Goal: Task Accomplishment & Management: Manage account settings

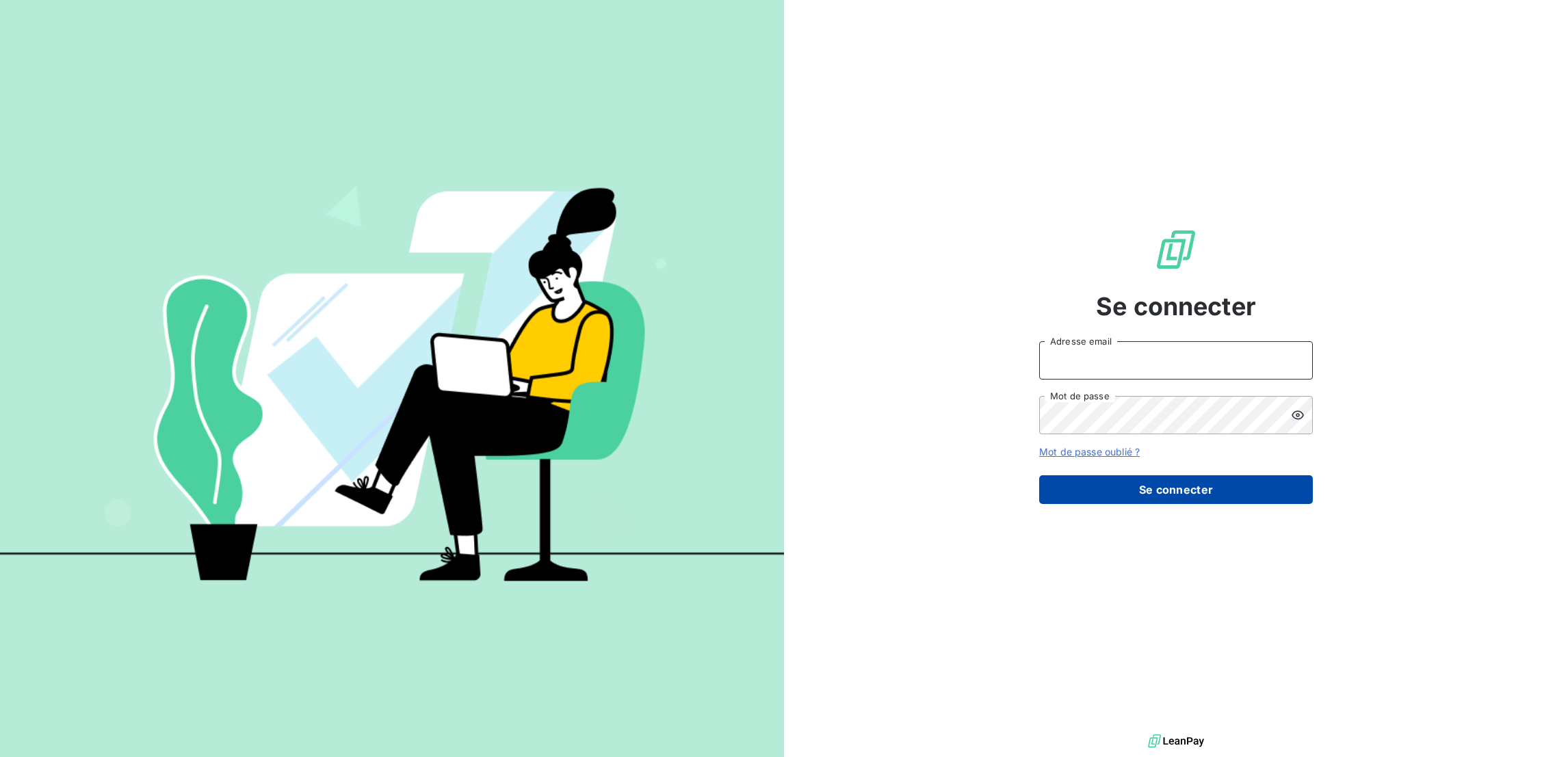
type input "[EMAIL_ADDRESS][DOMAIN_NAME]"
click at [1172, 479] on button "Se connecter" at bounding box center [1176, 490] width 274 height 28
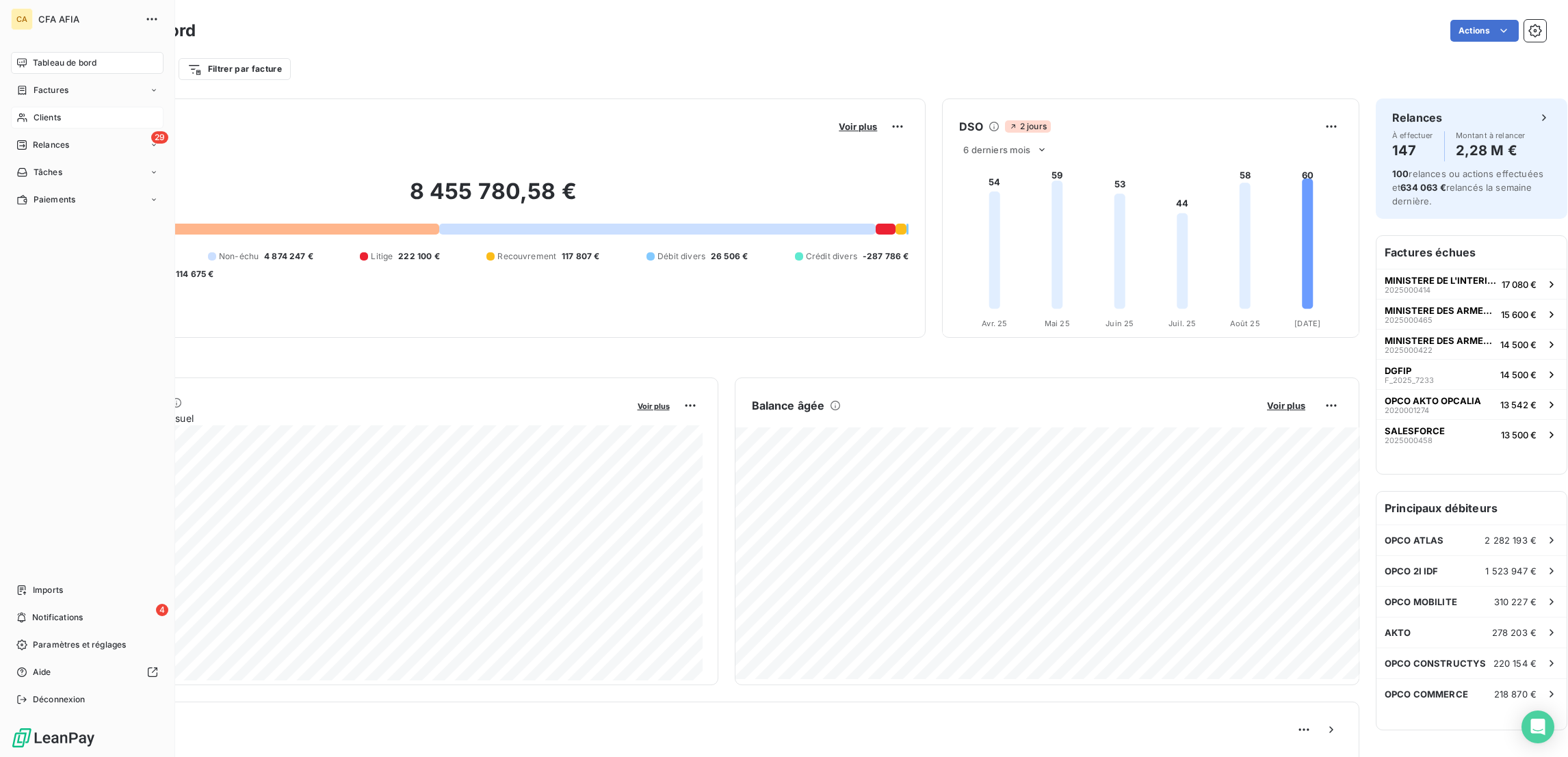
click at [22, 107] on div "Clients" at bounding box center [87, 117] width 153 height 22
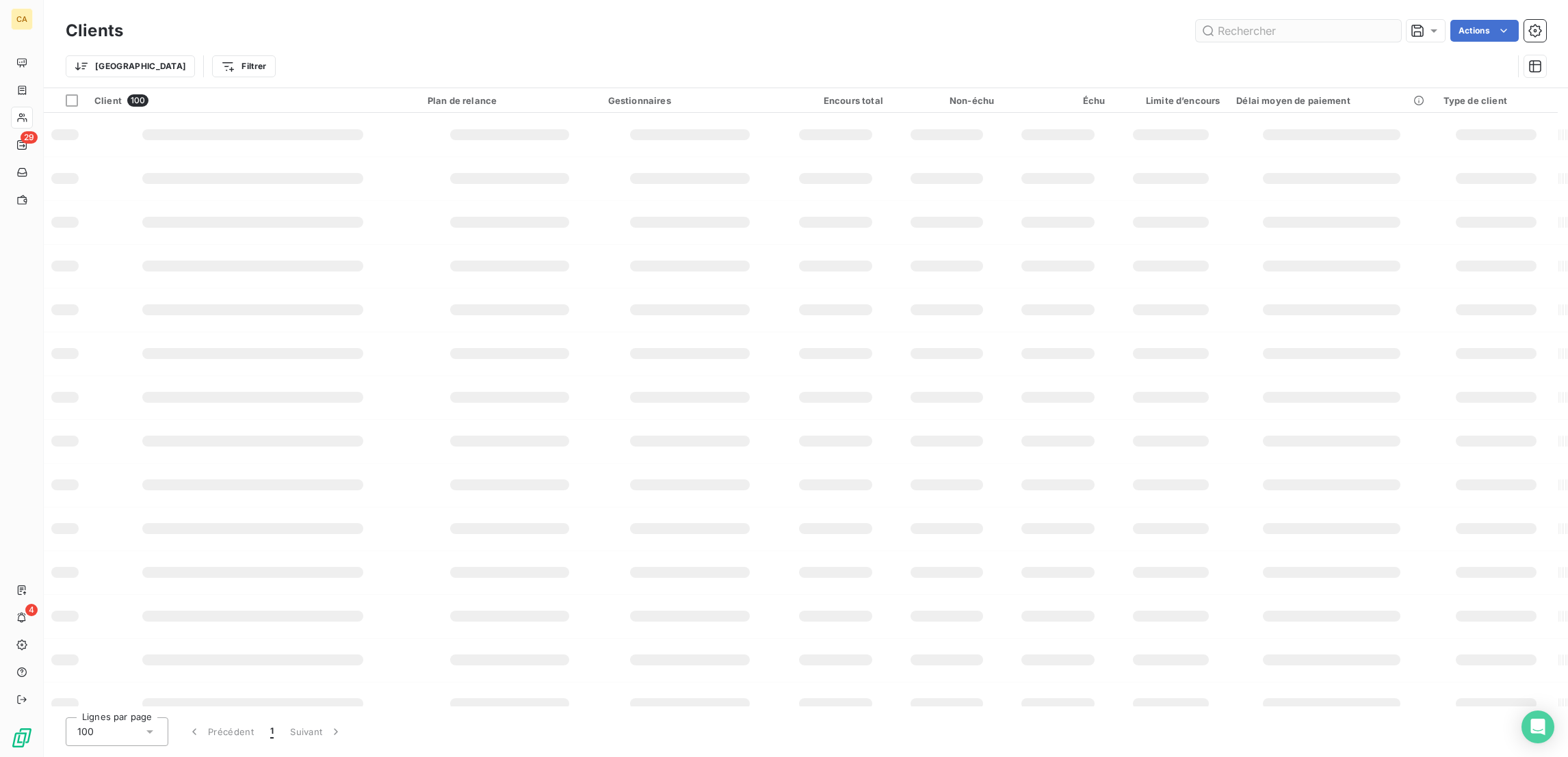
click at [1255, 28] on input "text" at bounding box center [1298, 30] width 205 height 22
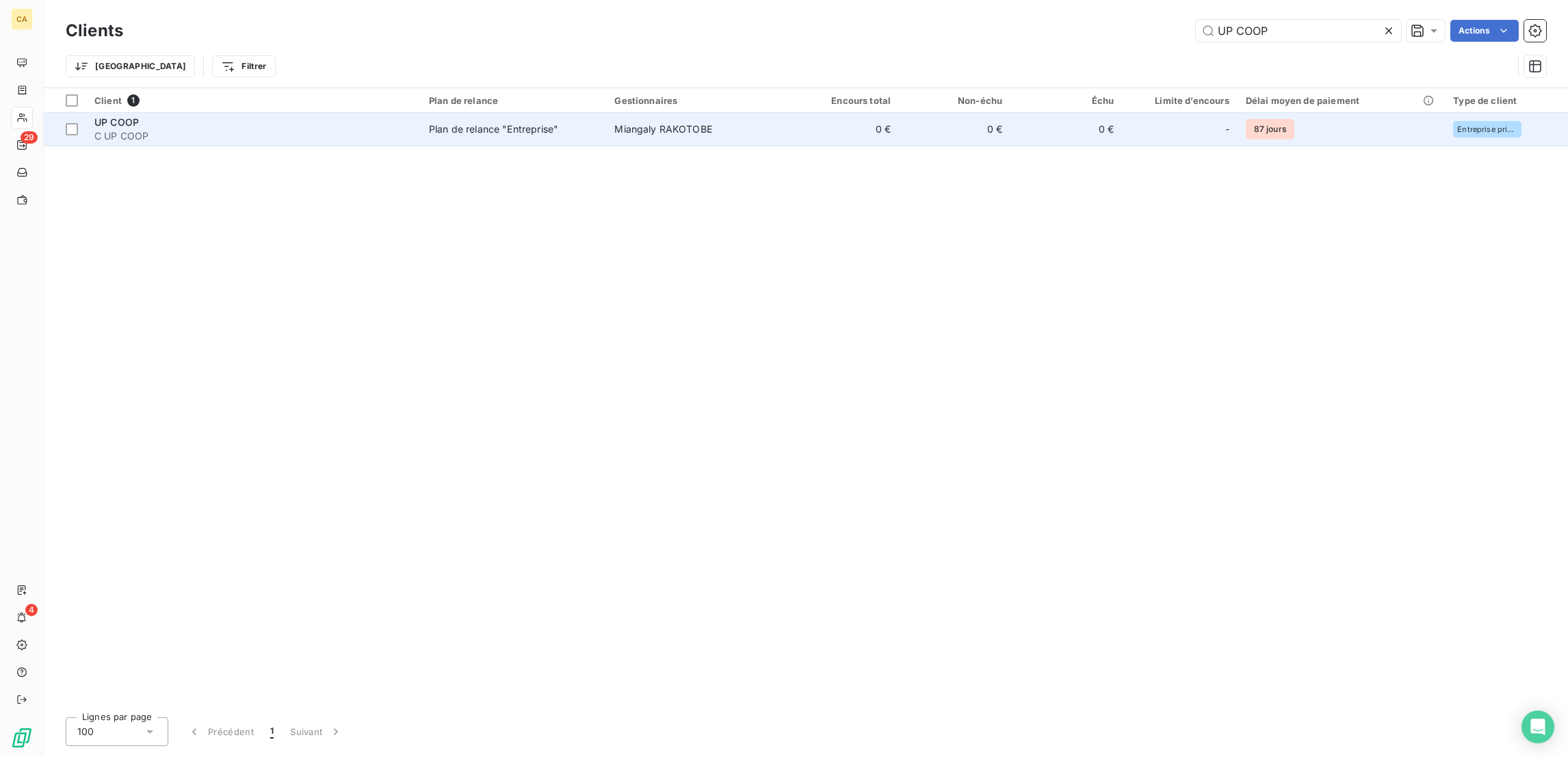
type input "UP COOP"
click at [678, 124] on span "Miangaly RAKOTOBE" at bounding box center [663, 129] width 98 height 12
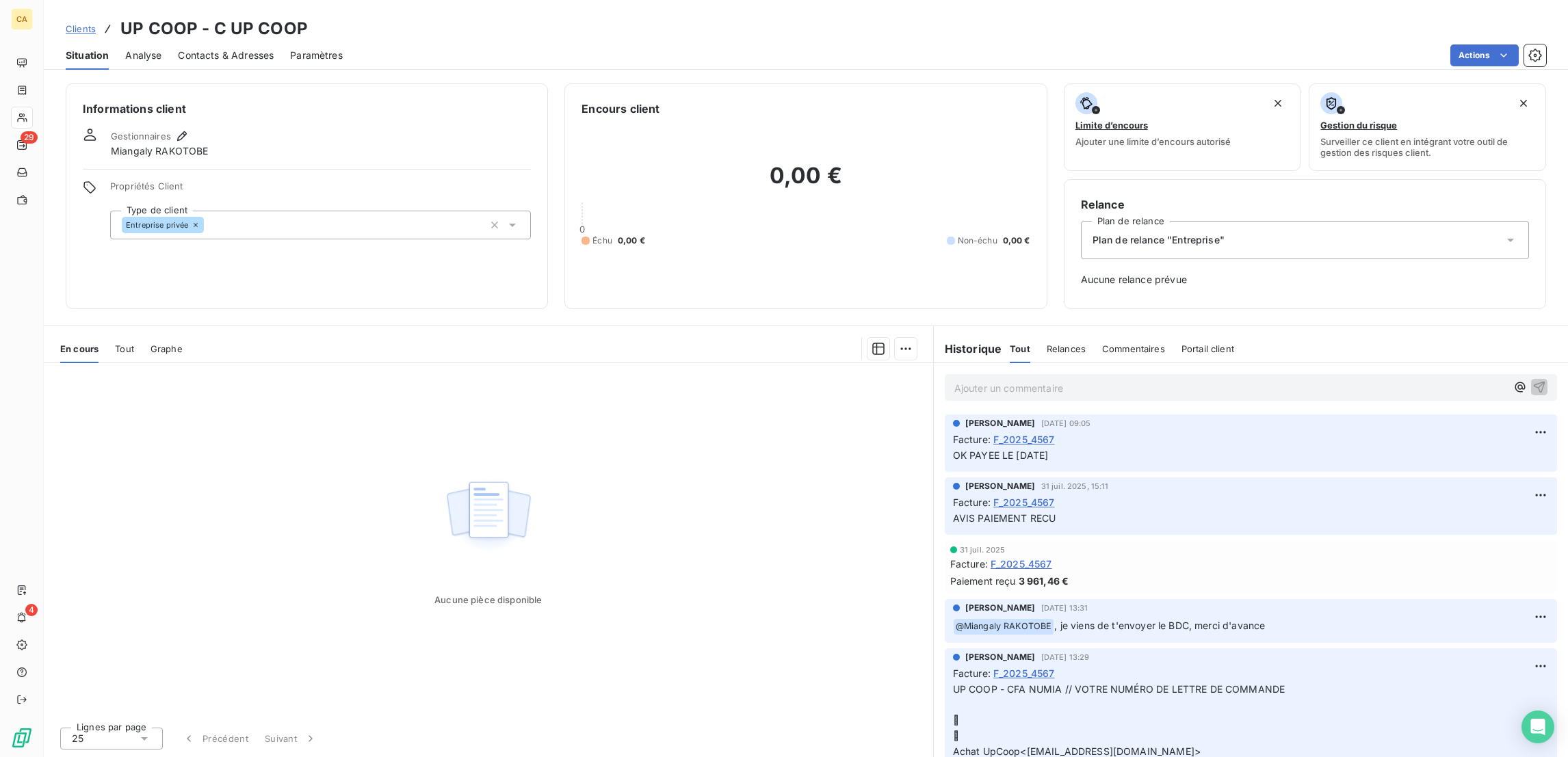
click at [1016, 379] on p "Ajouter un commentaire ﻿" at bounding box center [1229, 387] width 552 height 17
click at [115, 334] on div "Tout" at bounding box center [124, 348] width 20 height 28
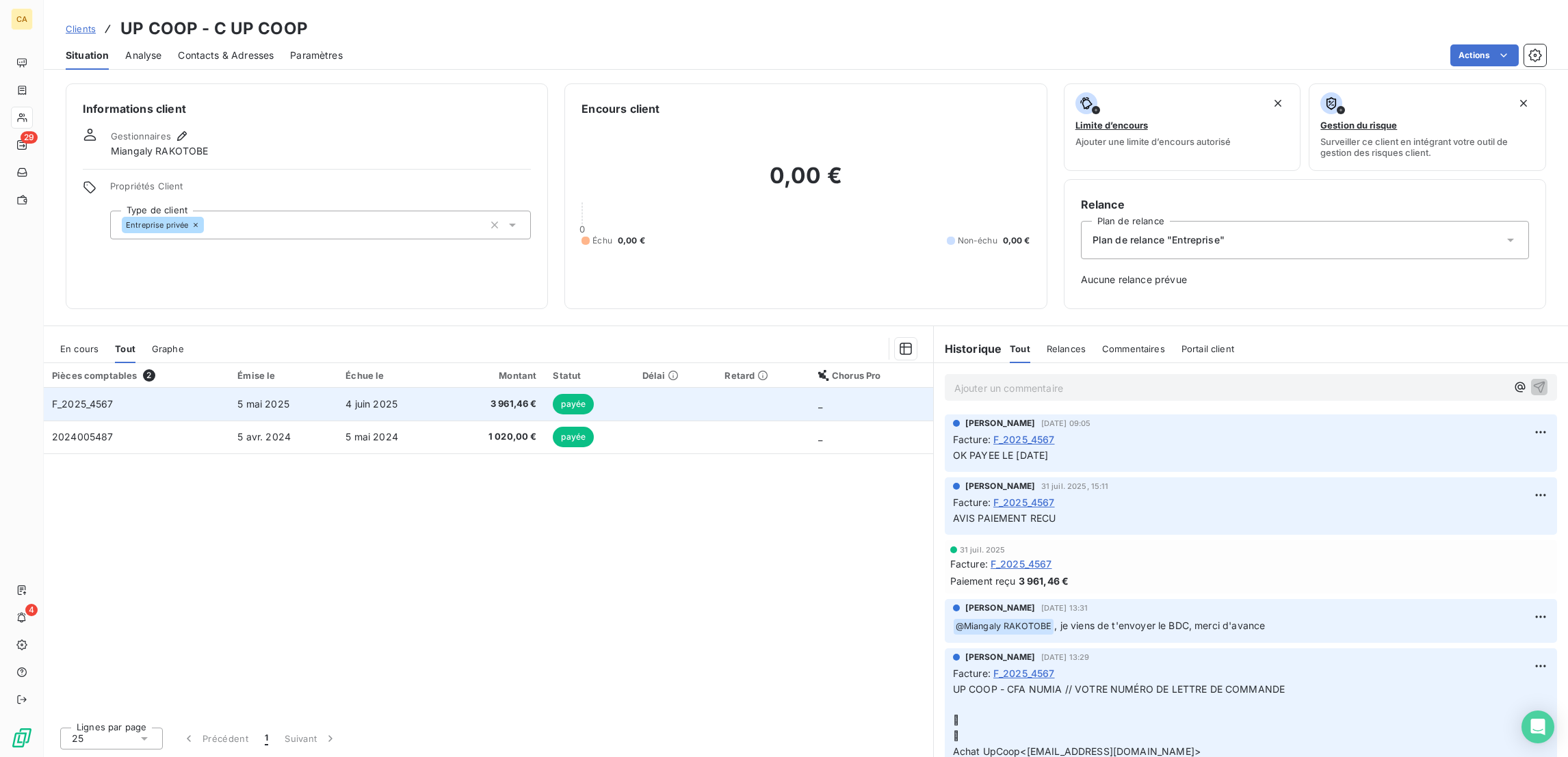
click at [153, 387] on td "F_2025_4567" at bounding box center [136, 403] width 186 height 33
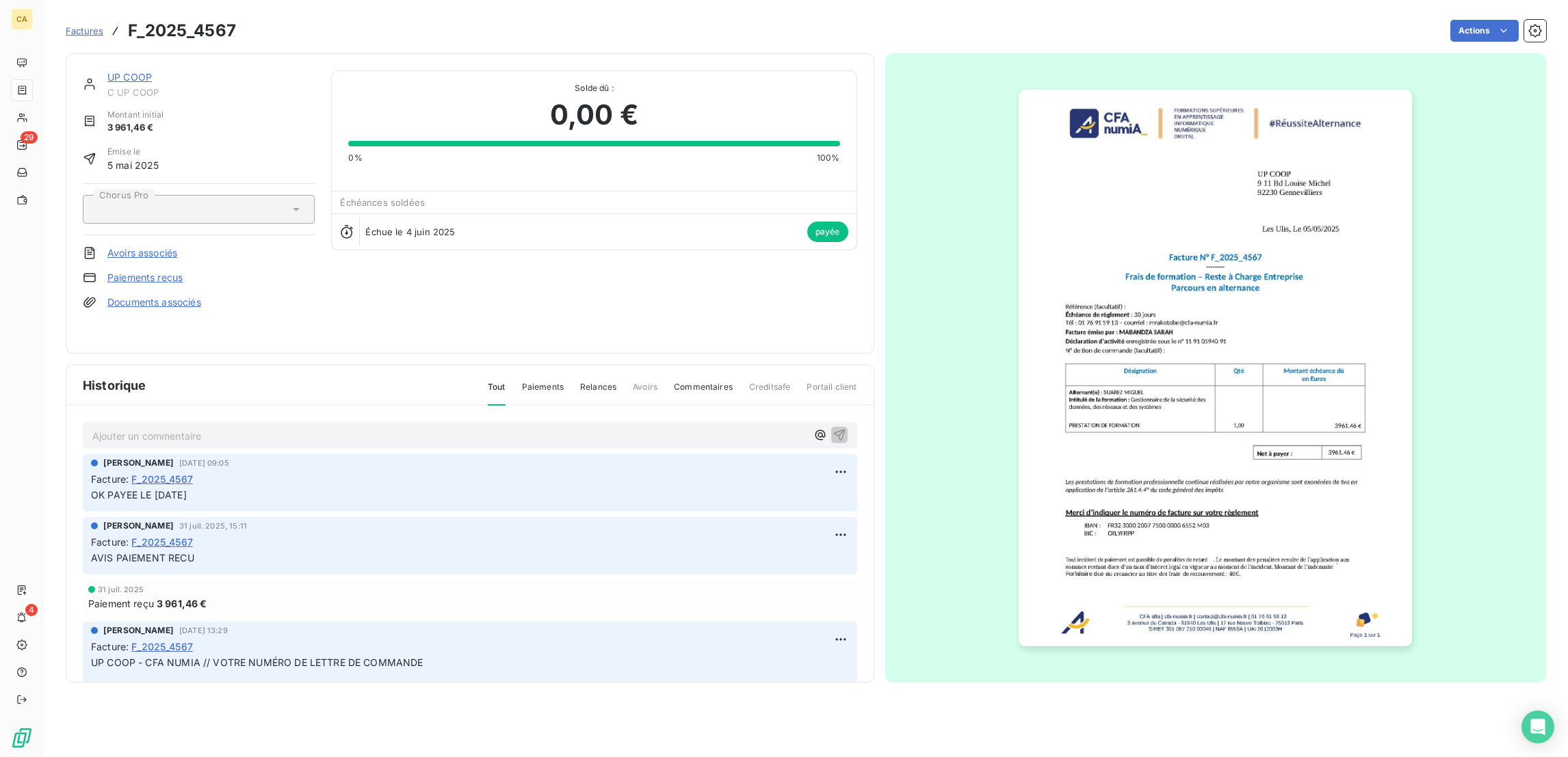
click at [195, 427] on p "Ajouter un commentaire ﻿" at bounding box center [449, 435] width 714 height 17
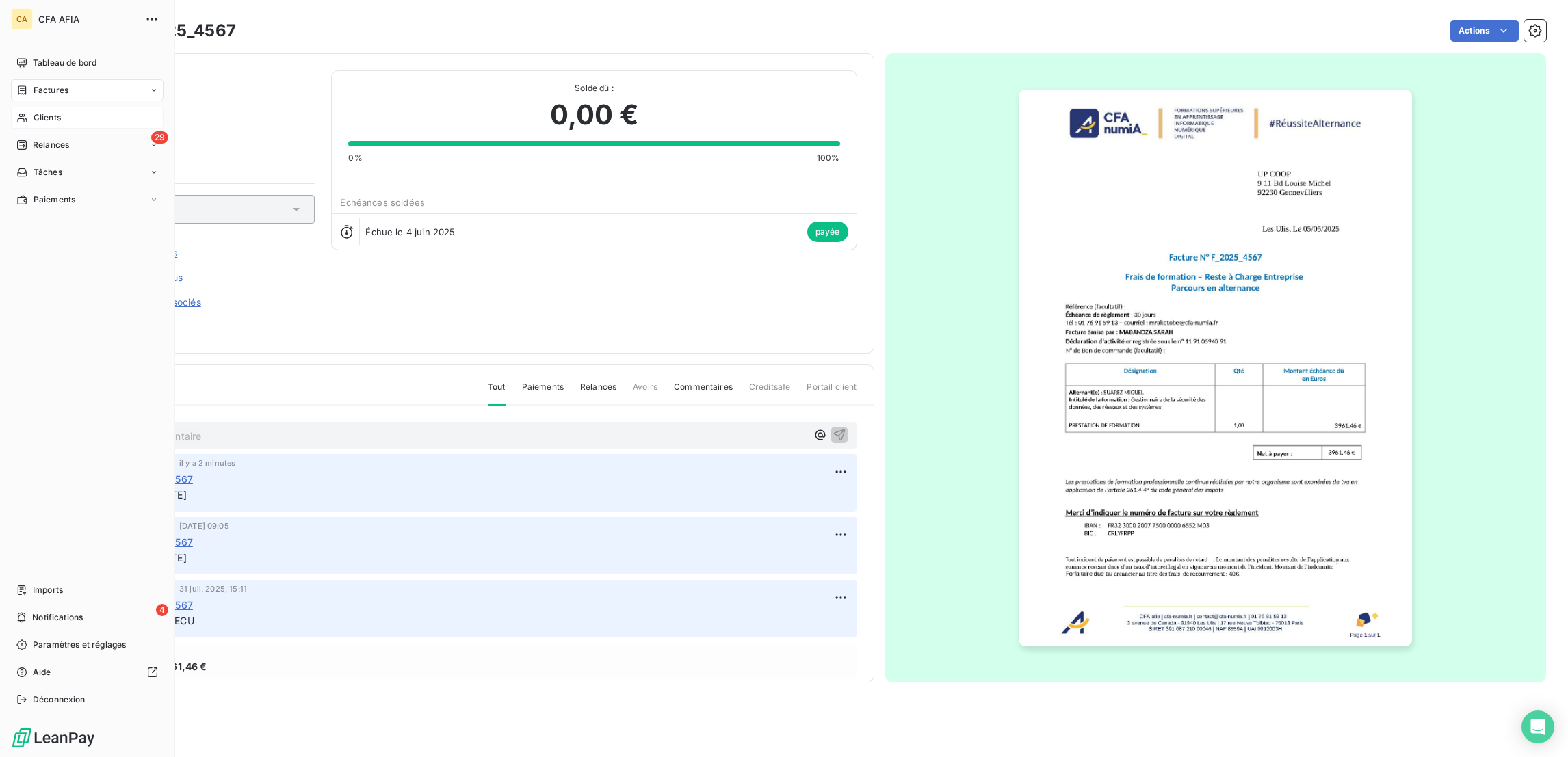
click at [34, 111] on span "Clients" at bounding box center [47, 117] width 28 height 12
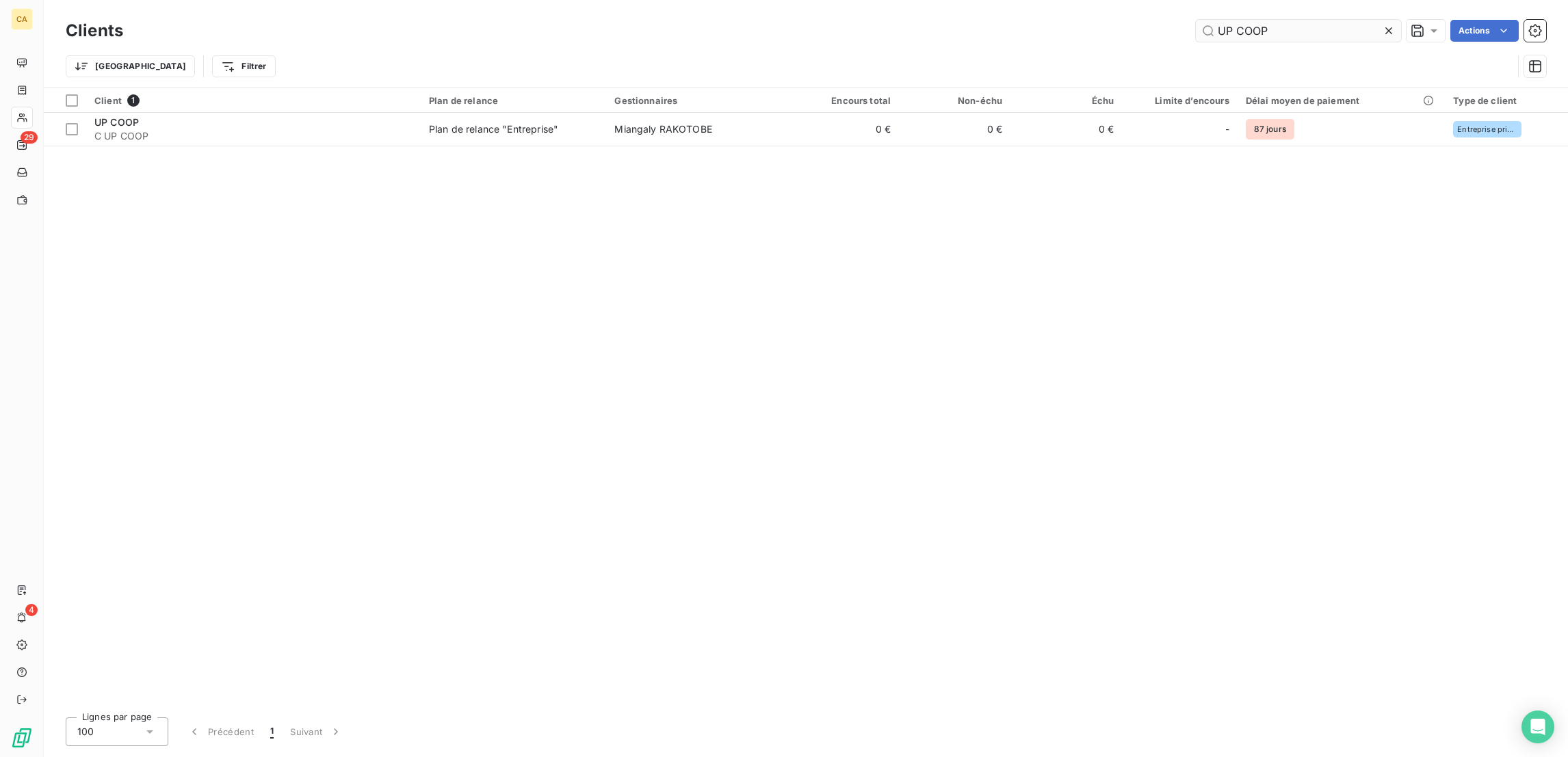
click at [1343, 20] on input "UP COOP" at bounding box center [1298, 30] width 205 height 22
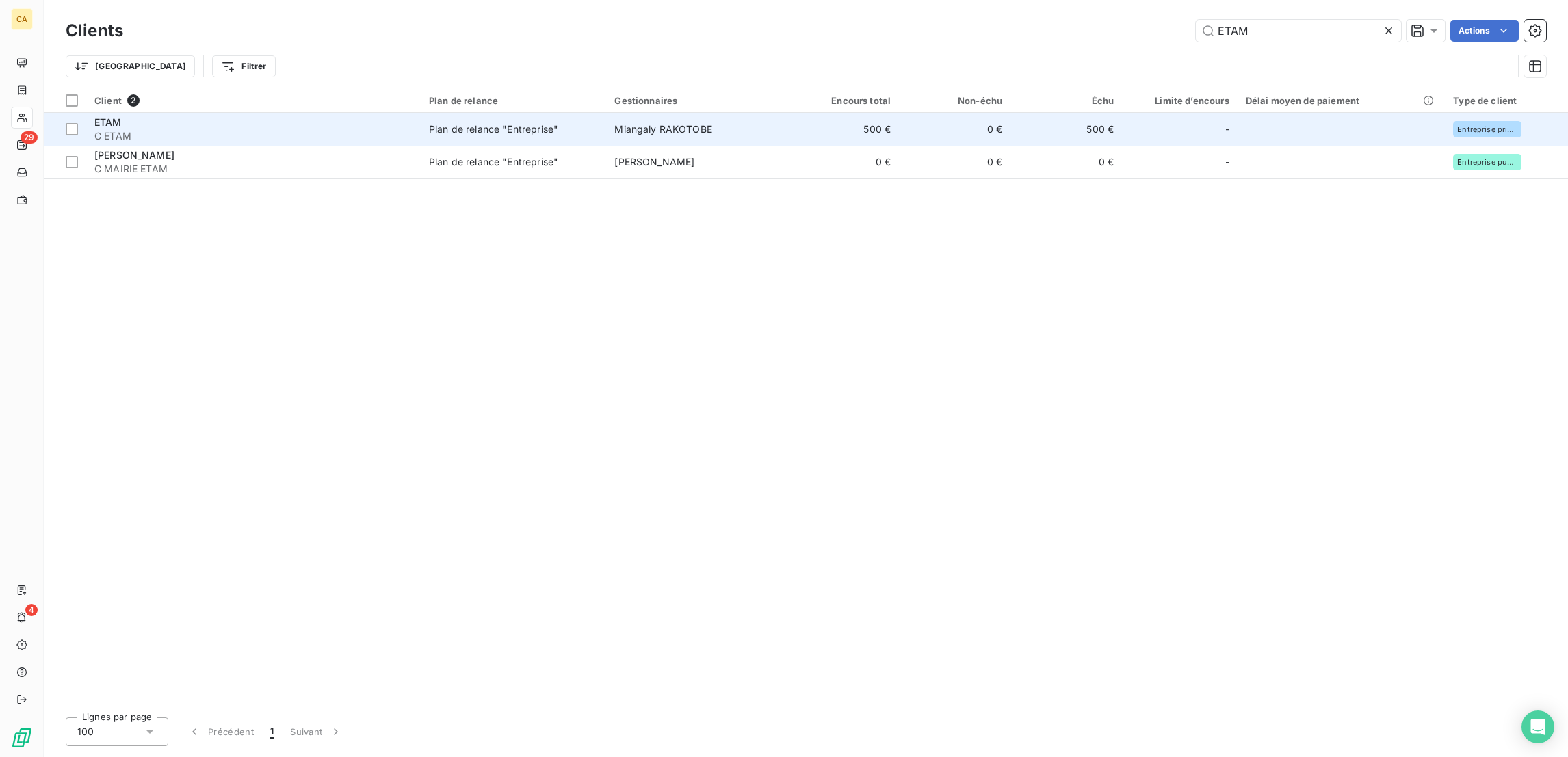
type input "ETAM"
click at [719, 113] on td "Miangaly RAKOTOBE" at bounding box center [697, 129] width 181 height 33
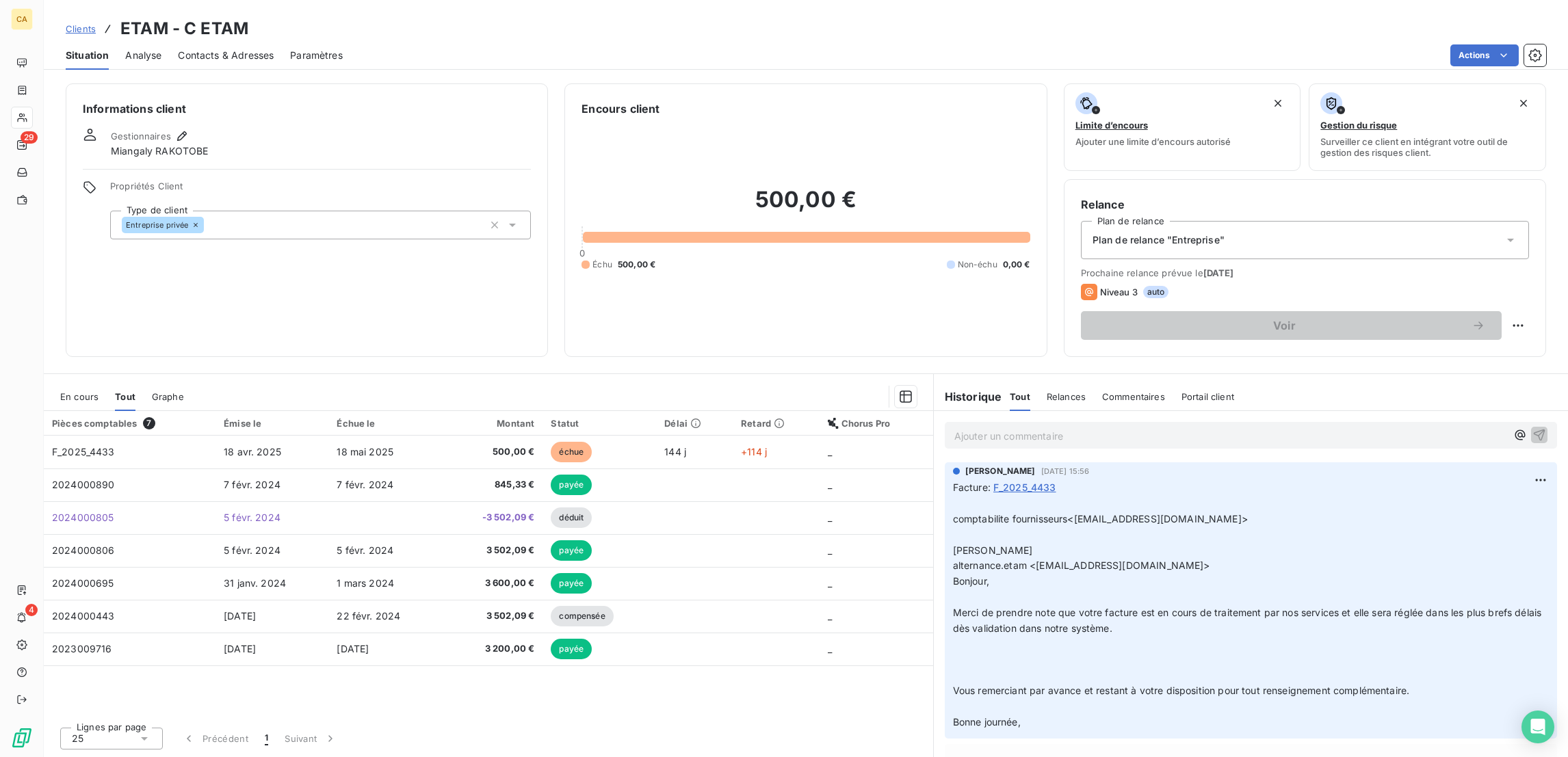
drag, startPoint x: 87, startPoint y: 323, endPoint x: 80, endPoint y: 324, distance: 7.1
click at [81, 382] on div "En cours Tout Graphe" at bounding box center [488, 396] width 889 height 28
click at [80, 391] on span "En cours" at bounding box center [79, 396] width 38 height 11
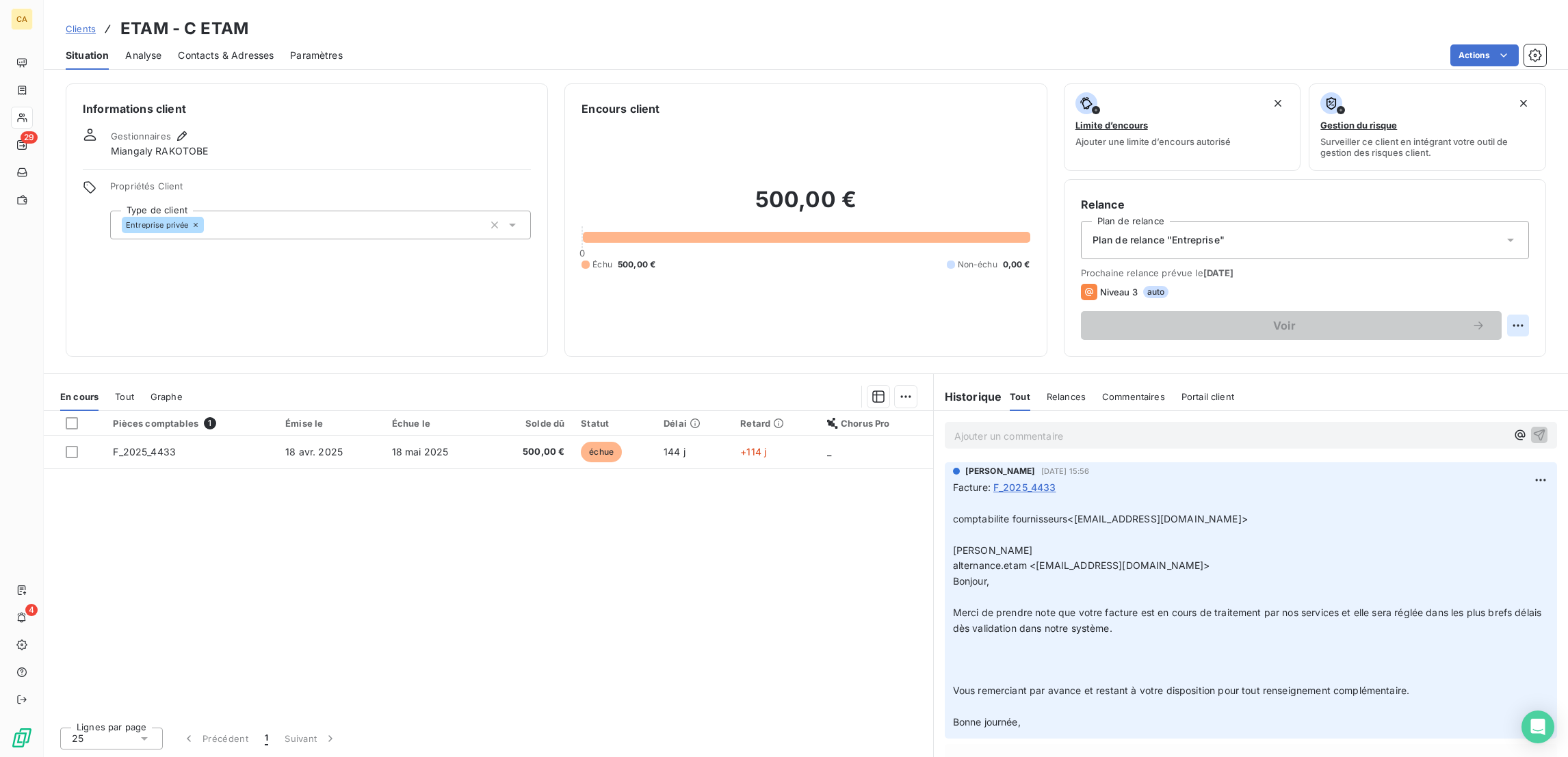
click at [1529, 262] on html "CA 29 4 Clients ETAM - C ETAM Situation Analyse Contacts & Adresses Paramètres …" at bounding box center [784, 378] width 1568 height 757
click at [1503, 292] on div "Replanifier cette action" at bounding box center [1476, 298] width 123 height 22
select select "8"
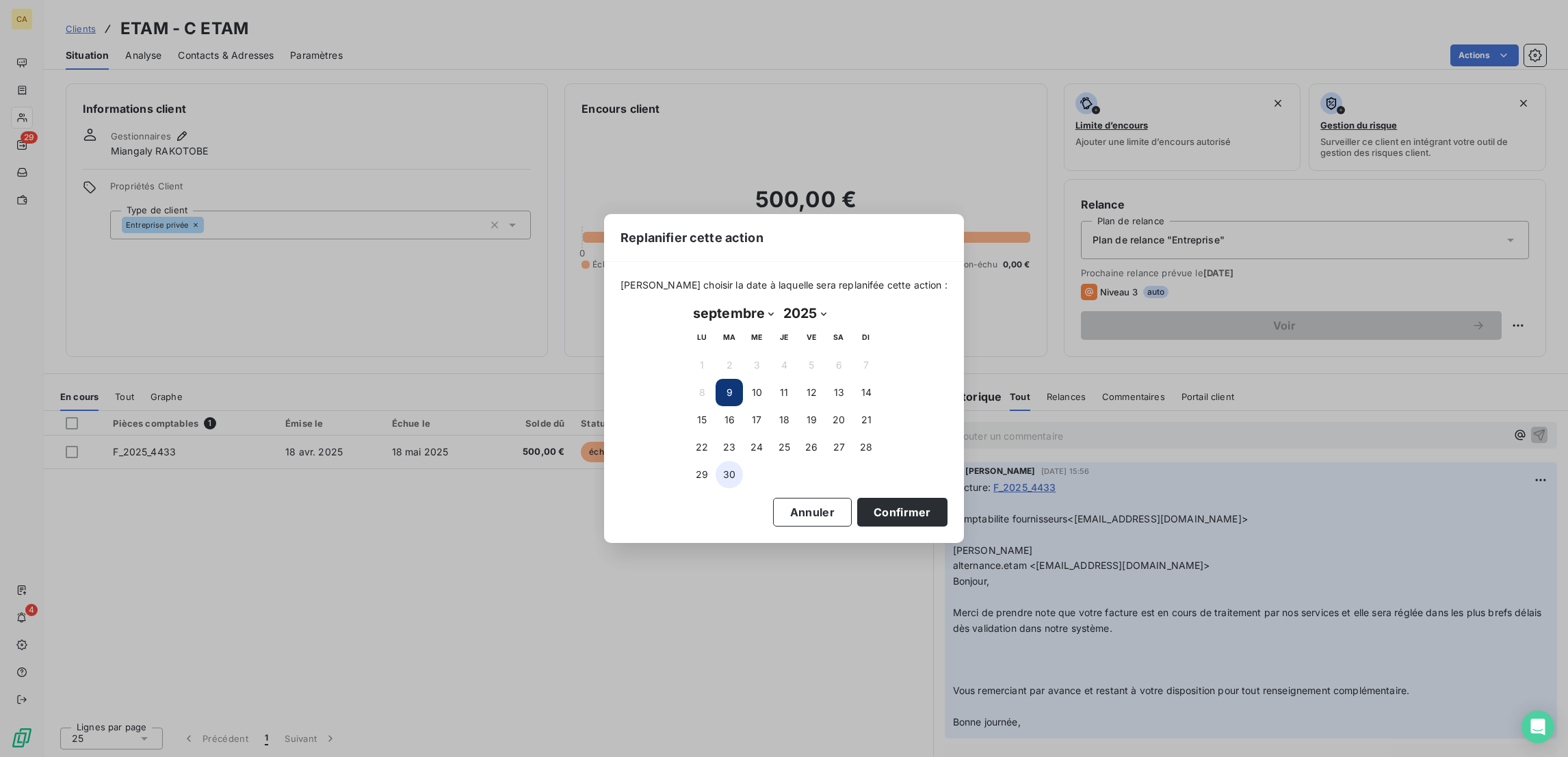
click at [725, 471] on button "30" at bounding box center [729, 474] width 28 height 28
click at [864, 498] on button "Confirmer" at bounding box center [902, 512] width 91 height 28
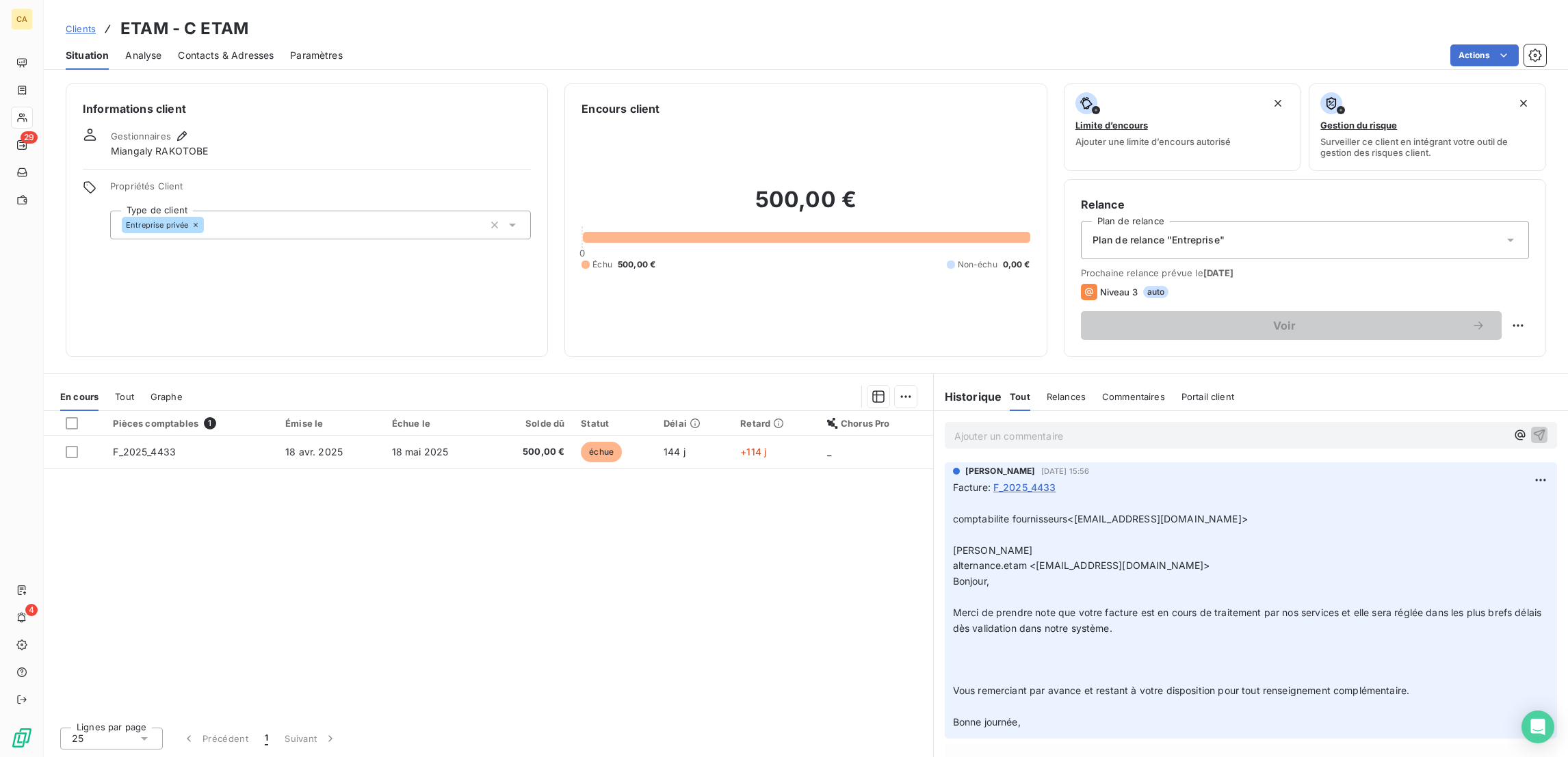
click at [497, 445] on span "500,00 €" at bounding box center [531, 451] width 68 height 13
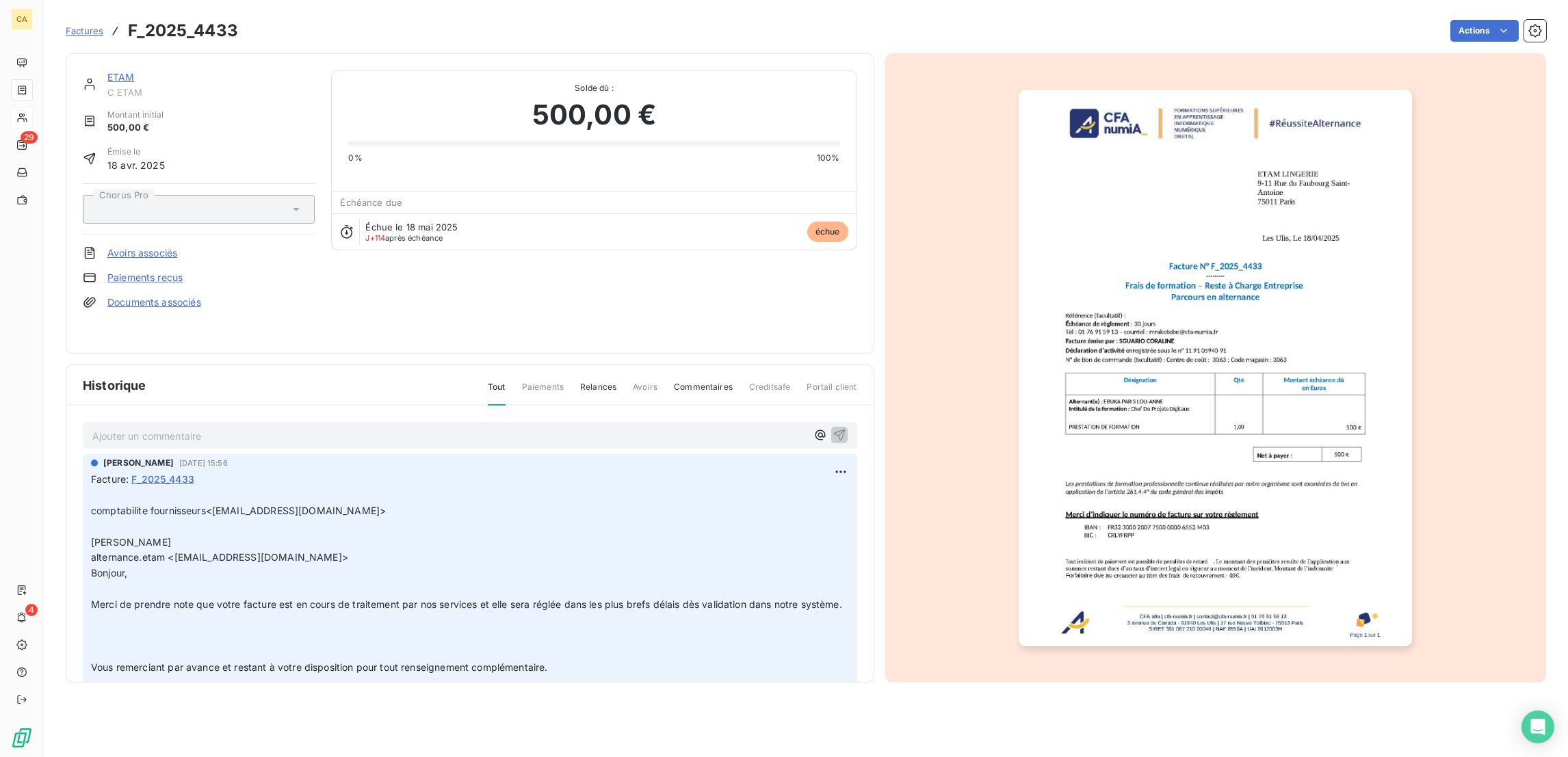
click at [167, 427] on p "Ajouter un commentaire ﻿" at bounding box center [449, 435] width 714 height 17
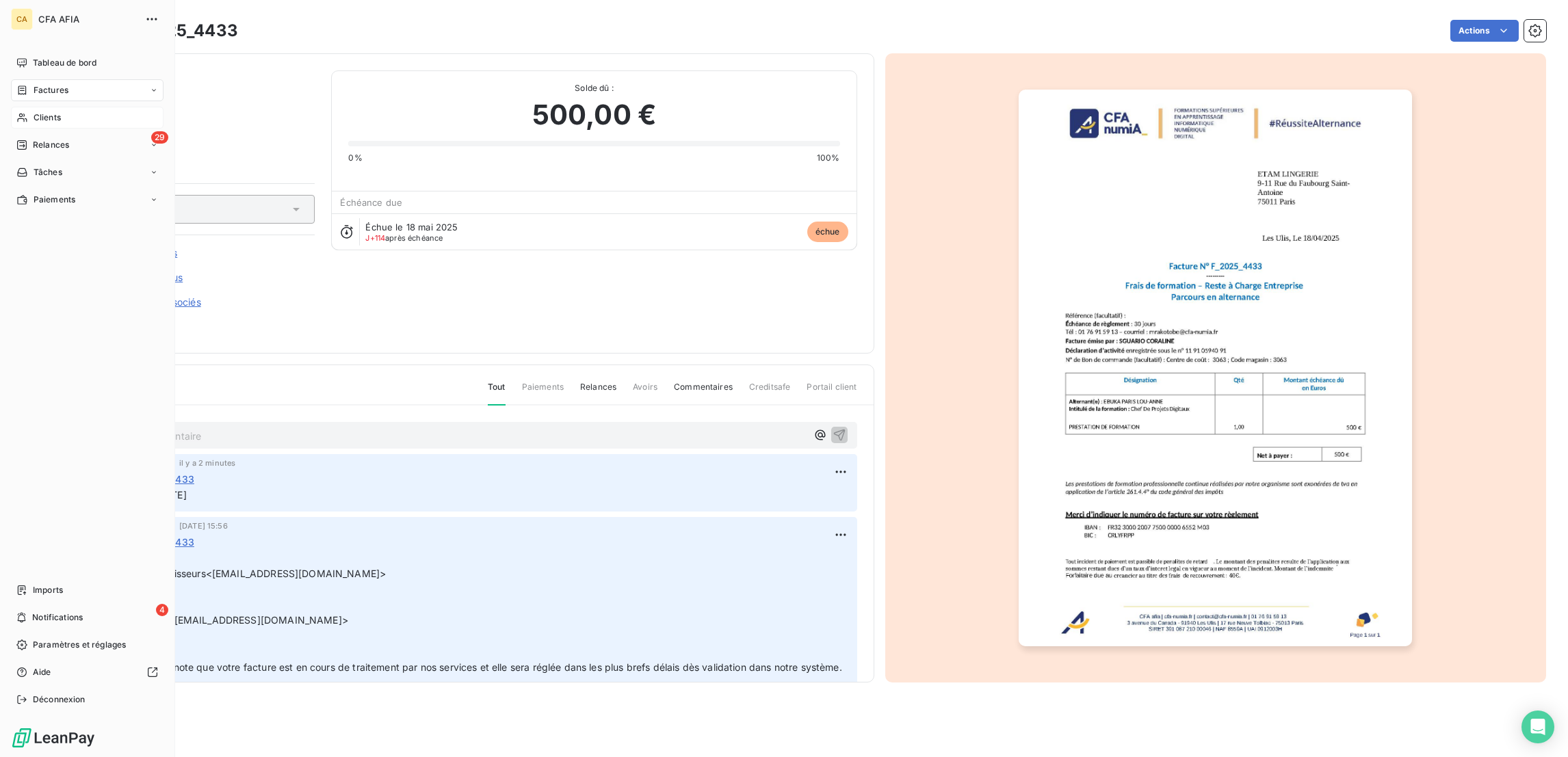
click at [38, 111] on span "Clients" at bounding box center [47, 117] width 28 height 12
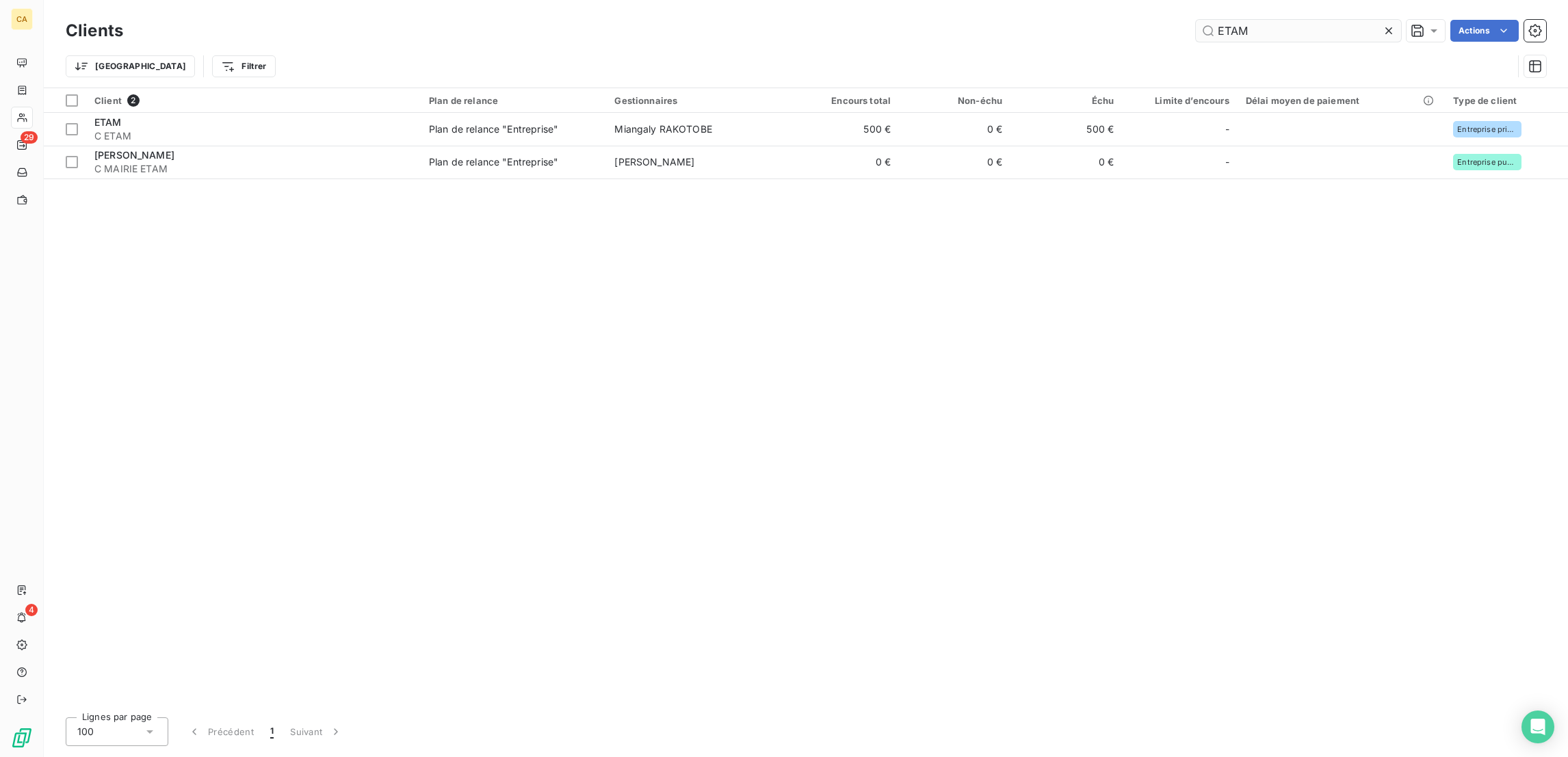
click at [1302, 26] on input "ETAM" at bounding box center [1298, 30] width 205 height 22
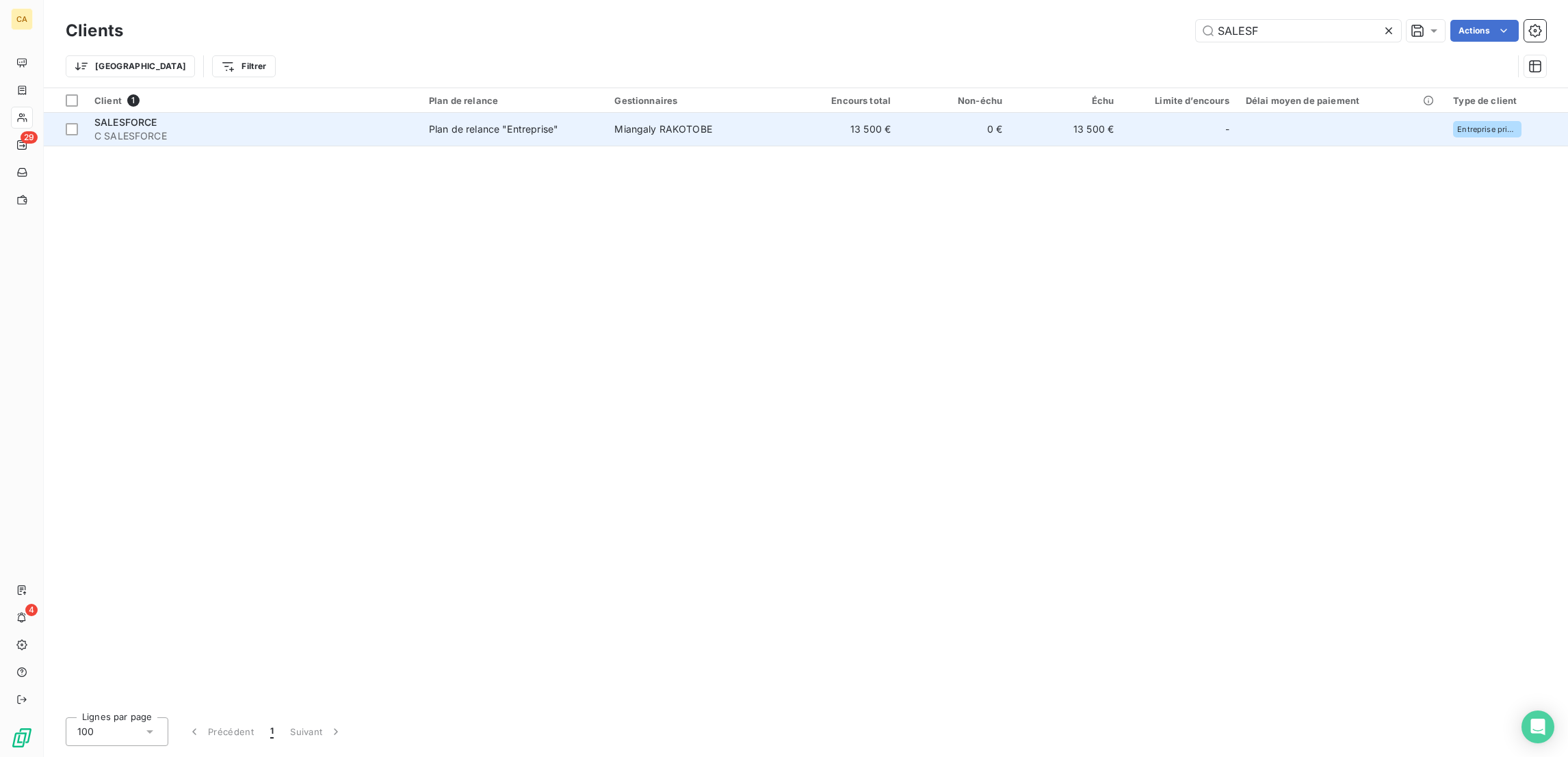
type input "SALESF"
click at [899, 113] on td "0 €" at bounding box center [954, 129] width 111 height 33
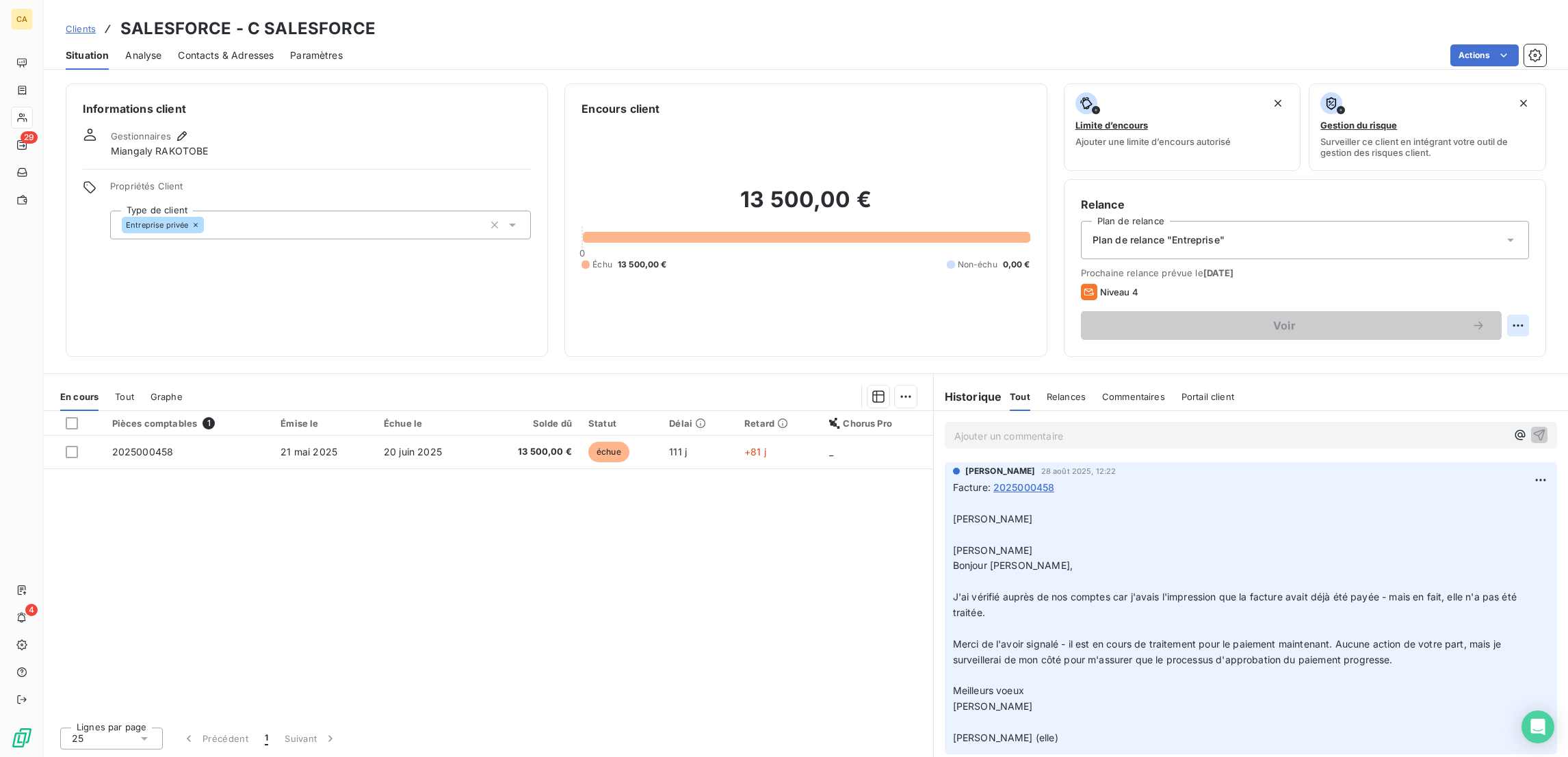
click at [1528, 262] on html "CA 29 4 Clients SALESFORCE - C SALESFORCE Situation Analyse Contacts & Adresses…" at bounding box center [784, 378] width 1568 height 757
click at [1491, 287] on div "Replanifier cette action" at bounding box center [1476, 298] width 123 height 22
select select "8"
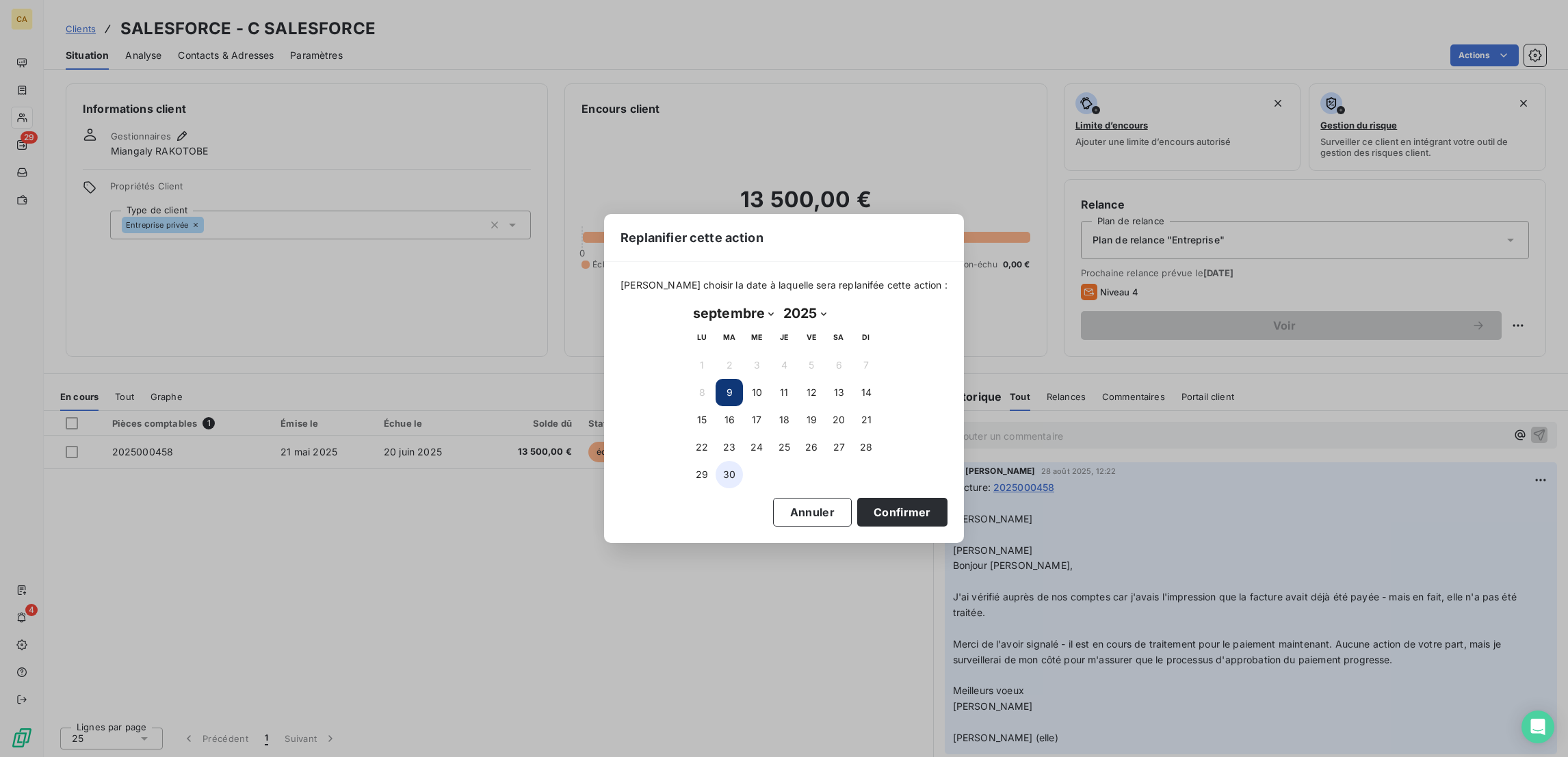
click at [736, 464] on button "30" at bounding box center [729, 474] width 28 height 28
click at [857, 498] on button "Confirmer" at bounding box center [902, 512] width 91 height 28
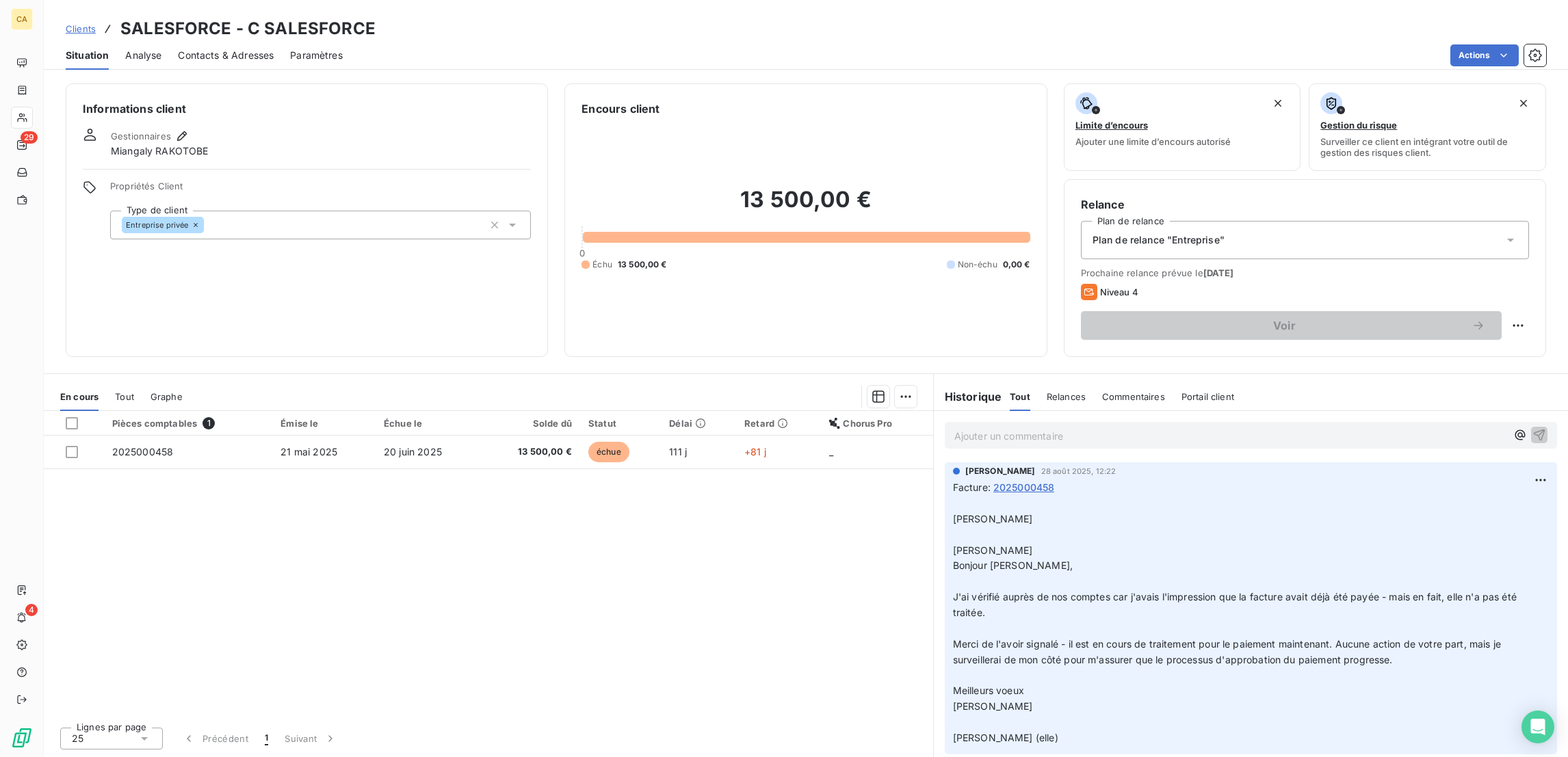
click at [536, 410] on th "Solde dû" at bounding box center [531, 423] width 100 height 25
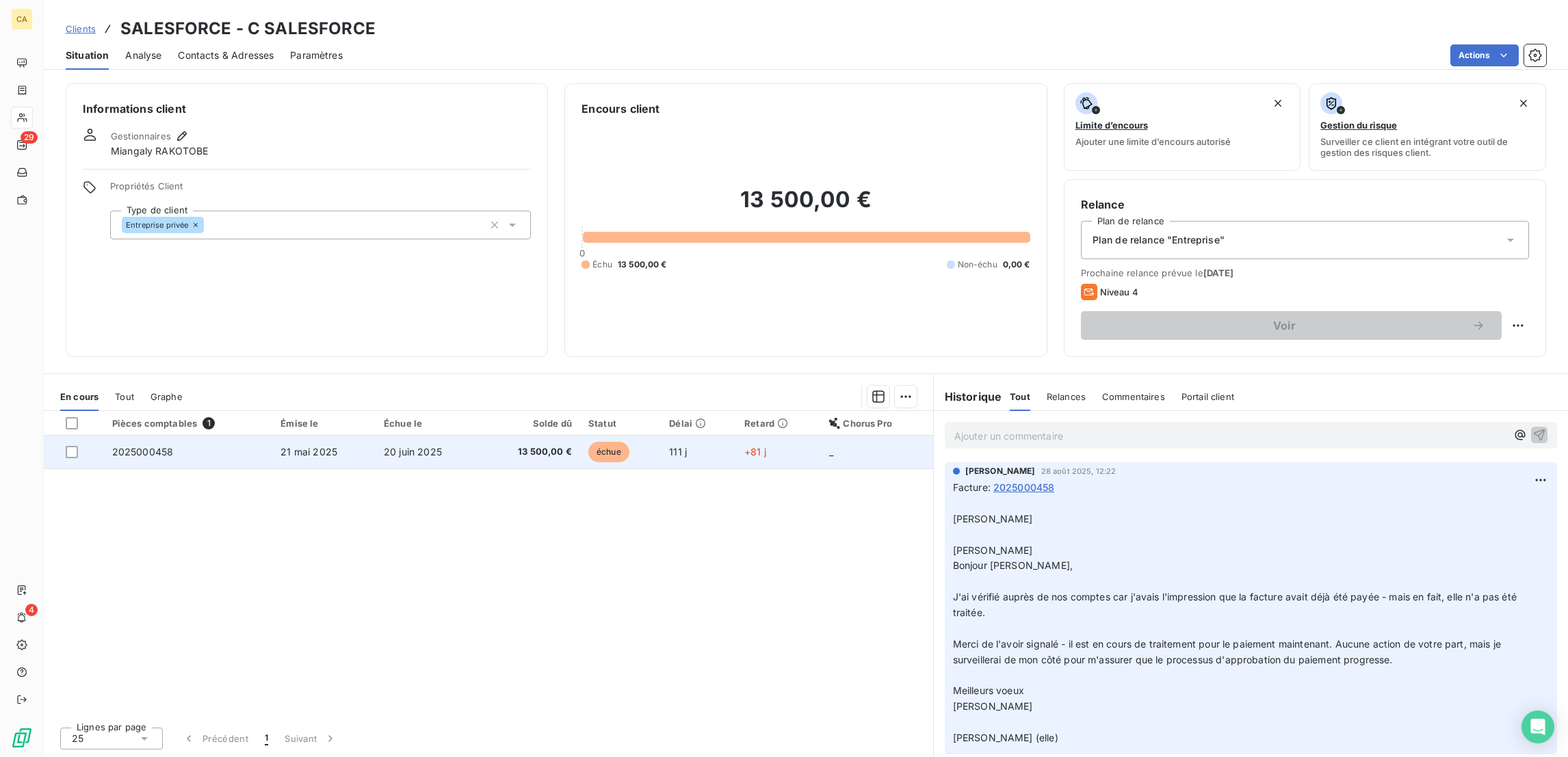
click at [489, 445] on span "13 500,00 €" at bounding box center [530, 451] width 83 height 13
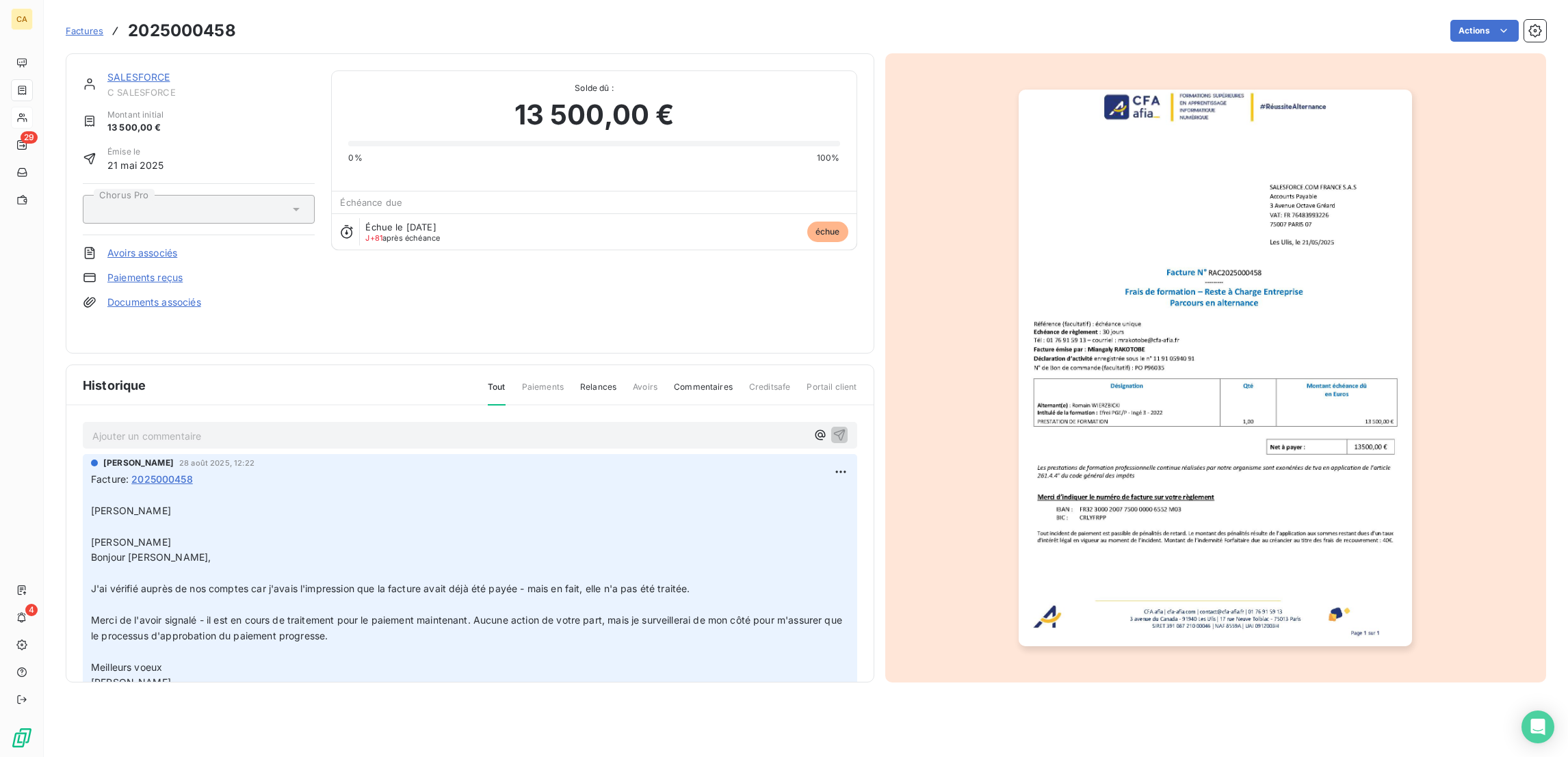
click at [189, 427] on p "Ajouter un commentaire ﻿" at bounding box center [449, 435] width 714 height 17
click at [188, 427] on p "Ajouter un commentaire ﻿" at bounding box center [449, 435] width 714 height 17
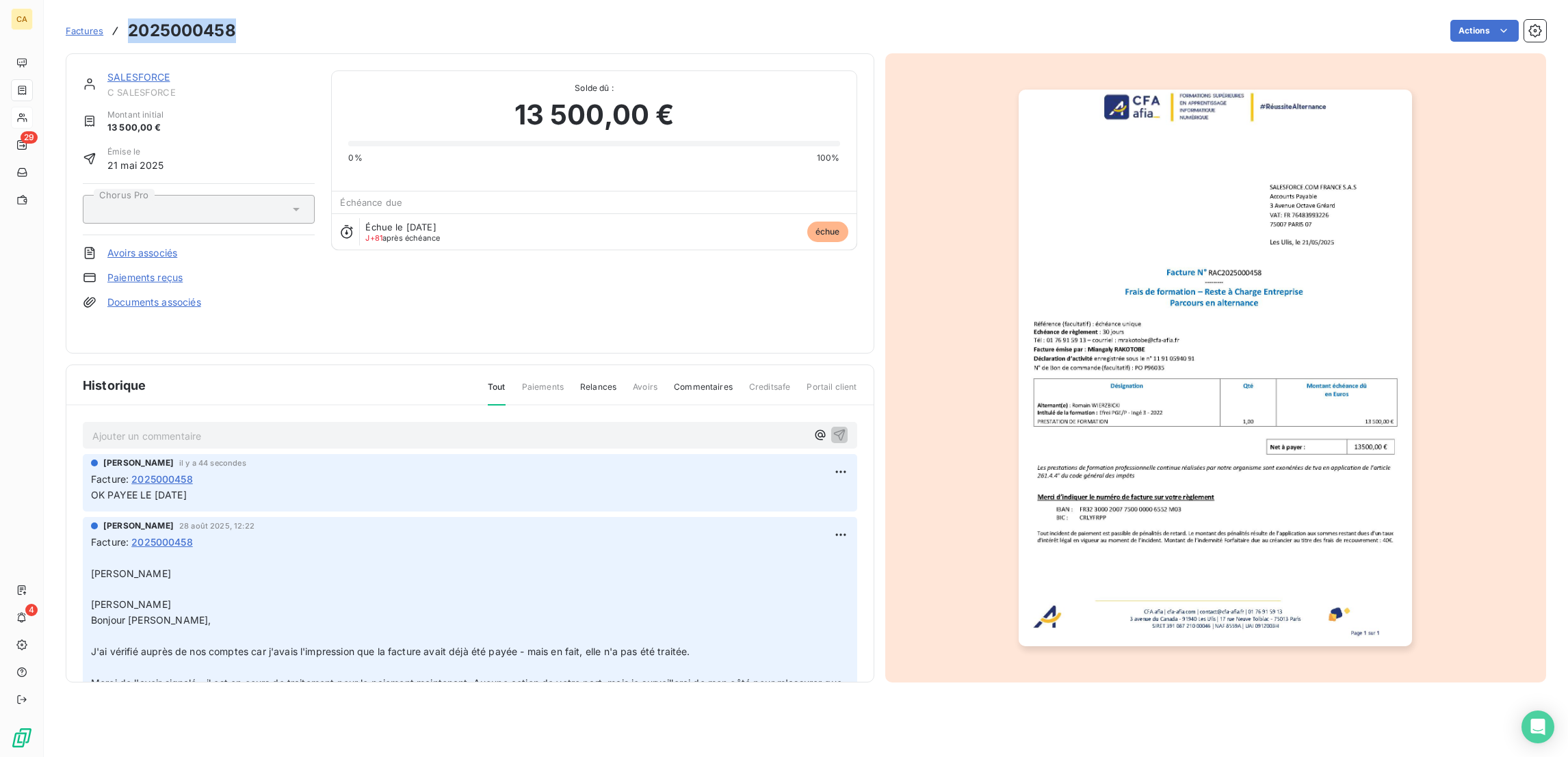
drag, startPoint x: 204, startPoint y: 28, endPoint x: 96, endPoint y: 28, distance: 108.0
click at [96, 28] on div "Factures 2025000458" at bounding box center [151, 31] width 171 height 25
copy h3 "2025000458"
click at [142, 58] on div "SALESFORCE C SALESFORCE Montant initial 13 500,00 € Émise le 21 mai 2025 Chorus…" at bounding box center [470, 203] width 809 height 300
click at [141, 58] on div "SALESFORCE C SALESFORCE Montant initial 13 500,00 € Émise le 21 mai 2025 Chorus…" at bounding box center [470, 203] width 809 height 300
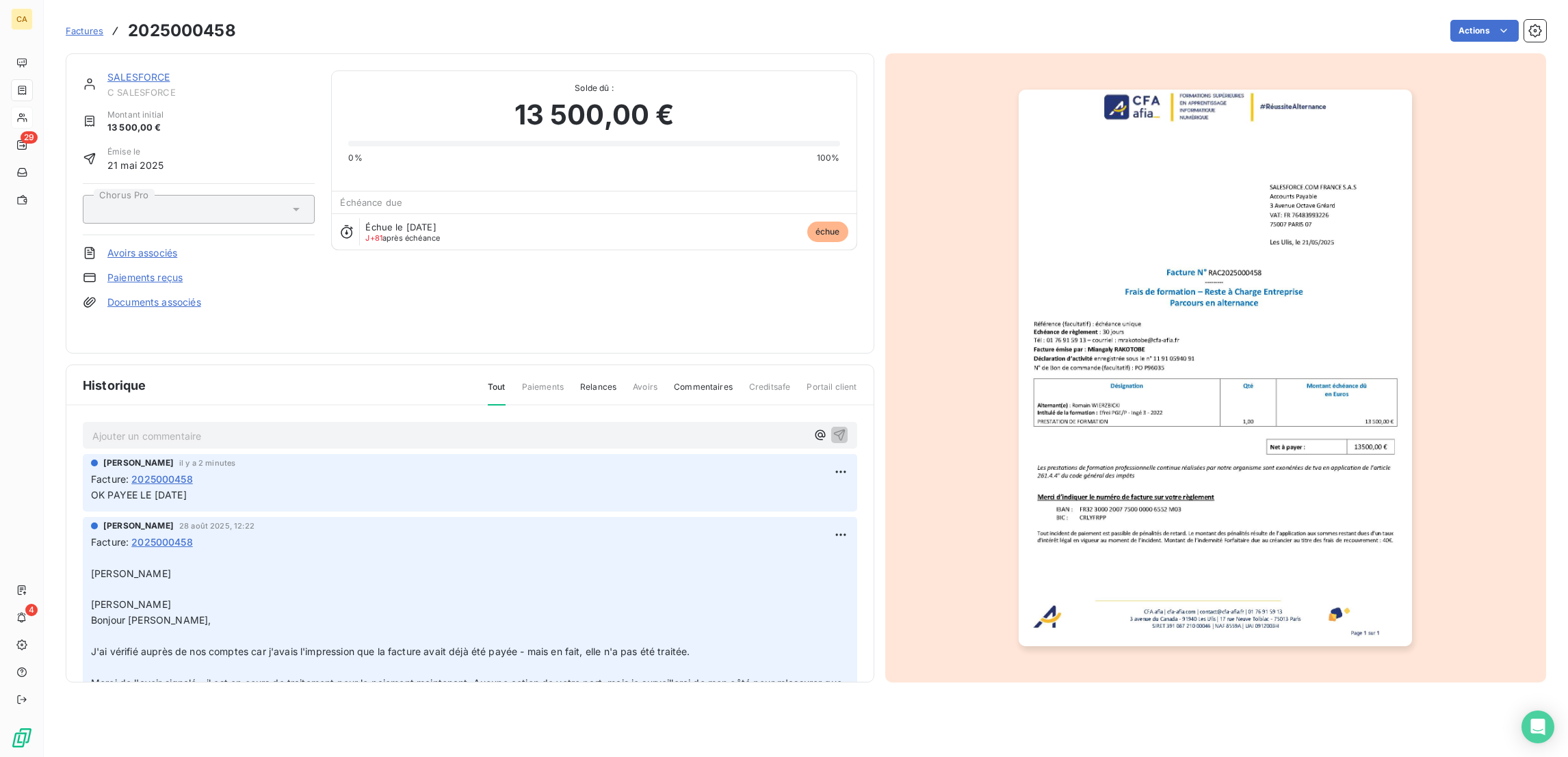
click at [129, 71] on link "SALESFORCE" at bounding box center [139, 76] width 63 height 12
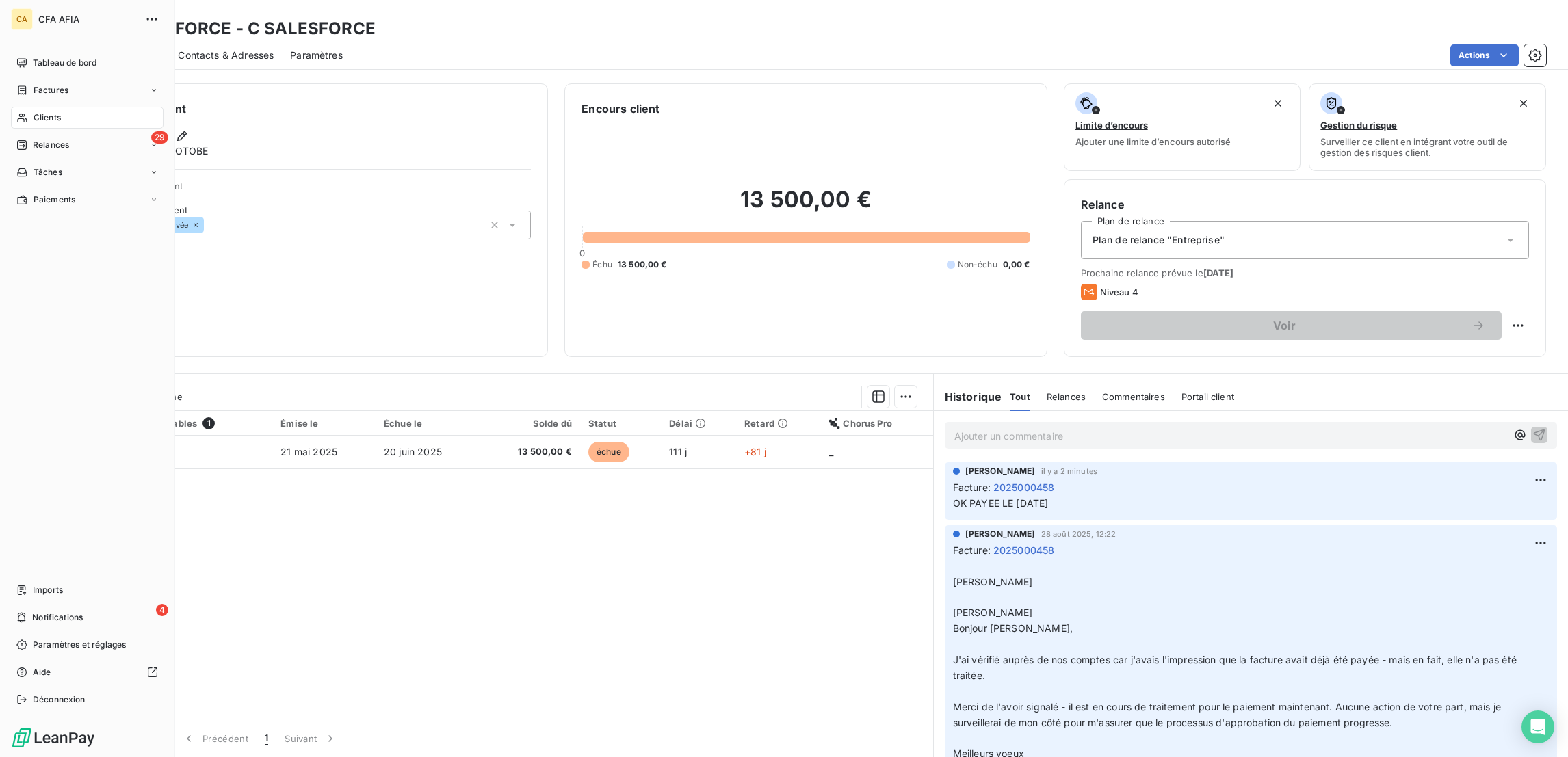
click at [52, 111] on span "Clients" at bounding box center [47, 117] width 28 height 12
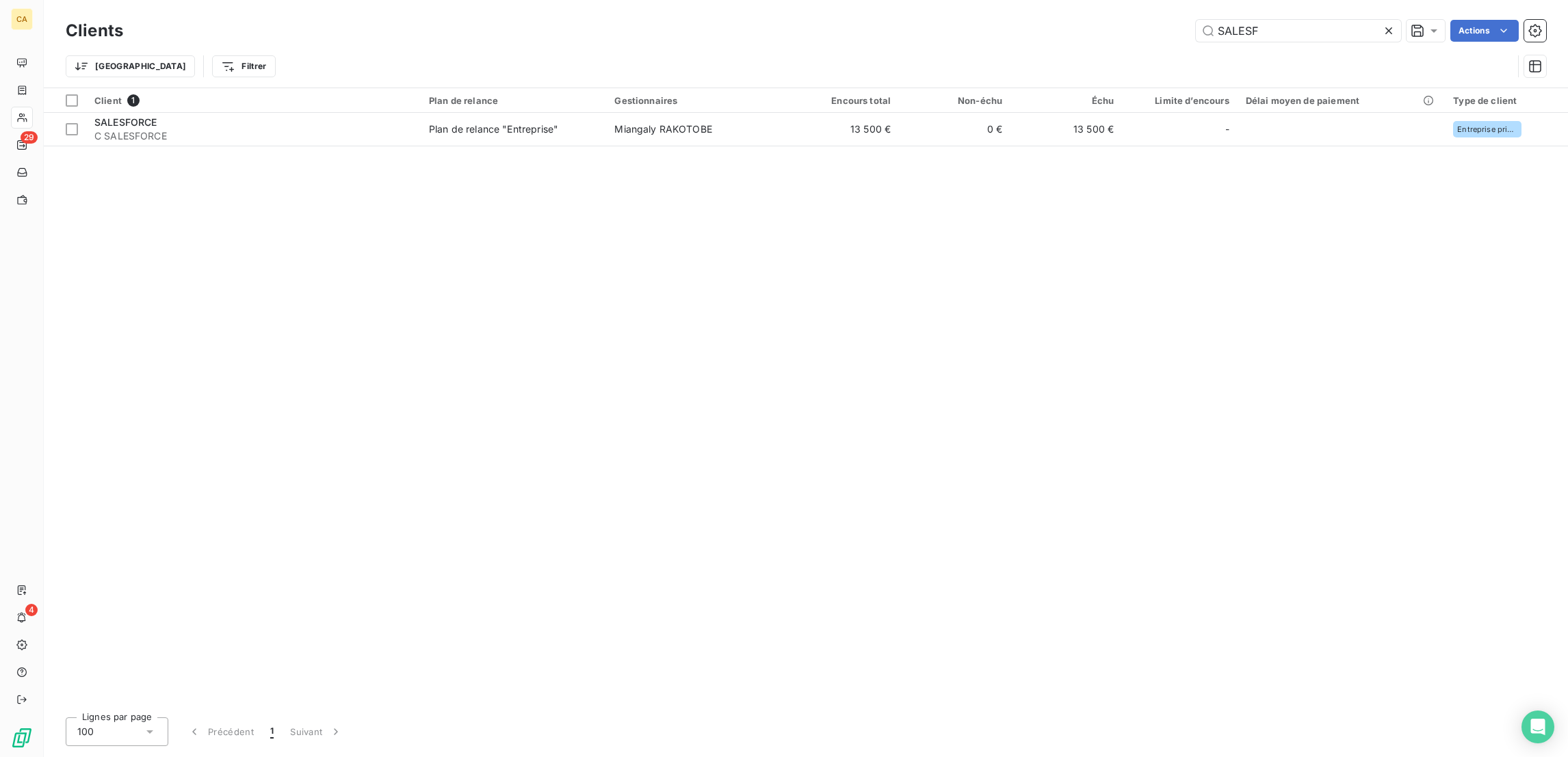
click at [1273, 40] on div "Clients SALESF Actions" at bounding box center [805, 30] width 1480 height 28
click at [1284, 37] on div "SALESF" at bounding box center [1298, 30] width 205 height 22
click at [1287, 28] on input "SALESF" at bounding box center [1298, 30] width 205 height 22
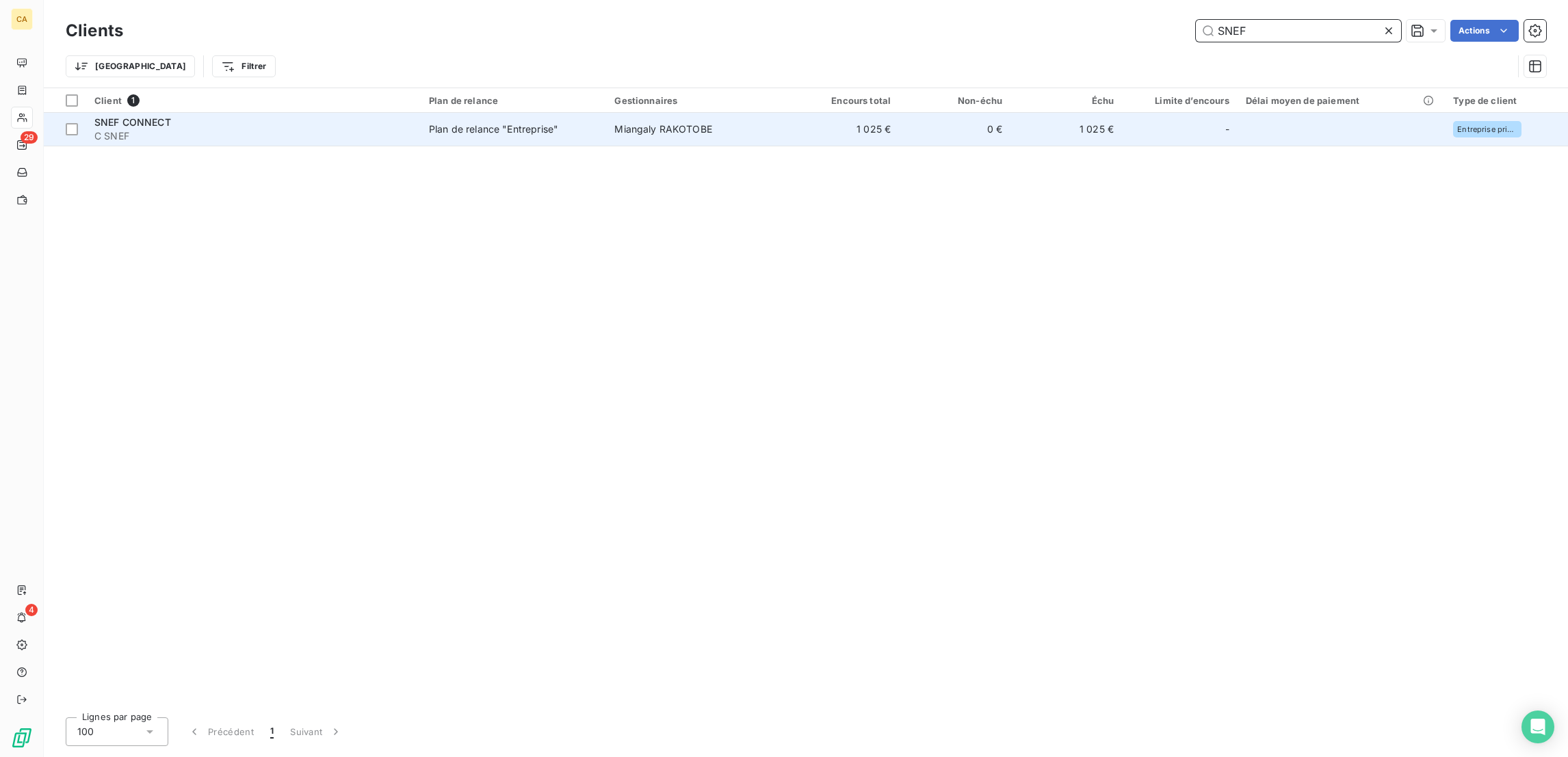
type input "SNEF"
click at [844, 119] on td "1 025 €" at bounding box center [843, 129] width 111 height 33
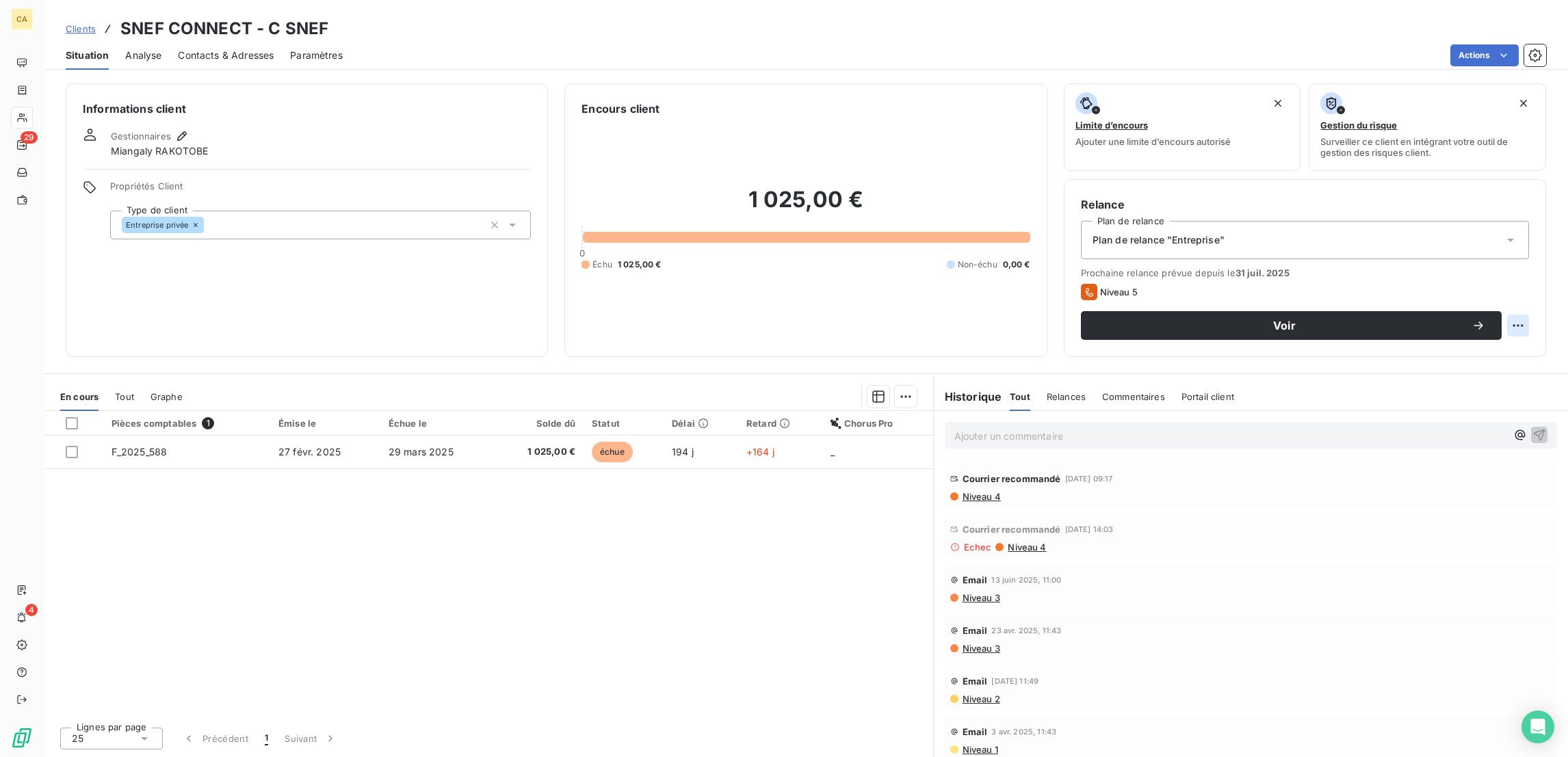
click at [1518, 271] on html "CA 29 4 Clients SNEF CONNECT - C SNEF Situation Analyse Contacts & Adresses Par…" at bounding box center [784, 378] width 1568 height 757
click at [1491, 294] on div "Replanifier cette action" at bounding box center [1476, 298] width 123 height 22
select select "8"
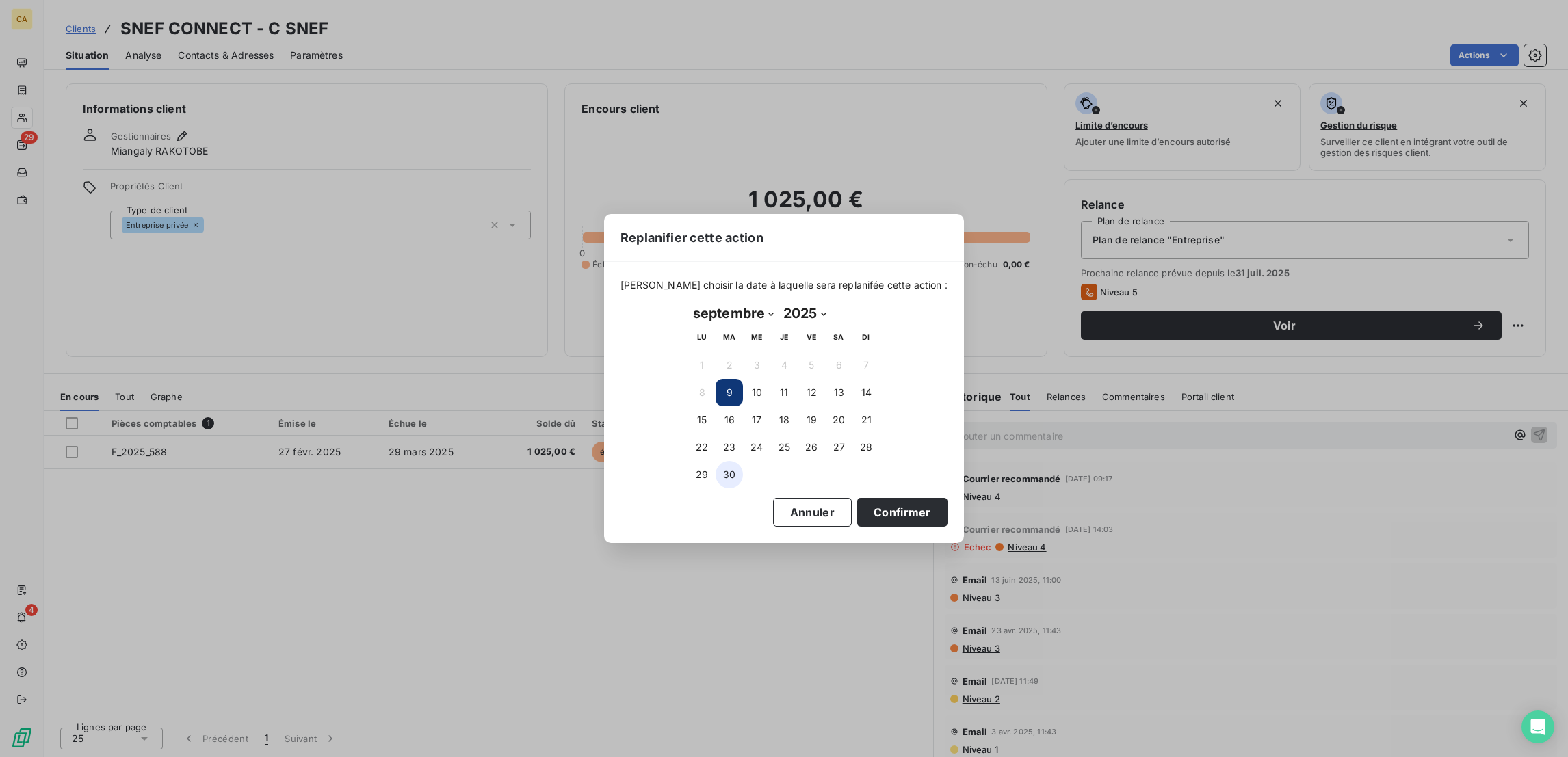
click at [725, 461] on button "30" at bounding box center [729, 474] width 28 height 28
click at [823, 479] on td at bounding box center [811, 474] width 28 height 28
click at [857, 512] on button "Confirmer" at bounding box center [902, 512] width 91 height 28
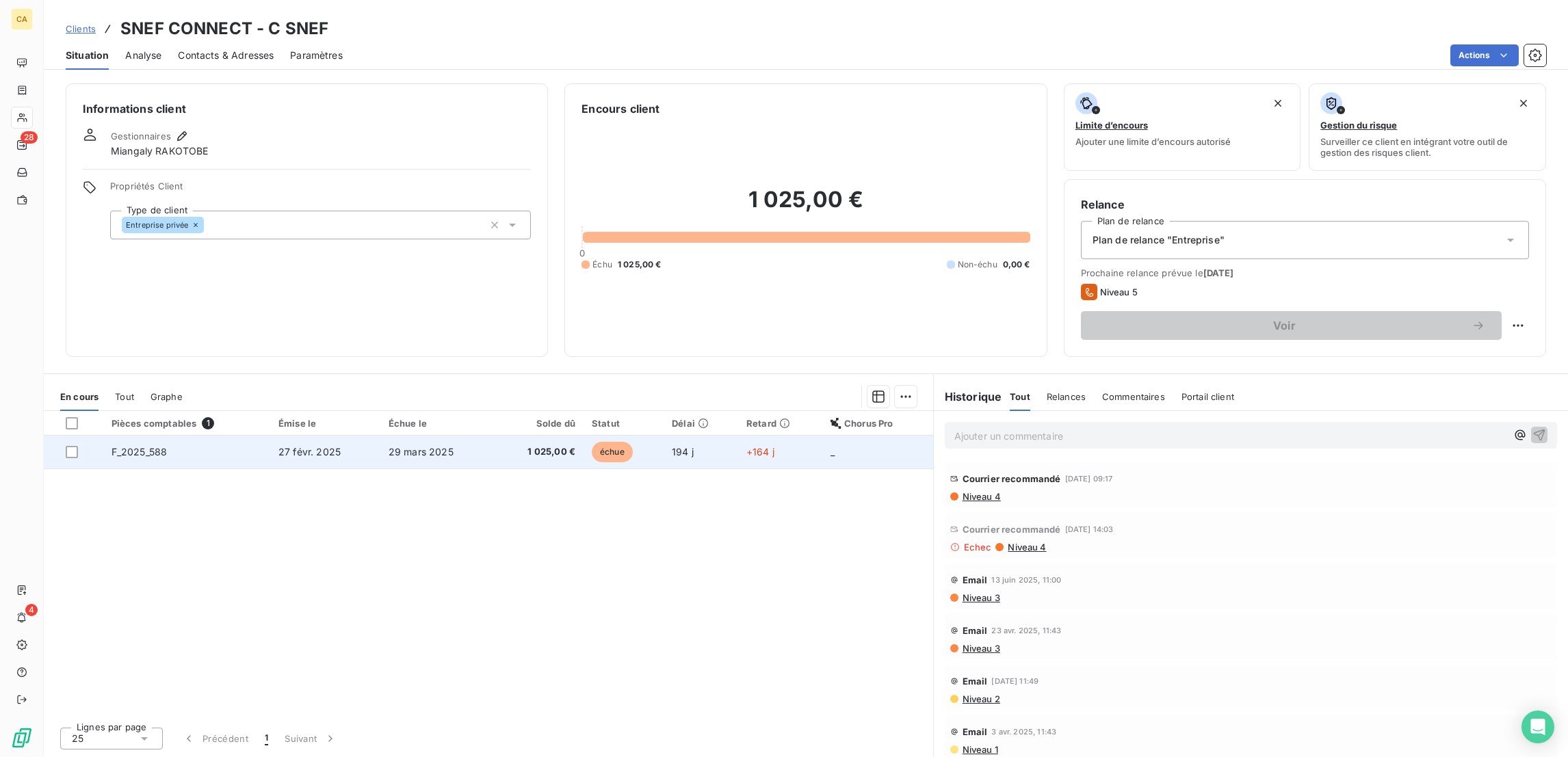
click at [437, 410] on th "Échue le" at bounding box center [437, 423] width 114 height 25
click at [421, 435] on td "29 mars 2025" at bounding box center [437, 451] width 114 height 33
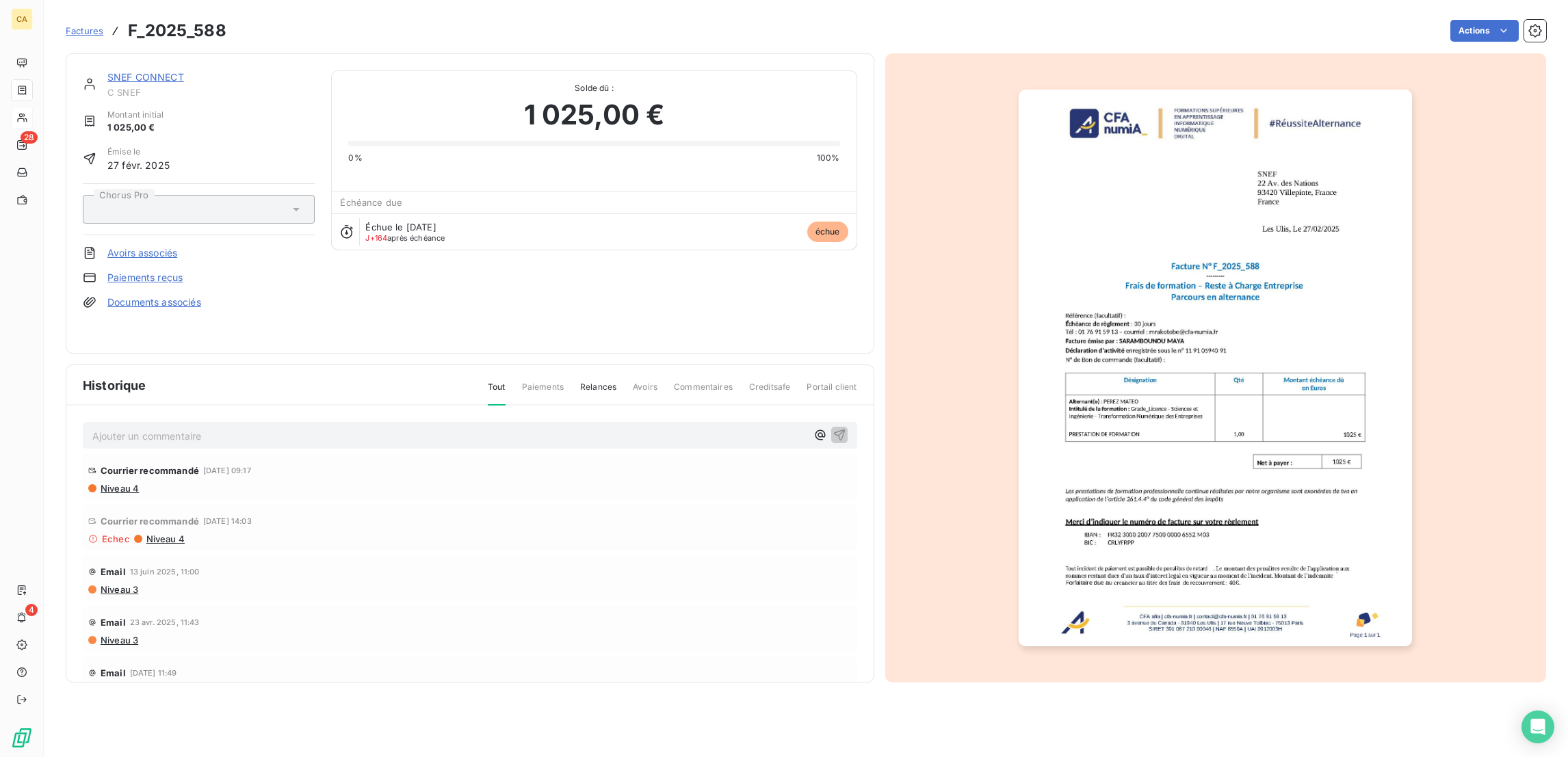
click at [255, 427] on p "Ajouter un commentaire ﻿" at bounding box center [449, 435] width 714 height 17
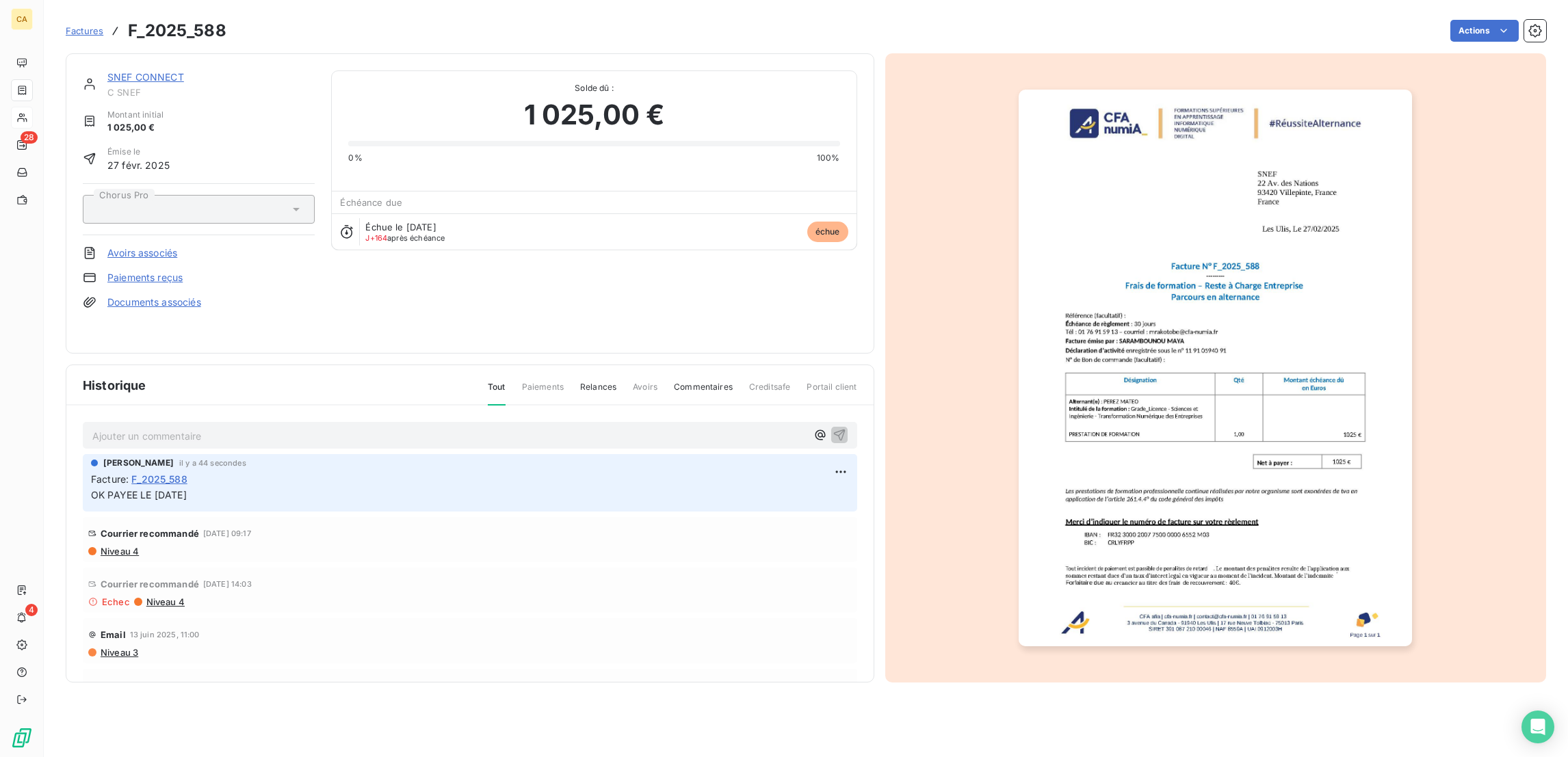
click at [1247, 383] on img "button" at bounding box center [1215, 368] width 393 height 556
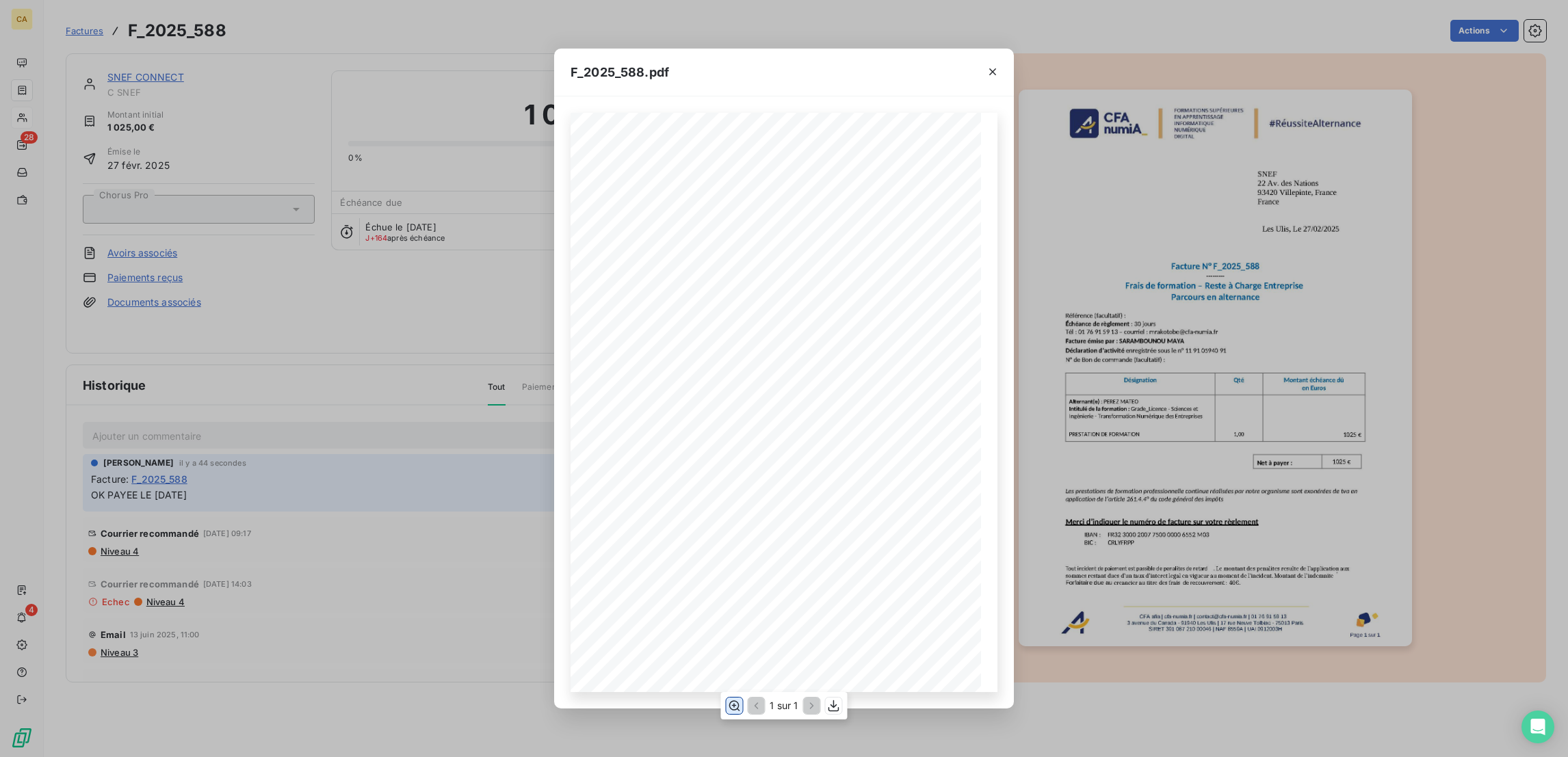
click at [730, 711] on button "button" at bounding box center [733, 705] width 16 height 16
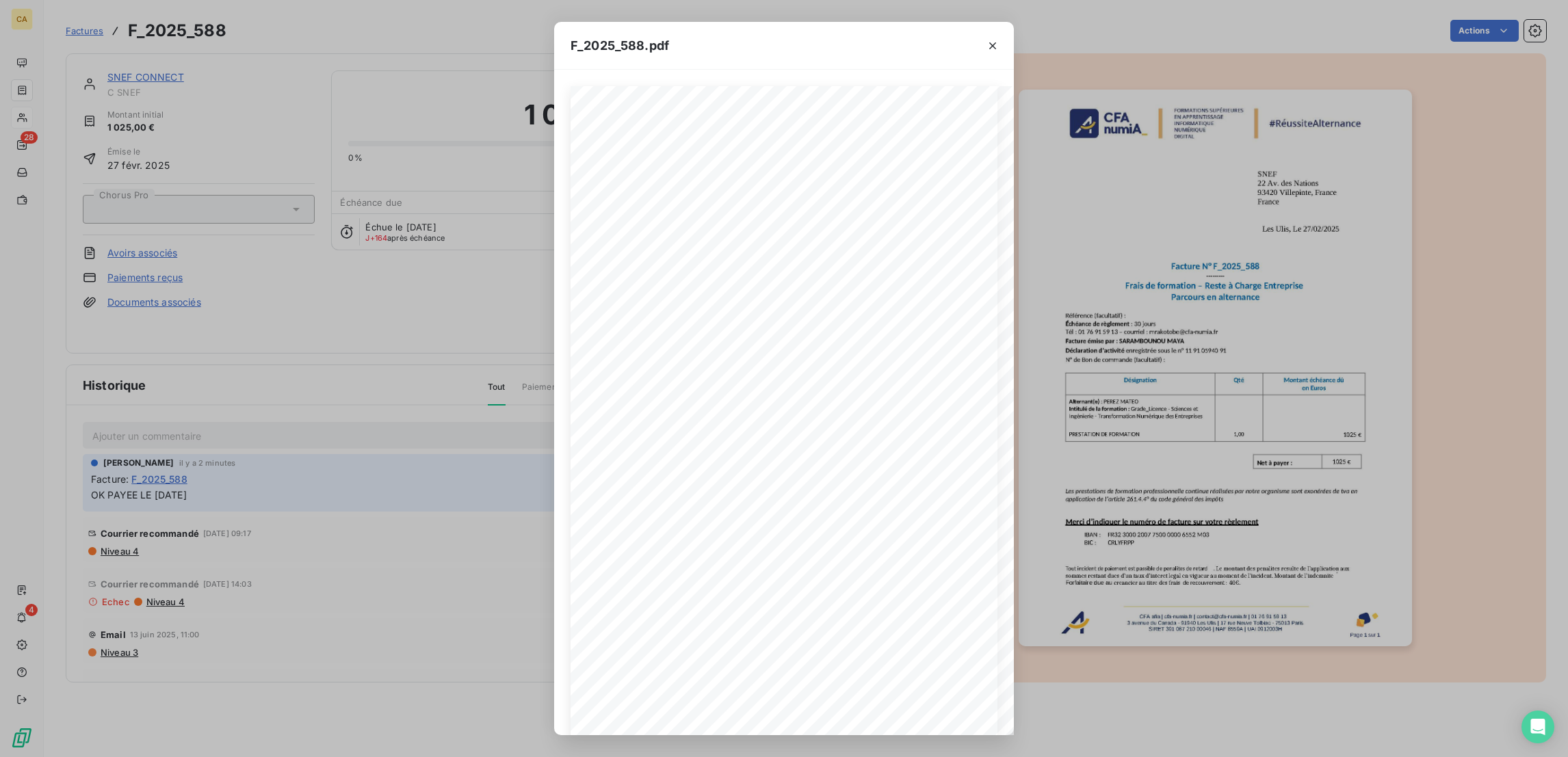
click at [191, 322] on div "F_2025_588.pdf CFA afia | cfa-numia.fr | contact@cfa-numia.fr | 01 76 91 59 13 …" at bounding box center [784, 378] width 1568 height 757
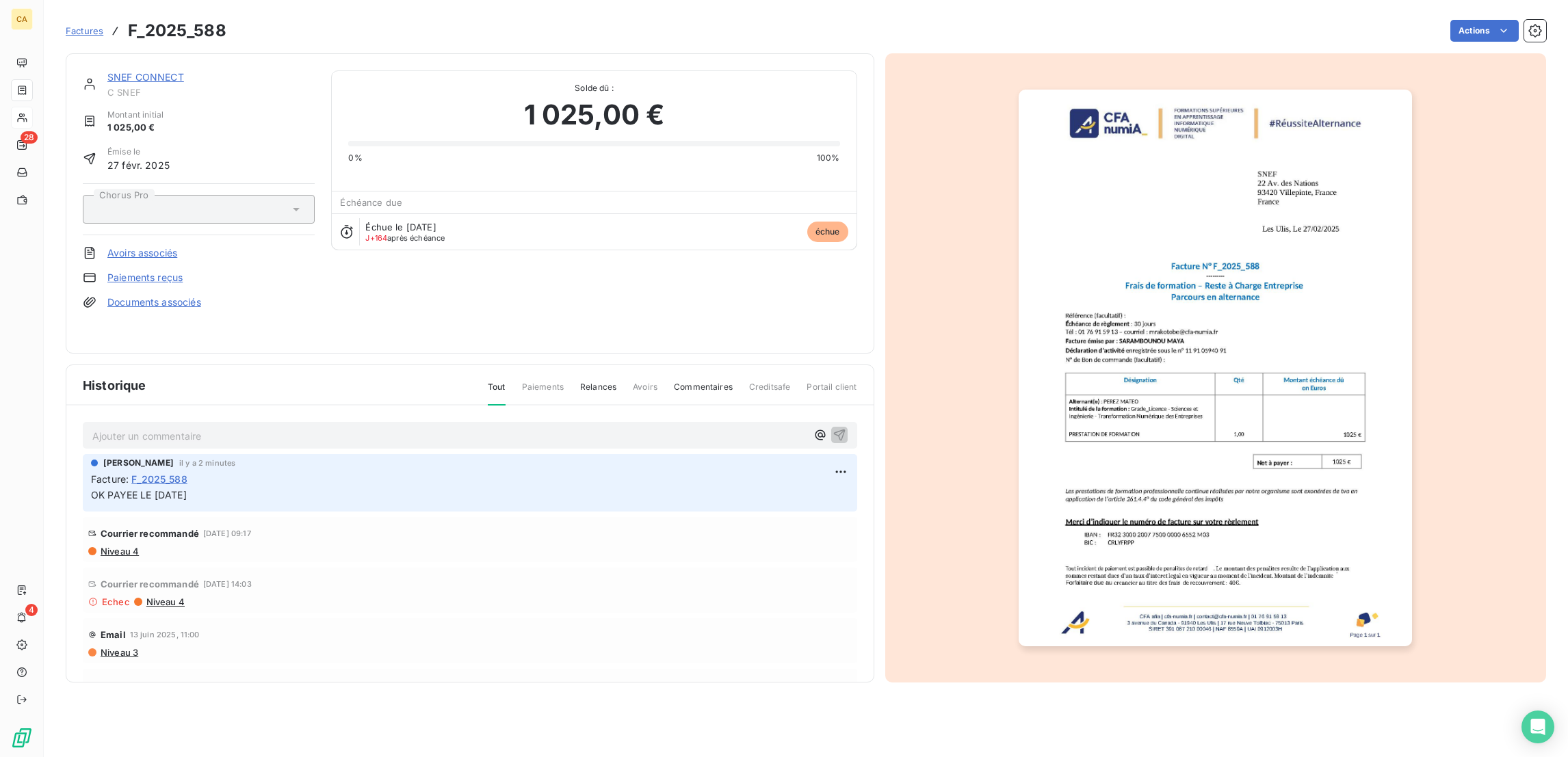
click at [123, 71] on link "SNEF CONNECT" at bounding box center [146, 76] width 76 height 12
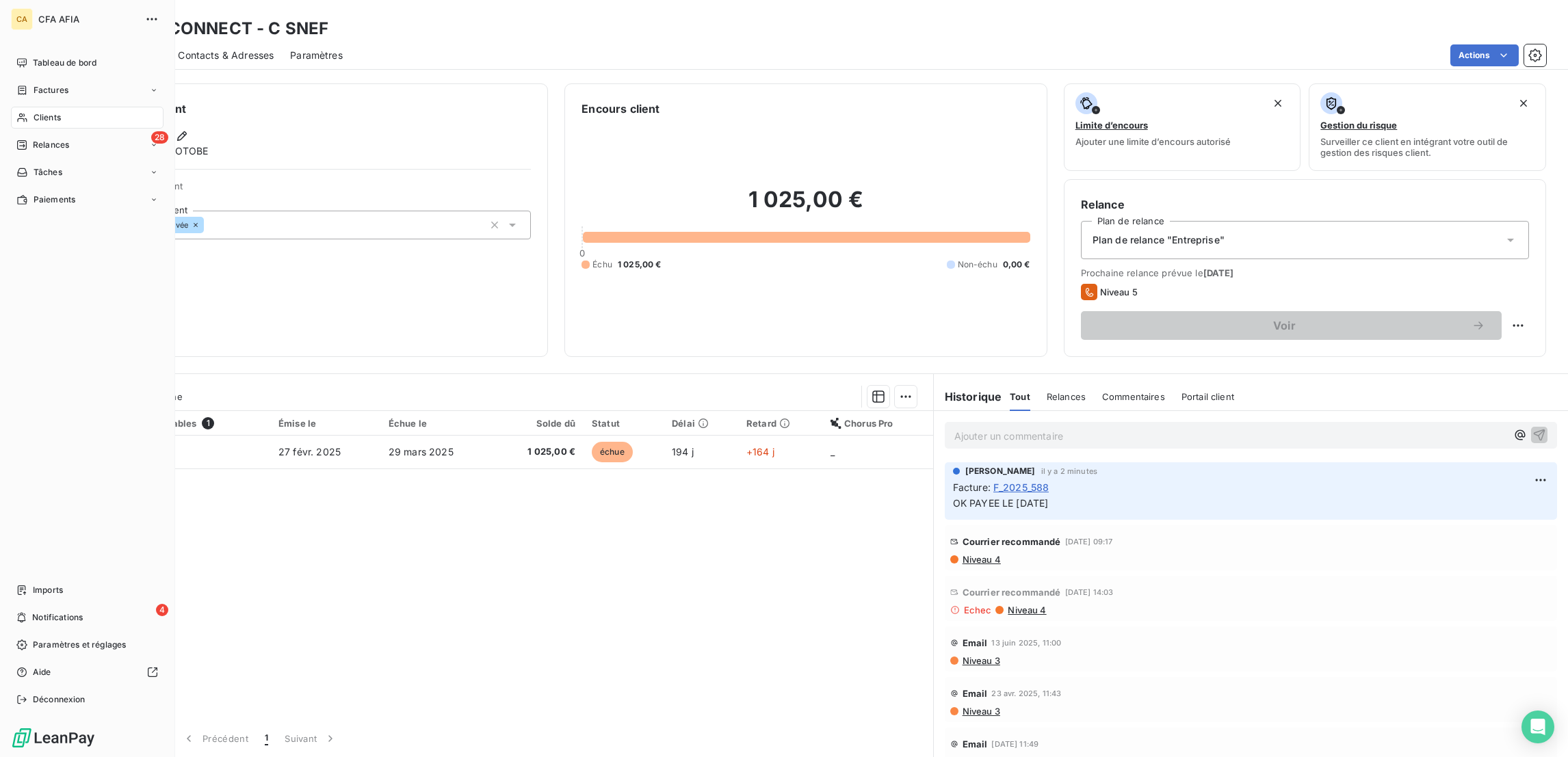
click at [16, 112] on icon at bounding box center [21, 117] width 12 height 11
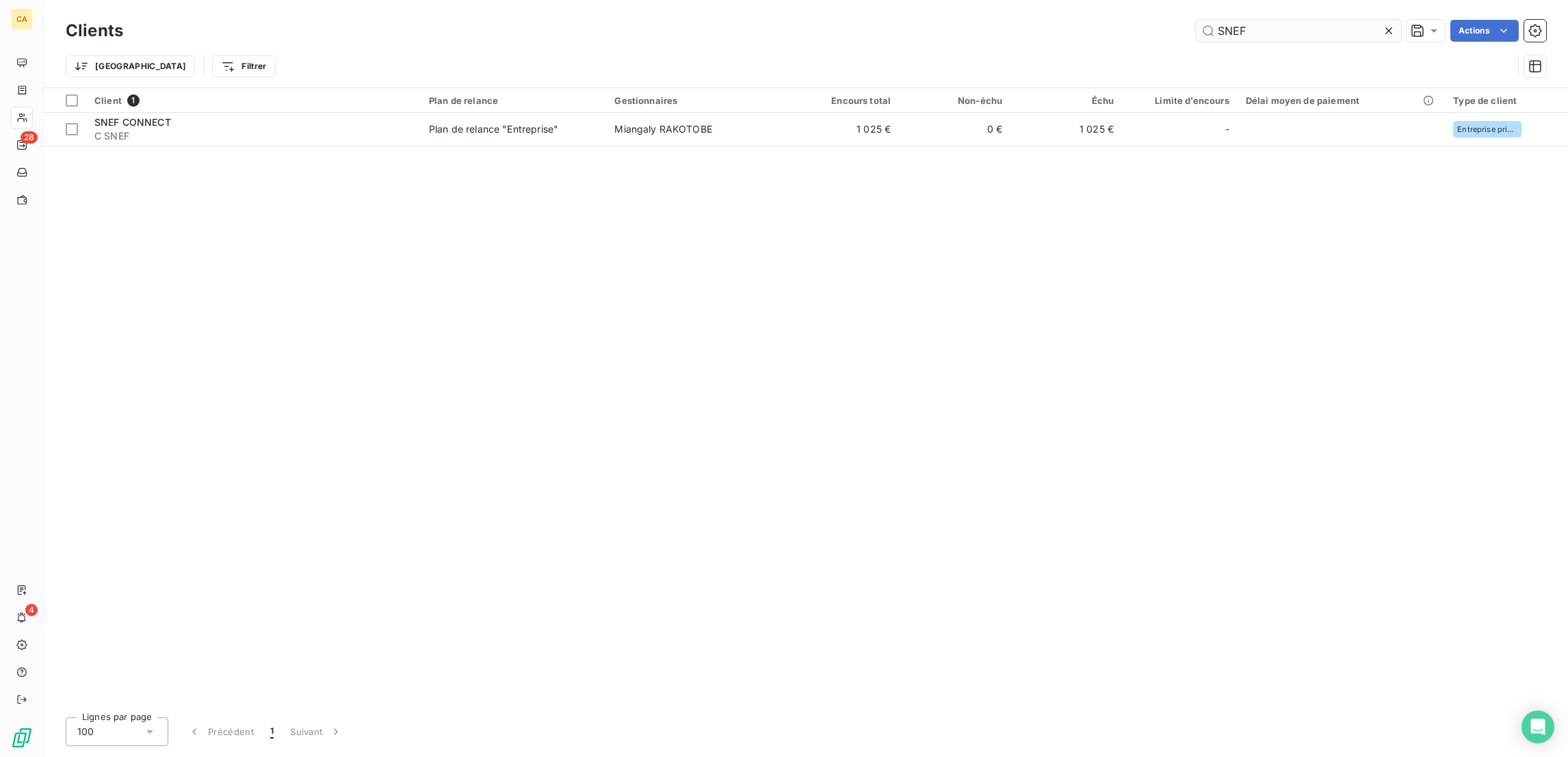
click at [1283, 20] on input "SNEF" at bounding box center [1298, 30] width 205 height 22
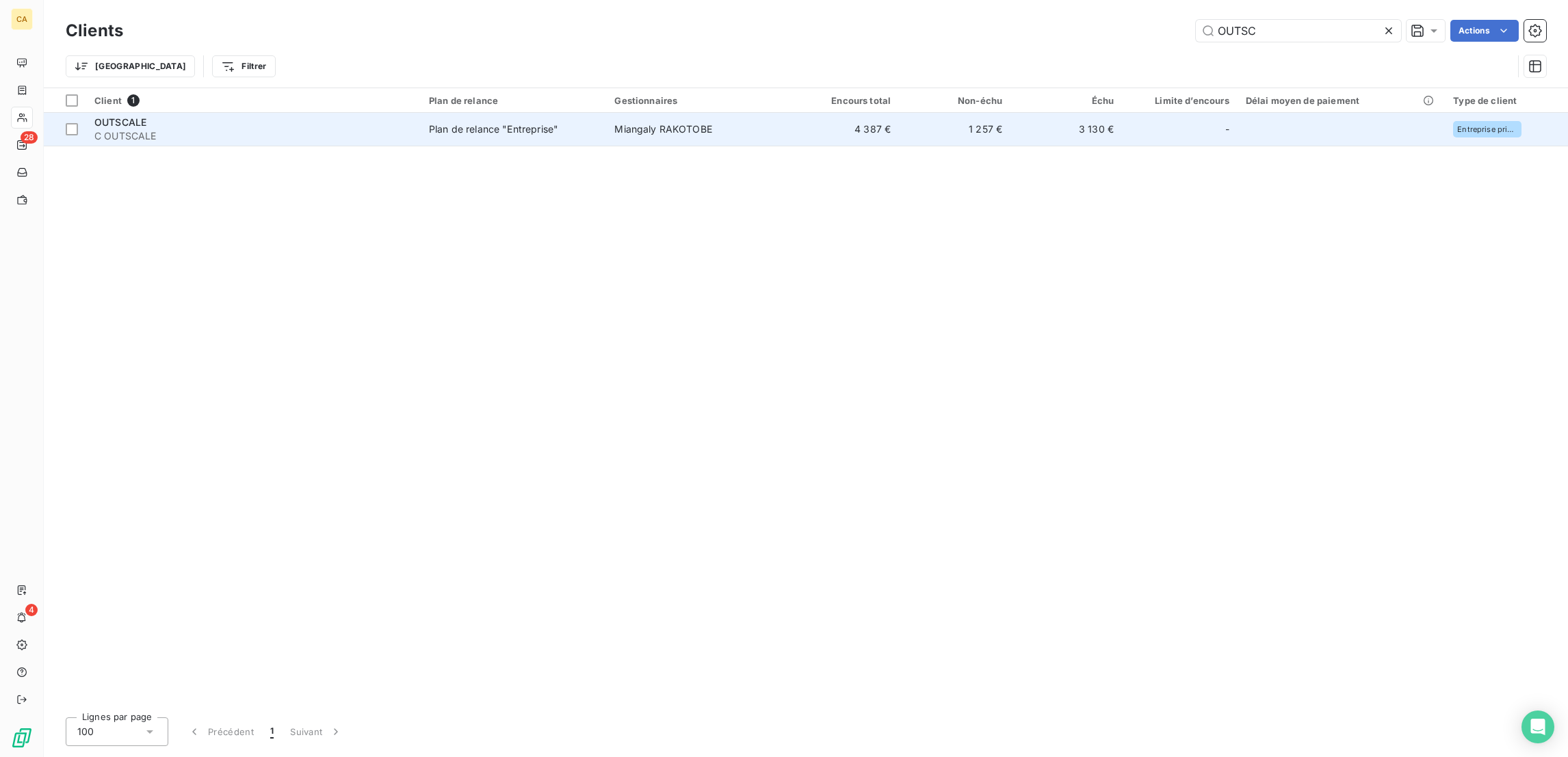
type input "OUTSC"
click at [645, 120] on td "Miangaly RAKOTOBE" at bounding box center [697, 129] width 181 height 33
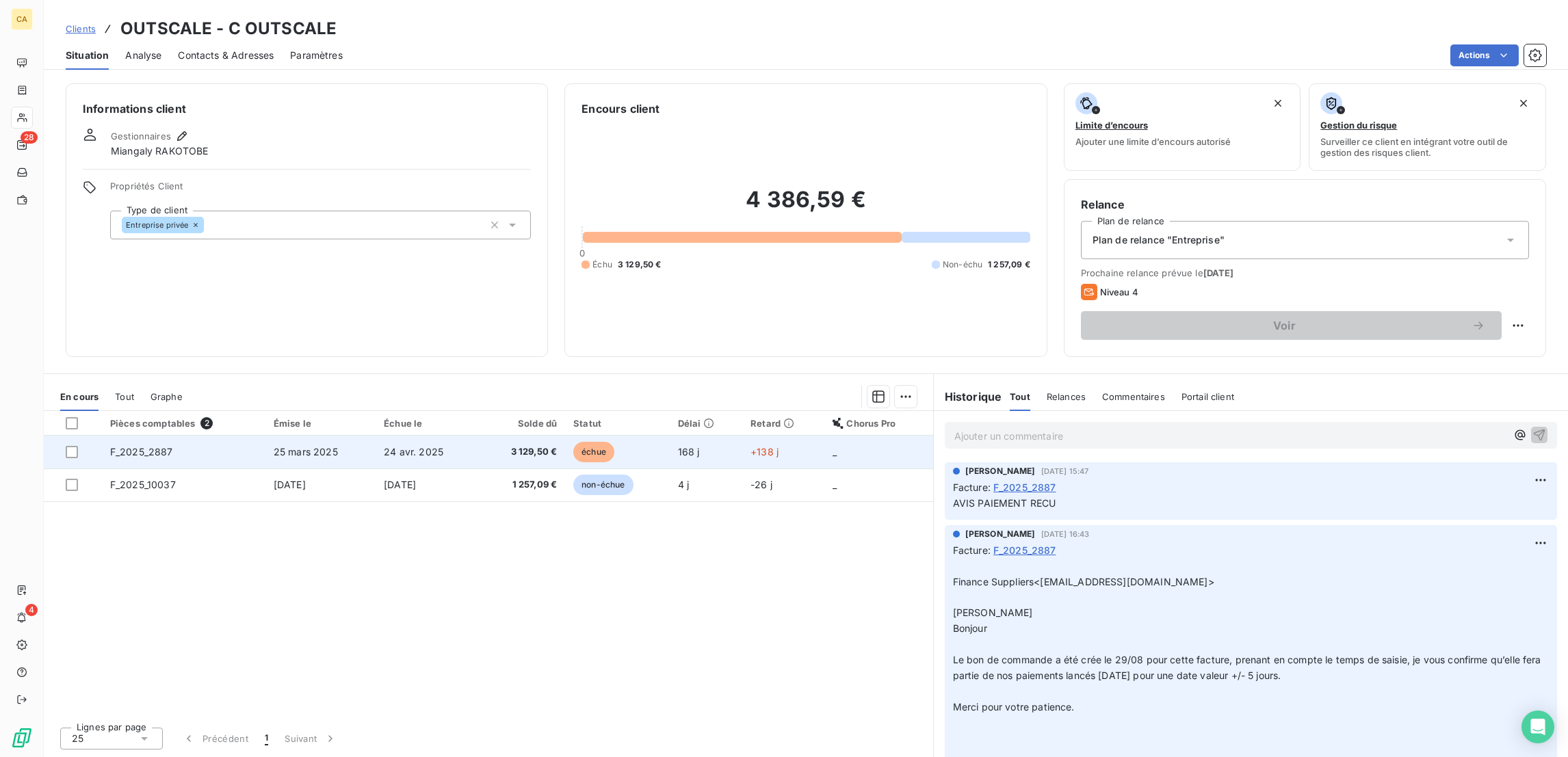
click at [266, 435] on td "25 mars 2025" at bounding box center [321, 451] width 110 height 33
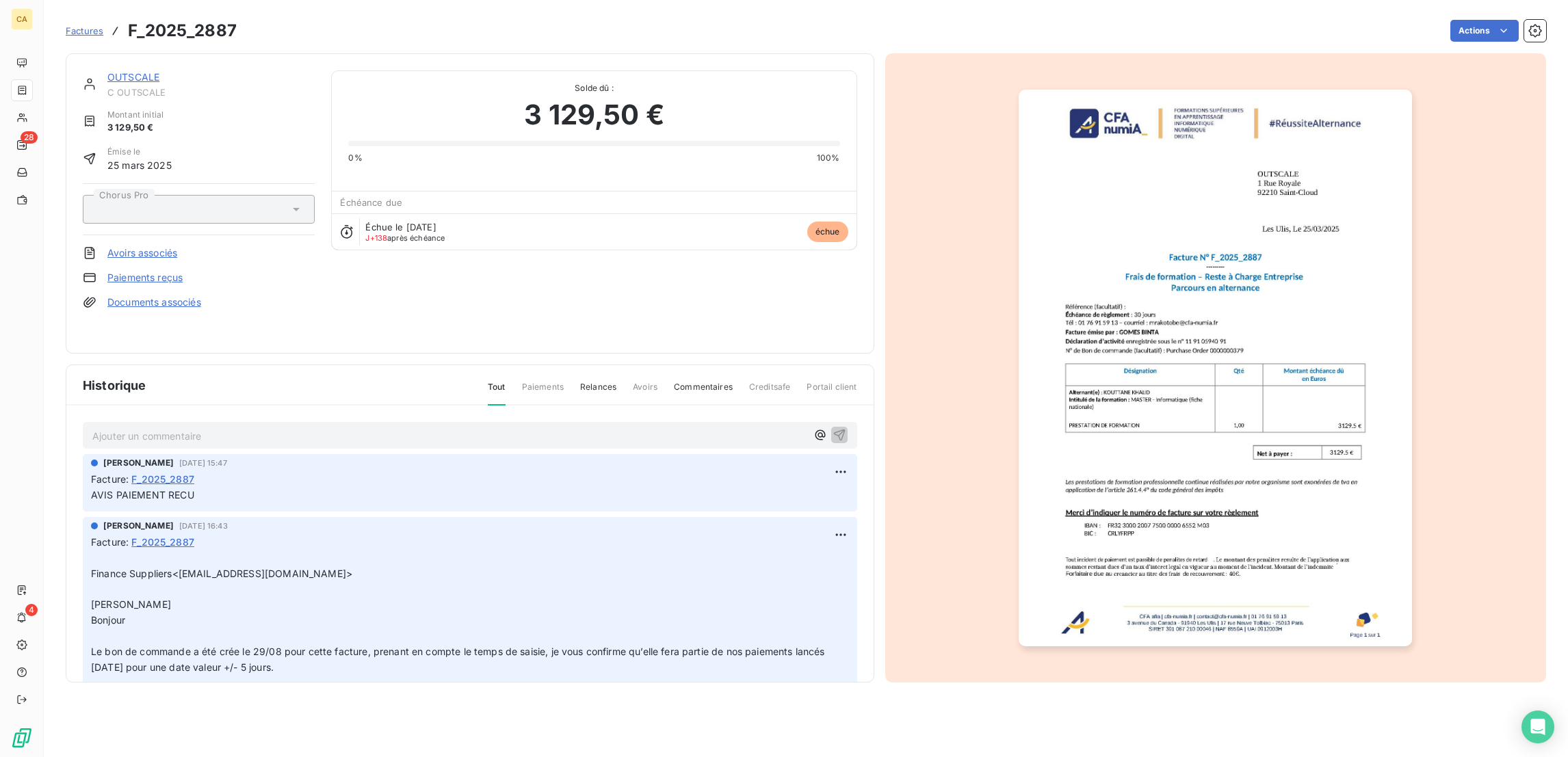
click at [167, 427] on p "Ajouter un commentaire ﻿" at bounding box center [449, 435] width 714 height 17
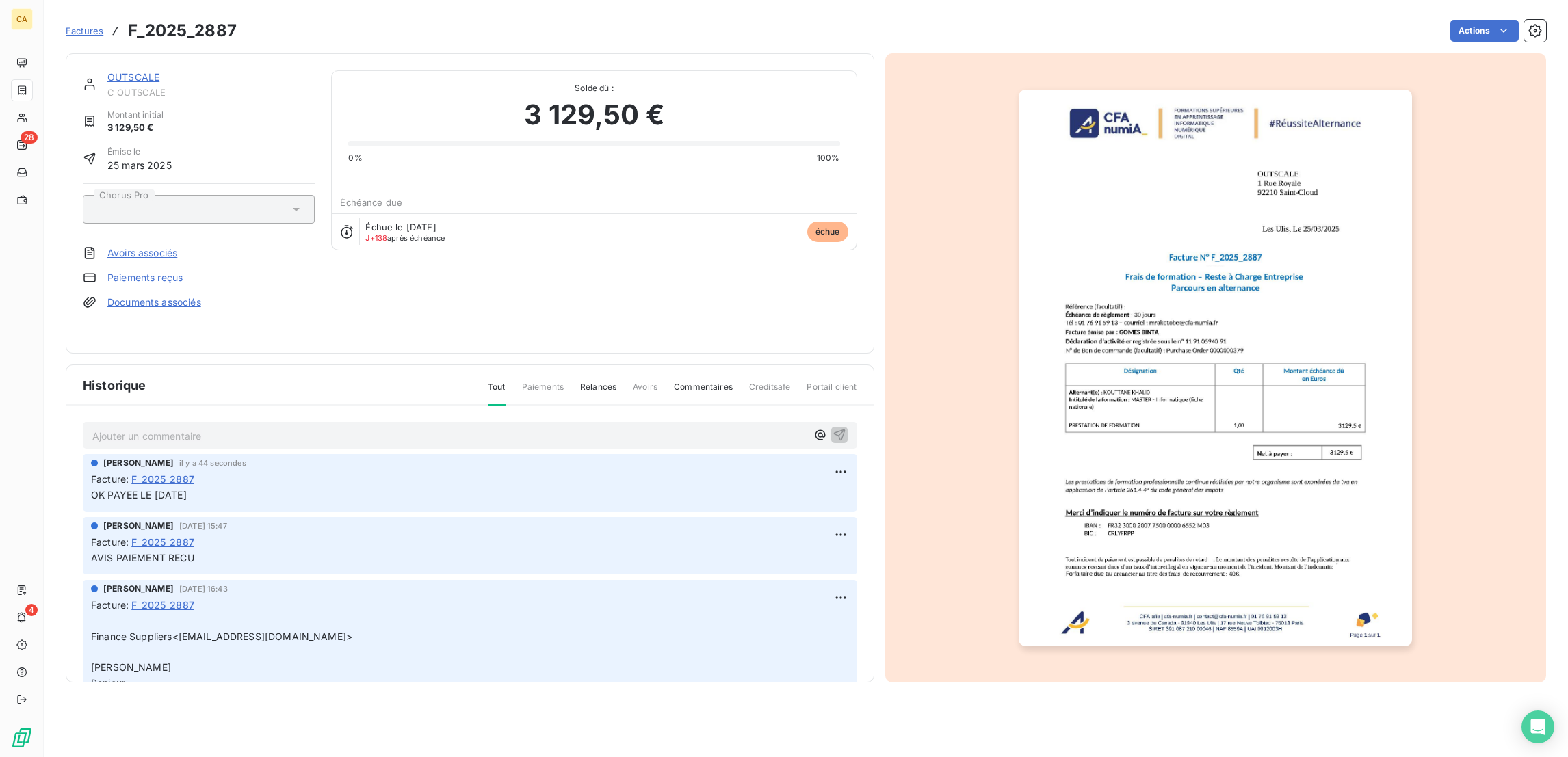
click at [1159, 332] on img "button" at bounding box center [1215, 368] width 393 height 556
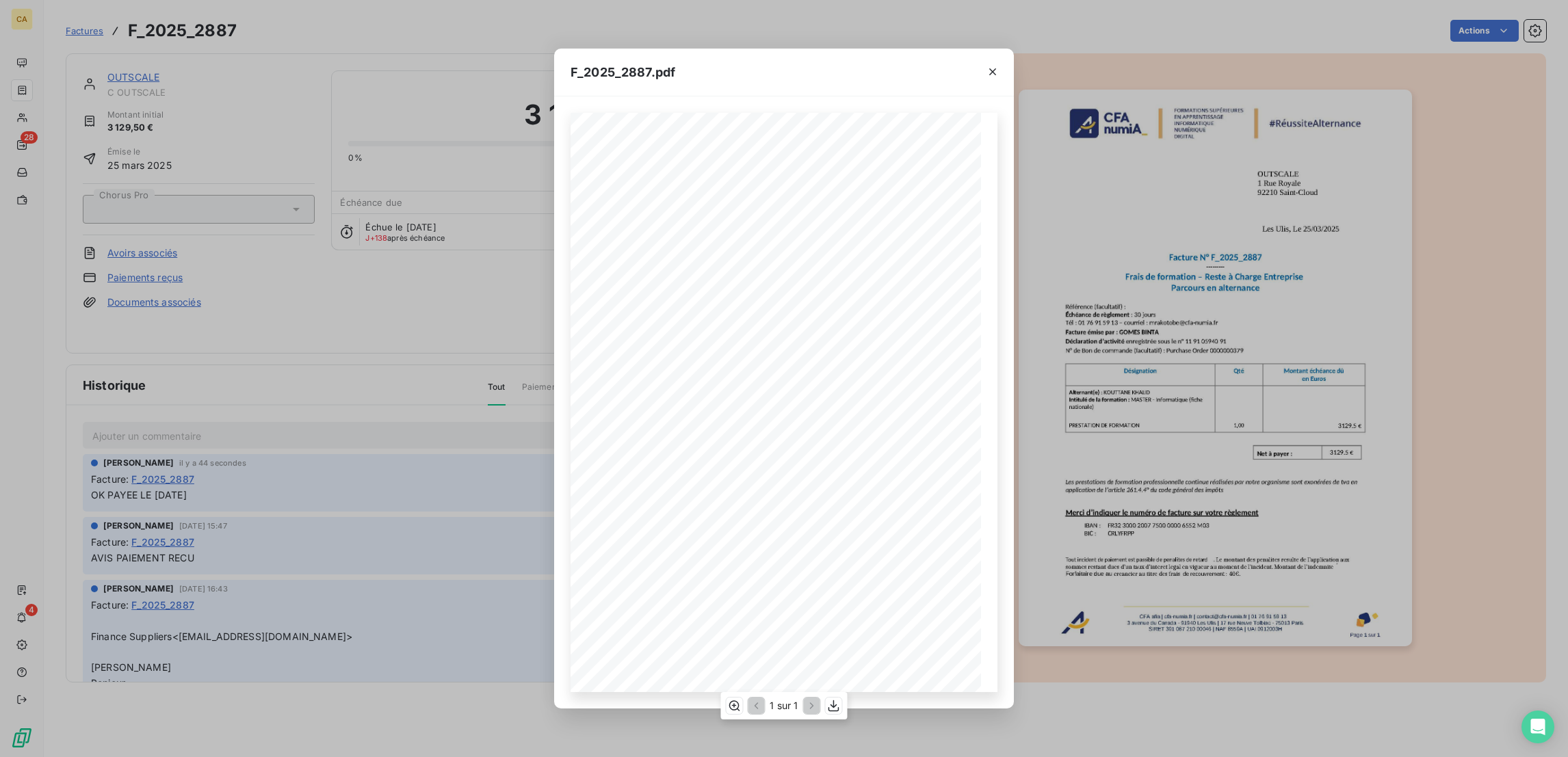
click at [738, 716] on div "1 sur 1" at bounding box center [783, 705] width 126 height 28
click at [738, 713] on button "button" at bounding box center [733, 705] width 16 height 16
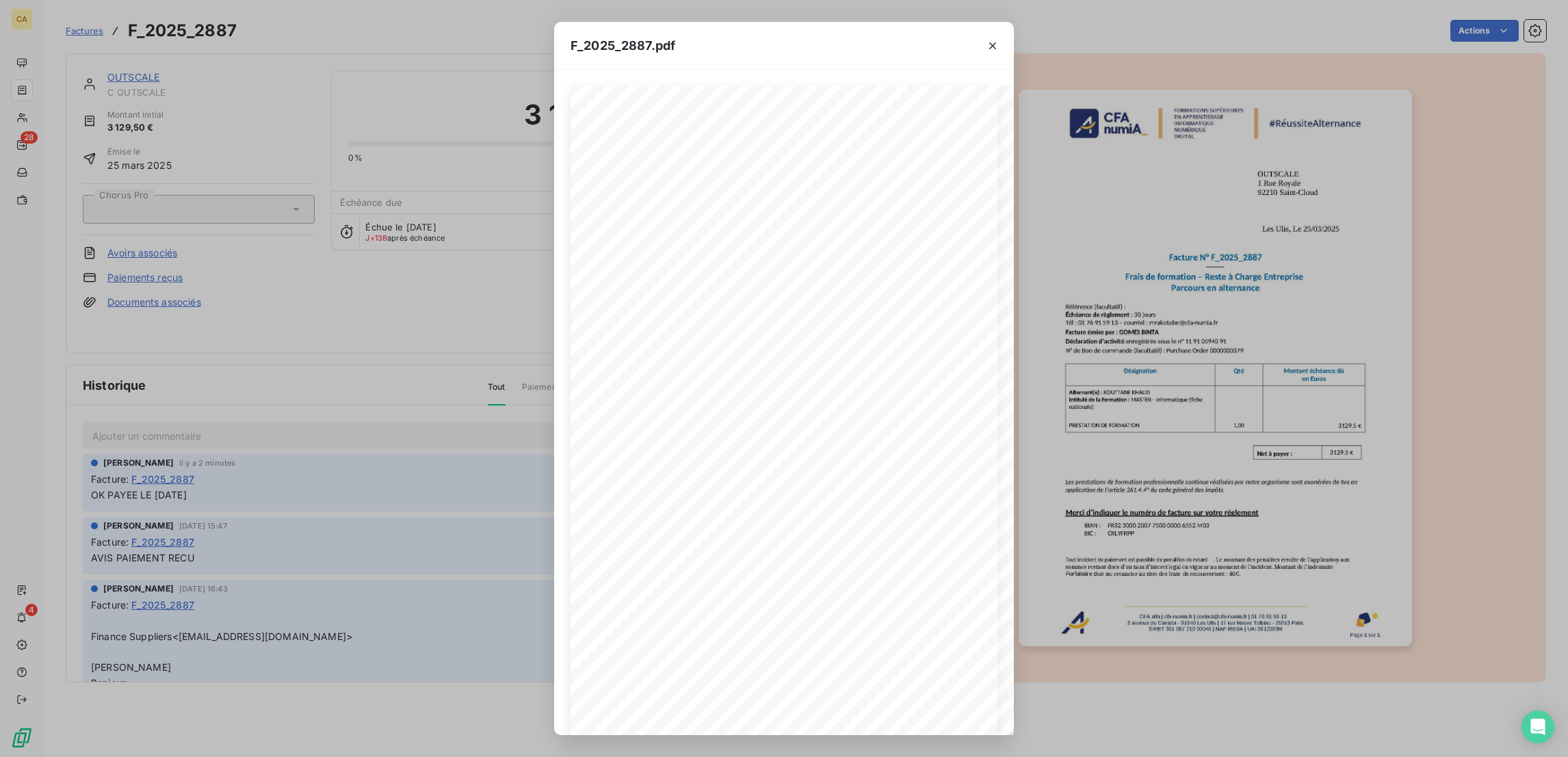
click at [0, 115] on html "CA 28 4 Factures F_2025_2887 Actions OUTSCALE C OUTSCALE Montant initial 3 129,…" at bounding box center [784, 378] width 1568 height 757
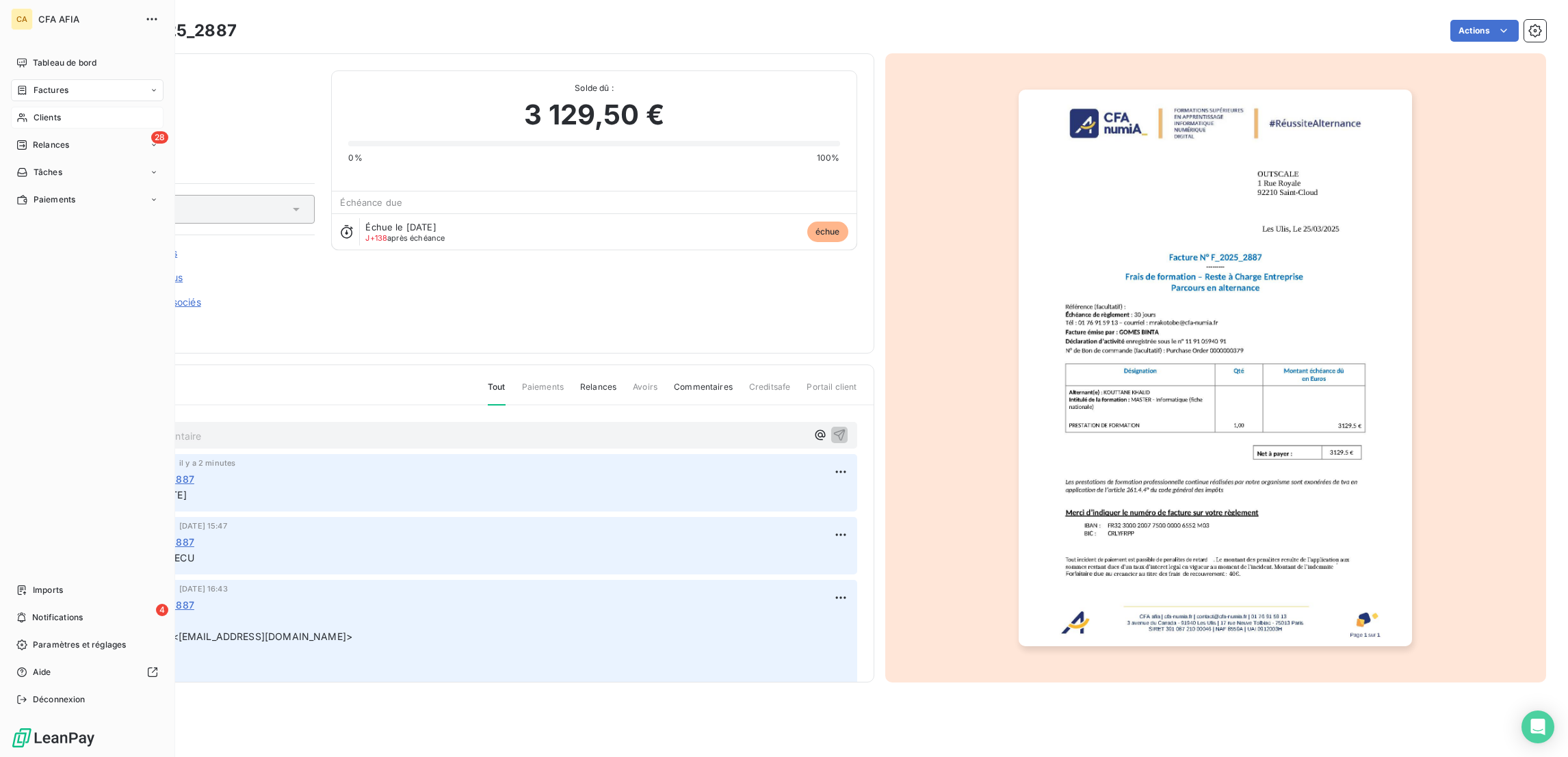
click at [22, 112] on icon at bounding box center [21, 117] width 12 height 11
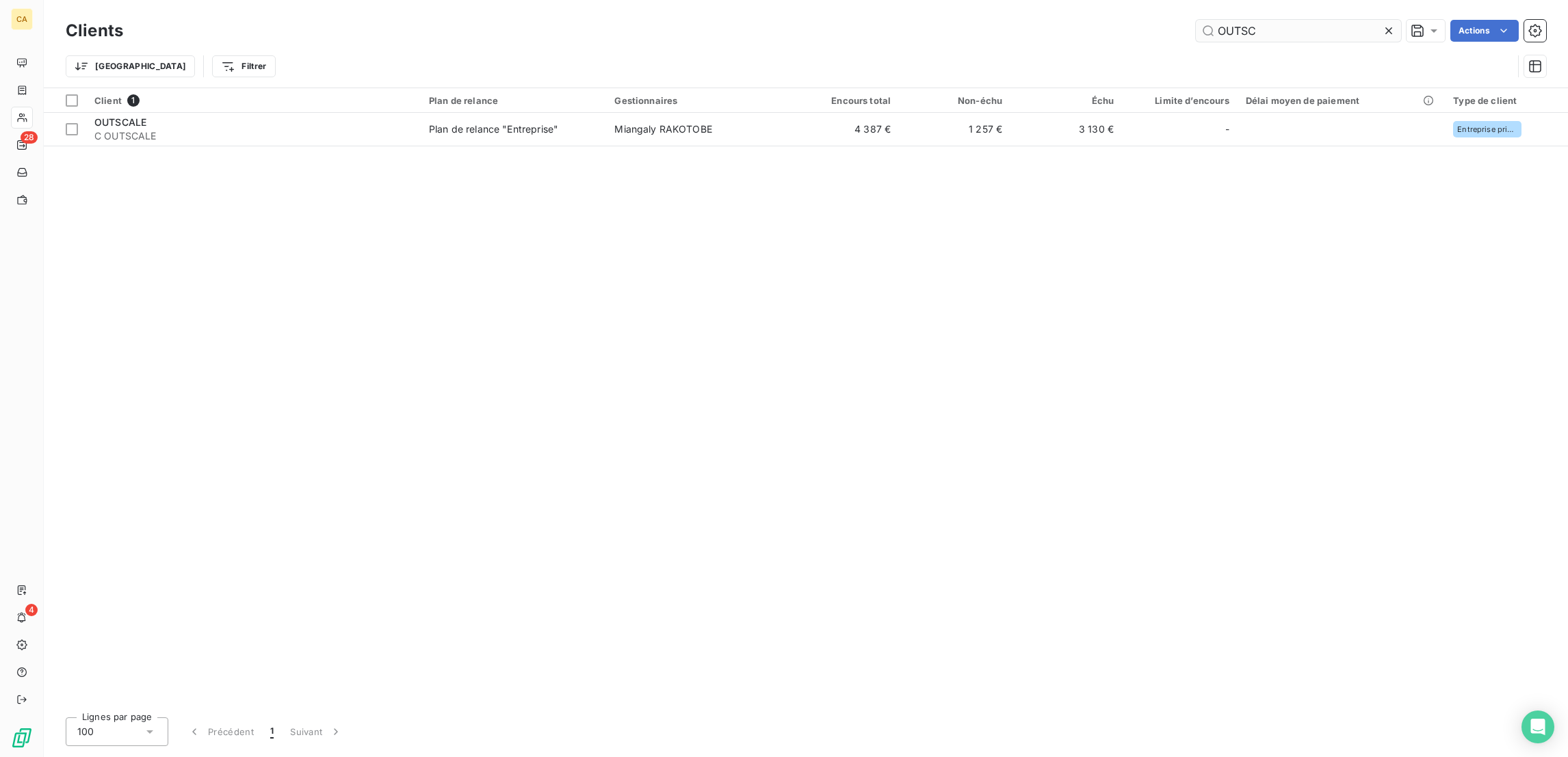
click at [1292, 29] on input "OUTSC" at bounding box center [1298, 30] width 205 height 22
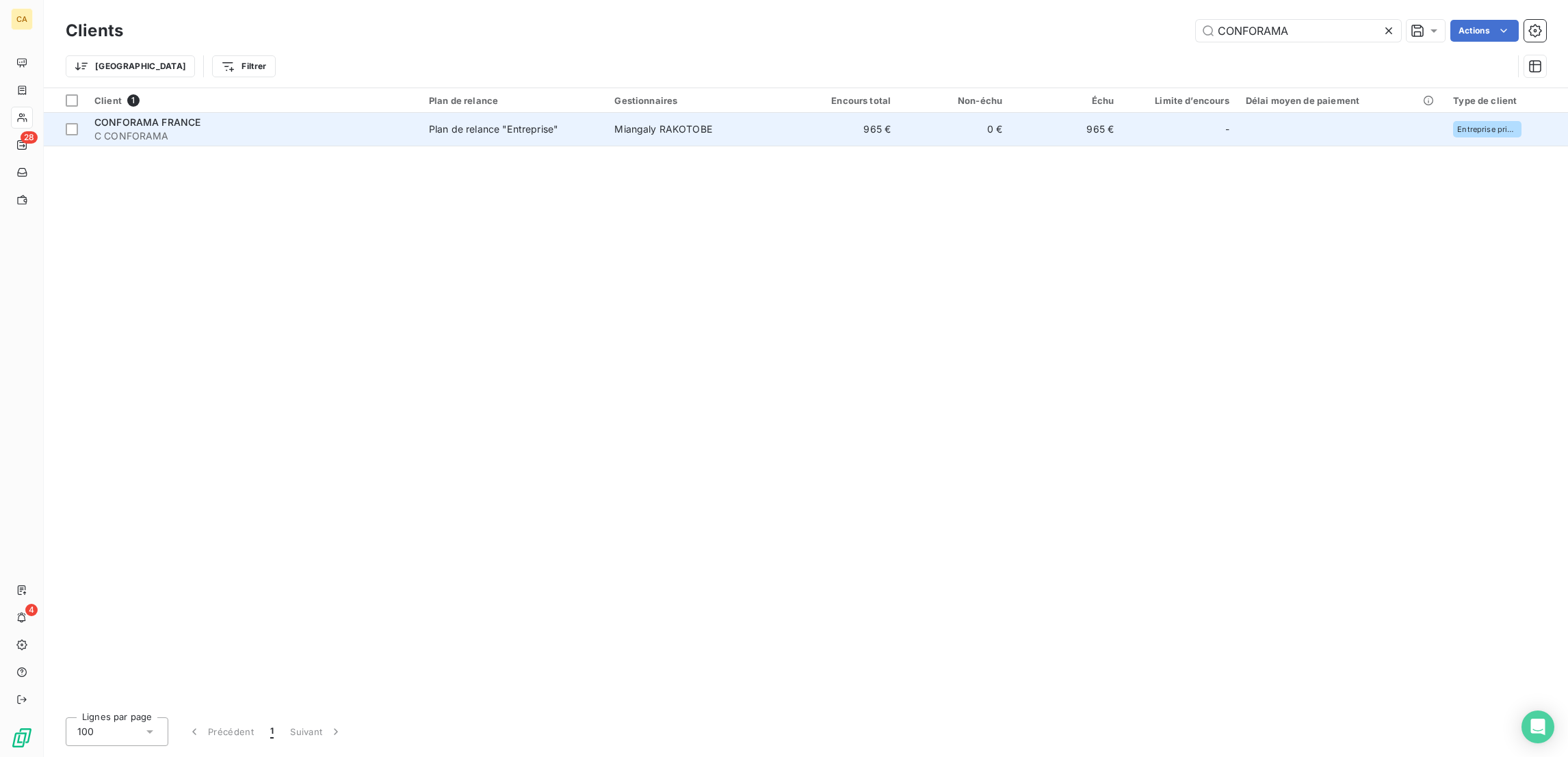
type input "CONFORAMA"
click at [918, 113] on td "0 €" at bounding box center [954, 129] width 111 height 33
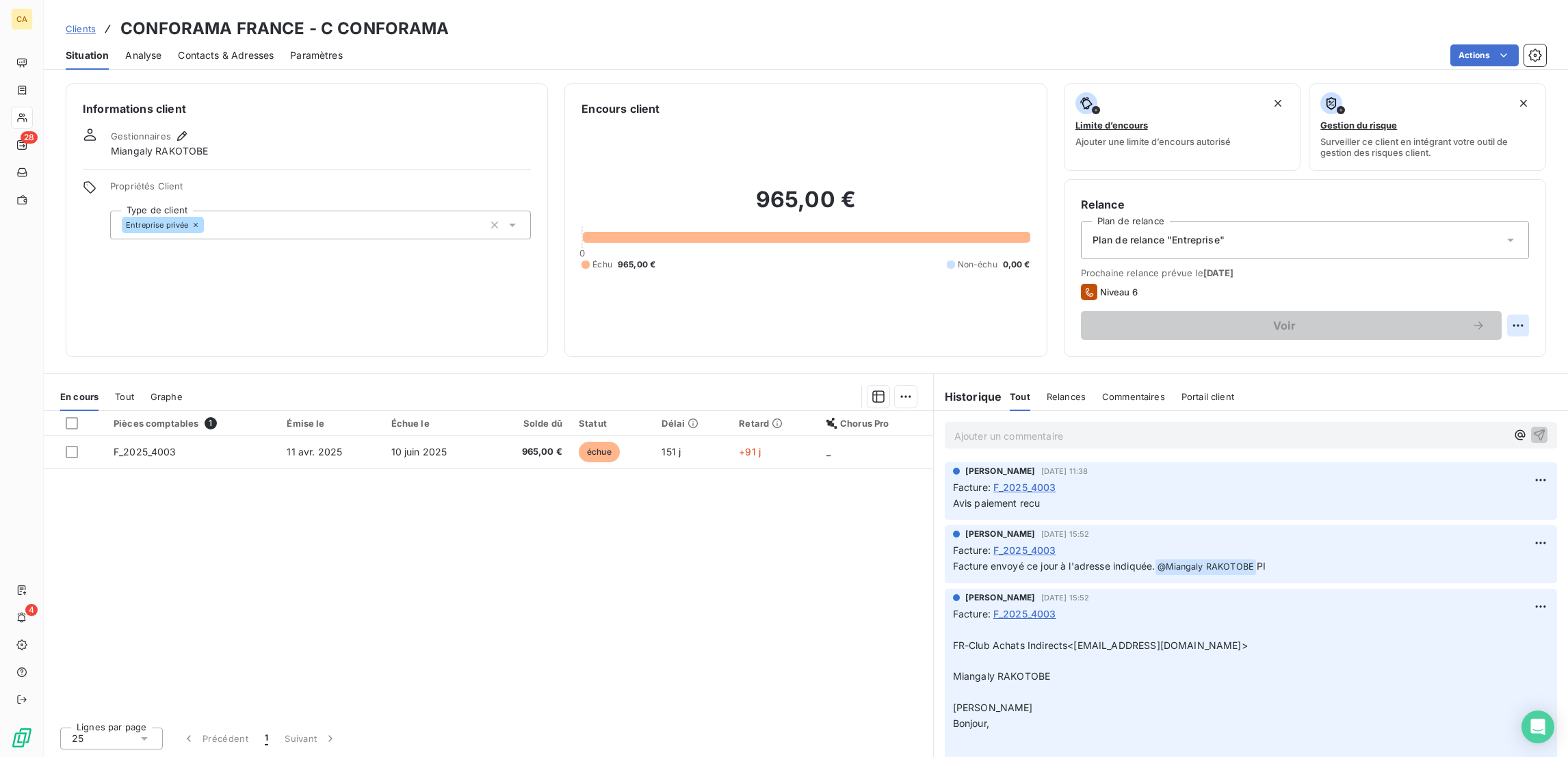
click at [1532, 263] on html "CA 28 4 Clients CONFORAMA FRANCE - C CONFORAMA Situation Analyse Contacts & Adr…" at bounding box center [784, 378] width 1568 height 757
click at [1439, 300] on div "Replanifier cette action" at bounding box center [1476, 298] width 123 height 22
select select "8"
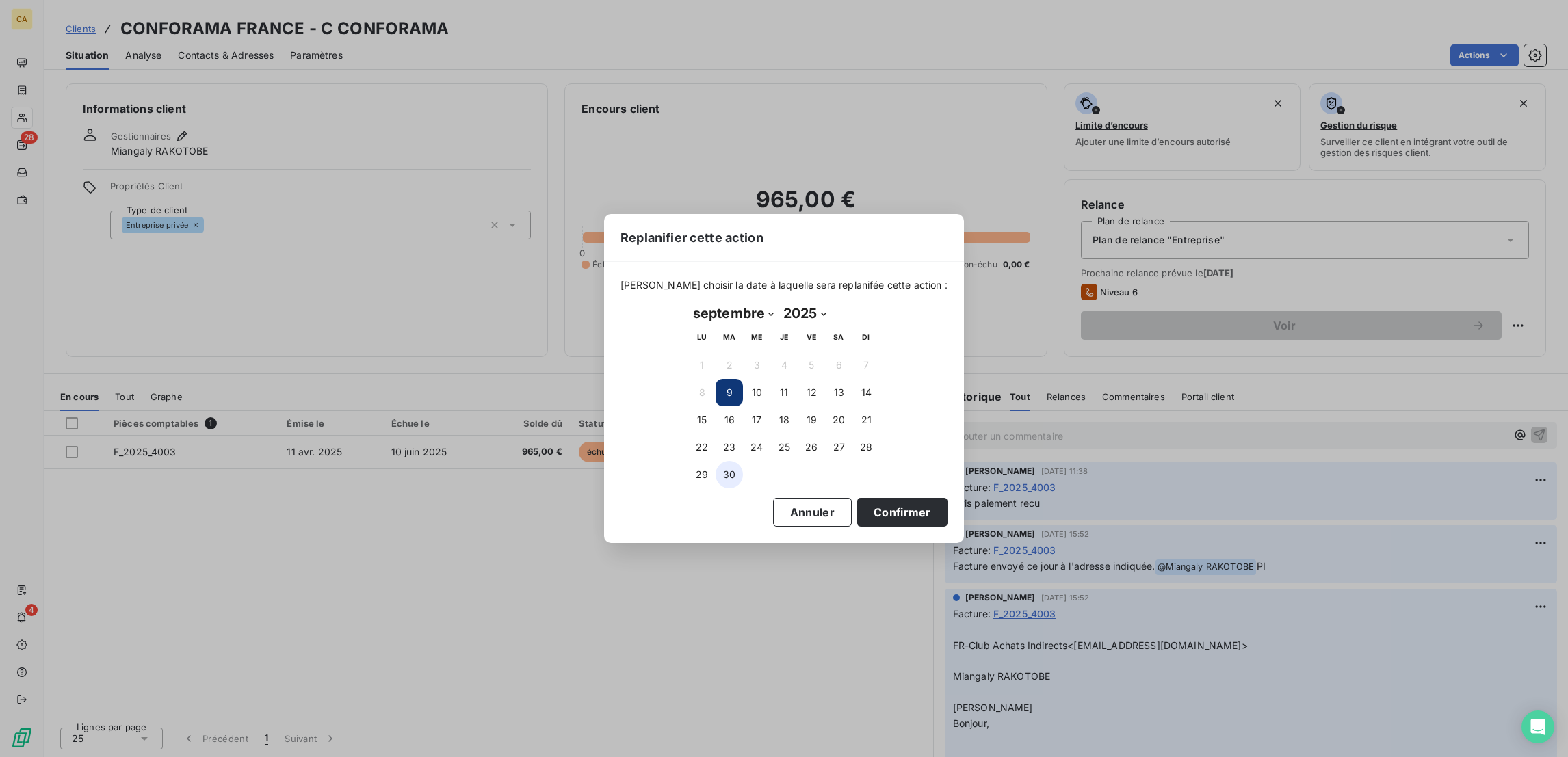
click at [733, 463] on button "30" at bounding box center [729, 474] width 28 height 28
click at [857, 500] on button "Confirmer" at bounding box center [902, 512] width 91 height 28
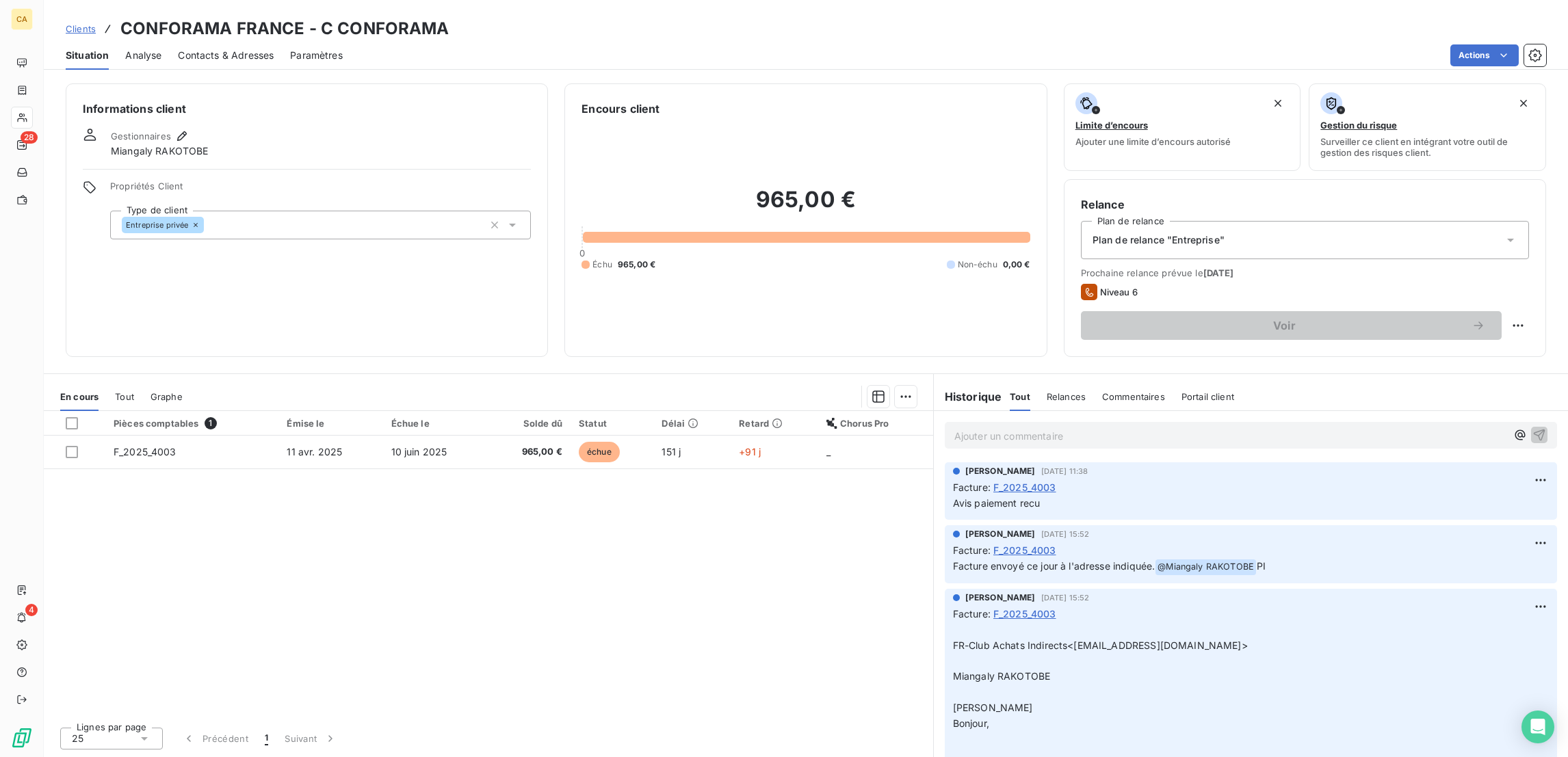
click at [567, 410] on div "Pièces comptables 1 Émise le Échue le Solde dû Statut Délai Retard Chorus Pro F…" at bounding box center [488, 562] width 889 height 305
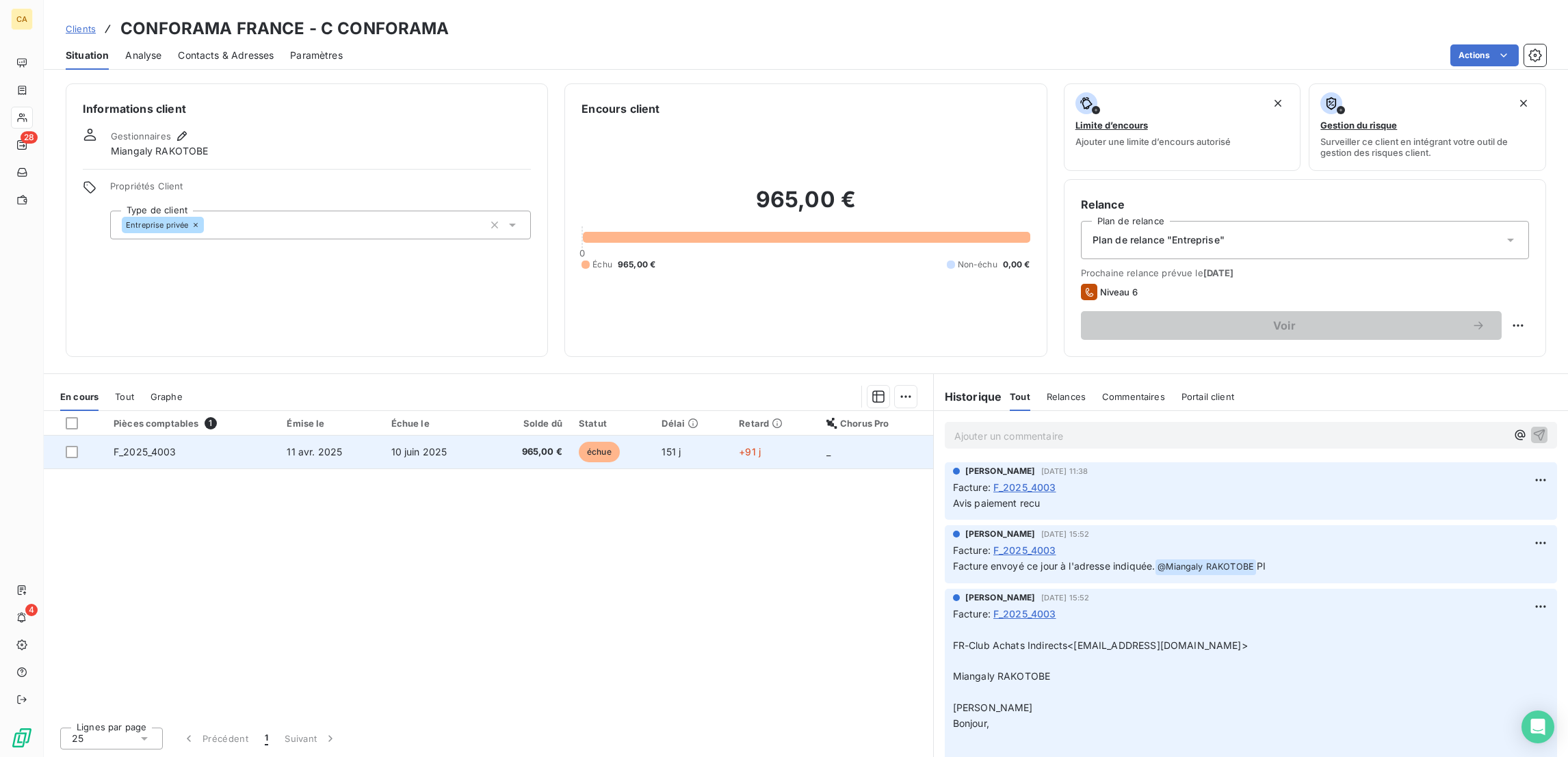
click at [515, 445] on span "965,00 €" at bounding box center [529, 451] width 67 height 13
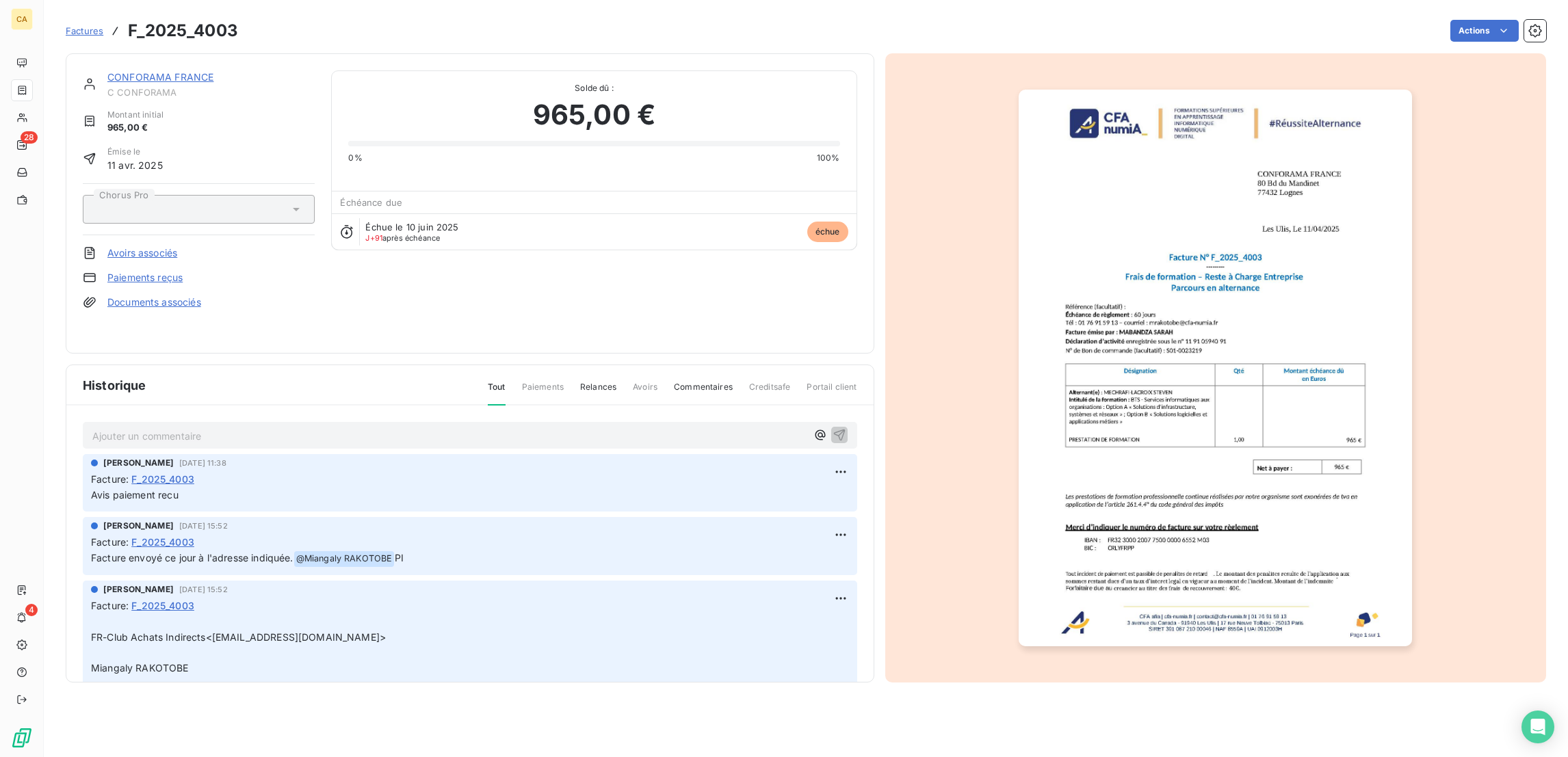
click at [186, 427] on p "Ajouter un commentaire ﻿" at bounding box center [449, 435] width 714 height 17
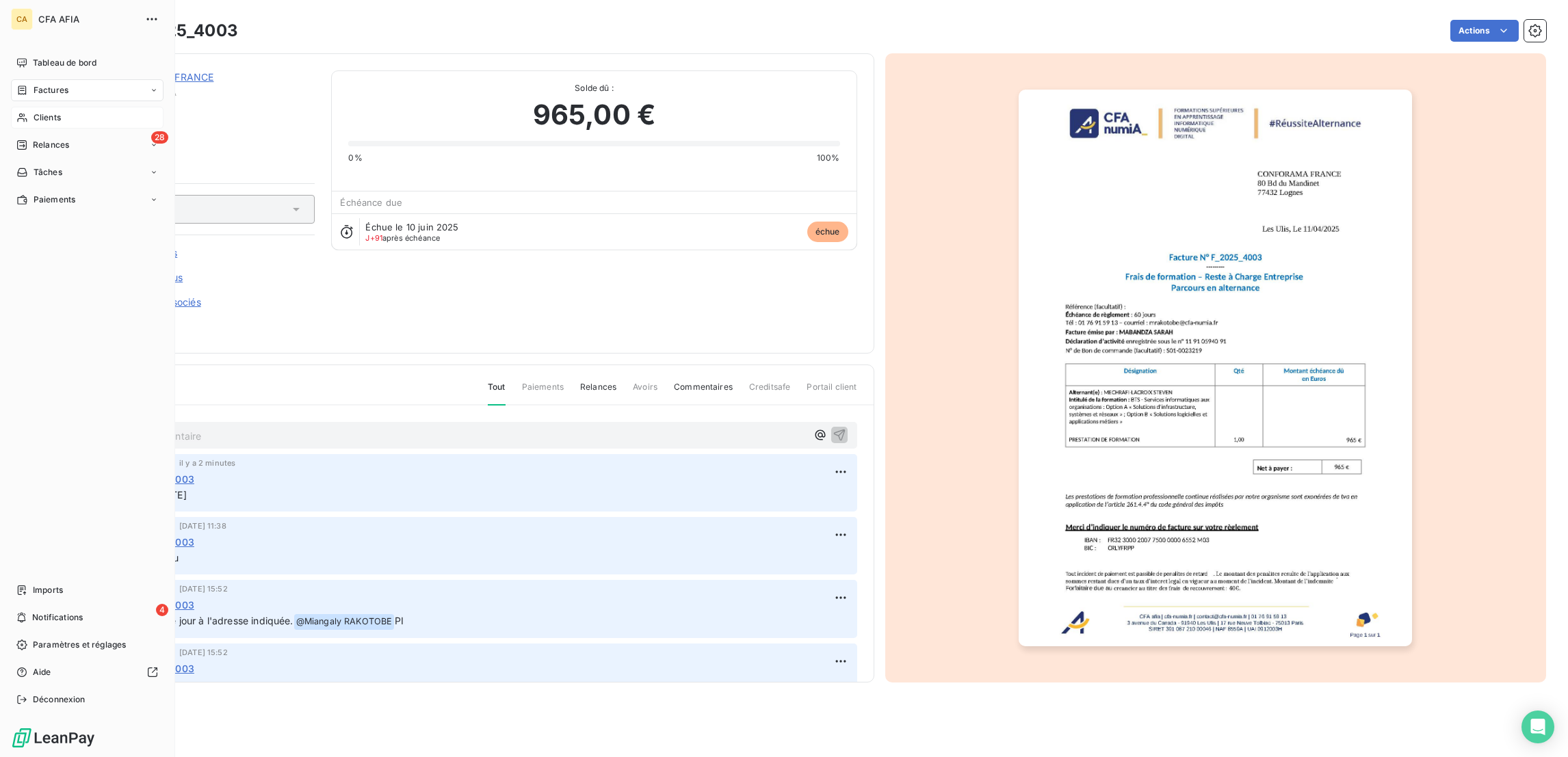
click at [22, 112] on icon at bounding box center [21, 117] width 12 height 11
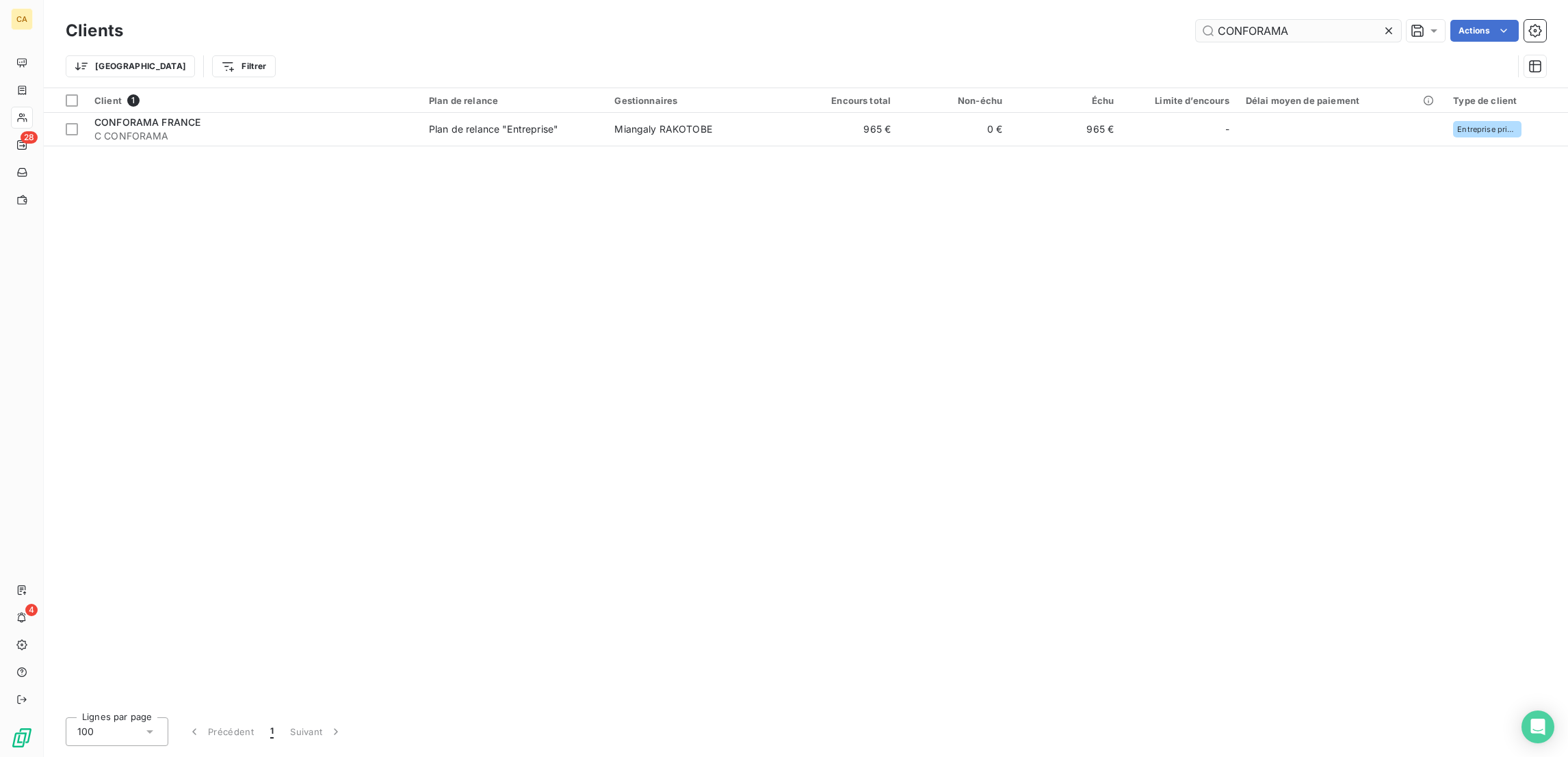
click at [1300, 21] on input "CONFORAMA" at bounding box center [1298, 30] width 205 height 22
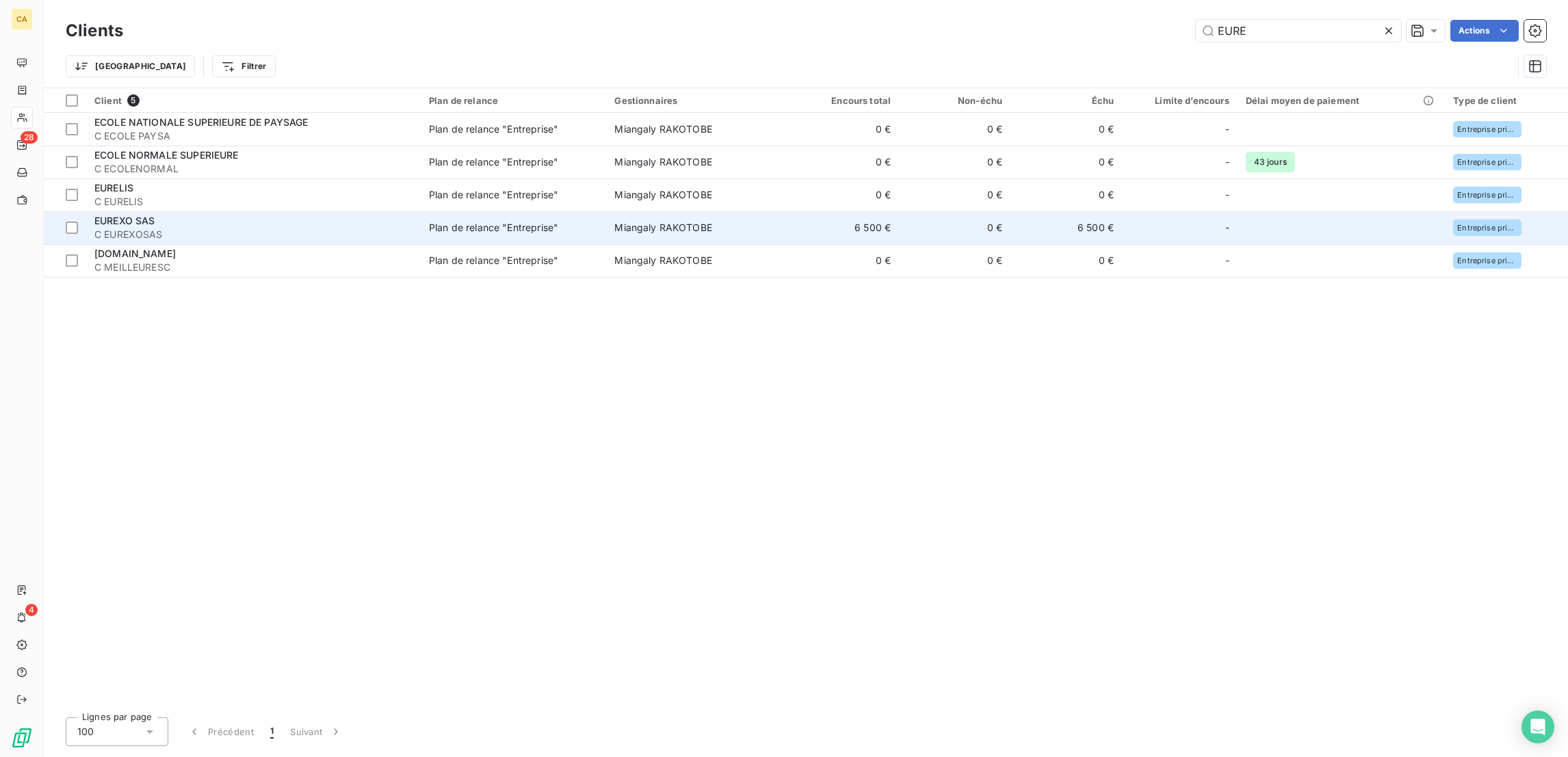
type input "EURE"
click at [1011, 211] on td "6 500 €" at bounding box center [1066, 227] width 111 height 33
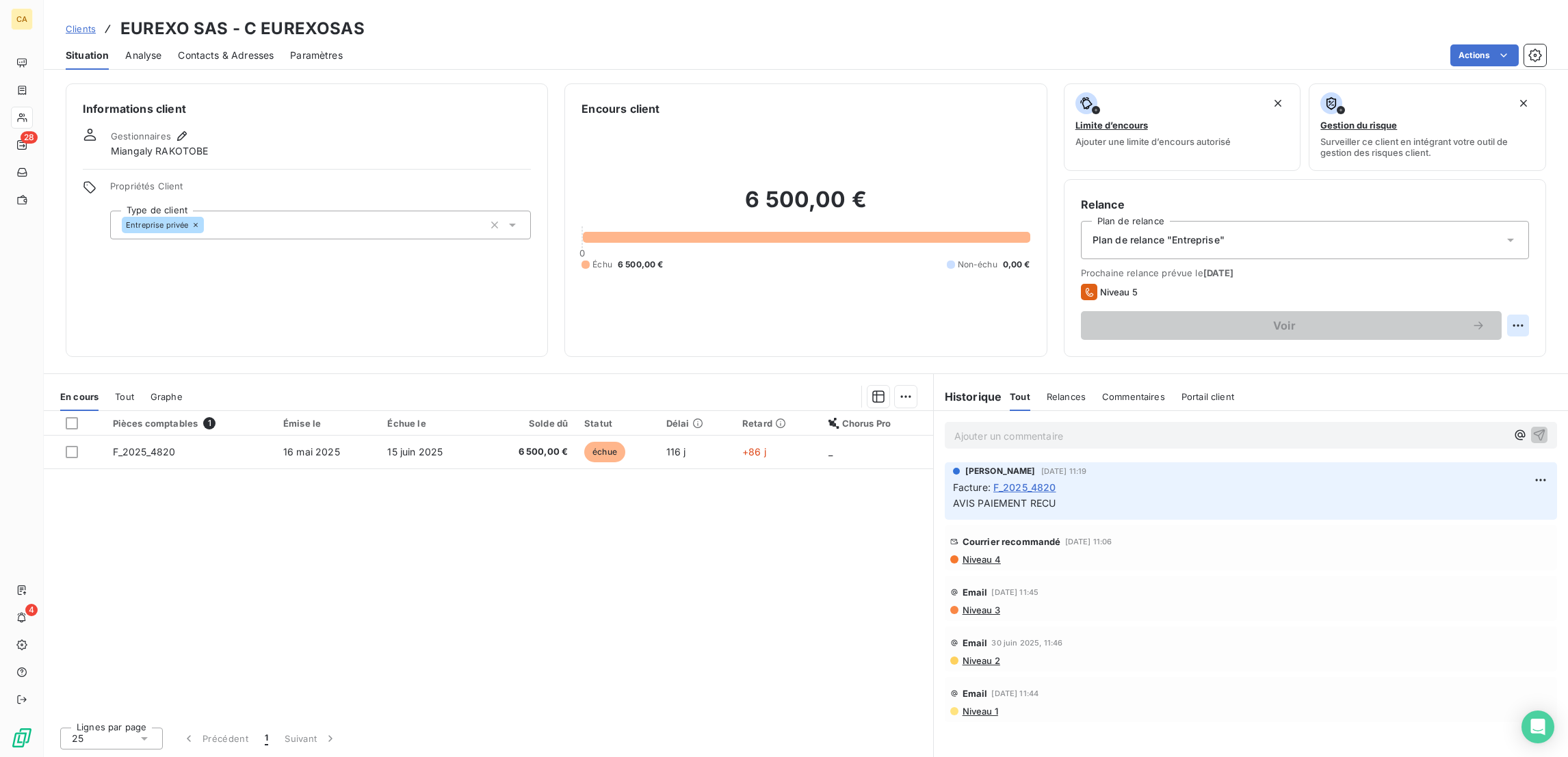
click at [1530, 271] on html "CA 28 4 Clients EUREXO SAS - C EUREXOSAS Situation Analyse Contacts & Adresses …" at bounding box center [784, 378] width 1568 height 757
click at [1516, 289] on div "Replanifier cette action" at bounding box center [1476, 298] width 123 height 22
select select "8"
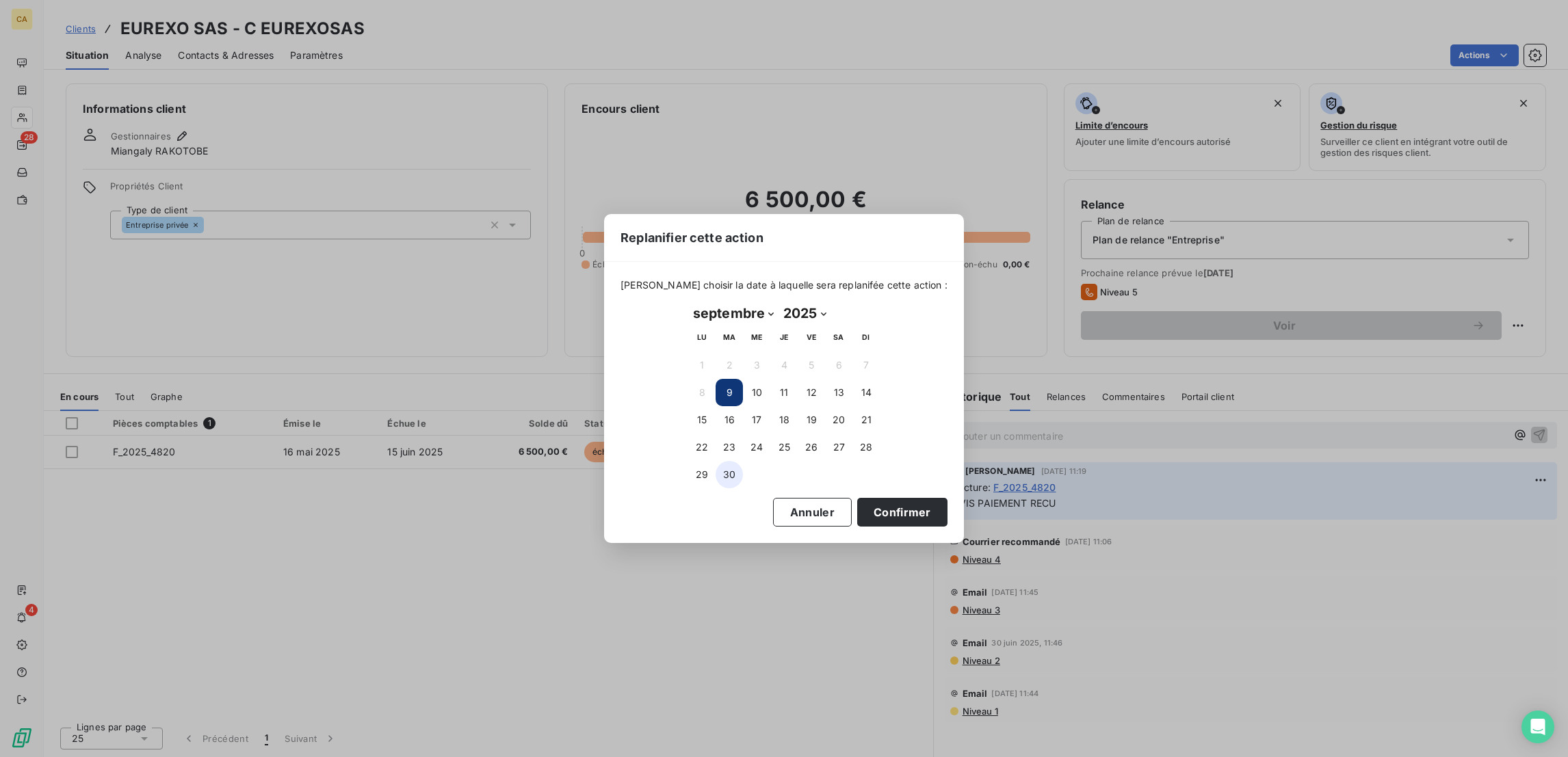
click at [728, 468] on button "30" at bounding box center [729, 474] width 28 height 28
click at [831, 488] on div "septembre 2025 Month: janvier février mars avril mai juin juillet août septembr…" at bounding box center [783, 394] width 211 height 205
click at [857, 500] on button "Confirmer" at bounding box center [902, 512] width 91 height 28
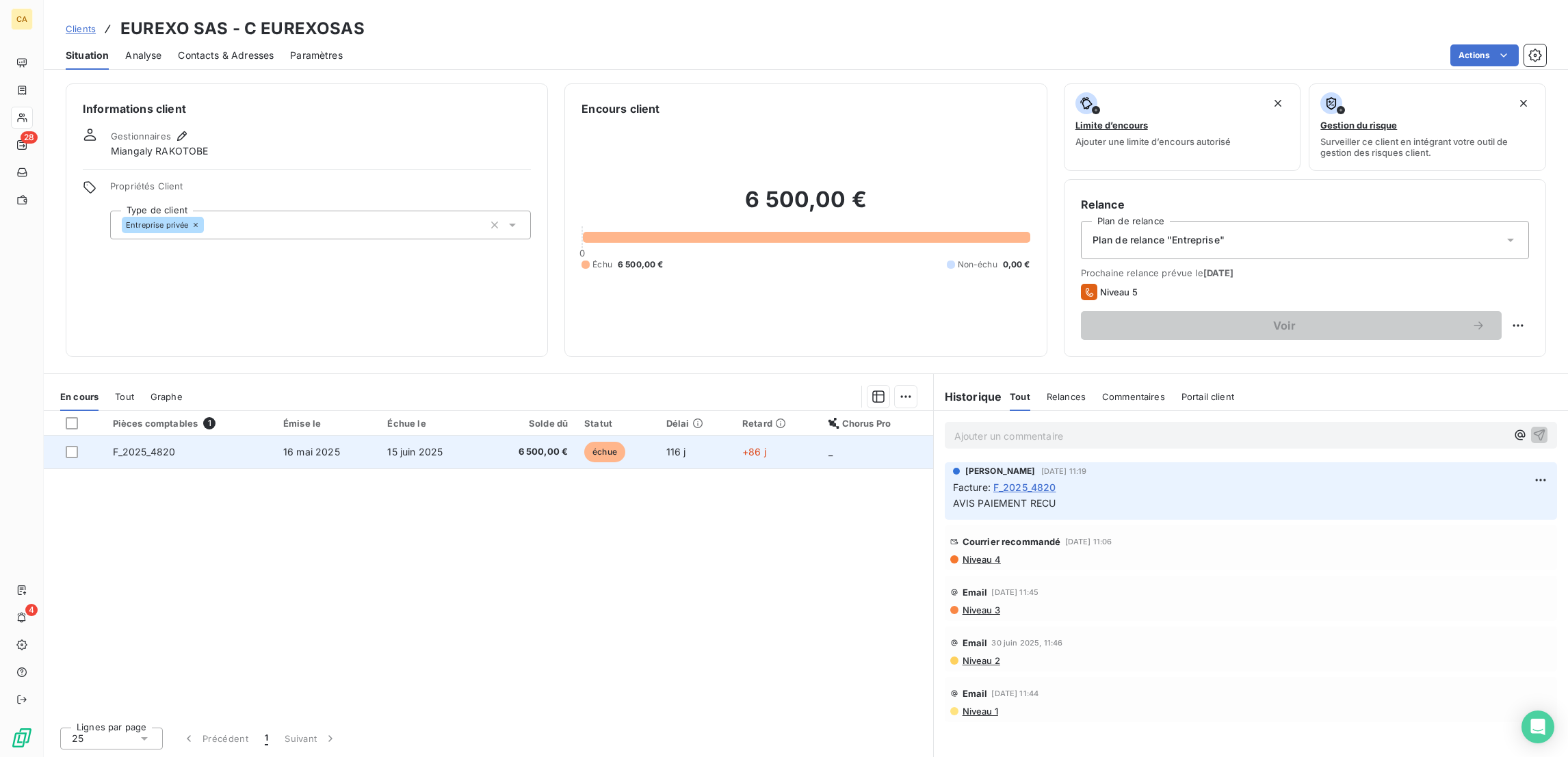
click at [382, 435] on td "15 juin 2025" at bounding box center [429, 451] width 102 height 33
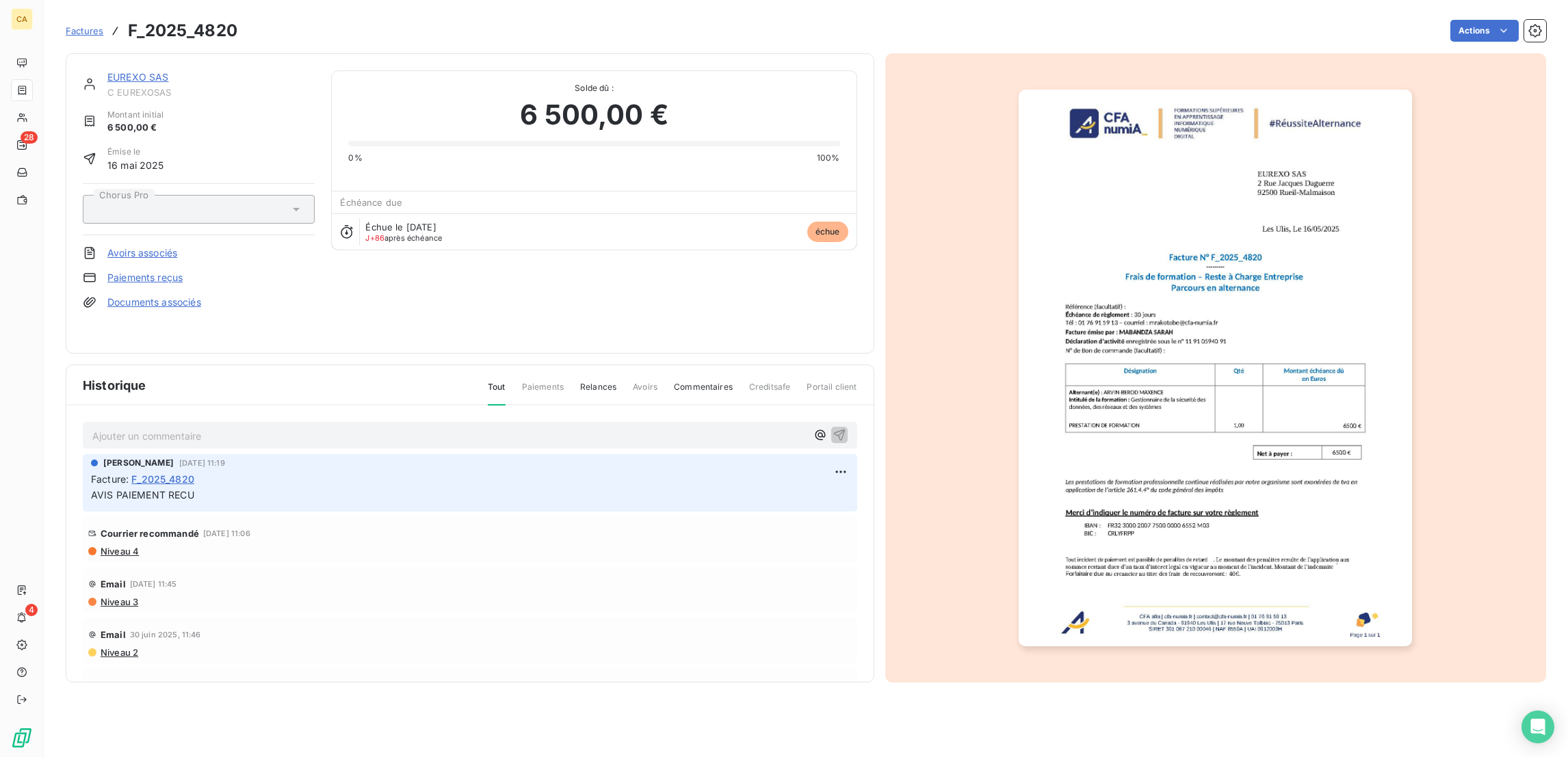
click at [200, 427] on p "Ajouter un commentaire ﻿" at bounding box center [449, 435] width 714 height 17
click at [188, 427] on p "Ajouter un commentaire ﻿" at bounding box center [449, 435] width 714 height 17
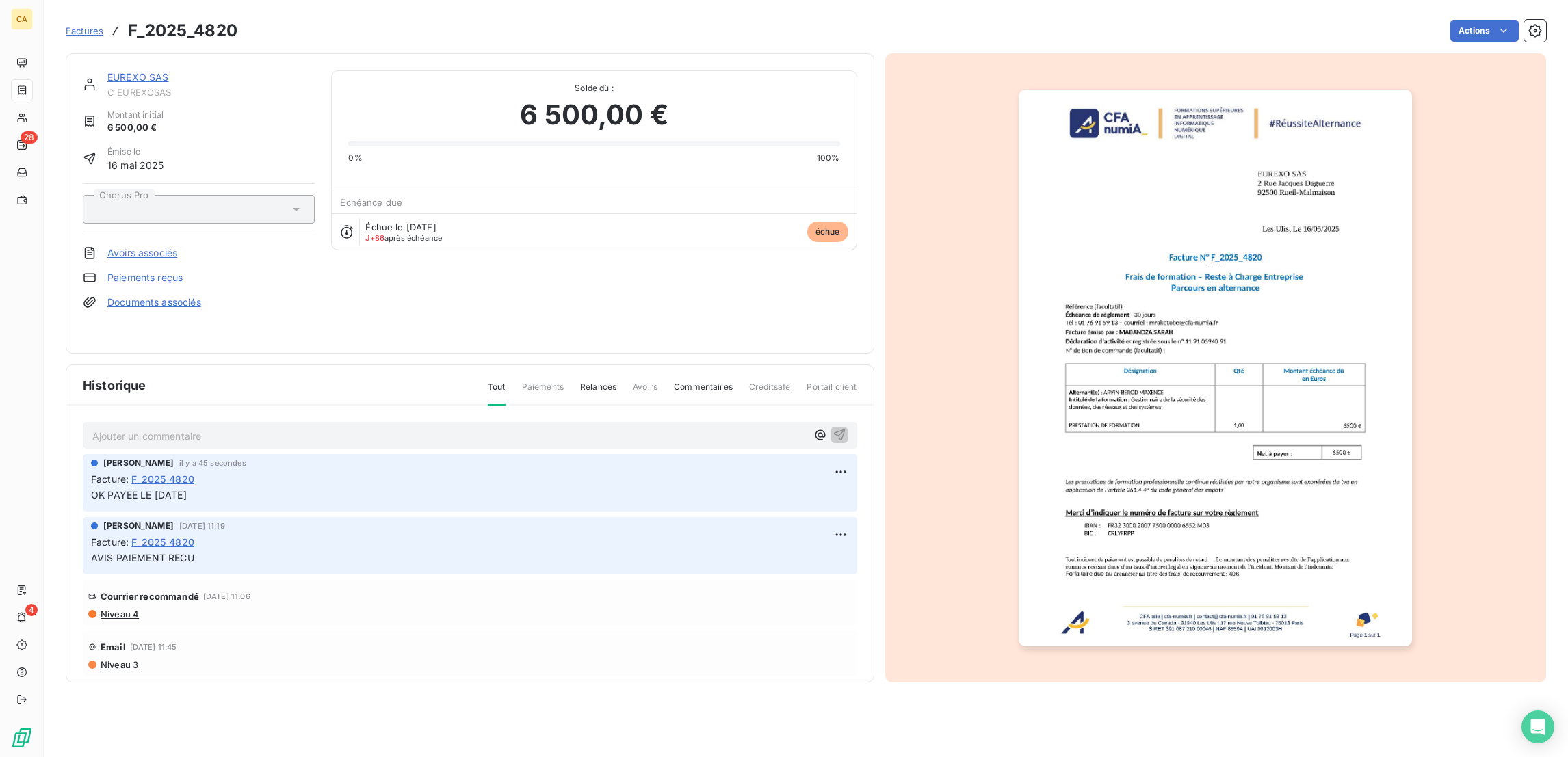
click at [1049, 266] on img "button" at bounding box center [1215, 368] width 393 height 556
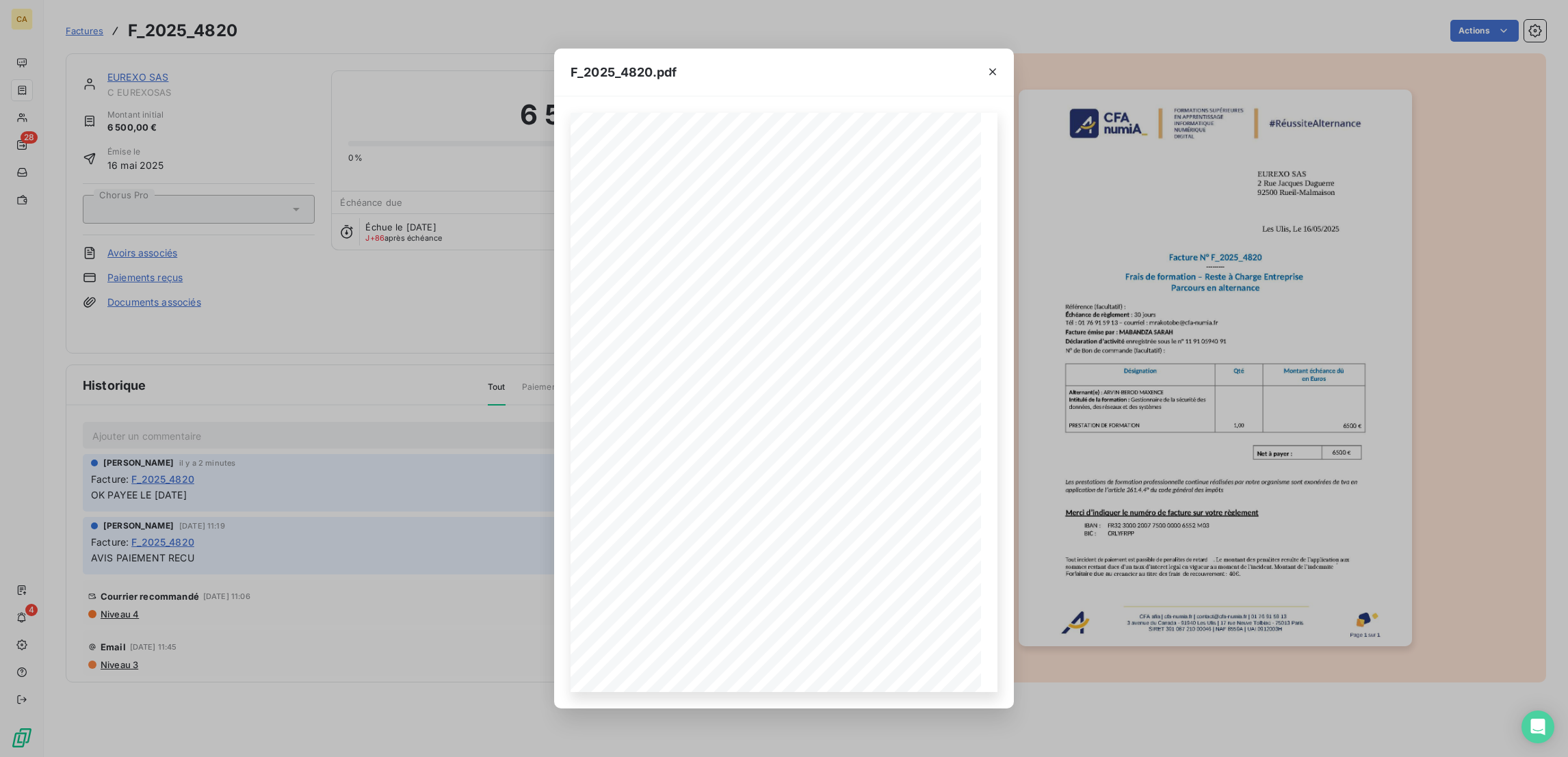
click at [268, 410] on div "F_2025_4820.pdf CFA afia | cfa-numia.fr | contact@cfa-numia.fr | 01 76 91 59 13…" at bounding box center [784, 378] width 1568 height 757
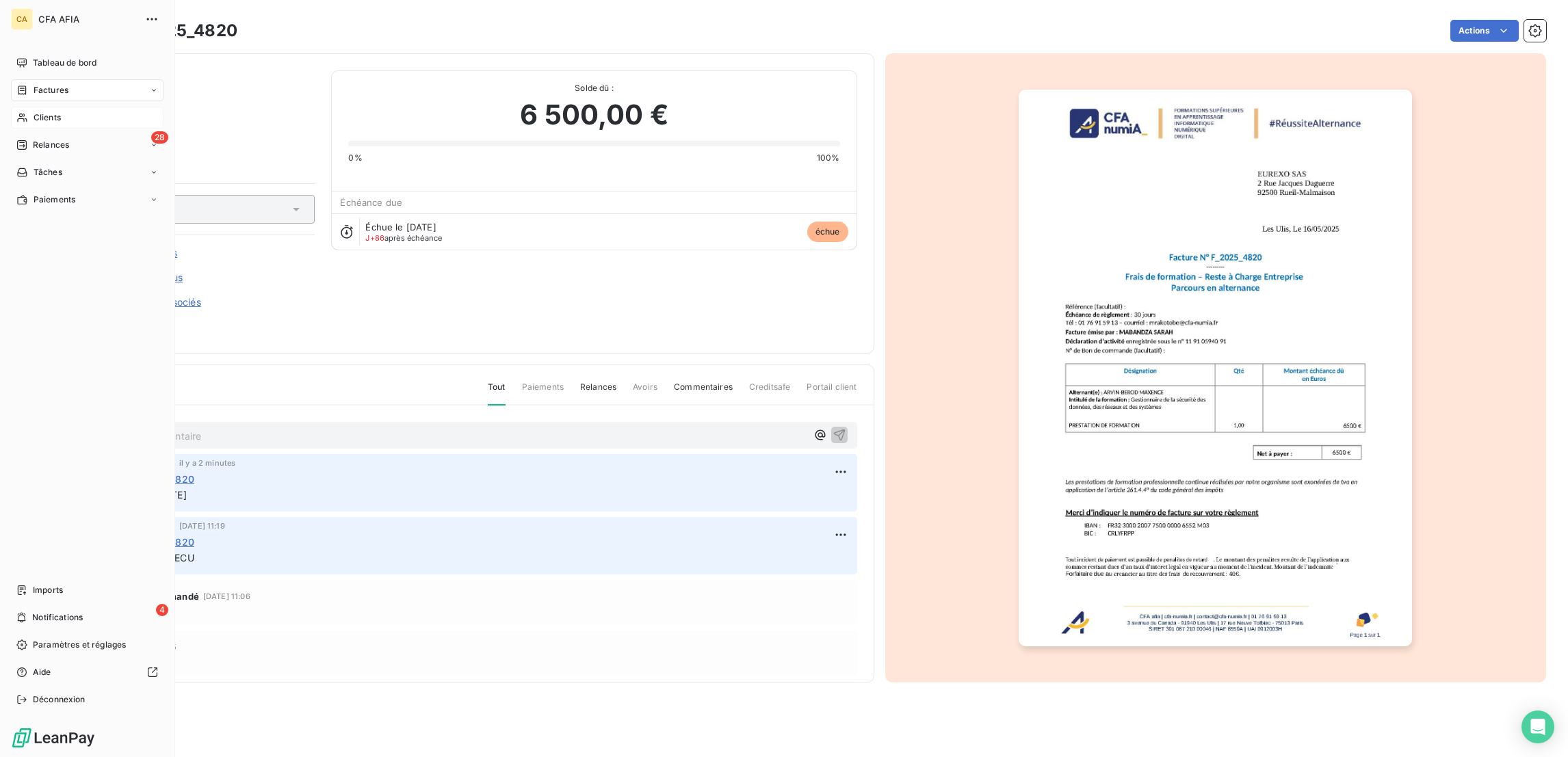
click at [34, 111] on span "Clients" at bounding box center [47, 117] width 28 height 12
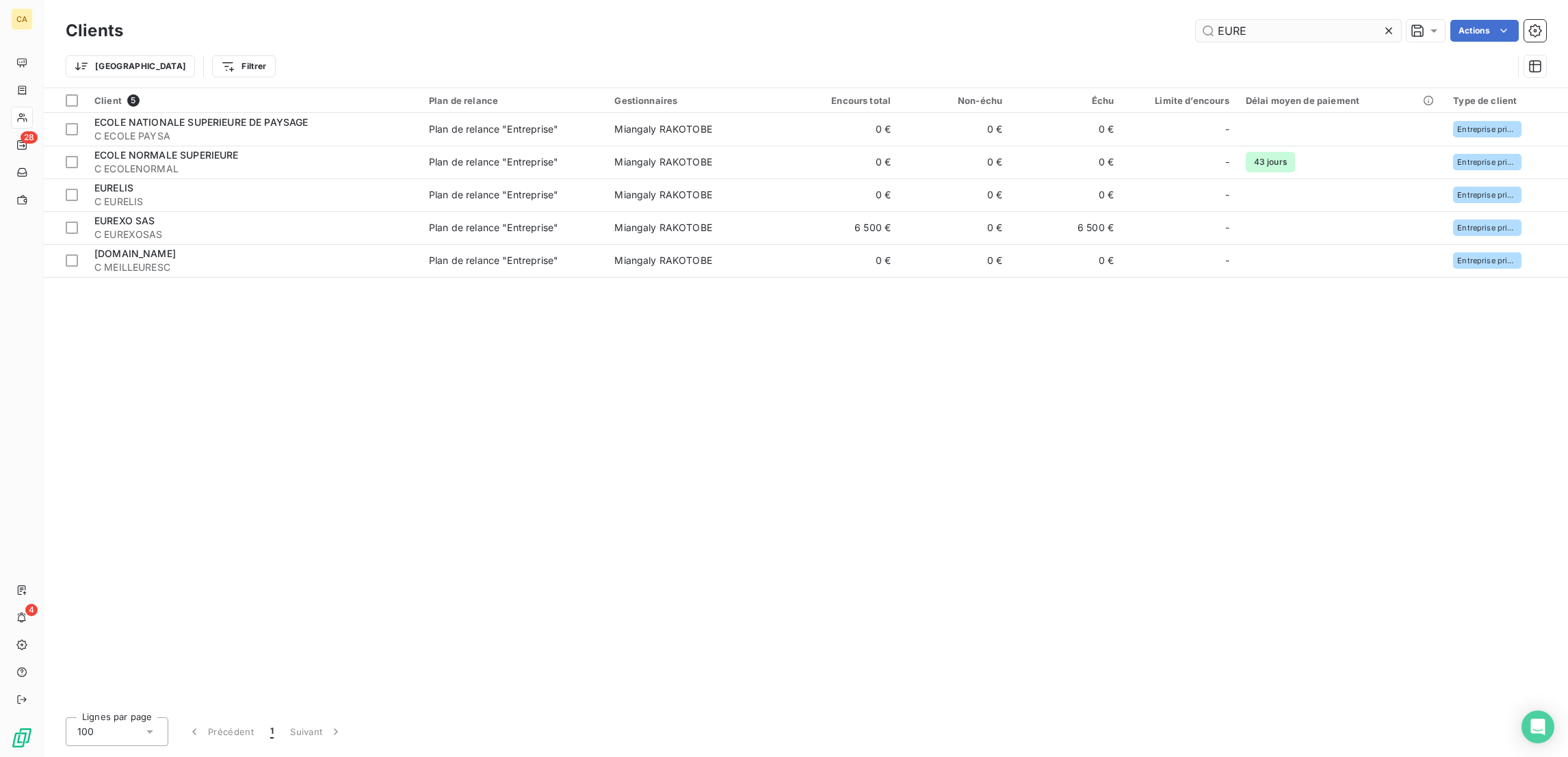
click at [1315, 25] on input "EURE" at bounding box center [1298, 30] width 205 height 22
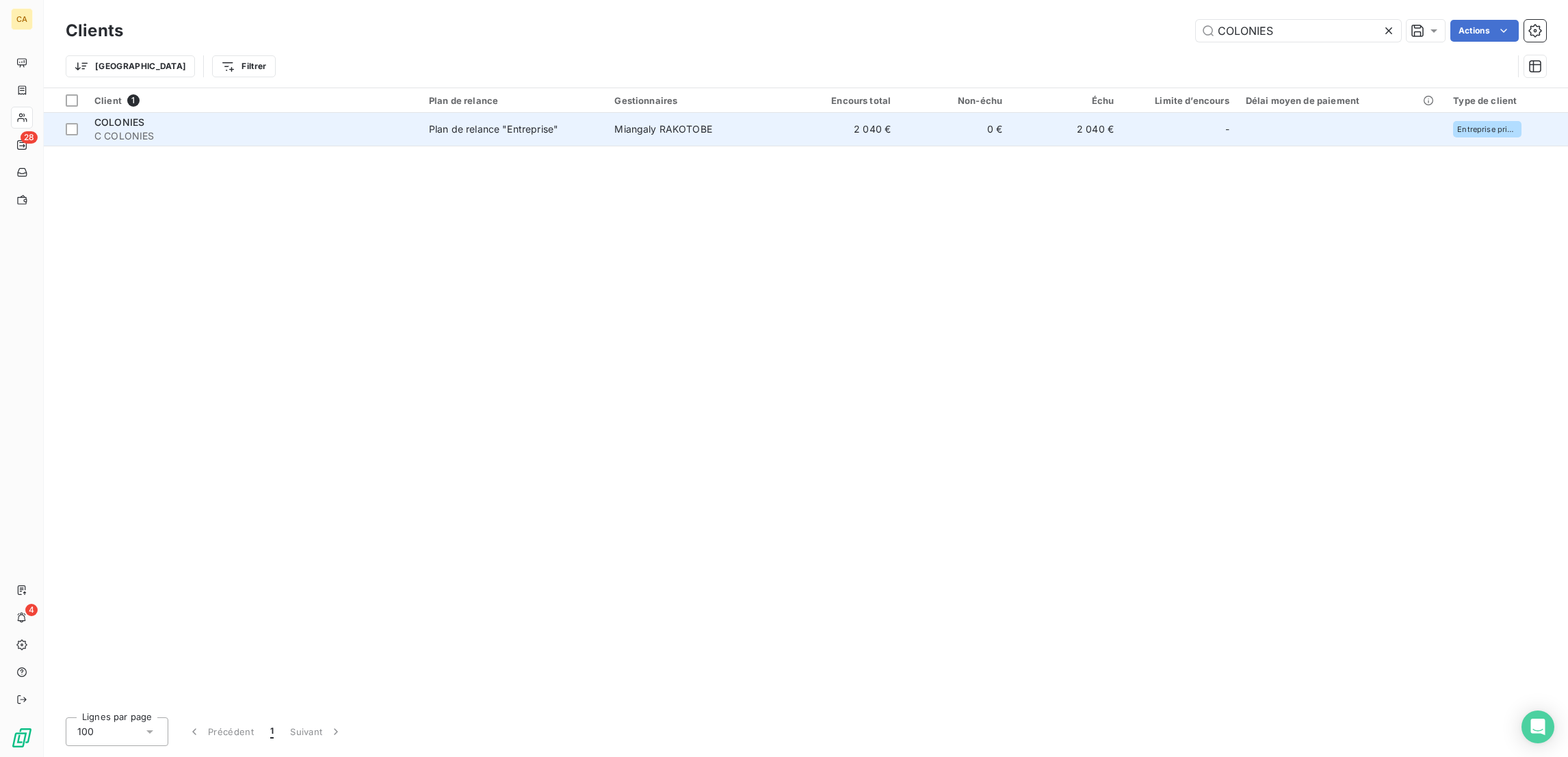
type input "COLONIES"
click at [809, 113] on td "2 040 €" at bounding box center [843, 129] width 111 height 33
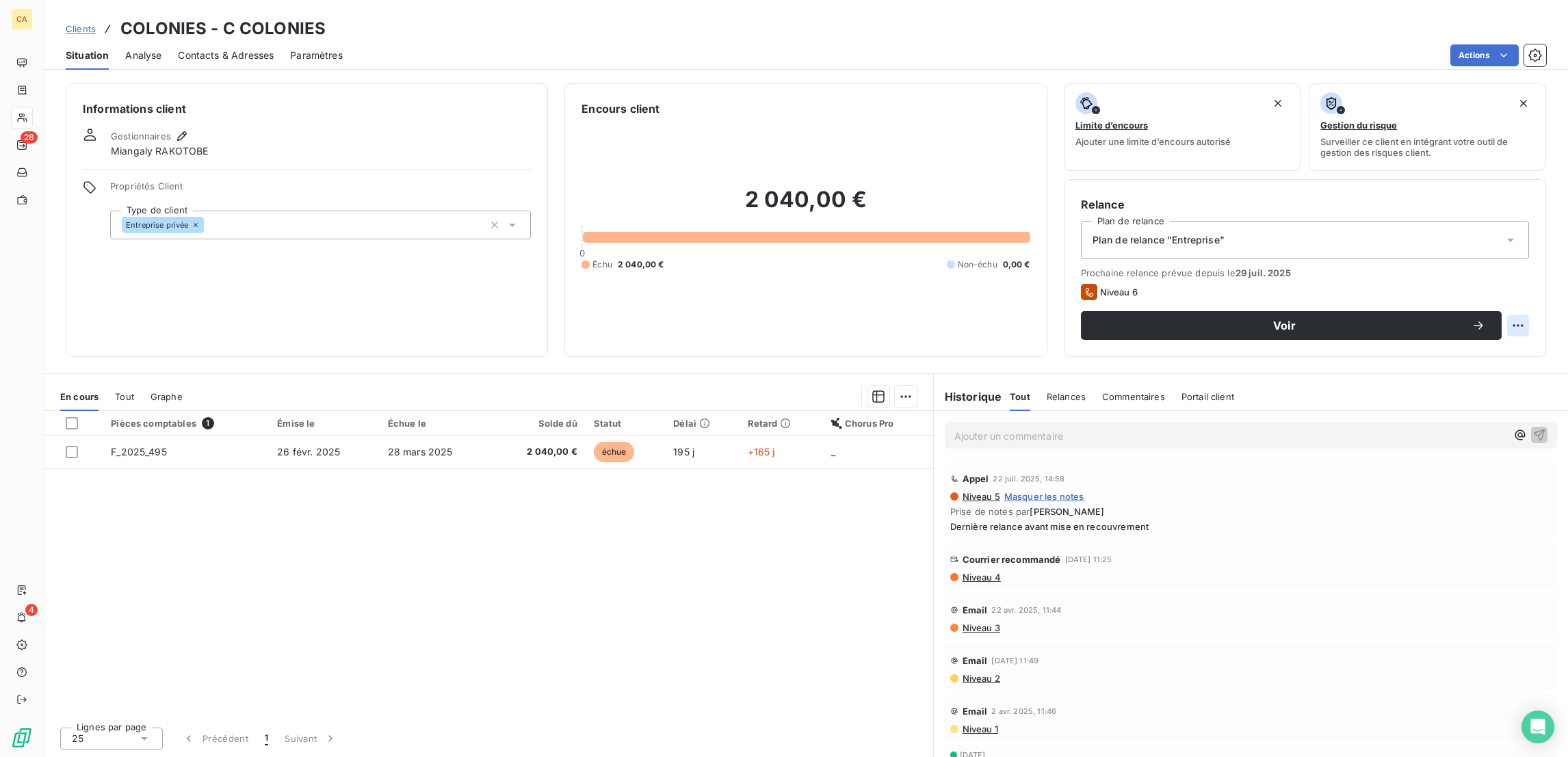
click at [1530, 270] on html "CA 28 4 Clients COLONIES - C COLONIES Situation Analyse Contacts & Adresses Par…" at bounding box center [784, 378] width 1568 height 757
click at [1524, 284] on div "Replanifier cette action" at bounding box center [1476, 298] width 133 height 33
click at [1497, 299] on div "Replanifier cette action" at bounding box center [1476, 298] width 123 height 22
select select "8"
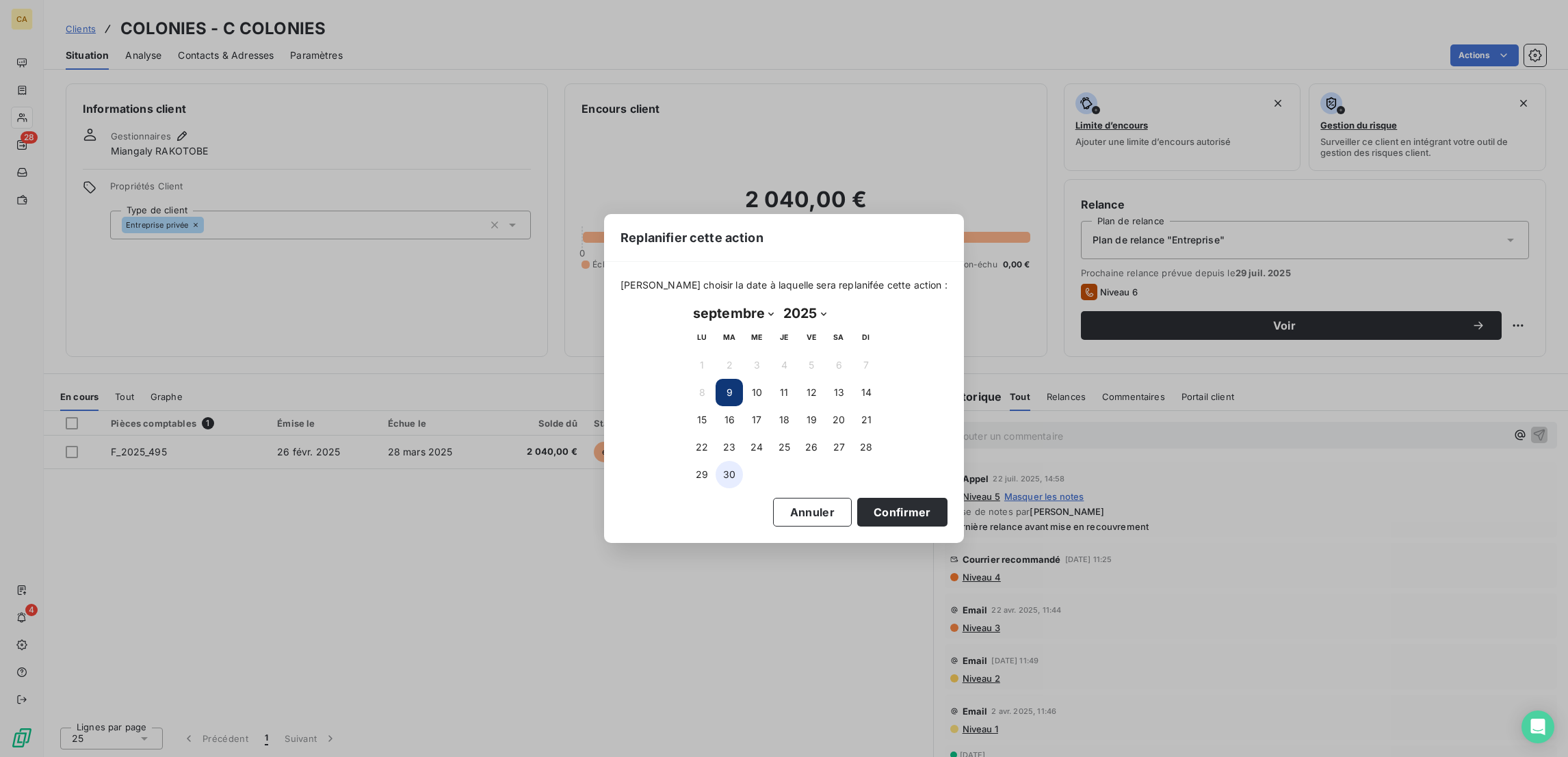
click at [719, 477] on button "30" at bounding box center [729, 474] width 28 height 28
click at [892, 514] on div "Veuillez choisir la date à laquelle sera replanifée cette action : septembre 20…" at bounding box center [783, 402] width 360 height 281
click at [857, 501] on button "Confirmer" at bounding box center [902, 512] width 91 height 28
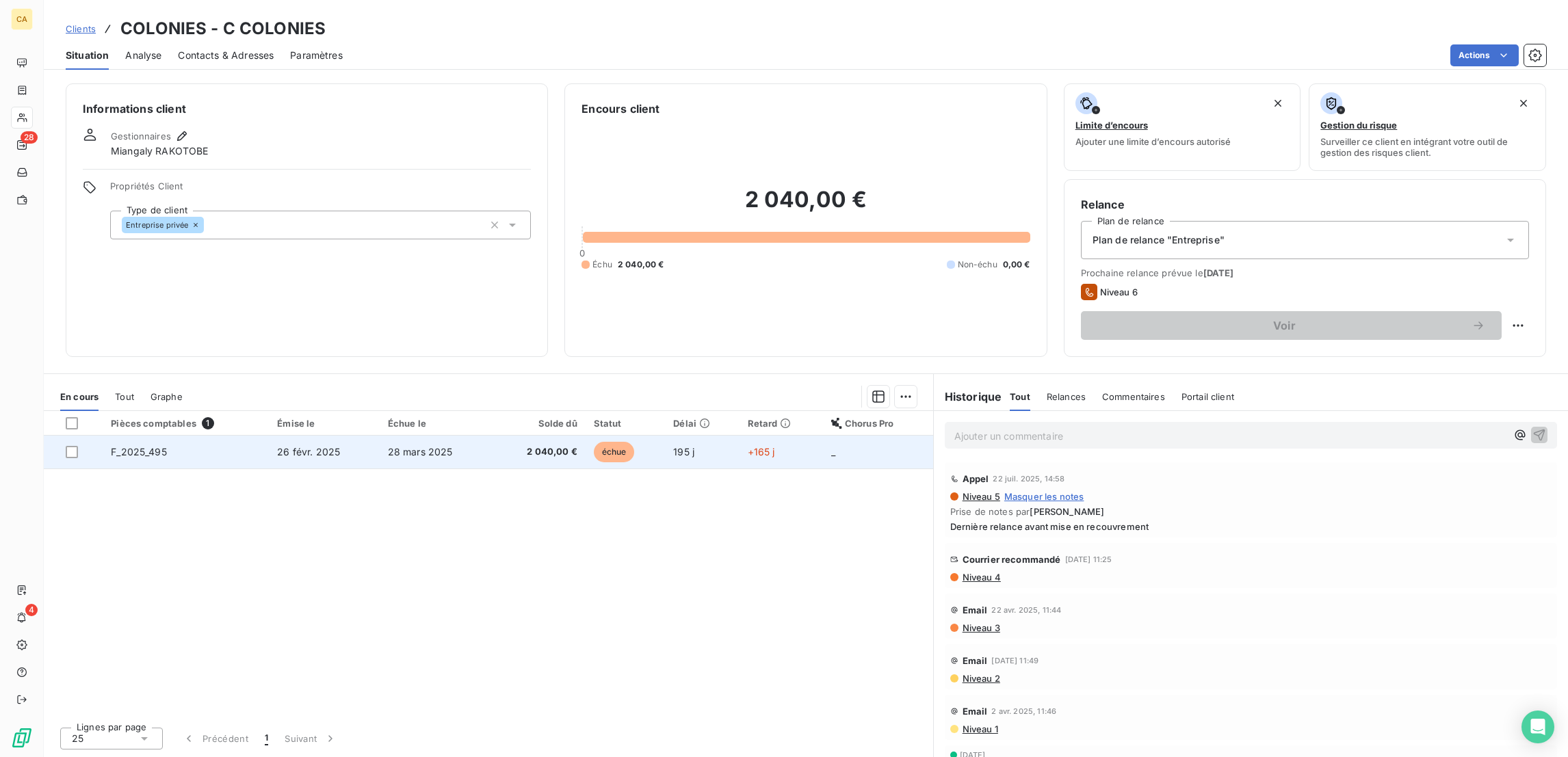
click at [361, 435] on td "26 févr. 2025" at bounding box center [324, 451] width 110 height 33
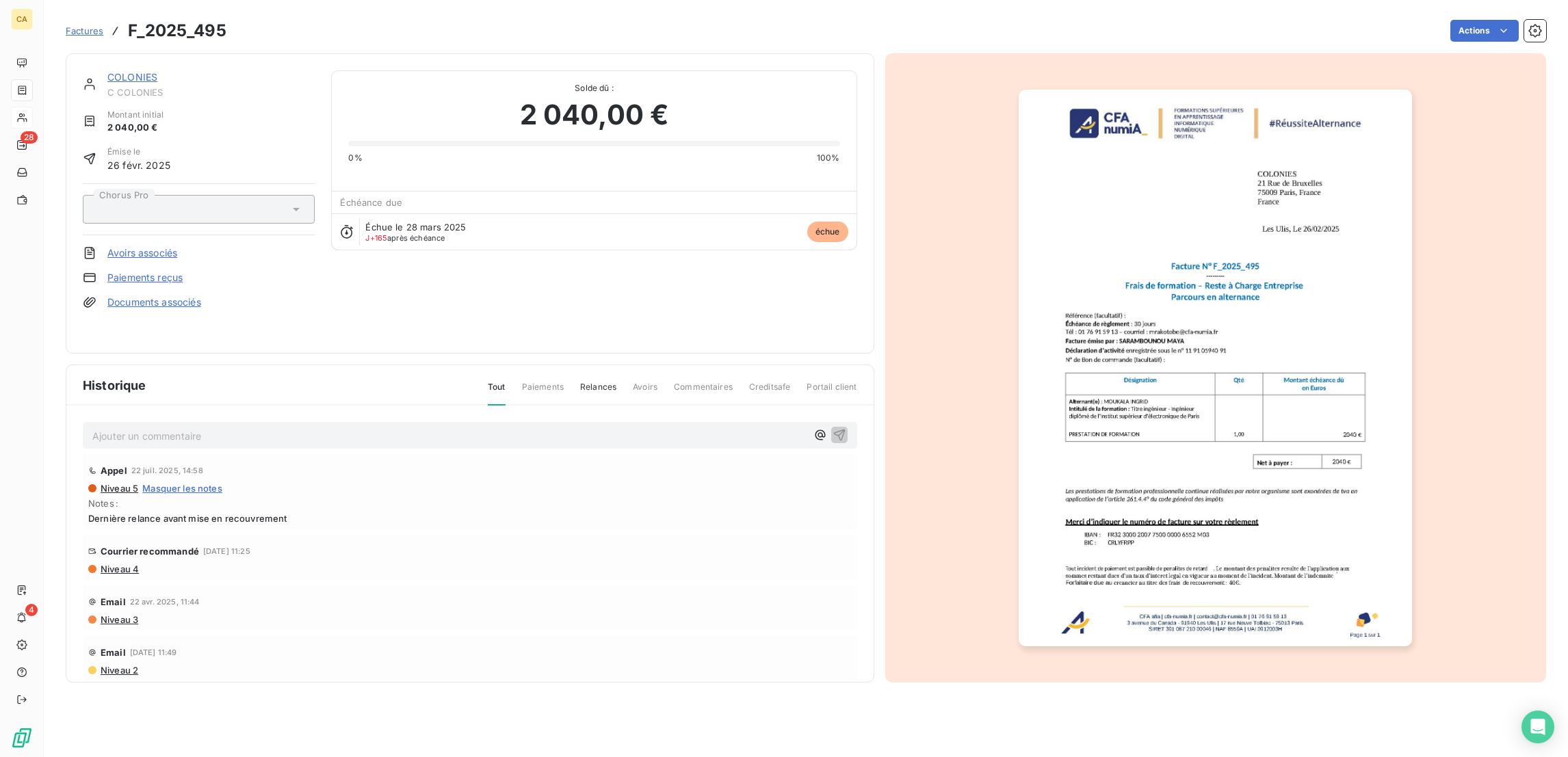
click at [183, 427] on p "Ajouter un commentaire ﻿" at bounding box center [449, 435] width 714 height 17
drag, startPoint x: 180, startPoint y: 402, endPoint x: 178, endPoint y: 410, distance: 8.2
click at [180, 405] on div "Ajouter un commentaire ﻿ Appel 22 juil. 2025, 14:58 Niveau 5 Masquer les notes …" at bounding box center [470, 563] width 807 height 316
click at [179, 427] on p "Ajouter un commentaire ﻿" at bounding box center [449, 435] width 714 height 17
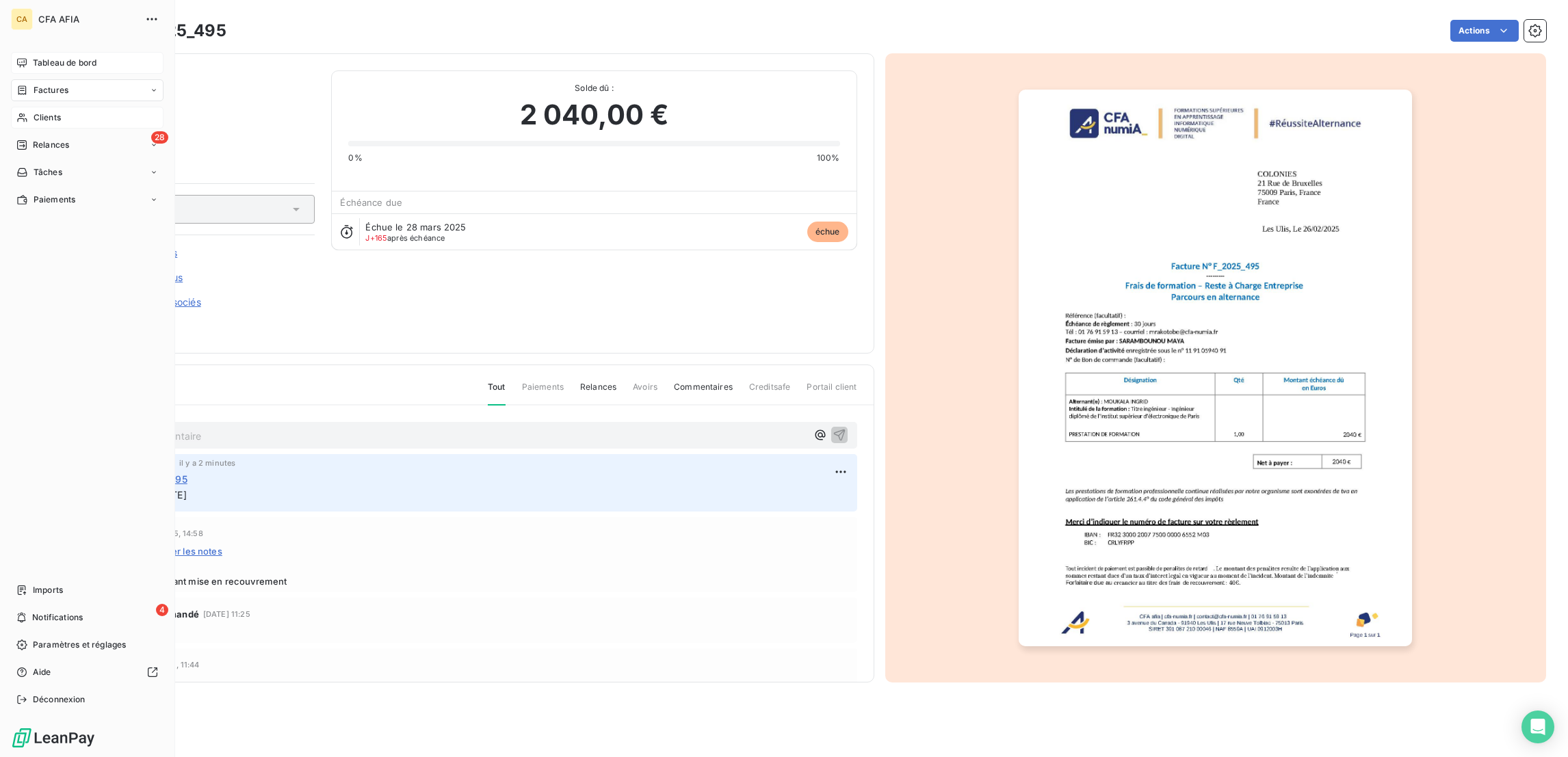
click at [19, 58] on icon at bounding box center [21, 63] width 11 height 11
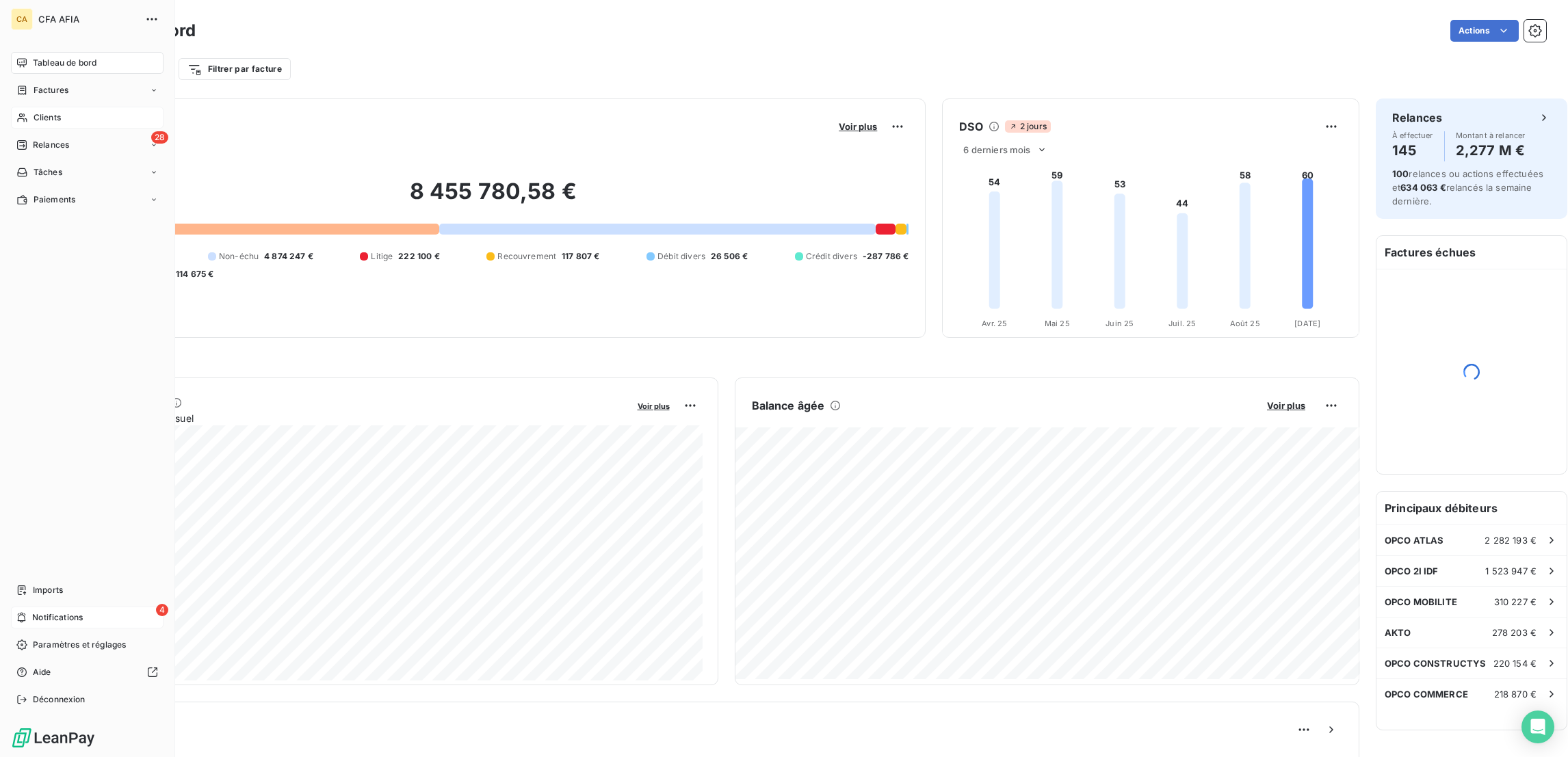
click at [55, 624] on span "Notifications" at bounding box center [57, 618] width 51 height 12
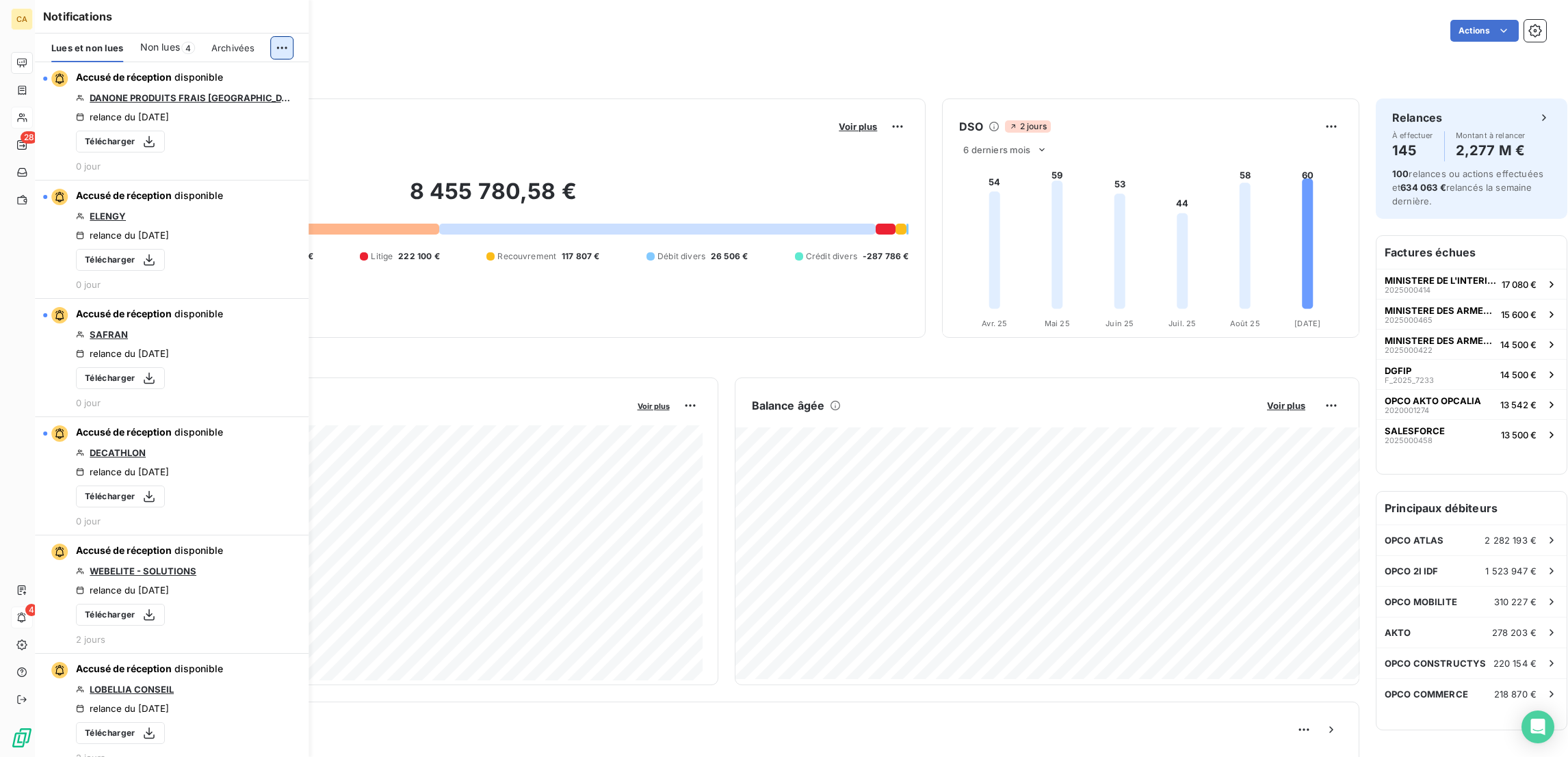
click at [277, 40] on html "CA 28 4 Tableau de bord Actions Filtrer par client Filtrer par facture Encours …" at bounding box center [784, 378] width 1568 height 757
click at [232, 64] on div "Tout marquer comme lu" at bounding box center [201, 69] width 191 height 22
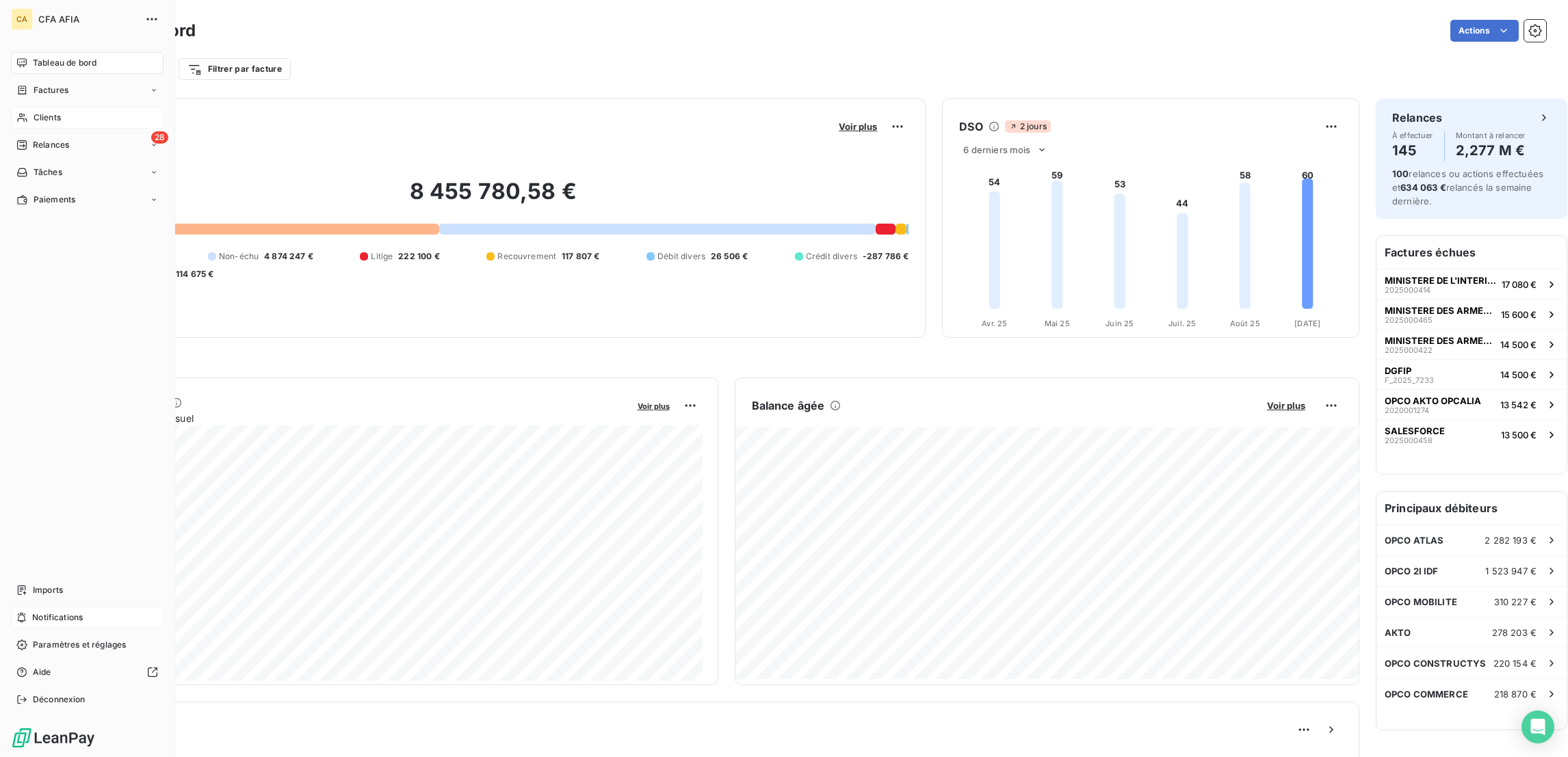
click at [16, 58] on icon at bounding box center [21, 63] width 11 height 11
click at [24, 107] on div "Clients" at bounding box center [87, 117] width 153 height 22
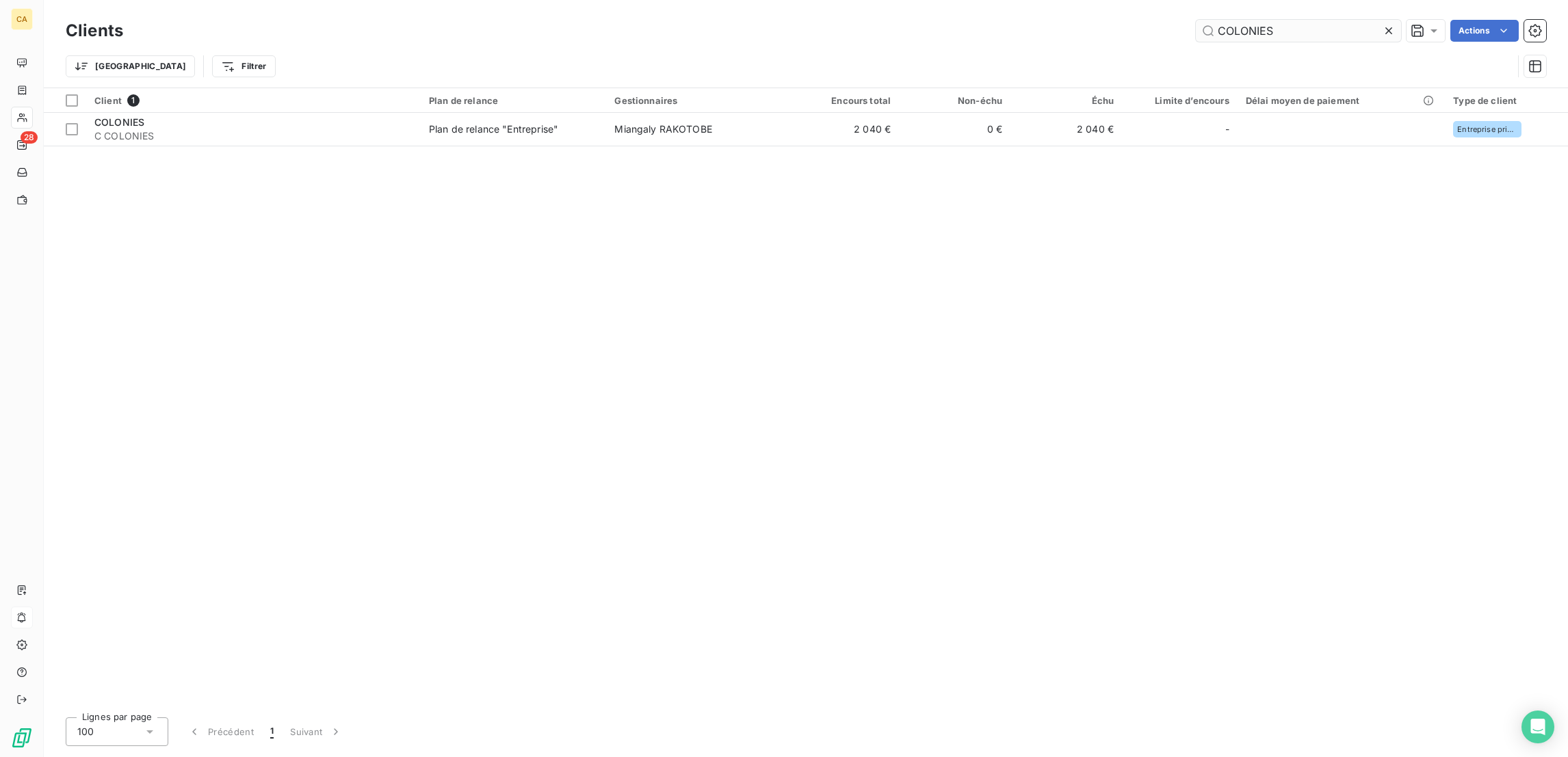
click at [1303, 24] on input "COLONIES" at bounding box center [1298, 30] width 205 height 22
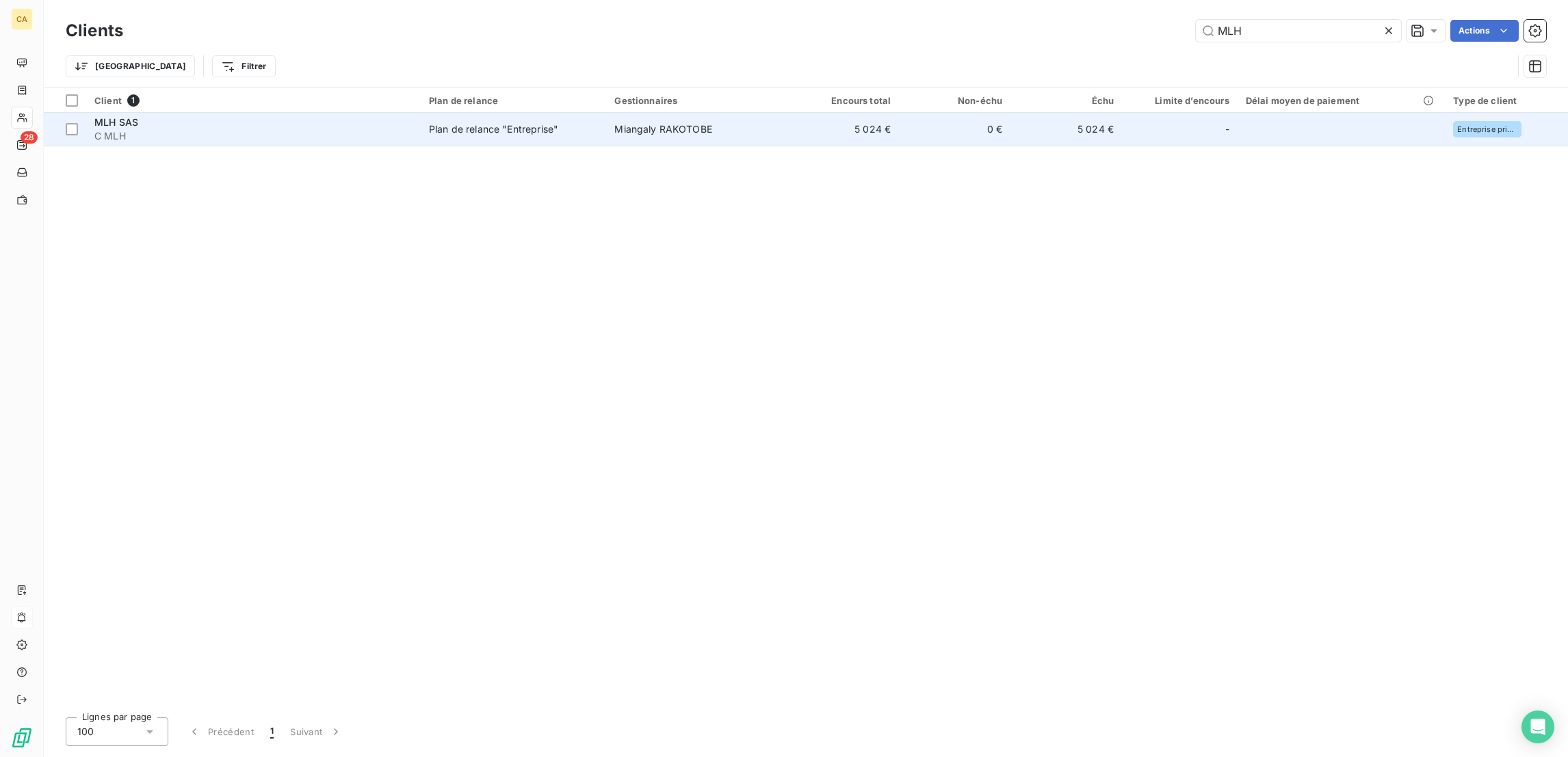
type input "MLH"
click at [708, 116] on td "Miangaly RAKOTOBE" at bounding box center [697, 129] width 181 height 33
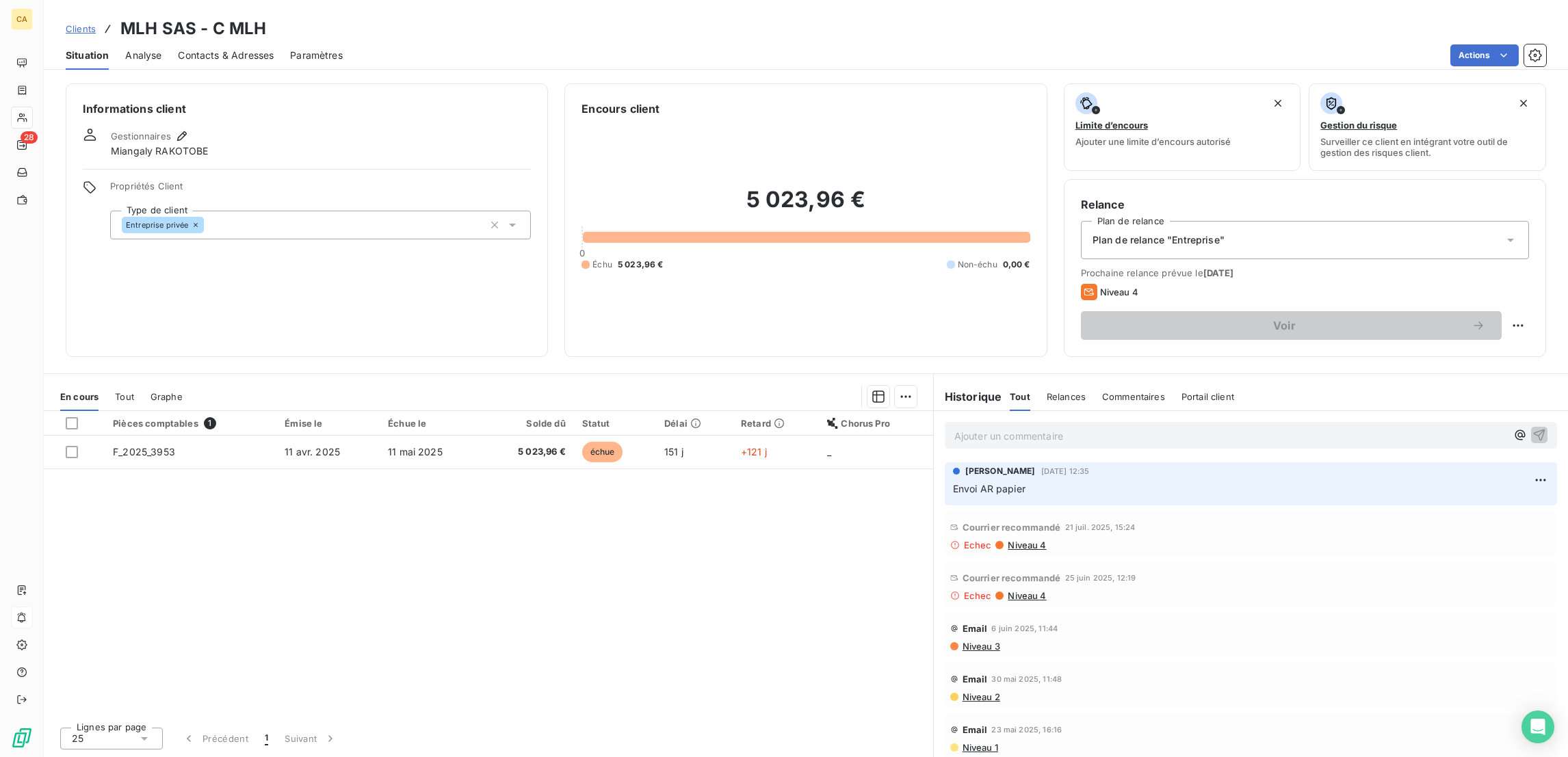
click at [220, 60] on div "Clients MLH SAS - C MLH Situation Analyse Contacts & Adresses Paramètres Action…" at bounding box center [805, 378] width 1524 height 757
click at [241, 49] on span "Contacts & Adresses" at bounding box center [226, 55] width 96 height 13
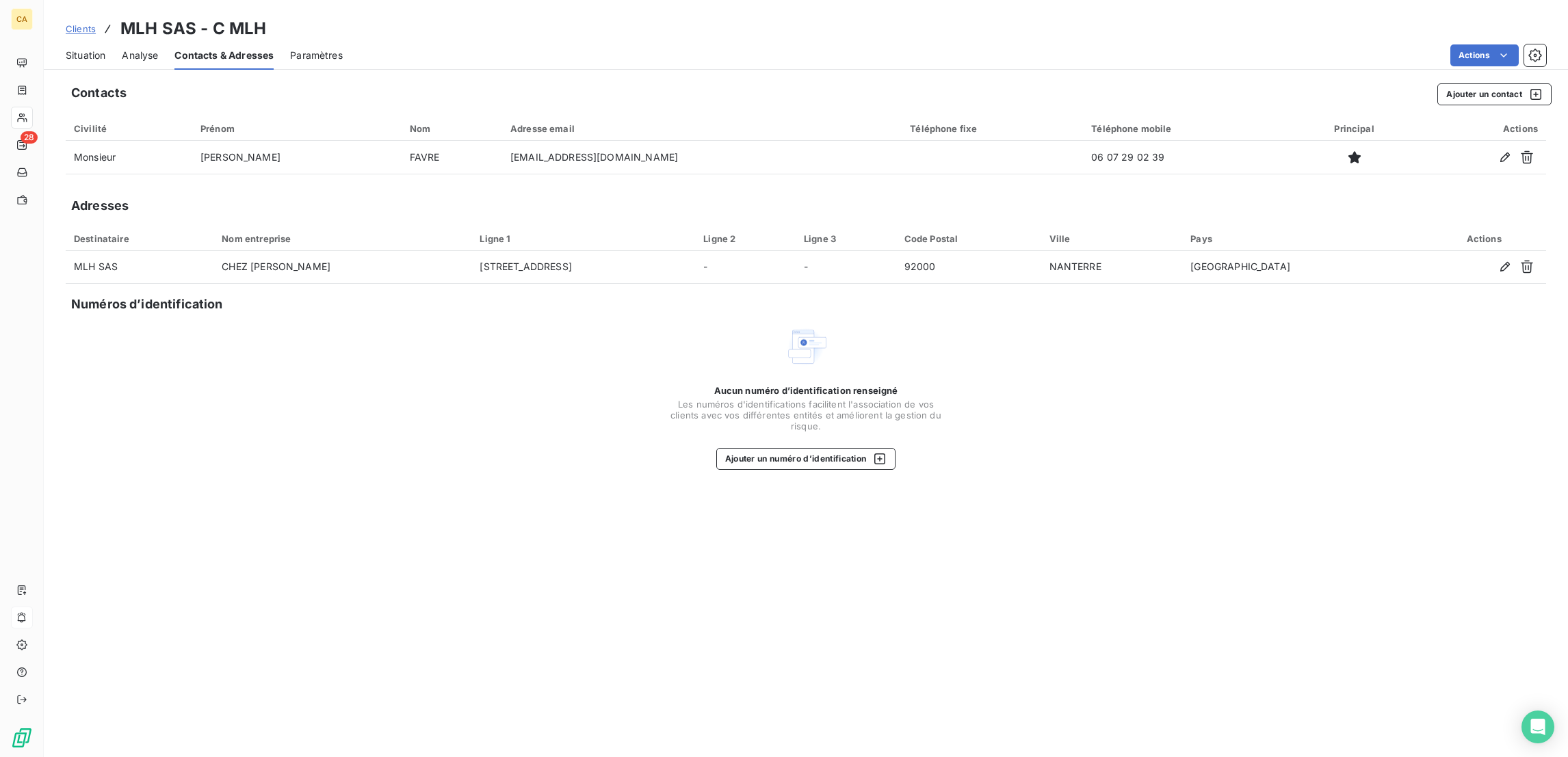
click at [72, 49] on span "Situation" at bounding box center [85, 55] width 40 height 13
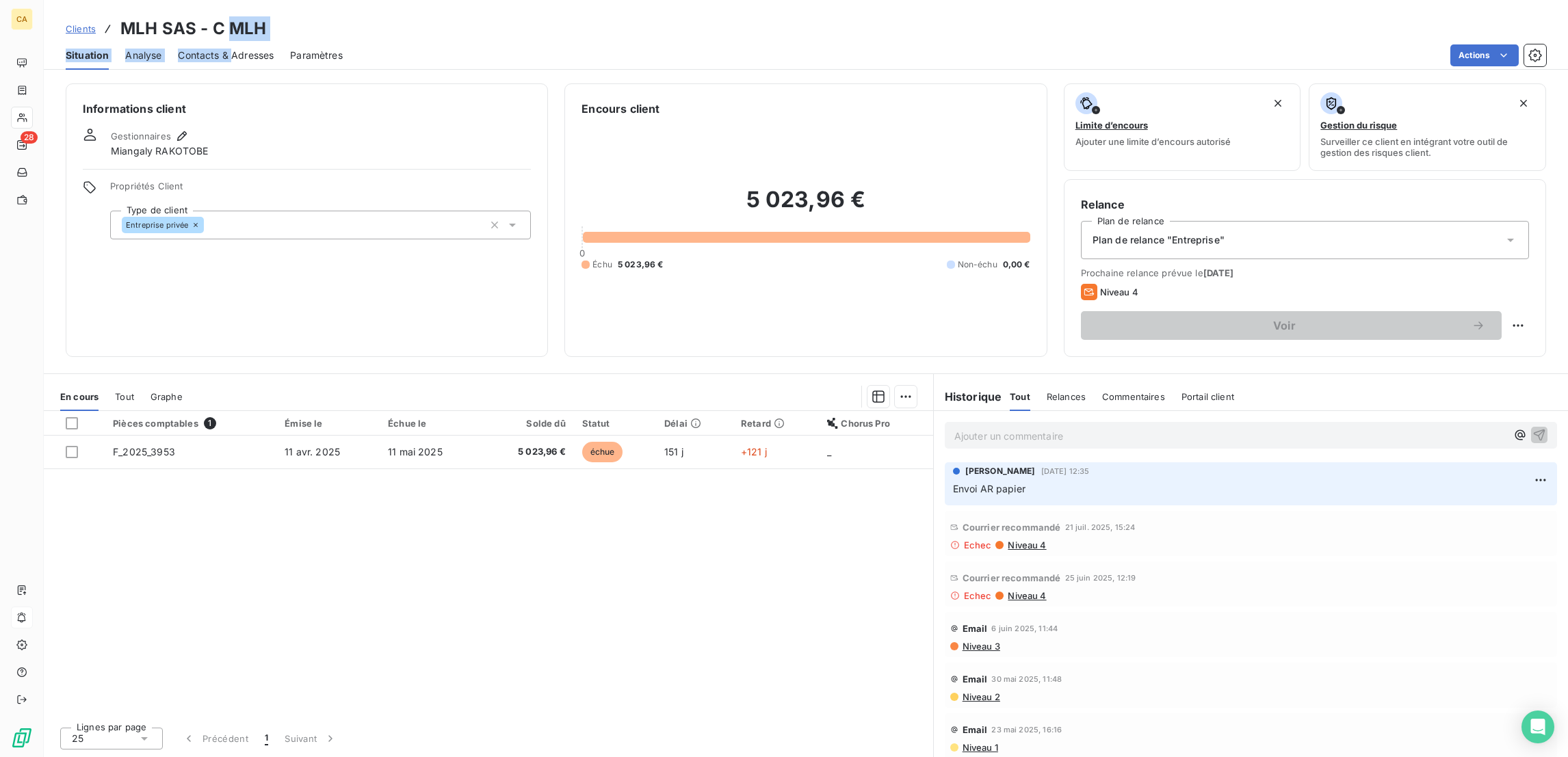
drag, startPoint x: 211, startPoint y: 33, endPoint x: 208, endPoint y: 44, distance: 11.4
click at [208, 44] on div "Clients MLH SAS - C MLH Situation Analyse Contacts & Adresses Paramètres Actions" at bounding box center [805, 35] width 1524 height 69
click at [208, 49] on span "Contacts & Adresses" at bounding box center [226, 55] width 96 height 13
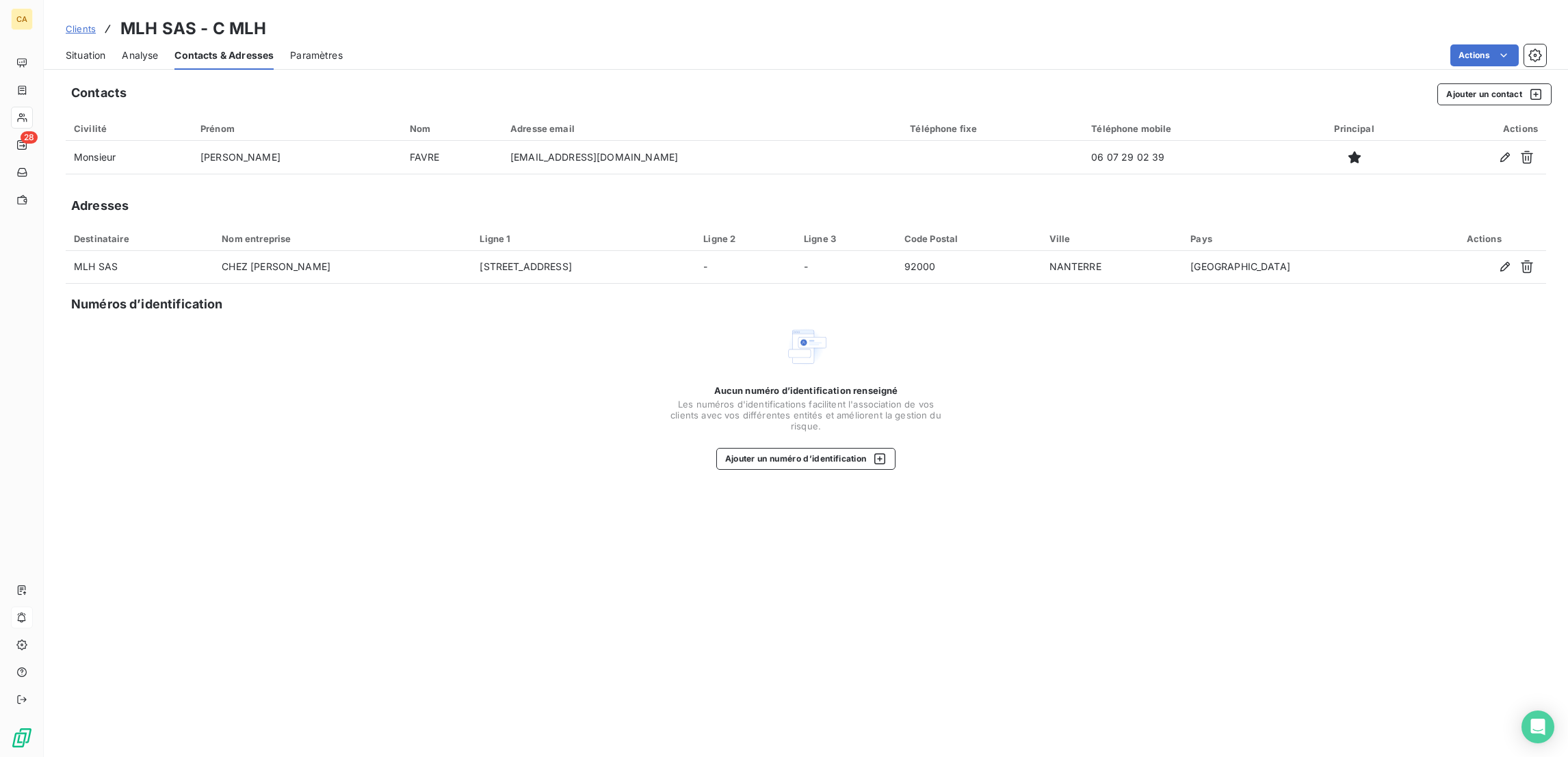
click at [192, 403] on div "Contacts Ajouter un contact Civilité Prénom Nom Adresse email Téléphone fixe Té…" at bounding box center [805, 416] width 1524 height 681
click at [78, 49] on span "Situation" at bounding box center [85, 55] width 40 height 13
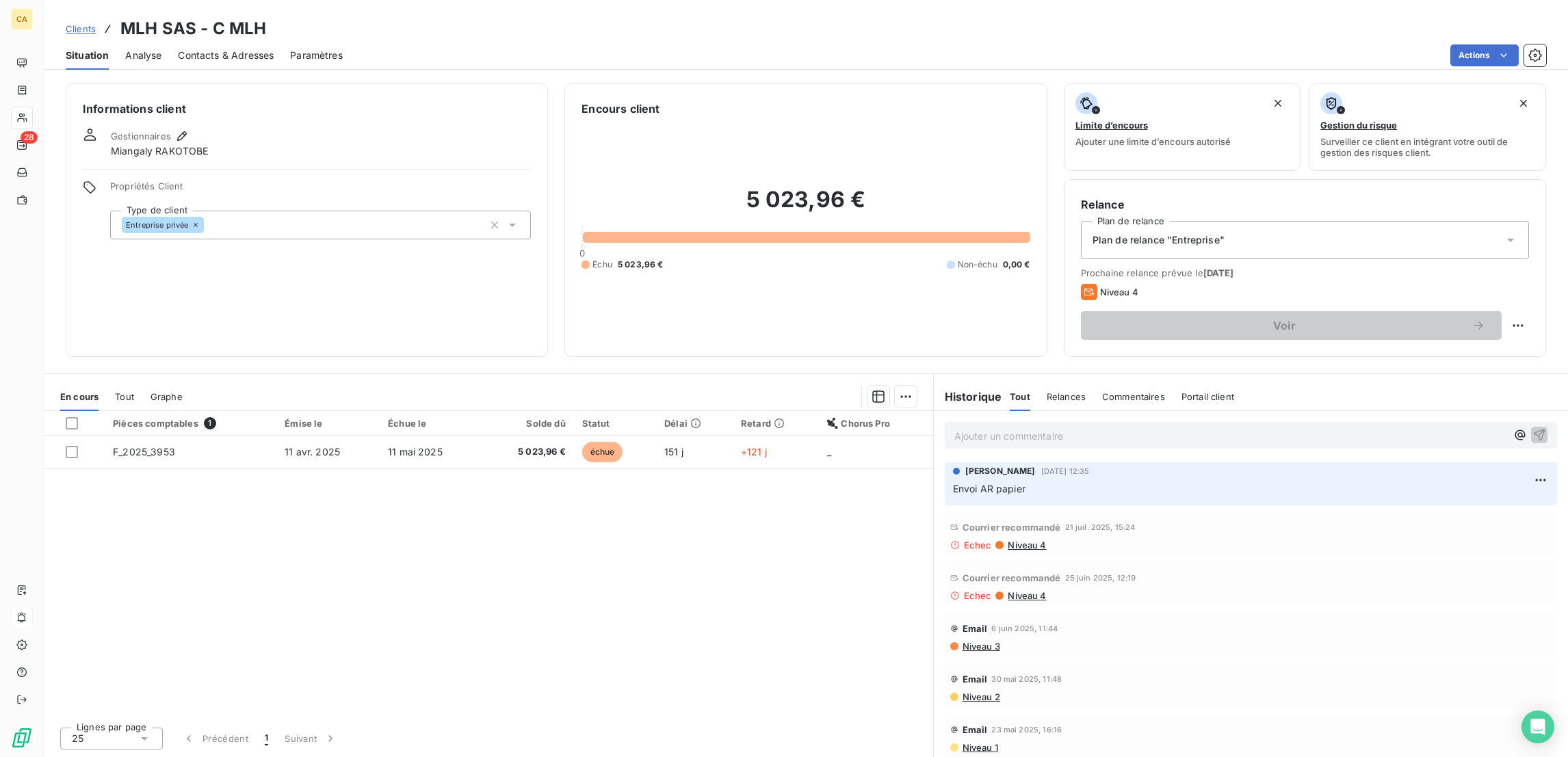
click at [1022, 539] on span "Niveau 4" at bounding box center [1026, 545] width 40 height 11
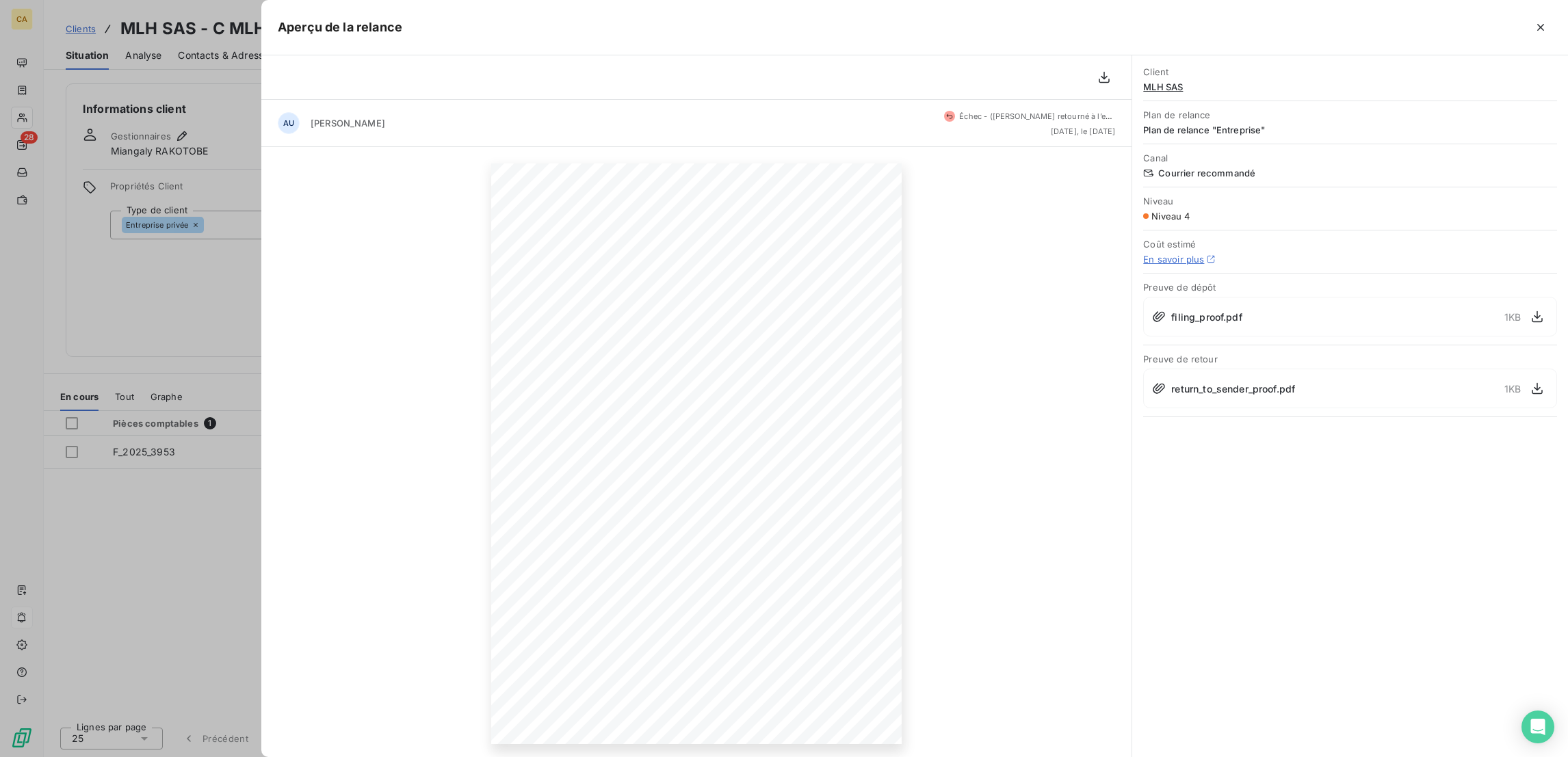
click at [191, 280] on div at bounding box center [784, 378] width 1568 height 757
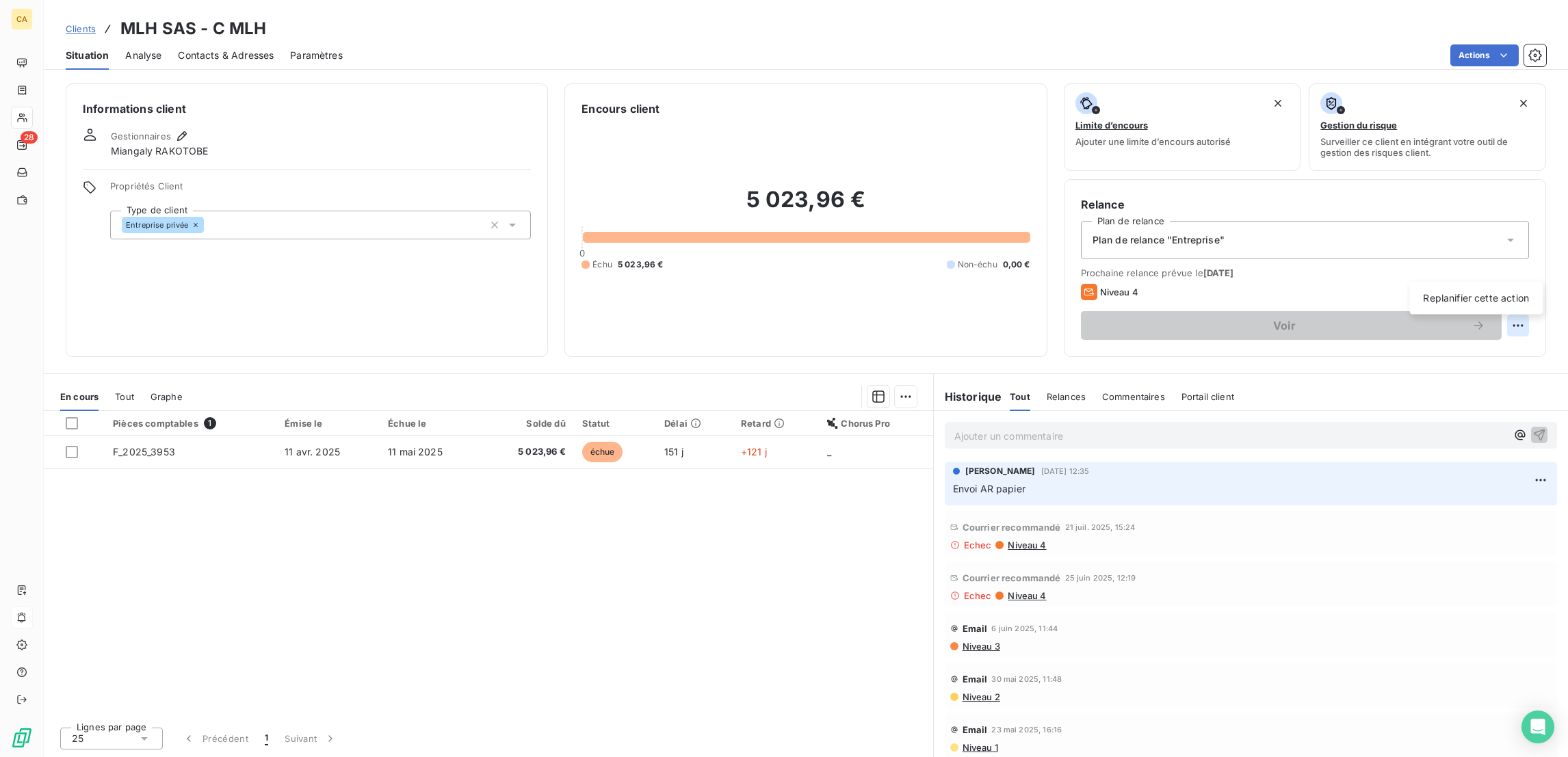
click at [1527, 264] on html "CA 28 Clients MLH SAS - C MLH Situation Analyse Contacts & Adresses Paramètres …" at bounding box center [784, 378] width 1568 height 757
click at [1476, 296] on div "Replanifier cette action" at bounding box center [1476, 298] width 123 height 22
select select "8"
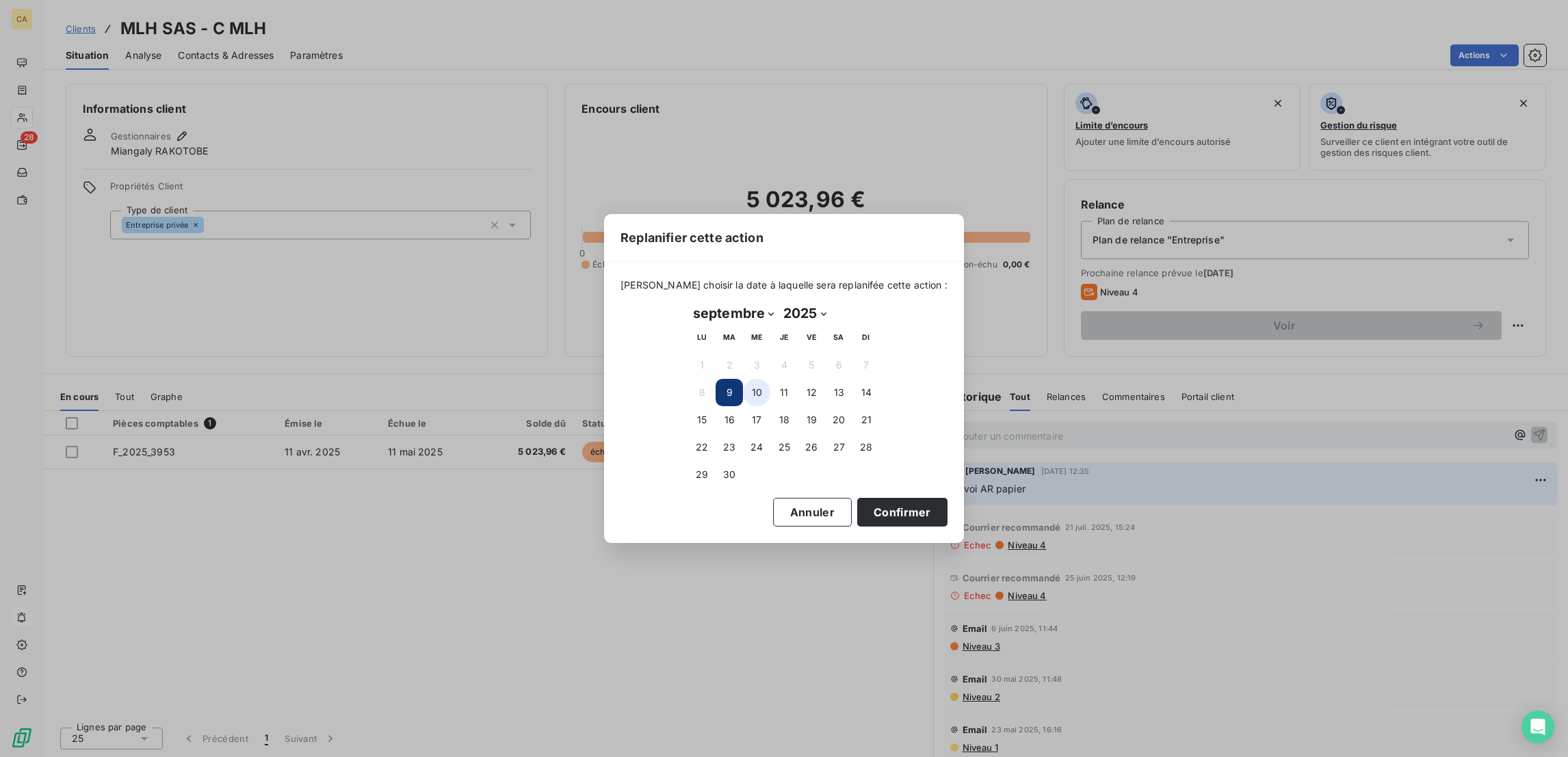
click at [761, 387] on button "10" at bounding box center [756, 392] width 28 height 28
click at [857, 498] on button "Confirmer" at bounding box center [902, 512] width 91 height 28
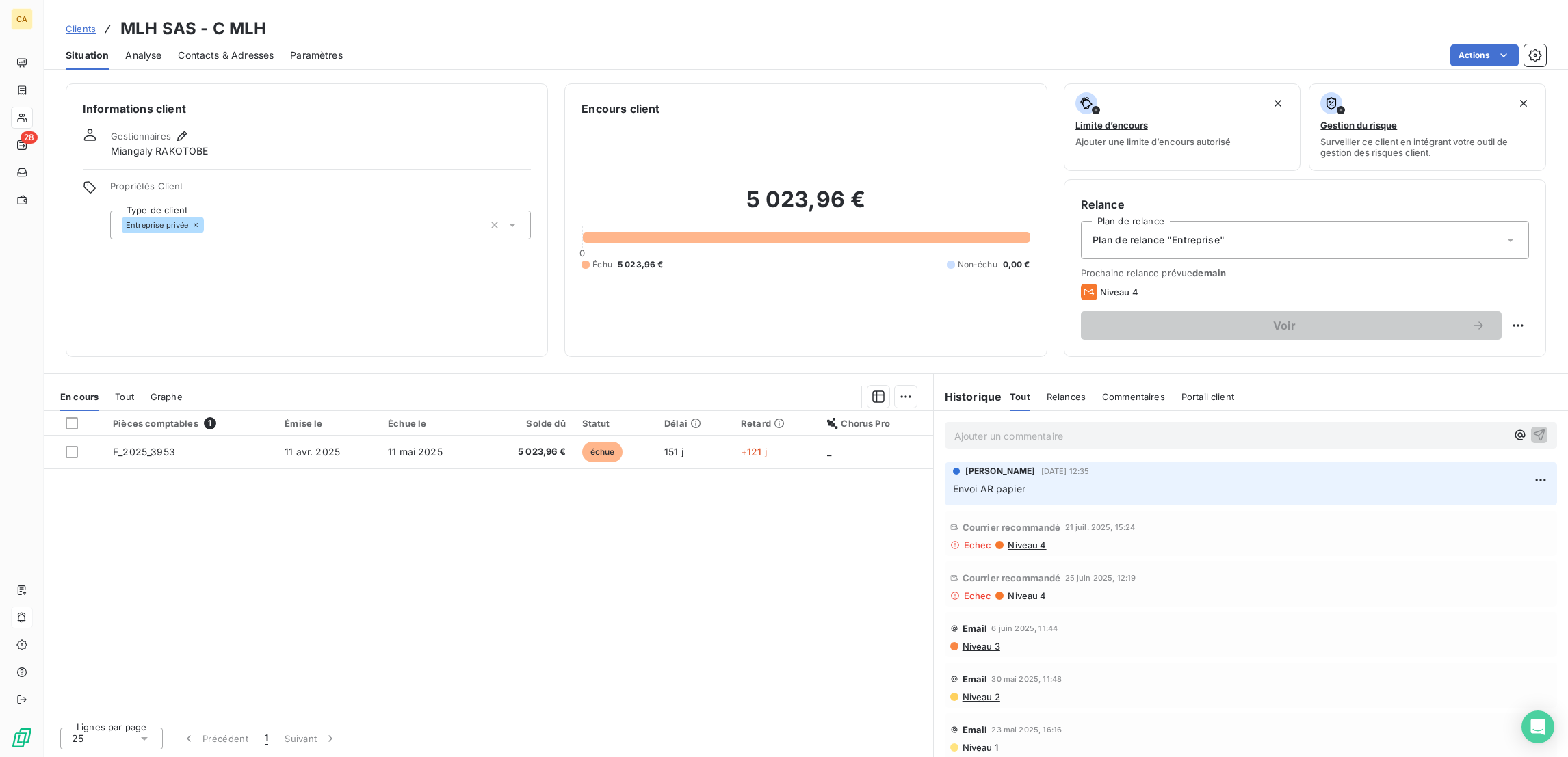
click at [1011, 511] on div "Courrier recommandé 21 juil. 2025, 15:24 Echec Niveau 4" at bounding box center [1251, 533] width 612 height 45
click at [1008, 539] on span "Niveau 4" at bounding box center [1026, 545] width 40 height 11
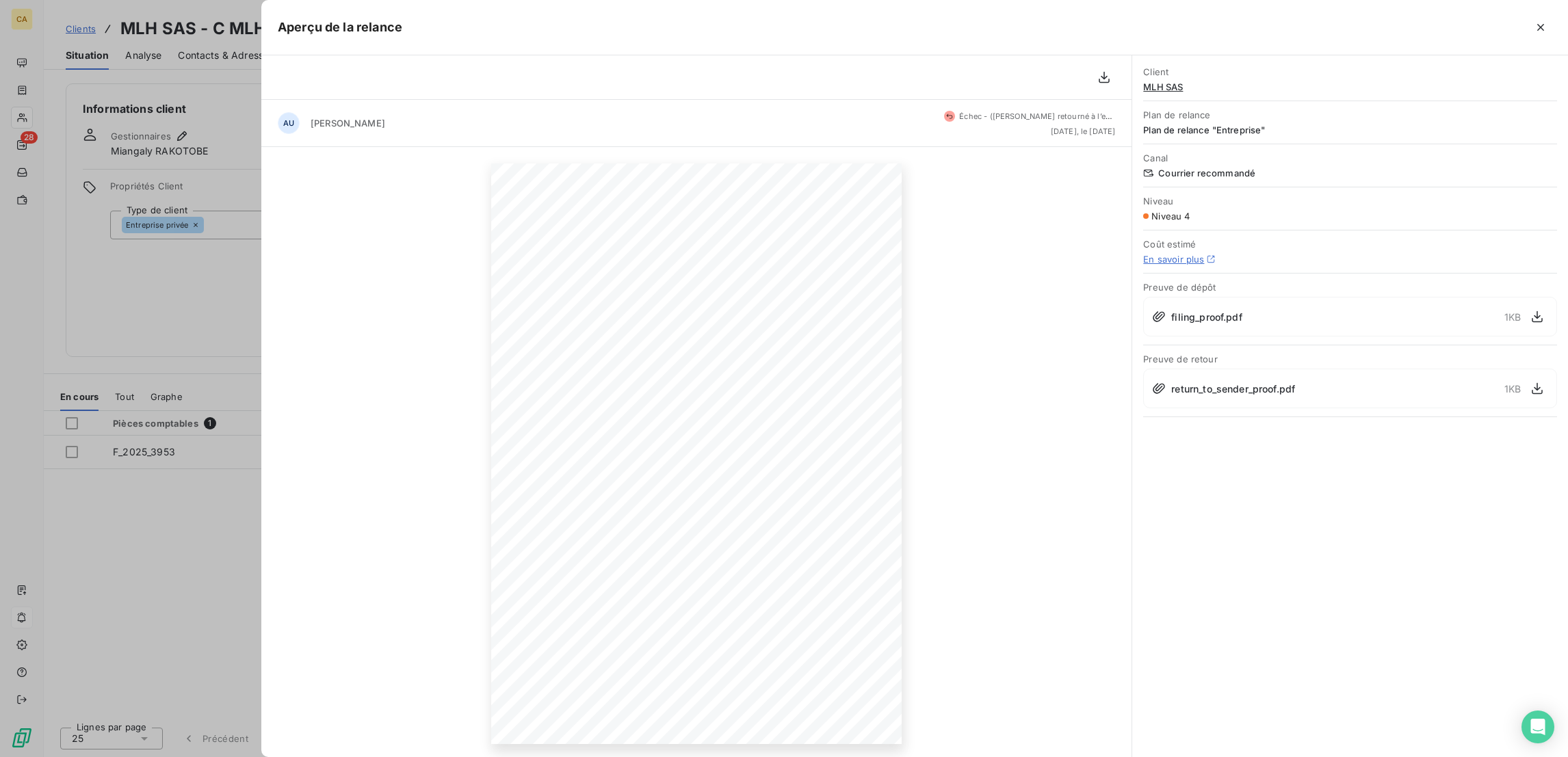
click at [190, 423] on div at bounding box center [784, 378] width 1568 height 757
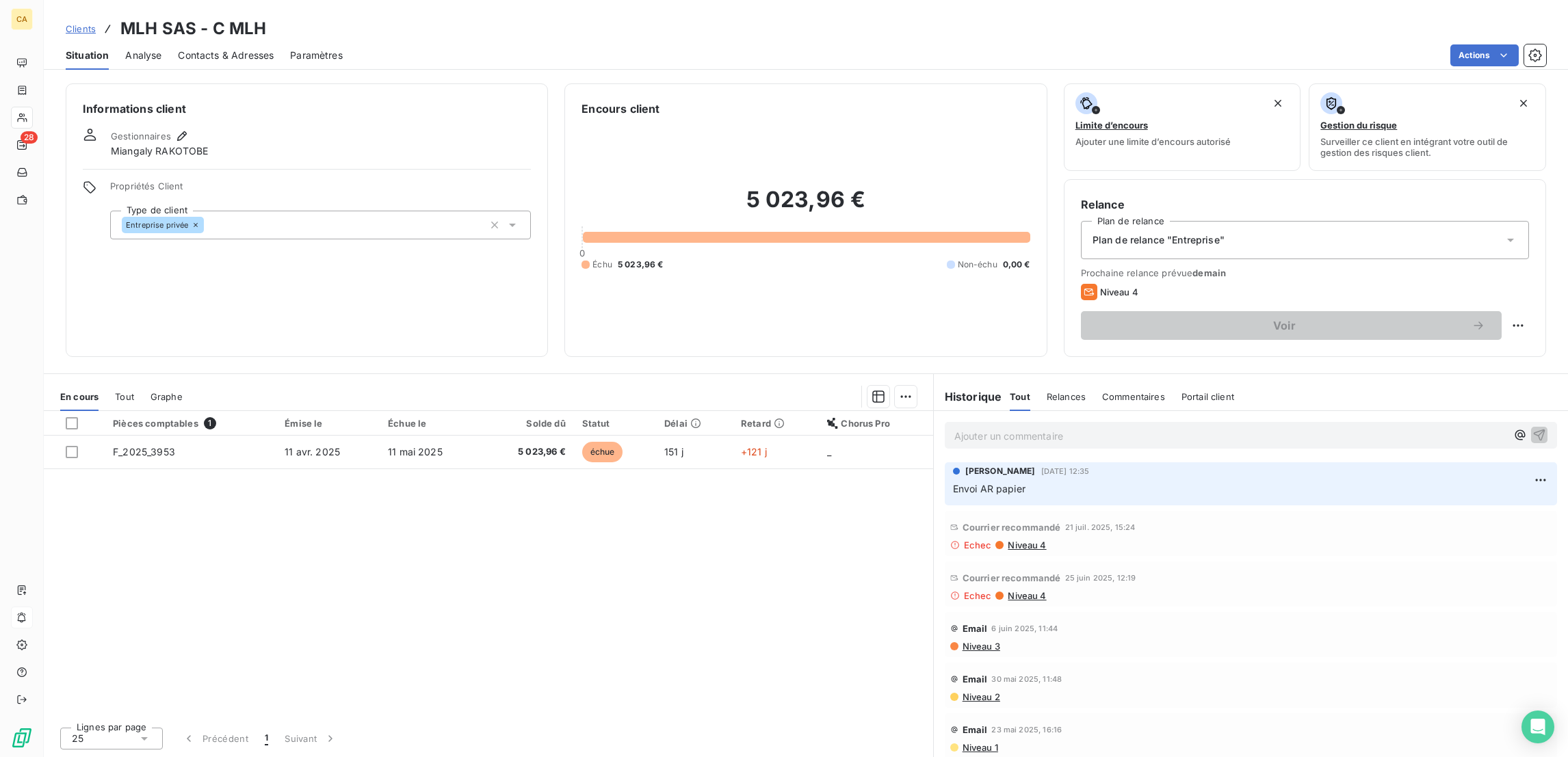
click at [1008, 511] on div "Courrier recommandé 21 juil. 2025, 15:24 Echec Niveau 4" at bounding box center [1251, 533] width 612 height 45
click at [1011, 539] on span "Niveau 4" at bounding box center [1026, 545] width 40 height 11
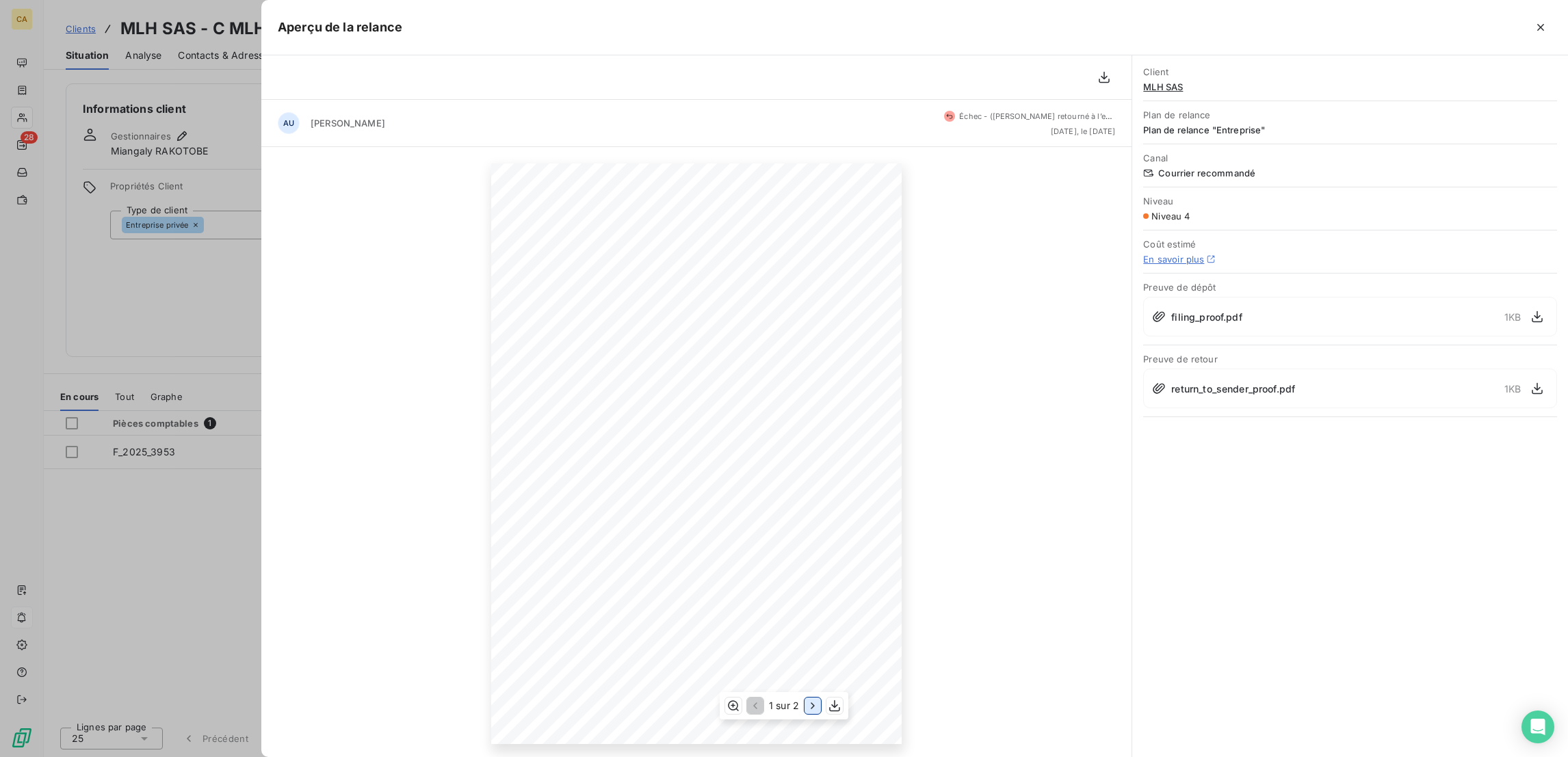
click at [816, 702] on button "button" at bounding box center [812, 705] width 16 height 16
click at [762, 702] on button "button" at bounding box center [754, 705] width 16 height 16
click at [155, 473] on div at bounding box center [784, 378] width 1568 height 757
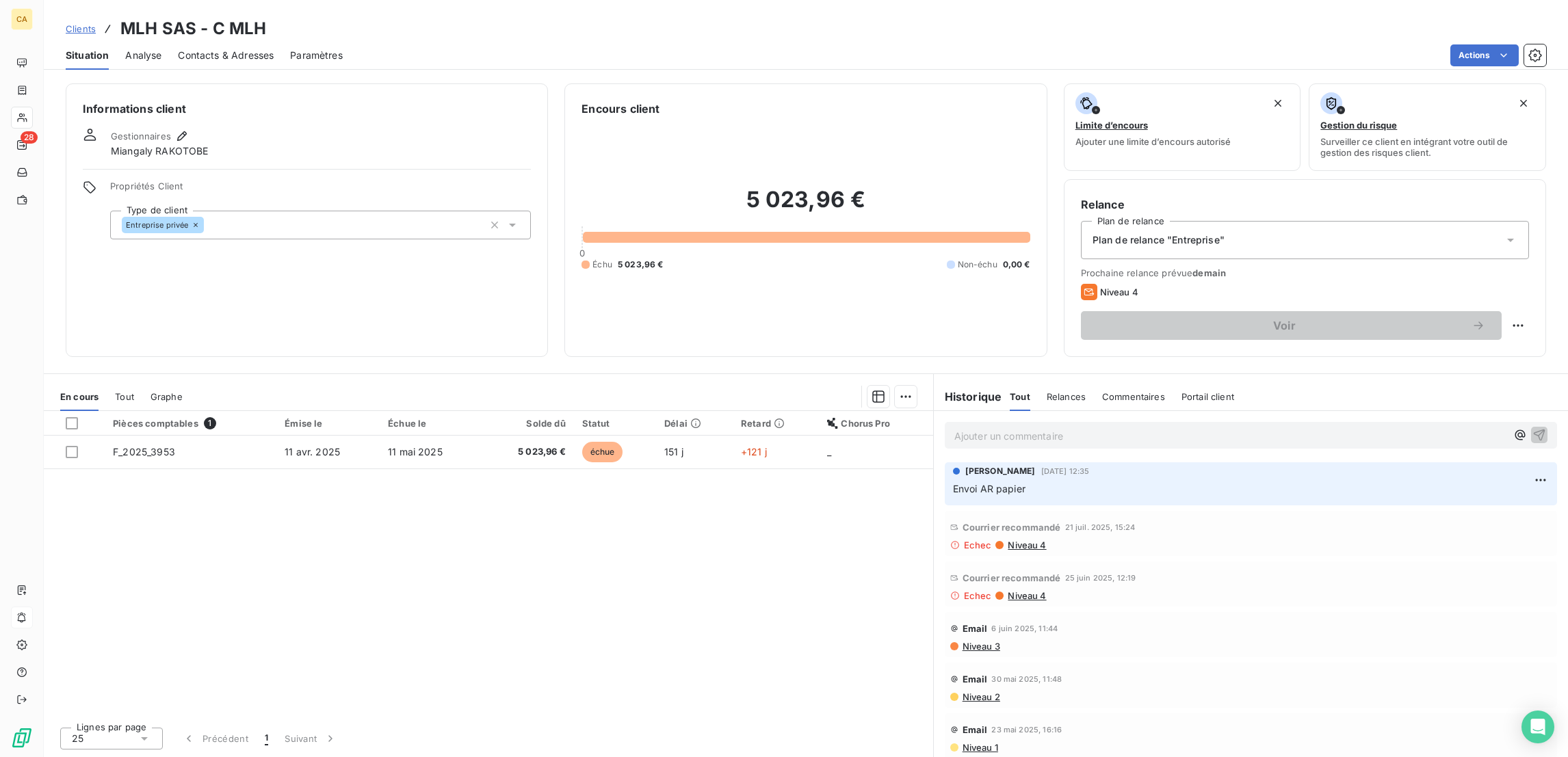
click at [1017, 539] on span "Niveau 4" at bounding box center [1026, 545] width 40 height 11
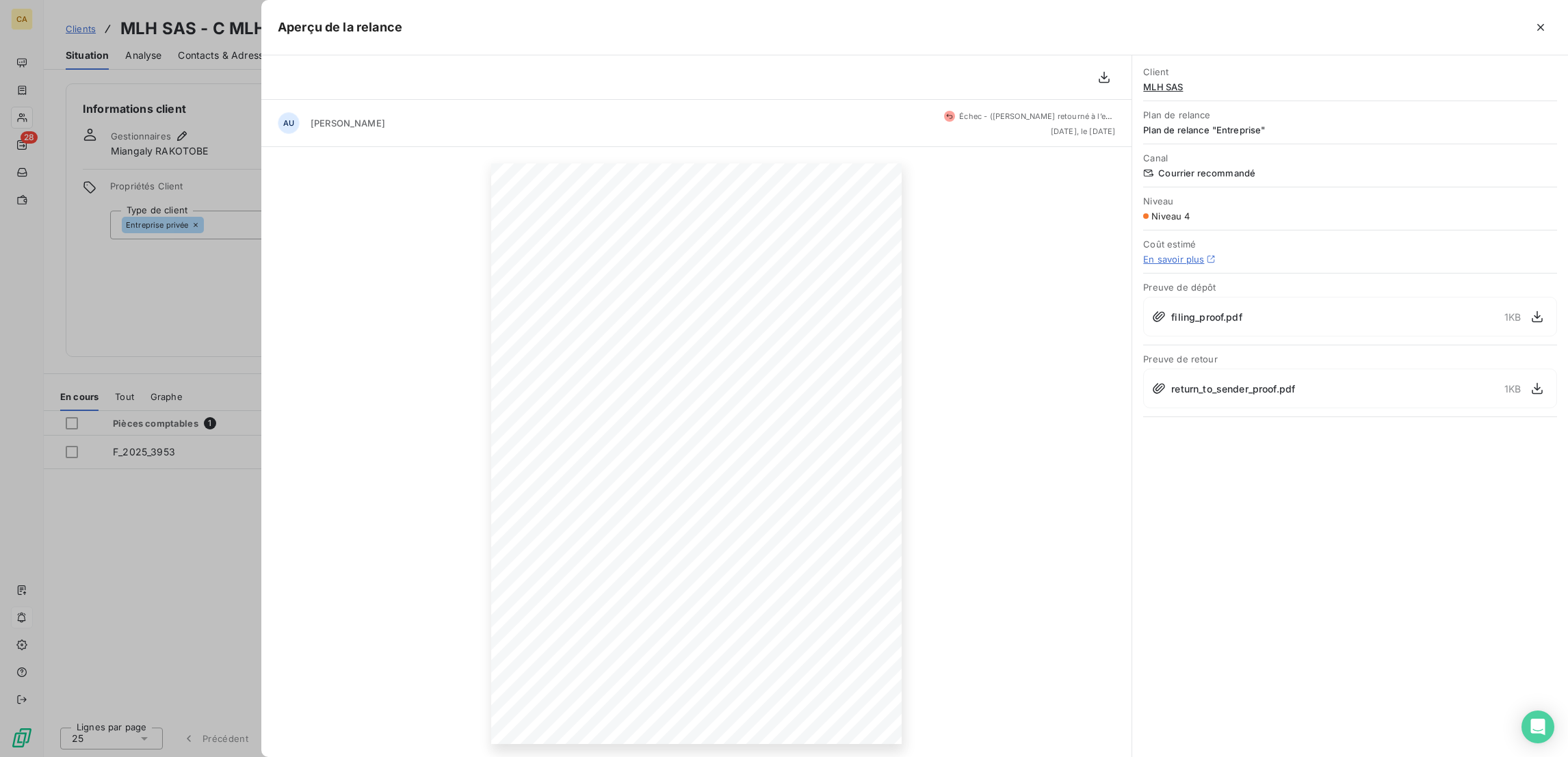
click at [133, 506] on div at bounding box center [784, 378] width 1568 height 757
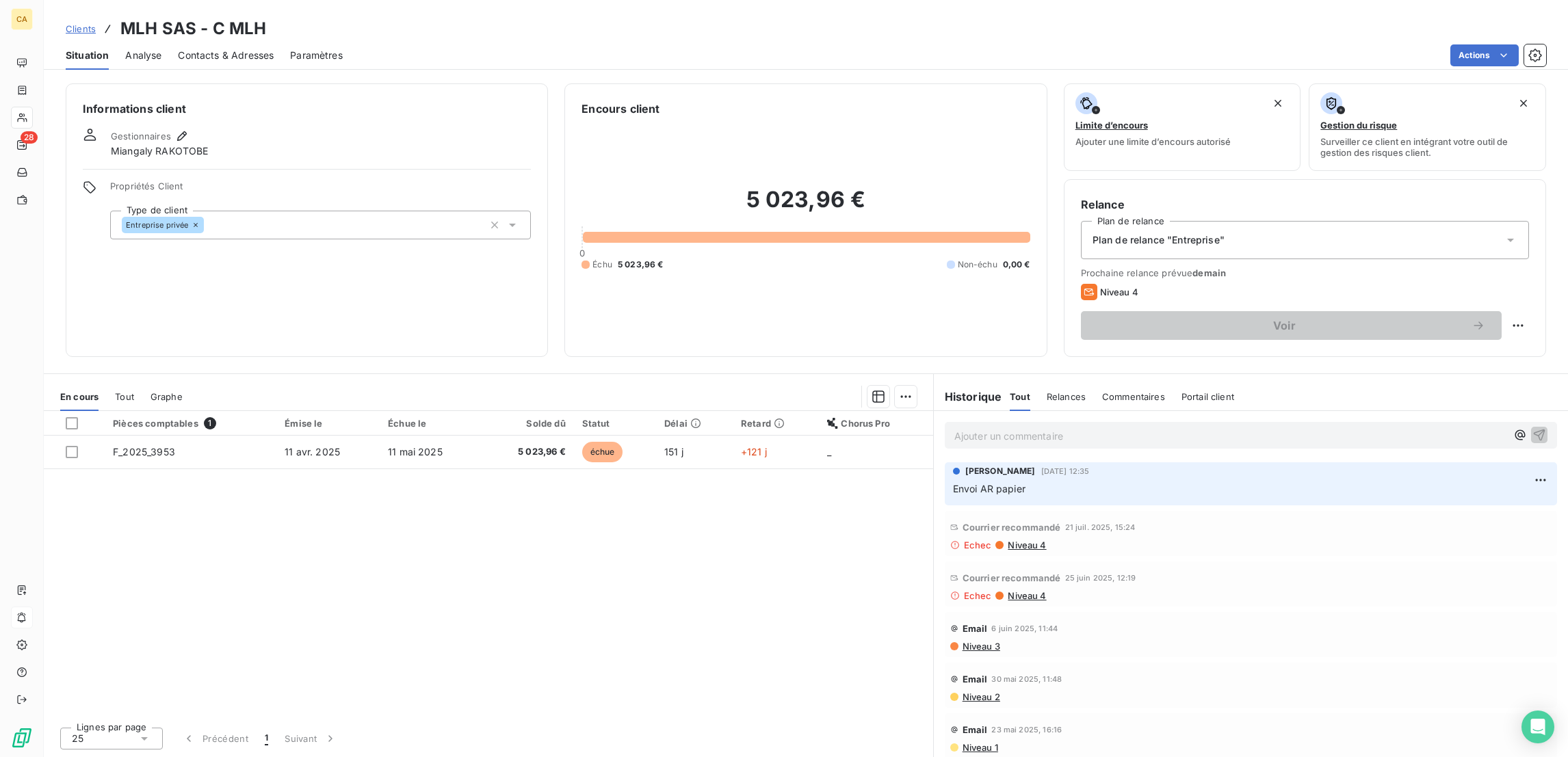
click at [207, 49] on span "Contacts & Adresses" at bounding box center [226, 55] width 96 height 13
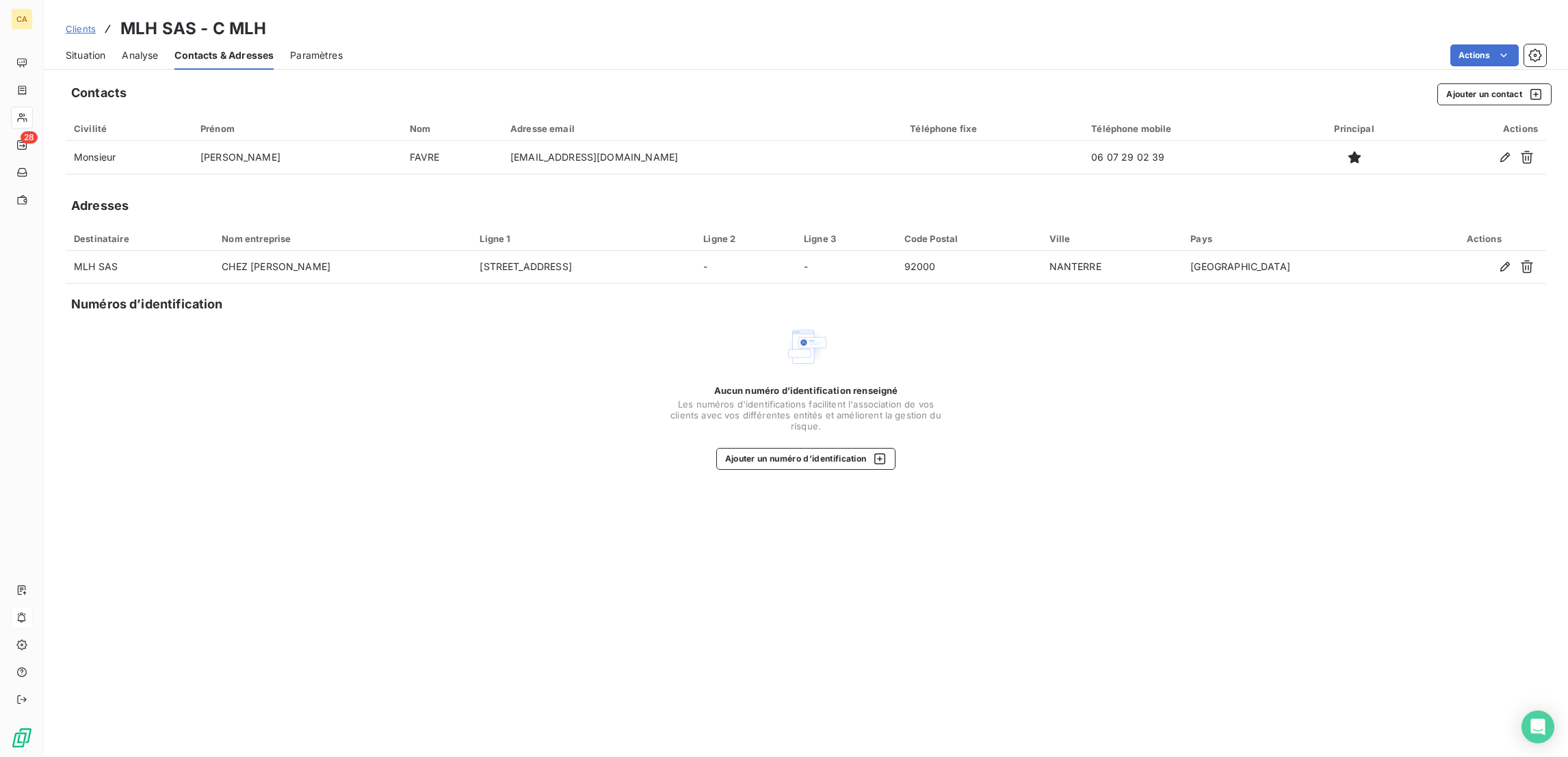
click at [66, 25] on span "Clients" at bounding box center [81, 28] width 30 height 11
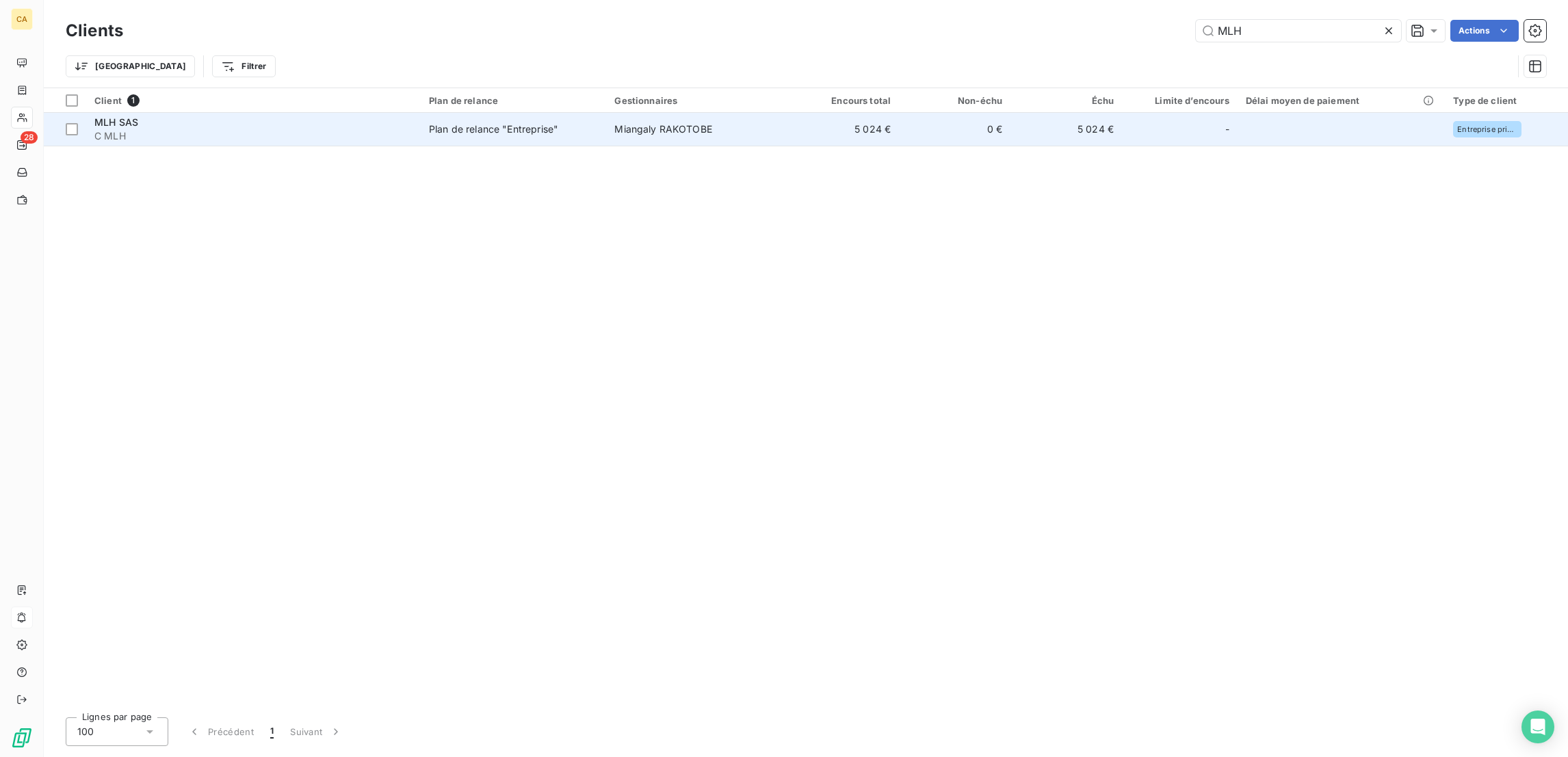
click at [134, 129] on span "C MLH" at bounding box center [253, 135] width 318 height 13
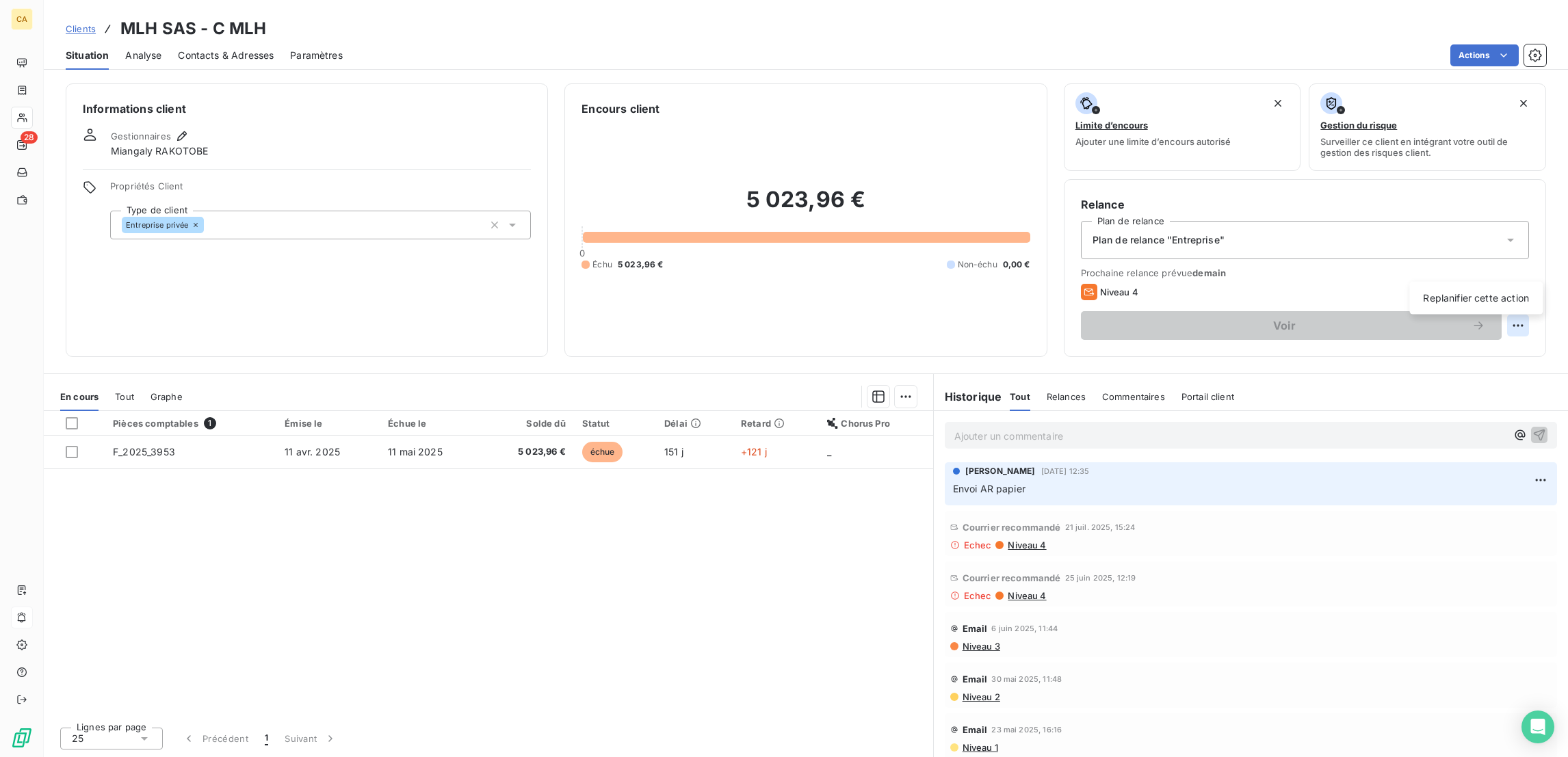
click at [1536, 270] on html "CA 28 Clients MLH SAS - C MLH Situation Analyse Contacts & Adresses Paramètres …" at bounding box center [784, 378] width 1568 height 757
click at [1525, 290] on div "Replanifier cette action" at bounding box center [1476, 298] width 123 height 22
select select "8"
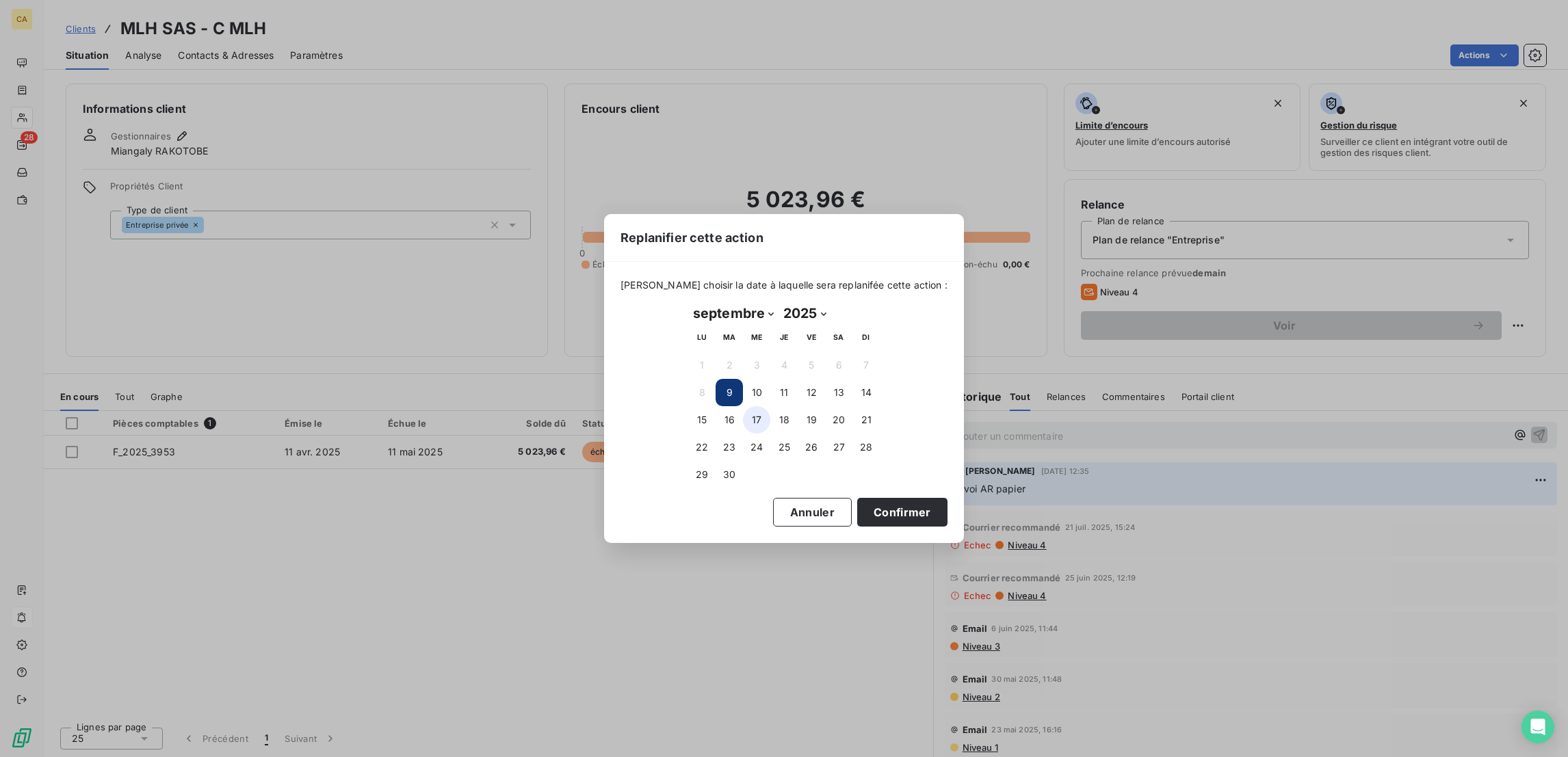
click at [761, 421] on button "17" at bounding box center [756, 419] width 28 height 28
click at [857, 502] on button "Confirmer" at bounding box center [902, 512] width 91 height 28
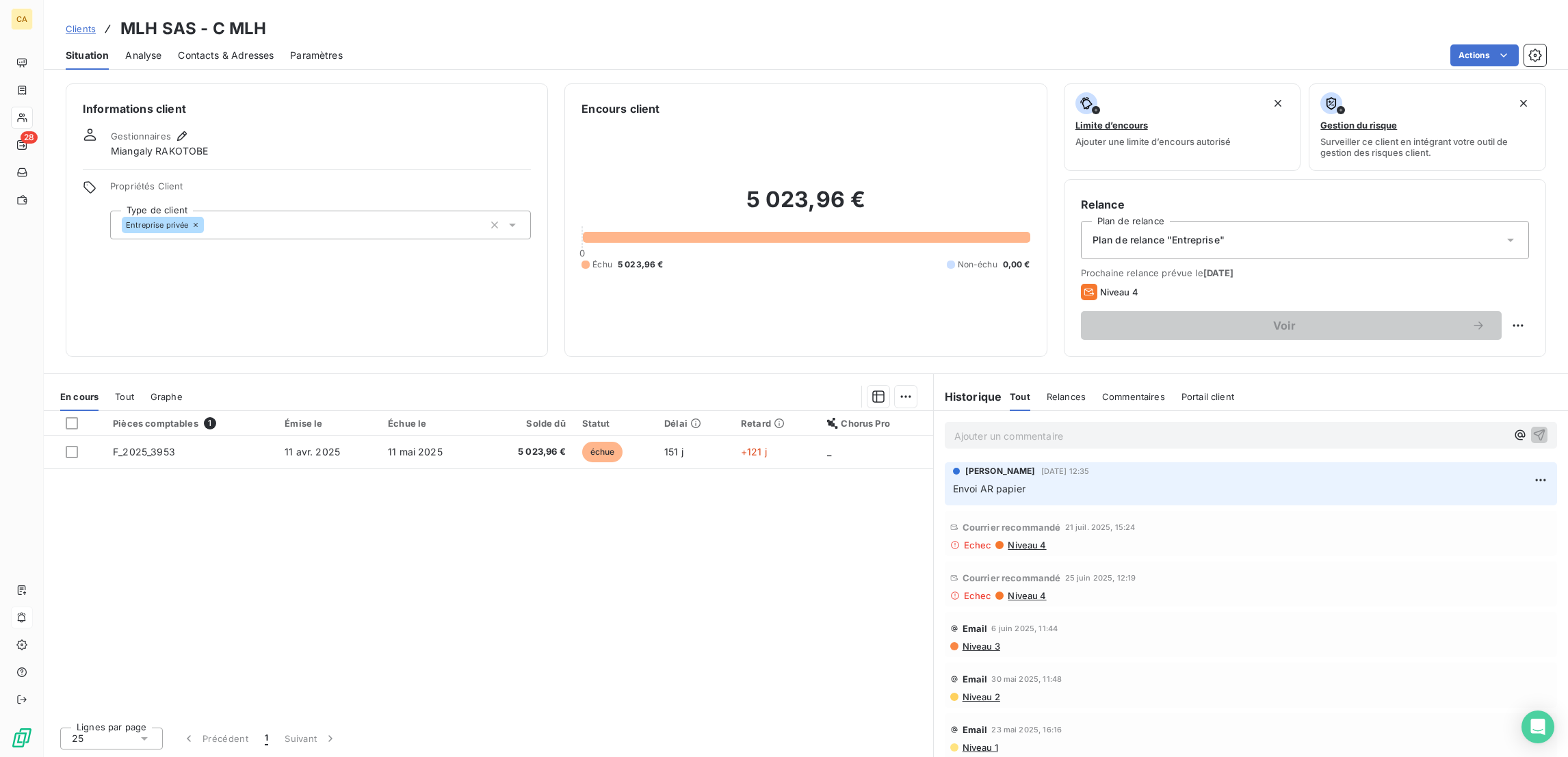
click at [1020, 539] on span "Niveau 4" at bounding box center [1026, 545] width 40 height 11
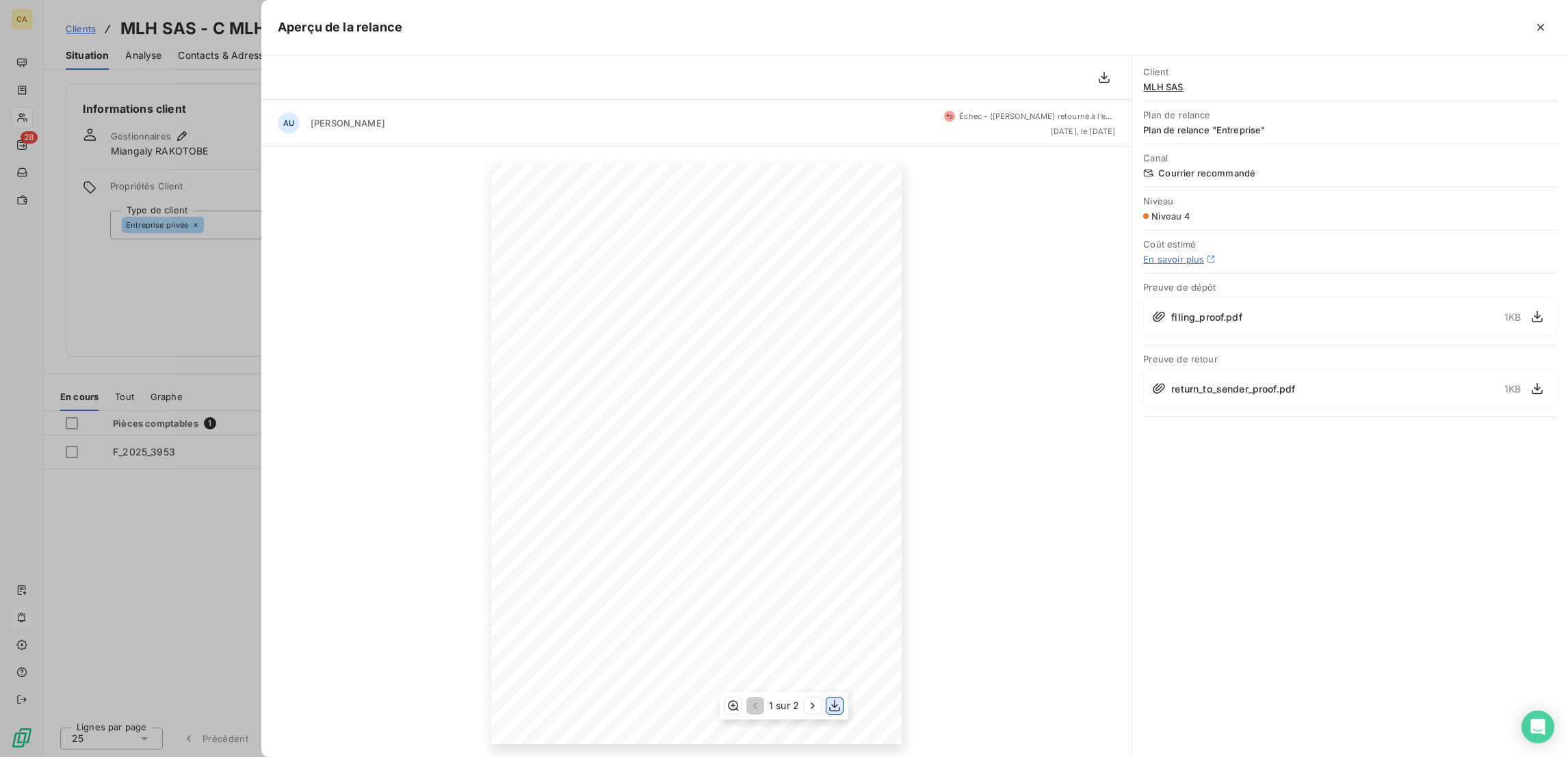
click at [828, 703] on icon "button" at bounding box center [834, 705] width 13 height 13
drag, startPoint x: 103, startPoint y: 268, endPoint x: 96, endPoint y: 271, distance: 7.6
click at [102, 268] on div at bounding box center [784, 378] width 1568 height 757
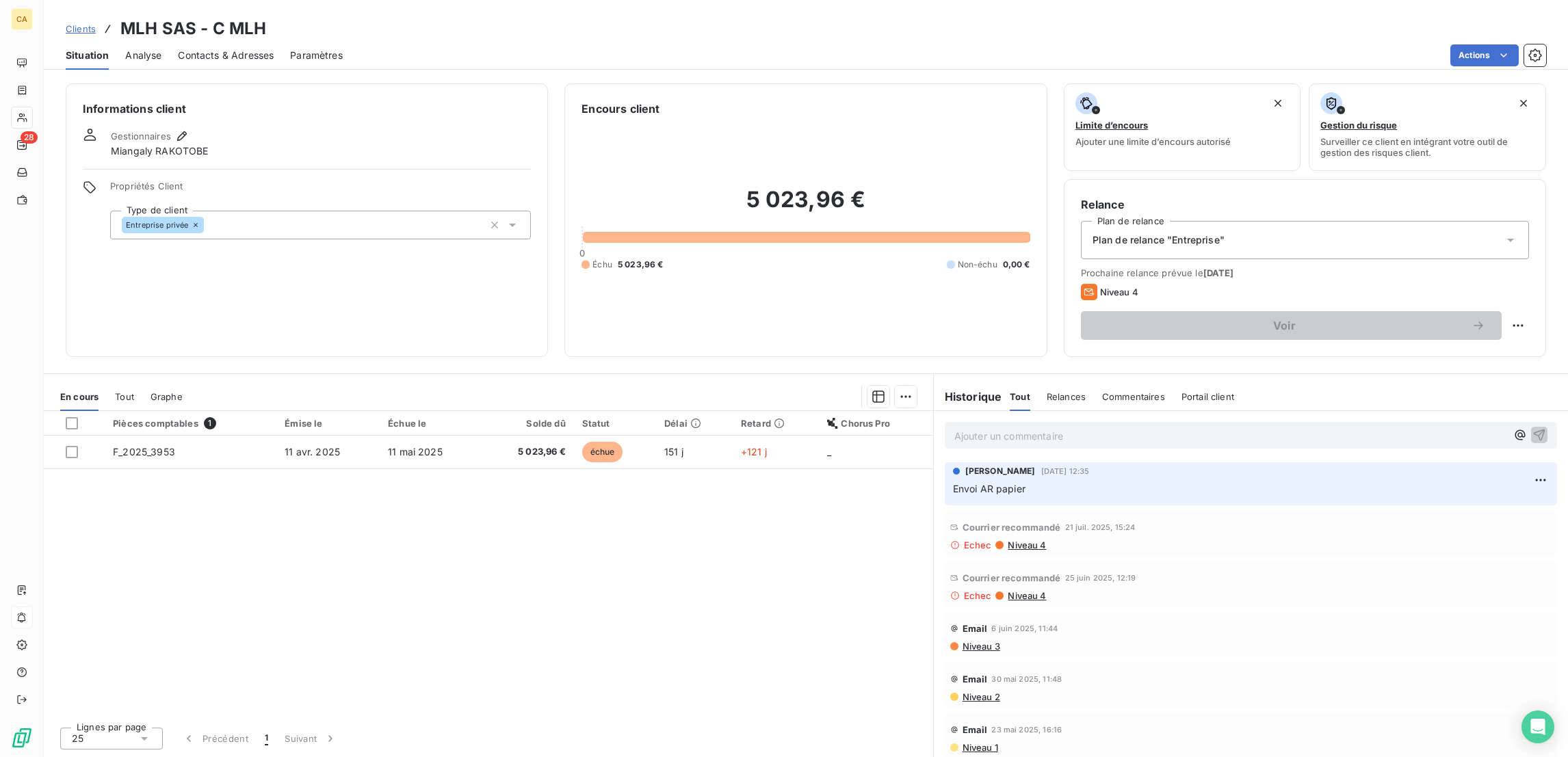
drag, startPoint x: 786, startPoint y: 469, endPoint x: 800, endPoint y: 468, distance: 14.0
click at [788, 469] on div "Pièces comptables 1 Émise le Échue le Solde dû Statut Délai Retard Chorus Pro F…" at bounding box center [488, 562] width 889 height 305
click at [220, 50] on div "Contacts & Adresses" at bounding box center [226, 55] width 96 height 28
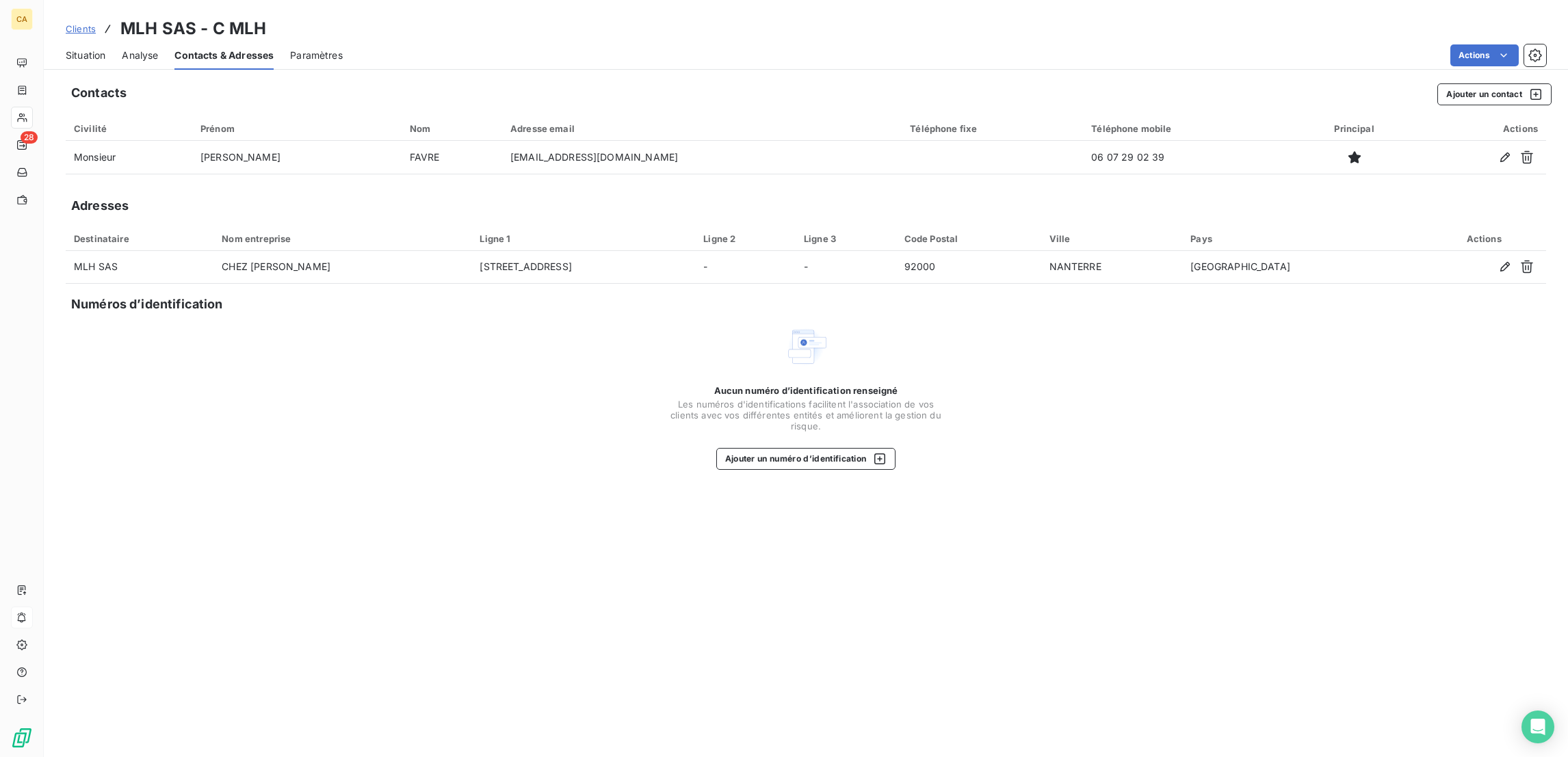
click at [66, 49] on span "Situation" at bounding box center [85, 55] width 40 height 13
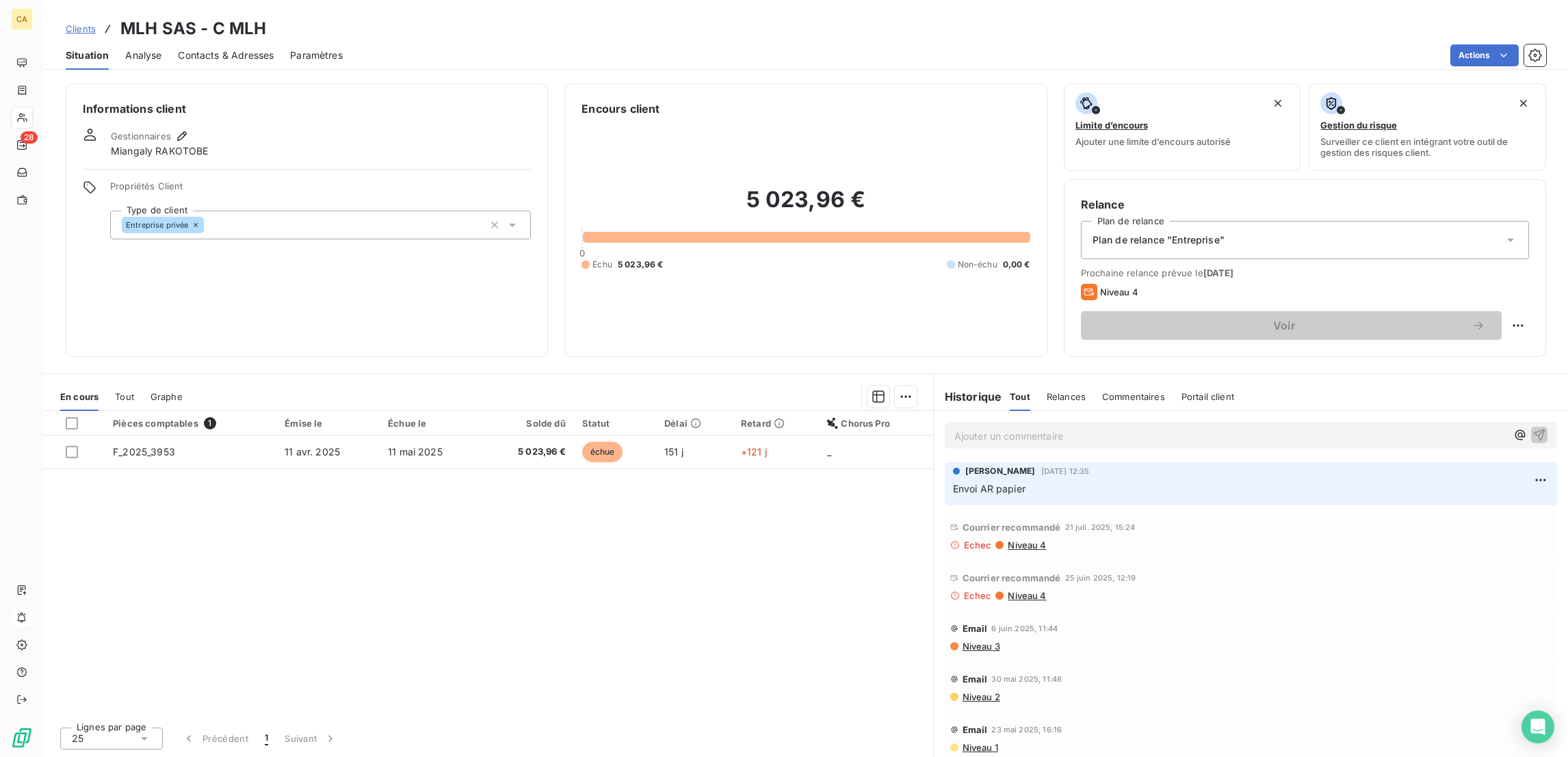
click at [186, 49] on span "Contacts & Adresses" at bounding box center [226, 55] width 96 height 13
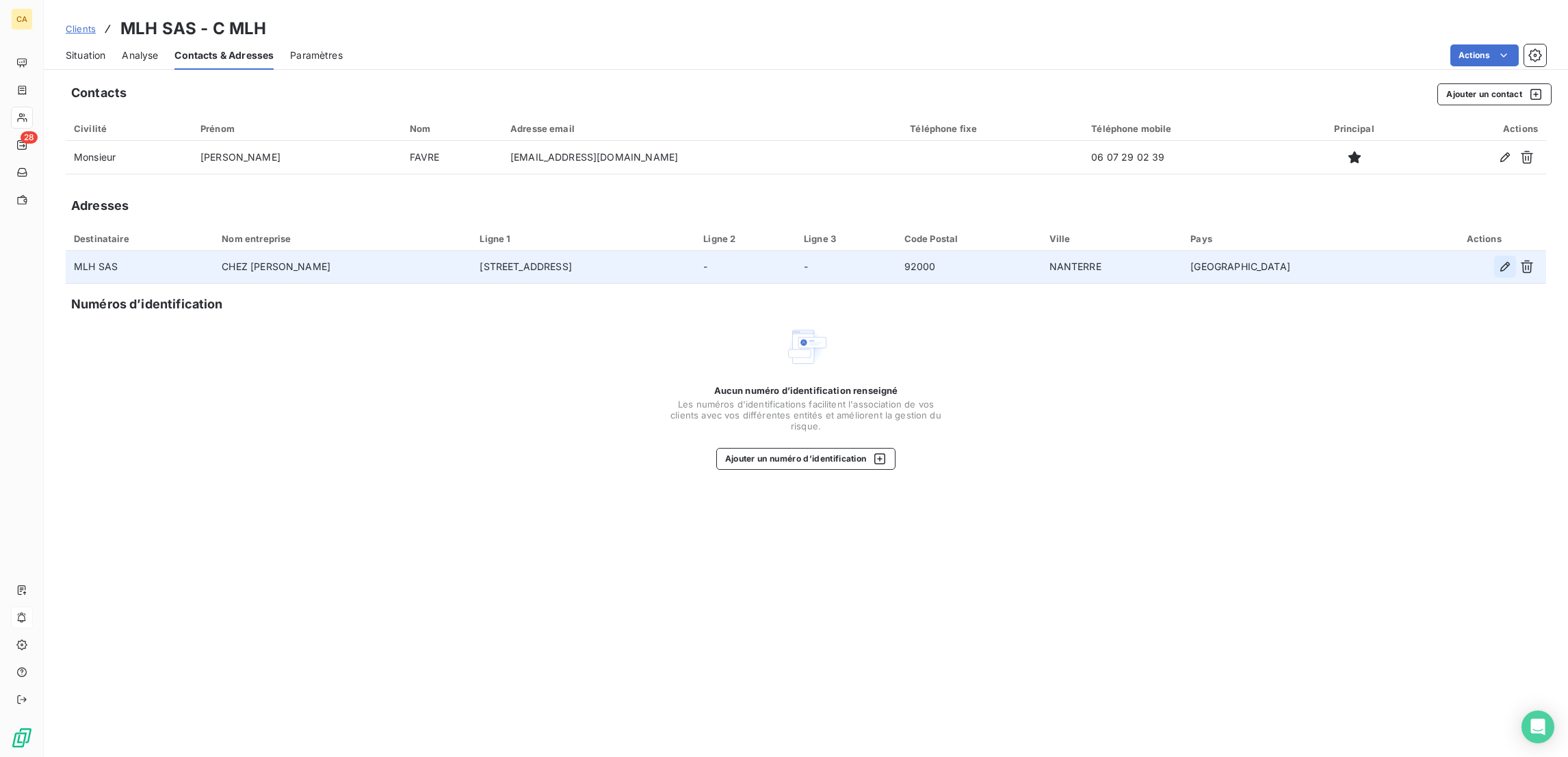
click at [1516, 256] on button "button" at bounding box center [1505, 267] width 22 height 22
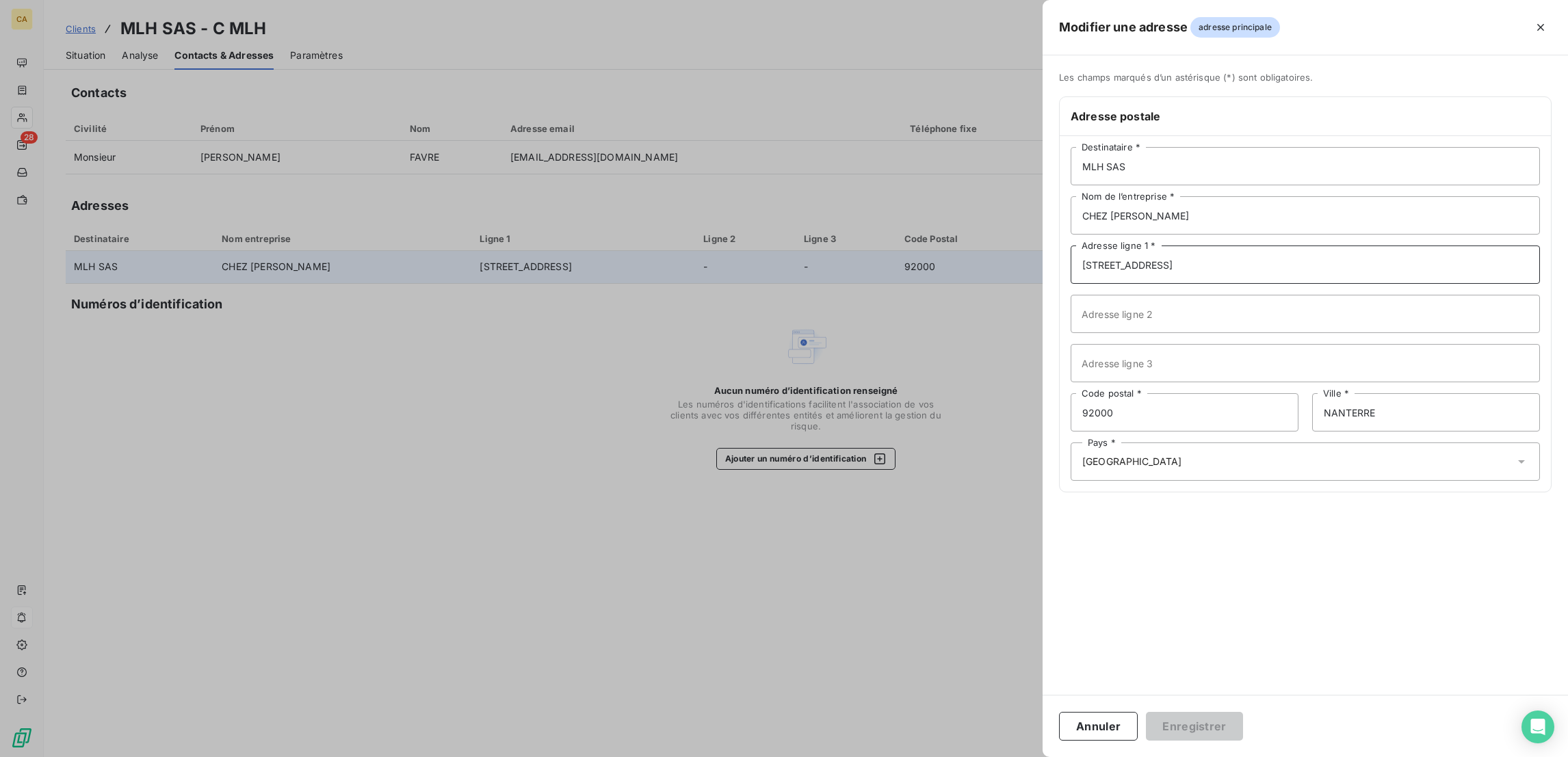
drag, startPoint x: 1382, startPoint y: 230, endPoint x: 924, endPoint y: 164, distance: 462.7
click at [924, 756] on div "Modifier une adresse adresse principale Les champs marqués d’un astérisque (*) …" at bounding box center [784, 757] width 1568 height 0
type input "3 LES"
click at [428, 438] on div at bounding box center [784, 378] width 1568 height 757
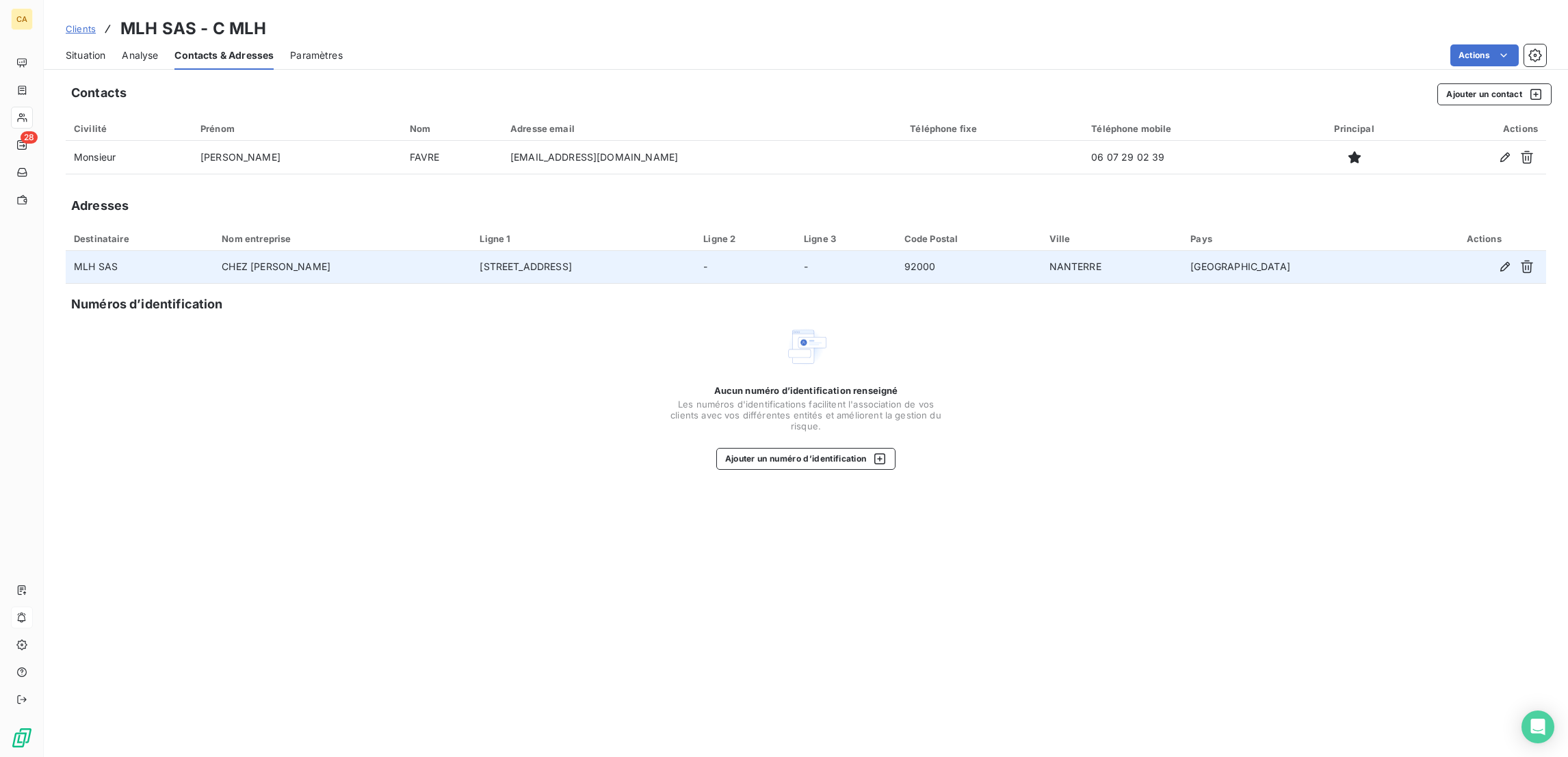
click at [1500, 256] on div at bounding box center [1484, 267] width 108 height 22
click at [1505, 256] on button "button" at bounding box center [1505, 267] width 22 height 22
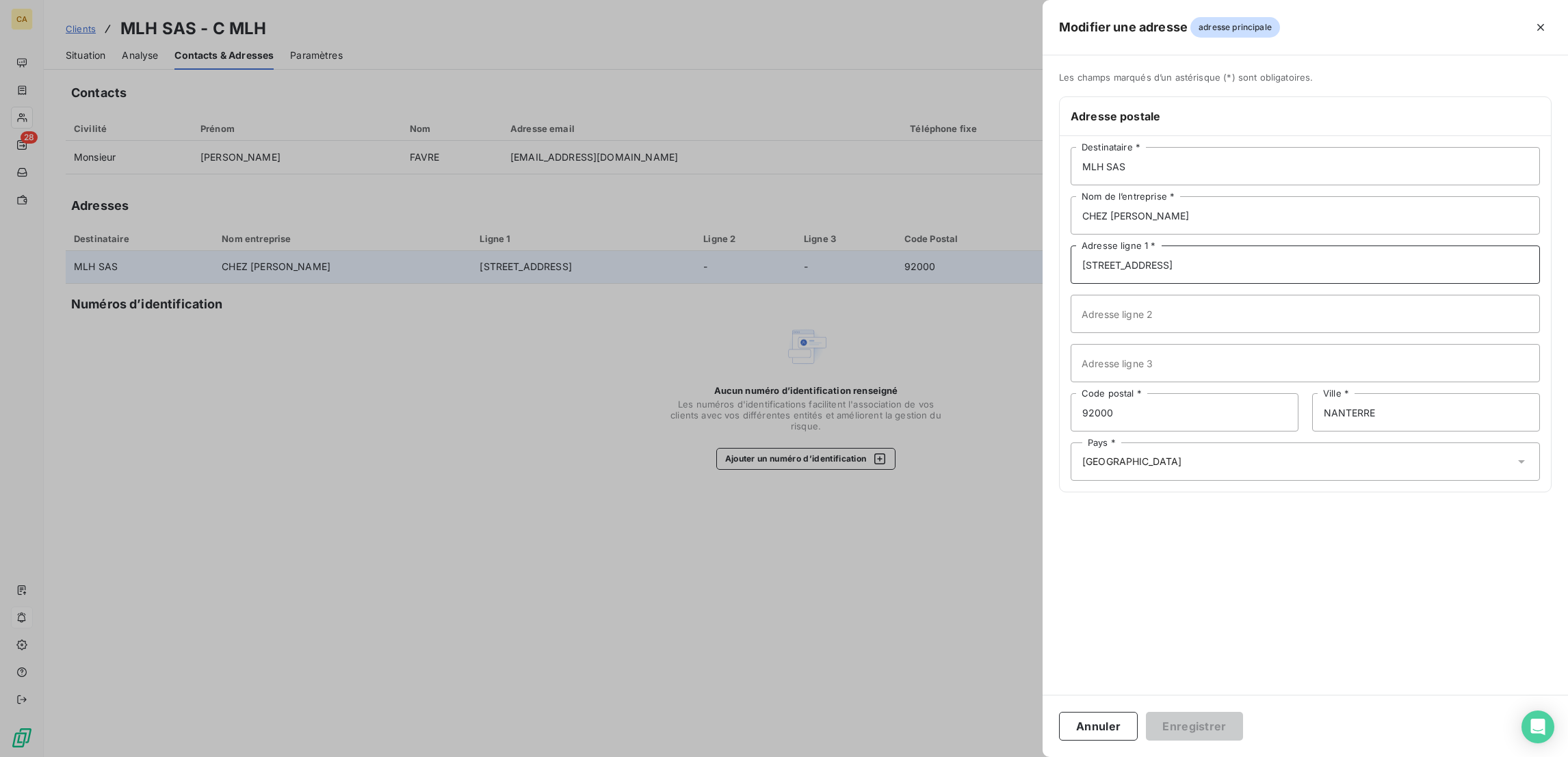
drag, startPoint x: 1299, startPoint y: 234, endPoint x: 1156, endPoint y: 223, distance: 143.4
click at [1156, 756] on div "Modifier une adresse adresse principale Les champs marqués d’un astérisque (*) …" at bounding box center [784, 757] width 1568 height 0
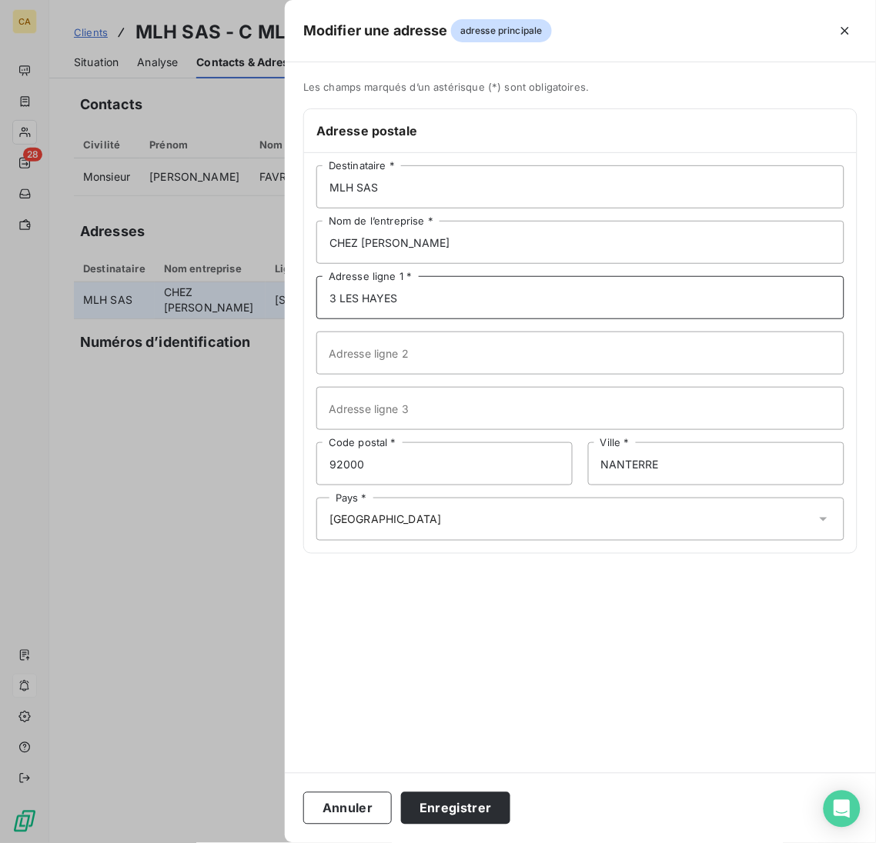
click at [550, 276] on input "3 LES HAYES" at bounding box center [580, 297] width 528 height 43
type input "3 LES RAYES VERTES"
type input "95610"
type input "ERAGNY"
click at [510, 802] on button "Enregistrer" at bounding box center [455, 809] width 109 height 32
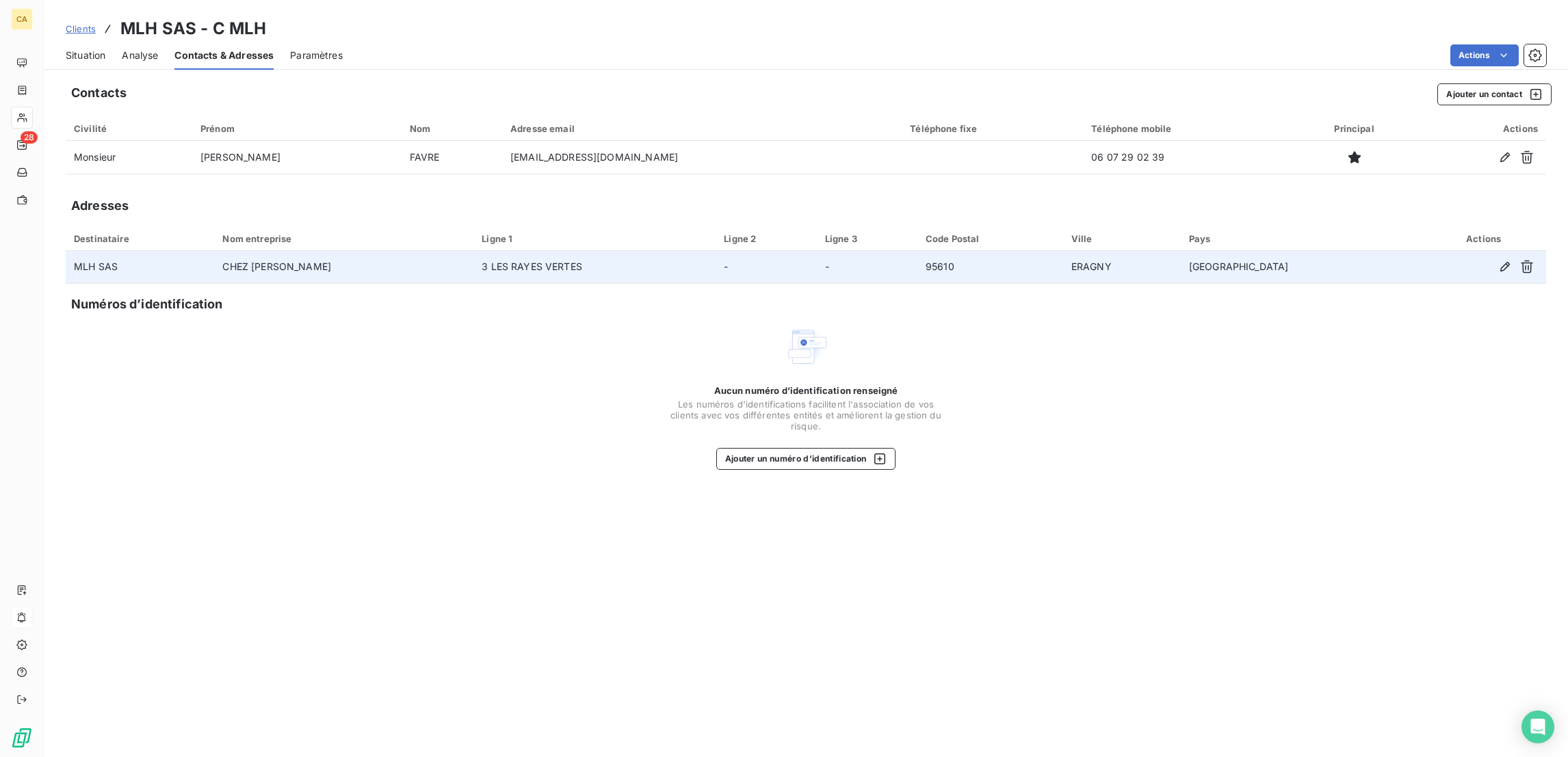
click at [76, 41] on div "Situation" at bounding box center [85, 55] width 40 height 28
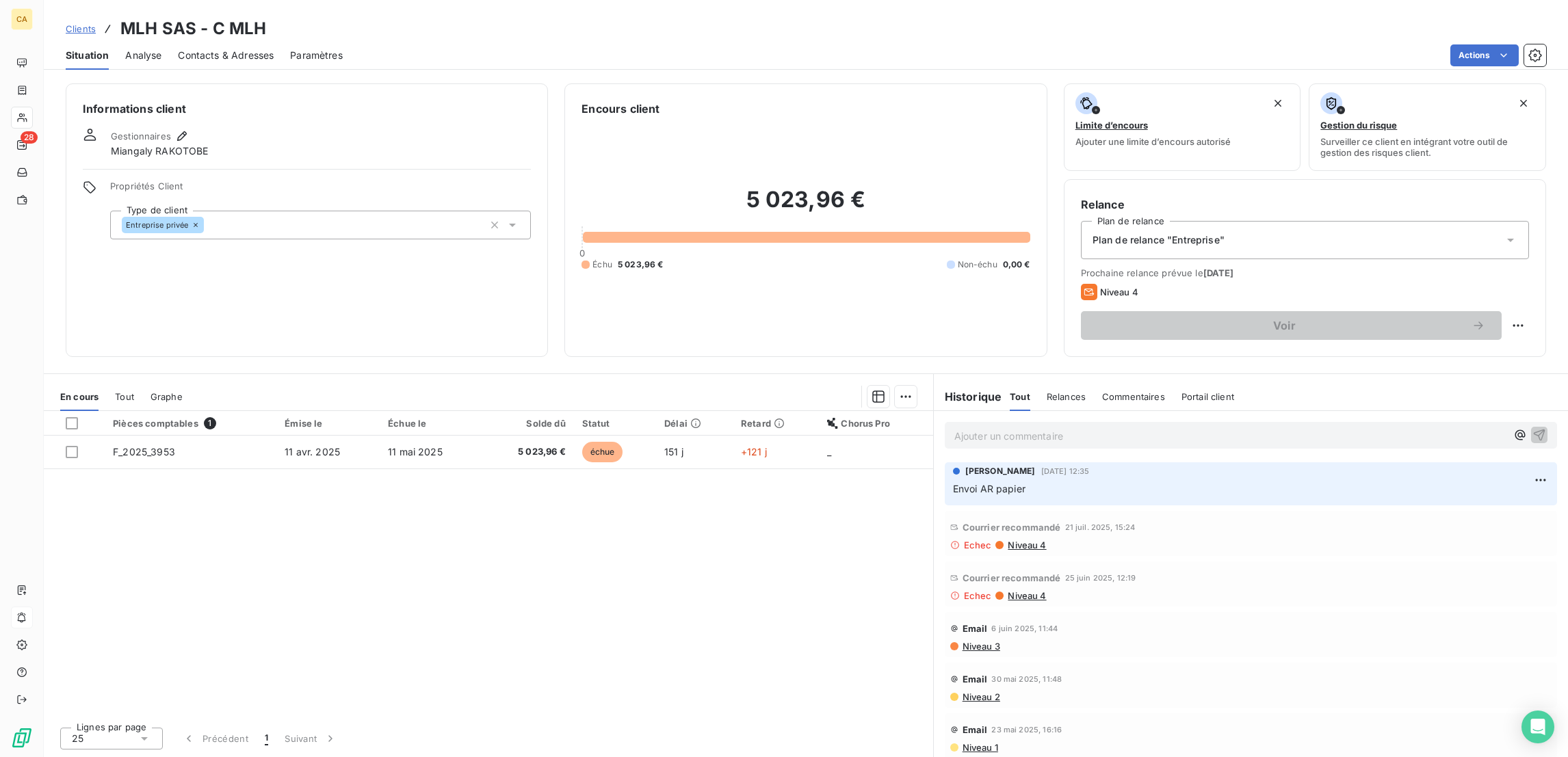
click at [115, 391] on span "Tout" at bounding box center [124, 396] width 20 height 11
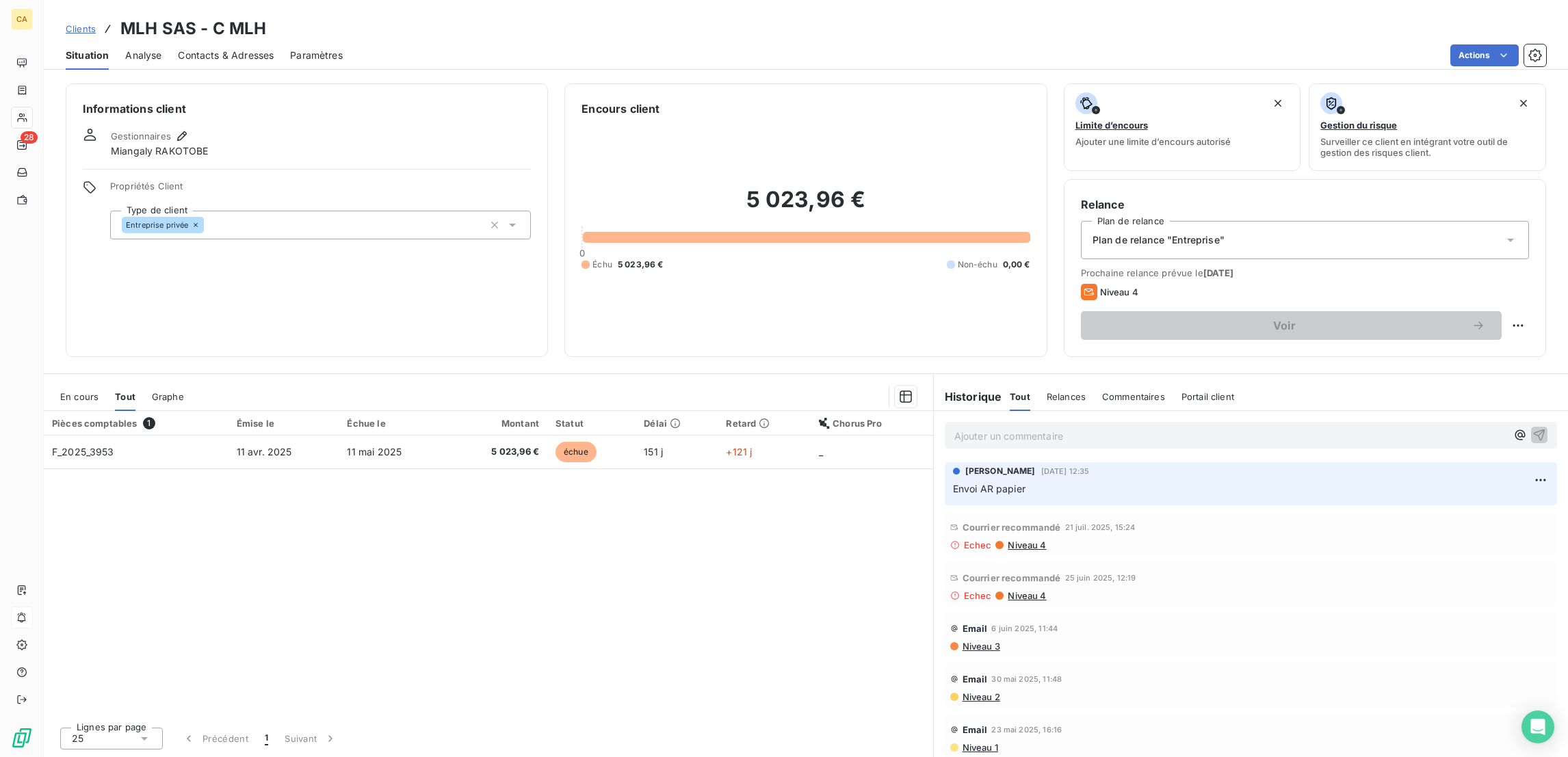
click at [76, 391] on span "En cours" at bounding box center [79, 396] width 38 height 11
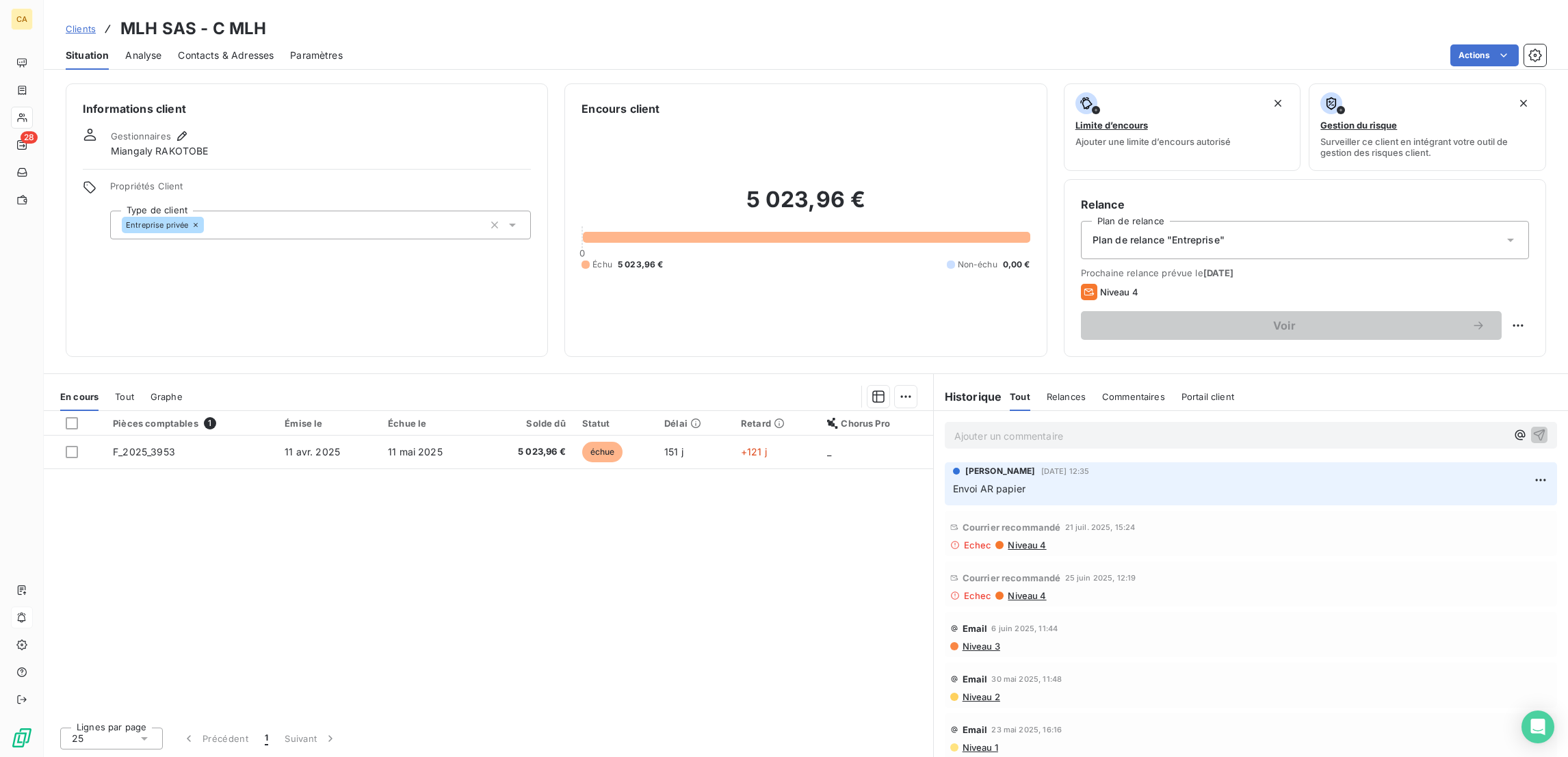
click at [972, 427] on p "Ajouter un commentaire ﻿" at bounding box center [1229, 435] width 552 height 17
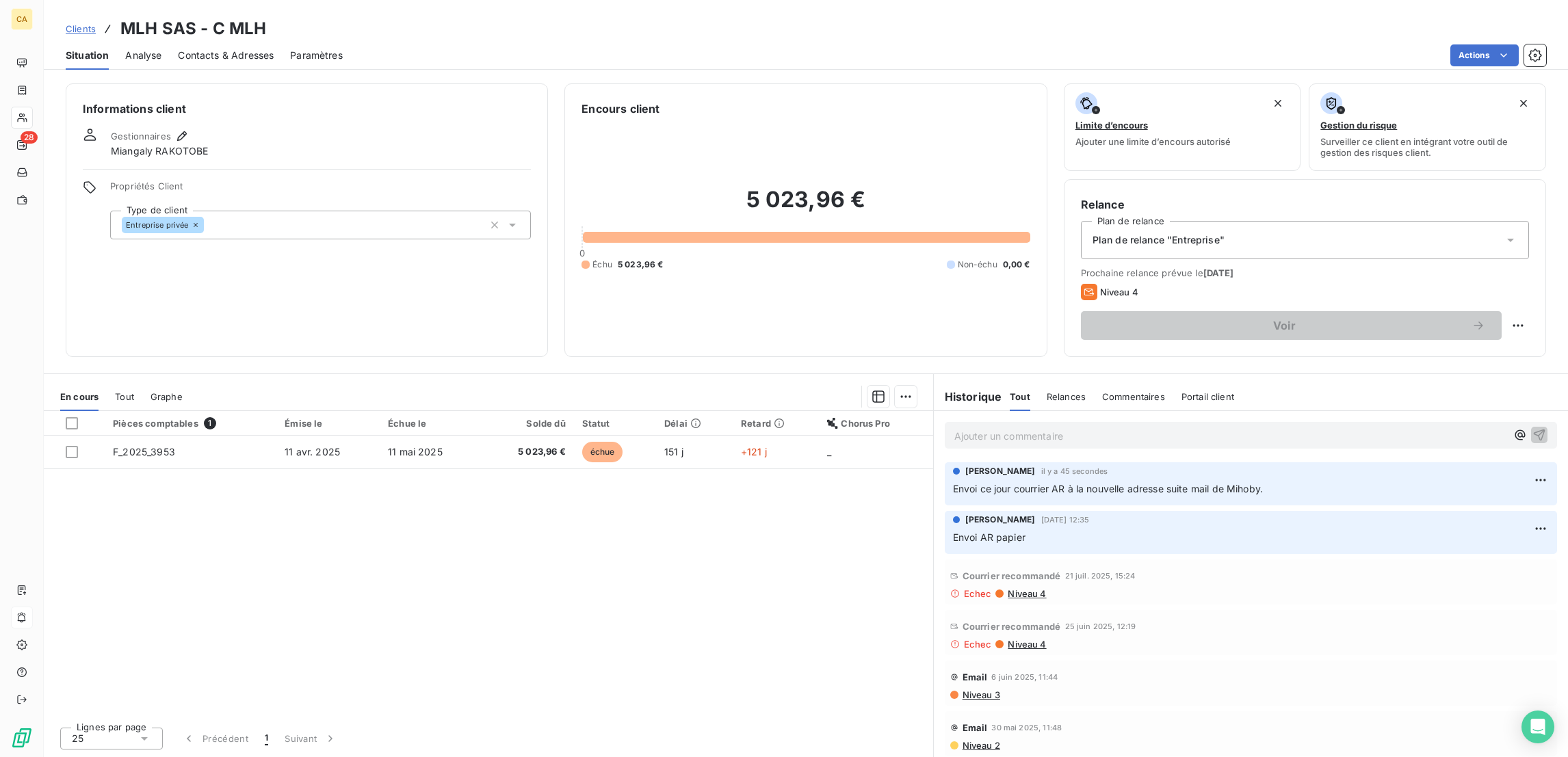
click at [1019, 422] on div "Ajouter un commentaire ﻿" at bounding box center [1251, 435] width 612 height 27
click at [1017, 427] on p "Ajouter un commentaire ﻿" at bounding box center [1229, 435] width 552 height 17
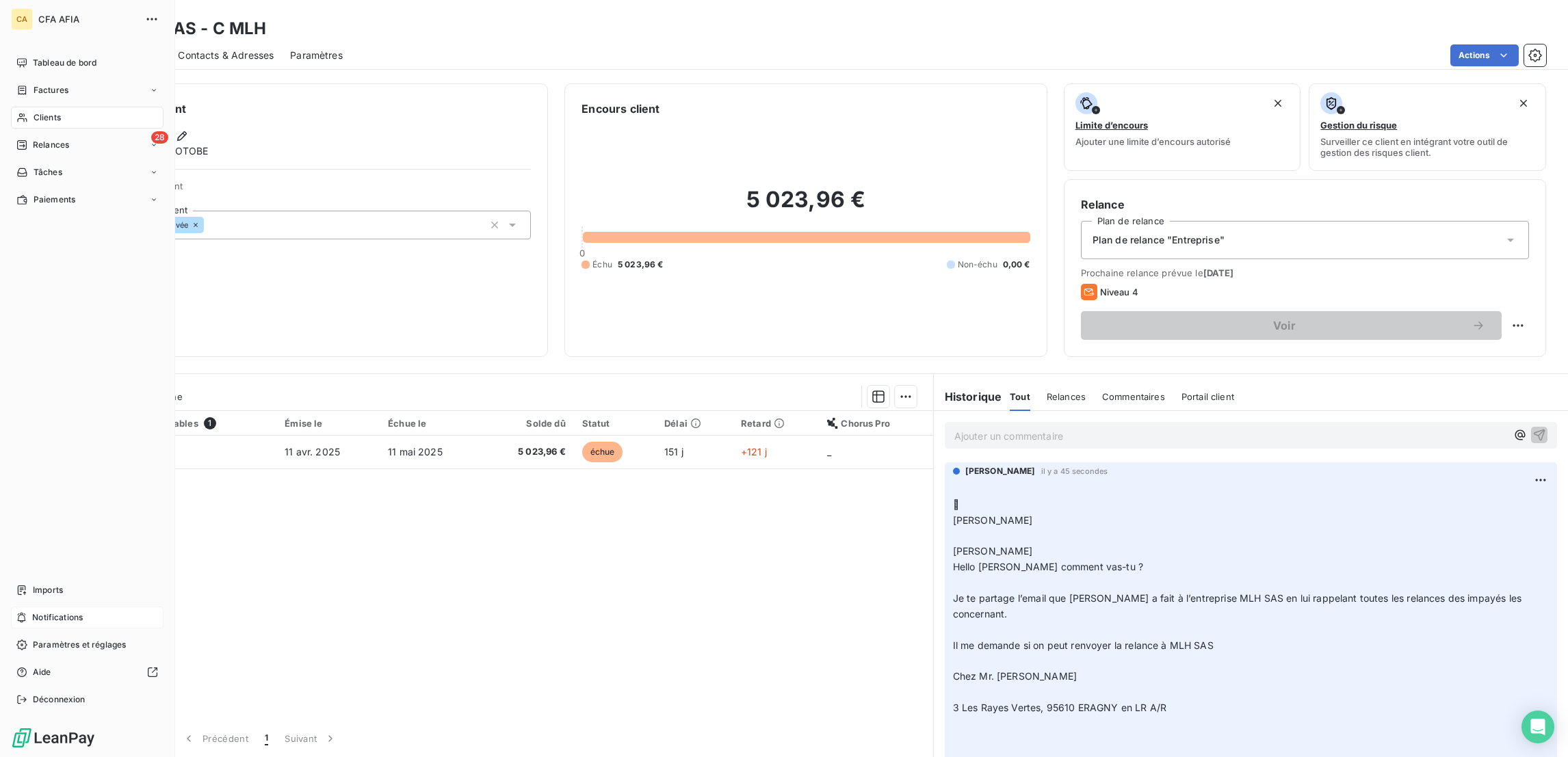
click at [34, 41] on div "CA CFA AFIA Tableau de bord Factures Clients 28 Relances Tâches Paiements Impor…" at bounding box center [87, 378] width 175 height 757
click at [35, 57] on span "Tableau de bord" at bounding box center [65, 63] width 64 height 12
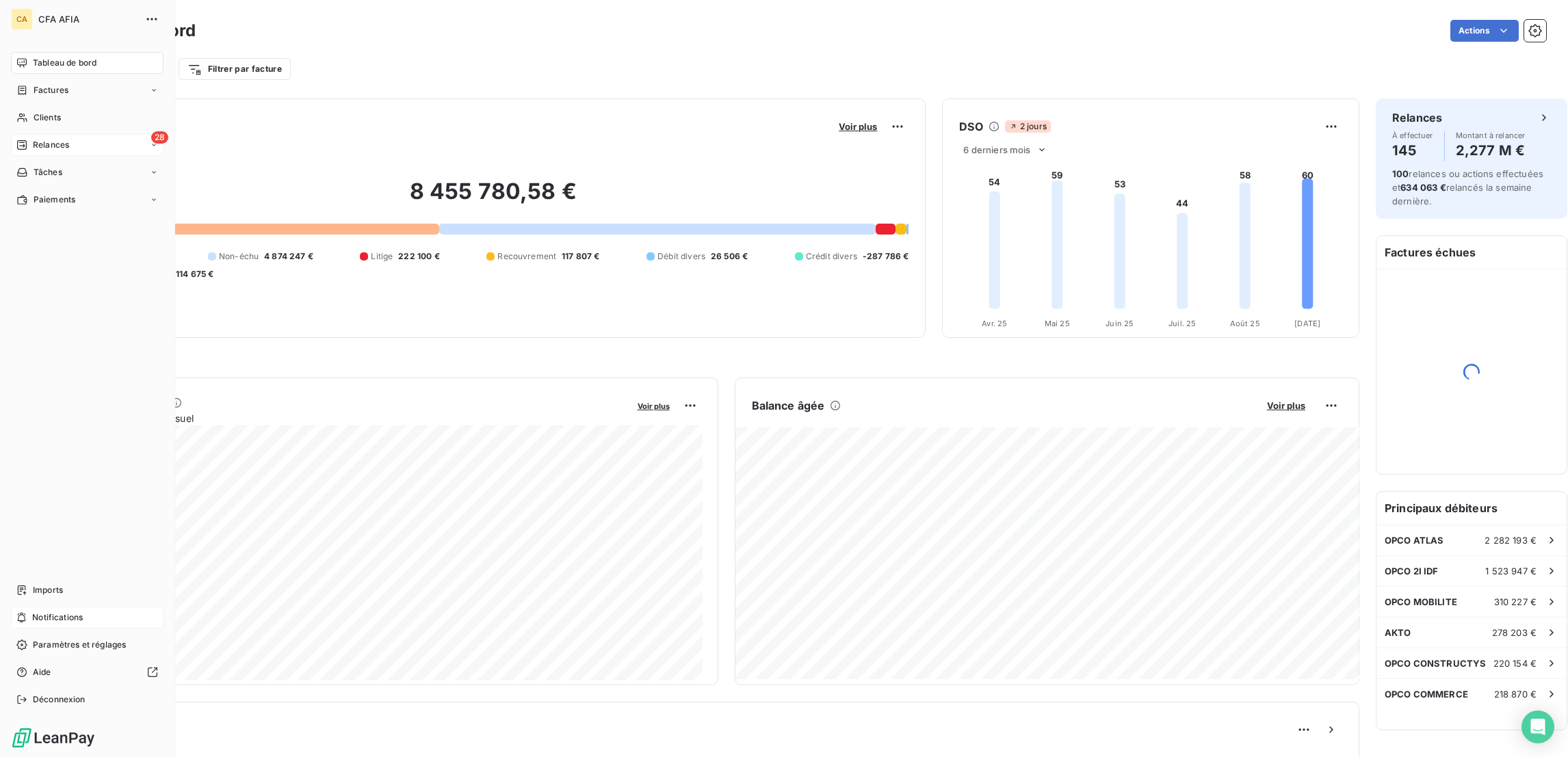
click at [63, 134] on div "28 Relances" at bounding box center [87, 145] width 153 height 22
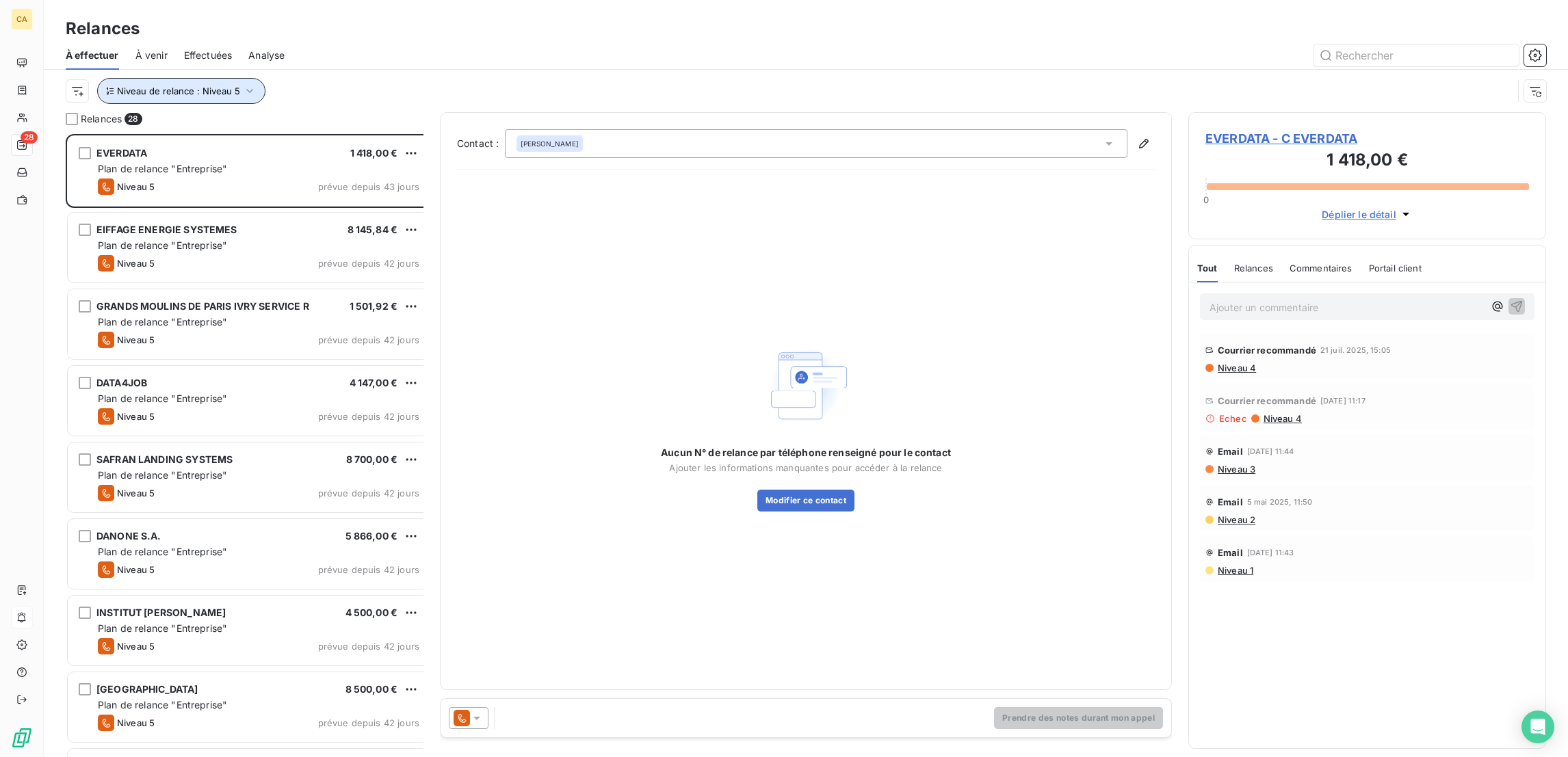
click at [243, 84] on icon "button" at bounding box center [249, 91] width 13 height 13
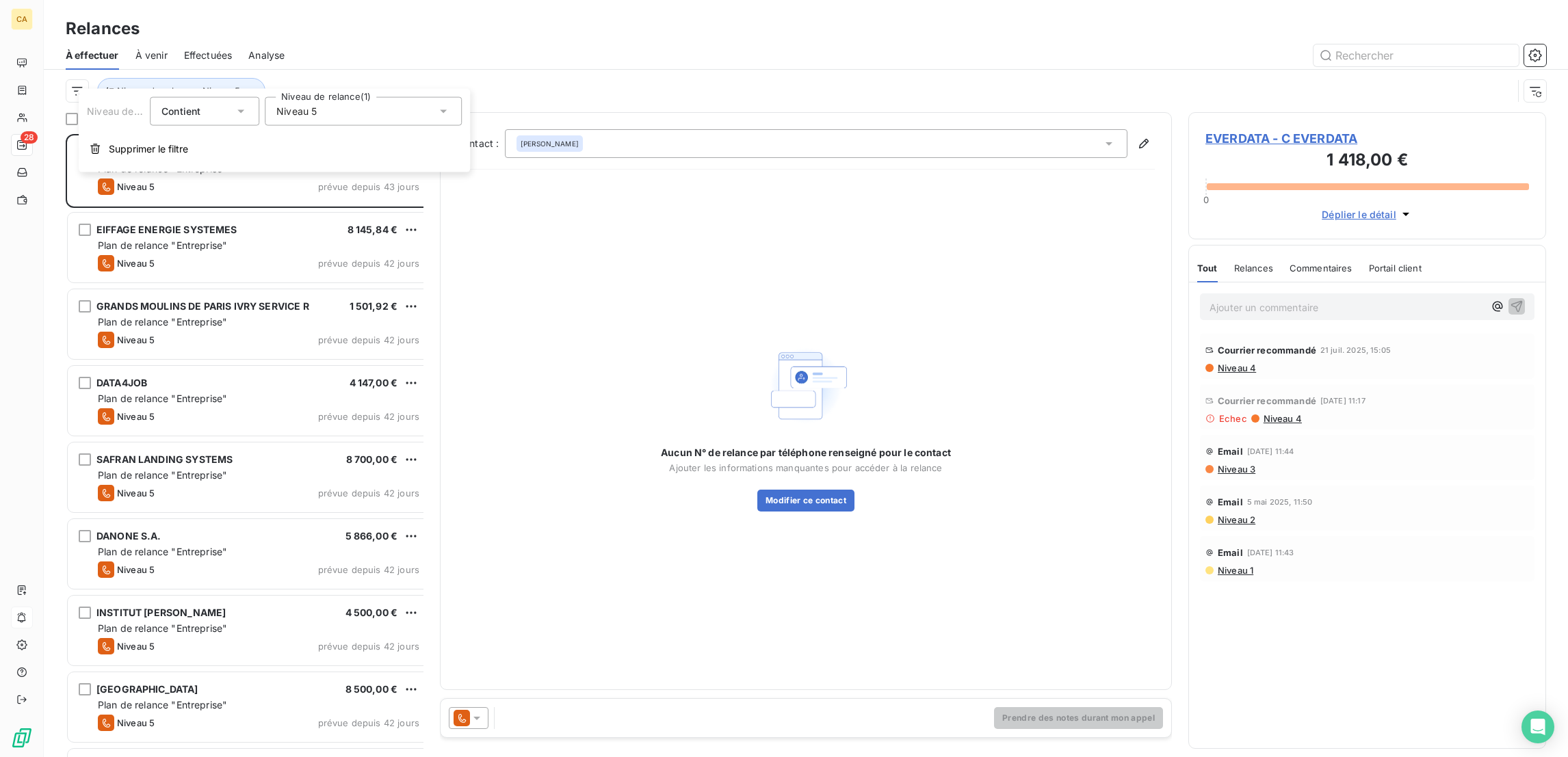
click at [328, 124] on div "Niveau de relance Contient is Niveau de relance (1) Niveau 5 Supprimer le filtre" at bounding box center [274, 131] width 391 height 84
click at [341, 114] on div "Niveau 5" at bounding box center [364, 111] width 197 height 28
click at [291, 257] on span "Niveau 5" at bounding box center [310, 263] width 40 height 13
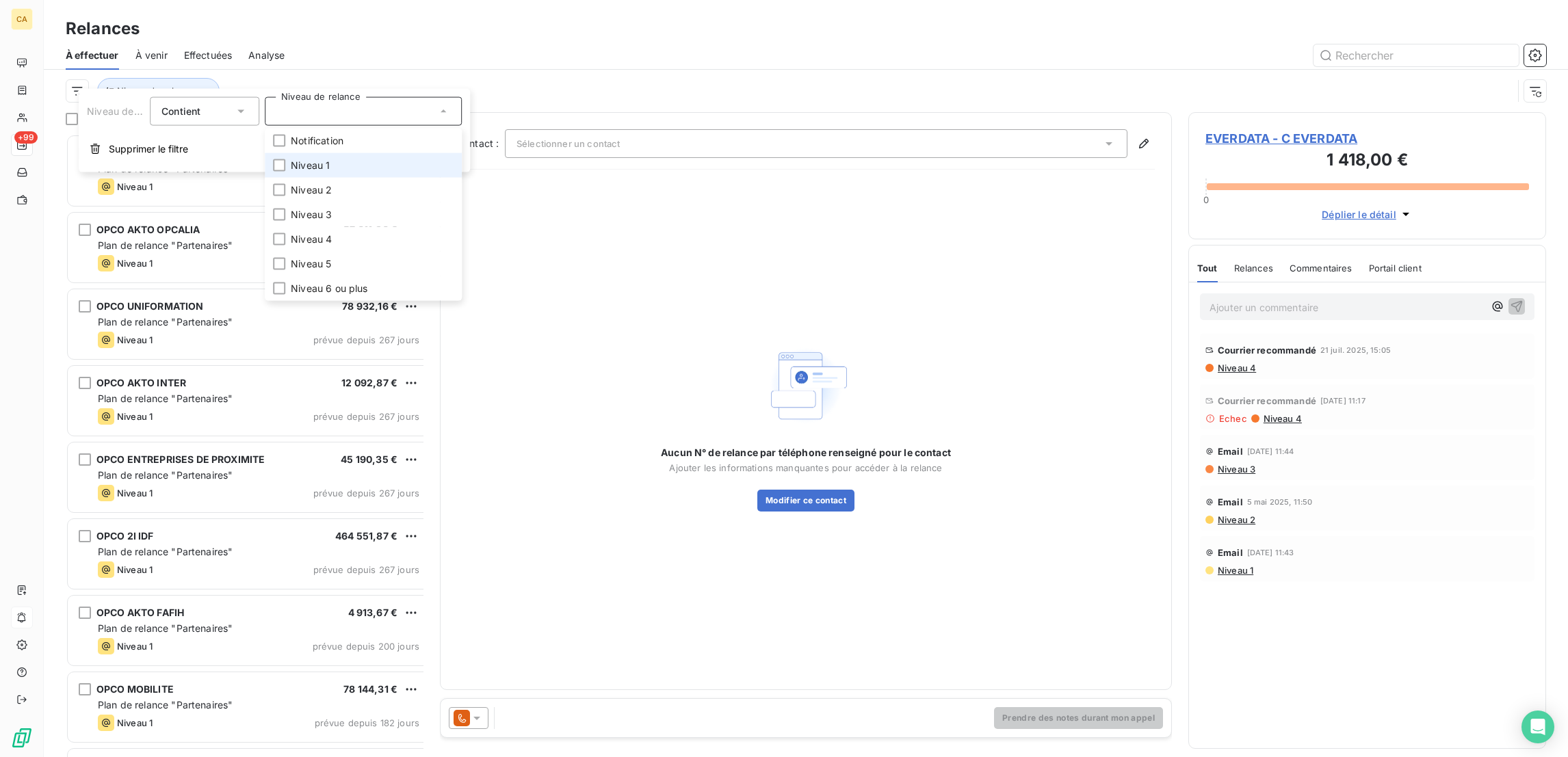
scroll to position [626, 351]
click at [281, 153] on li "Niveau 1" at bounding box center [364, 165] width 197 height 25
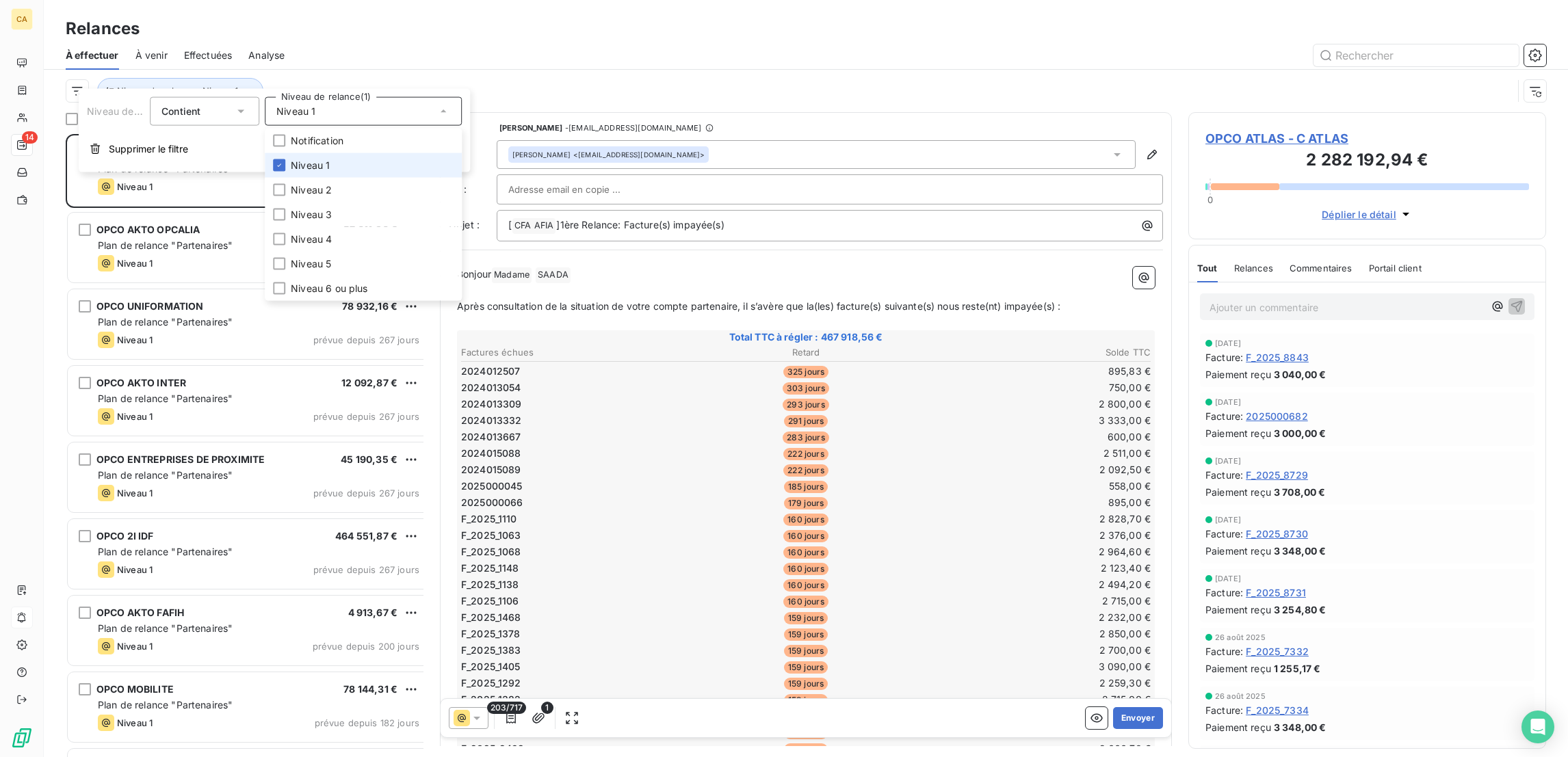
click at [297, 153] on li "Niveau 1" at bounding box center [364, 165] width 197 height 25
click at [293, 183] on span "Niveau 2" at bounding box center [311, 189] width 41 height 13
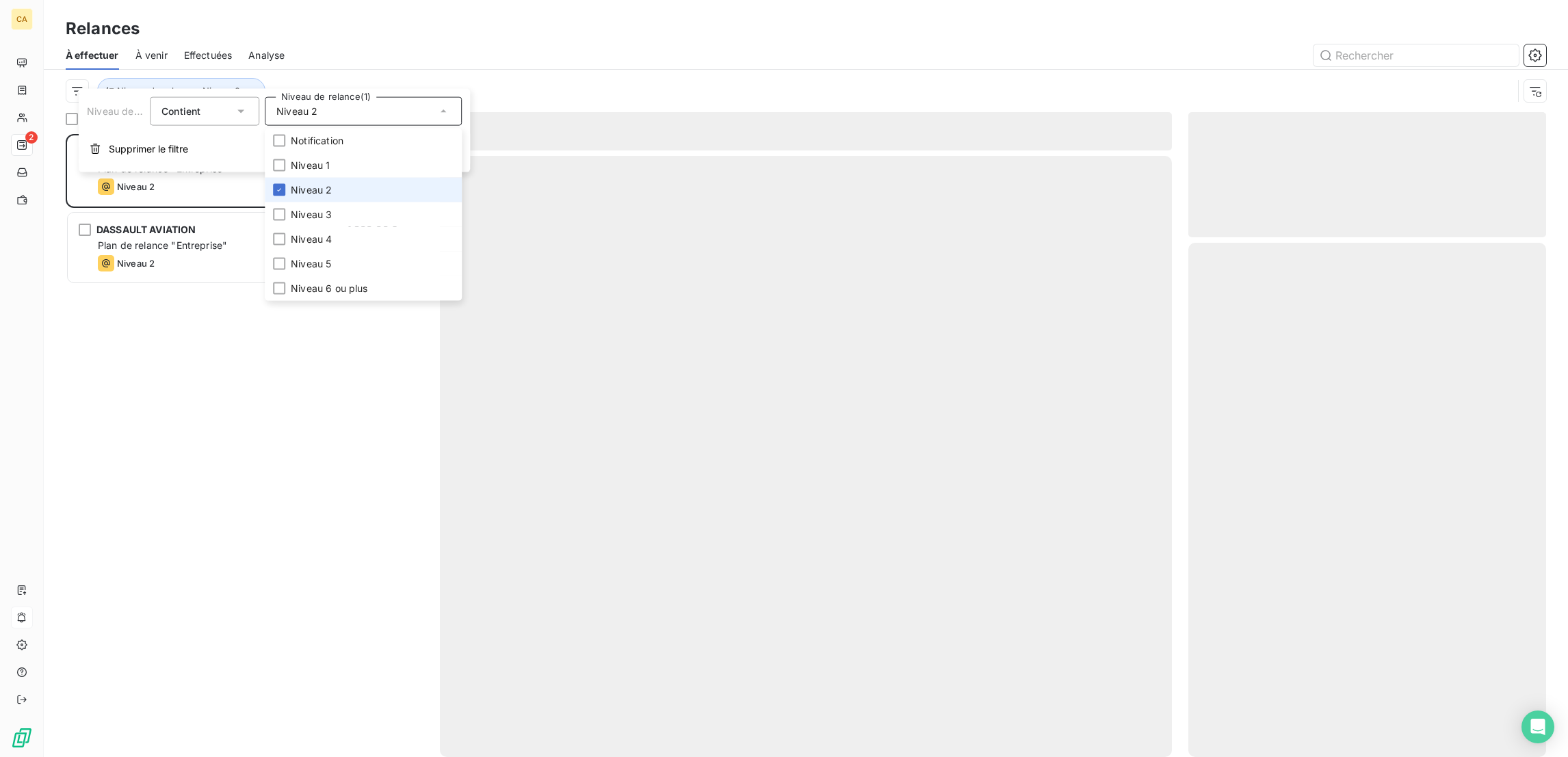
scroll to position [626, 351]
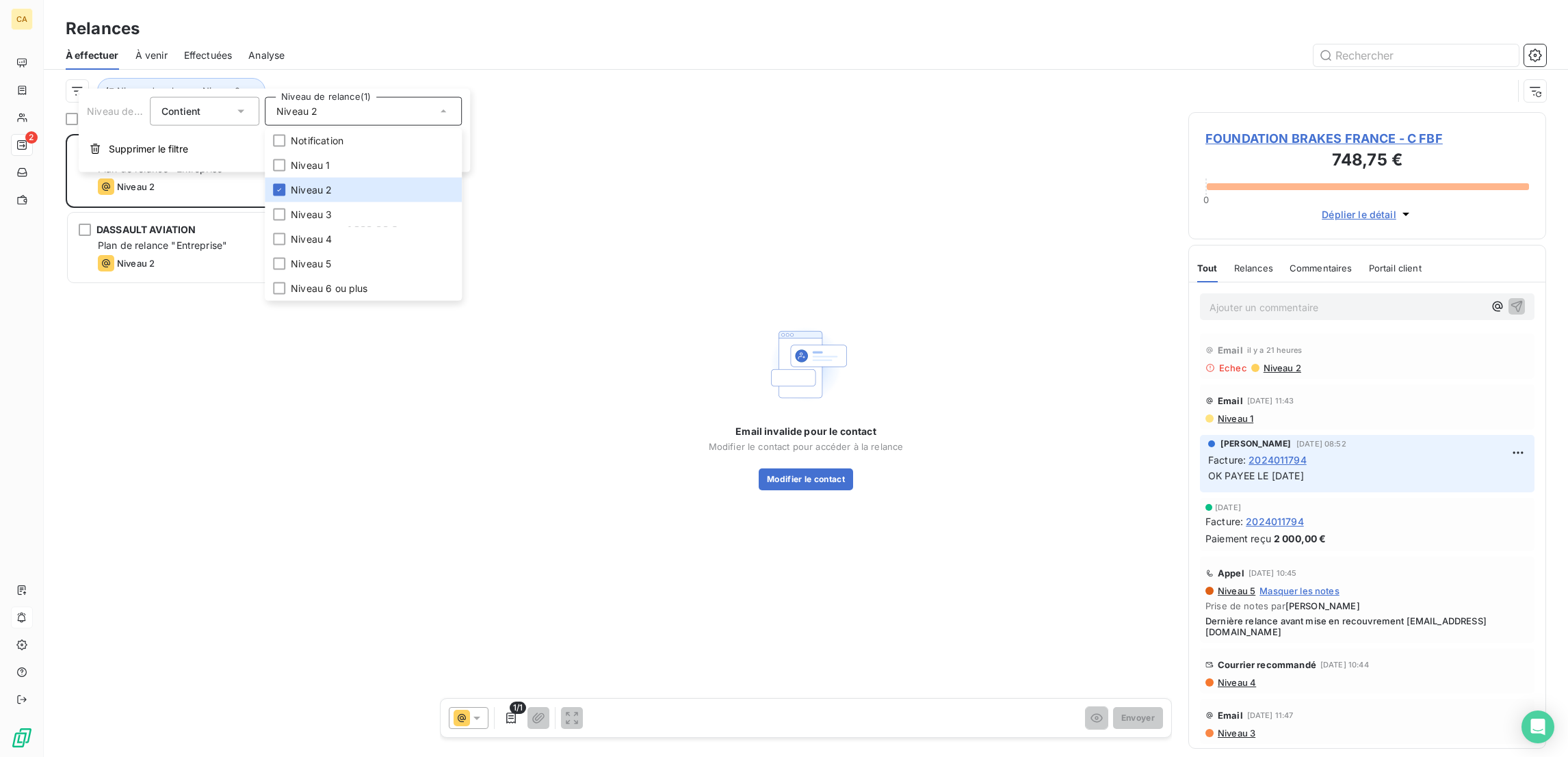
click at [916, 44] on div at bounding box center [924, 55] width 1245 height 22
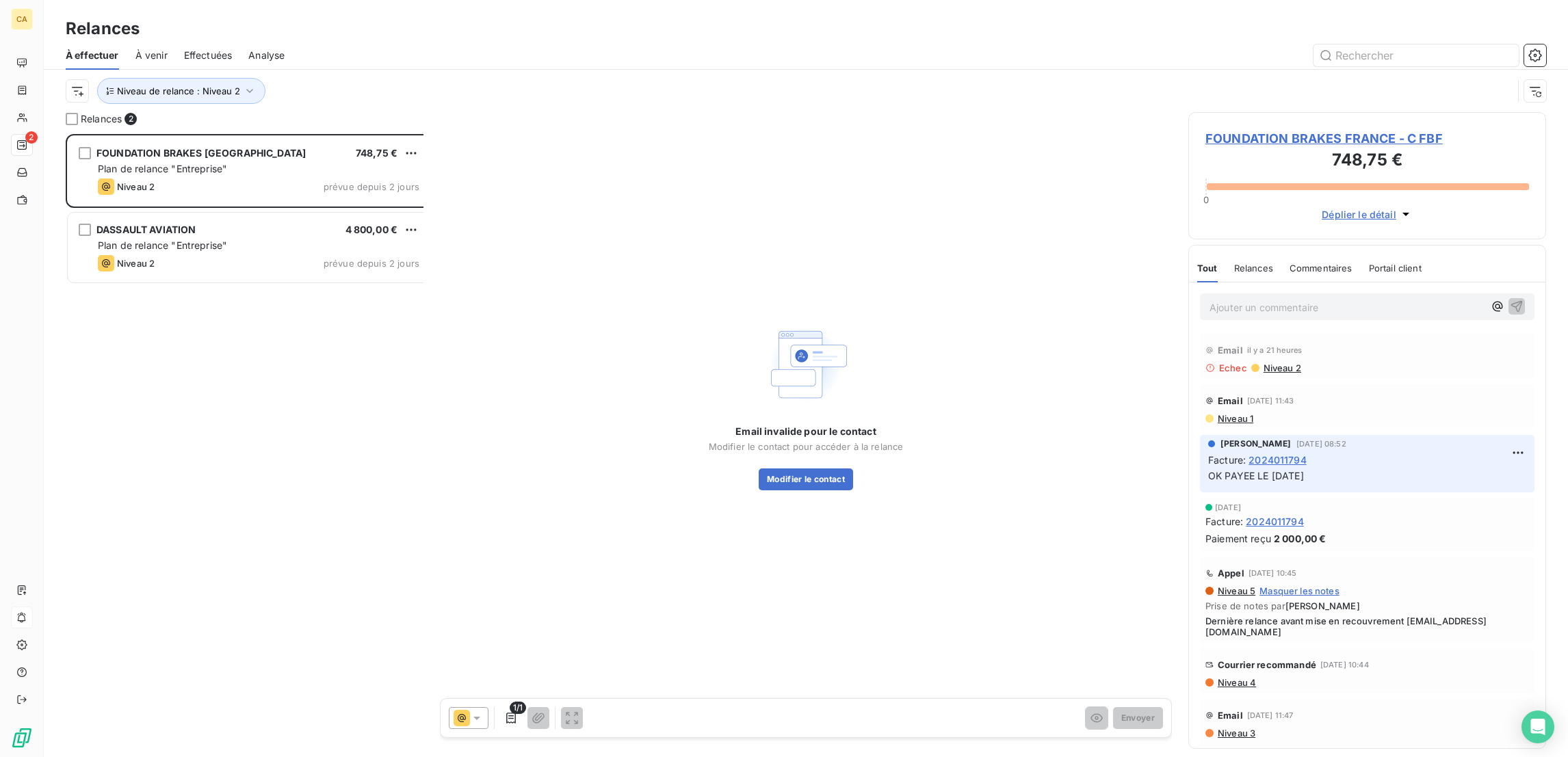
click at [1352, 129] on span "FOUNDATION BRAKES FRANCE - C FBF" at bounding box center [1367, 138] width 324 height 19
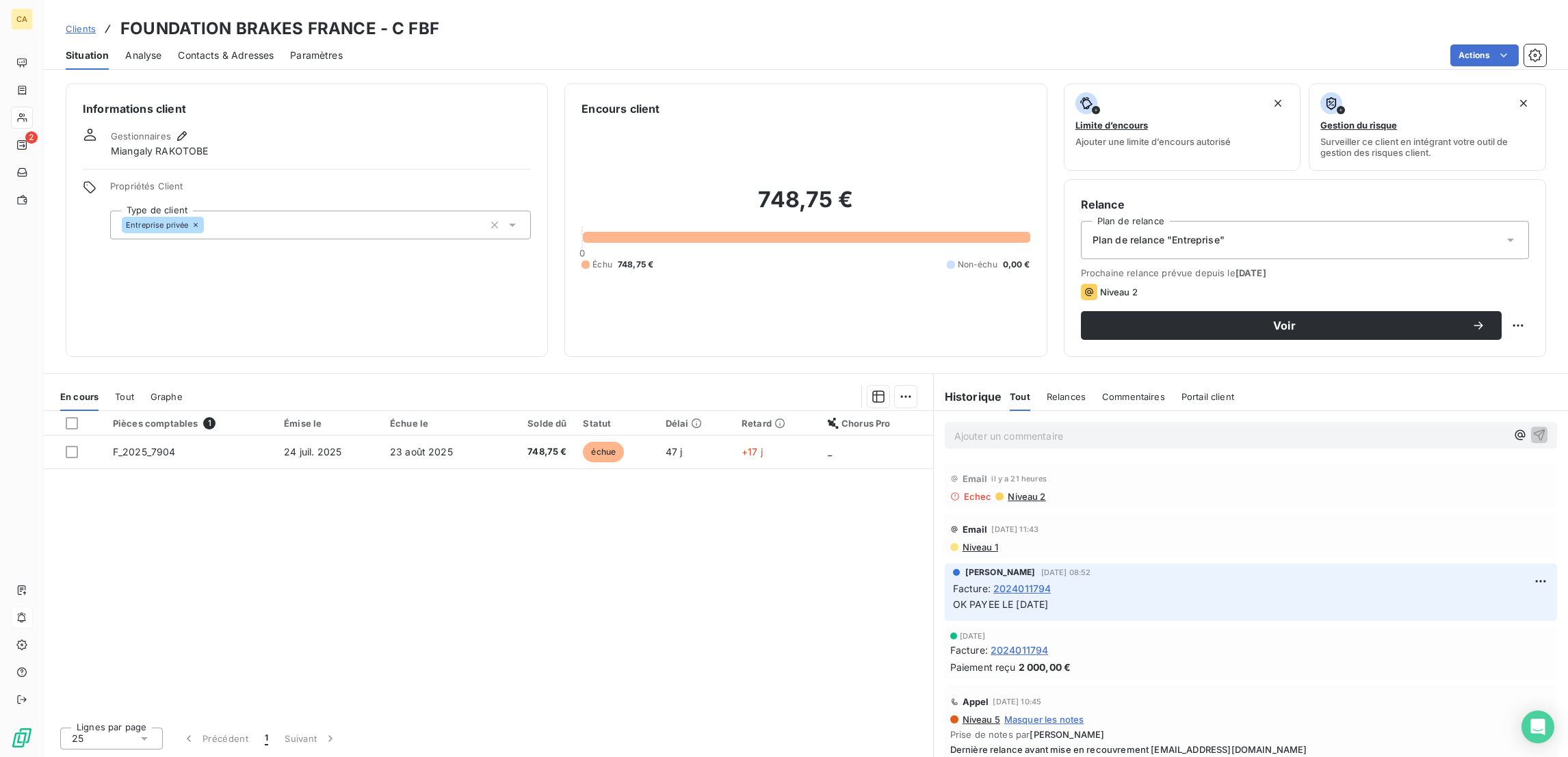
click at [1006, 491] on span "Niveau 2" at bounding box center [1026, 497] width 39 height 11
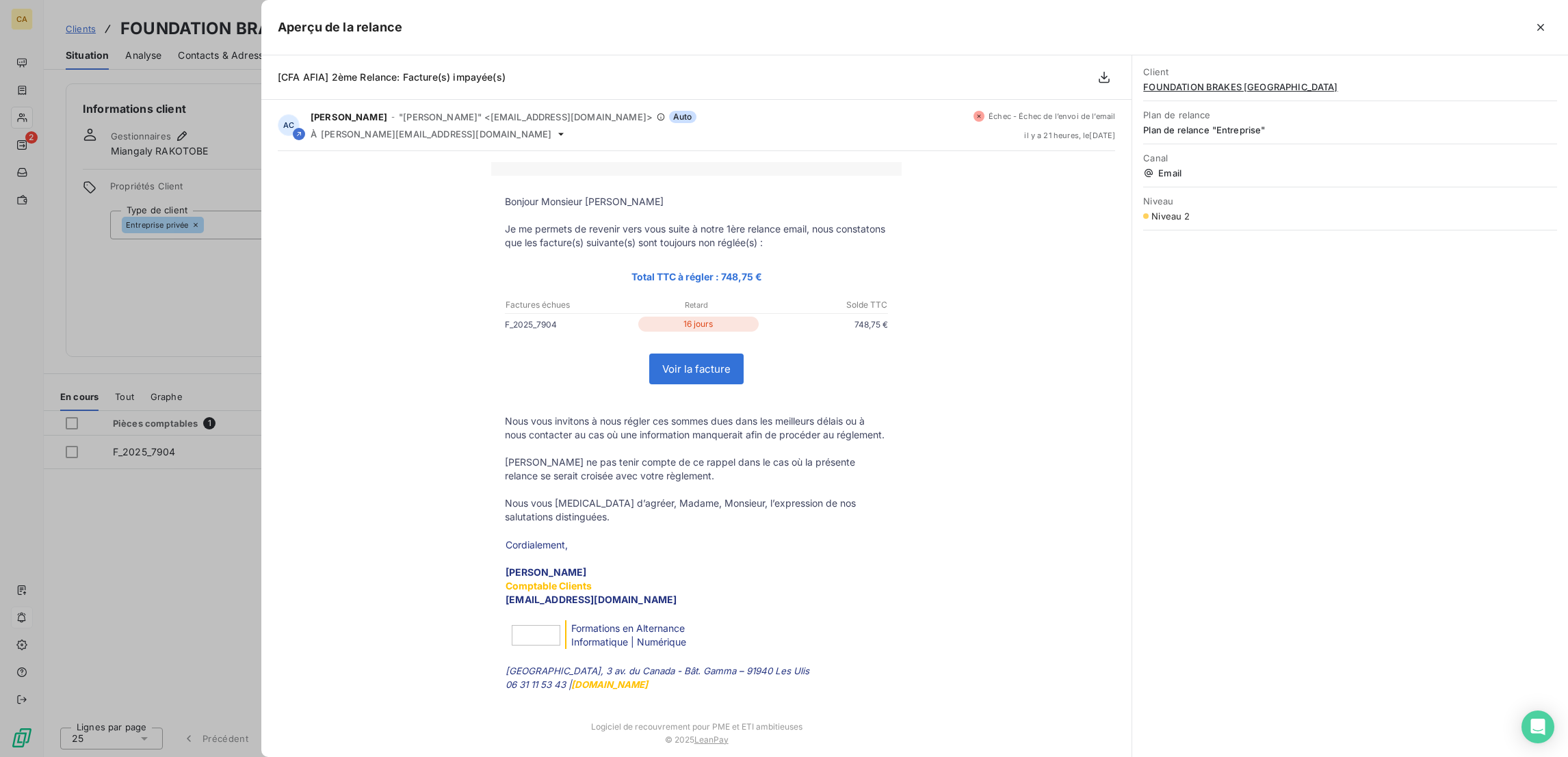
click at [159, 381] on div at bounding box center [784, 378] width 1568 height 757
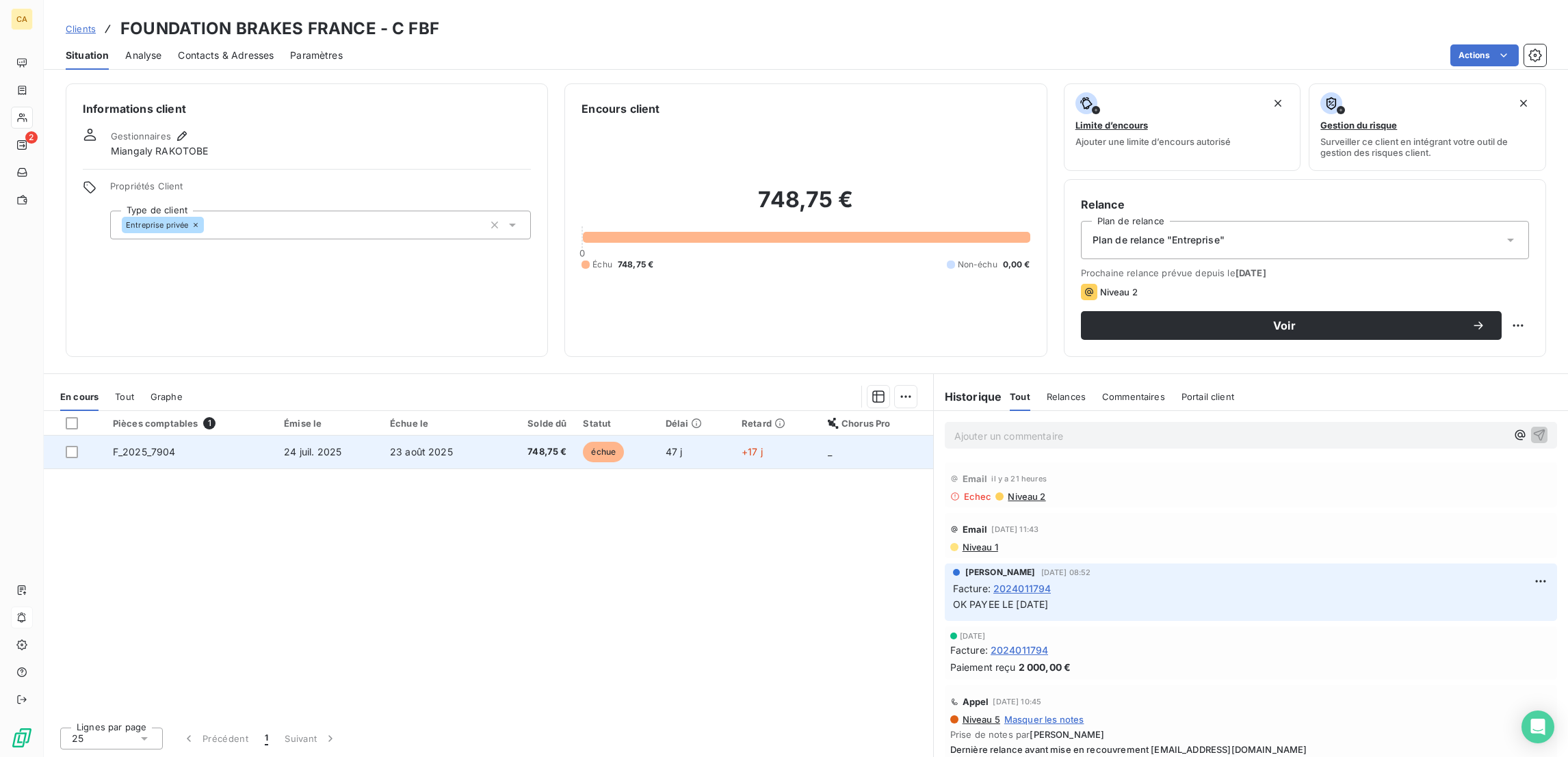
click at [204, 435] on td "F_2025_7904" at bounding box center [190, 451] width 171 height 33
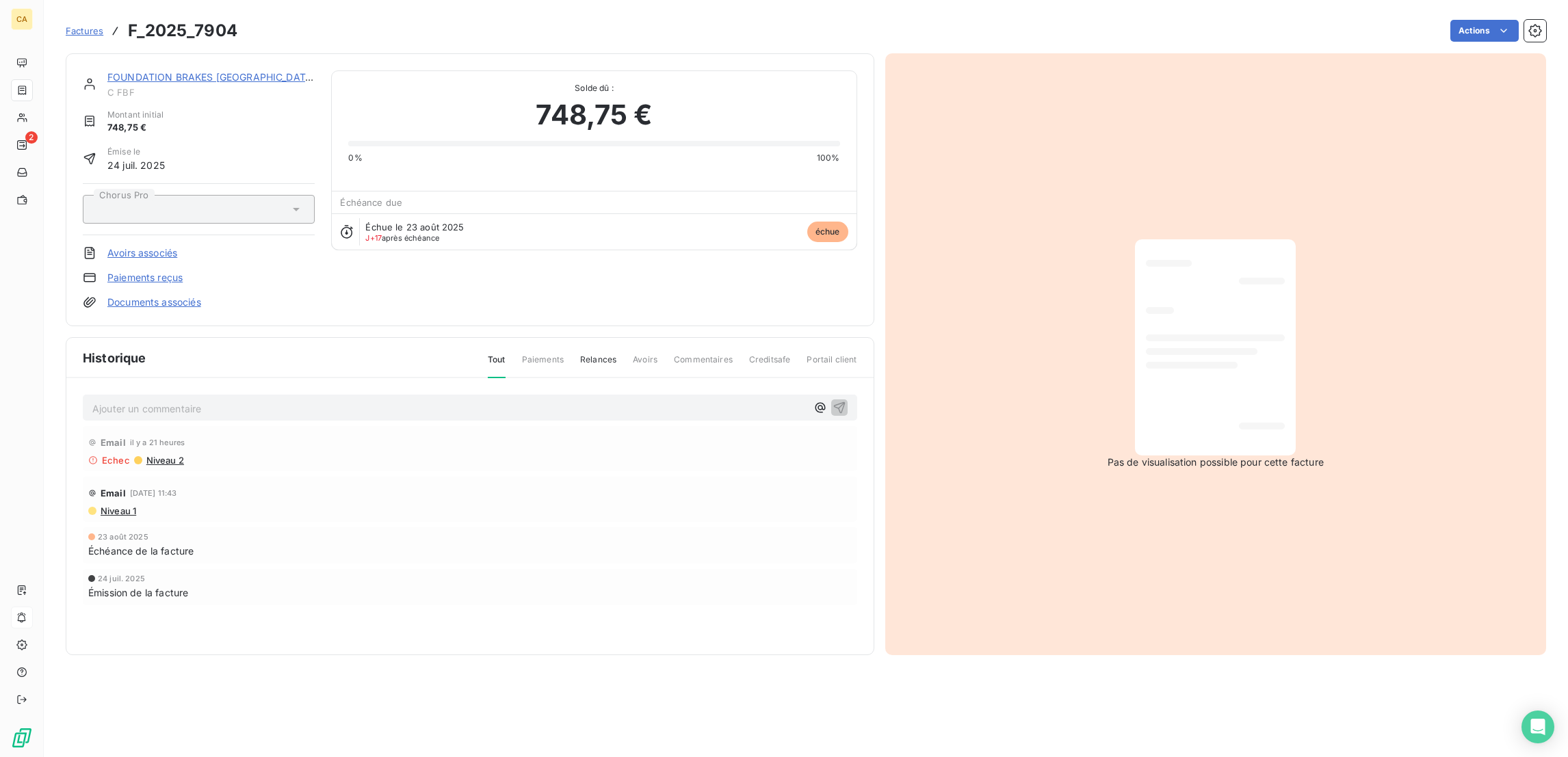
click at [146, 71] on link "FOUNDATION BRAKES FRANCE" at bounding box center [212, 76] width 208 height 12
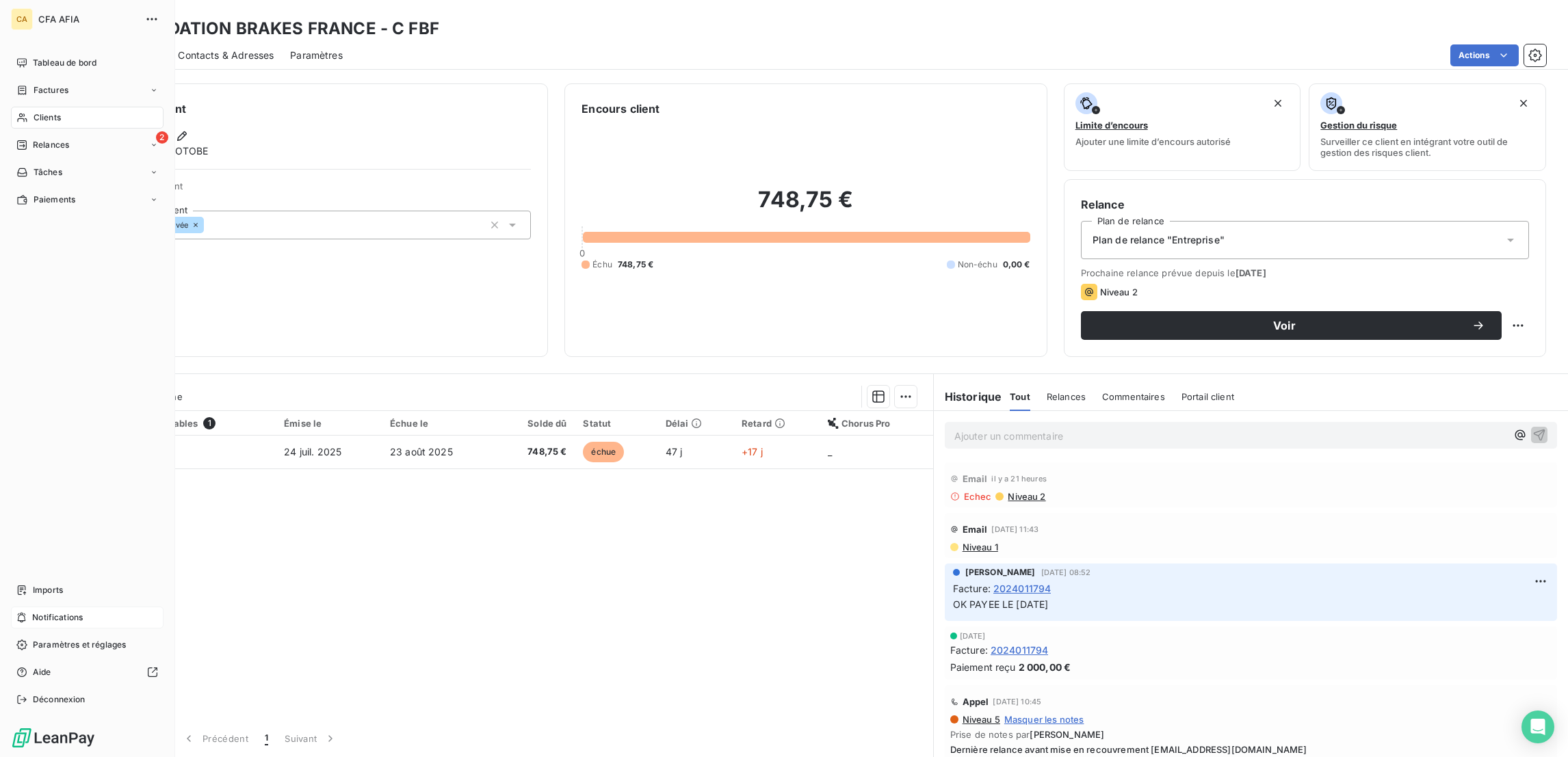
click at [24, 107] on div "Clients" at bounding box center [87, 117] width 153 height 22
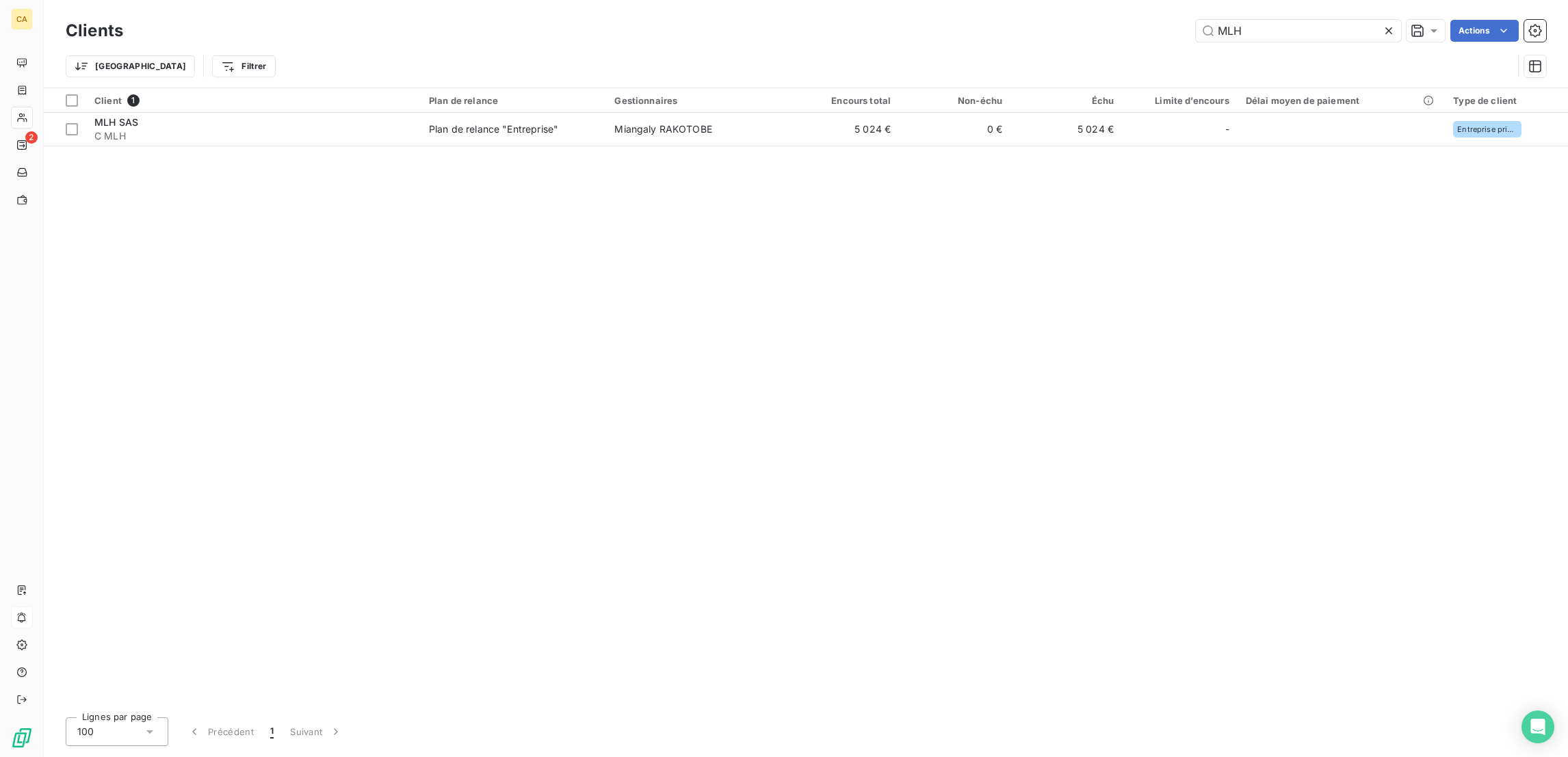
click at [1275, 45] on div "Trier Filtrer" at bounding box center [805, 67] width 1480 height 43
click at [1278, 23] on input "MLH" at bounding box center [1298, 30] width 205 height 22
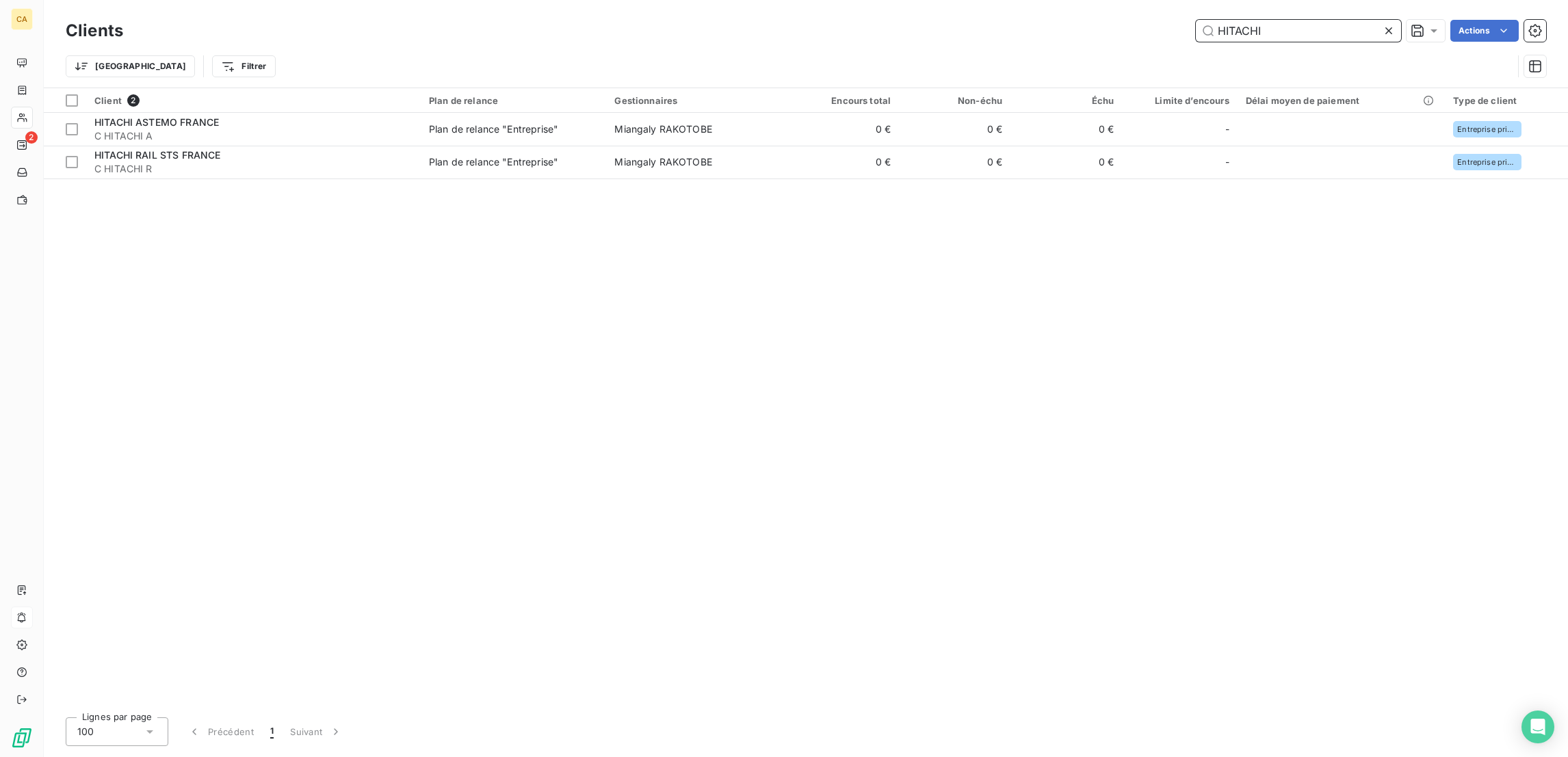
type input "HITACHI"
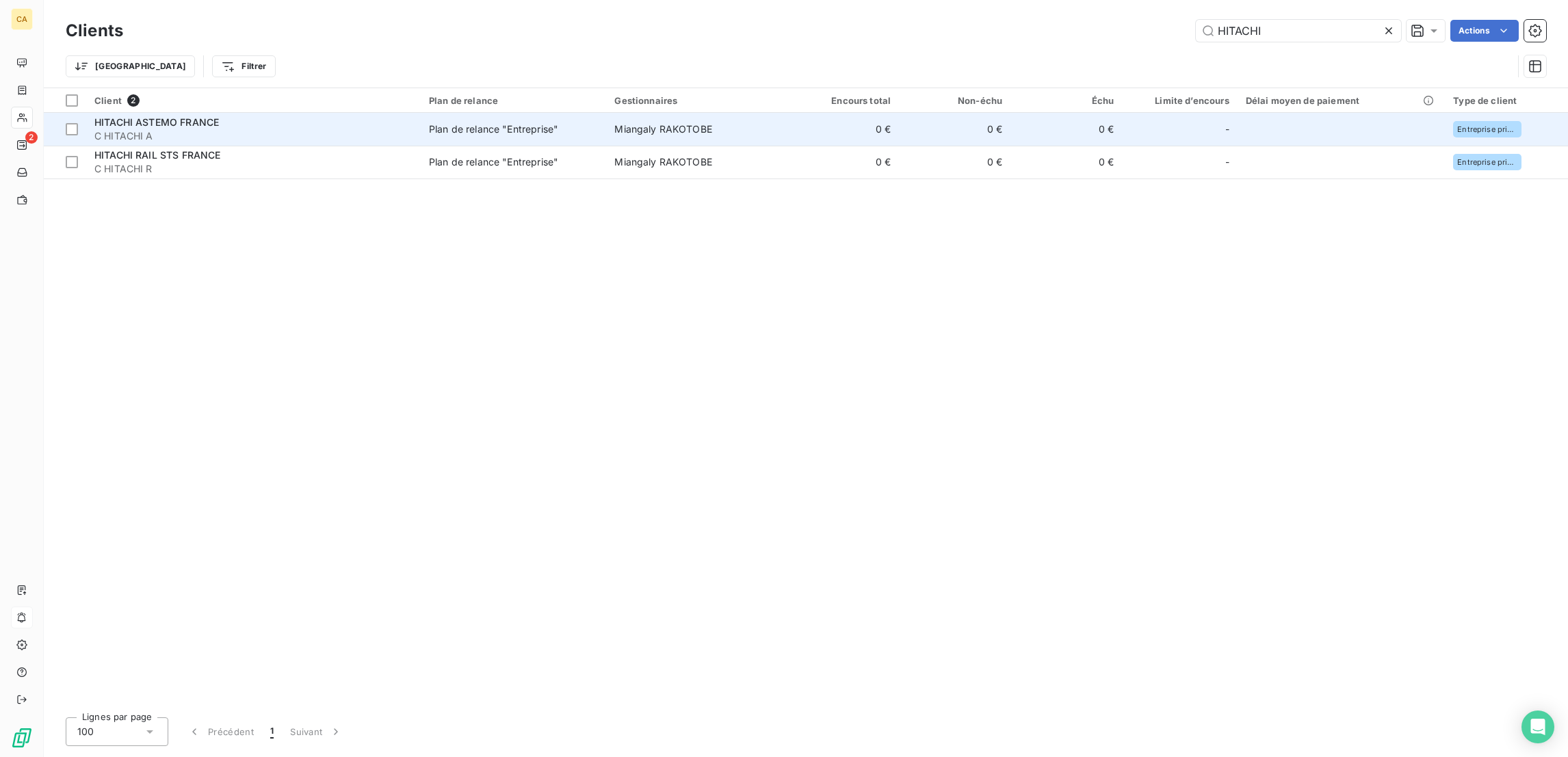
click at [227, 129] on span "C HITACHI A" at bounding box center [253, 135] width 318 height 13
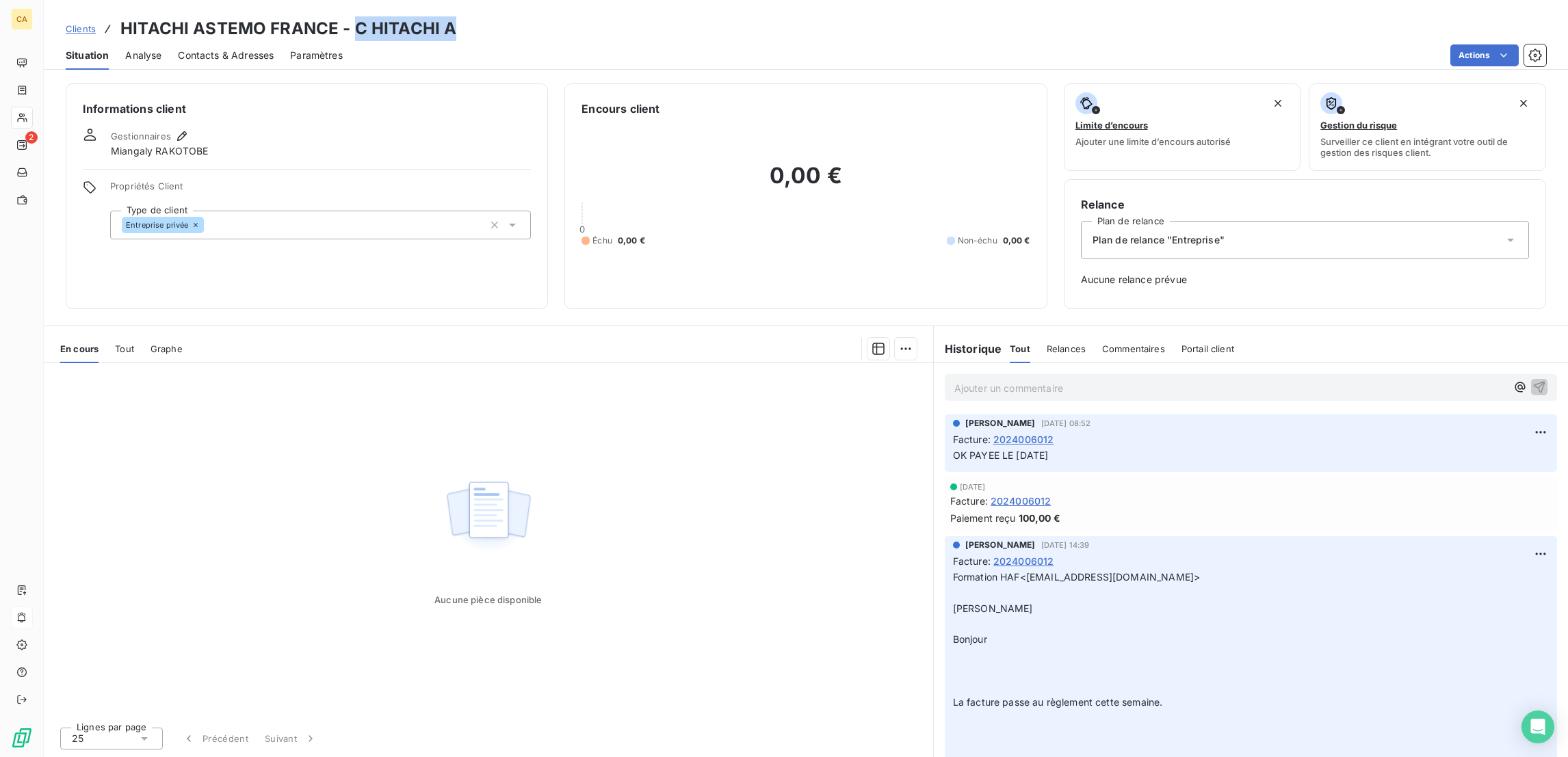
drag, startPoint x: 428, startPoint y: 26, endPoint x: 331, endPoint y: 25, distance: 97.0
click at [331, 25] on div "Clients HITACHI ASTEMO FRANCE - C HITACHI A" at bounding box center [805, 28] width 1524 height 25
copy h3 "C HITACHI A"
click at [334, 363] on div "Aucune pièce disponible" at bounding box center [488, 539] width 889 height 353
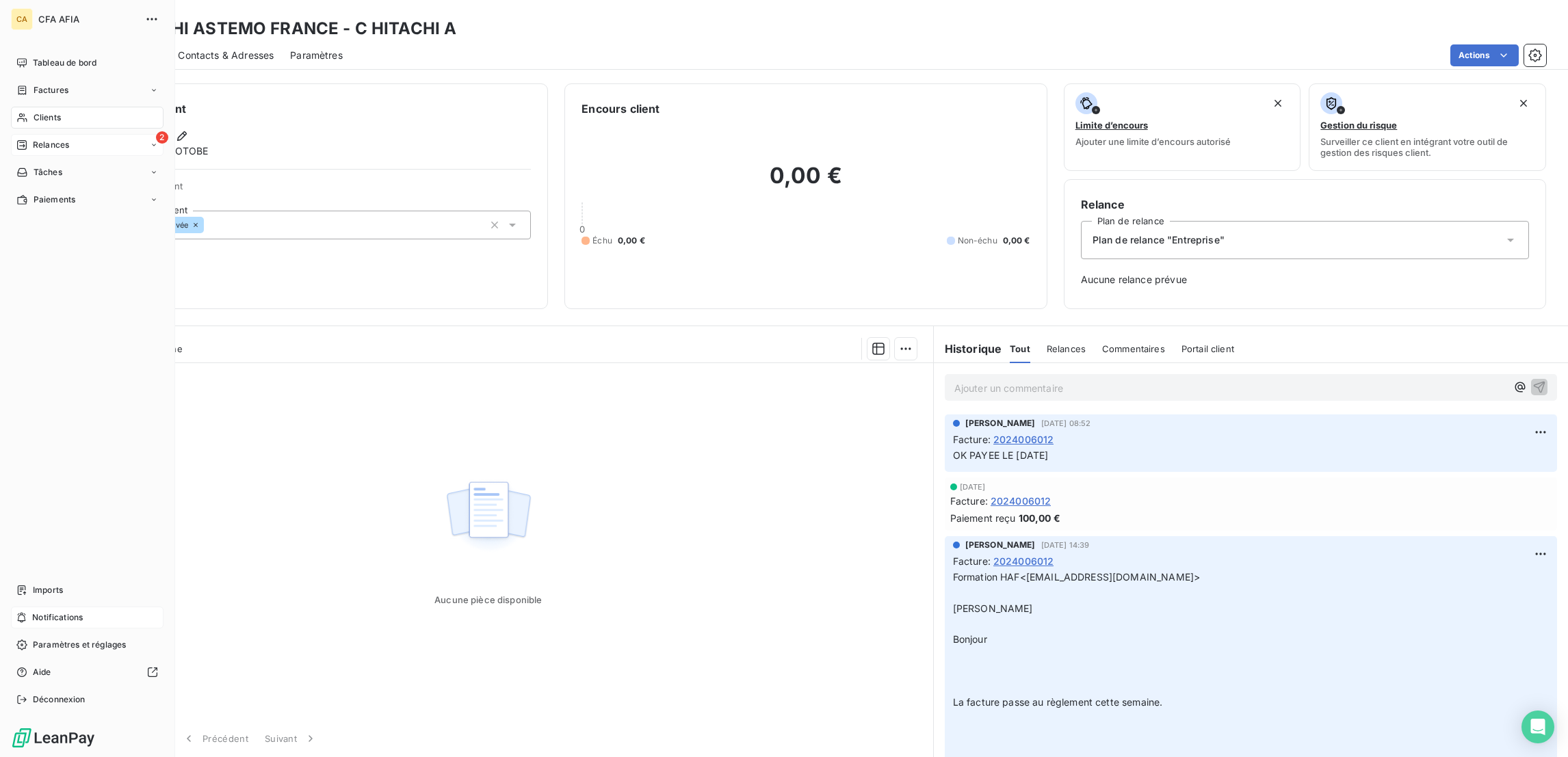
click at [17, 140] on icon at bounding box center [21, 145] width 10 height 10
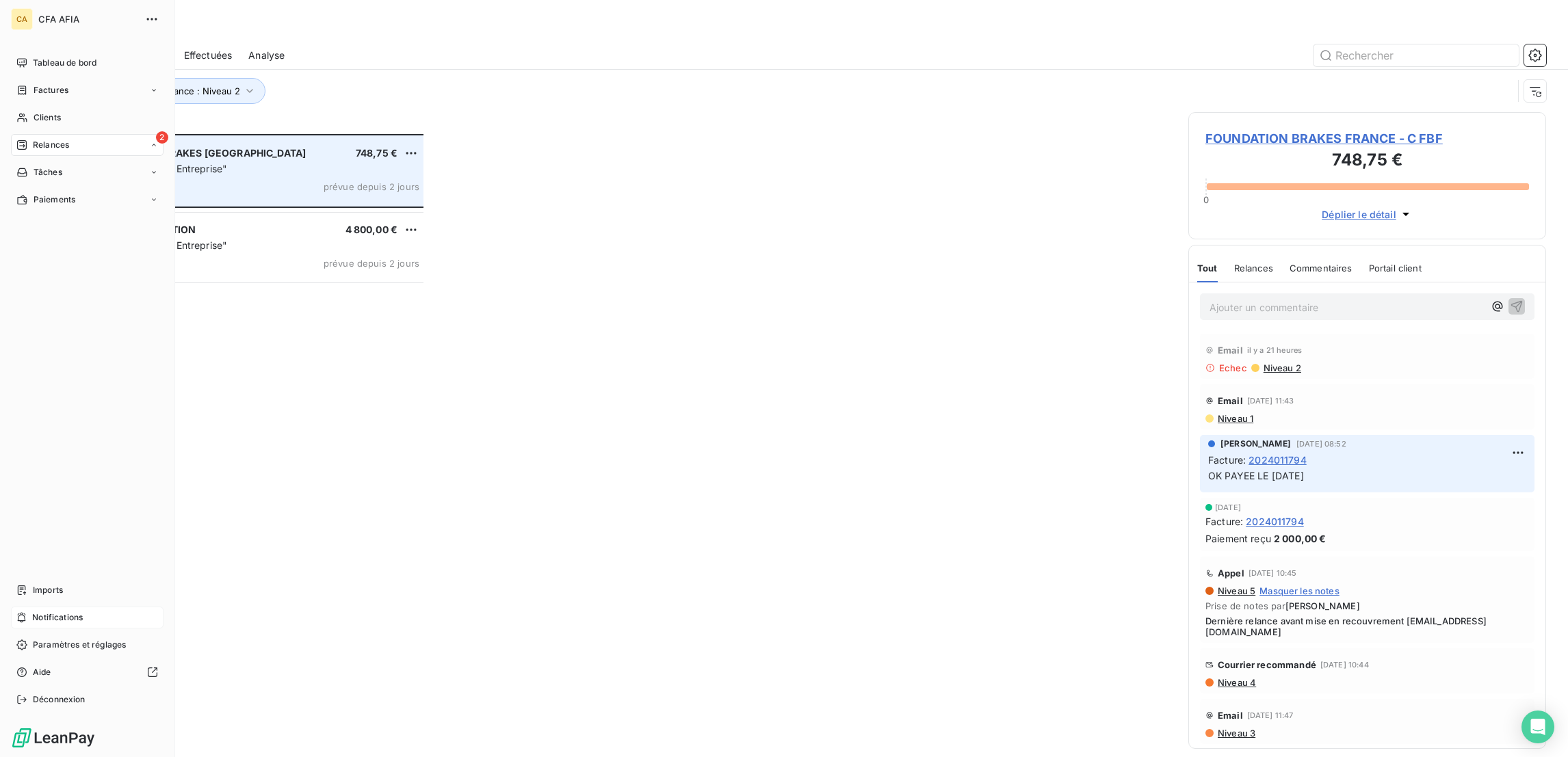
scroll to position [626, 351]
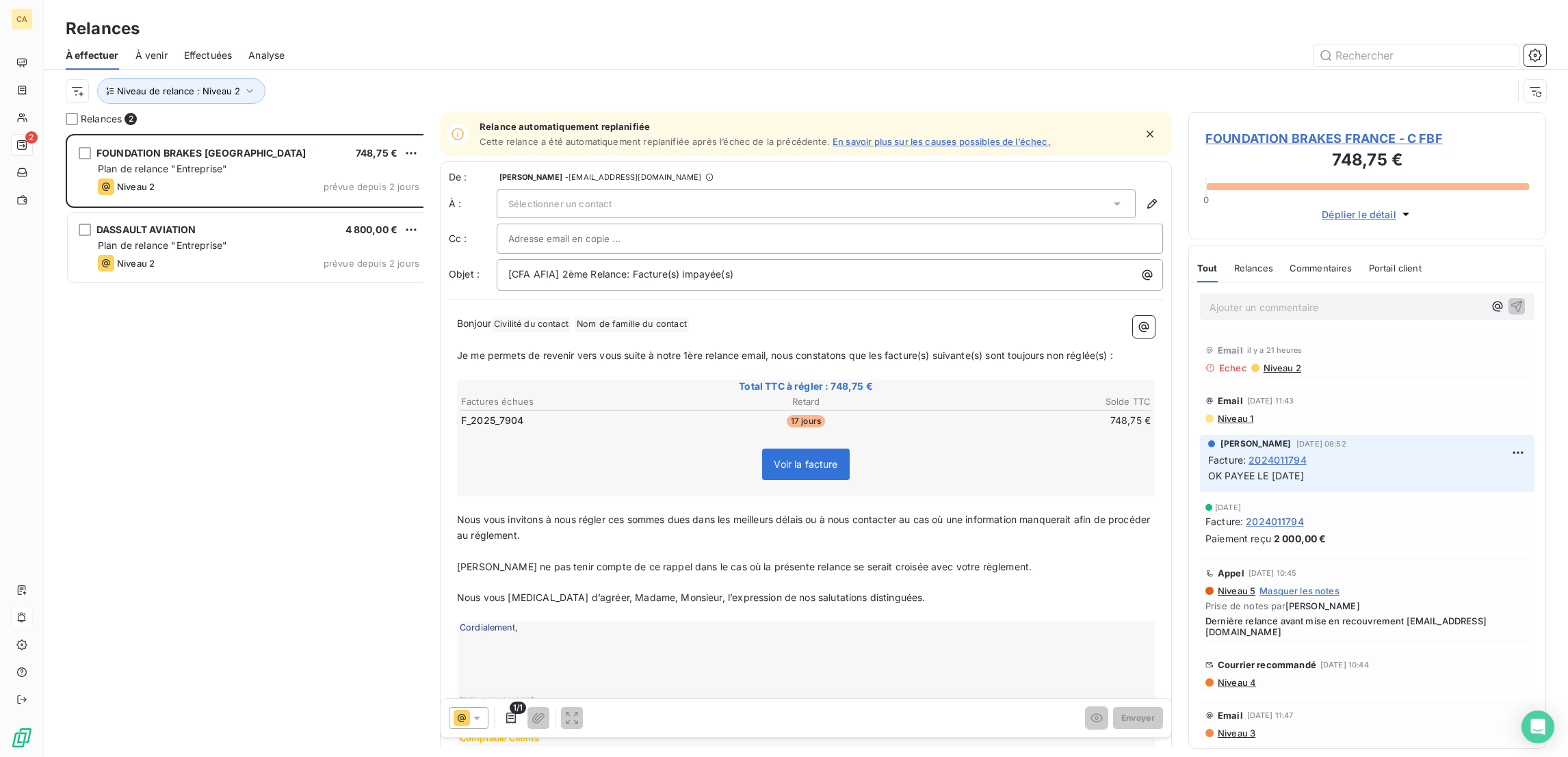
click at [1322, 112] on div "FOUNDATION BRAKES FRANCE - C FBF 748,75 € 0 Déplier le détail" at bounding box center [1367, 175] width 357 height 127
click at [1298, 129] on span "FOUNDATION BRAKES FRANCE - C FBF" at bounding box center [1367, 138] width 324 height 19
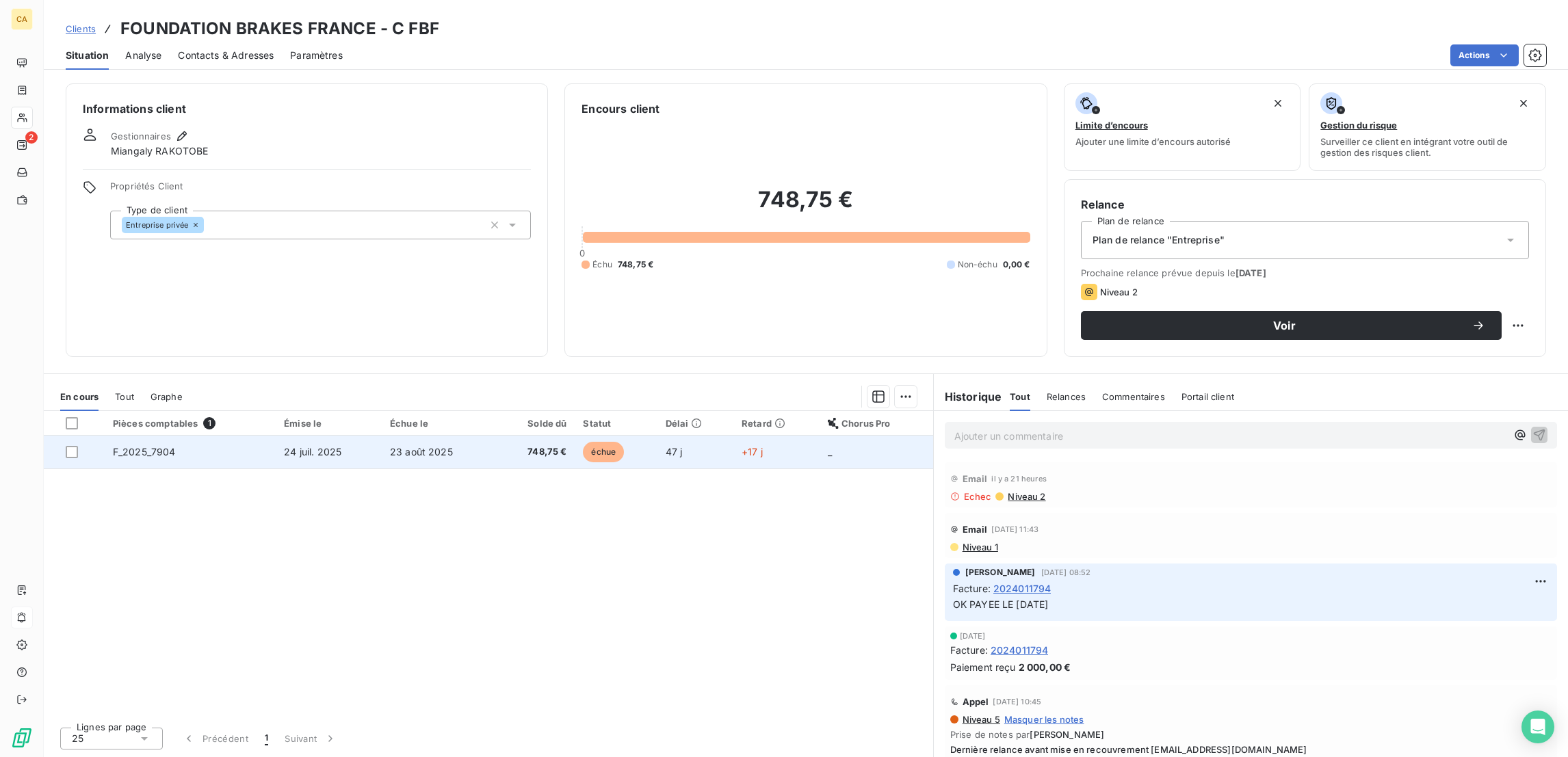
click at [284, 446] on span "24 juil. 2025" at bounding box center [312, 451] width 58 height 12
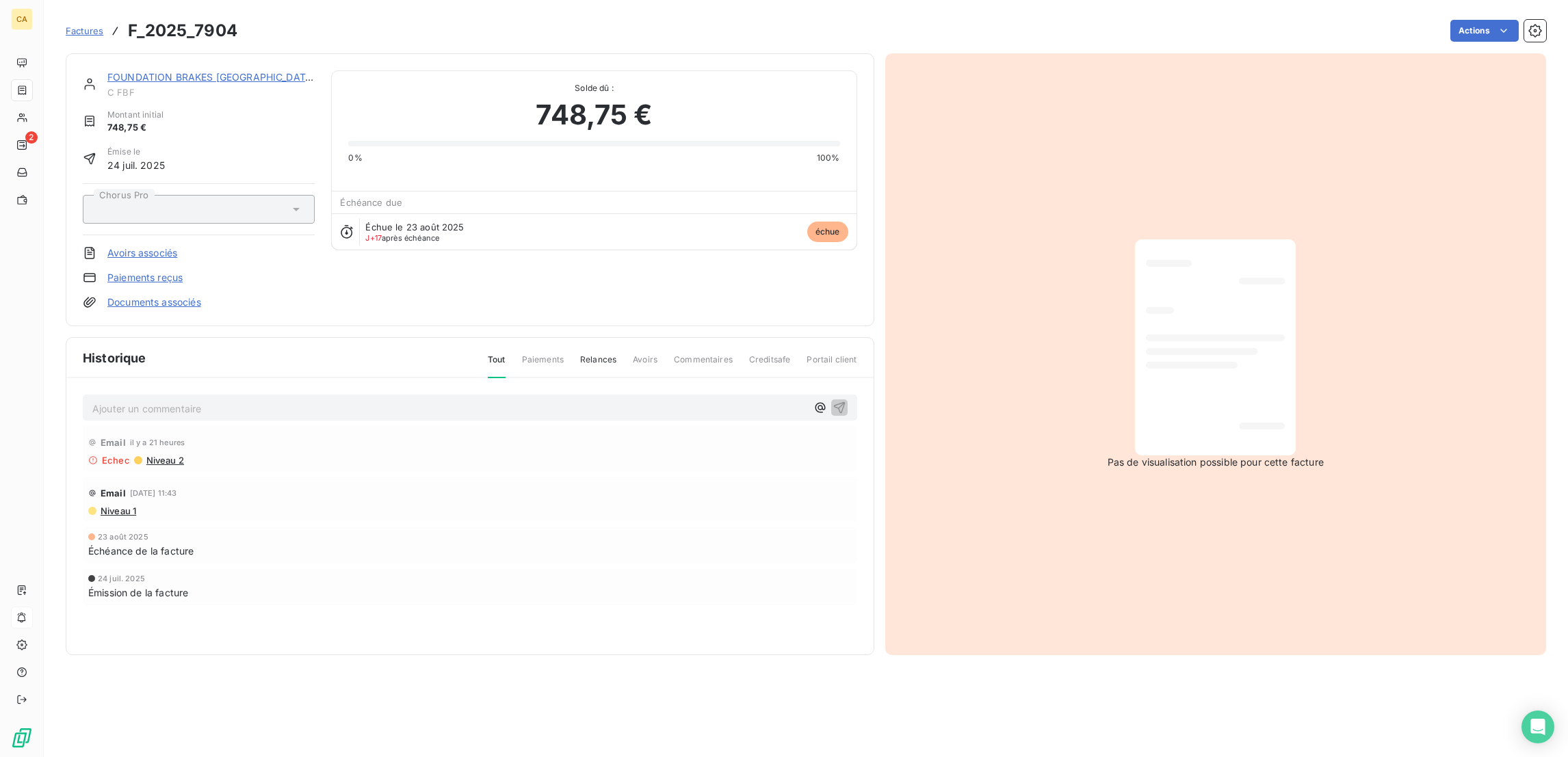
click at [189, 394] on div "Ajouter un commentaire ﻿" at bounding box center [469, 408] width 774 height 27
click at [188, 399] on div "Ajouter un commentaire ﻿" at bounding box center [470, 408] width 756 height 19
click at [218, 400] on p "Ajouter un commentaire ﻿" at bounding box center [449, 408] width 714 height 17
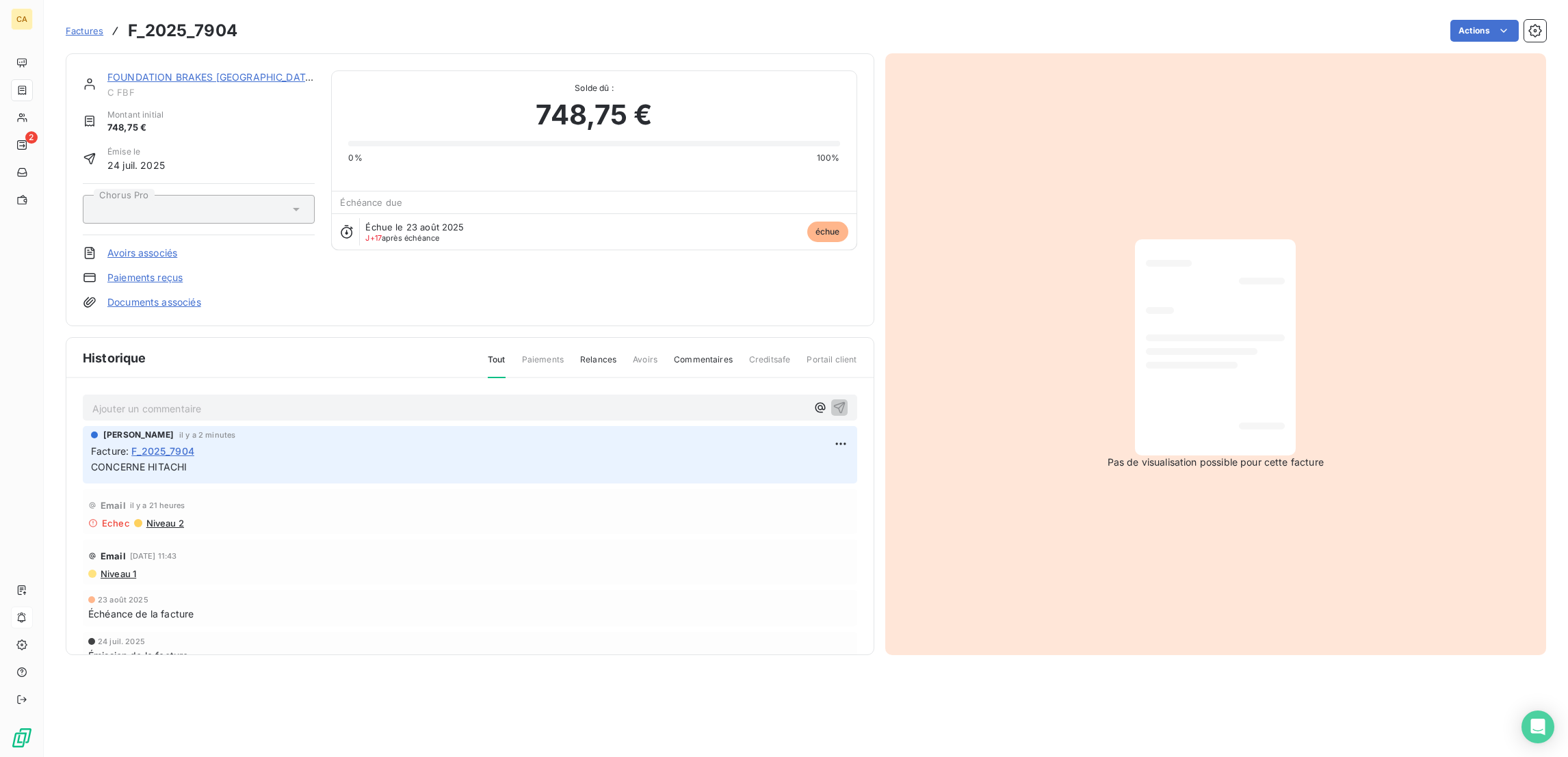
click at [167, 71] on link "FOUNDATION BRAKES FRANCE" at bounding box center [212, 76] width 208 height 12
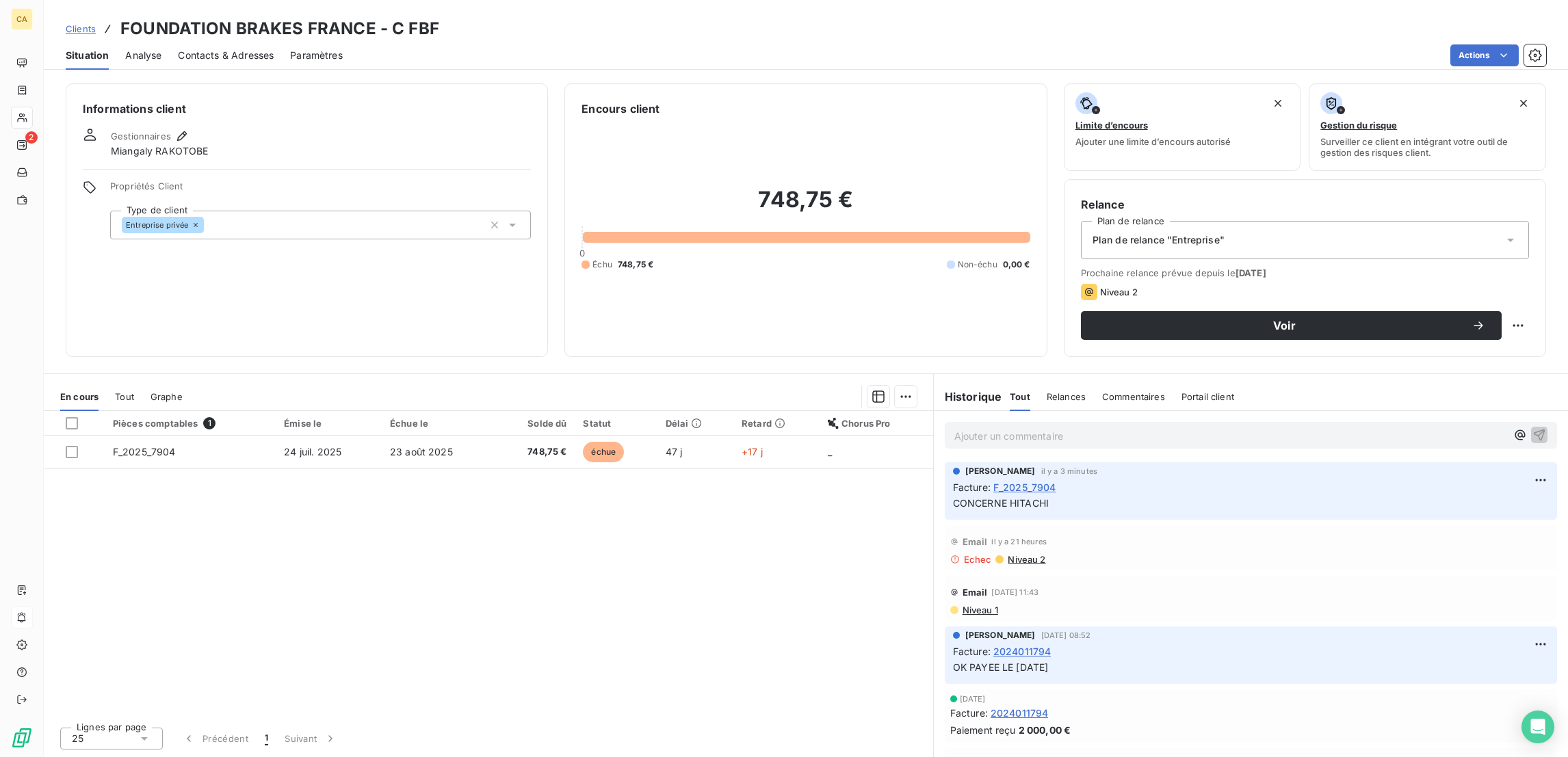
click at [1512, 311] on div "Voir" at bounding box center [1305, 325] width 448 height 28
click at [1536, 270] on html "CA 2 Clients FOUNDATION BRAKES FRANCE - C FBF Situation Analyse Contacts & Adre…" at bounding box center [784, 378] width 1568 height 757
click at [1524, 291] on div "Replanifier cette action" at bounding box center [1476, 298] width 123 height 22
select select "8"
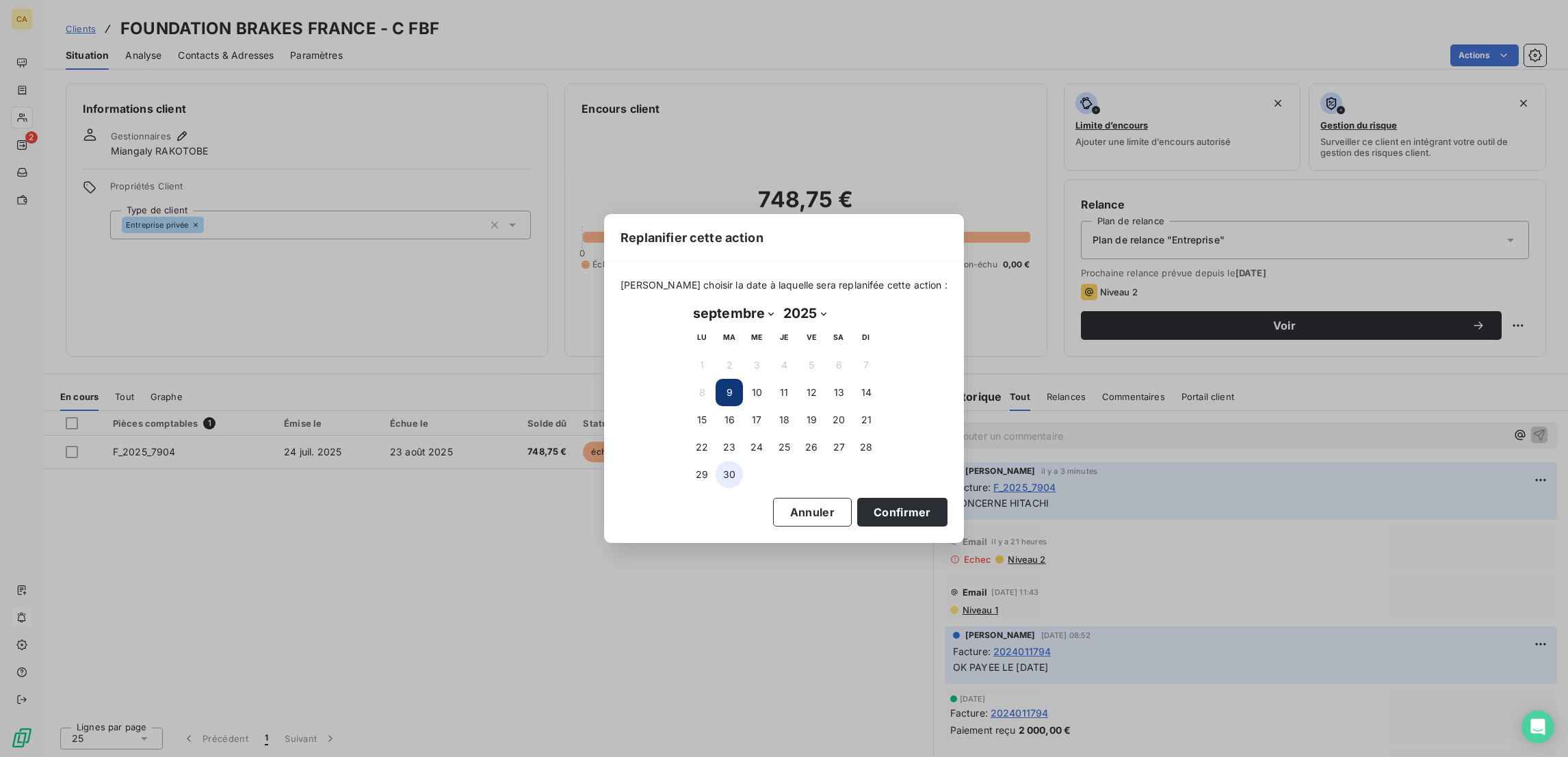
click at [738, 473] on button "30" at bounding box center [729, 474] width 28 height 28
click at [857, 503] on button "Confirmer" at bounding box center [902, 512] width 91 height 28
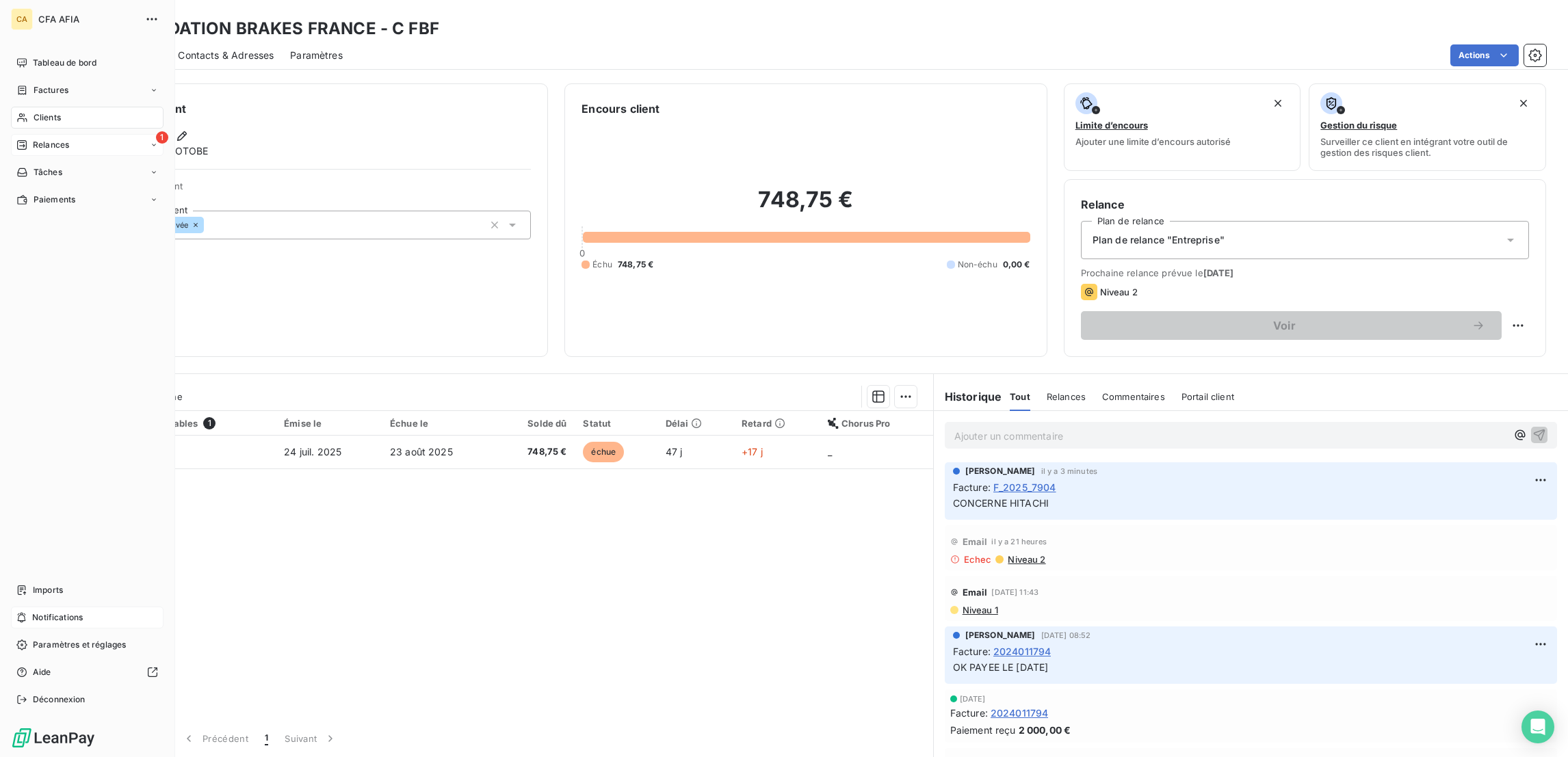
click at [24, 139] on div "Relances" at bounding box center [42, 145] width 52 height 12
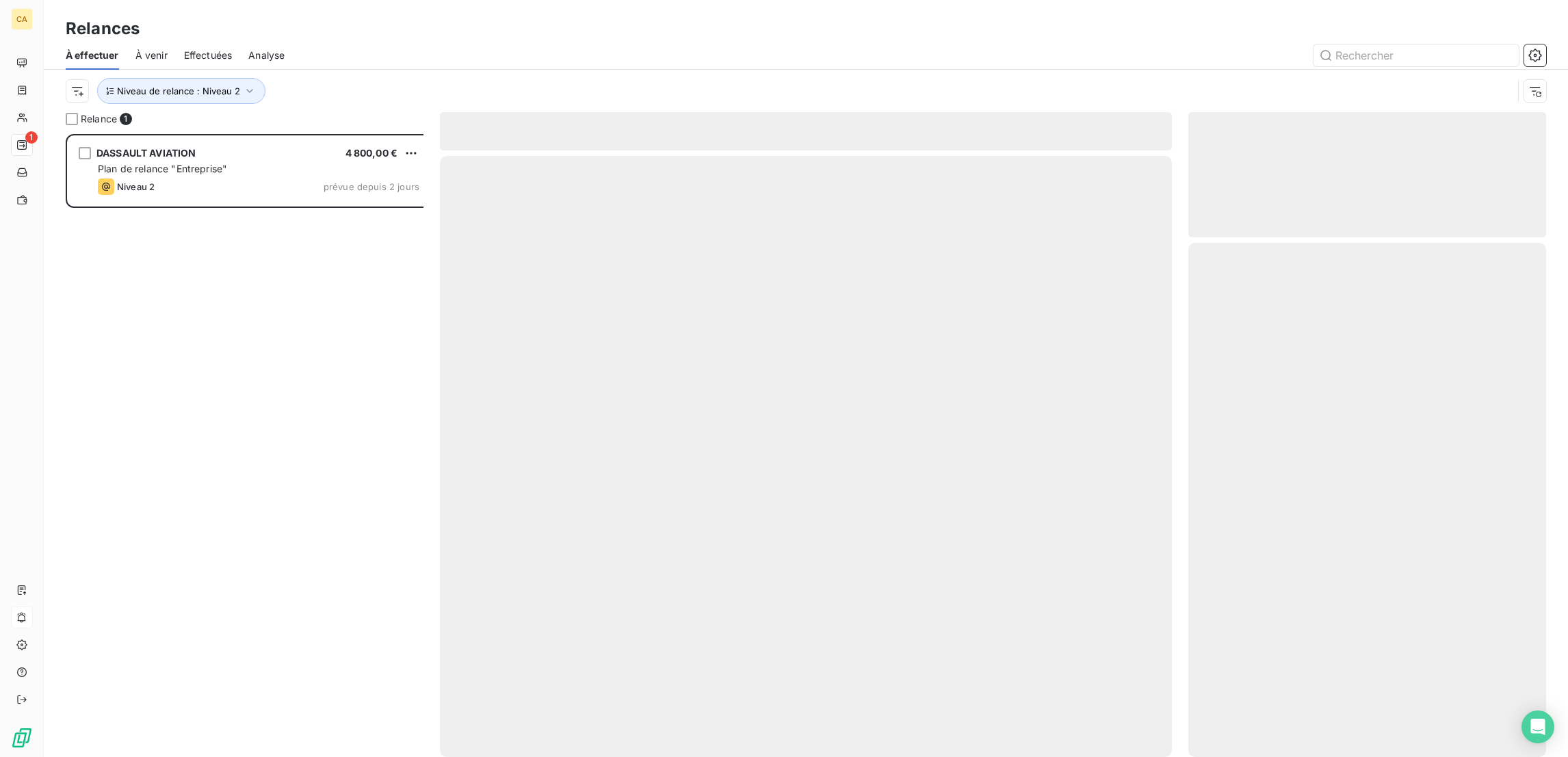
scroll to position [626, 351]
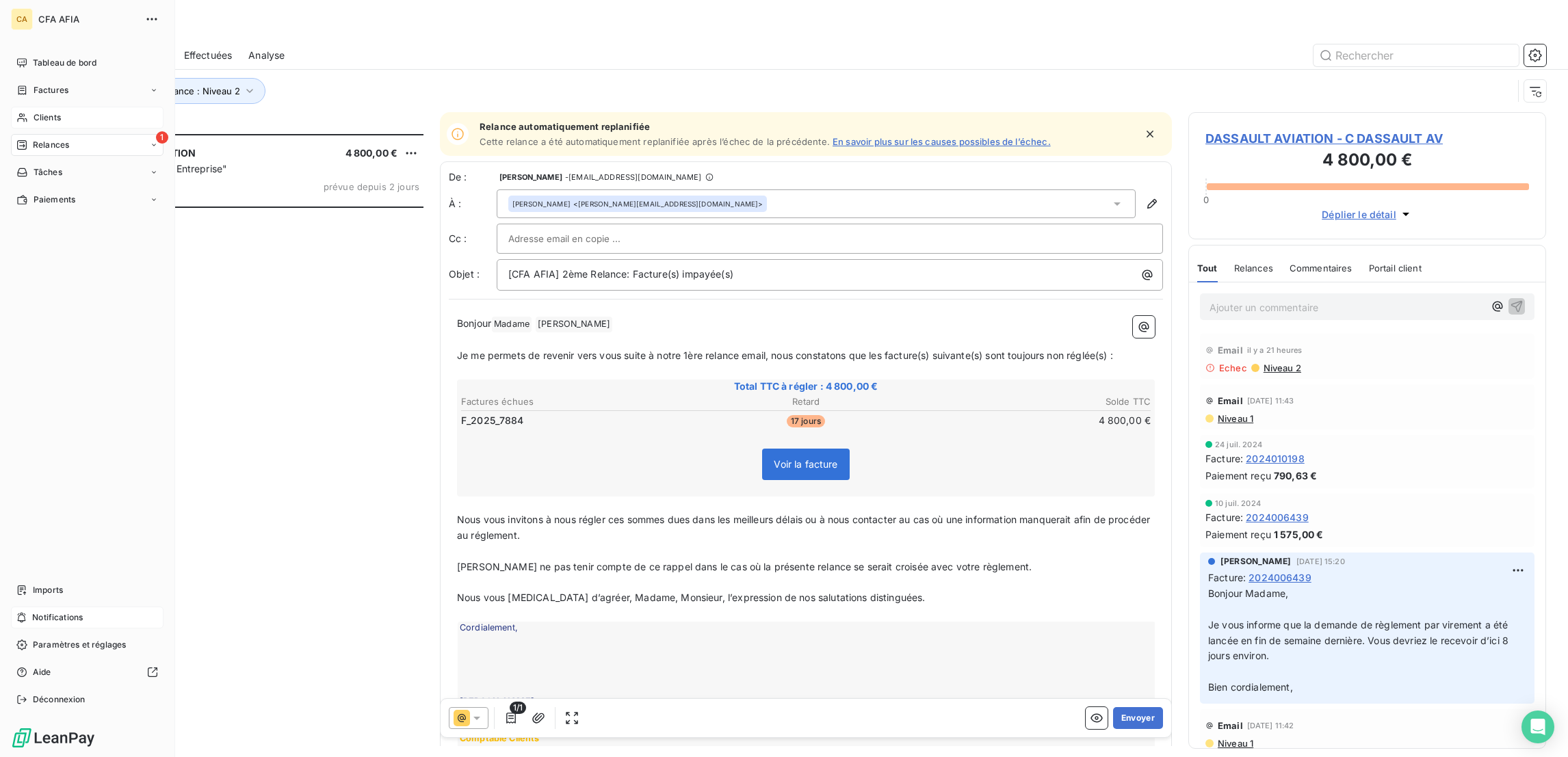
click at [34, 111] on span "Clients" at bounding box center [47, 117] width 28 height 12
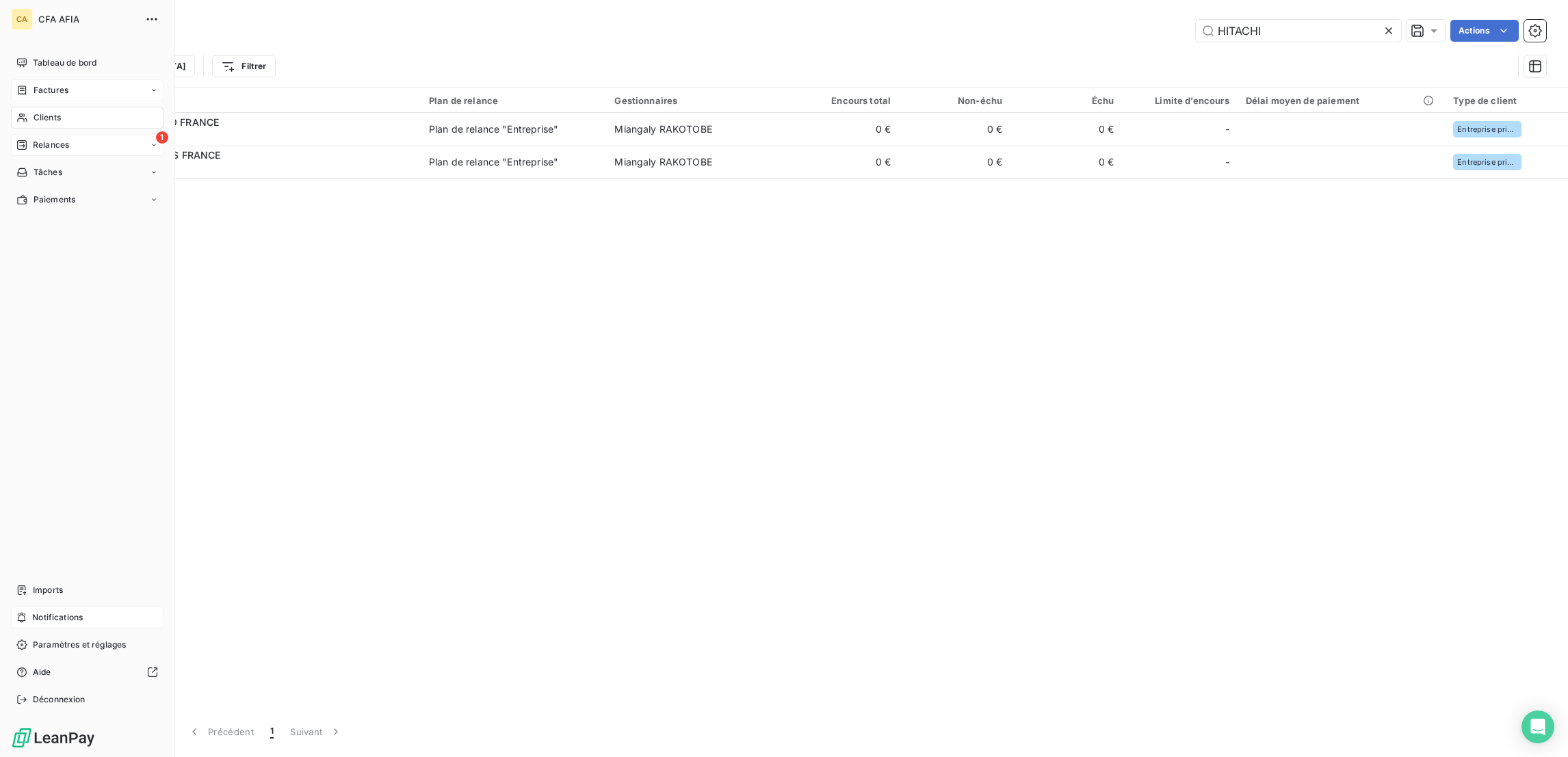
drag, startPoint x: 20, startPoint y: 59, endPoint x: 28, endPoint y: 78, distance: 20.6
click at [20, 60] on nav "Tableau de bord Factures Clients 1 Relances Tâches Paiements" at bounding box center [87, 131] width 153 height 159
click at [34, 84] on span "Factures" at bounding box center [51, 91] width 35 height 12
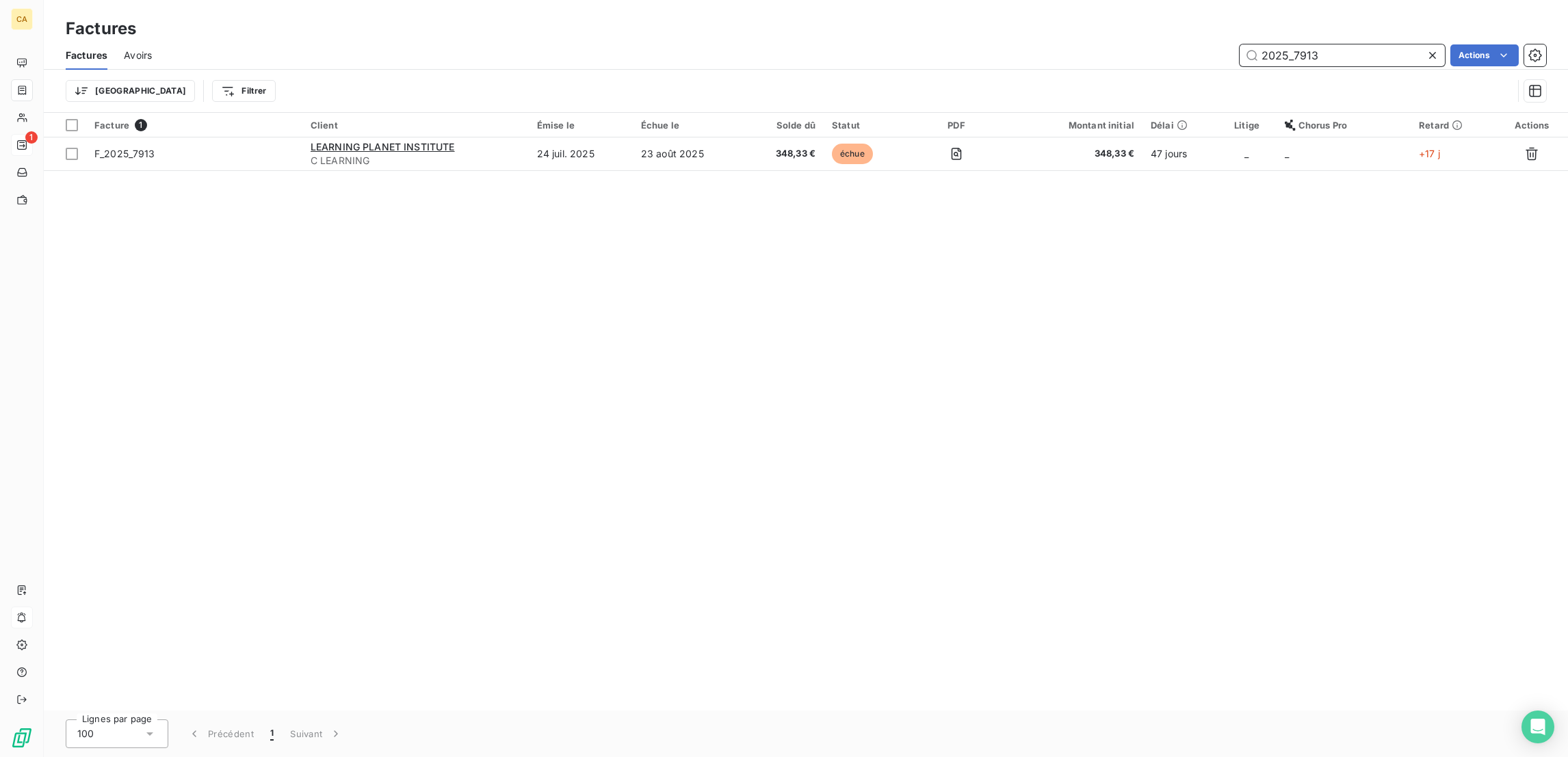
type input "2025_7913"
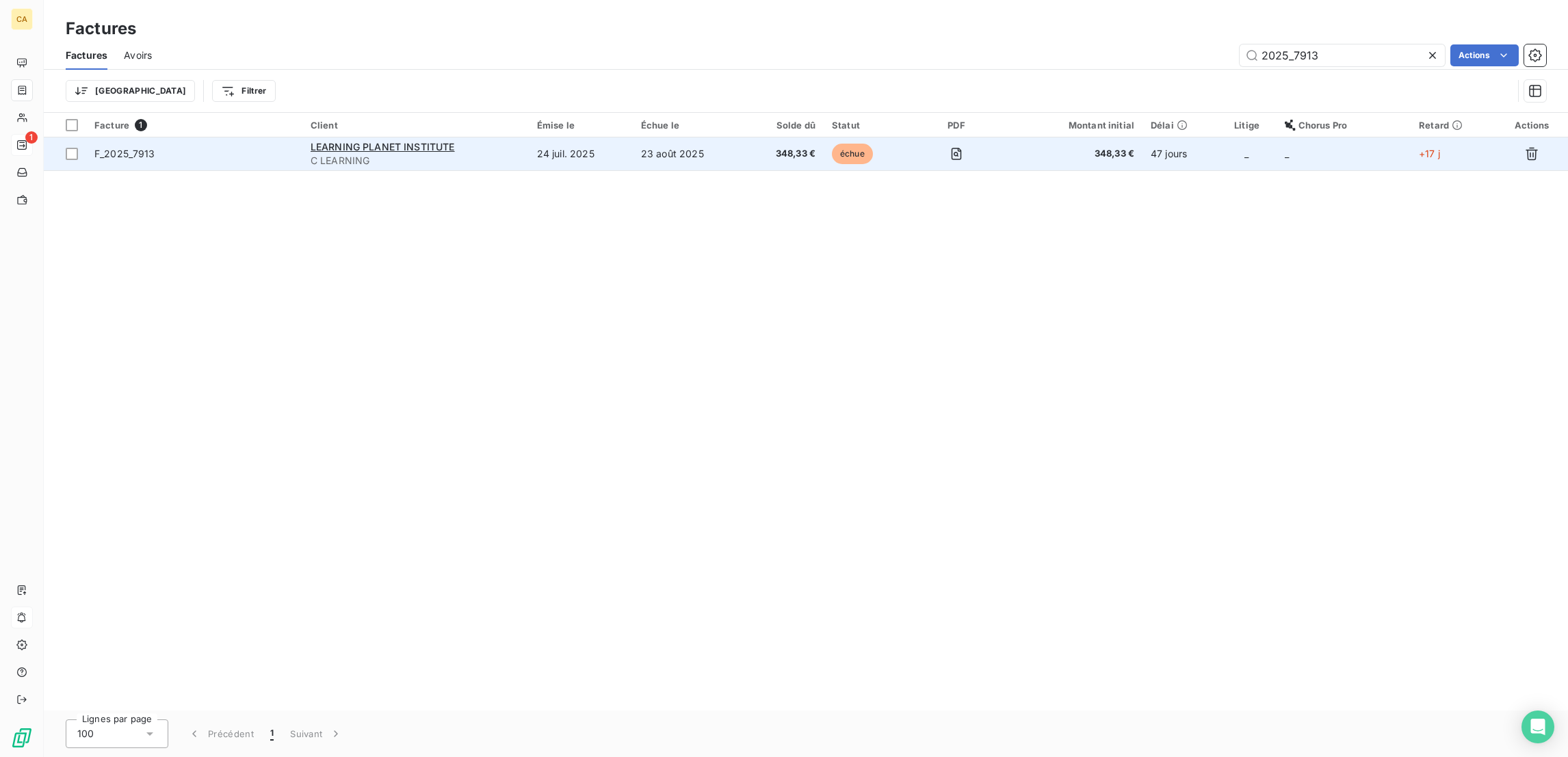
click at [572, 143] on td "24 juil. 2025" at bounding box center [580, 154] width 104 height 33
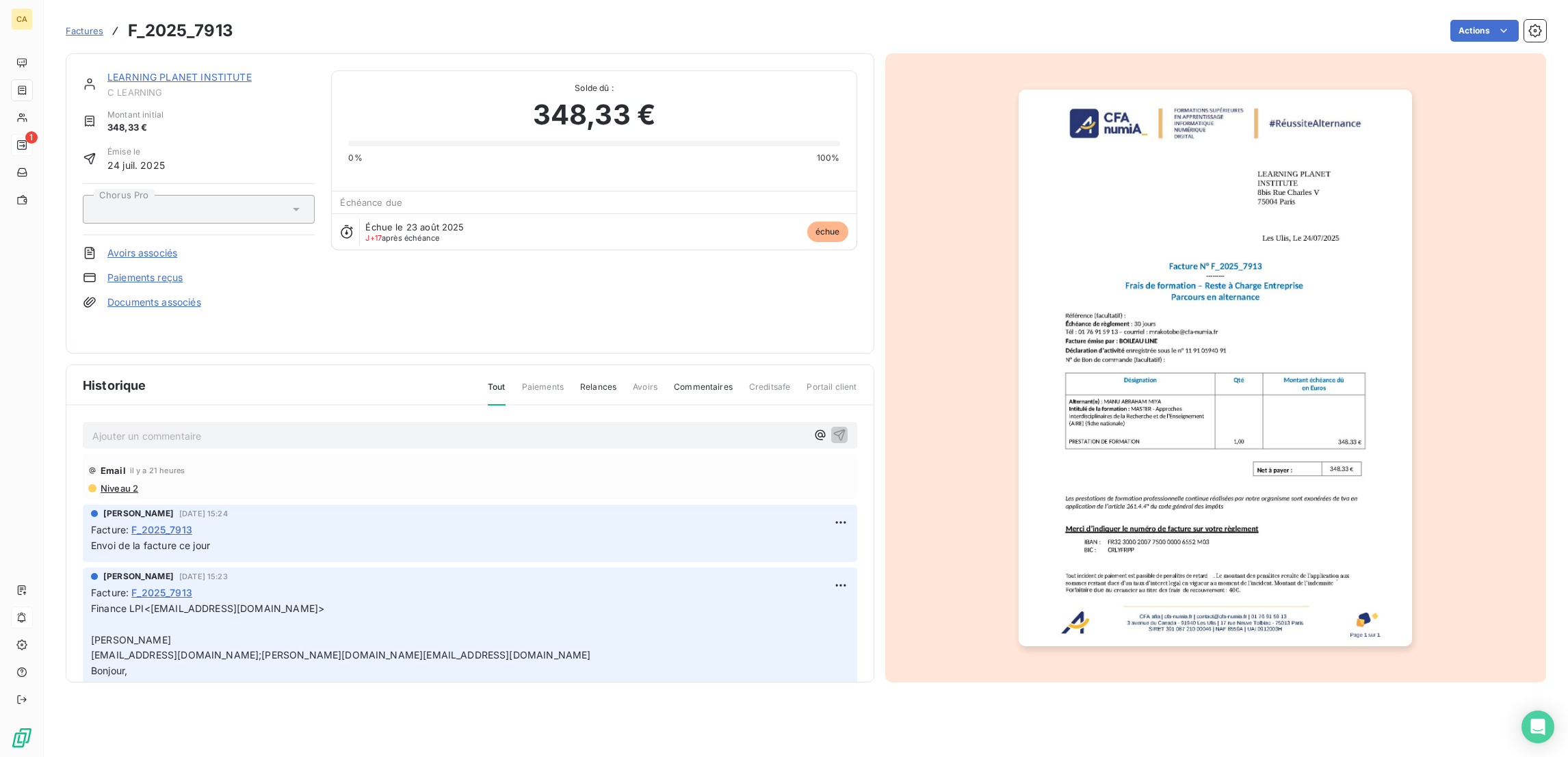
click at [171, 427] on p "Ajouter un commentaire ﻿" at bounding box center [449, 435] width 714 height 17
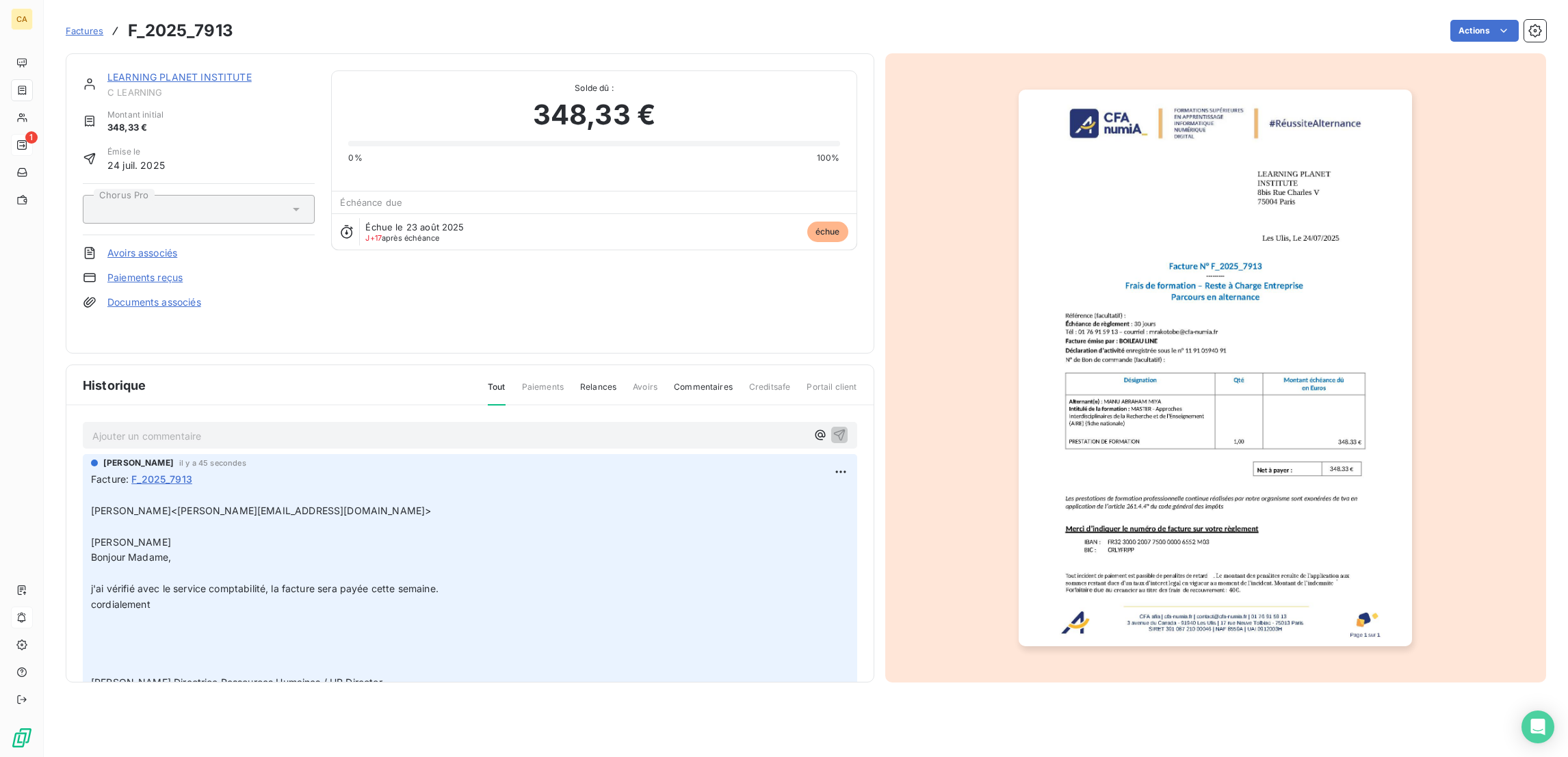
click at [191, 71] on link "LEARNING PLANET INSTITUTE" at bounding box center [180, 76] width 144 height 12
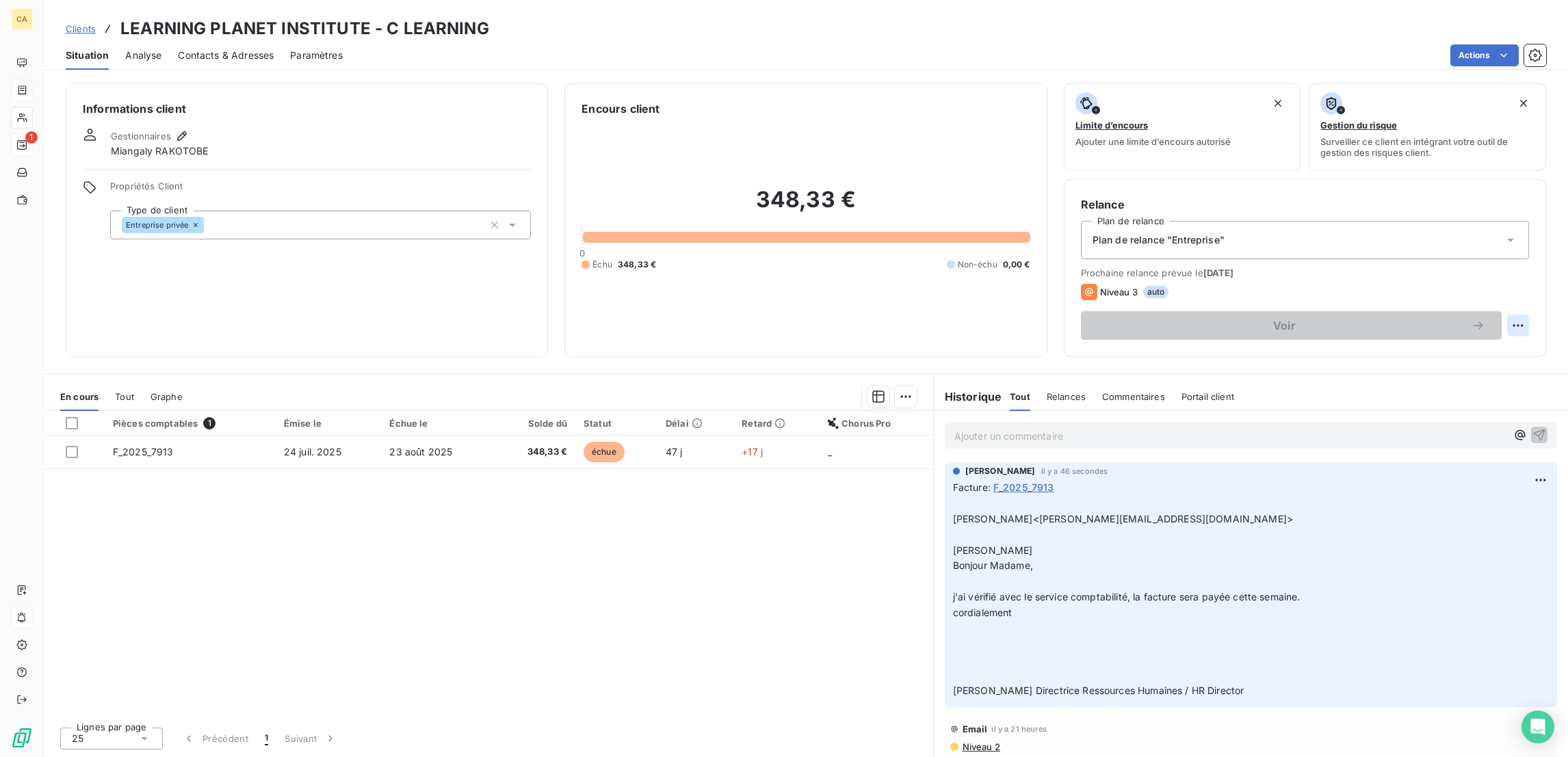
click at [1524, 259] on html "CA 1 Clients LEARNING PLANET INSTITUTE - C LEARNING Situation Analyse Contacts …" at bounding box center [784, 378] width 1568 height 757
click at [1524, 267] on html "CA 1 Clients LEARNING PLANET INSTITUTE - C LEARNING Situation Analyse Contacts …" at bounding box center [784, 378] width 1568 height 757
click at [1519, 277] on html "CA 1 Clients LEARNING PLANET INSTITUTE - C LEARNING Situation Analyse Contacts …" at bounding box center [784, 378] width 1568 height 757
click at [1532, 275] on html "CA 1 Clients LEARNING PLANET INSTITUTE - C LEARNING Situation Analyse Contacts …" at bounding box center [784, 378] width 1568 height 757
click at [1521, 271] on html "CA 1 Clients LEARNING PLANET INSTITUTE - C LEARNING Situation Analyse Contacts …" at bounding box center [784, 378] width 1568 height 757
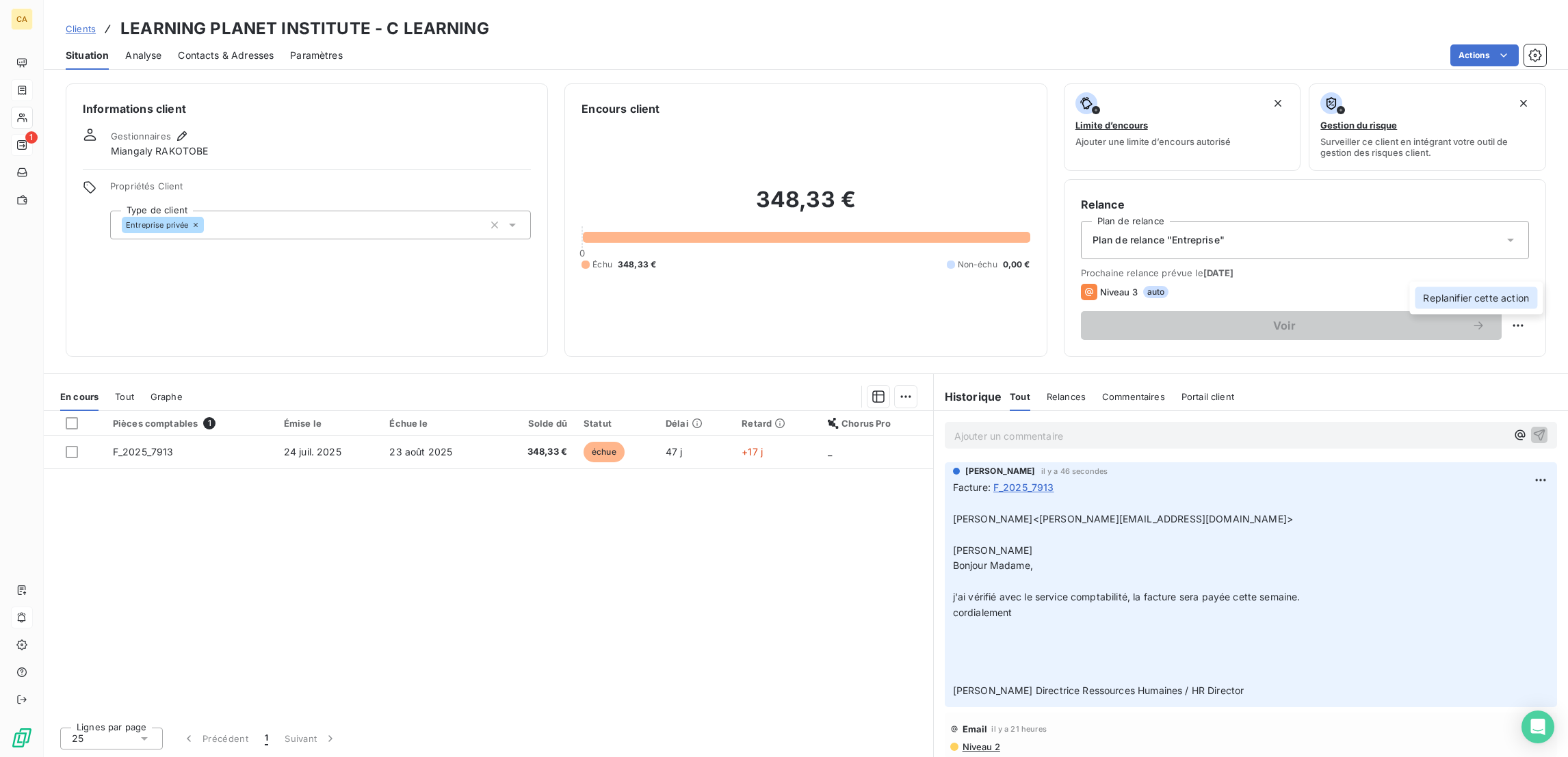
click at [1481, 294] on div "Replanifier cette action" at bounding box center [1476, 298] width 123 height 22
select select "8"
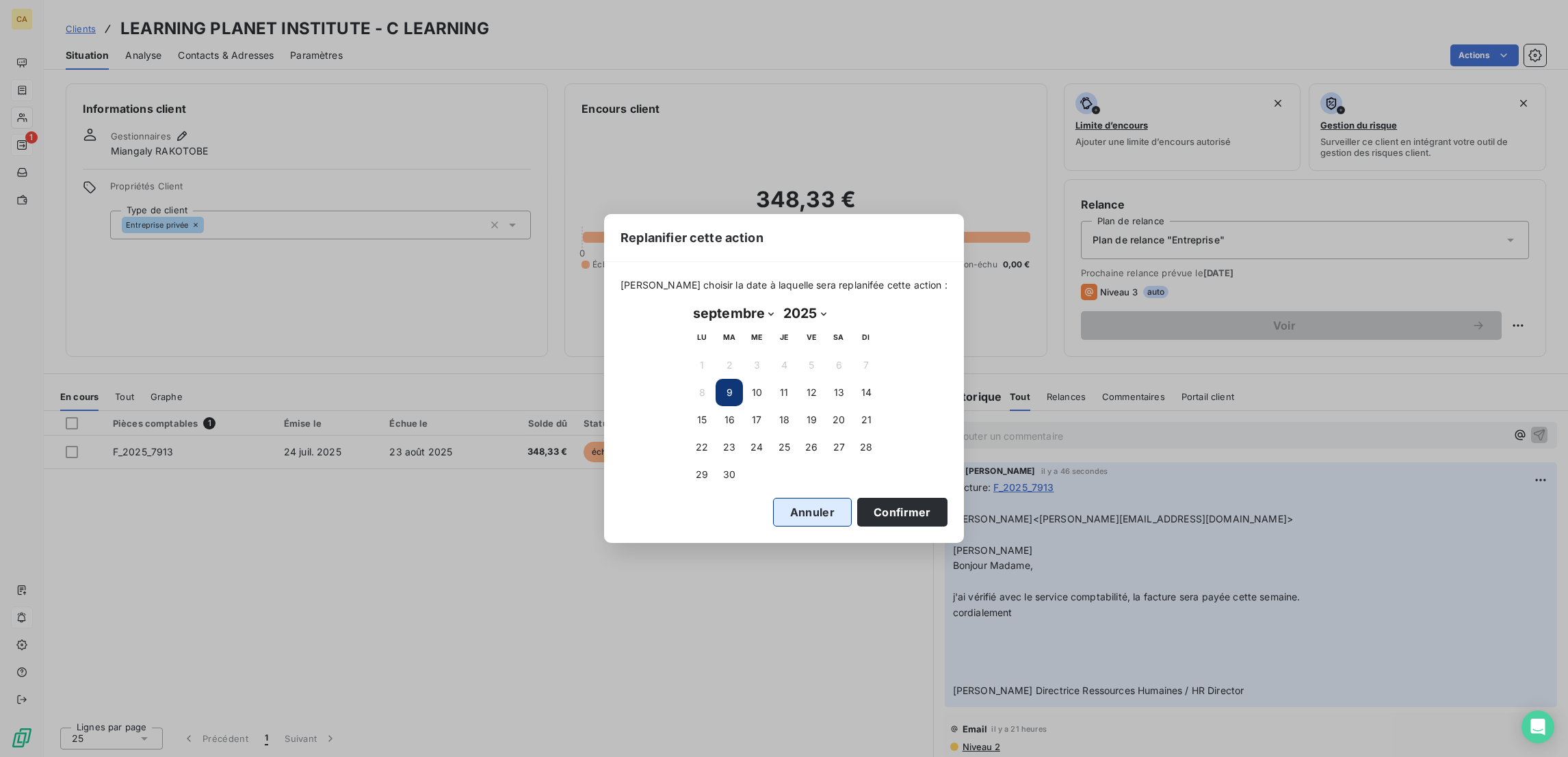
click at [773, 514] on button "Annuler" at bounding box center [812, 512] width 78 height 28
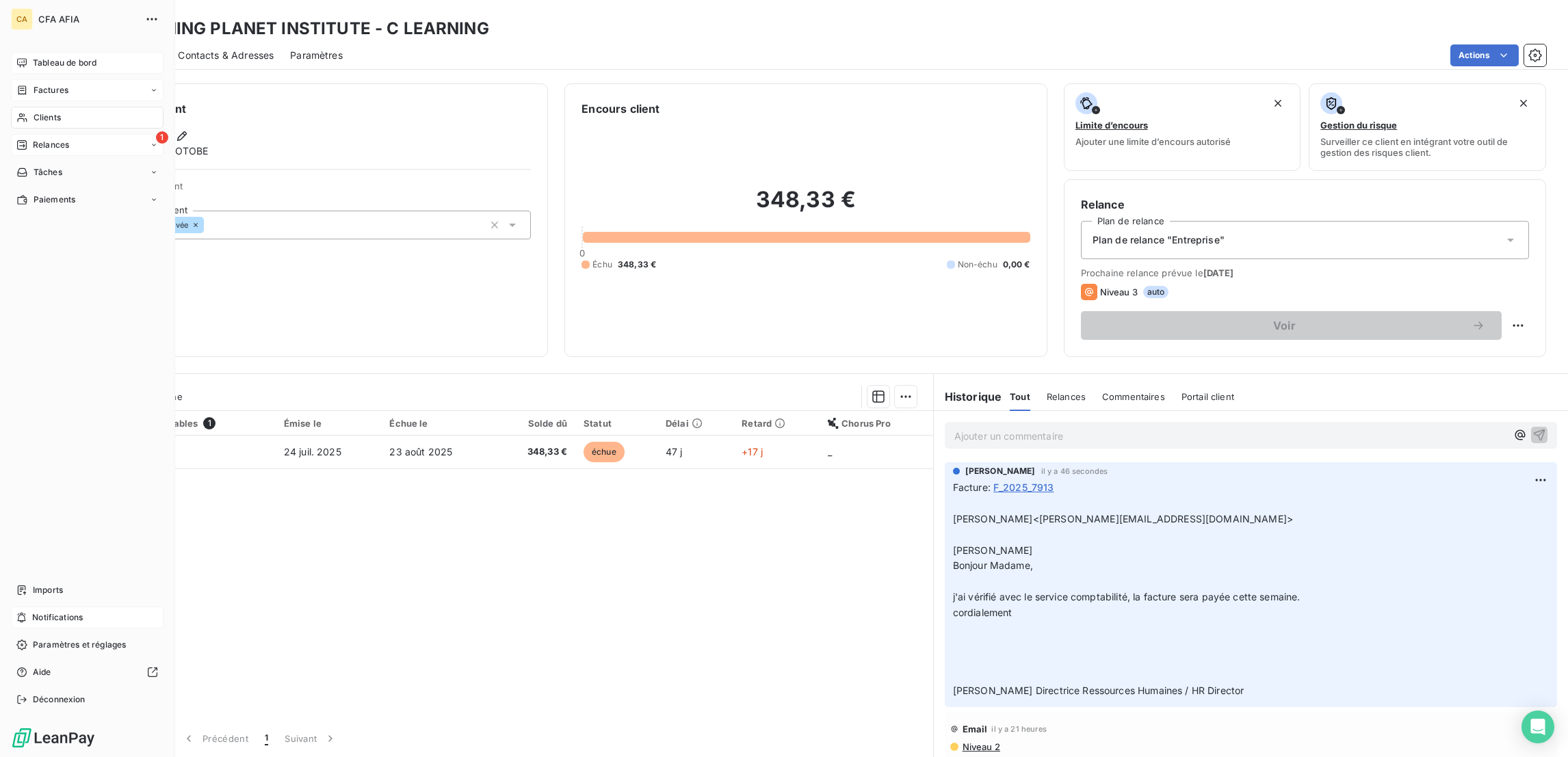
click at [26, 52] on div "Tableau de bord" at bounding box center [87, 62] width 153 height 22
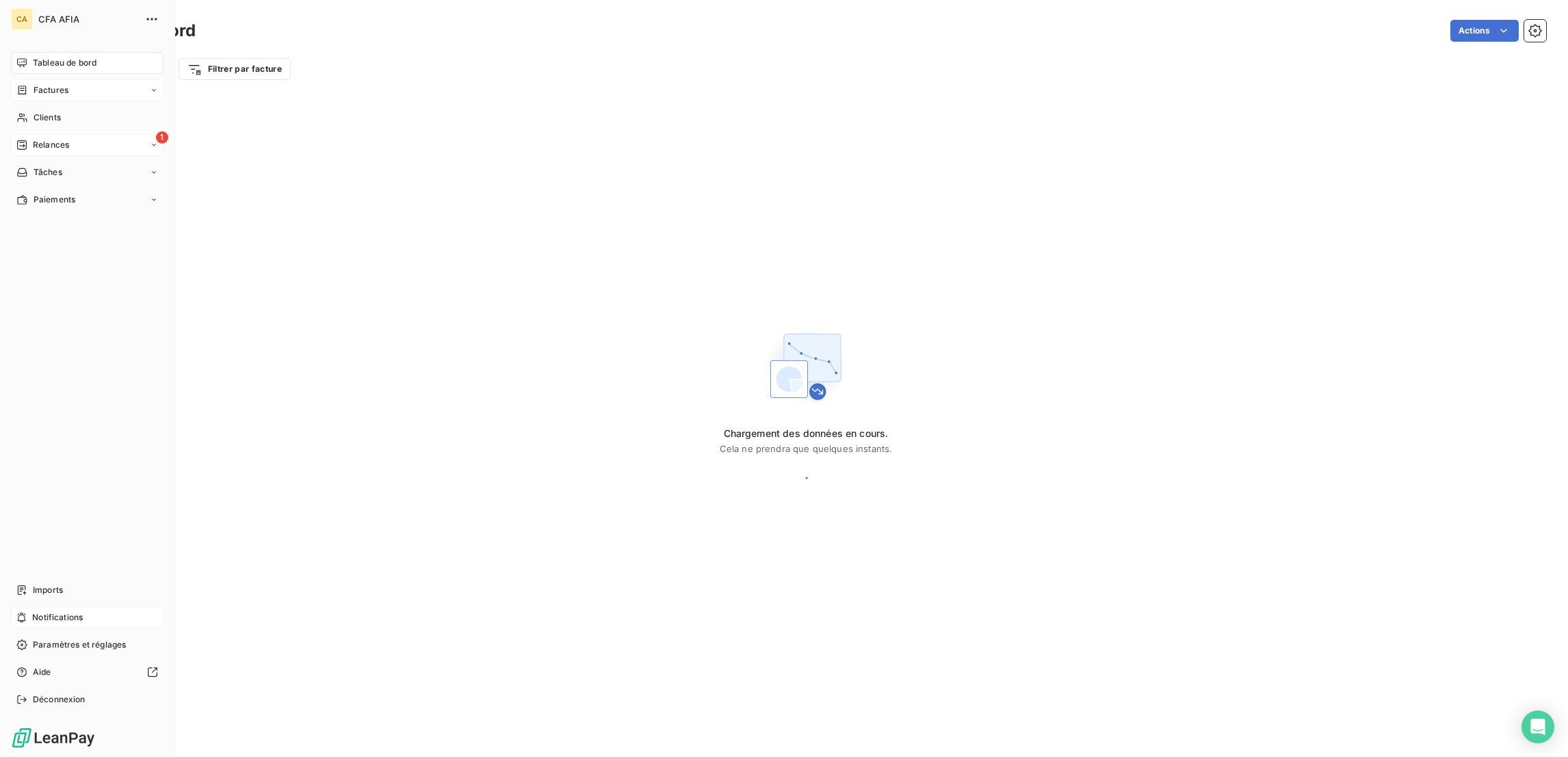
click at [33, 57] on span "Tableau de bord" at bounding box center [65, 63] width 64 height 12
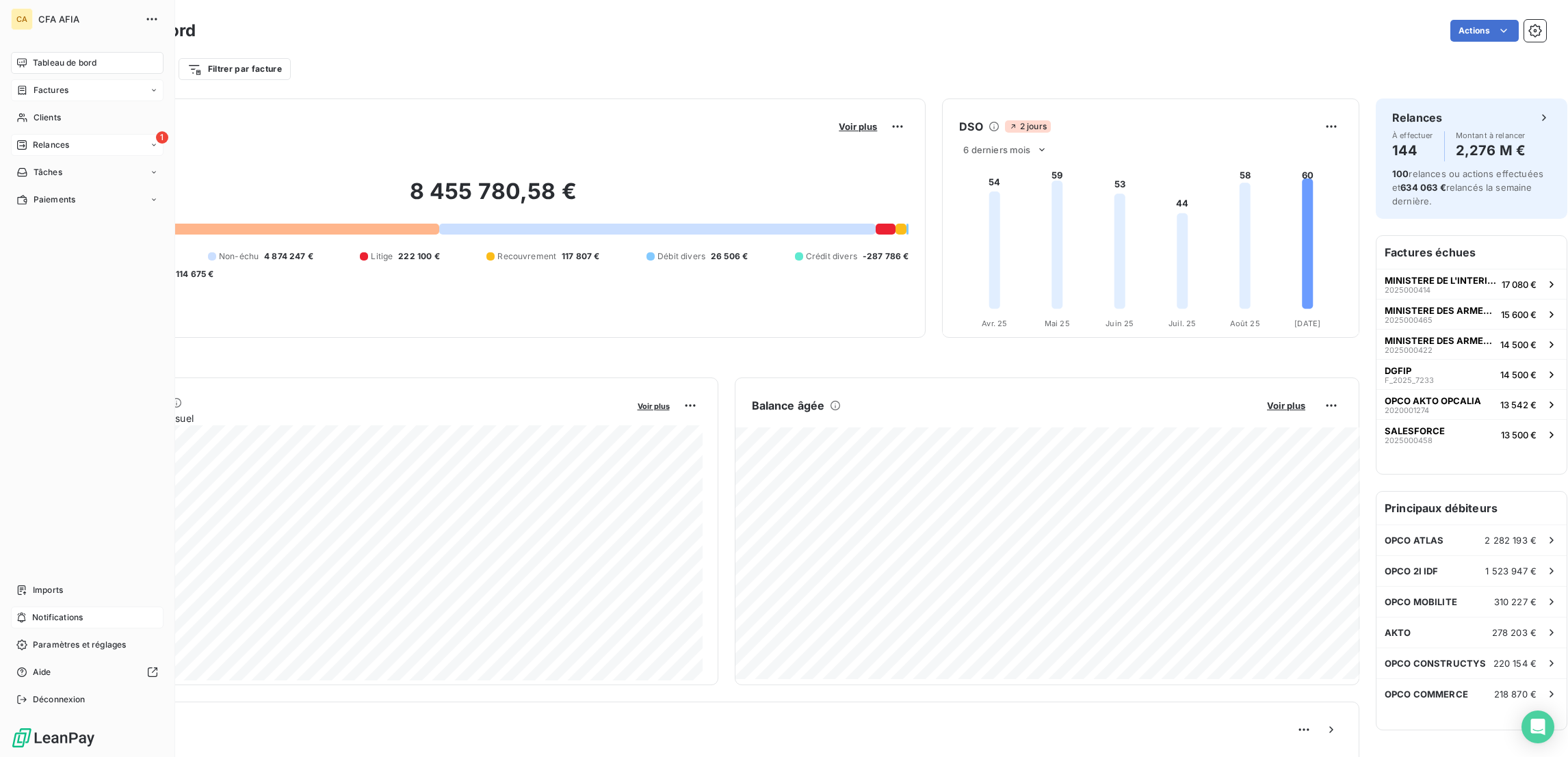
click at [22, 84] on icon at bounding box center [21, 90] width 12 height 11
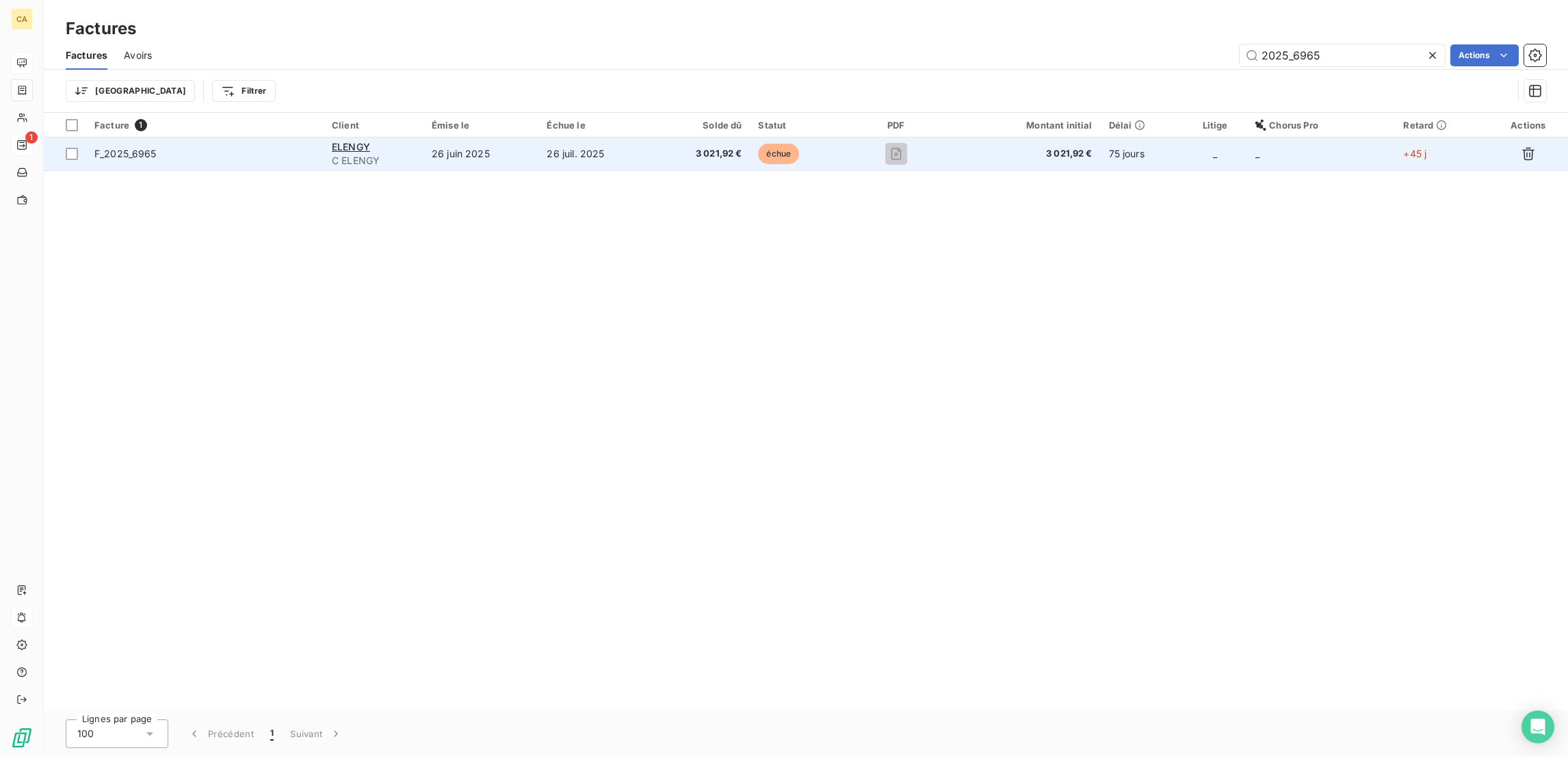
type input "2025_6965"
click at [649, 138] on td "26 juil. 2025" at bounding box center [596, 154] width 115 height 33
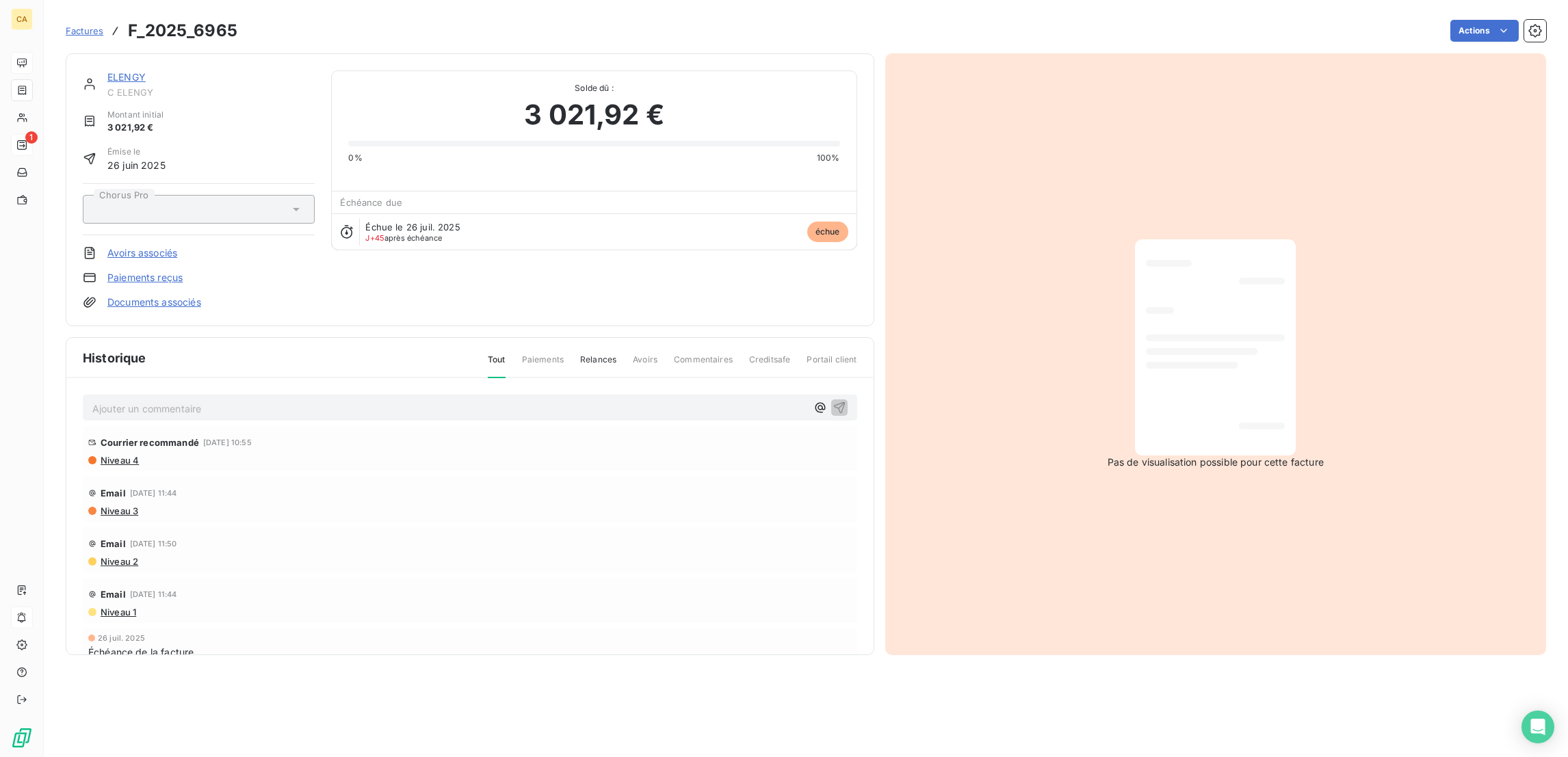
click at [44, 95] on section "Factures F_2025_6965 Actions ELENGY C ELENGY Montant initial 3 021,92 € Émise l…" at bounding box center [805, 378] width 1524 height 757
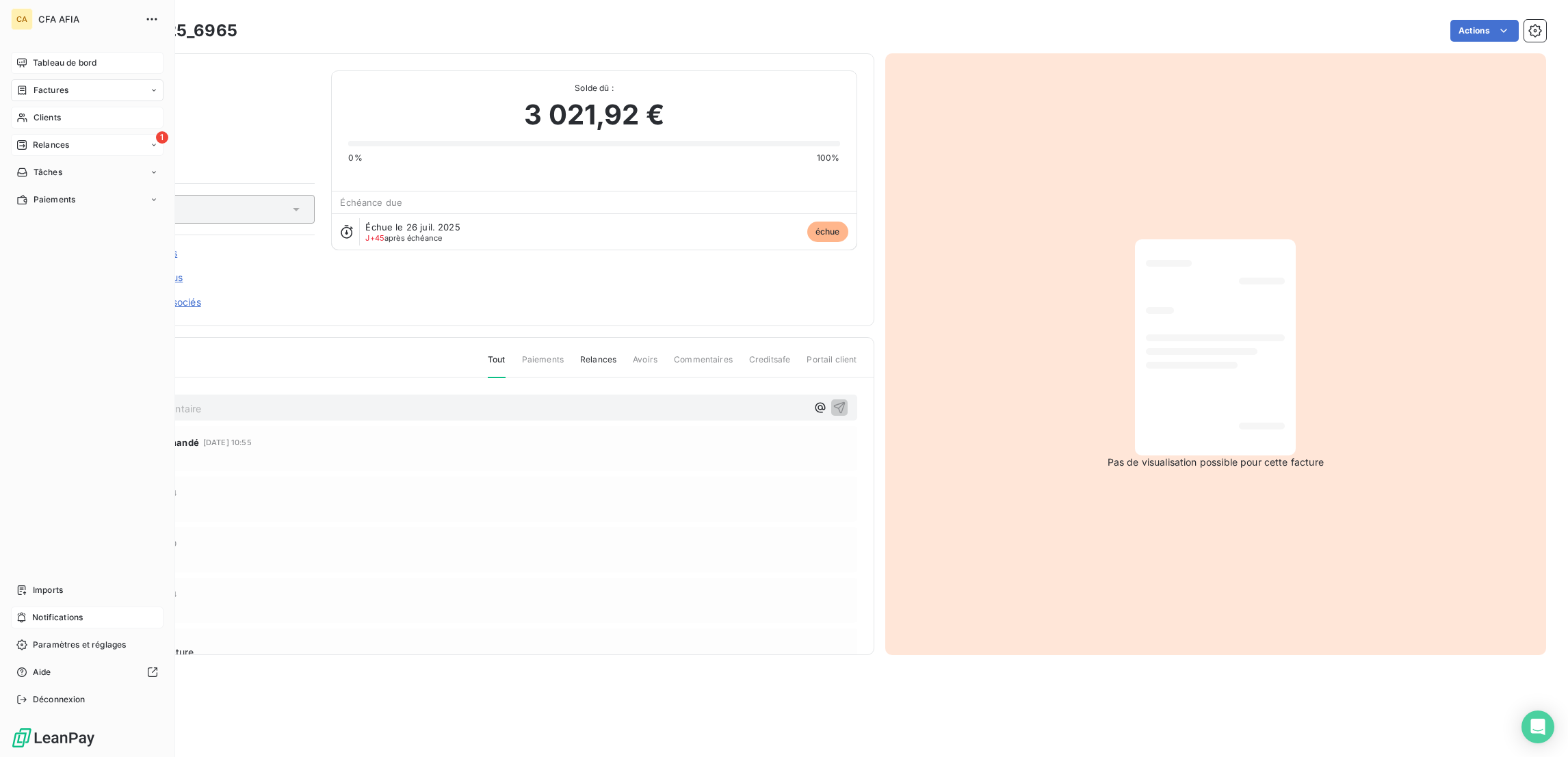
click at [22, 112] on icon at bounding box center [21, 117] width 12 height 11
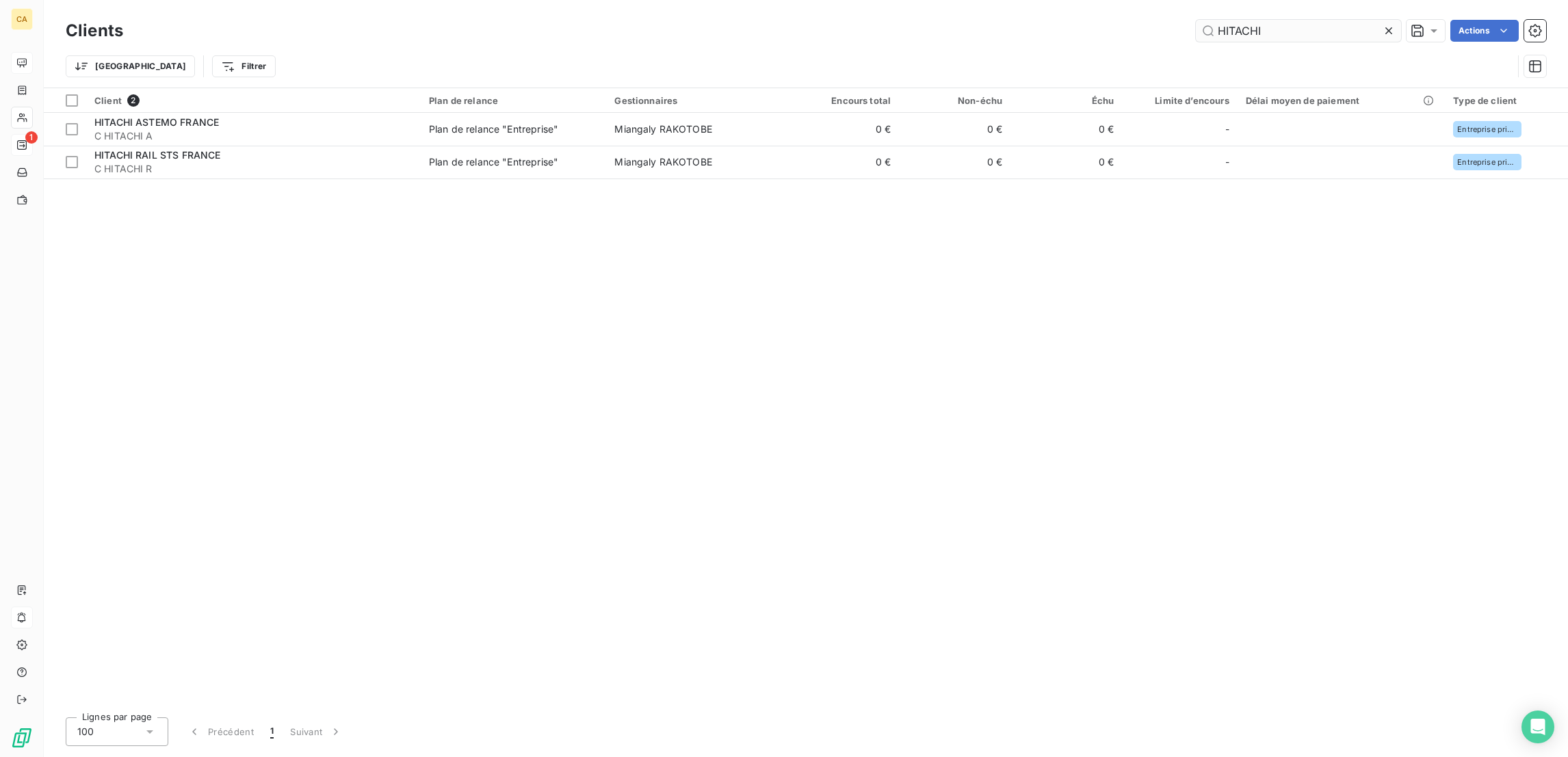
click at [1304, 21] on input "HITACHI" at bounding box center [1298, 30] width 205 height 22
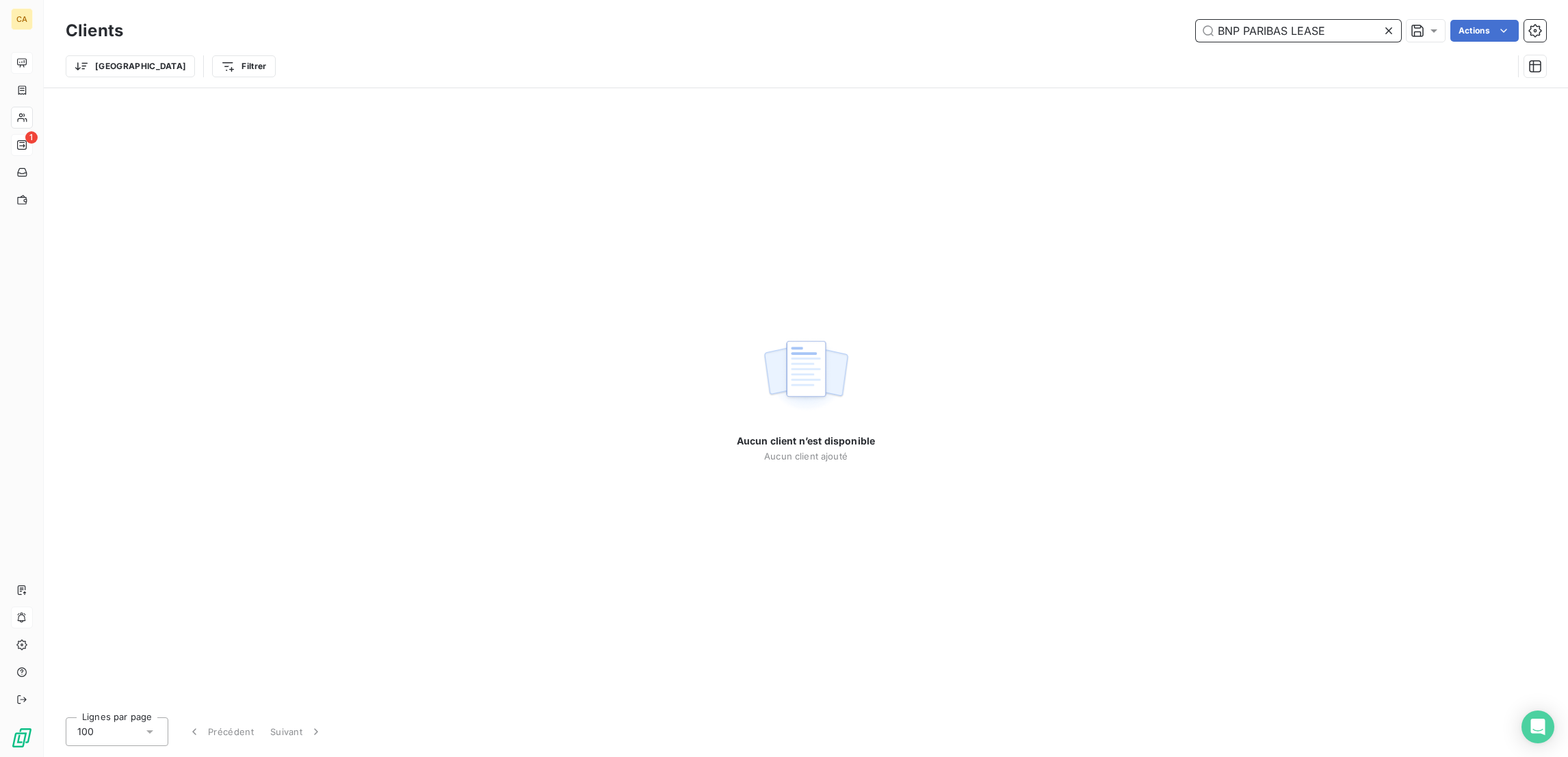
drag, startPoint x: 1316, startPoint y: 28, endPoint x: 1456, endPoint y: 44, distance: 140.9
click at [1456, 44] on div "Clients BNP PARIBAS LEASE Actions Trier Filtrer" at bounding box center [805, 52] width 1480 height 71
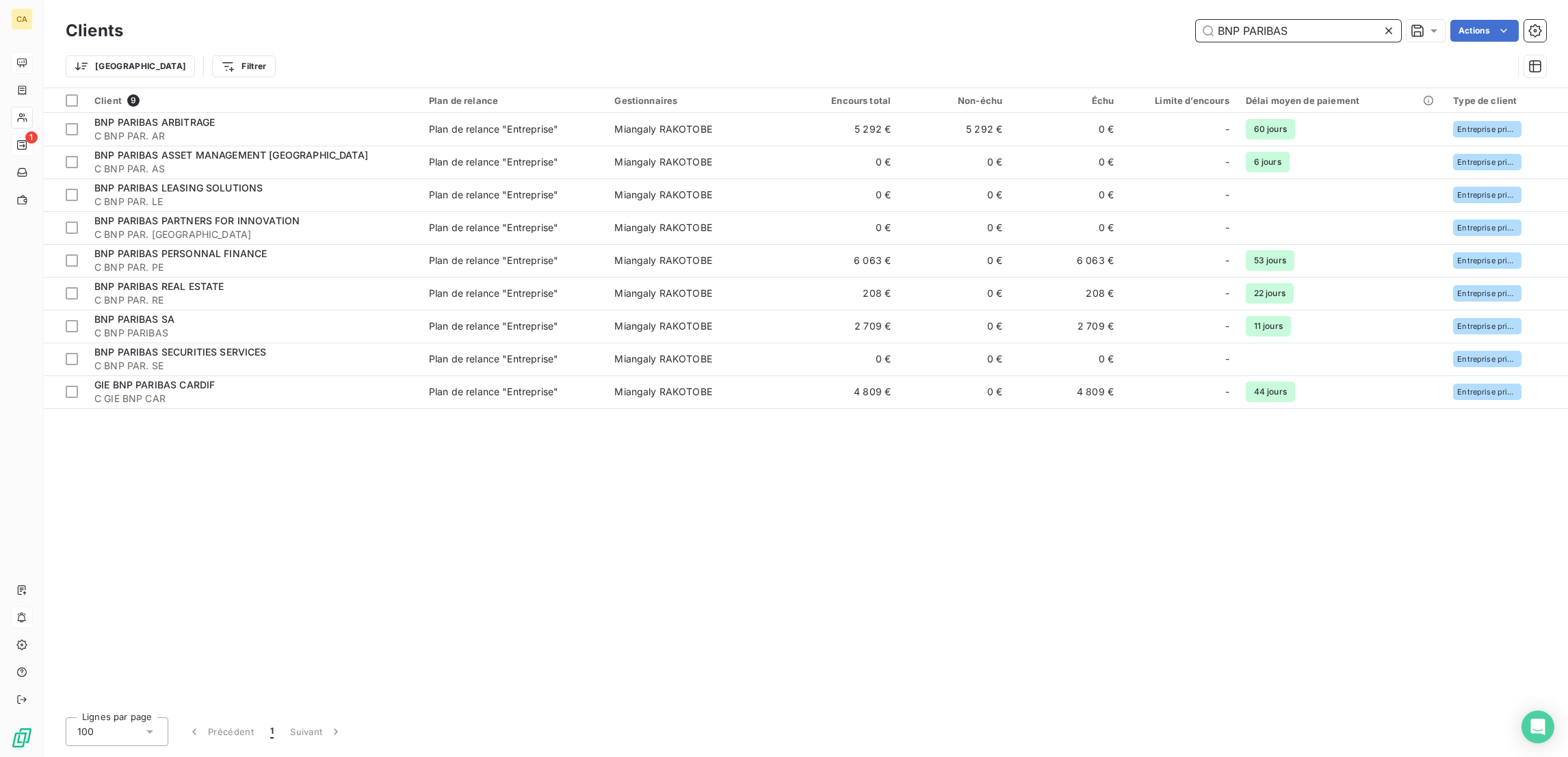
type input "BNP PARIBAS"
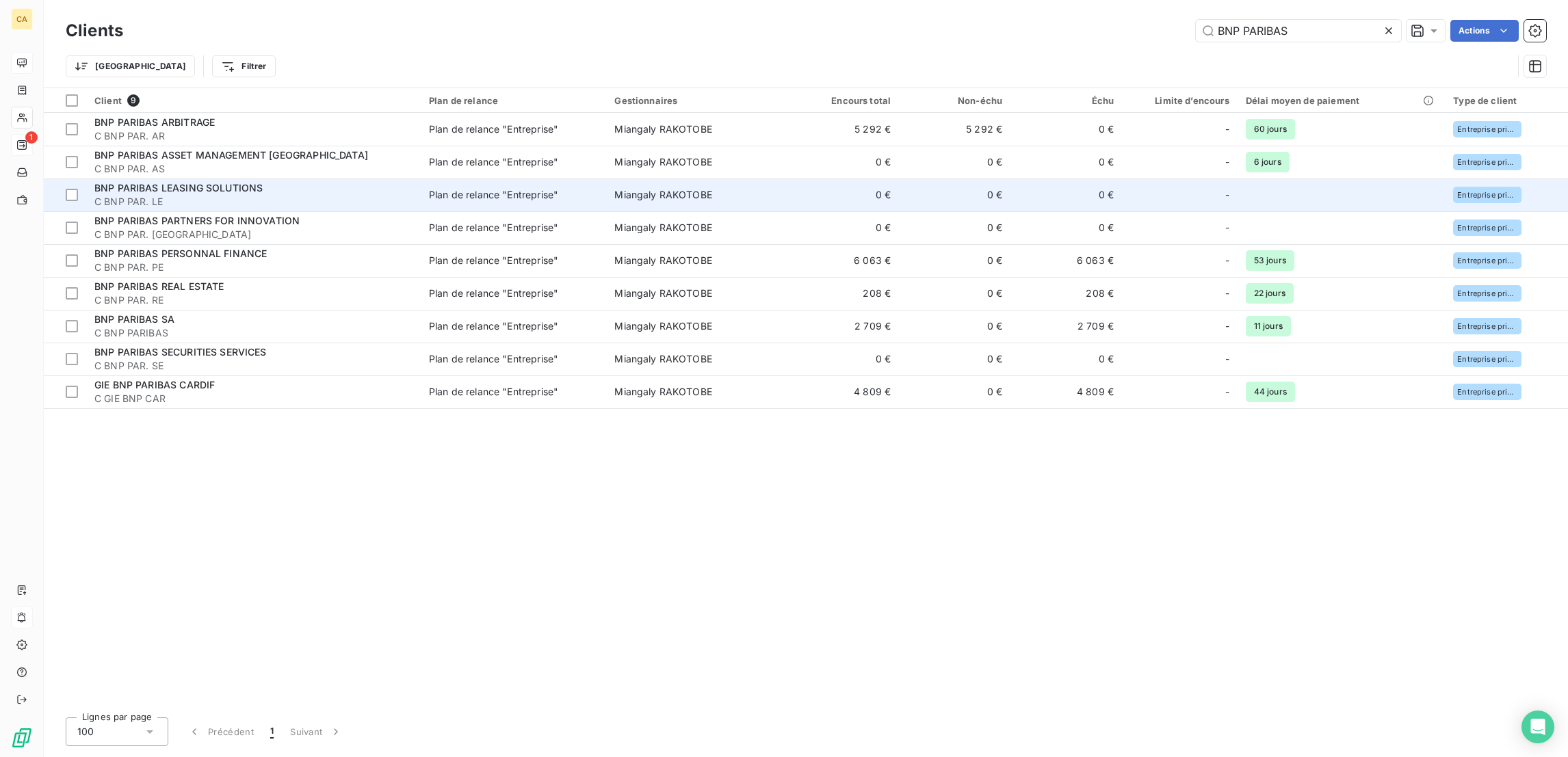
click at [206, 182] on span "BNP PARIBAS LEASING SOLUTIONS" at bounding box center [178, 187] width 168 height 12
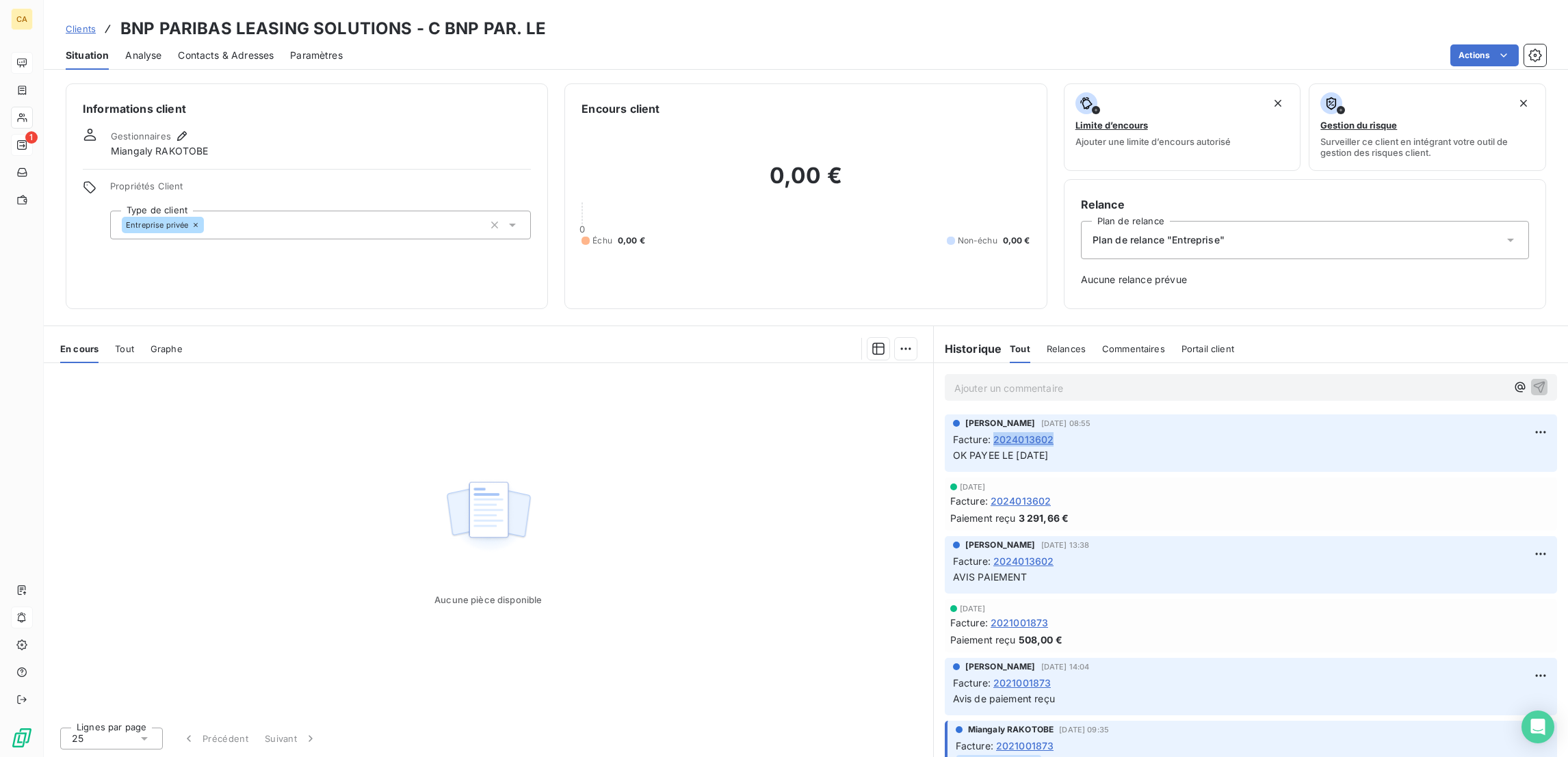
drag, startPoint x: 1033, startPoint y: 363, endPoint x: 987, endPoint y: 363, distance: 46.0
click at [987, 432] on div "Facture : 2024013602" at bounding box center [1251, 439] width 596 height 14
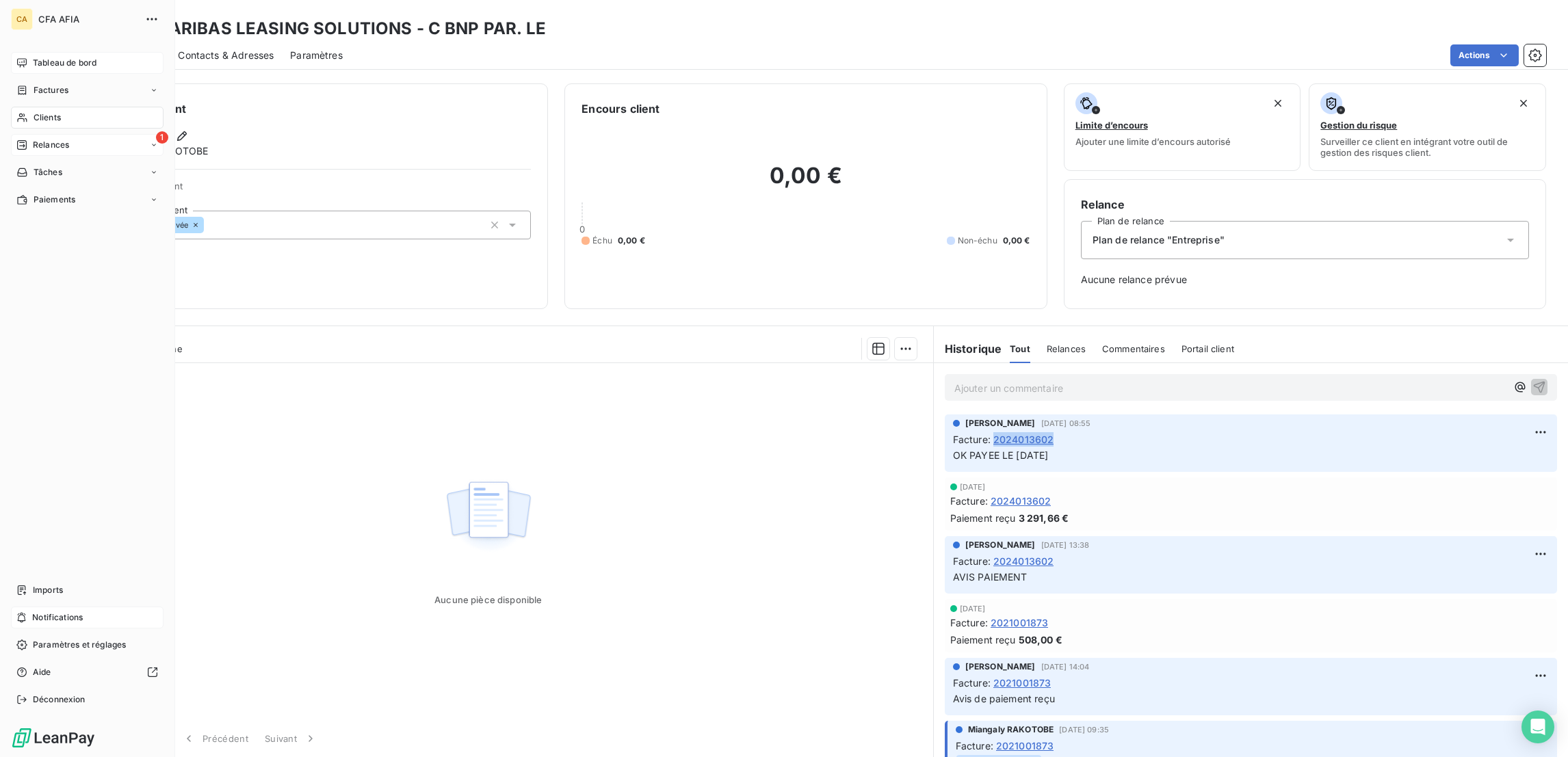
click at [4, 83] on div "CA CFA AFIA Tableau de bord Factures Clients 1 Relances Tâches Paiements Import…" at bounding box center [87, 378] width 175 height 757
click at [6, 87] on div "CA CFA AFIA Tableau de bord Factures Clients 1 Relances Tâches Paiements Import…" at bounding box center [87, 378] width 175 height 757
click at [12, 107] on div "Clients" at bounding box center [87, 117] width 153 height 22
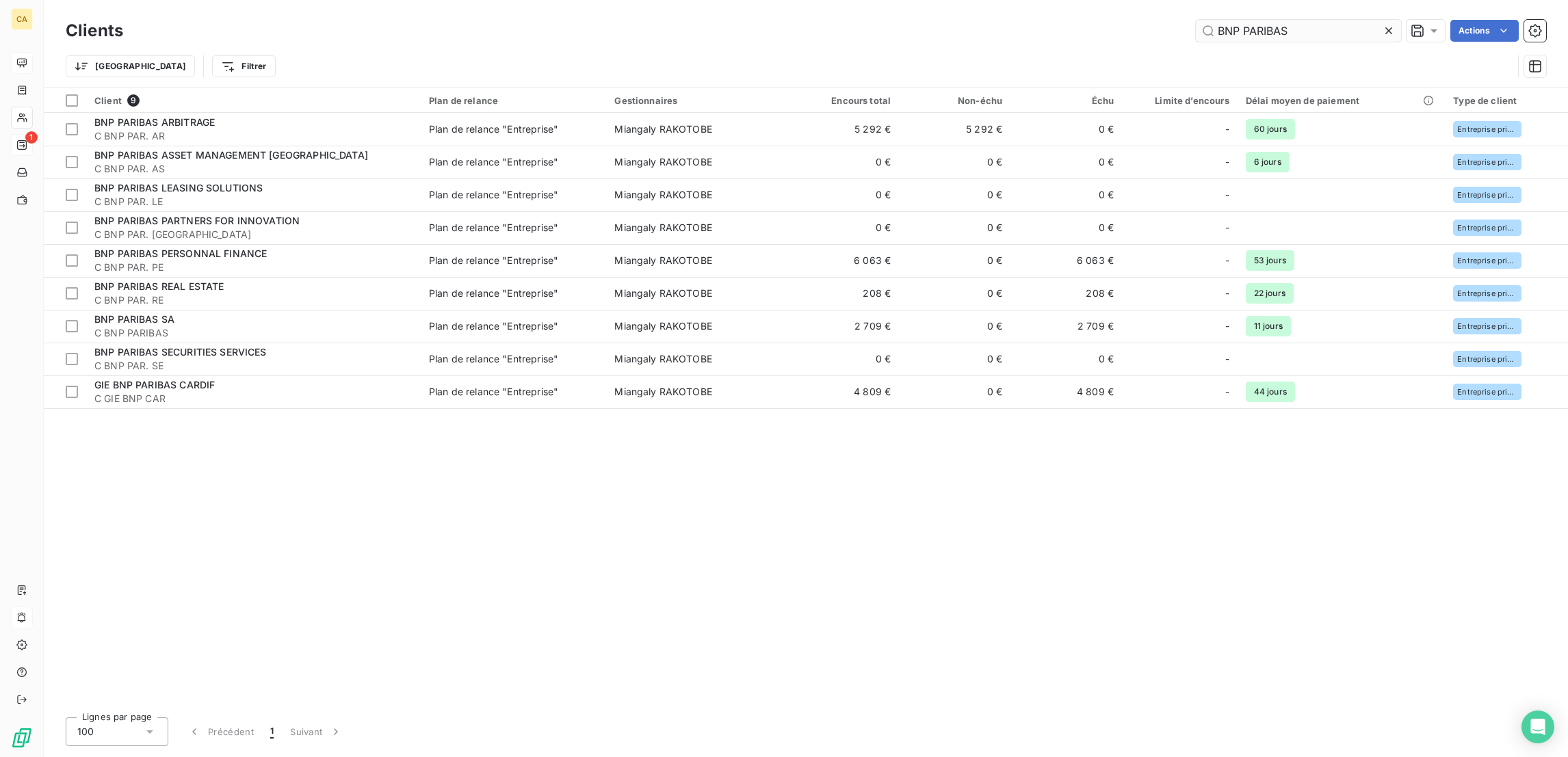
click at [1348, 30] on input "BNP PARIBAS" at bounding box center [1298, 30] width 205 height 22
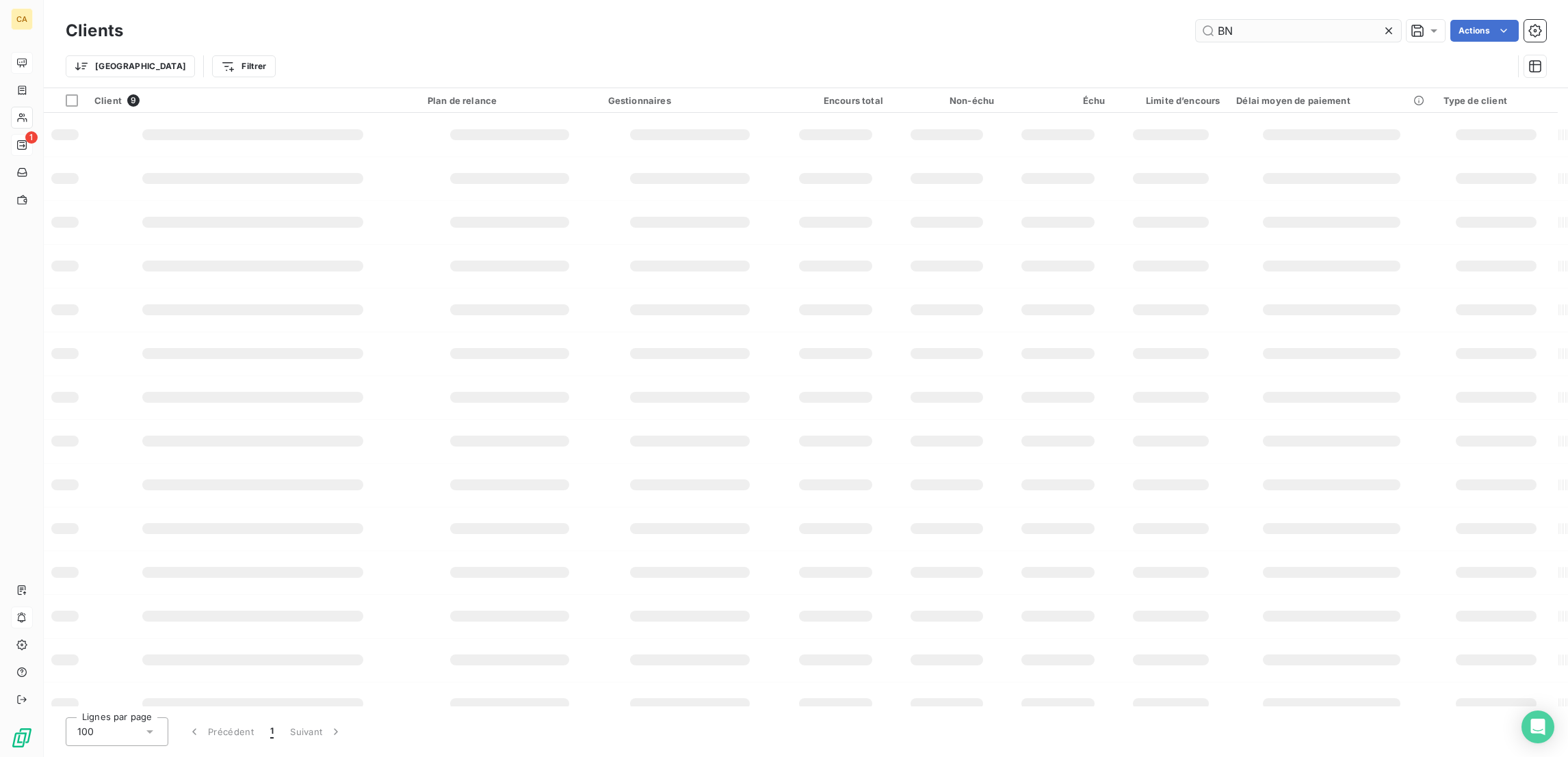
type input "B"
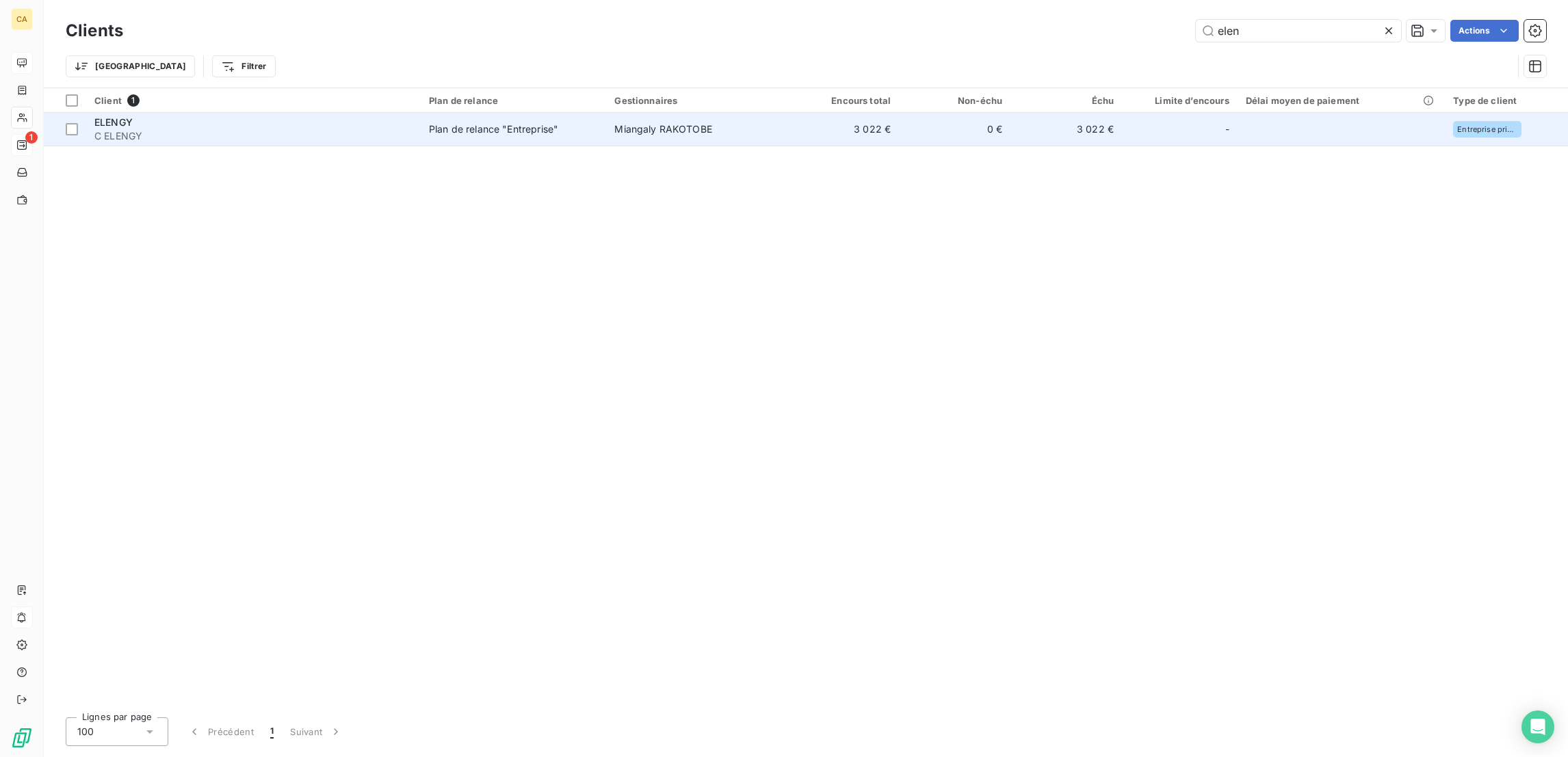
type input "elen"
click at [922, 114] on td "0 €" at bounding box center [954, 129] width 111 height 33
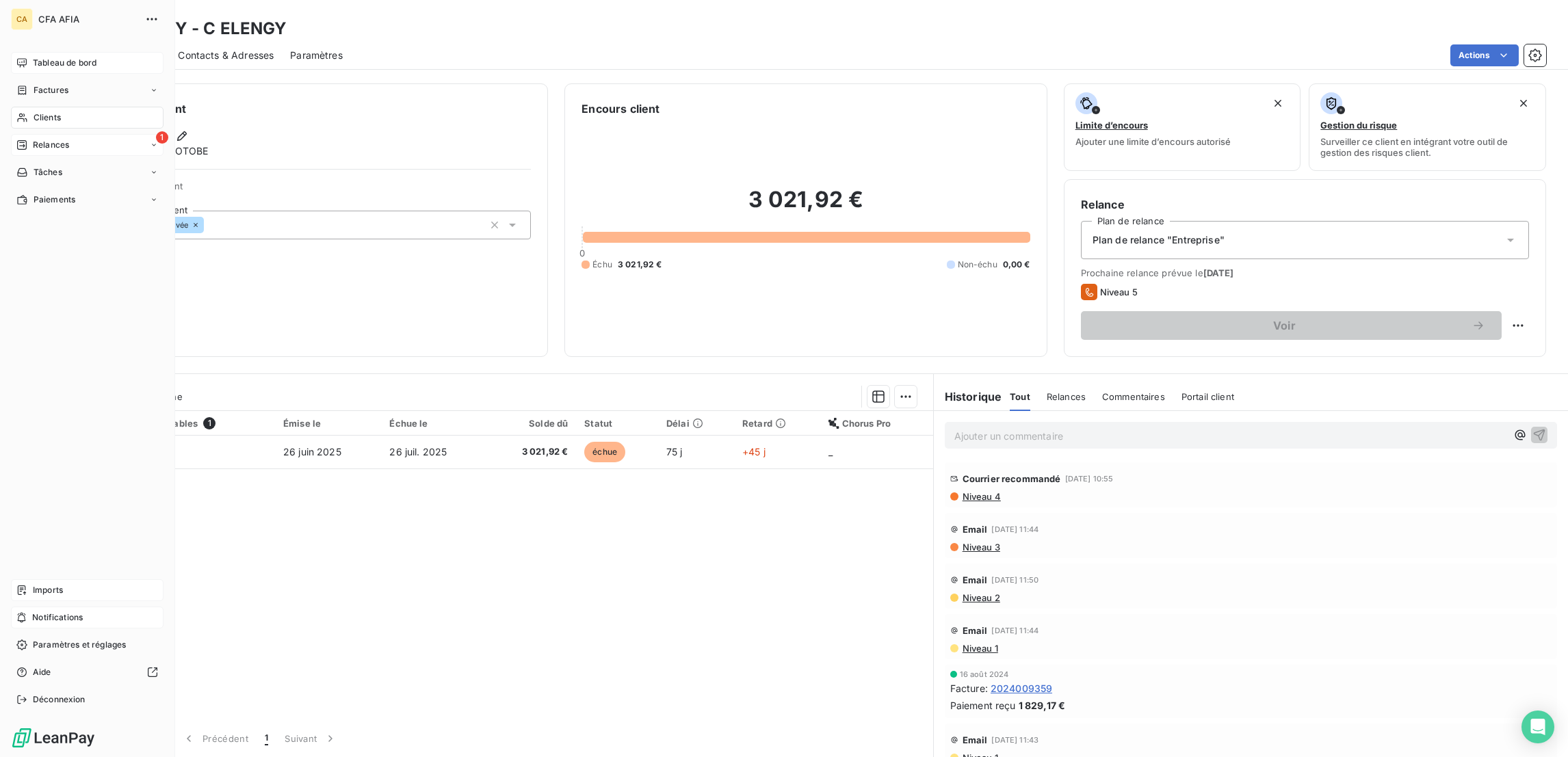
click at [23, 601] on div "Imports" at bounding box center [87, 590] width 153 height 22
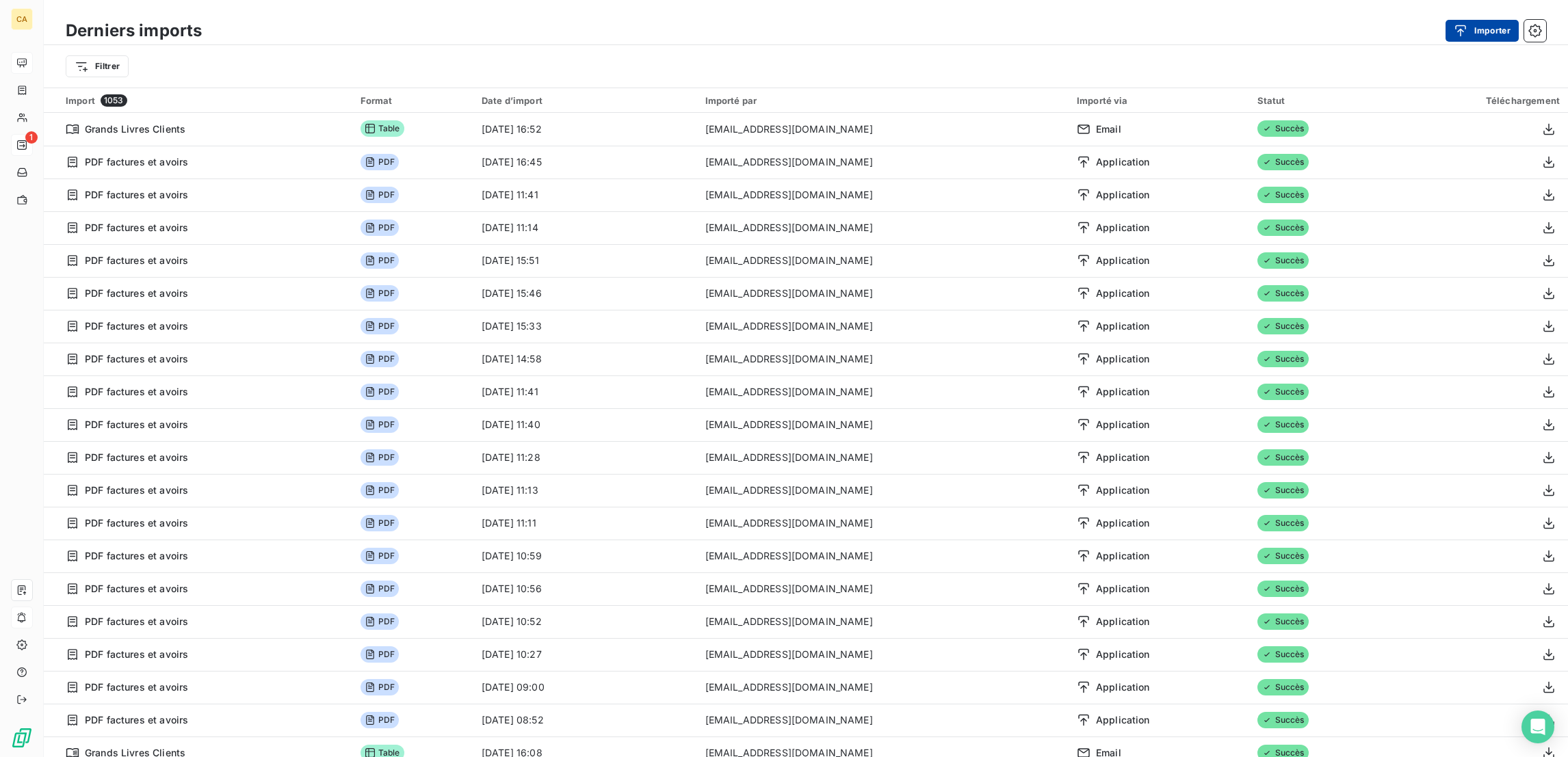
click at [1484, 33] on button "Importer" at bounding box center [1482, 30] width 73 height 22
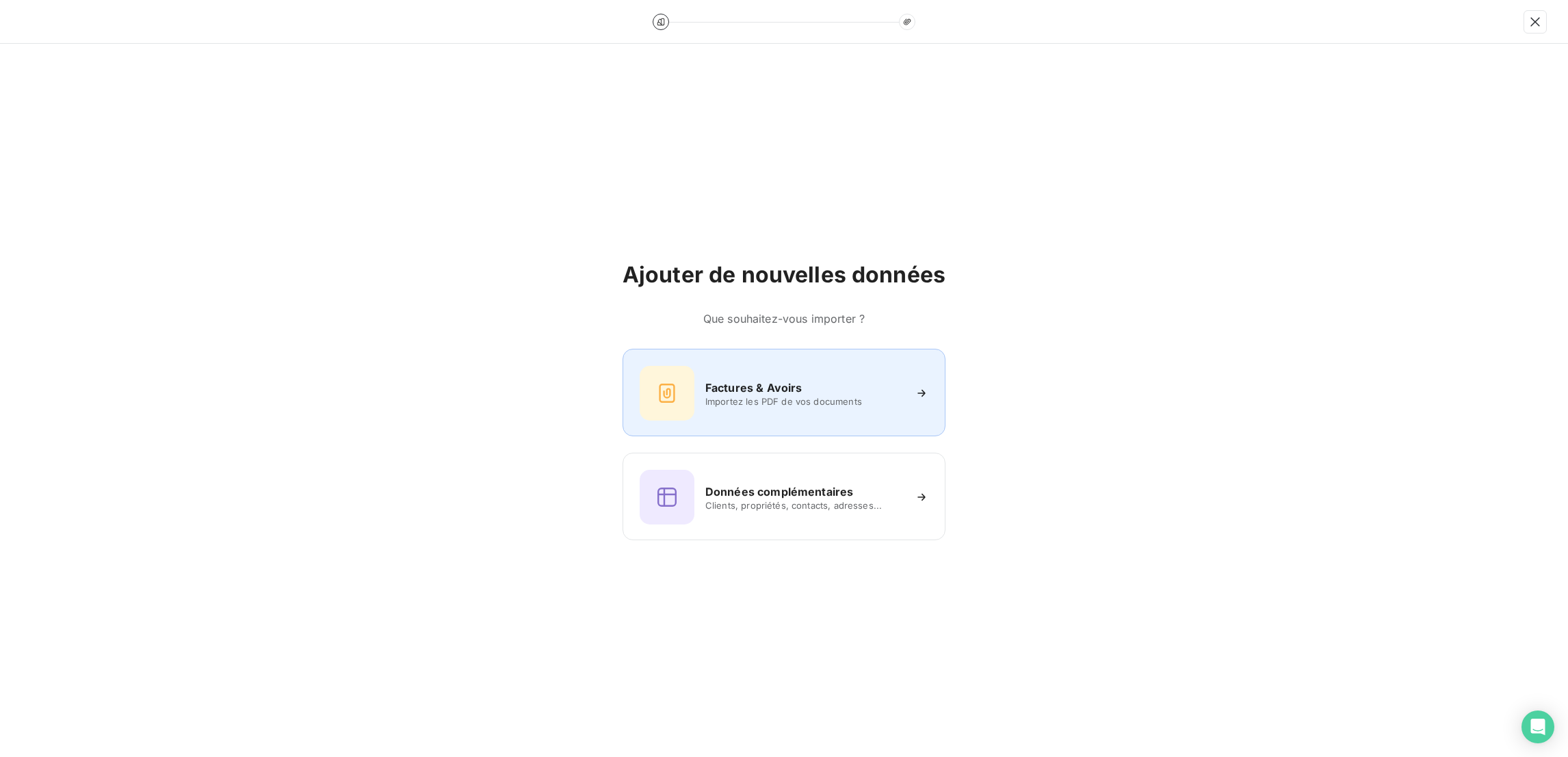
click at [756, 413] on div "Factures & Avoirs Importez les PDF de vos documents" at bounding box center [783, 392] width 323 height 87
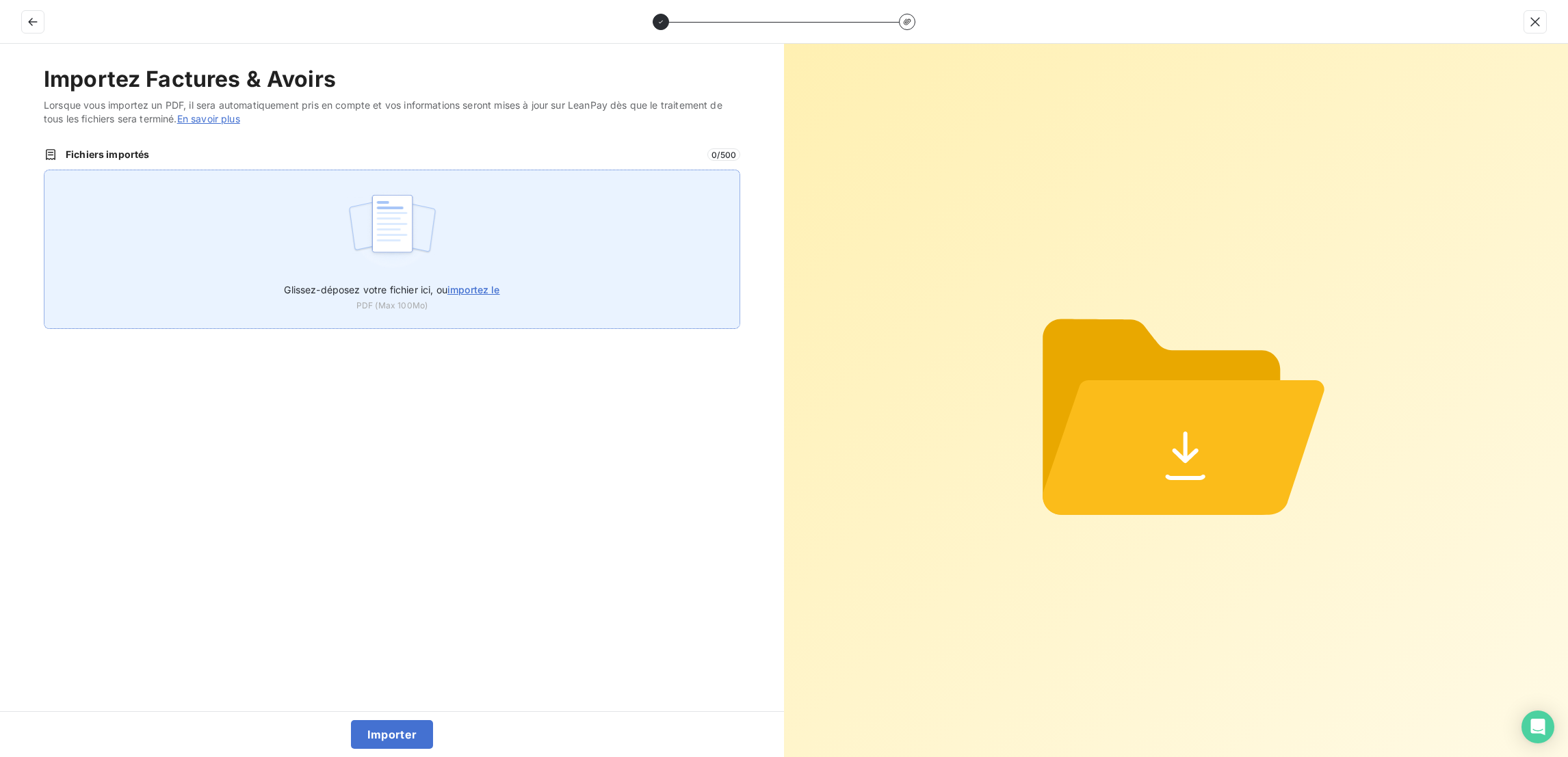
click at [492, 200] on div "Glissez-déposez votre fichier ici, ou importez le PDF (Max 100Mo)" at bounding box center [391, 249] width 696 height 159
type input "C:\fakepath\F_2025_6965.pdf"
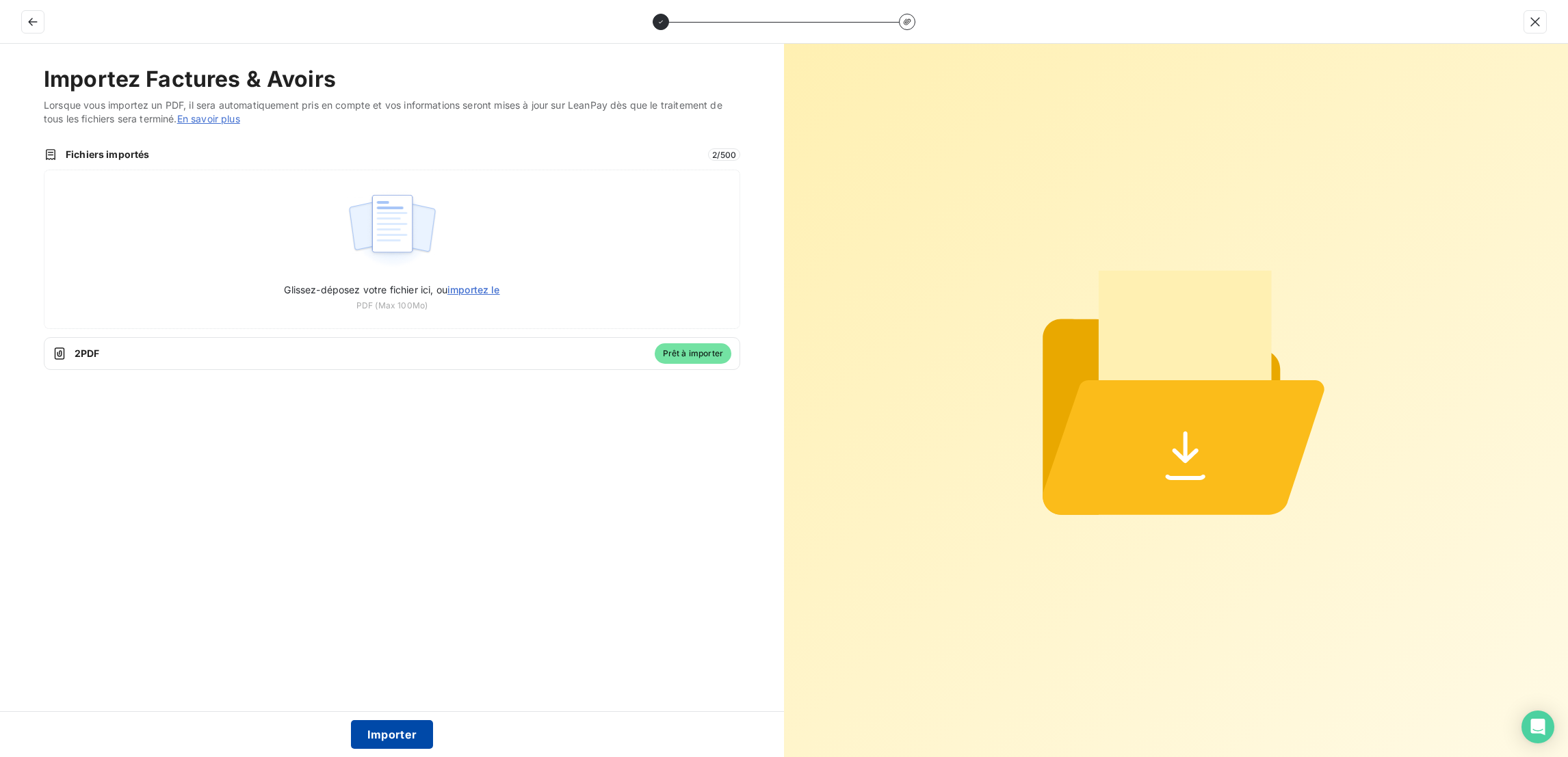
click at [410, 735] on button "Importer" at bounding box center [392, 734] width 83 height 28
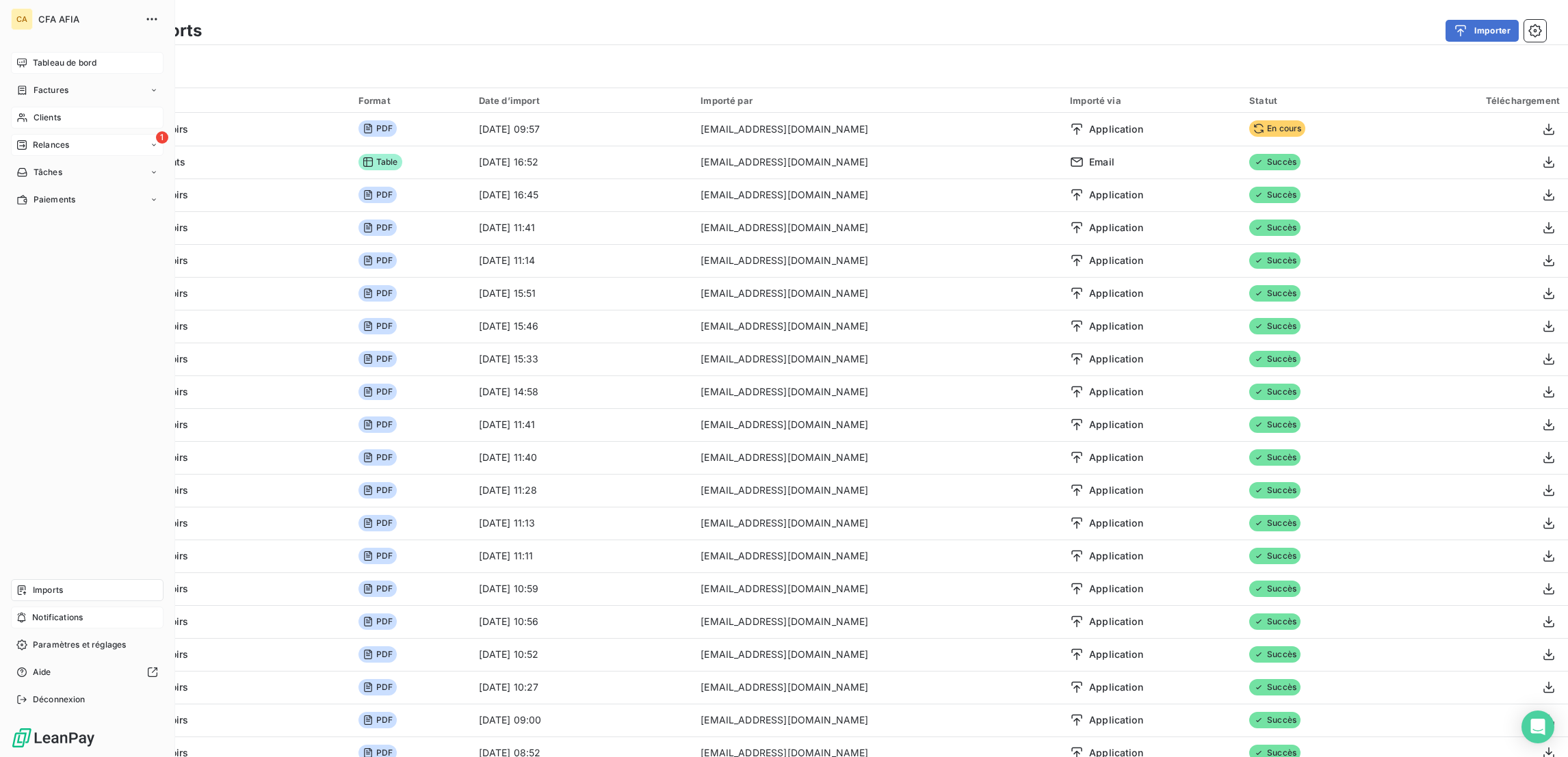
click at [34, 111] on span "Clients" at bounding box center [47, 117] width 28 height 12
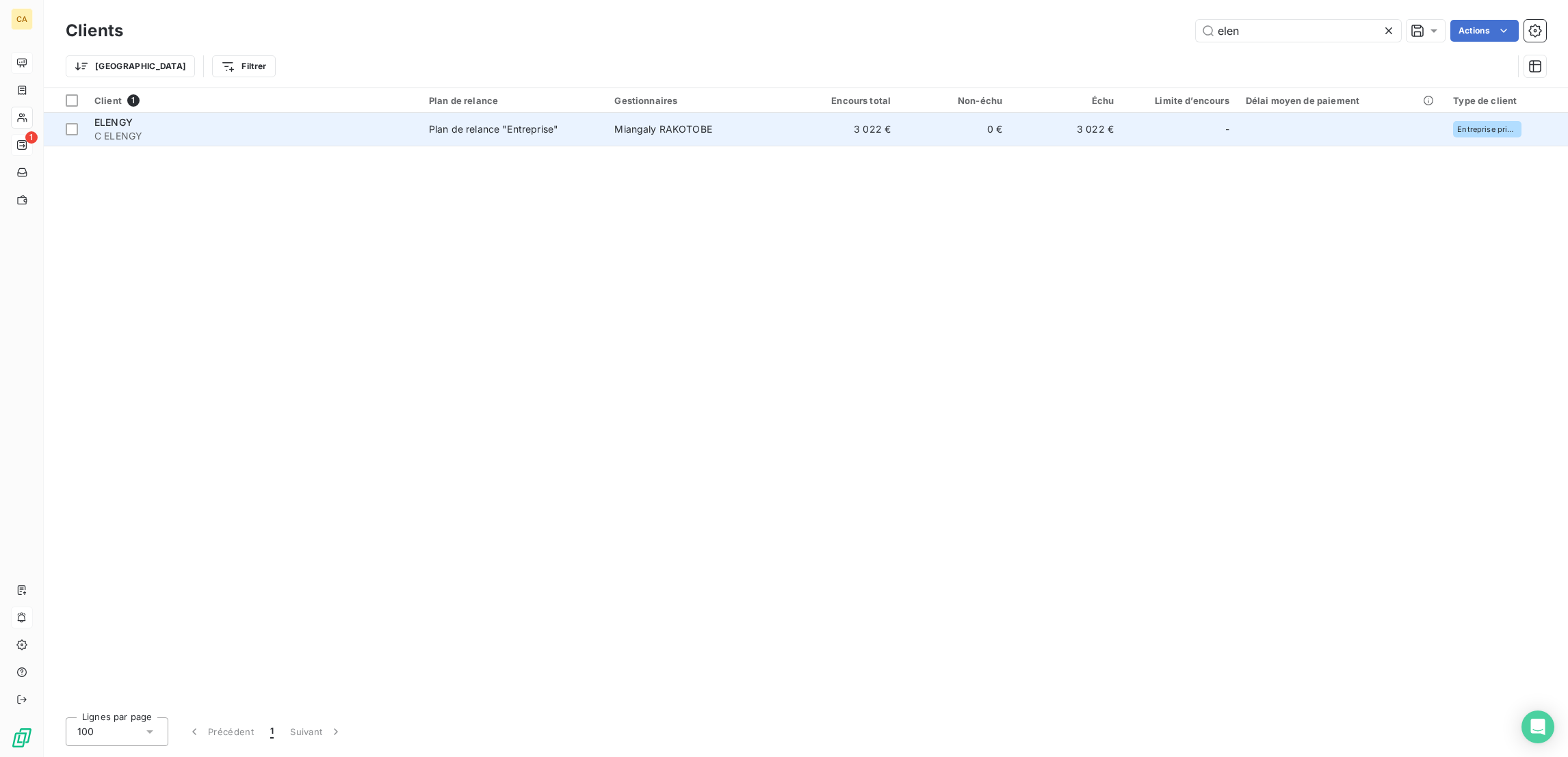
click at [343, 129] on span "C ELENGY" at bounding box center [253, 135] width 318 height 13
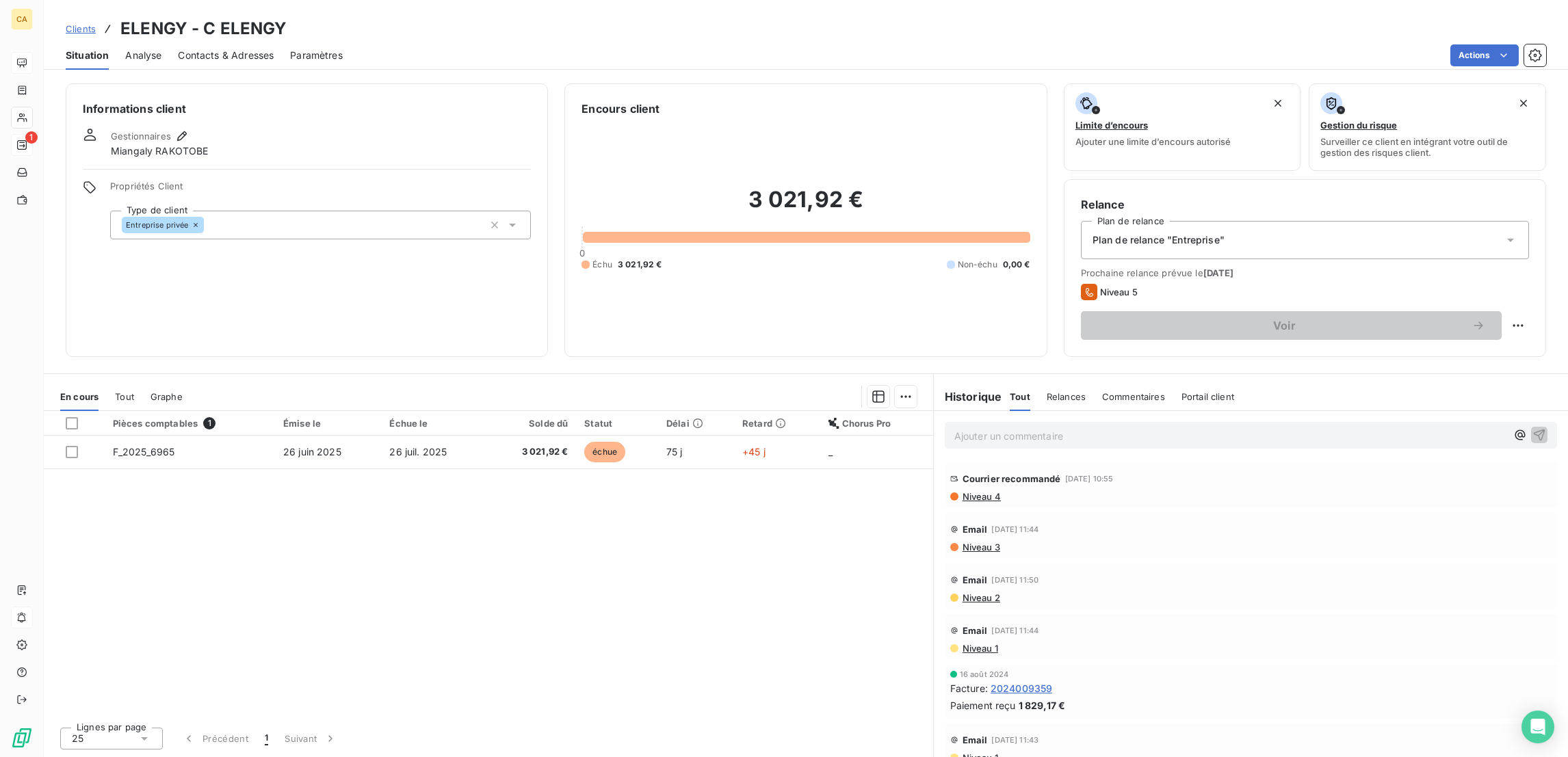
click at [1055, 427] on p "Ajouter un commentaire ﻿" at bounding box center [1229, 435] width 552 height 17
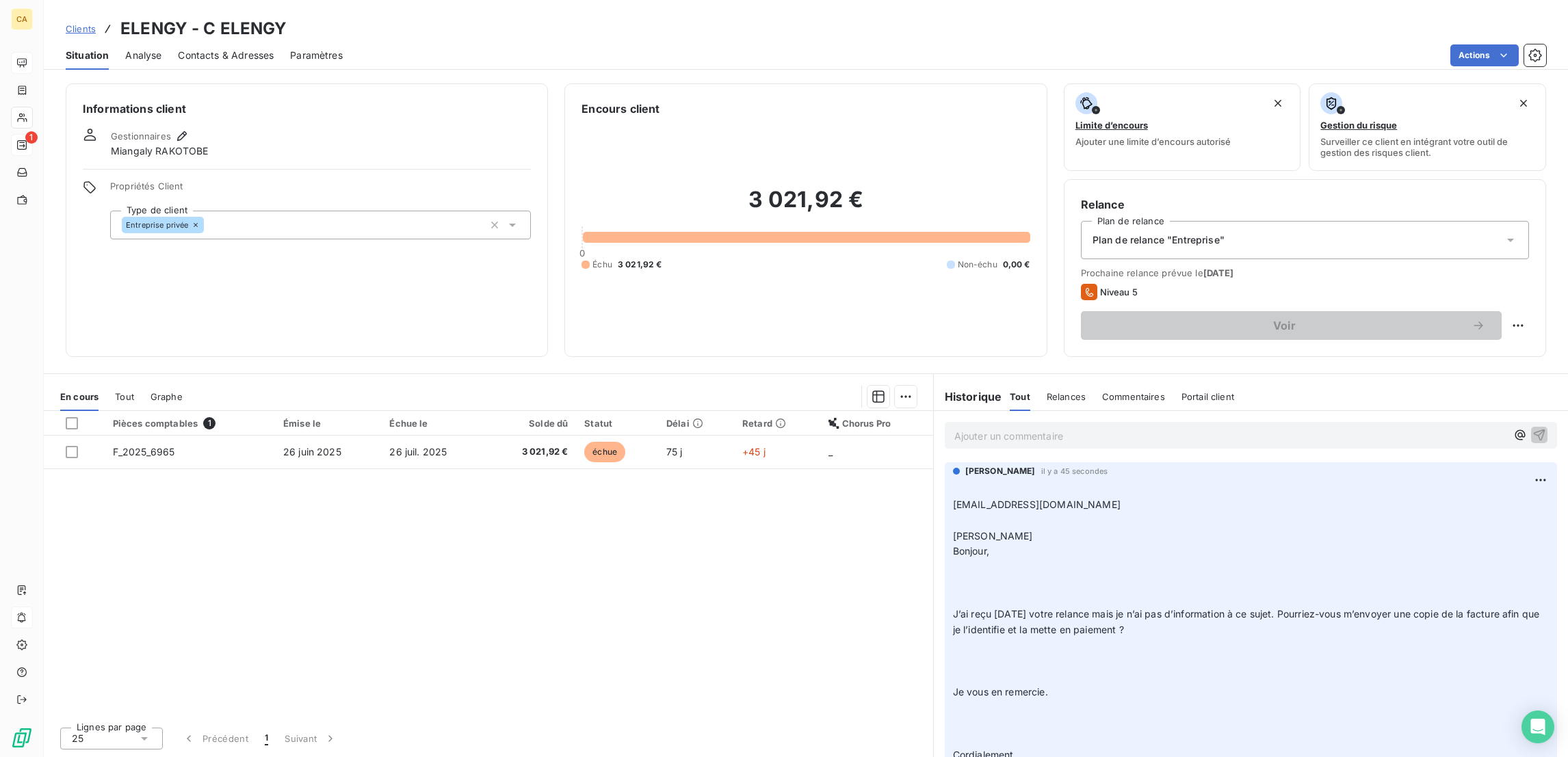
click at [1056, 427] on p "Ajouter un commentaire ﻿" at bounding box center [1229, 435] width 552 height 17
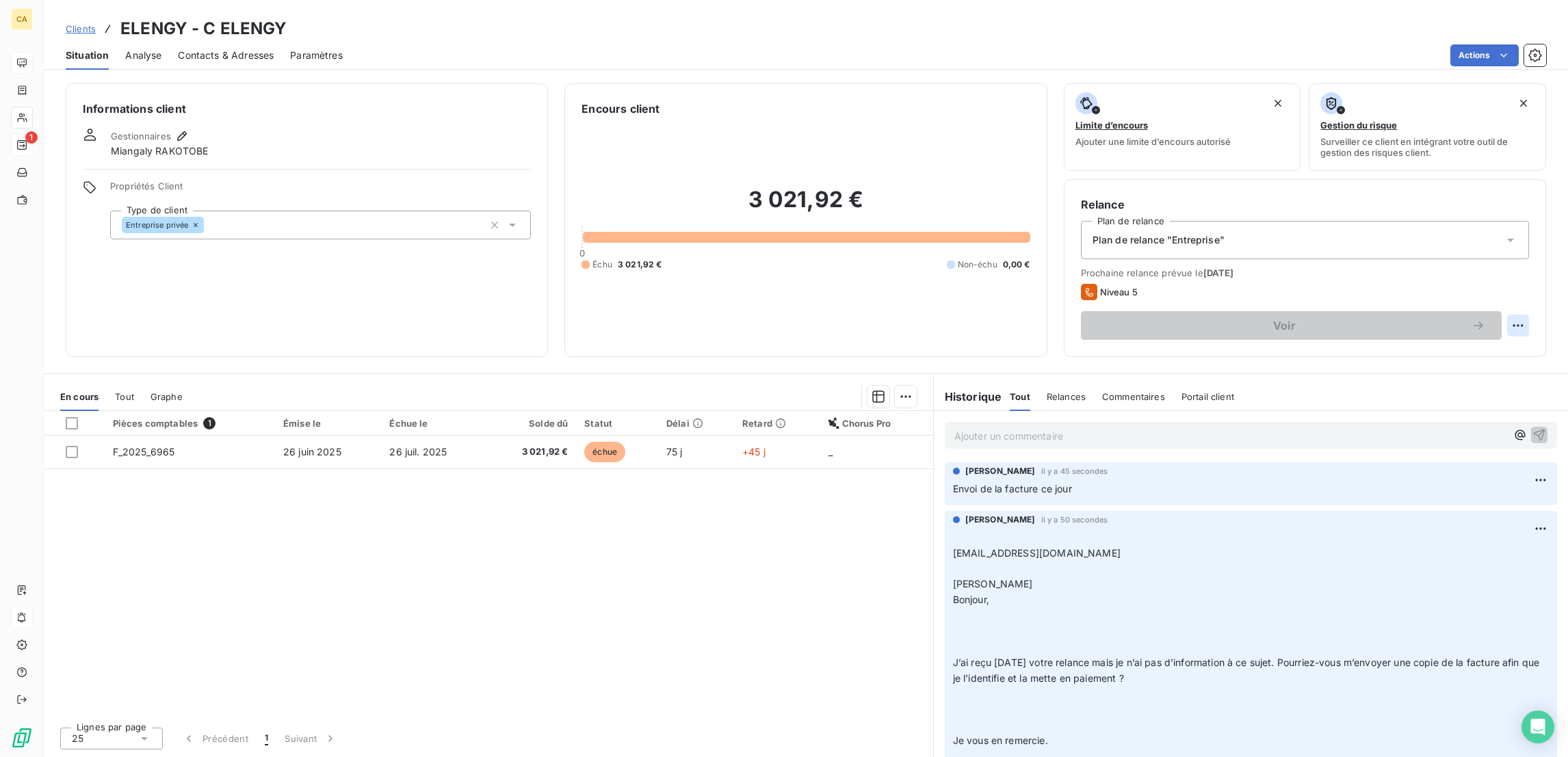
click at [1524, 266] on html "CA 1 Clients ELENGY - C ELENGY Situation Analyse Contacts & Adresses Paramètres…" at bounding box center [784, 378] width 1568 height 757
click at [1503, 302] on div "Replanifier cette action" at bounding box center [1476, 298] width 123 height 22
select select "8"
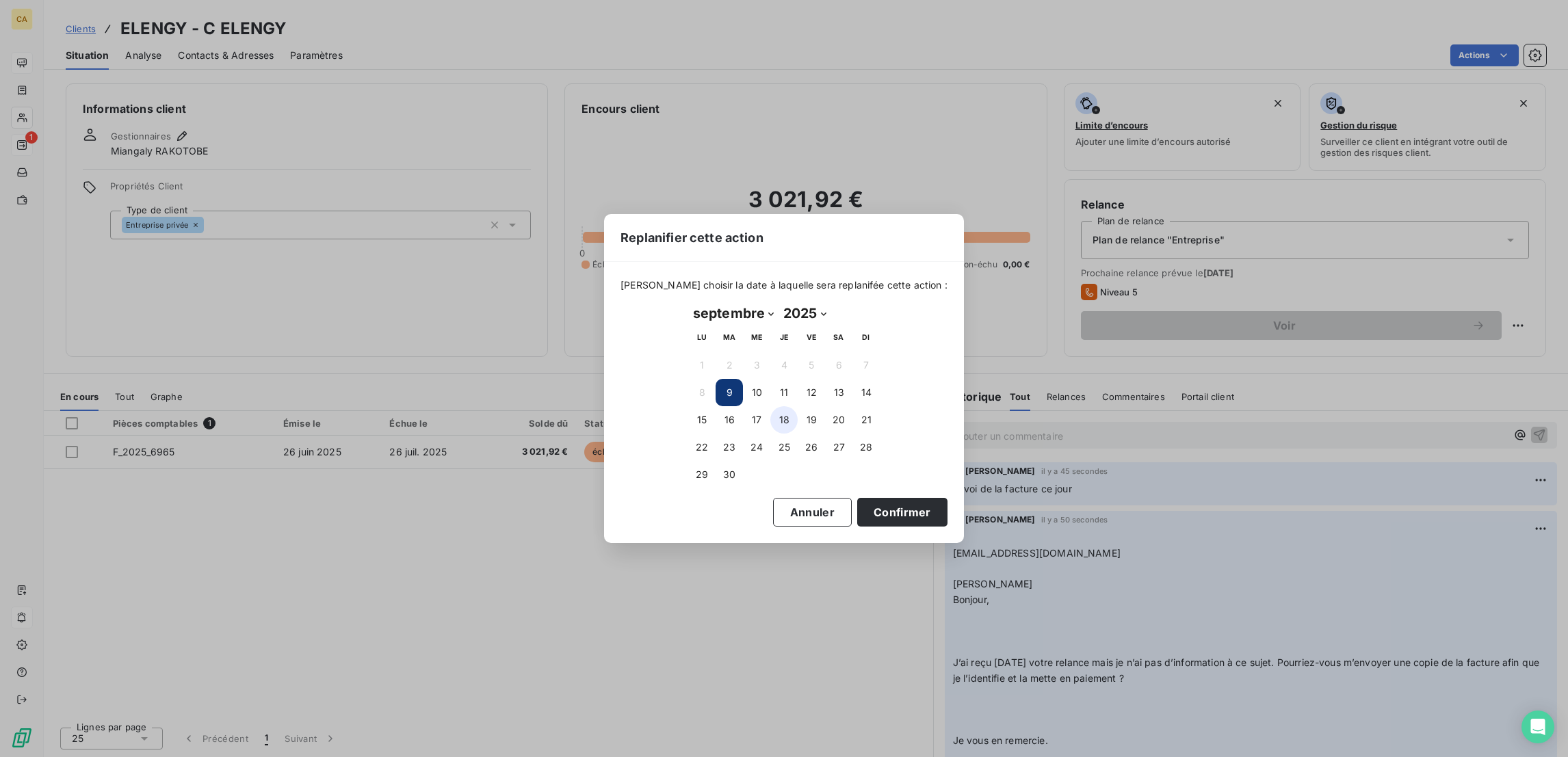
click at [782, 411] on button "18" at bounding box center [783, 419] width 28 height 28
click at [857, 506] on button "Confirmer" at bounding box center [902, 512] width 91 height 28
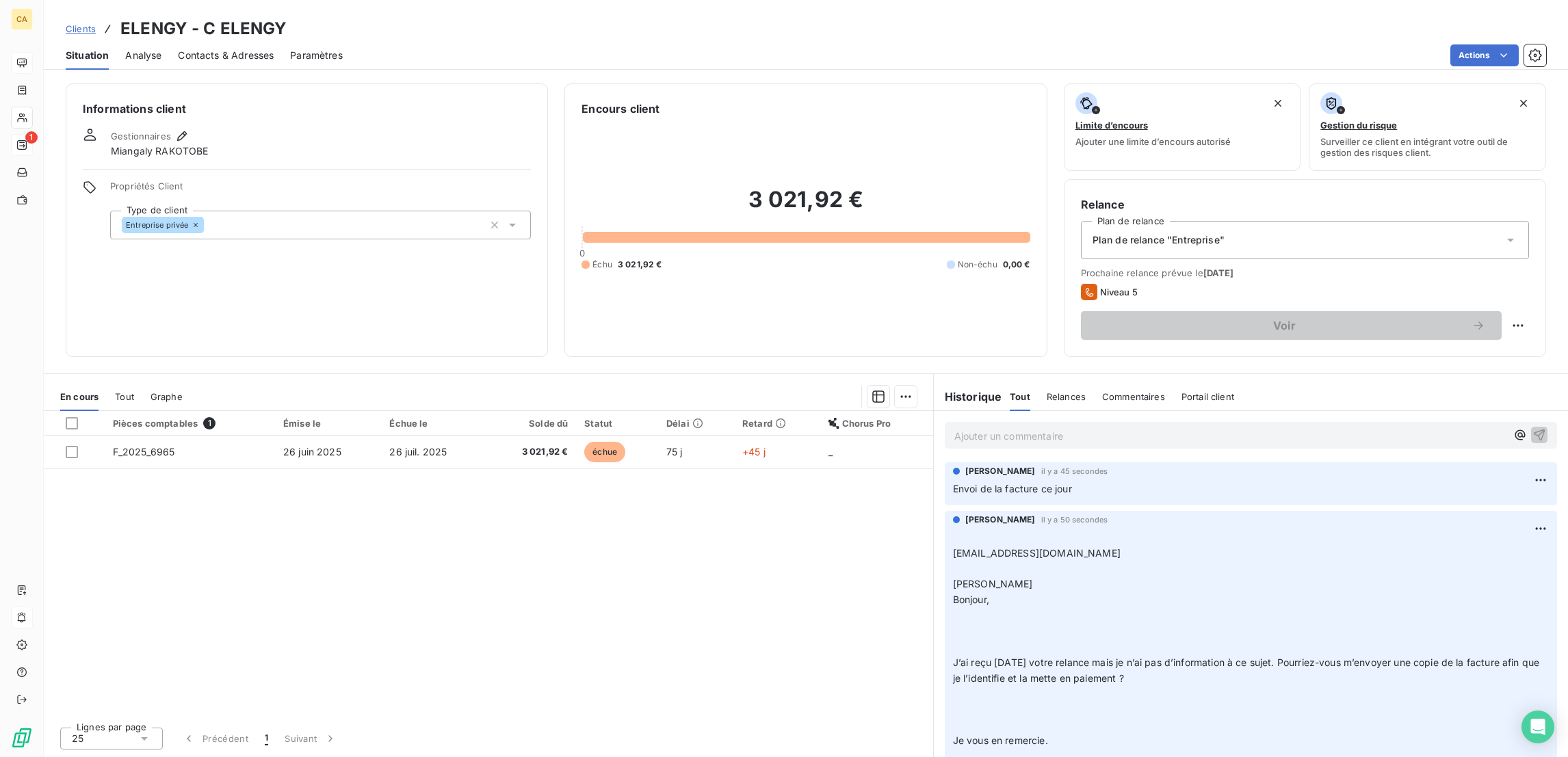
click at [196, 49] on div "Contacts & Adresses" at bounding box center [226, 55] width 96 height 28
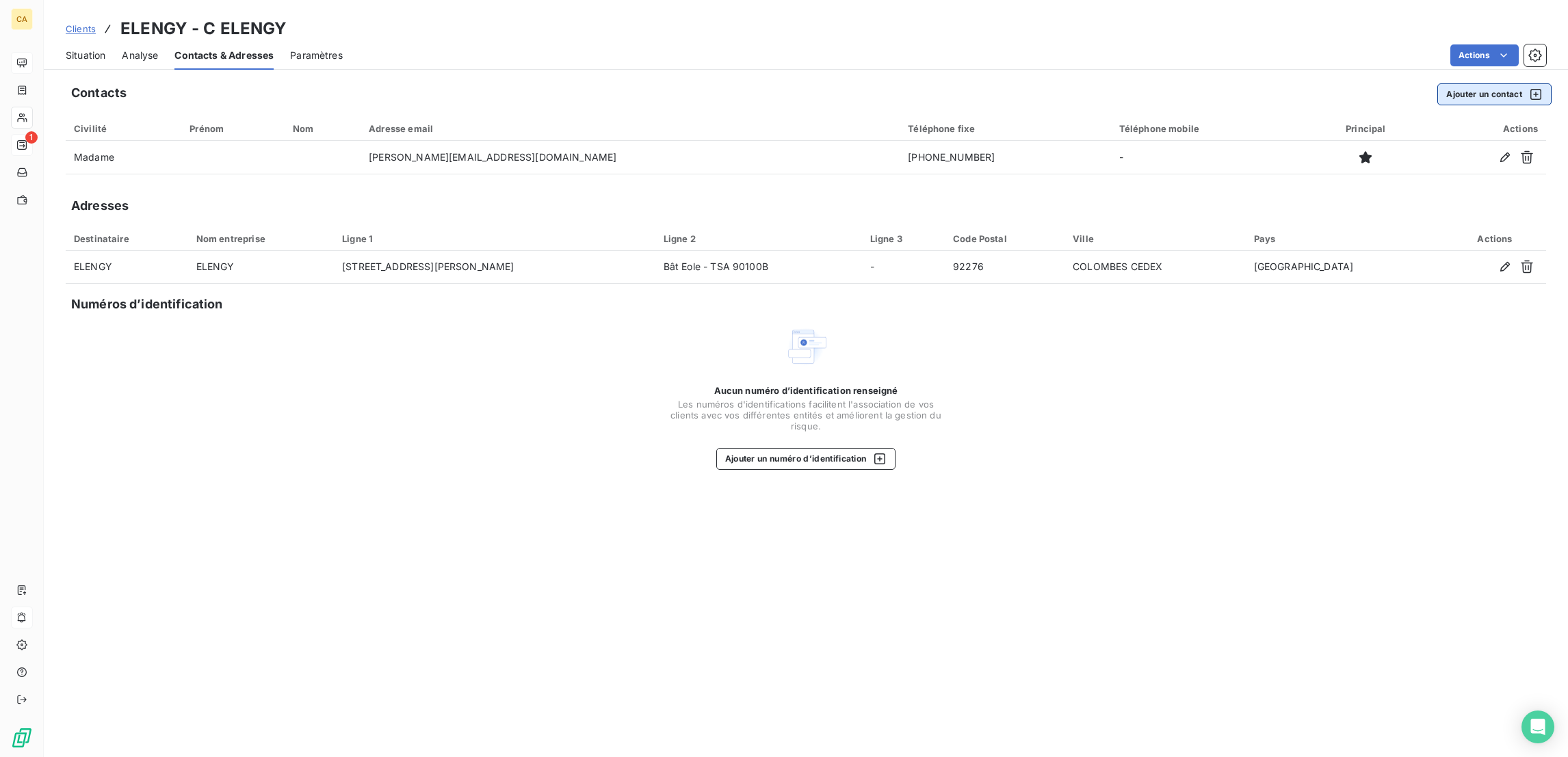
click at [1447, 84] on button "Ajouter un contact" at bounding box center [1494, 94] width 115 height 22
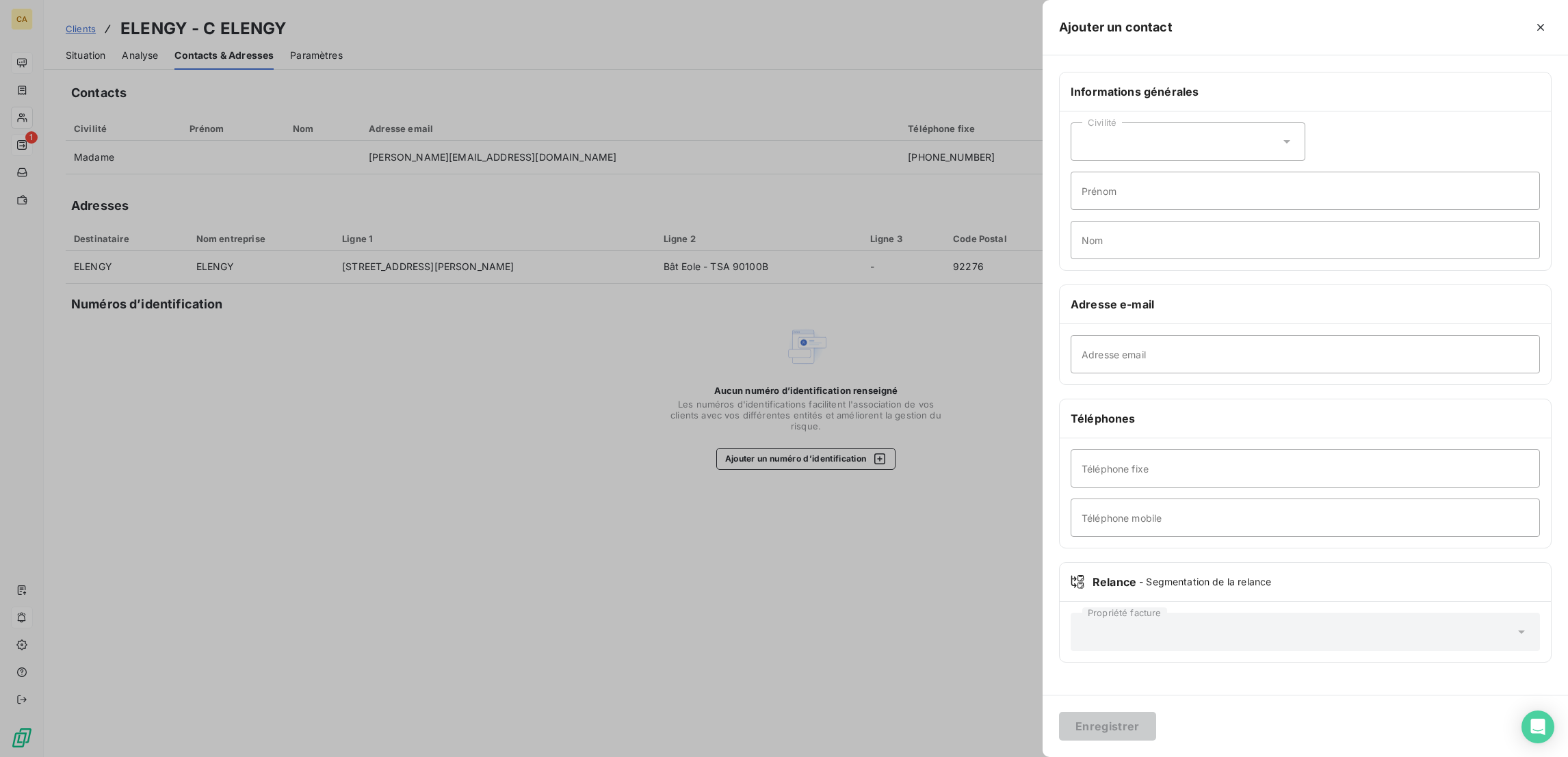
click at [1258, 123] on div "Civilité" at bounding box center [1188, 141] width 235 height 38
click at [1135, 170] on span "Madame" at bounding box center [1116, 176] width 37 height 13
click at [1251, 171] on input "Prénom" at bounding box center [1305, 190] width 469 height 38
type input "VIRGINIE"
type input "LEGER"
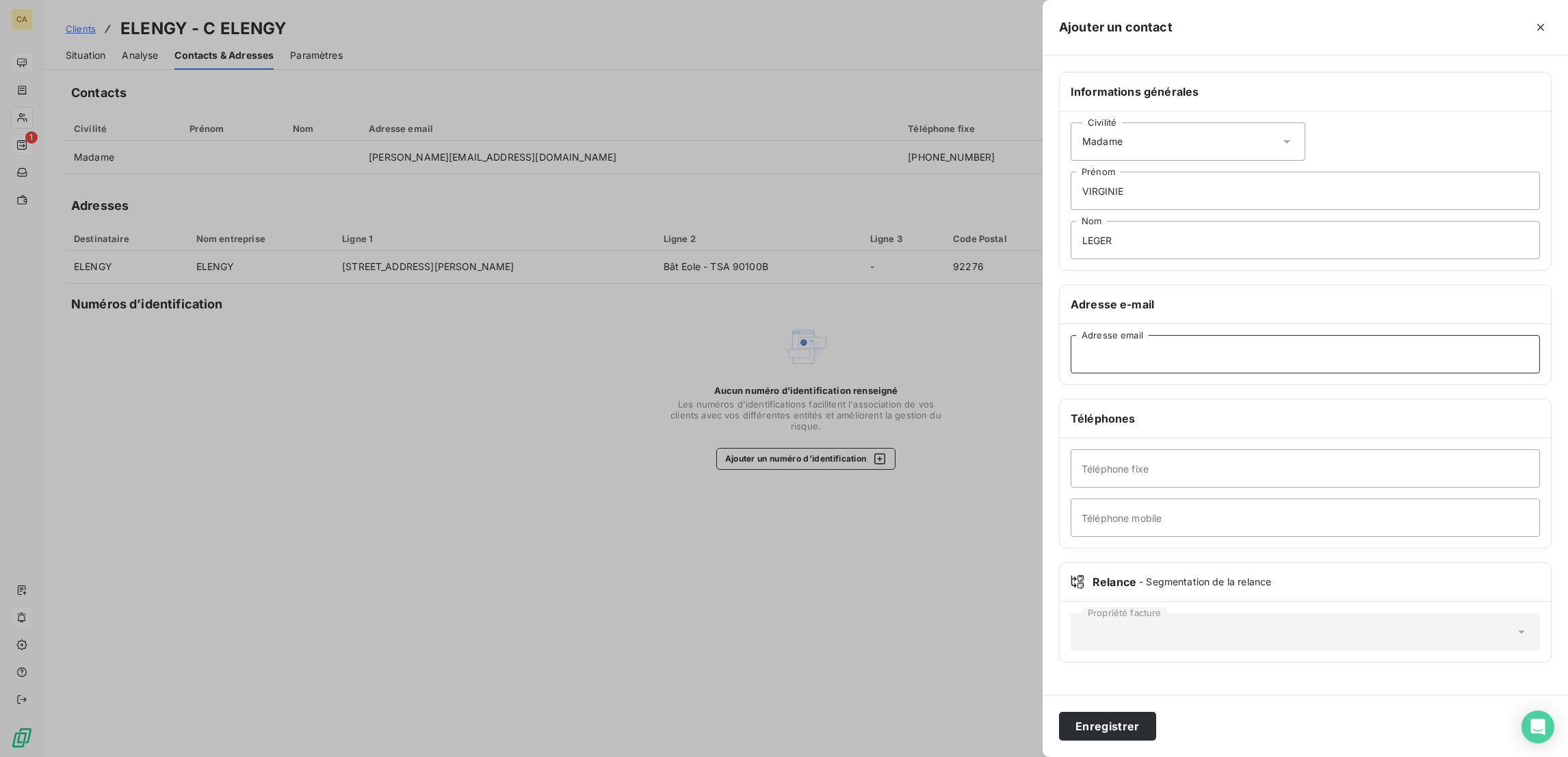
paste input "virginie.leger@elengy.com"
type input "virginie.leger@elengy.com"
click at [1059, 712] on button "Enregistrer" at bounding box center [1107, 726] width 97 height 28
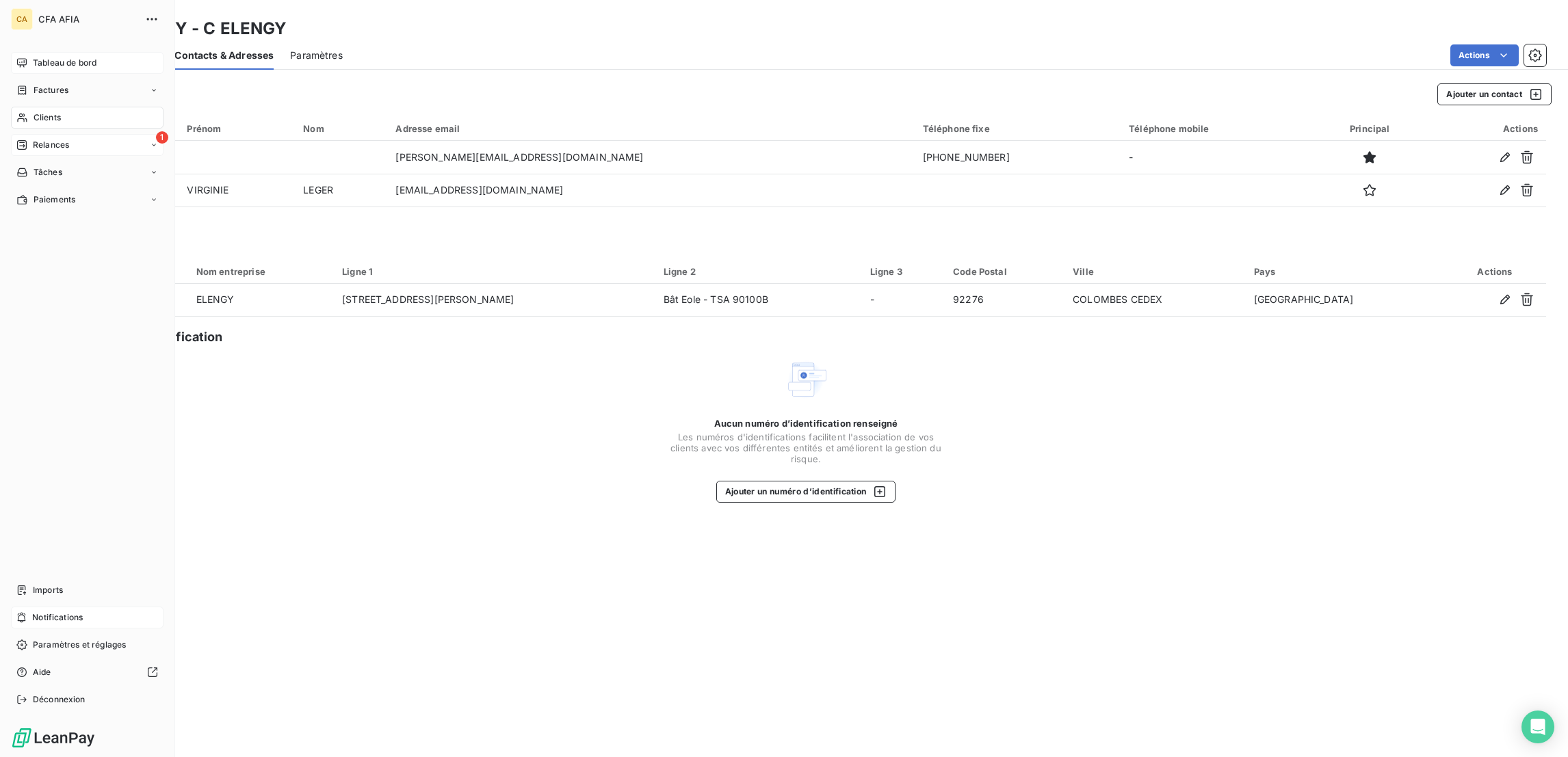
click at [20, 58] on div "Tableau de bord" at bounding box center [87, 62] width 153 height 22
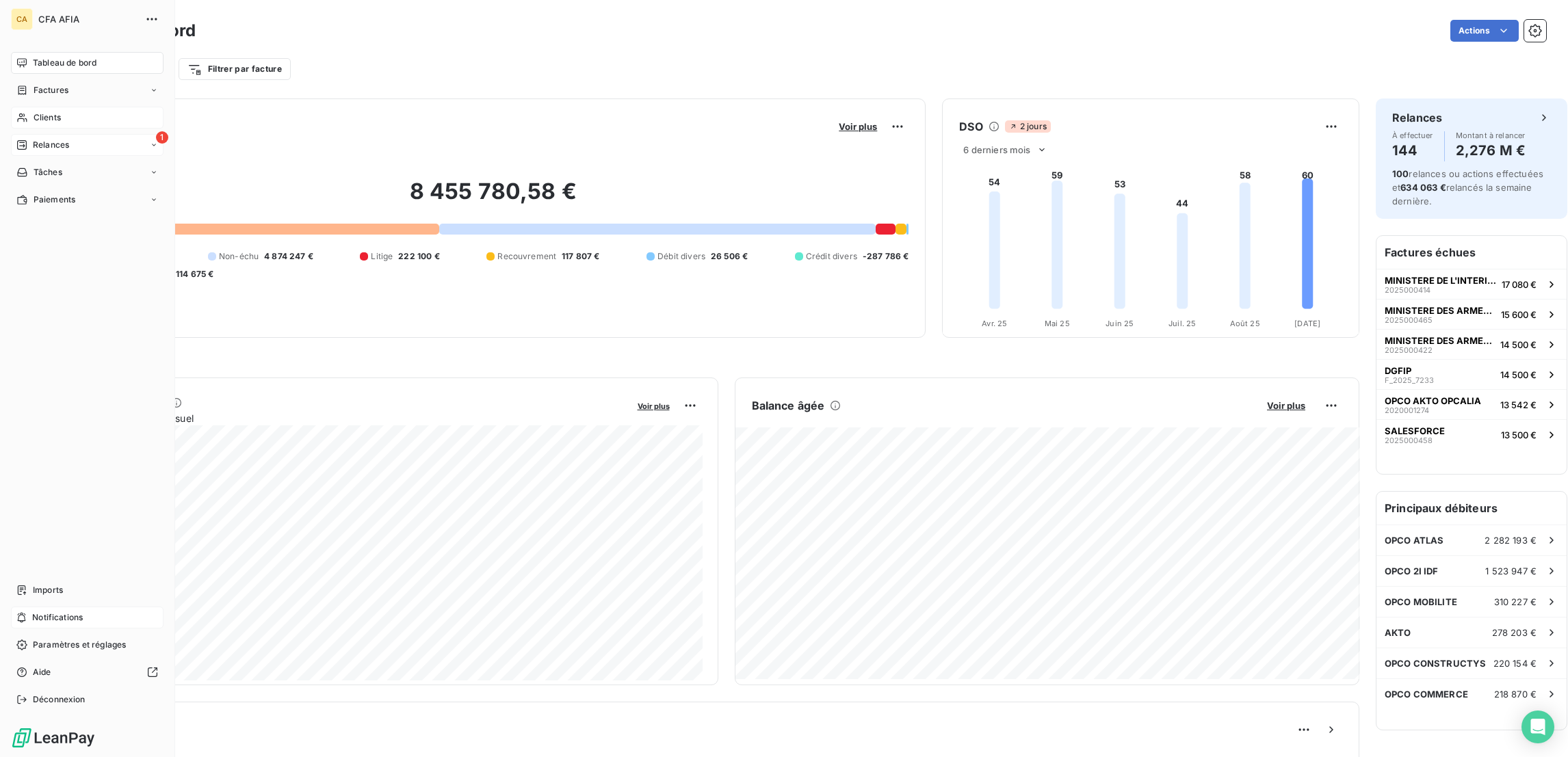
click at [34, 111] on span "Clients" at bounding box center [47, 117] width 28 height 12
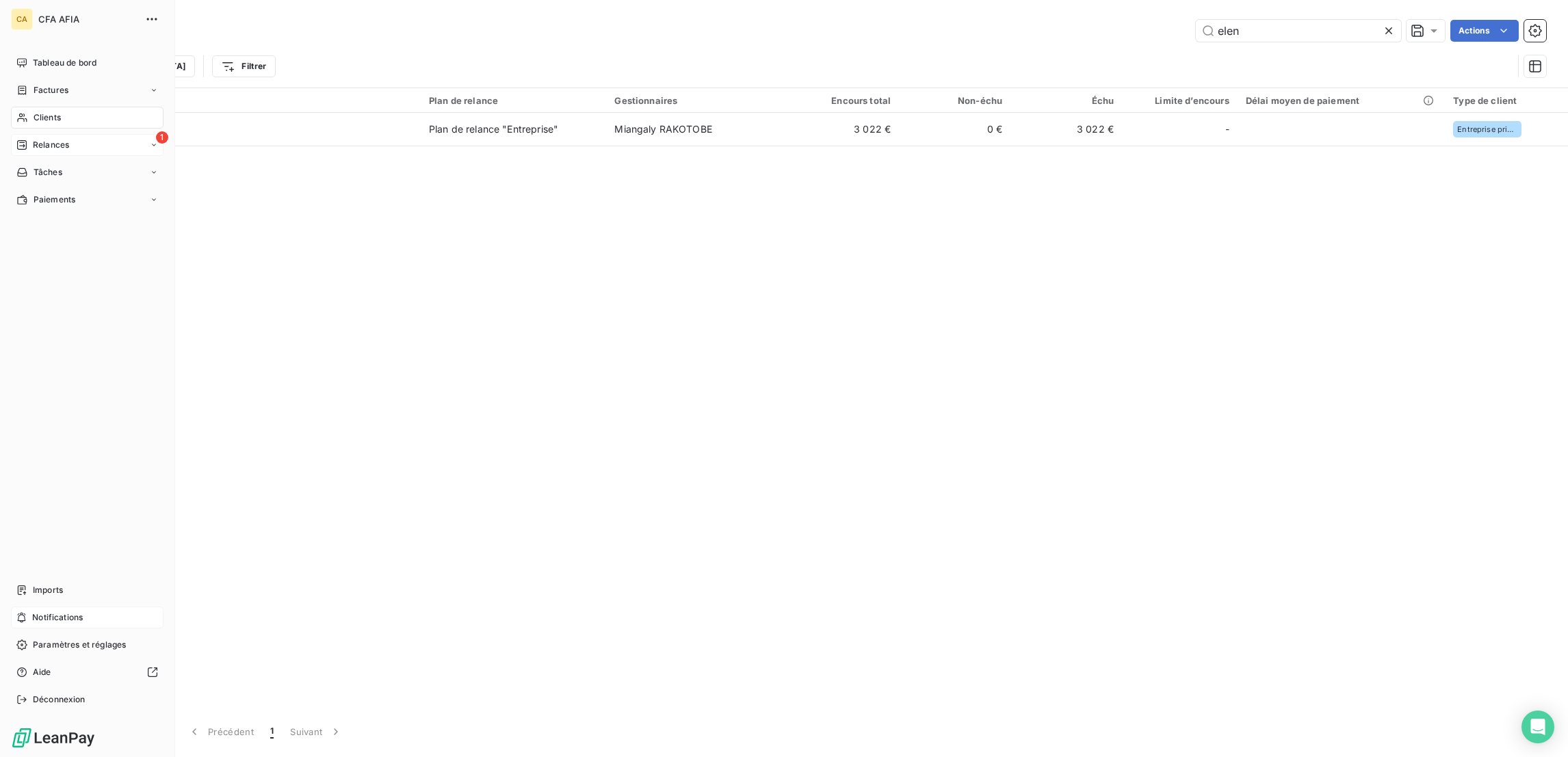
click at [20, 107] on div "Clients" at bounding box center [87, 117] width 153 height 22
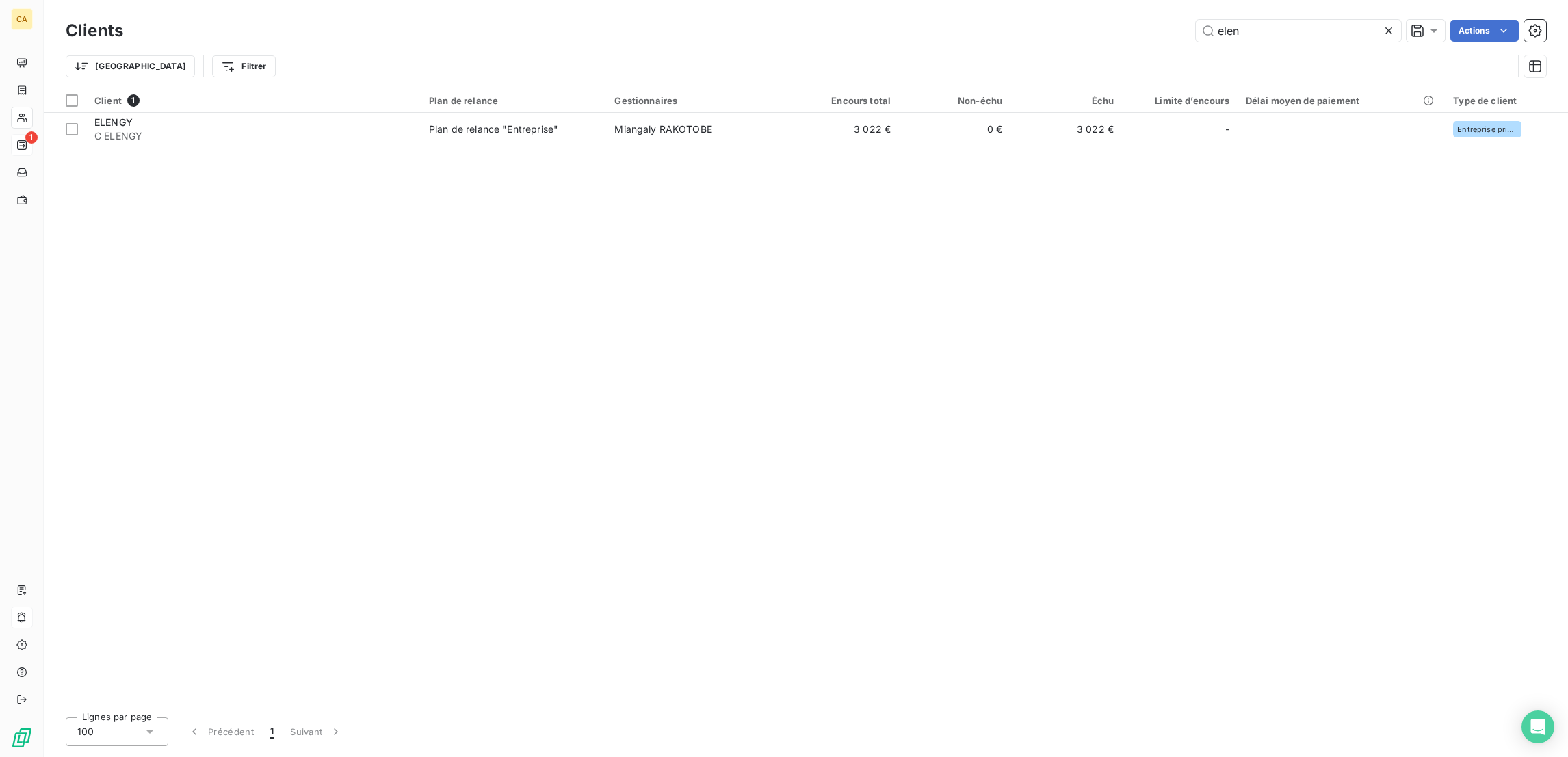
click at [473, 344] on div "Client 1 Plan de relance Gestionnaires Encours total Non-échu Échu Limite d’enc…" at bounding box center [805, 397] width 1524 height 618
click at [1352, 33] on input "elen" at bounding box center [1298, 30] width 205 height 22
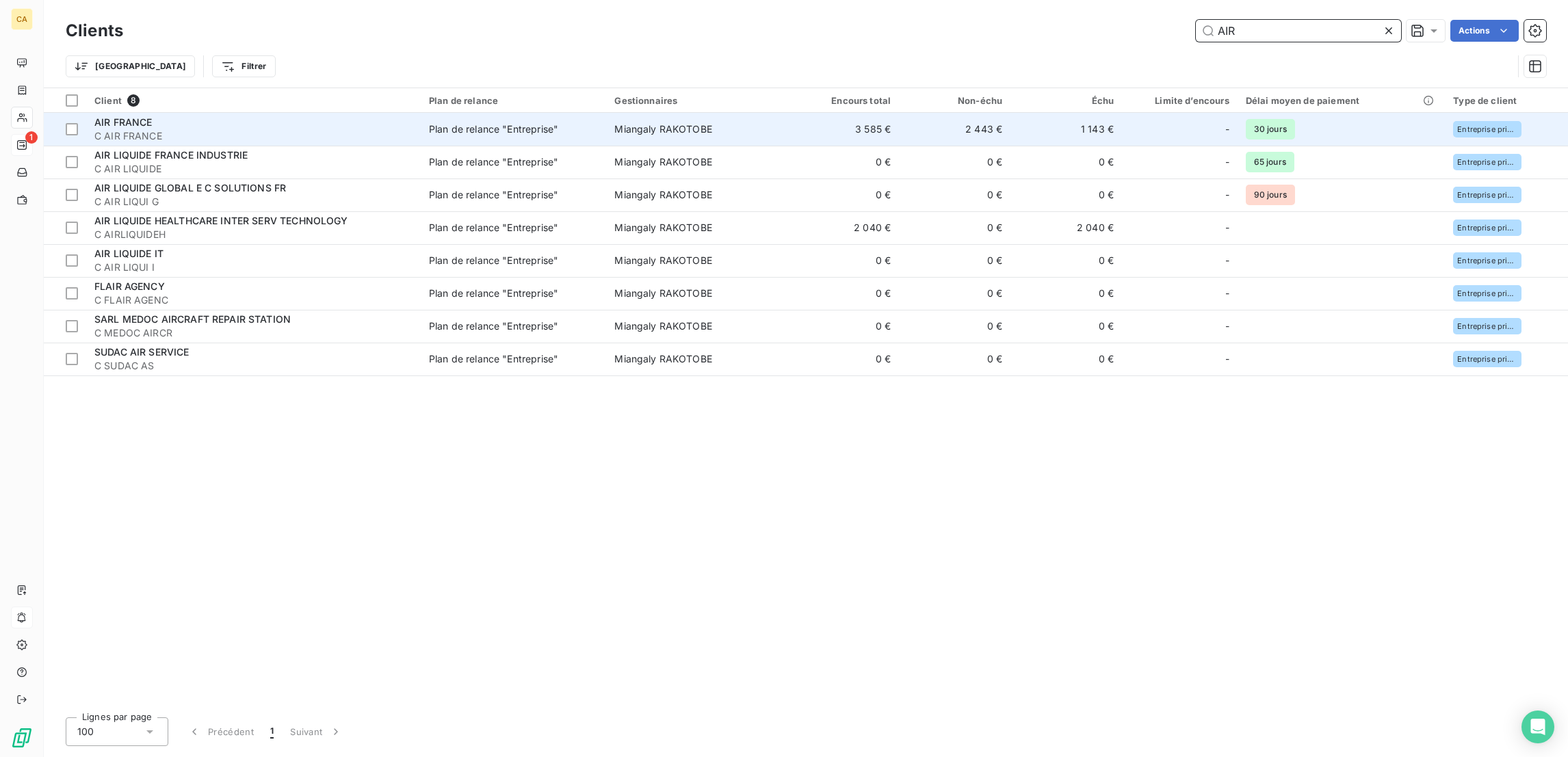
type input "AIR"
click at [910, 113] on td "2 443 €" at bounding box center [954, 129] width 111 height 33
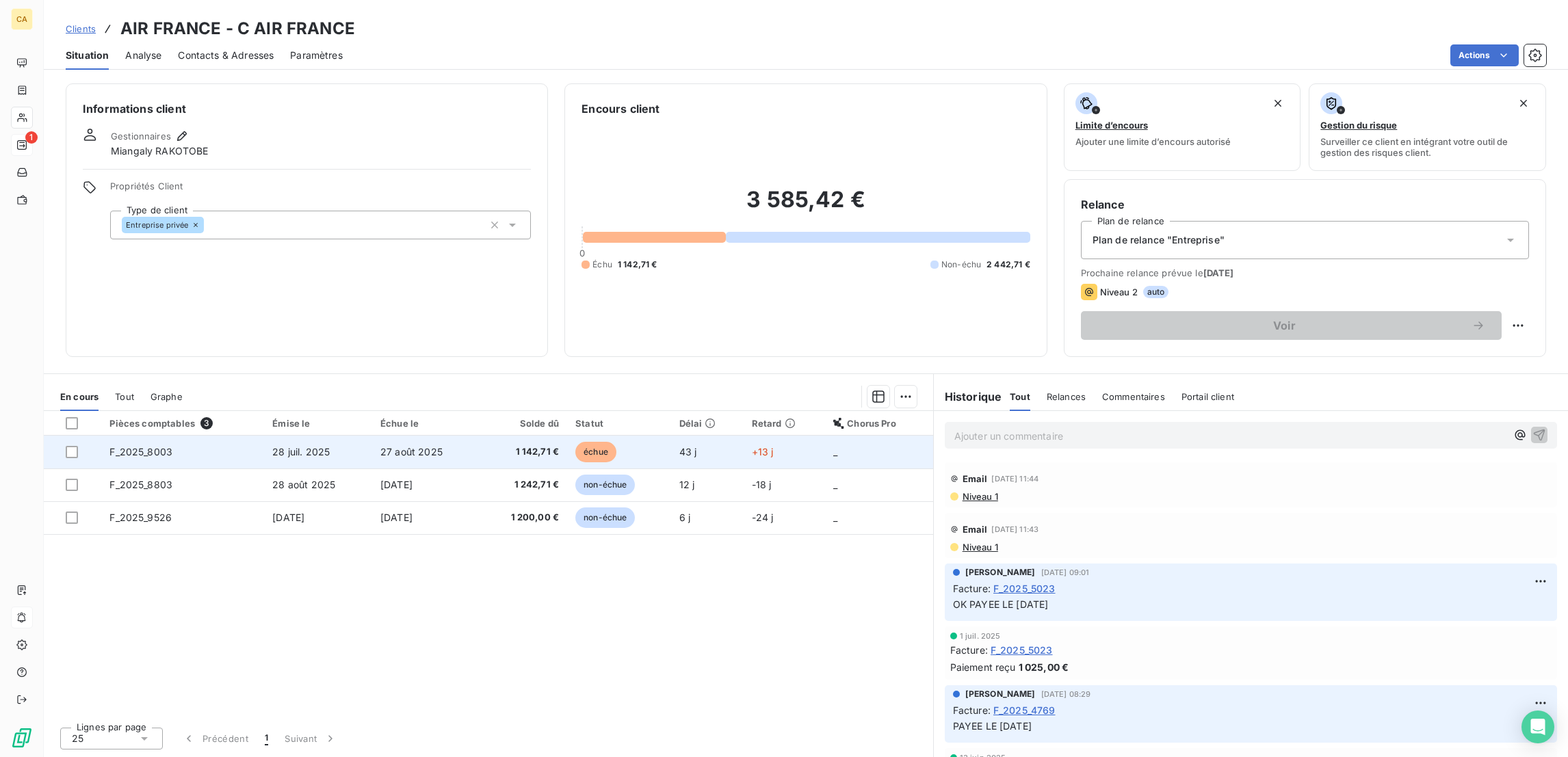
click at [334, 435] on td "28 juil. 2025" at bounding box center [318, 451] width 108 height 33
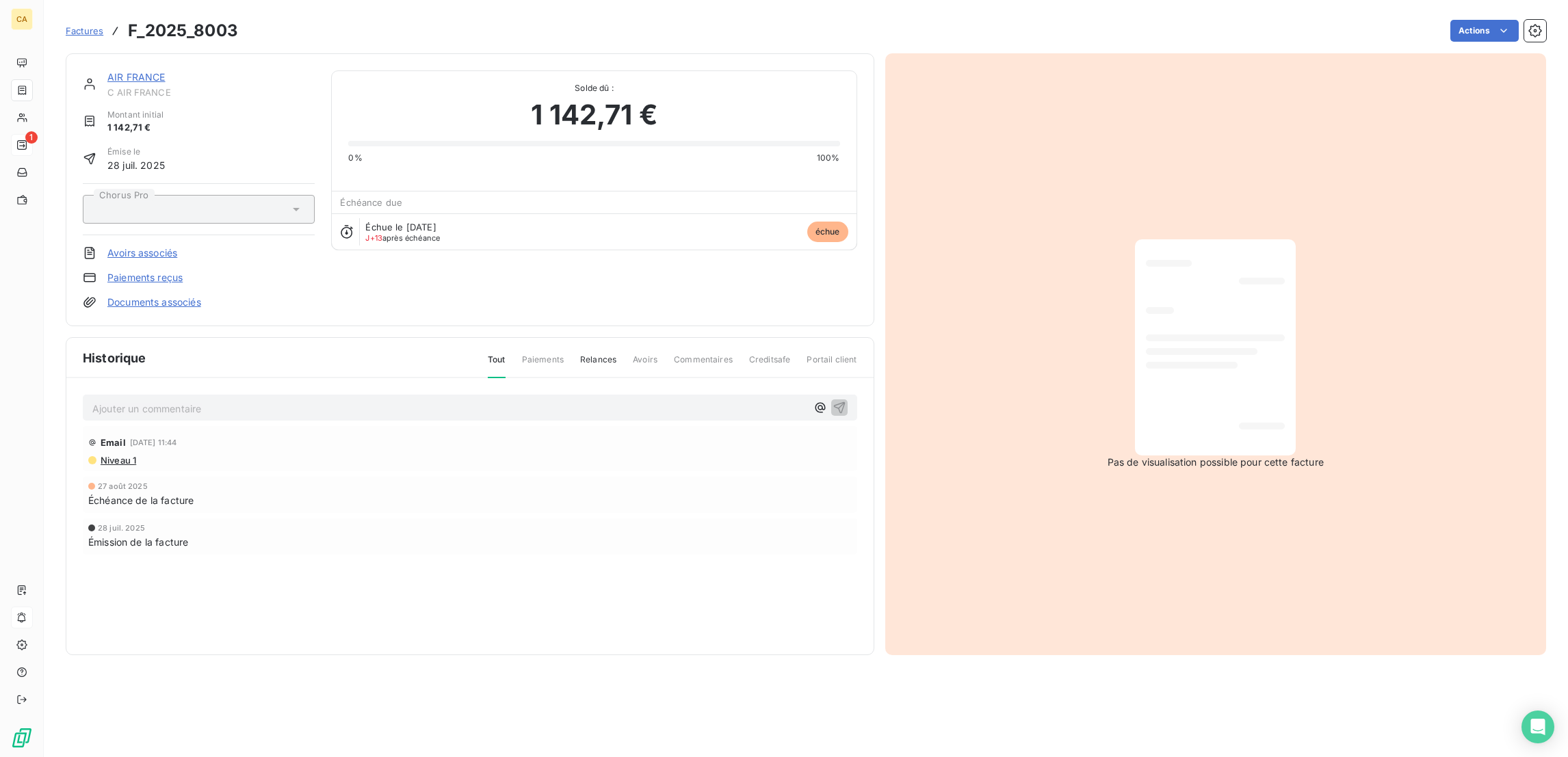
click at [114, 71] on link "AIR FRANCE" at bounding box center [136, 76] width 58 height 12
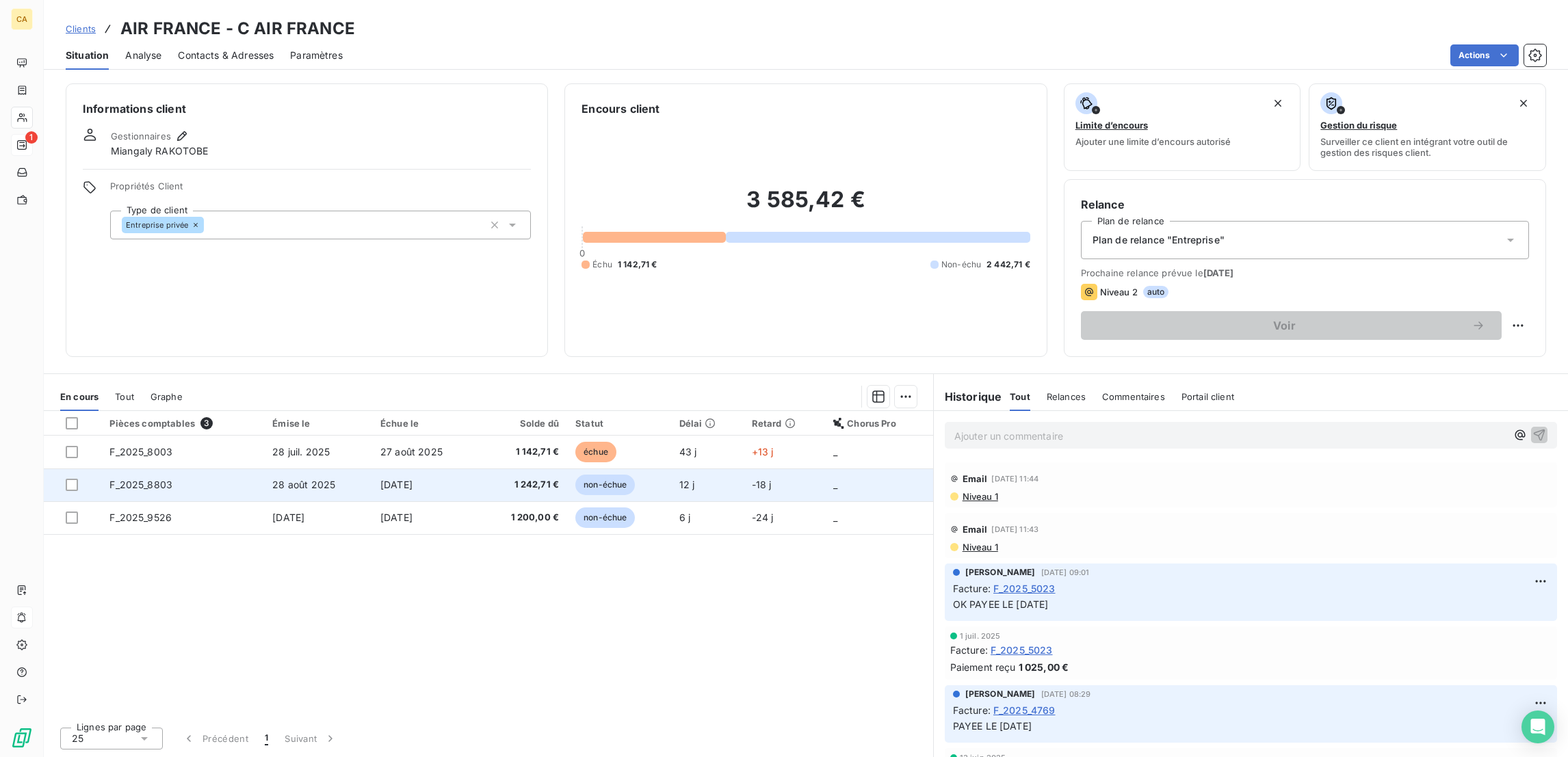
click at [171, 468] on td "F_2025_8803" at bounding box center [182, 484] width 163 height 33
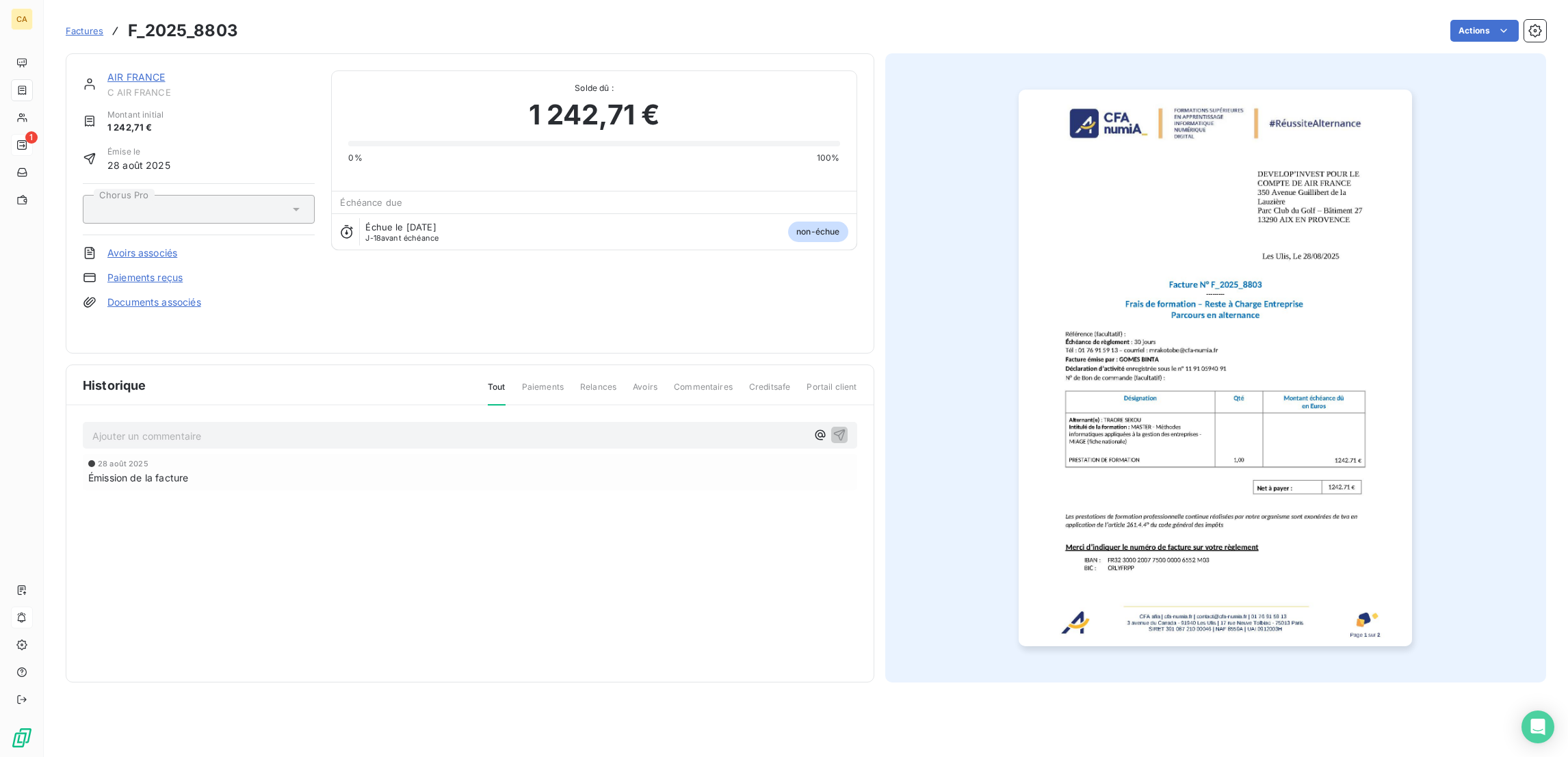
click at [109, 71] on link "AIR FRANCE" at bounding box center [136, 76] width 58 height 12
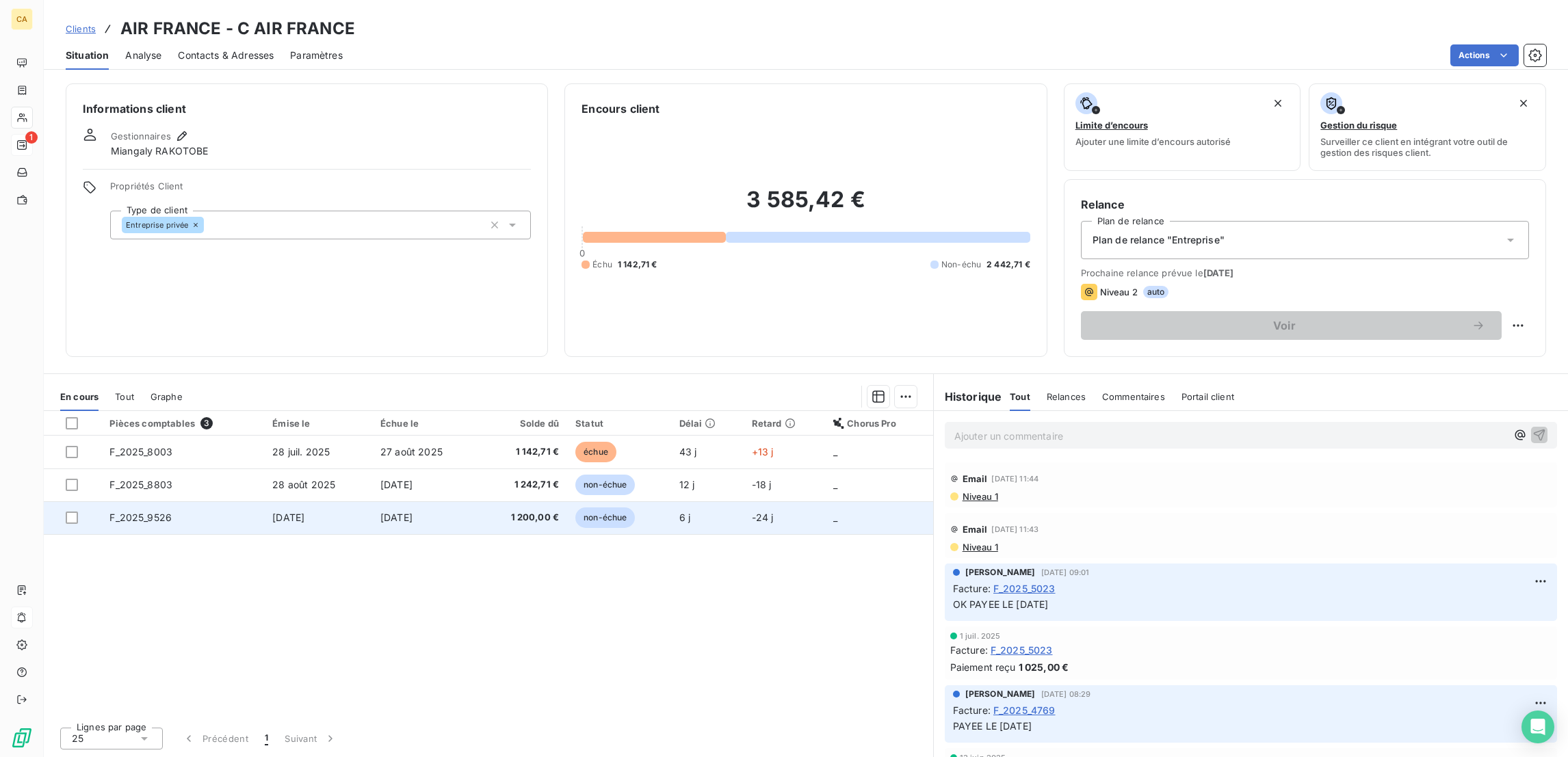
click at [122, 501] on td "F_2025_9526" at bounding box center [182, 517] width 163 height 33
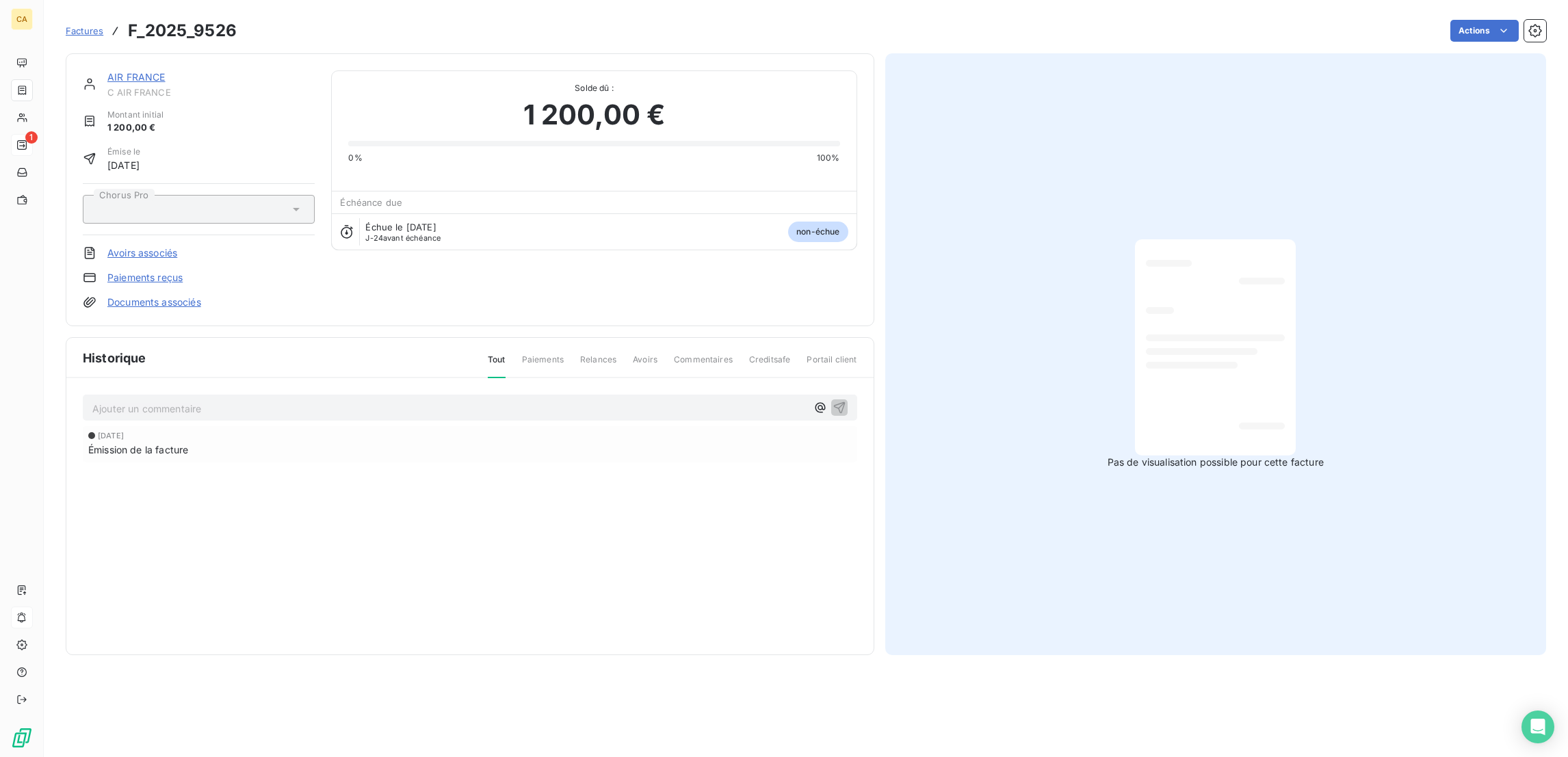
click at [135, 71] on link "AIR FRANCE" at bounding box center [136, 76] width 58 height 12
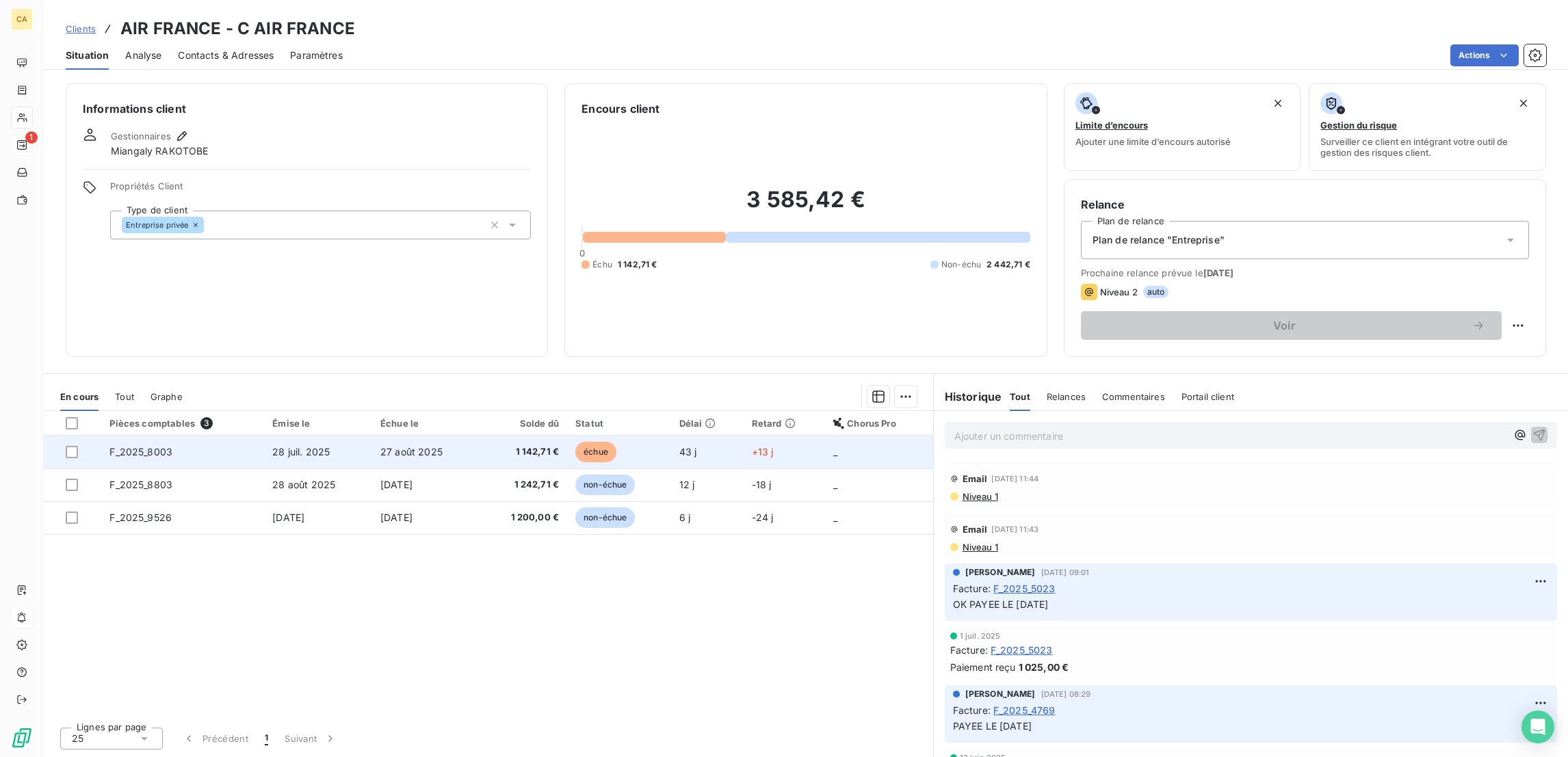
click at [188, 435] on td "F_2025_8003" at bounding box center [182, 451] width 163 height 33
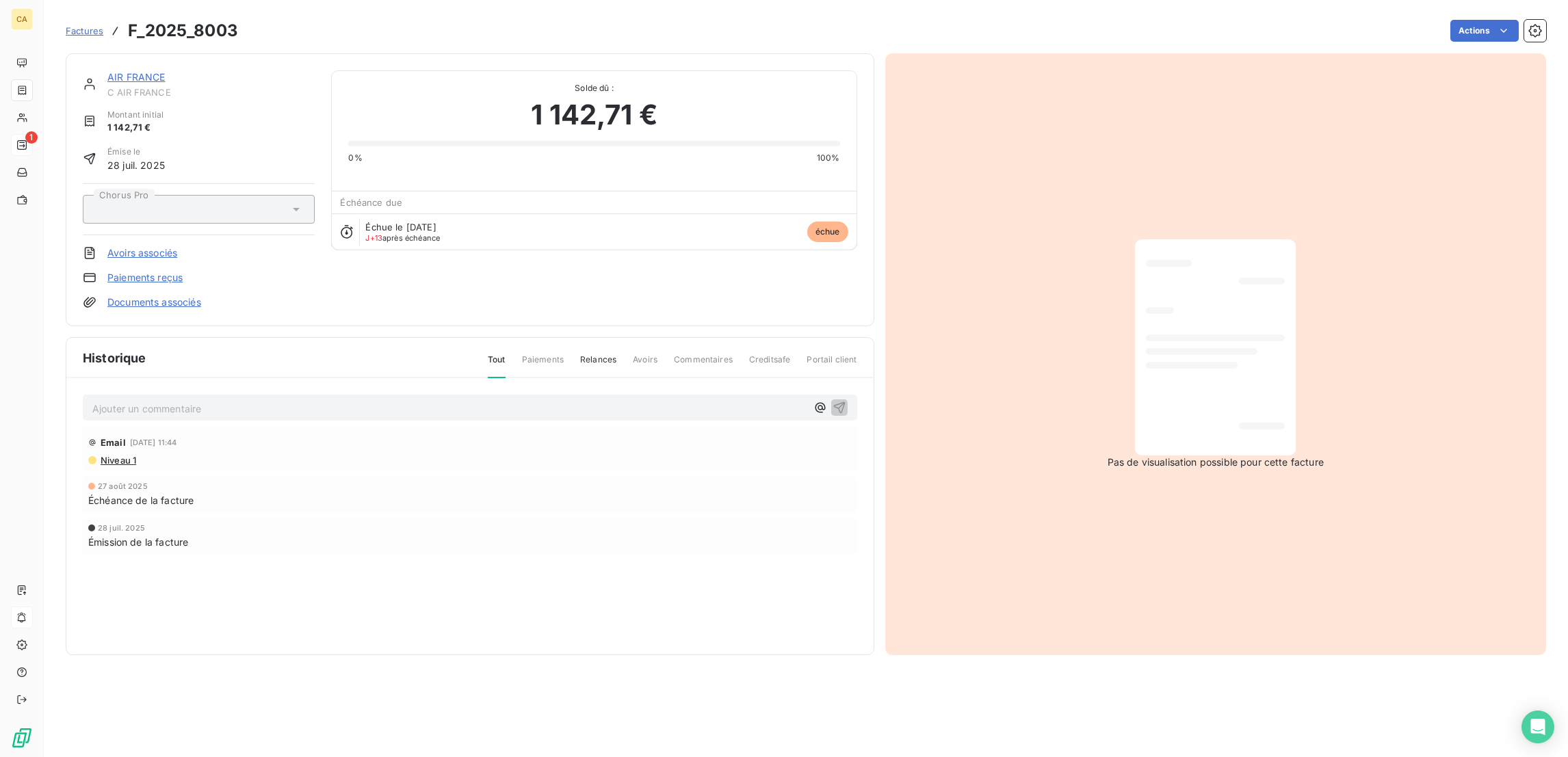
click at [108, 71] on link "AIR FRANCE" at bounding box center [136, 76] width 58 height 12
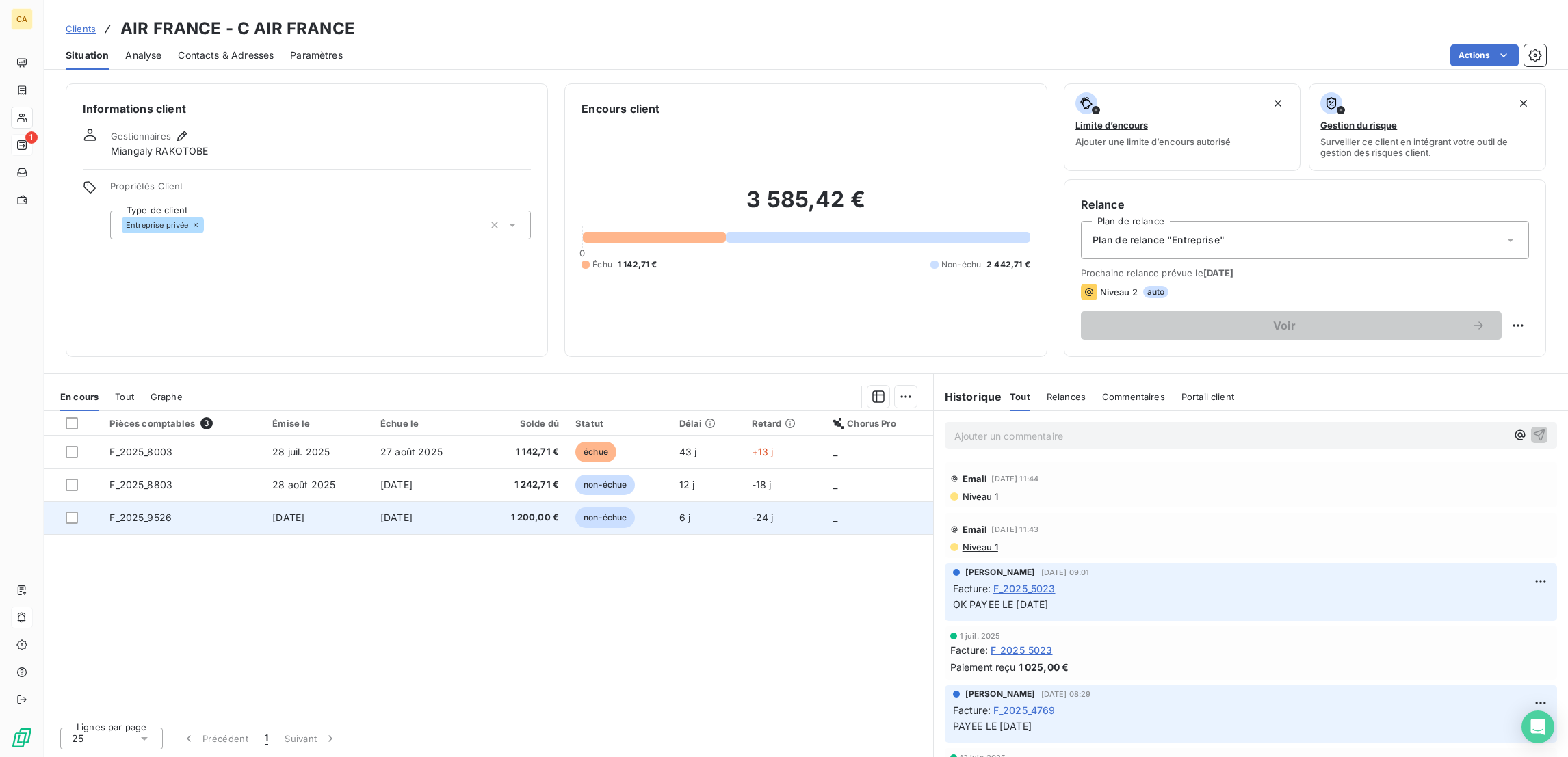
click at [109, 512] on span "F_2025_9526" at bounding box center [140, 517] width 62 height 12
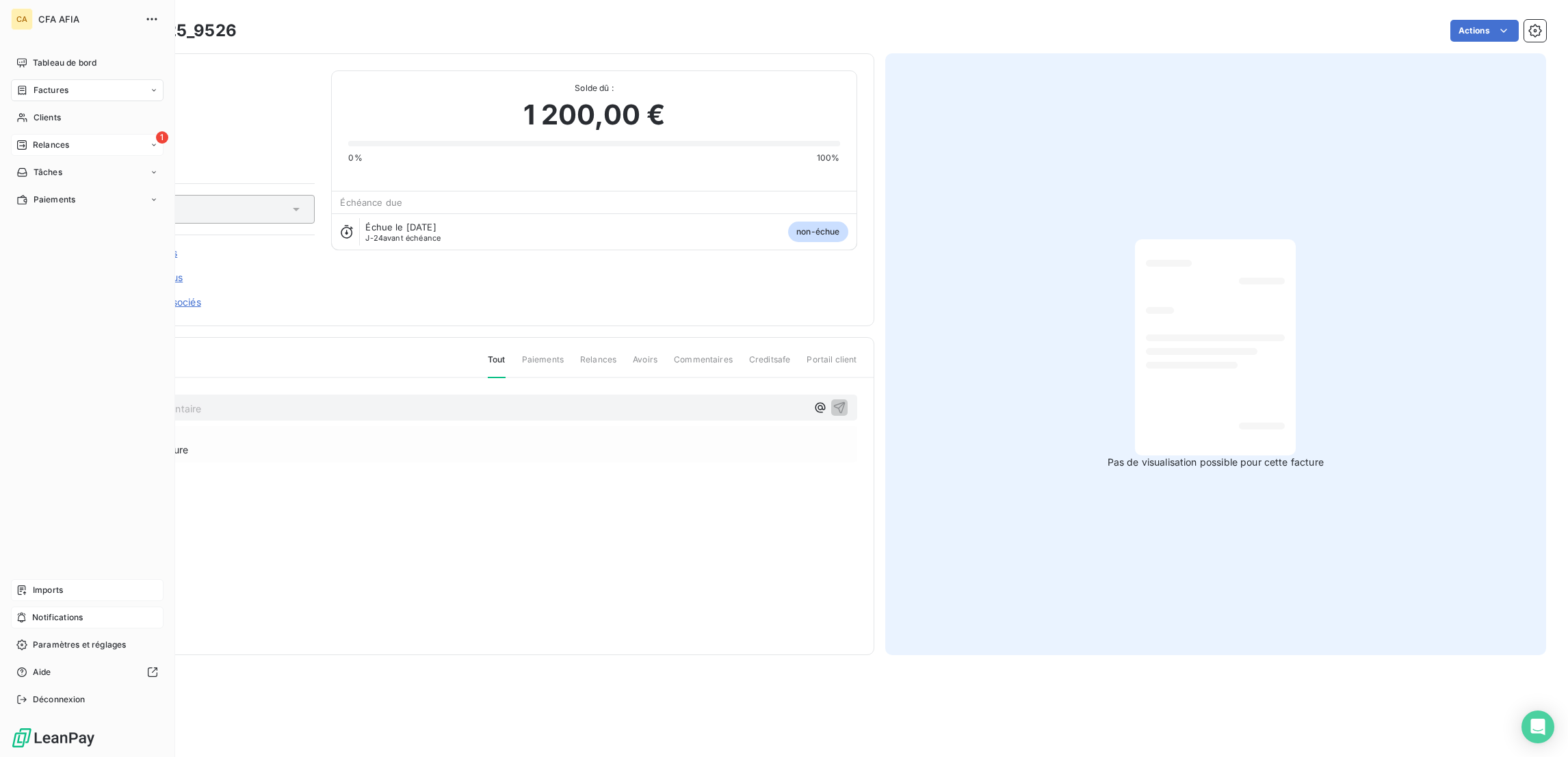
click at [34, 596] on span "Imports" at bounding box center [48, 590] width 30 height 12
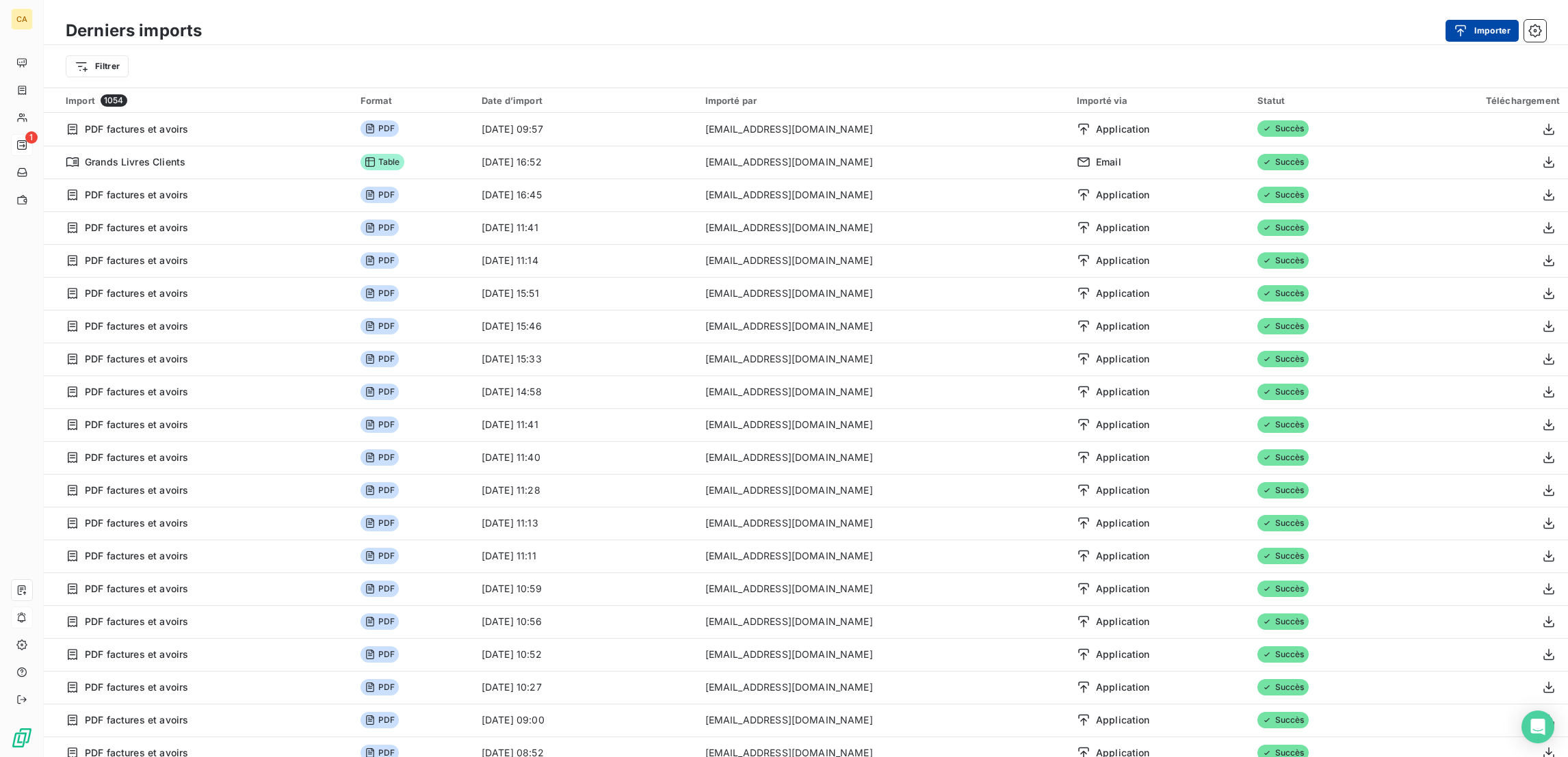
click at [1505, 24] on button "Importer" at bounding box center [1482, 30] width 73 height 22
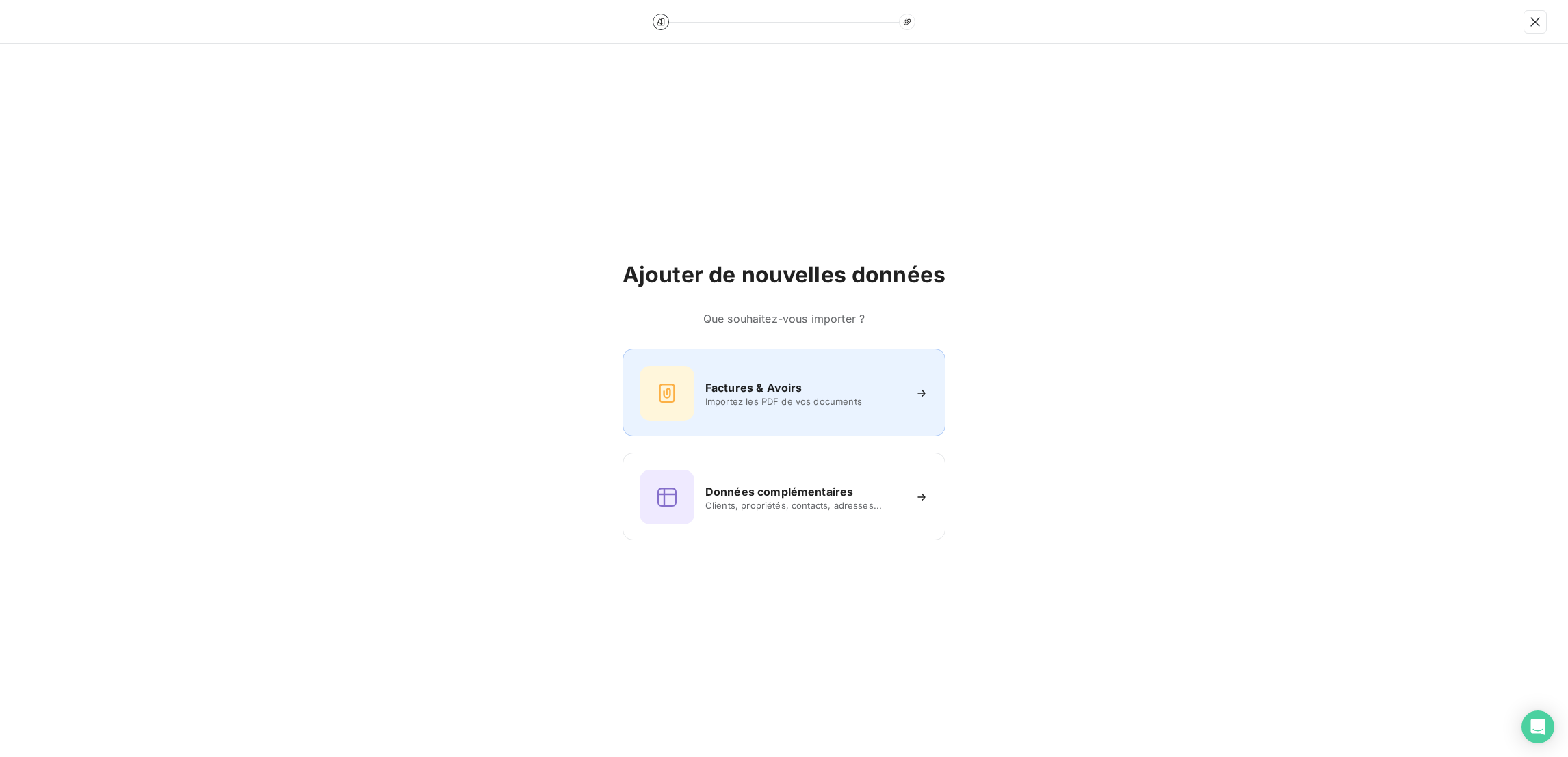
click at [791, 381] on div "Factures & Avoirs" at bounding box center [804, 387] width 198 height 16
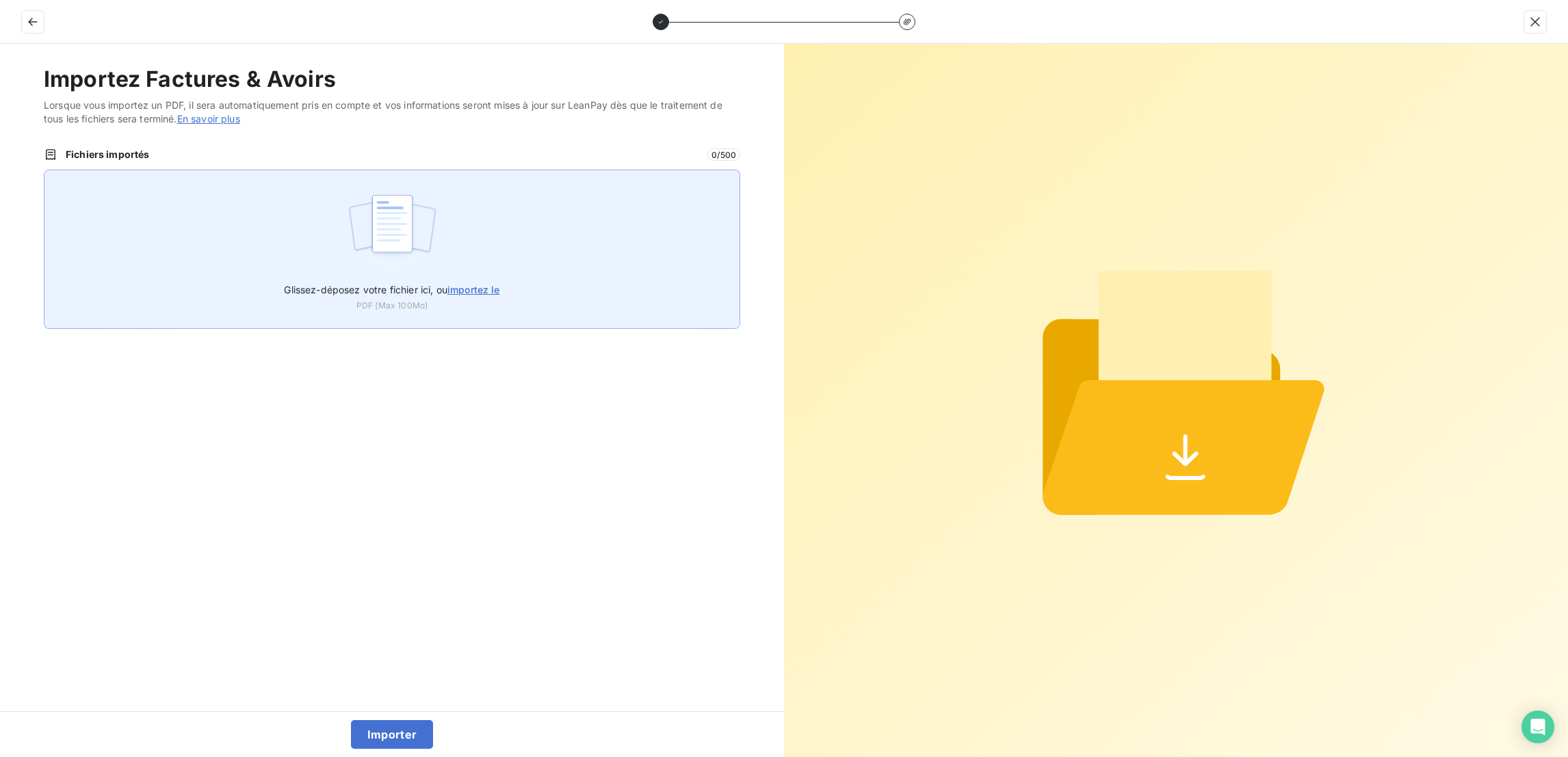
click at [500, 170] on div "Glissez-déposez votre fichier ici, ou importez le PDF (Max 100Mo)" at bounding box center [391, 249] width 696 height 159
type input "C:\fakepath\F_2025_9526.pdf"
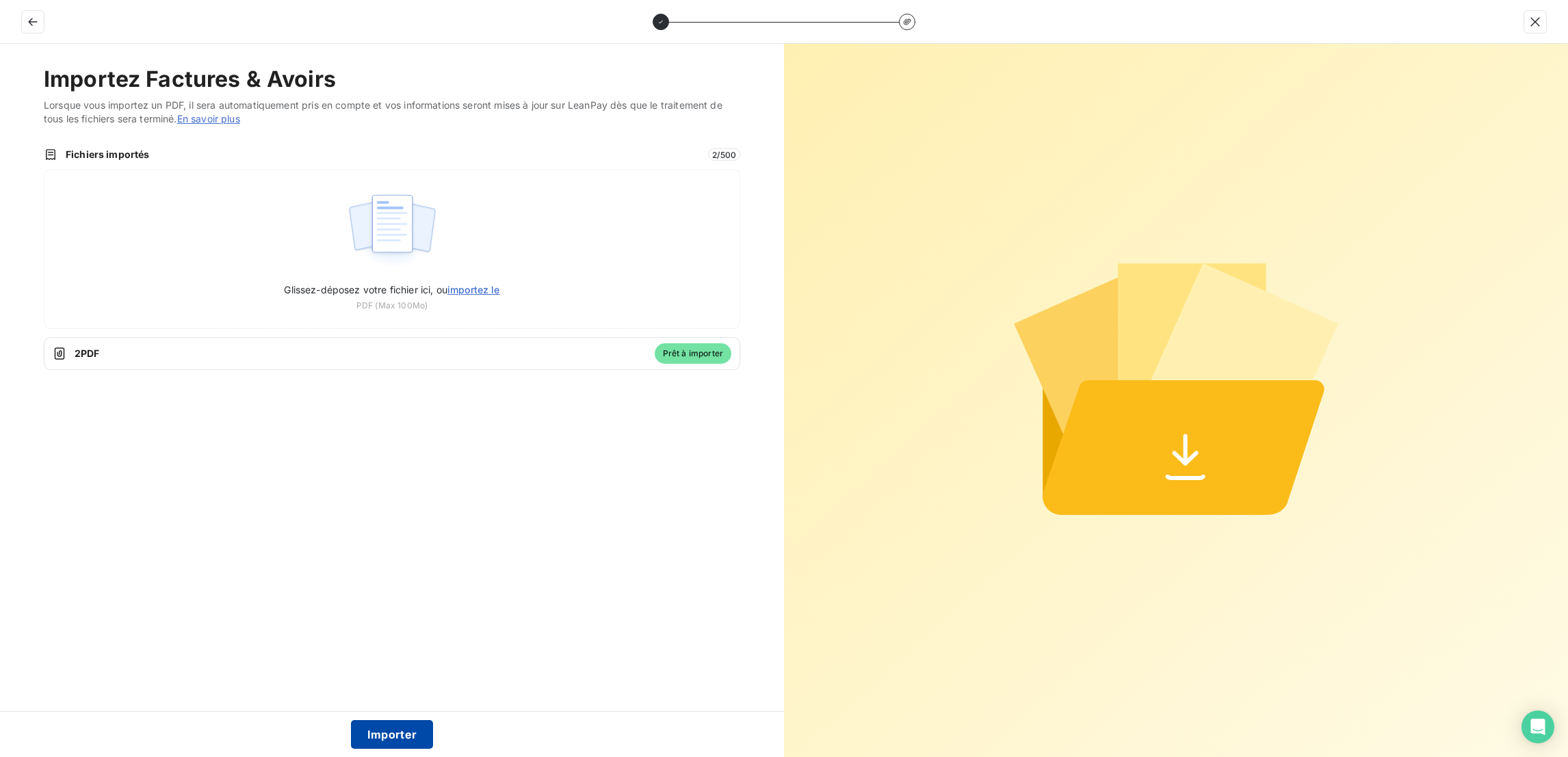
click at [366, 737] on button "Importer" at bounding box center [392, 734] width 83 height 28
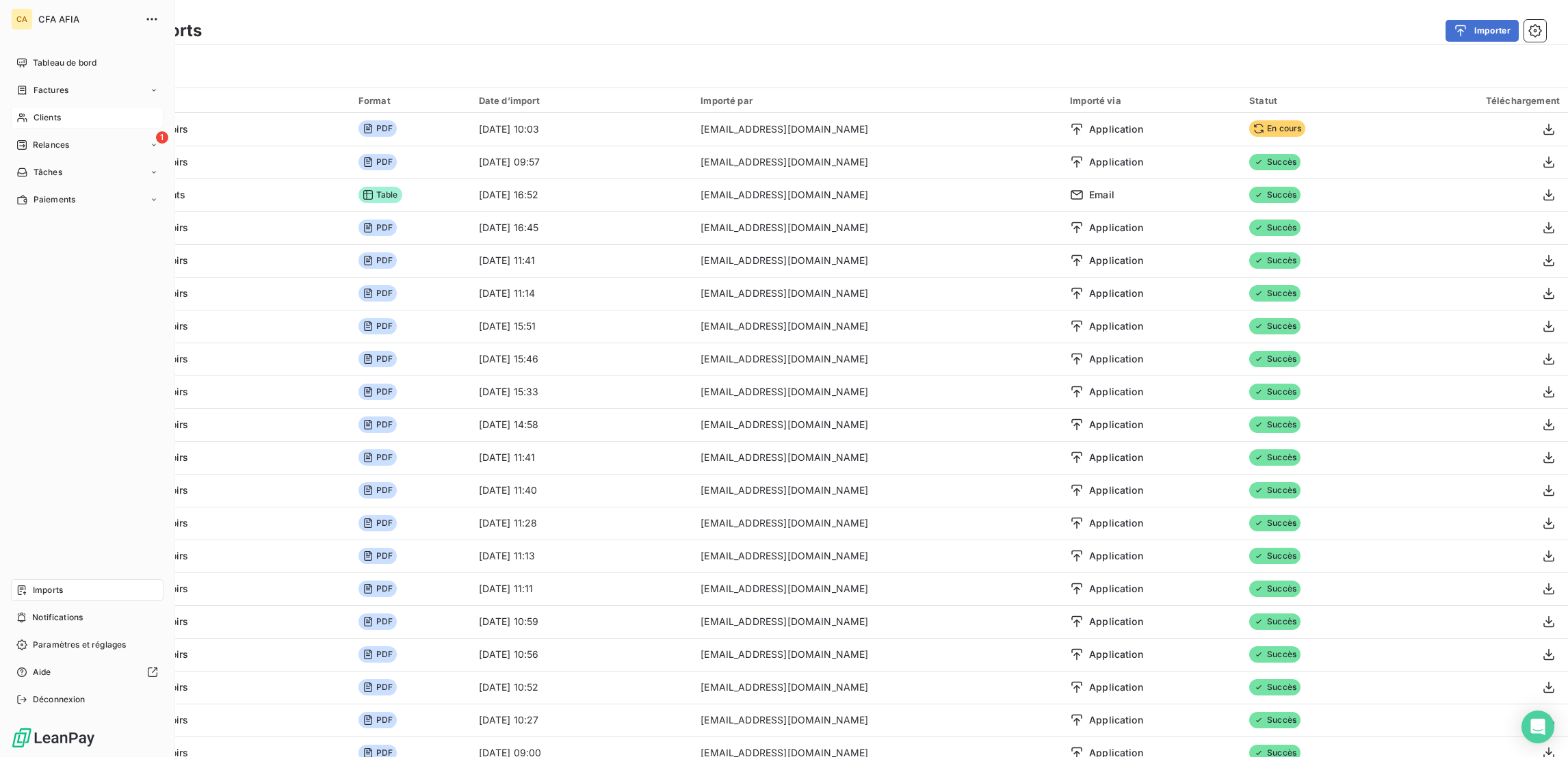
click at [64, 107] on div "Clients" at bounding box center [87, 117] width 153 height 22
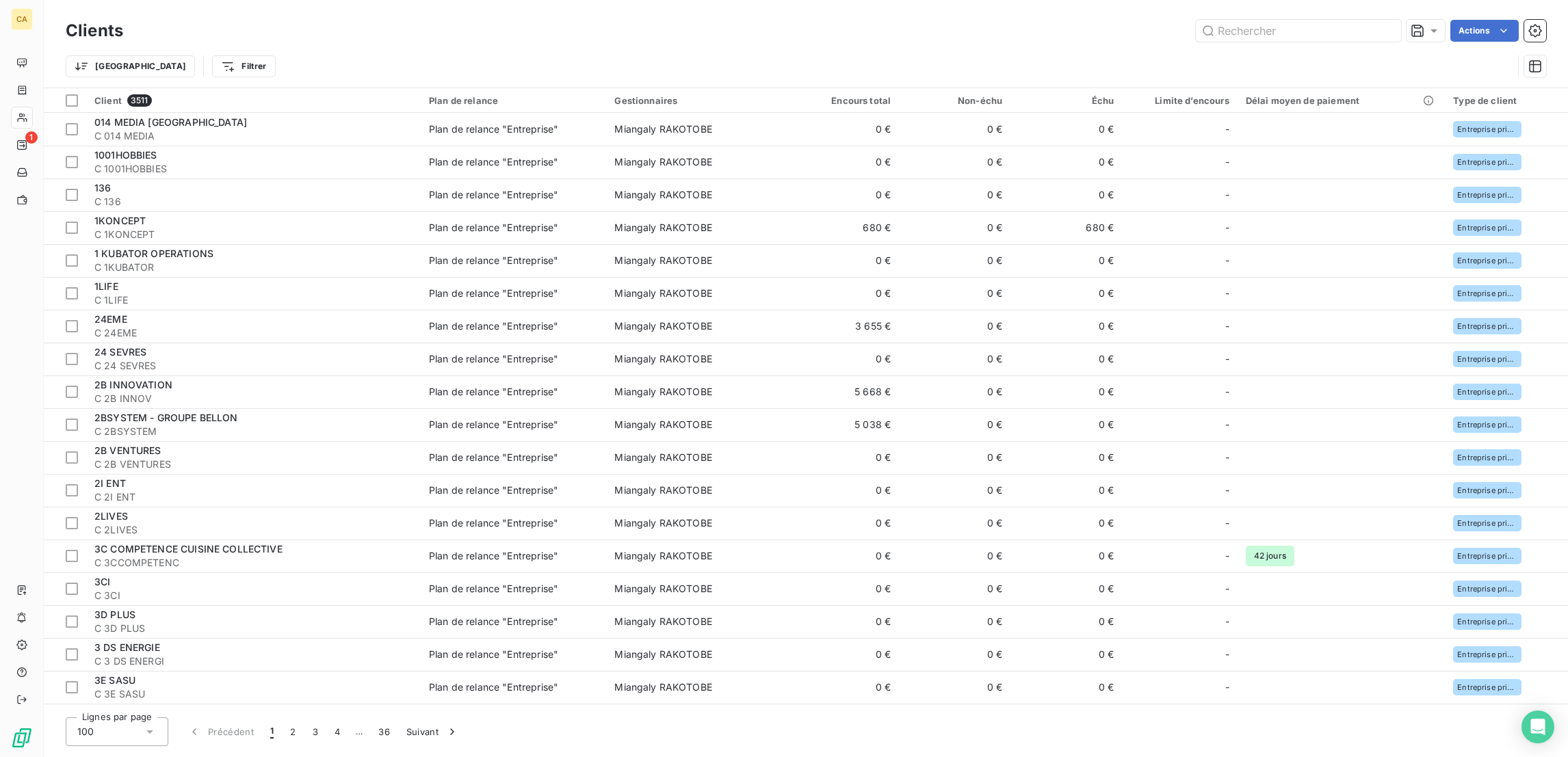
click at [1233, 20] on div at bounding box center [1298, 30] width 205 height 22
click at [1265, 28] on input "text" at bounding box center [1298, 30] width 205 height 22
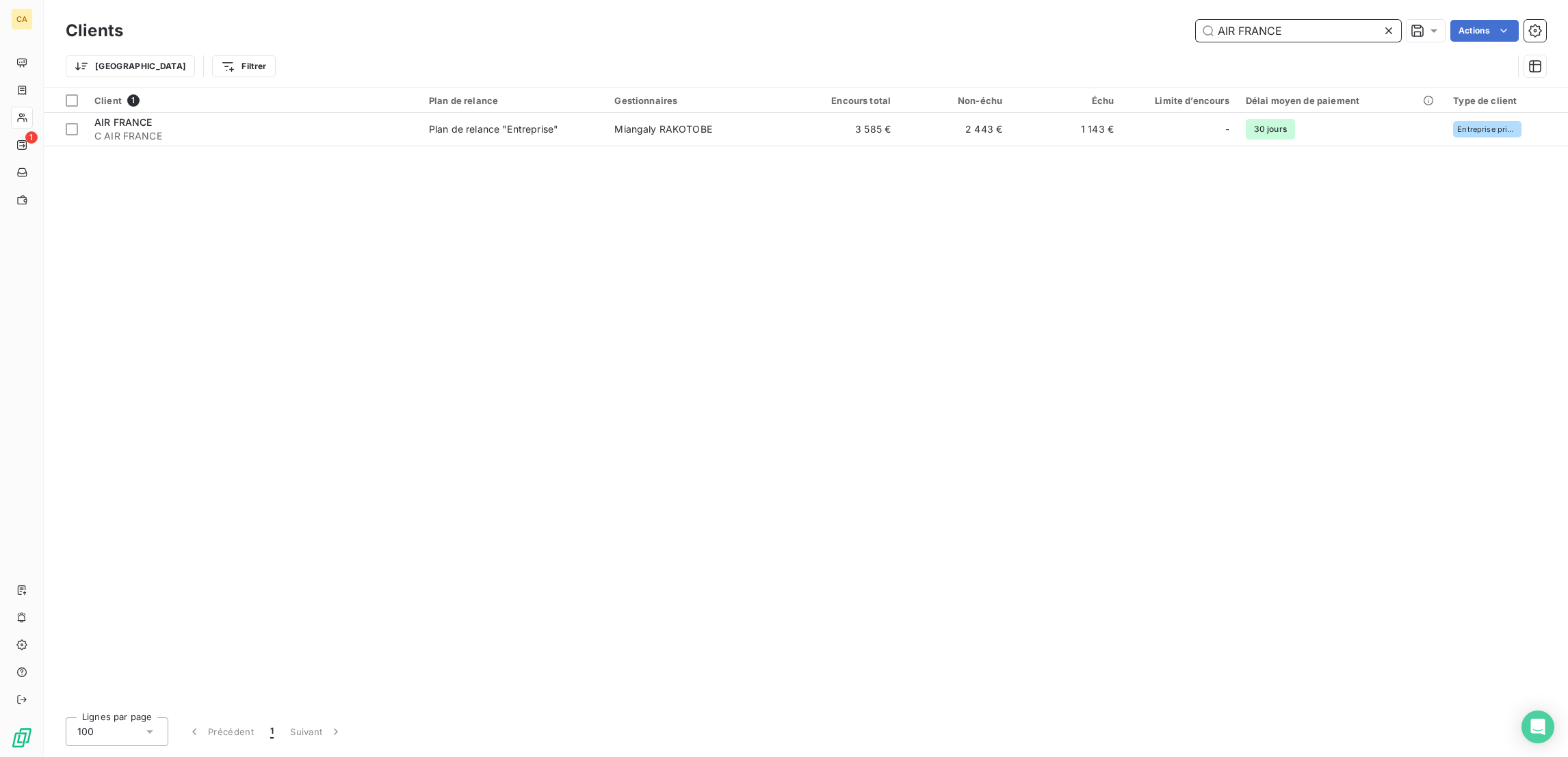
type input "AIR FRANCE"
click at [1171, 112] on div at bounding box center [1180, 112] width 116 height 1
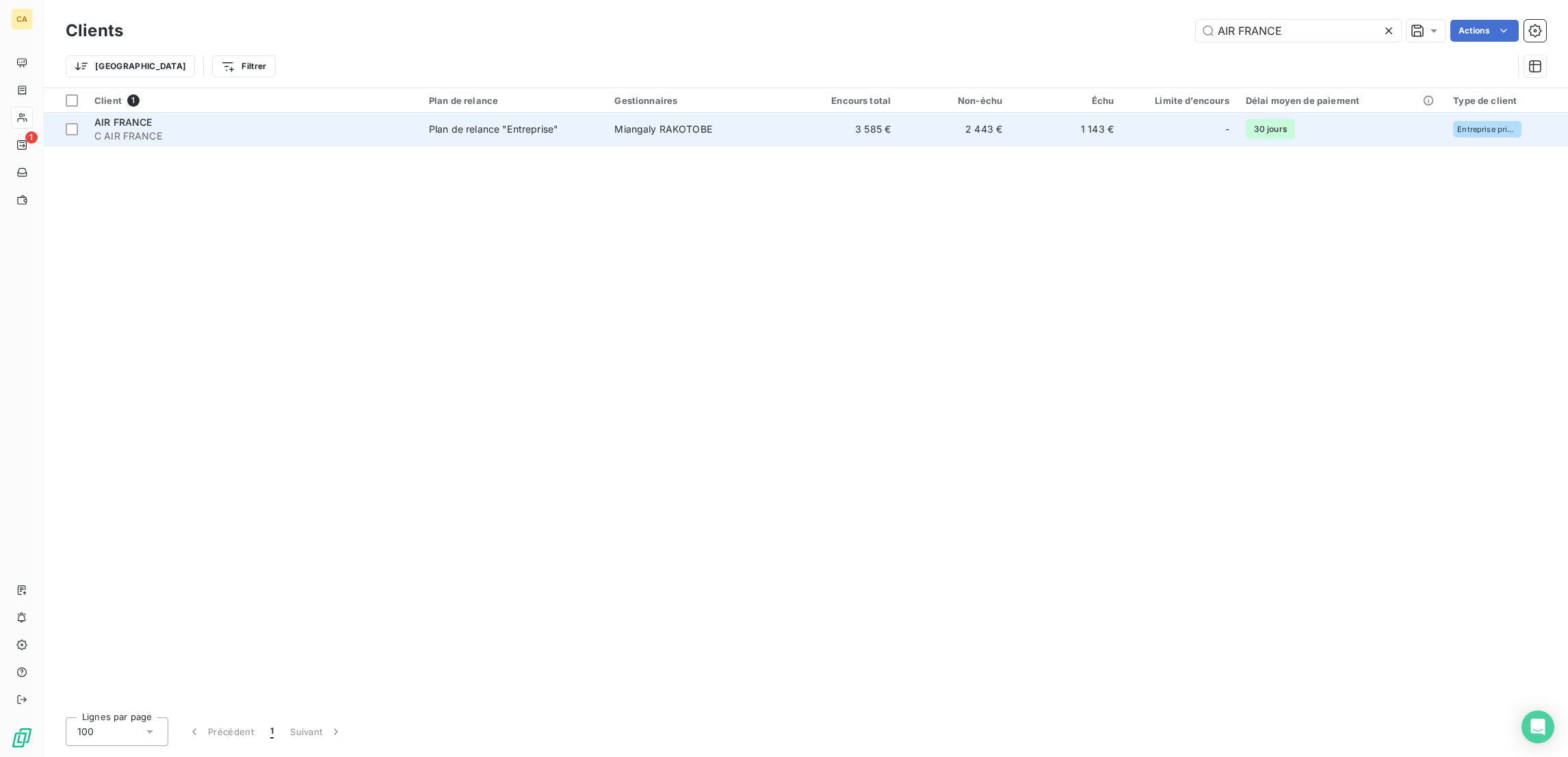
click at [1159, 113] on td "-" at bounding box center [1180, 129] width 116 height 33
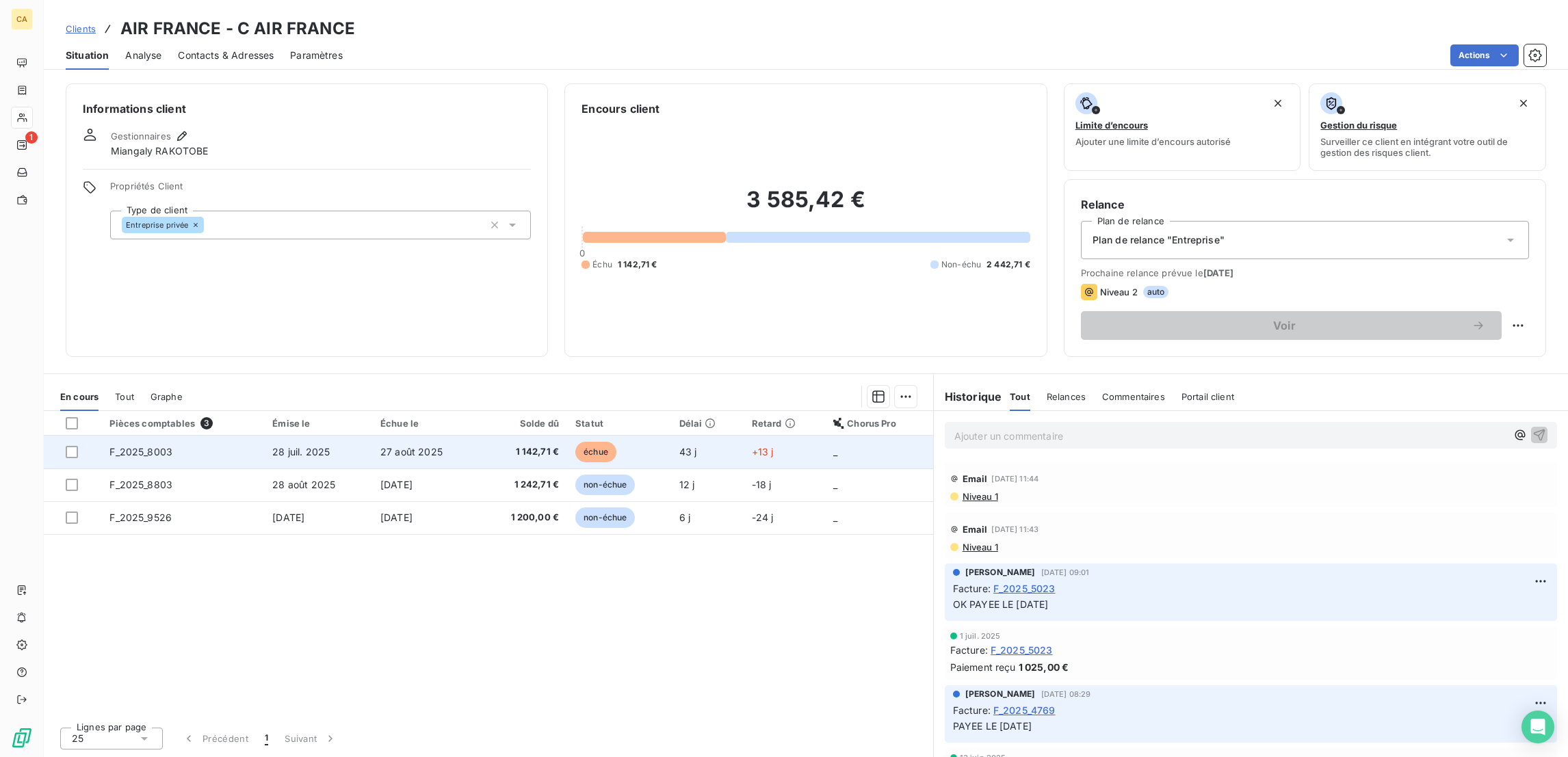
click at [423, 446] on span "27 août 2025" at bounding box center [412, 451] width 62 height 12
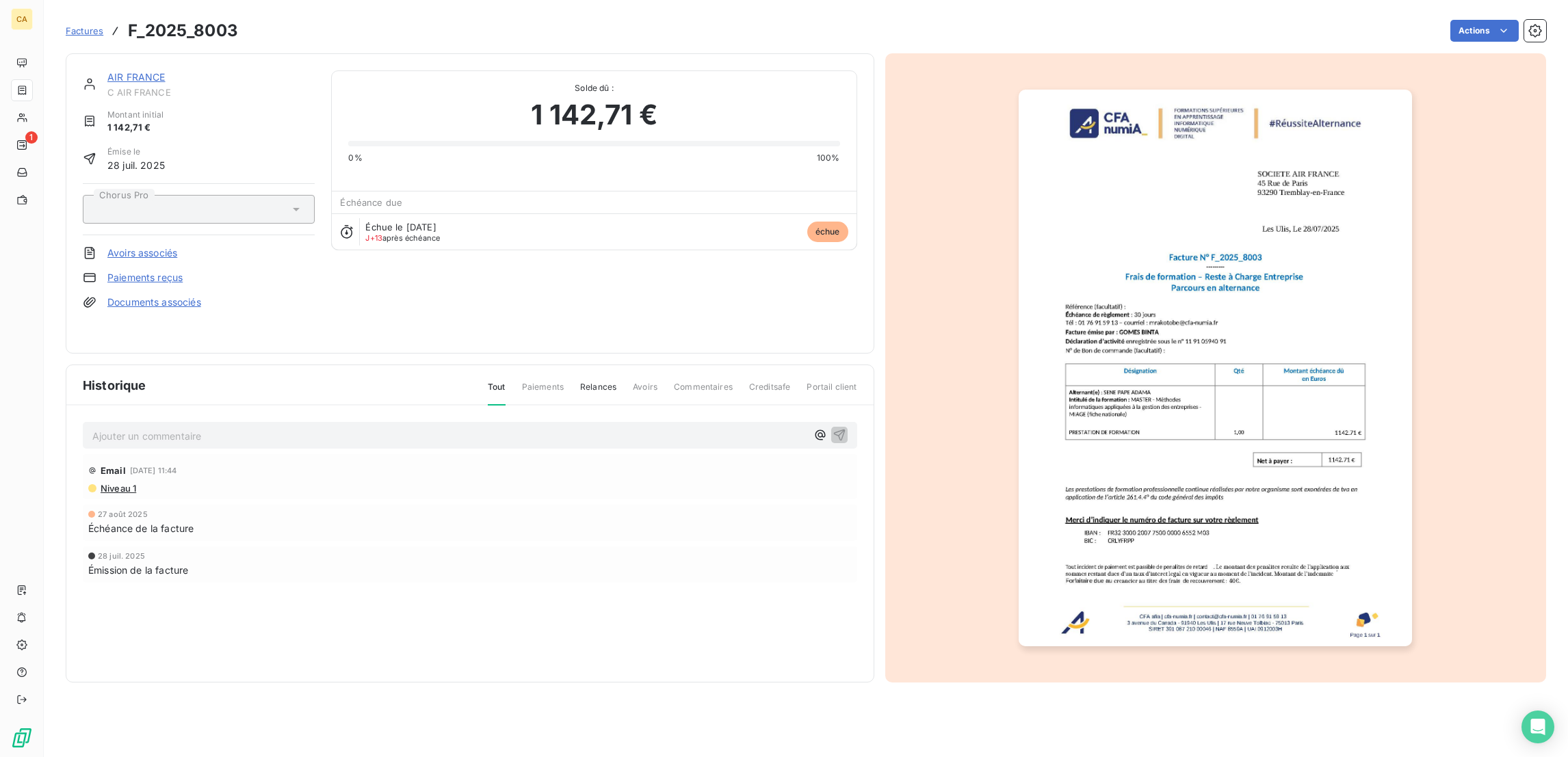
drag, startPoint x: 163, startPoint y: 426, endPoint x: 159, endPoint y: 419, distance: 8.1
click at [159, 424] on div "Ajouter un commentaire ﻿" at bounding box center [469, 435] width 774 height 27
click at [163, 427] on p "Ajouter un commentaire ﻿" at bounding box center [449, 435] width 714 height 17
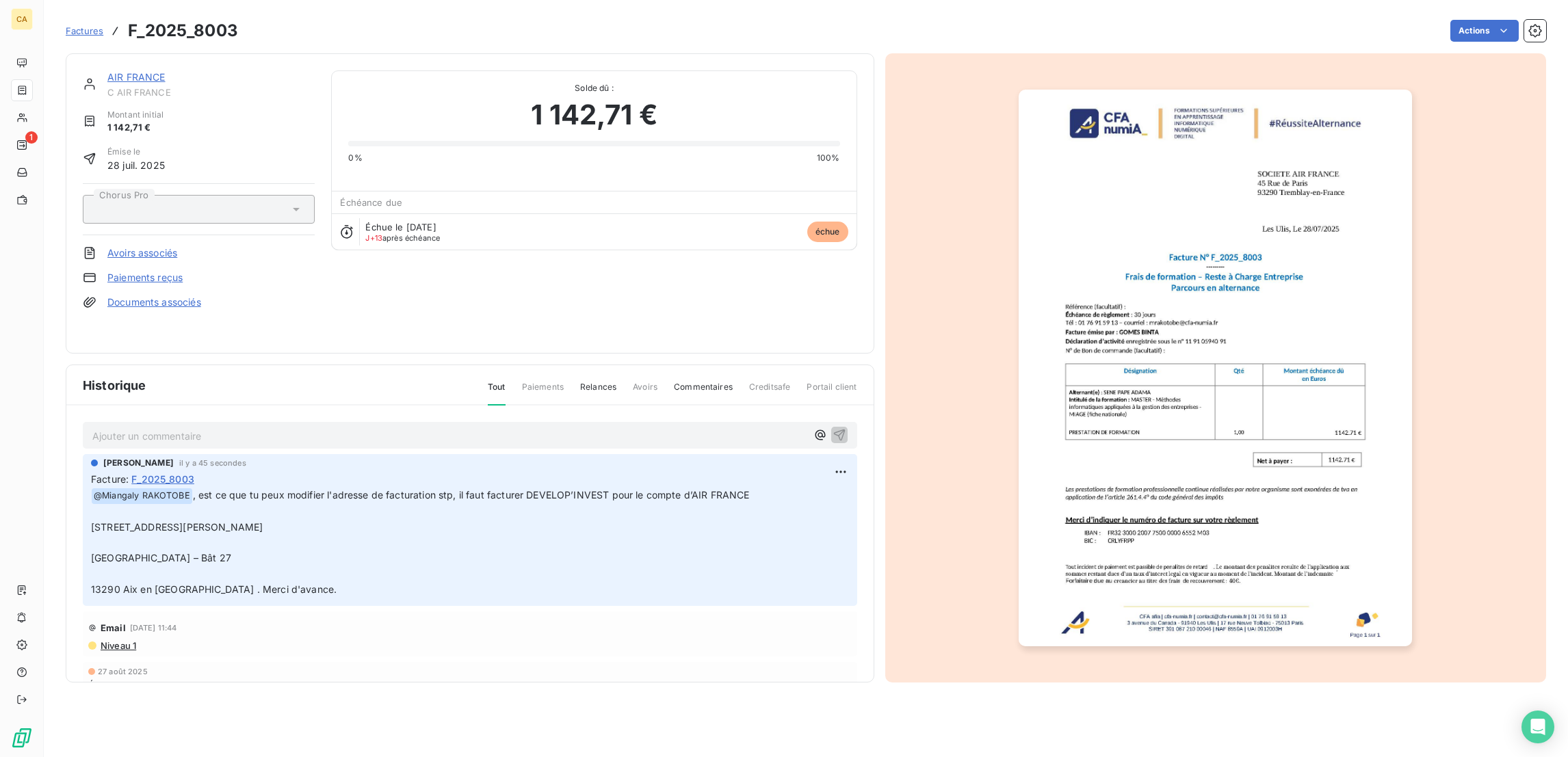
click at [125, 71] on link "AIR FRANCE" at bounding box center [136, 76] width 58 height 12
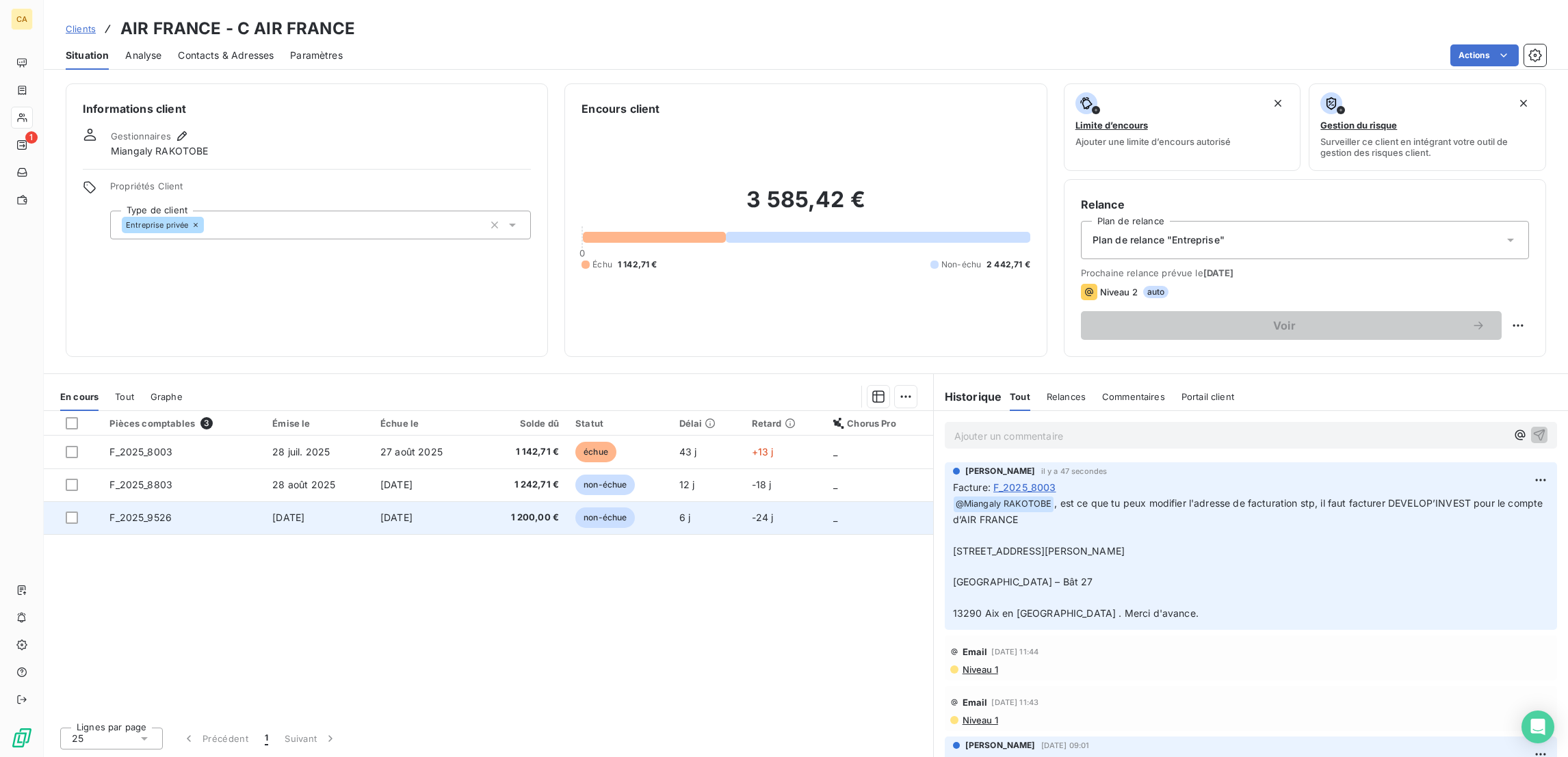
click at [118, 512] on span "F_2025_9526" at bounding box center [140, 517] width 62 height 12
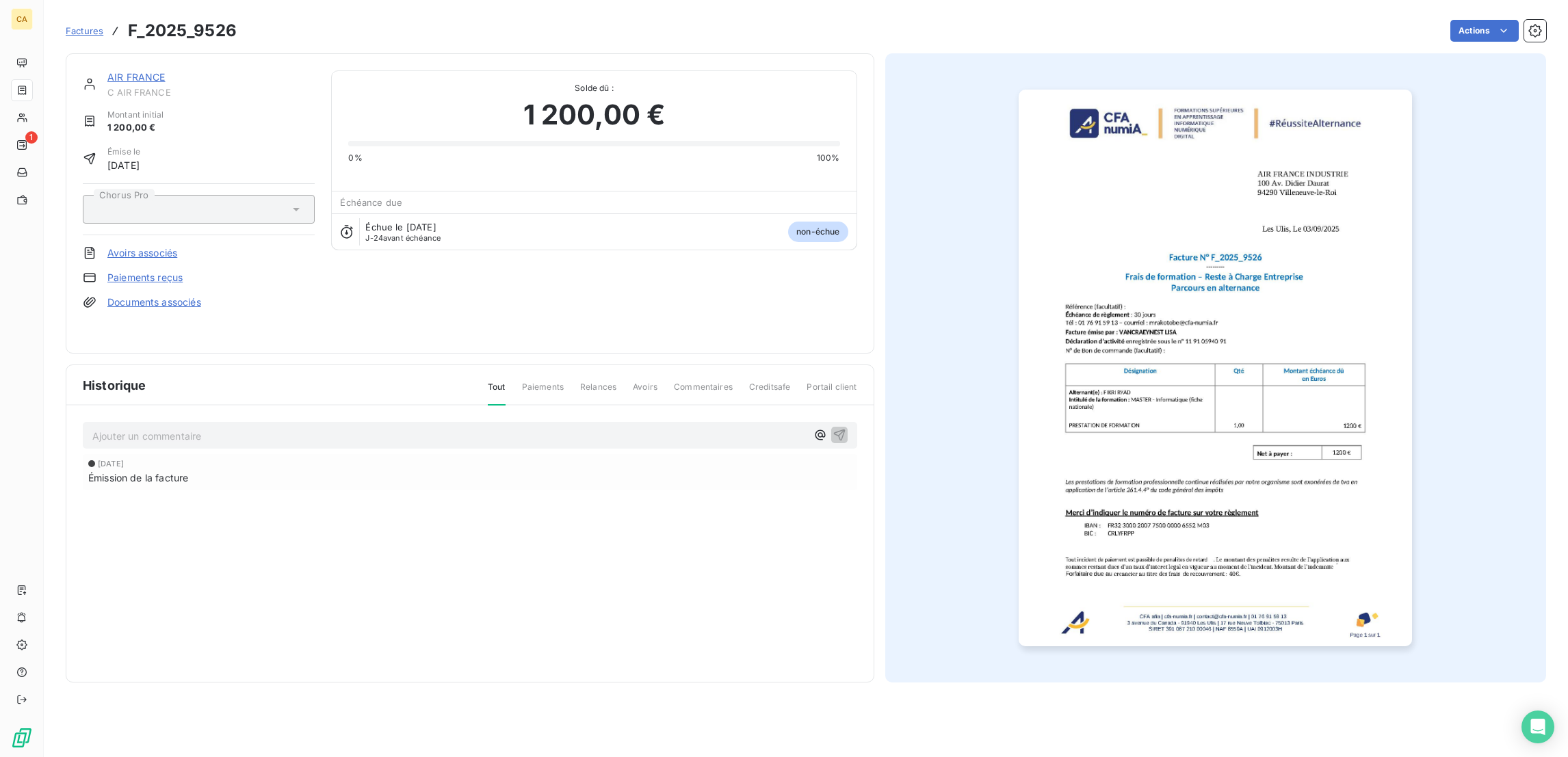
click at [165, 427] on p "Ajouter un commentaire ﻿" at bounding box center [449, 435] width 714 height 17
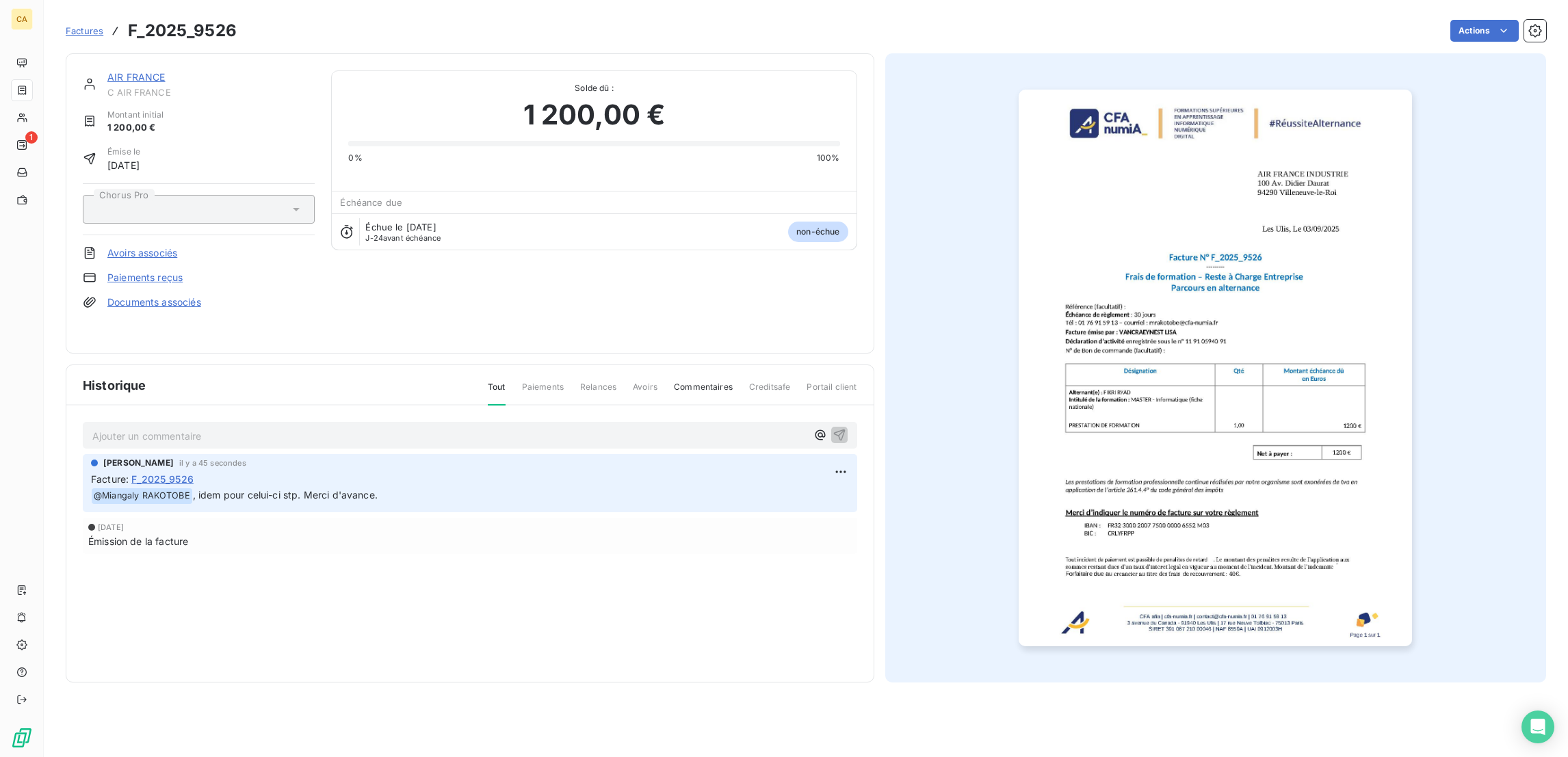
click at [108, 71] on link "AIR FRANCE" at bounding box center [136, 76] width 58 height 12
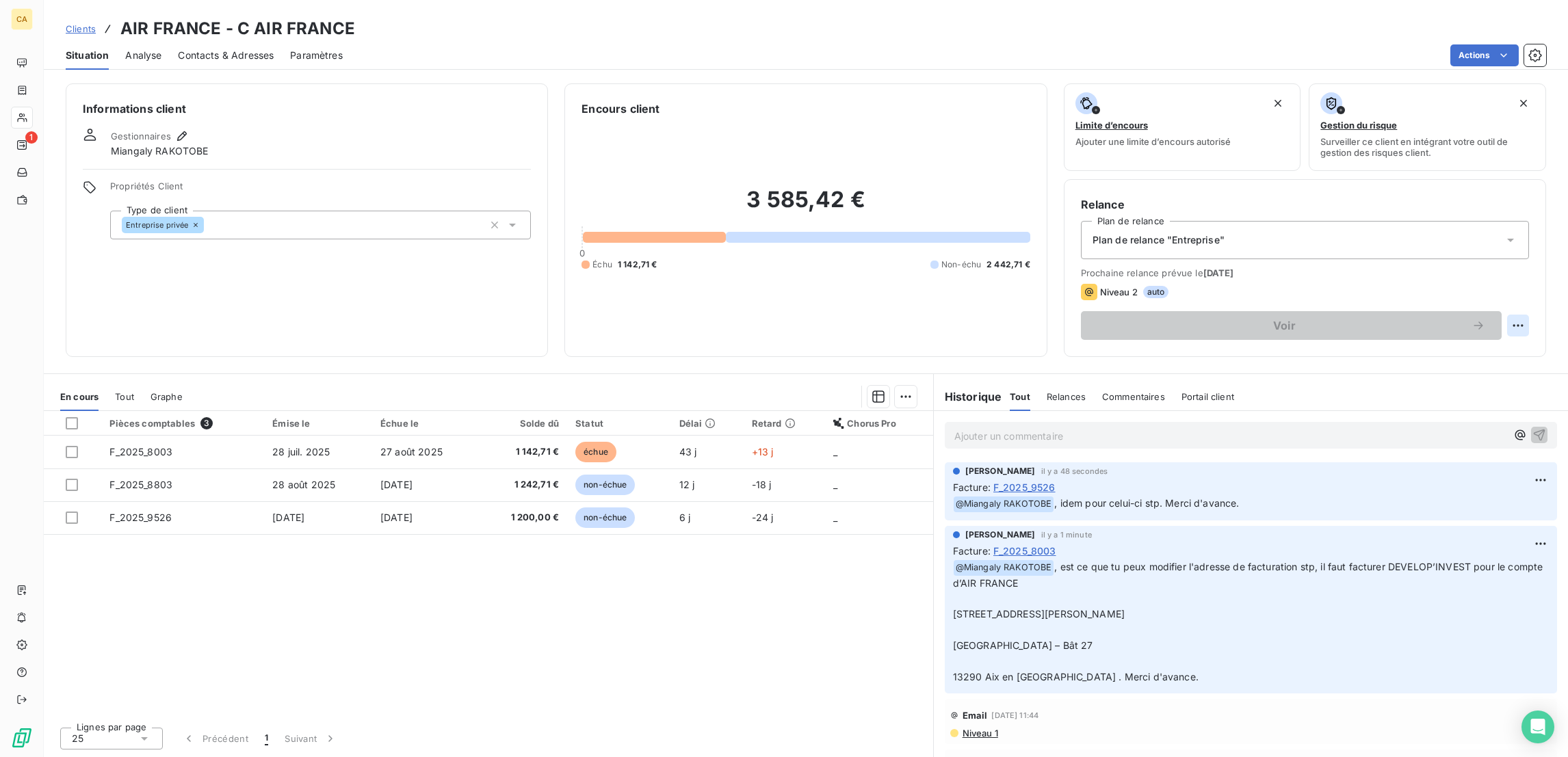
click at [1524, 262] on html "CA 1 Clients AIR FRANCE - C AIR FRANCE Situation Analyse Contacts & Adresses Pa…" at bounding box center [784, 378] width 1568 height 757
click at [1518, 291] on div "Replanifier cette action" at bounding box center [1476, 298] width 123 height 22
select select "8"
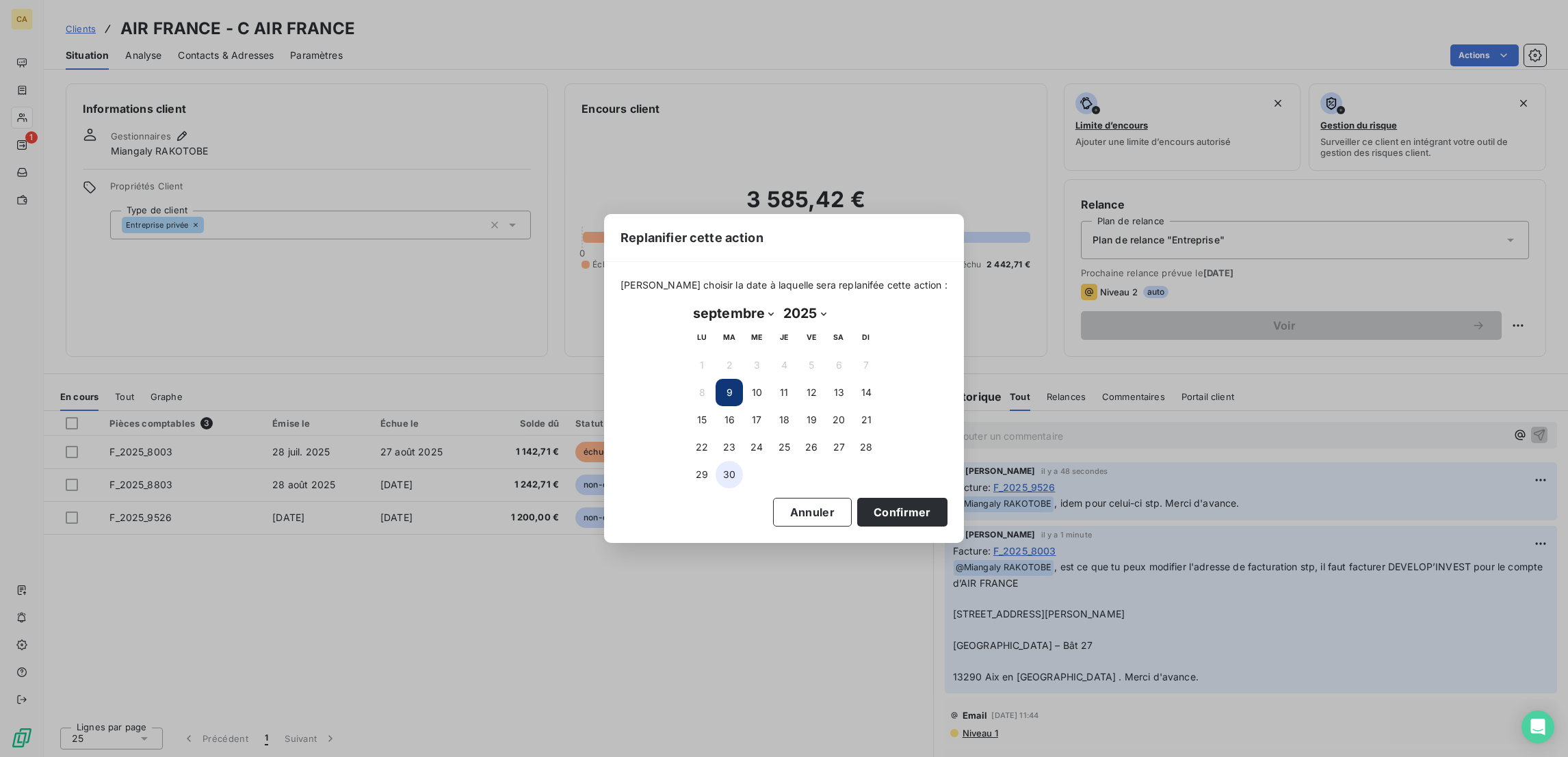
click at [725, 462] on button "30" at bounding box center [729, 474] width 28 height 28
click at [908, 506] on div "Replanifier cette action Veuillez choisir la date à laquelle sera replanifée ce…" at bounding box center [784, 378] width 1568 height 757
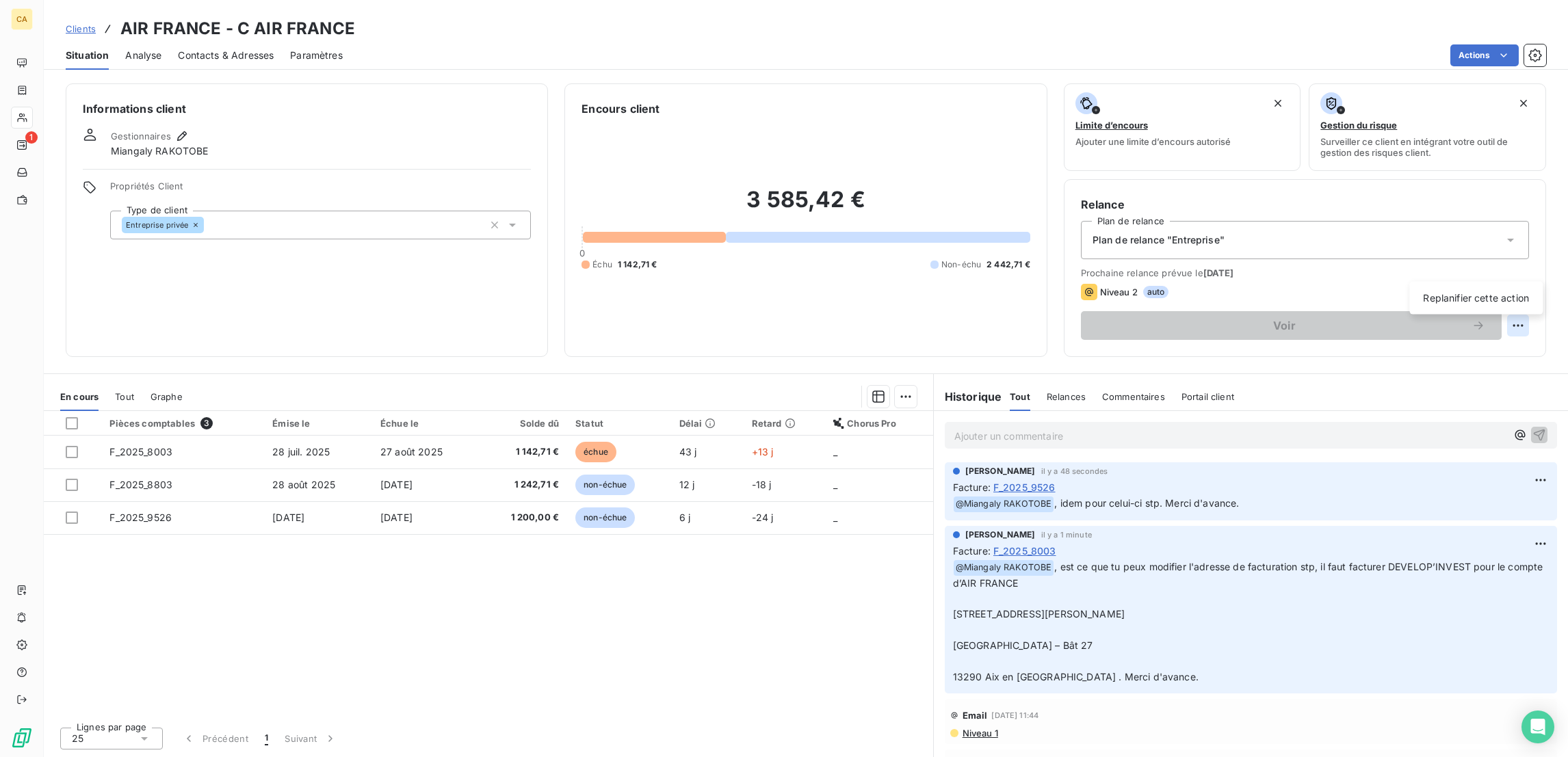
click at [1529, 268] on html "CA 1 Clients AIR FRANCE - C AIR FRANCE Situation Analyse Contacts & Adresses Pa…" at bounding box center [784, 378] width 1568 height 757
click at [1472, 304] on div "Replanifier cette action" at bounding box center [1476, 298] width 133 height 33
click at [1437, 291] on div "Replanifier cette action" at bounding box center [1476, 298] width 123 height 22
select select "8"
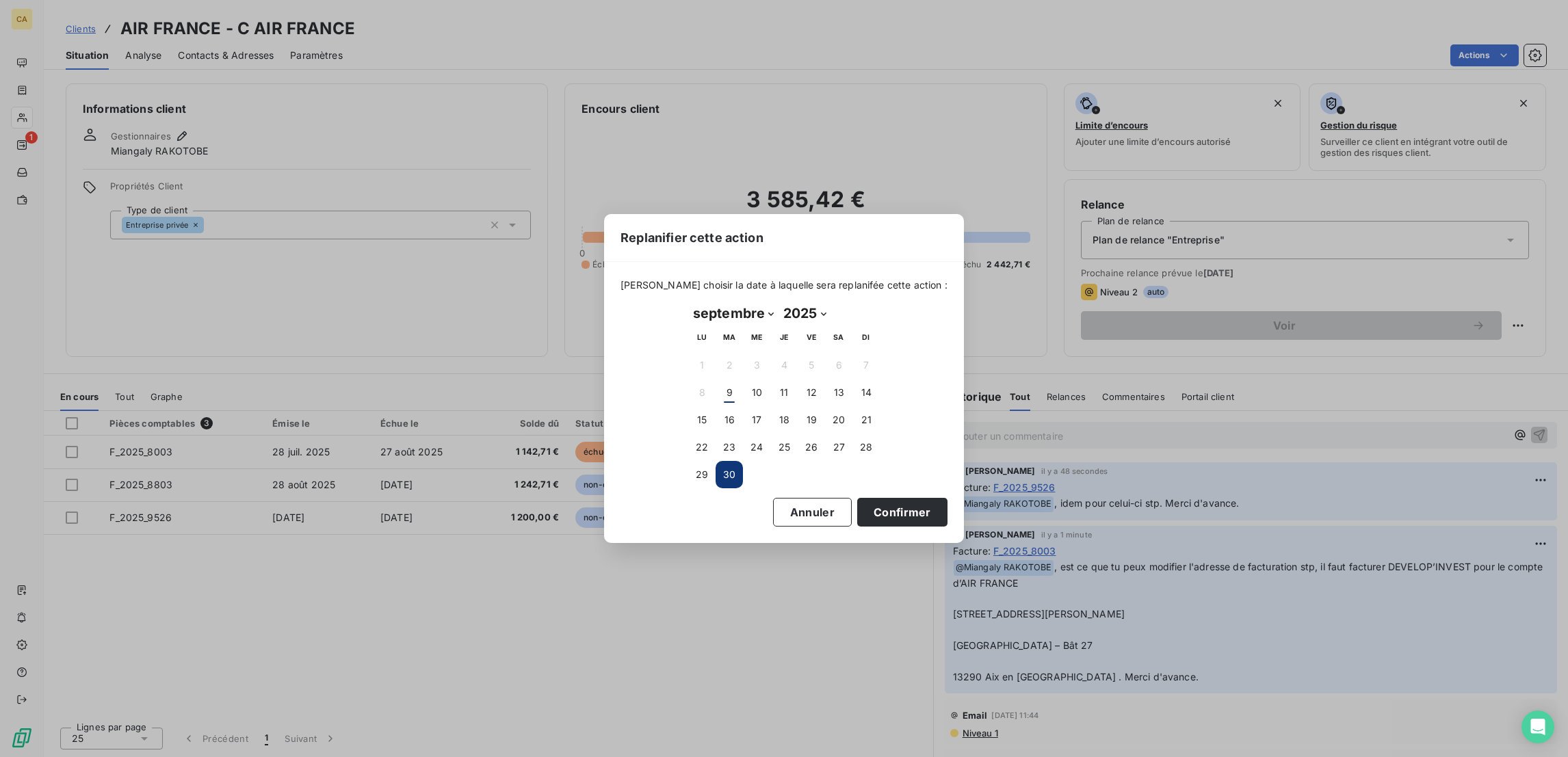
click at [729, 470] on button "30" at bounding box center [729, 474] width 28 height 28
click at [732, 471] on button "30" at bounding box center [729, 474] width 28 height 28
click at [857, 498] on button "Confirmer" at bounding box center [902, 512] width 91 height 28
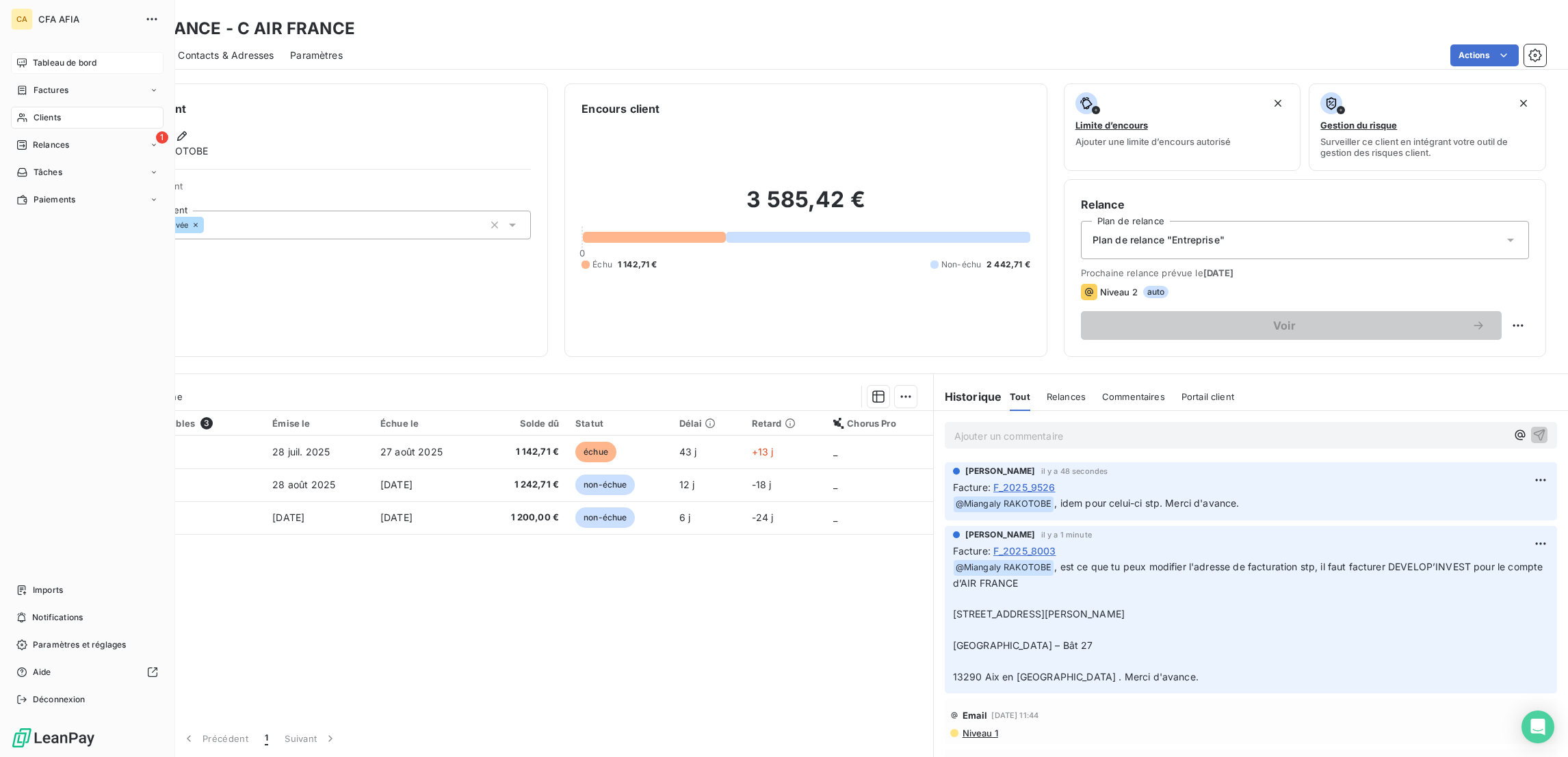
click at [33, 57] on span "Tableau de bord" at bounding box center [65, 63] width 64 height 12
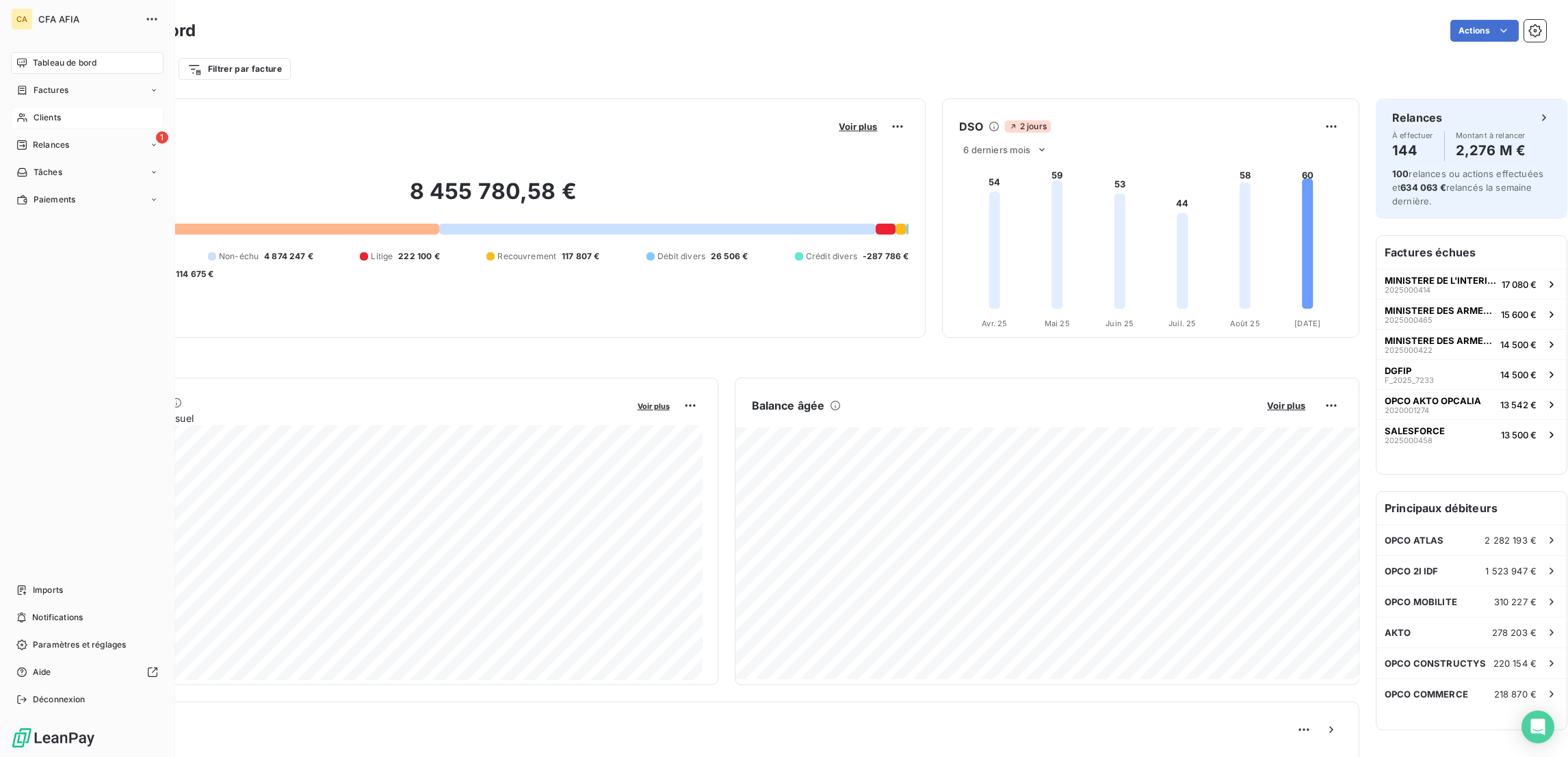
click at [27, 107] on div "Clients" at bounding box center [87, 117] width 153 height 22
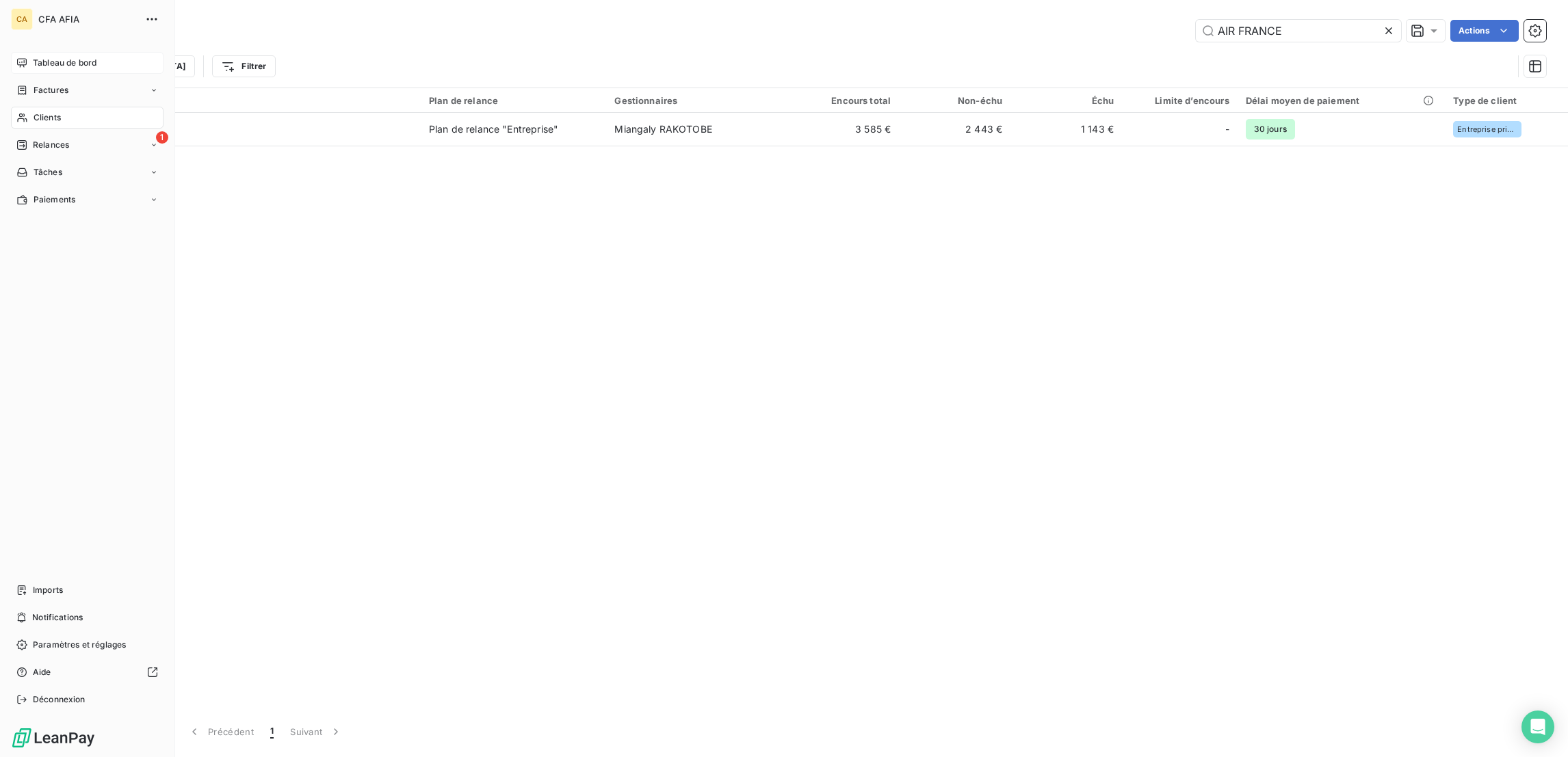
click at [19, 107] on div "Clients" at bounding box center [87, 117] width 153 height 22
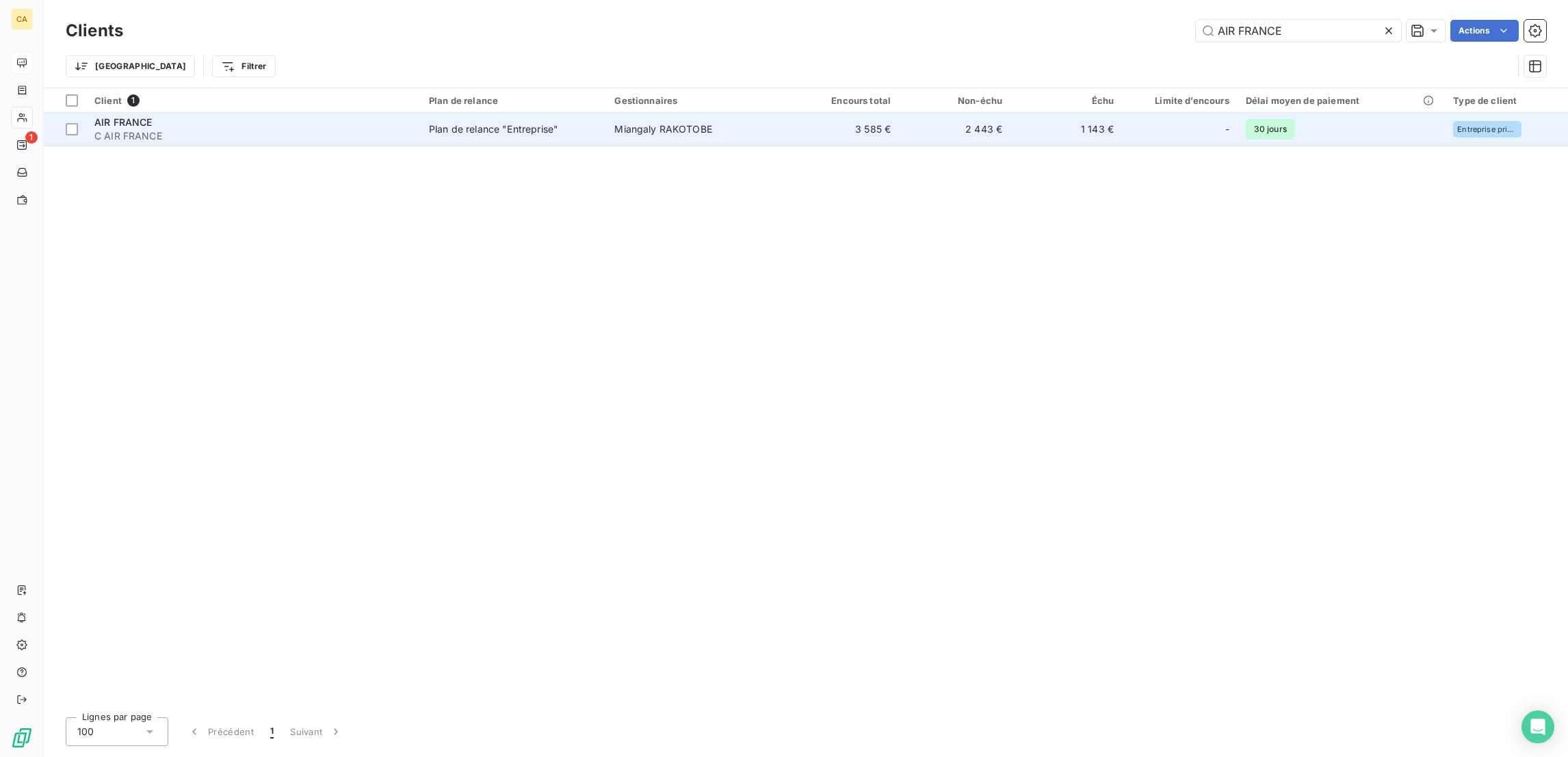
drag, startPoint x: 1076, startPoint y: 109, endPoint x: 1062, endPoint y: 111, distance: 14.1
click at [1130, 118] on div "-" at bounding box center [1180, 129] width 100 height 22
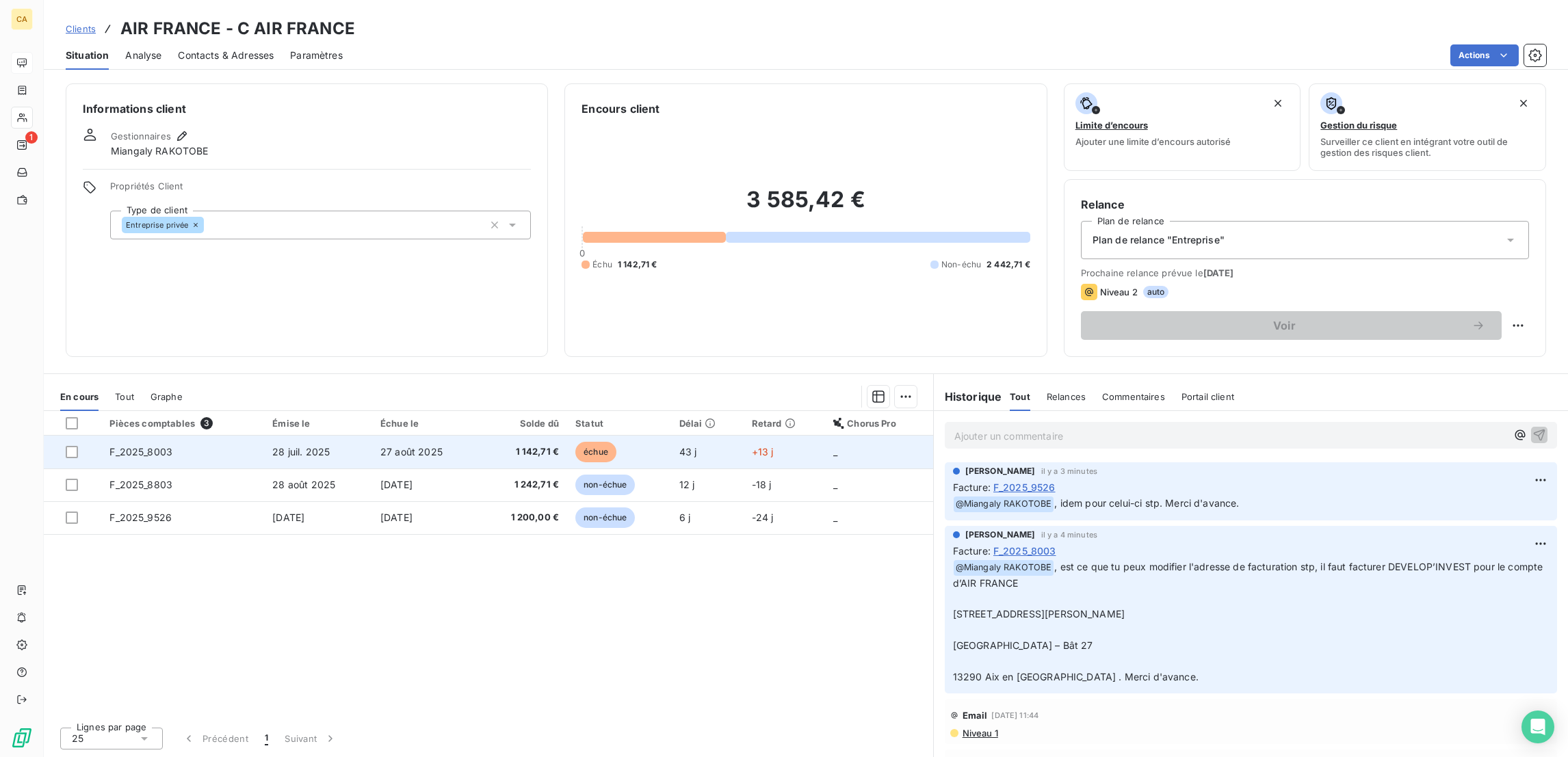
click at [457, 435] on td "27 août 2025" at bounding box center [426, 451] width 107 height 33
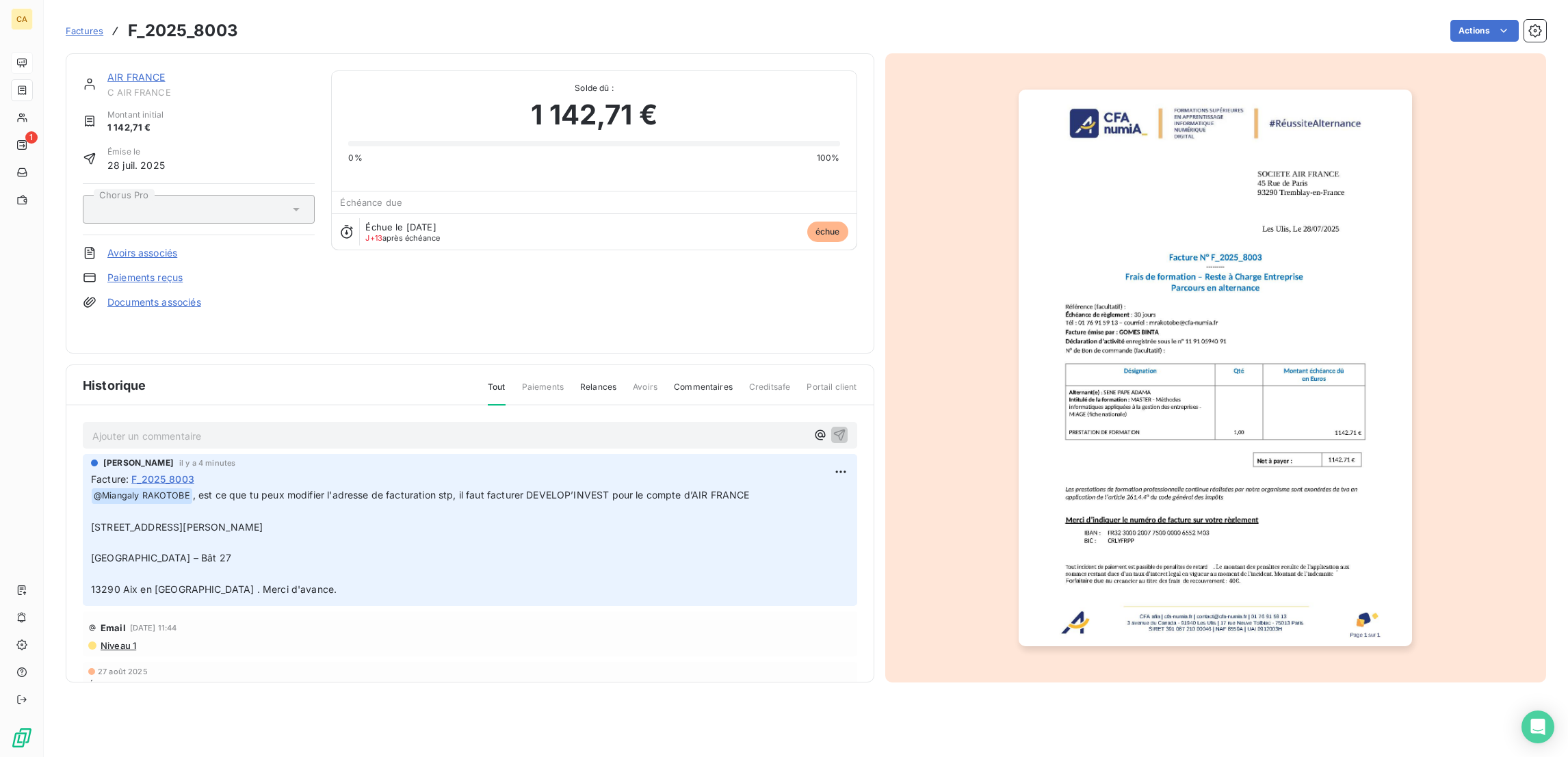
click at [232, 427] on p "Ajouter un commentaire ﻿" at bounding box center [449, 435] width 714 height 17
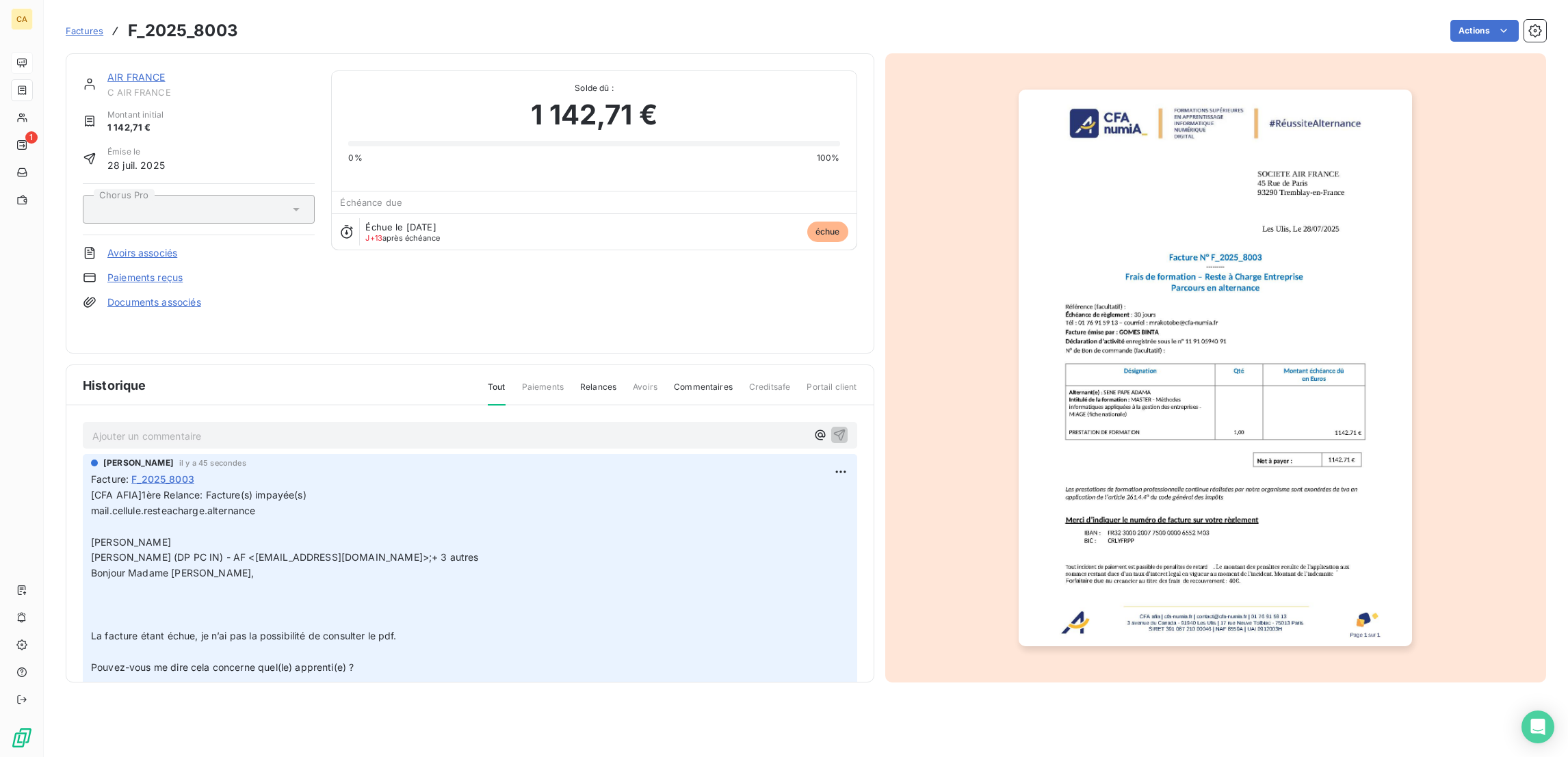
click at [124, 71] on link "AIR FRANCE" at bounding box center [136, 76] width 58 height 12
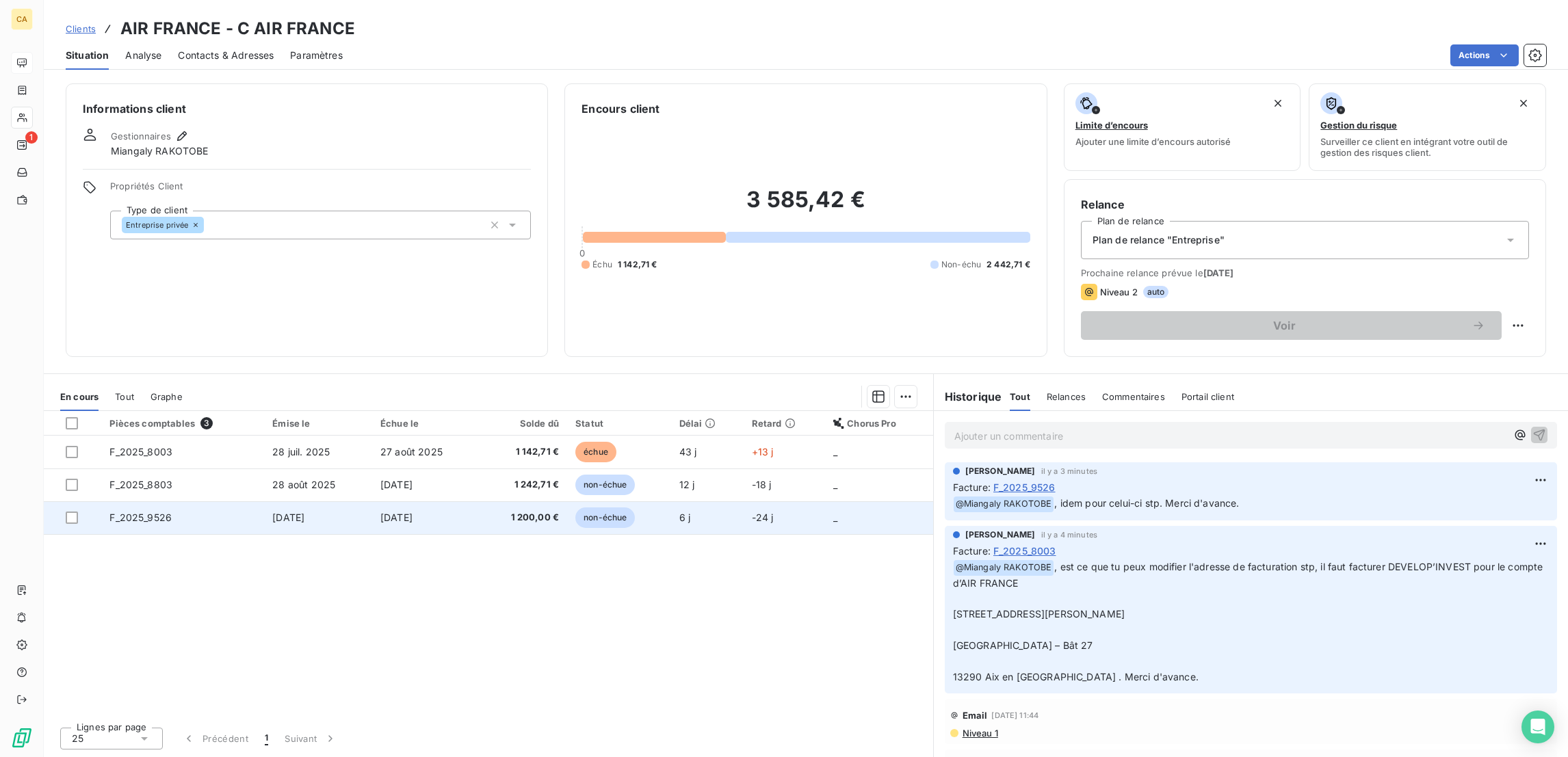
click at [166, 501] on td "F_2025_9526" at bounding box center [182, 517] width 163 height 33
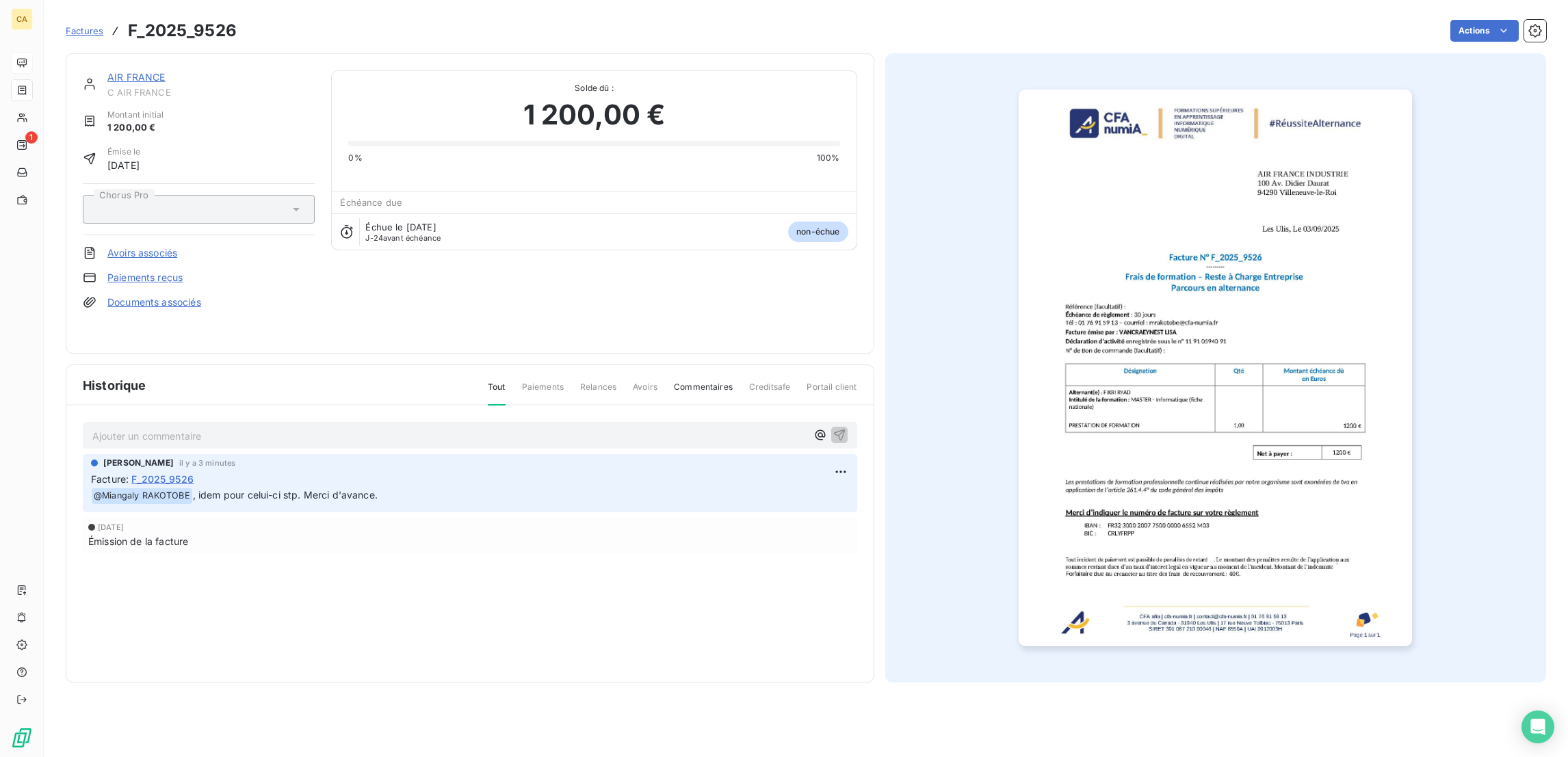
click at [154, 427] on p "Ajouter un commentaire ﻿" at bounding box center [449, 435] width 714 height 17
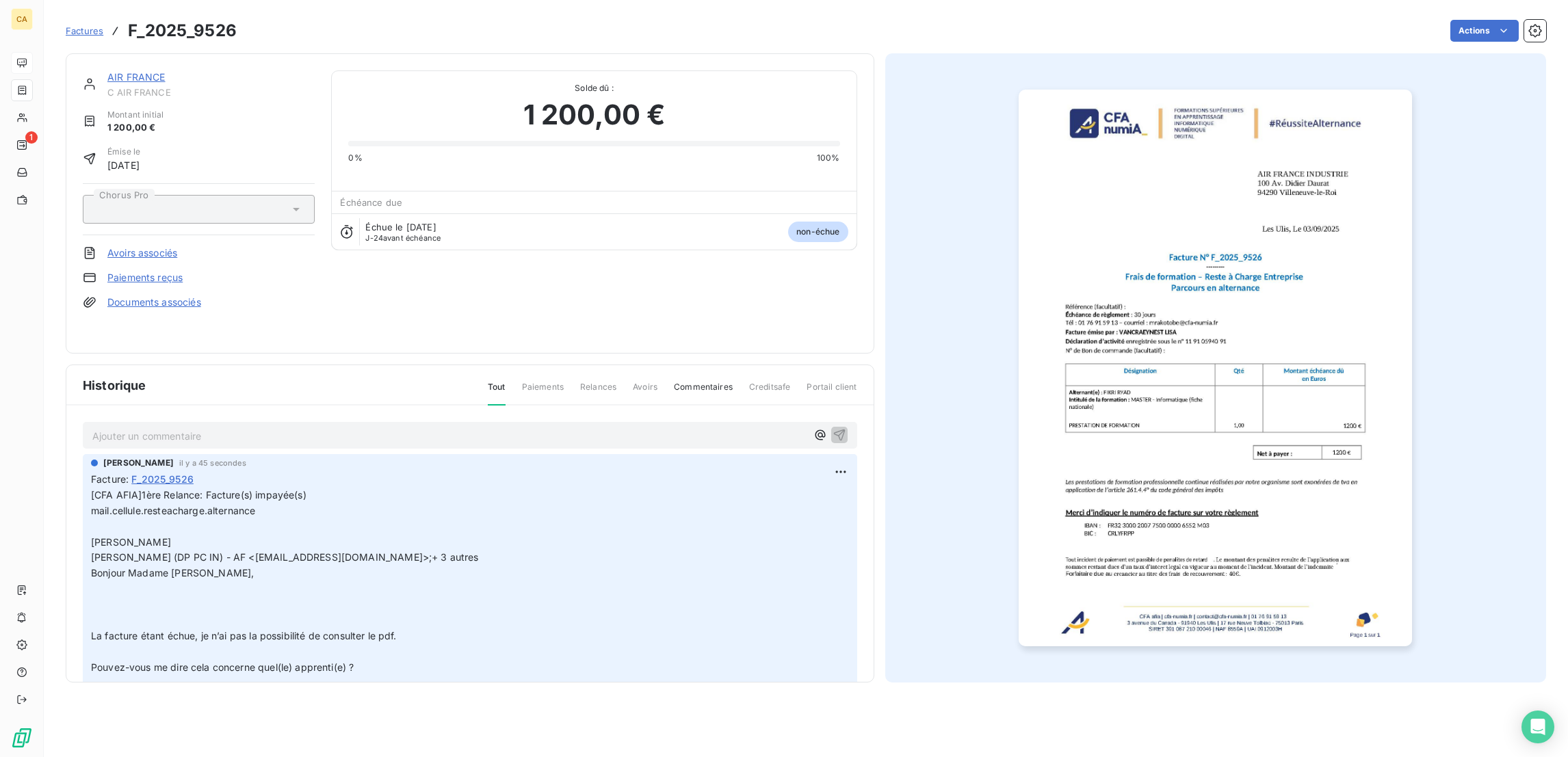
click at [108, 71] on link "AIR FRANCE" at bounding box center [136, 76] width 58 height 12
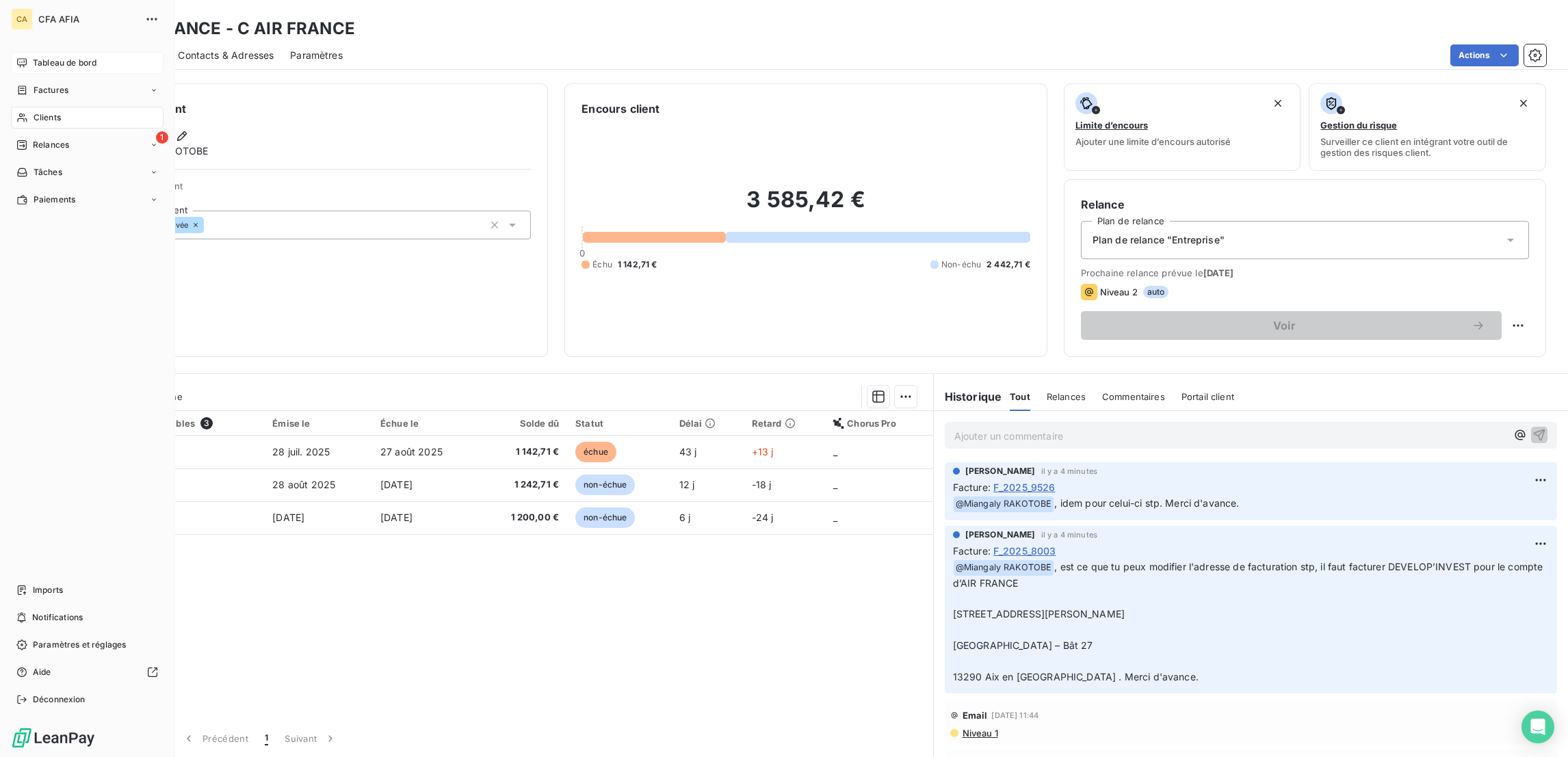
click at [16, 58] on icon at bounding box center [21, 63] width 11 height 11
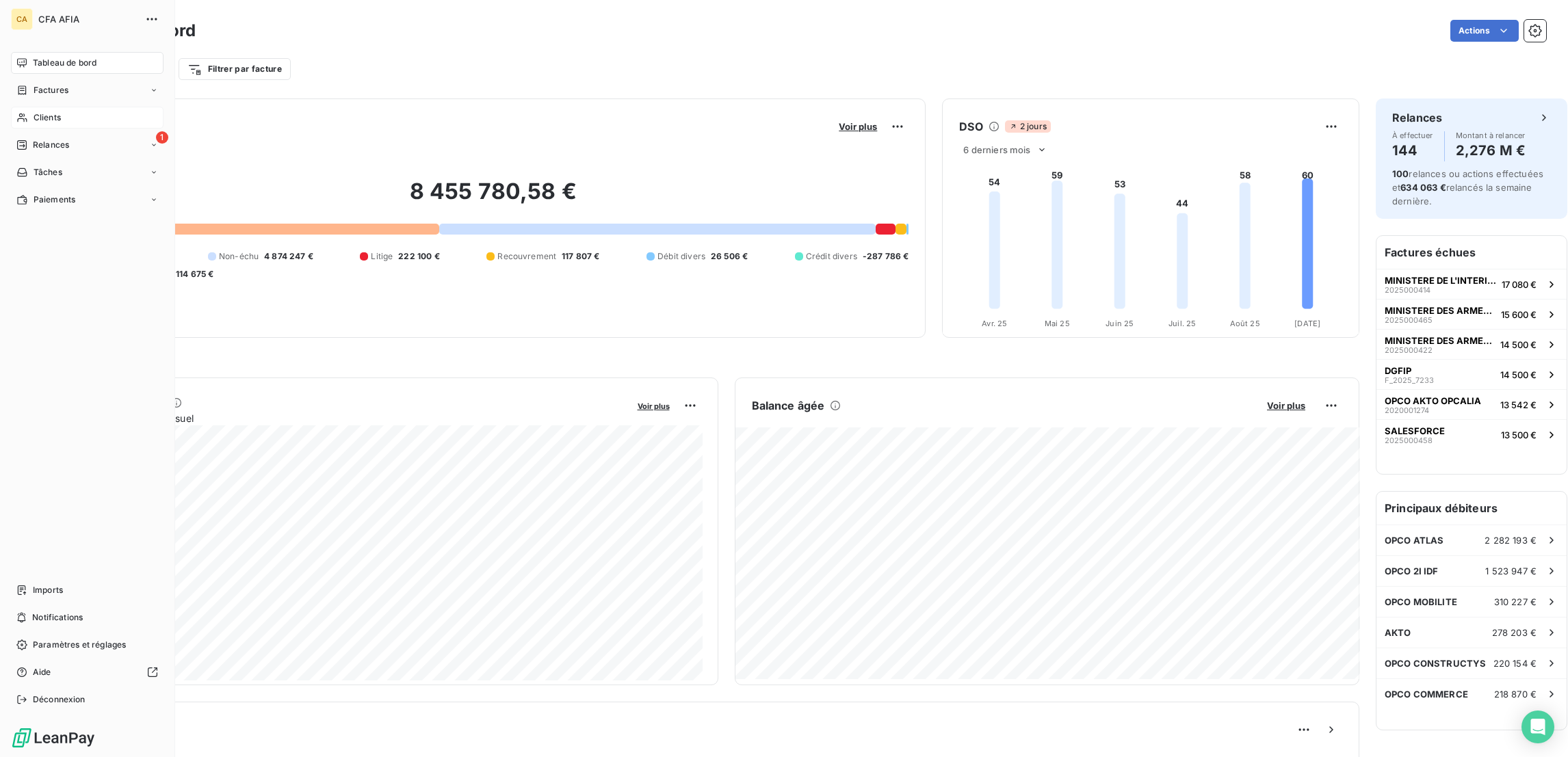
drag, startPoint x: 19, startPoint y: 96, endPoint x: 87, endPoint y: 84, distance: 69.1
click at [20, 112] on icon at bounding box center [21, 117] width 12 height 11
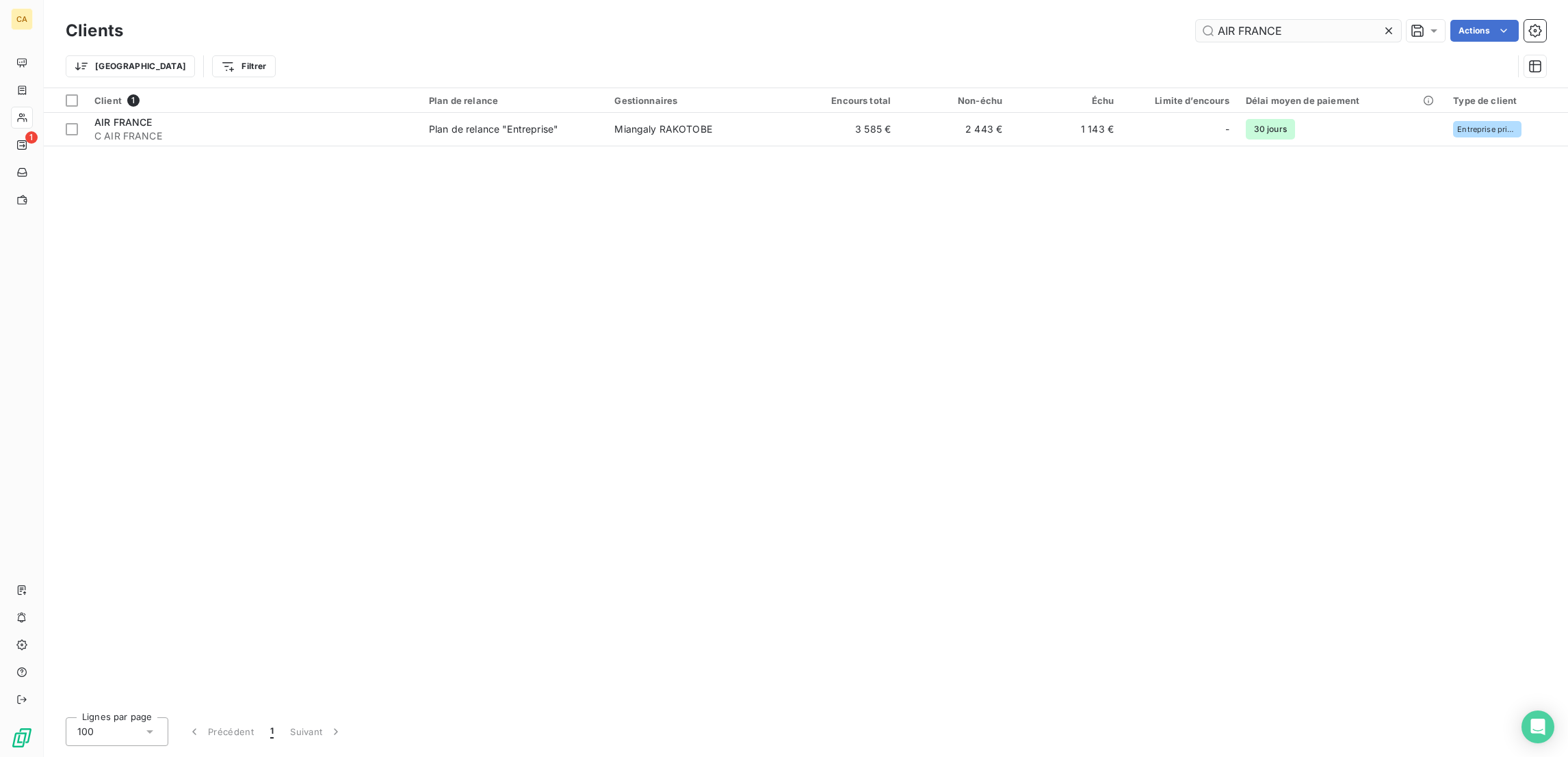
click at [1333, 32] on input "AIR FRANCE" at bounding box center [1298, 30] width 205 height 22
type input "A"
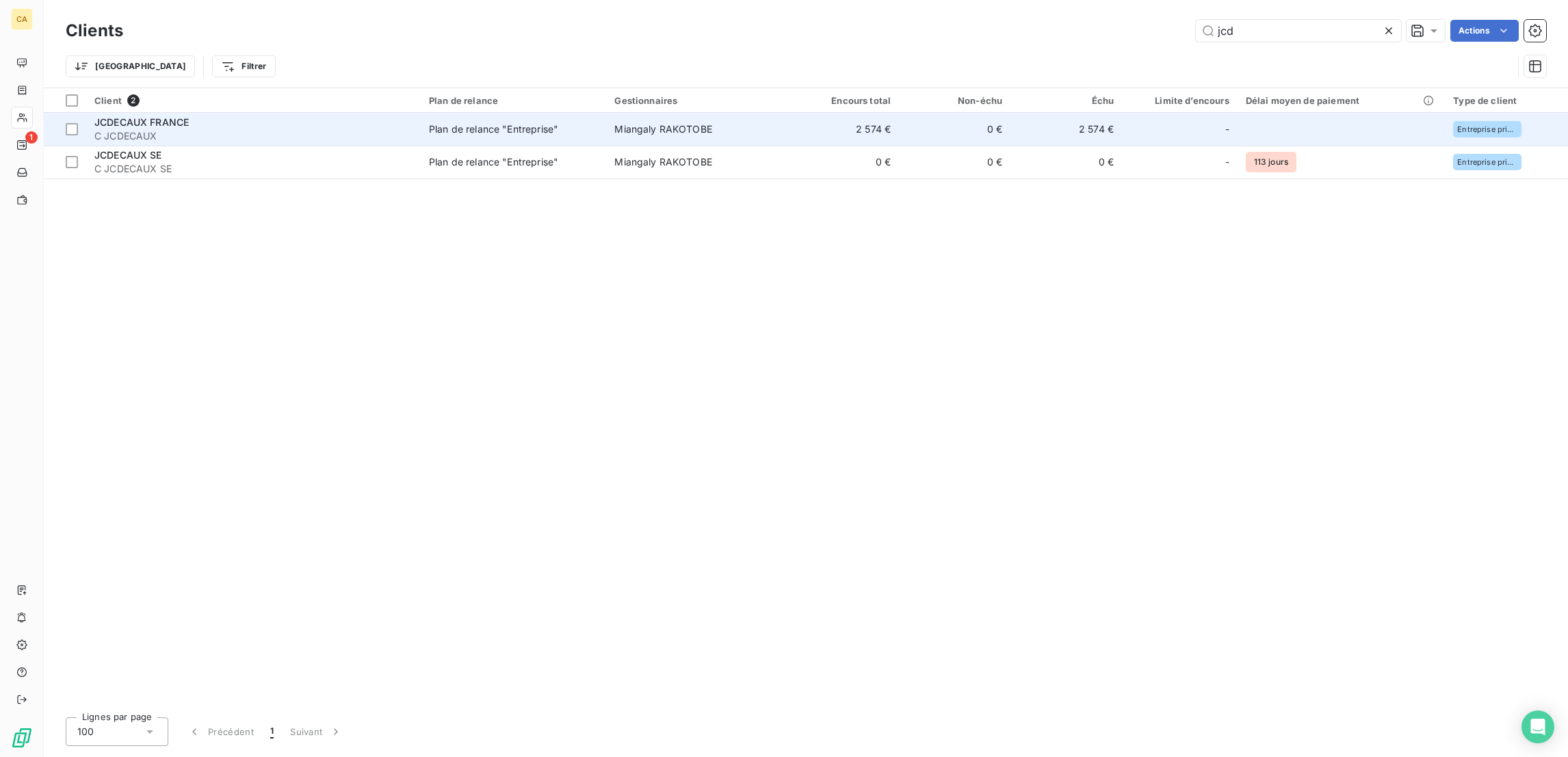
type input "jcd"
click at [1025, 113] on td "2 574 €" at bounding box center [1066, 129] width 111 height 33
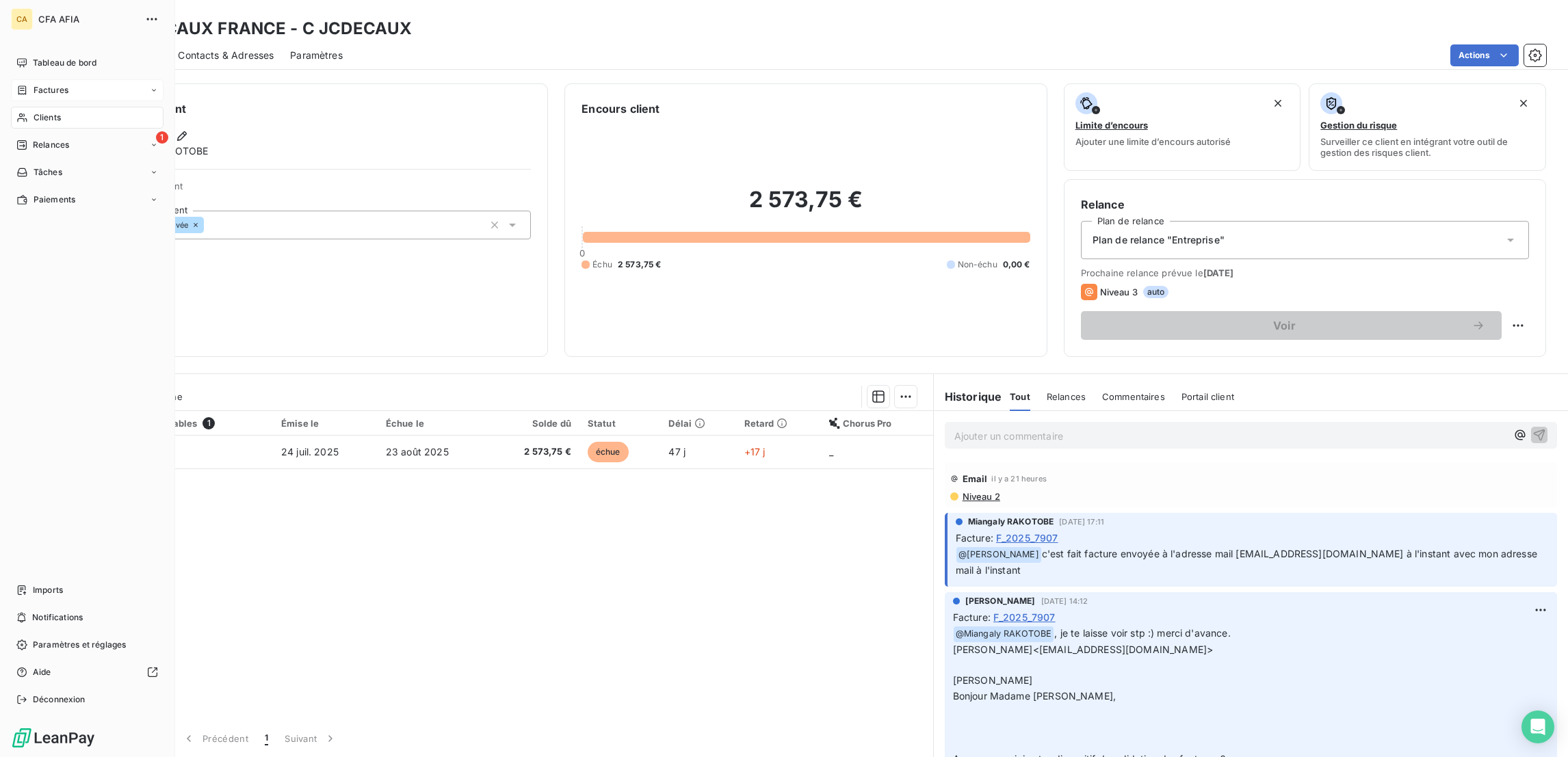
click at [34, 84] on span "Factures" at bounding box center [51, 91] width 35 height 12
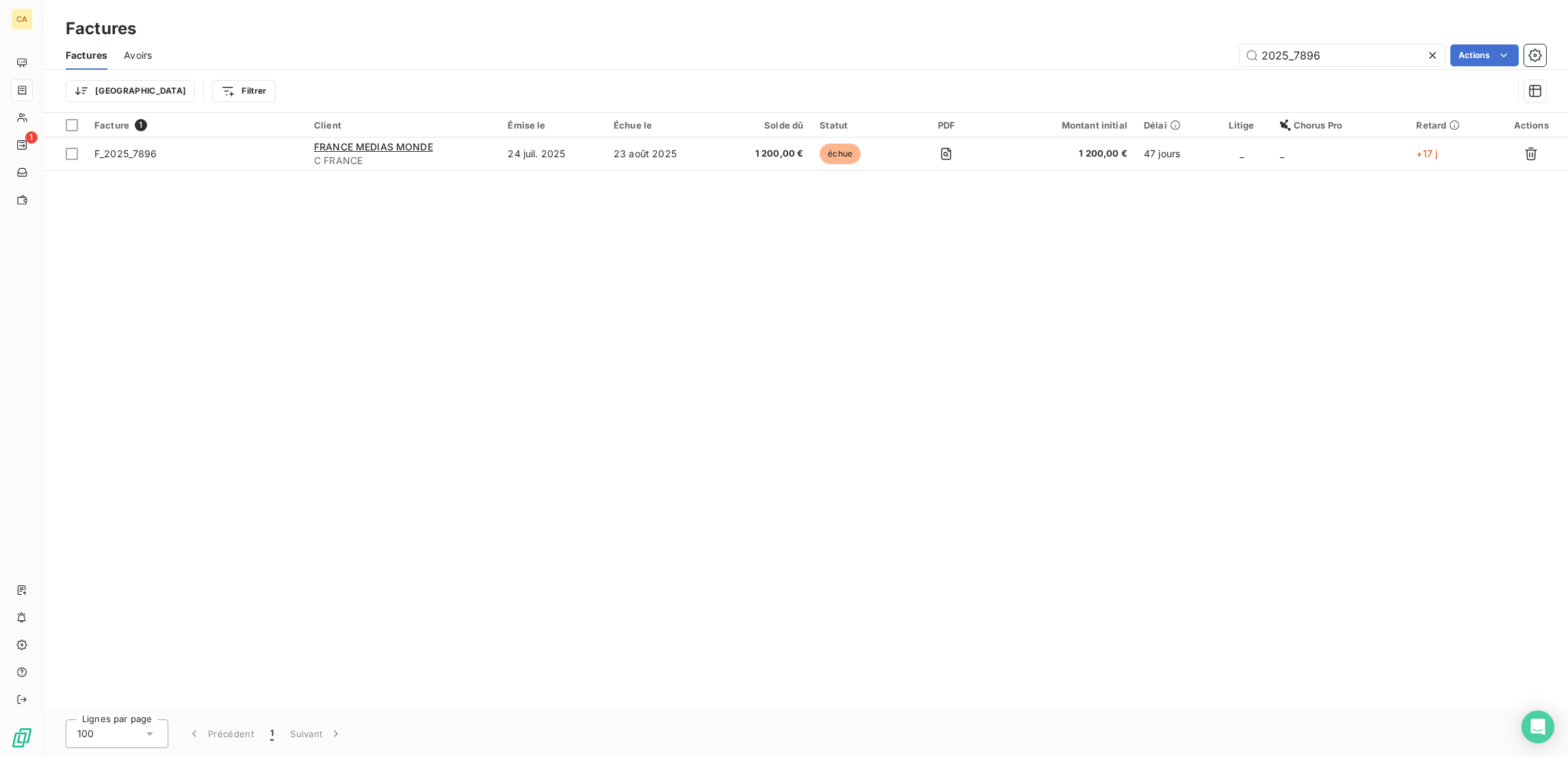
type input "2025_7896"
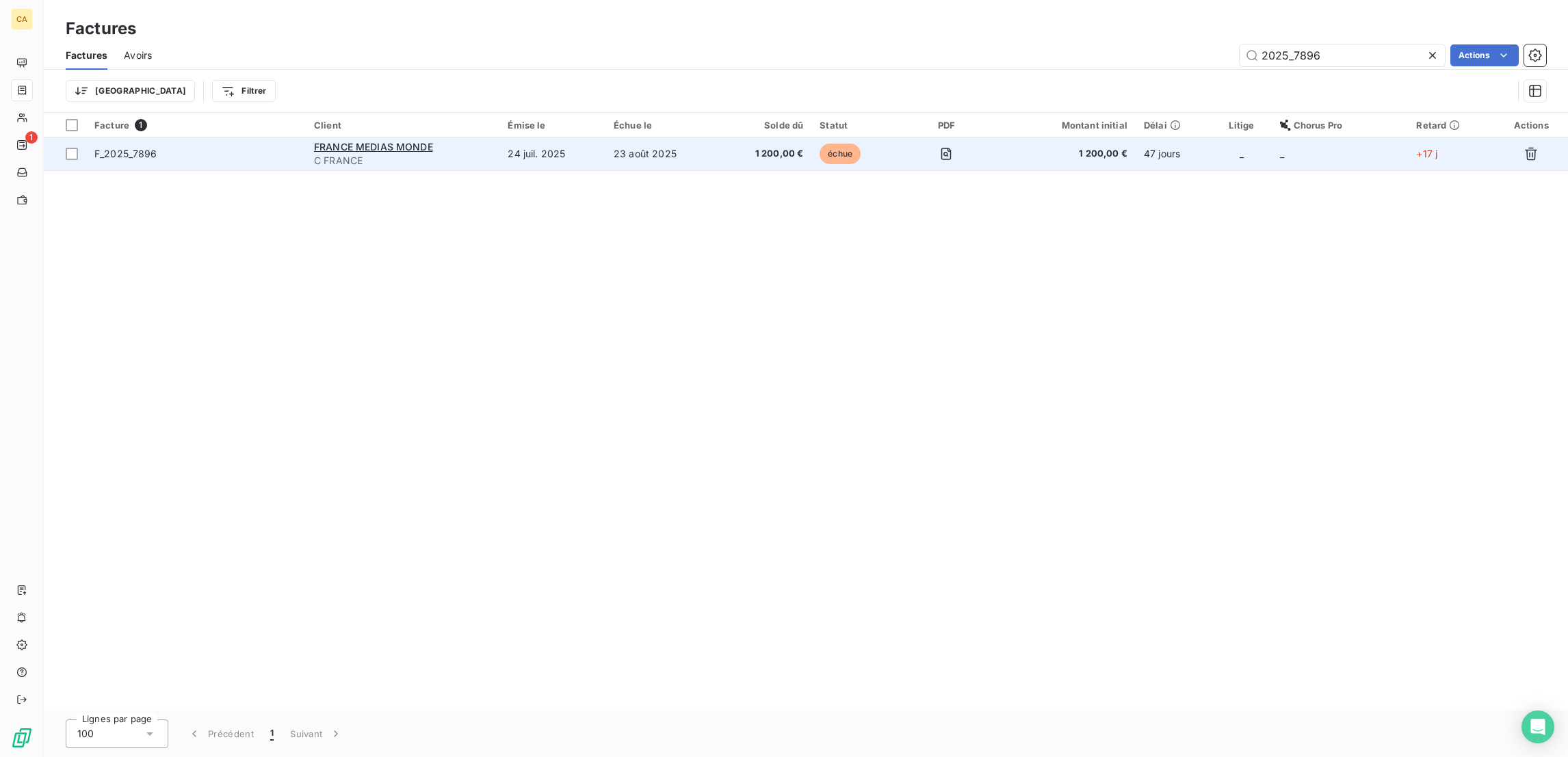
click at [524, 138] on td "24 juil. 2025" at bounding box center [552, 154] width 106 height 33
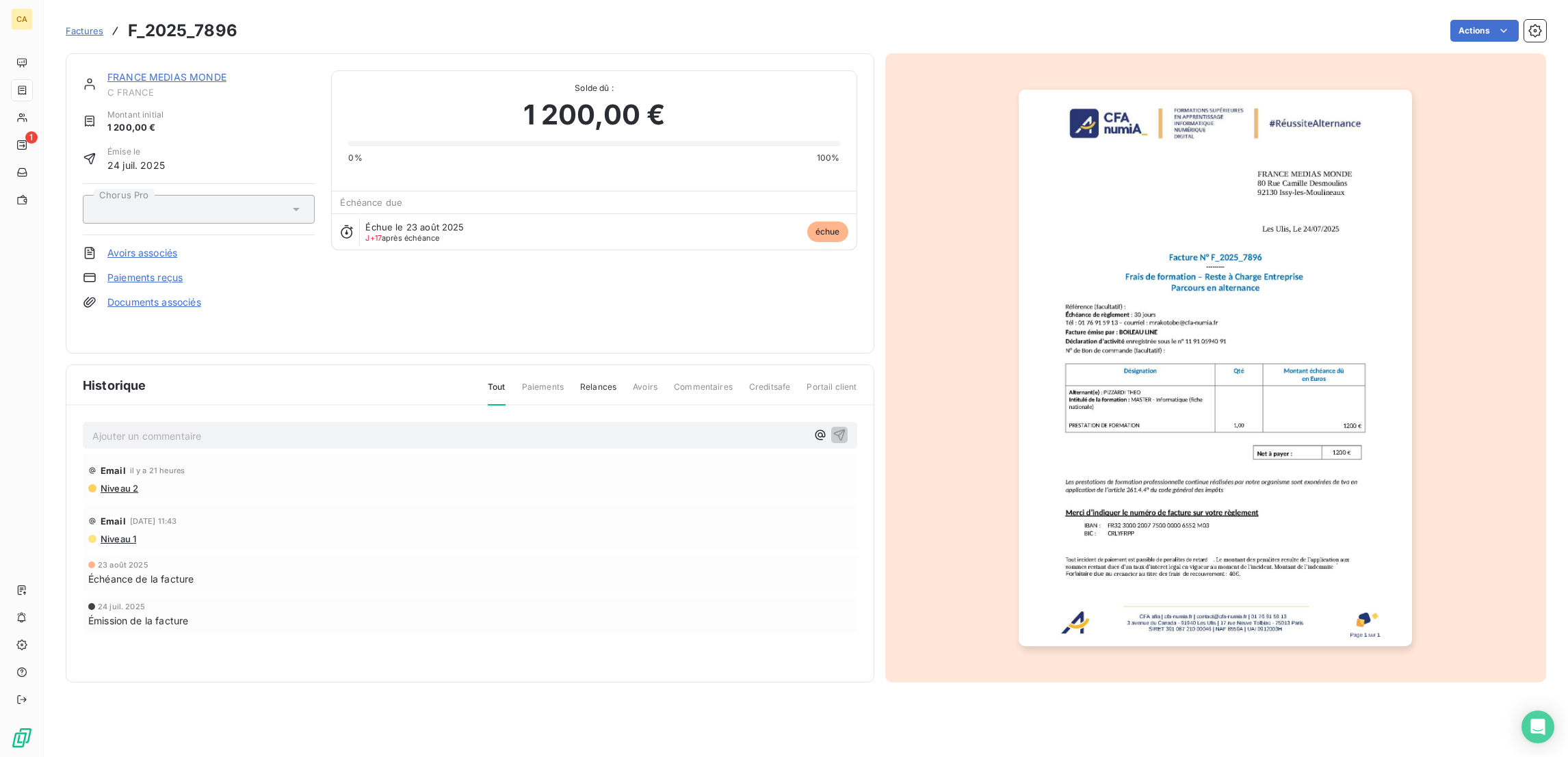
click at [321, 427] on p "Ajouter un commentaire ﻿" at bounding box center [449, 435] width 714 height 17
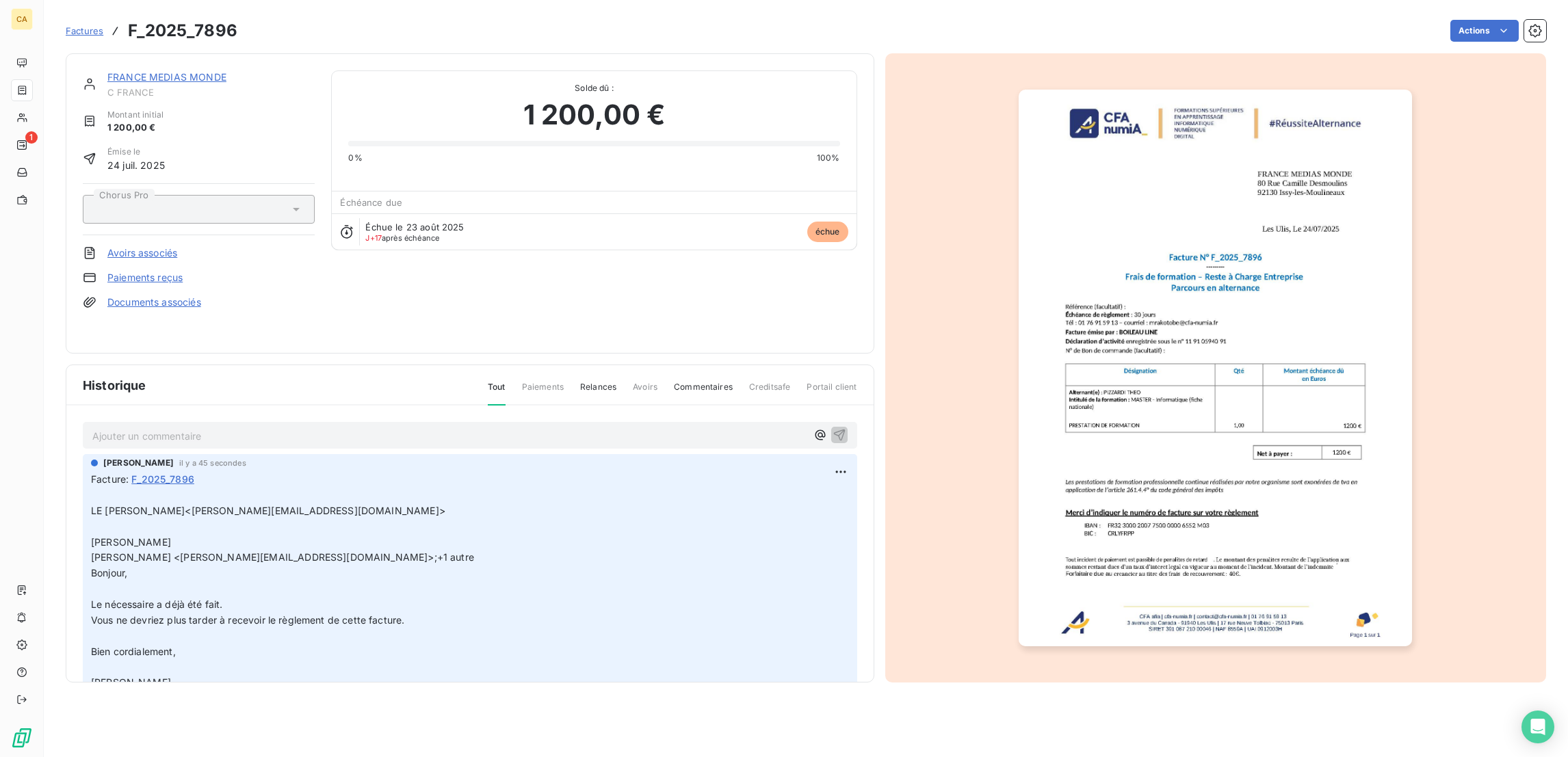
click at [181, 71] on link "FRANCE MEDIAS MONDE" at bounding box center [167, 76] width 119 height 12
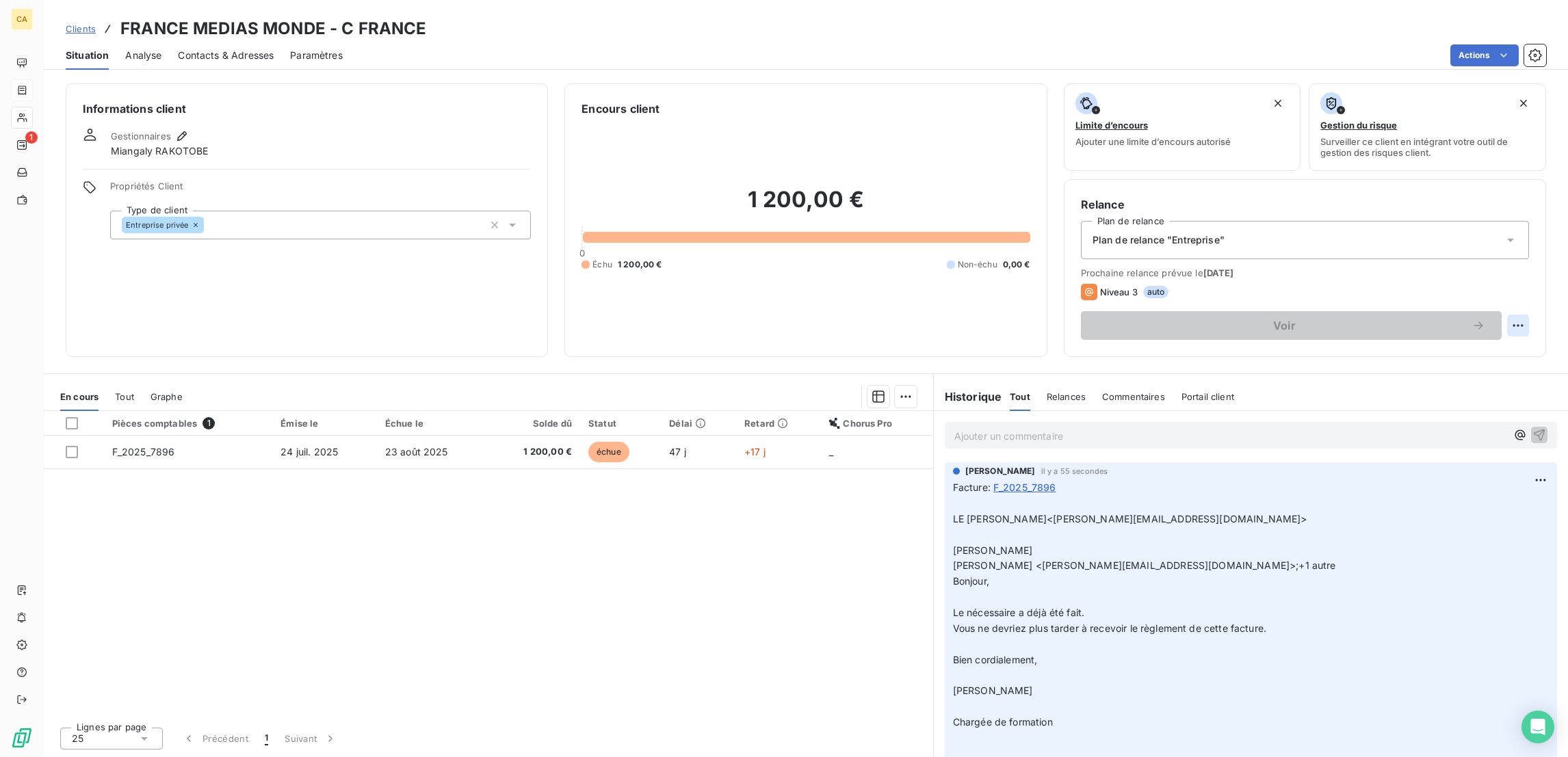
click at [1516, 311] on div "Voir" at bounding box center [1305, 325] width 448 height 28
click at [1533, 272] on html "CA 1 Clients FRANCE MEDIAS MONDE - C FRANCE Situation Analyse Contacts & Adress…" at bounding box center [784, 378] width 1568 height 757
click at [1497, 289] on div "Replanifier cette action" at bounding box center [1476, 298] width 123 height 22
select select "8"
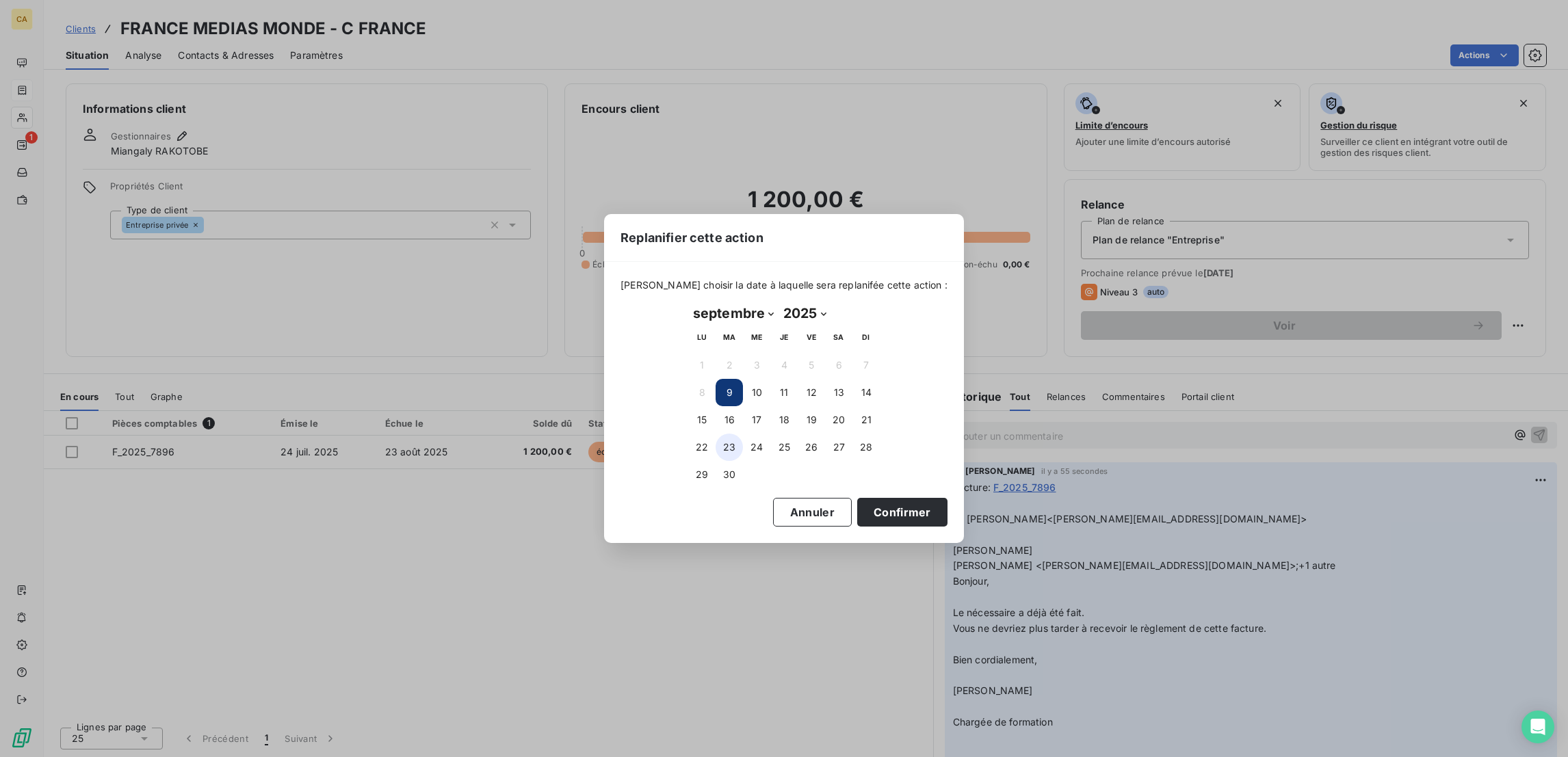
click at [725, 442] on button "23" at bounding box center [729, 447] width 28 height 28
click at [838, 487] on div "[DATE] Month: janvier février mars avril mai juin juillet août septembre octobr…" at bounding box center [783, 394] width 211 height 205
click at [857, 499] on button "Confirmer" at bounding box center [902, 512] width 91 height 28
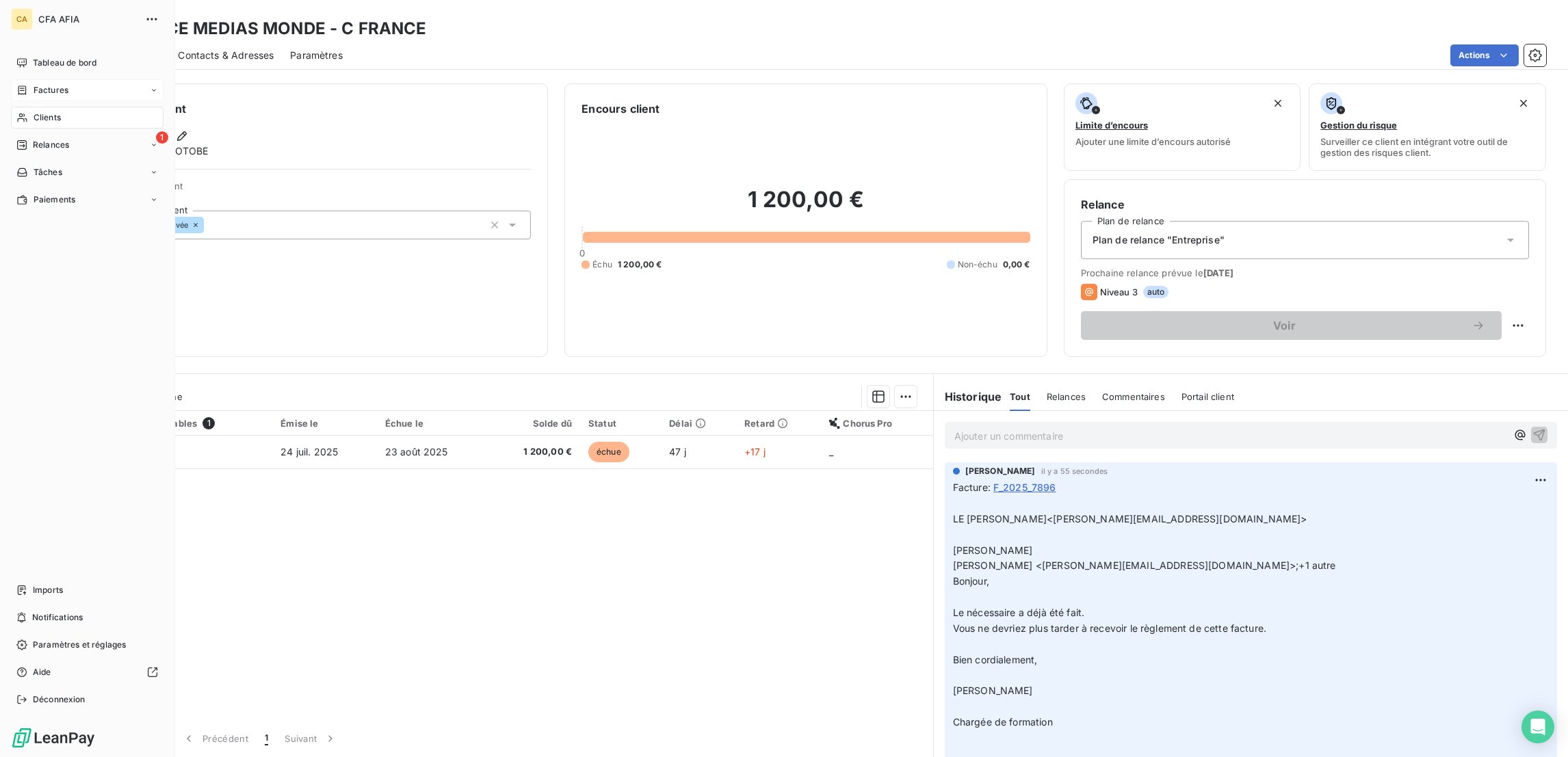
click at [34, 84] on span "Factures" at bounding box center [51, 91] width 35 height 12
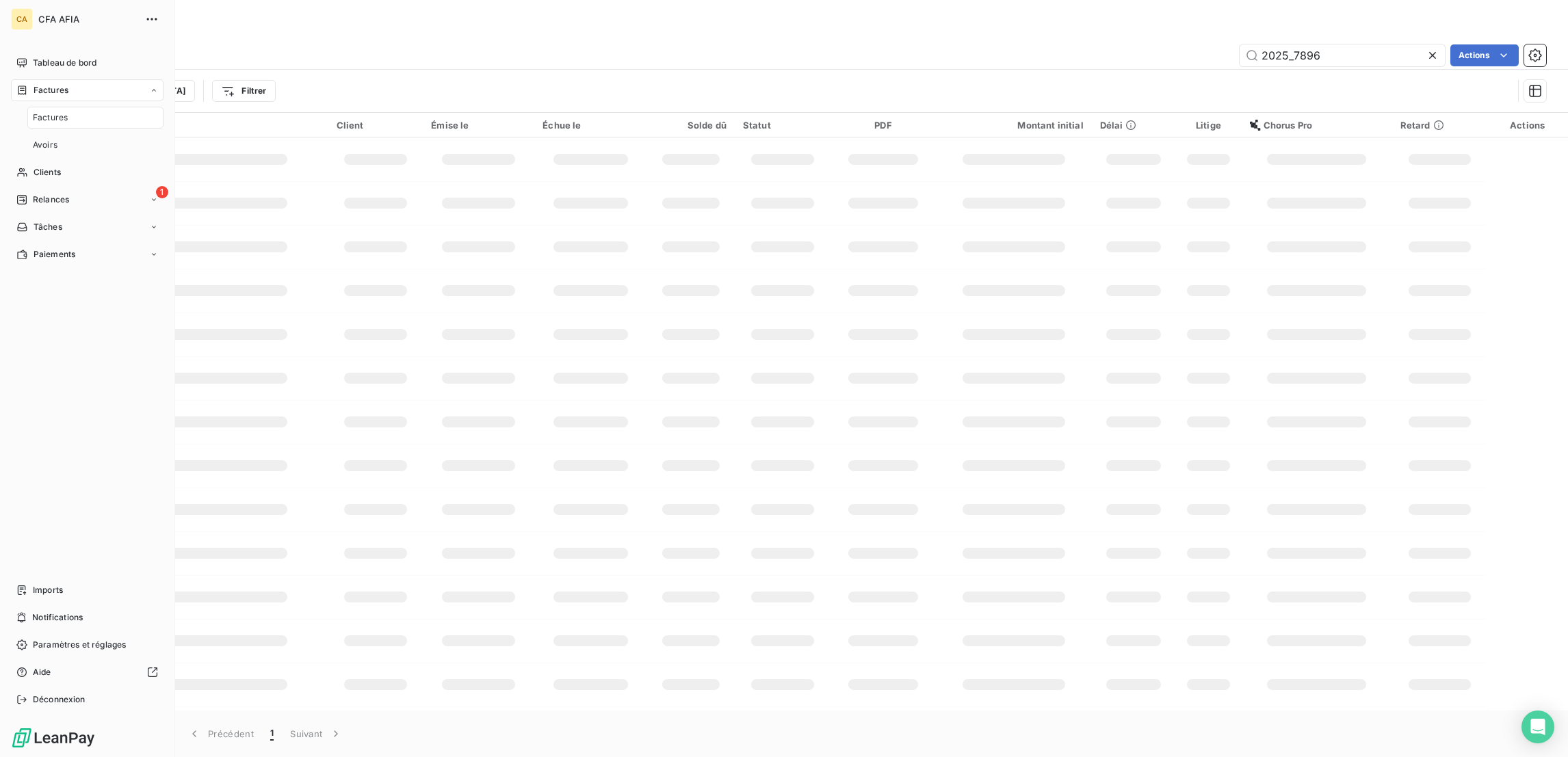
click at [28, 84] on div "Factures Factures Avoirs" at bounding box center [87, 117] width 153 height 76
click at [39, 139] on span "Avoirs" at bounding box center [45, 145] width 25 height 12
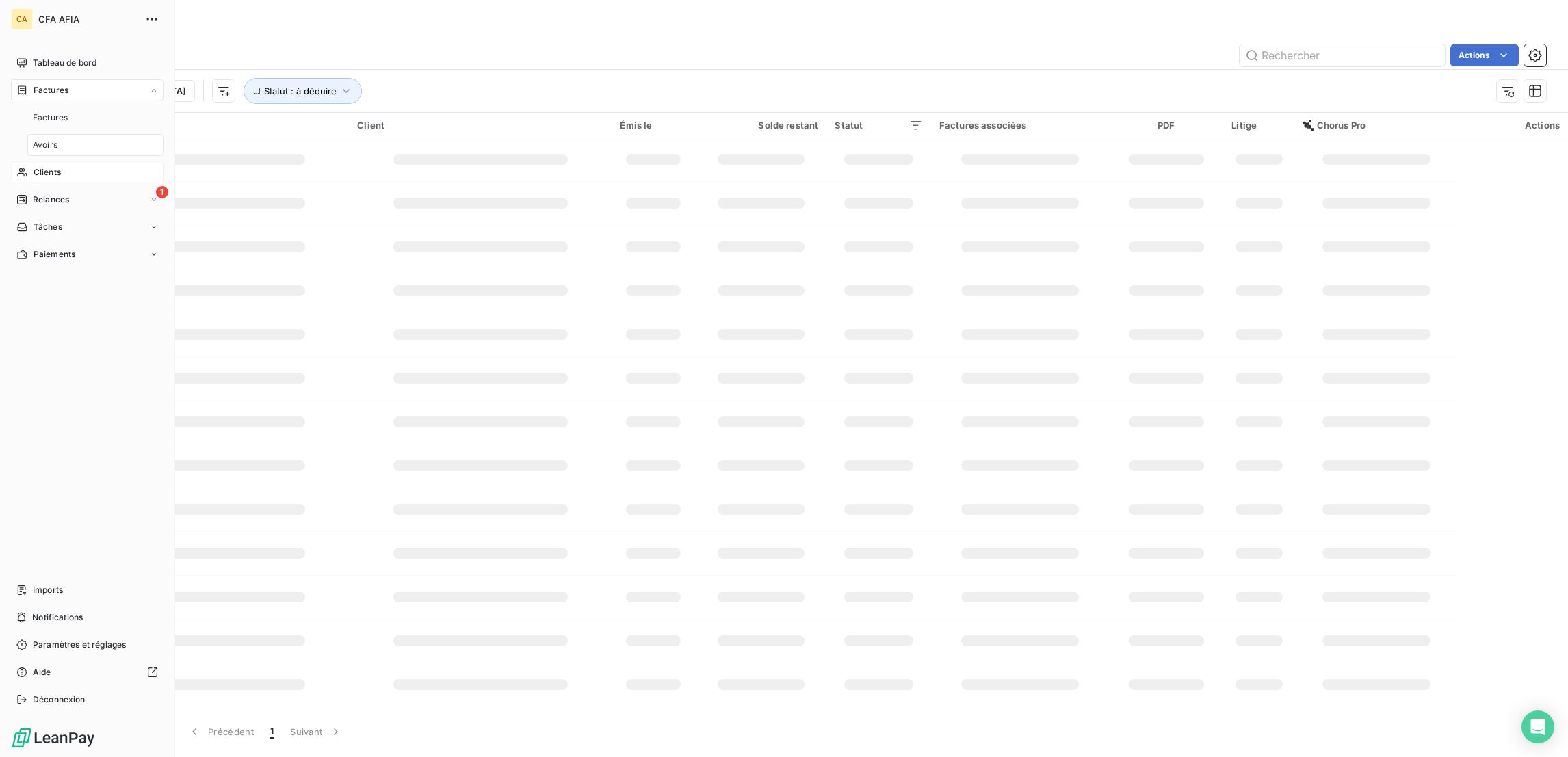
click at [40, 166] on span "Clients" at bounding box center [47, 172] width 28 height 12
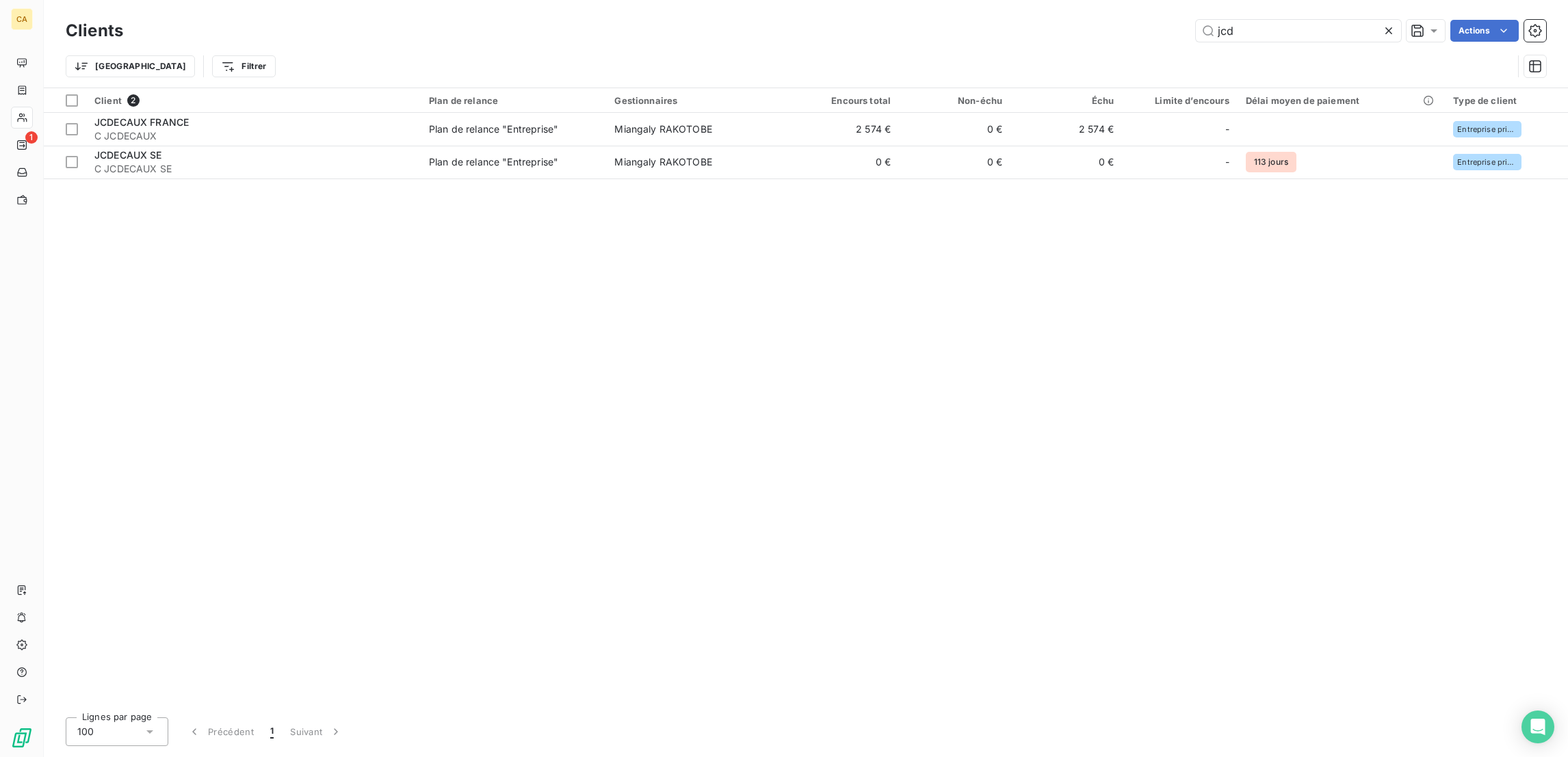
click at [1341, 37] on div "jcd" at bounding box center [1298, 30] width 205 height 22
click at [1335, 34] on div "jcd" at bounding box center [1298, 30] width 205 height 22
click at [1334, 34] on div "jcd" at bounding box center [1298, 30] width 205 height 22
click at [1324, 25] on input "jcd" at bounding box center [1298, 30] width 205 height 22
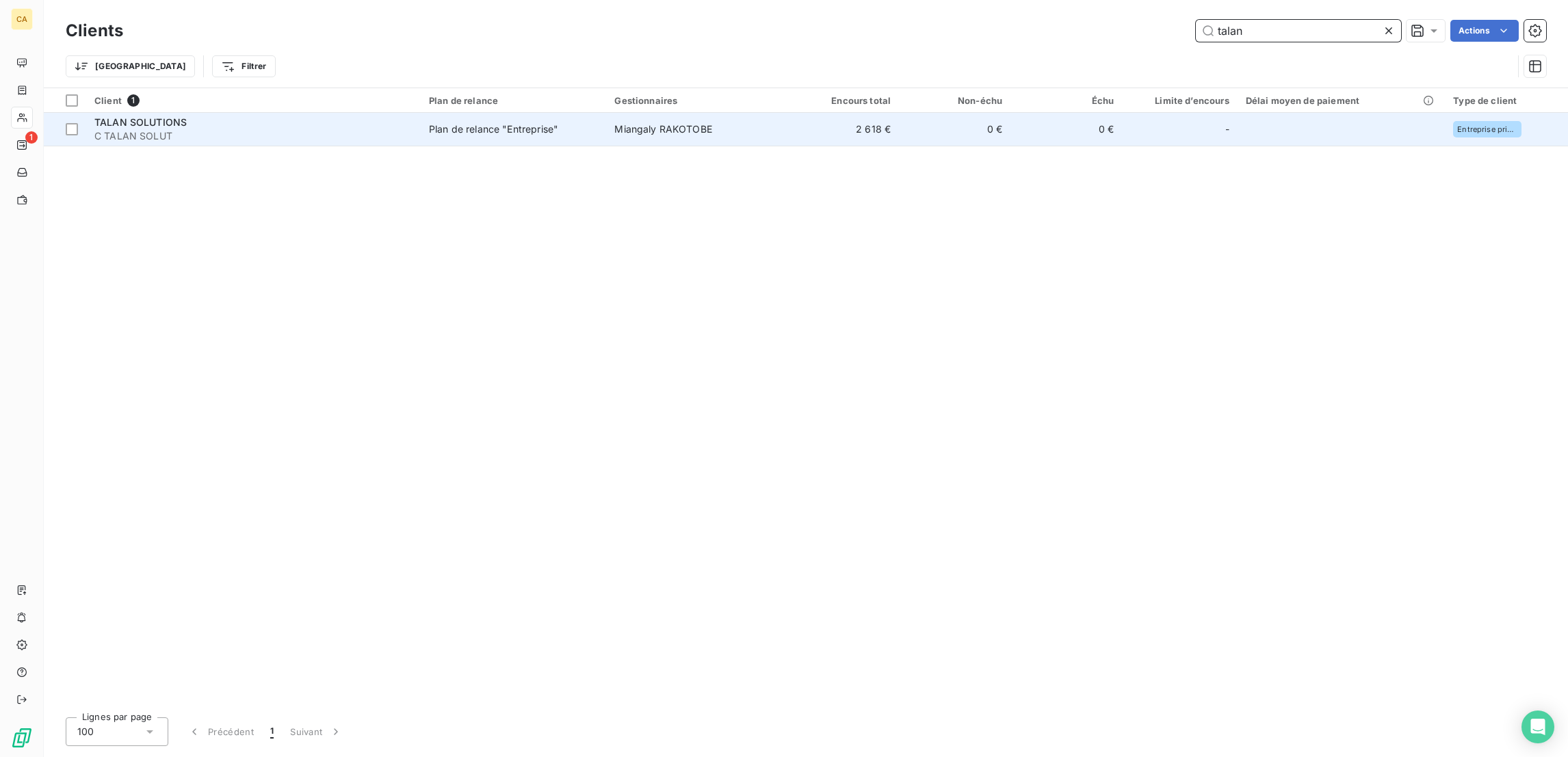
type input "talan"
click at [820, 113] on td "2 618 €" at bounding box center [843, 129] width 111 height 33
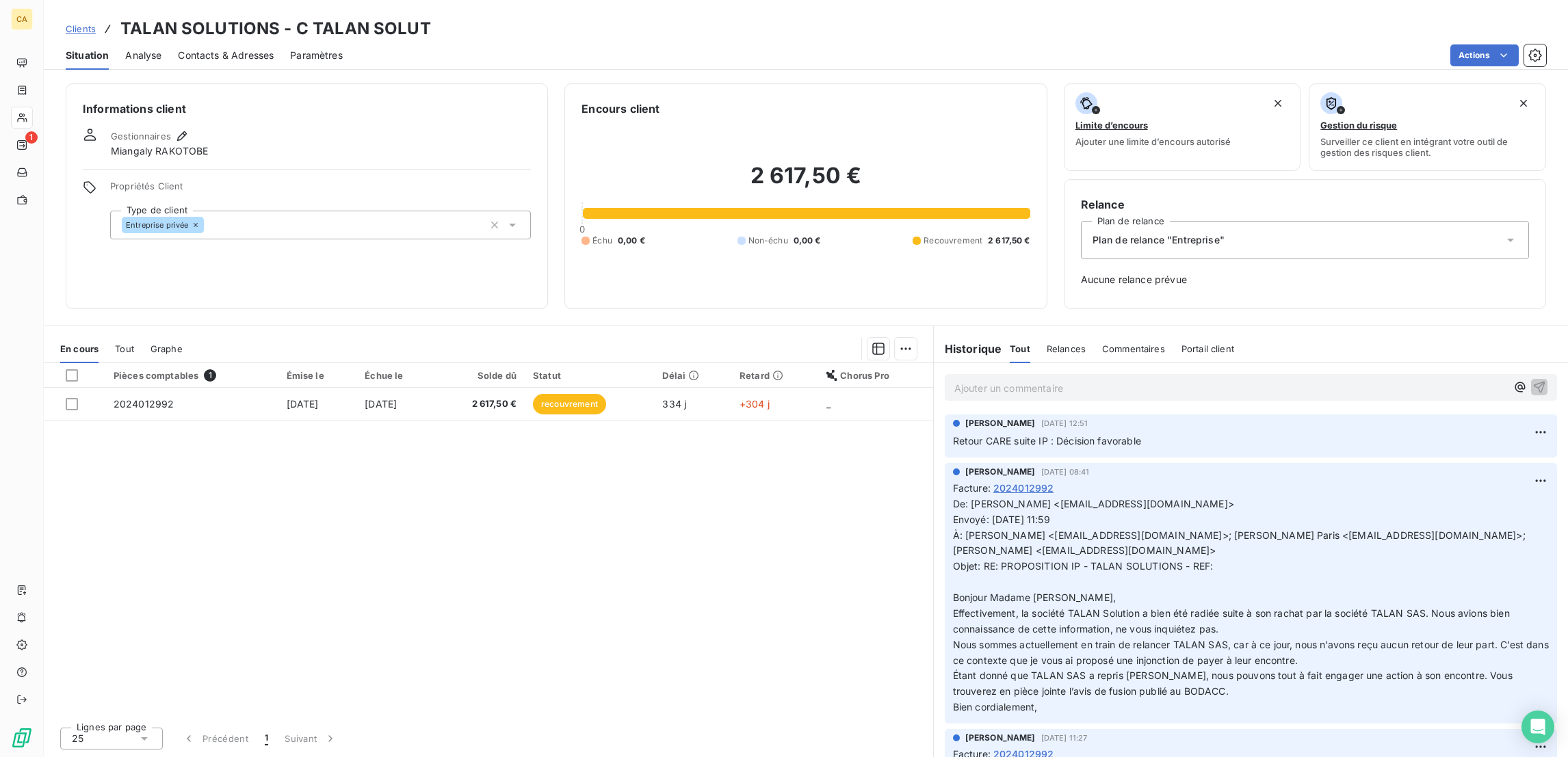
click at [1060, 379] on p "Ajouter un commentaire ﻿" at bounding box center [1229, 387] width 552 height 17
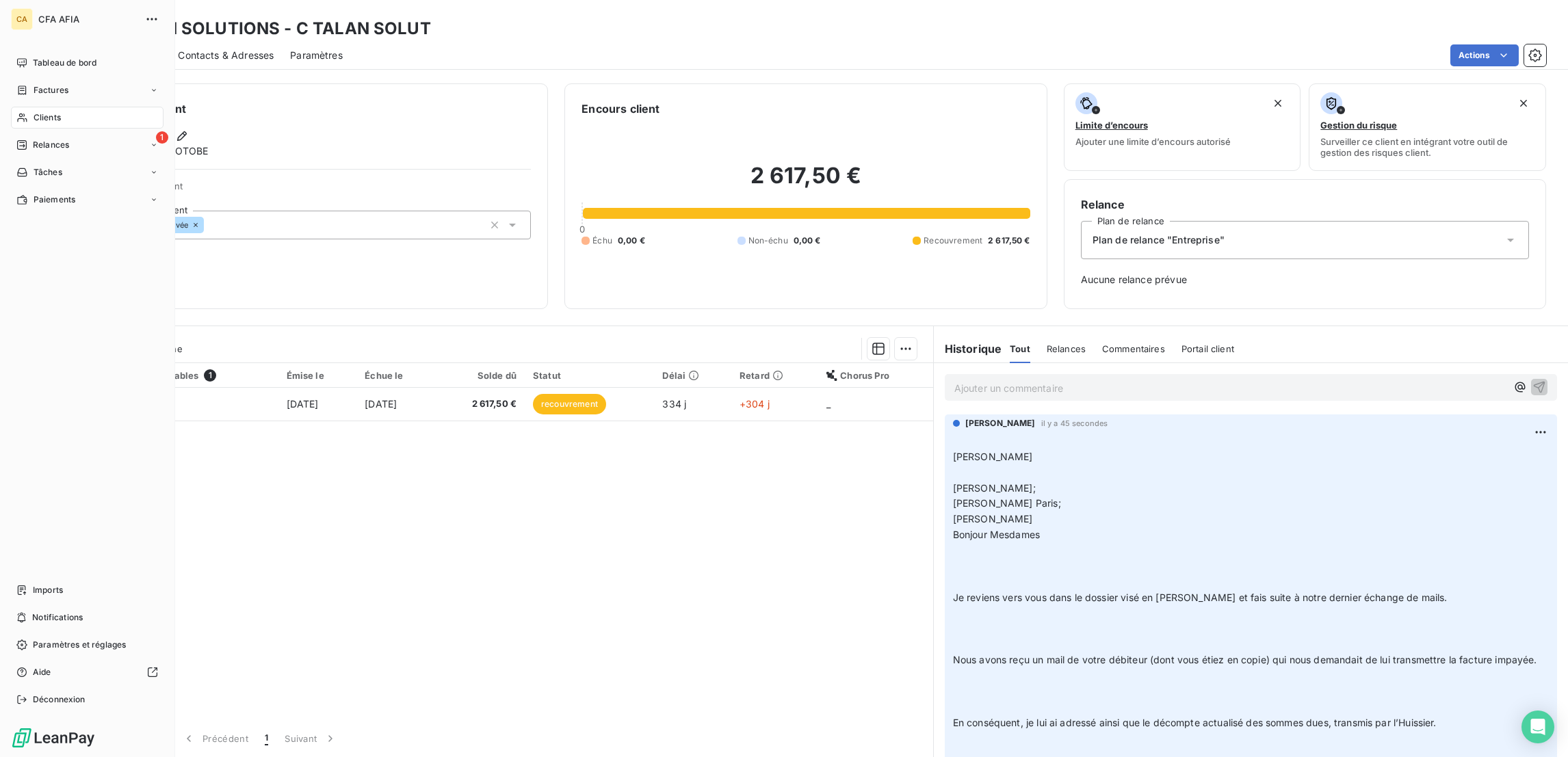
click at [22, 107] on div "Clients" at bounding box center [87, 117] width 153 height 22
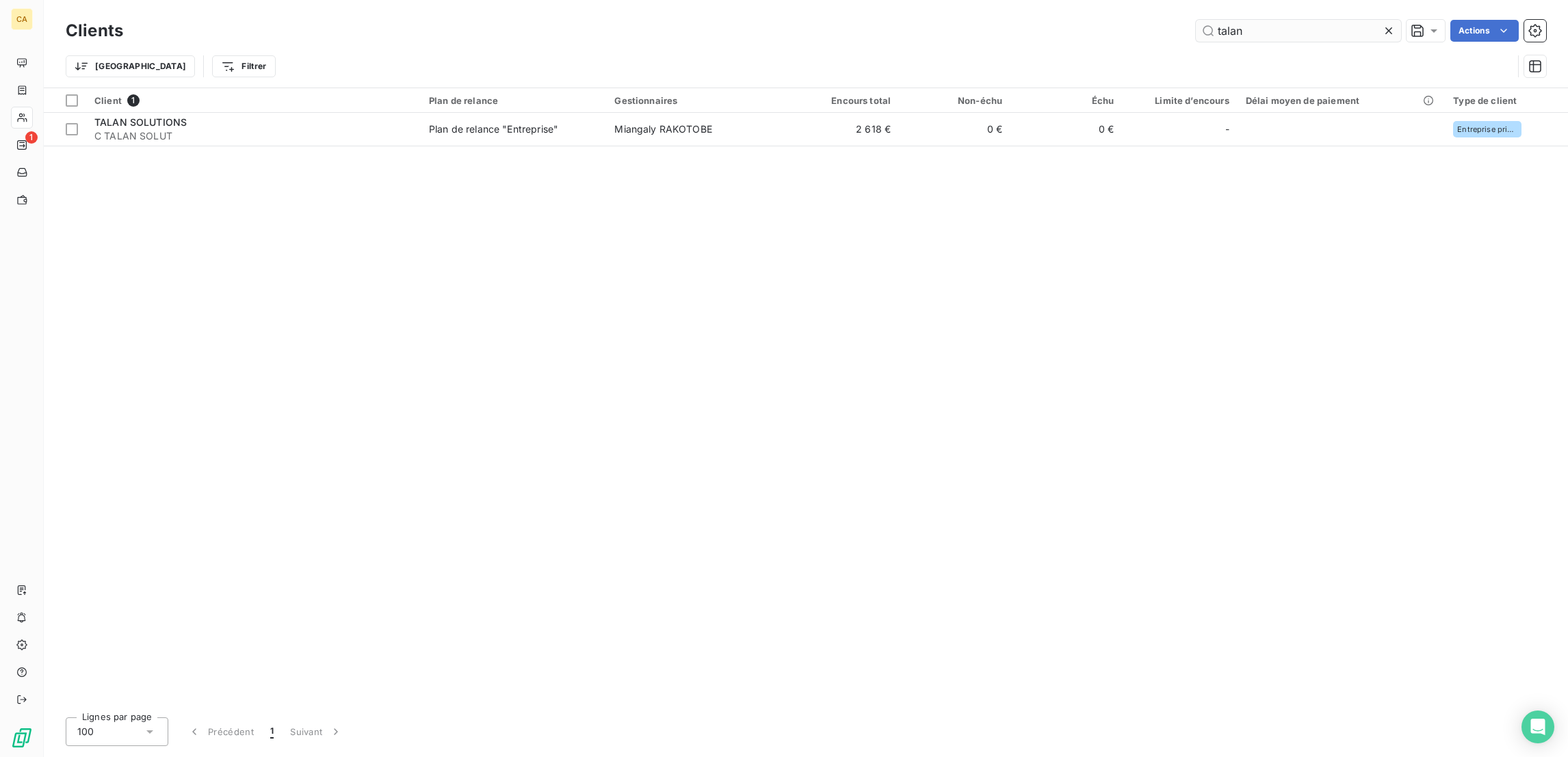
click at [1277, 31] on input "talan" at bounding box center [1298, 30] width 205 height 22
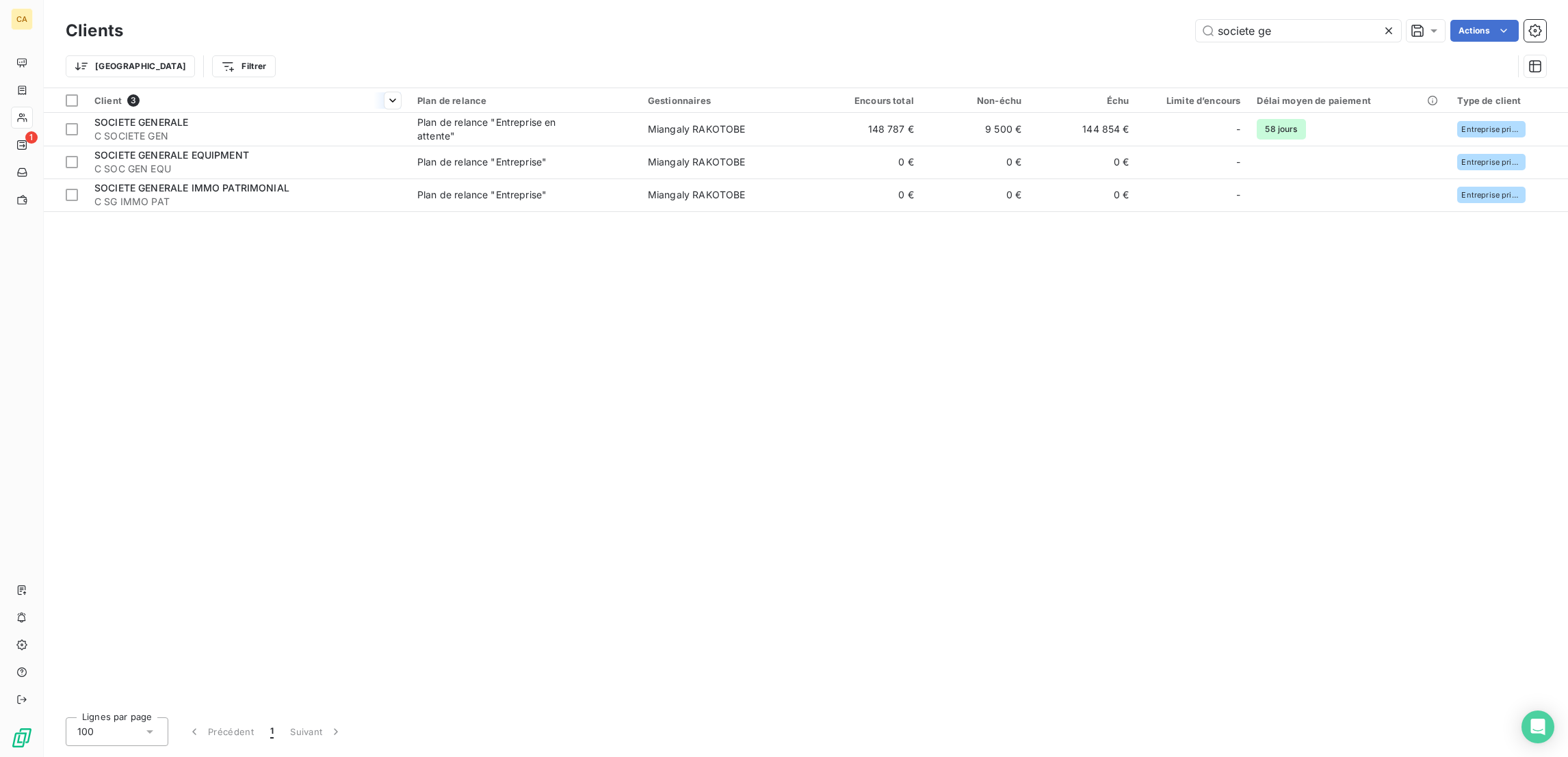
type input "societe ge"
click at [304, 113] on td "SOCIETE GENERALE C SOCIETE GEN" at bounding box center [247, 129] width 323 height 33
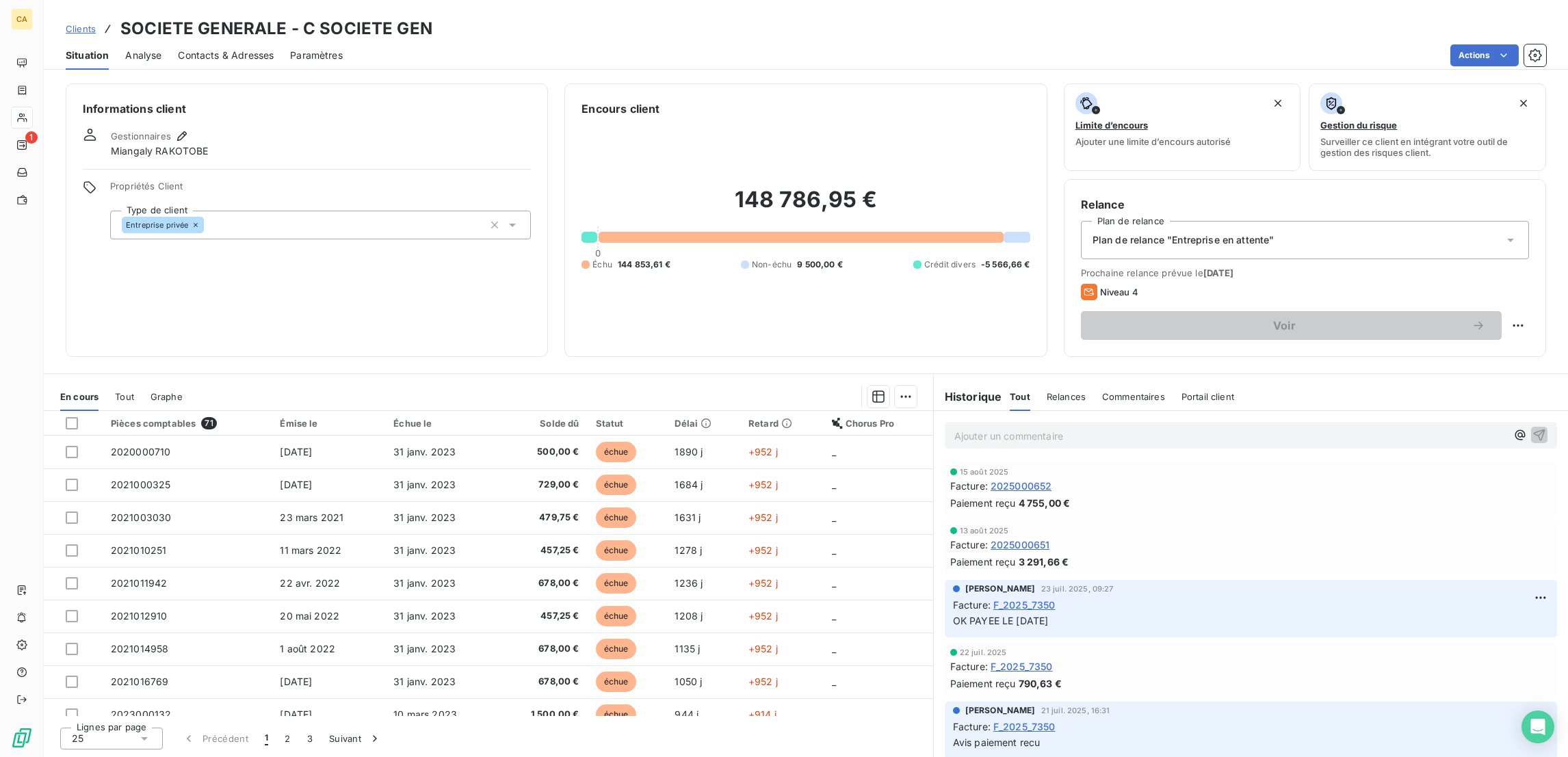
click at [984, 427] on p "Ajouter un commentaire ﻿" at bounding box center [1229, 435] width 552 height 17
click at [988, 427] on p "Ajouter un commentaire ﻿" at bounding box center [1229, 435] width 552 height 17
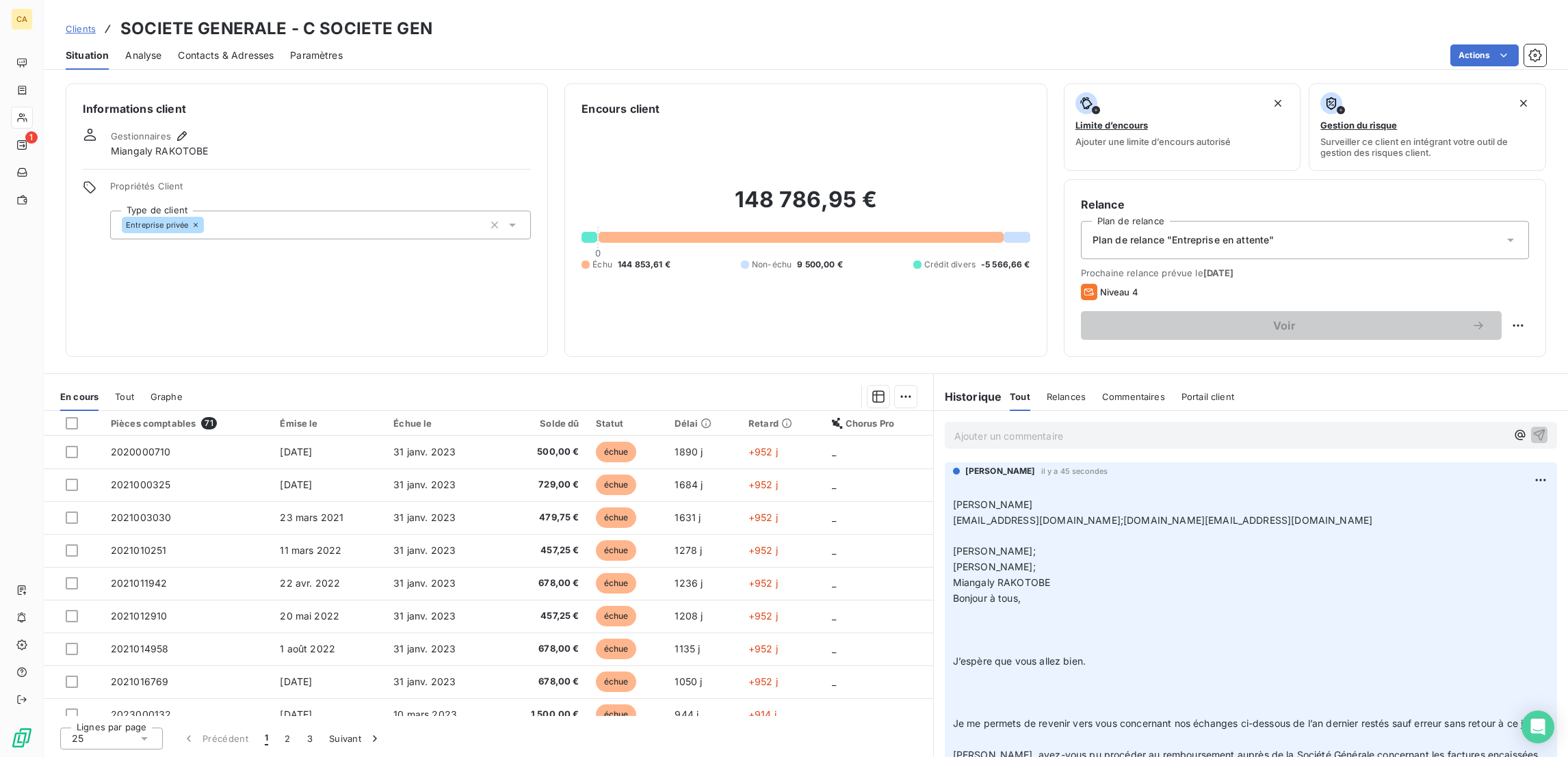
click at [990, 427] on p "Ajouter un commentaire ﻿" at bounding box center [1229, 435] width 552 height 17
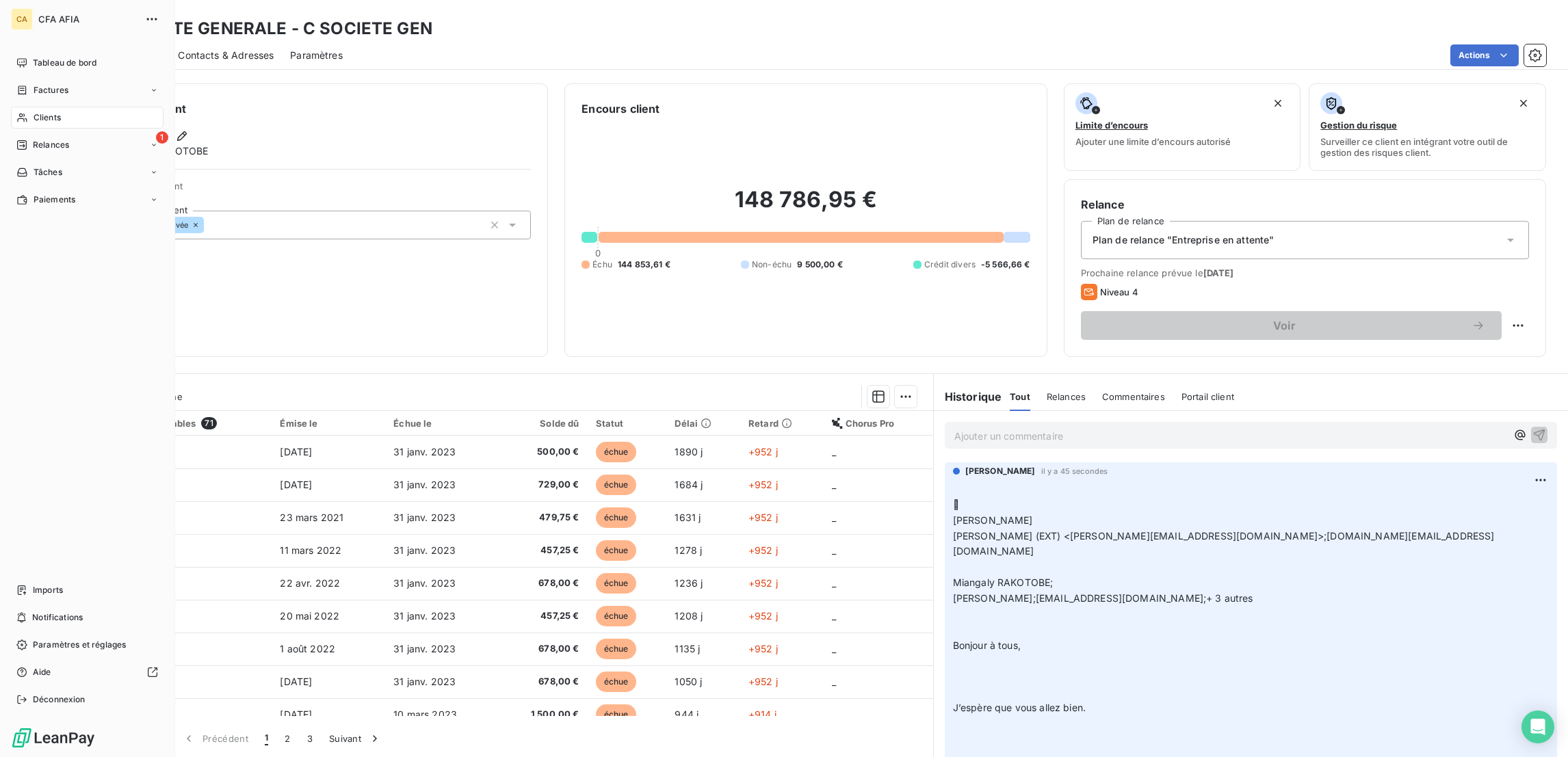
click at [20, 107] on div "Clients" at bounding box center [87, 117] width 153 height 22
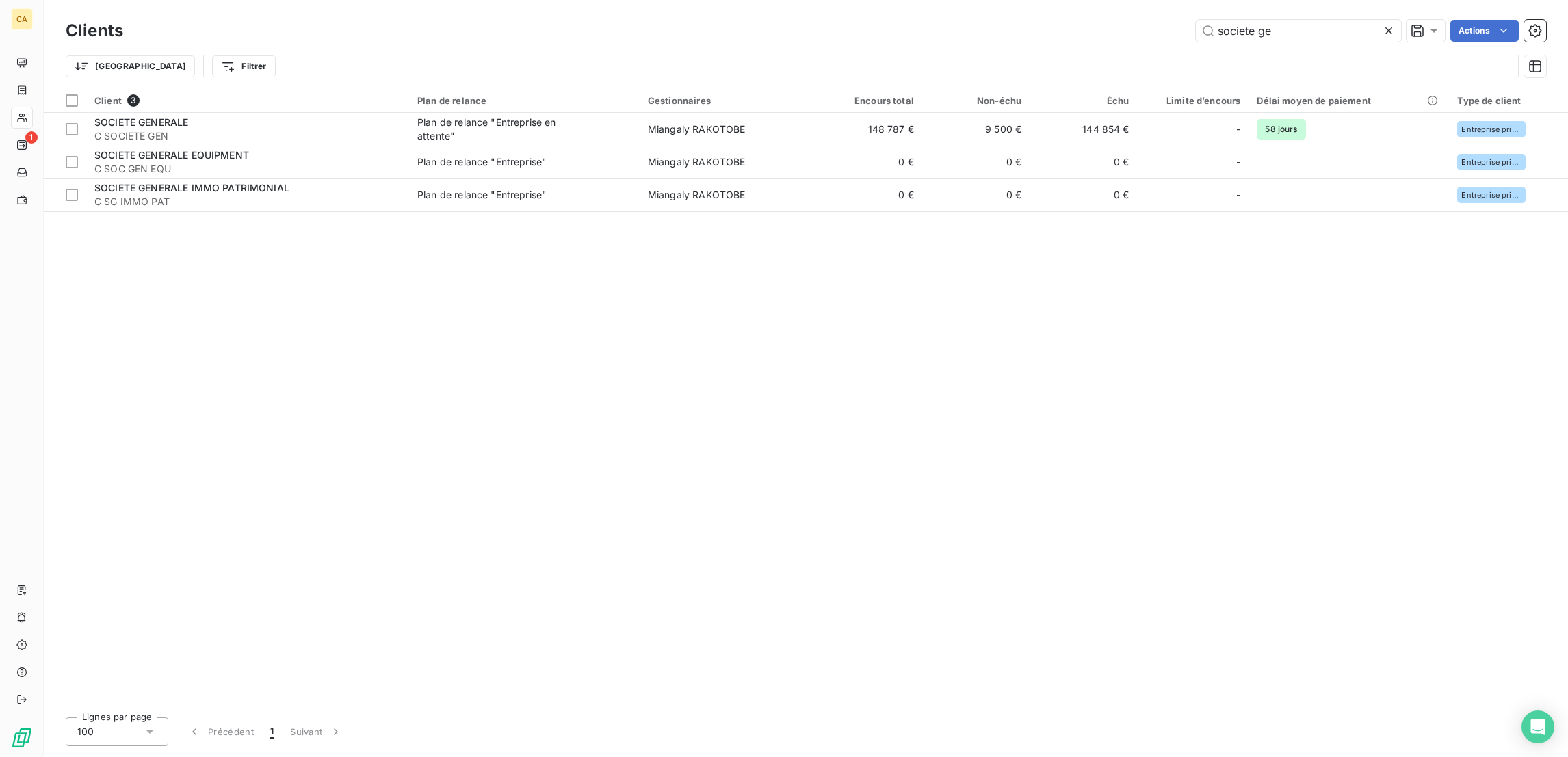
drag, startPoint x: 1216, startPoint y: 34, endPoint x: 1080, endPoint y: 26, distance: 136.2
click at [1080, 26] on div "societe ge Actions" at bounding box center [843, 30] width 1406 height 22
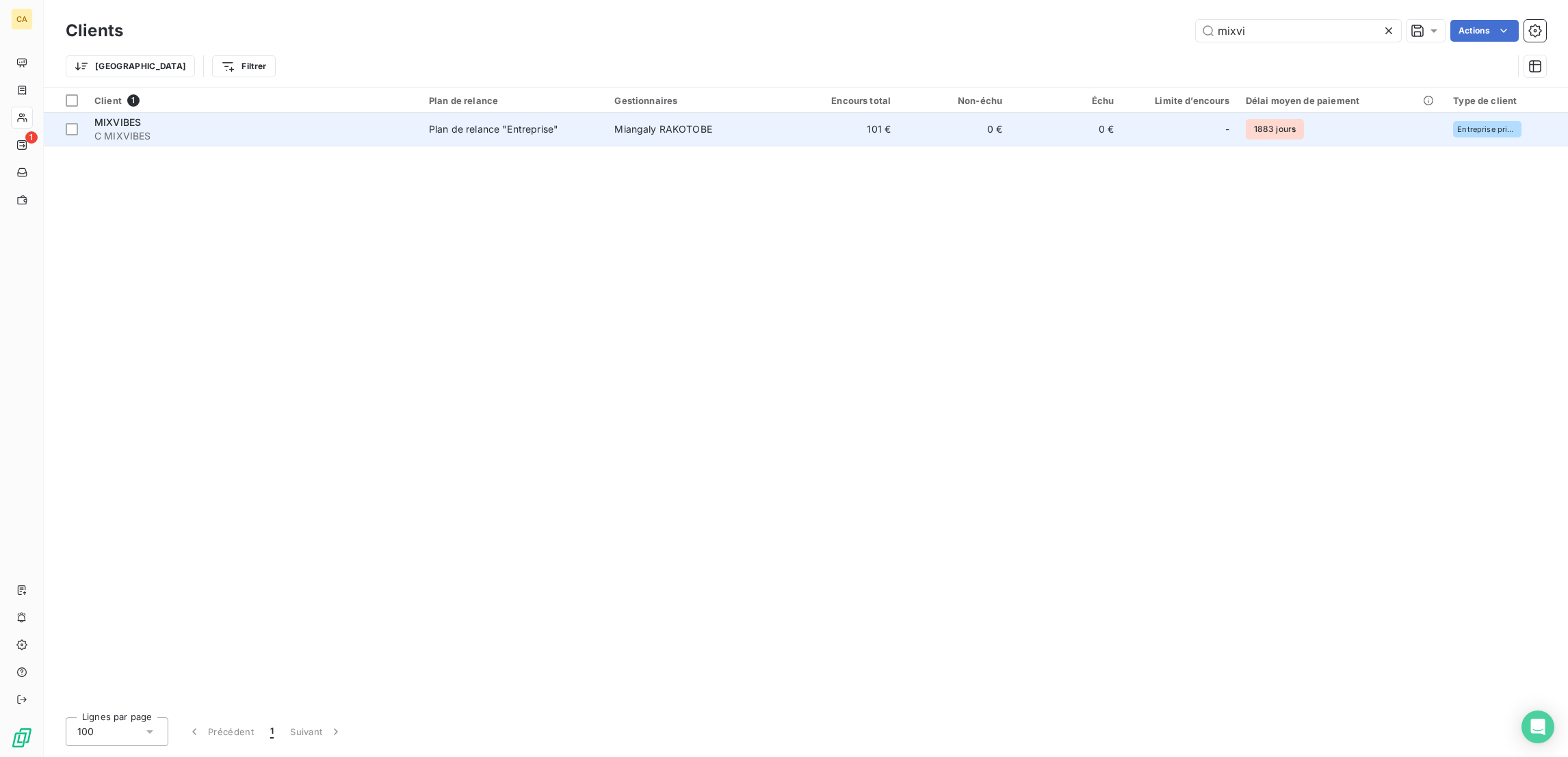
type input "mixvi"
click at [780, 126] on div "Client 1 Plan de relance Gestionnaires Encours total Non-échu Échu Limite d’enc…" at bounding box center [805, 397] width 1524 height 618
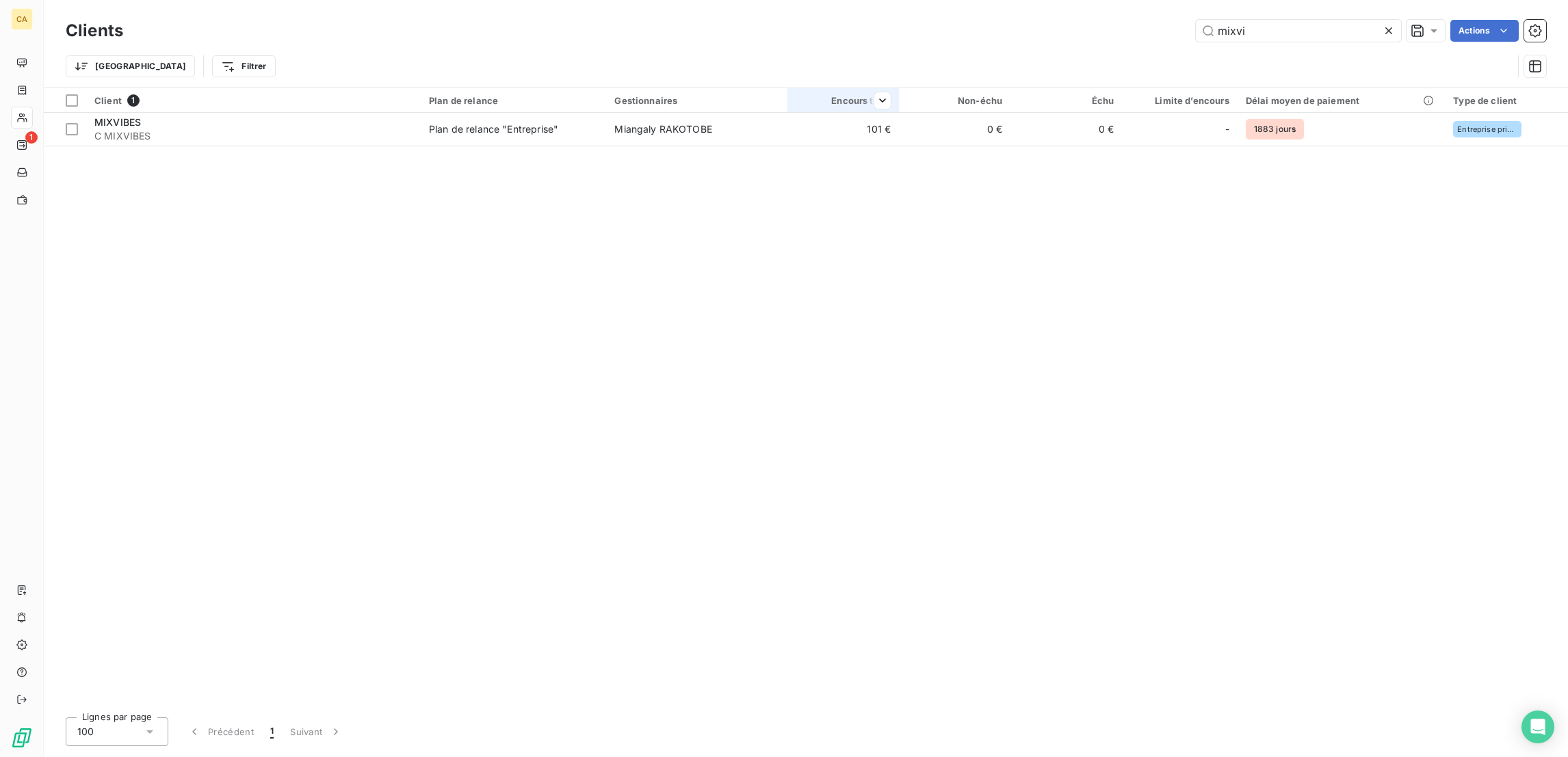
click at [827, 99] on th "Encours total" at bounding box center [843, 100] width 111 height 25
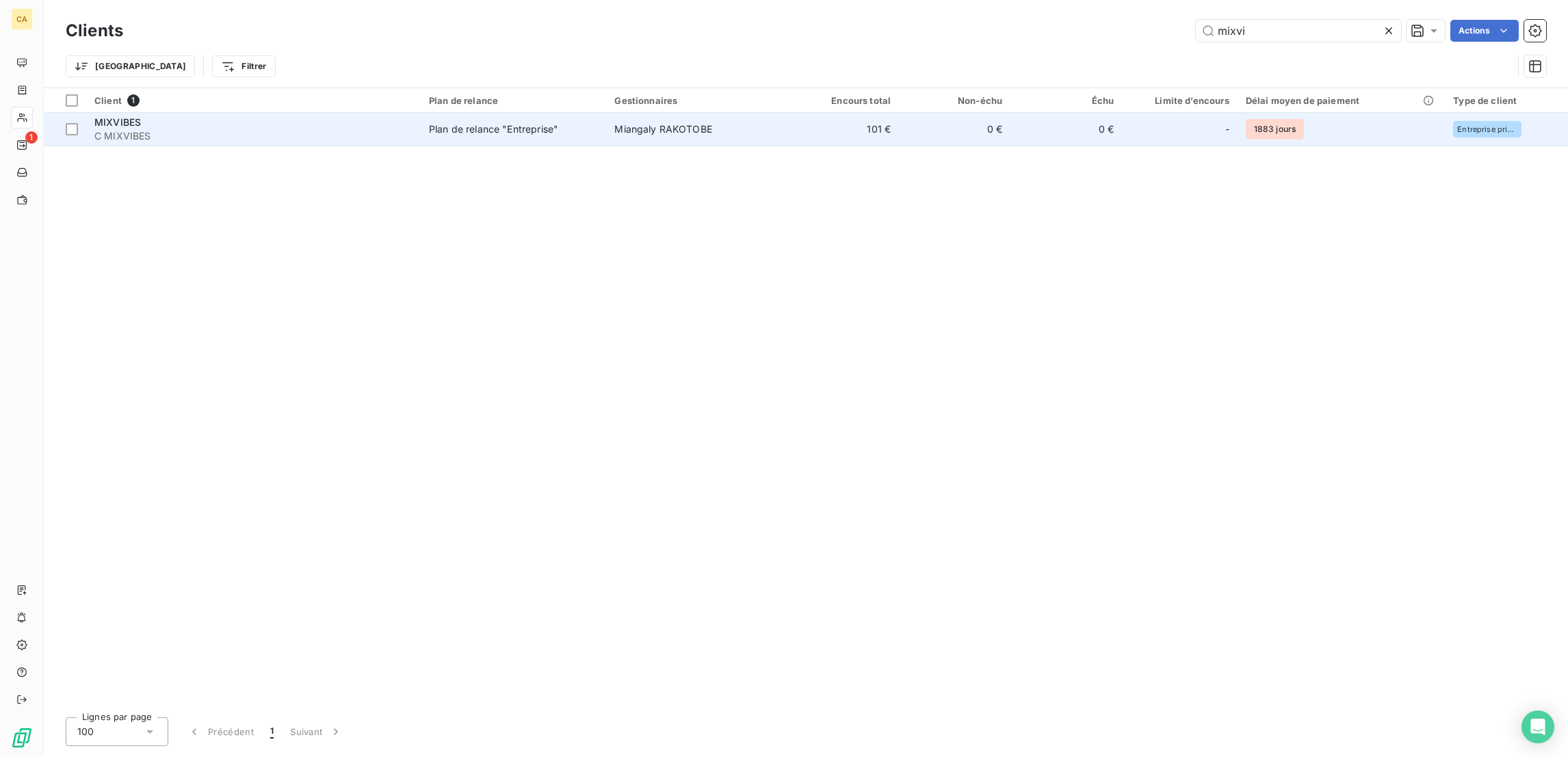
click at [813, 117] on td "101 €" at bounding box center [843, 129] width 111 height 33
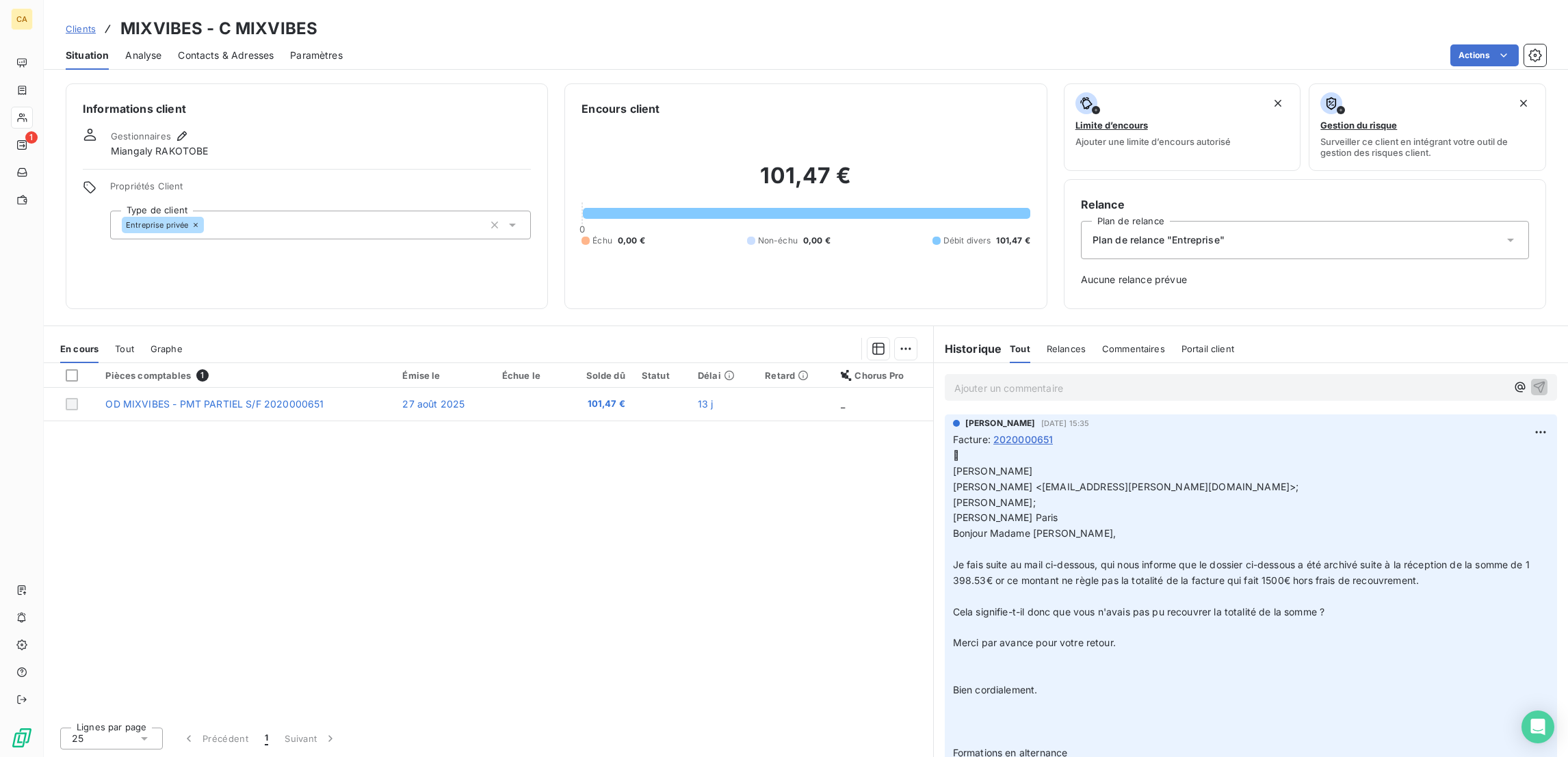
click at [1128, 379] on p "Ajouter un commentaire ﻿" at bounding box center [1229, 387] width 552 height 17
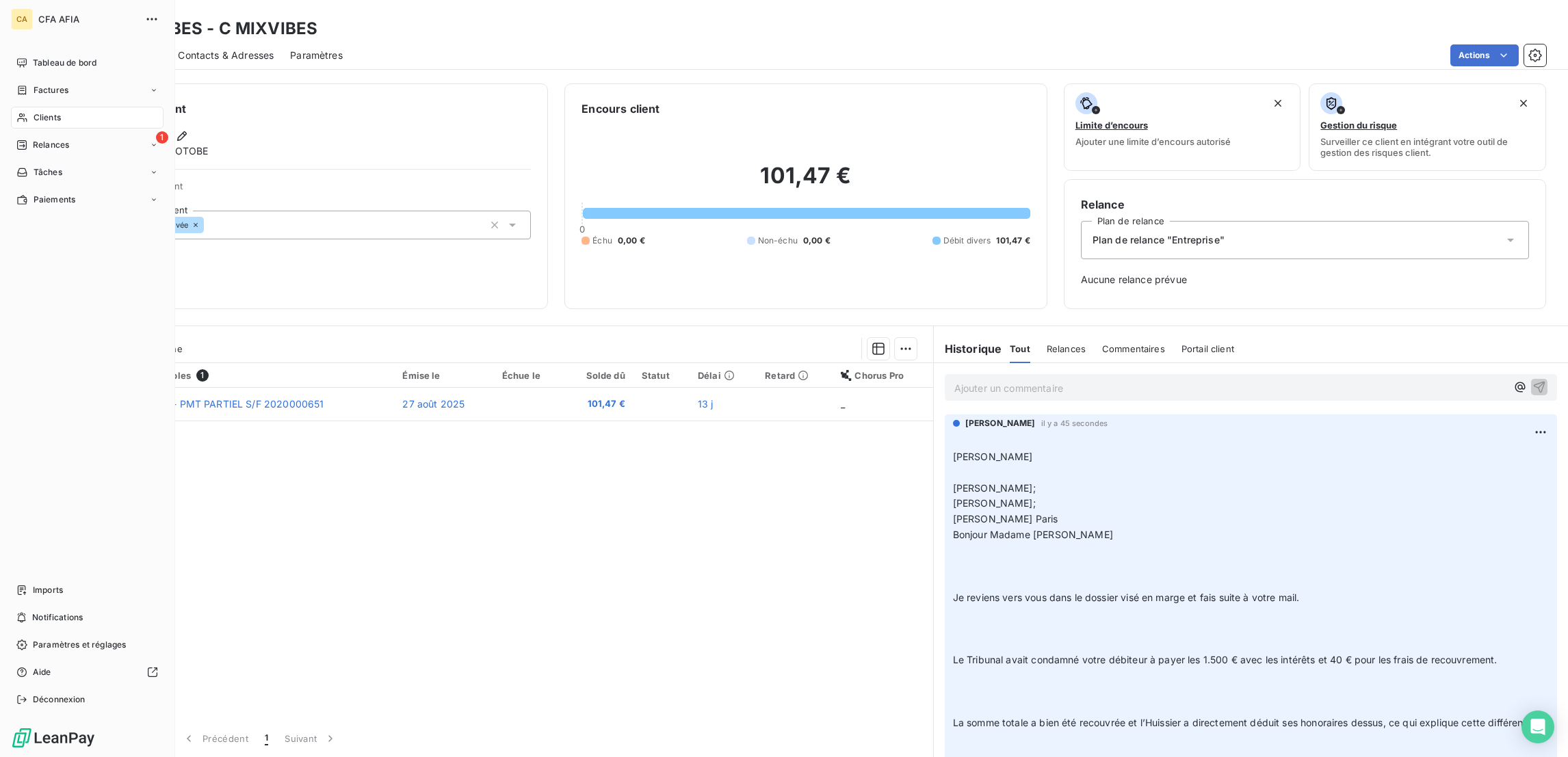
click at [34, 111] on span "Clients" at bounding box center [47, 117] width 28 height 12
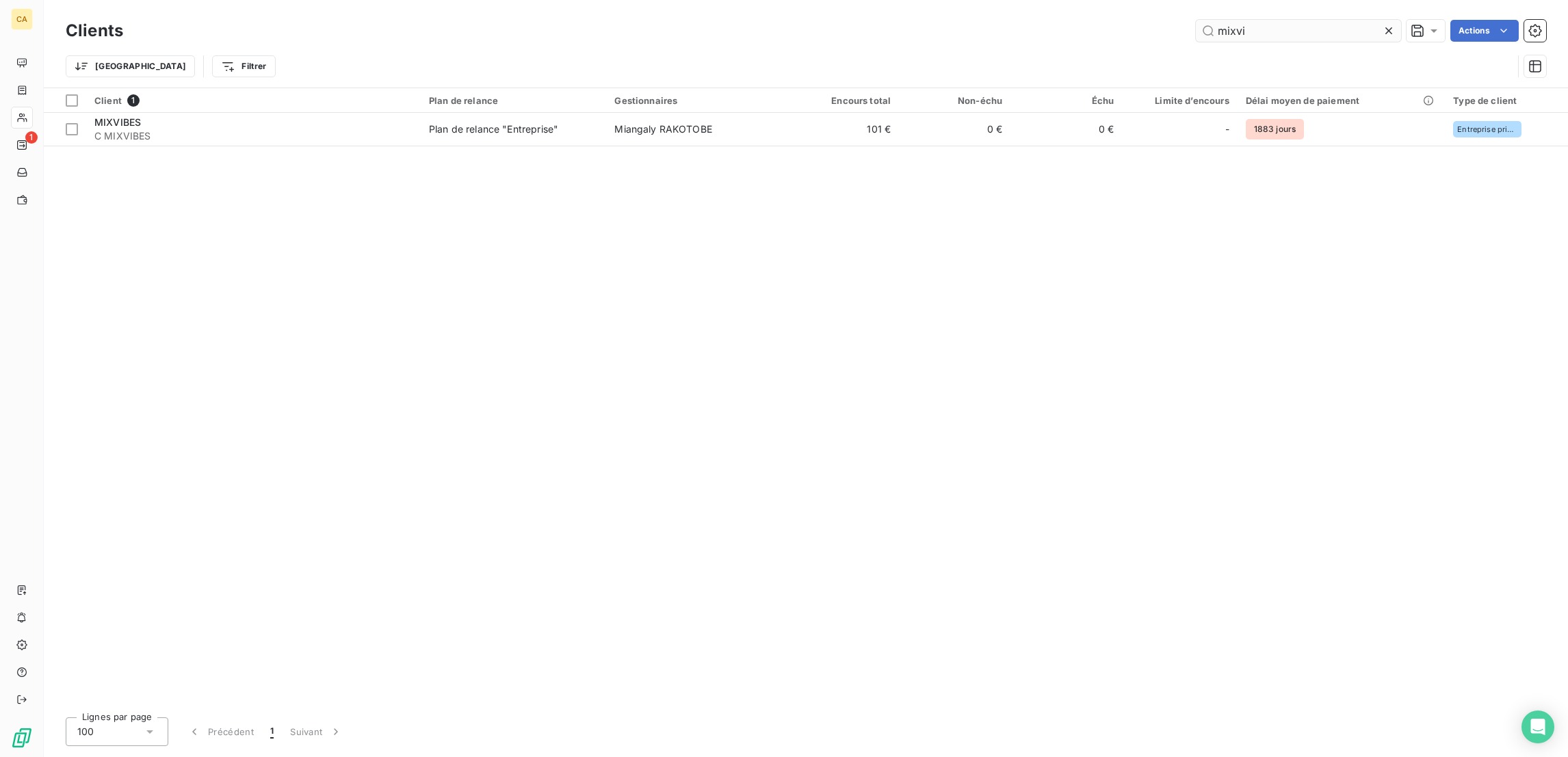
click at [1295, 25] on input "mixvi" at bounding box center [1298, 30] width 205 height 22
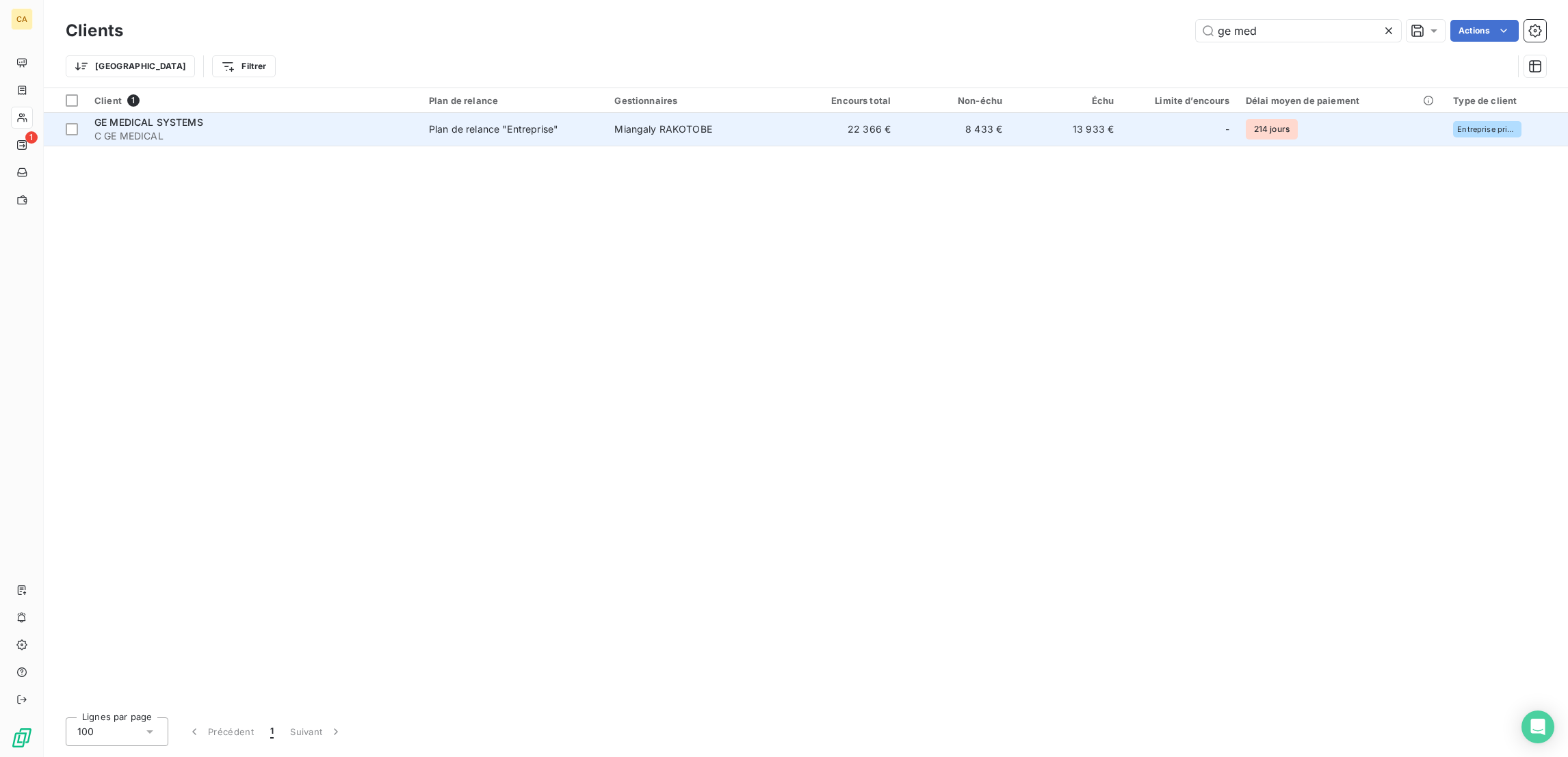
type input "ge med"
click at [899, 114] on td "8 433 €" at bounding box center [954, 129] width 111 height 33
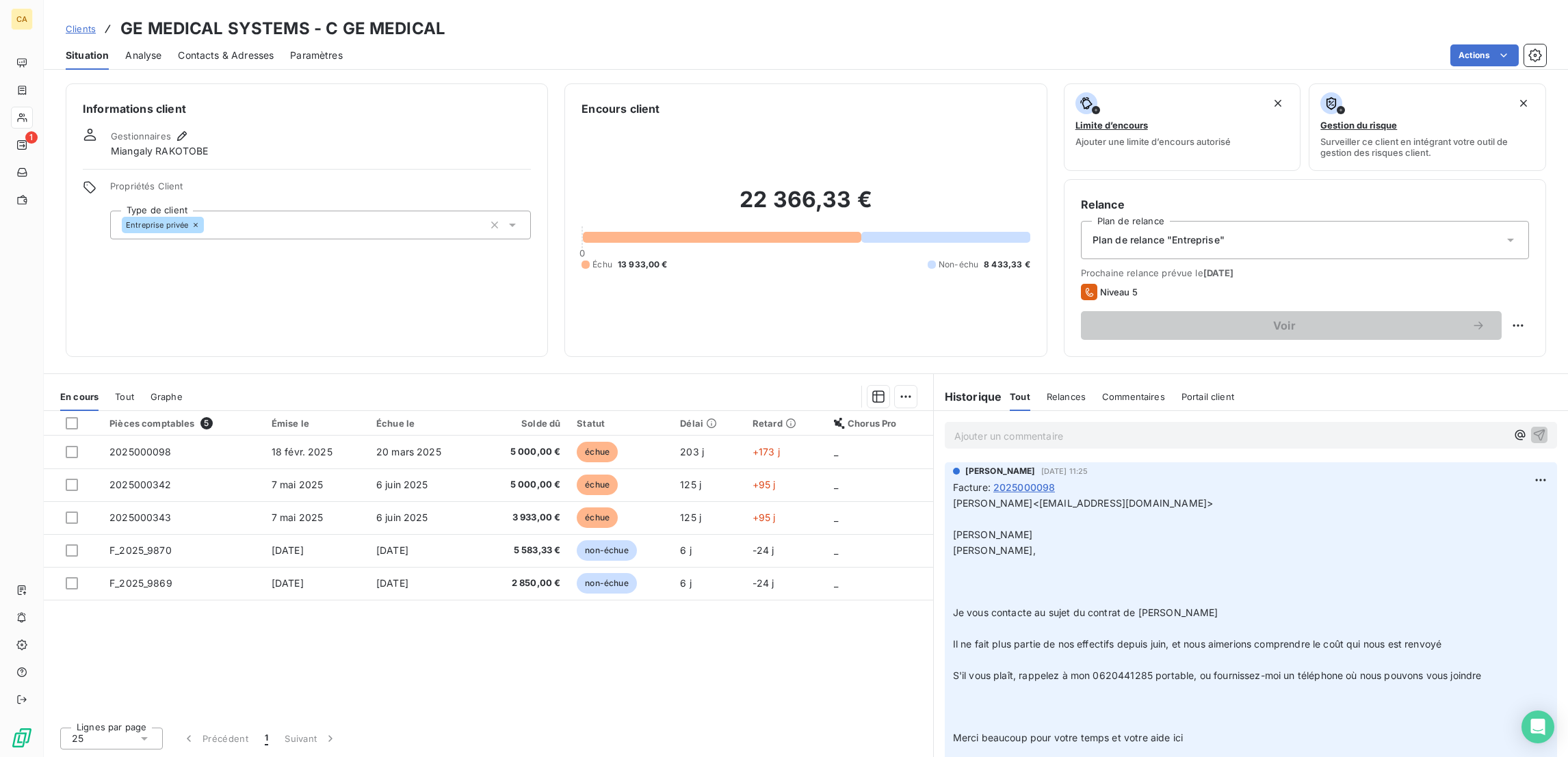
click at [1001, 422] on div "Ajouter un commentaire ﻿" at bounding box center [1251, 435] width 612 height 27
click at [1002, 427] on p "Ajouter un commentaire ﻿" at bounding box center [1229, 435] width 552 height 17
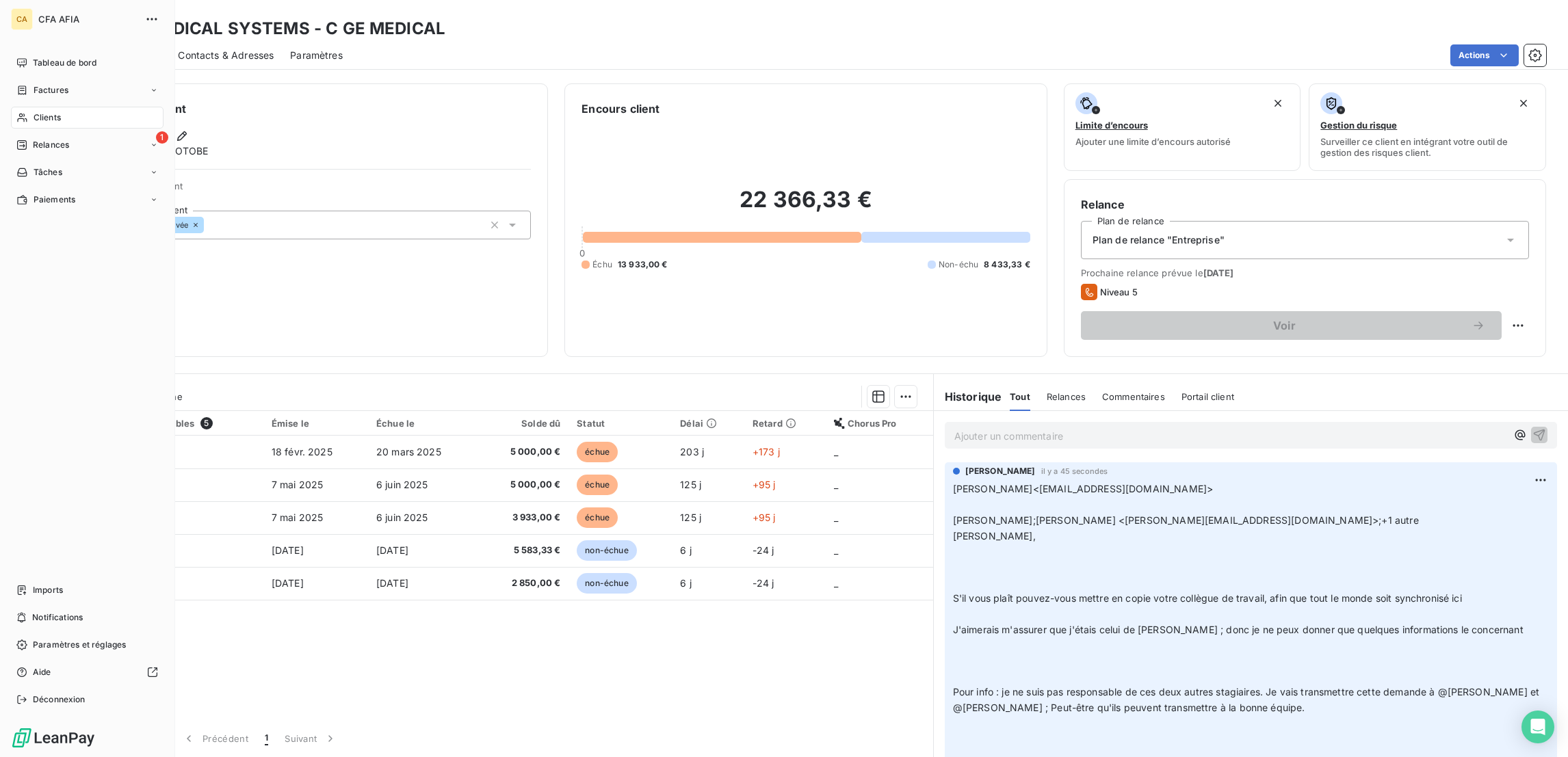
click at [34, 111] on span "Clients" at bounding box center [47, 117] width 28 height 12
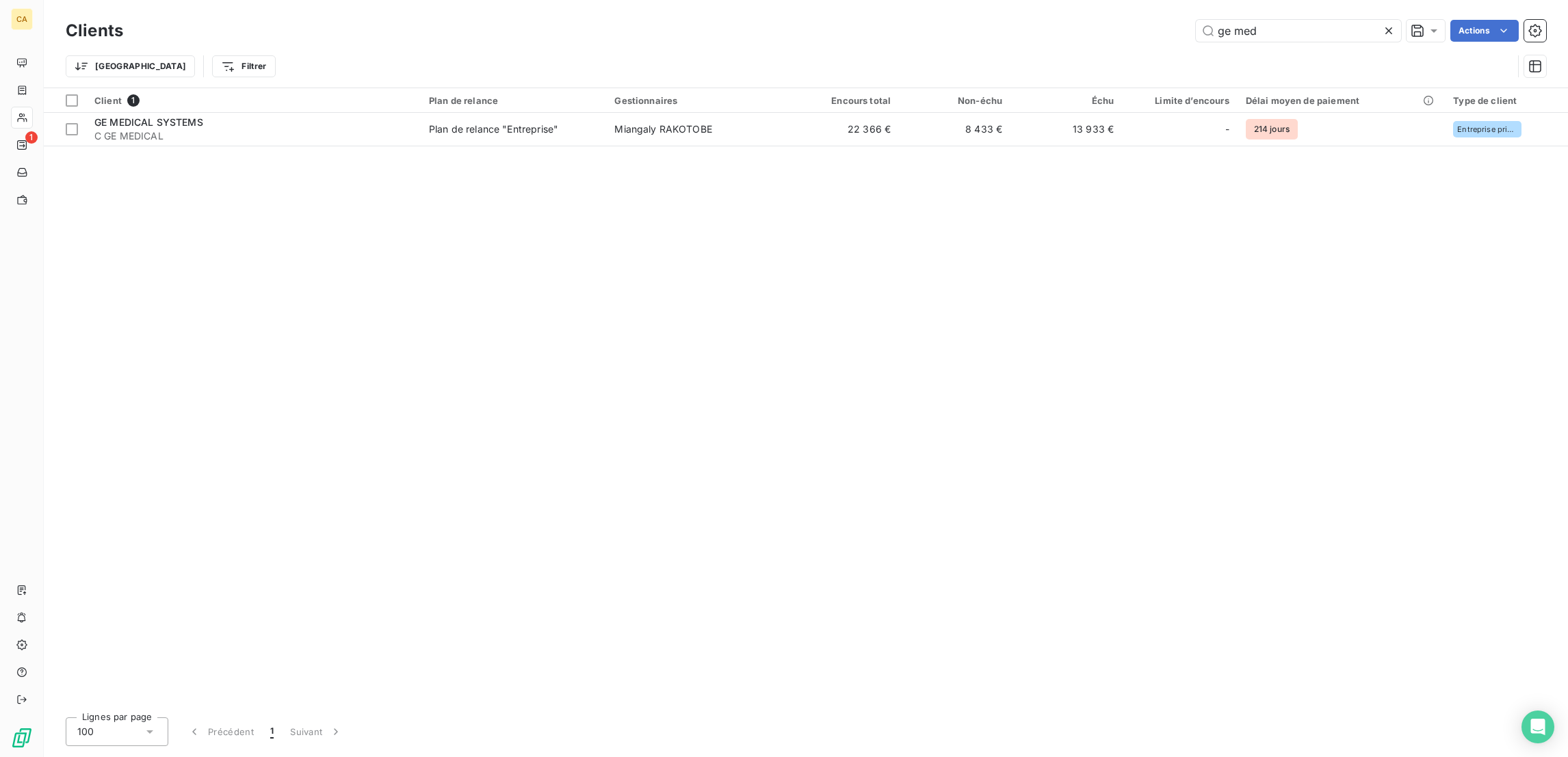
drag, startPoint x: 1277, startPoint y: 25, endPoint x: 1087, endPoint y: 12, distance: 190.4
click at [1087, 16] on div "Clients ge med Actions" at bounding box center [805, 30] width 1480 height 28
type input "z"
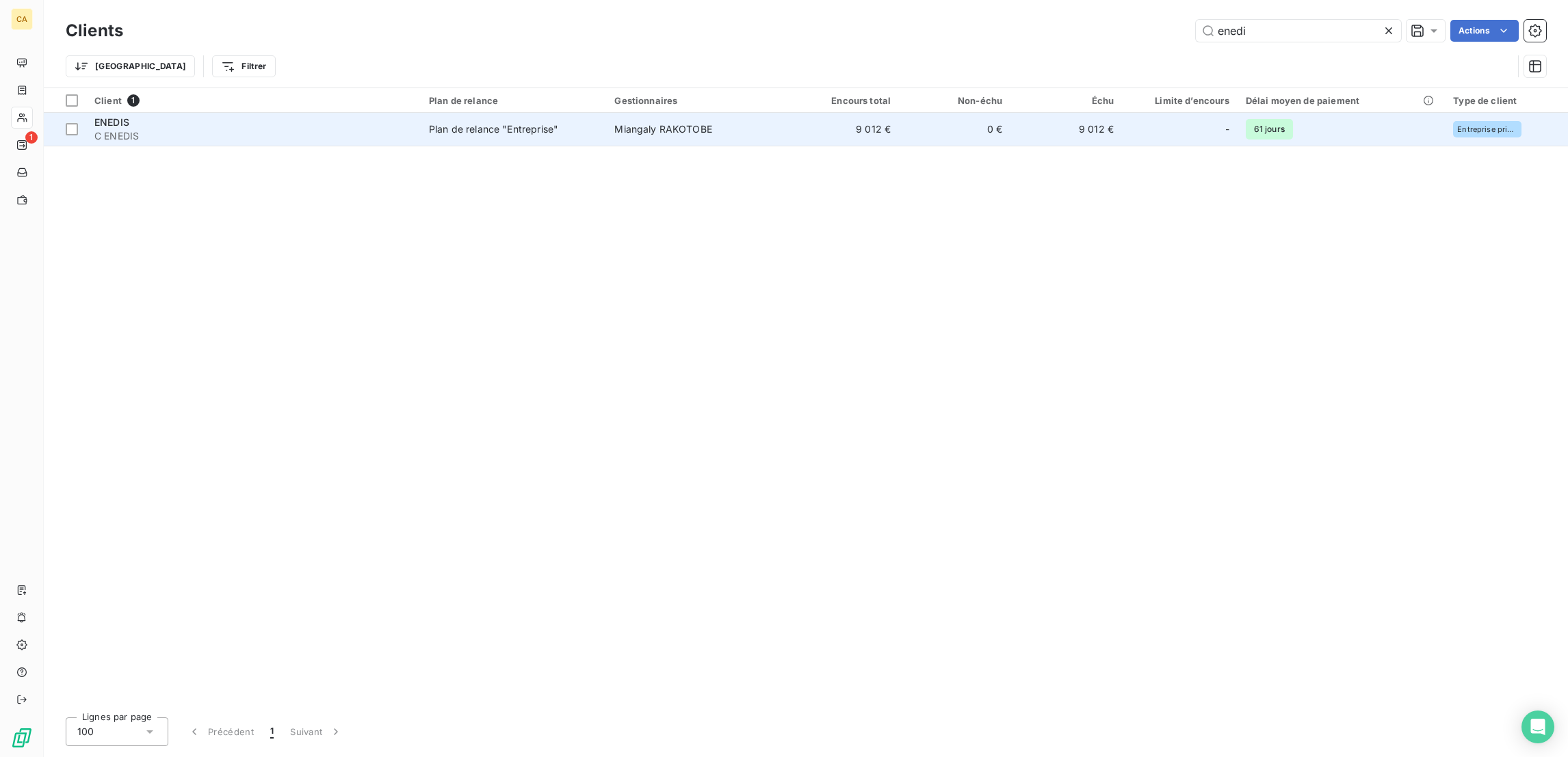
type input "enedi"
click at [946, 113] on td "0 €" at bounding box center [954, 129] width 111 height 33
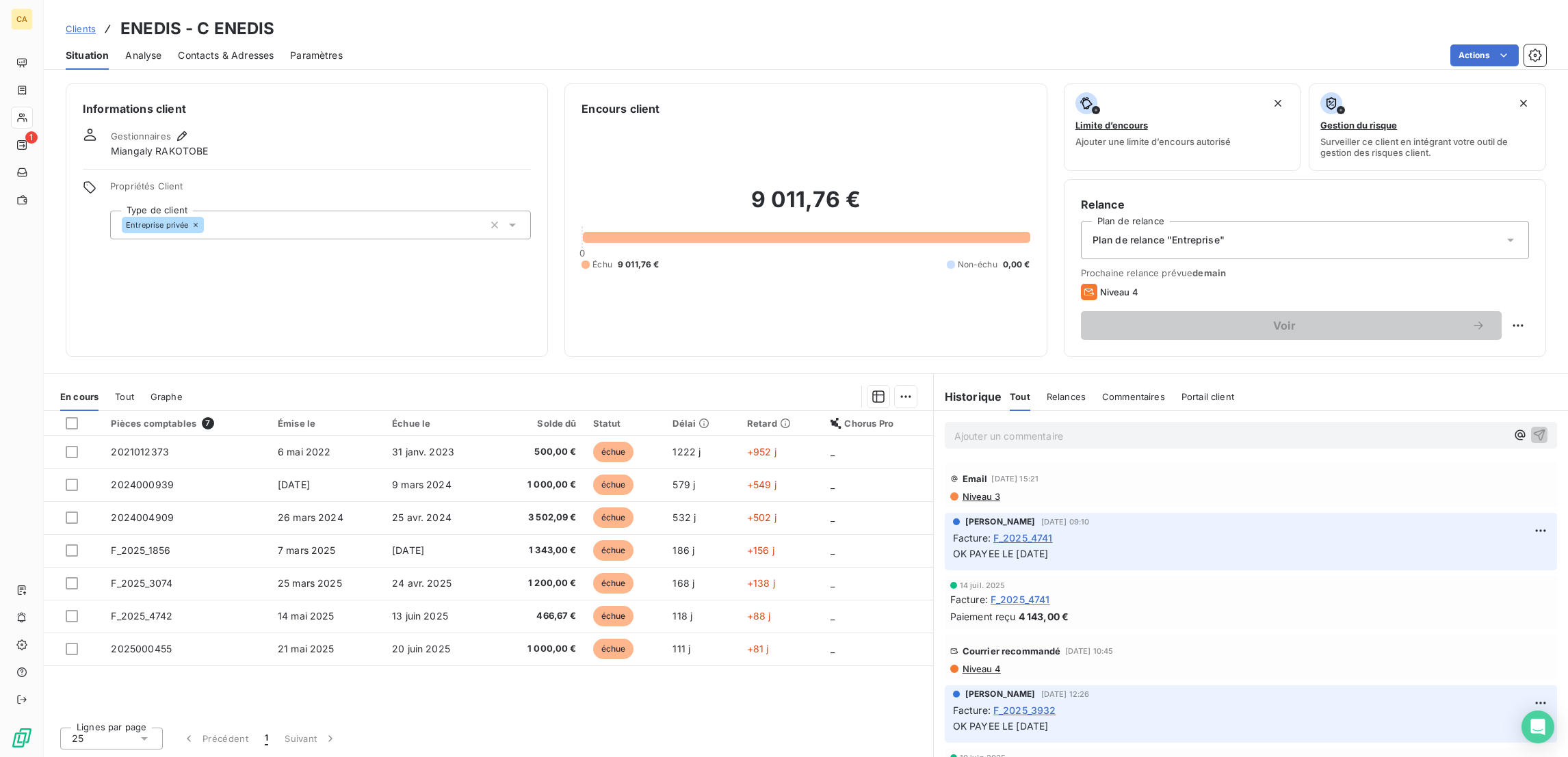
click at [178, 49] on span "Contacts & Adresses" at bounding box center [226, 55] width 96 height 13
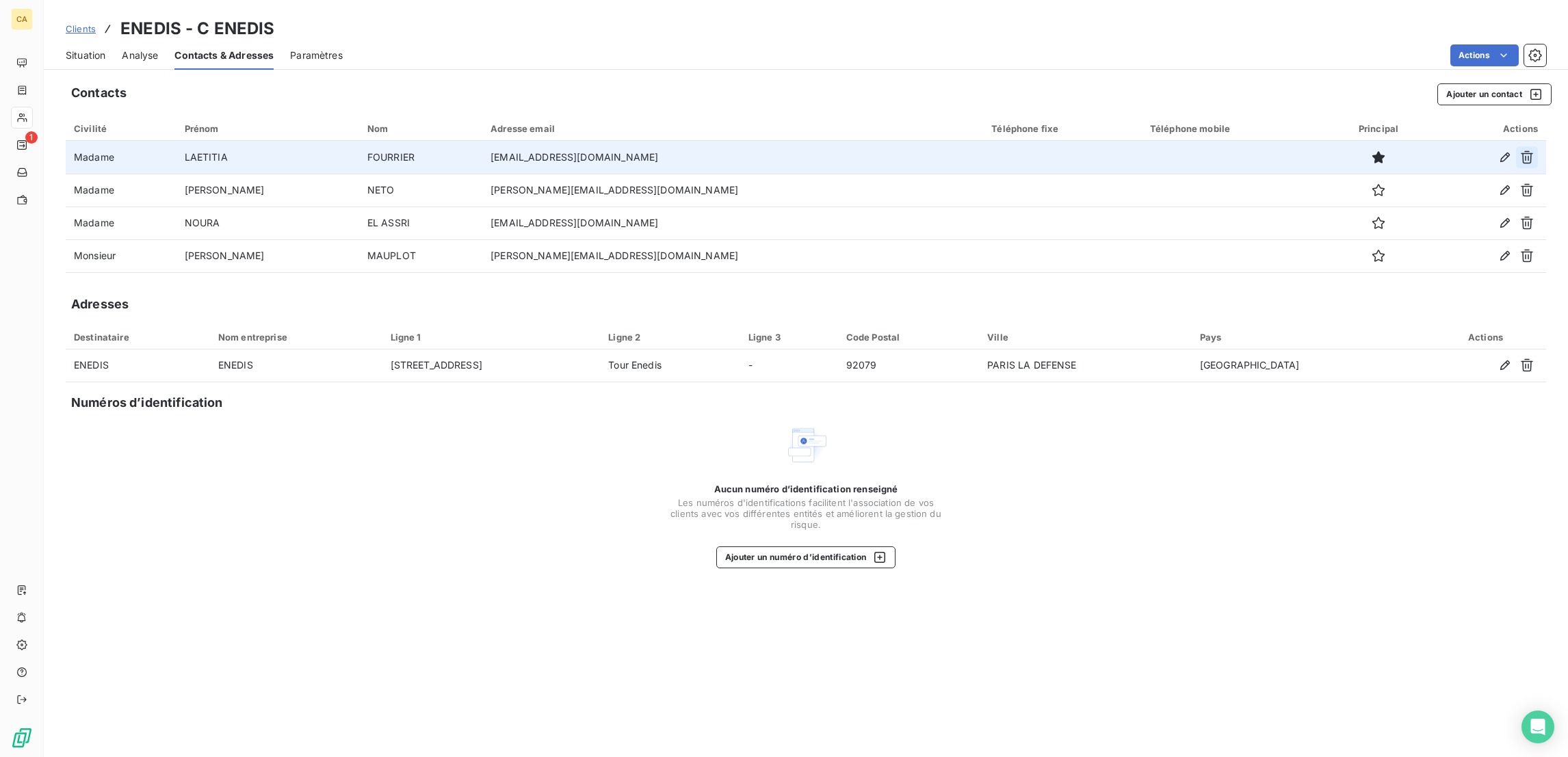
click at [1532, 151] on icon "button" at bounding box center [1527, 157] width 12 height 13
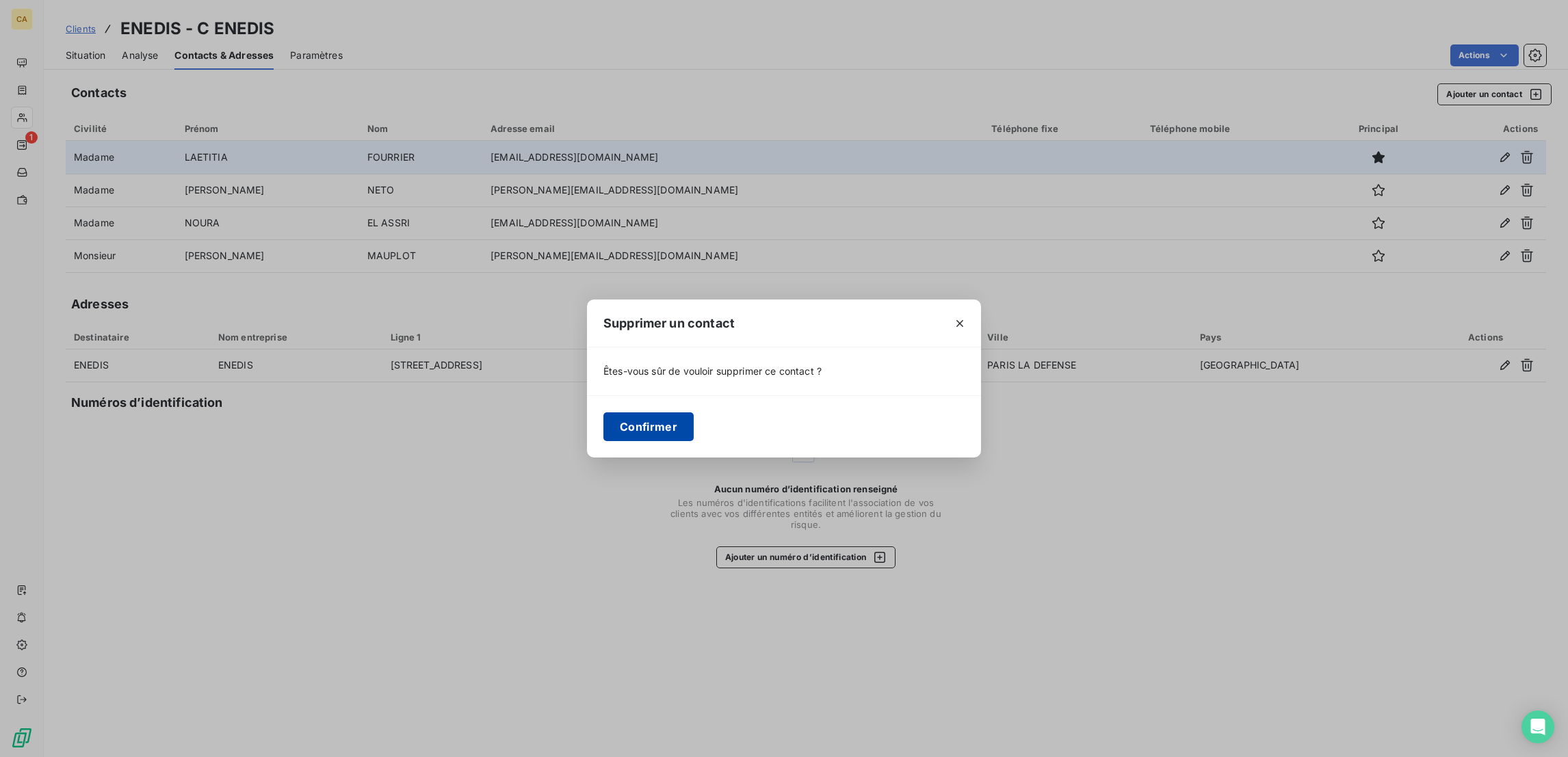
click at [693, 412] on button "Confirmer" at bounding box center [649, 426] width 91 height 28
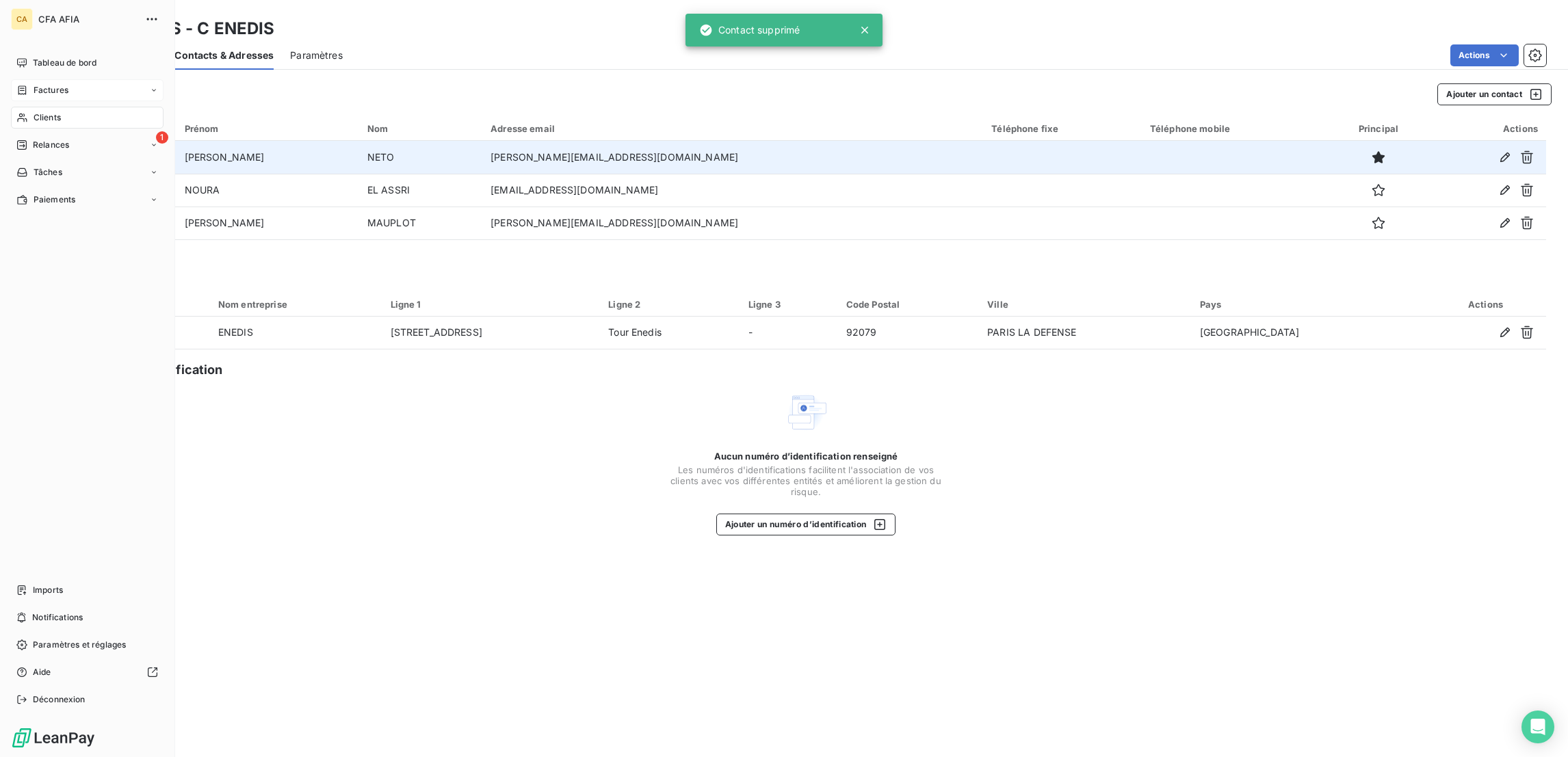
click at [22, 84] on div "Factures" at bounding box center [42, 91] width 52 height 12
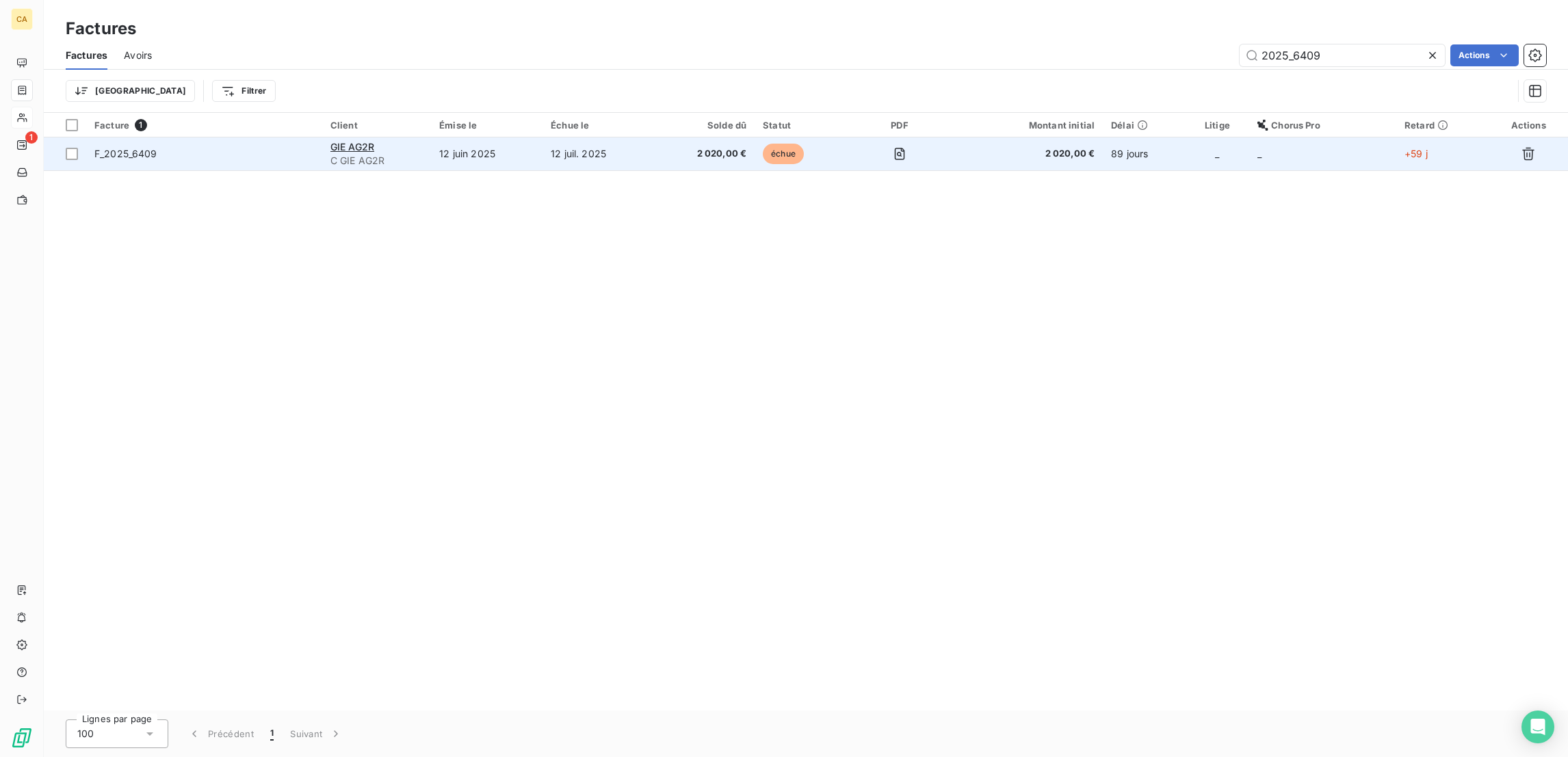
type input "2025_6409"
click at [412, 154] on span "C GIE AG2R" at bounding box center [377, 160] width 92 height 13
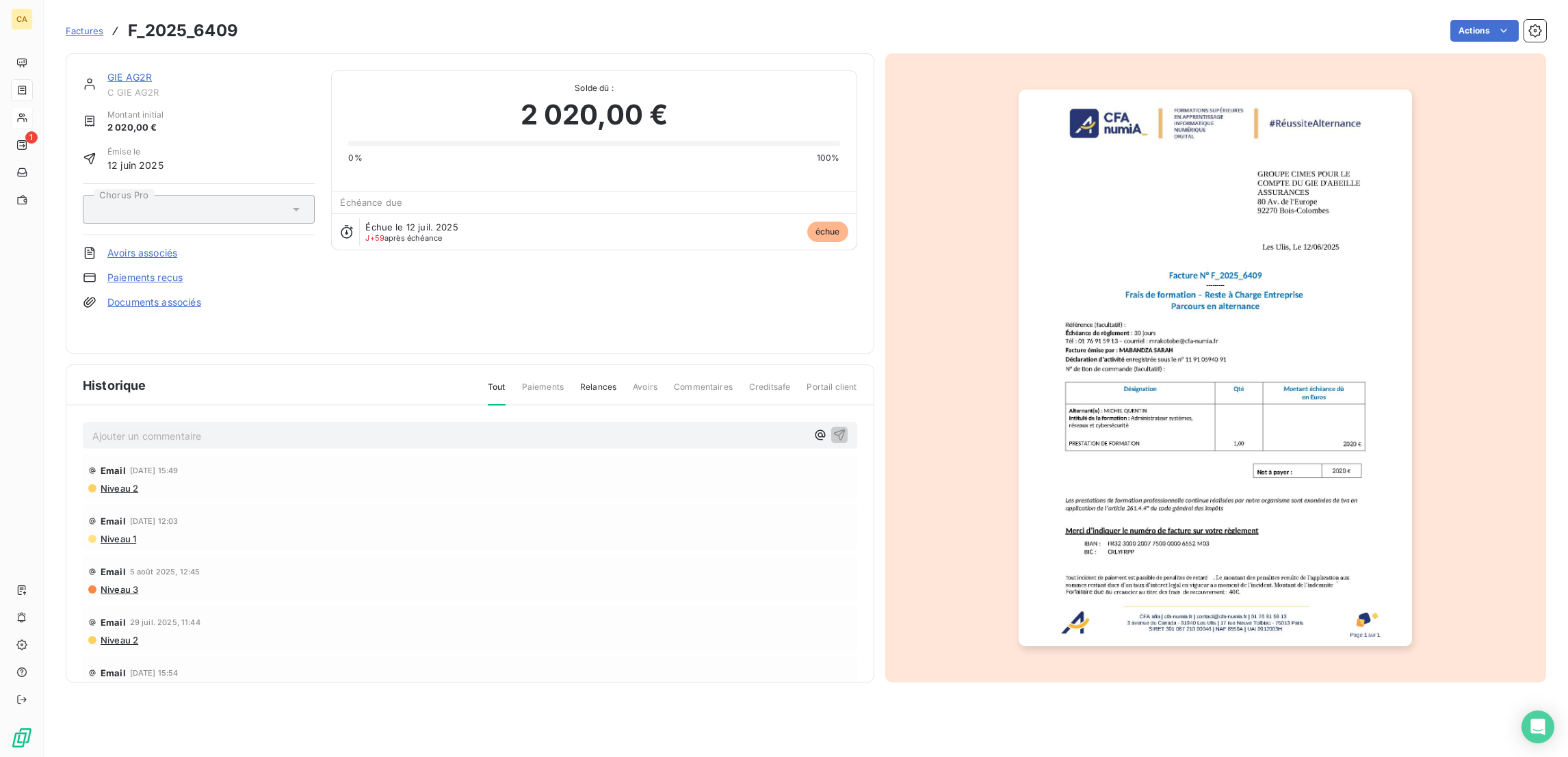
click at [163, 454] on div "Email 4 sept. 2025, 15:49 Niveau 2" at bounding box center [469, 476] width 774 height 45
click at [163, 427] on p "Ajouter un commentaire ﻿" at bounding box center [449, 435] width 714 height 17
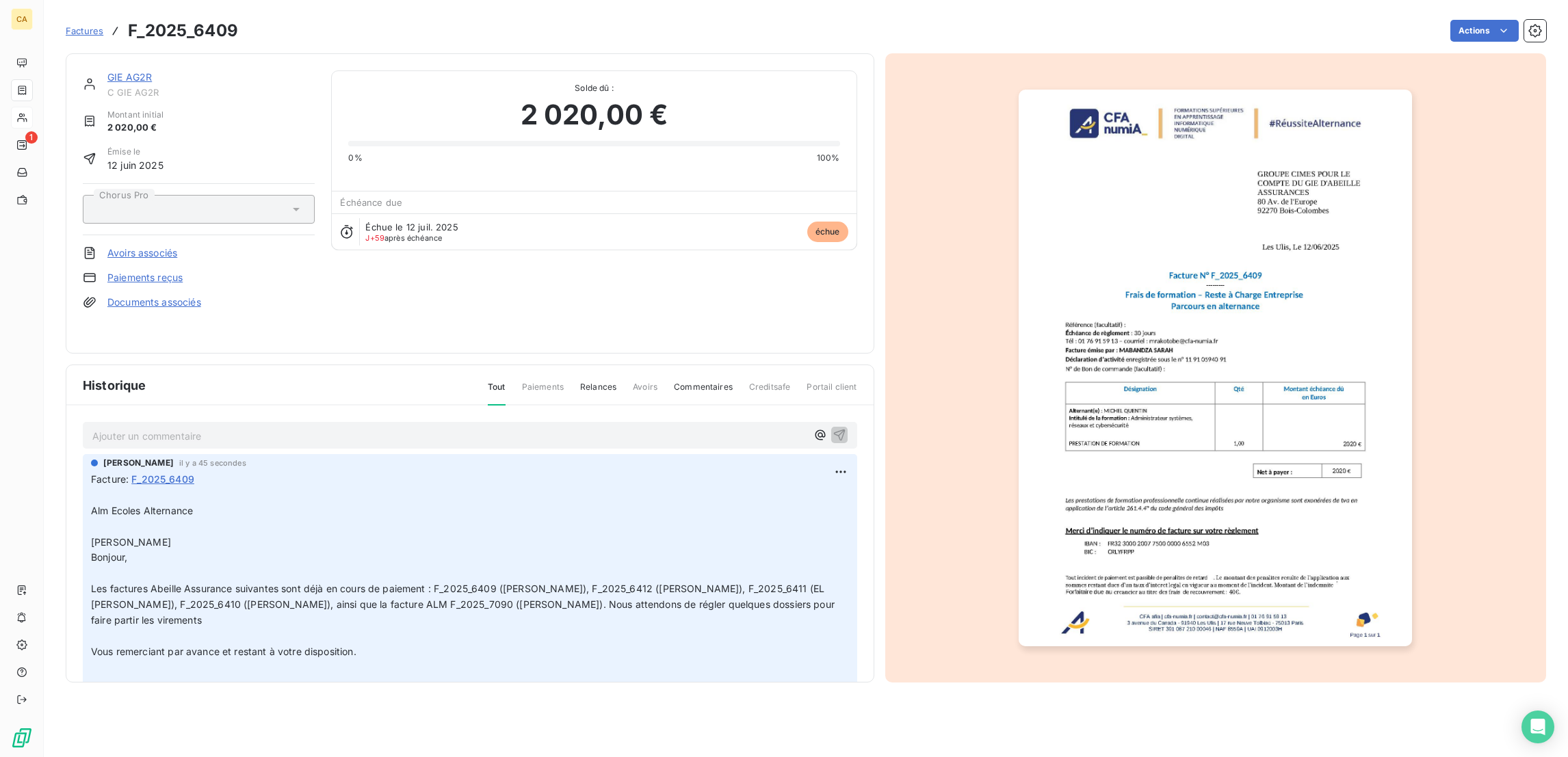
click at [108, 71] on link "GIE AG2R" at bounding box center [130, 76] width 44 height 12
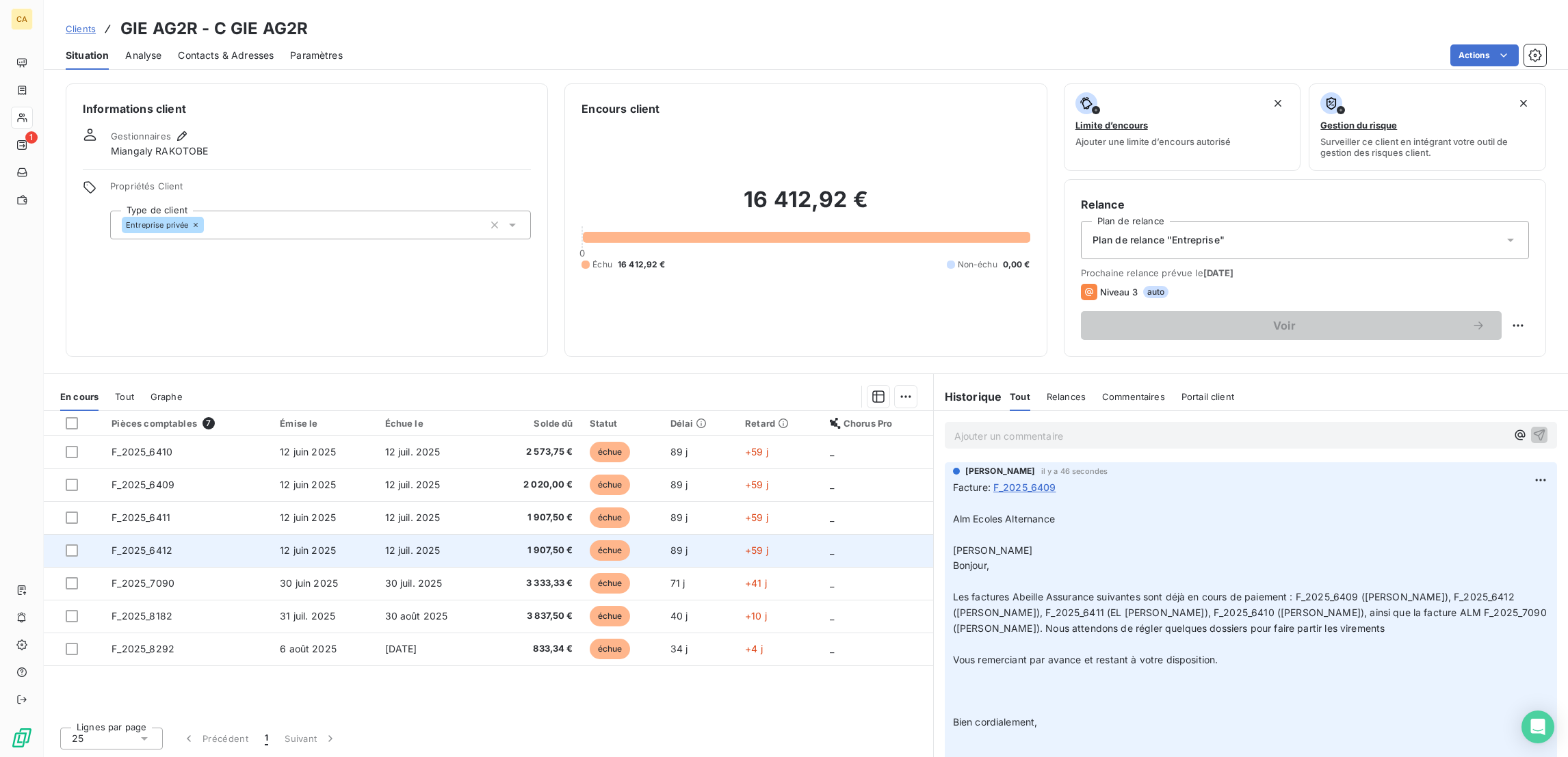
click at [174, 534] on td "F_2025_6412" at bounding box center [187, 550] width 168 height 33
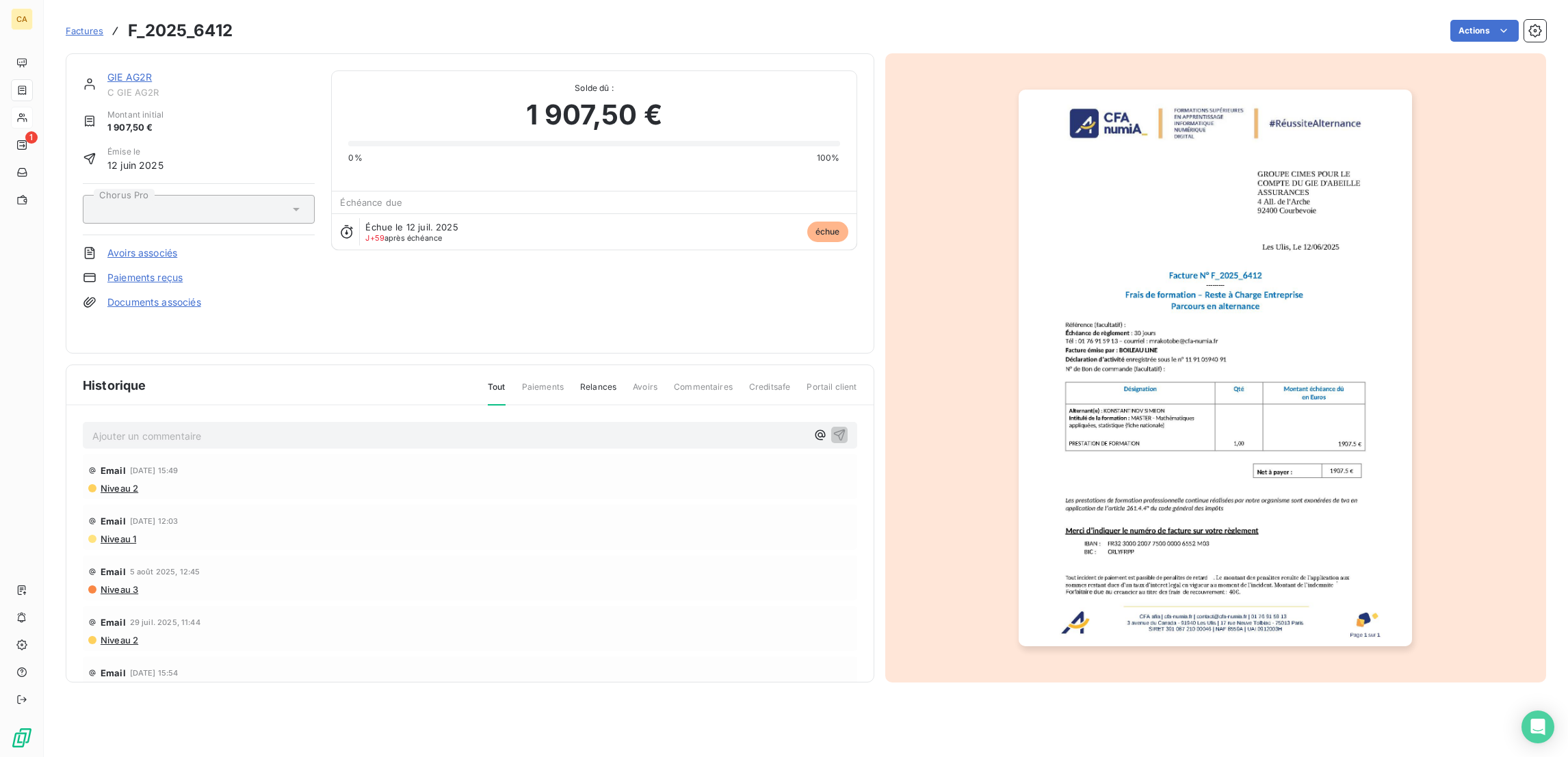
click at [126, 427] on p "Ajouter un commentaire ﻿" at bounding box center [449, 435] width 714 height 17
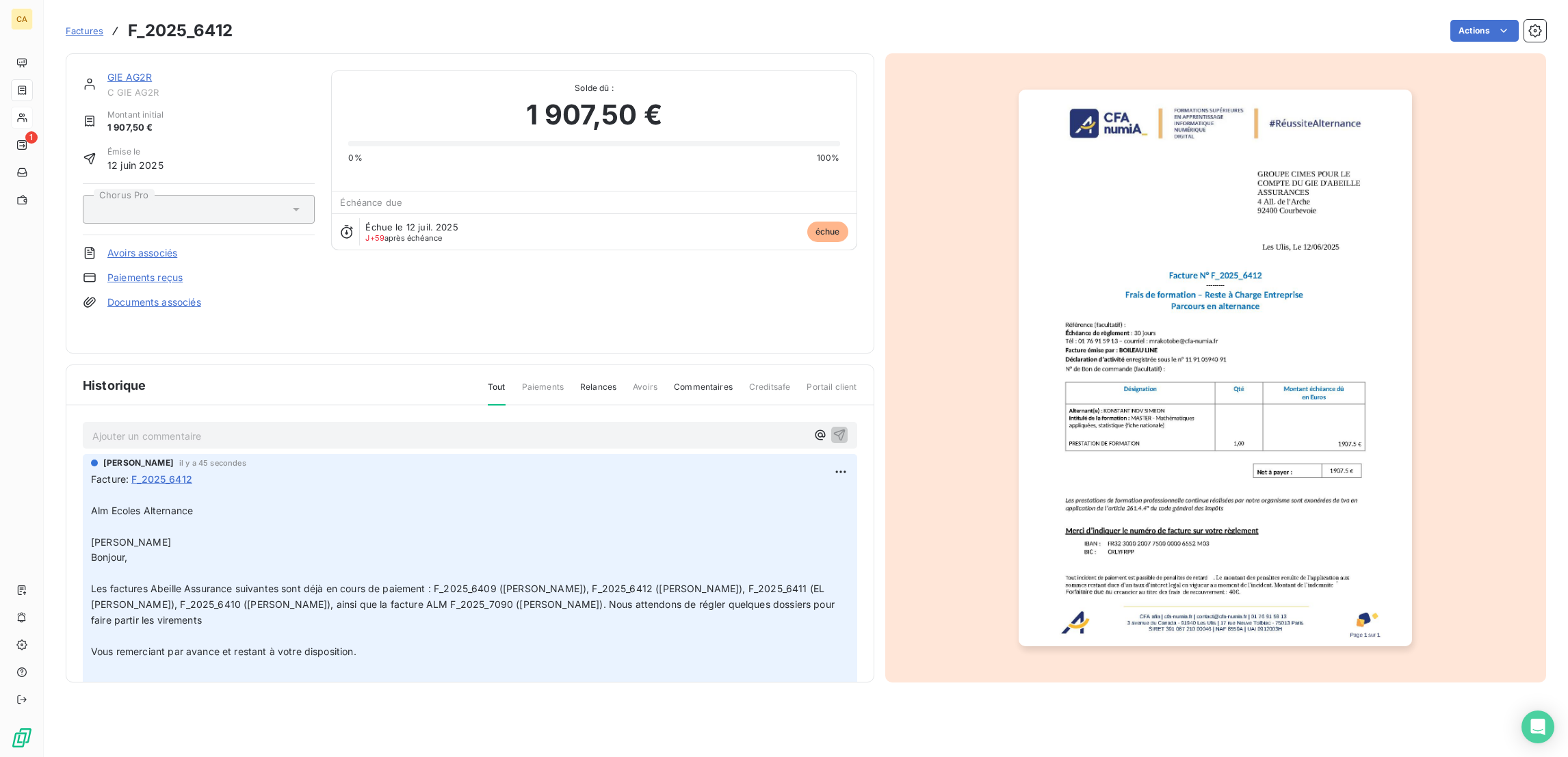
click at [108, 87] on span "C GIE AG2R" at bounding box center [211, 92] width 207 height 11
click at [113, 71] on link "GIE AG2R" at bounding box center [130, 76] width 44 height 12
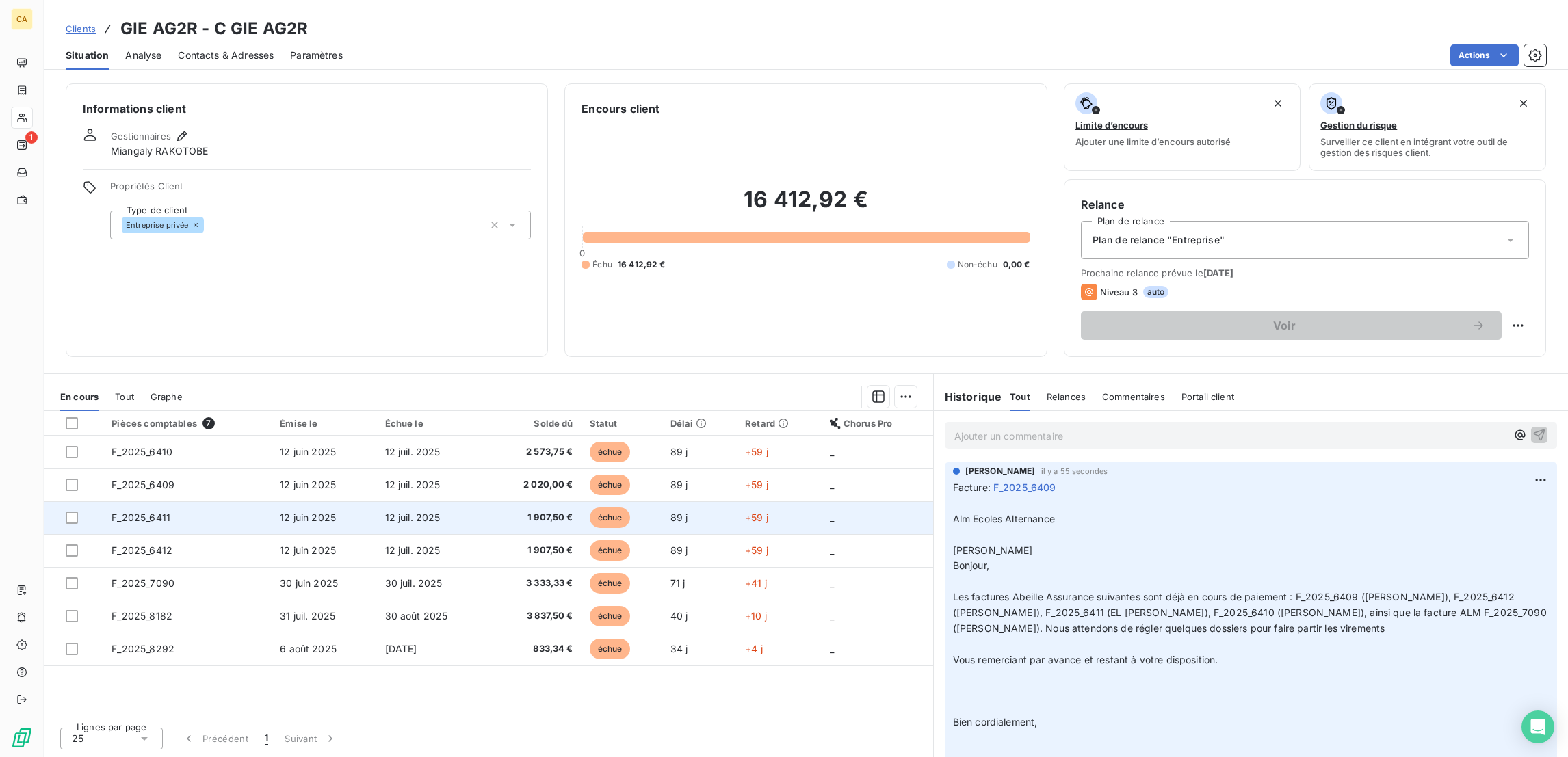
click at [147, 512] on span "F_2025_6411" at bounding box center [140, 517] width 59 height 12
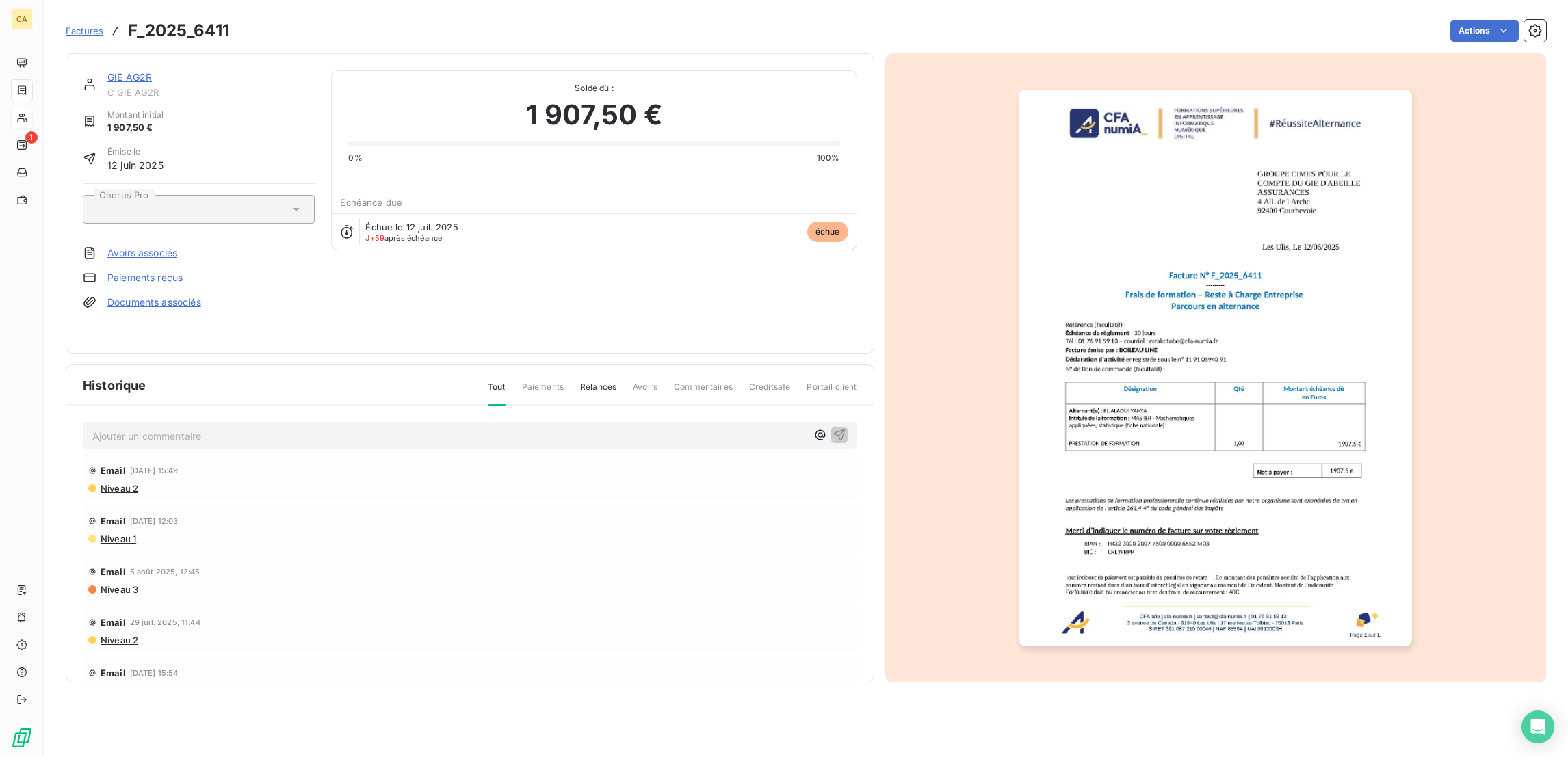
click at [151, 427] on p "Ajouter un commentaire ﻿" at bounding box center [449, 435] width 714 height 17
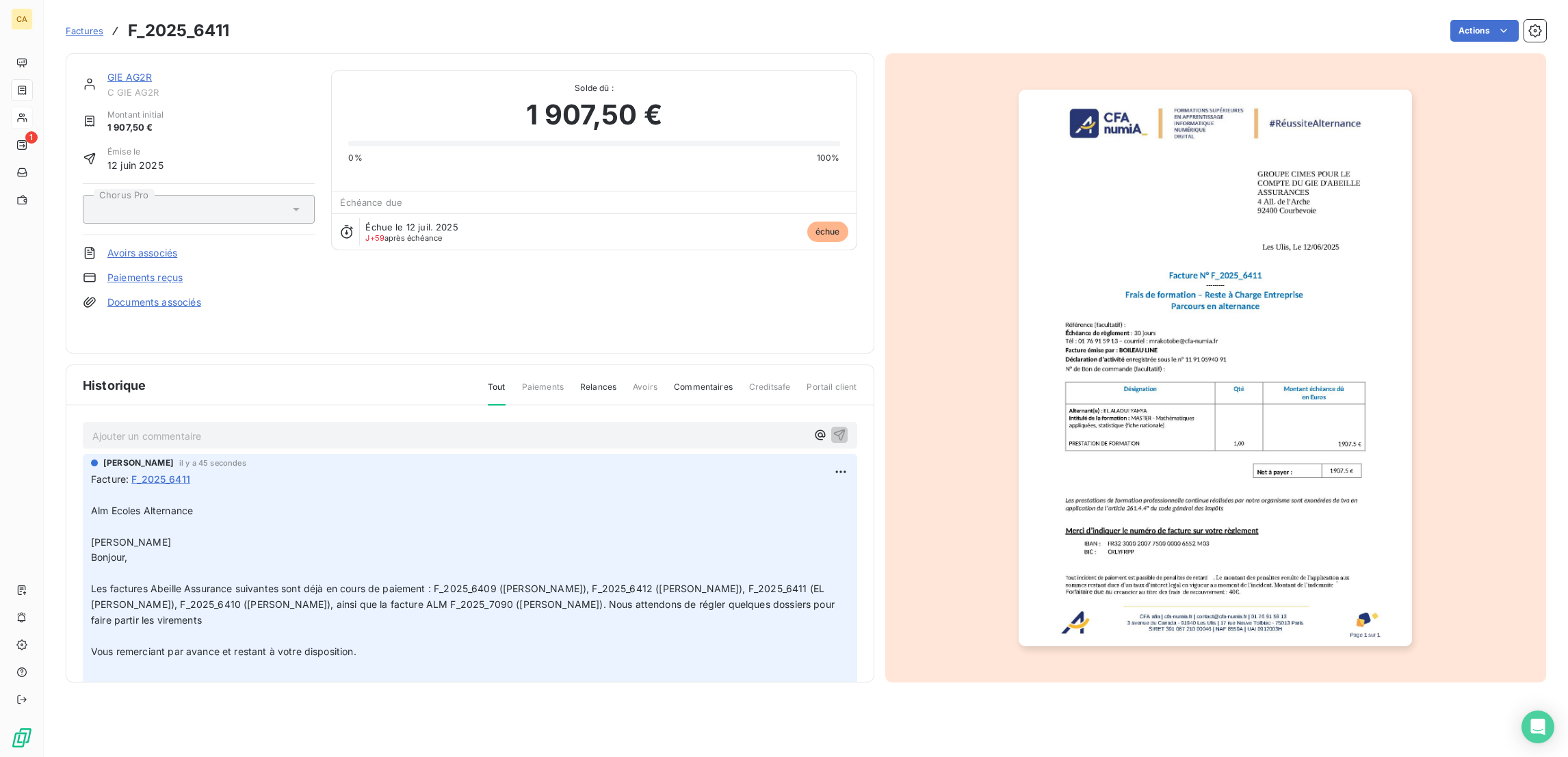
click at [108, 71] on link "GIE AG2R" at bounding box center [130, 76] width 44 height 12
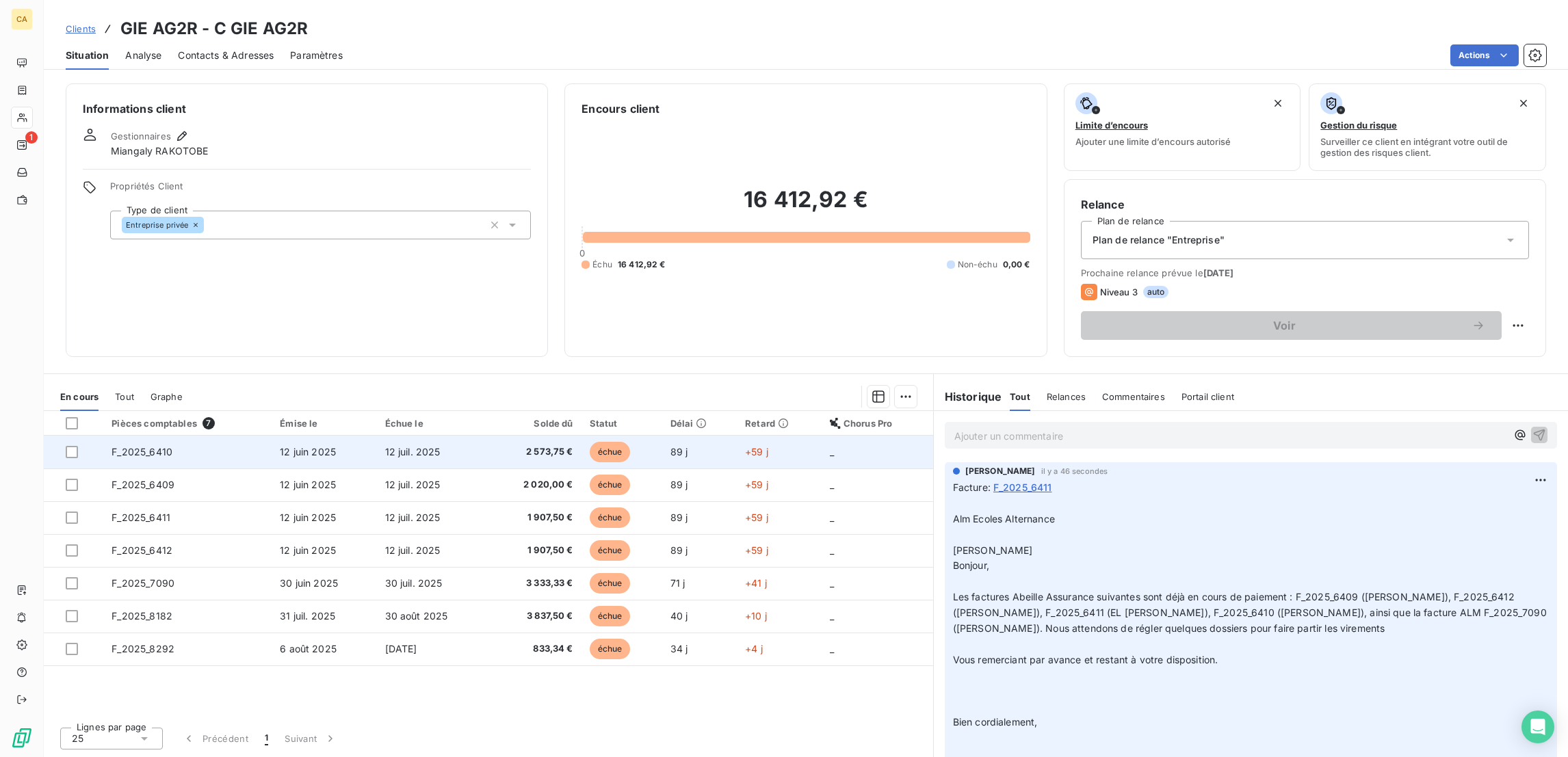
click at [229, 435] on td "F_2025_6410" at bounding box center [187, 451] width 168 height 33
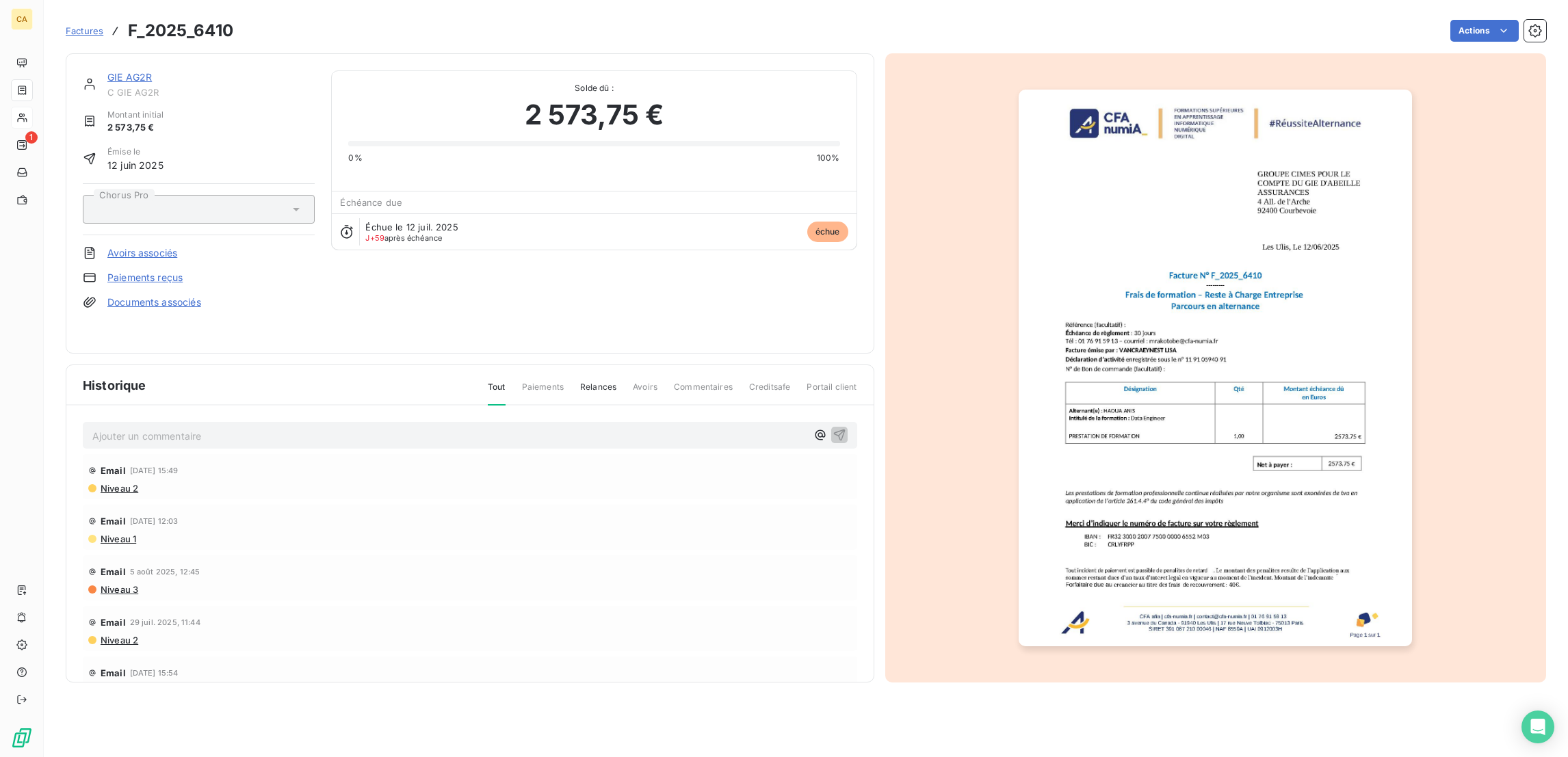
click at [159, 427] on div "Ajouter un commentaire ﻿ Email 4 sept. 2025, 15:49 Niveau 2 Email 27 août 2025,…" at bounding box center [470, 563] width 807 height 316
click at [162, 427] on p "Ajouter un commentaire ﻿" at bounding box center [449, 435] width 714 height 17
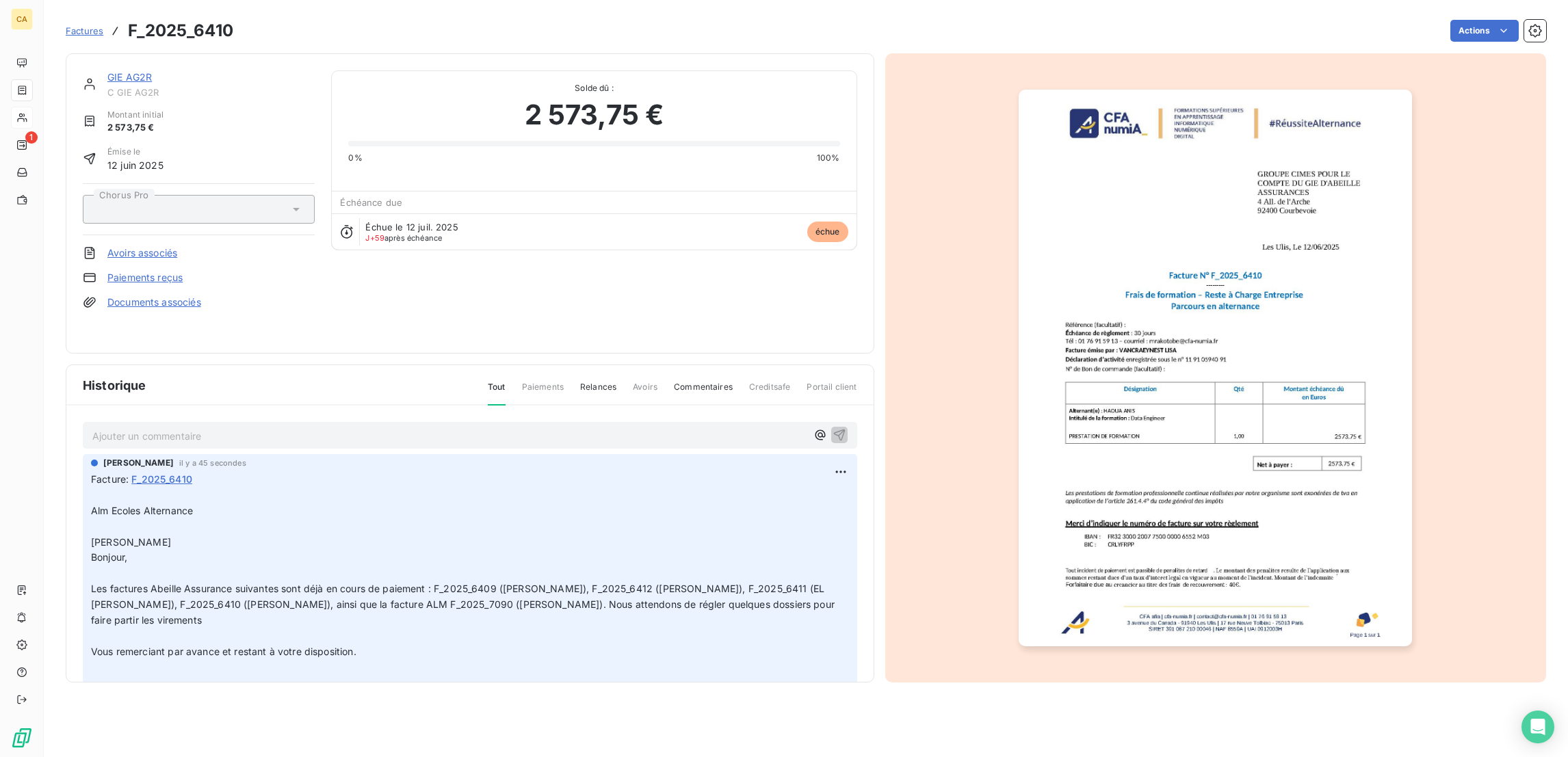
click at [114, 71] on link "GIE AG2R" at bounding box center [130, 76] width 44 height 12
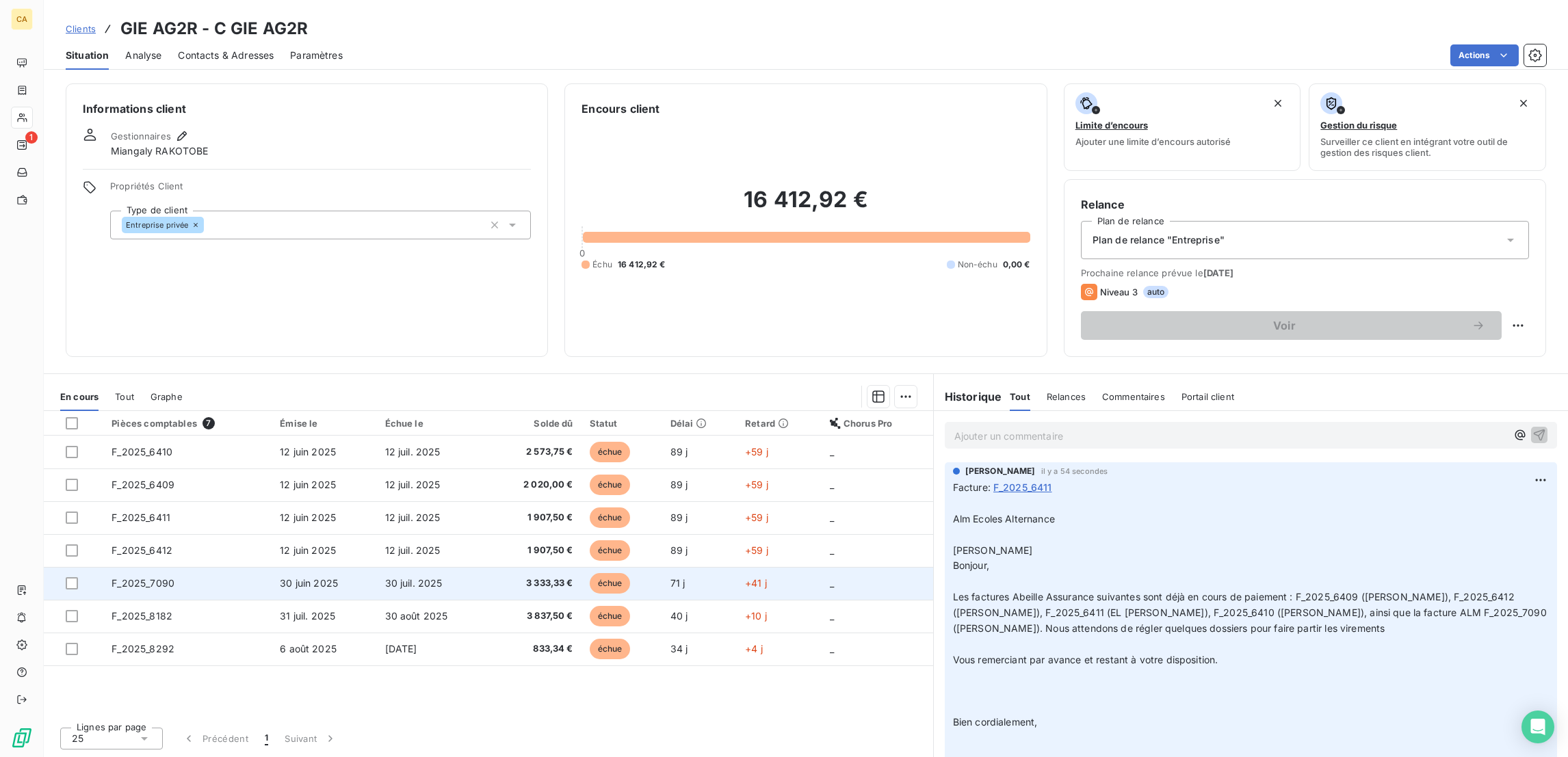
click at [159, 567] on td "F_2025_7090" at bounding box center [187, 583] width 168 height 33
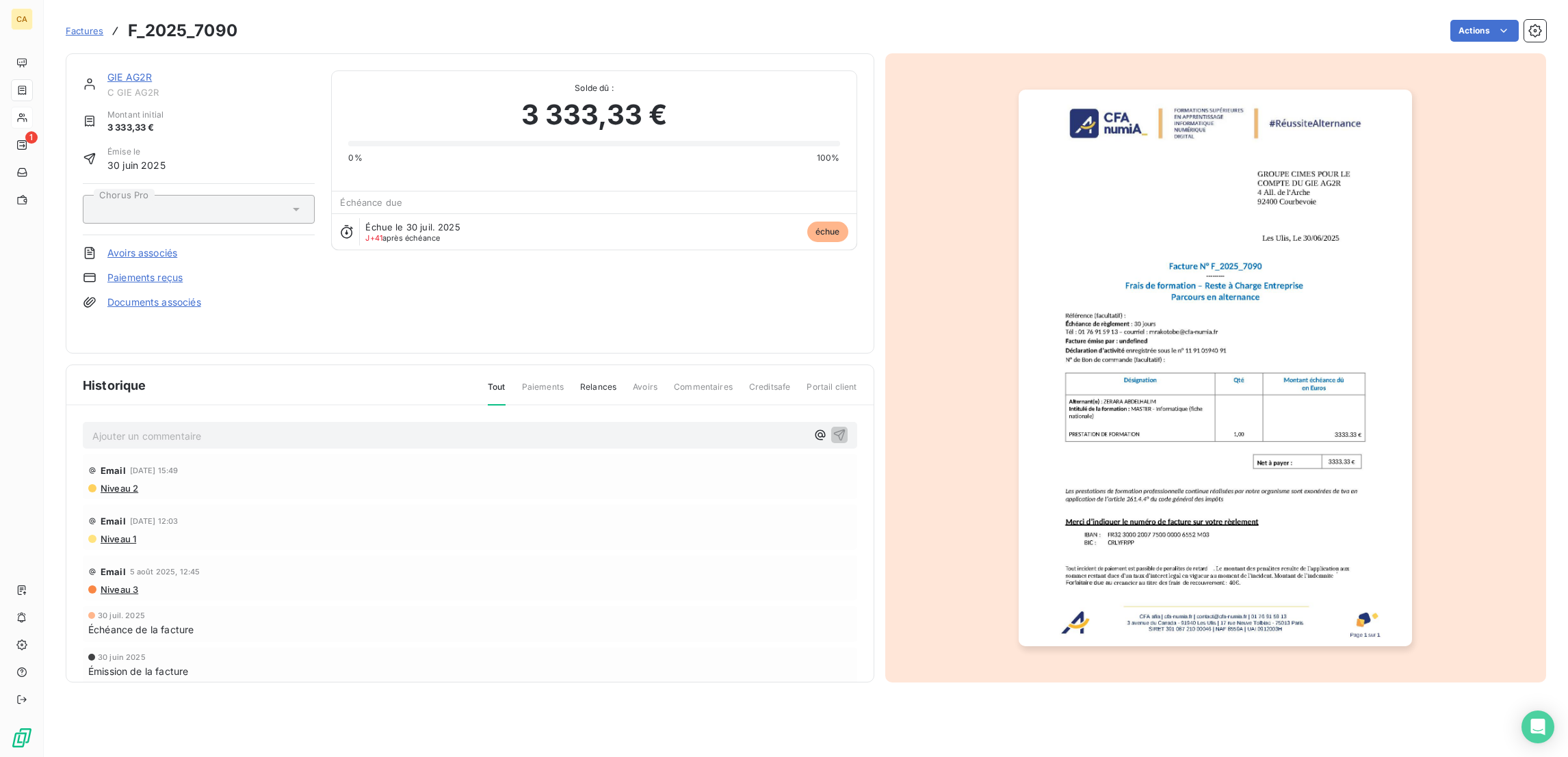
click at [143, 427] on p "Ajouter un commentaire ﻿" at bounding box center [449, 435] width 714 height 17
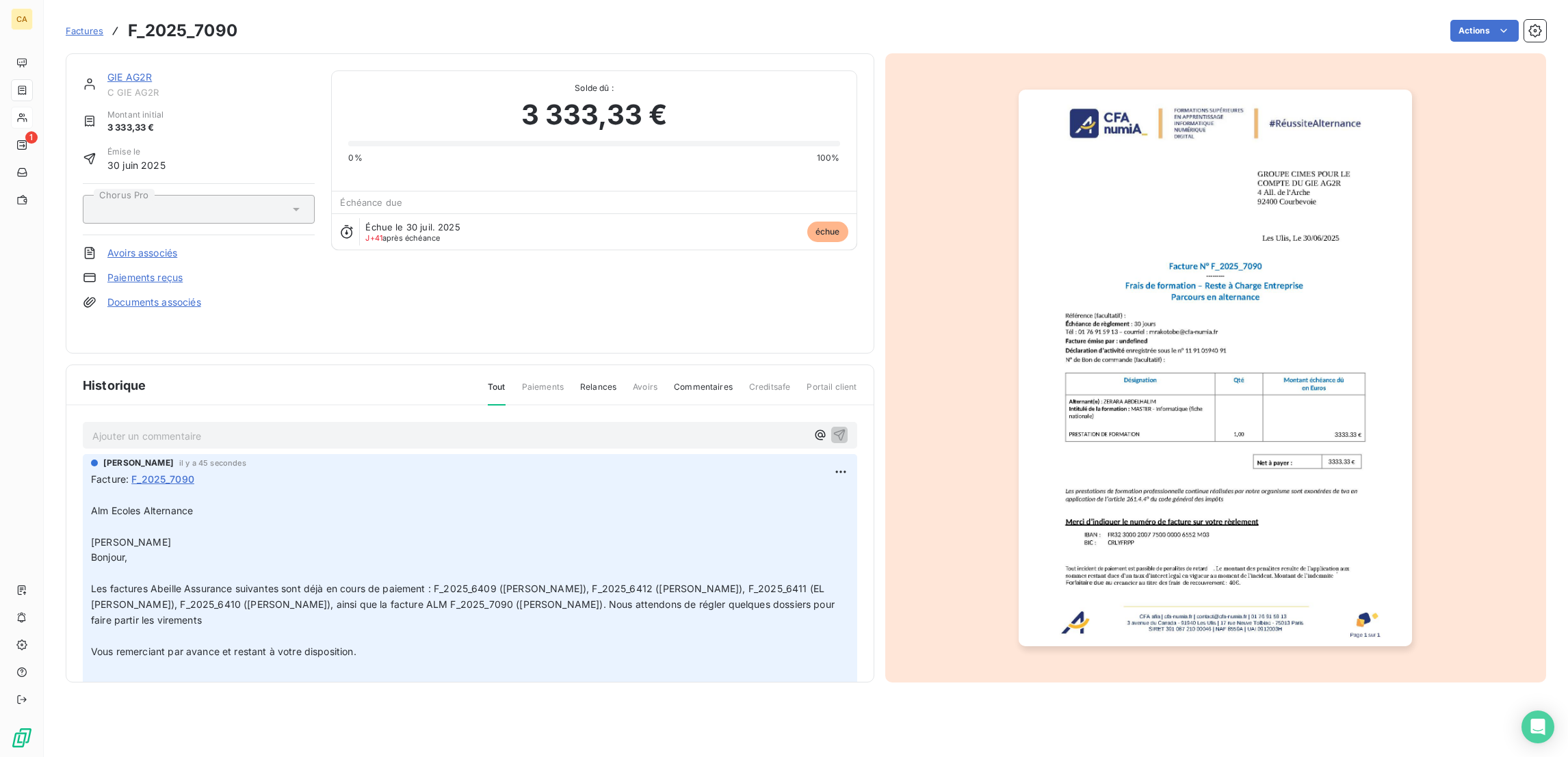
click at [114, 71] on link "GIE AG2R" at bounding box center [130, 76] width 44 height 12
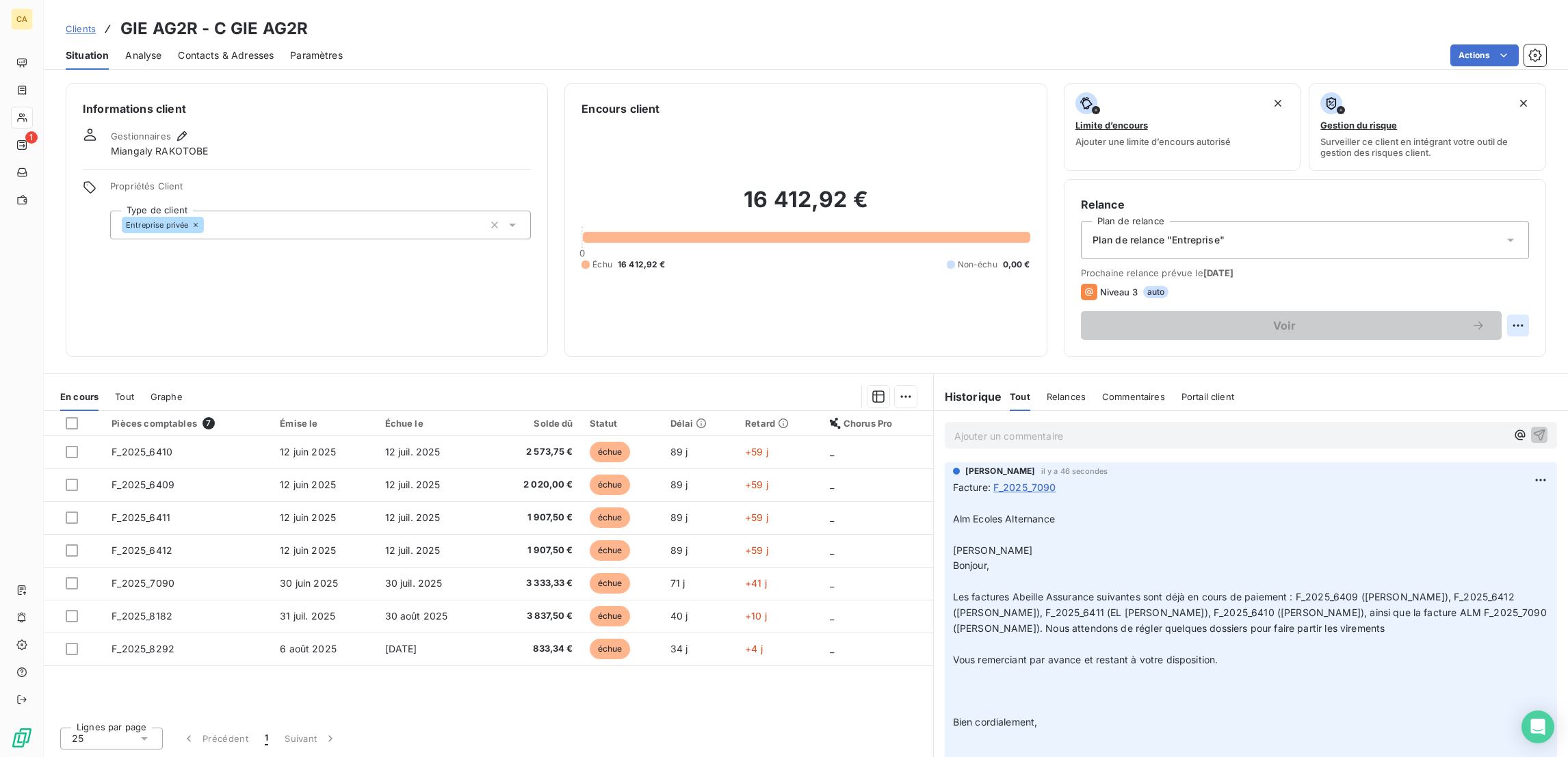
click at [1532, 264] on html "CA 1 Clients GIE AG2R - C GIE AG2R Situation Analyse Contacts & Adresses Paramè…" at bounding box center [784, 378] width 1568 height 757
click at [1512, 289] on div "Replanifier cette action" at bounding box center [1476, 298] width 123 height 22
select select "8"
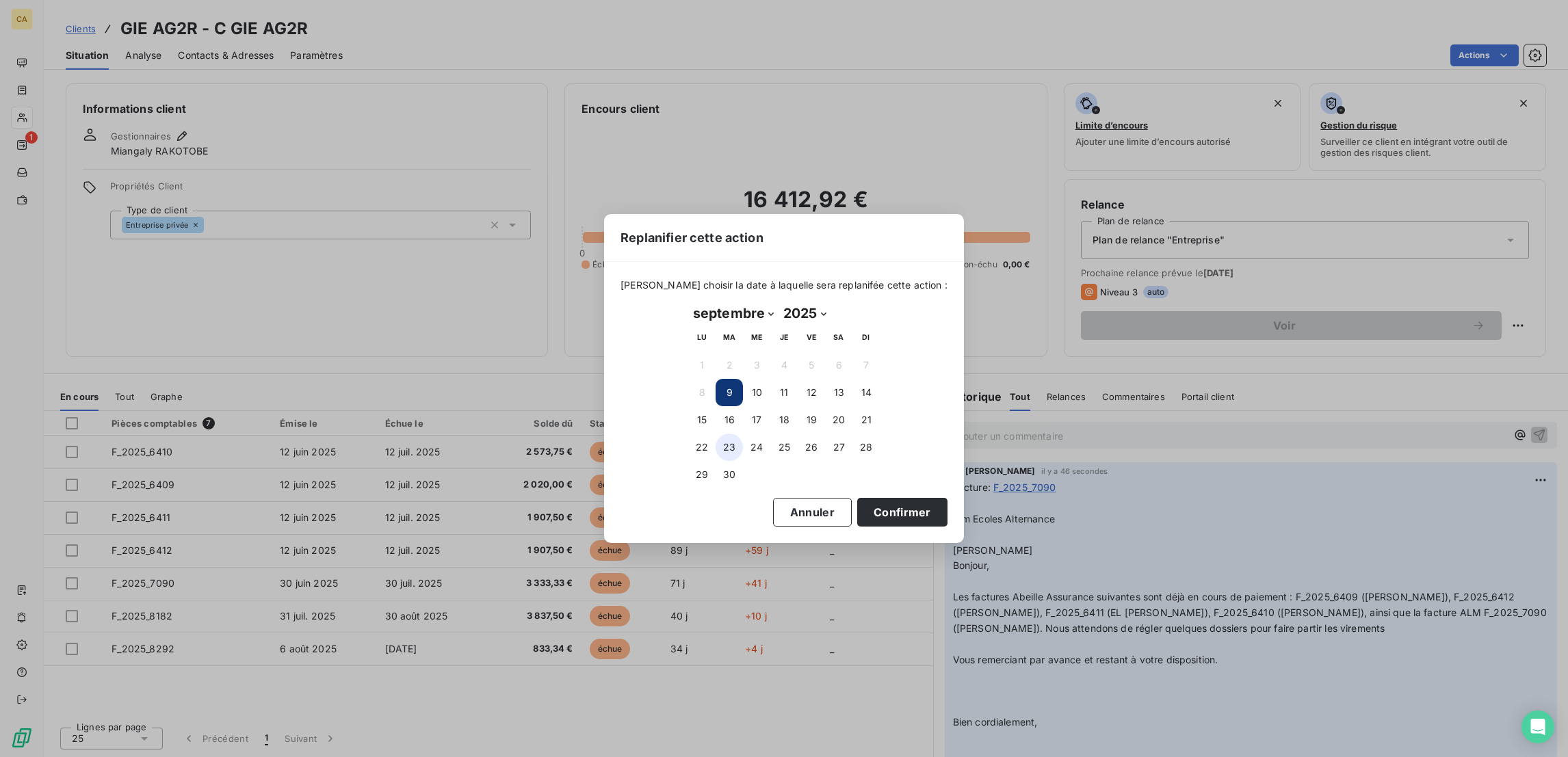
click at [723, 442] on button "23" at bounding box center [729, 447] width 28 height 28
click at [857, 500] on button "Confirmer" at bounding box center [902, 512] width 91 height 28
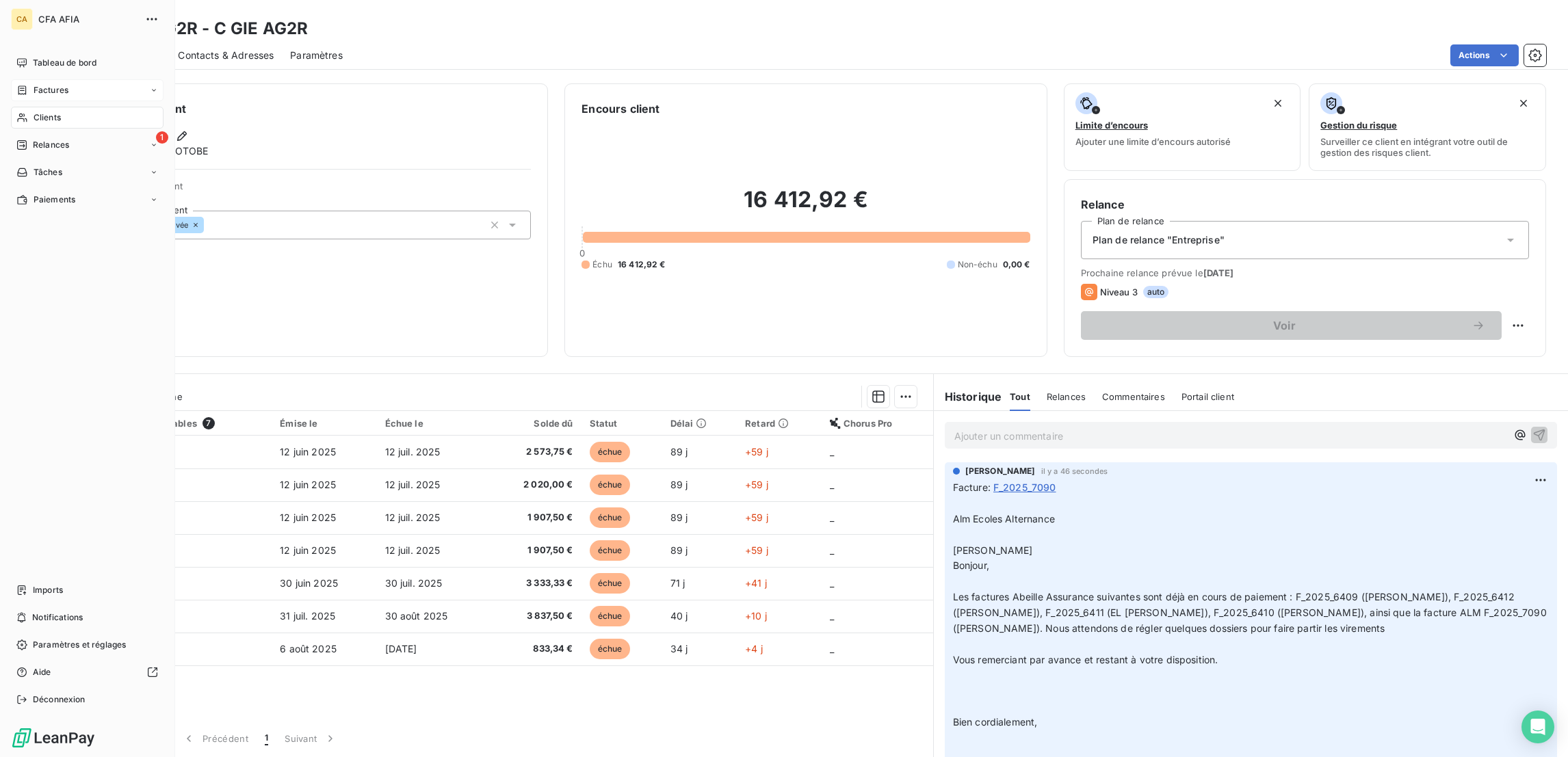
click at [16, 84] on icon at bounding box center [21, 90] width 12 height 11
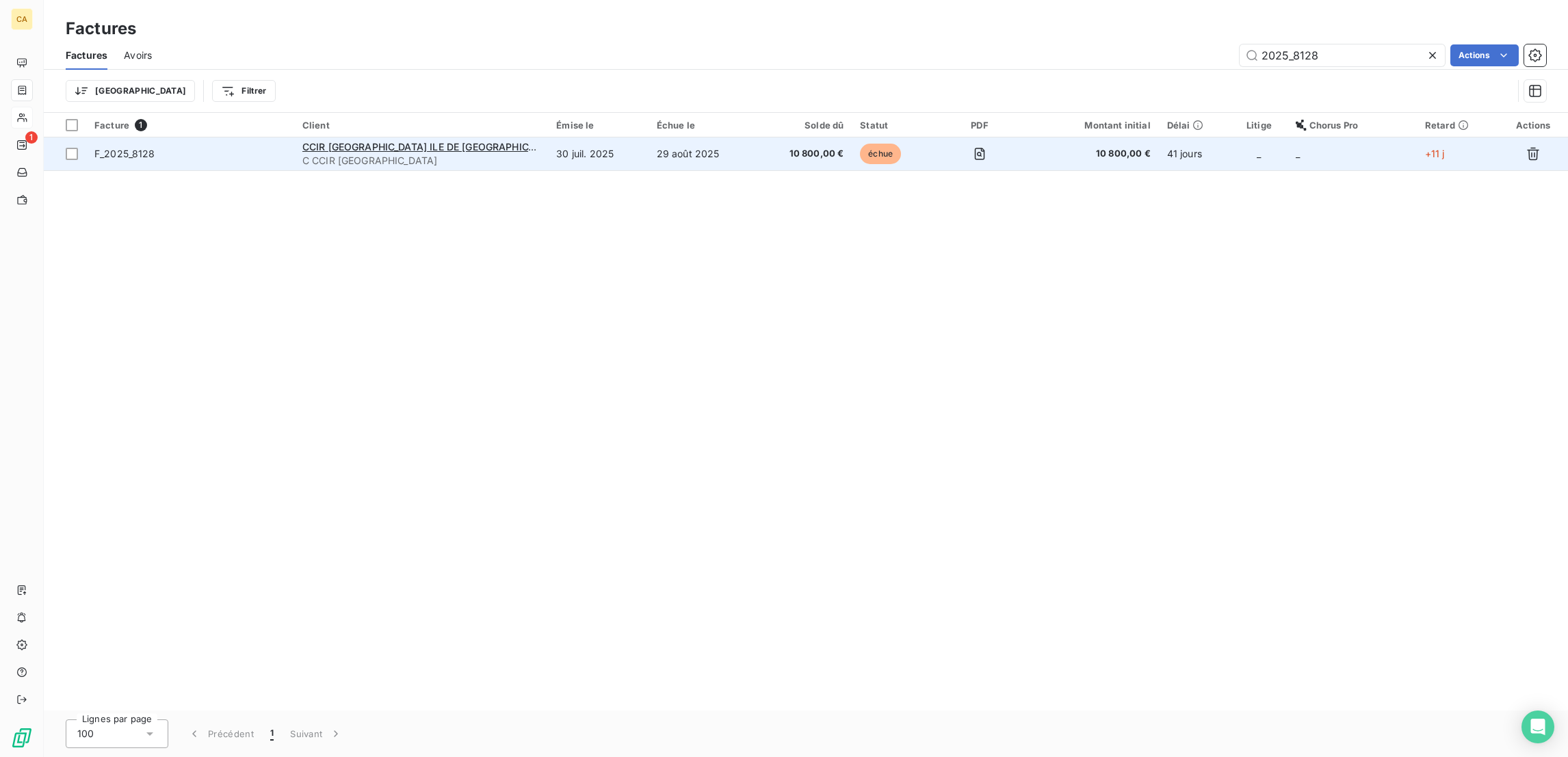
type input "2025_8128"
click at [596, 138] on td "30 juil. 2025" at bounding box center [597, 154] width 100 height 33
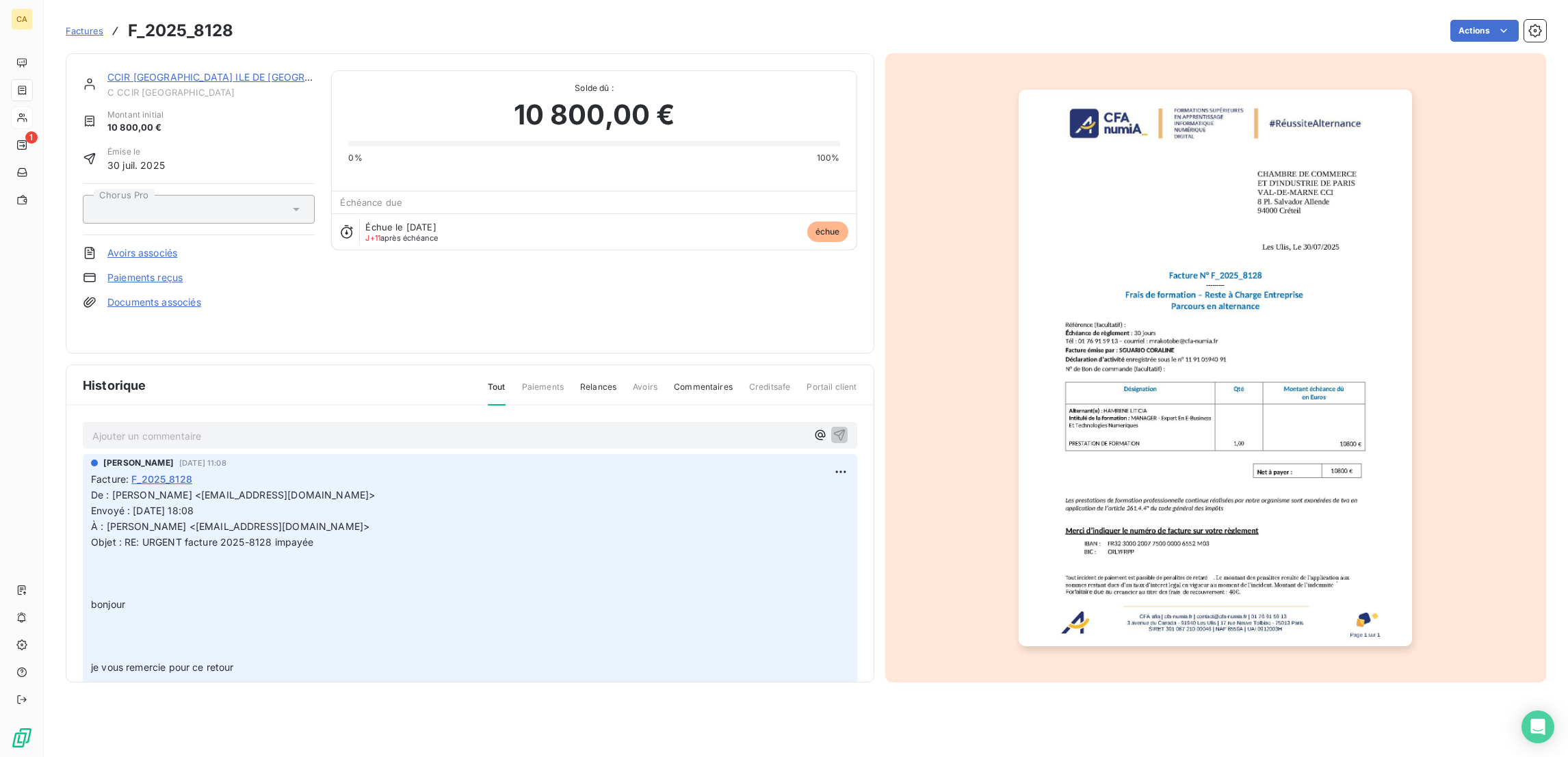
click at [329, 424] on div "Ajouter un commentaire ﻿" at bounding box center [469, 435] width 774 height 27
click at [334, 427] on p "Ajouter un commentaire ﻿" at bounding box center [449, 435] width 714 height 17
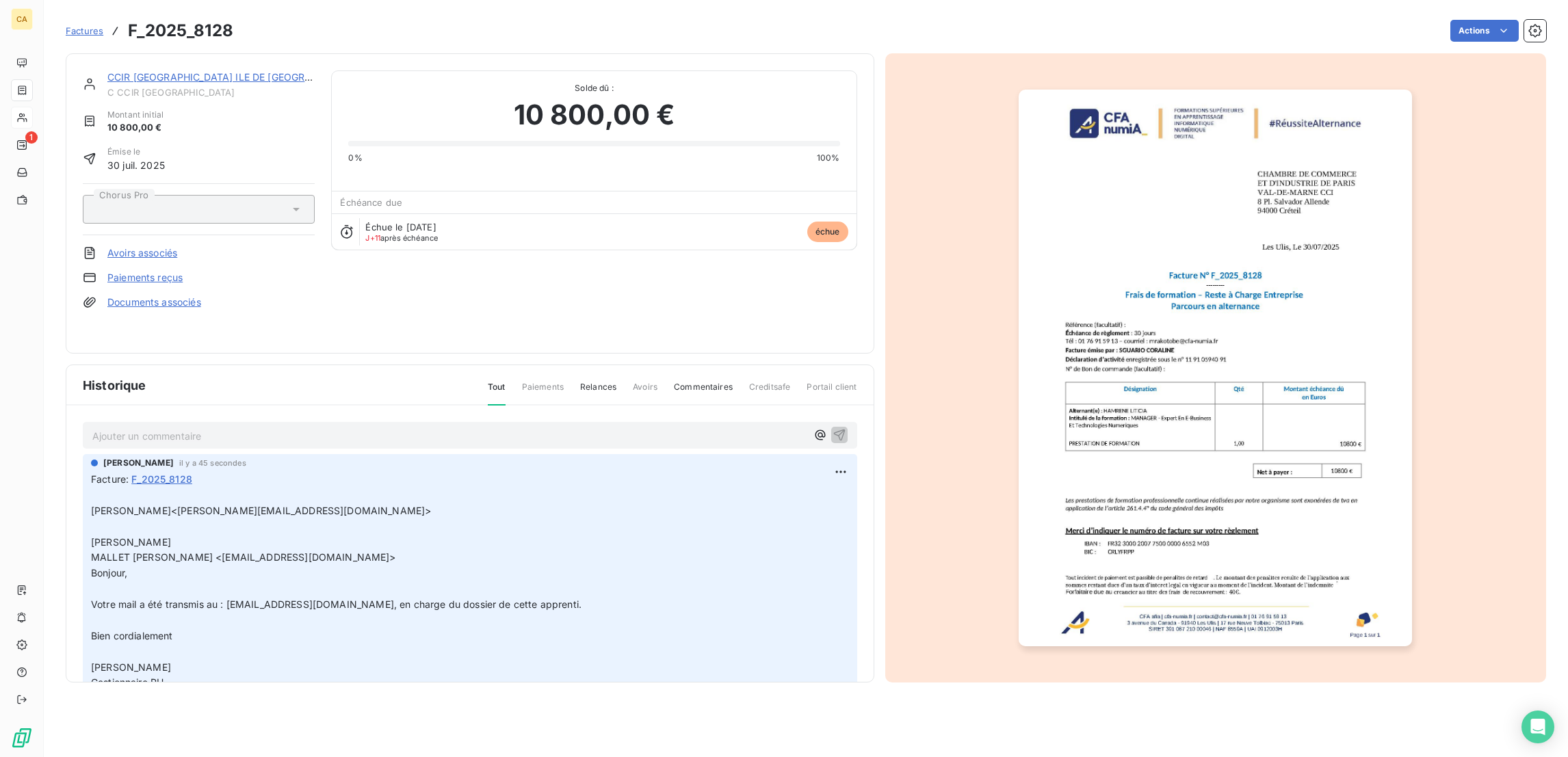
click at [157, 71] on link "CCIR PARIS ILE DE FRANCE" at bounding box center [237, 76] width 260 height 12
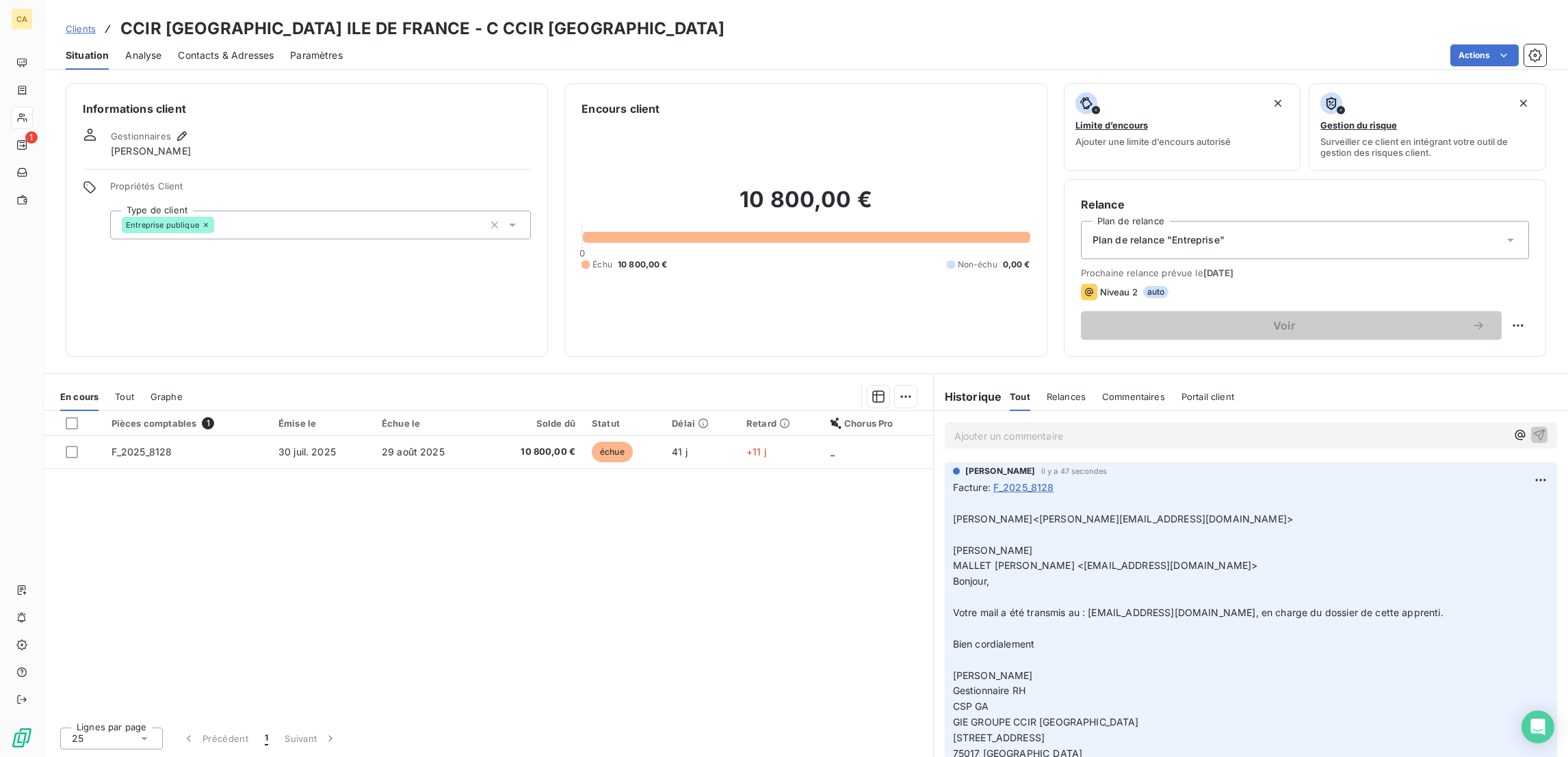
click at [198, 49] on span "Contacts & Adresses" at bounding box center [226, 55] width 96 height 13
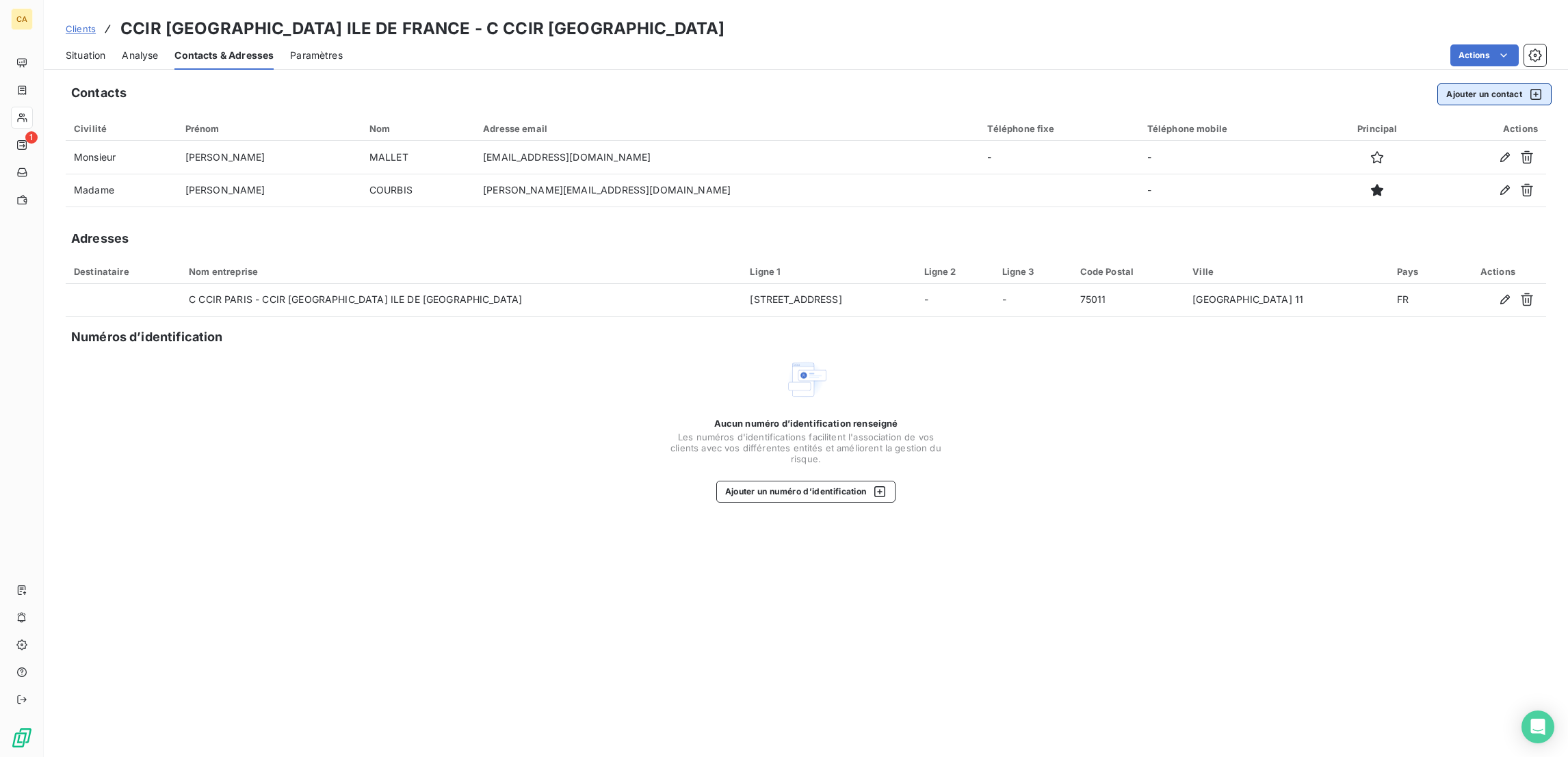
click at [1495, 91] on button "Ajouter un contact" at bounding box center [1494, 94] width 115 height 22
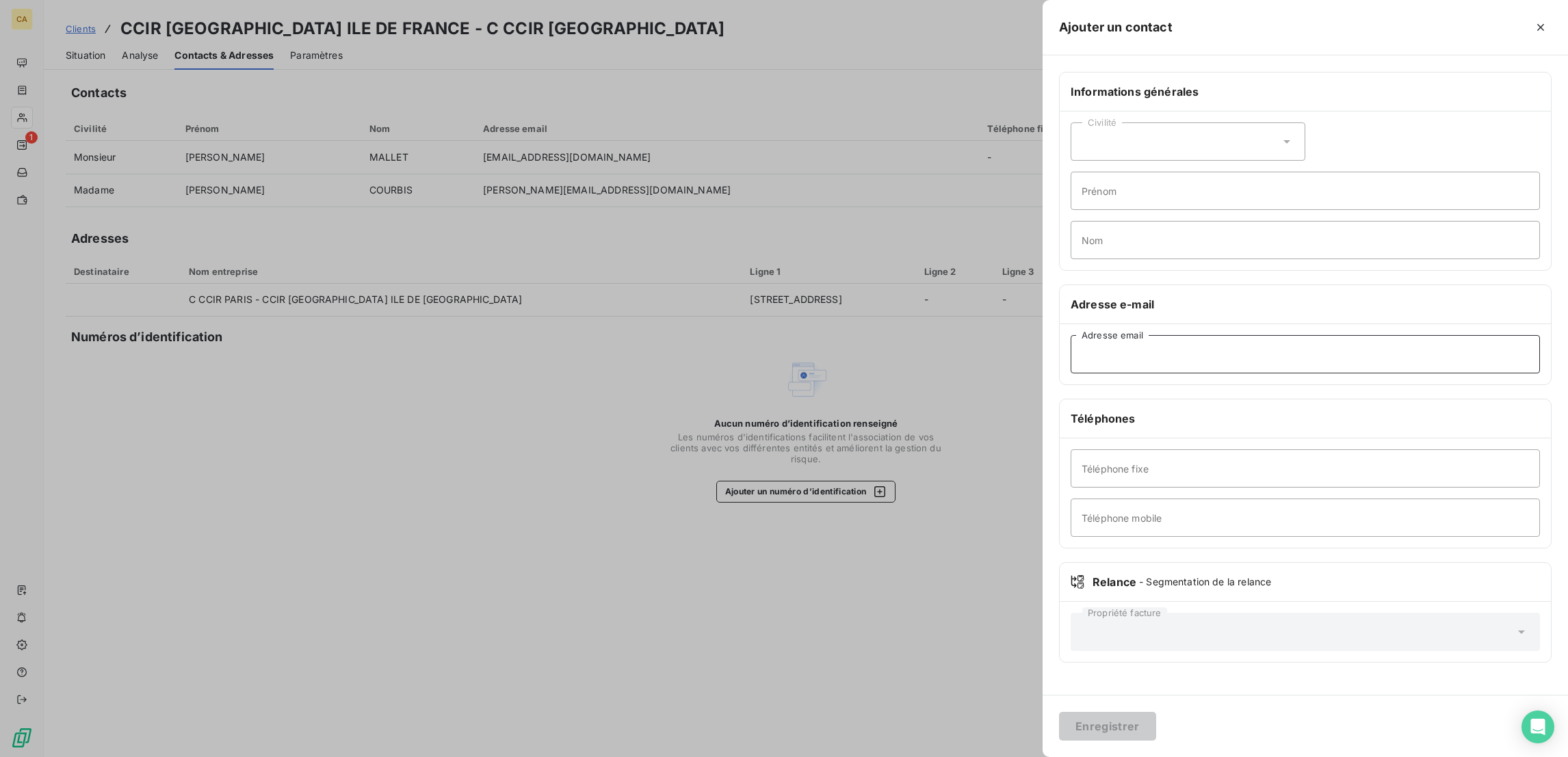
click at [1284, 335] on input "Adresse email" at bounding box center [1305, 354] width 469 height 38
paste input "rh-mutualise-ccid78-92-94@cci-paris-idf.fr"
type input "rh-mutualise-ccid78-92-94@cci-paris-idf.fr"
click at [1258, 186] on div "Civilité Prénom Nom" at bounding box center [1305, 190] width 492 height 159
click at [1242, 171] on input "Prénom" at bounding box center [1305, 190] width 469 height 38
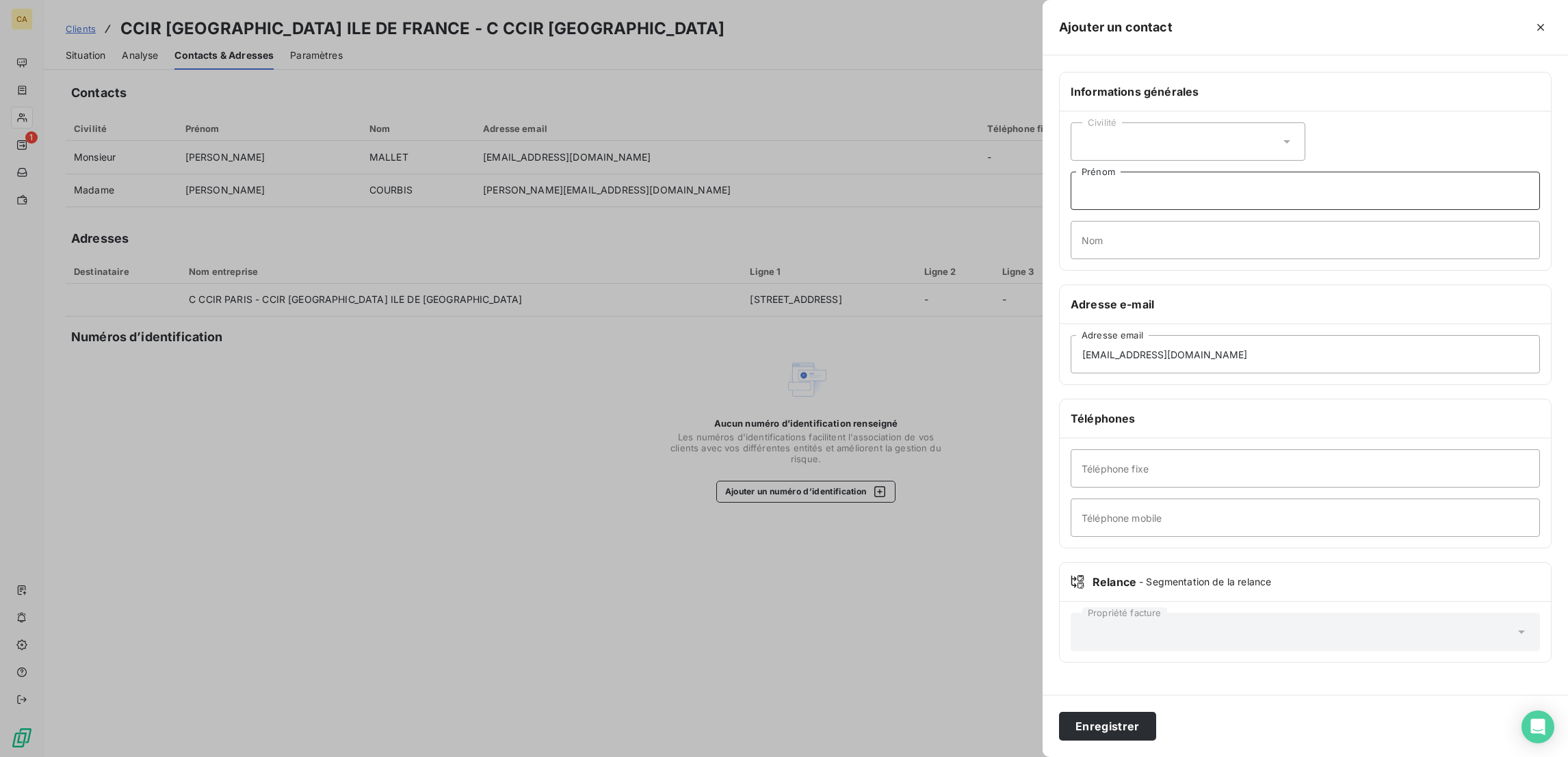
type input "r"
type input "RH"
click at [1059, 712] on button "Enregistrer" at bounding box center [1107, 726] width 97 height 28
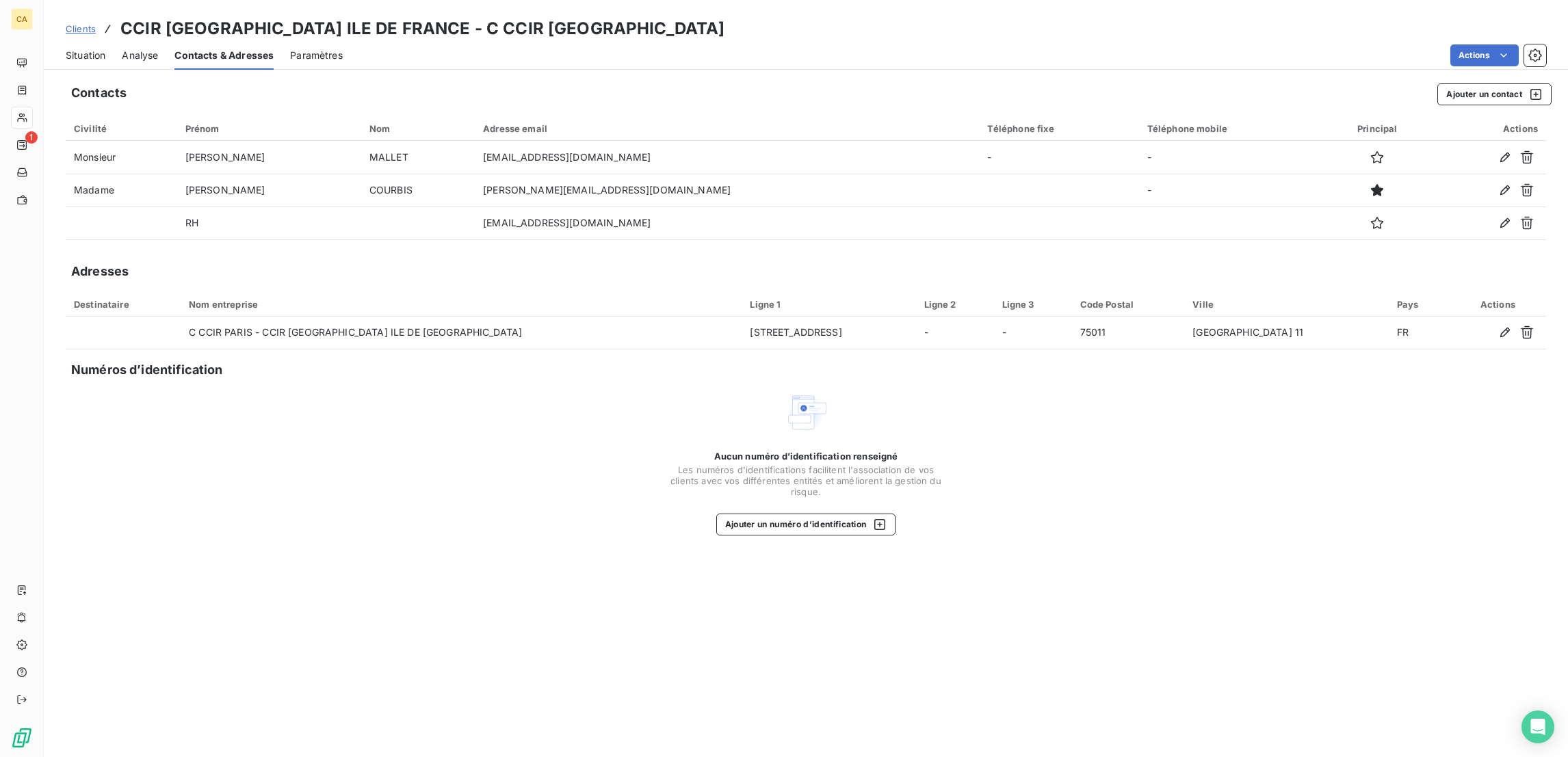
click at [76, 53] on div "Situation" at bounding box center [85, 55] width 40 height 28
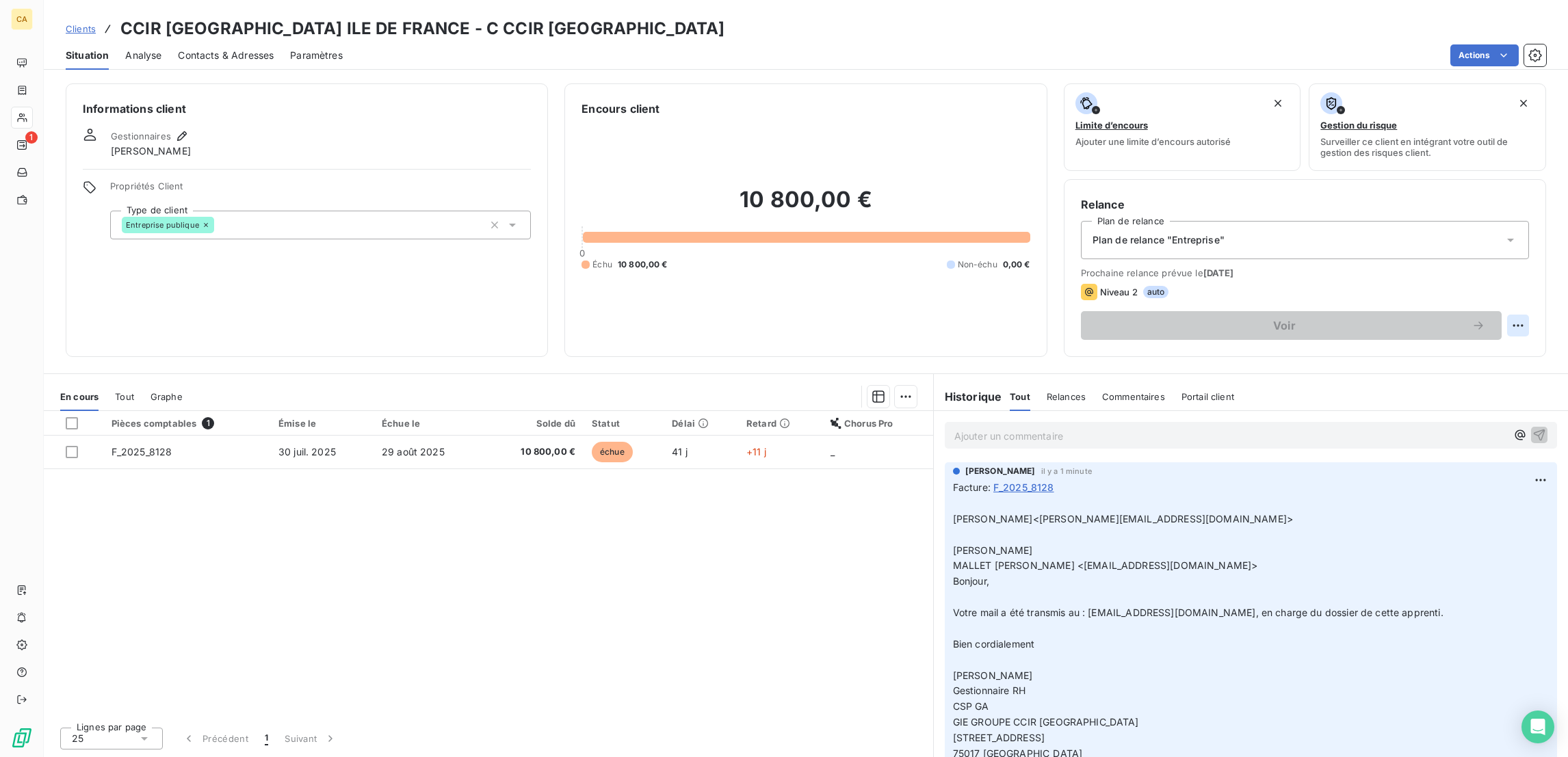
click at [1530, 267] on html "CA 1 Clients CCIR PARIS ILE DE FRANCE - C CCIR PARIS Situation Analyse Contacts…" at bounding box center [784, 378] width 1568 height 757
drag, startPoint x: 1512, startPoint y: 283, endPoint x: 1504, endPoint y: 296, distance: 15.3
select select "8"
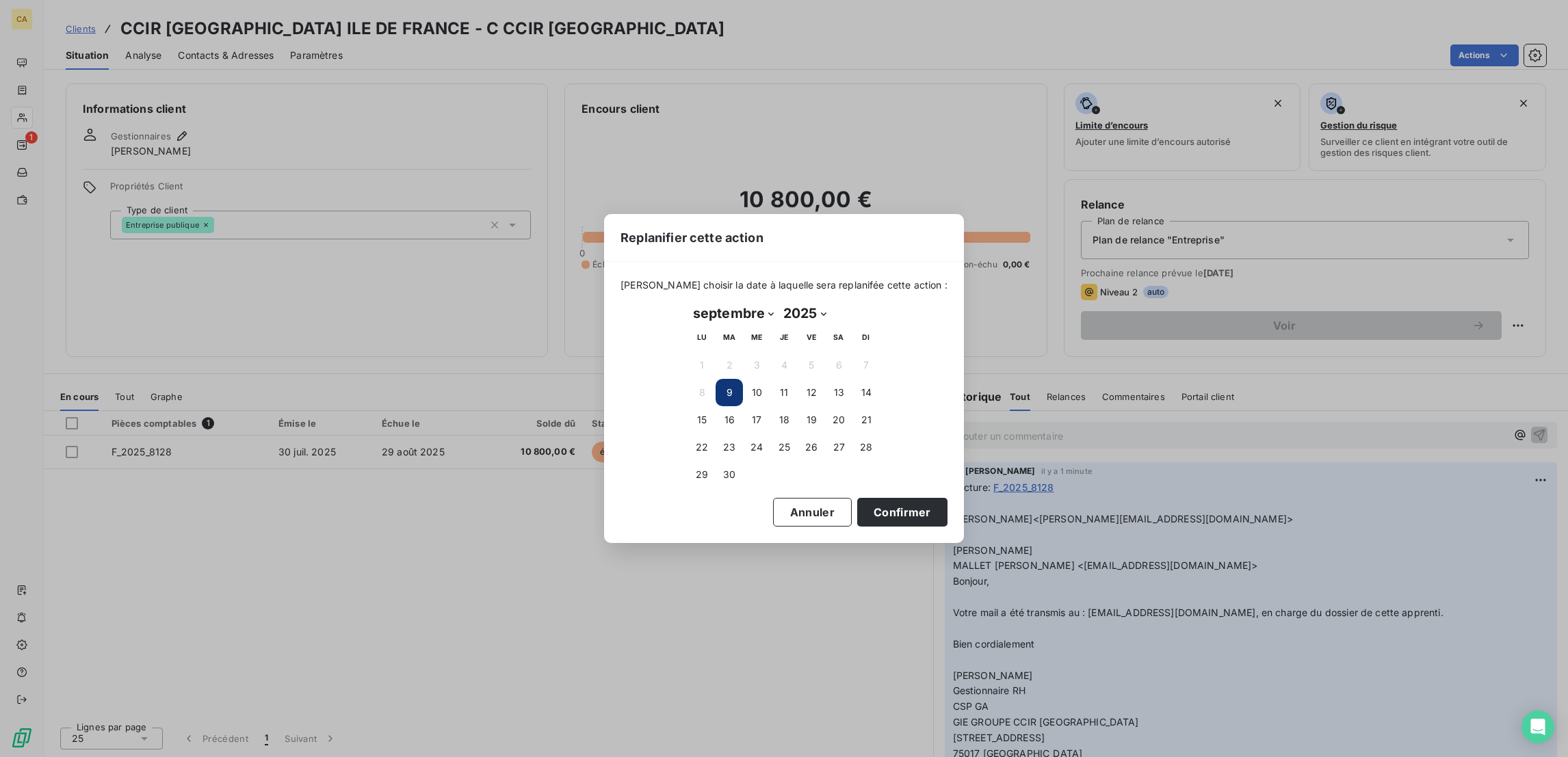
click at [1504, 296] on div "Replanifier cette action Veuillez choisir la date à laquelle sera replanifée ce…" at bounding box center [784, 378] width 1568 height 757
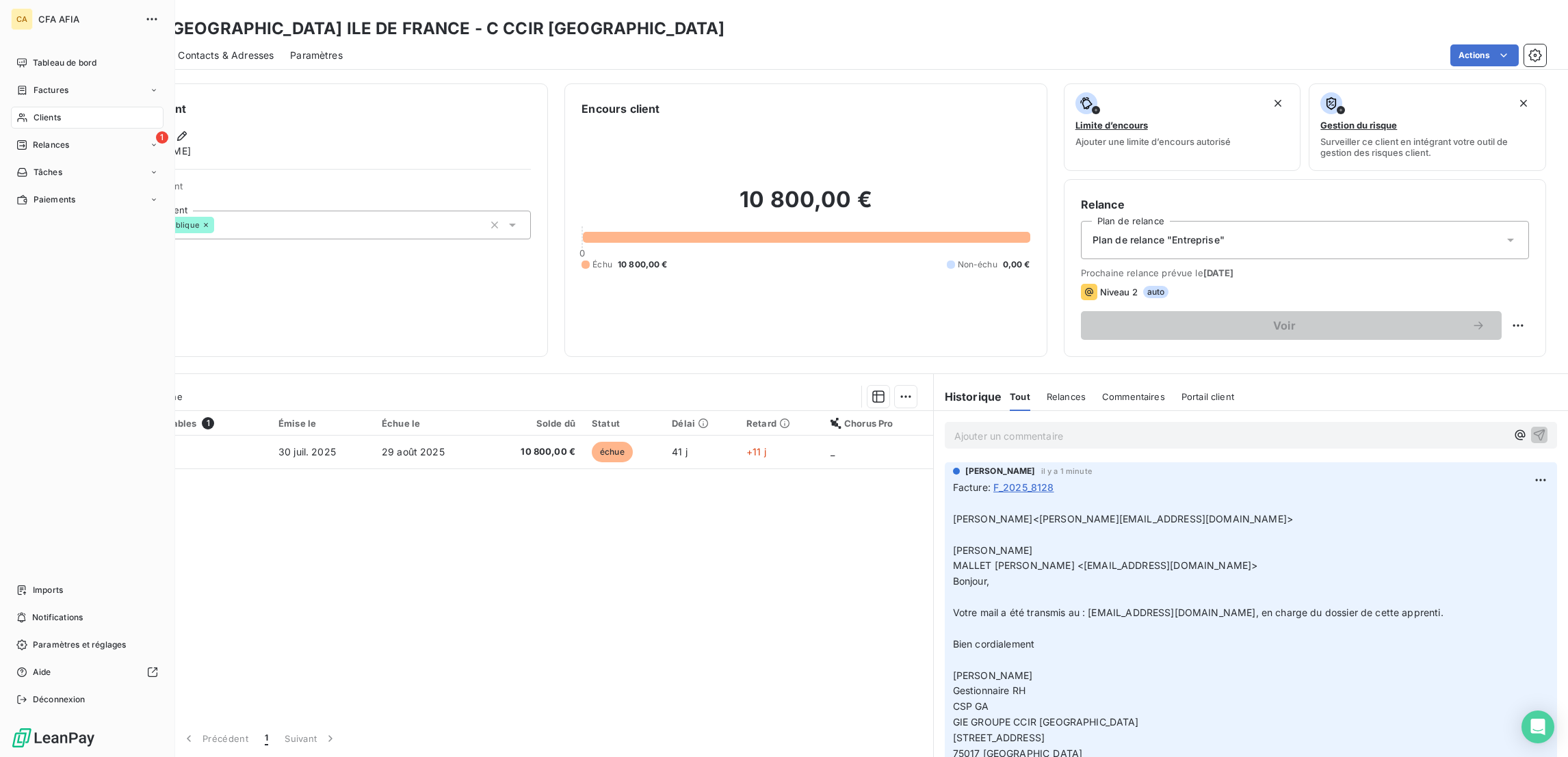
click at [13, 107] on div "Clients" at bounding box center [87, 117] width 153 height 22
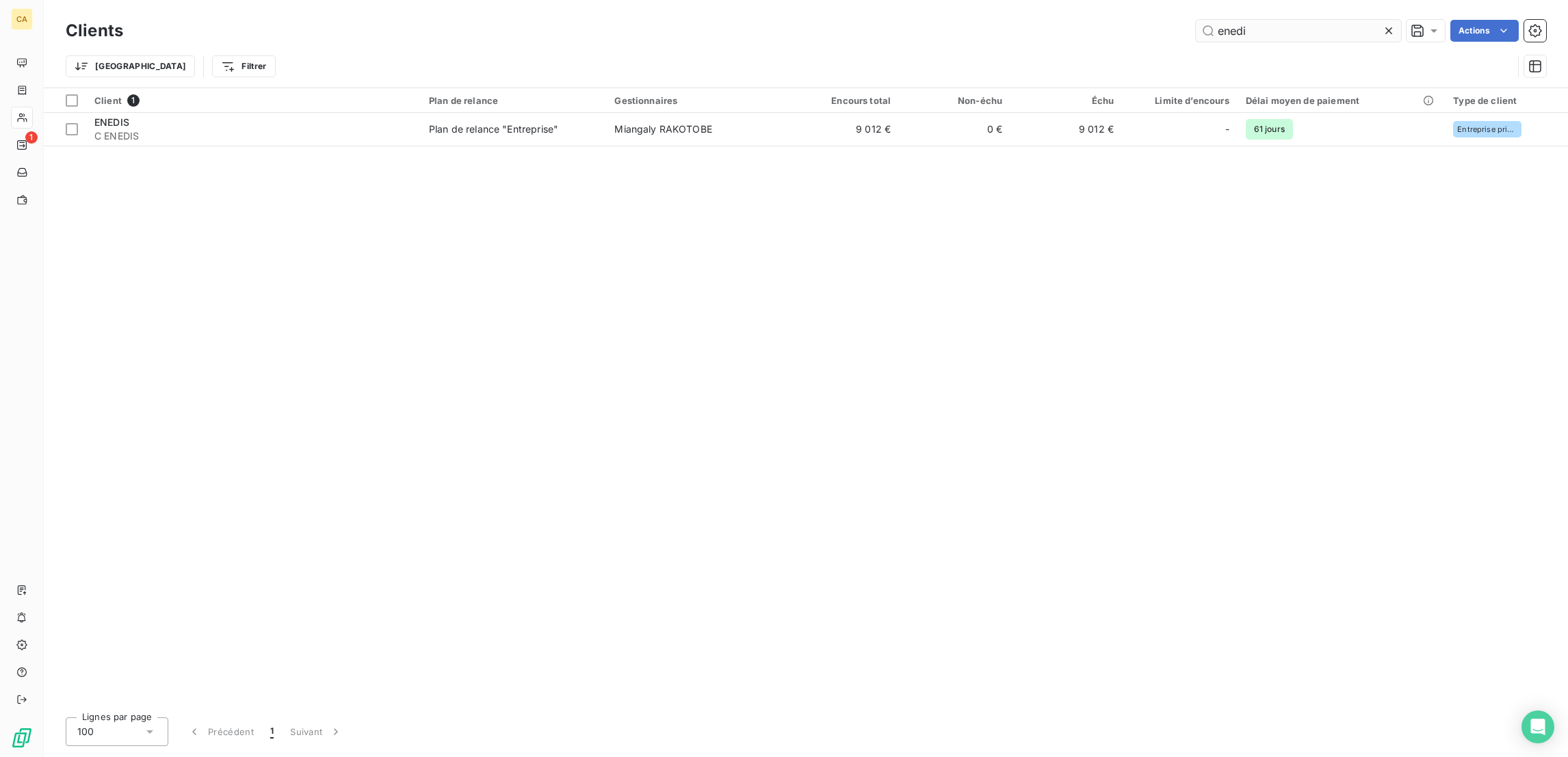
click at [1265, 25] on input "enedi" at bounding box center [1298, 30] width 205 height 22
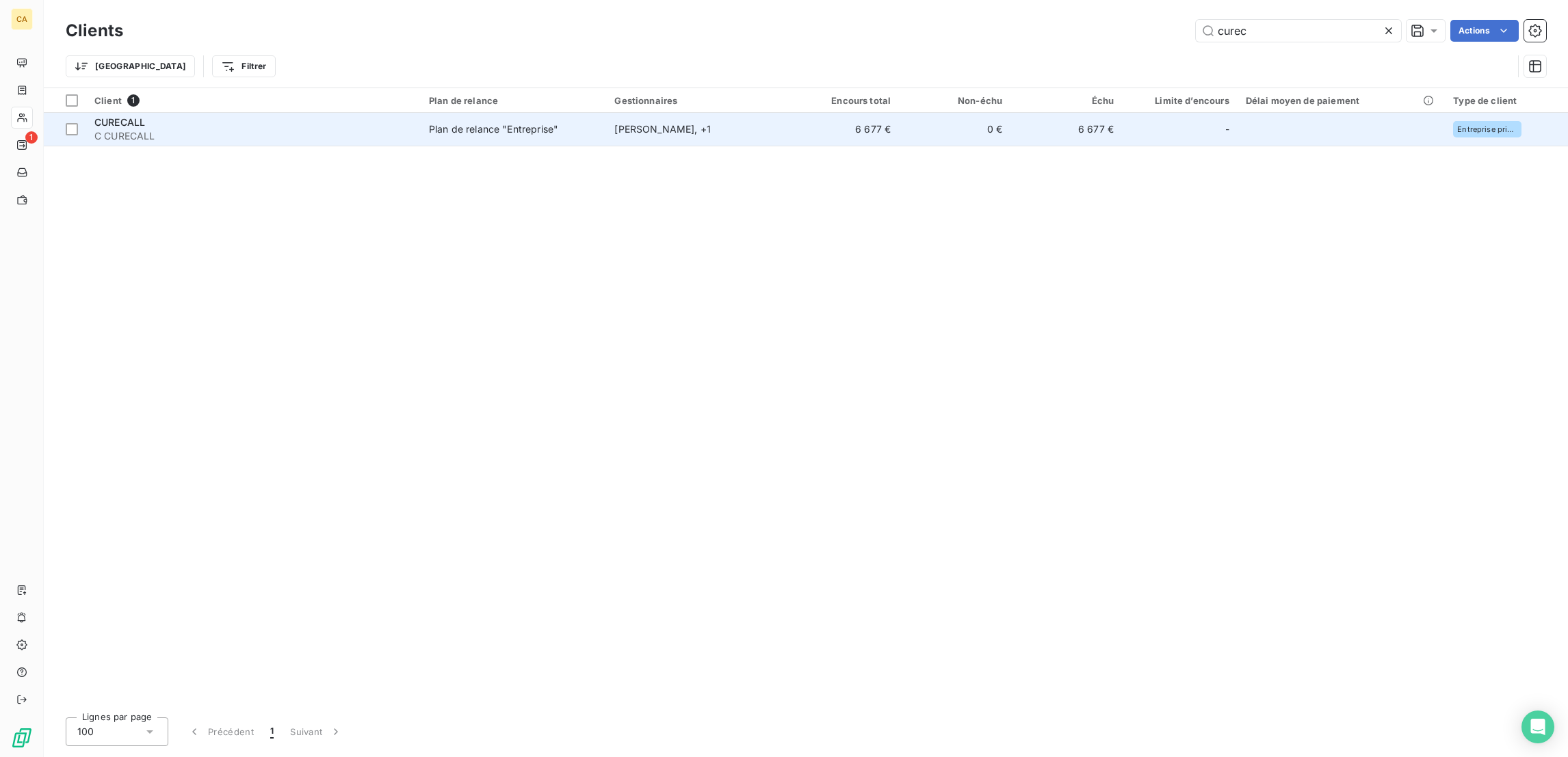
type input "curec"
click at [1016, 117] on td "6 677 €" at bounding box center [1066, 129] width 111 height 33
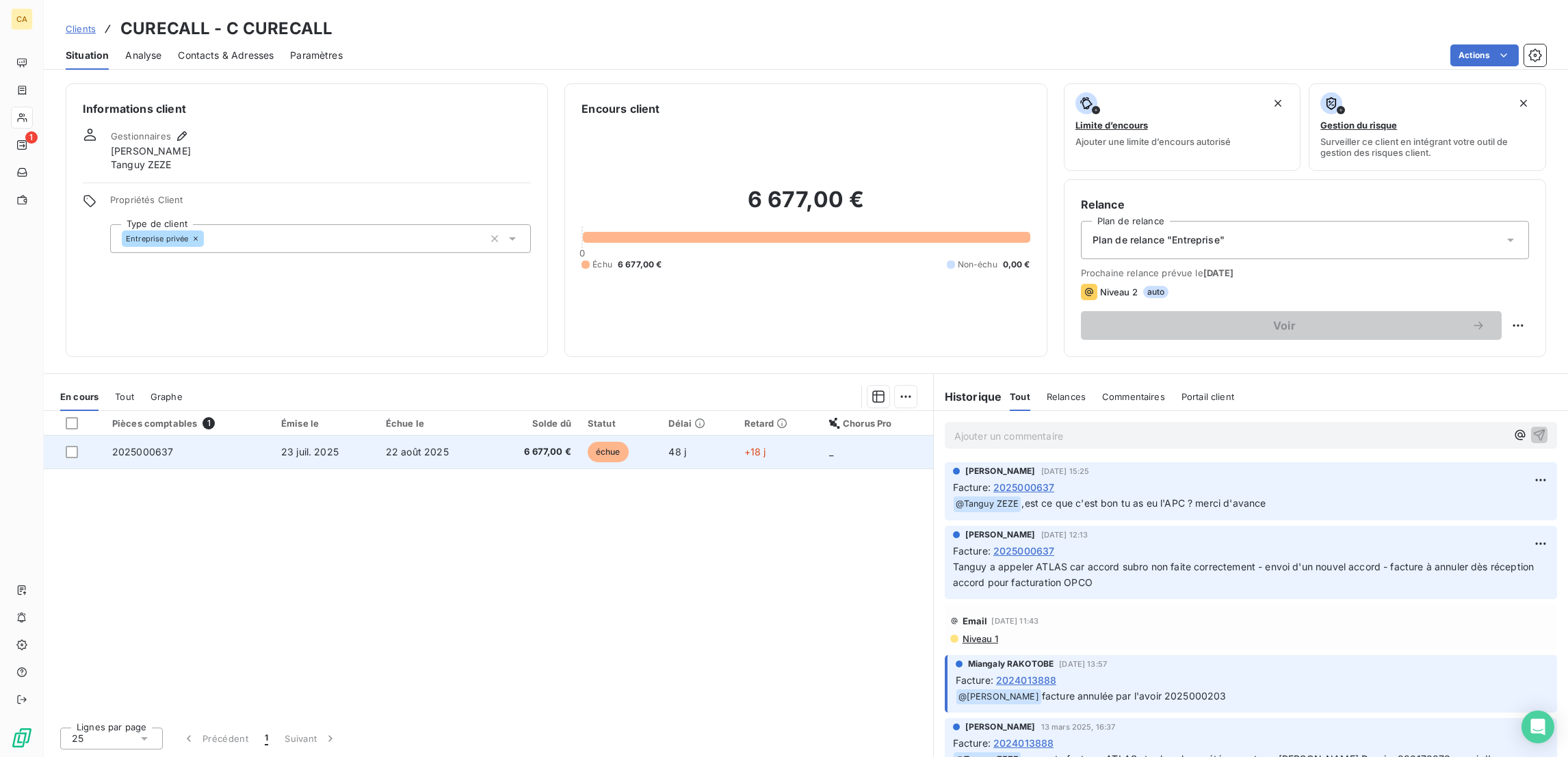
click at [652, 435] on td "échue" at bounding box center [620, 451] width 82 height 33
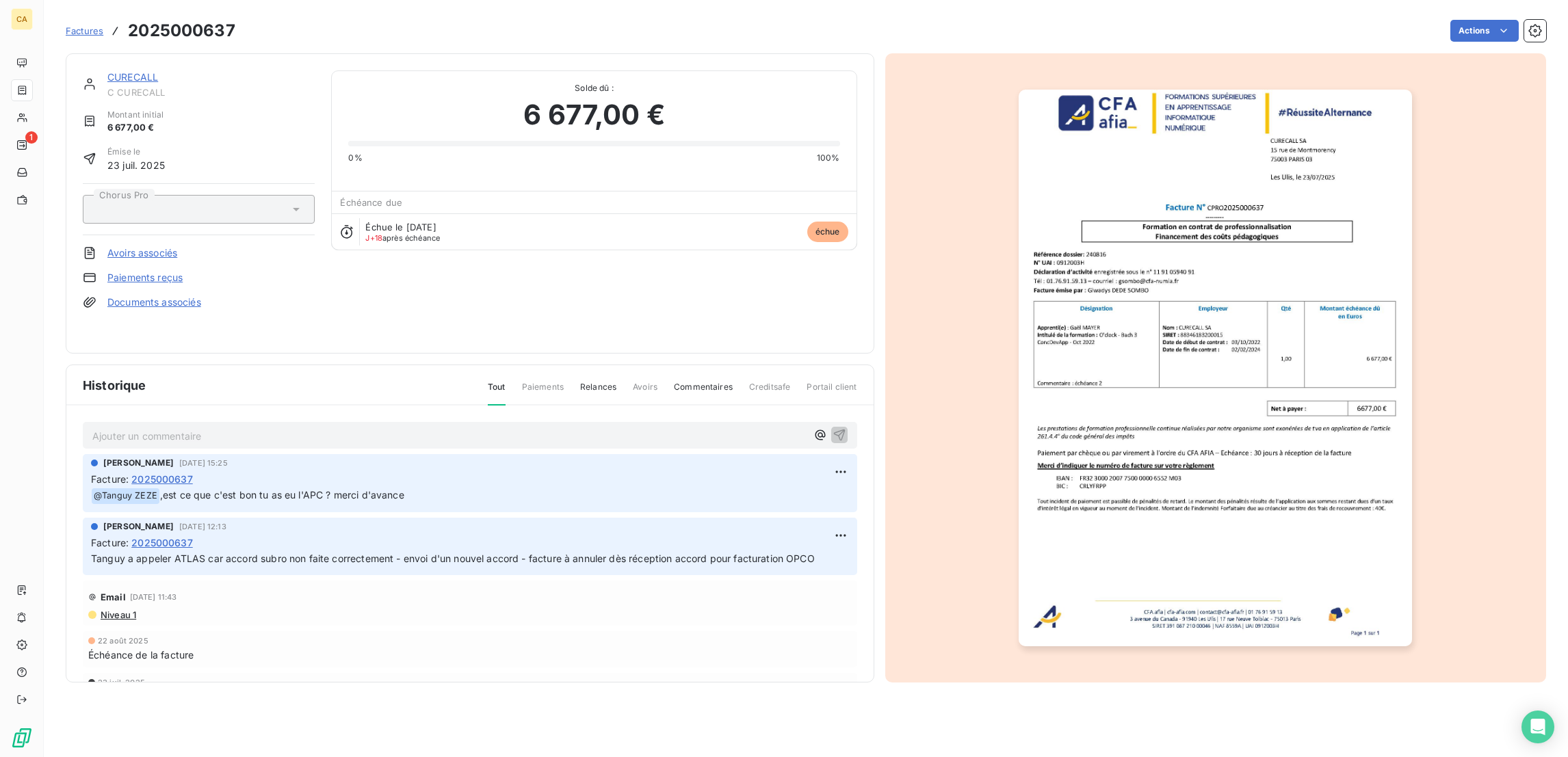
click at [183, 422] on div "Ajouter un commentaire ﻿" at bounding box center [469, 435] width 774 height 27
click at [177, 427] on p "Ajouter un commentaire ﻿" at bounding box center [449, 435] width 714 height 17
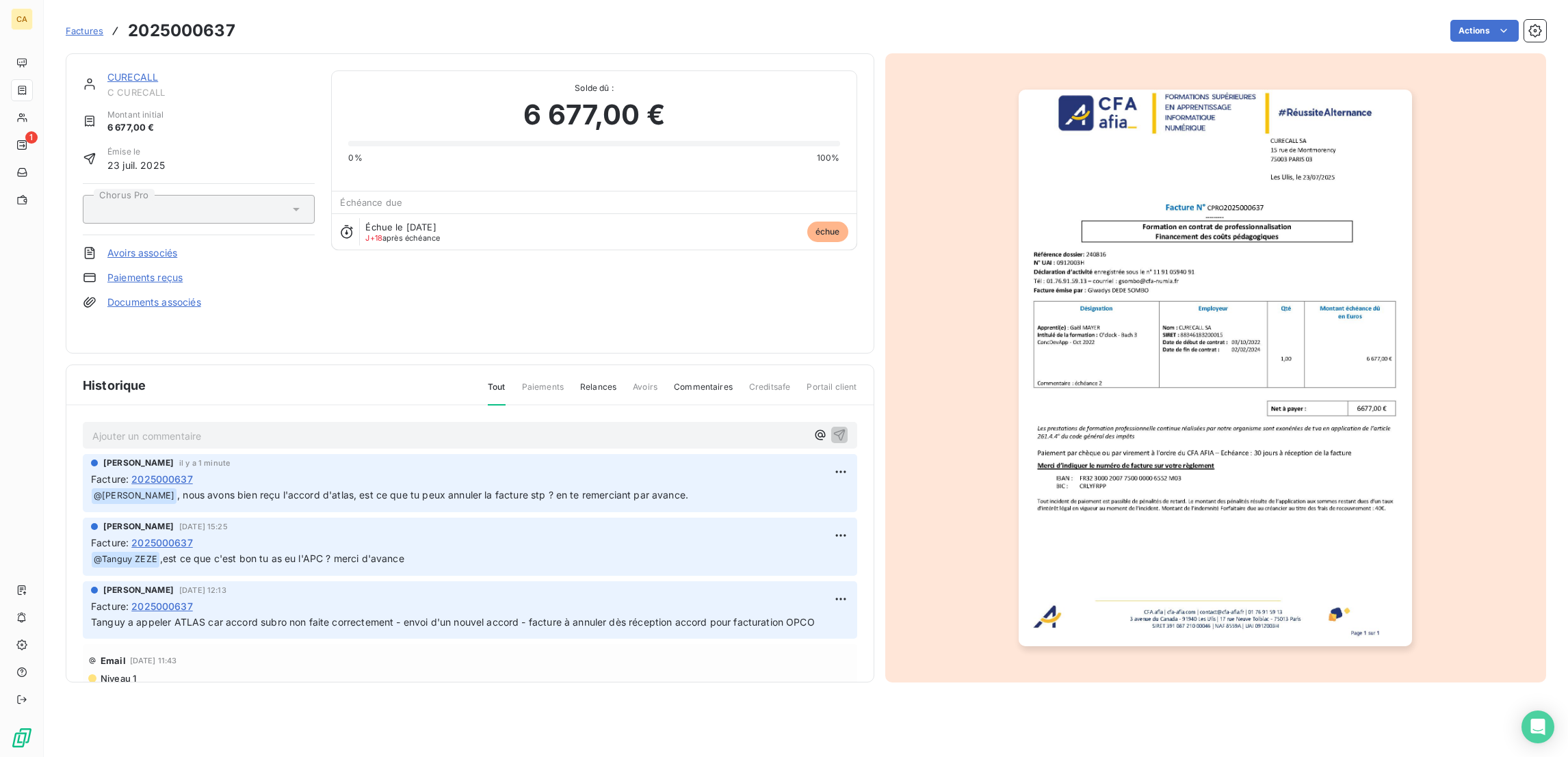
click at [655, 242] on div "CURECALL C CURECALL Montant initial 6 677,00 € Émise le 23 juil. 2025 Chorus Pr…" at bounding box center [469, 203] width 774 height 266
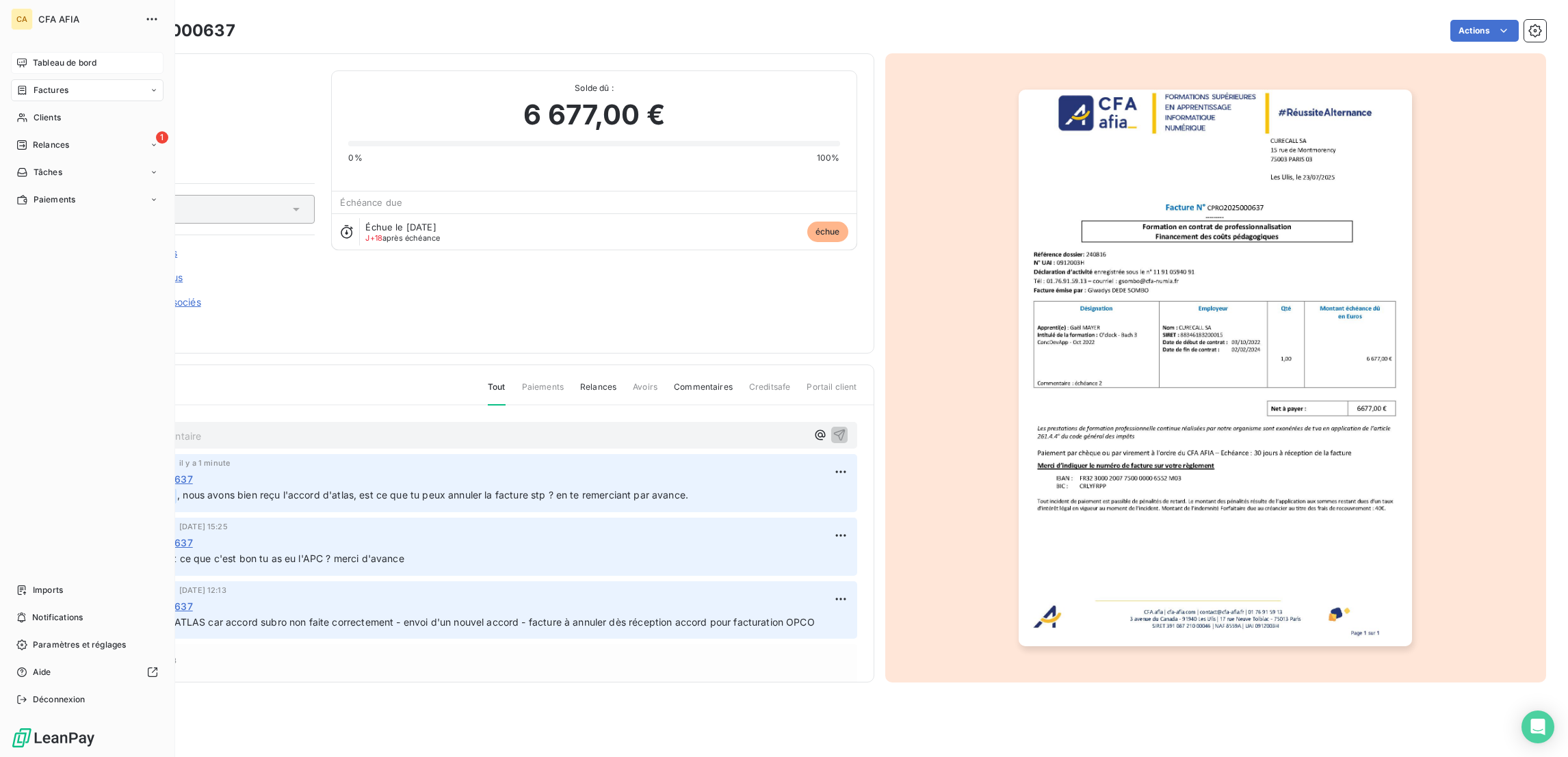
click at [19, 52] on div "Tableau de bord" at bounding box center [87, 62] width 153 height 22
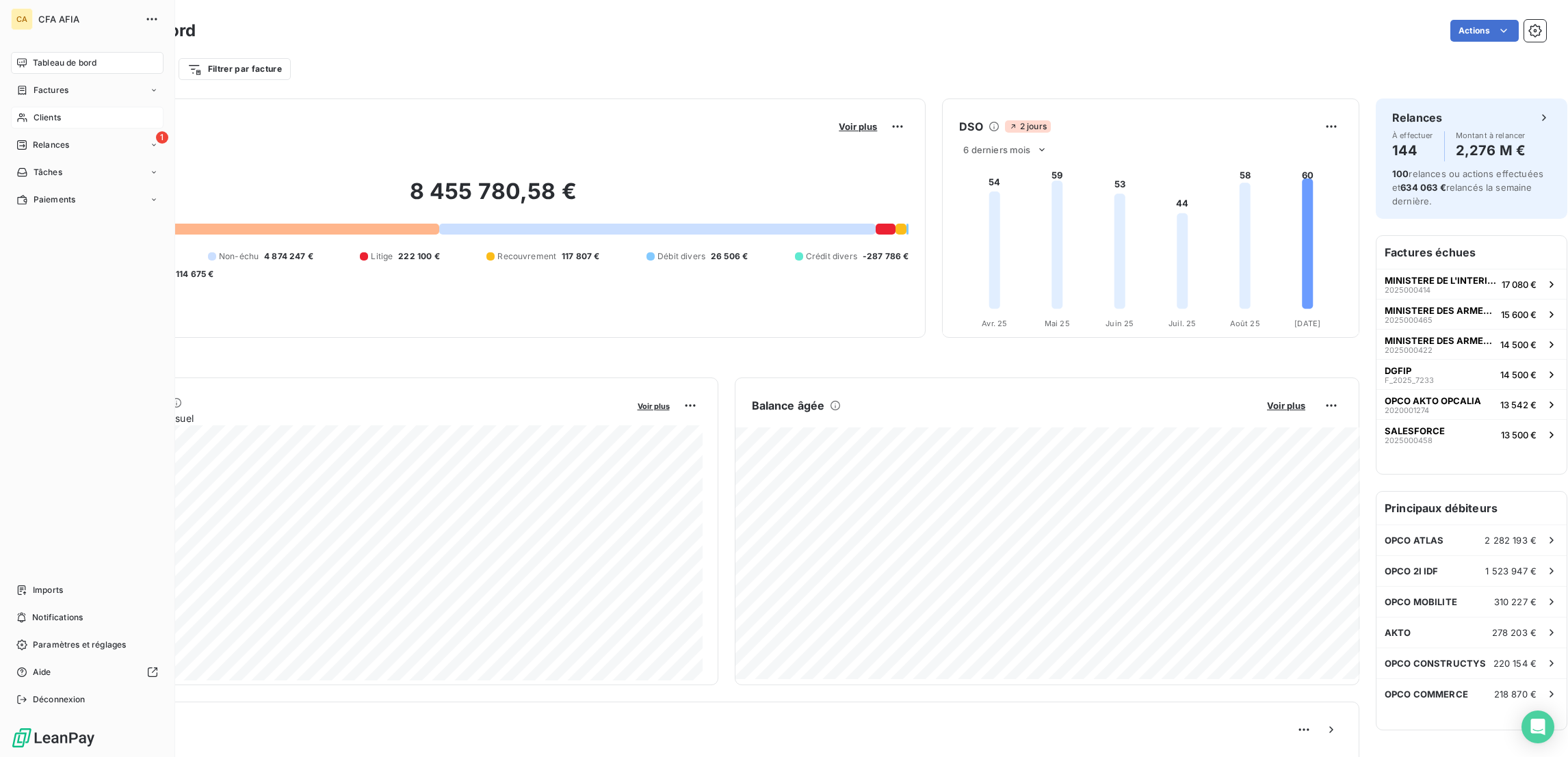
click at [44, 111] on span "Clients" at bounding box center [47, 117] width 28 height 12
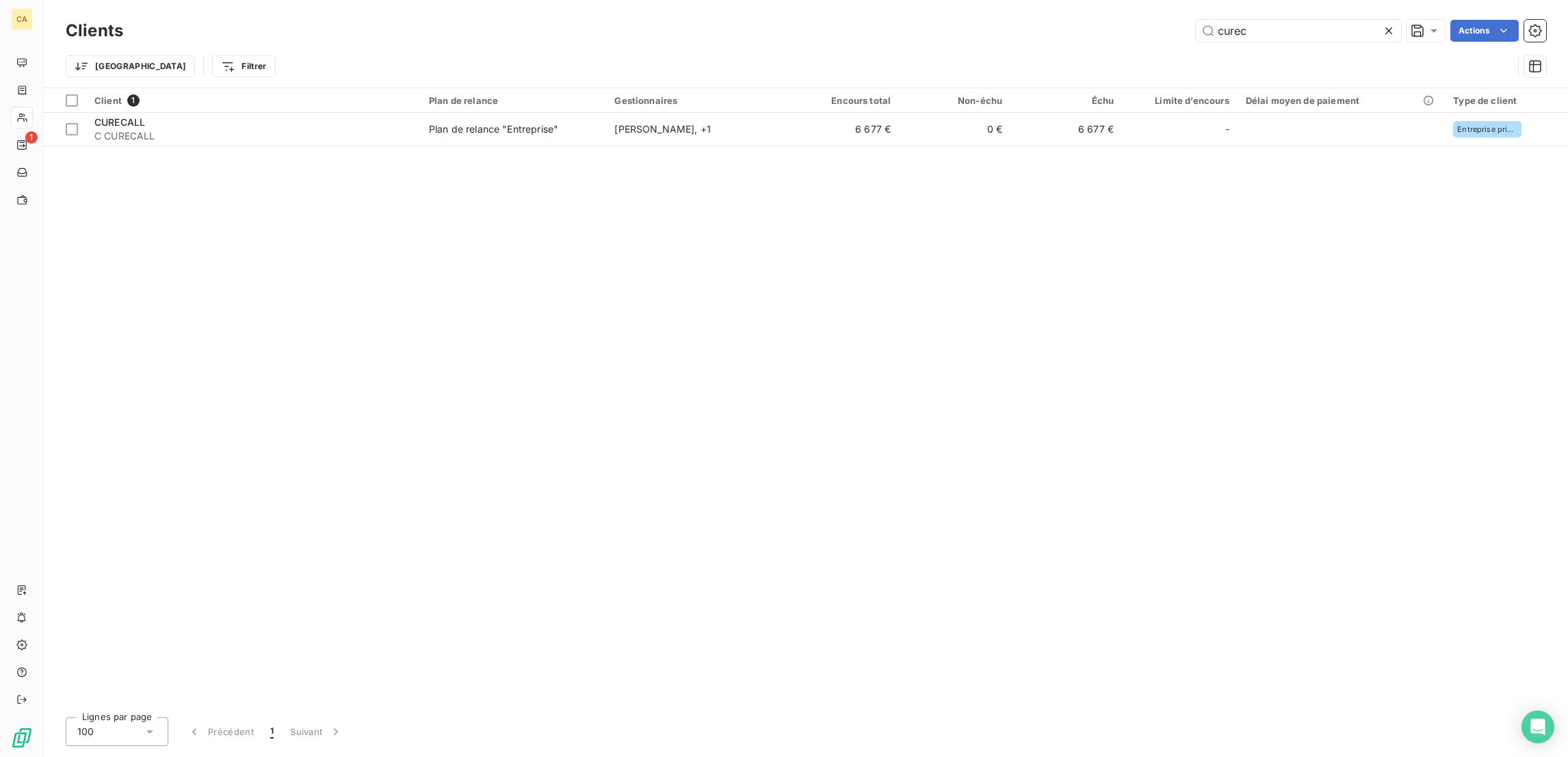
click at [366, 135] on div "Client 1 Plan de relance Gestionnaires Encours total Non-échu Échu Limite d’enc…" at bounding box center [805, 397] width 1524 height 618
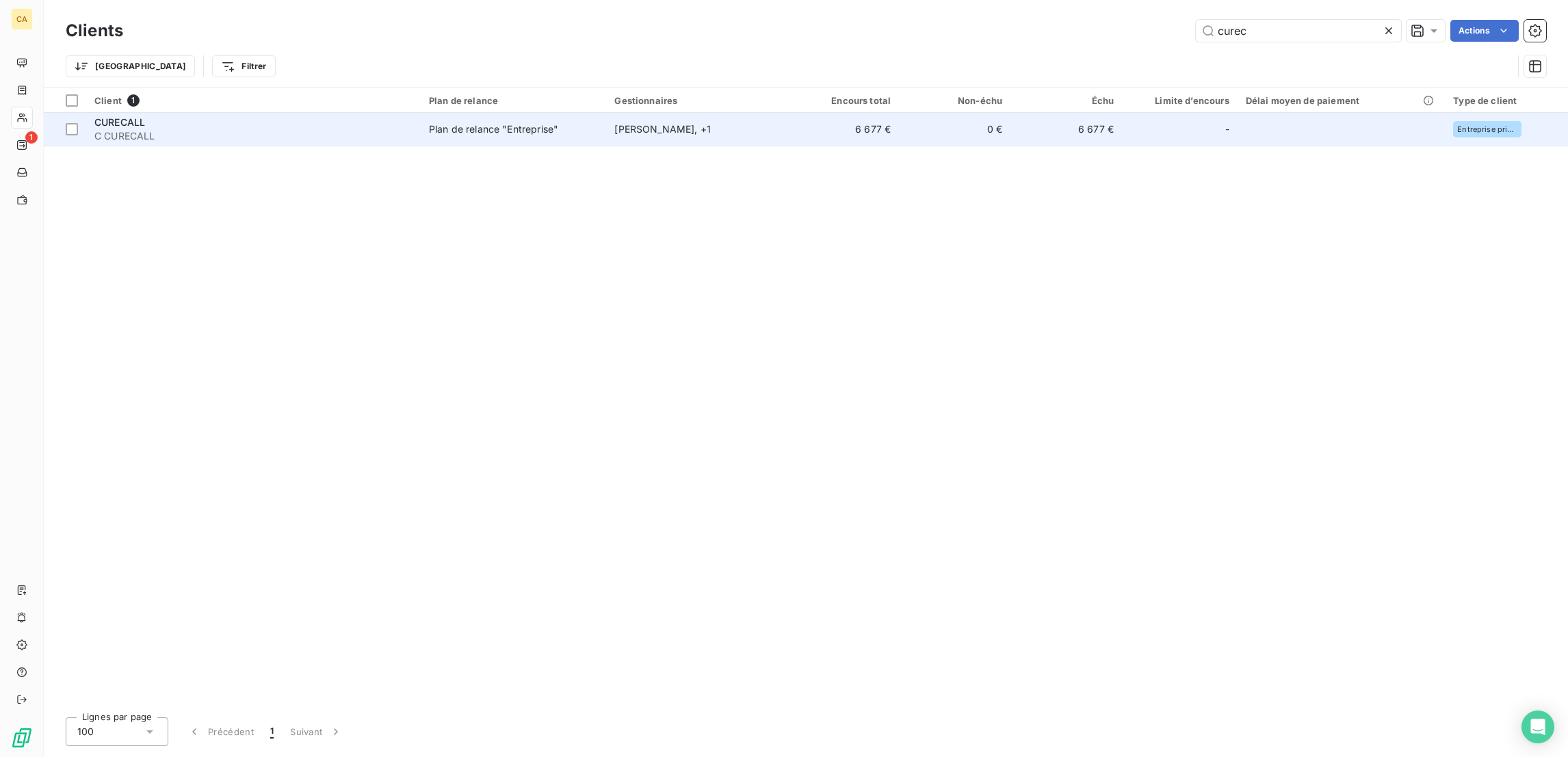
click at [420, 124] on td "Plan de relance "Entreprise"" at bounding box center [513, 129] width 186 height 33
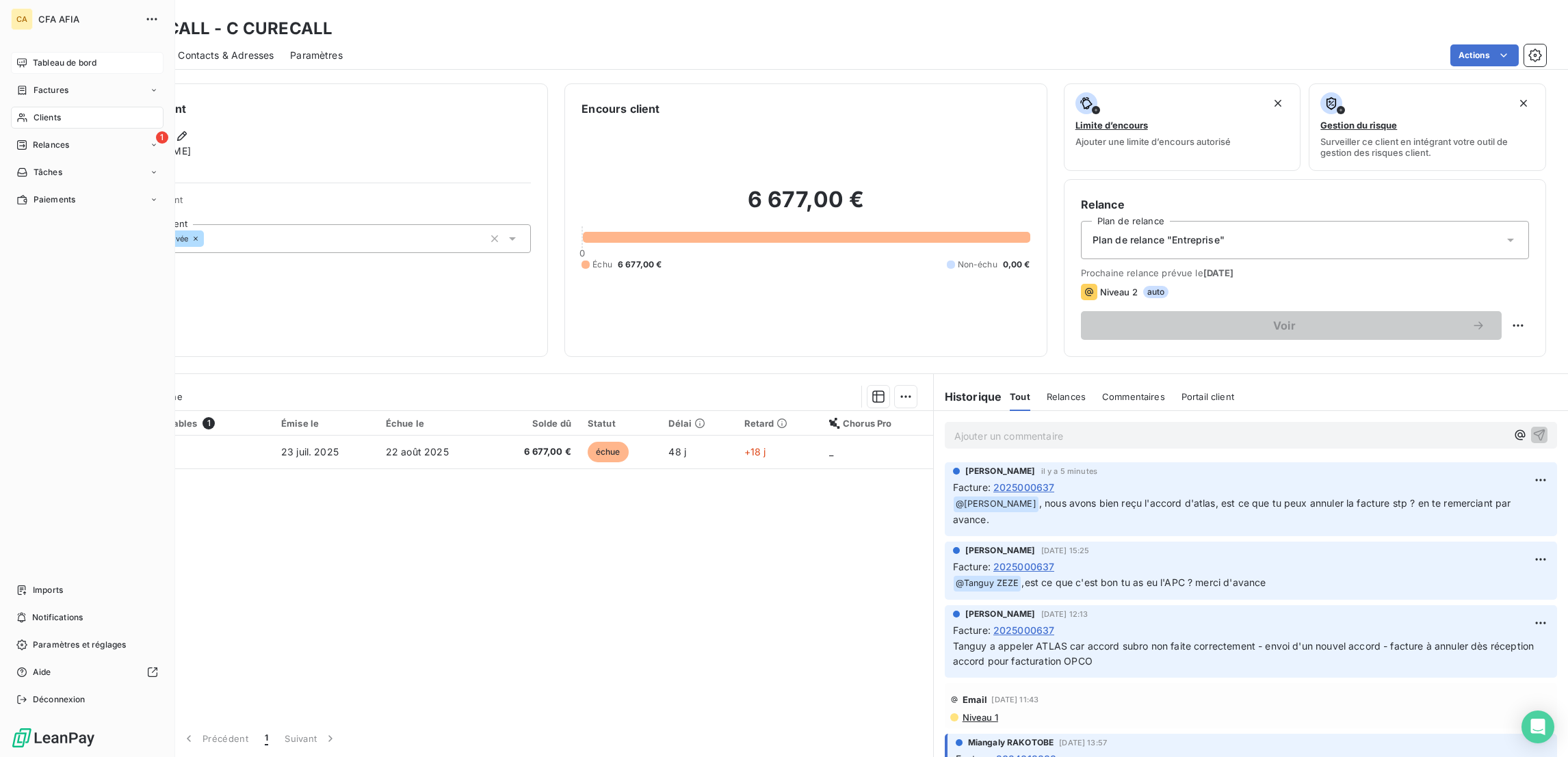
click at [34, 57] on span "Tableau de bord" at bounding box center [65, 63] width 64 height 12
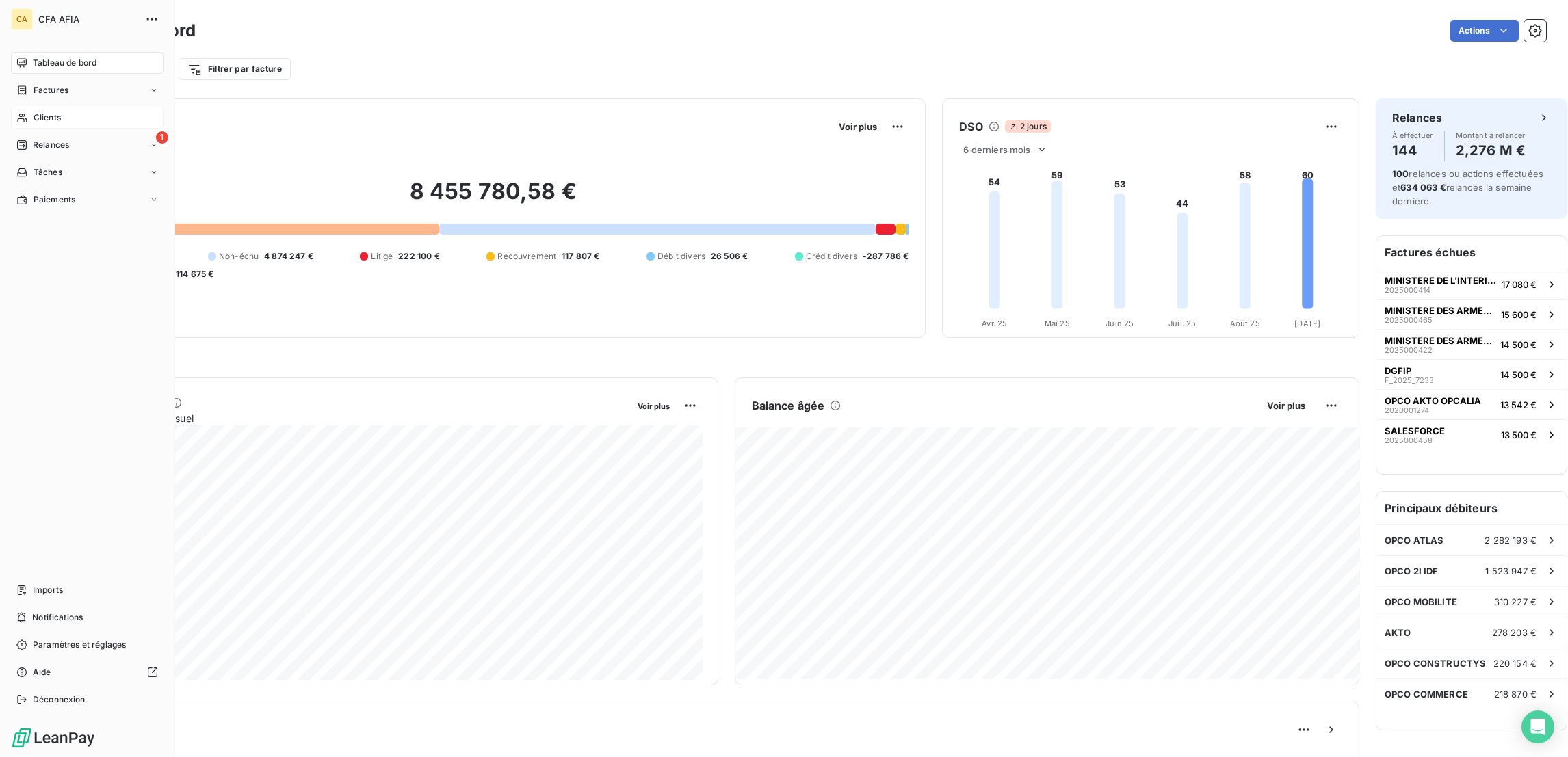
click at [16, 112] on icon at bounding box center [21, 117] width 12 height 11
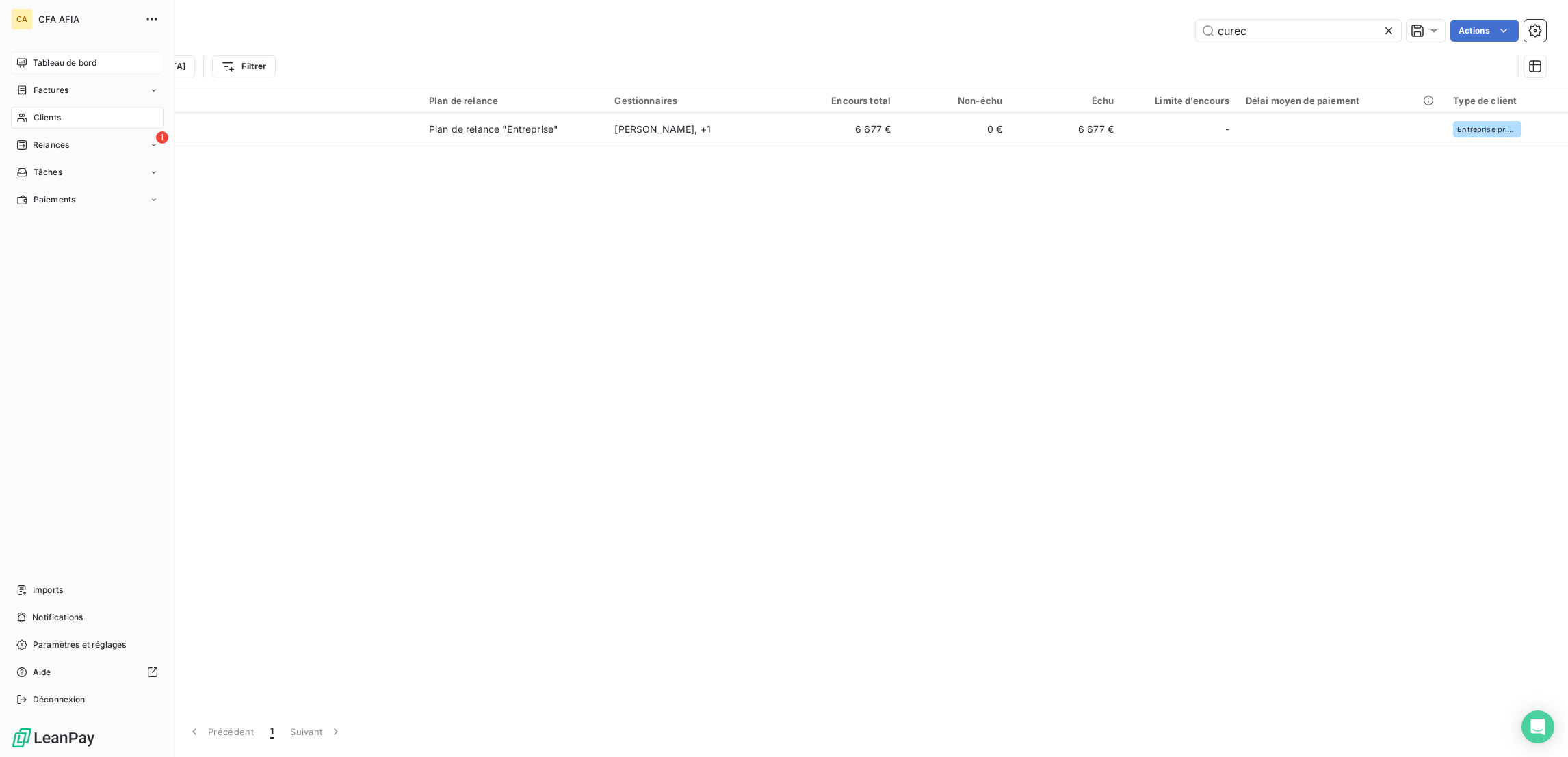
click at [17, 107] on div "Clients" at bounding box center [87, 117] width 153 height 22
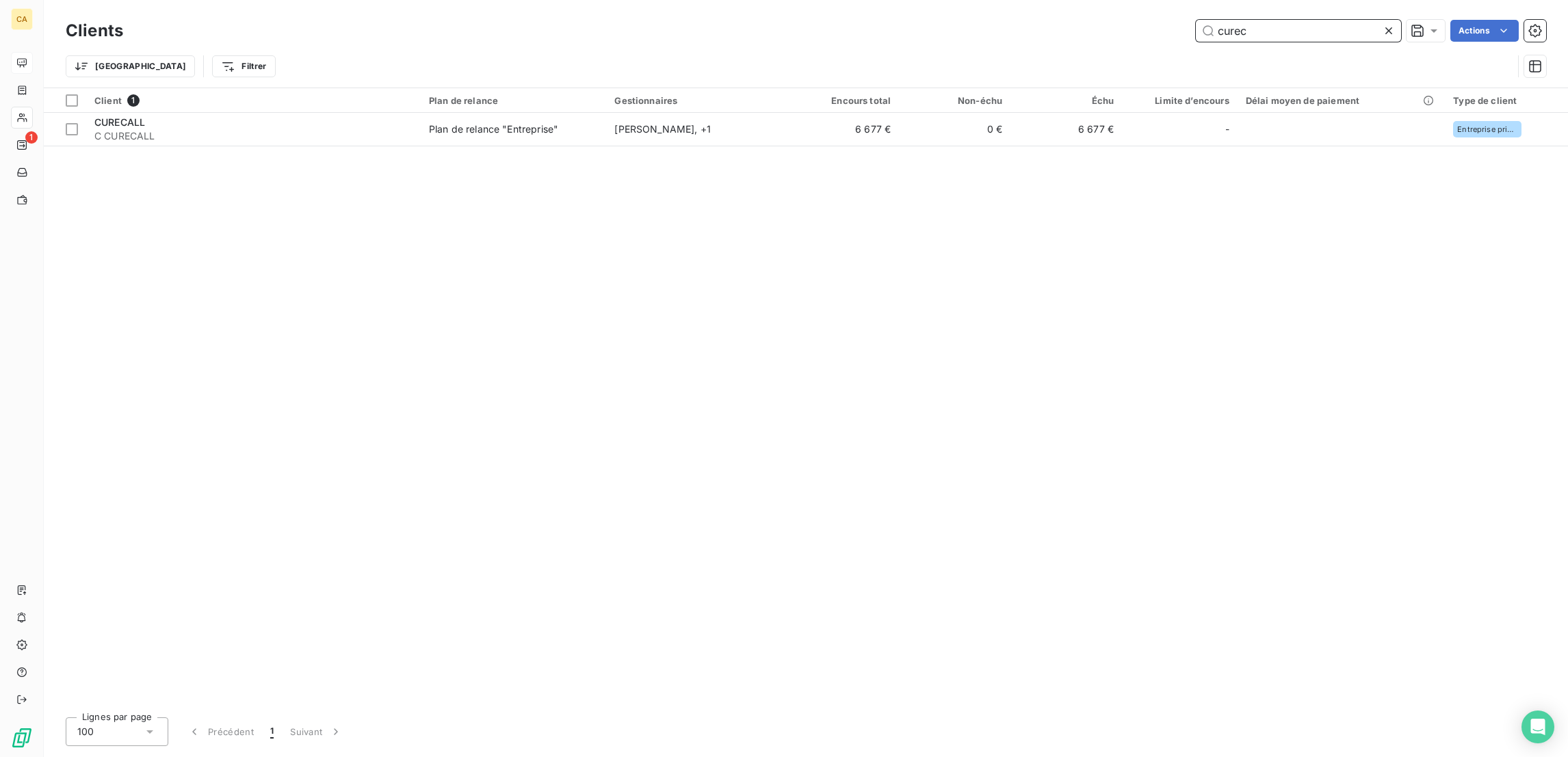
click at [1275, 25] on input "curec" at bounding box center [1298, 30] width 205 height 22
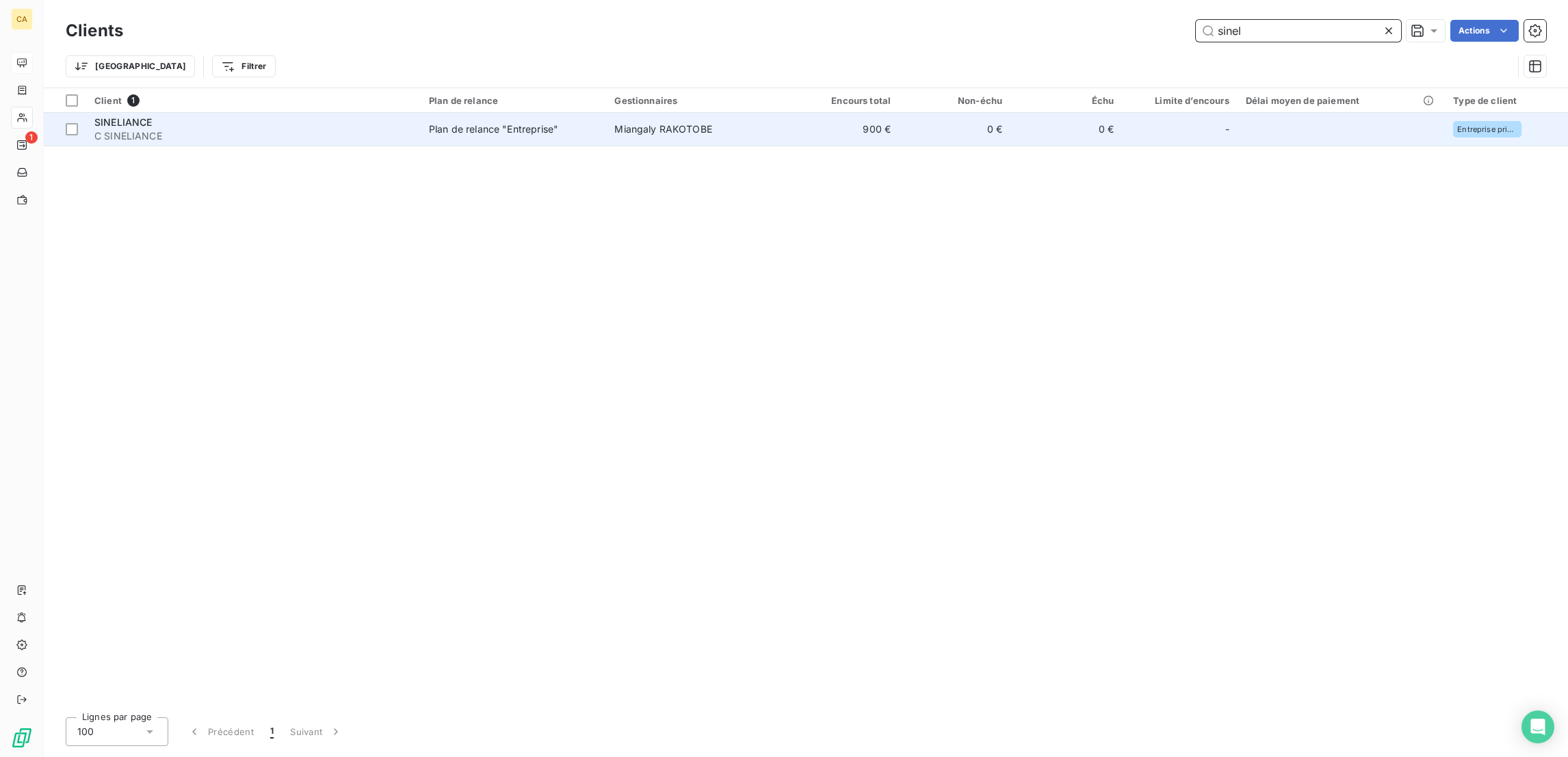
type input "sinel"
click at [788, 115] on td "900 €" at bounding box center [843, 129] width 111 height 33
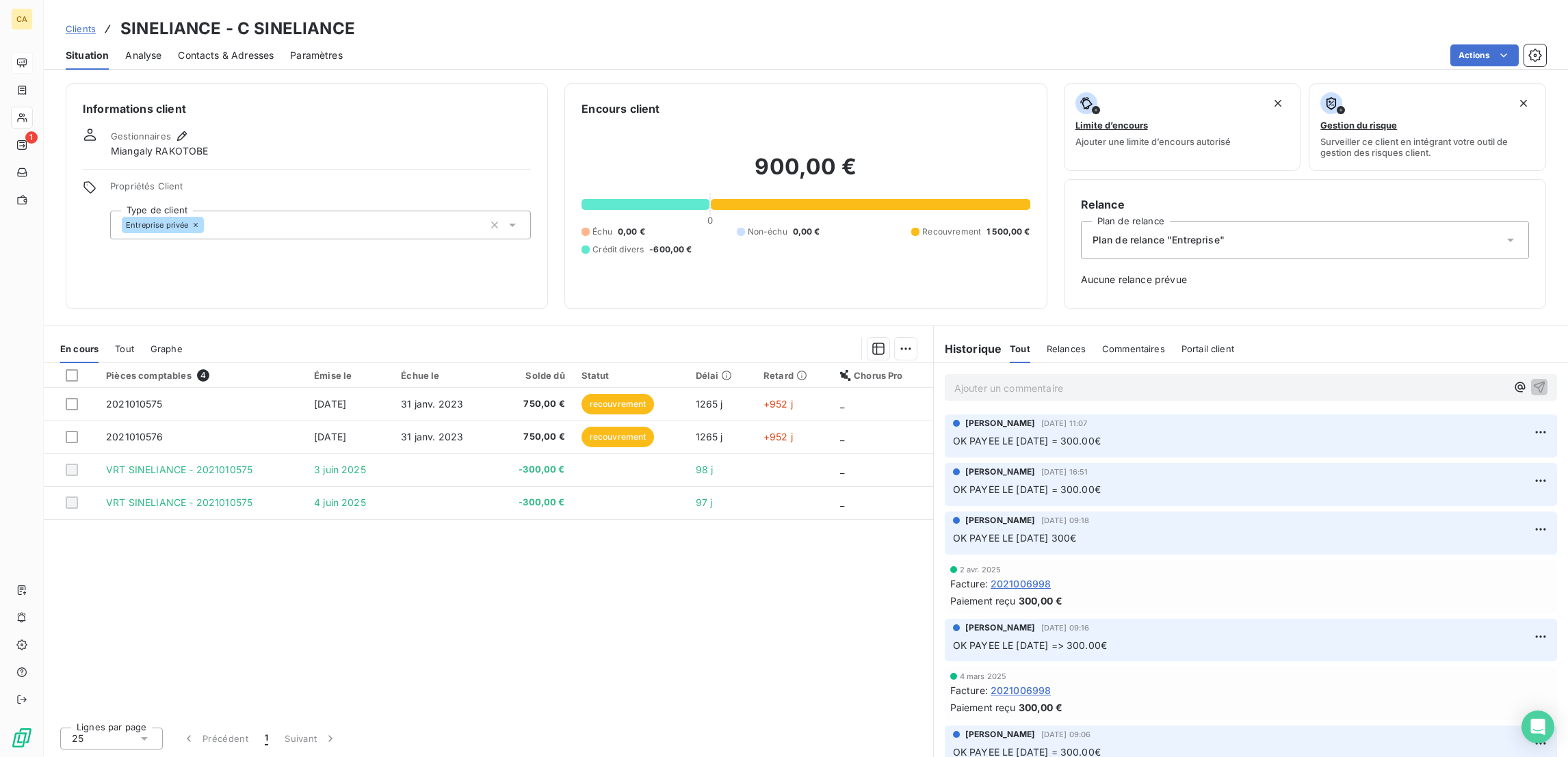
click at [230, 56] on div "Contacts & Adresses" at bounding box center [226, 55] width 96 height 28
click at [230, 50] on div "Contacts & Adresses" at bounding box center [226, 55] width 96 height 28
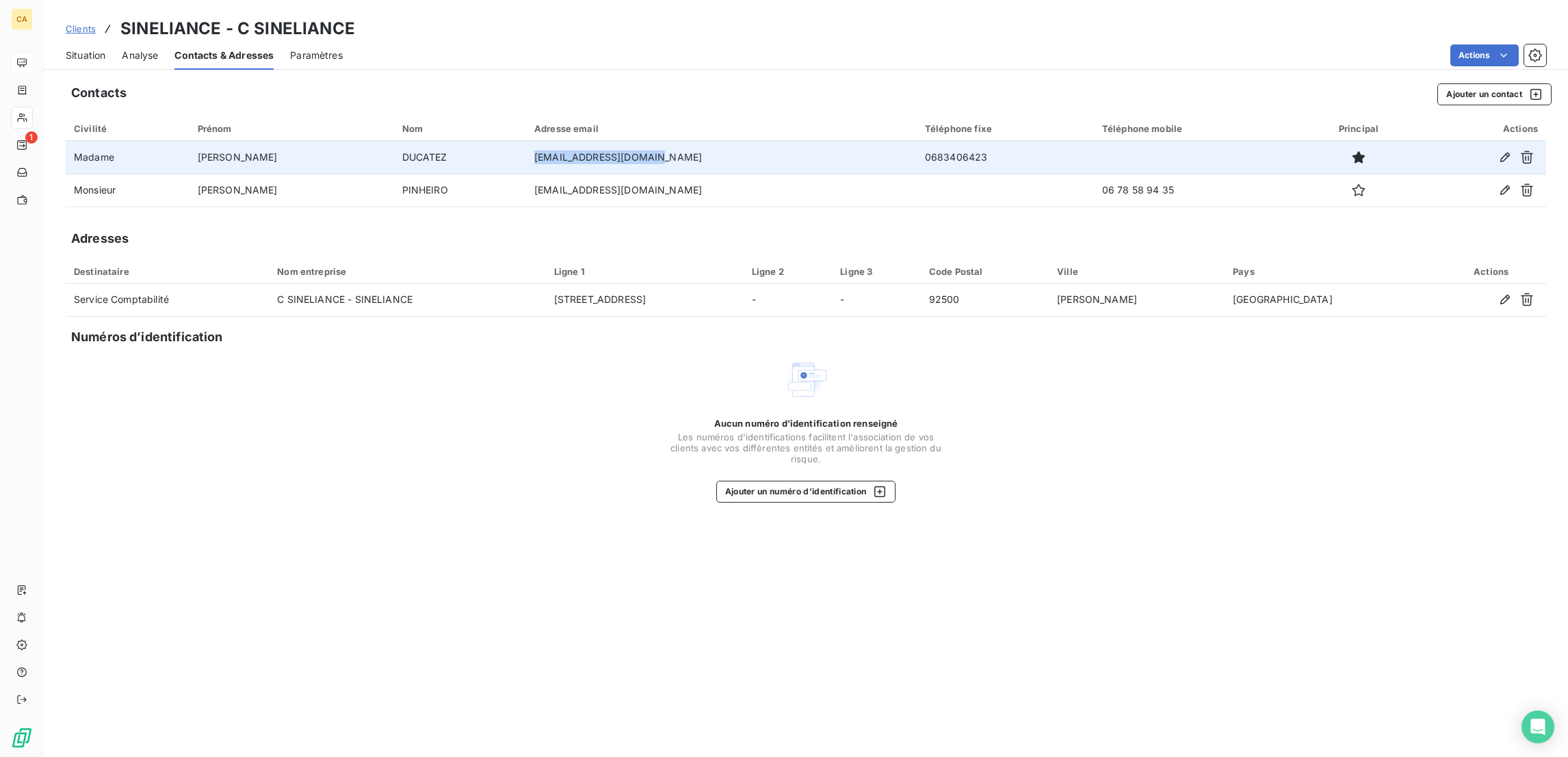
drag, startPoint x: 625, startPoint y: 136, endPoint x: 467, endPoint y: 126, distance: 158.3
click at [469, 141] on tr "Madame Natacha DUCATEZ contact@sineliance.com 0683406423" at bounding box center [805, 157] width 1480 height 33
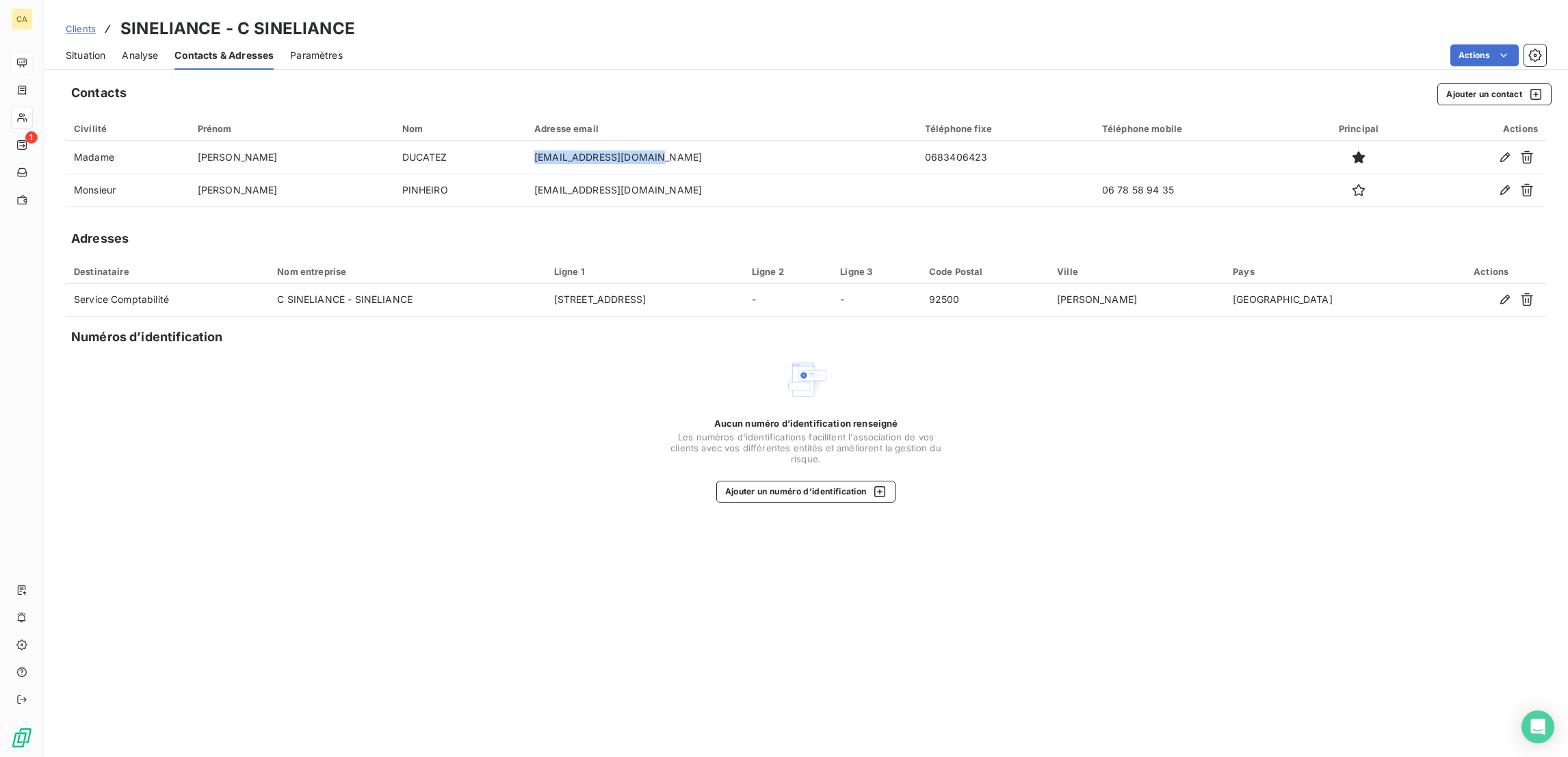
copy tr "contact@sineliance.com"
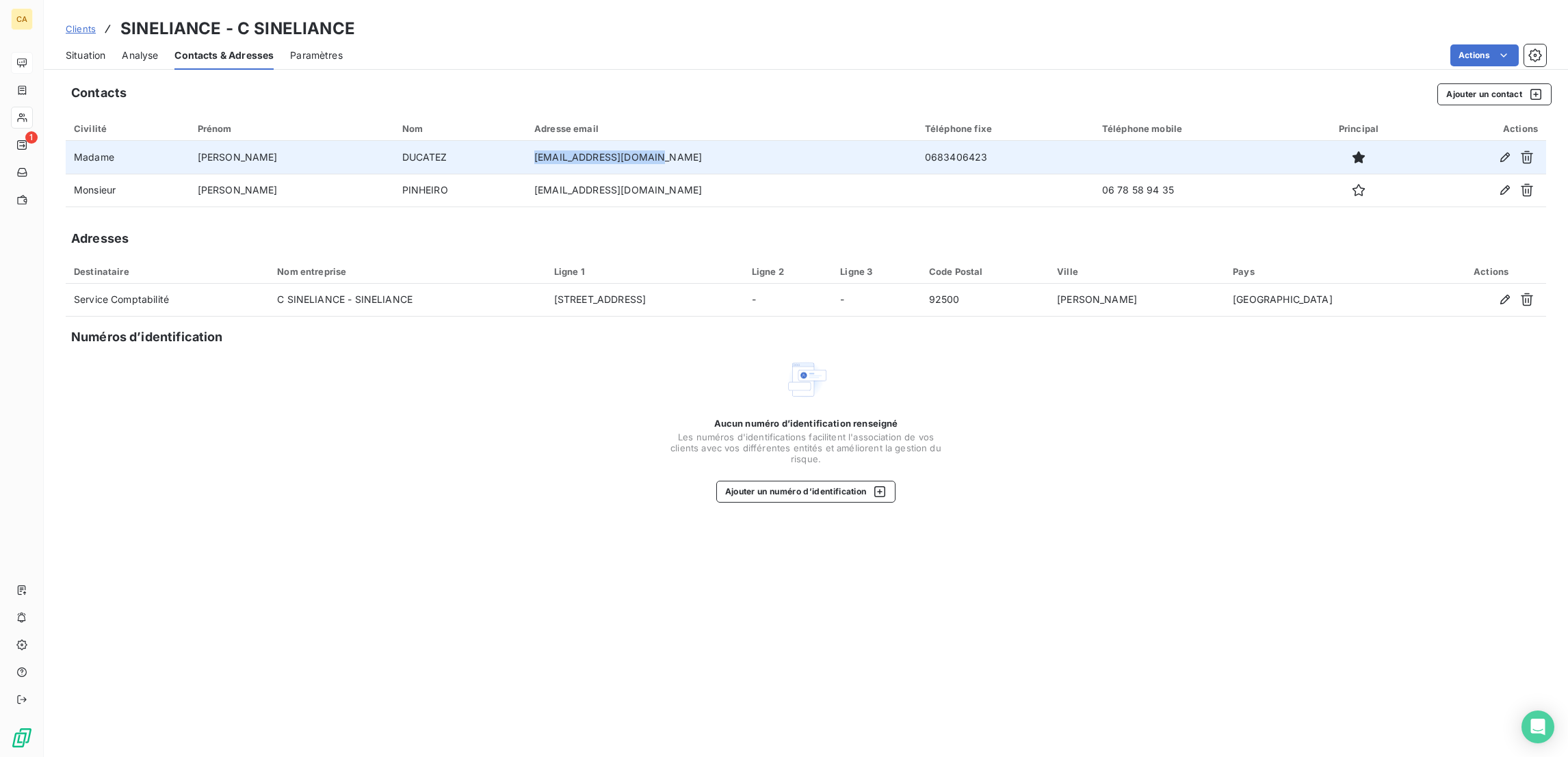
click at [588, 141] on td "contact@sineliance.com" at bounding box center [721, 157] width 390 height 33
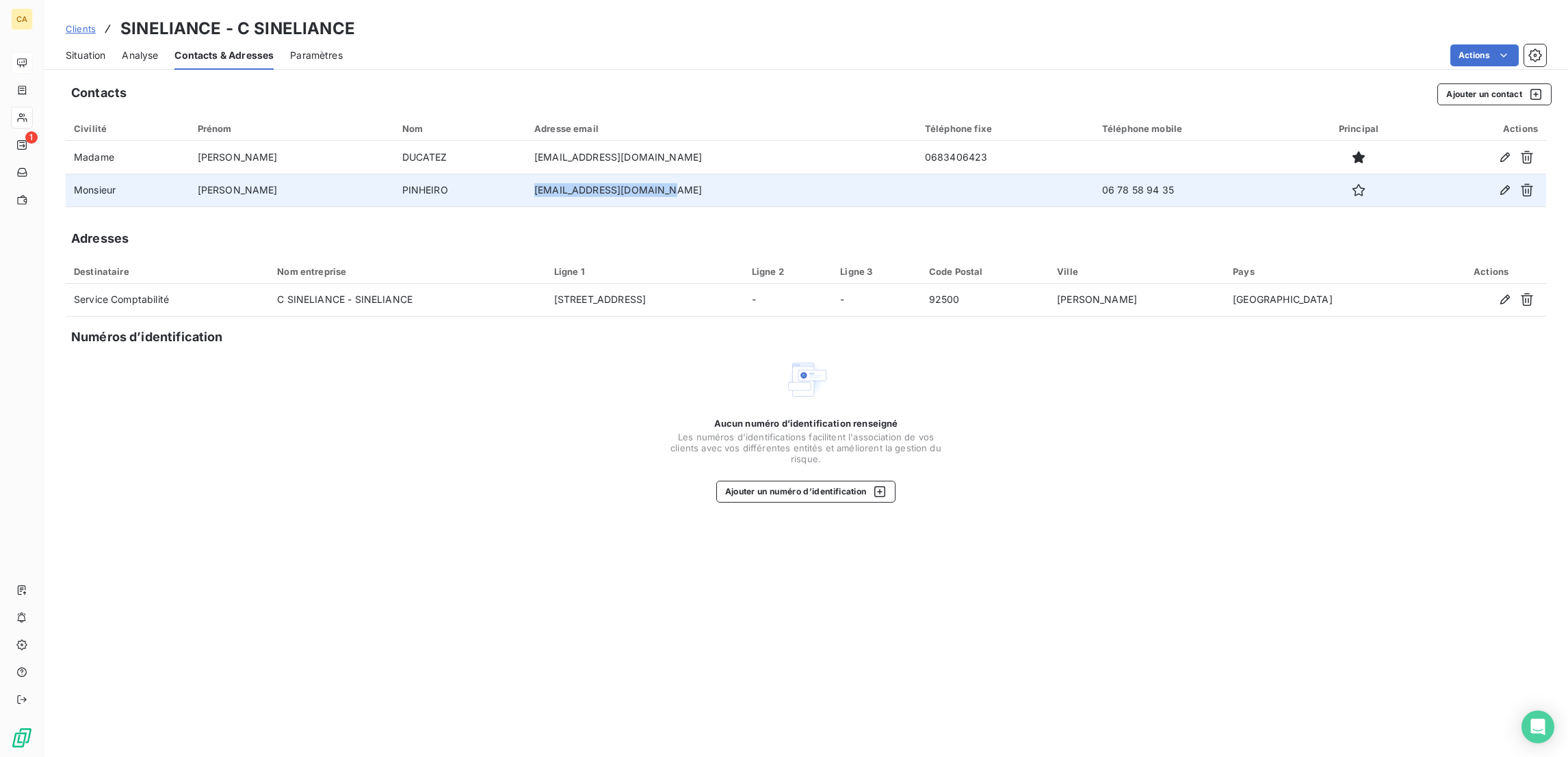
drag, startPoint x: 608, startPoint y: 162, endPoint x: 443, endPoint y: 159, distance: 165.0
click at [443, 173] on tr "Monsieur JOAO PINHEIRO jpinheiro@sineliance.com 06 78 58 94 35" at bounding box center [805, 189] width 1480 height 33
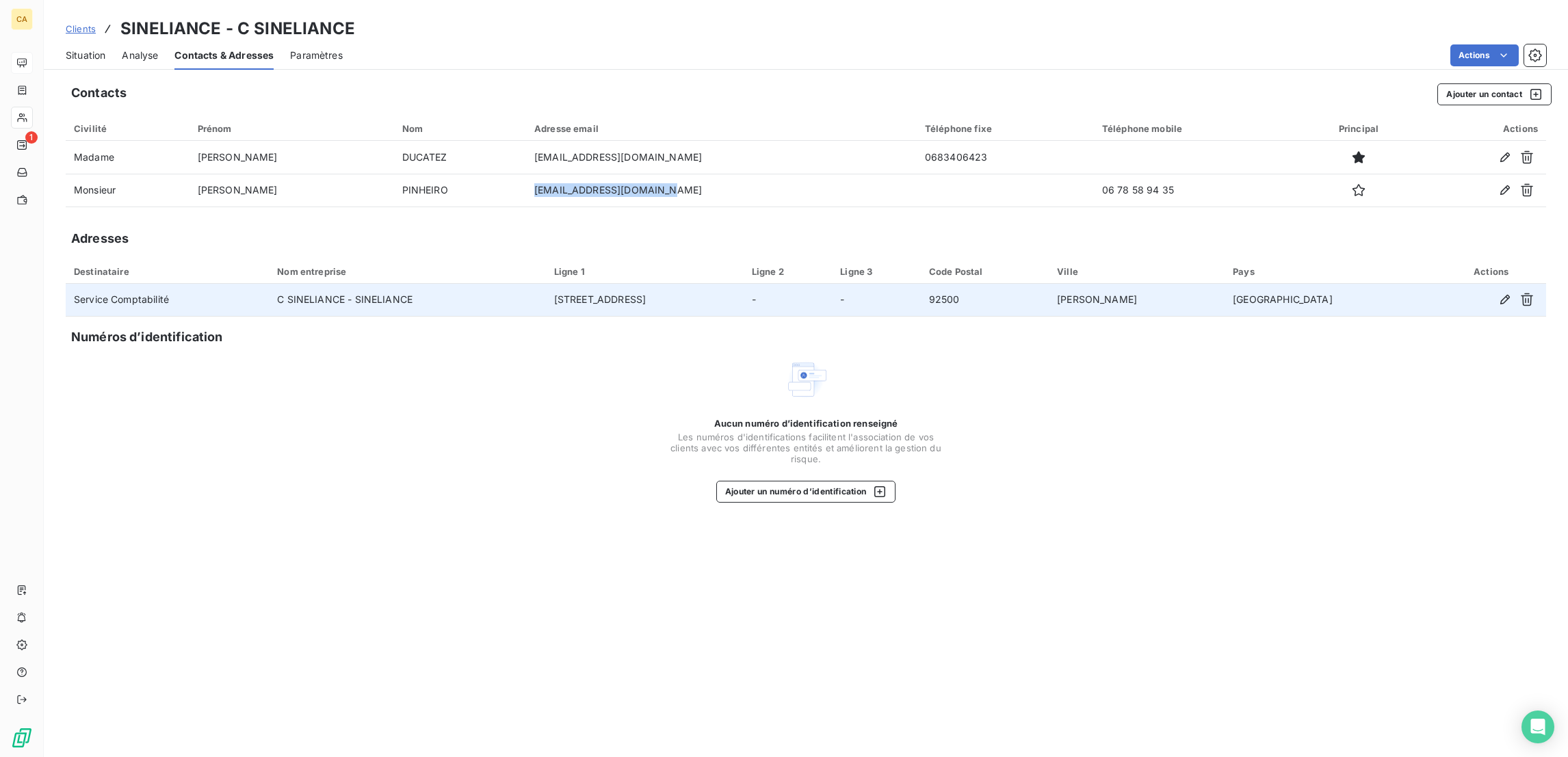
copy tr "jpinheiro@sineliance.com"
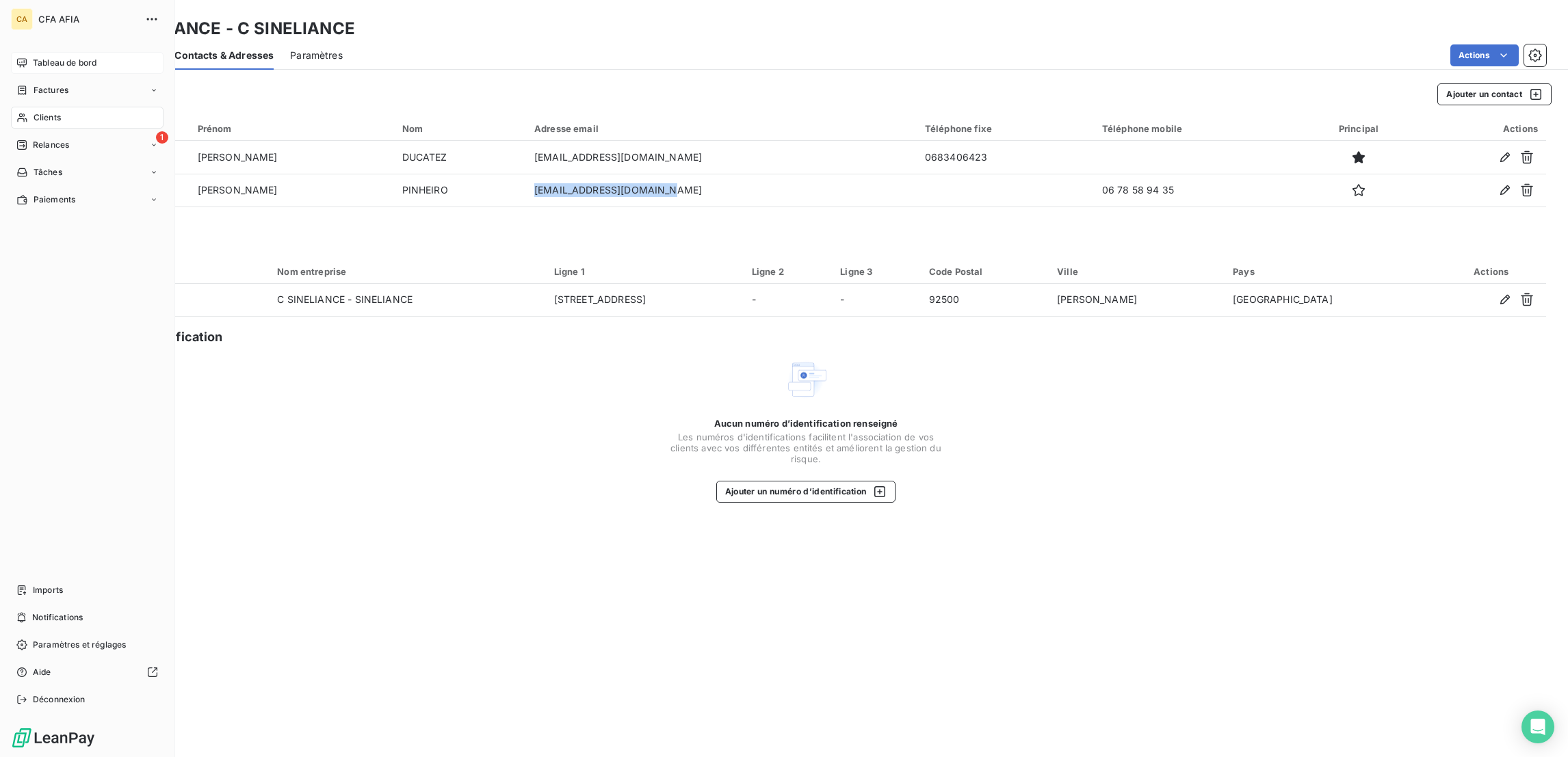
click at [24, 107] on div "Clients" at bounding box center [87, 117] width 153 height 22
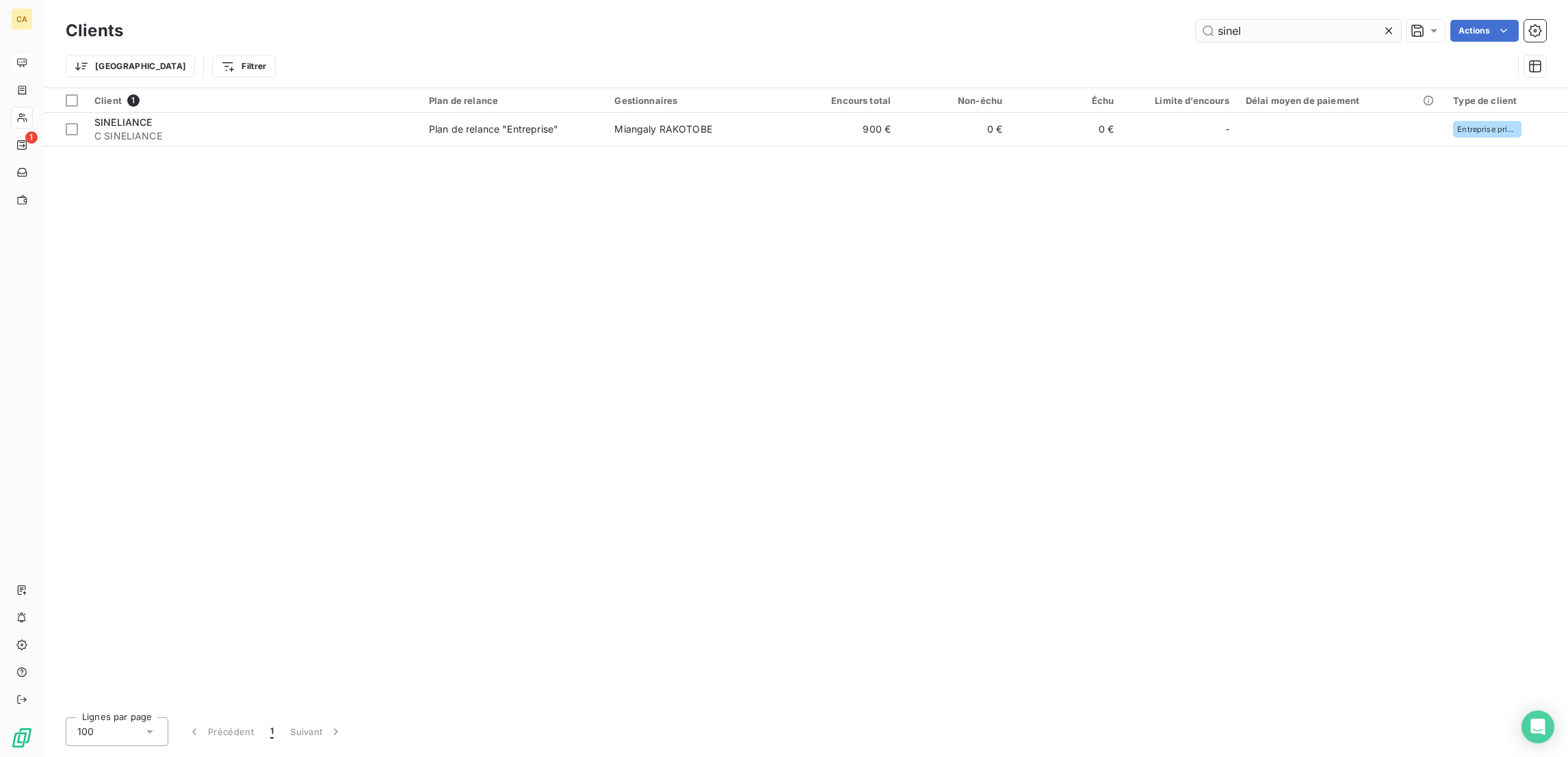
click at [1275, 25] on input "sinel" at bounding box center [1298, 30] width 205 height 22
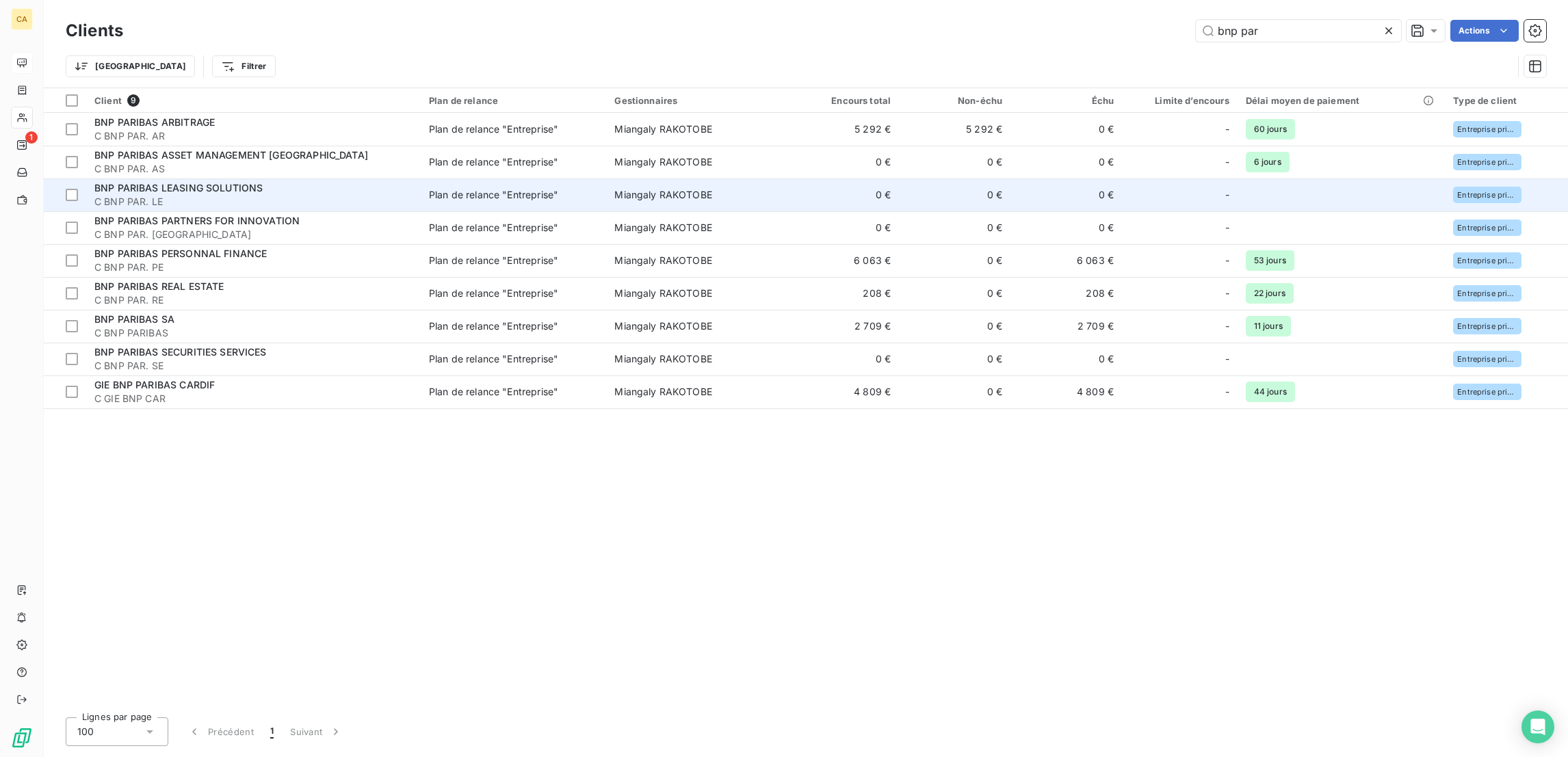
type input "bnp par"
click at [272, 181] on div "BNP PARIBAS LEASING SOLUTIONS" at bounding box center [253, 187] width 318 height 13
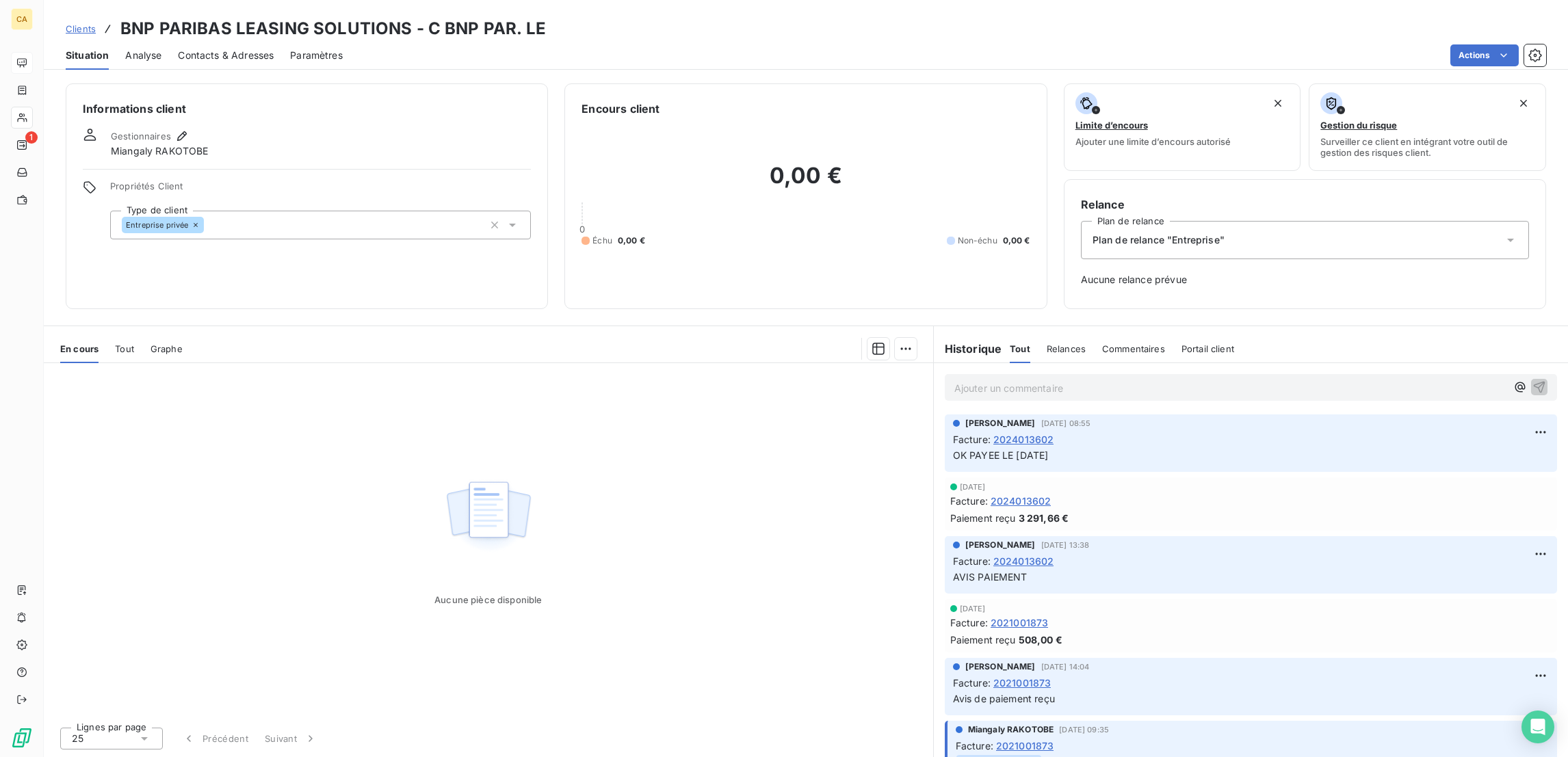
click at [1011, 432] on span "2024013602" at bounding box center [1023, 439] width 60 height 14
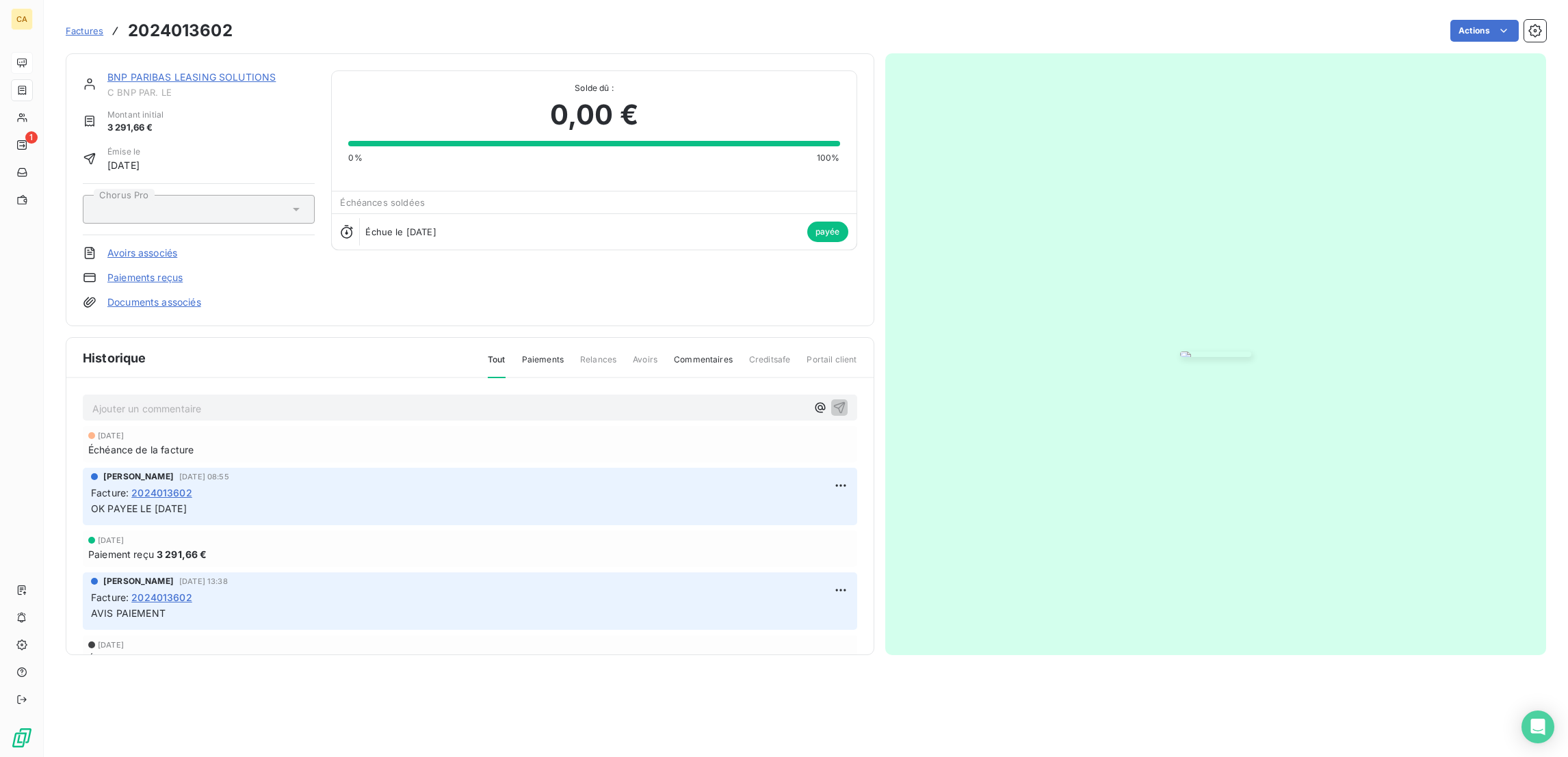
click at [1180, 357] on img "button" at bounding box center [1215, 355] width 71 height 5
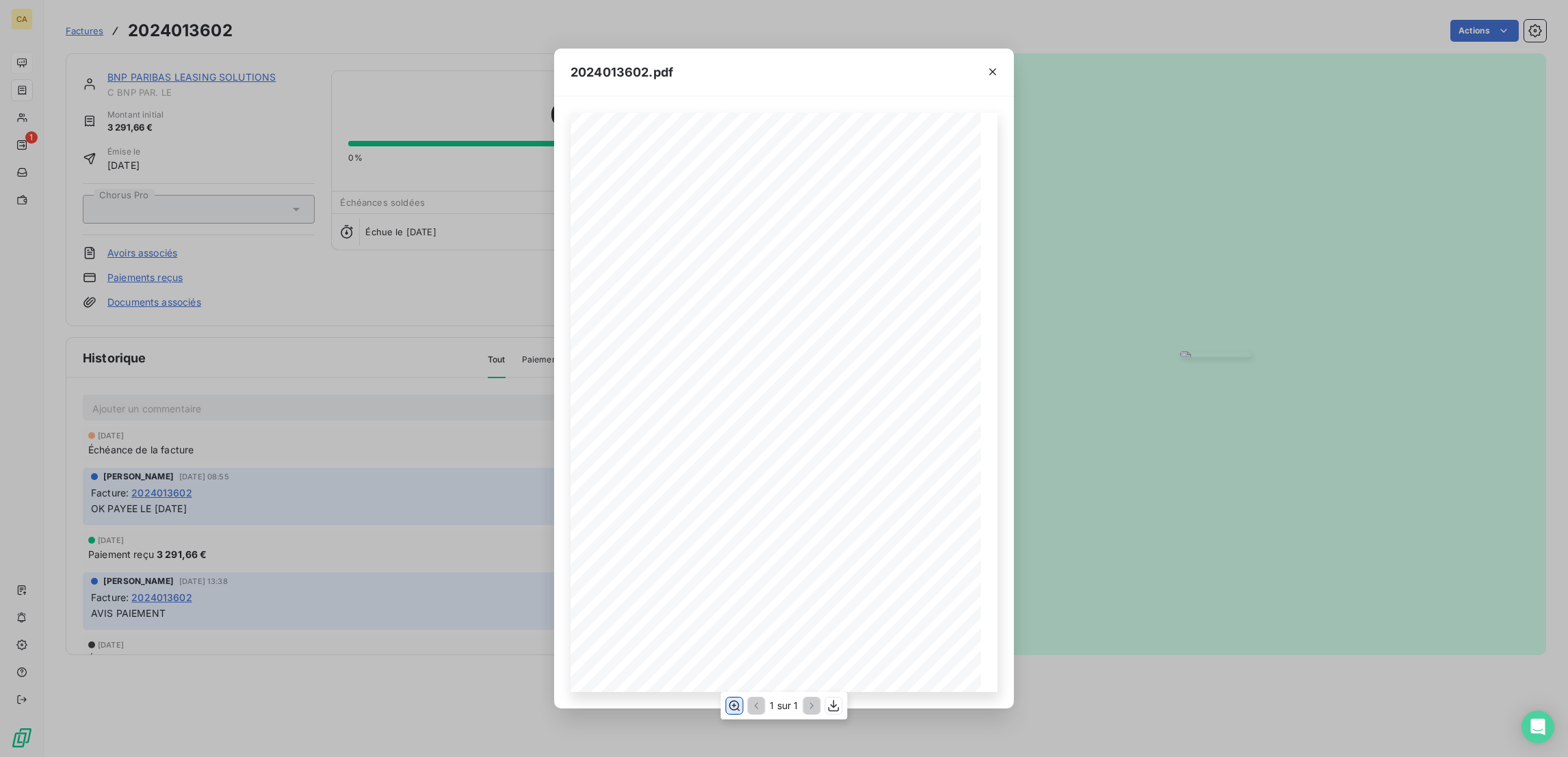
click at [738, 698] on button "button" at bounding box center [733, 705] width 16 height 16
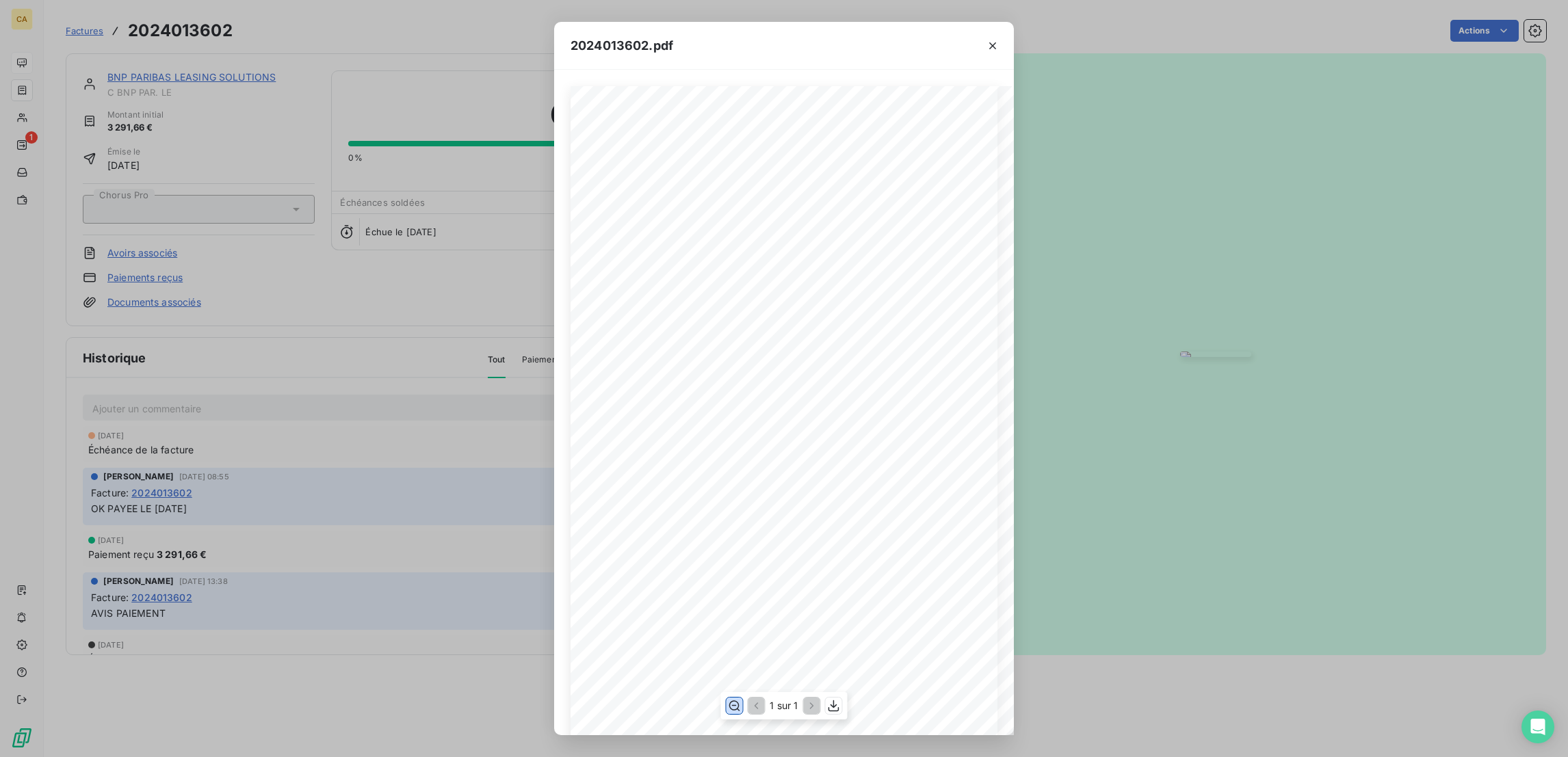
scroll to position [205, 0]
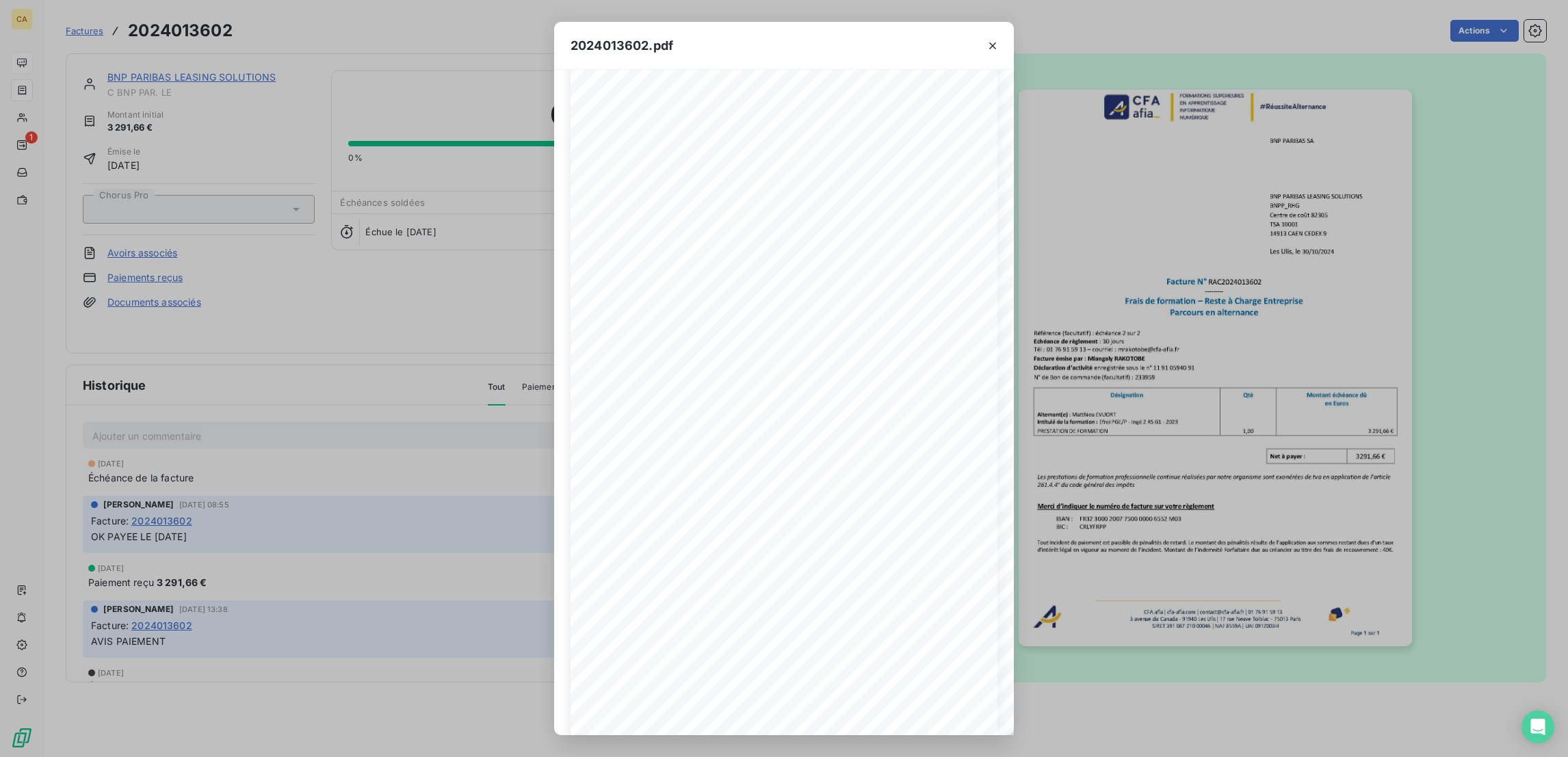
click at [27, 91] on div "2024013602.pdf CFA afia | cfa-afia.com | contact@cfa-afia.fr | 01 76 91 59 13 3…" at bounding box center [784, 378] width 1568 height 757
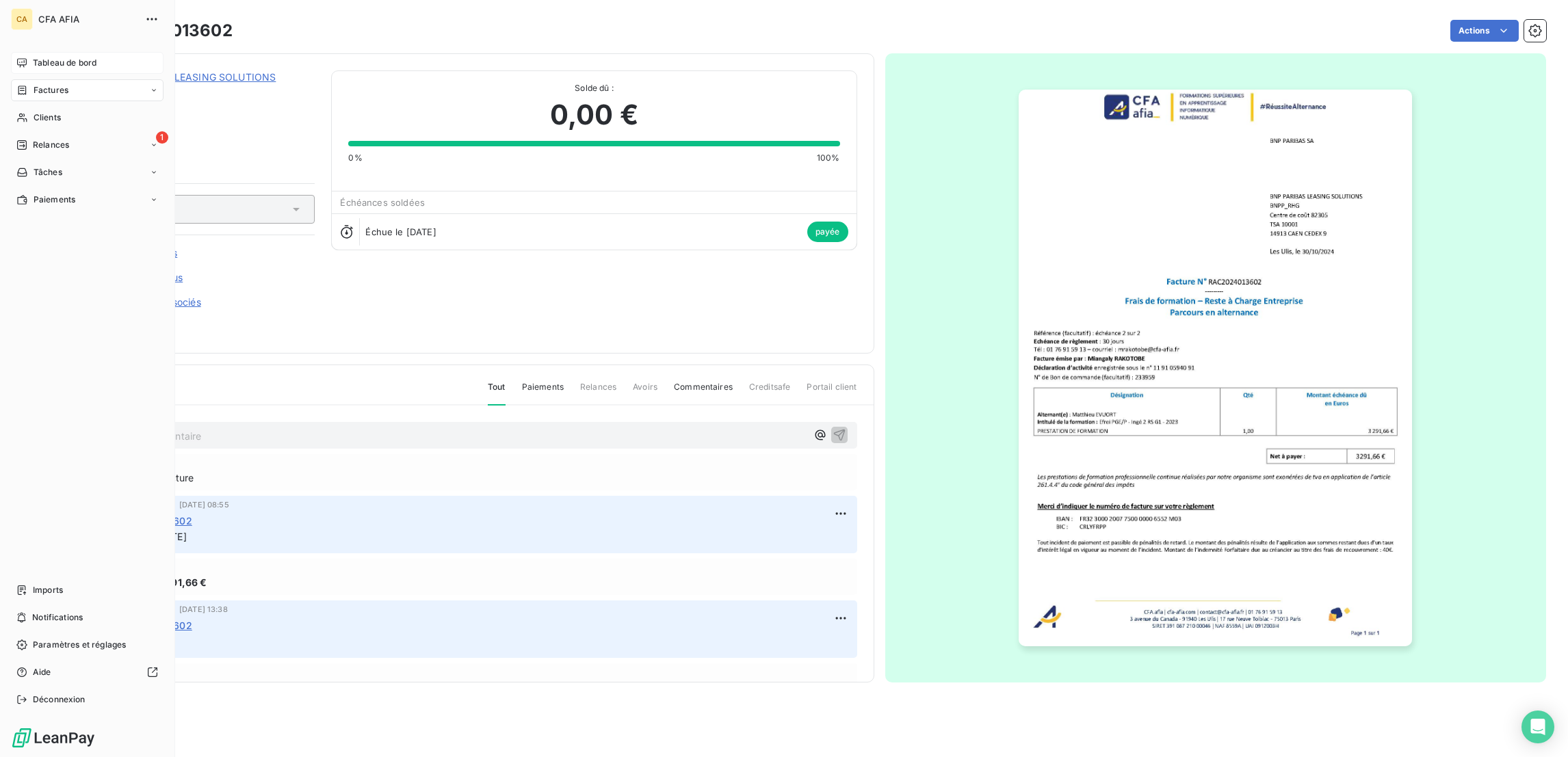
click at [20, 84] on div "Factures" at bounding box center [42, 91] width 52 height 12
click at [24, 84] on div "Factures" at bounding box center [42, 91] width 52 height 12
click at [25, 84] on div "Factures" at bounding box center [42, 91] width 52 height 12
click at [36, 111] on span "Factures" at bounding box center [50, 117] width 35 height 12
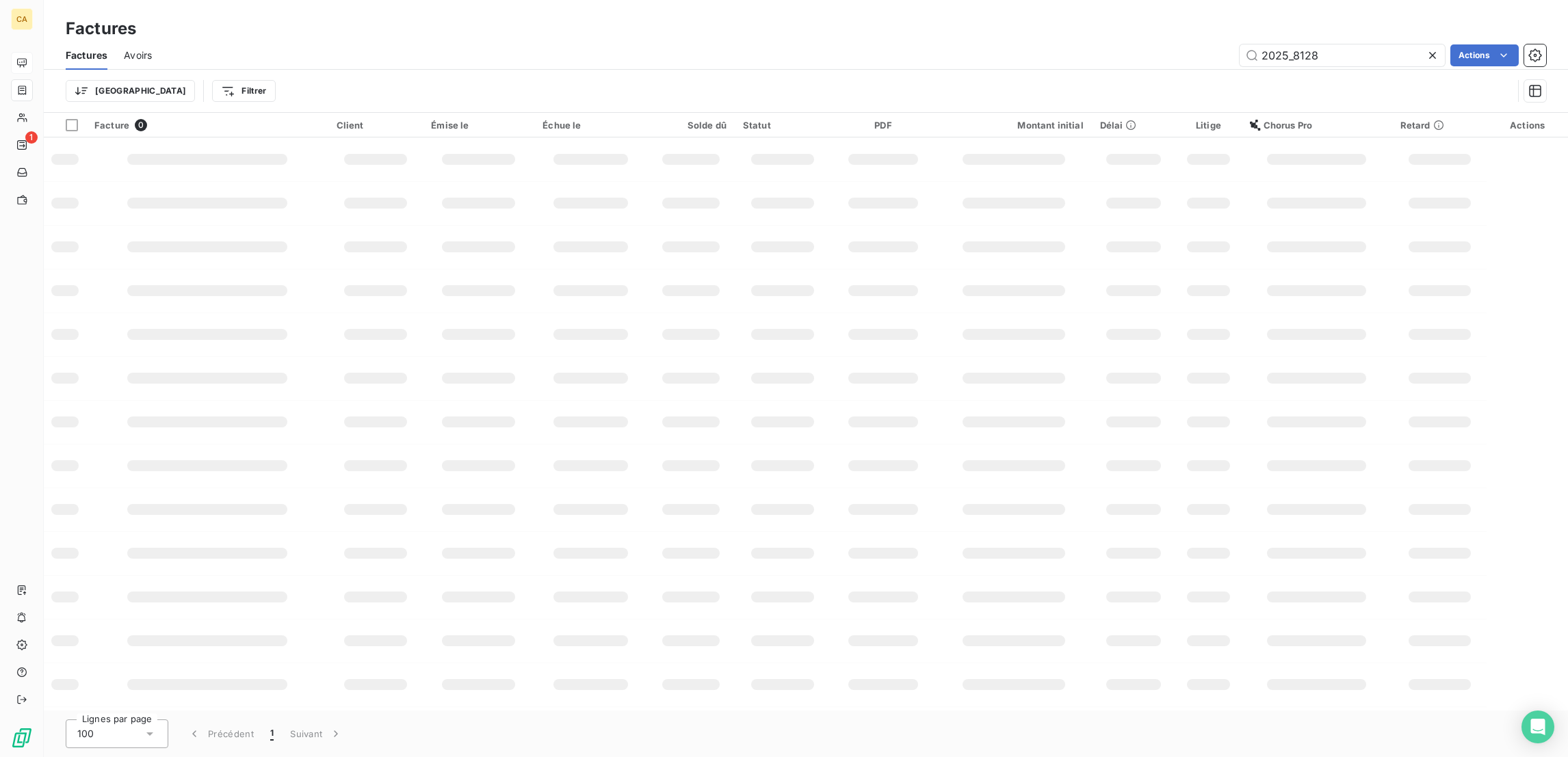
drag, startPoint x: 1306, startPoint y: 49, endPoint x: 1295, endPoint y: 52, distance: 11.4
click at [1295, 52] on div "2025_8128" at bounding box center [1341, 55] width 205 height 22
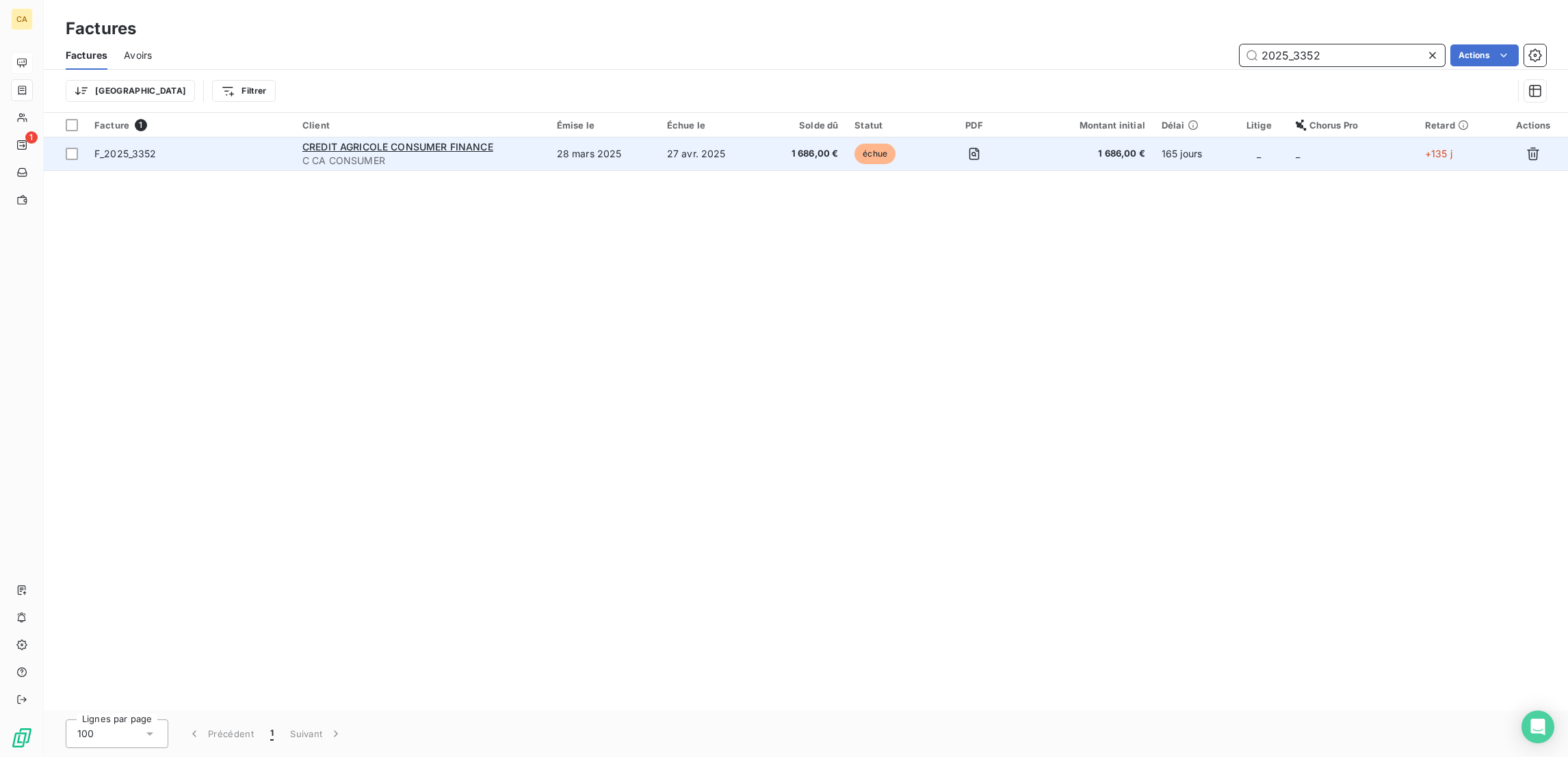
type input "2025_3352"
click at [593, 138] on td "28 mars 2025" at bounding box center [604, 154] width 110 height 33
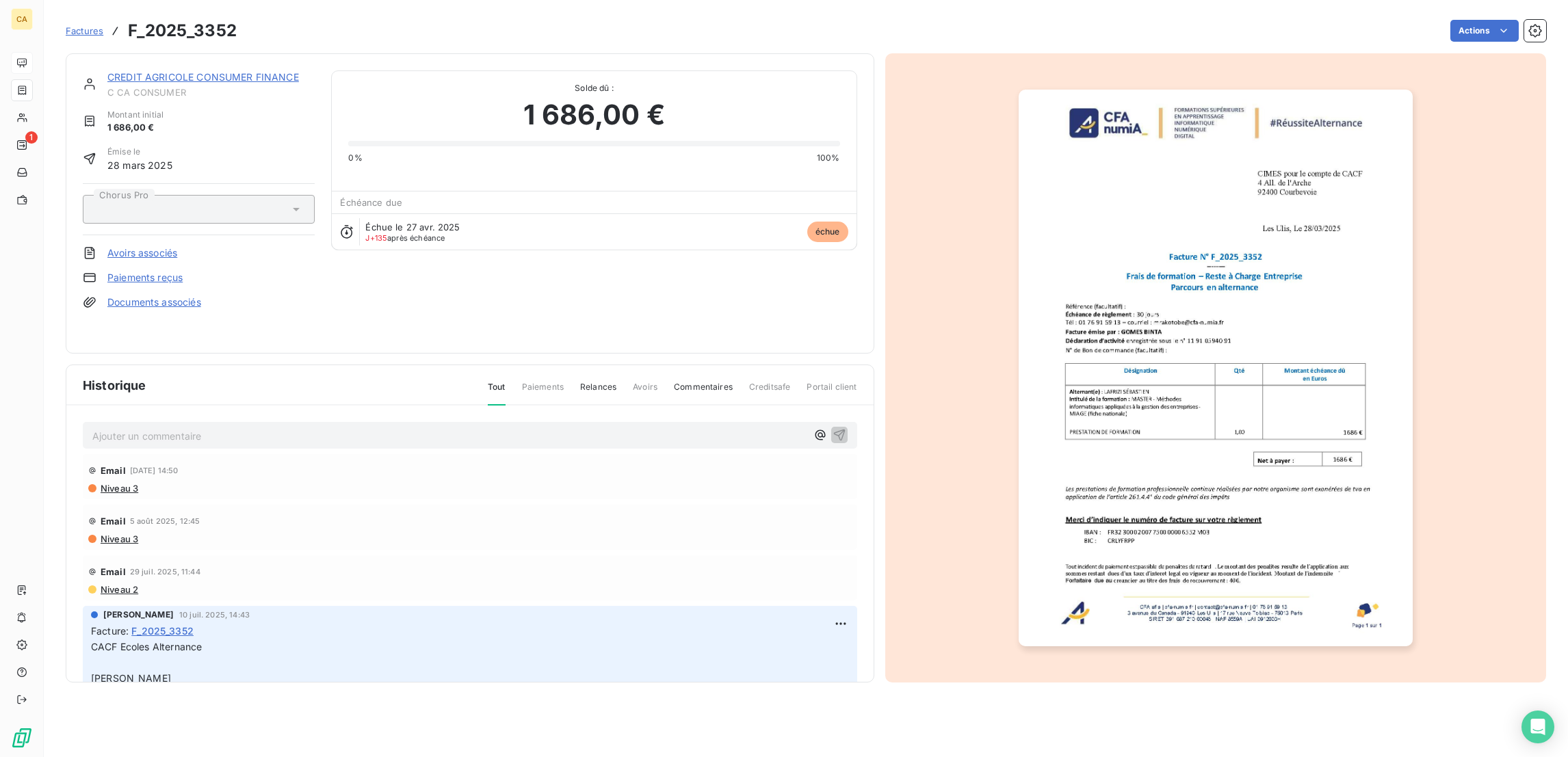
click at [247, 71] on link "CREDIT AGRICOLE CONSUMER FINANCE" at bounding box center [203, 76] width 191 height 12
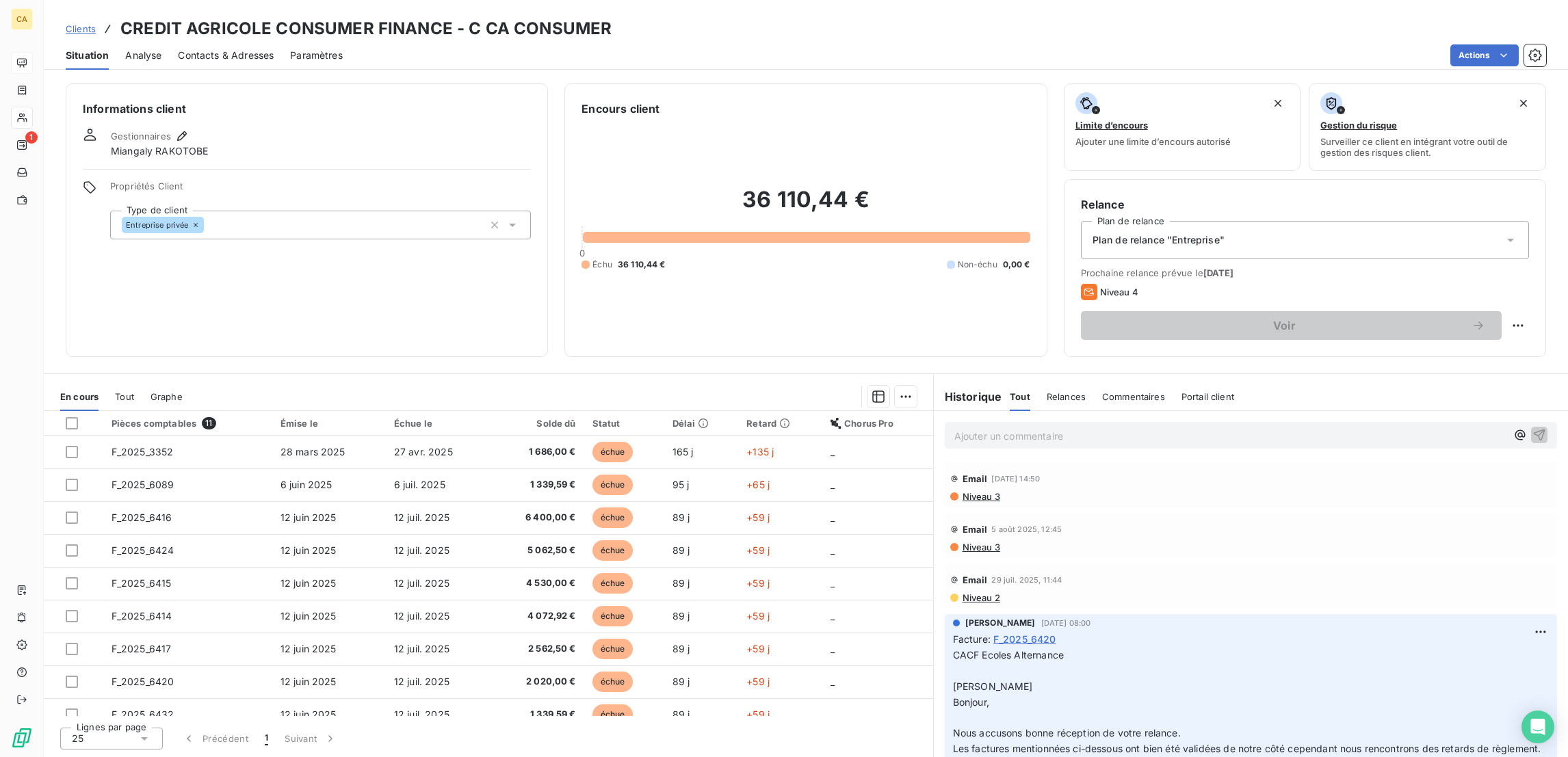
click at [216, 52] on div "Contacts & Adresses" at bounding box center [226, 55] width 96 height 28
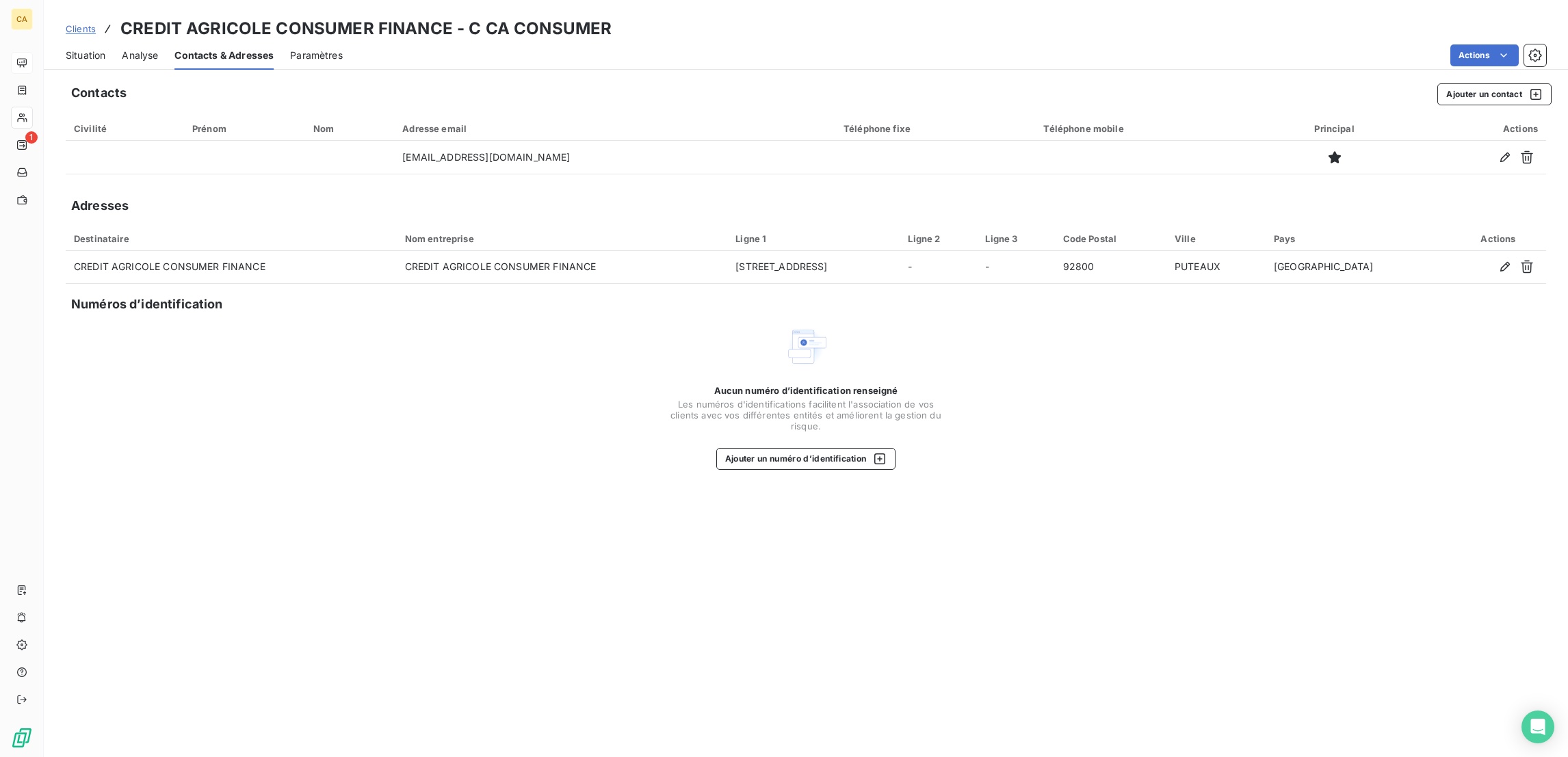
click at [77, 49] on span "Situation" at bounding box center [85, 55] width 40 height 13
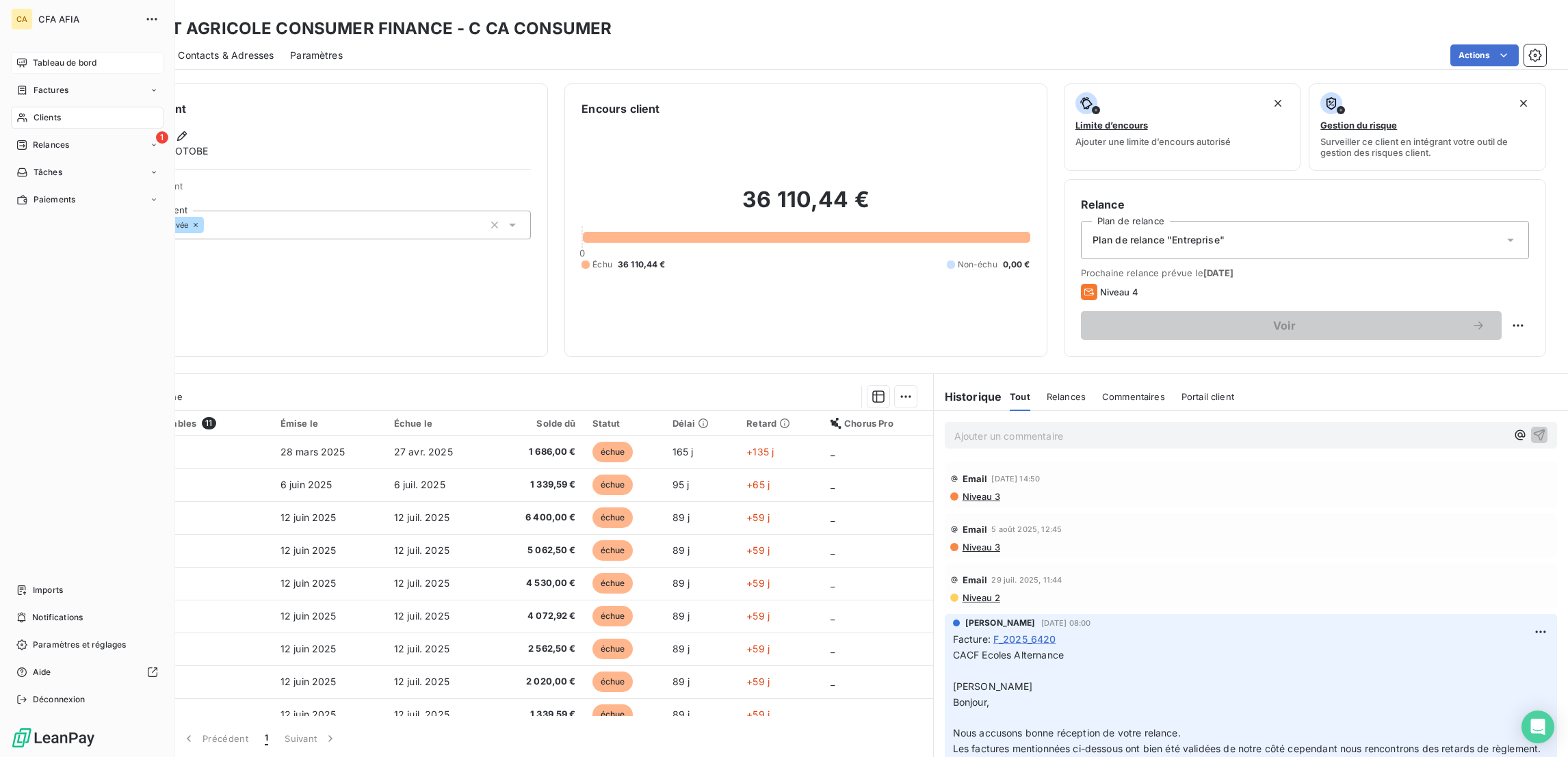
click at [21, 112] on icon at bounding box center [21, 117] width 12 height 11
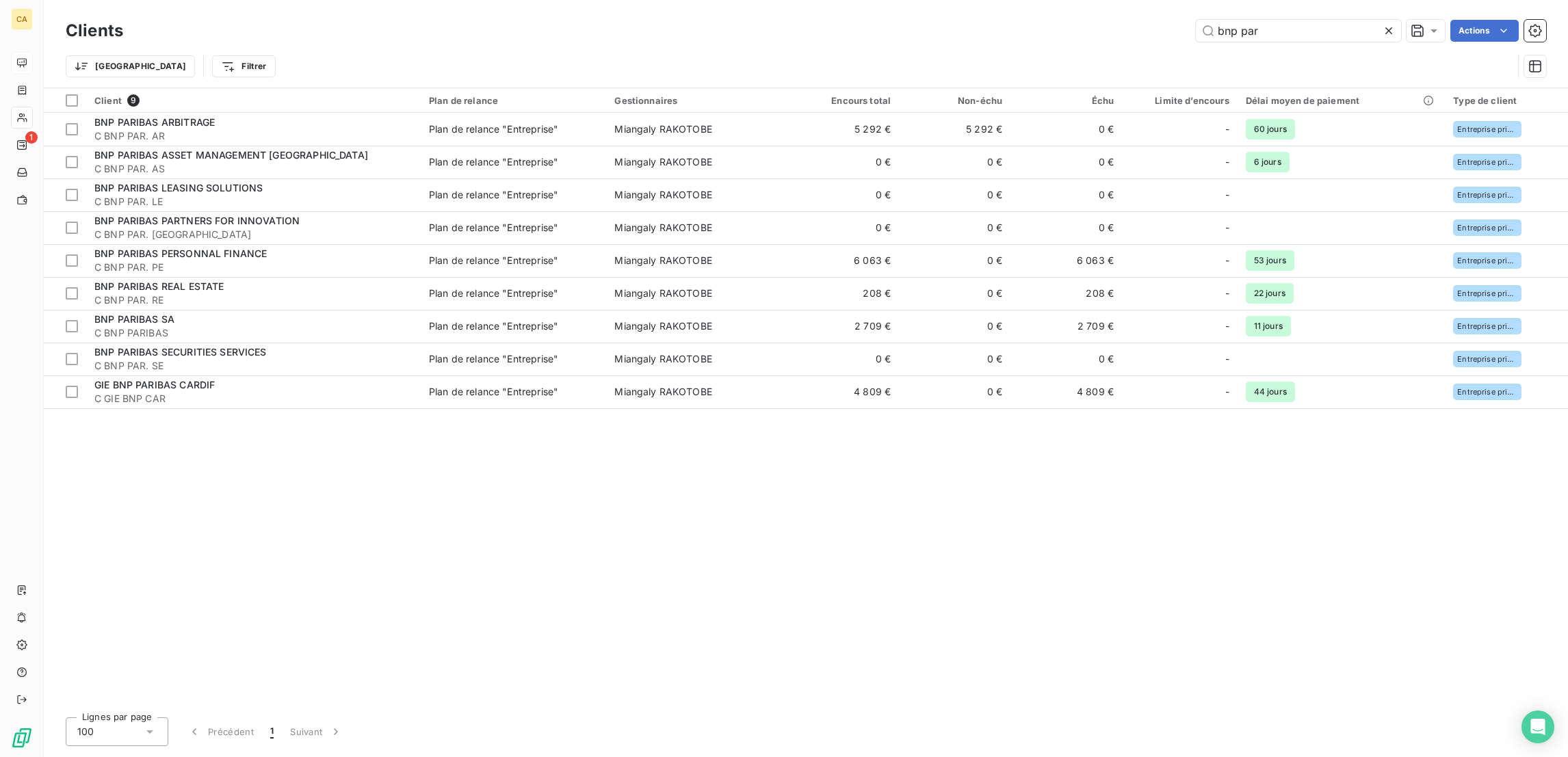
drag, startPoint x: 1312, startPoint y: 28, endPoint x: 1117, endPoint y: 38, distance: 195.3
click at [1123, 38] on div "Clients bnp par Actions" at bounding box center [805, 30] width 1480 height 28
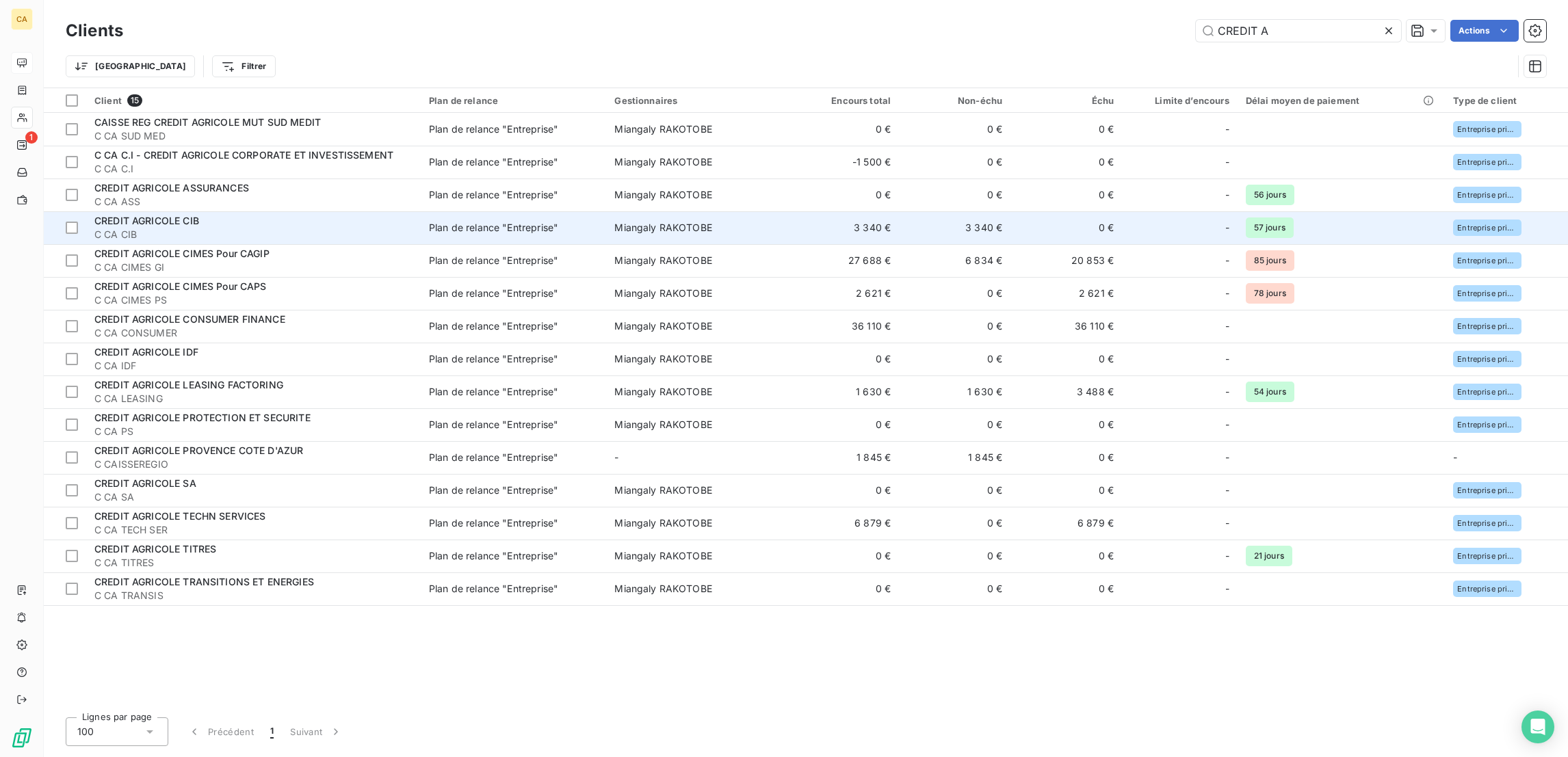
type input "CREDIT A"
click at [164, 227] on span "C CA CIB" at bounding box center [253, 234] width 318 height 13
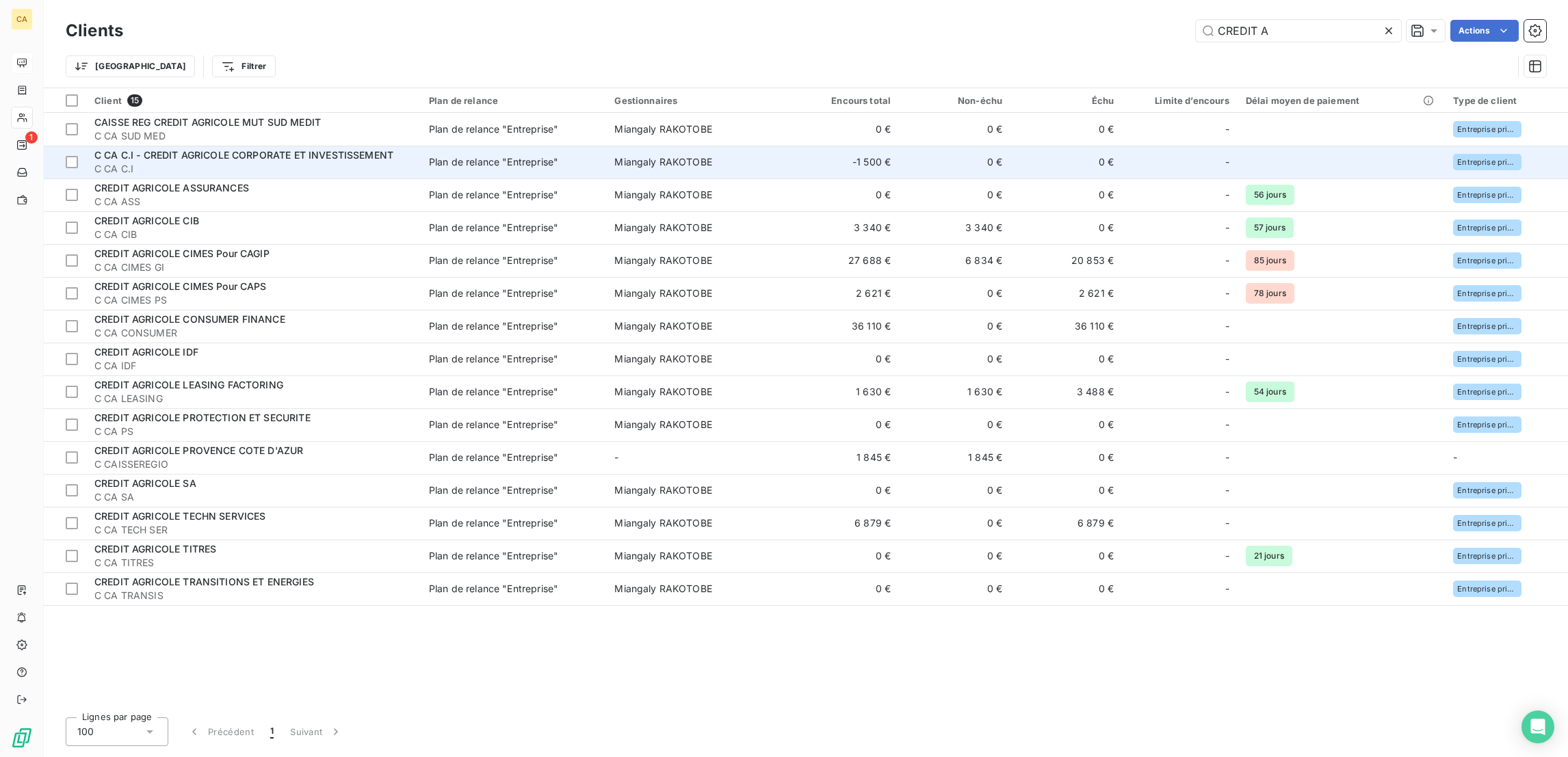
click at [853, 146] on td "-1 500 €" at bounding box center [843, 162] width 111 height 33
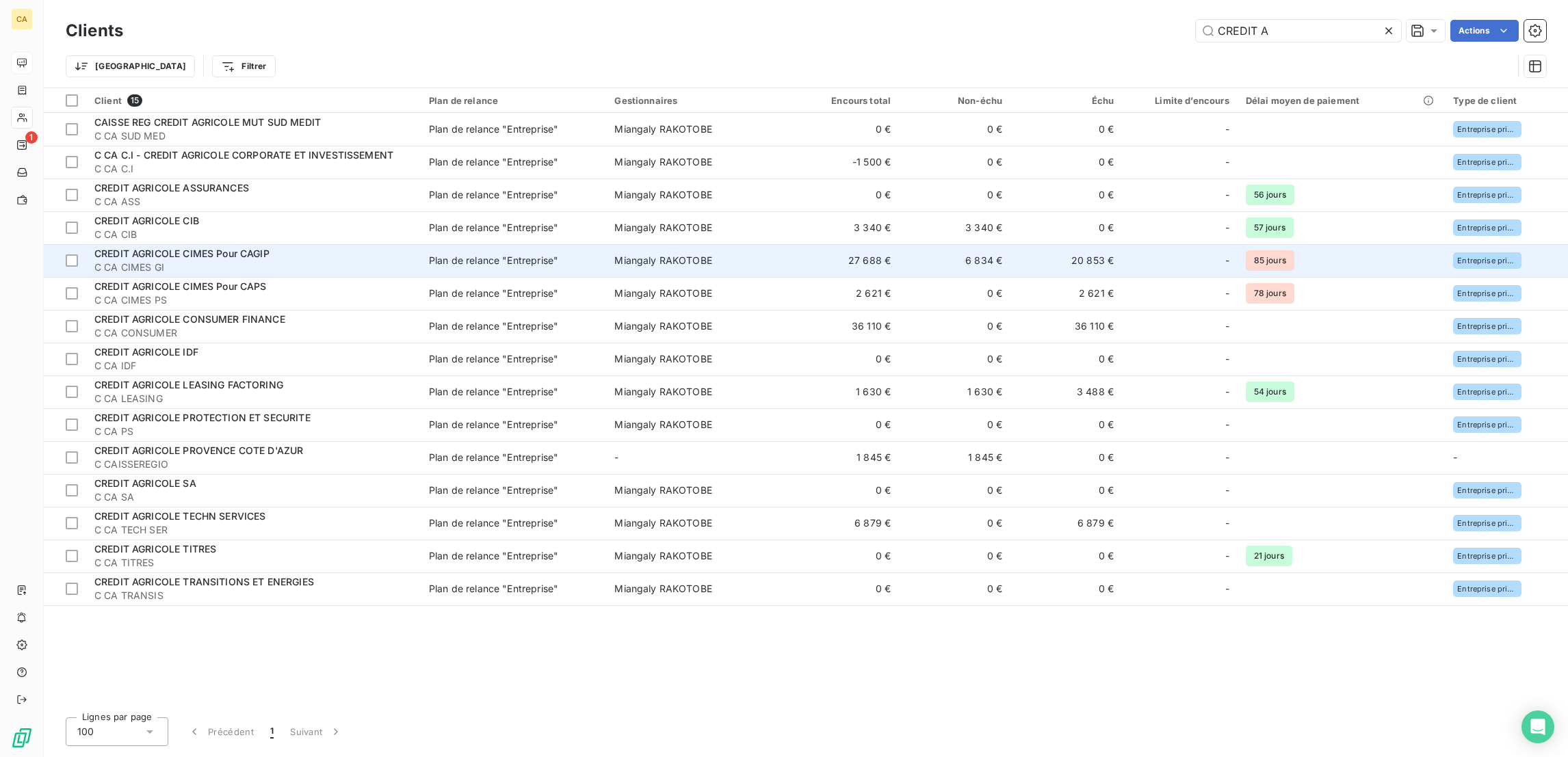
click at [859, 244] on td "27 688 €" at bounding box center [843, 260] width 111 height 33
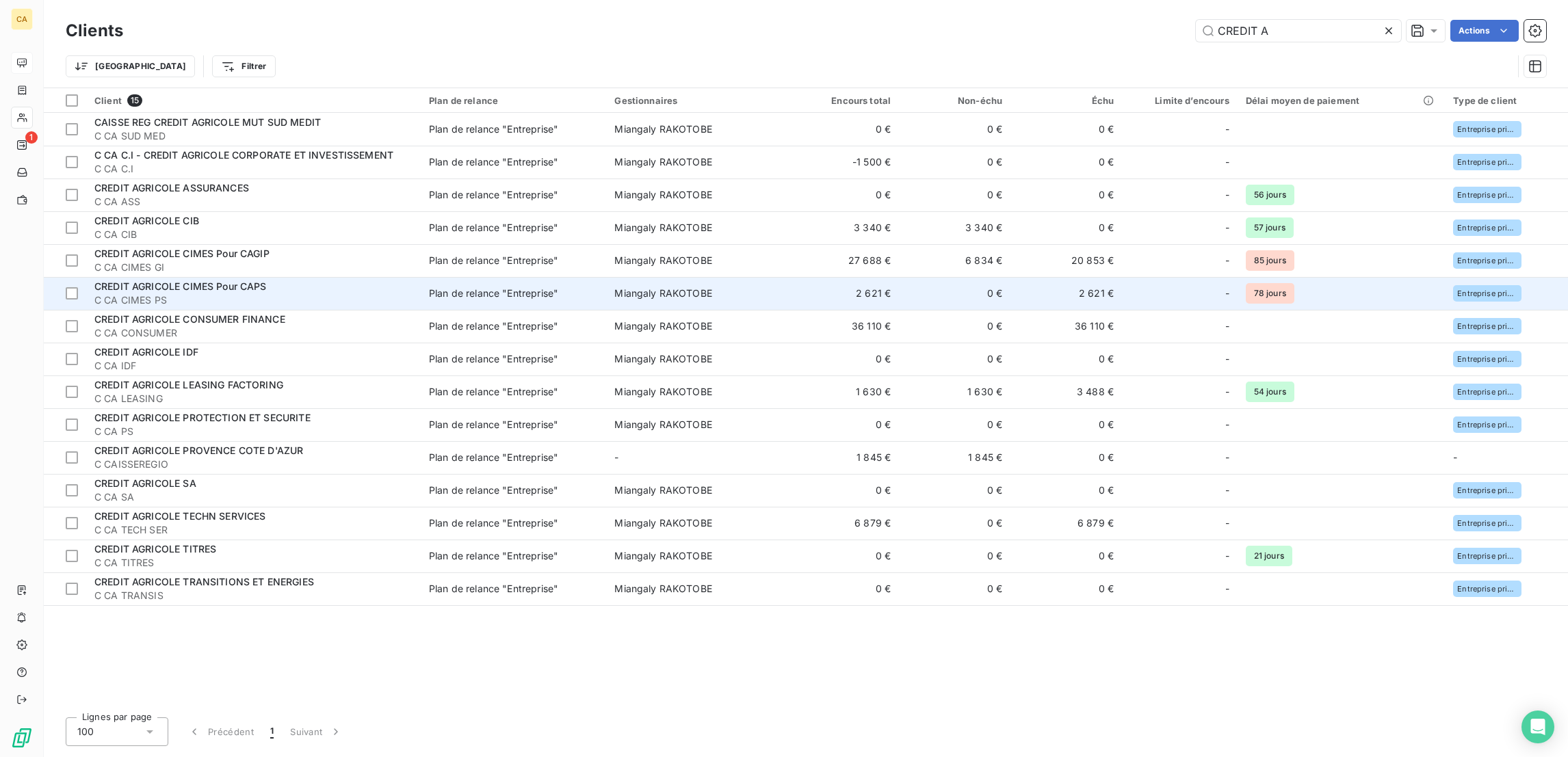
click at [796, 277] on td "2 621 €" at bounding box center [843, 293] width 111 height 33
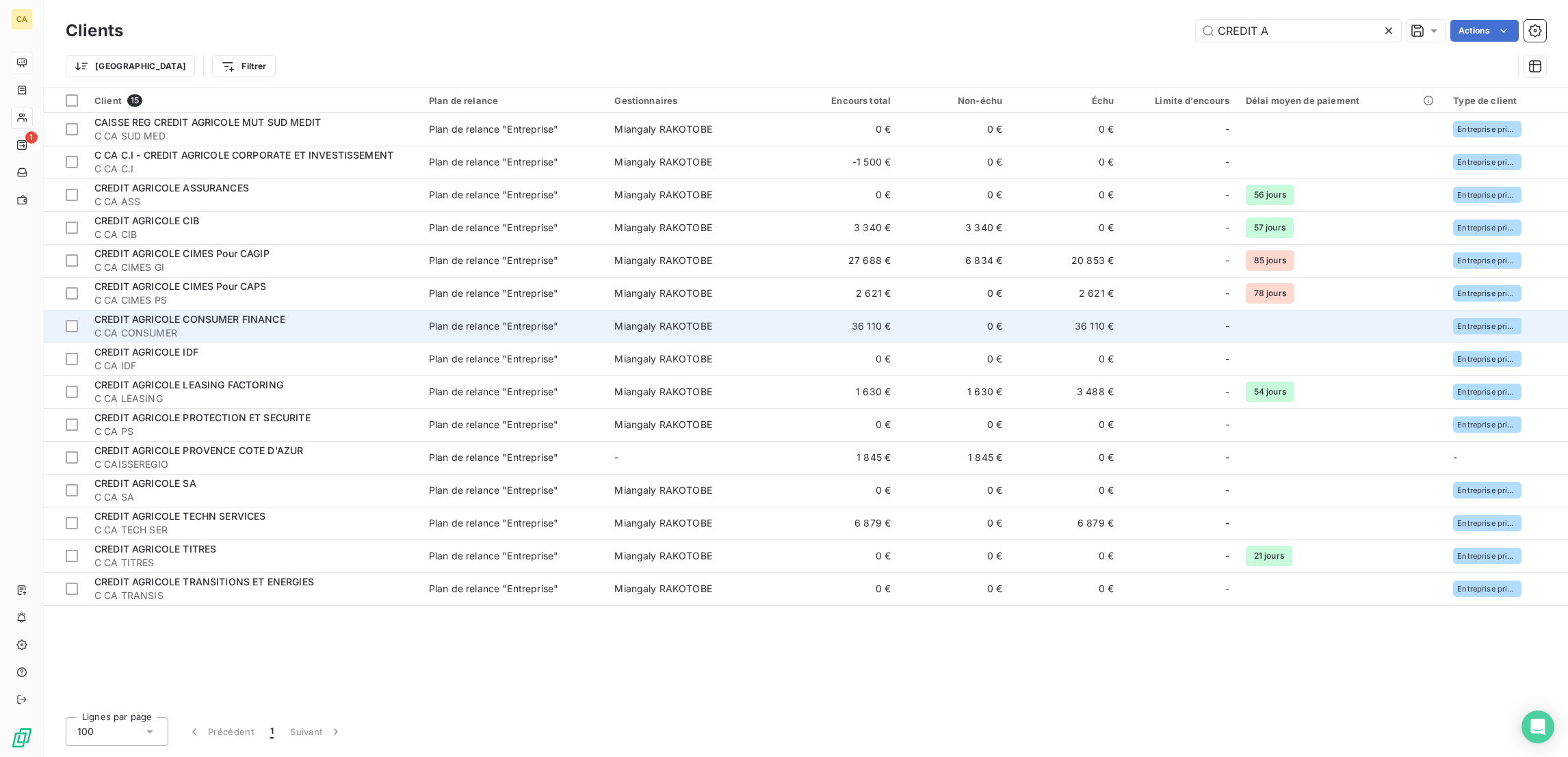
click at [899, 310] on td "0 €" at bounding box center [954, 326] width 111 height 33
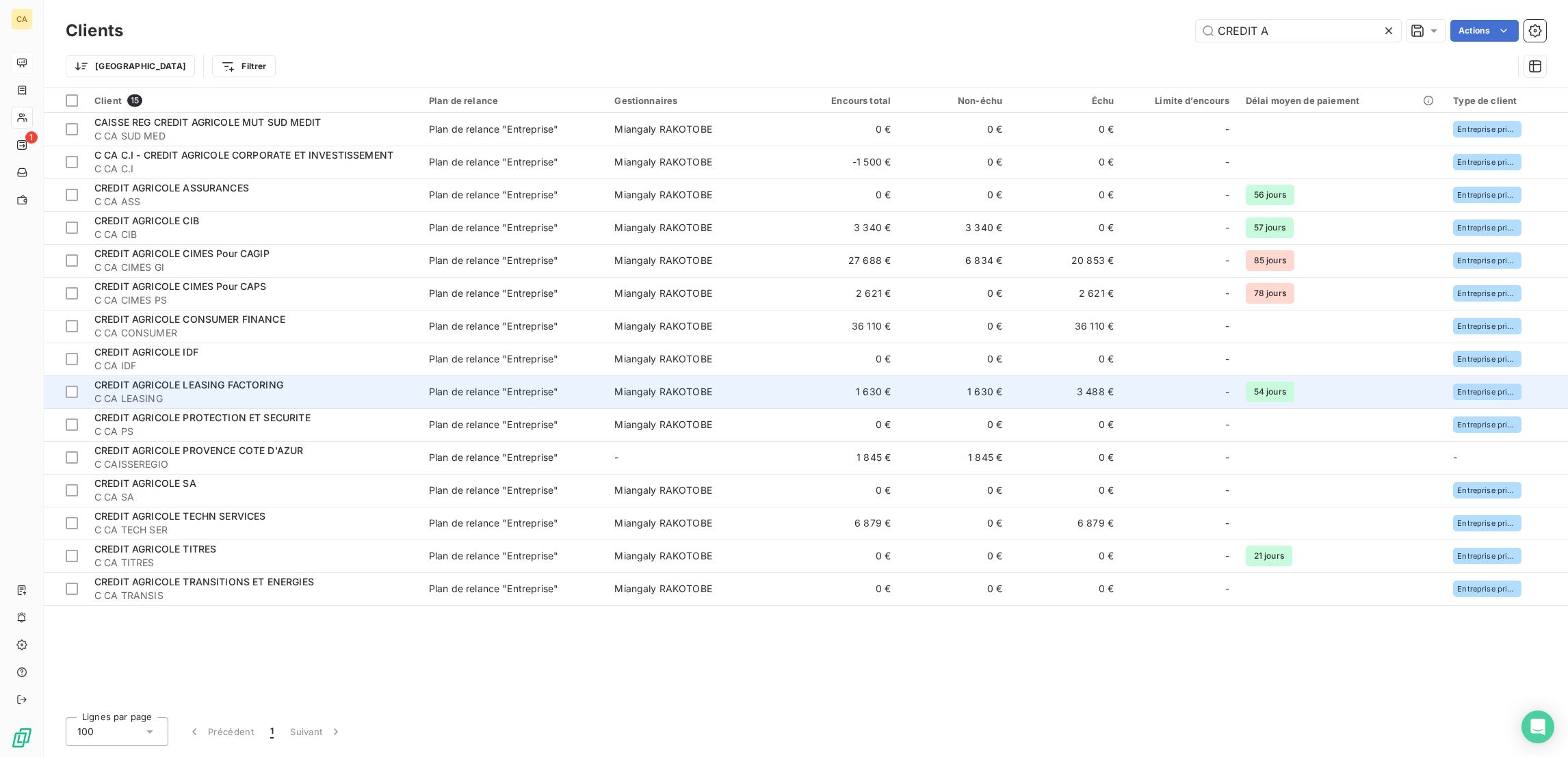
click at [260, 392] on span "C CA LEASING" at bounding box center [253, 398] width 318 height 13
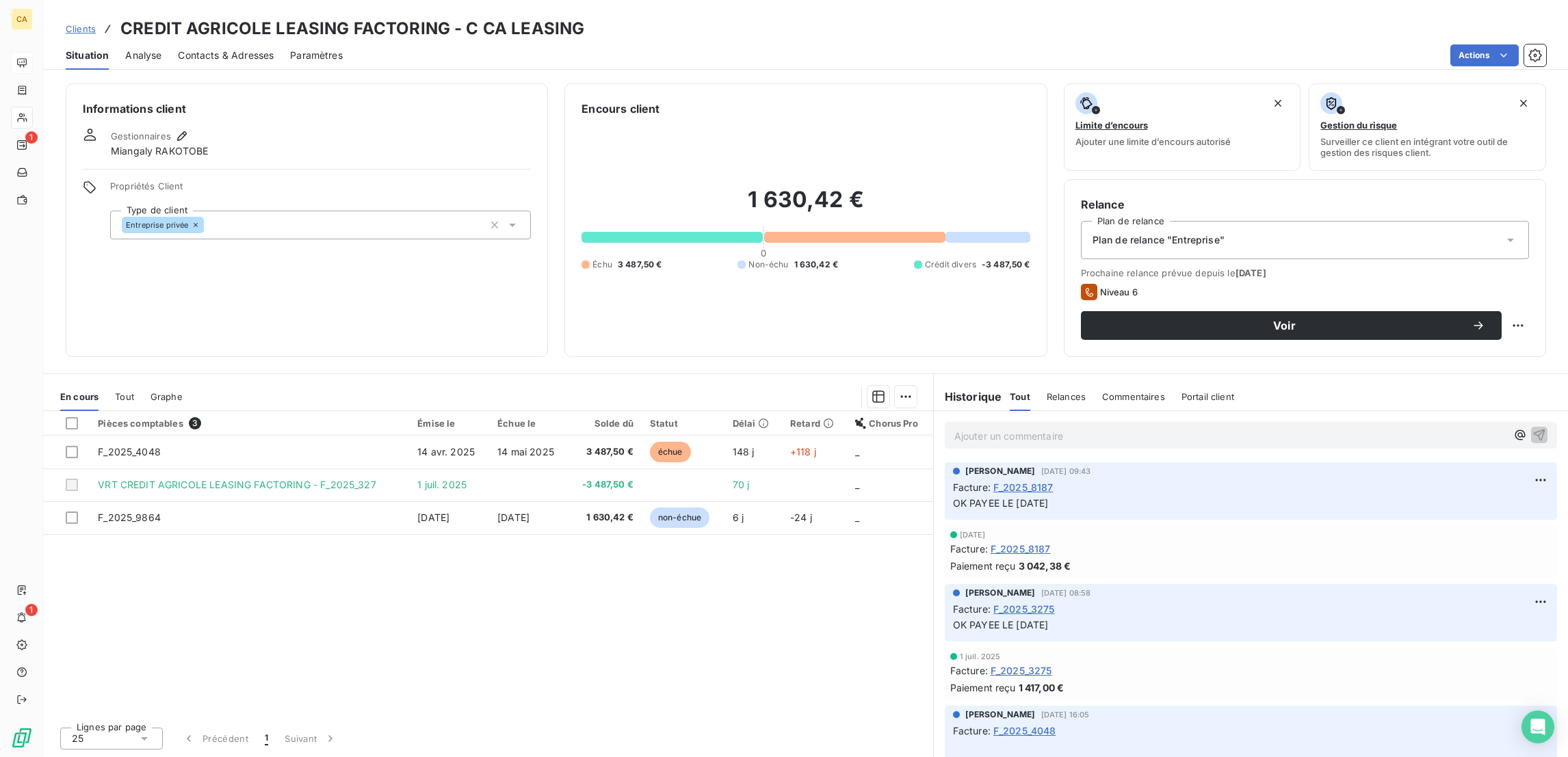
click at [91, 382] on div "En cours Tout Graphe" at bounding box center [488, 396] width 889 height 28
click at [115, 391] on span "Tout" at bounding box center [124, 396] width 20 height 11
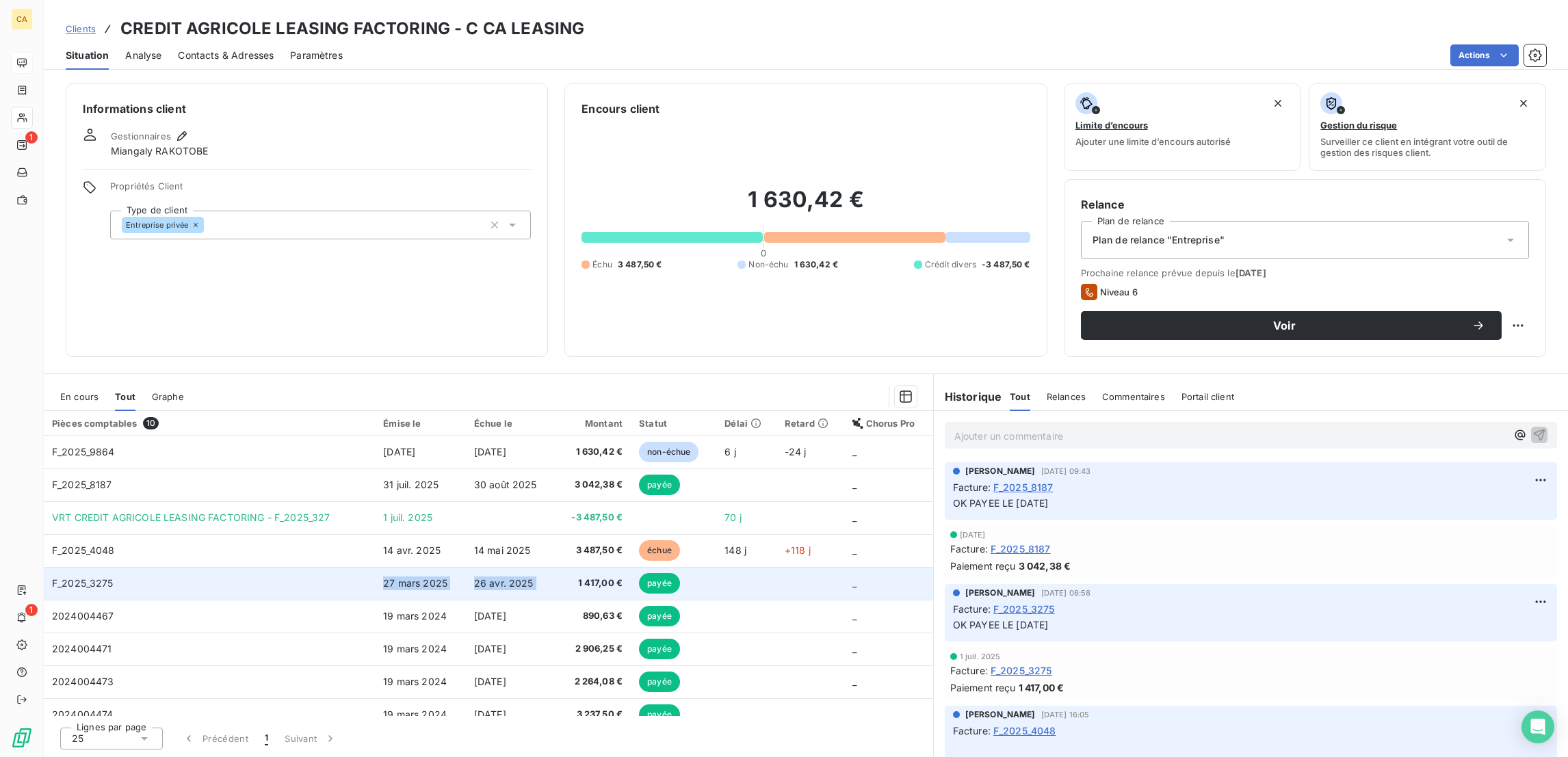
drag, startPoint x: 580, startPoint y: 476, endPoint x: 384, endPoint y: 479, distance: 196.0
click at [385, 567] on tr "F_2025_3275 27 mars 2025 26 avr. 2025 1 417,00 € payée _" at bounding box center [488, 583] width 889 height 33
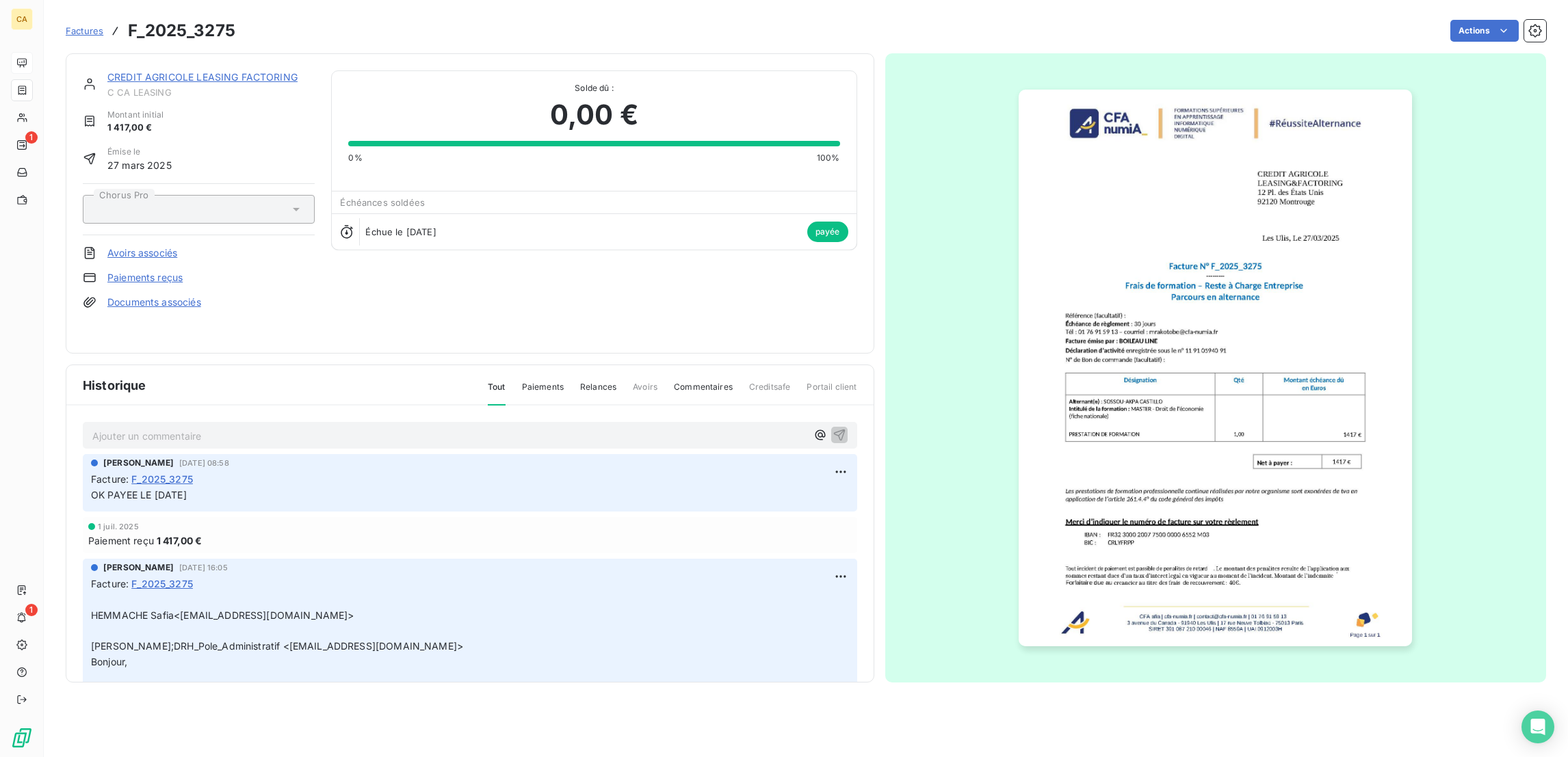
click at [148, 71] on link "CREDIT AGRICOLE LEASING FACTORING" at bounding box center [203, 76] width 190 height 12
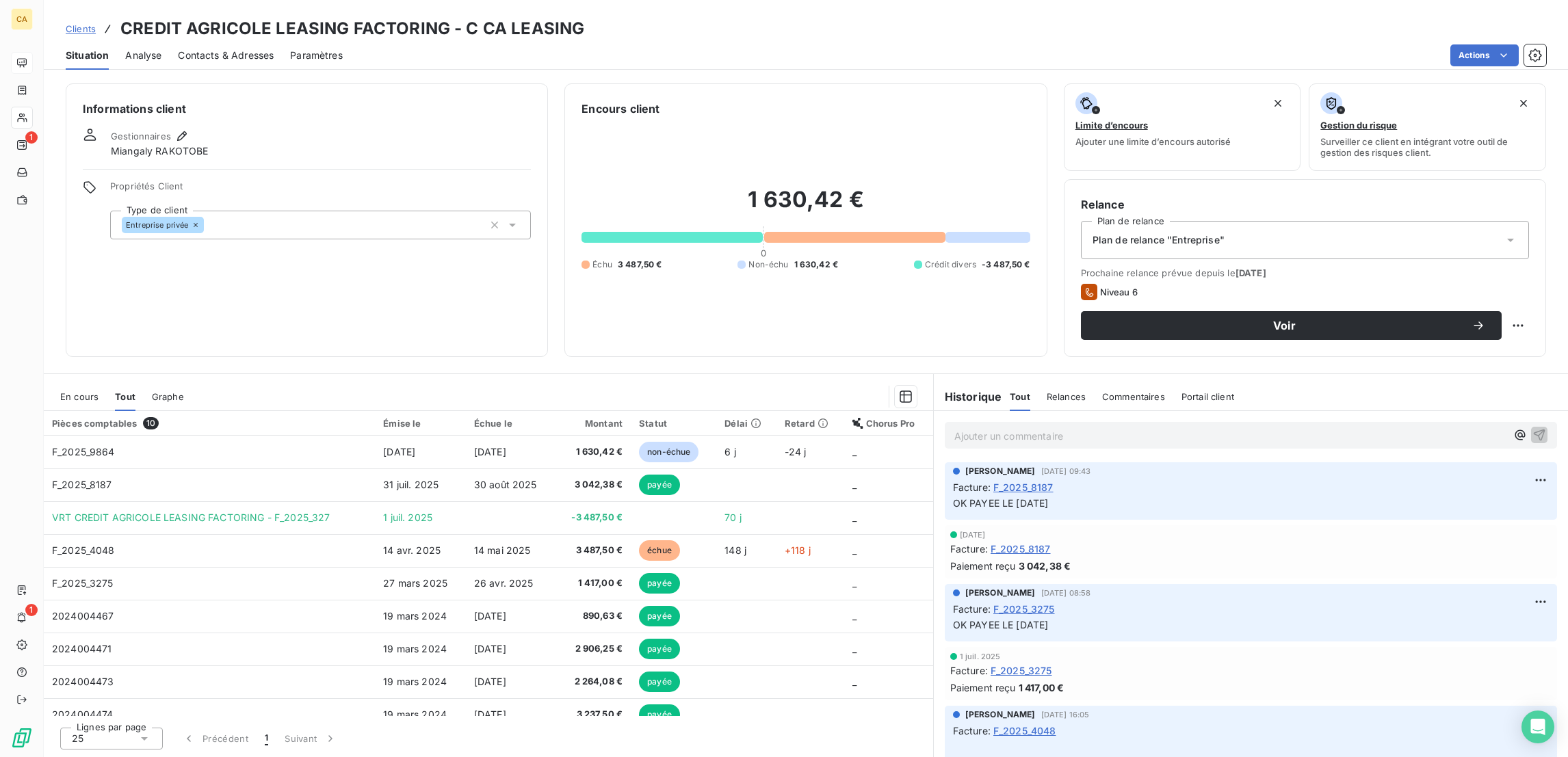
click at [212, 49] on span "Contacts & Adresses" at bounding box center [226, 55] width 96 height 13
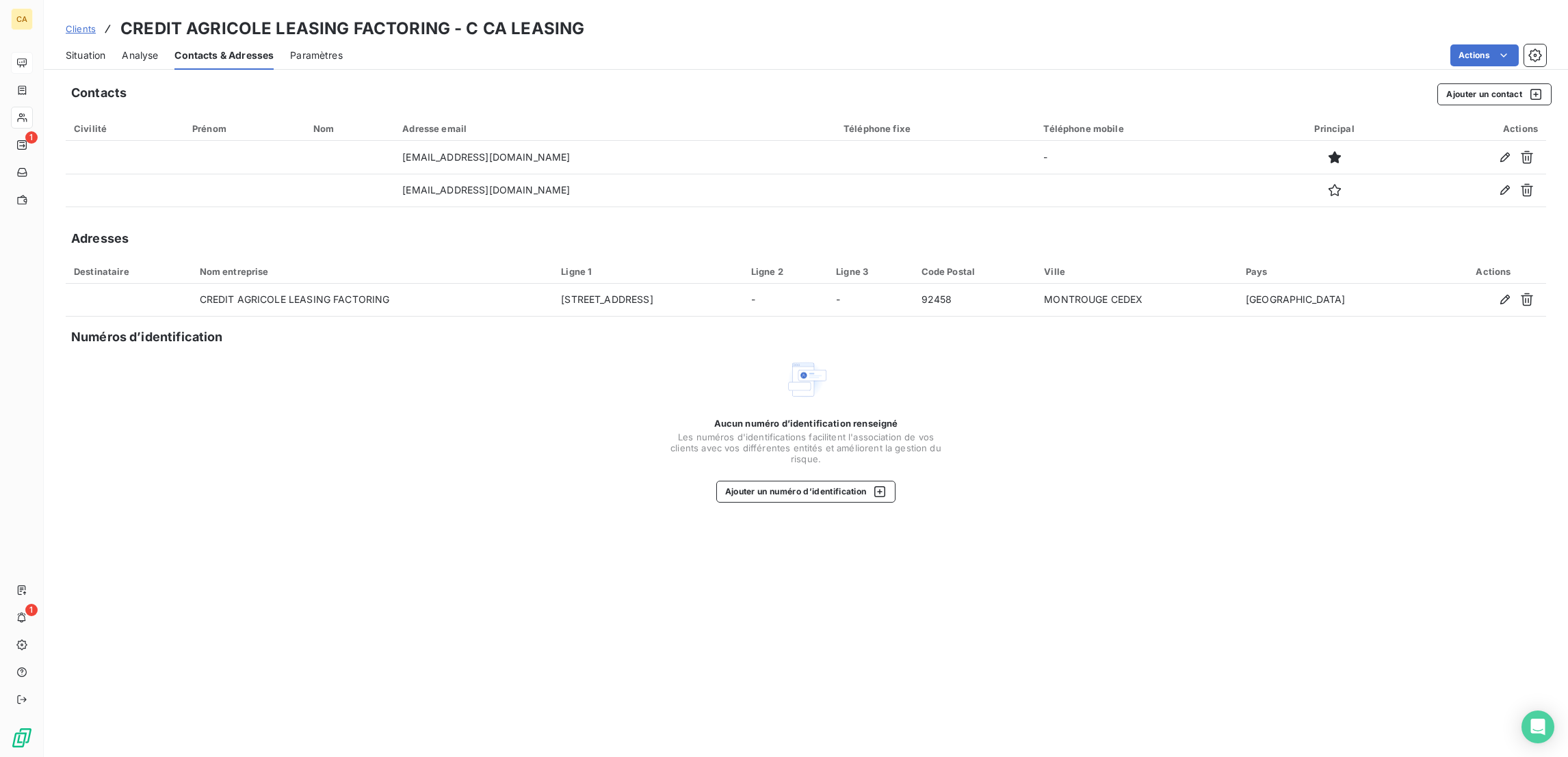
click at [95, 26] on div "Clients CREDIT AGRICOLE LEASING FACTORING - C CA LEASING" at bounding box center [324, 28] width 518 height 25
click at [84, 49] on span "Situation" at bounding box center [85, 55] width 40 height 13
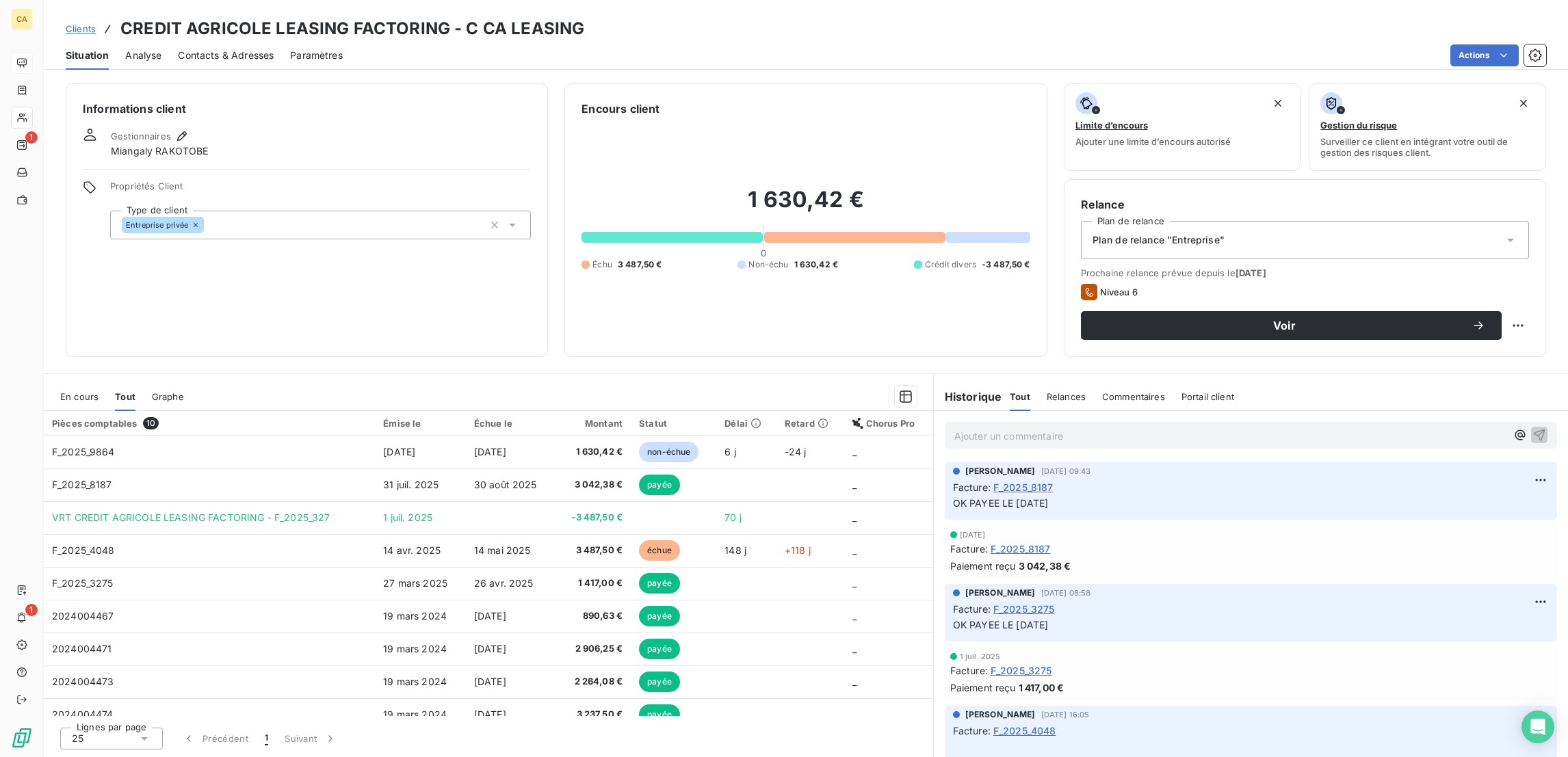
click at [68, 391] on span "En cours" at bounding box center [79, 396] width 38 height 11
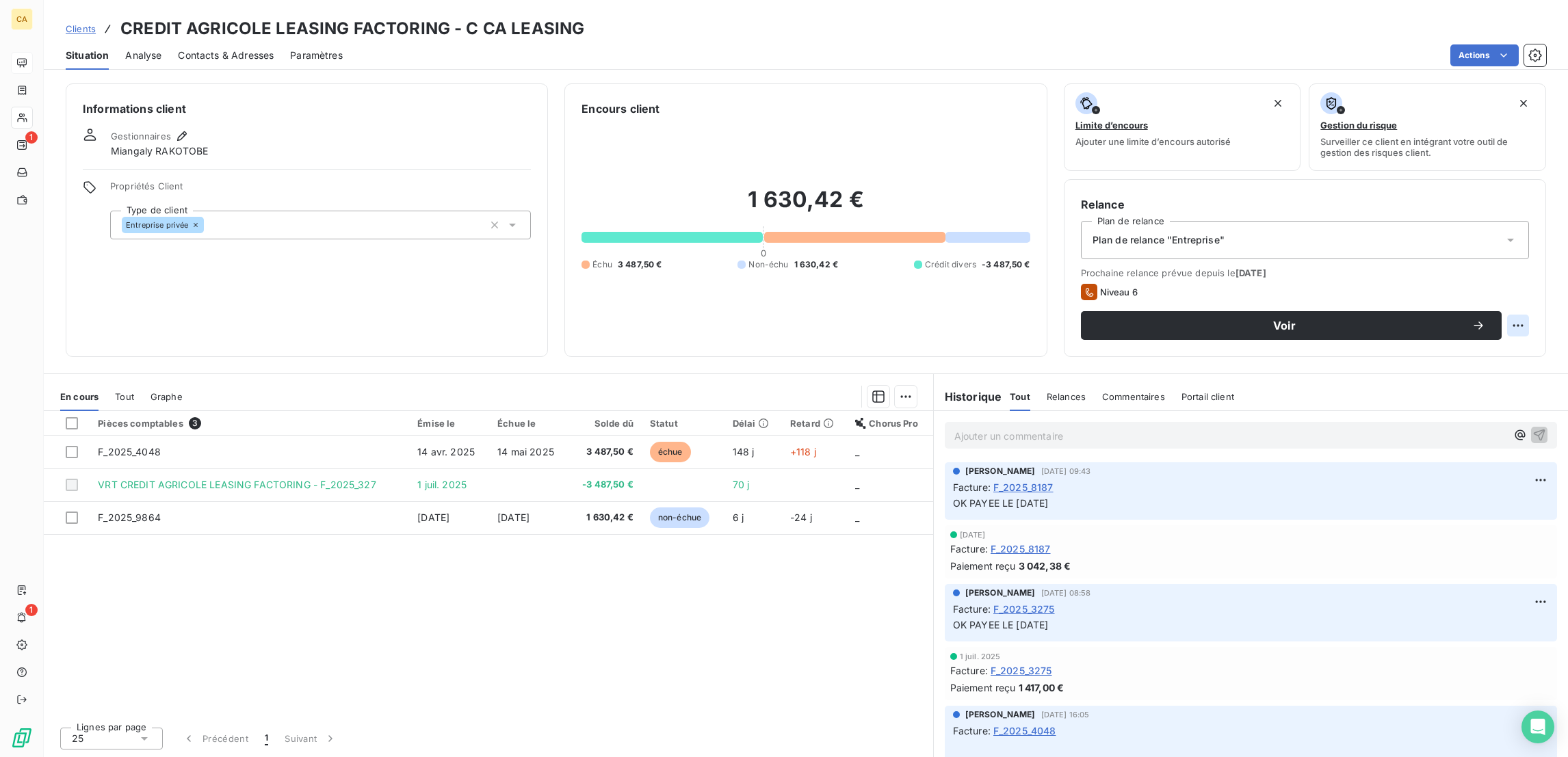
click at [1525, 266] on html "CA 1 1 Clients CREDIT AGRICOLE LEASING FACTORING - C CA LEASING Situation Analy…" at bounding box center [784, 378] width 1568 height 757
click at [1503, 290] on div "Replanifier cette action" at bounding box center [1476, 298] width 123 height 22
select select "8"
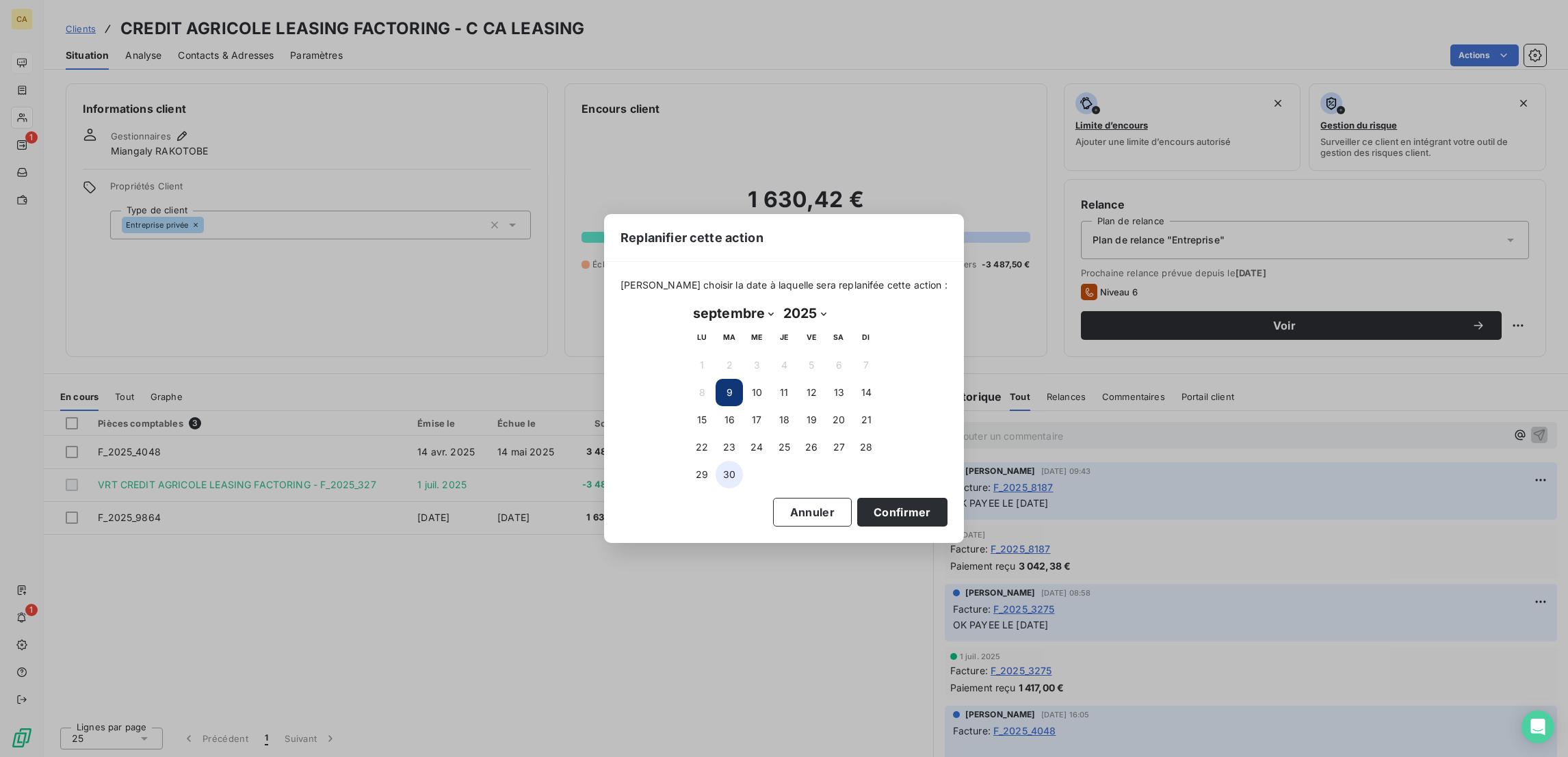
click at [727, 461] on button "30" at bounding box center [729, 474] width 28 height 28
click at [857, 506] on button "Confirmer" at bounding box center [902, 512] width 91 height 28
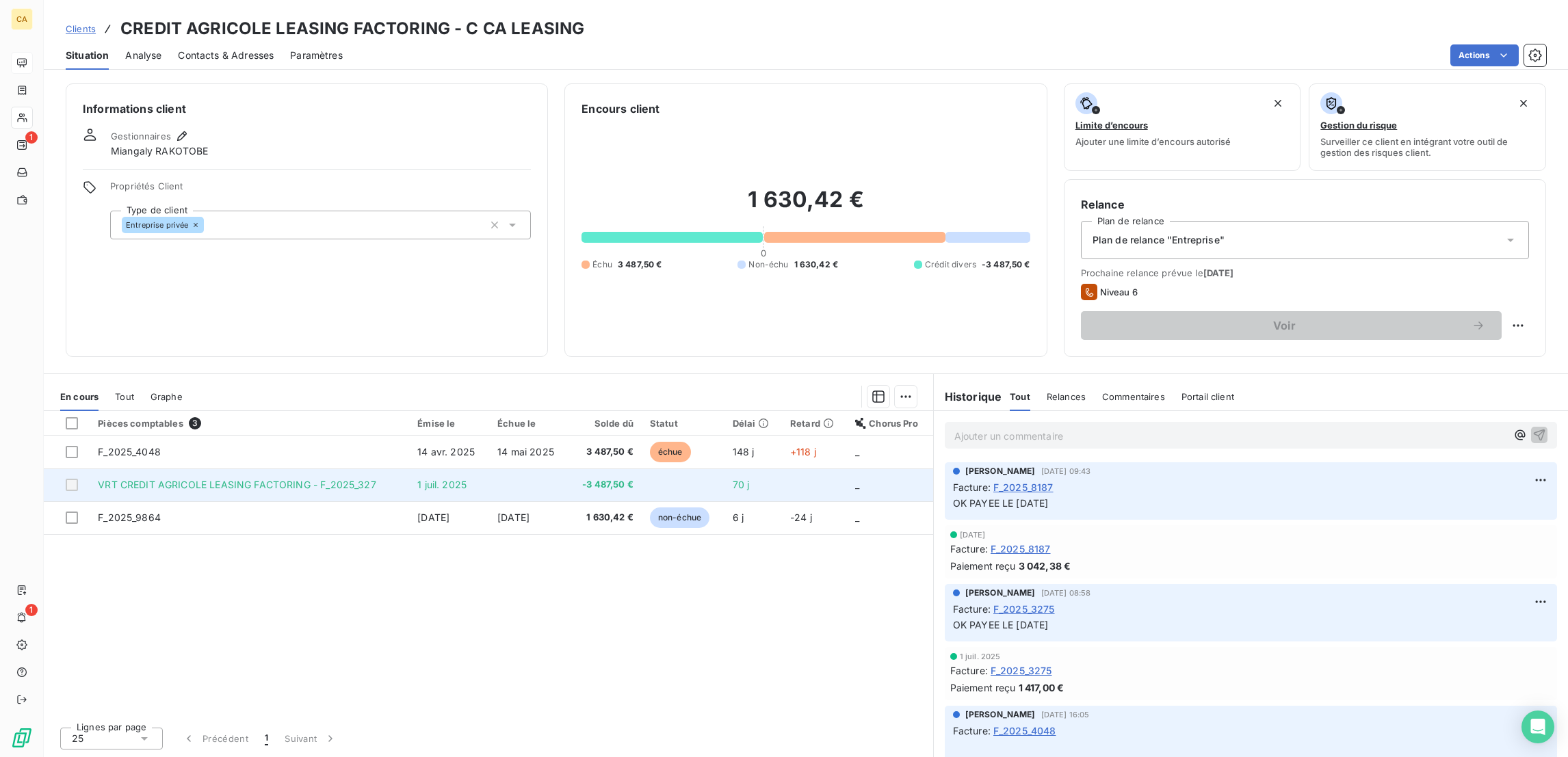
click at [477, 468] on td "1 juil. 2025" at bounding box center [449, 484] width 80 height 33
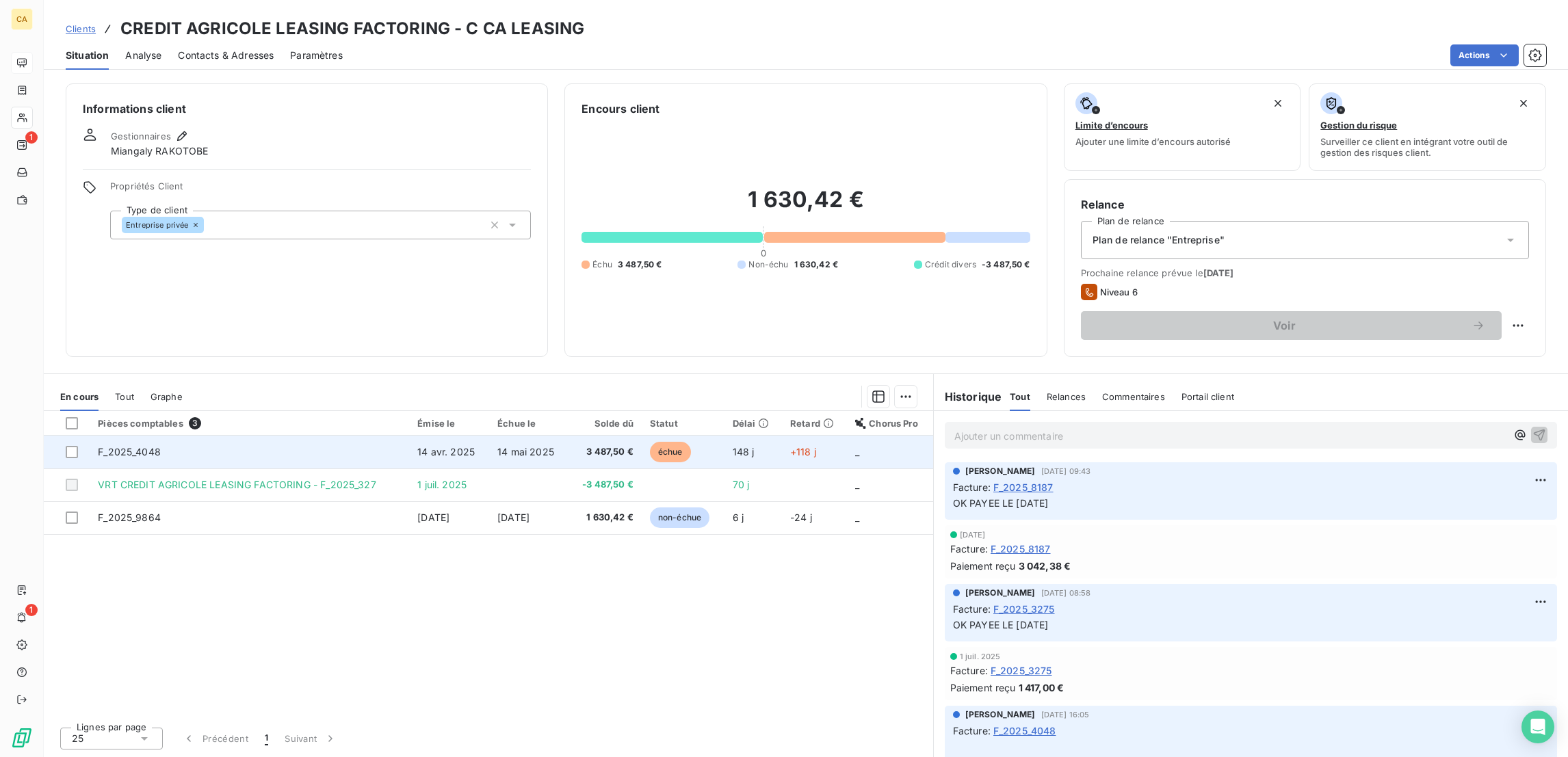
click at [253, 435] on td "F_2025_4048" at bounding box center [249, 451] width 319 height 33
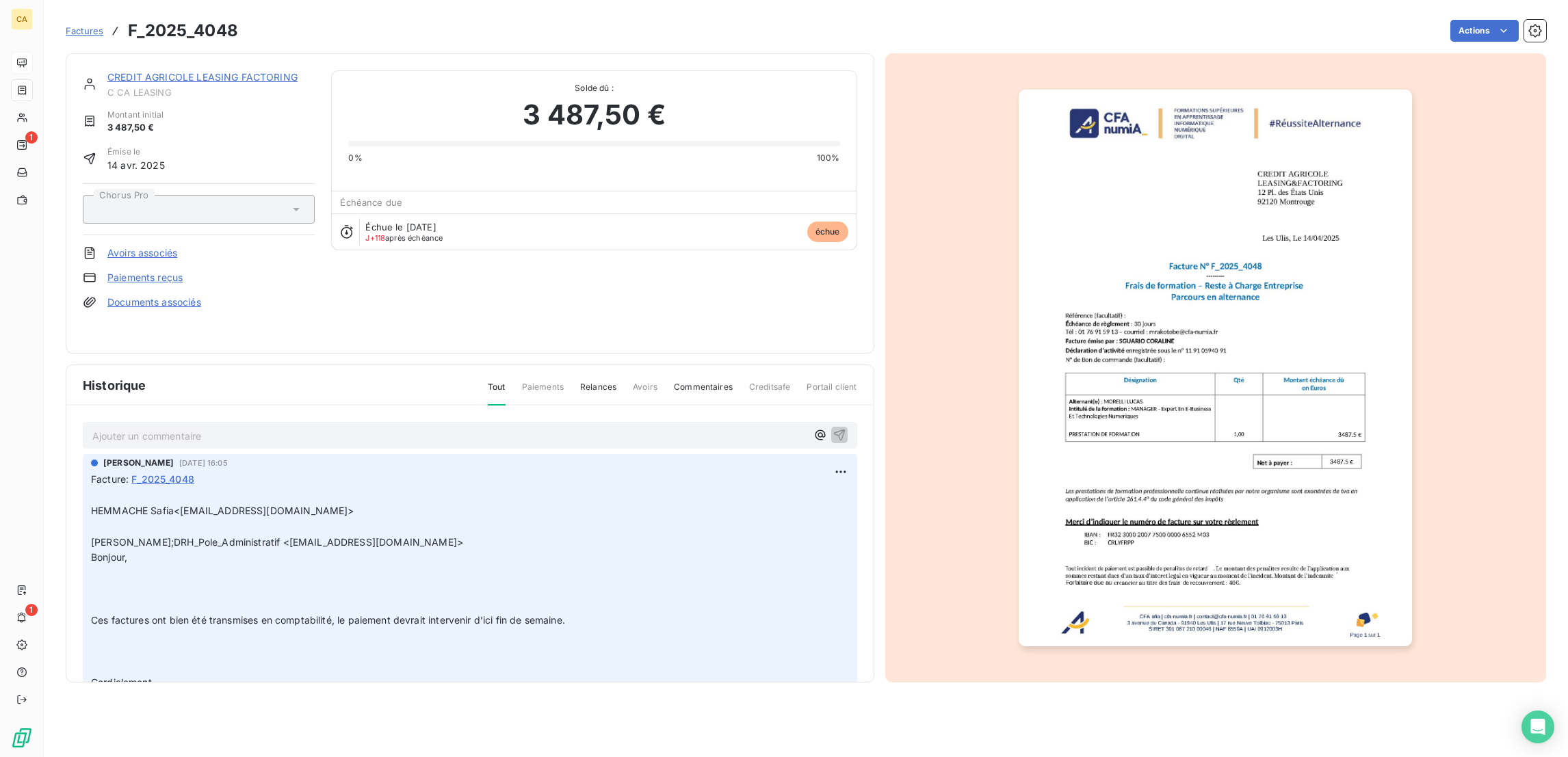
click at [132, 427] on p "Ajouter un commentaire ﻿" at bounding box center [449, 435] width 714 height 17
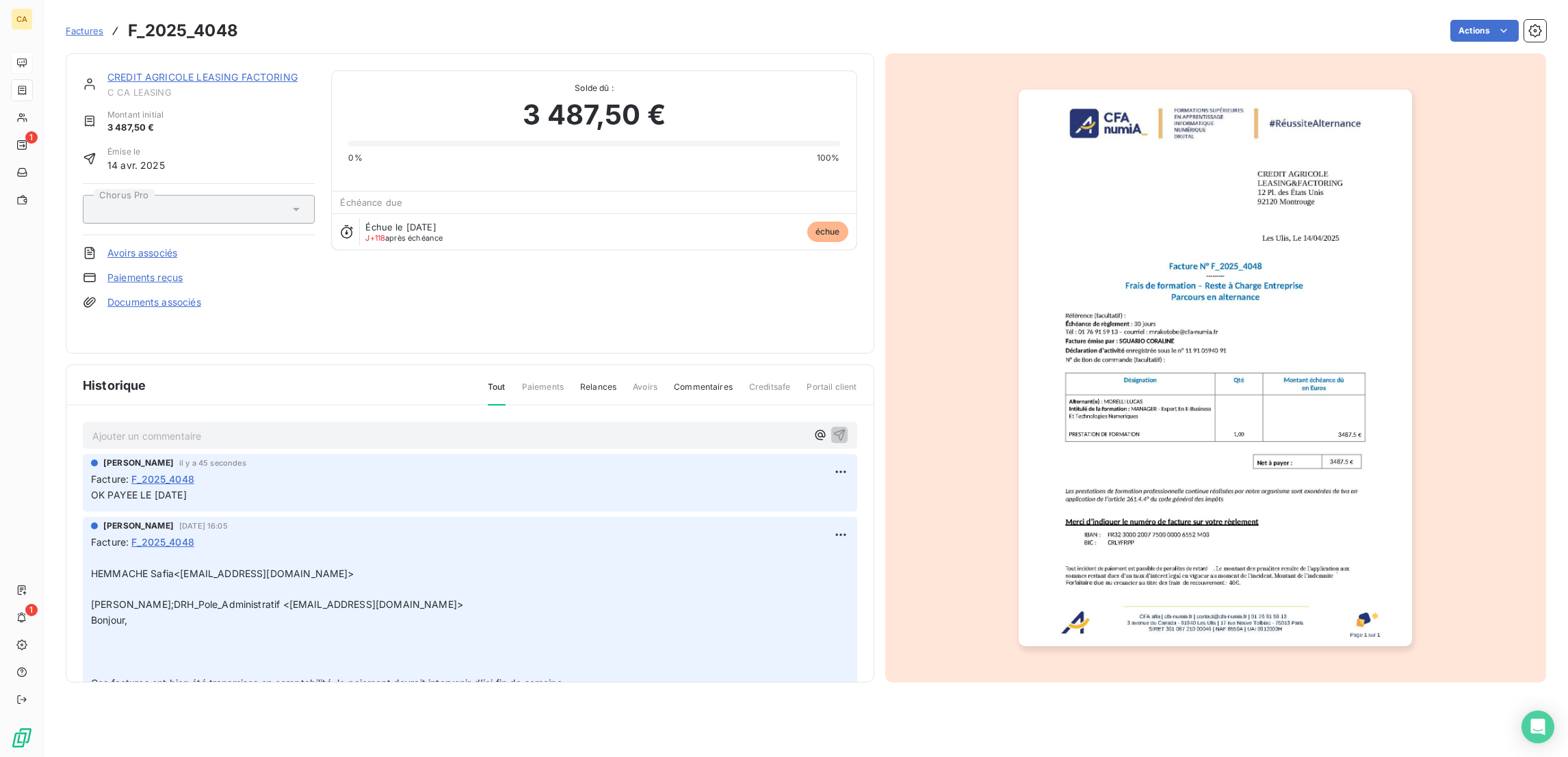
click at [1012, 339] on button "button" at bounding box center [1215, 367] width 410 height 596
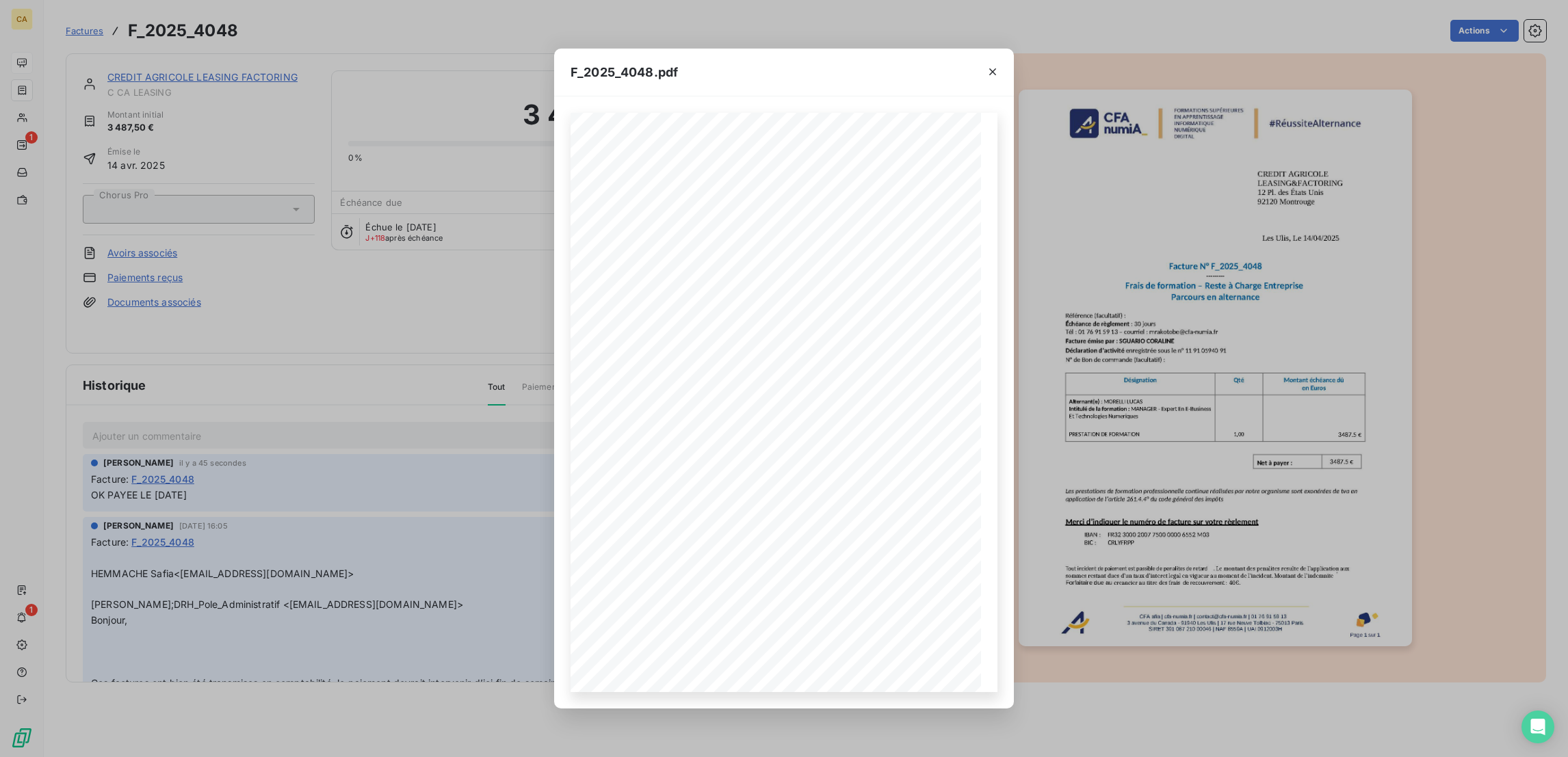
drag, startPoint x: 729, startPoint y: 690, endPoint x: 729, endPoint y: 703, distance: 13.0
click at [729, 693] on div "CFA afia | cfa-numia.fr | contact@cfa-numia.fr | 01 76 91 59 13 3 avenue du Can…" at bounding box center [783, 402] width 460 height 612
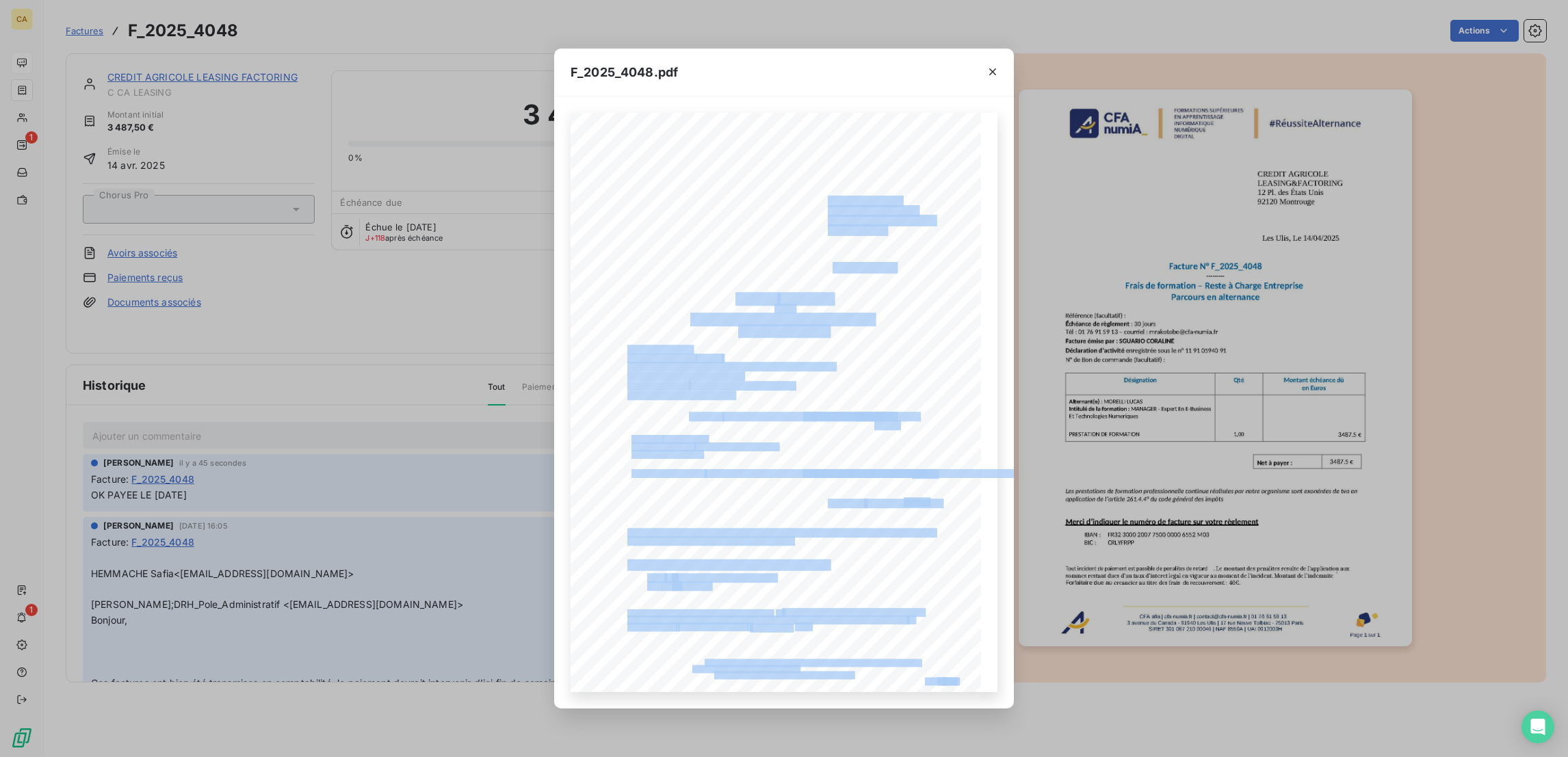
click at [729, 703] on button "button" at bounding box center [733, 705] width 16 height 16
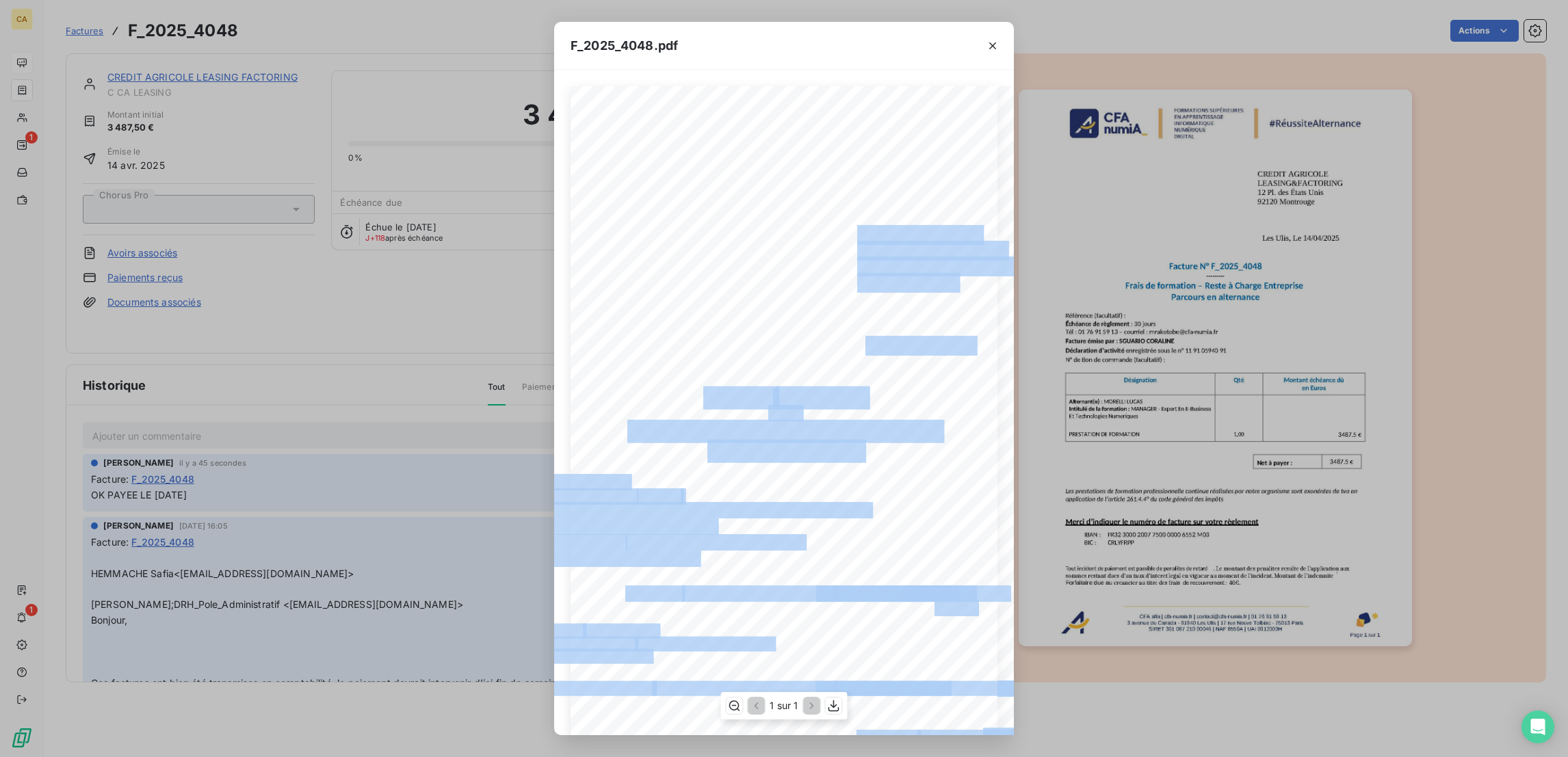
scroll to position [205, 0]
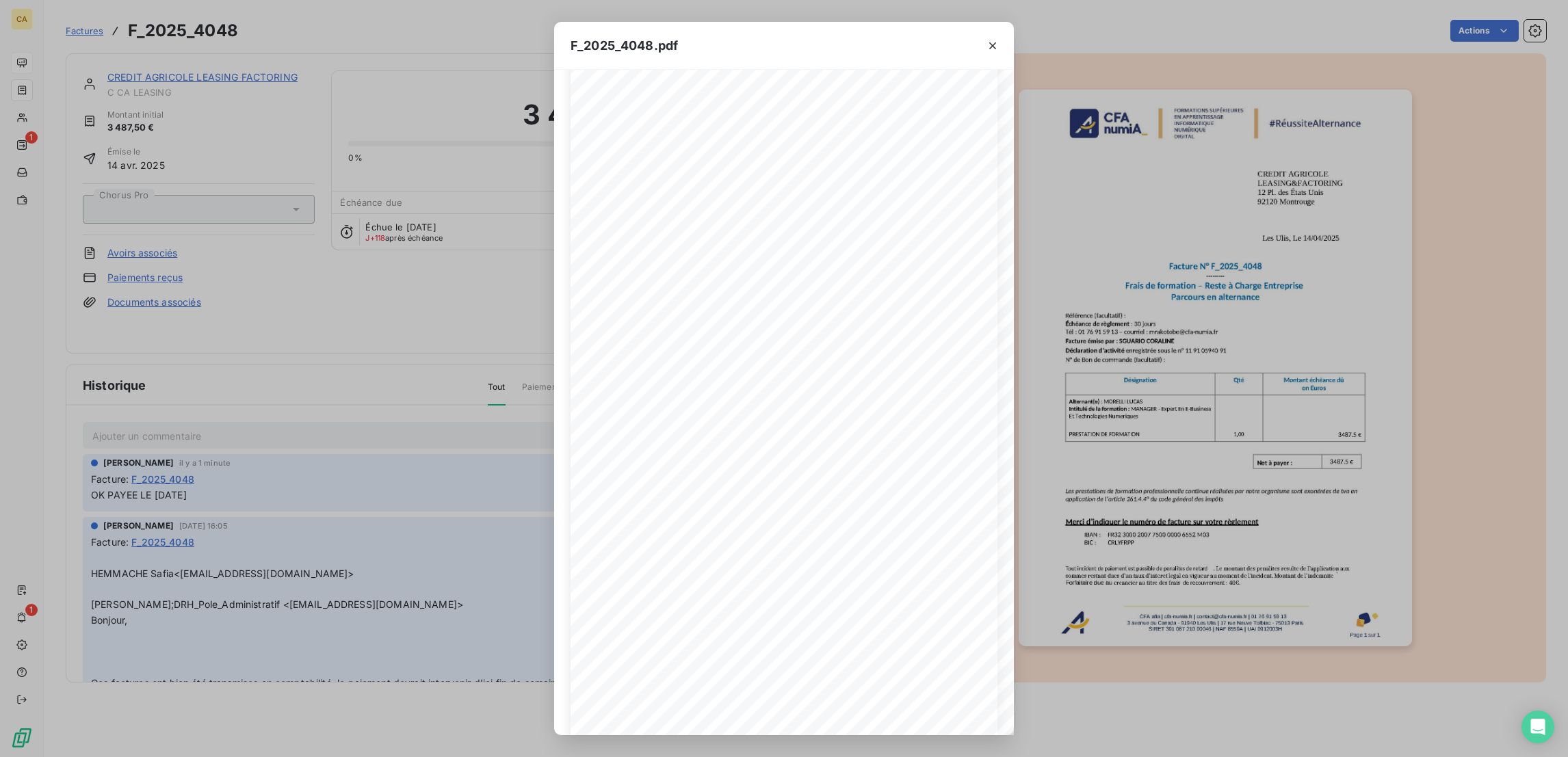
click at [159, 179] on div "F_2025_4048.pdf CFA afia | cfa-numia.fr | contact@cfa-numia.fr | 01 76 91 59 13…" at bounding box center [784, 378] width 1568 height 757
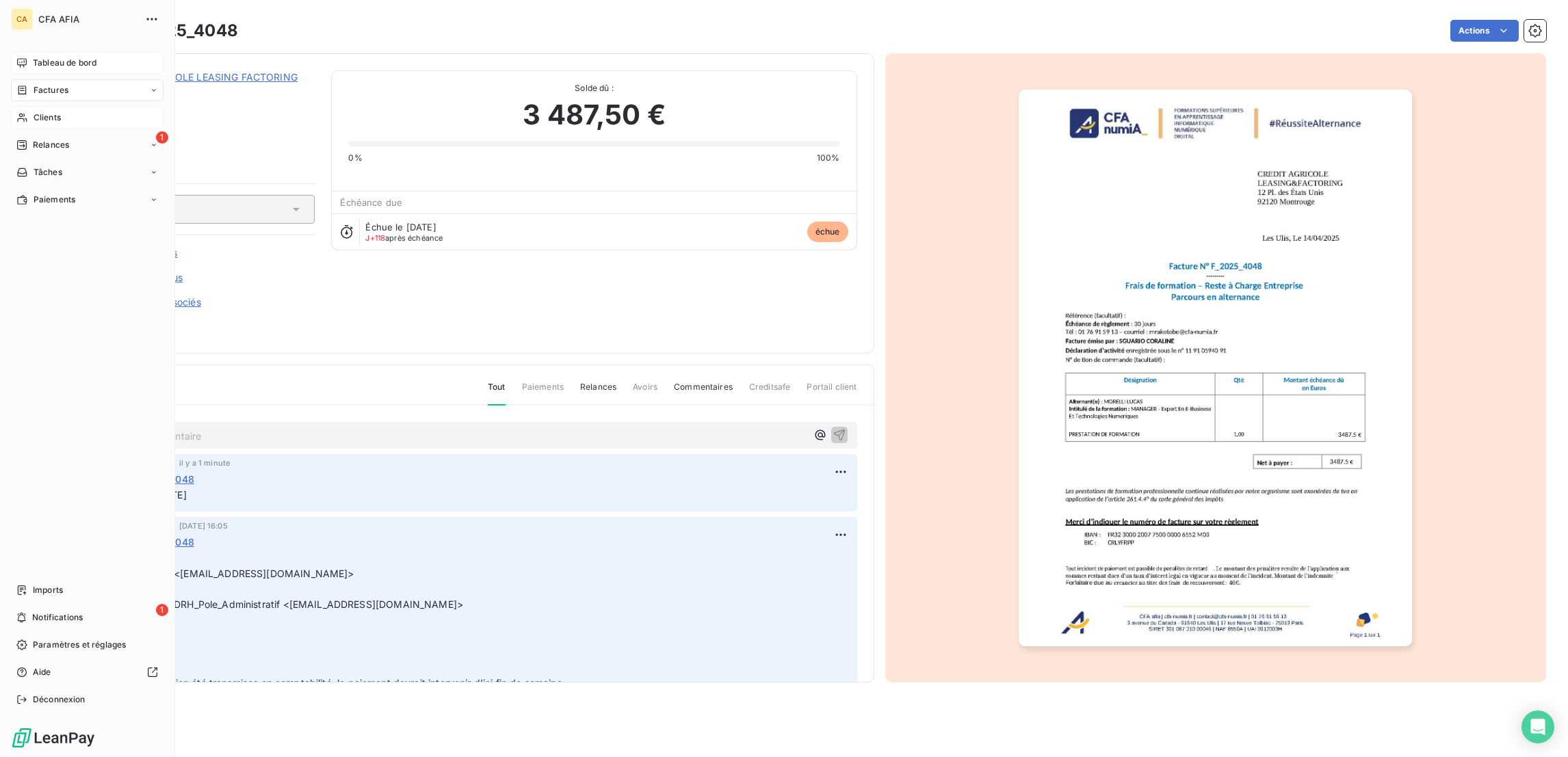
click at [43, 111] on span "Clients" at bounding box center [47, 117] width 28 height 12
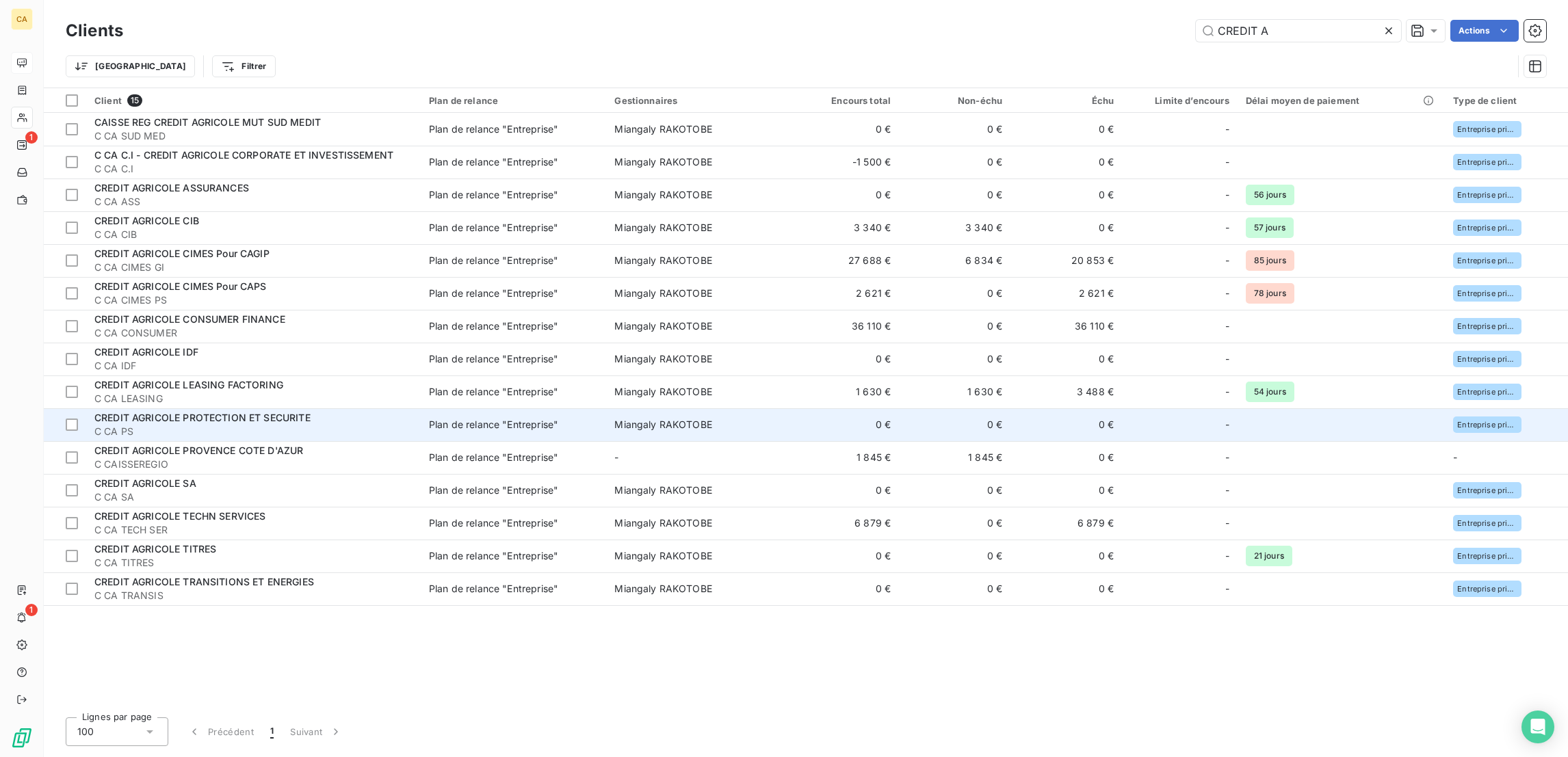
click at [208, 411] on span "CREDIT AGRICOLE PROTECTION ET SECURITE" at bounding box center [202, 417] width 216 height 12
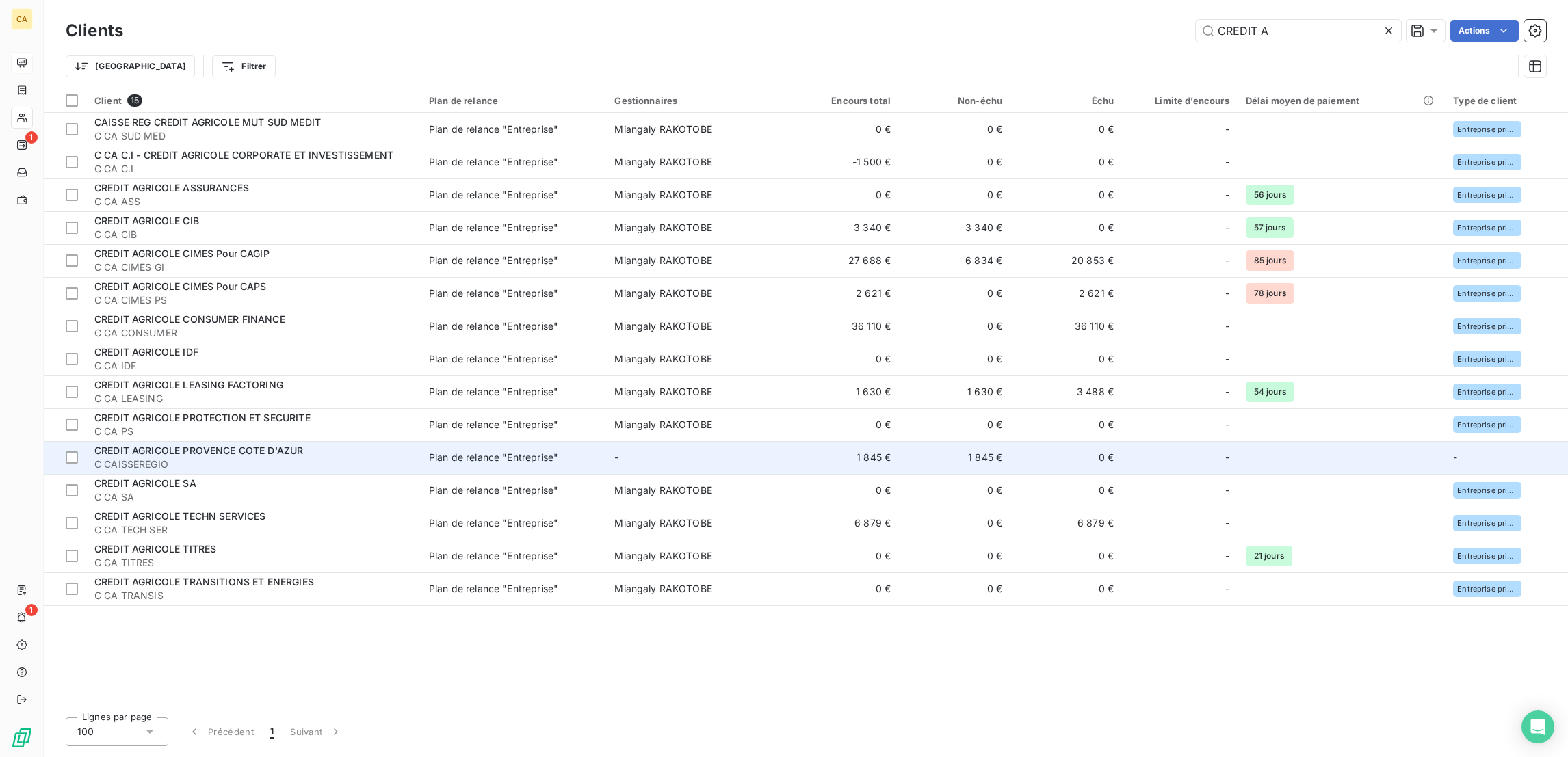
click at [236, 444] on span "CREDIT AGRICOLE PROVENCE COTE D'AZUR" at bounding box center [198, 450] width 209 height 12
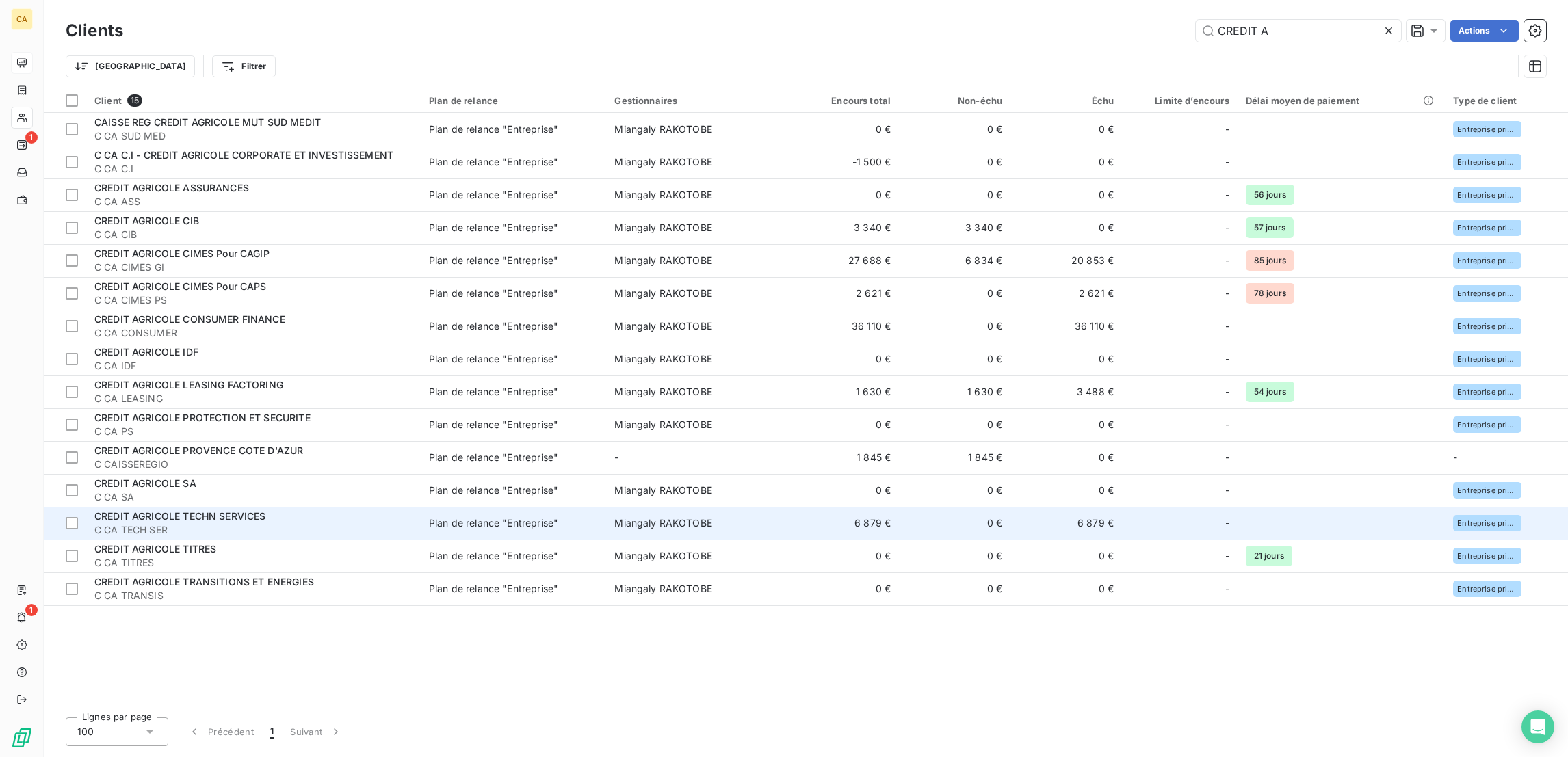
click at [222, 523] on span "C CA TECH SER" at bounding box center [253, 530] width 318 height 13
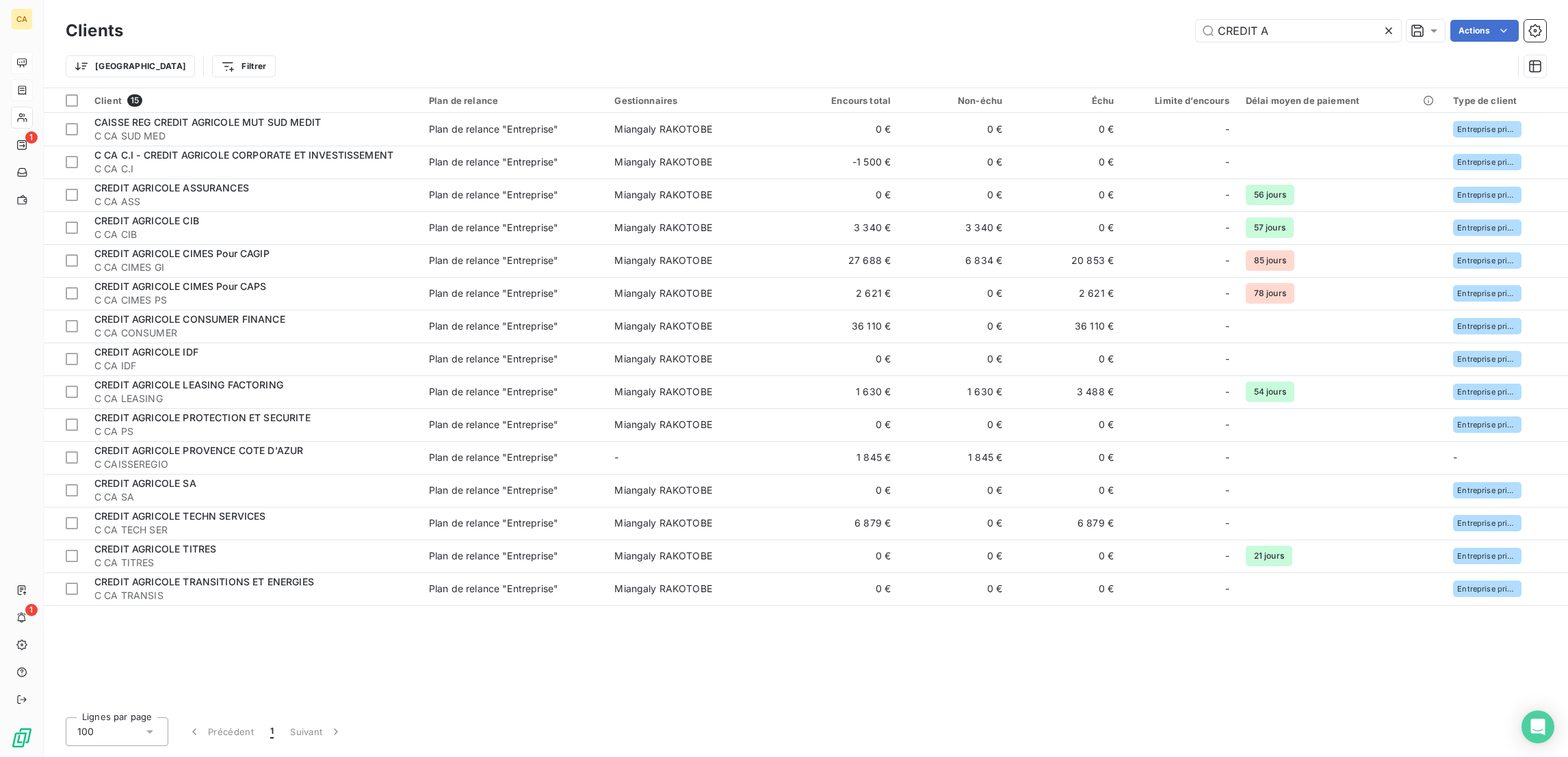
click at [25, 84] on div at bounding box center [21, 90] width 12 height 11
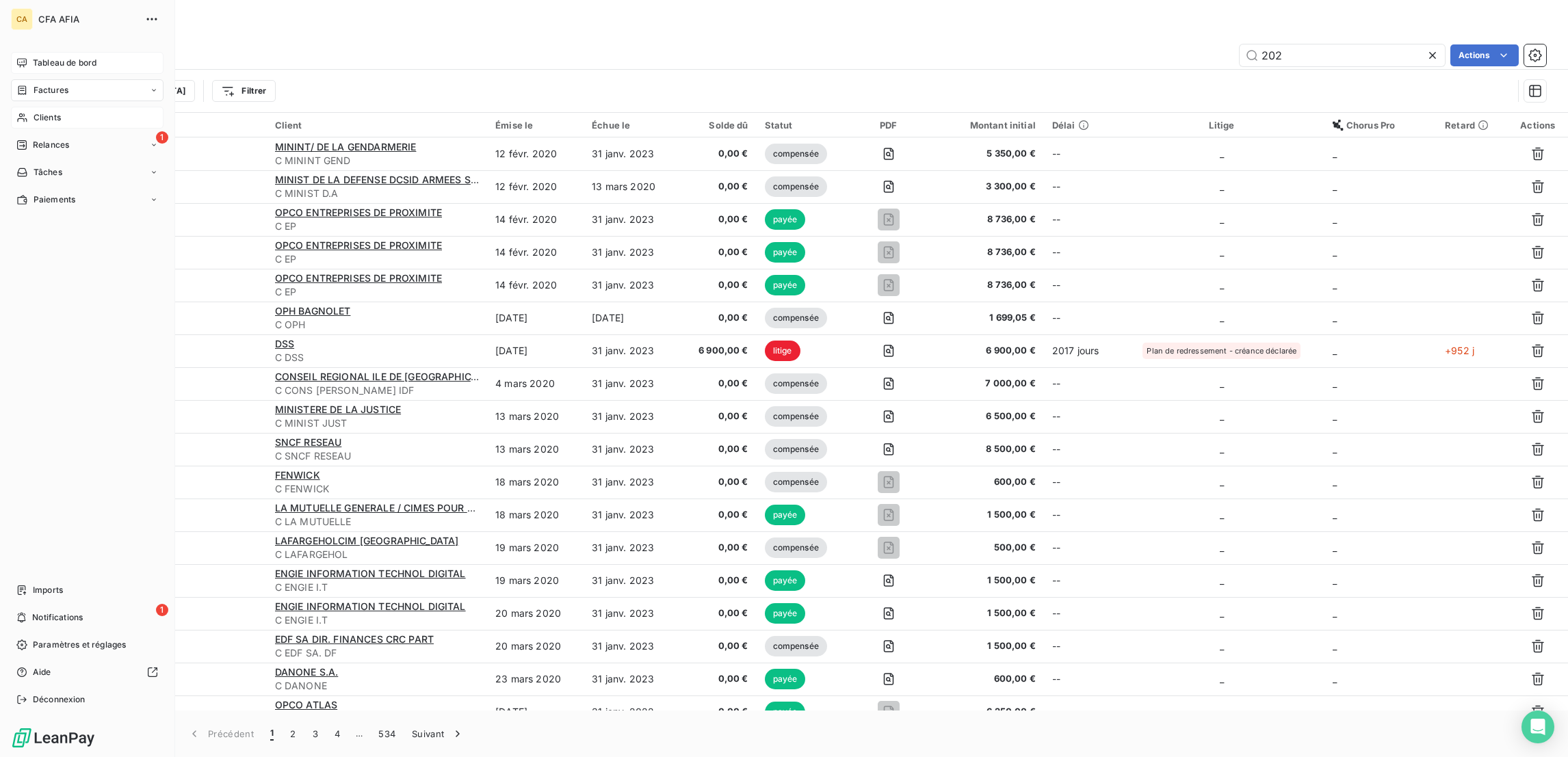
type input "202"
click at [16, 52] on div "Tableau de bord" at bounding box center [87, 62] width 153 height 22
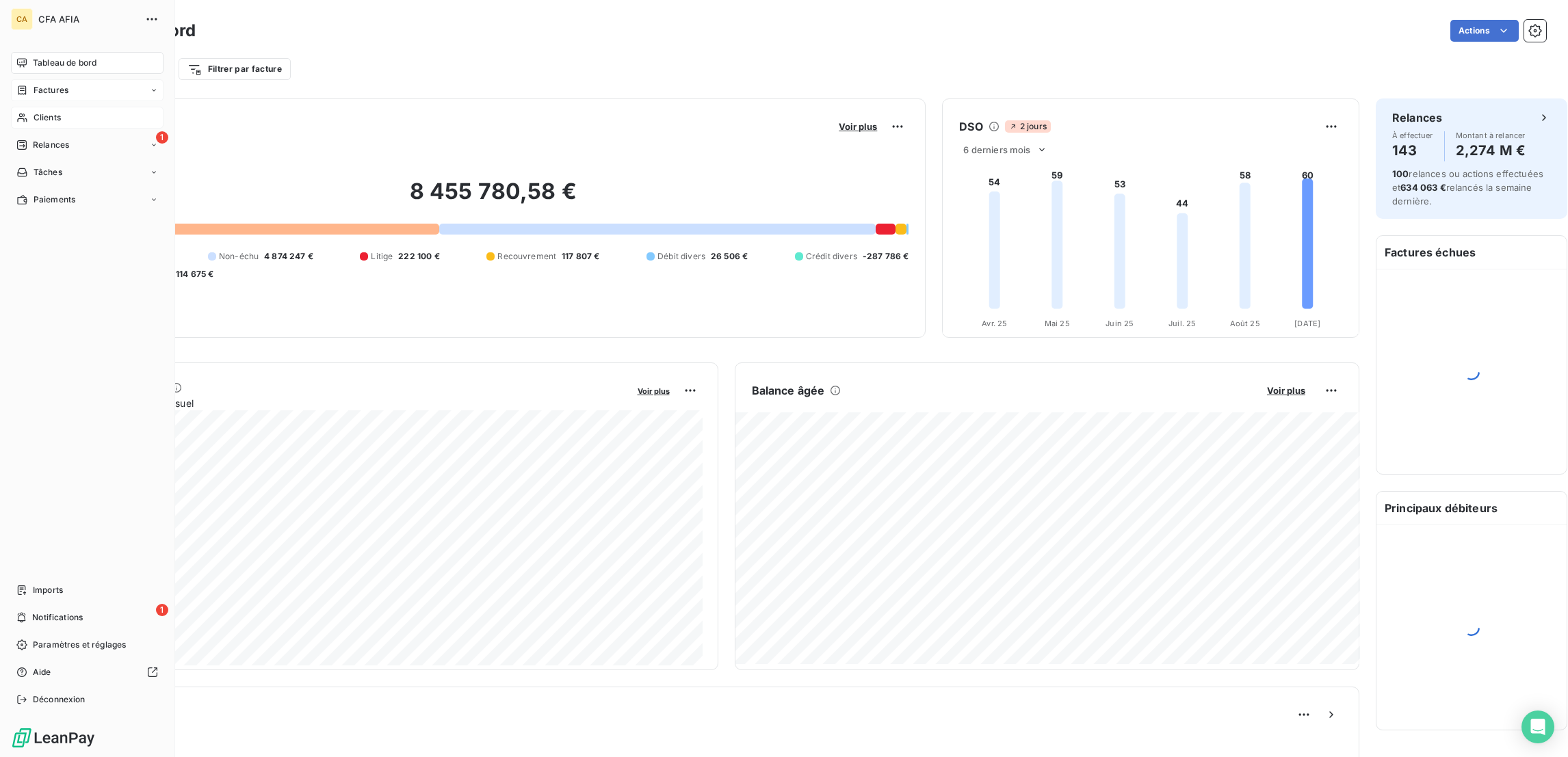
click at [34, 84] on span "Factures" at bounding box center [51, 91] width 35 height 12
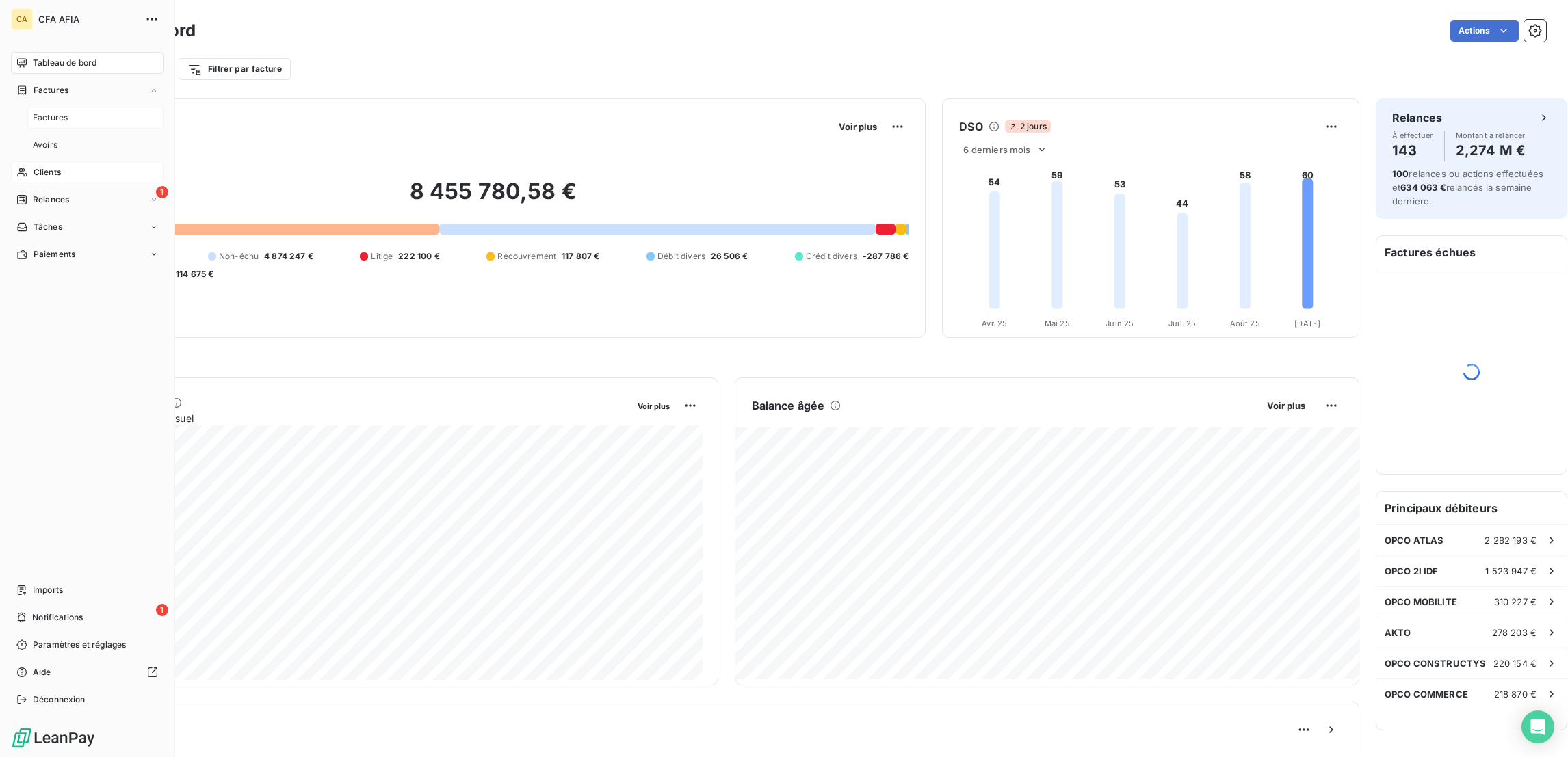
click at [47, 111] on span "Factures" at bounding box center [50, 117] width 35 height 12
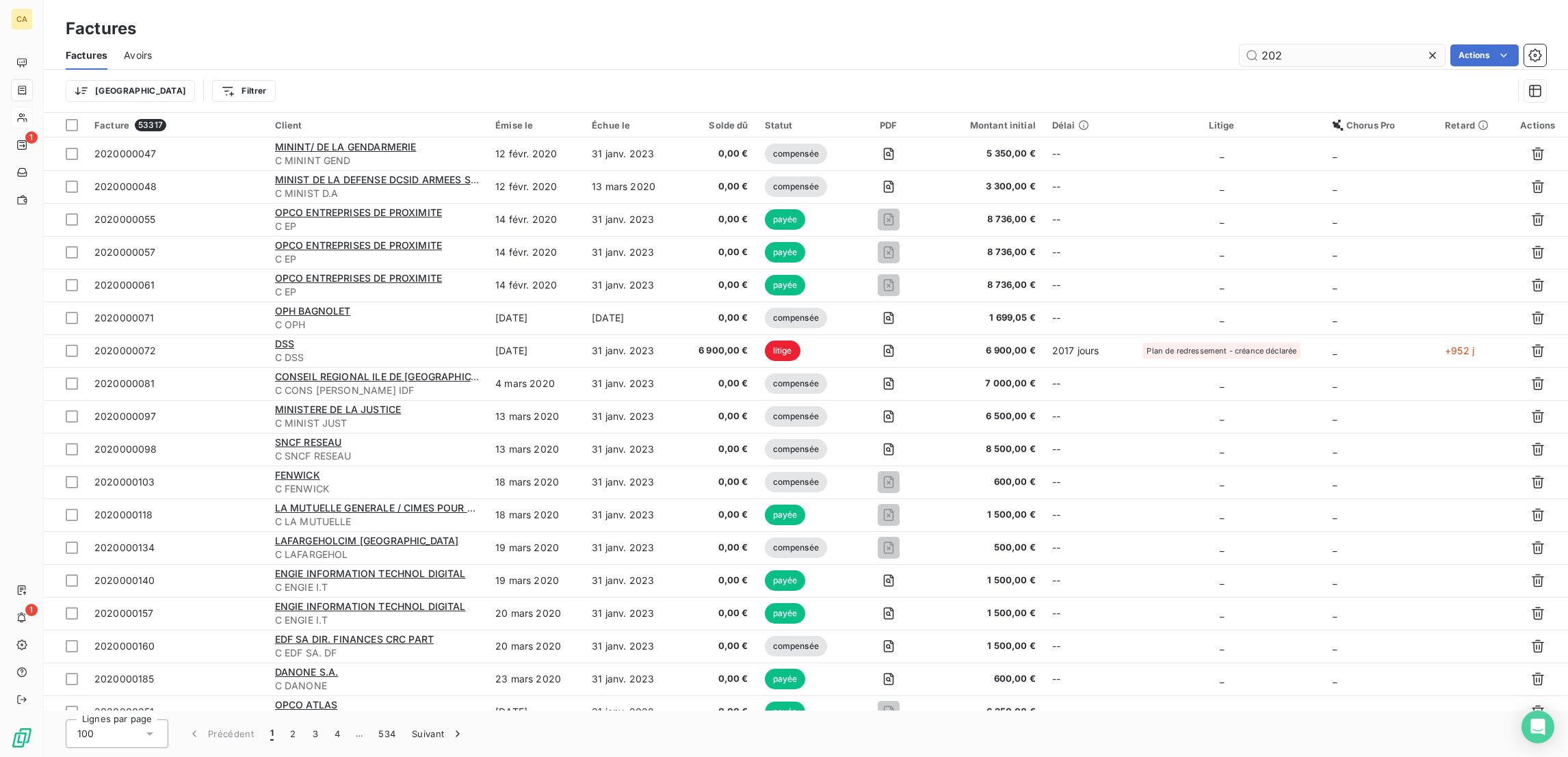
click at [1337, 48] on input "202" at bounding box center [1341, 55] width 205 height 22
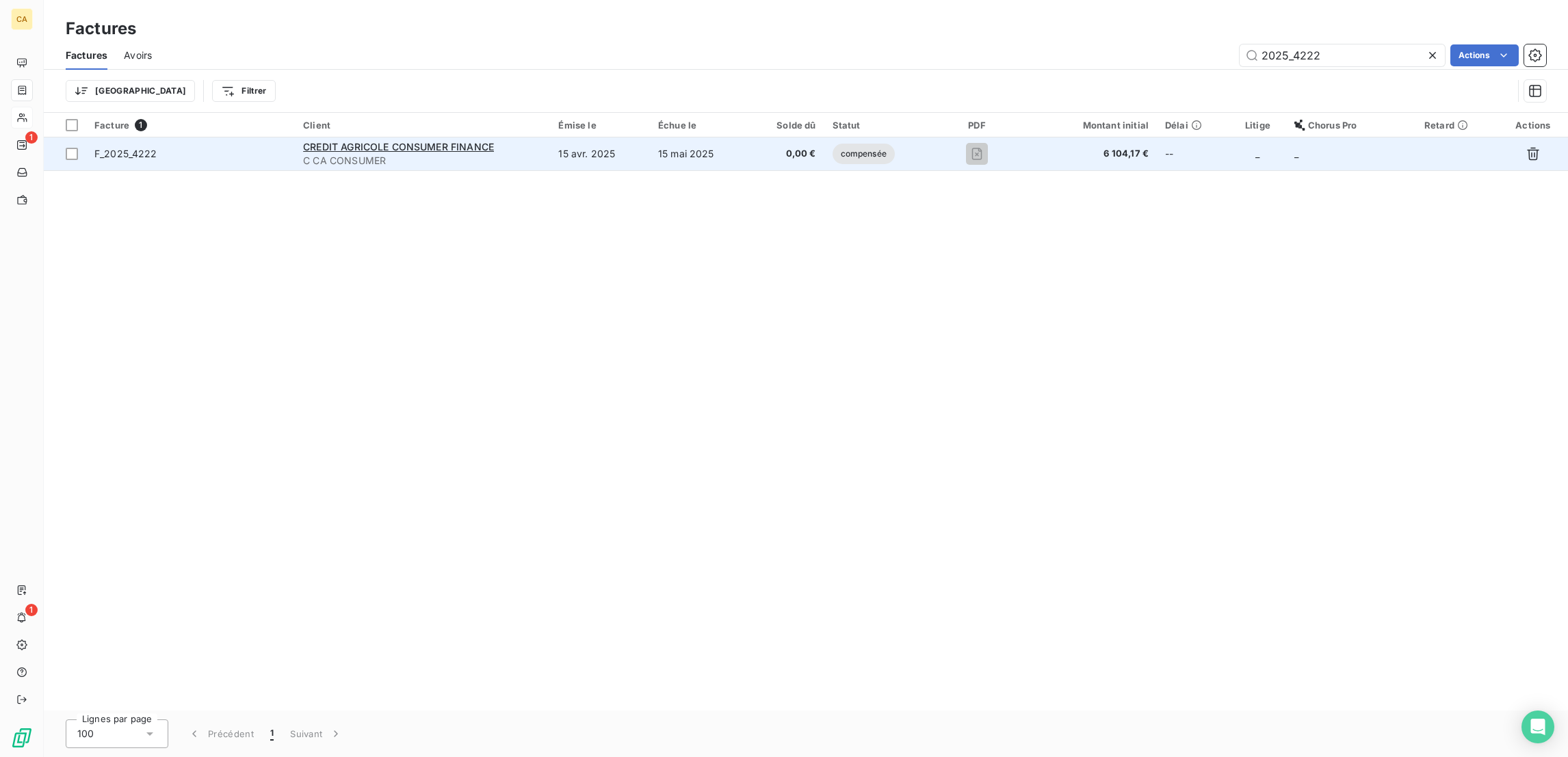
type input "2025_4222"
click at [733, 138] on td "15 mai 2025" at bounding box center [699, 154] width 99 height 33
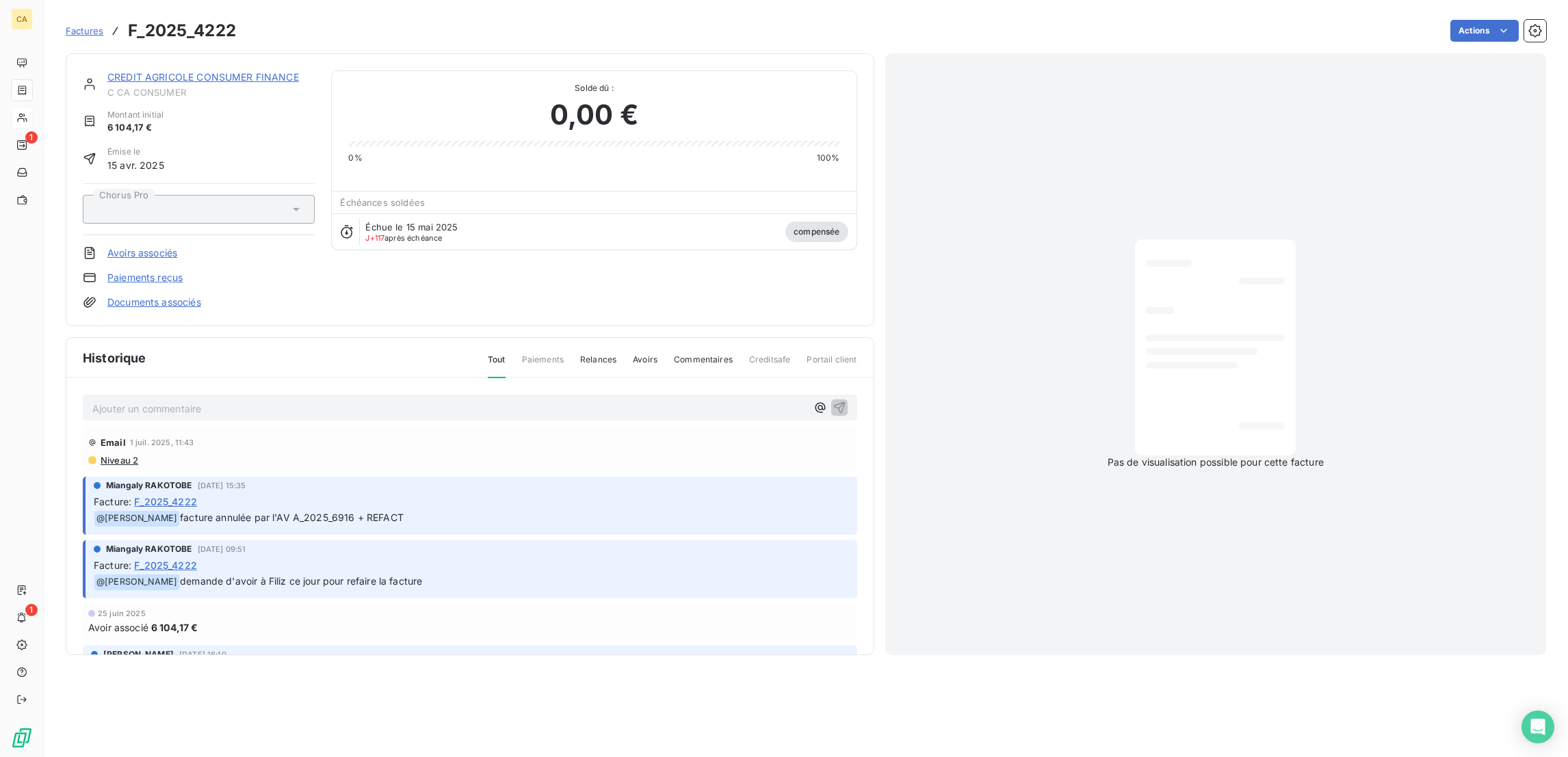
click at [183, 56] on div "CREDIT AGRICOLE CONSUMER FINANCE C CA CONSUMER Montant initial 6 104,17 € Émise…" at bounding box center [470, 189] width 809 height 273
click at [183, 71] on link "CREDIT AGRICOLE CONSUMER FINANCE" at bounding box center [203, 76] width 191 height 12
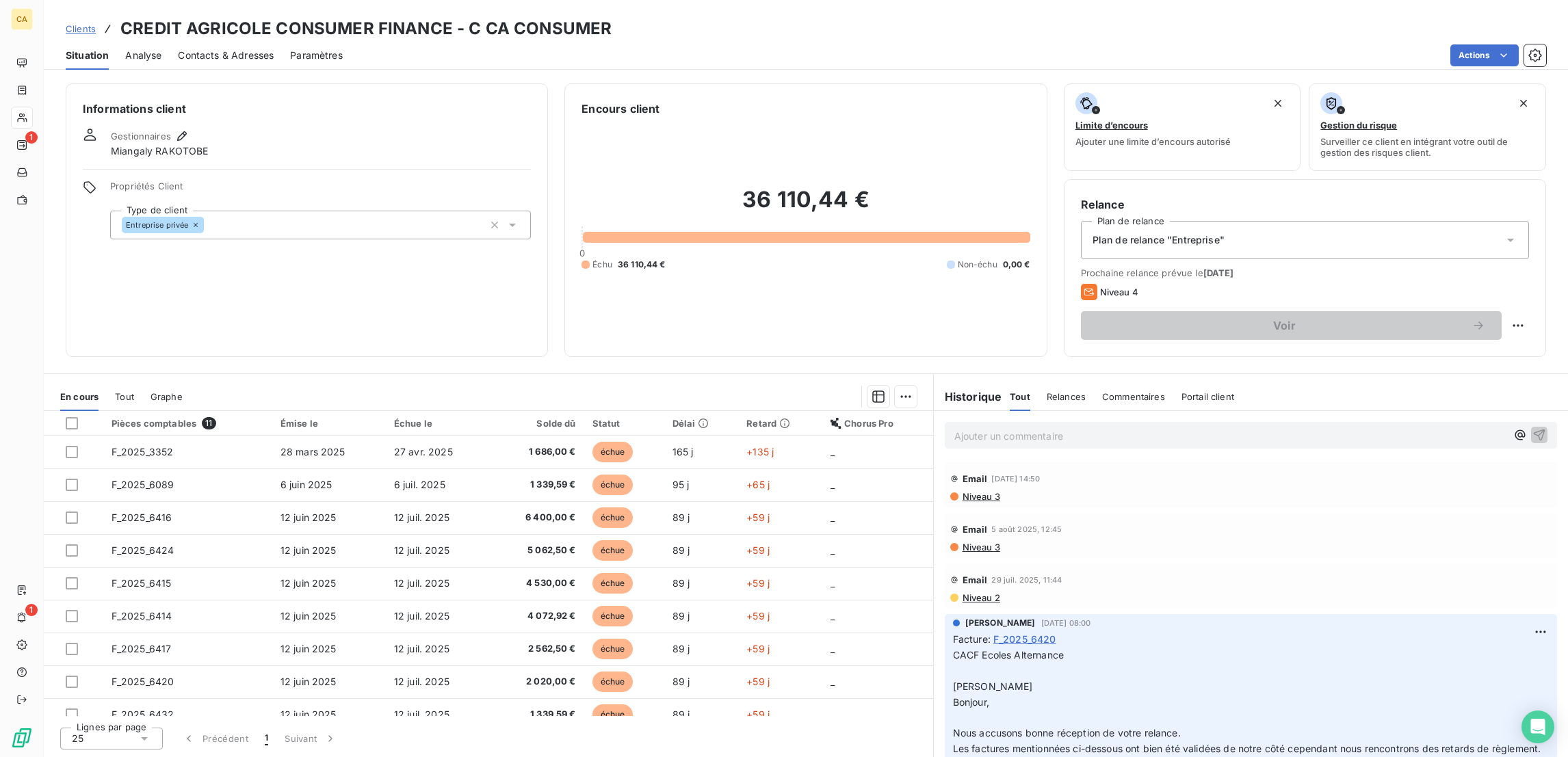
click at [115, 382] on div "Tout" at bounding box center [124, 396] width 20 height 28
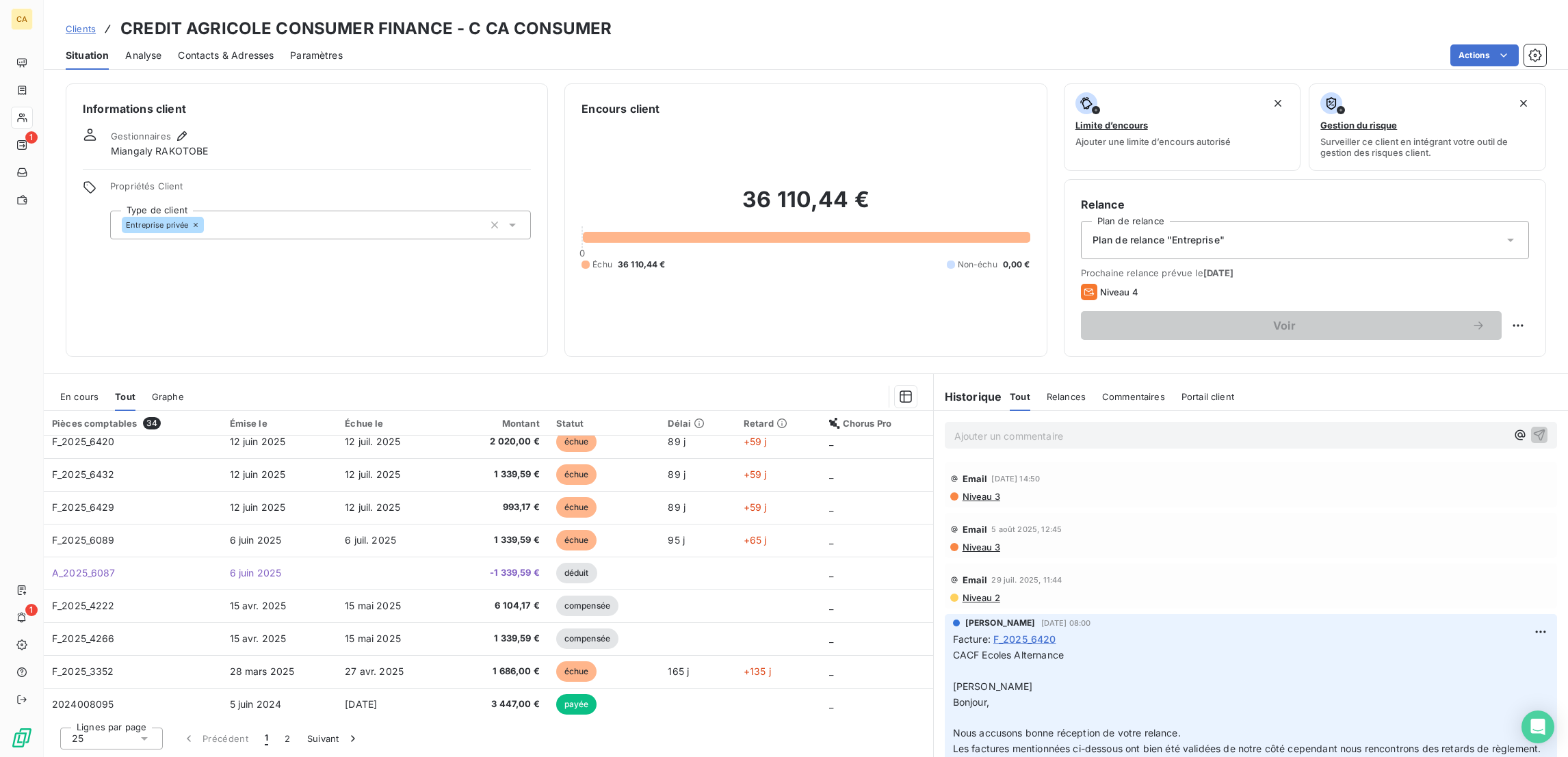
scroll to position [259, 0]
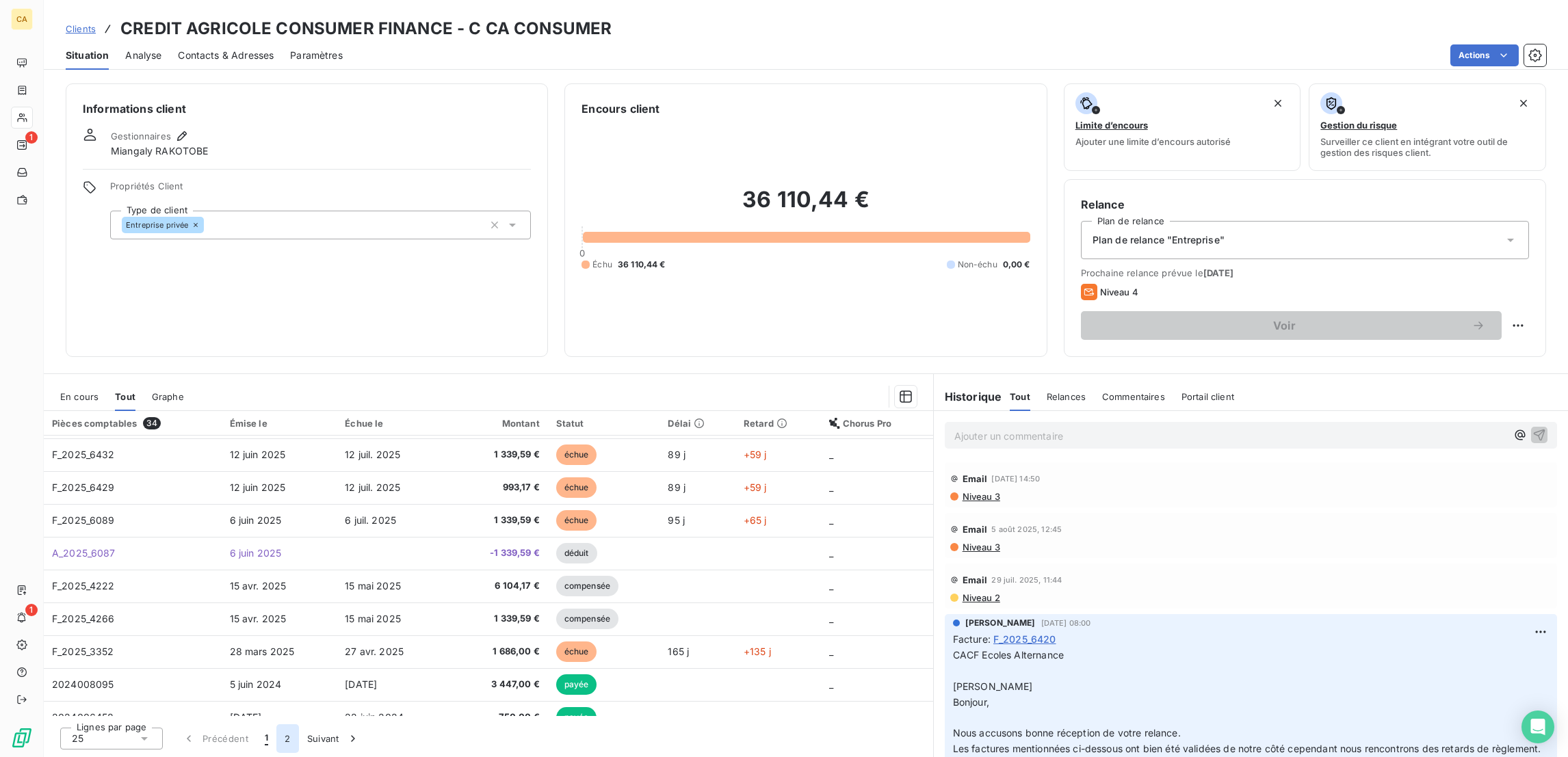
click at [276, 737] on button "2" at bounding box center [287, 738] width 22 height 28
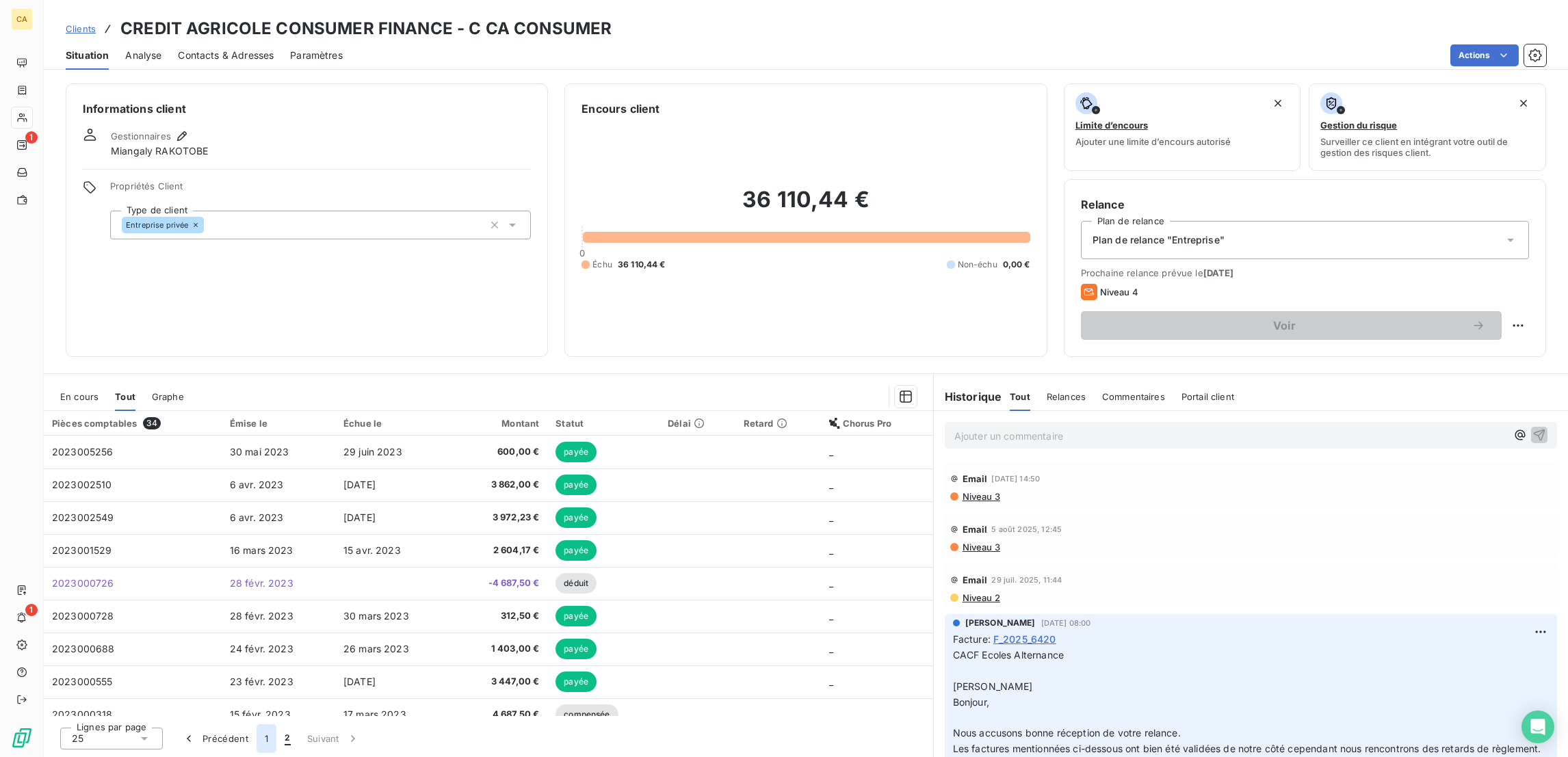
click at [257, 730] on button "1" at bounding box center [267, 738] width 20 height 28
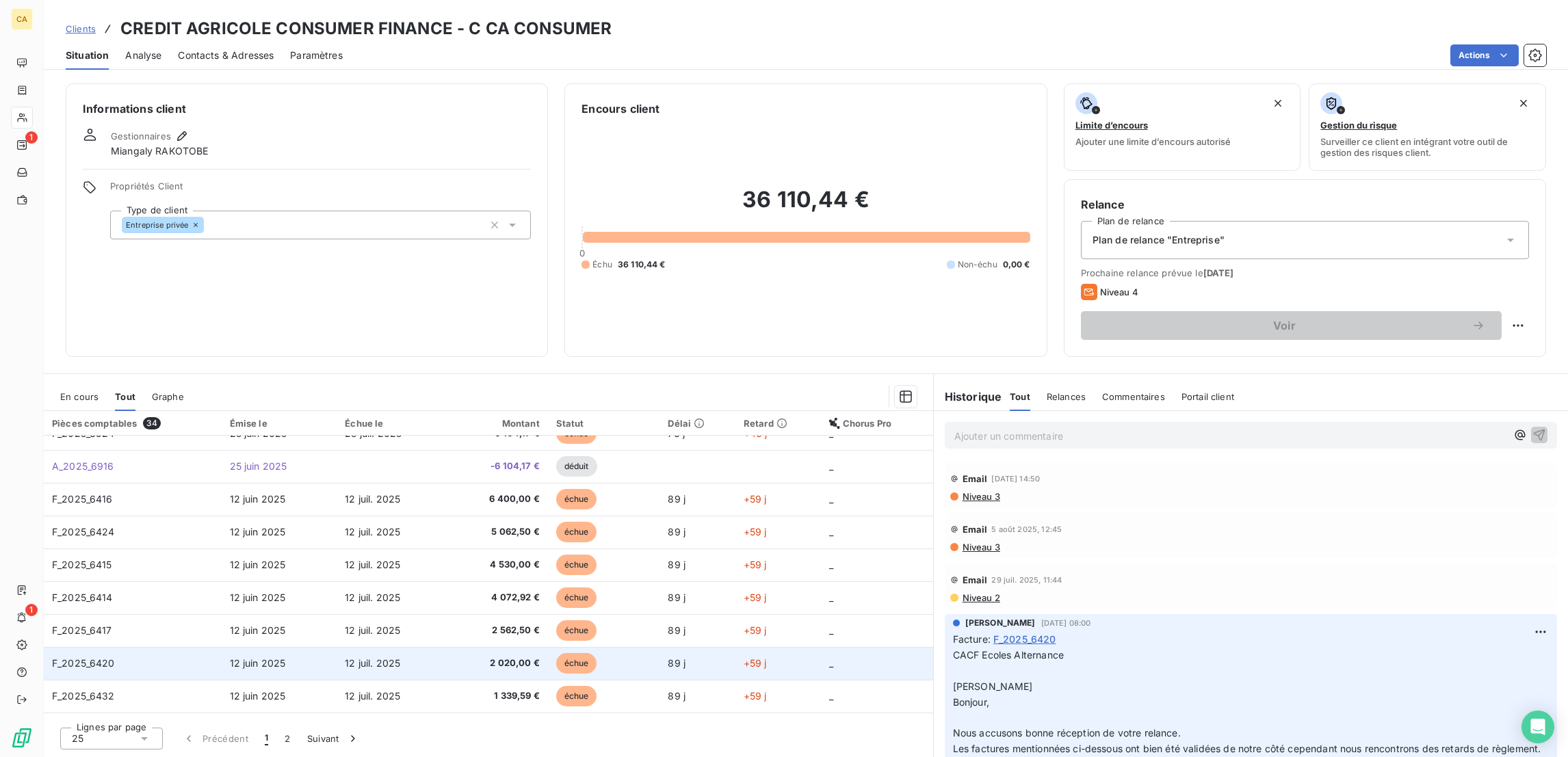
scroll to position [0, 0]
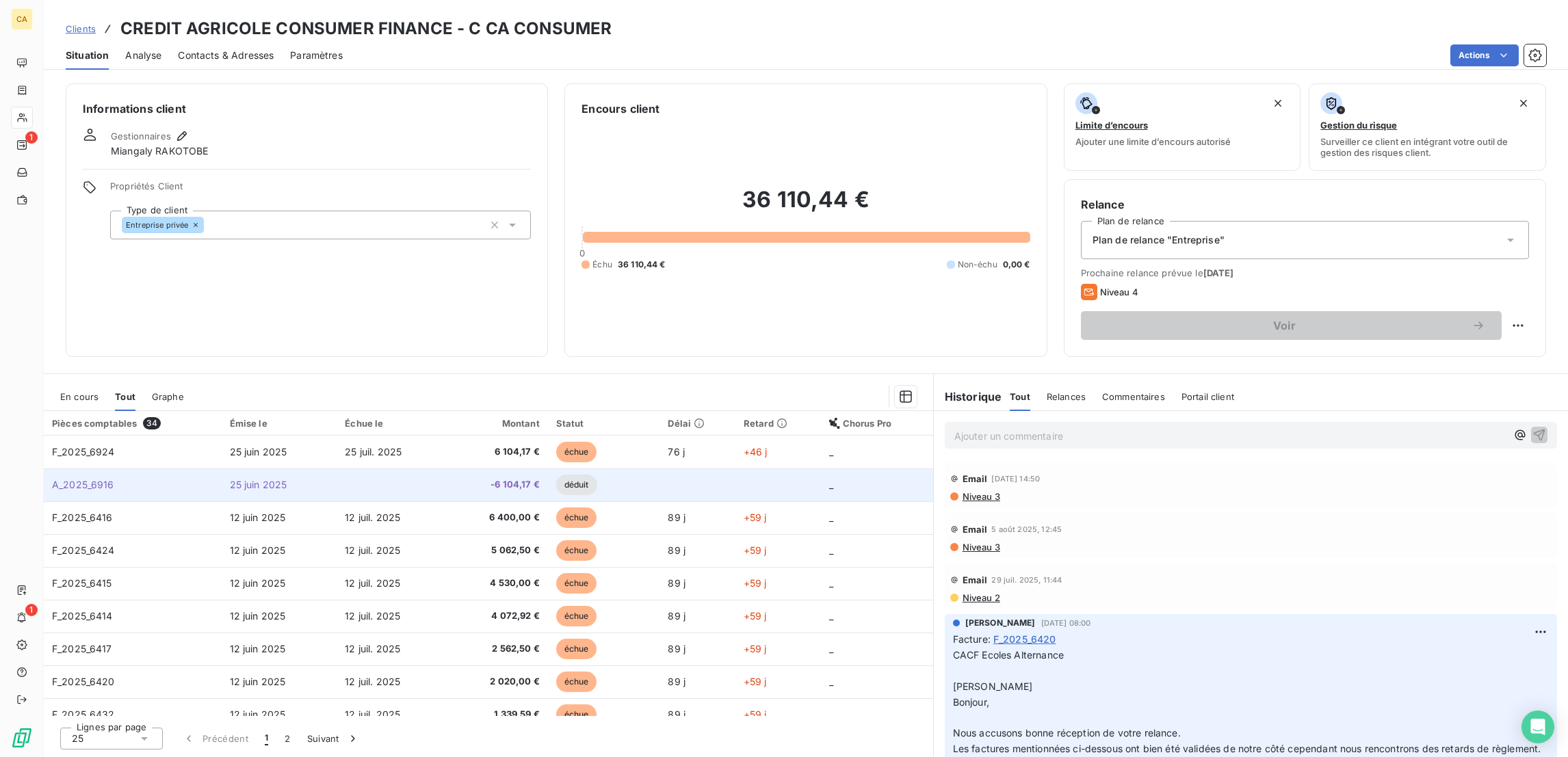
click at [531, 478] on span "-6 104,17 €" at bounding box center [500, 484] width 78 height 13
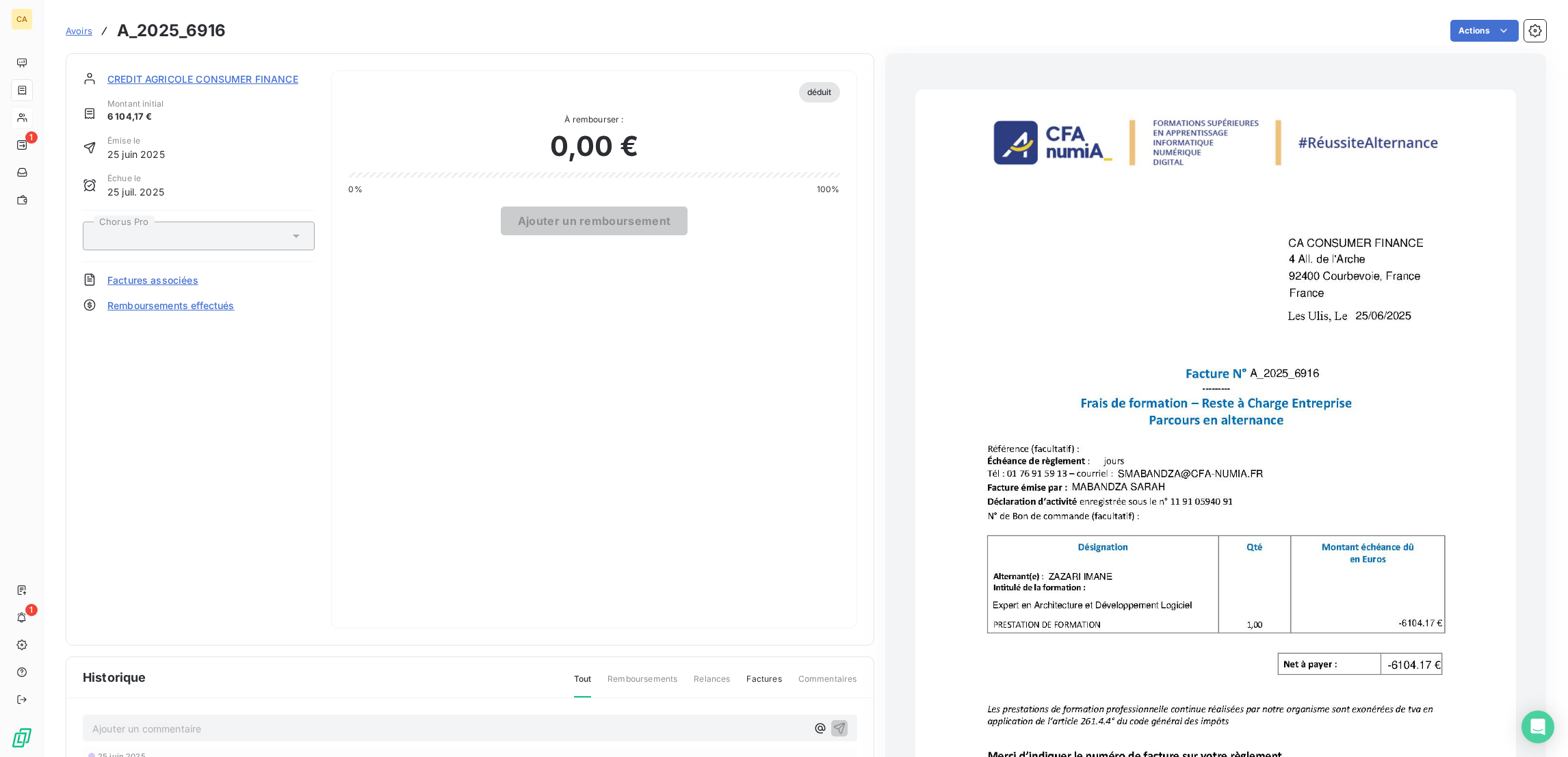
click at [153, 73] on div "CREDIT AGRICOLE CONSUMER FINANCE Montant initial 6 104,17 € Émise le 25 juin 20…" at bounding box center [198, 349] width 232 height 558
click at [156, 72] on span "CREDIT AGRICOLE CONSUMER FINANCE" at bounding box center [203, 79] width 191 height 14
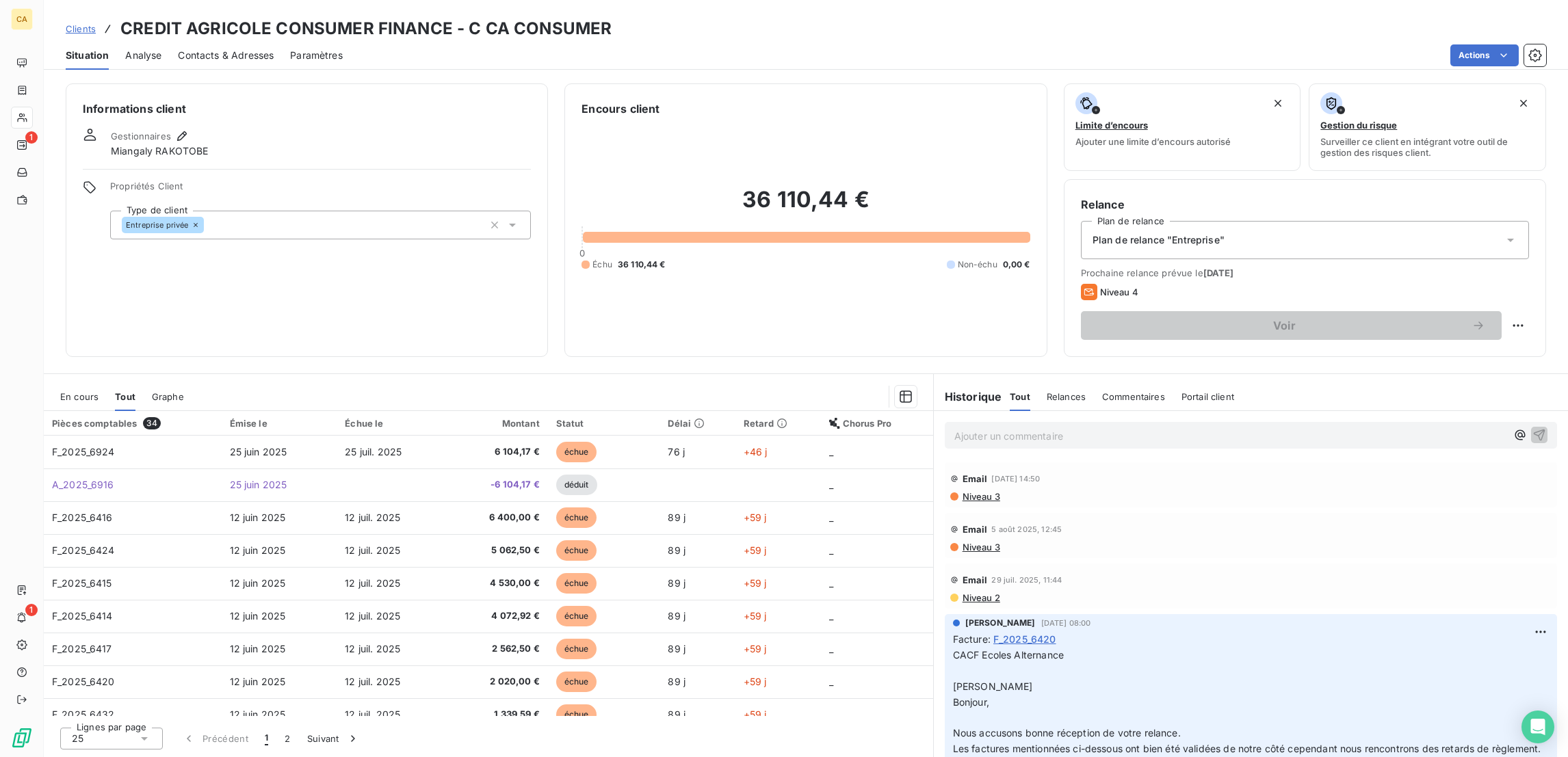
click at [73, 382] on div "En cours" at bounding box center [79, 396] width 38 height 28
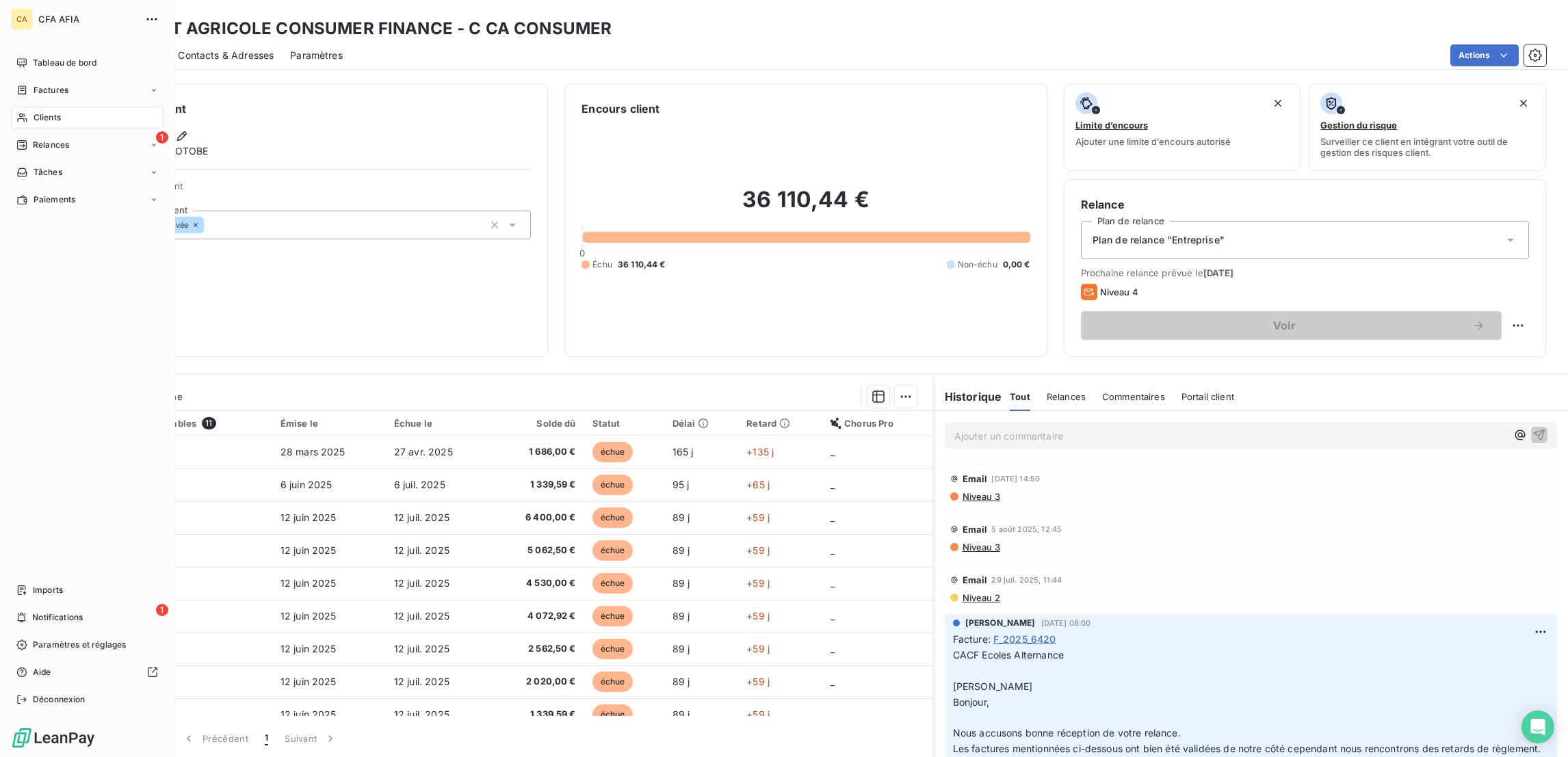
drag, startPoint x: 16, startPoint y: 93, endPoint x: 649, endPoint y: 111, distance: 633.3
click at [18, 112] on icon at bounding box center [21, 117] width 12 height 11
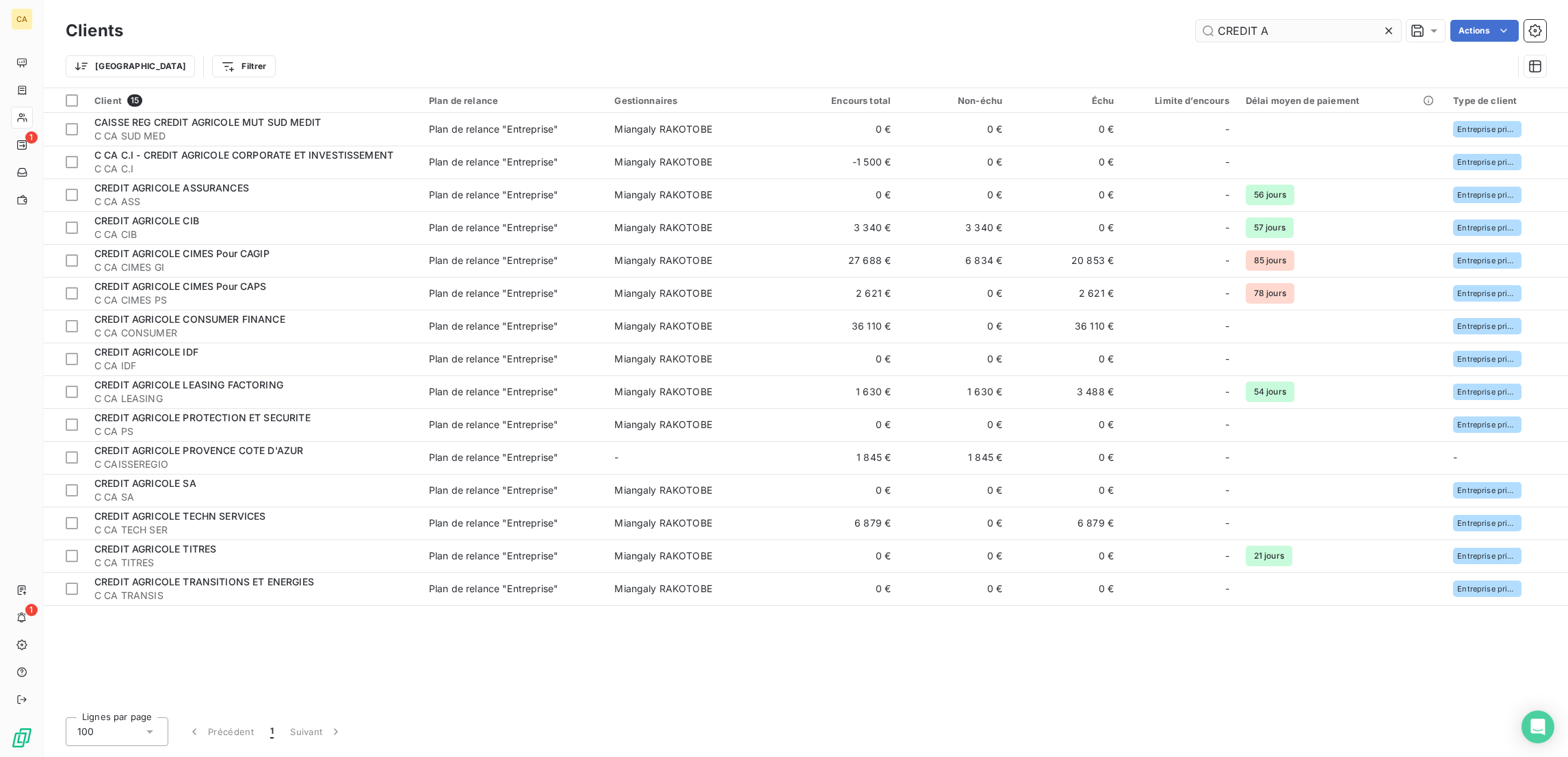
click at [1361, 29] on input "CREDIT A" at bounding box center [1298, 30] width 205 height 22
drag, startPoint x: 1245, startPoint y: 20, endPoint x: 1554, endPoint y: 51, distance: 310.6
click at [1412, 45] on div "Clients CREDIT A Actions Trier Filtrer" at bounding box center [805, 52] width 1480 height 71
type input "C"
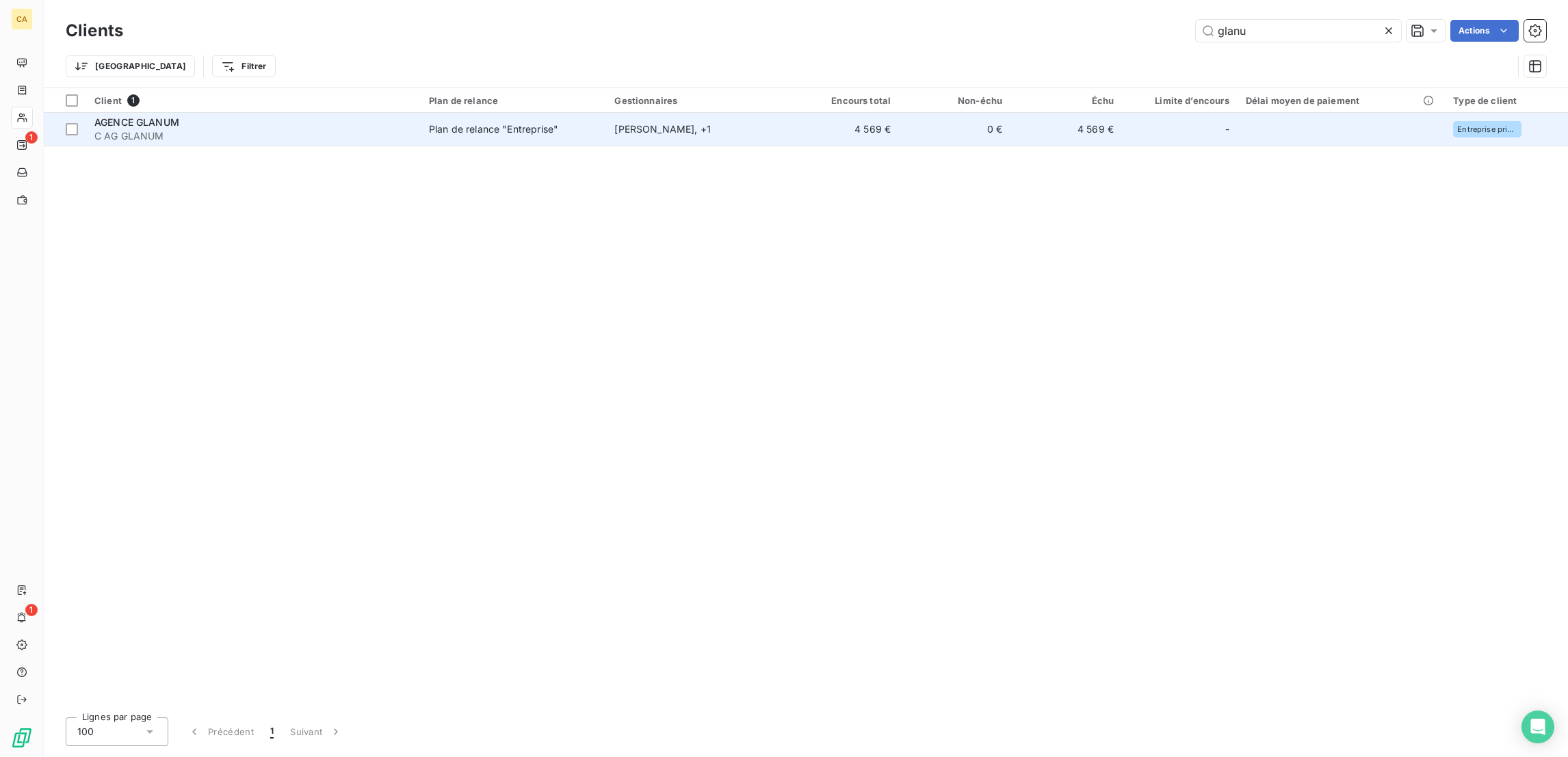
type input "glanu"
click at [343, 116] on div "AGENCE GLANUM" at bounding box center [253, 122] width 318 height 13
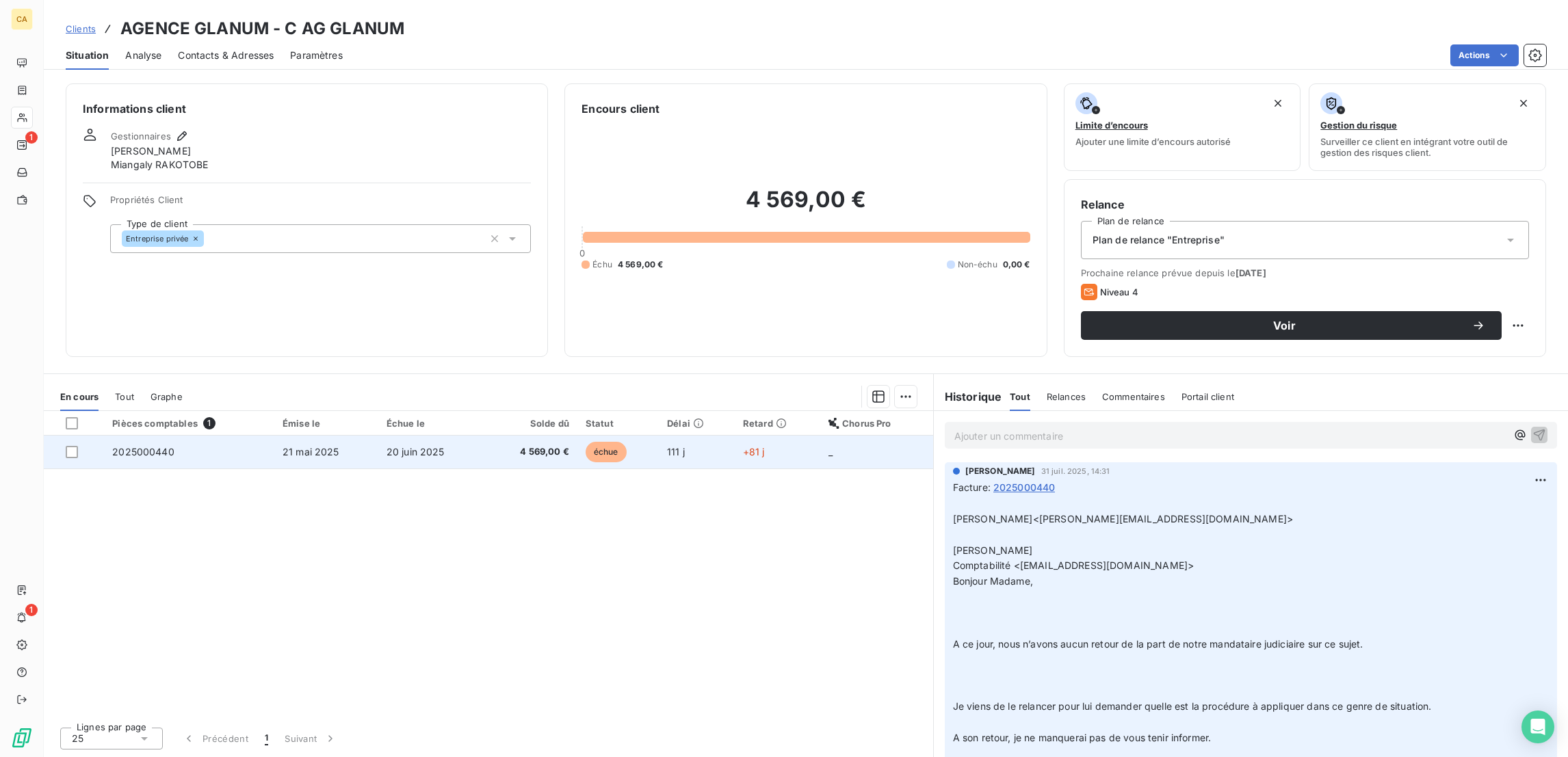
click at [211, 435] on td "2025000440" at bounding box center [189, 451] width 171 height 33
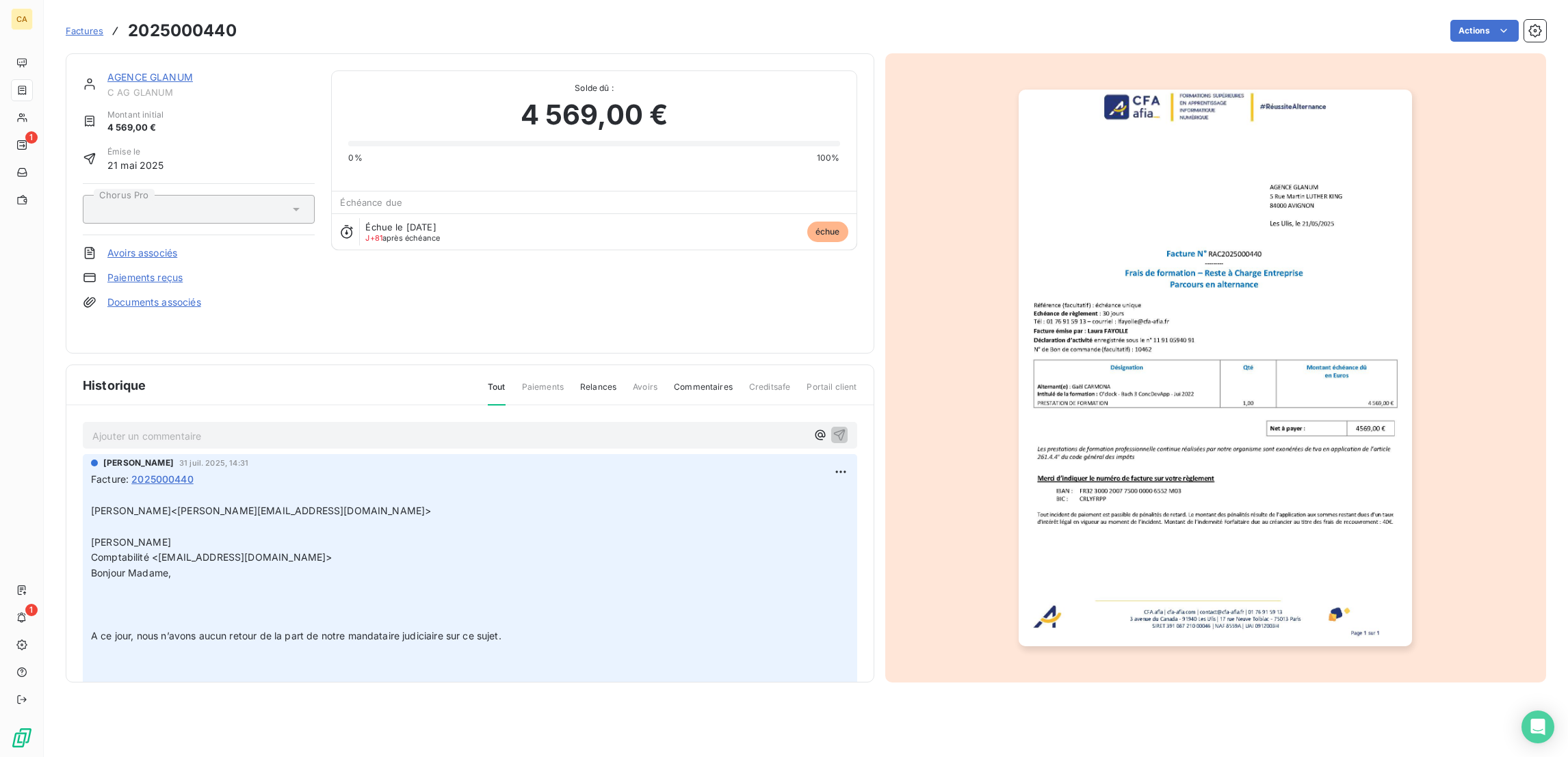
click at [204, 472] on div "Facture : 2025000440" at bounding box center [469, 479] width 758 height 14
click at [146, 262] on div "AGENCE GLANUM C AG GLANUM Montant initial 4 569,00 € Émise le 21 mai 2025 Choru…" at bounding box center [198, 203] width 232 height 266
click at [141, 295] on link "Documents associés" at bounding box center [154, 301] width 93 height 13
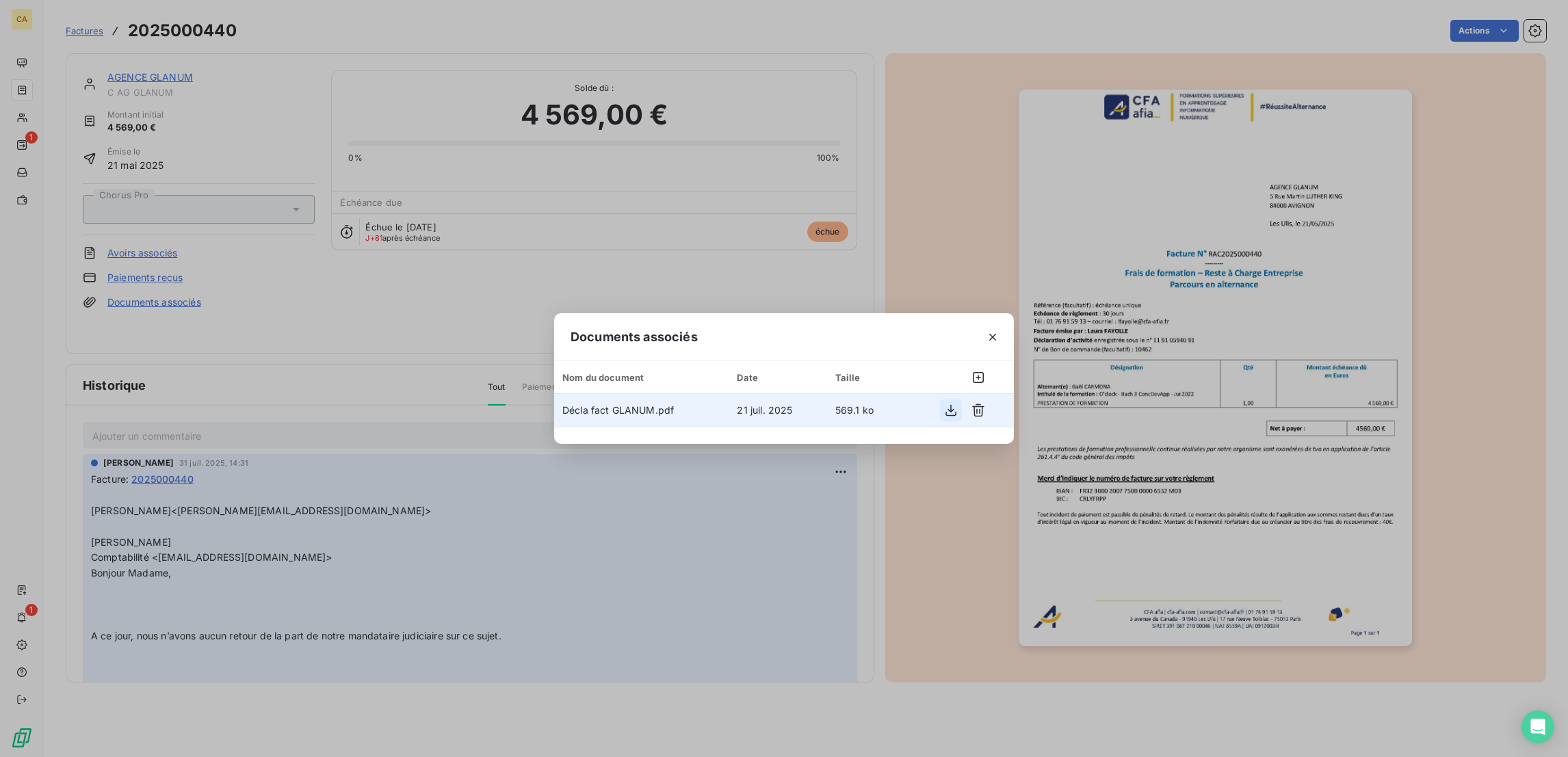
click at [940, 418] on button "button" at bounding box center [950, 410] width 22 height 22
click at [916, 271] on div "Documents associés Nom du document Date Taille Décla fact GLANUM.pdf 21 juil. 2…" at bounding box center [784, 378] width 1568 height 757
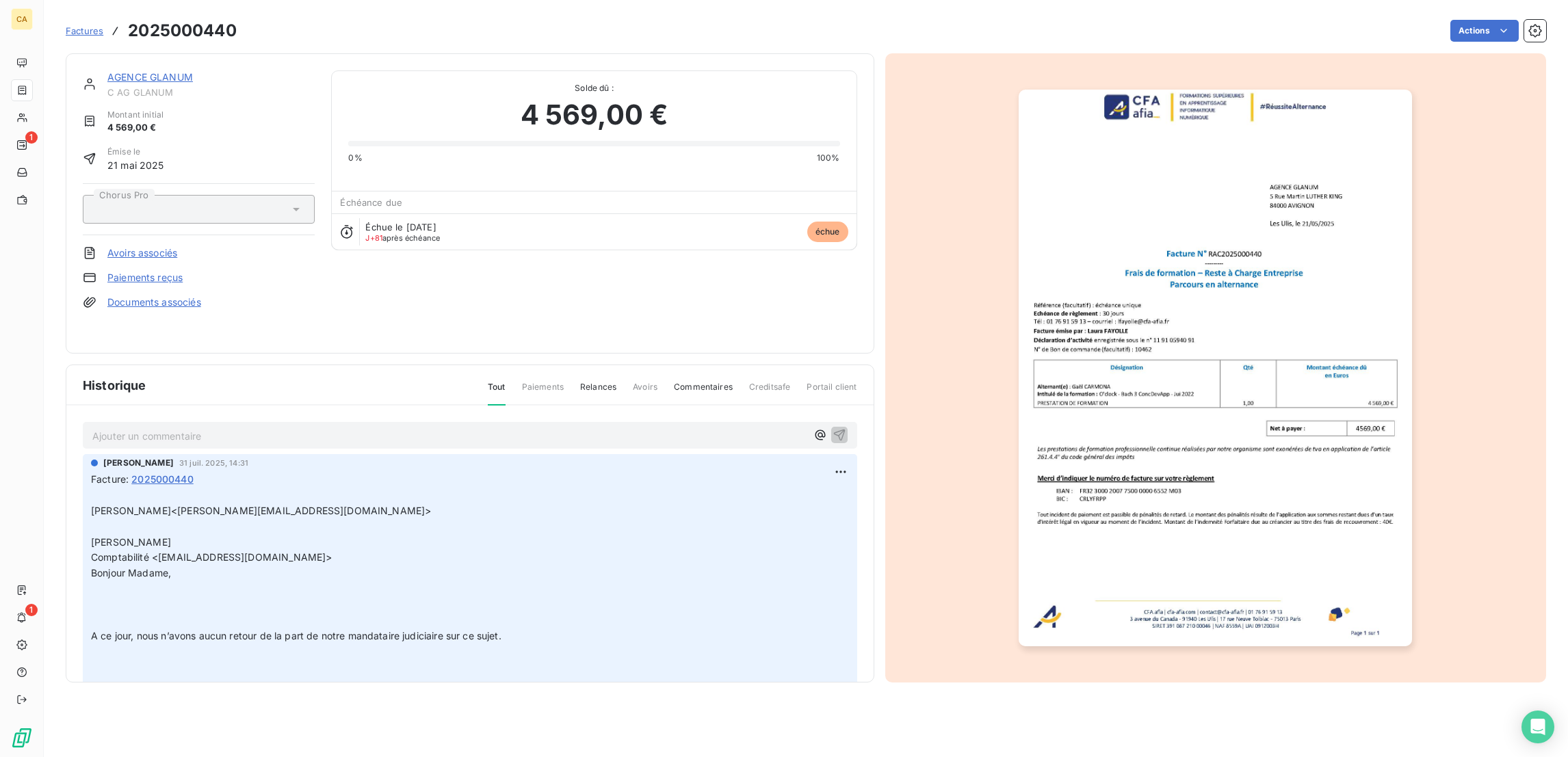
click at [159, 87] on span "C AG GLANUM" at bounding box center [211, 92] width 207 height 11
click at [162, 71] on link "AGENCE GLANUM" at bounding box center [150, 76] width 85 height 12
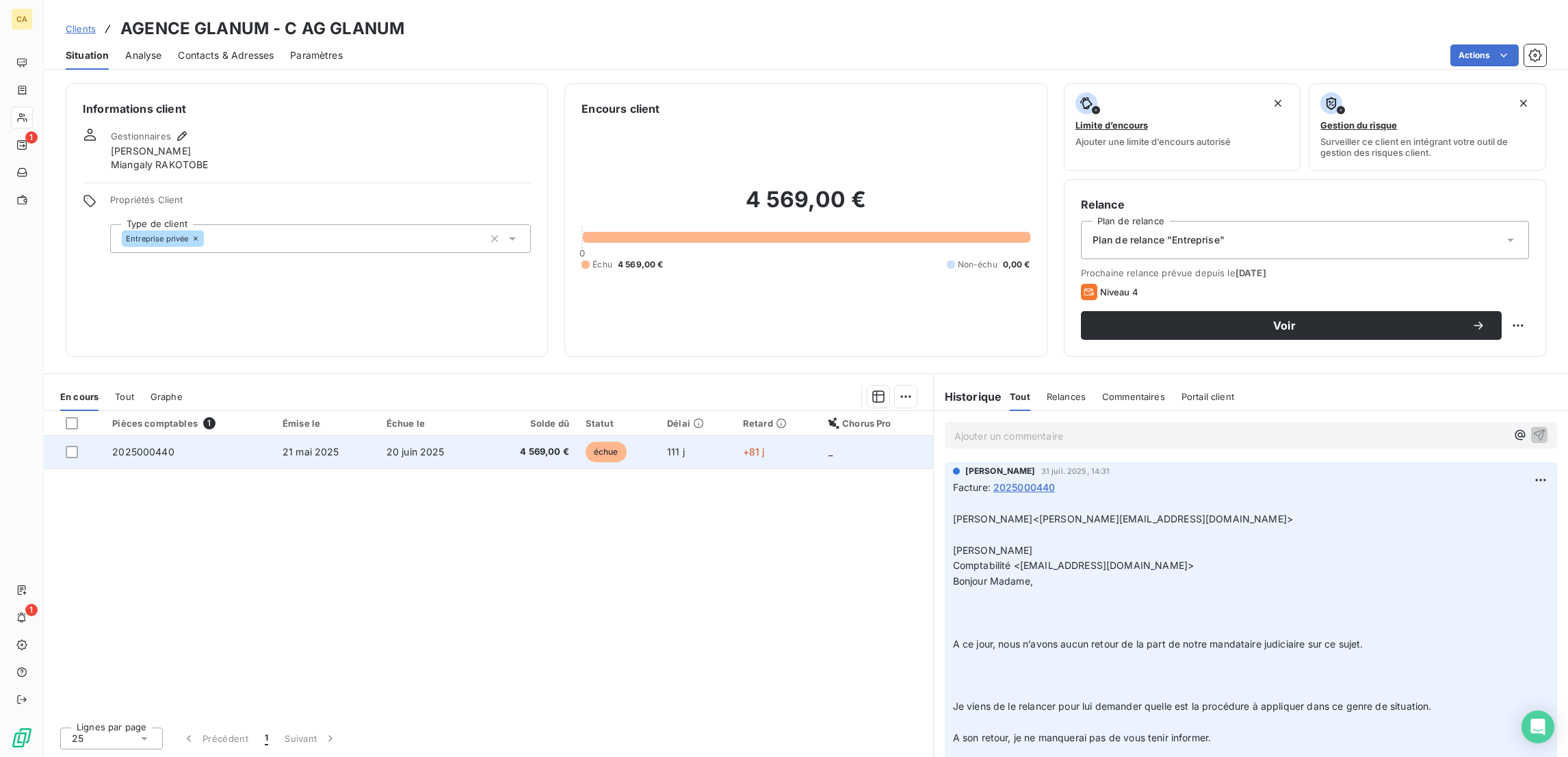
click at [530, 445] on span "4 569,00 €" at bounding box center [531, 451] width 76 height 13
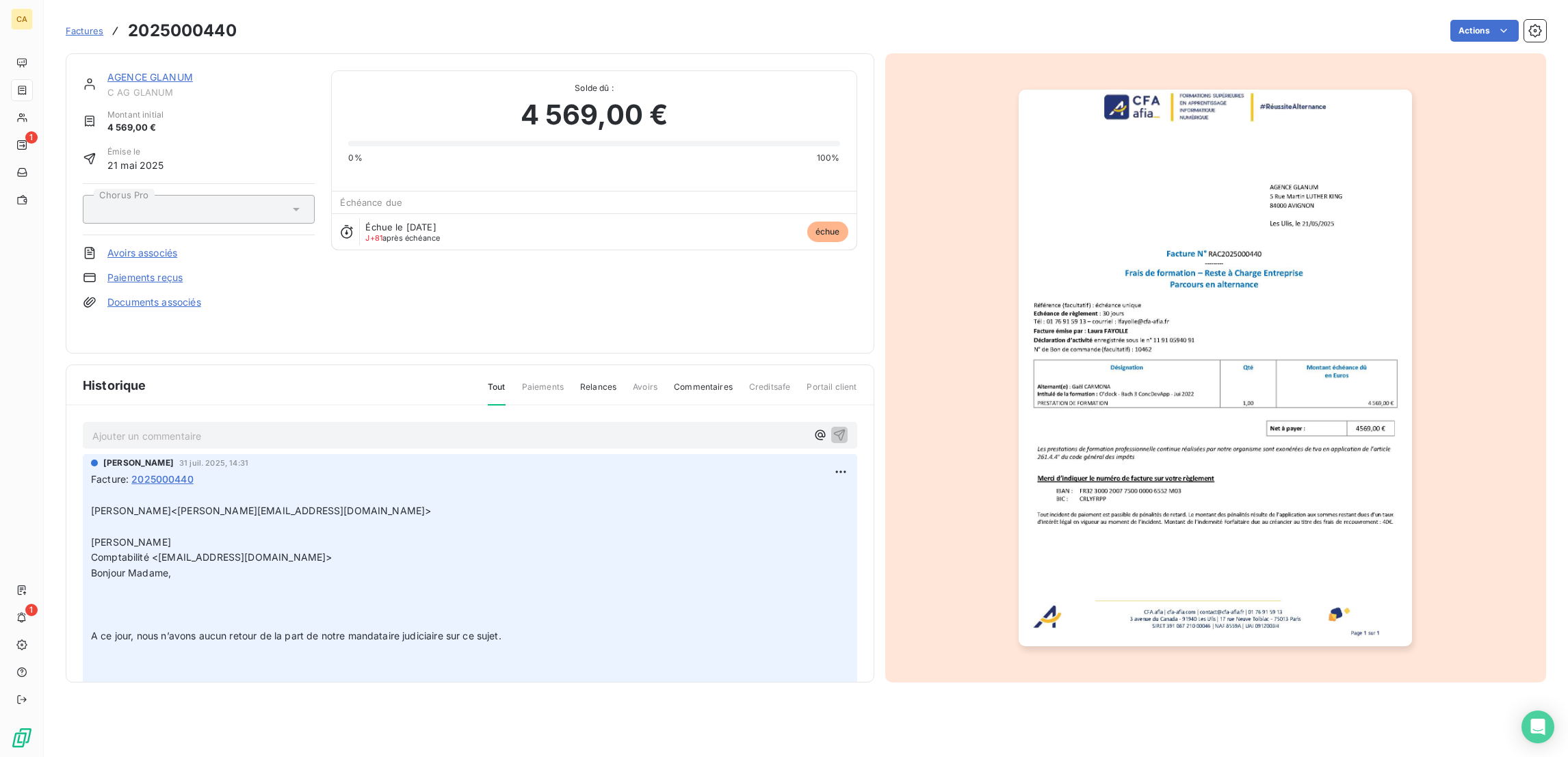
click at [1287, 427] on img "button" at bounding box center [1215, 368] width 393 height 556
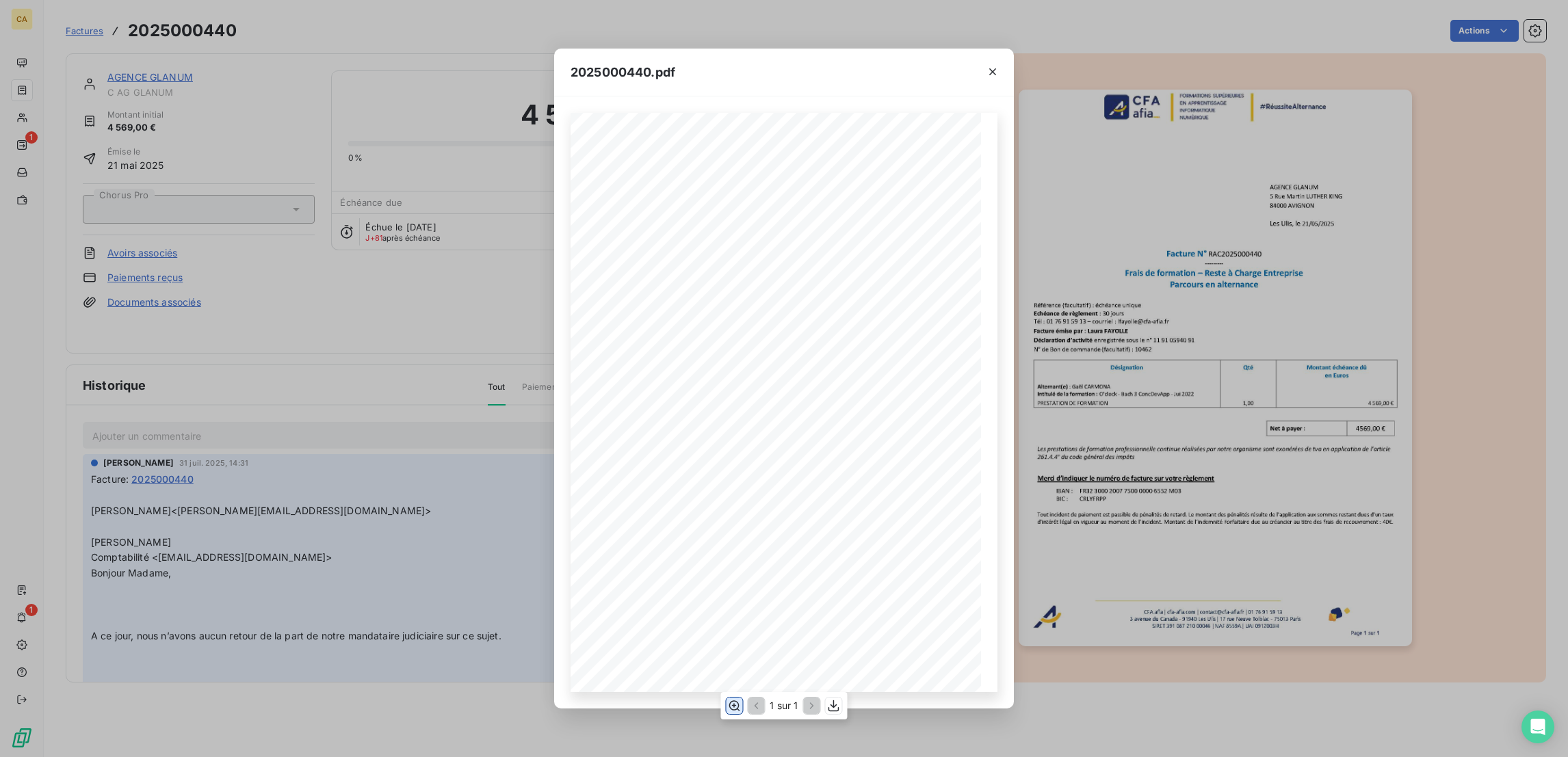
click at [729, 707] on button "button" at bounding box center [733, 705] width 16 height 16
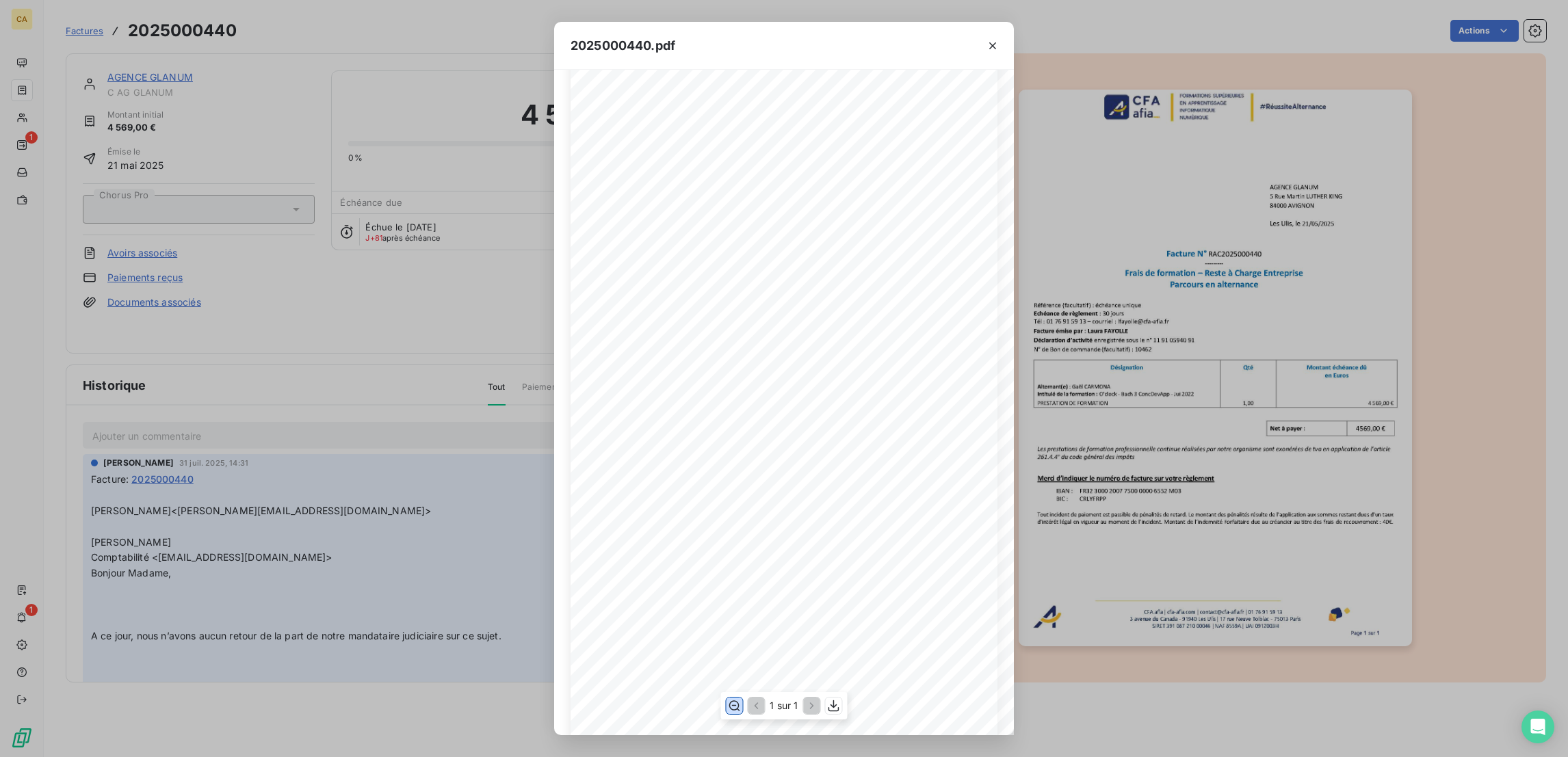
scroll to position [205, 0]
click at [247, 244] on div "2025000440.pdf CFA afia | cfa-afia.com | contact@cfa-afia.fr | 01 76 91 59 13 3…" at bounding box center [784, 378] width 1568 height 757
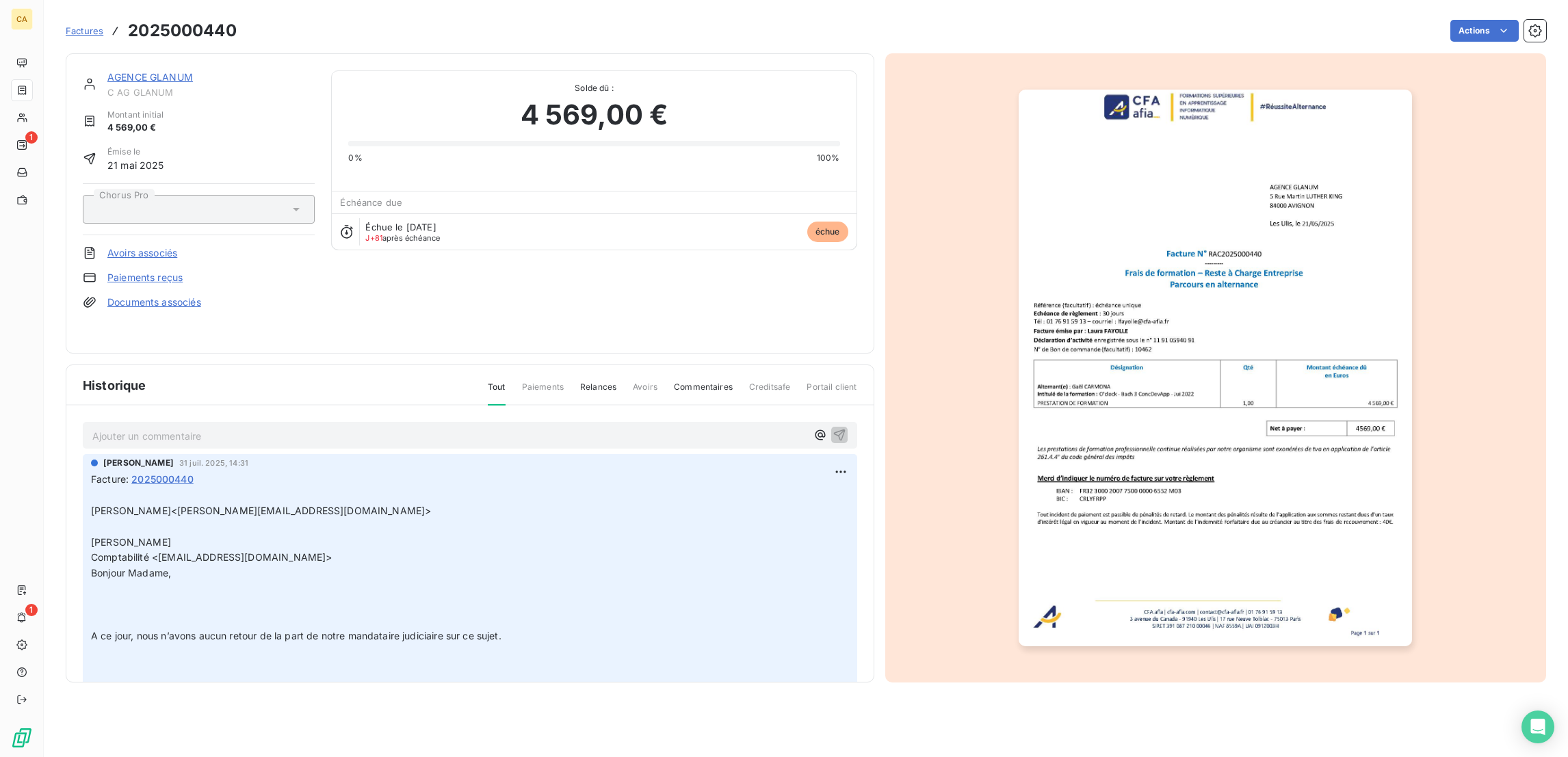
click at [145, 87] on span "C AG GLANUM" at bounding box center [211, 92] width 207 height 11
click at [130, 59] on div "AGENCE GLANUM C AG GLANUM Montant initial 4 569,00 € Émise le 21 mai 2025 Choru…" at bounding box center [470, 203] width 809 height 300
click at [120, 71] on link "AGENCE GLANUM" at bounding box center [150, 76] width 85 height 12
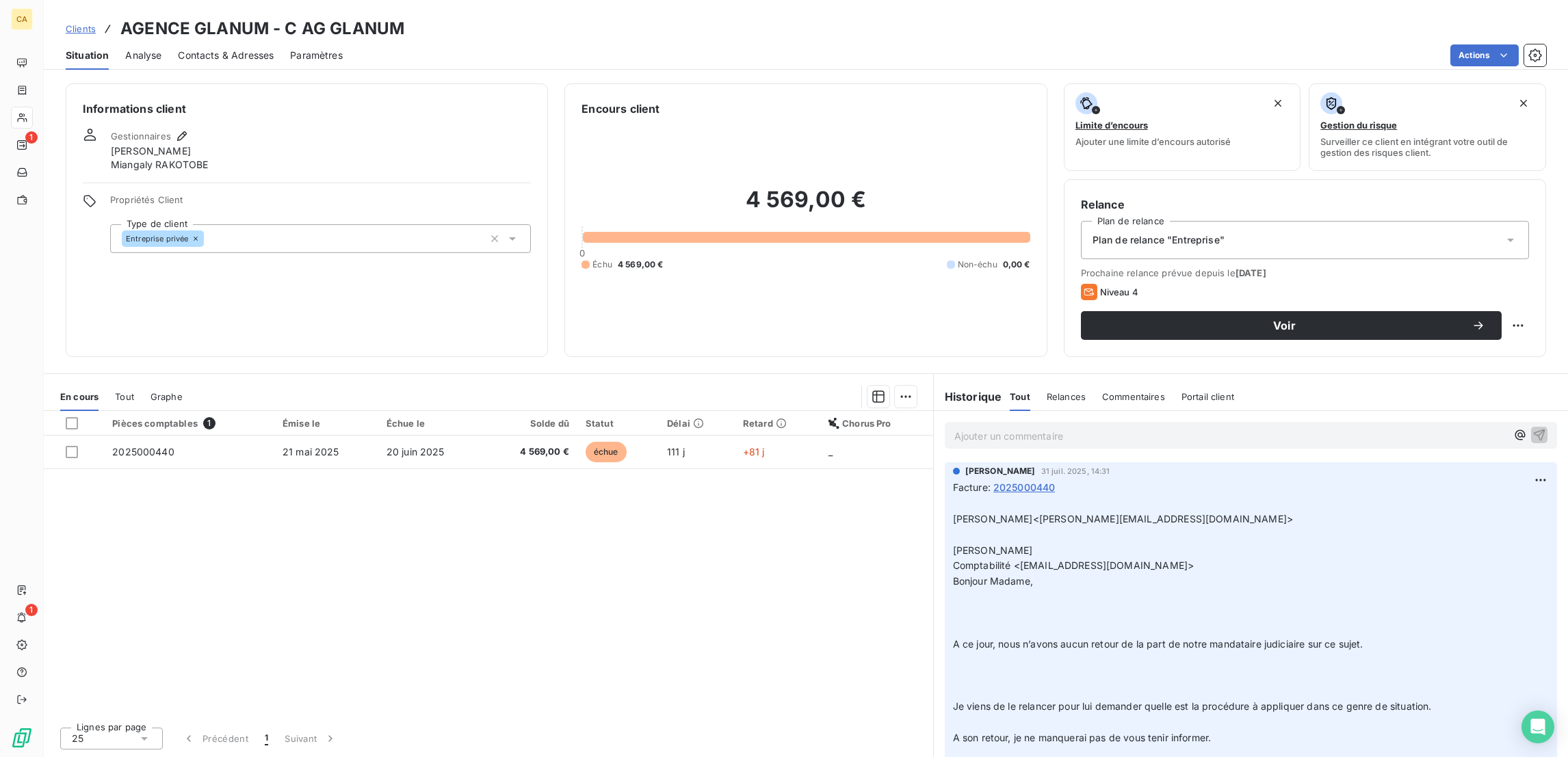
click at [115, 391] on span "Tout" at bounding box center [124, 396] width 20 height 11
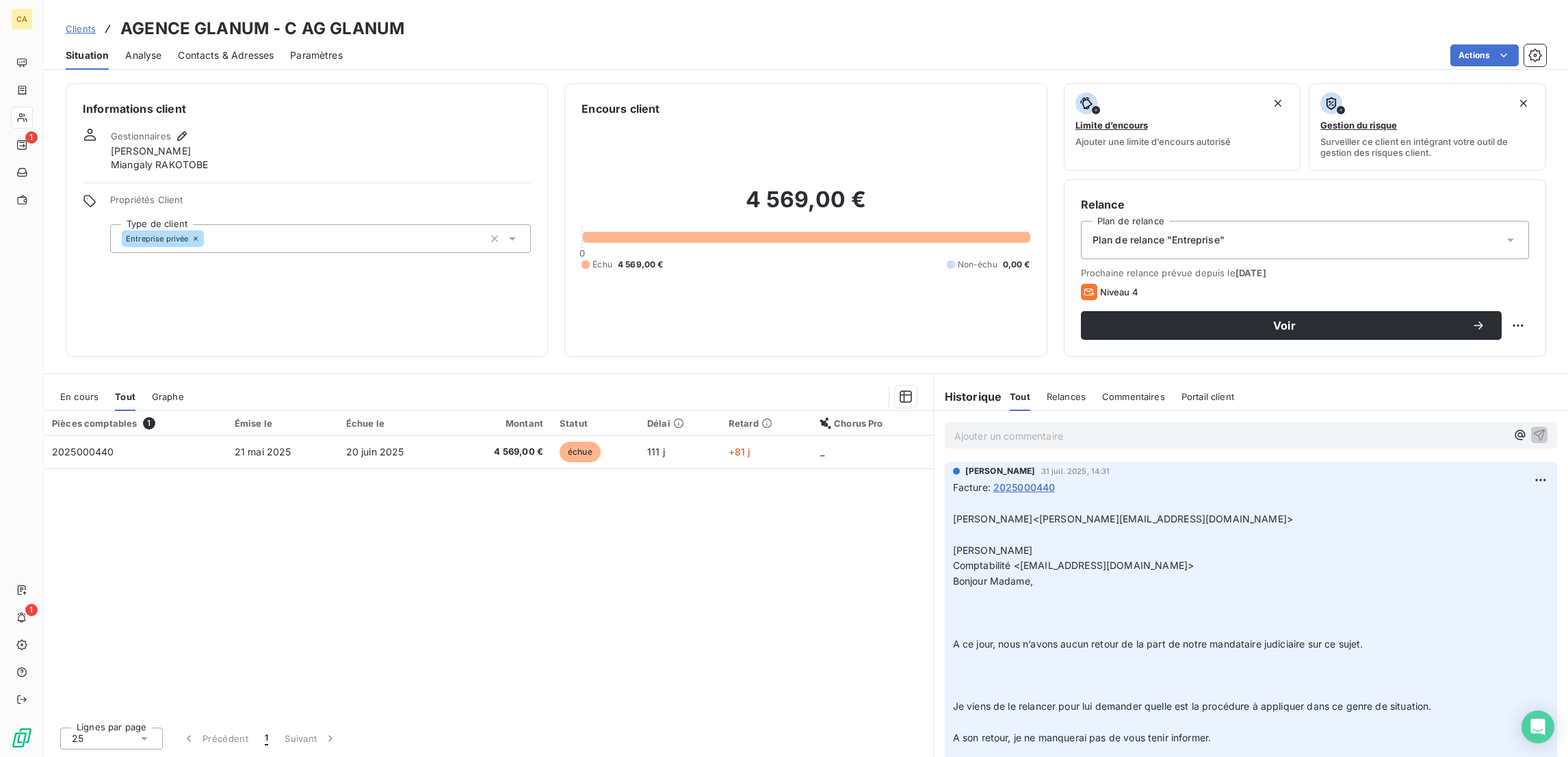
click at [60, 391] on span "En cours" at bounding box center [79, 396] width 38 height 11
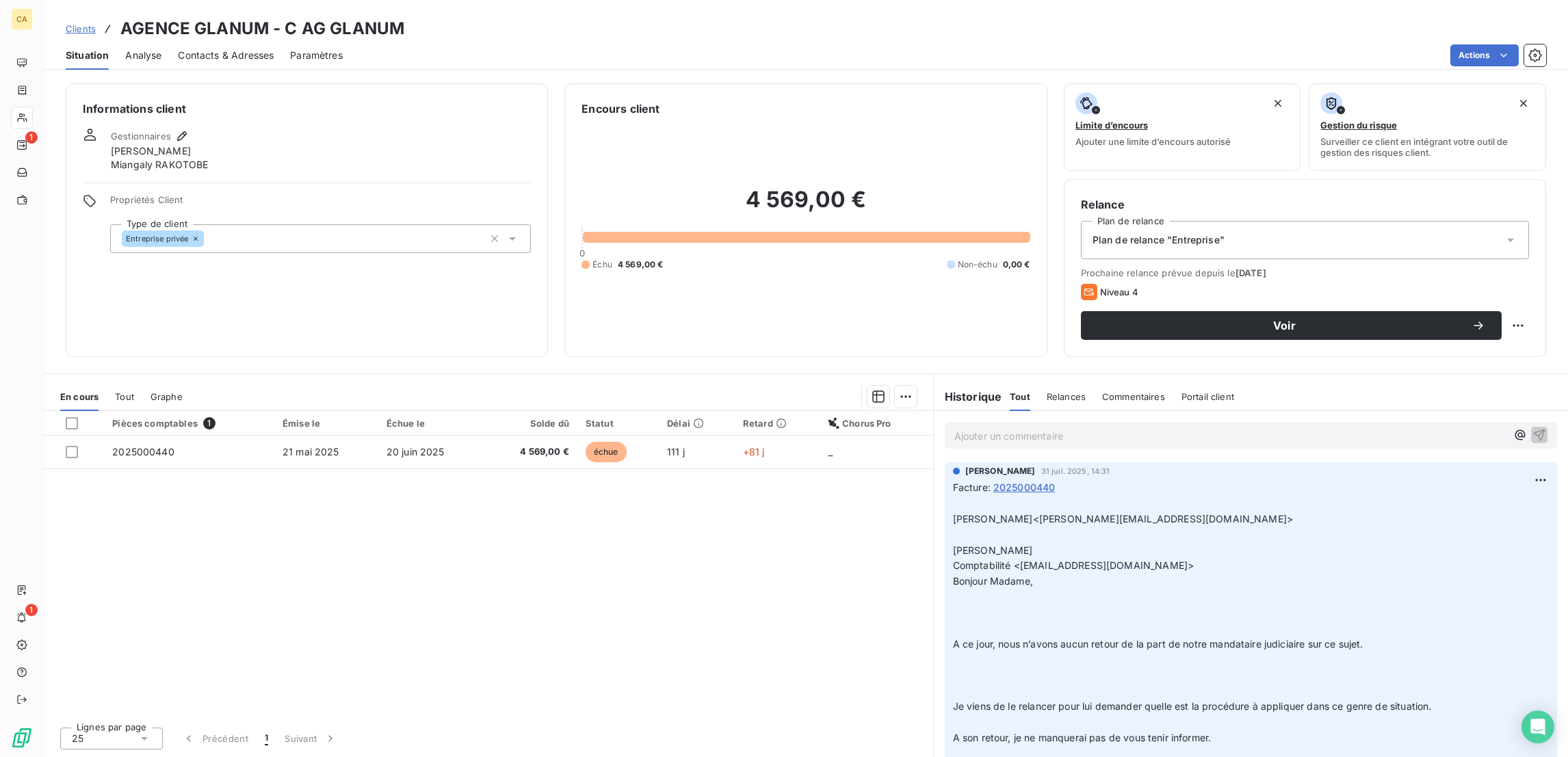
click at [457, 426] on div "Pièces comptables 1 Émise le Échue le Solde dû Statut Délai Retard Chorus Pro 2…" at bounding box center [488, 562] width 889 height 305
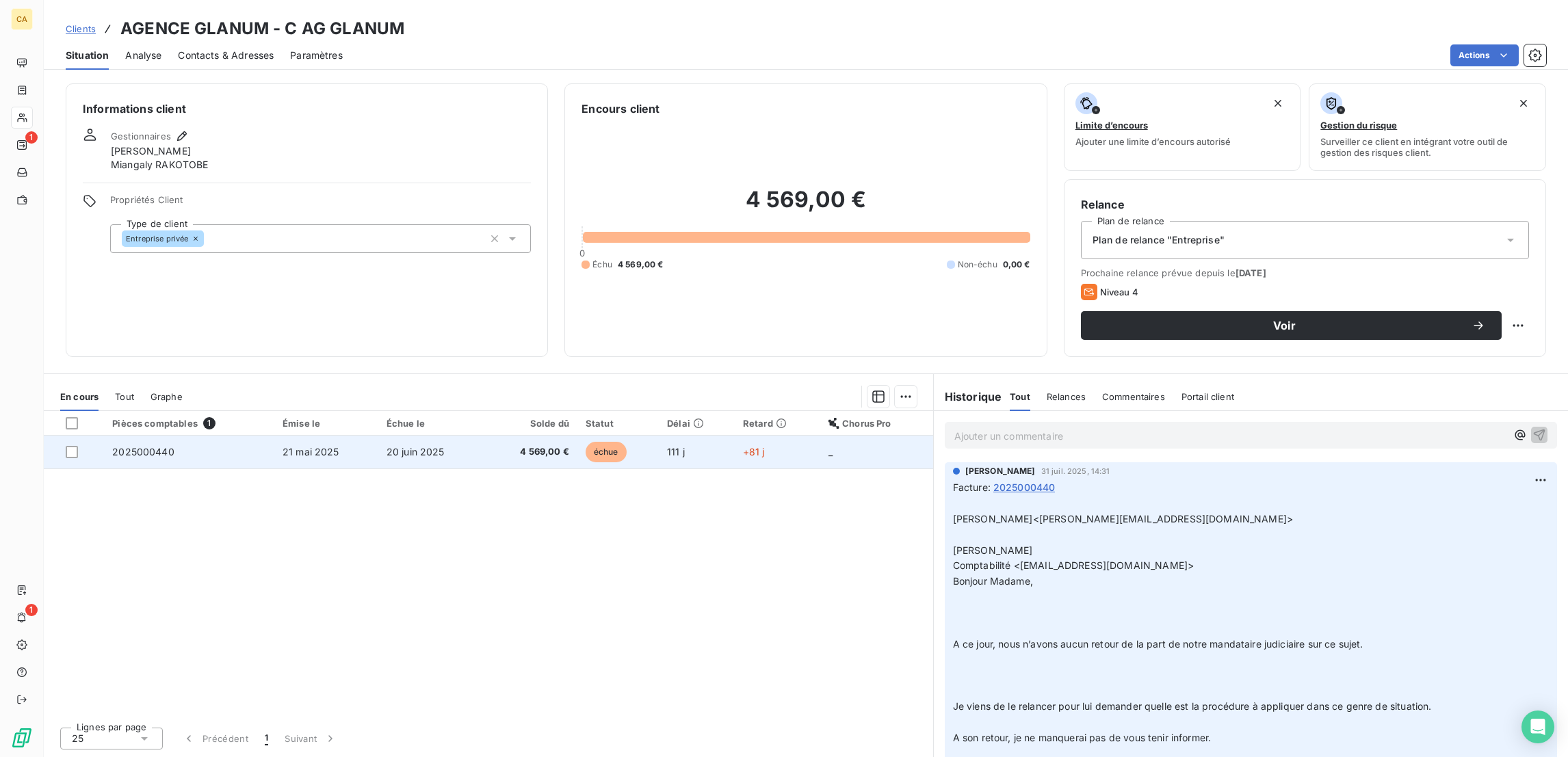
click at [420, 446] on span "20 juin 2025" at bounding box center [415, 451] width 58 height 12
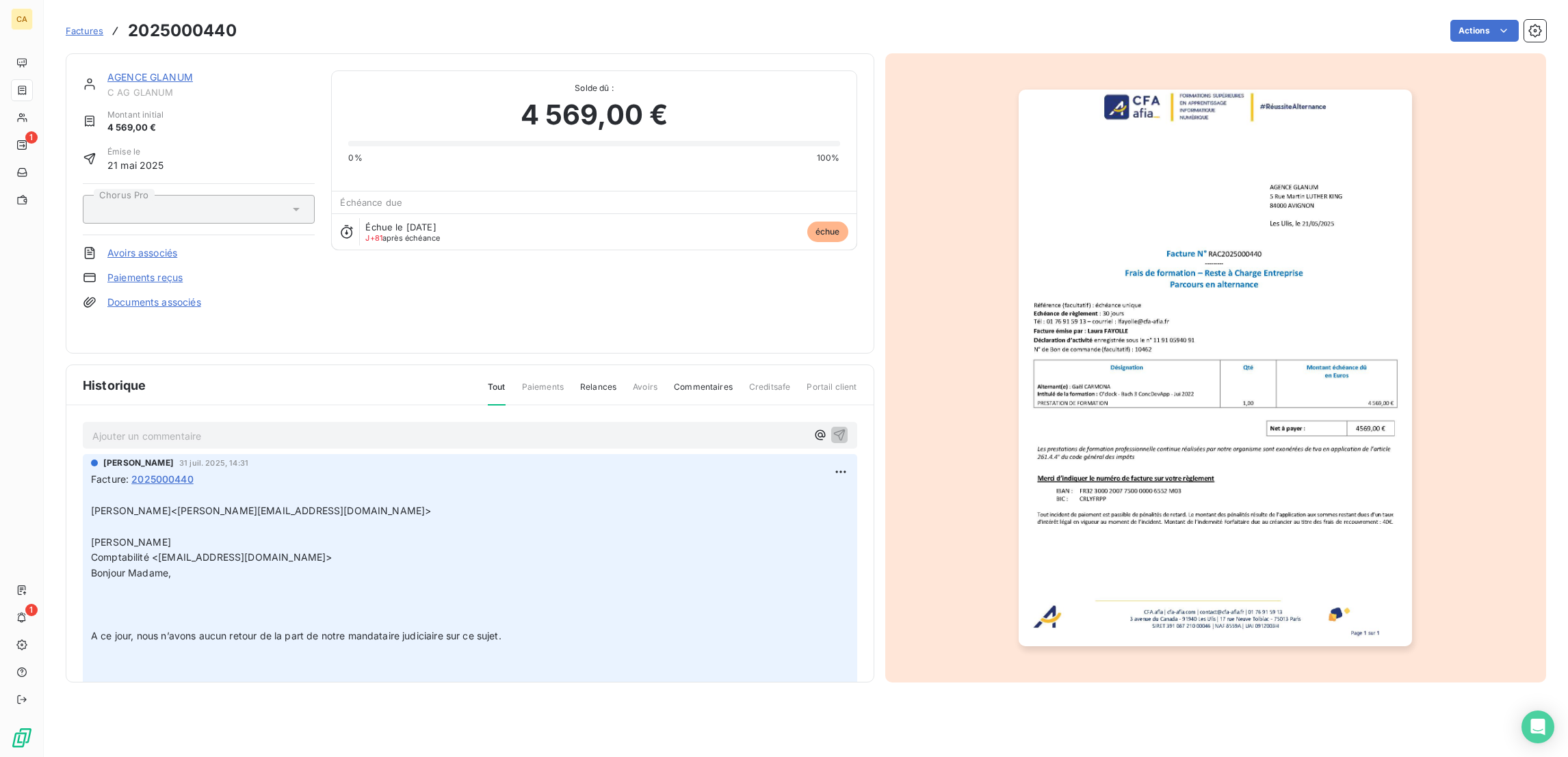
click at [156, 71] on link "AGENCE GLANUM" at bounding box center [150, 76] width 85 height 12
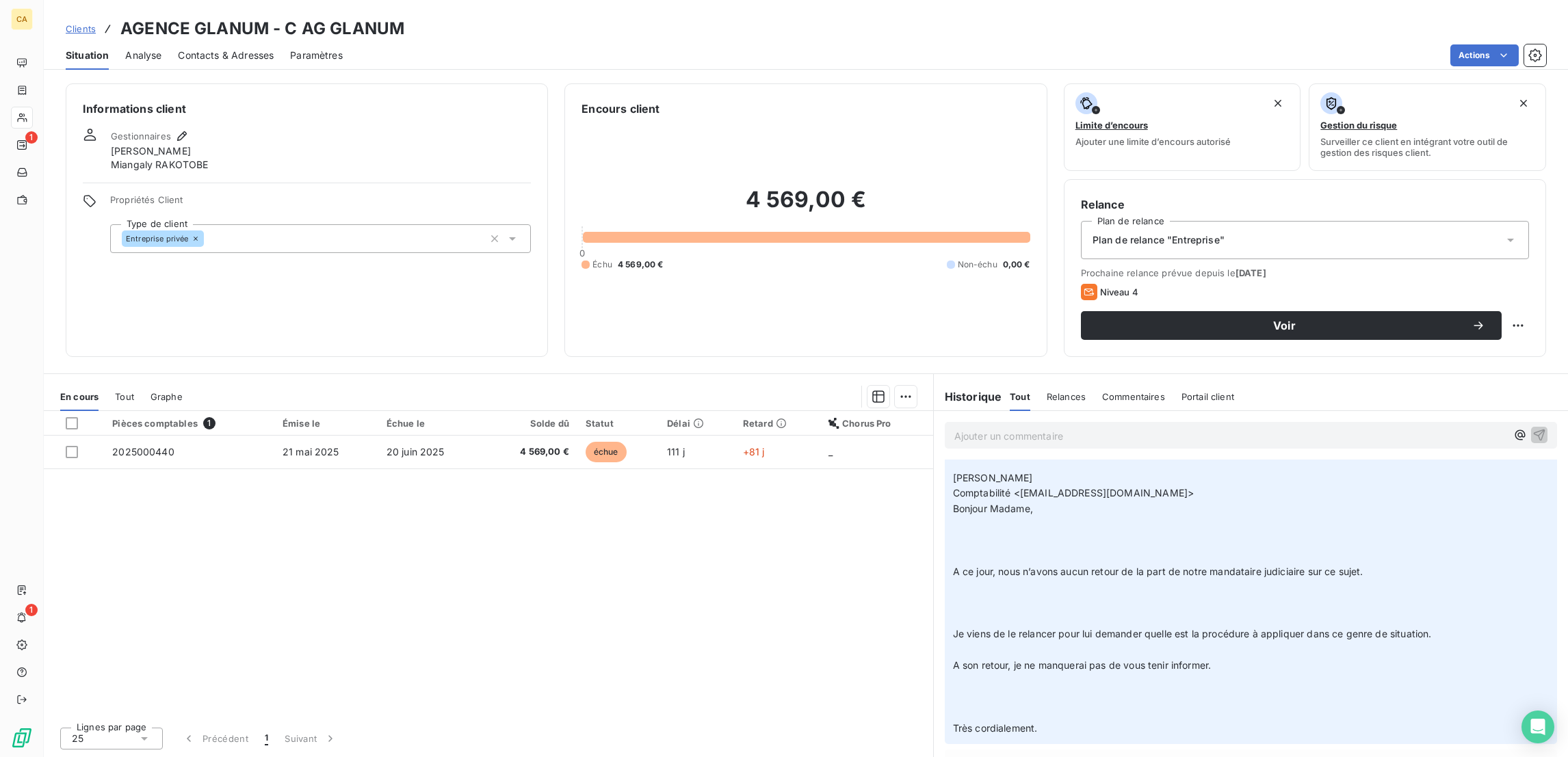
scroll to position [120, 0]
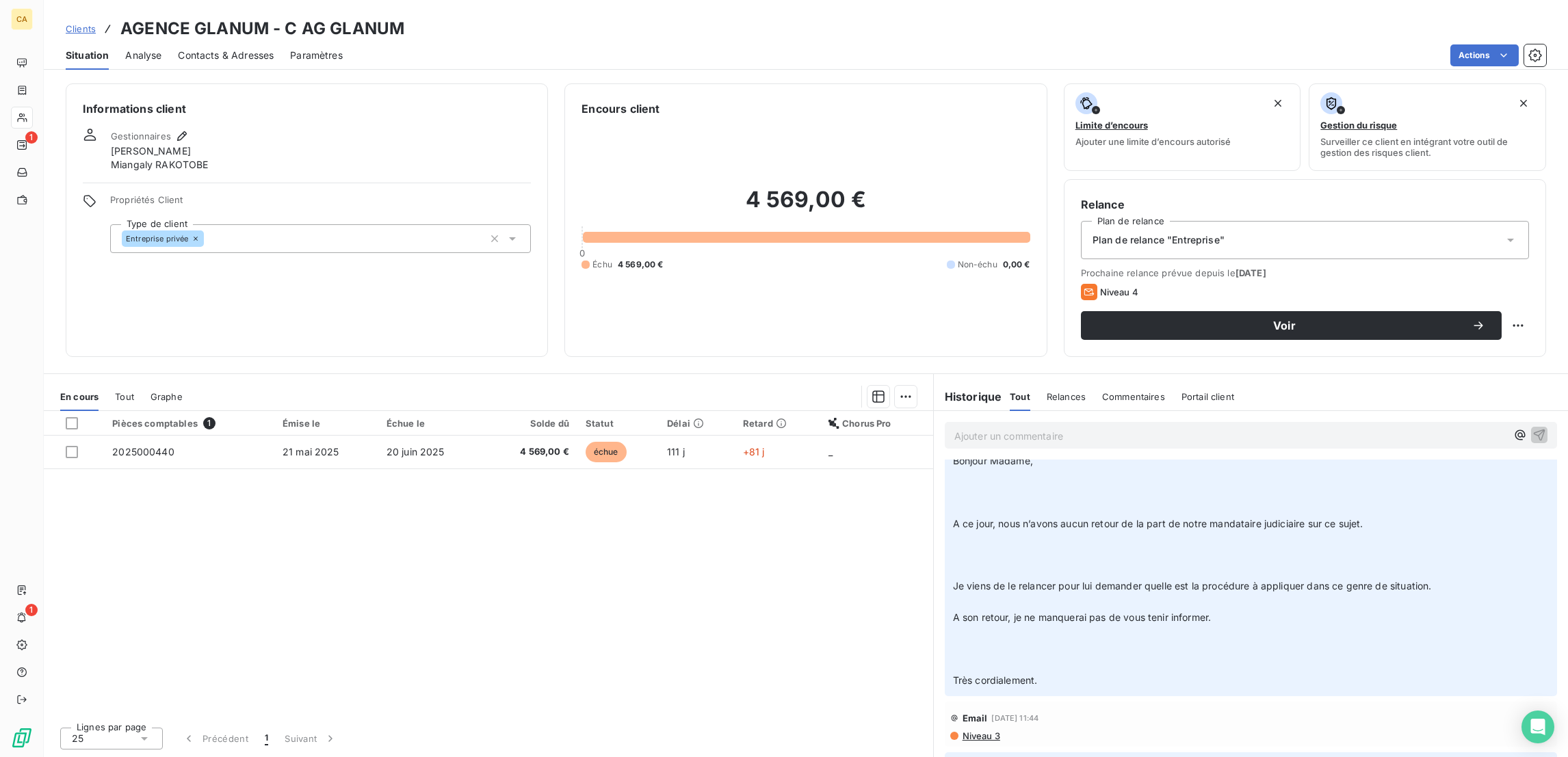
drag, startPoint x: 1171, startPoint y: 612, endPoint x: 935, endPoint y: 610, distance: 236.0
click at [714, 612] on div "Pièces comptables 1 Émise le Échue le Solde dû Statut Délai Retard Chorus Pro 2…" at bounding box center [488, 562] width 889 height 305
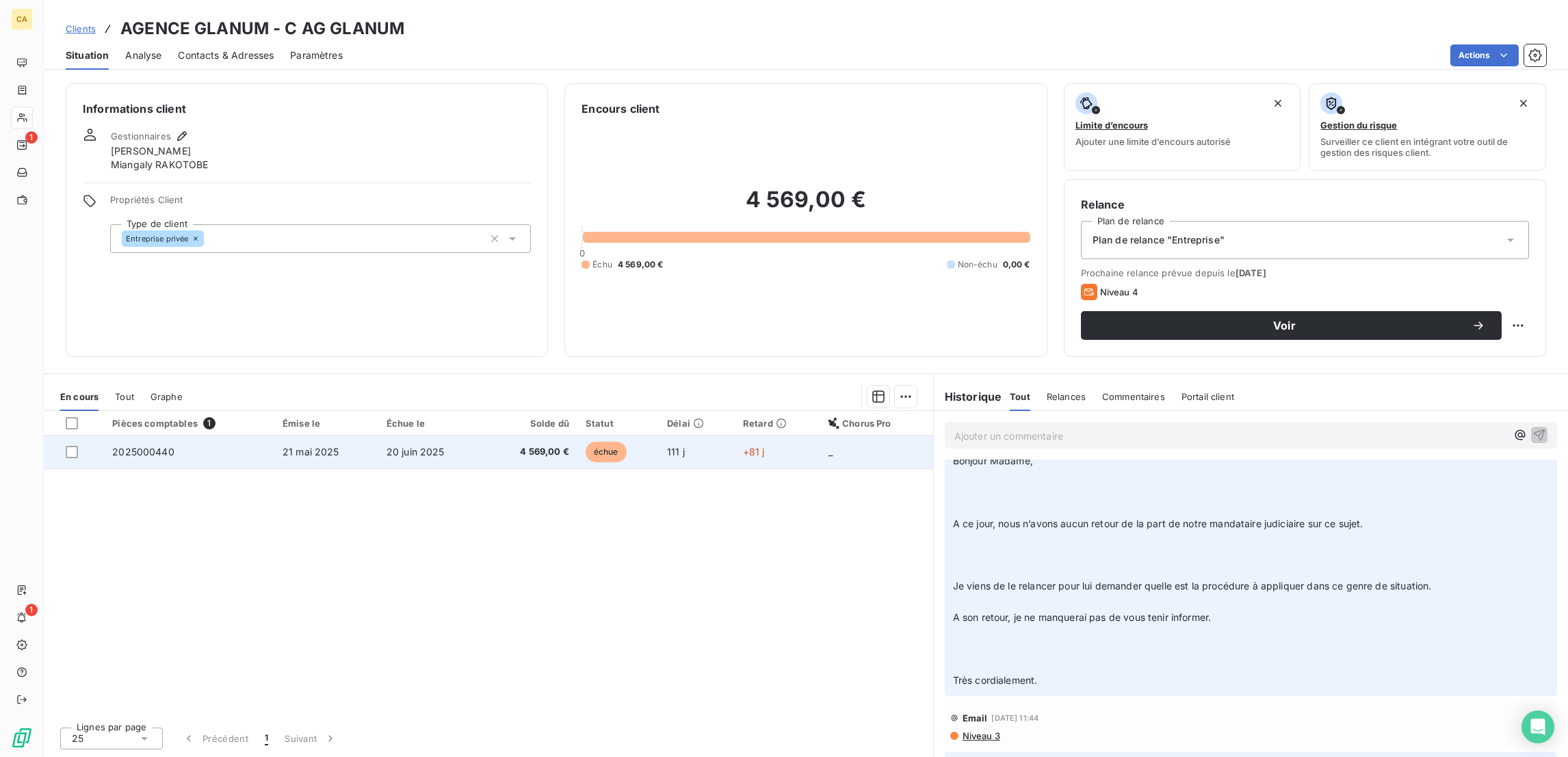
click at [208, 435] on td "2025000440" at bounding box center [189, 451] width 171 height 33
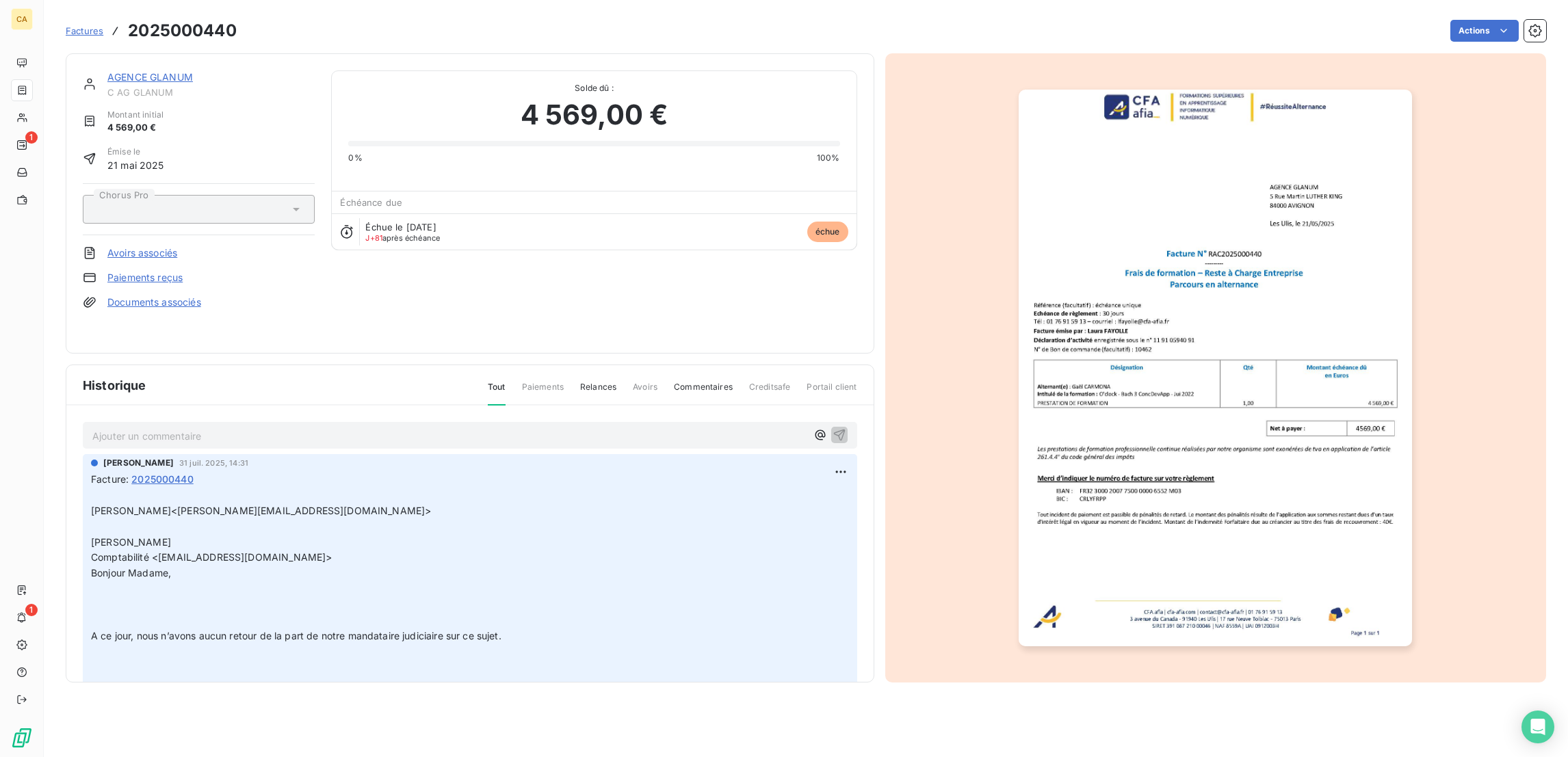
click at [141, 295] on link "Documents associés" at bounding box center [154, 301] width 93 height 13
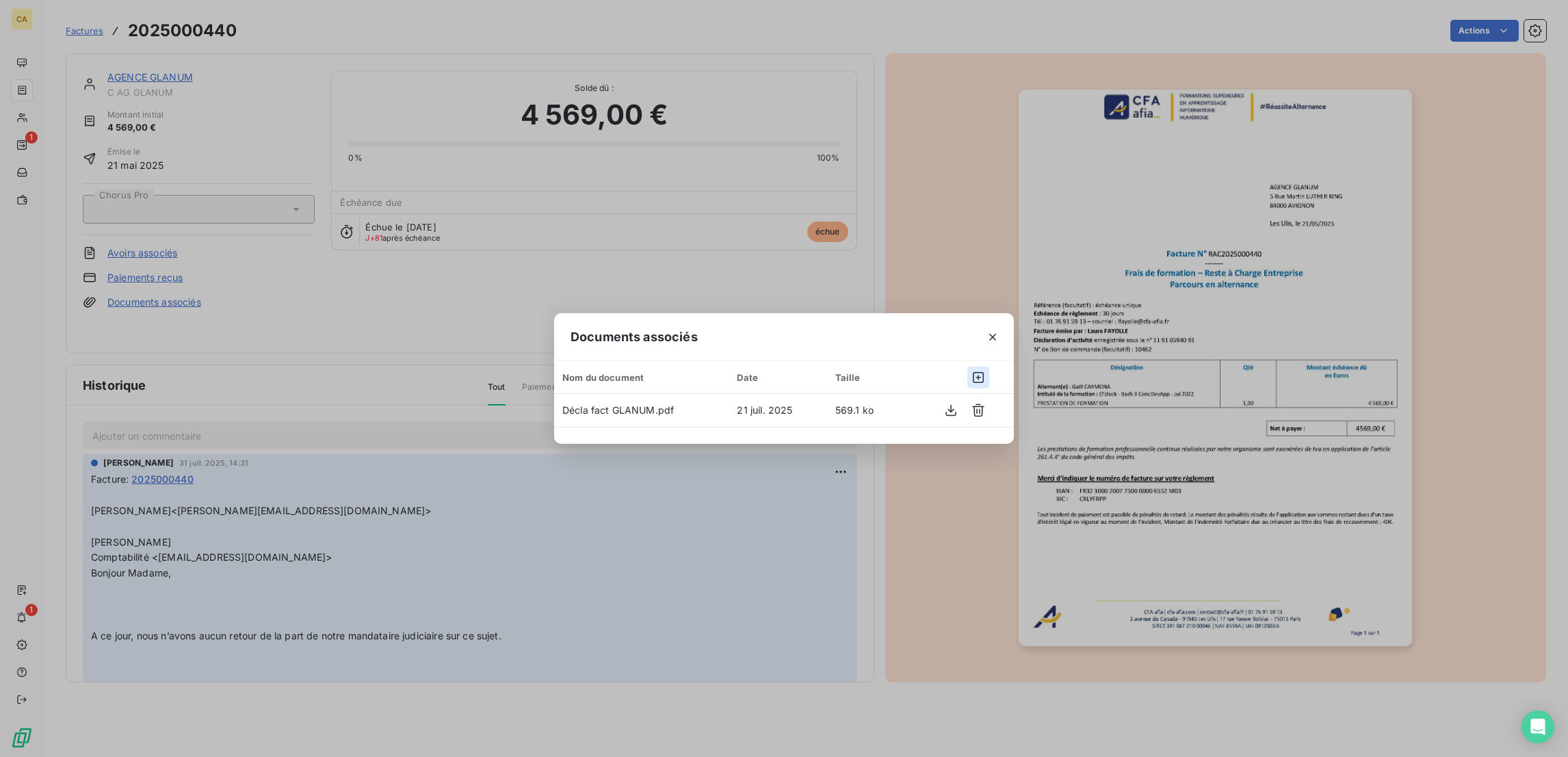
click at [967, 377] on button "button" at bounding box center [978, 377] width 22 height 22
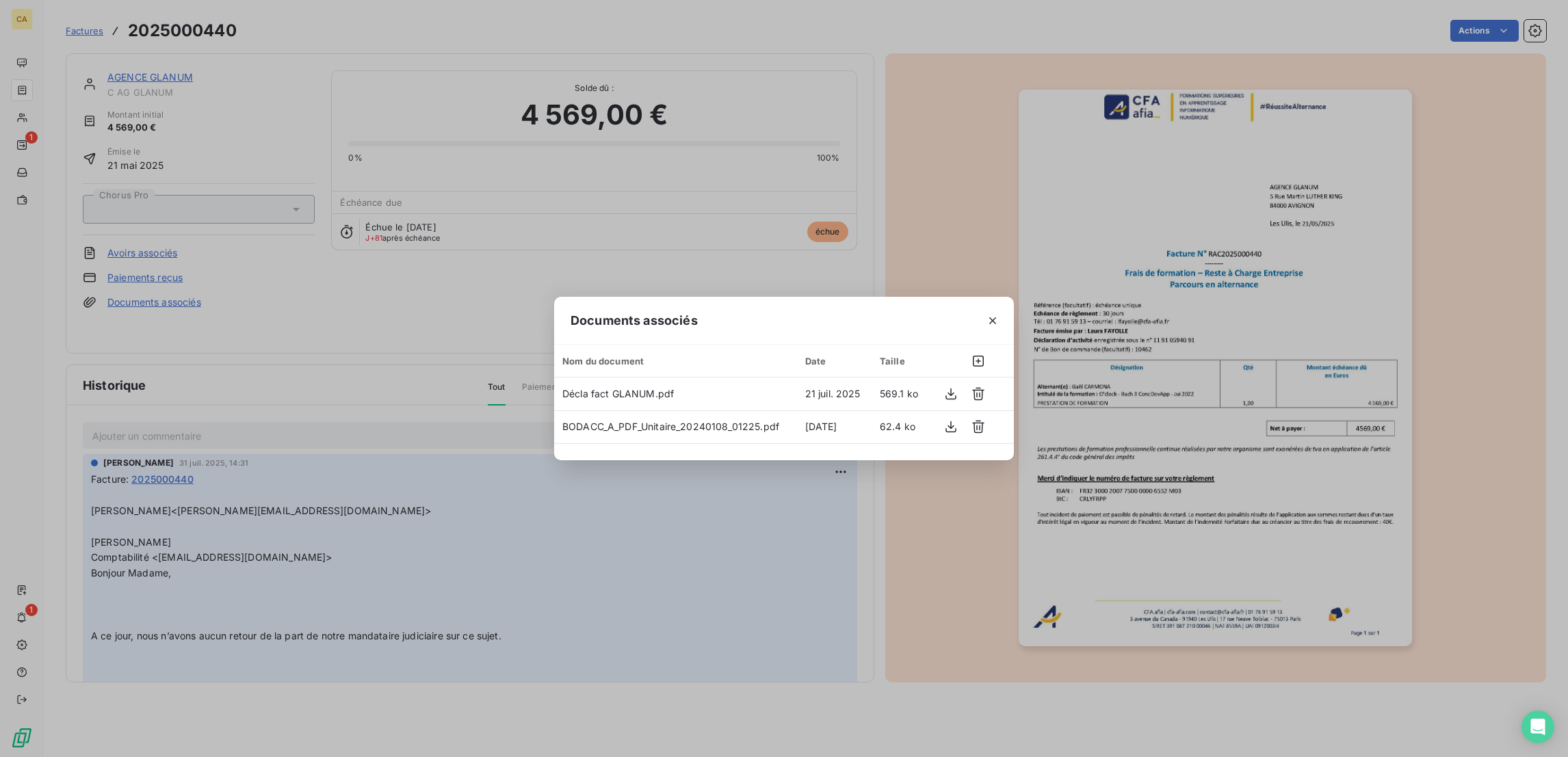
click at [397, 328] on div "Documents associés Nom du document Date Taille Décla fact GLANUM.pdf 21 juil. 2…" at bounding box center [784, 378] width 1568 height 757
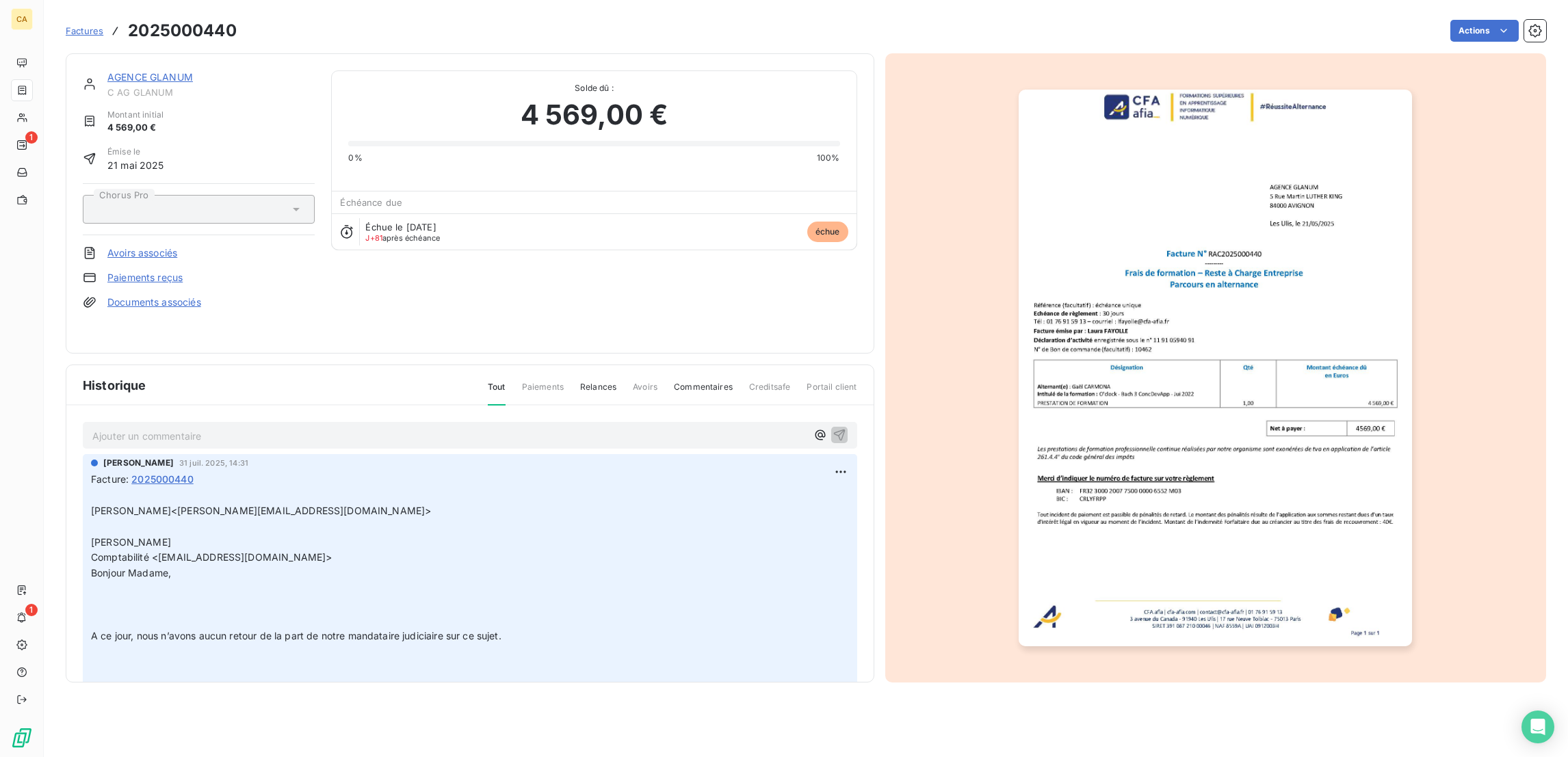
scroll to position [275, 0]
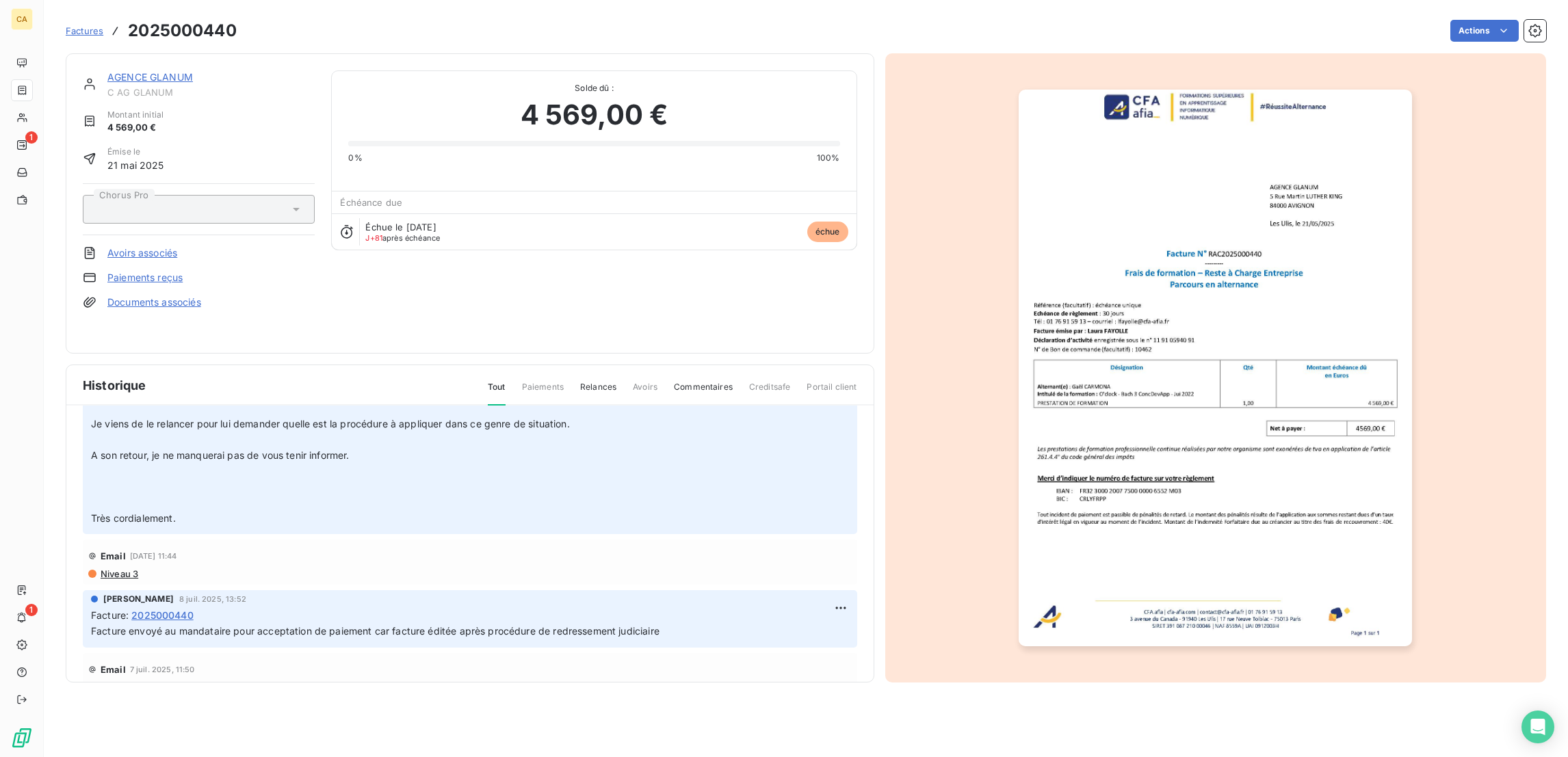
click at [132, 53] on div "AGENCE GLANUM C AG GLANUM Montant initial 4 569,00 € Émise le 21 mai 2025 Choru…" at bounding box center [470, 203] width 809 height 300
click at [117, 71] on link "AGENCE GLANUM" at bounding box center [150, 76] width 85 height 12
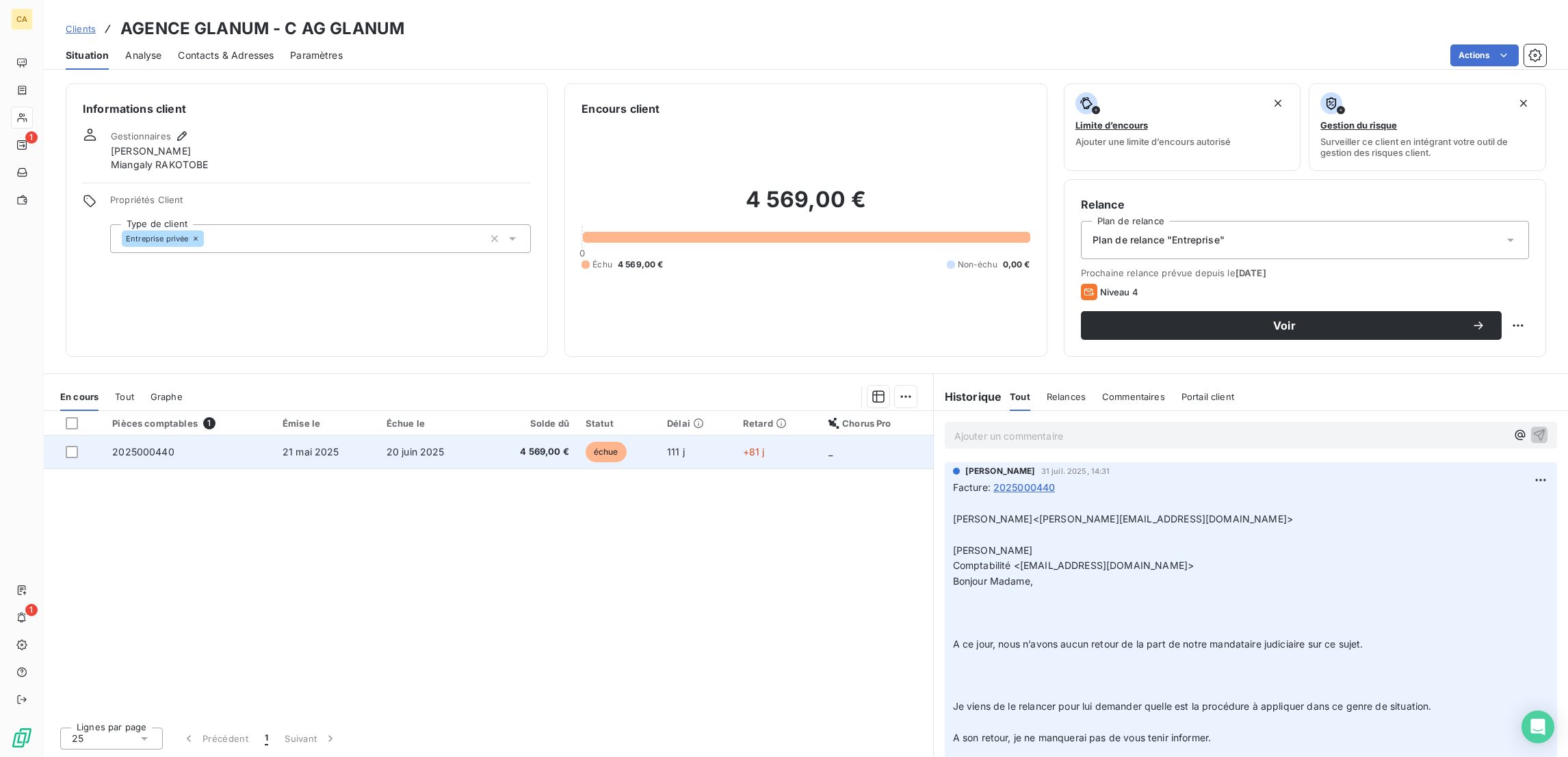
click at [527, 435] on td "4 569,00 €" at bounding box center [531, 451] width 93 height 33
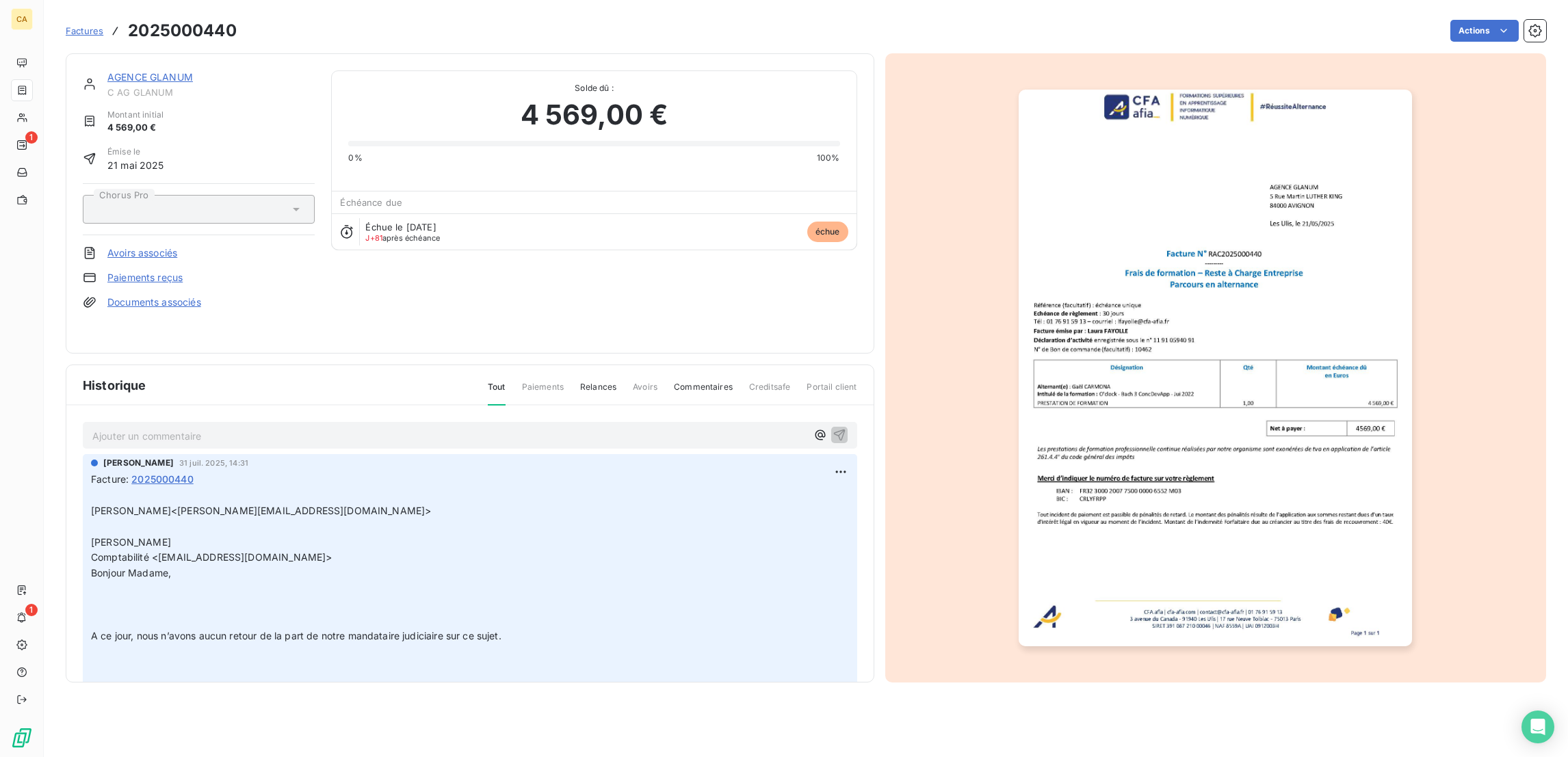
click at [150, 71] on link "AGENCE GLANUM" at bounding box center [150, 76] width 85 height 12
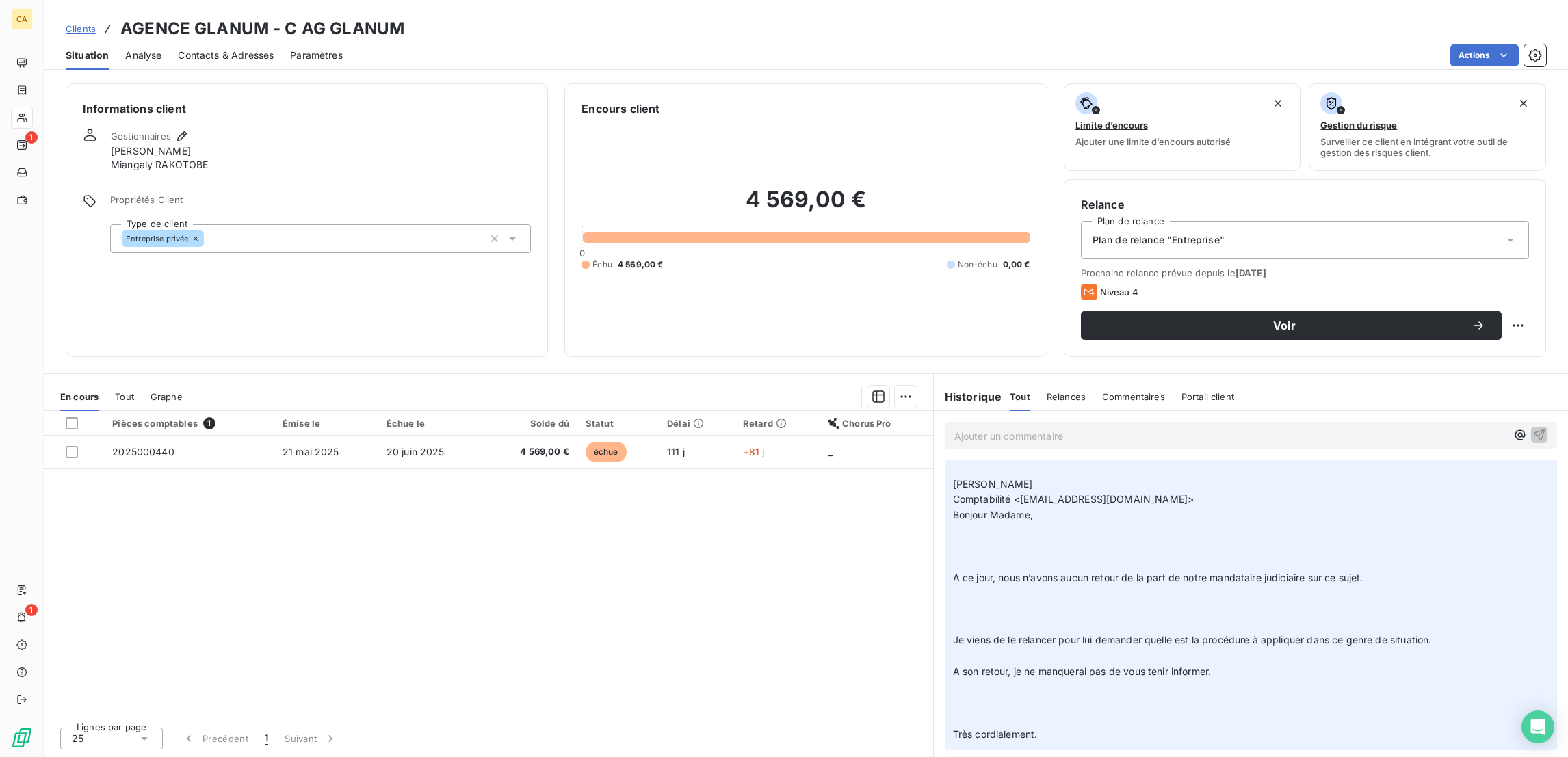
scroll to position [120, 0]
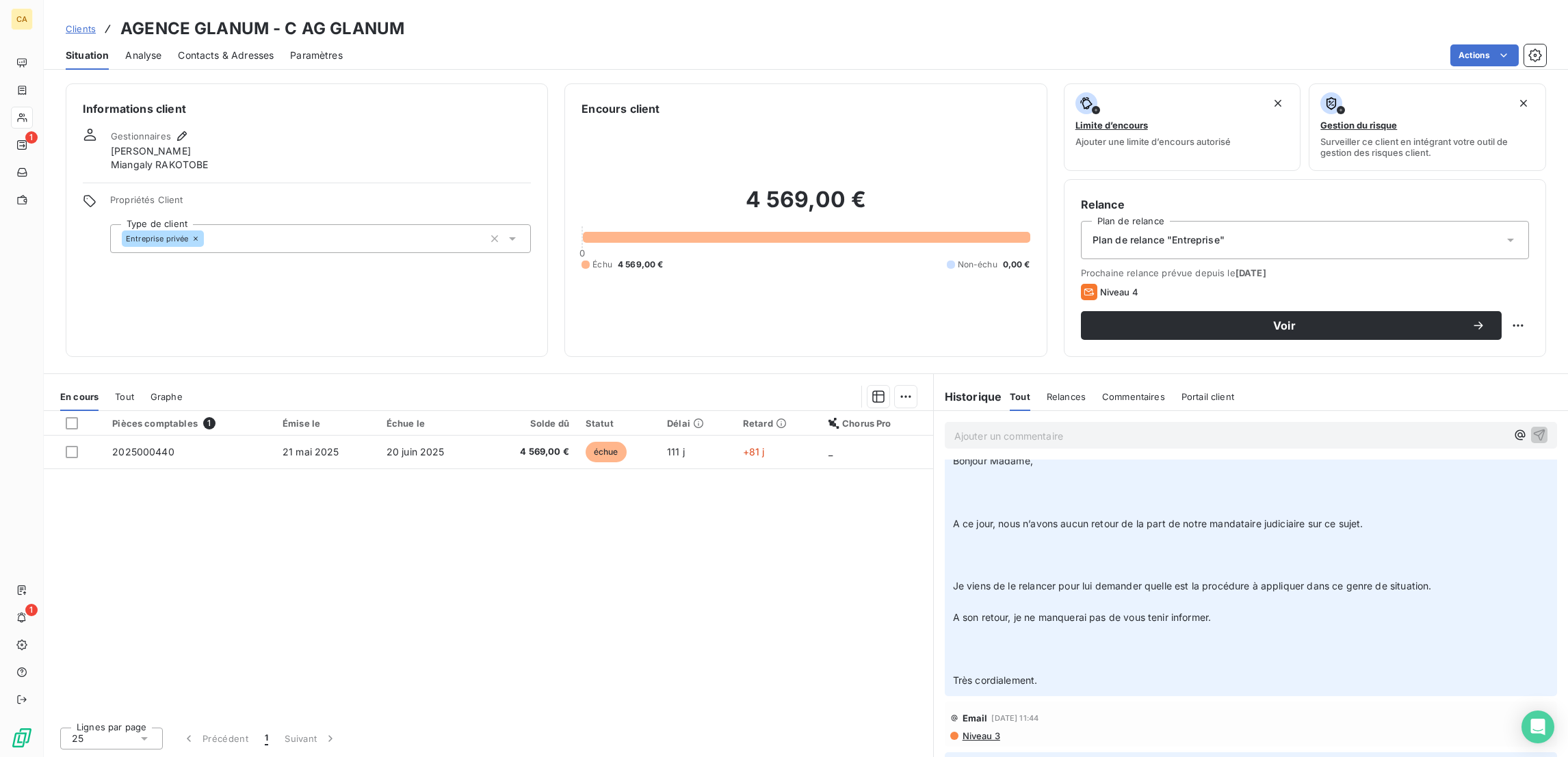
drag, startPoint x: 1089, startPoint y: 614, endPoint x: 1414, endPoint y: 598, distance: 325.4
copy span "société en redressement judiciaire depuis le 29/05/2024"
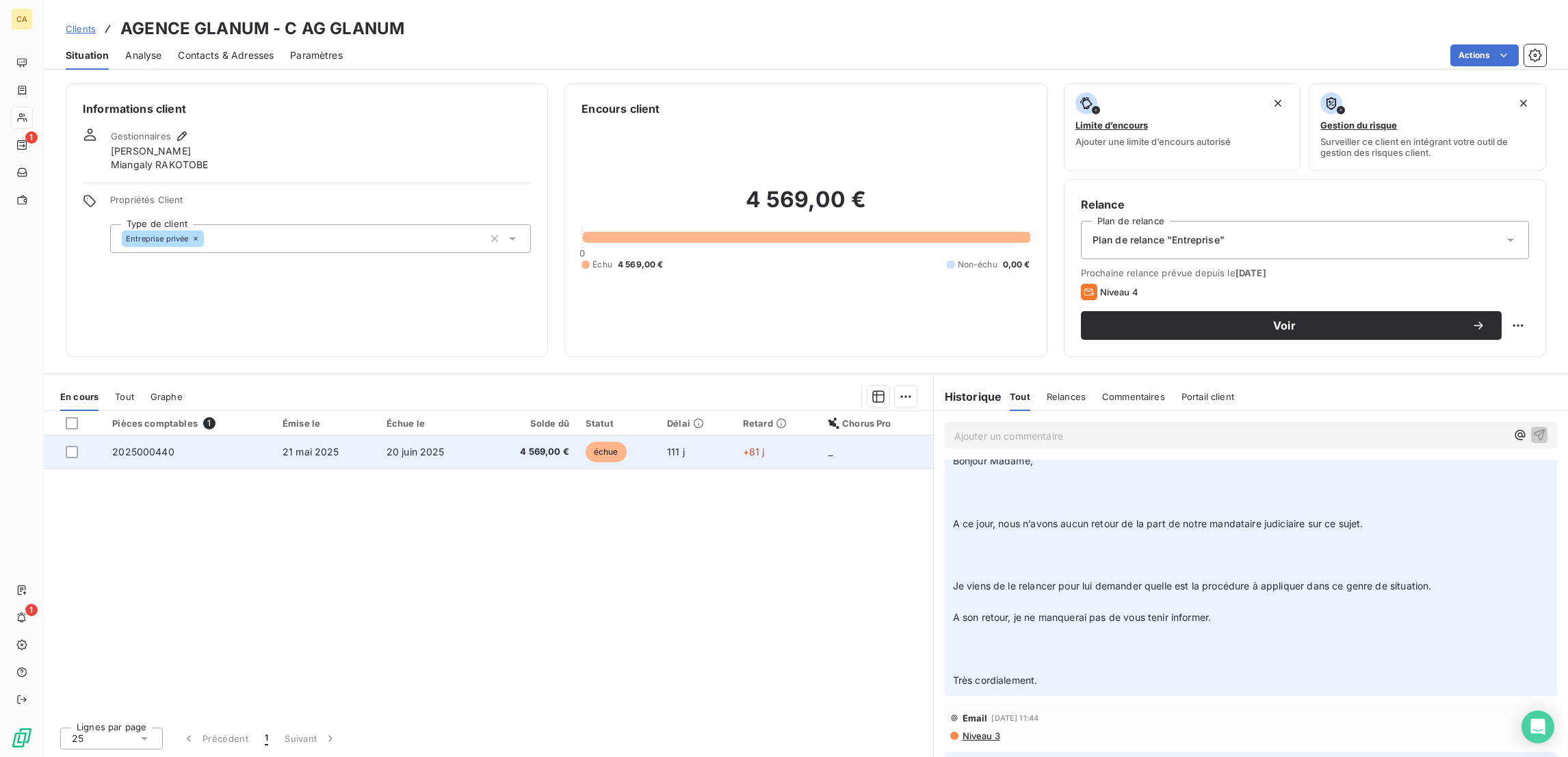
click at [534, 445] on span "4 569,00 €" at bounding box center [531, 451] width 76 height 13
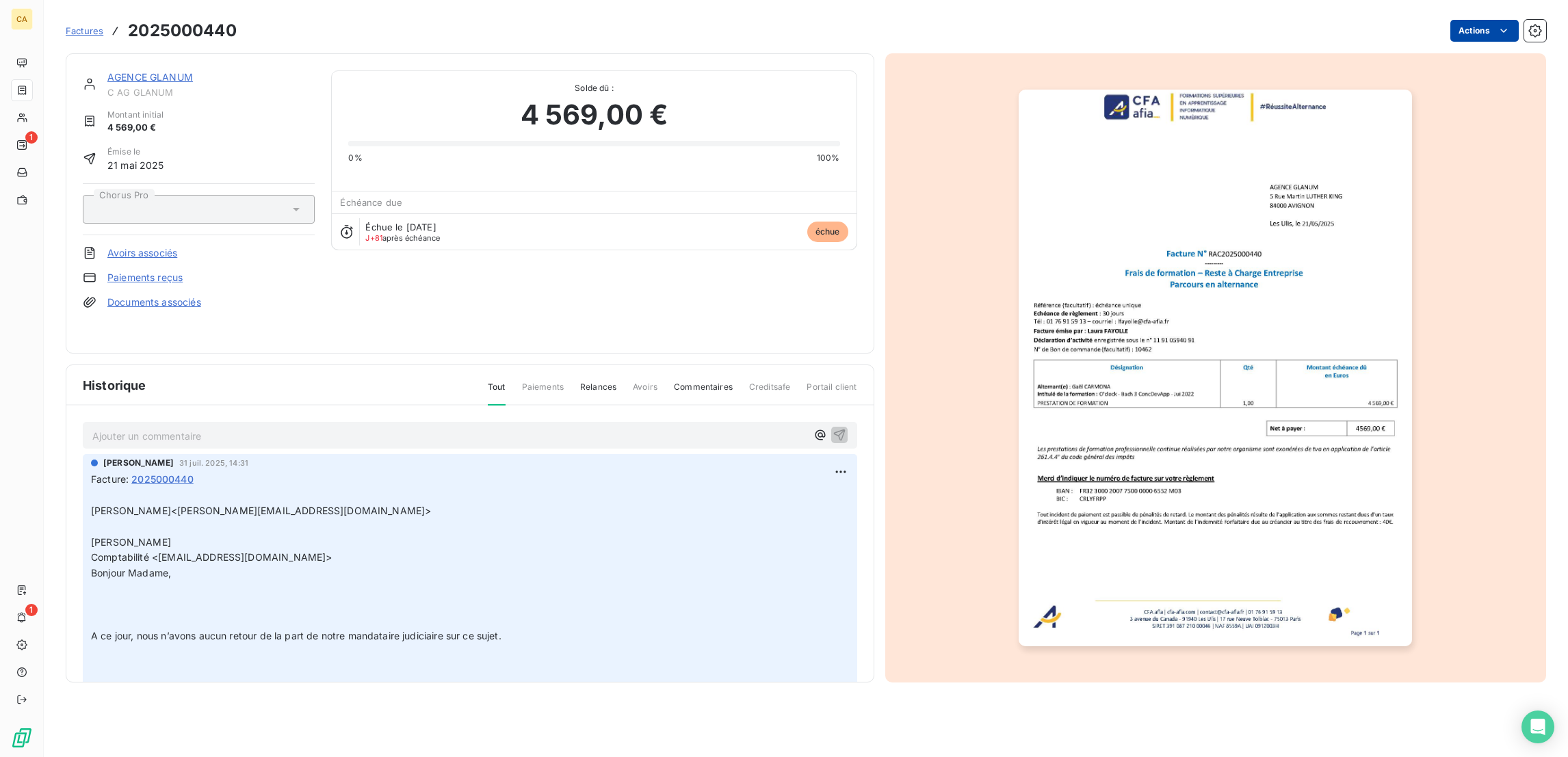
click at [1463, 7] on div "Factures 2025000440 Actions" at bounding box center [805, 22] width 1480 height 45
click at [1476, 15] on html "CA 1 1 Factures 2025000440 Actions AGENCE GLANUM C AG GLANUM Montant initial 4 …" at bounding box center [784, 378] width 1568 height 757
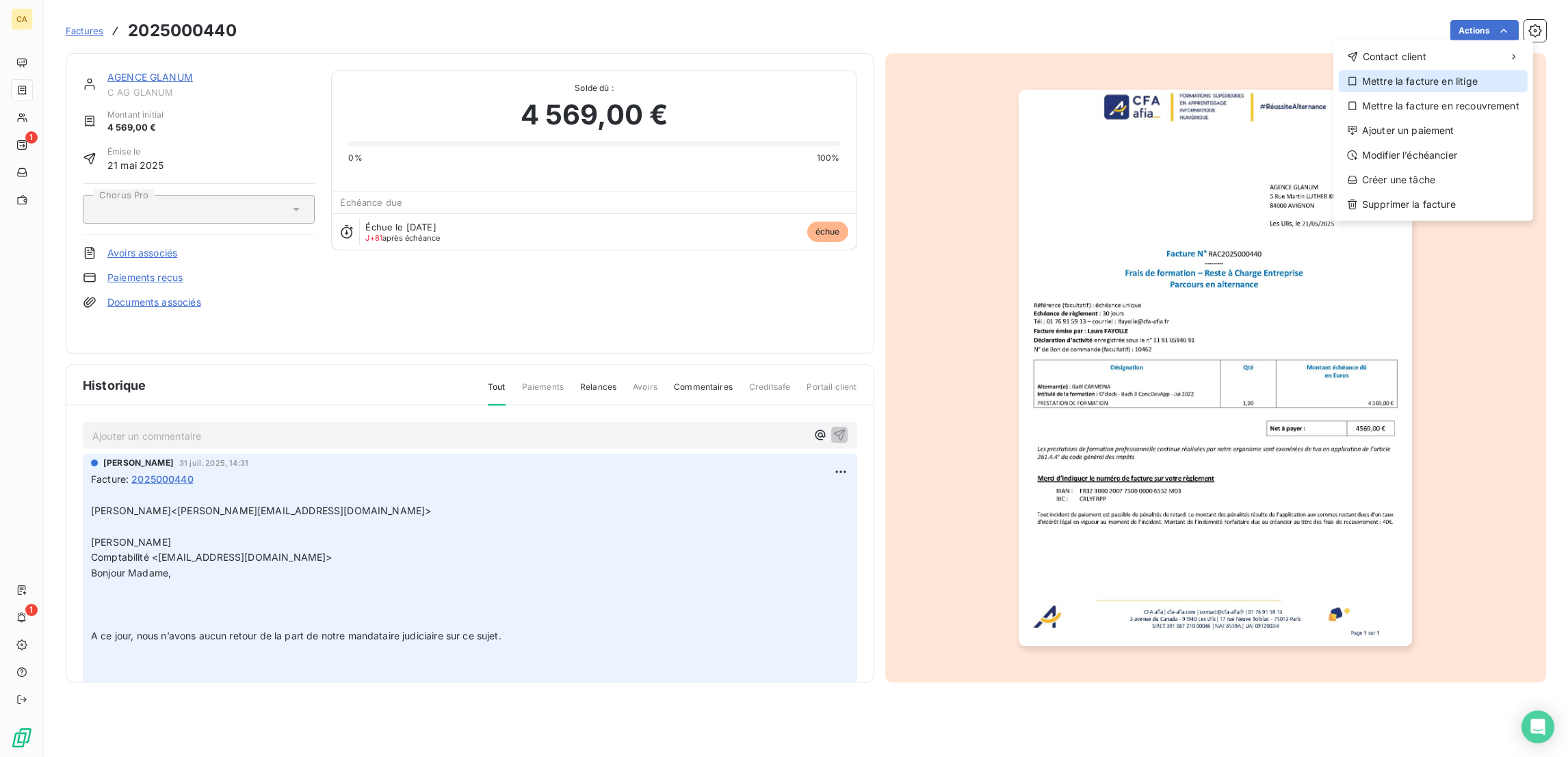
click at [1450, 77] on div "Mettre la facture en litige" at bounding box center [1433, 81] width 188 height 22
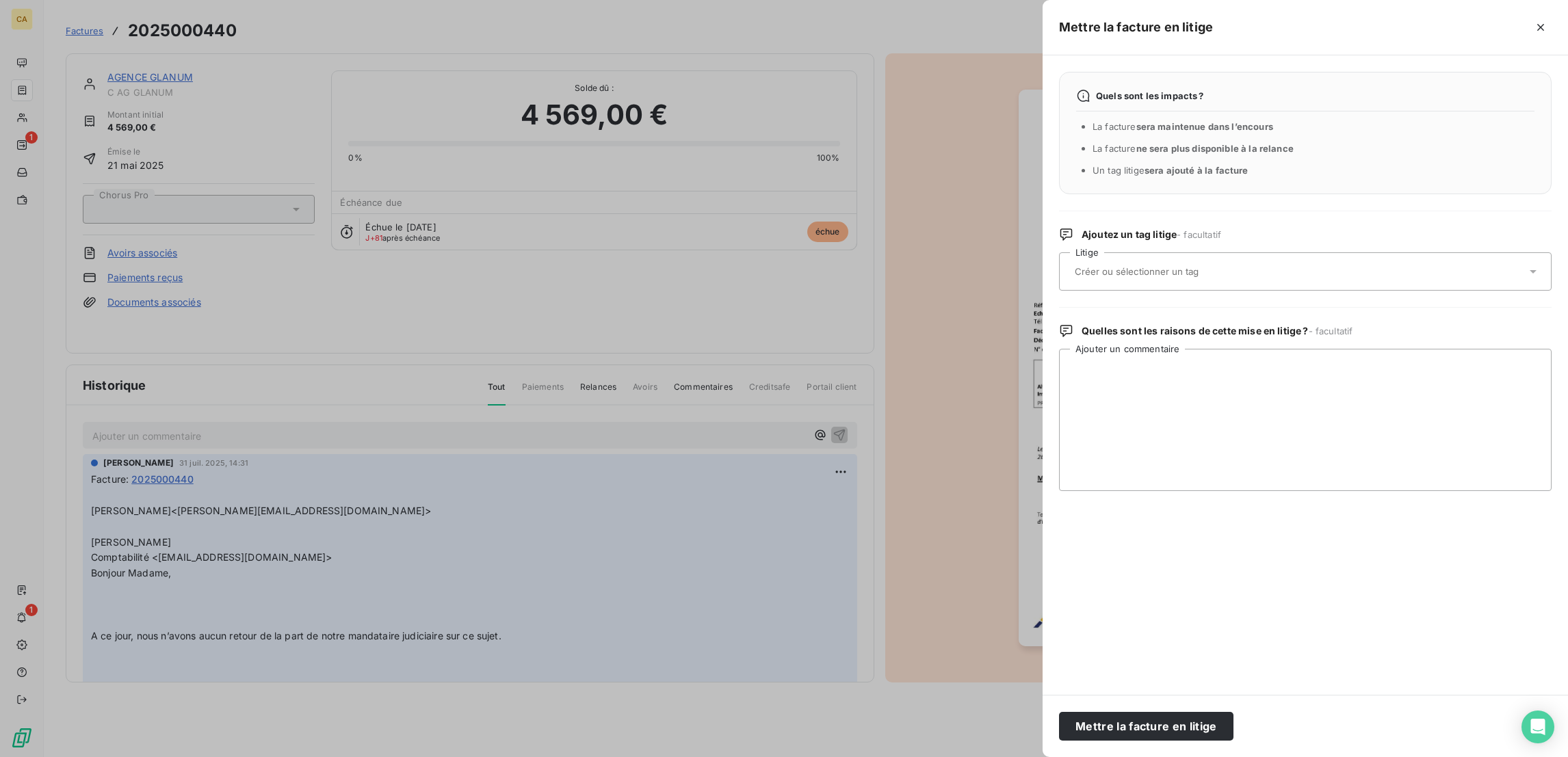
click at [1405, 257] on div at bounding box center [1298, 271] width 456 height 28
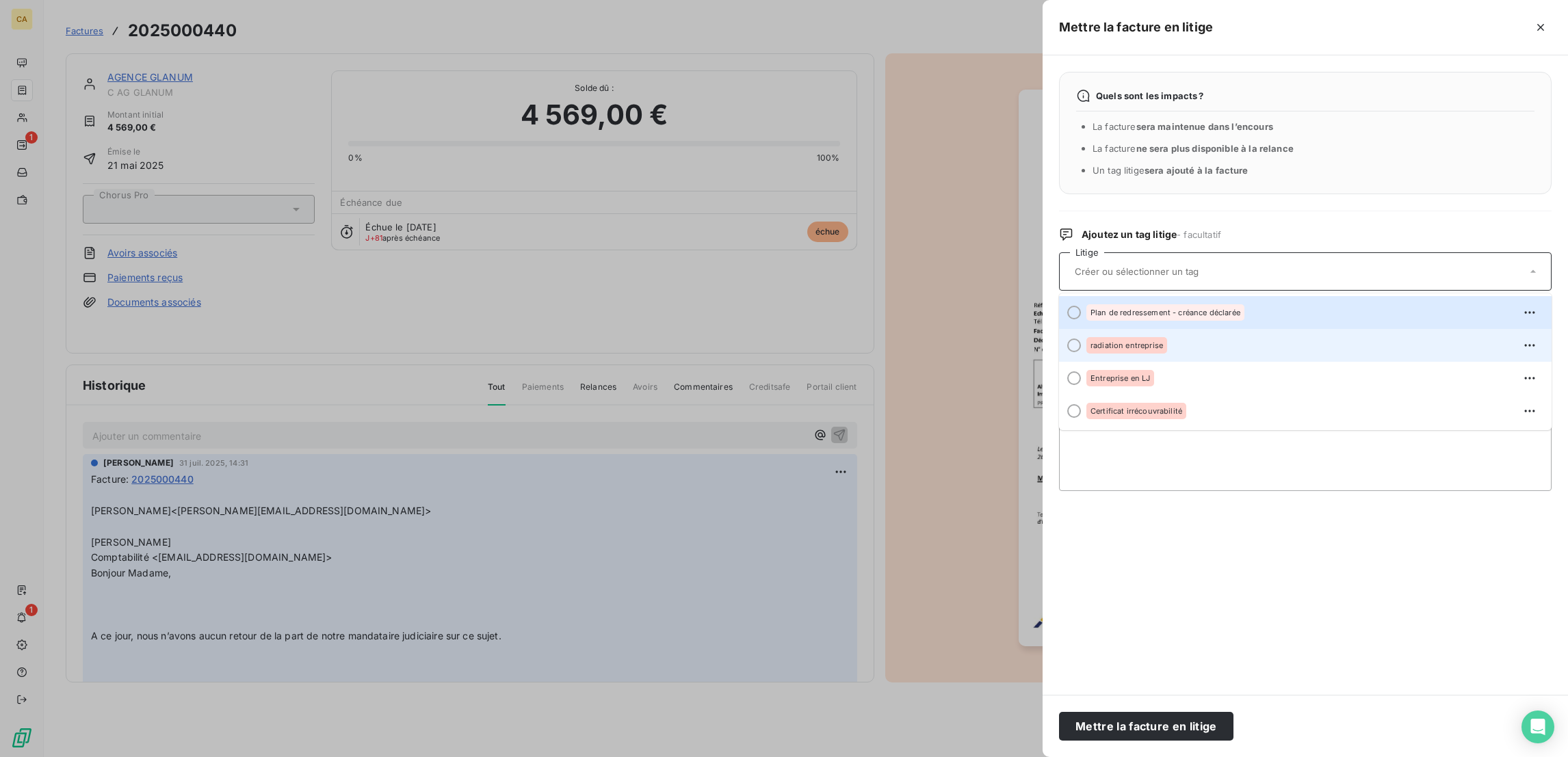
scroll to position [2, 0]
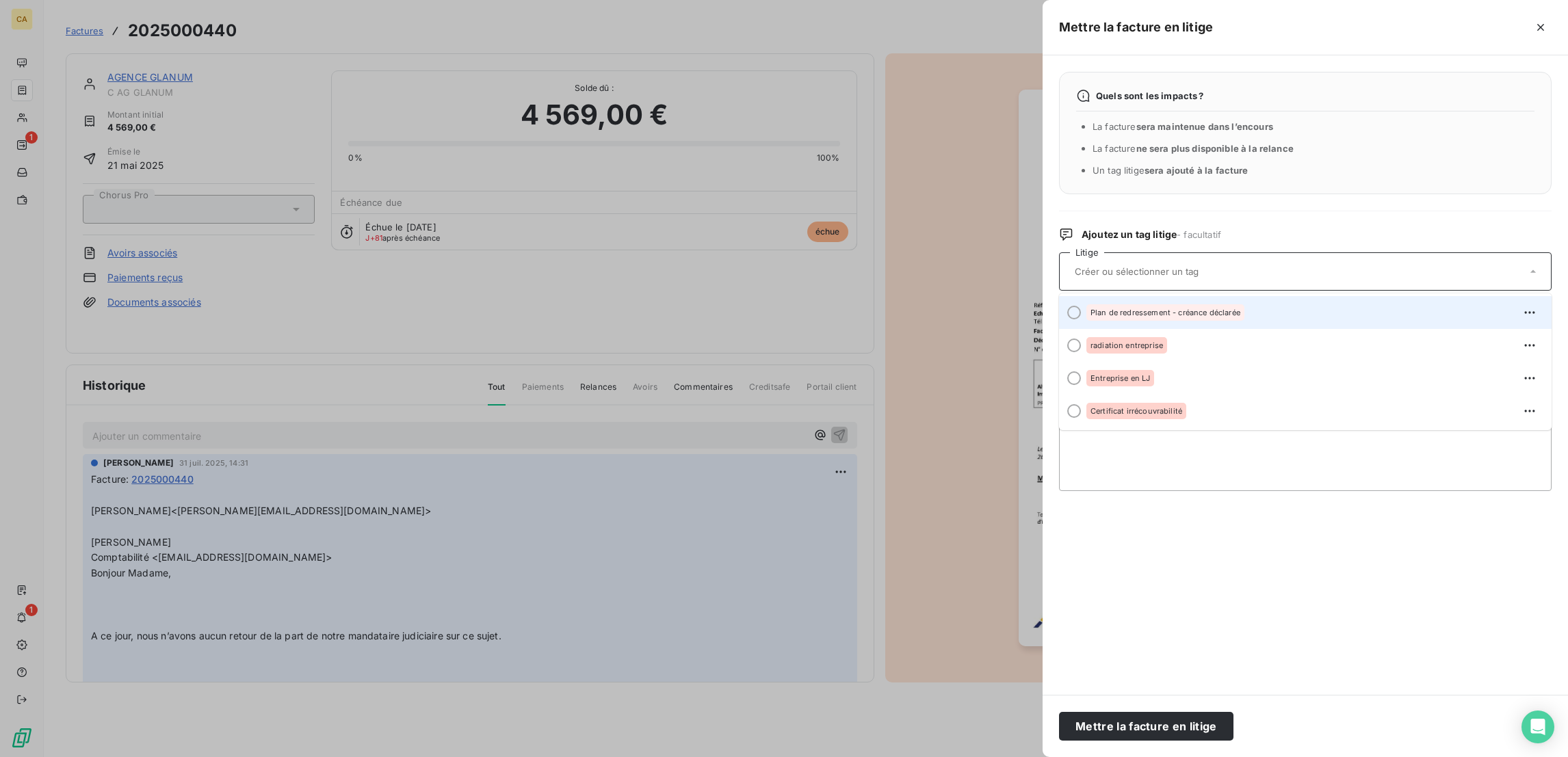
click at [1240, 308] on span "Plan de redressement - créance déclarée" at bounding box center [1165, 312] width 150 height 8
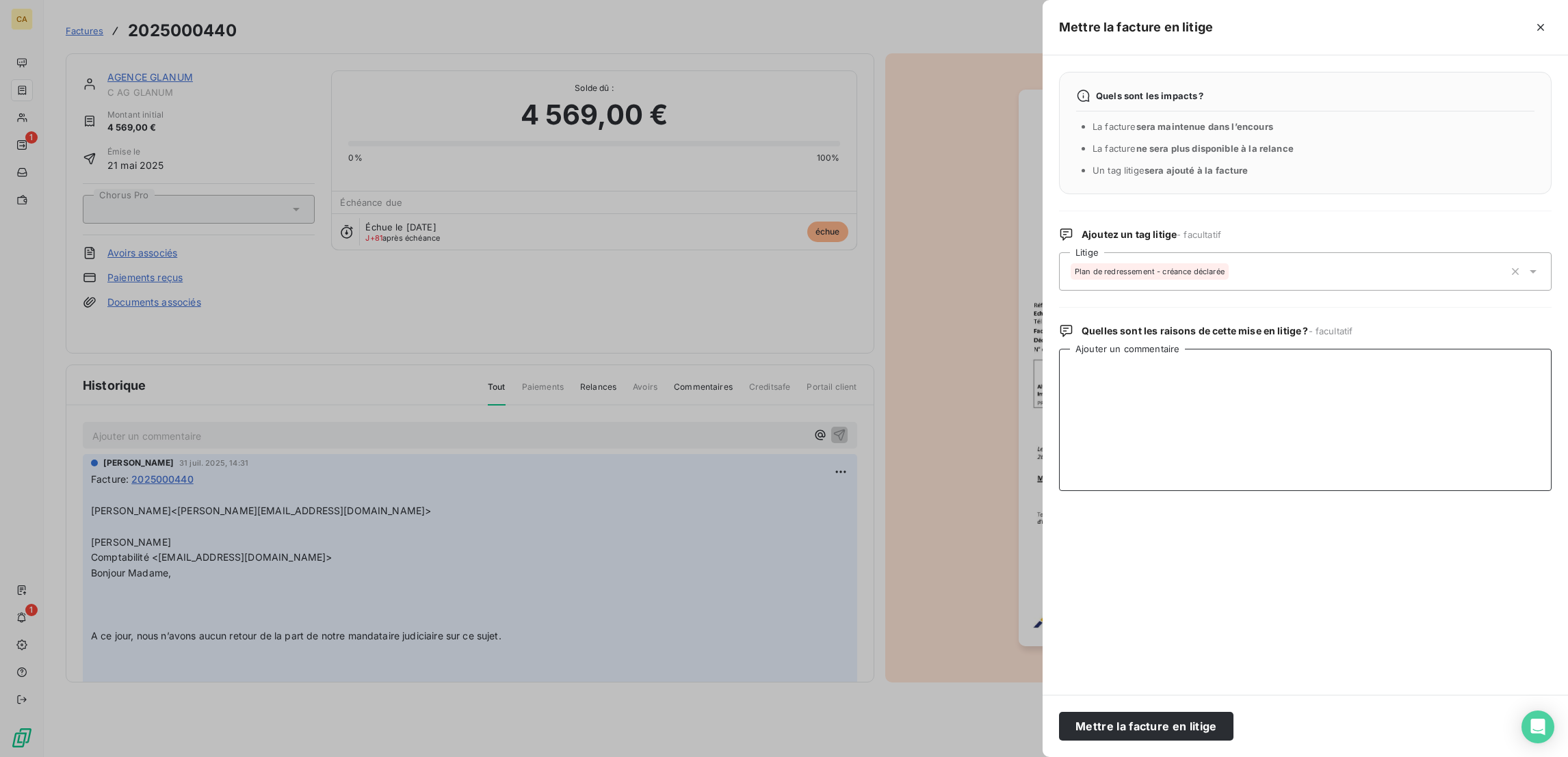
click at [1306, 352] on textarea "Ajouter un commentaire" at bounding box center [1305, 419] width 492 height 142
paste textarea "société en redressement judiciaire depuis le 29/05/2024"
type textarea "société en redressement judiciaire depuis le 29/05/2024, pas de déclaration de …"
click at [1233, 720] on button "Mettre la facture en litige" at bounding box center [1146, 726] width 174 height 28
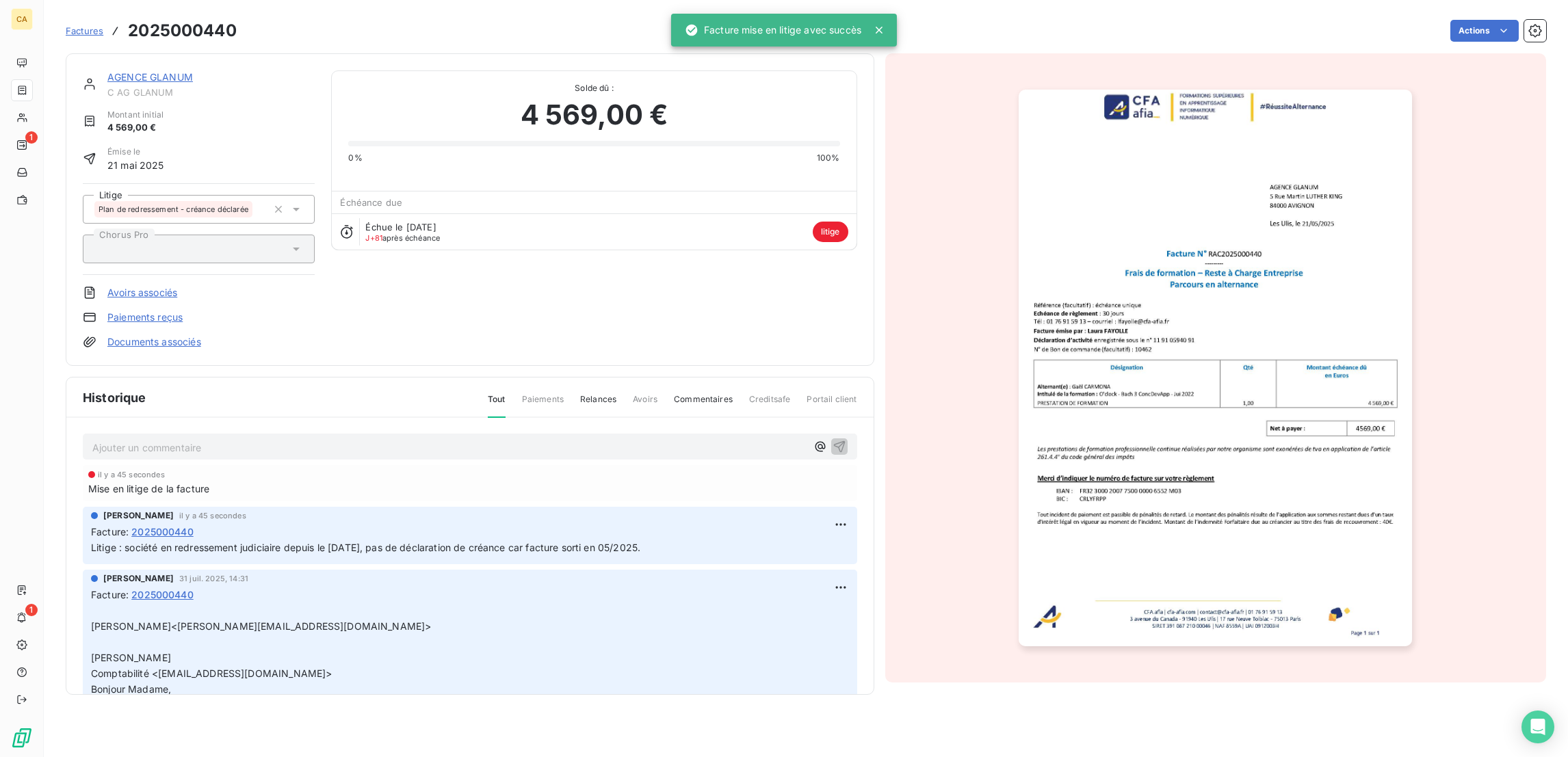
scroll to position [0, 0]
click at [130, 71] on link "AGENCE GLANUM" at bounding box center [150, 76] width 85 height 12
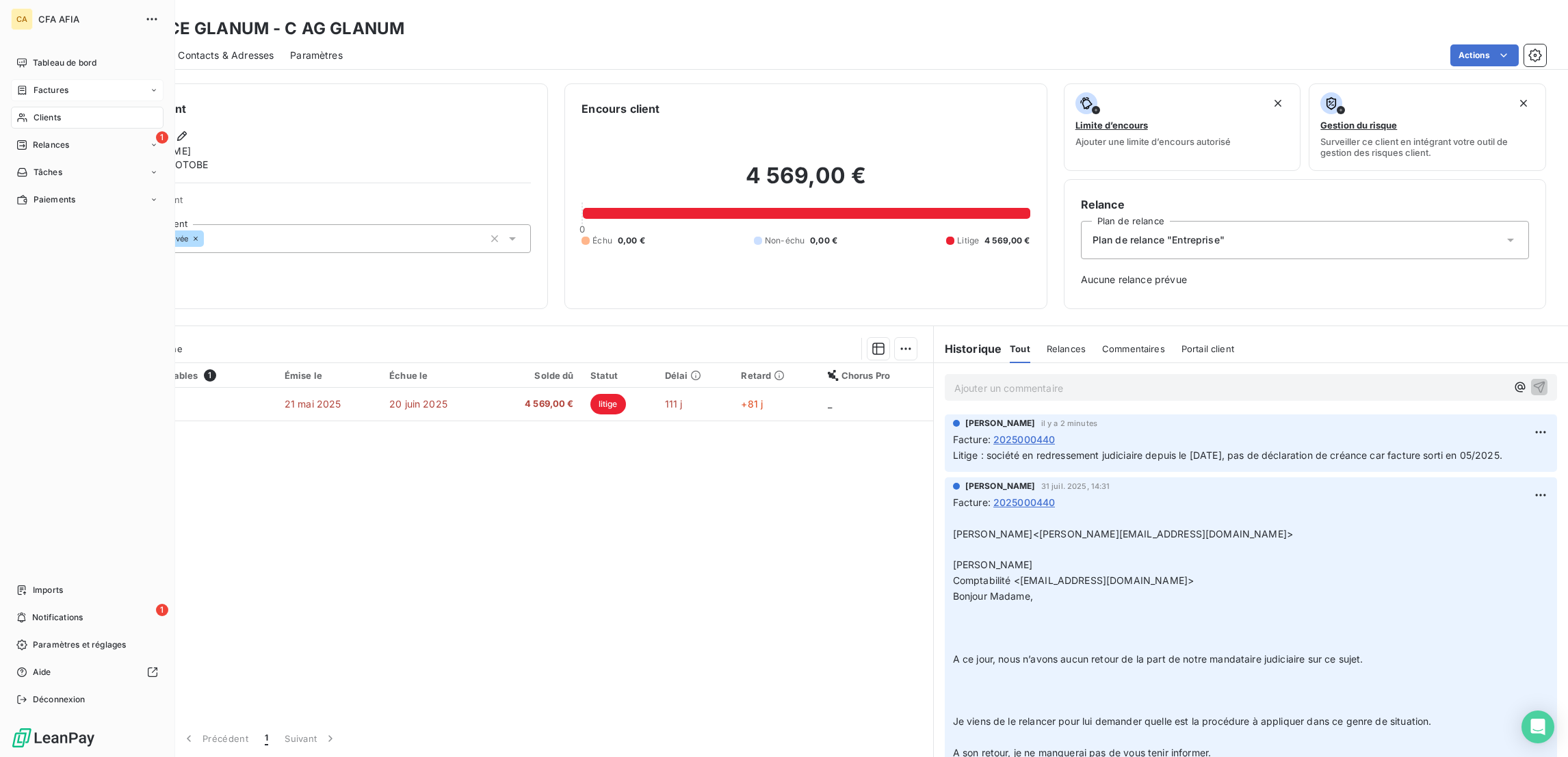
click at [40, 84] on span "Factures" at bounding box center [51, 91] width 35 height 12
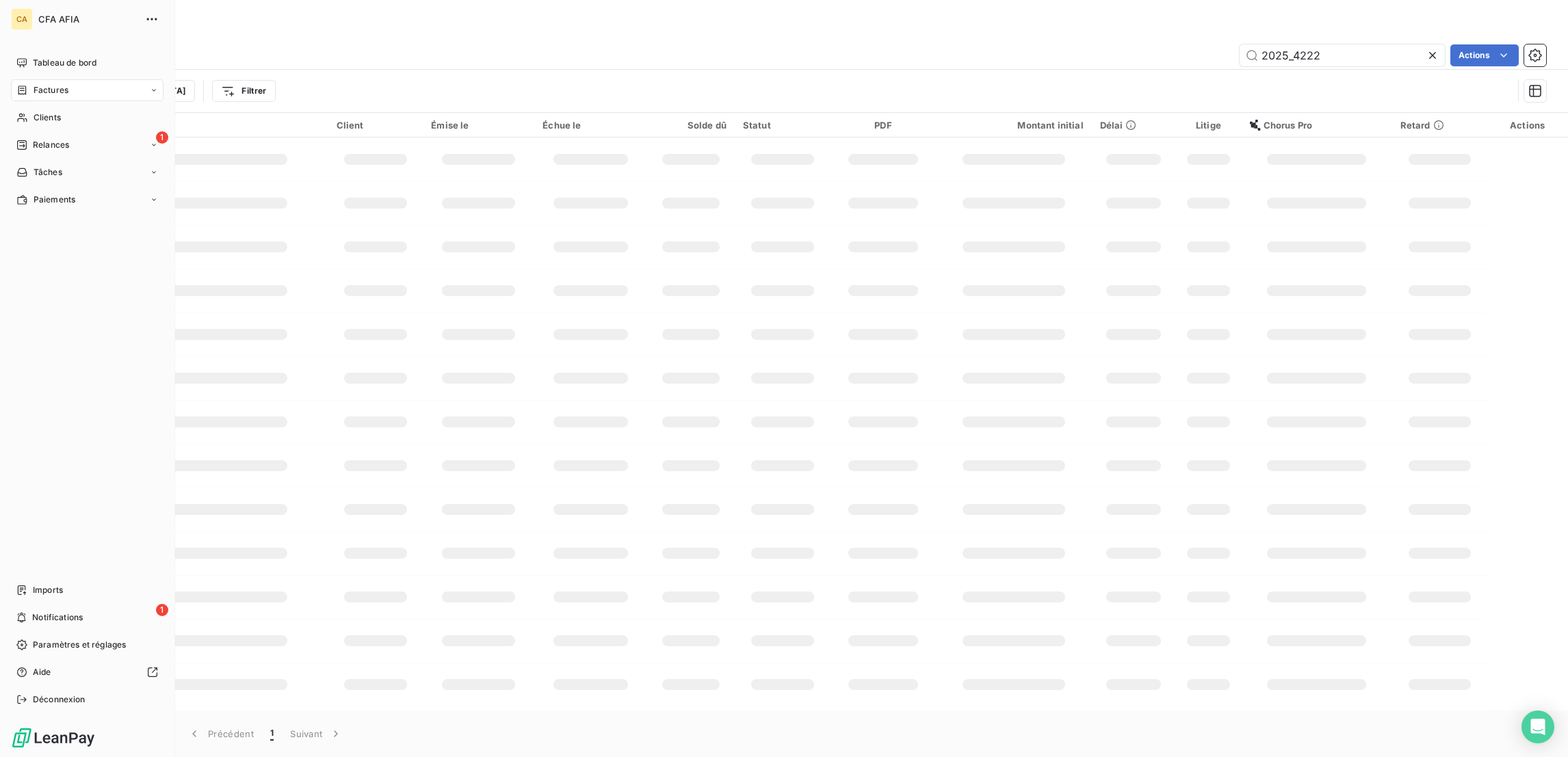
click at [46, 84] on span "Factures" at bounding box center [51, 91] width 35 height 12
click at [43, 111] on span "Factures" at bounding box center [50, 117] width 35 height 12
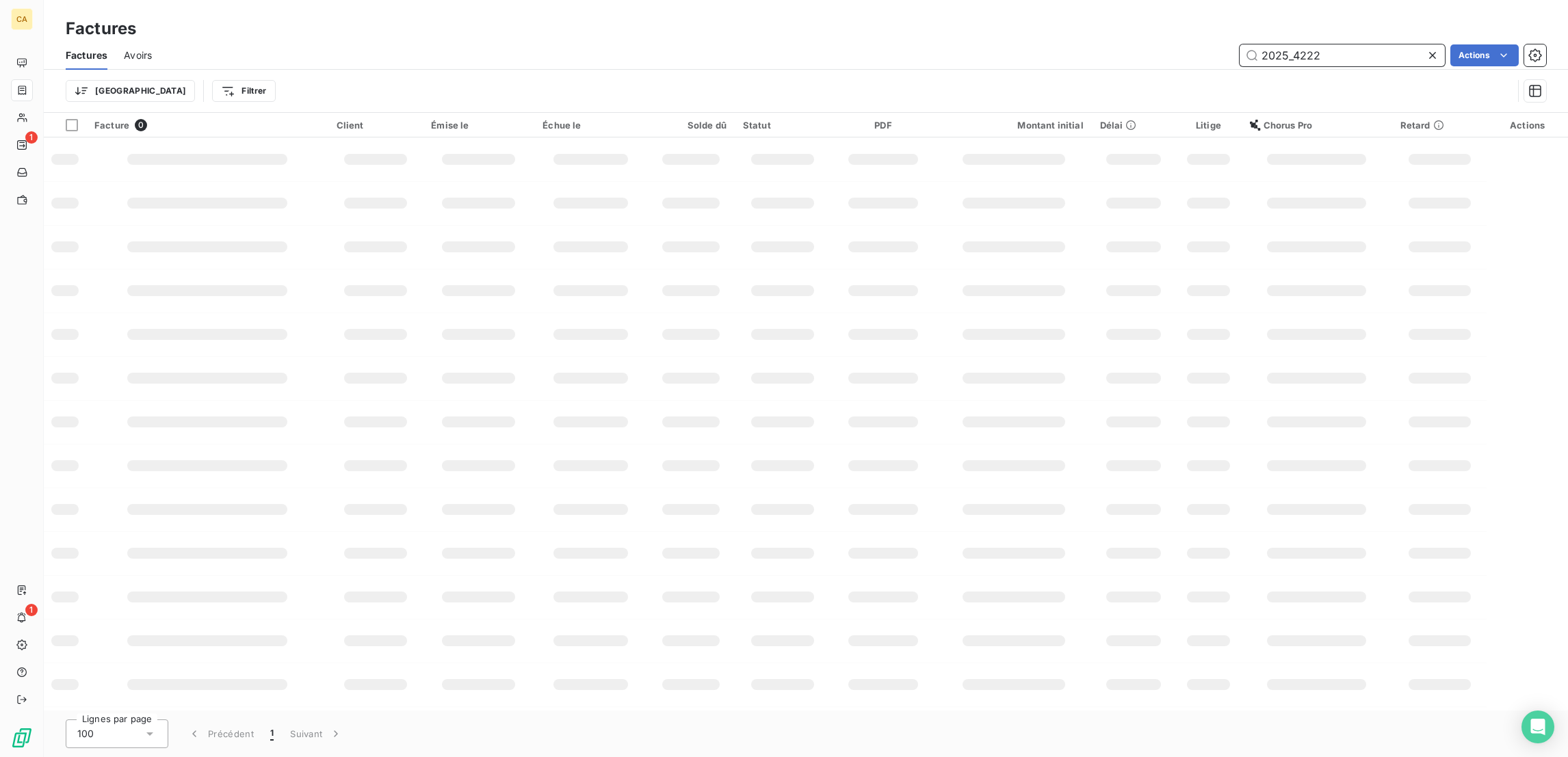
click at [1343, 44] on input "2025_4222" at bounding box center [1341, 55] width 205 height 22
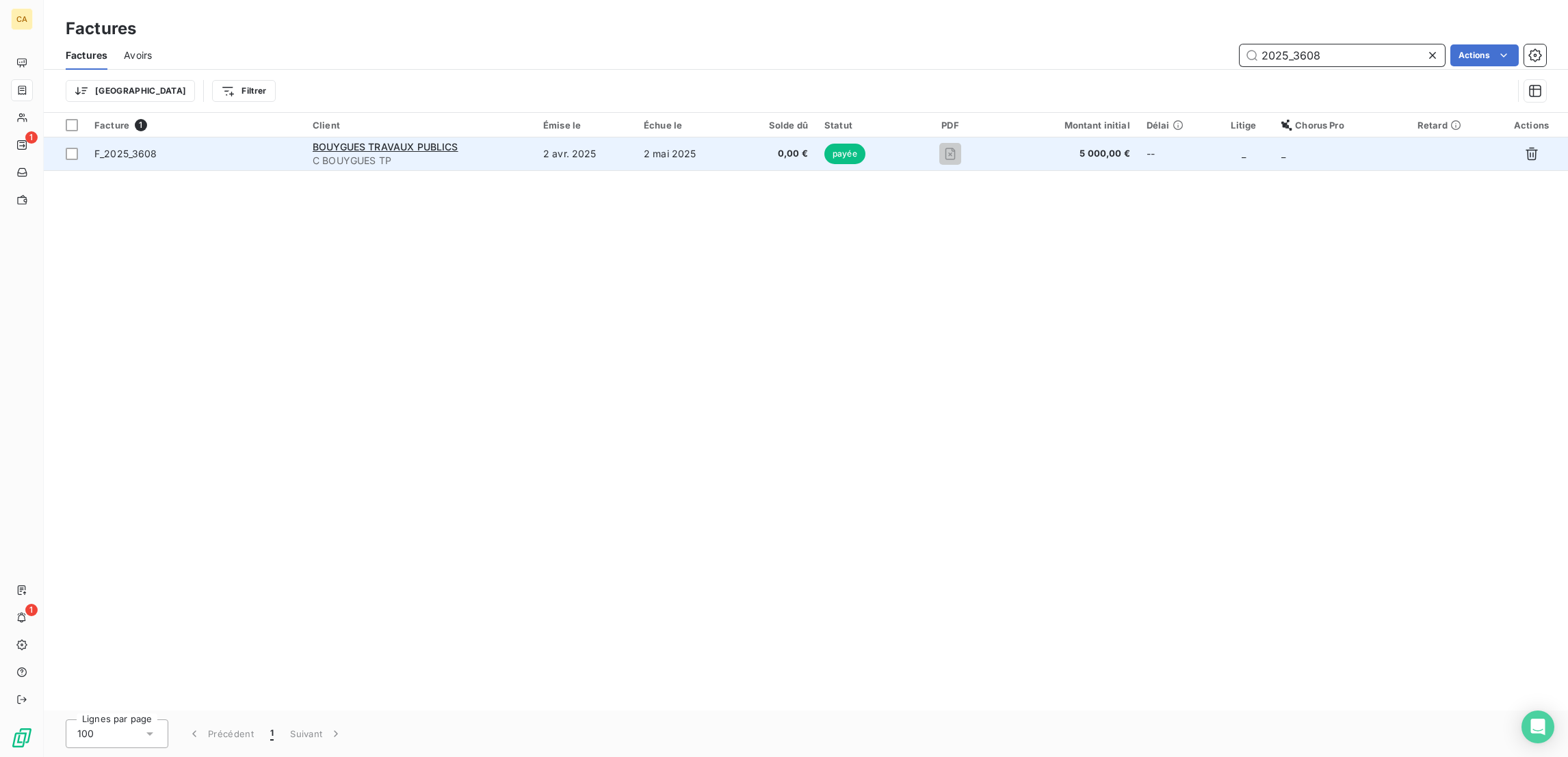
type input "2025_3608"
click at [588, 138] on td "2 avr. 2025" at bounding box center [585, 154] width 100 height 33
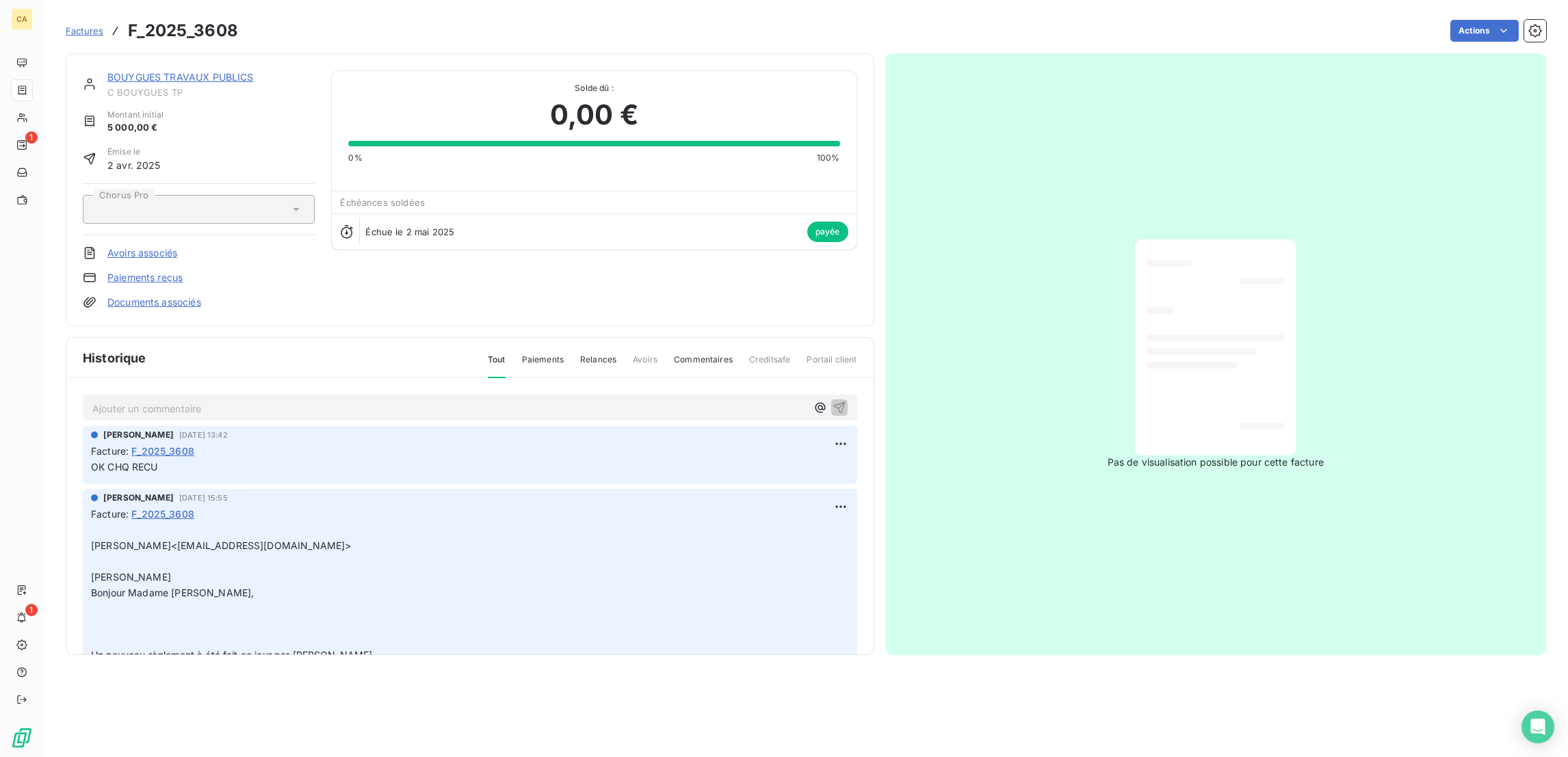
click at [200, 71] on link "BOUYGUES TRAVAUX PUBLICS" at bounding box center [180, 76] width 147 height 12
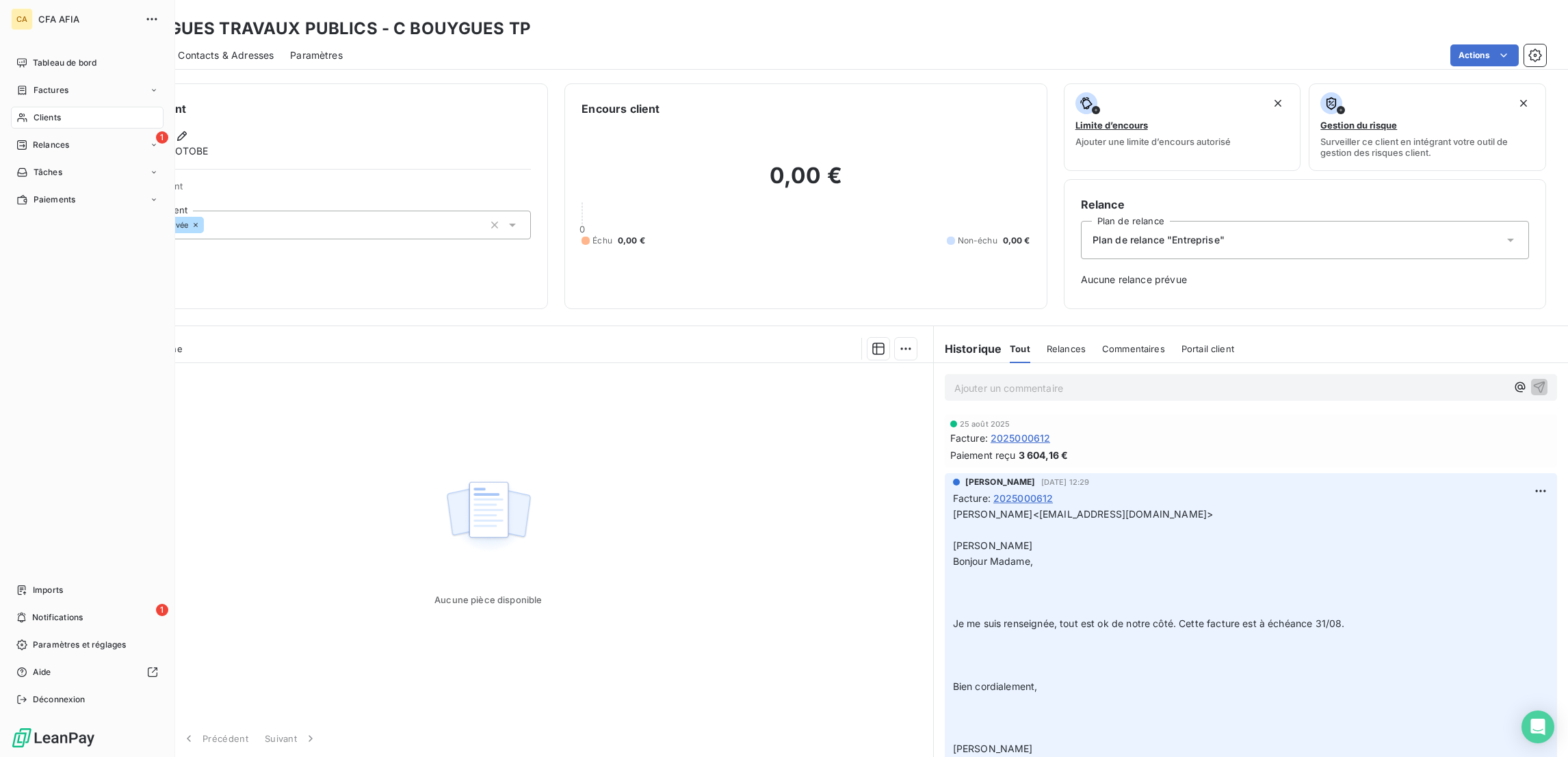
click at [43, 36] on div "CA CFA AFIA Tableau de bord Factures Clients 1 Relances Tâches Paiements Import…" at bounding box center [87, 378] width 175 height 757
click at [37, 57] on span "Tableau de bord" at bounding box center [65, 63] width 64 height 12
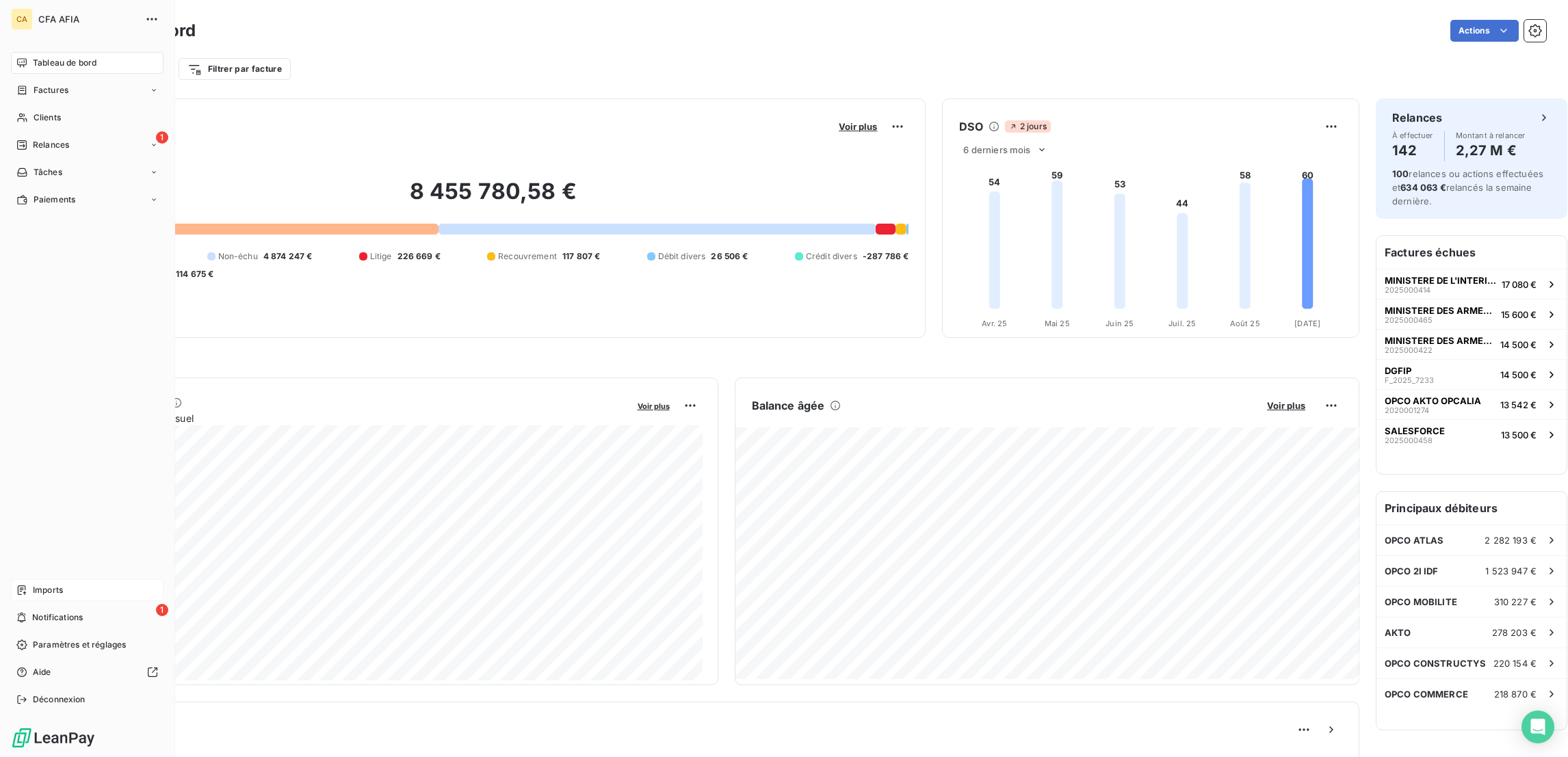
click at [69, 601] on div "Imports" at bounding box center [87, 590] width 153 height 22
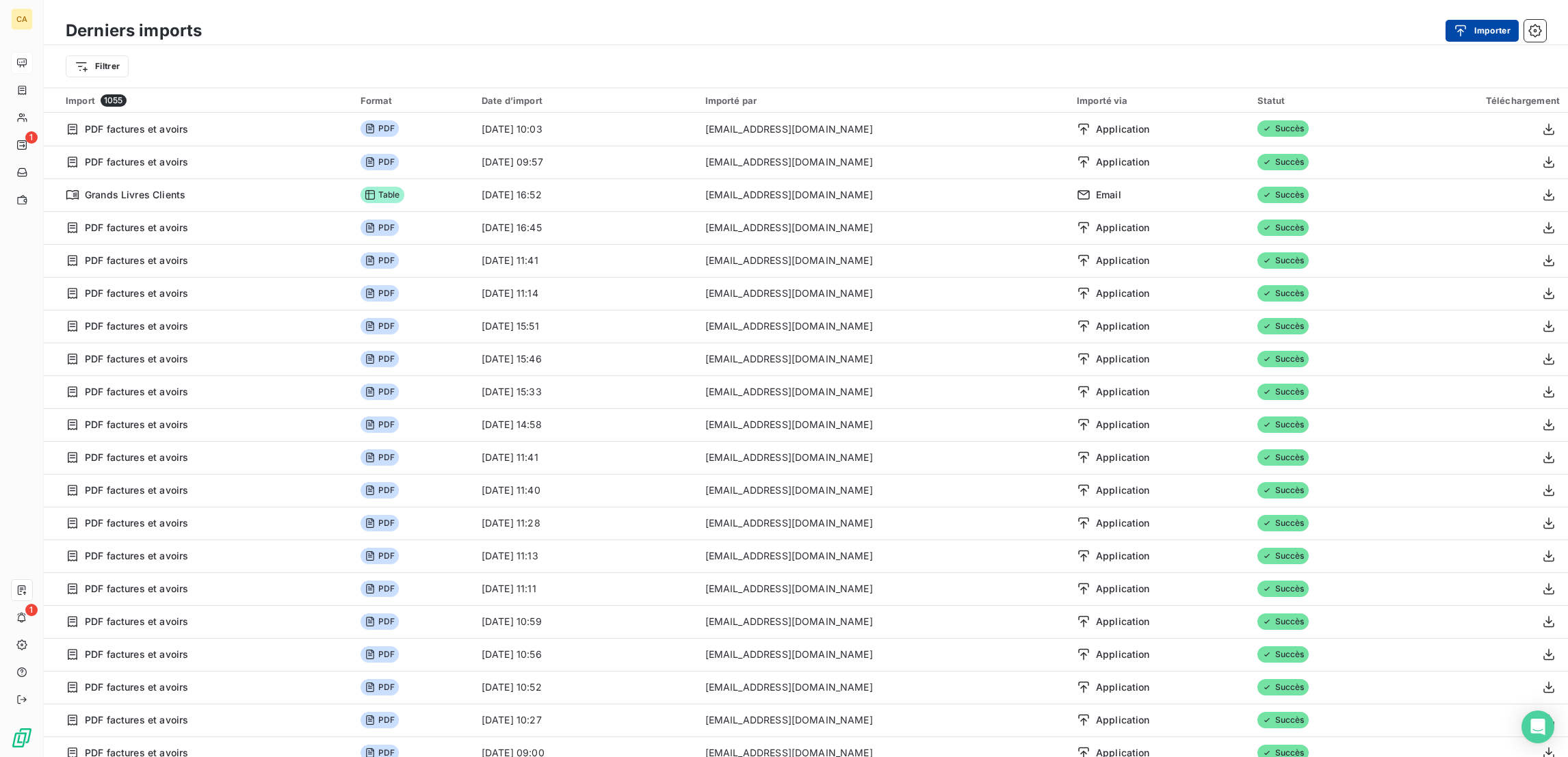
click at [1474, 25] on div "button" at bounding box center [1463, 30] width 20 height 13
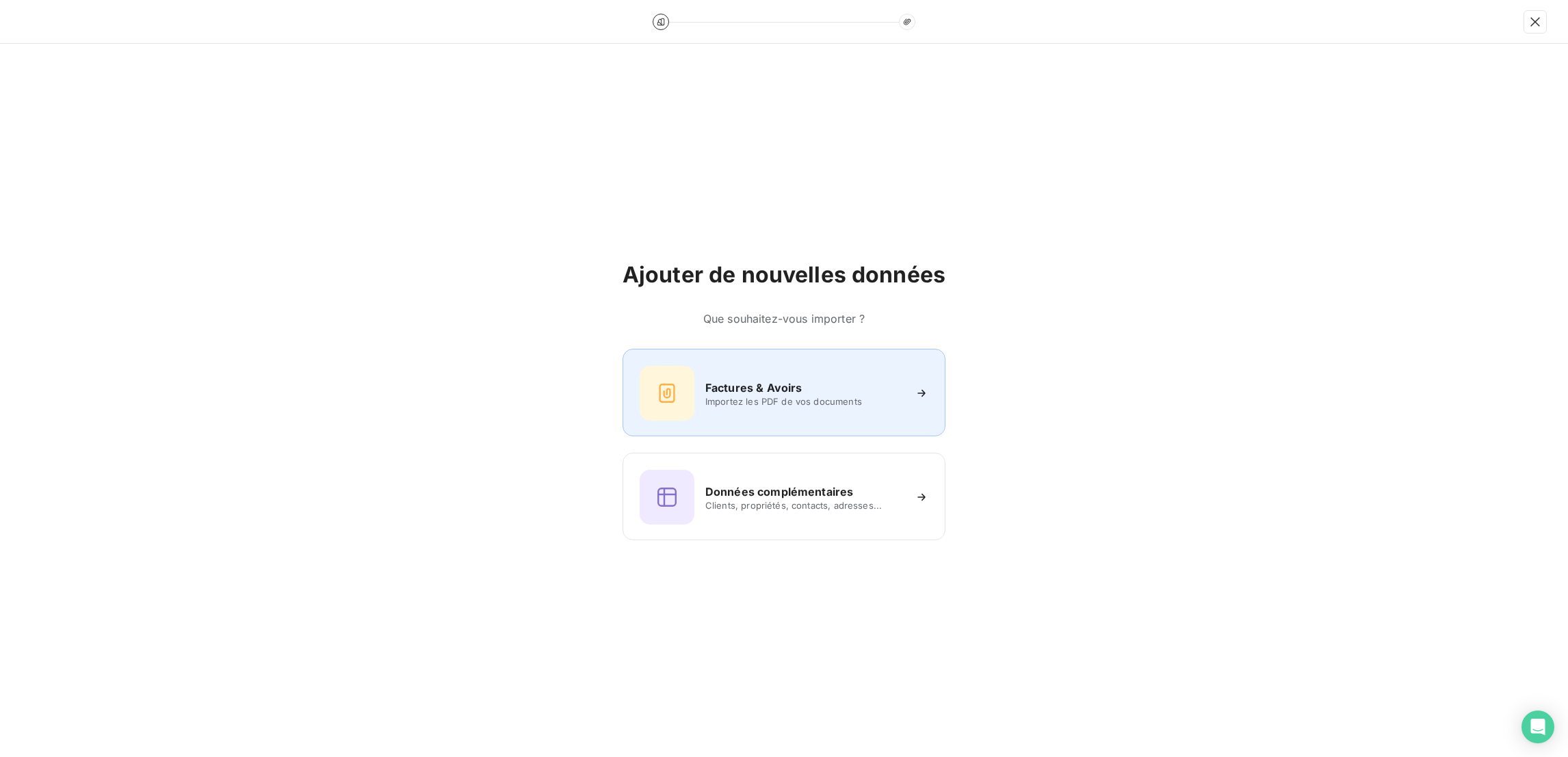
click at [746, 369] on div "Factures & Avoirs Importez les PDF de vos documents" at bounding box center [784, 394] width 289 height 55
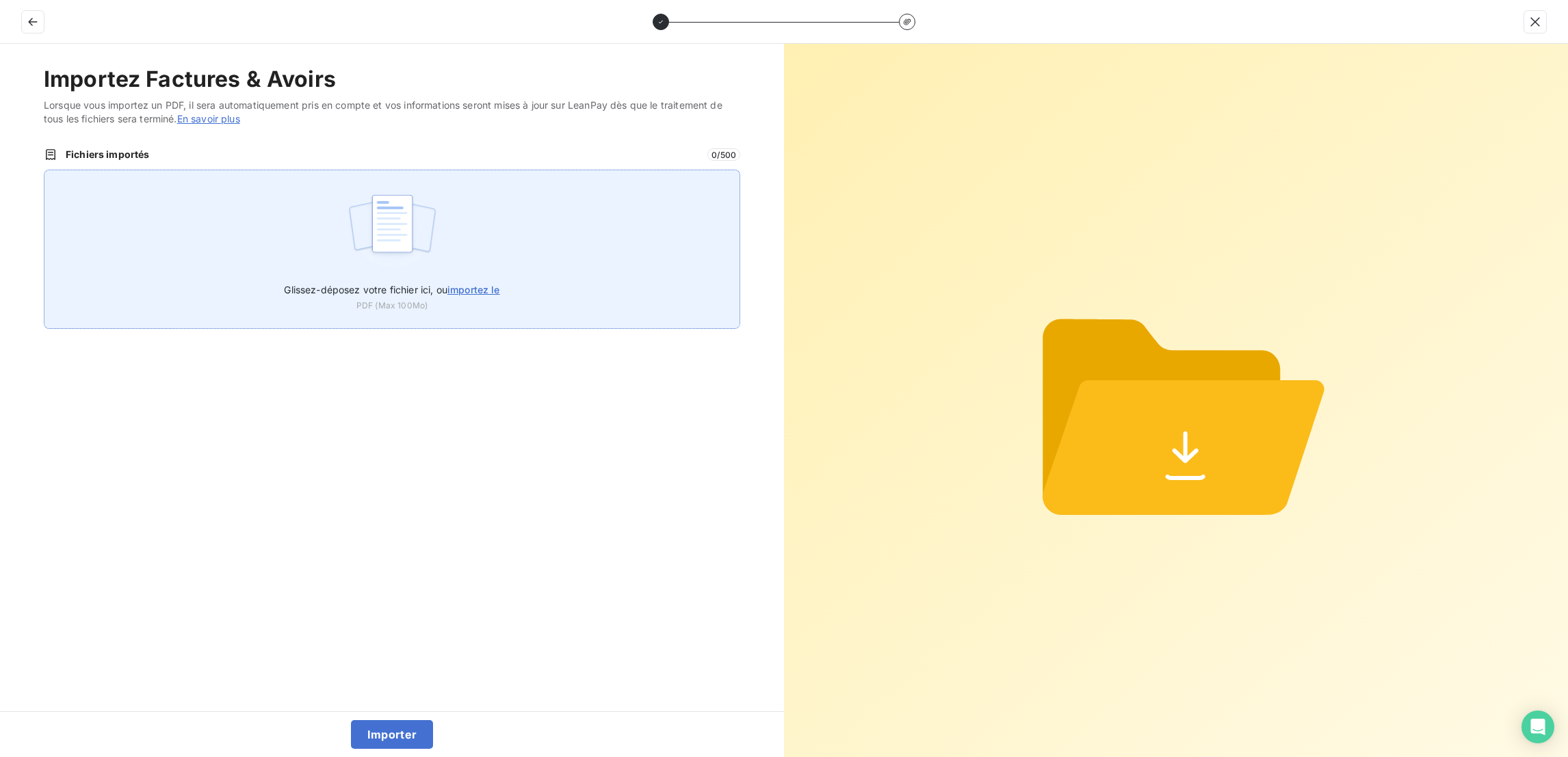
click at [474, 283] on span "importez le" at bounding box center [473, 289] width 52 height 12
click at [44, 171] on input "Glissez-déposez votre fichier ici, ou importez le" at bounding box center [44, 170] width 1 height 1
type input "C:\fakepath\F_2025_7079.pdf"
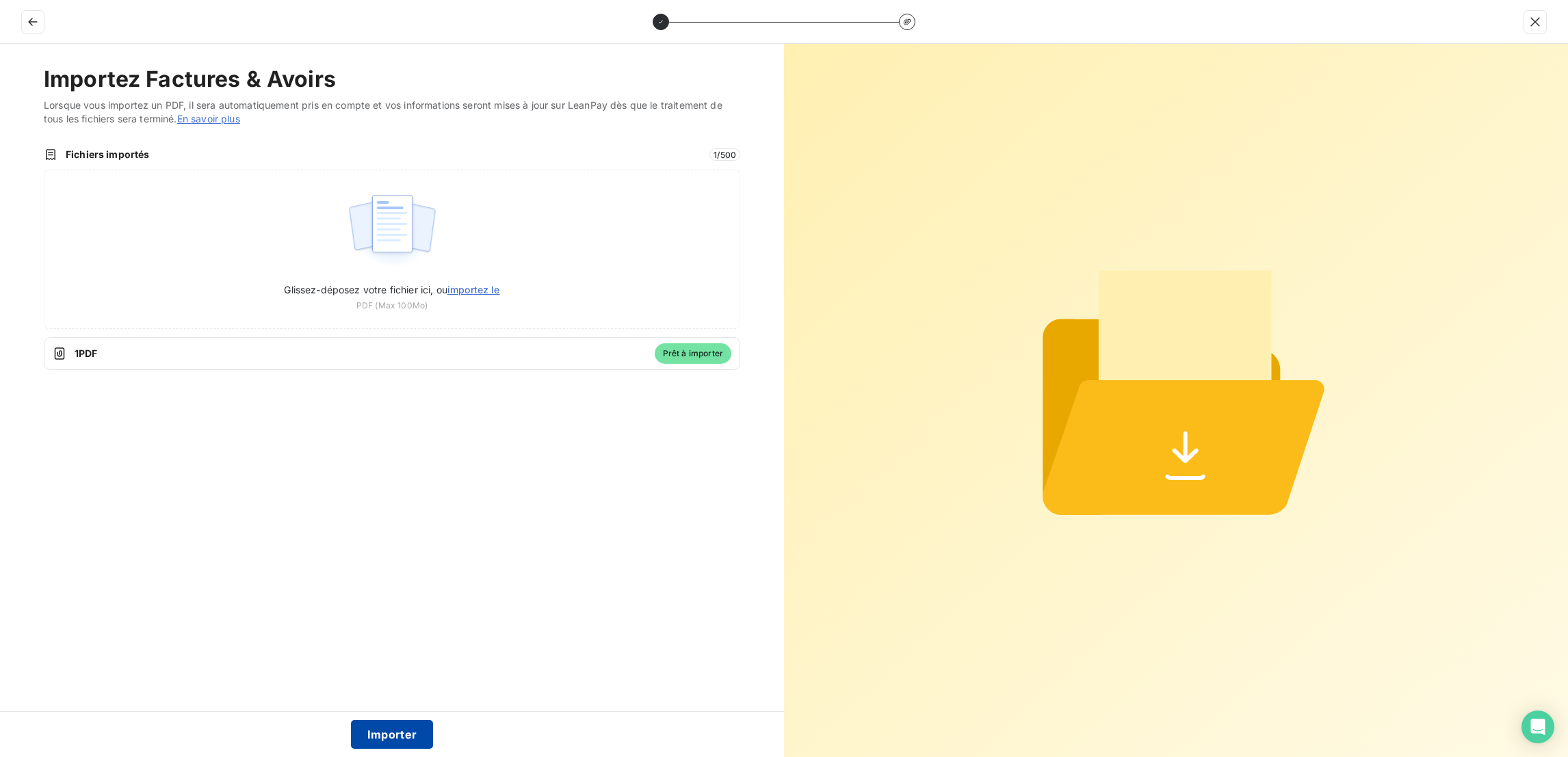
click at [397, 733] on button "Importer" at bounding box center [392, 734] width 83 height 28
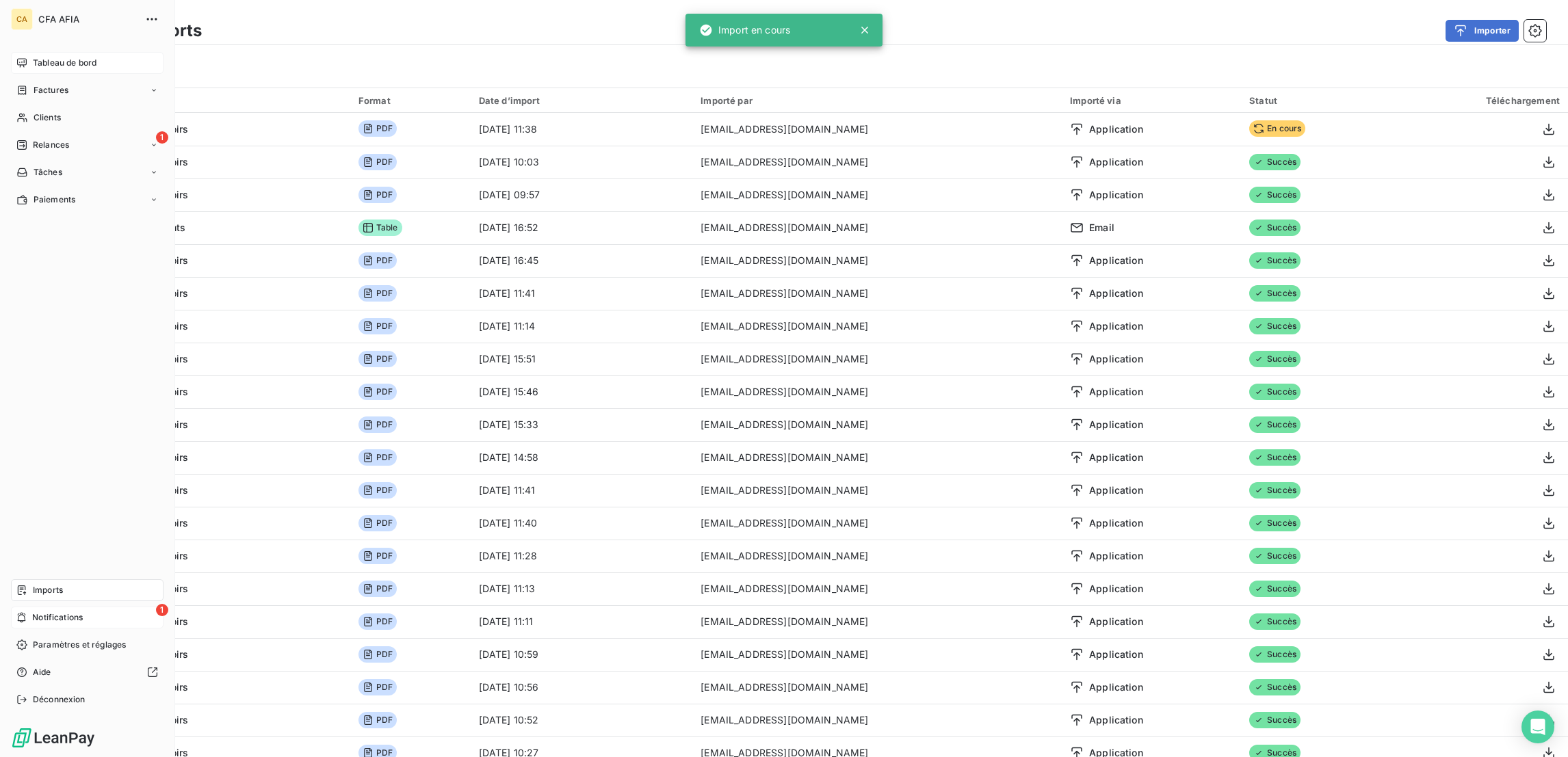
click at [60, 624] on span "Notifications" at bounding box center [57, 618] width 51 height 12
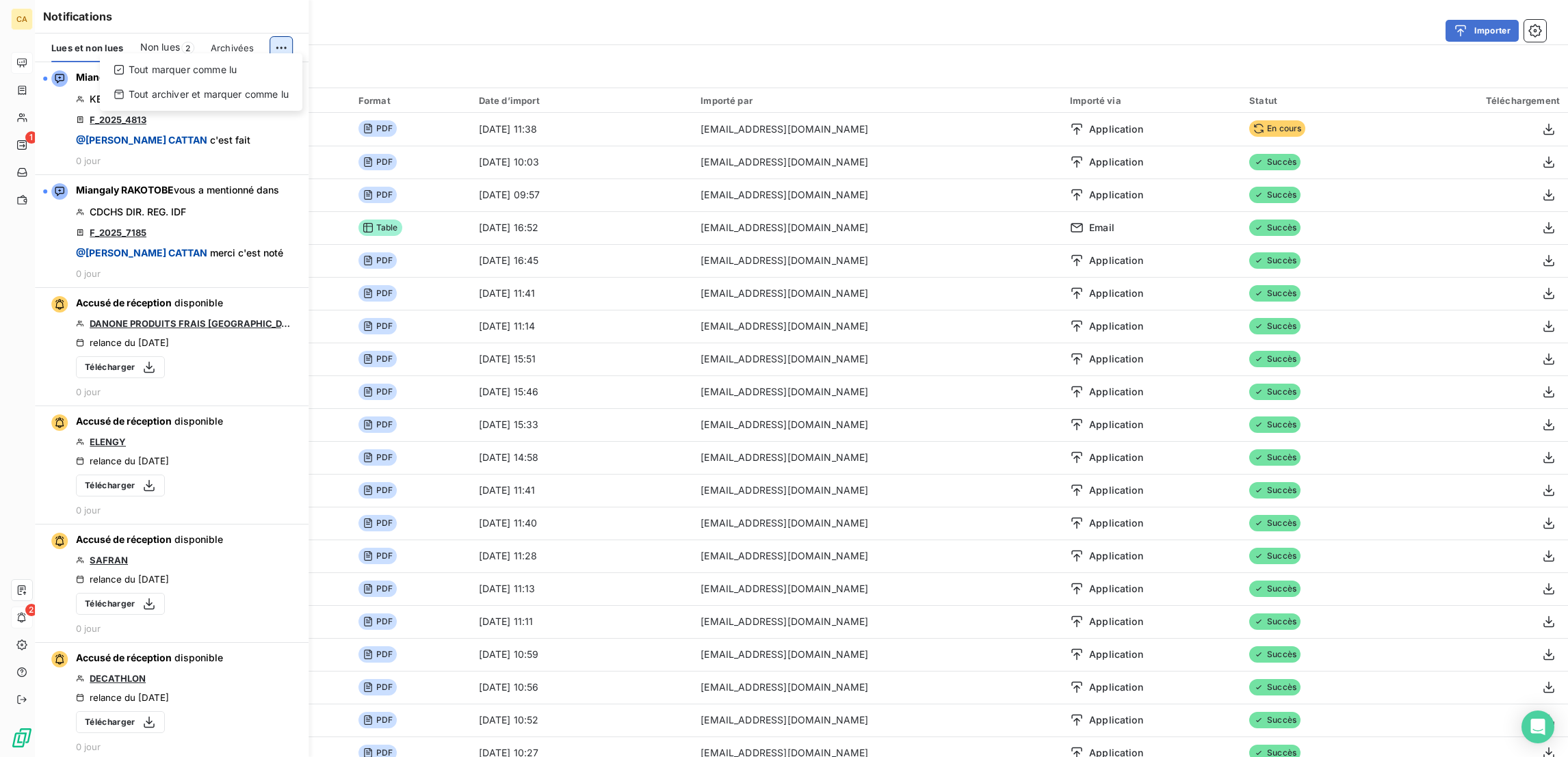
click at [281, 28] on html "CA 1 2 Derniers imports Importer Filtrer Import 1056 Format Date d’import Impor…" at bounding box center [784, 378] width 1568 height 757
click at [195, 66] on div "Tout marquer comme lu" at bounding box center [201, 69] width 191 height 22
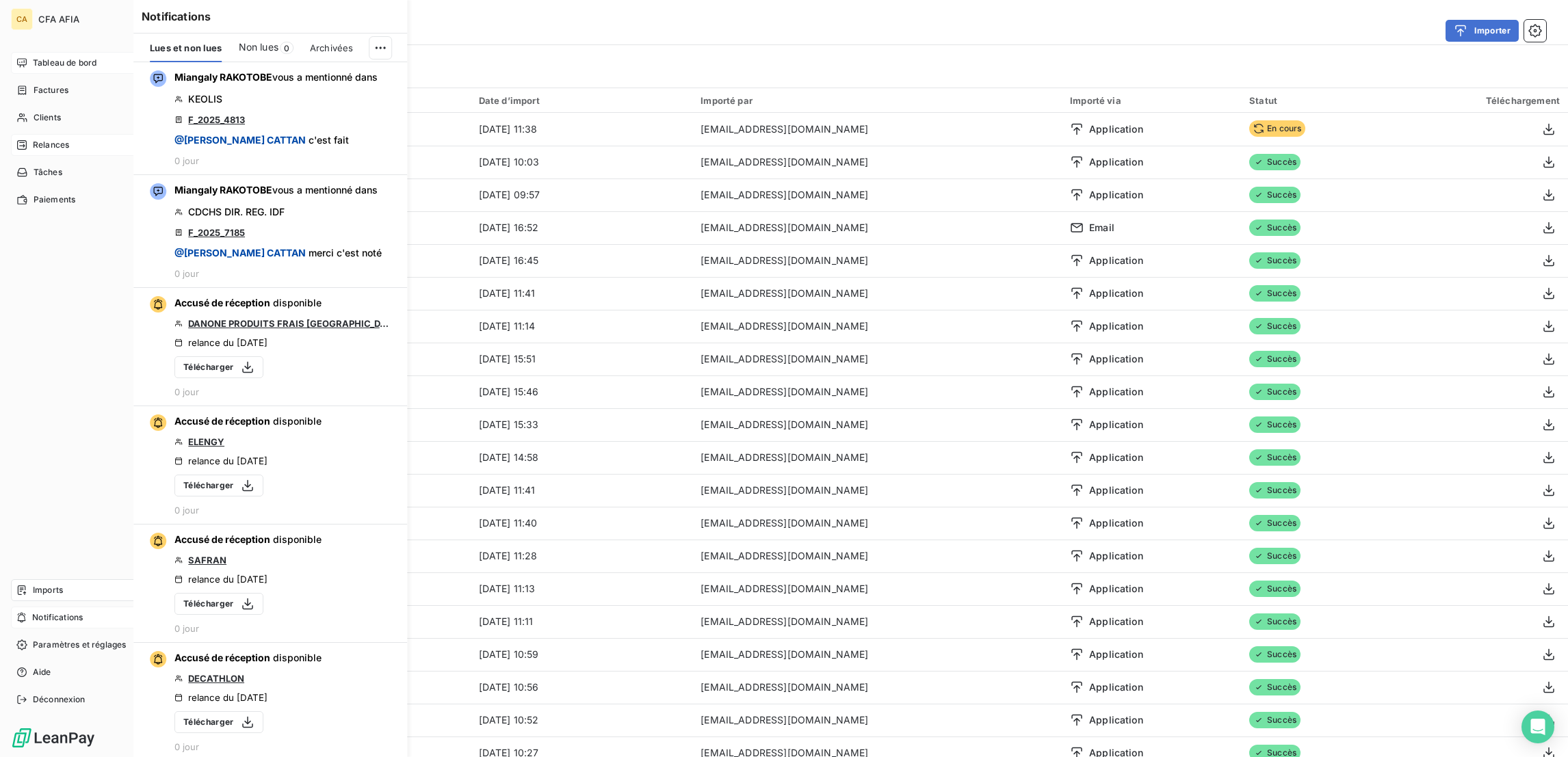
click at [20, 134] on div "1 Relances" at bounding box center [87, 145] width 153 height 22
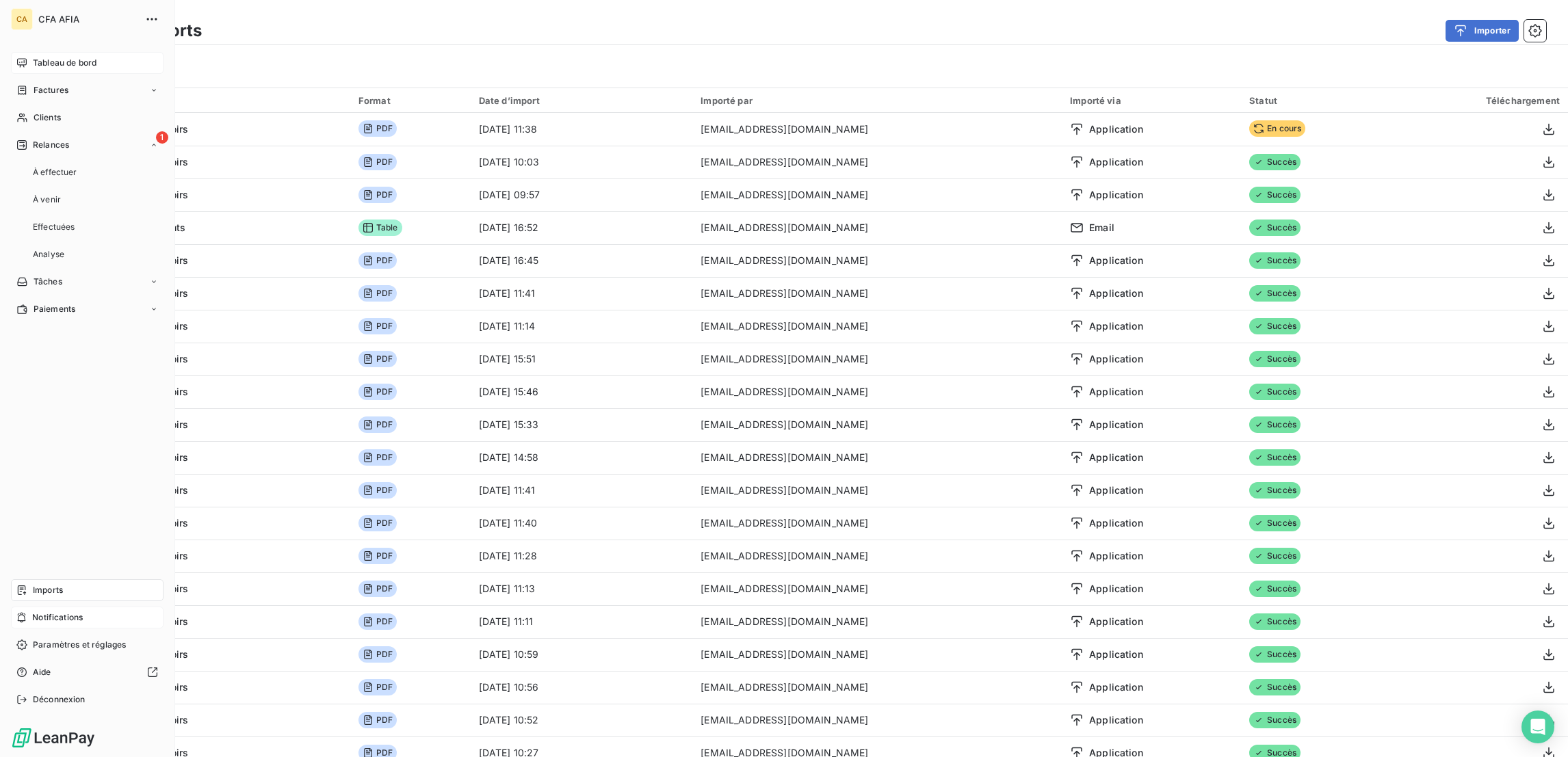
click at [56, 57] on span "Tableau de bord" at bounding box center [65, 63] width 64 height 12
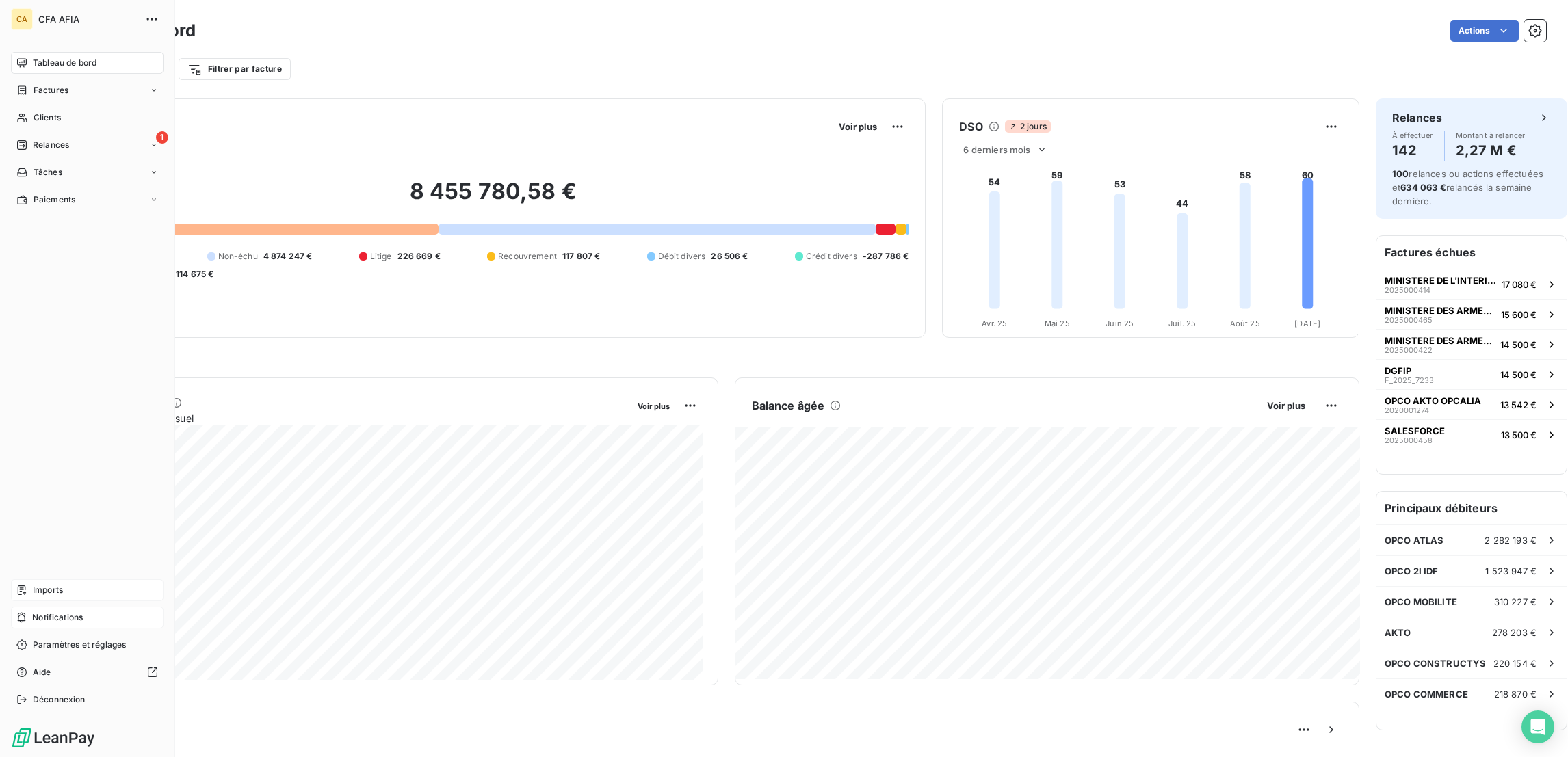
click at [48, 596] on span "Imports" at bounding box center [48, 590] width 30 height 12
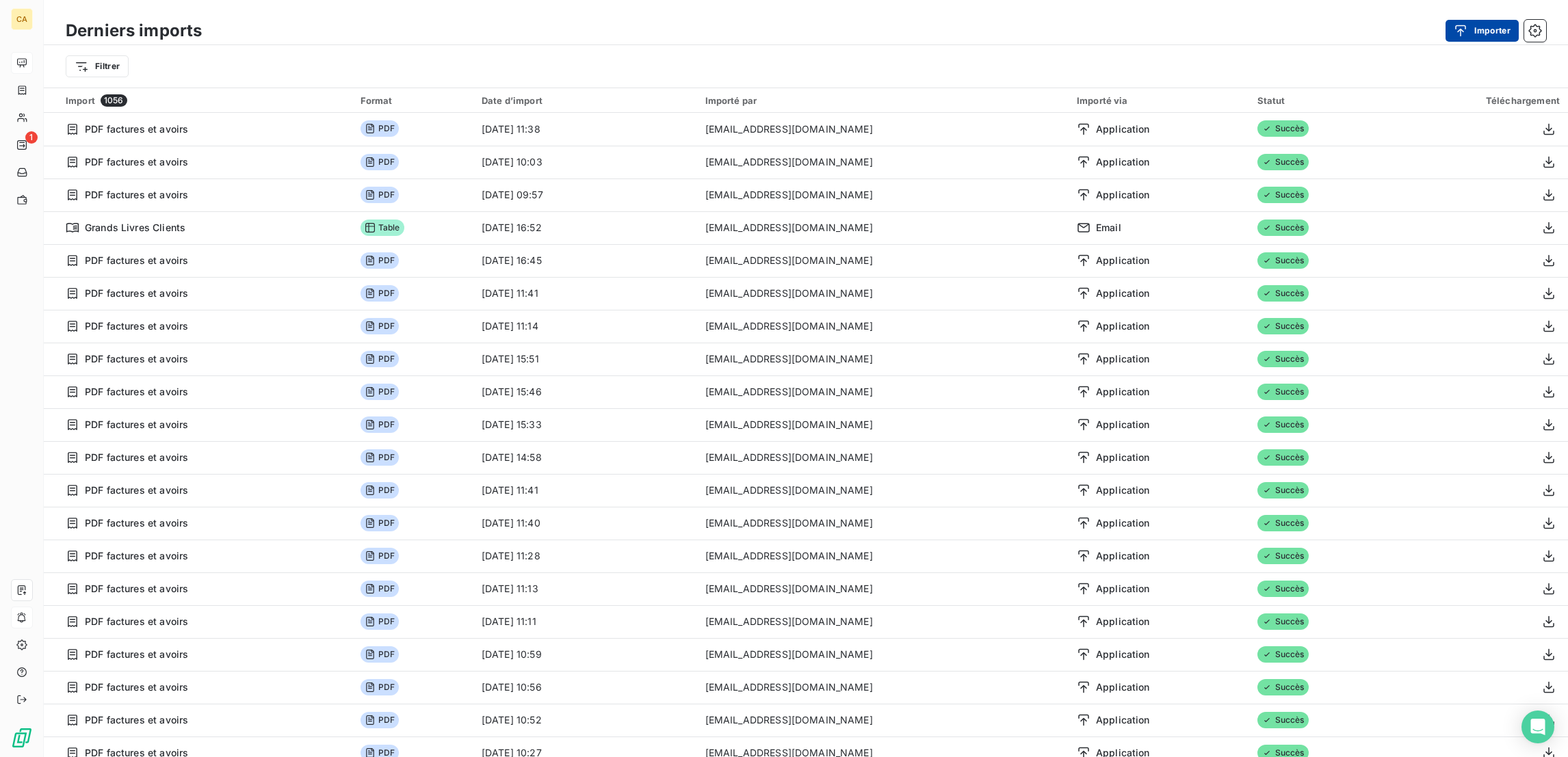
click at [1492, 26] on button "Importer" at bounding box center [1482, 30] width 73 height 22
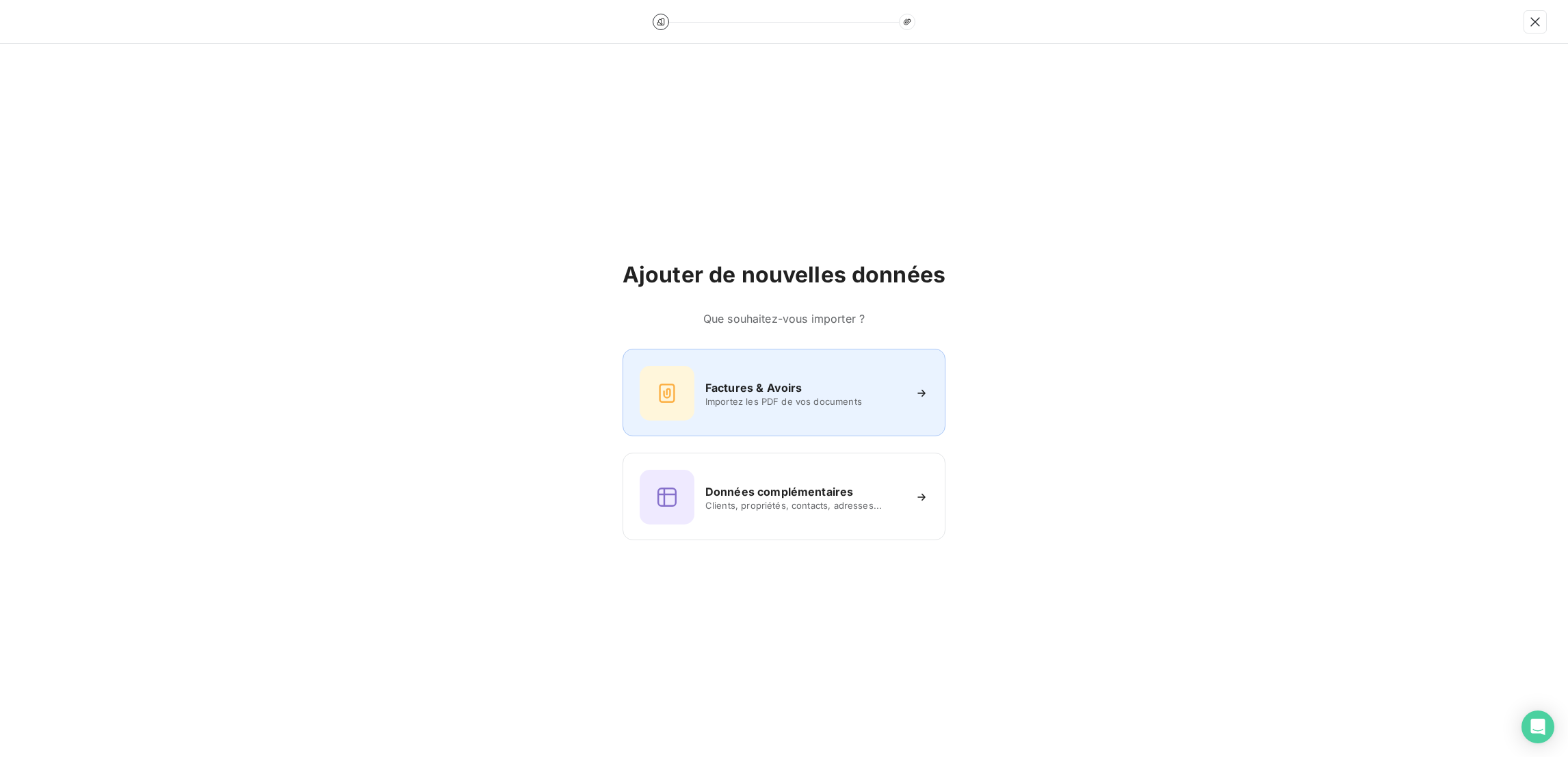
click at [732, 382] on h6 "Factures & Avoirs" at bounding box center [753, 387] width 97 height 16
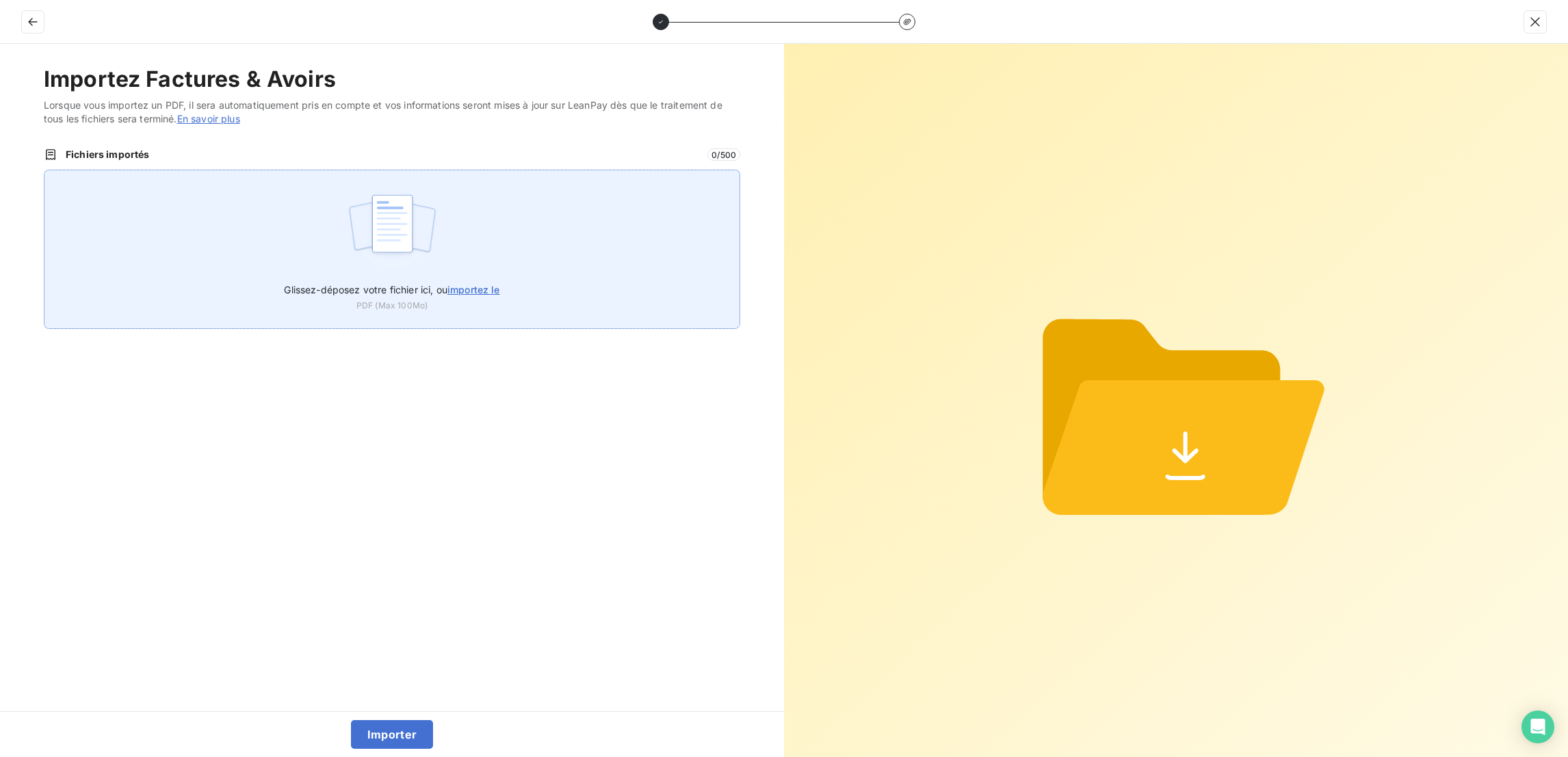
click at [521, 170] on div "Glissez-déposez votre fichier ici, ou importez le PDF (Max 100Mo)" at bounding box center [391, 249] width 696 height 159
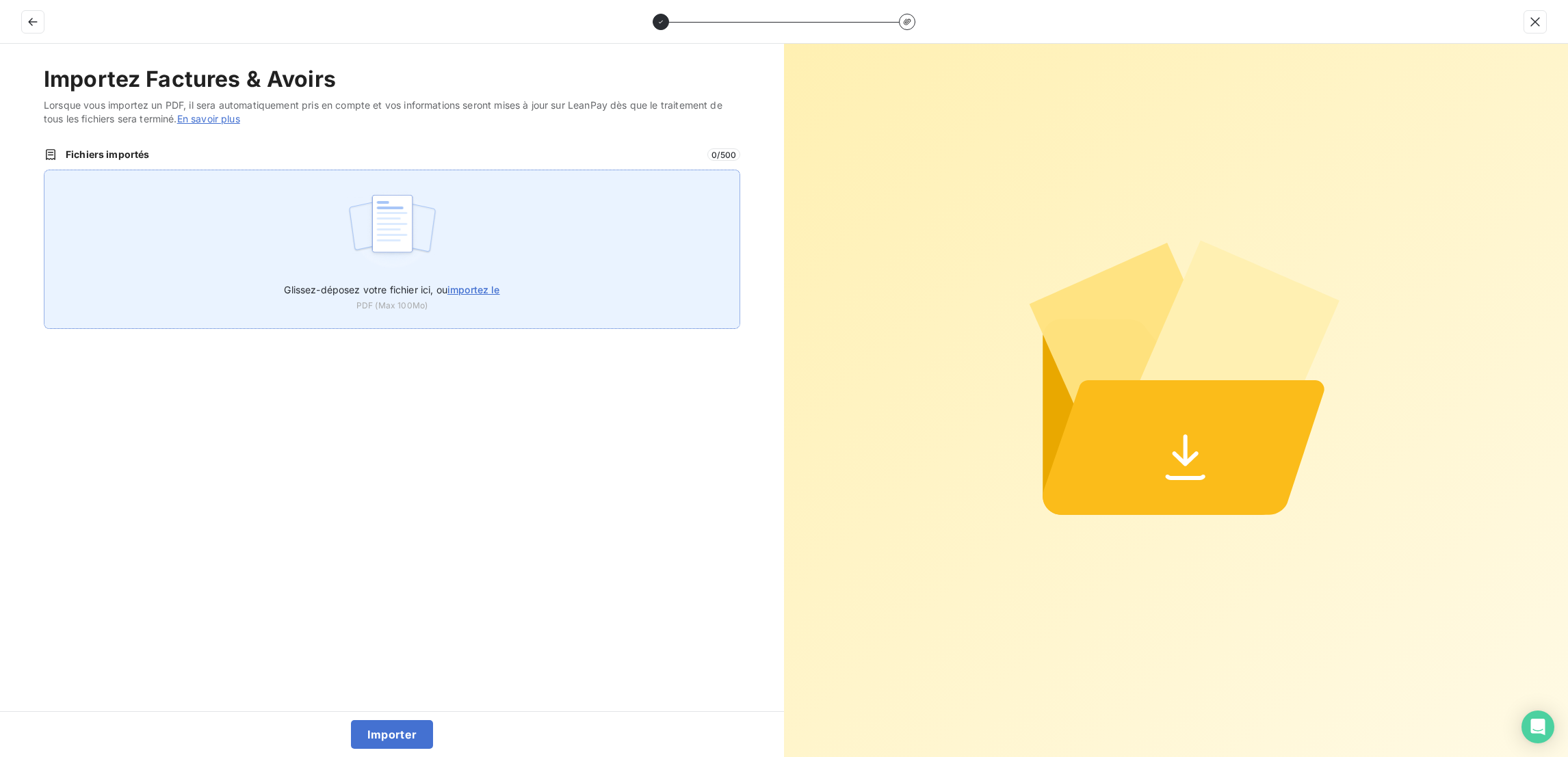
type input "C:\fakepath\F_2025_7834.pdf"
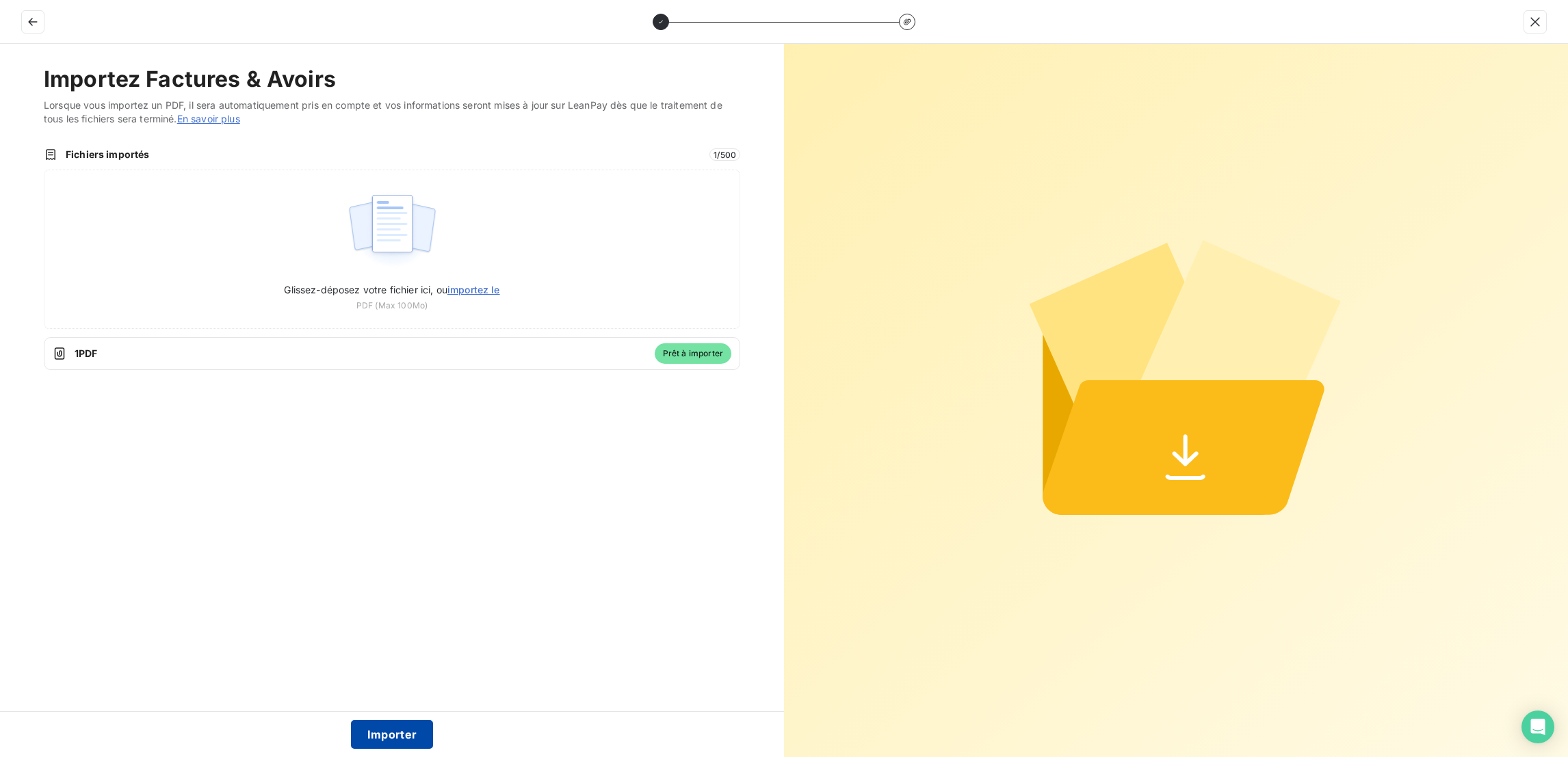
click at [399, 726] on button "Importer" at bounding box center [392, 734] width 83 height 28
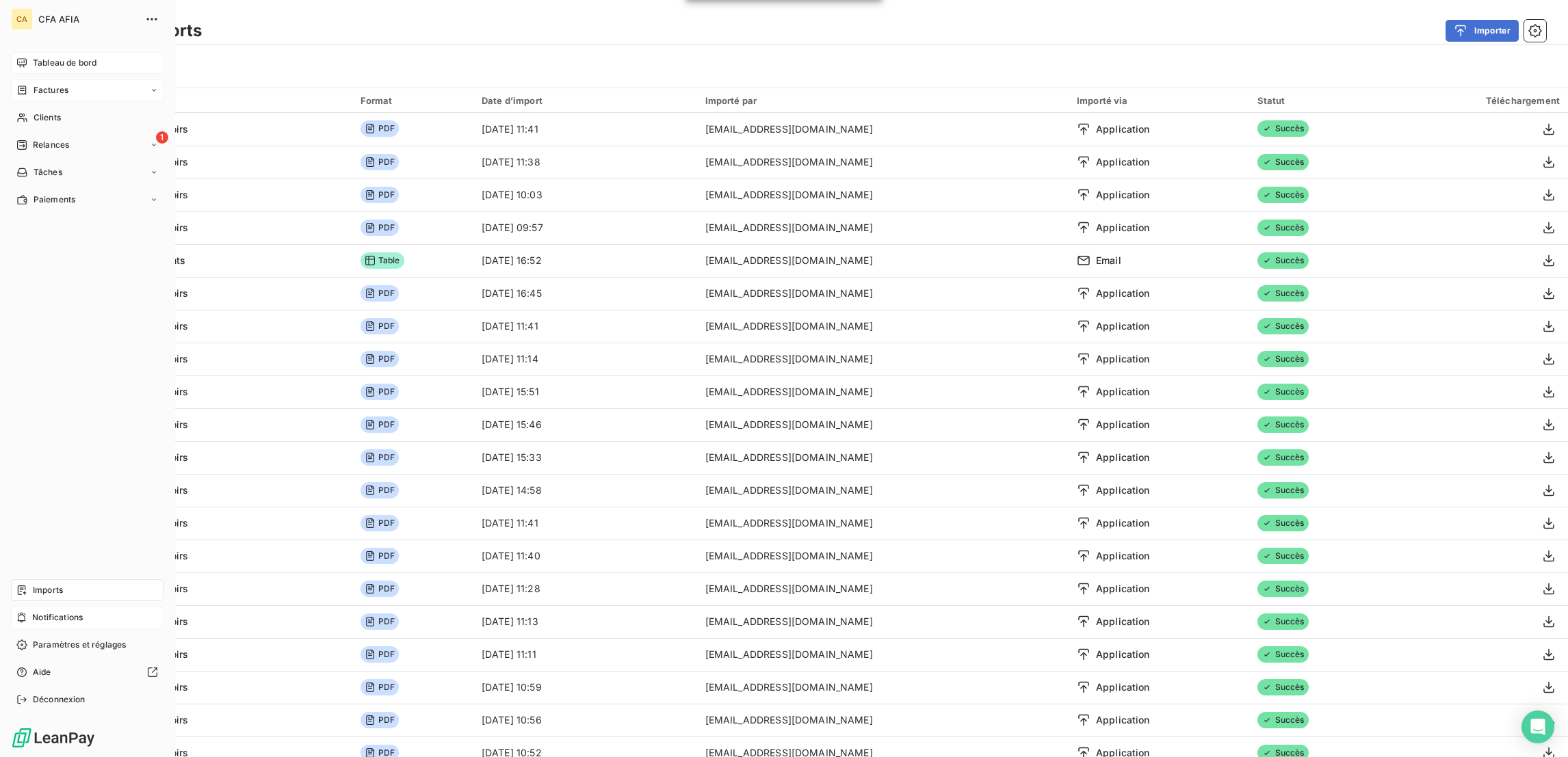
click at [24, 84] on div "Factures" at bounding box center [42, 91] width 52 height 12
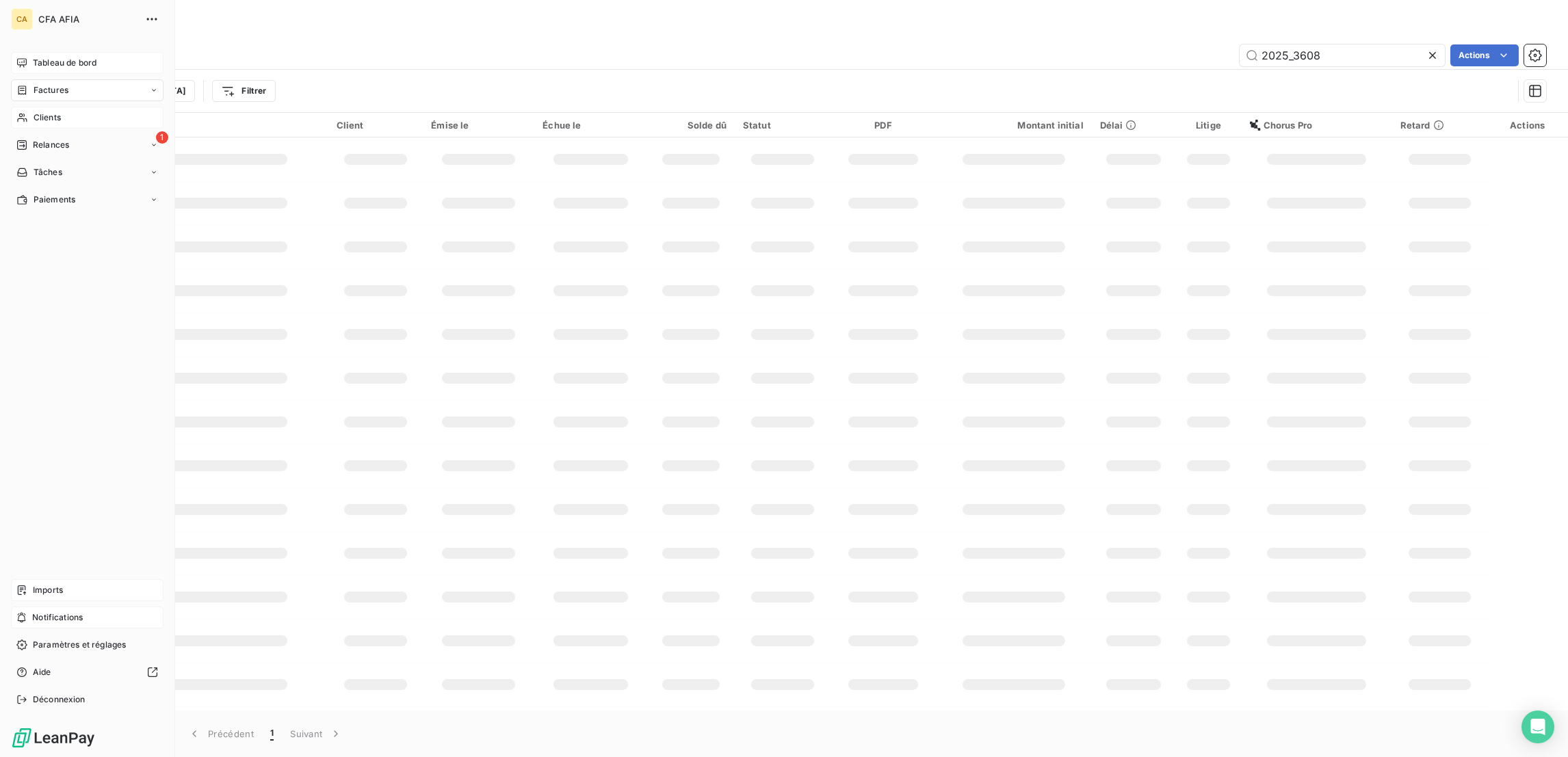
click at [44, 111] on span "Clients" at bounding box center [47, 117] width 28 height 12
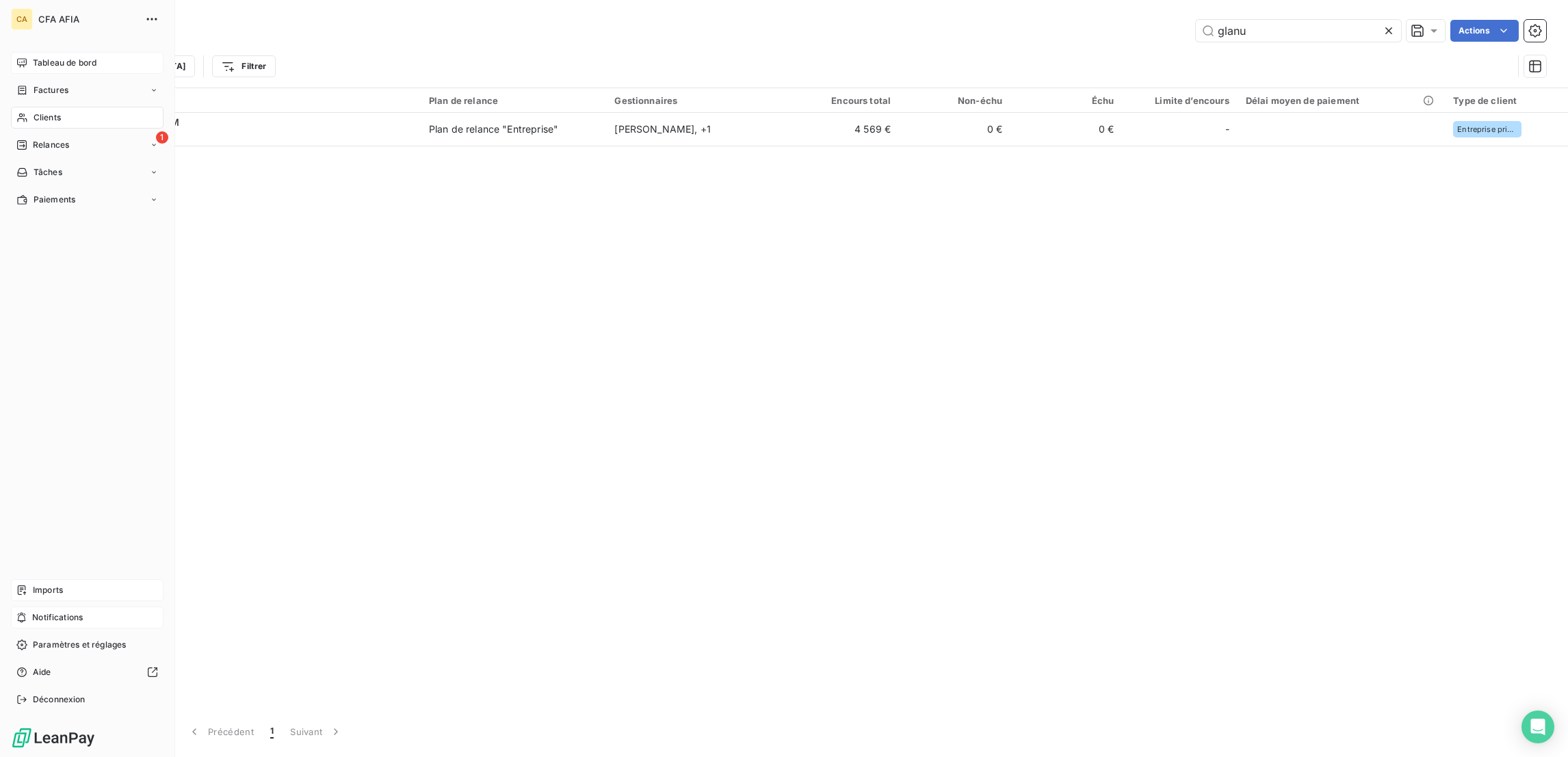
click at [36, 111] on span "Clients" at bounding box center [47, 117] width 28 height 12
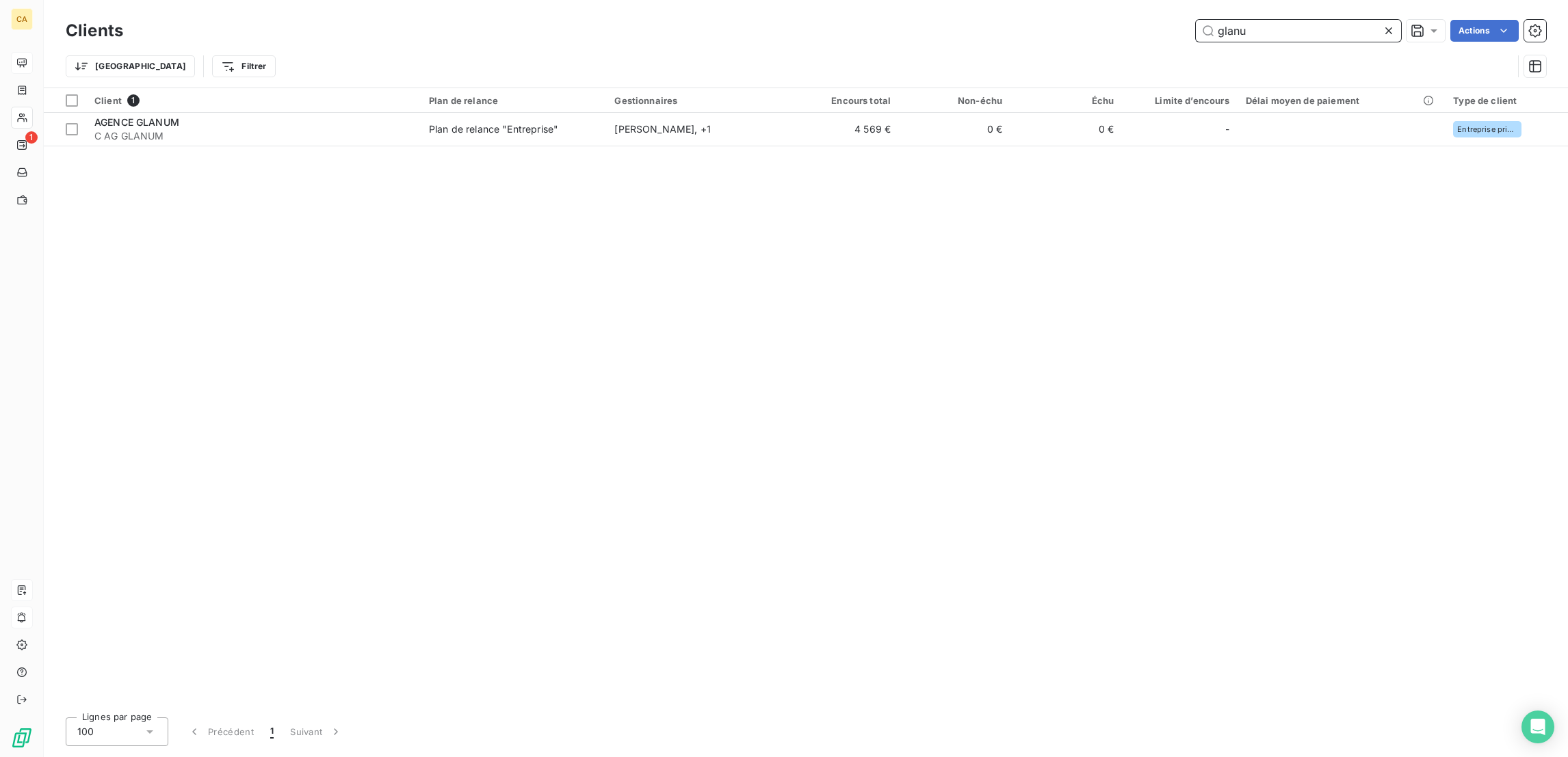
drag, startPoint x: 1274, startPoint y: 34, endPoint x: 1117, endPoint y: 30, distance: 157.1
click at [1117, 30] on div "glanu Actions" at bounding box center [843, 30] width 1406 height 22
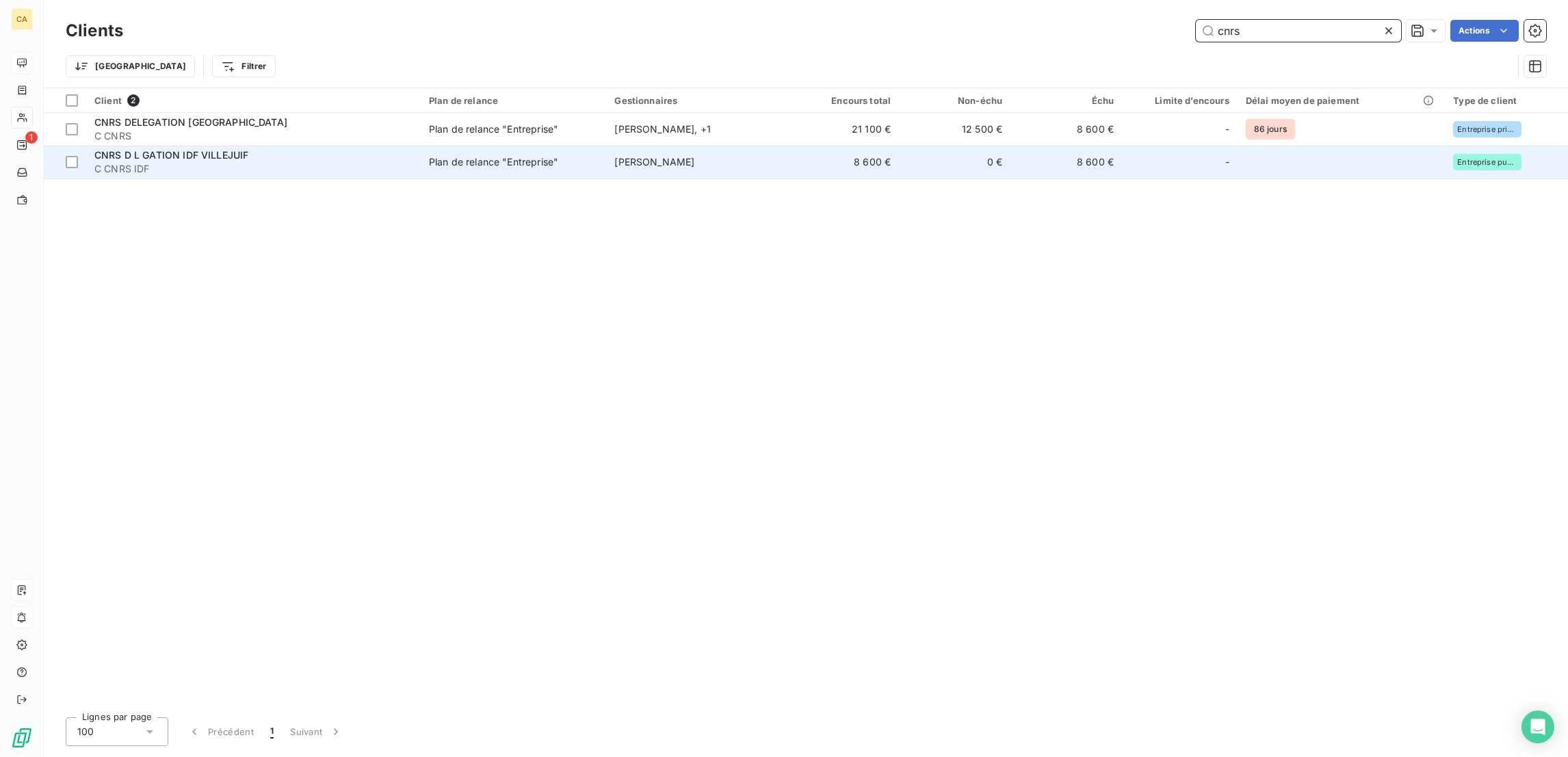
type input "cnrs"
click at [421, 147] on td "Plan de relance "Entreprise"" at bounding box center [513, 162] width 186 height 33
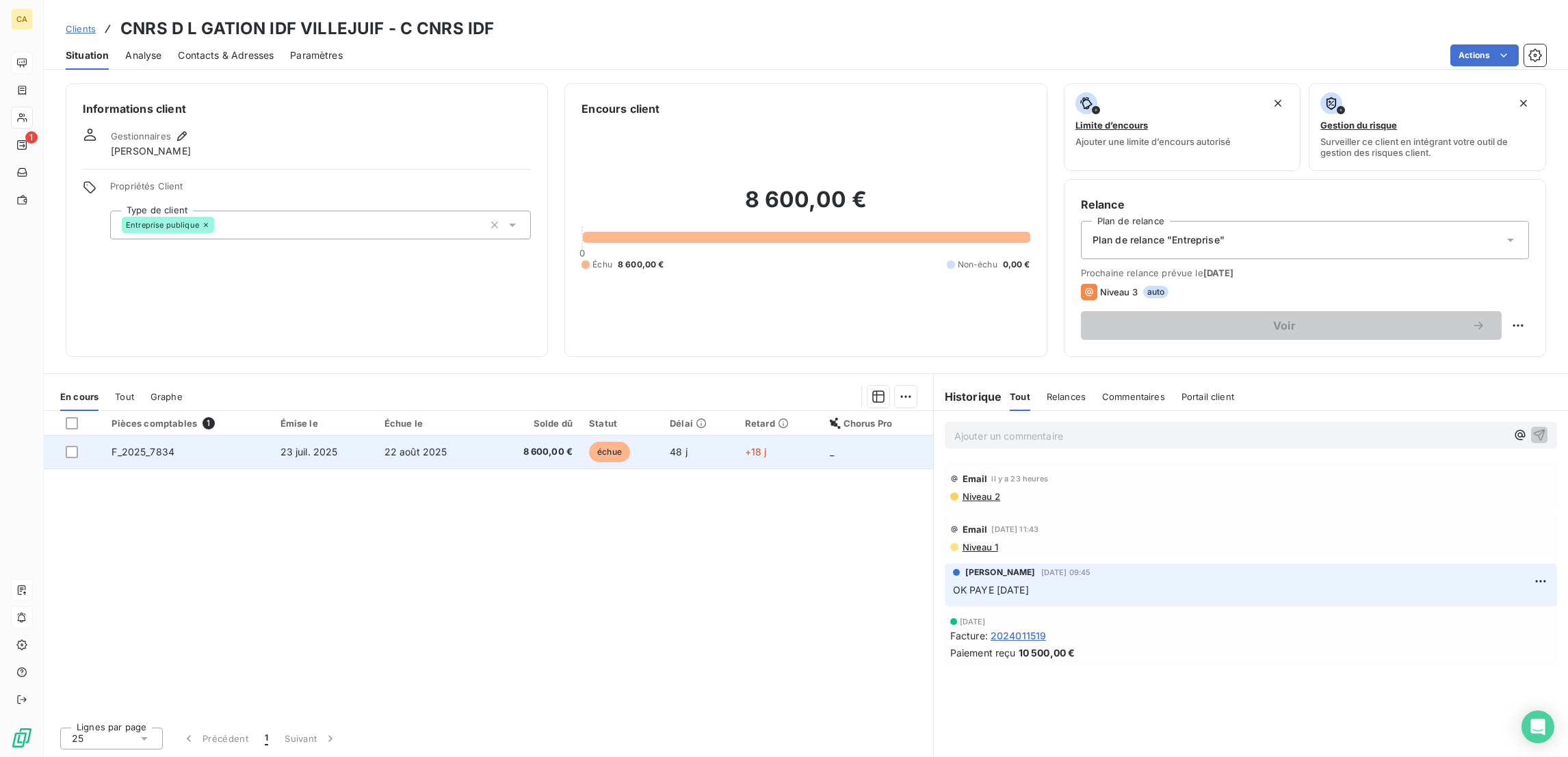
click at [530, 445] on span "8 600,00 €" at bounding box center [534, 451] width 76 height 13
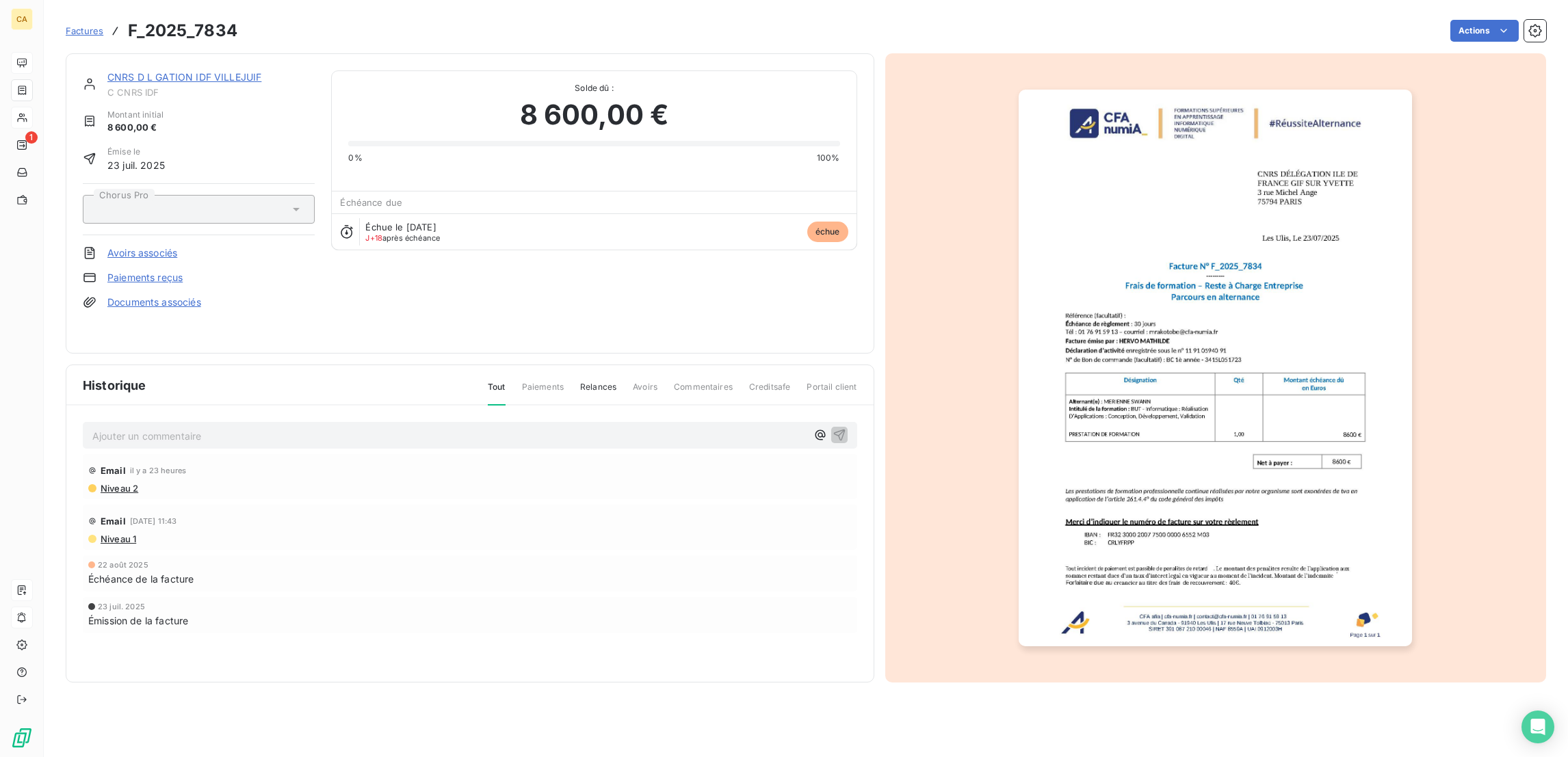
click at [186, 427] on p "Ajouter un commentaire ﻿" at bounding box center [449, 435] width 714 height 17
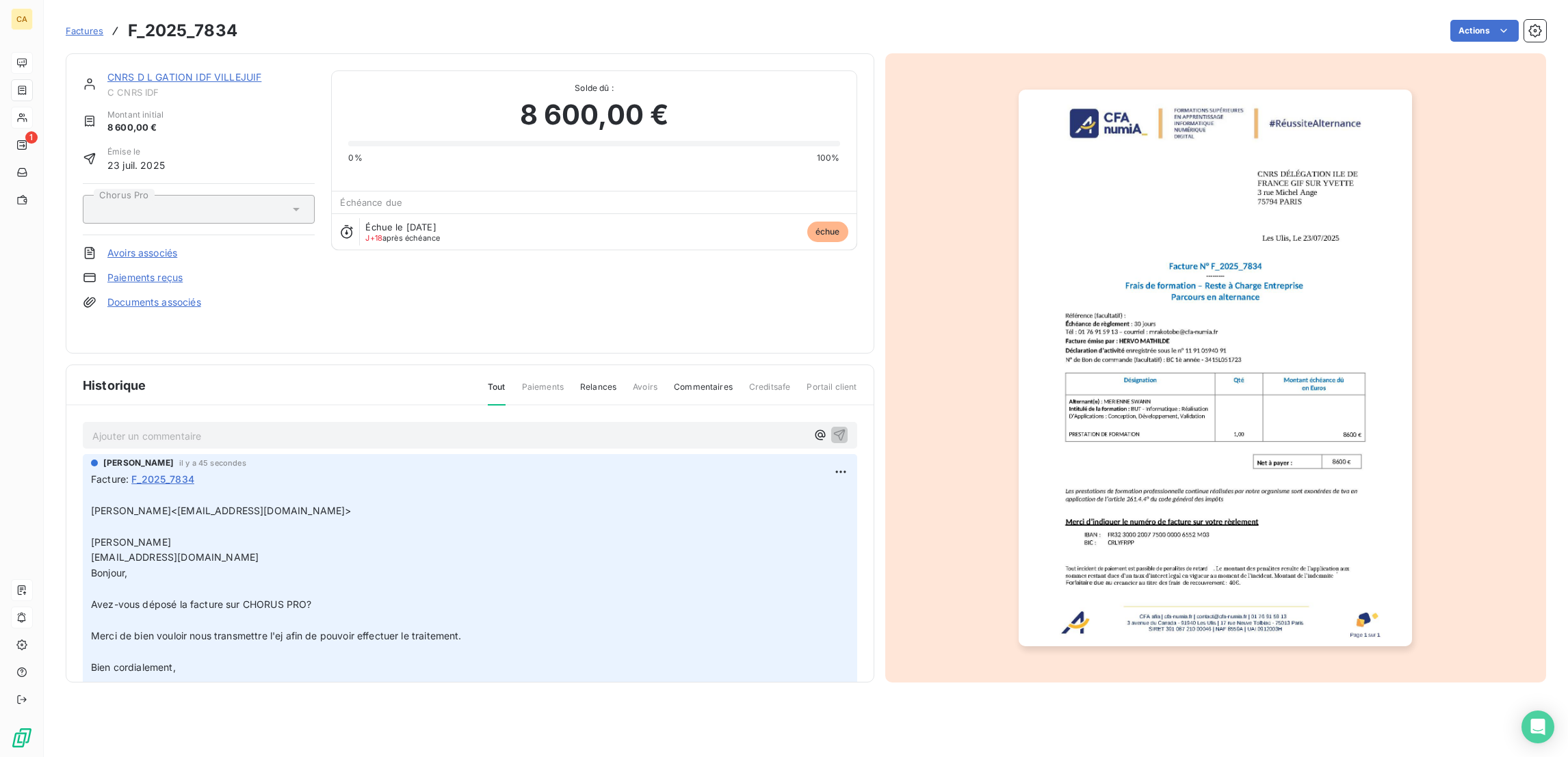
click at [162, 71] on link "CNRS D L GATION IDF VILLEJUIF" at bounding box center [184, 76] width 154 height 12
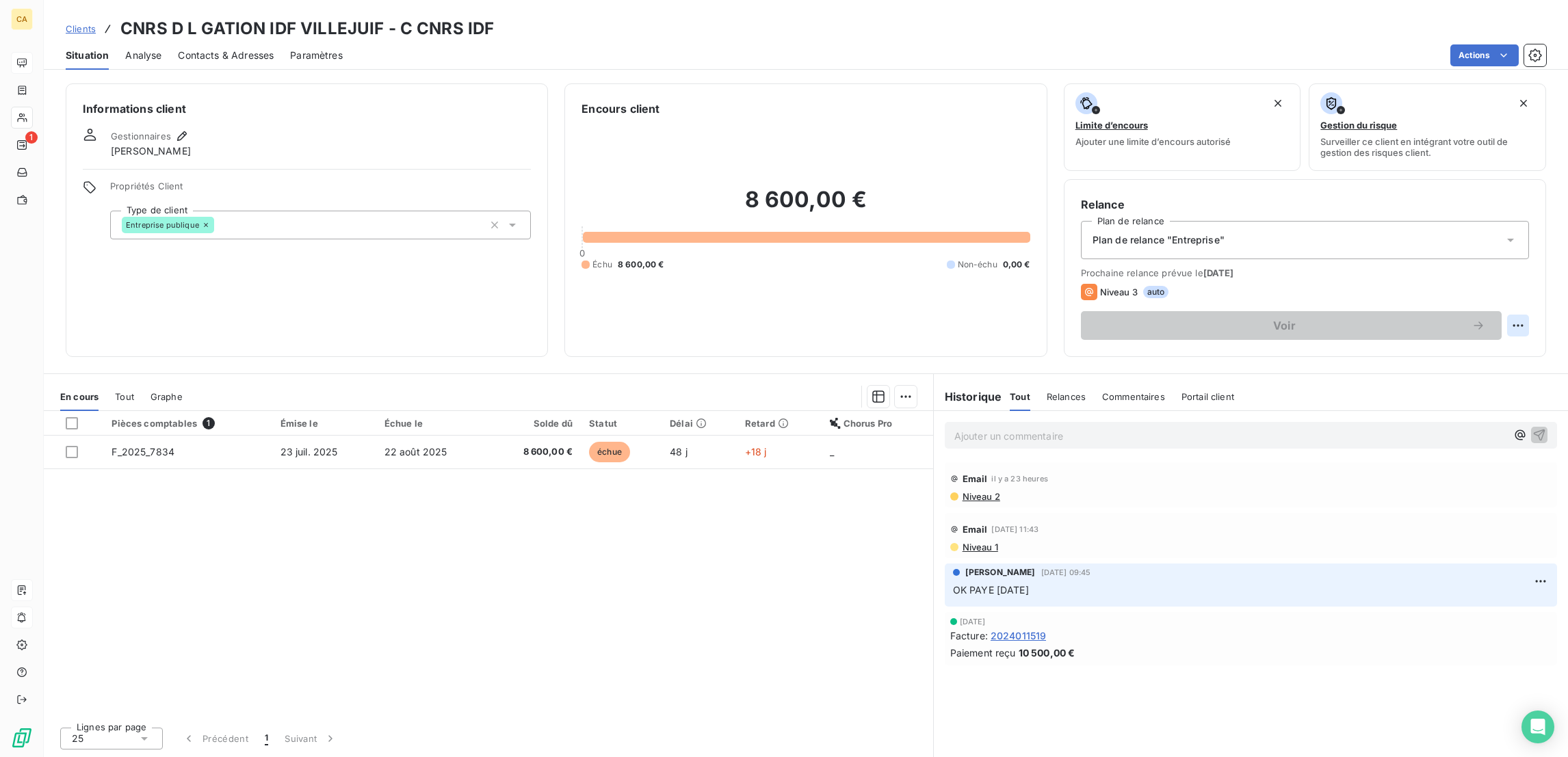
click at [1527, 271] on html "CA 1 Clients CNRS D L GATION IDF VILLEJUIF - C CNRS IDF Situation Analyse Conta…" at bounding box center [784, 378] width 1568 height 757
click at [1495, 302] on div "Replanifier cette action" at bounding box center [1476, 298] width 123 height 22
select select "8"
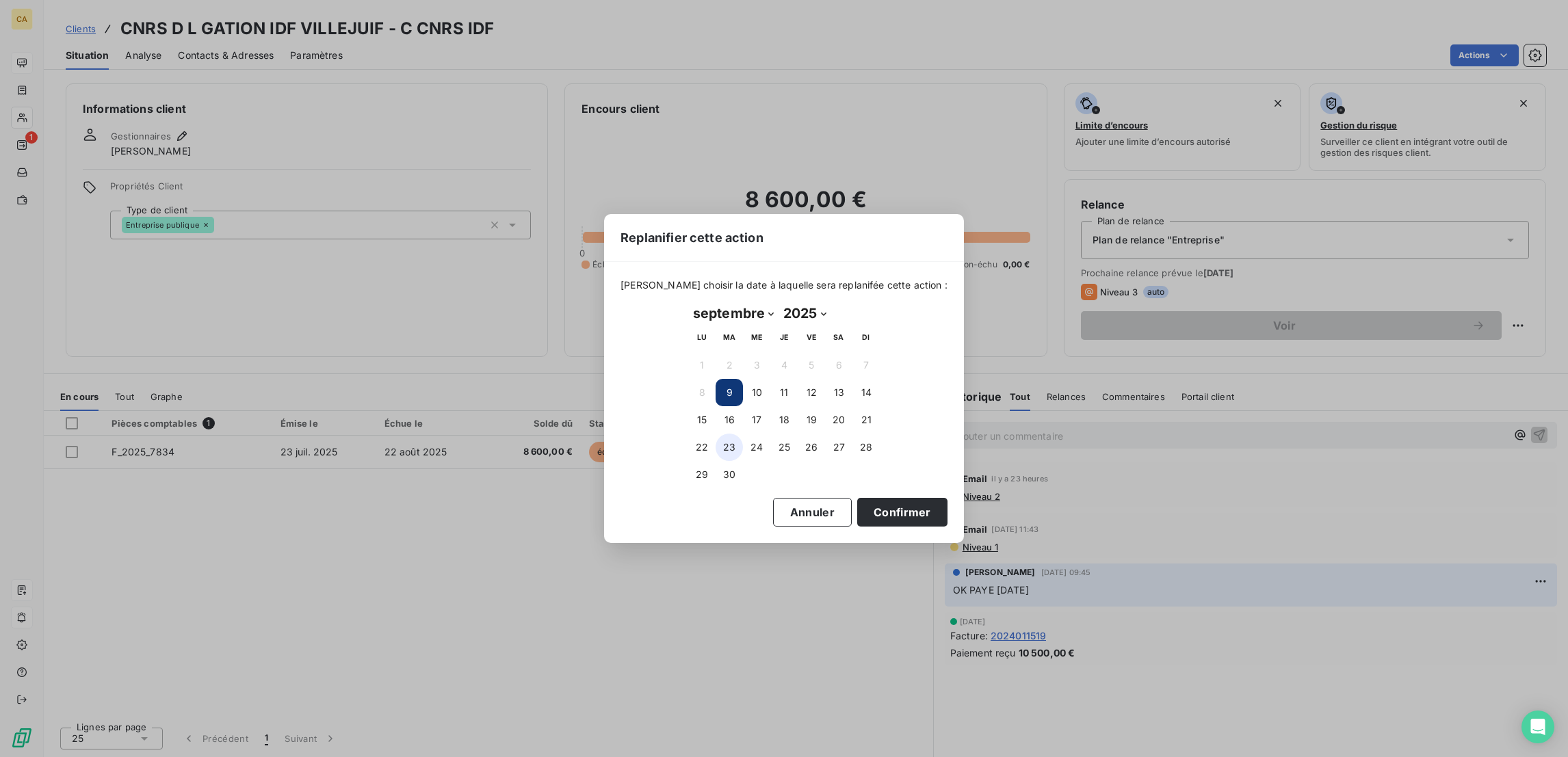
click at [733, 439] on button "23" at bounding box center [729, 447] width 28 height 28
click at [857, 505] on button "Confirmer" at bounding box center [902, 512] width 91 height 28
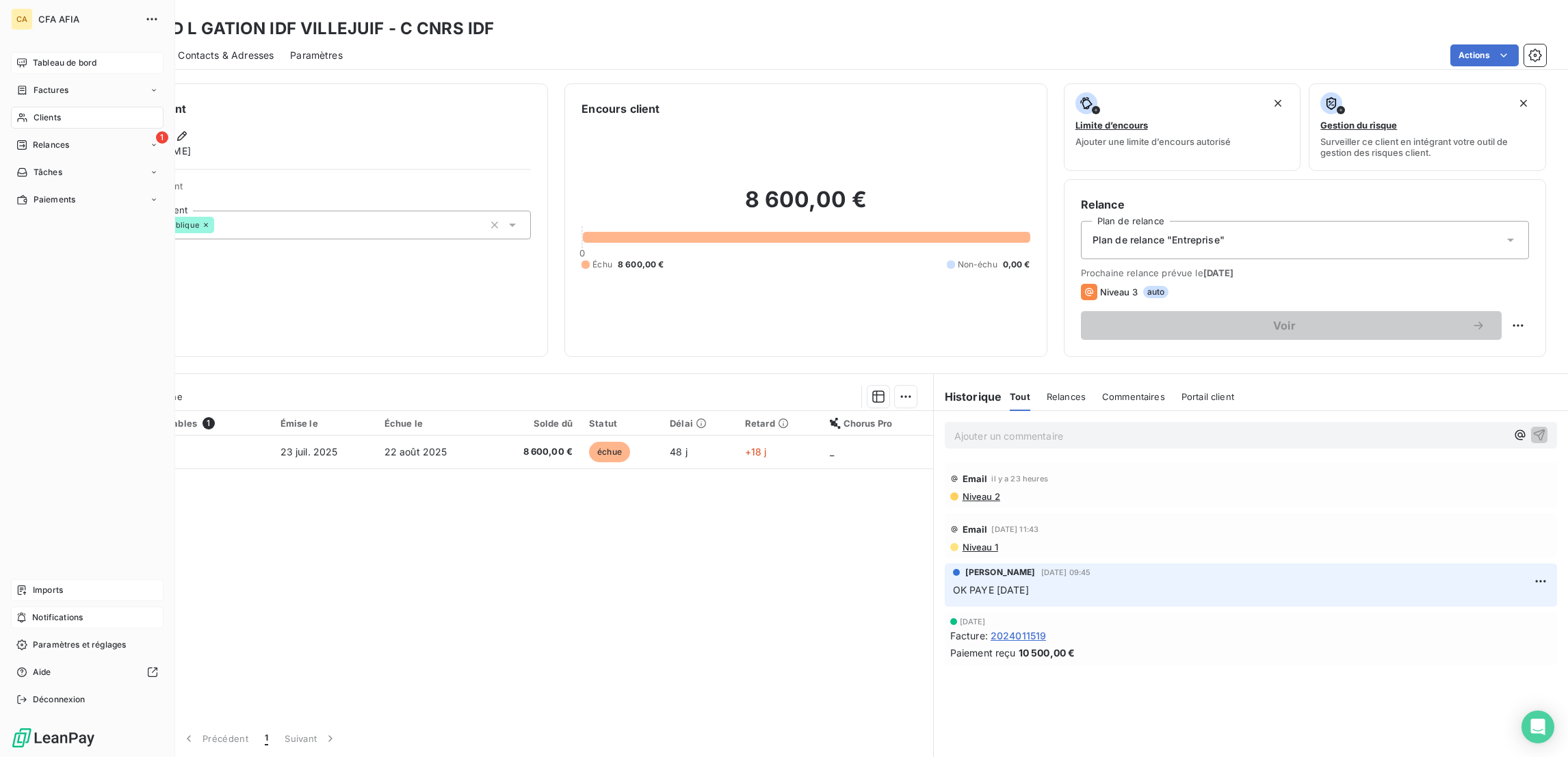
click at [7, 58] on div "CA CFA AFIA Tableau de bord Factures Clients 1 Relances Tâches Paiements Import…" at bounding box center [87, 378] width 175 height 757
click at [23, 52] on div "Tableau de bord" at bounding box center [87, 62] width 153 height 22
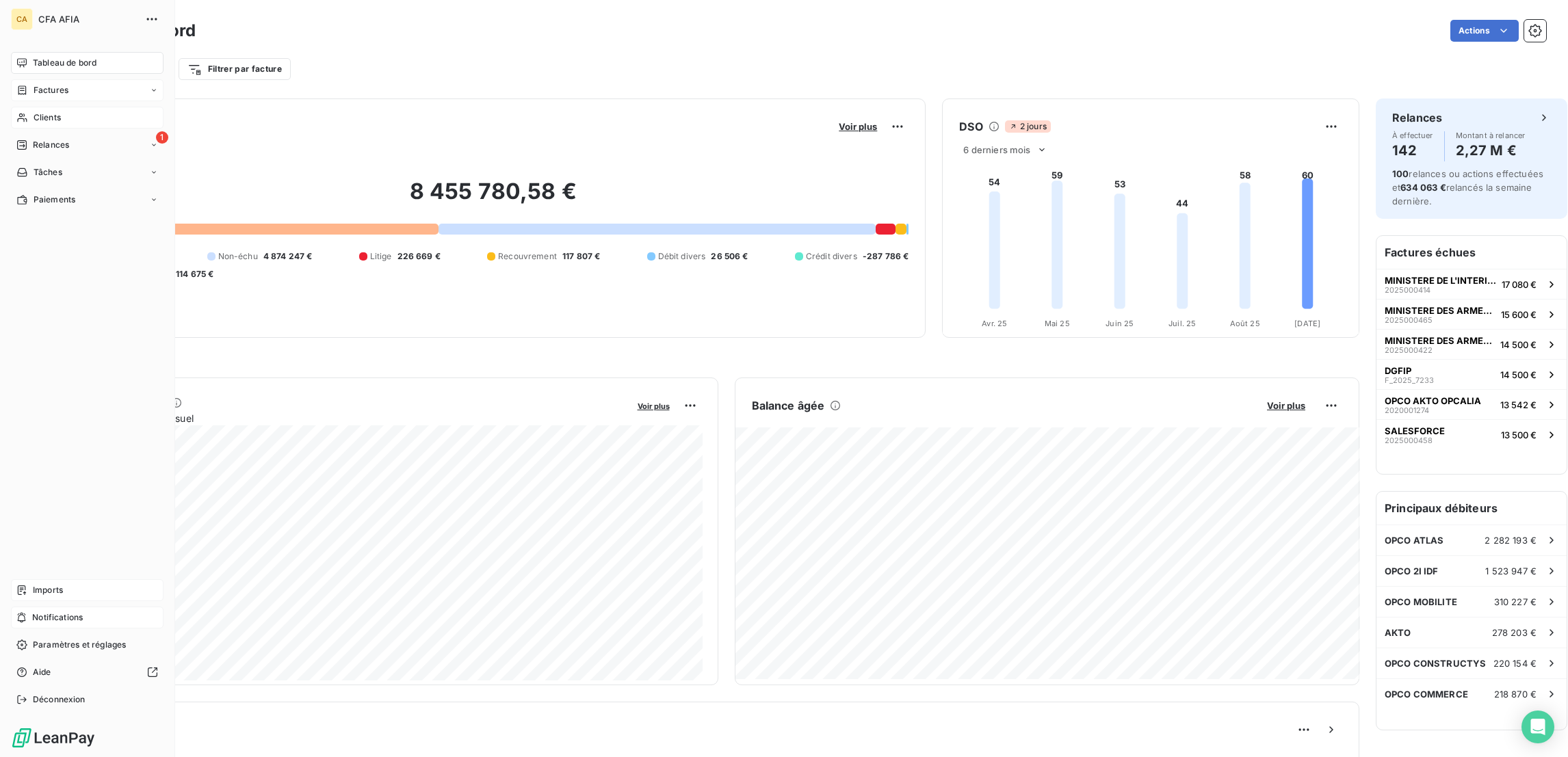
click at [23, 84] on div "Factures" at bounding box center [42, 91] width 52 height 12
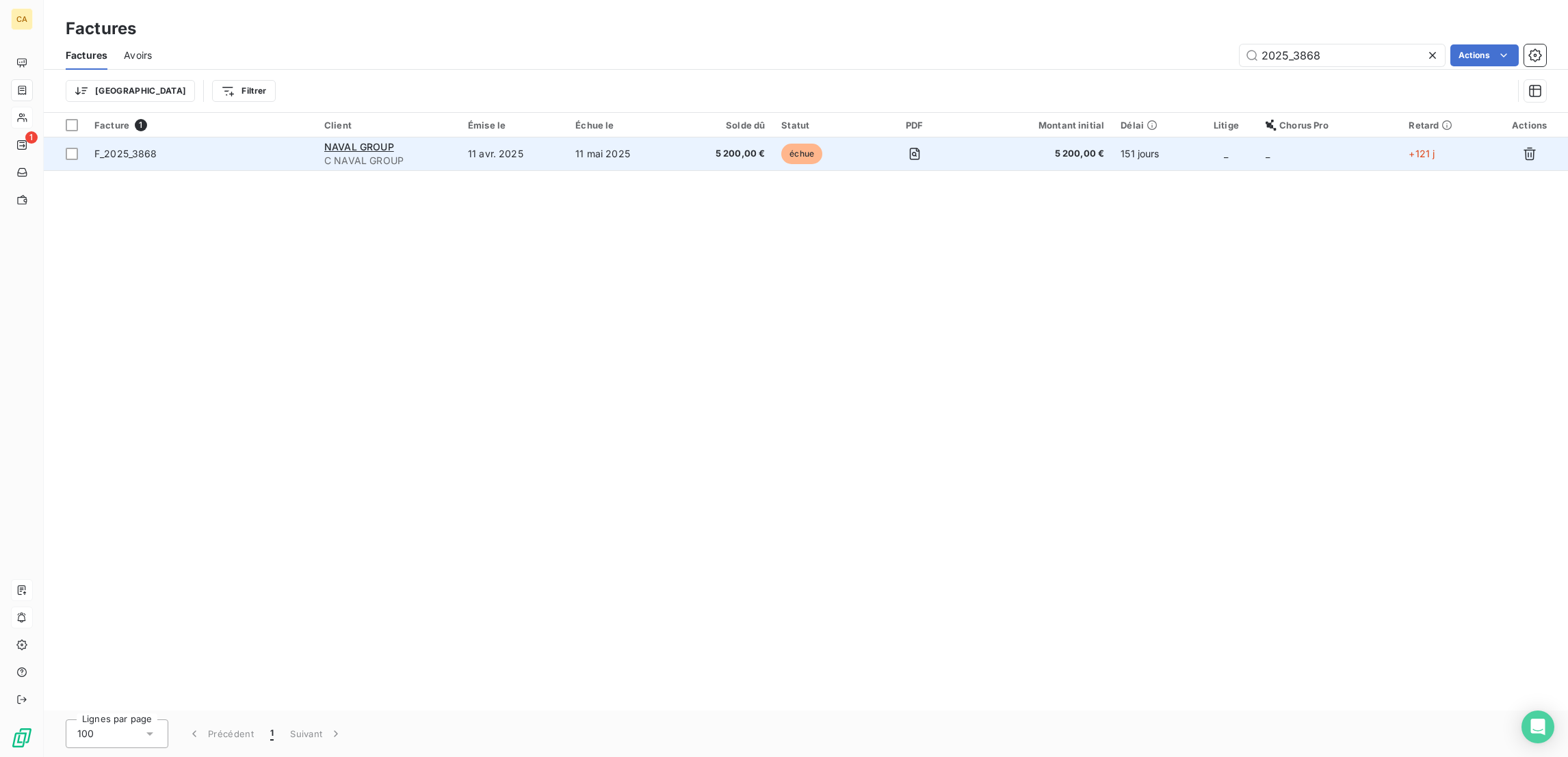
type input "2025_3868"
click at [531, 138] on td "11 avr. 2025" at bounding box center [513, 154] width 108 height 33
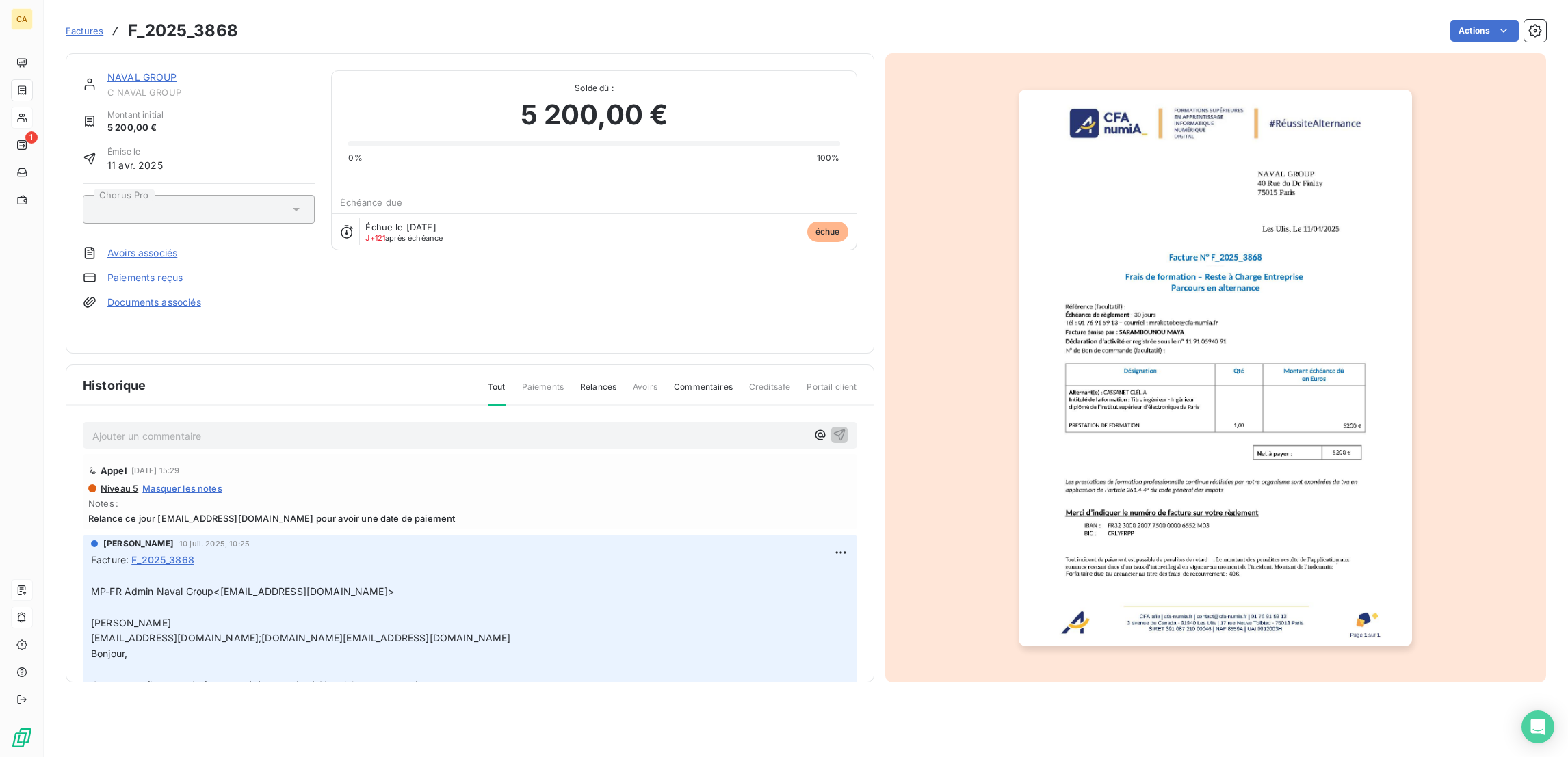
drag, startPoint x: 922, startPoint y: 458, endPoint x: 1174, endPoint y: 448, distance: 252.2
click at [924, 458] on div at bounding box center [1216, 368] width 661 height 629
click at [1200, 447] on img "button" at bounding box center [1215, 368] width 393 height 556
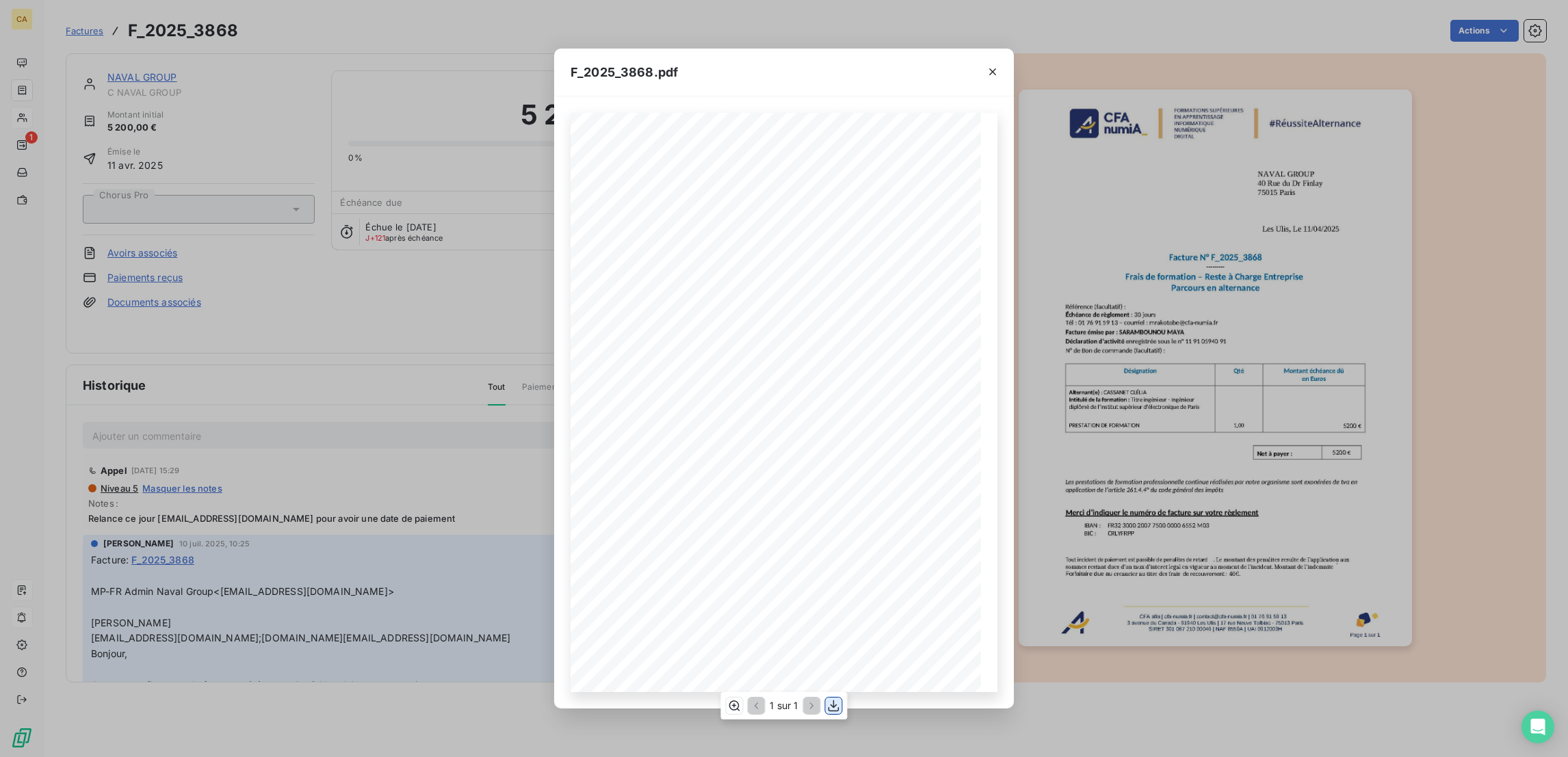
click at [826, 698] on button "button" at bounding box center [834, 705] width 16 height 16
click at [343, 250] on div "F_2025_3868.pdf CFA afia | cfa-numia.fr | contact@cfa-numia.fr | 01 76 91 59 13…" at bounding box center [784, 378] width 1568 height 757
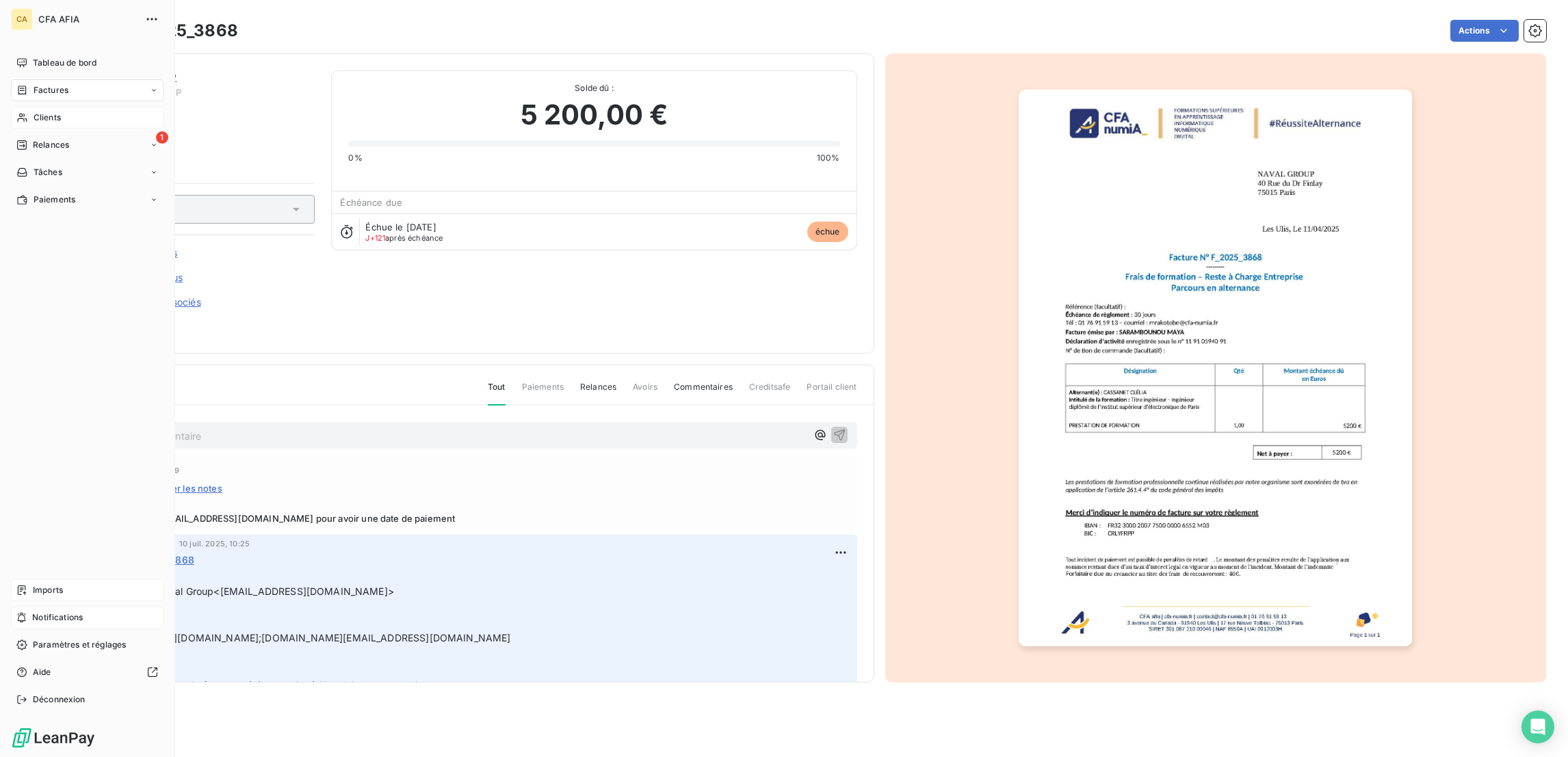
click at [34, 107] on div "Clients" at bounding box center [87, 117] width 153 height 22
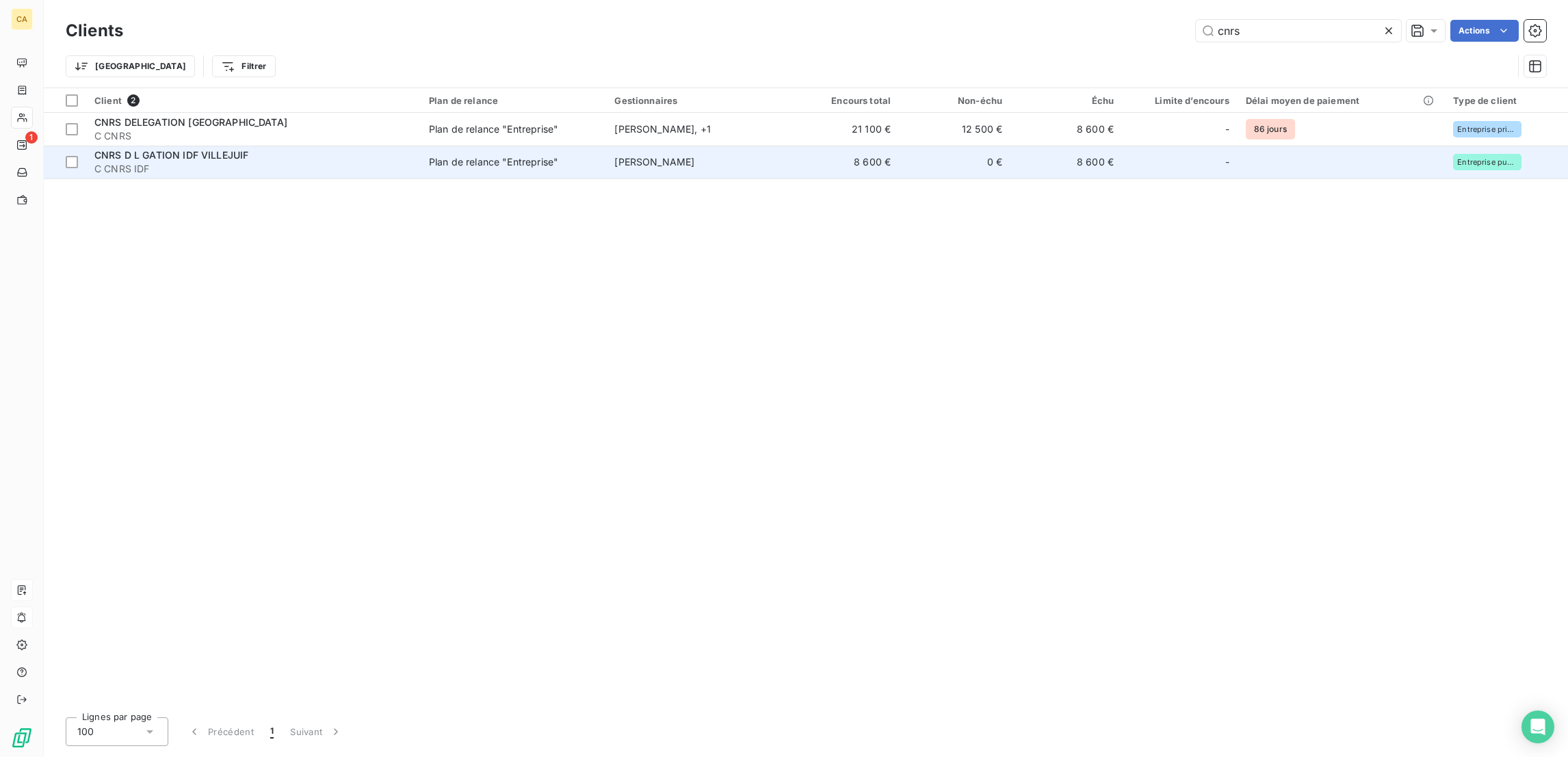
click at [227, 162] on span "C CNRS IDF" at bounding box center [253, 168] width 318 height 13
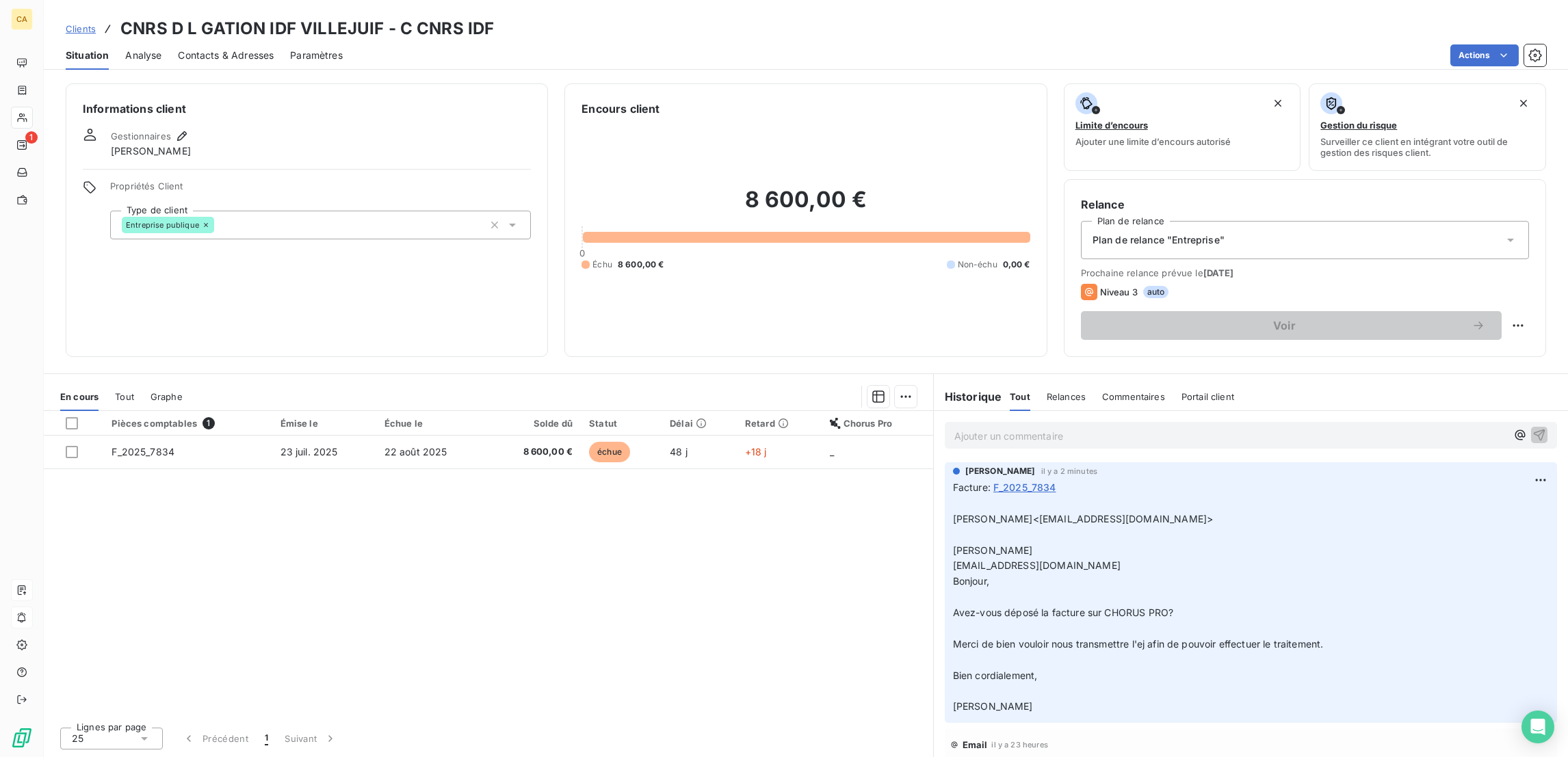
click at [1020, 410] on div "Ajouter un commentaire ﻿" at bounding box center [1250, 434] width 634 height 49
click at [1035, 427] on p "Ajouter un commentaire ﻿" at bounding box center [1229, 435] width 552 height 17
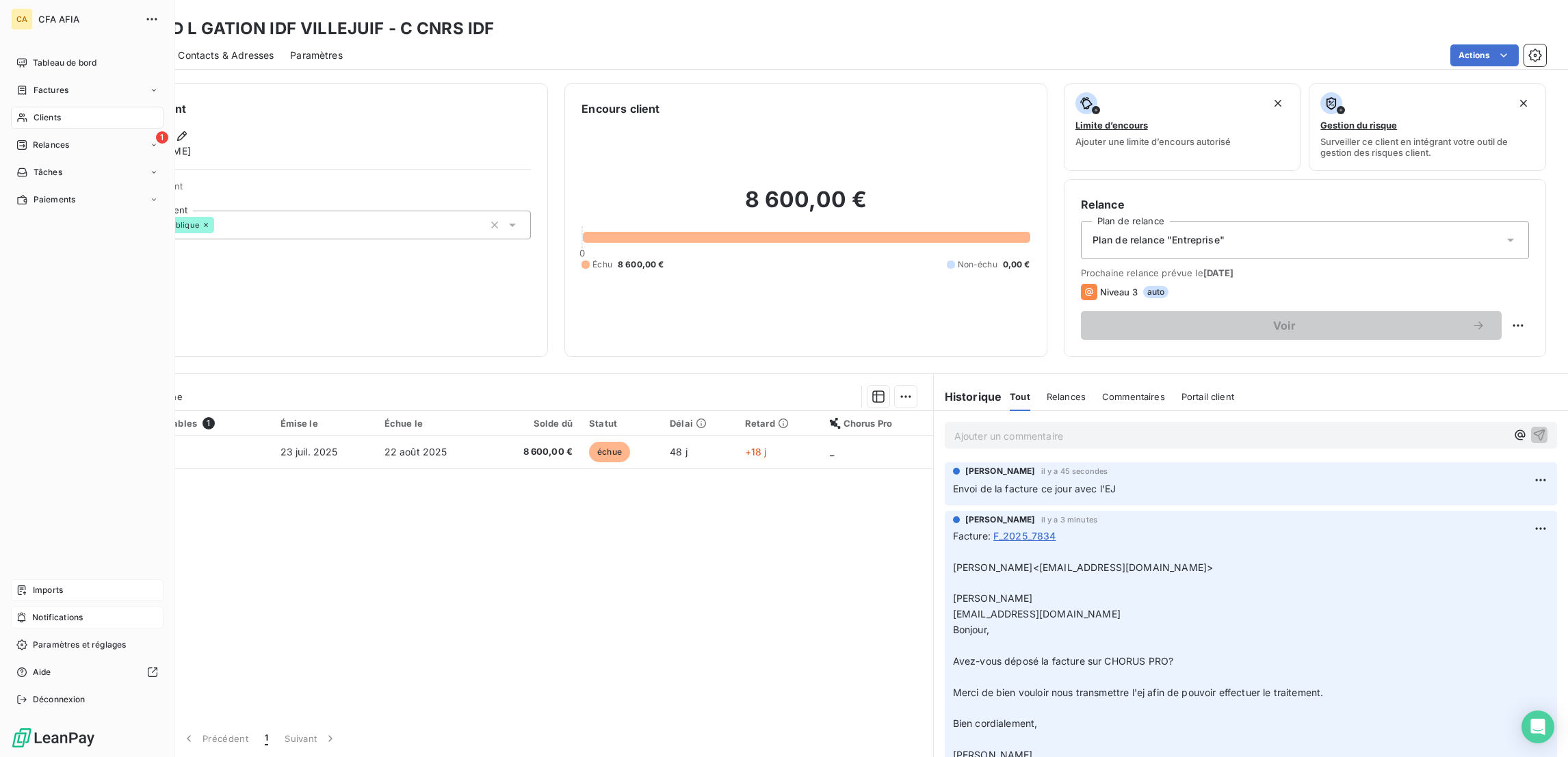
click at [33, 57] on span "Tableau de bord" at bounding box center [65, 63] width 64 height 12
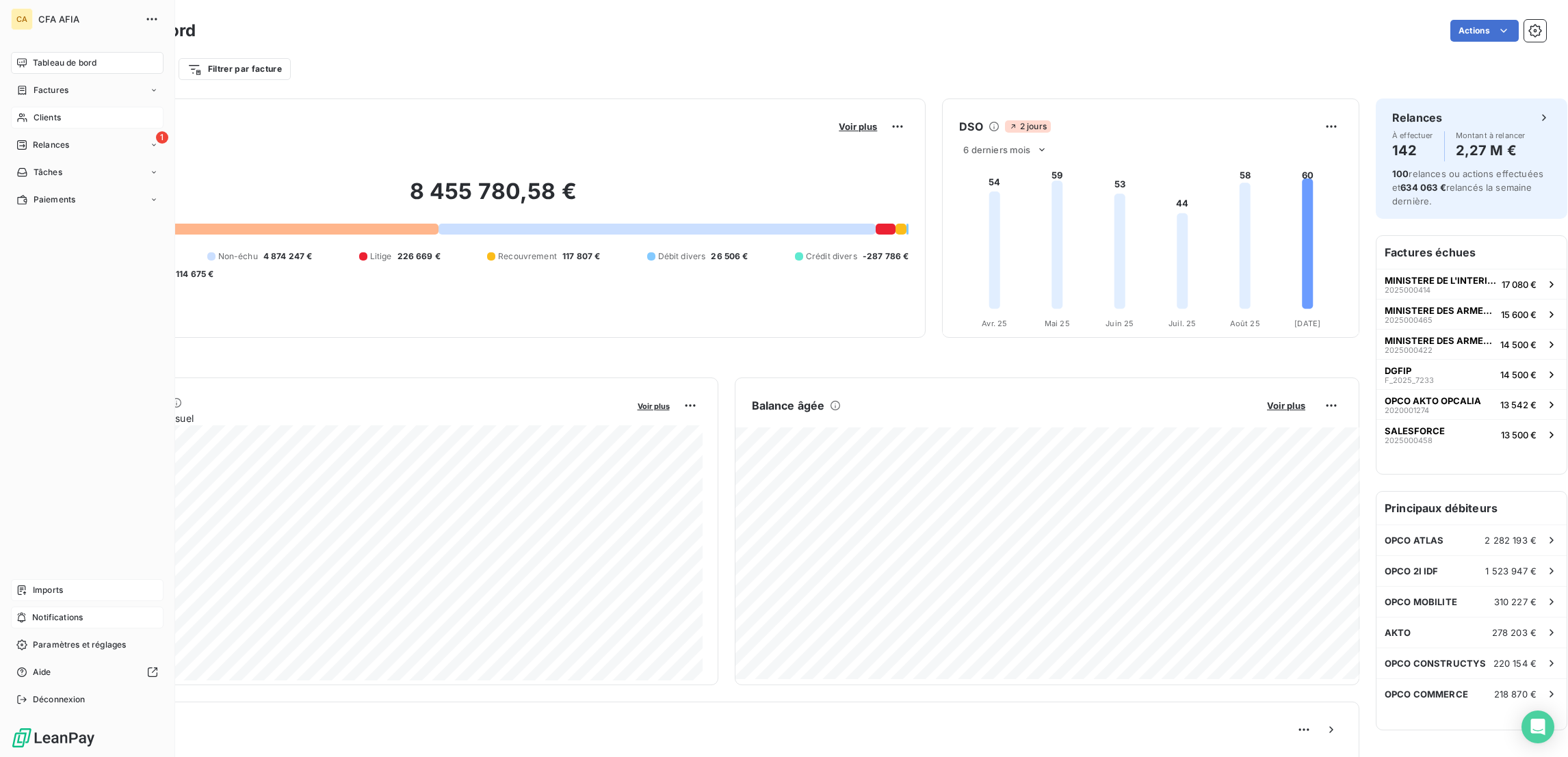
click at [50, 111] on span "Clients" at bounding box center [47, 117] width 28 height 12
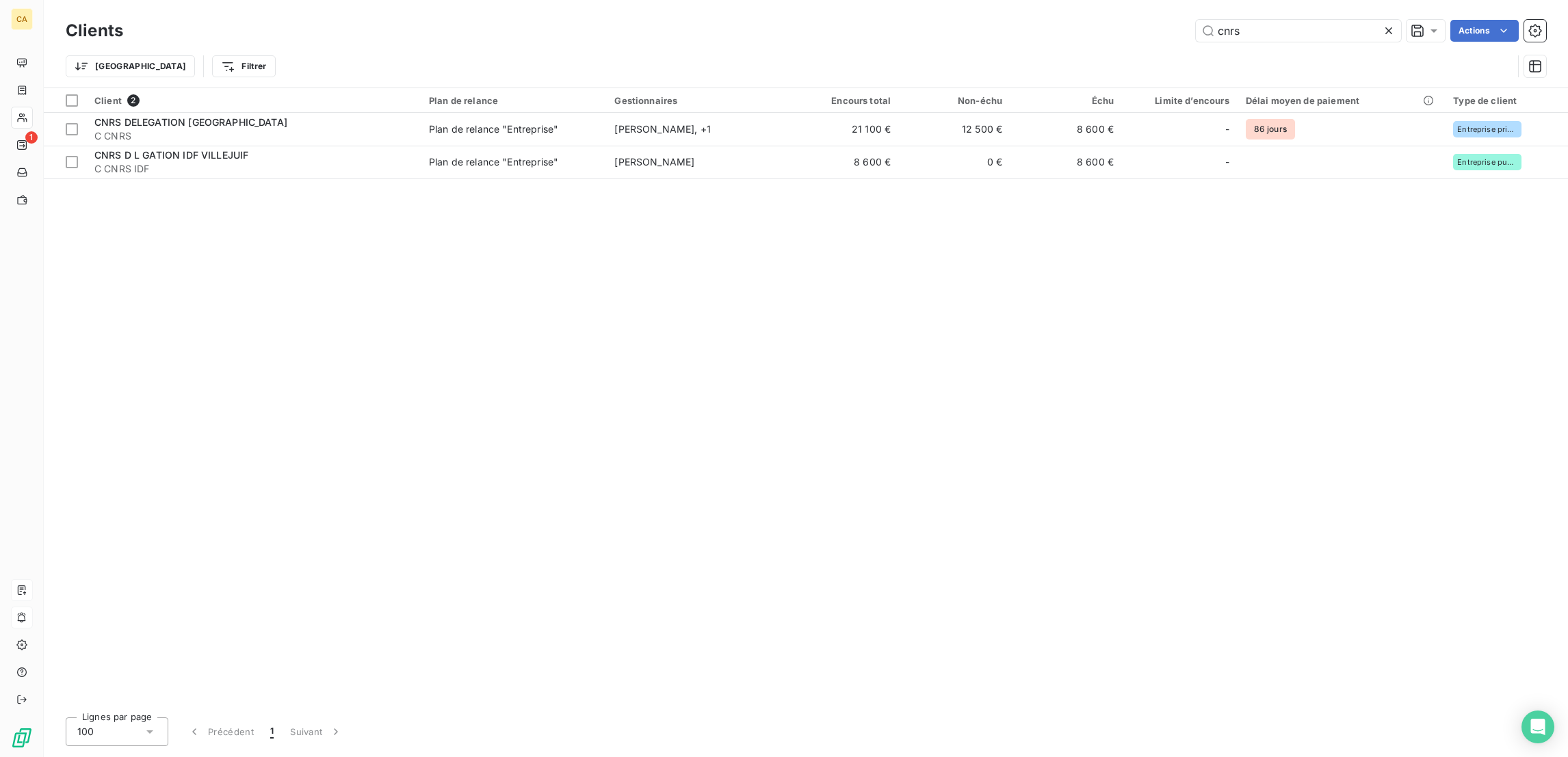
click at [1392, 28] on icon at bounding box center [1388, 31] width 7 height 7
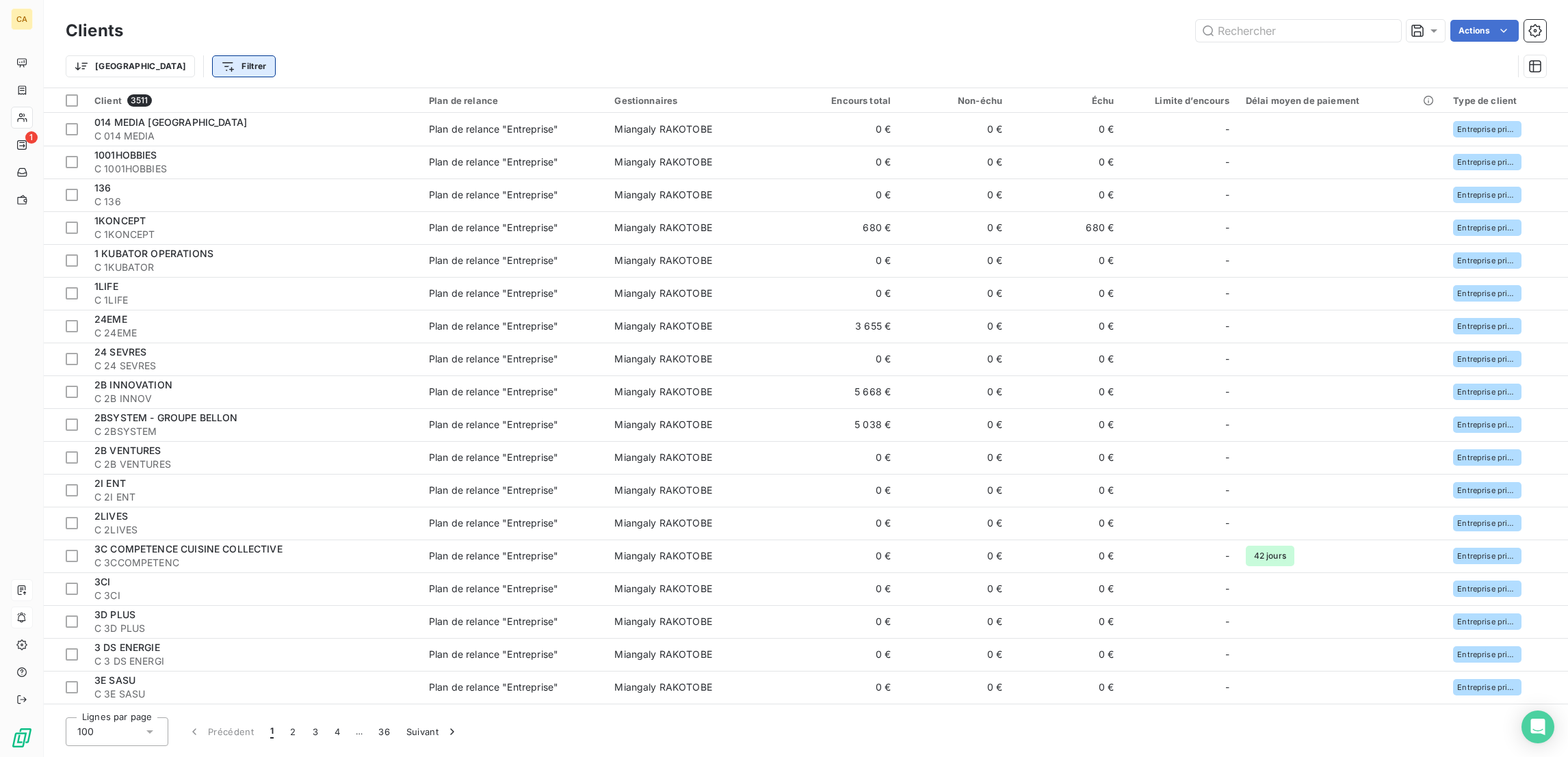
click at [140, 57] on html "CA 1 Clients Actions Trier Filtrer Client 3511 Plan de relance Gestionnaires En…" at bounding box center [784, 378] width 1568 height 757
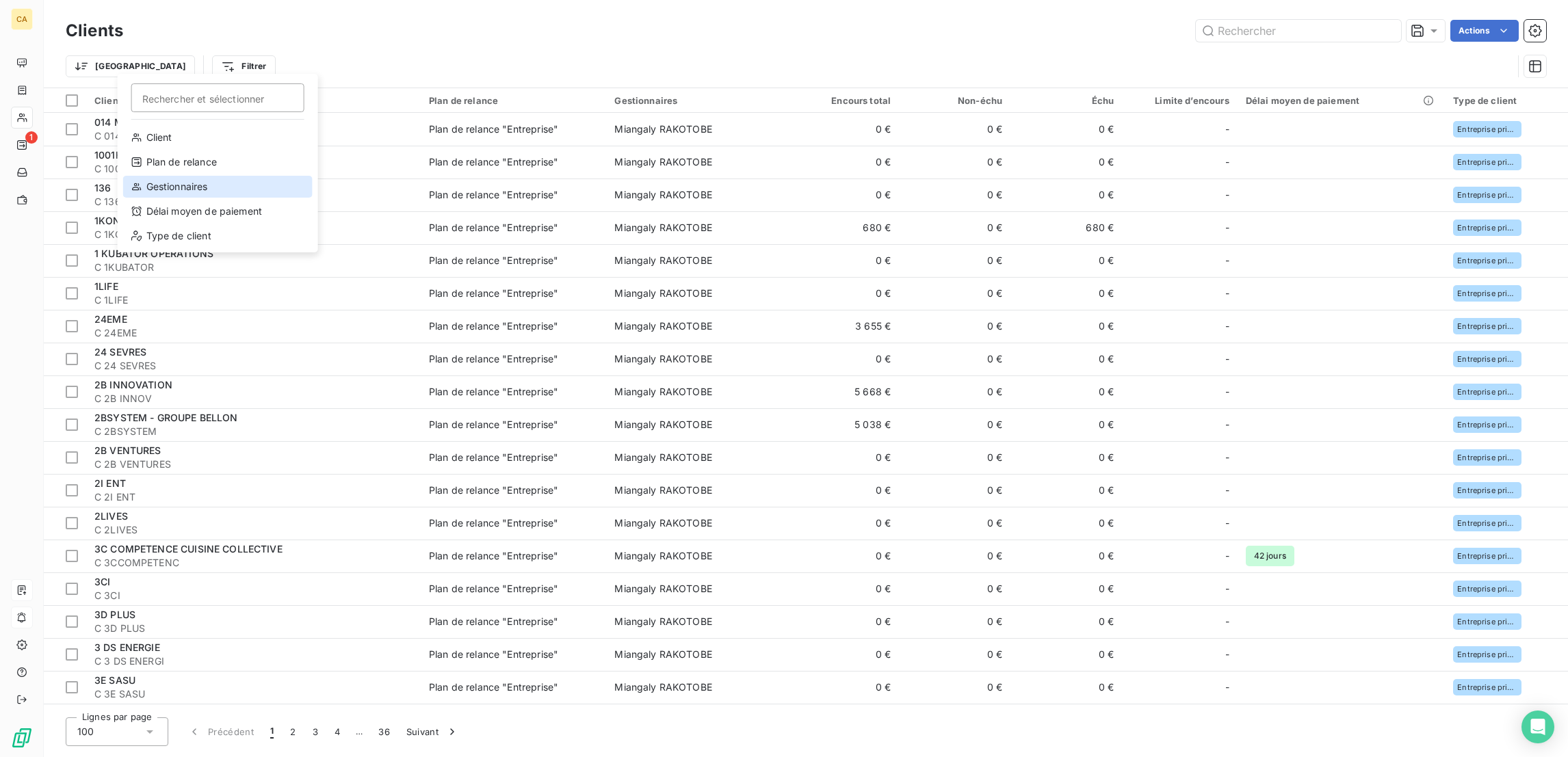
click at [162, 176] on div "Gestionnaires" at bounding box center [218, 187] width 189 height 22
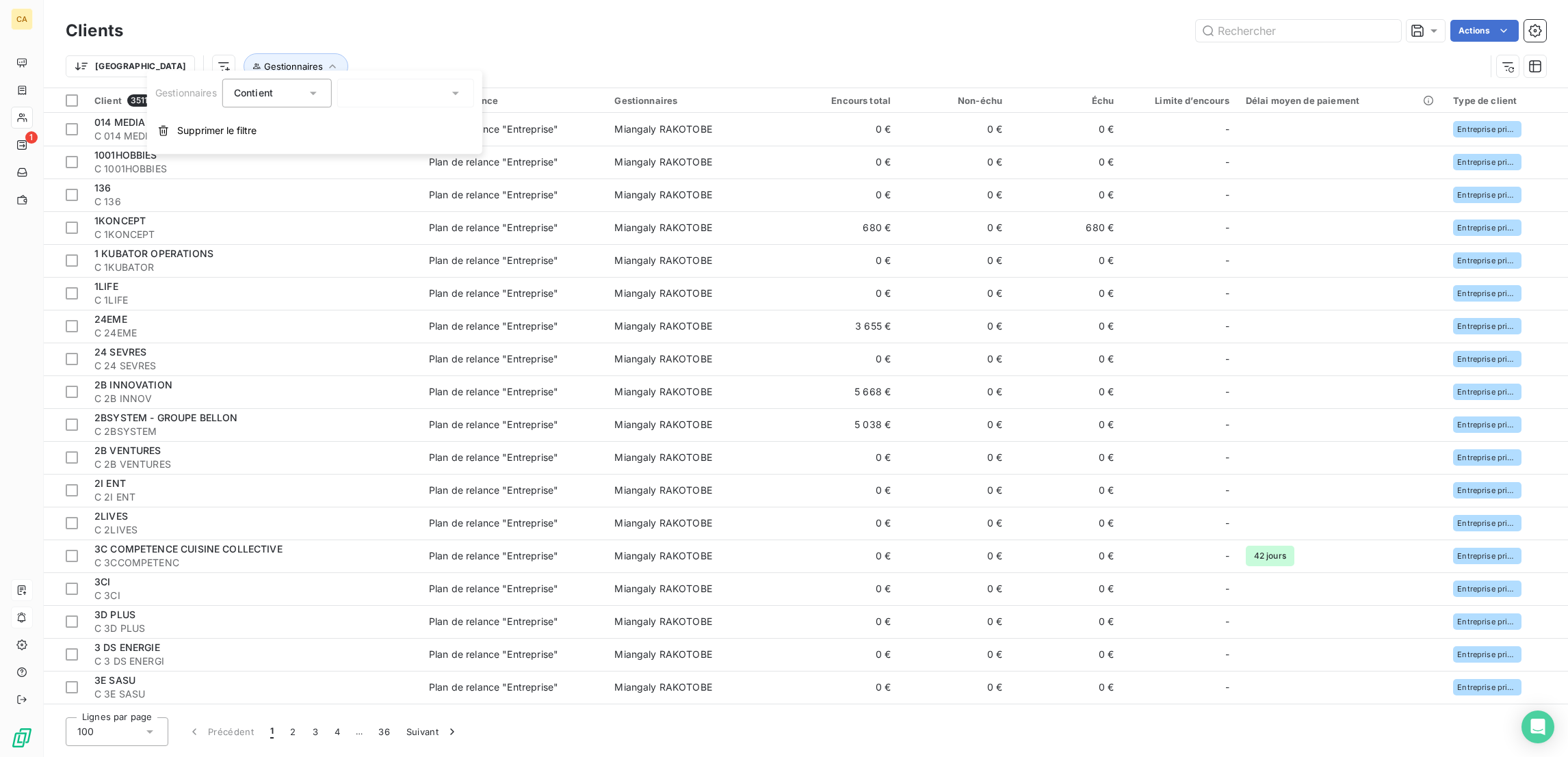
click at [344, 86] on div at bounding box center [405, 92] width 137 height 28
click at [366, 124] on span "Aucun" at bounding box center [380, 124] width 29 height 13
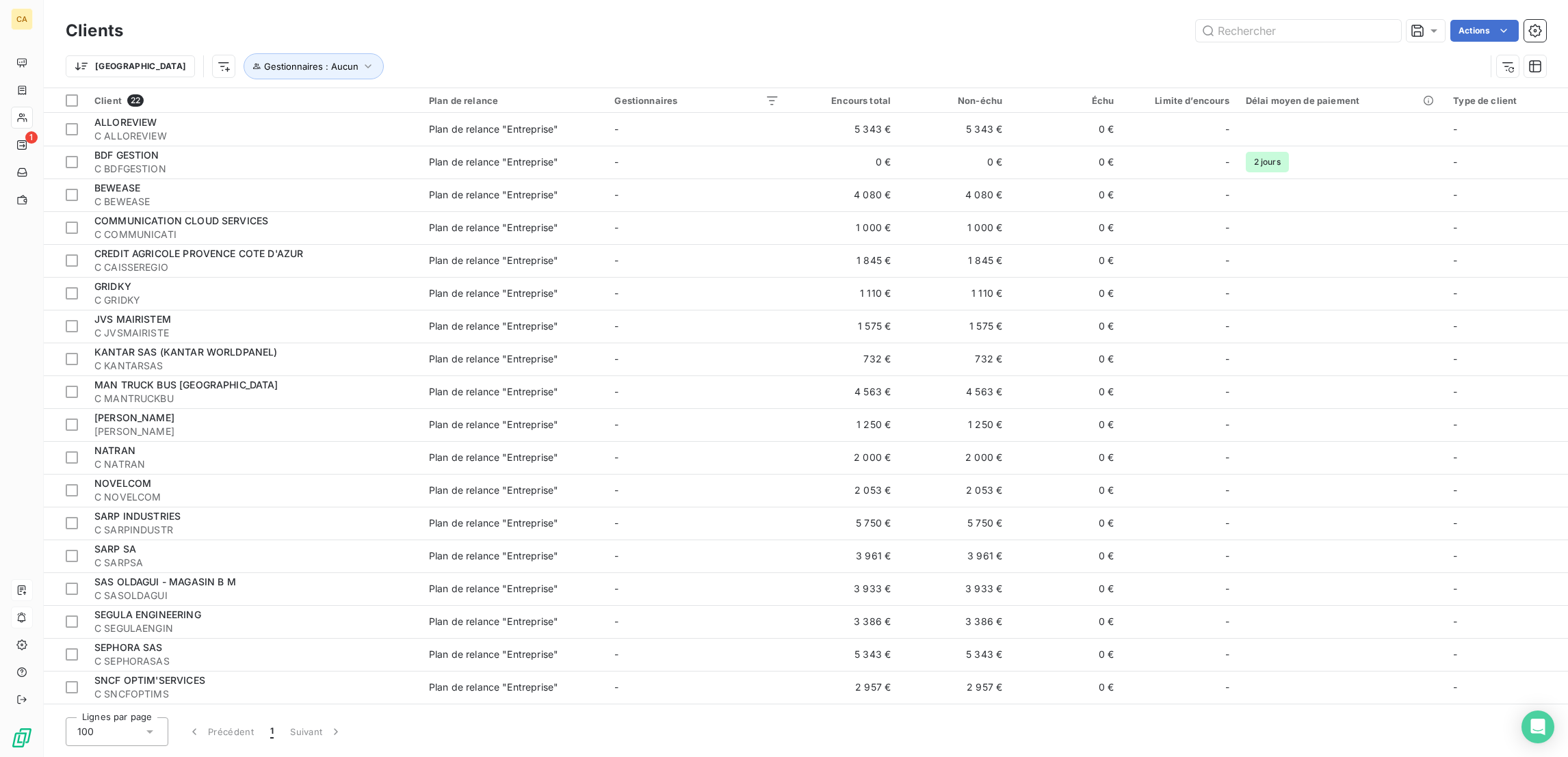
click at [575, 34] on div "Actions" at bounding box center [843, 30] width 1406 height 22
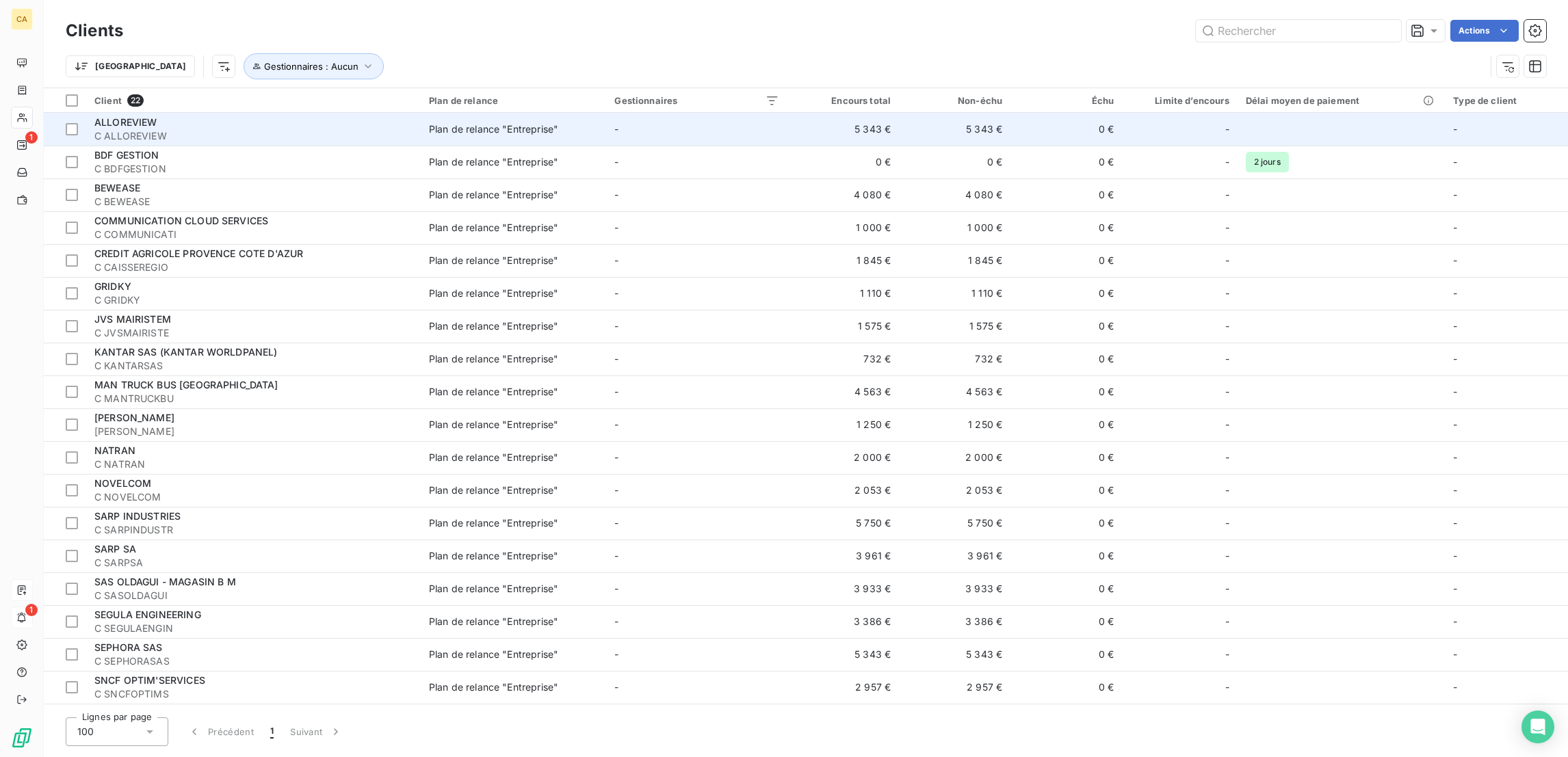
click at [360, 116] on div "ALLOREVIEW" at bounding box center [253, 122] width 318 height 13
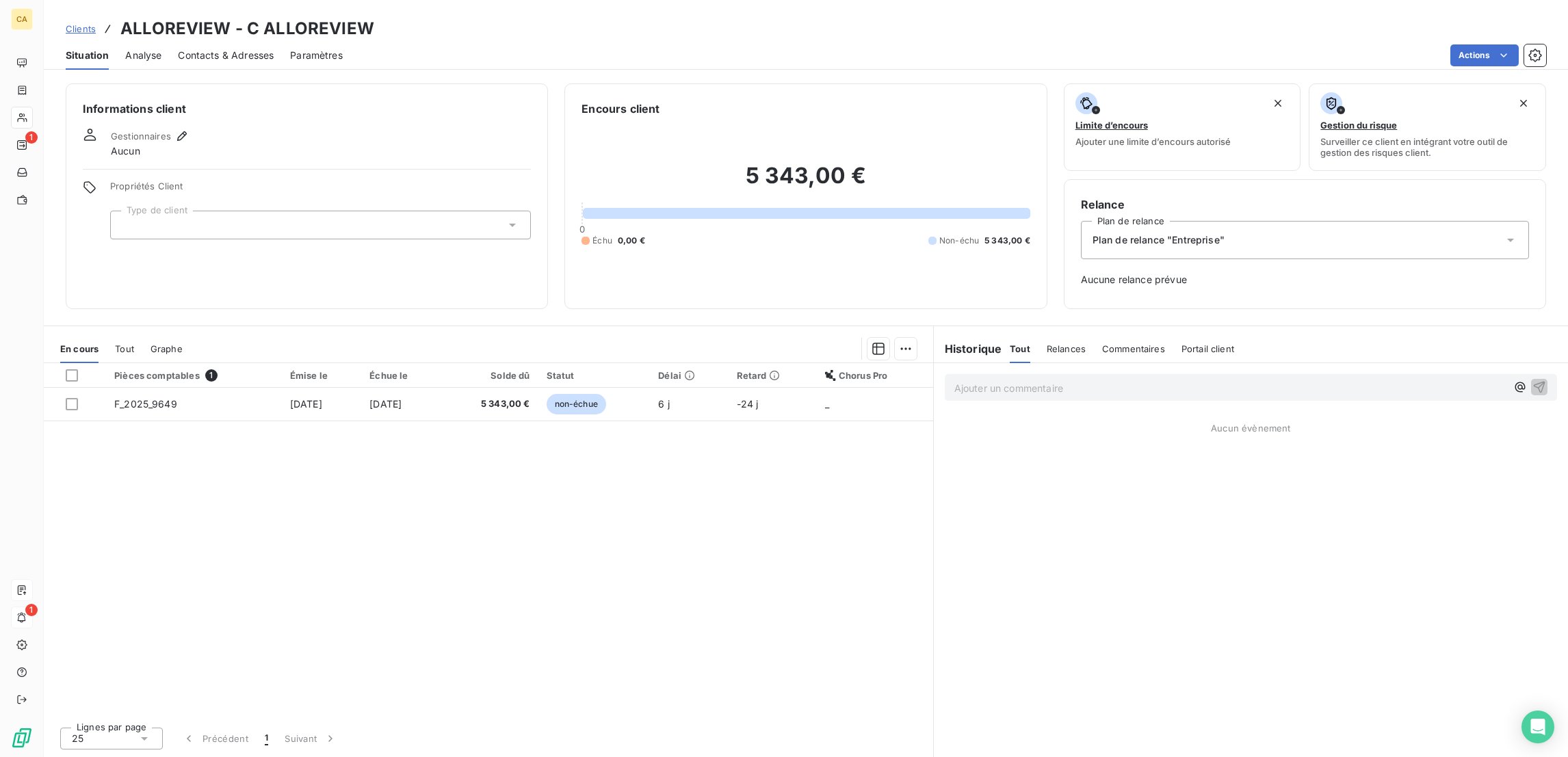
click at [239, 211] on div at bounding box center [320, 225] width 420 height 28
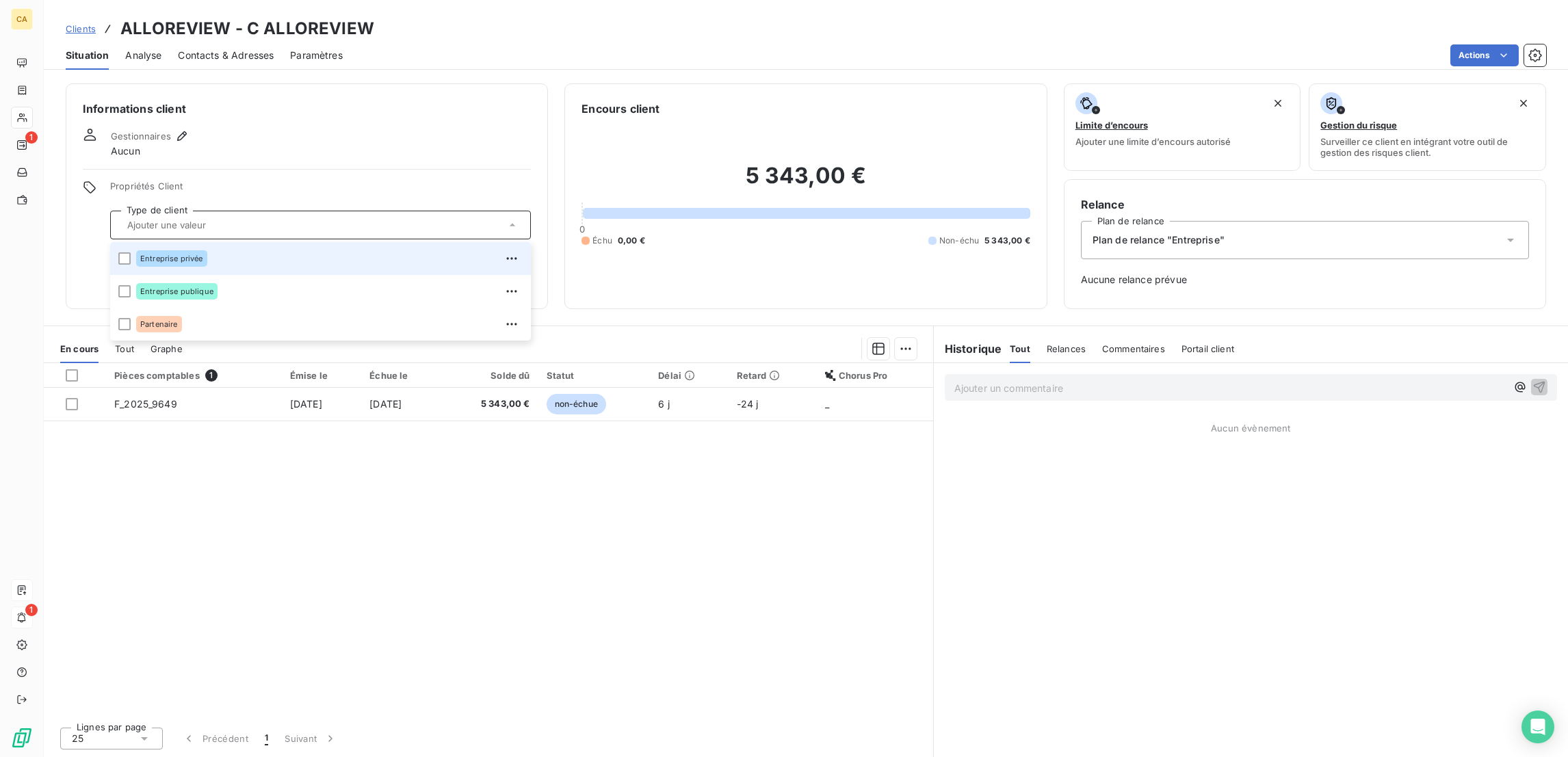
click at [204, 248] on div "Entreprise privée" at bounding box center [329, 259] width 387 height 22
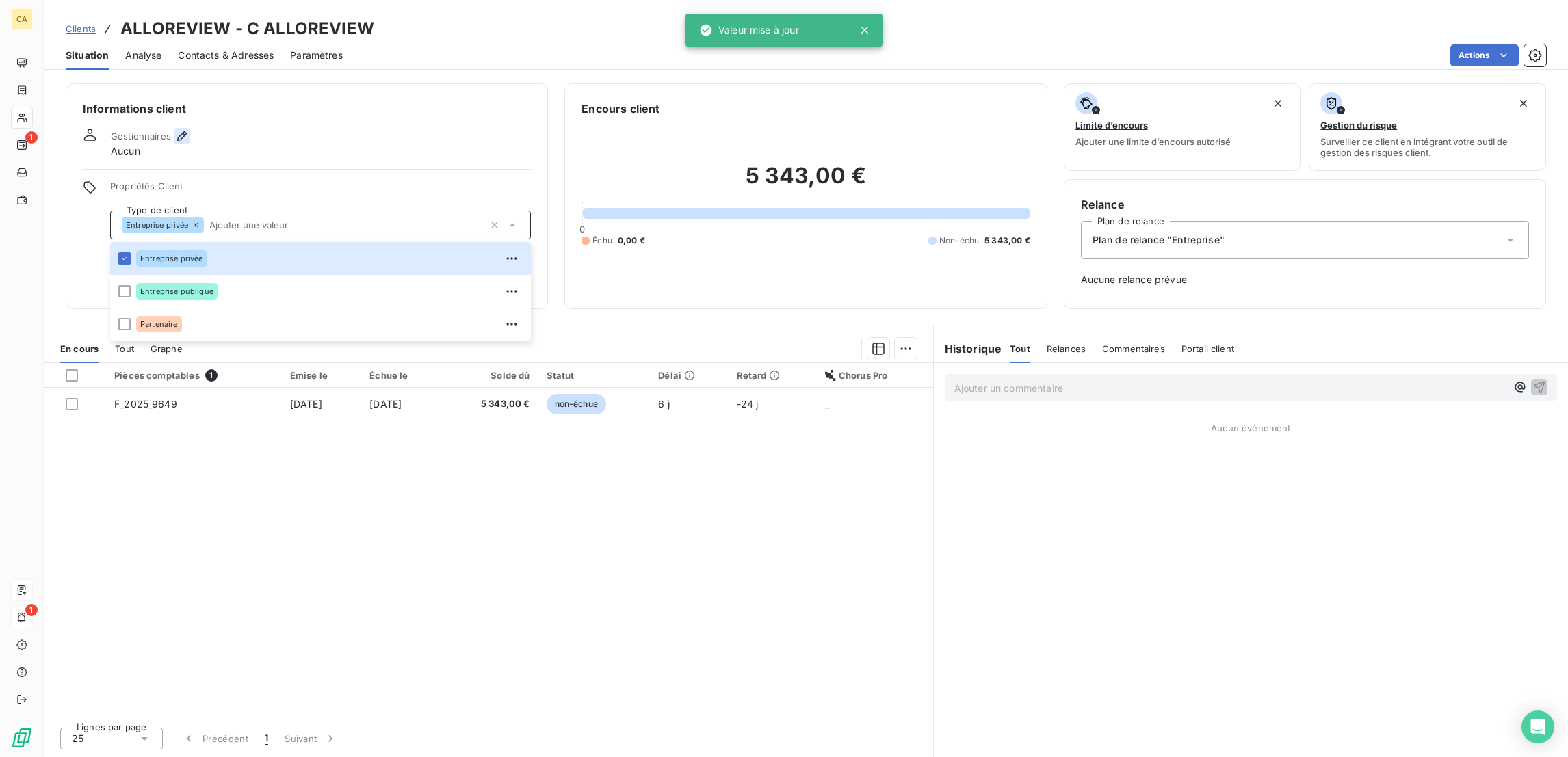
click at [175, 129] on icon "button" at bounding box center [181, 135] width 13 height 13
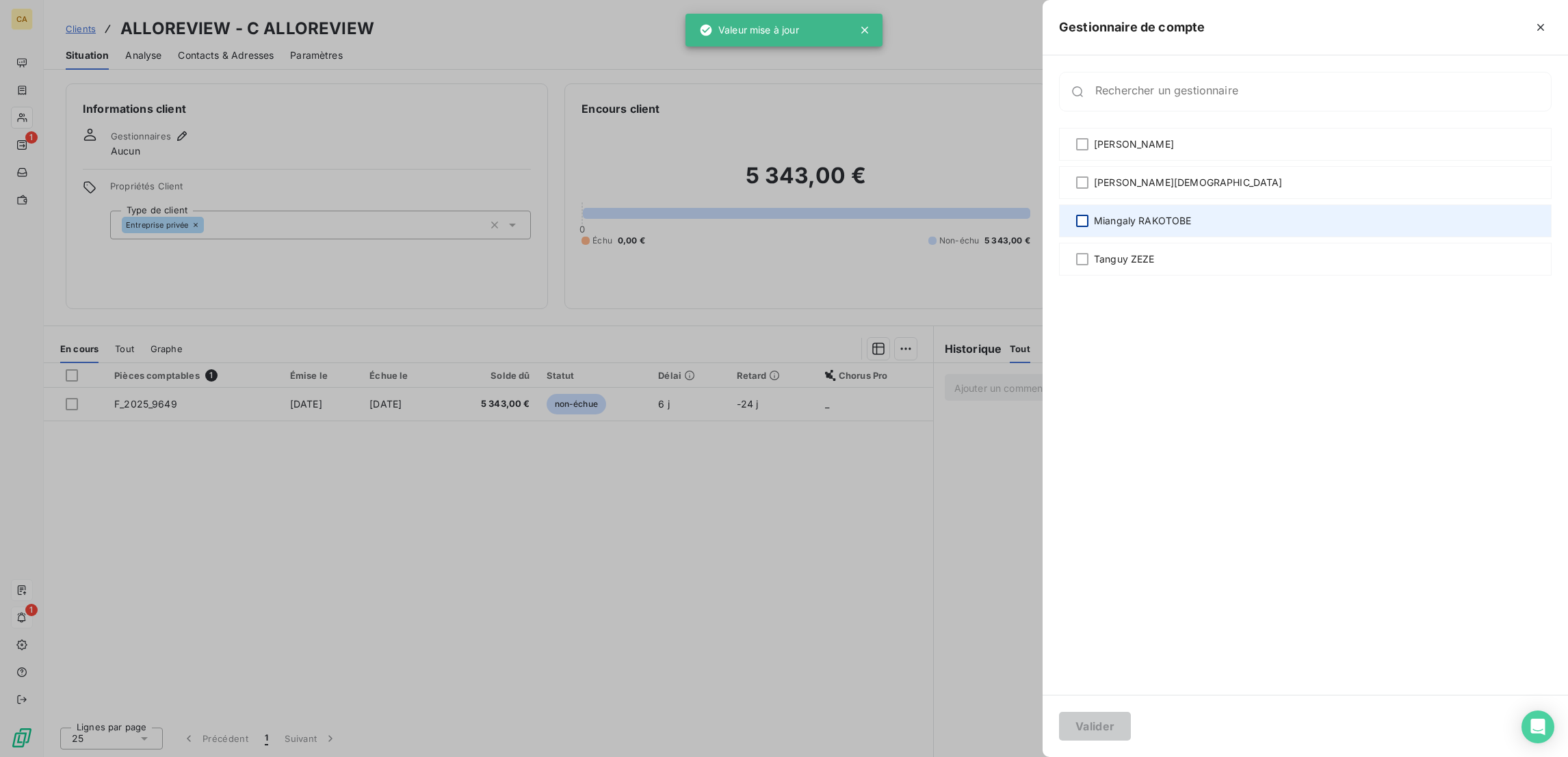
click at [1088, 215] on div at bounding box center [1082, 221] width 12 height 12
click at [1131, 721] on button "Valider" at bounding box center [1094, 726] width 72 height 28
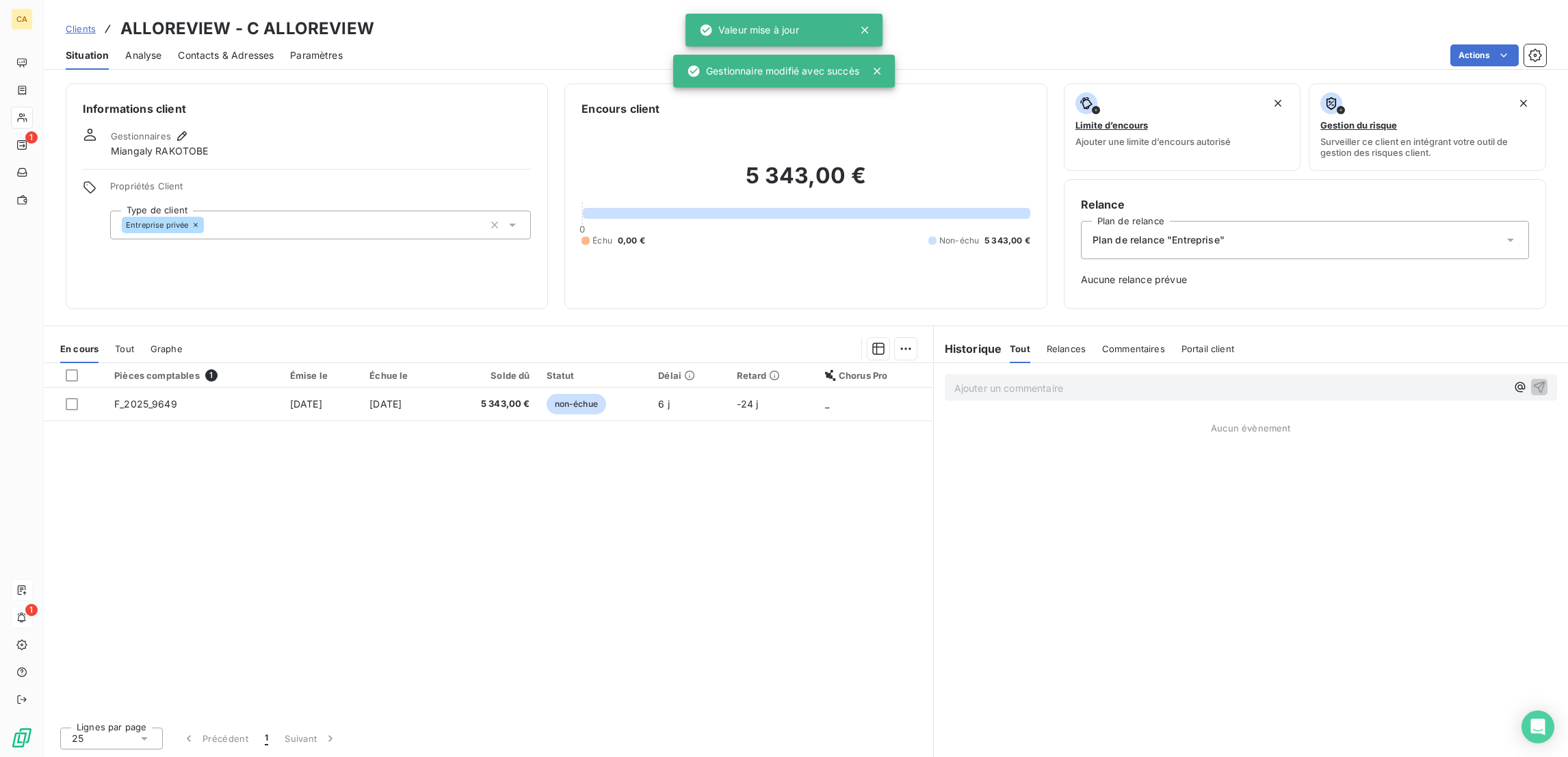
click at [188, 58] on div "Contacts & Adresses" at bounding box center [226, 55] width 96 height 28
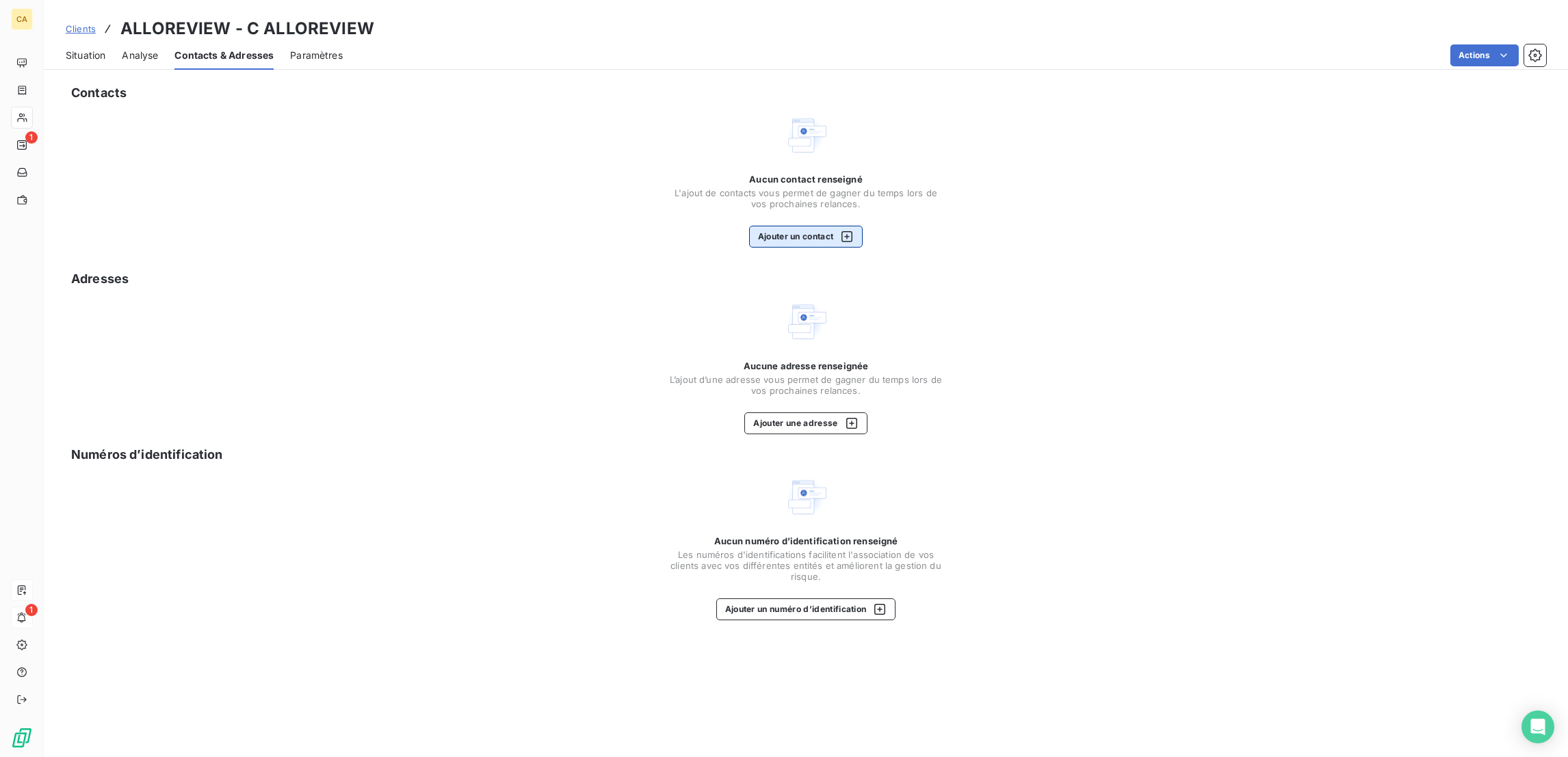
click at [814, 226] on button "Ajouter un contact" at bounding box center [806, 236] width 115 height 22
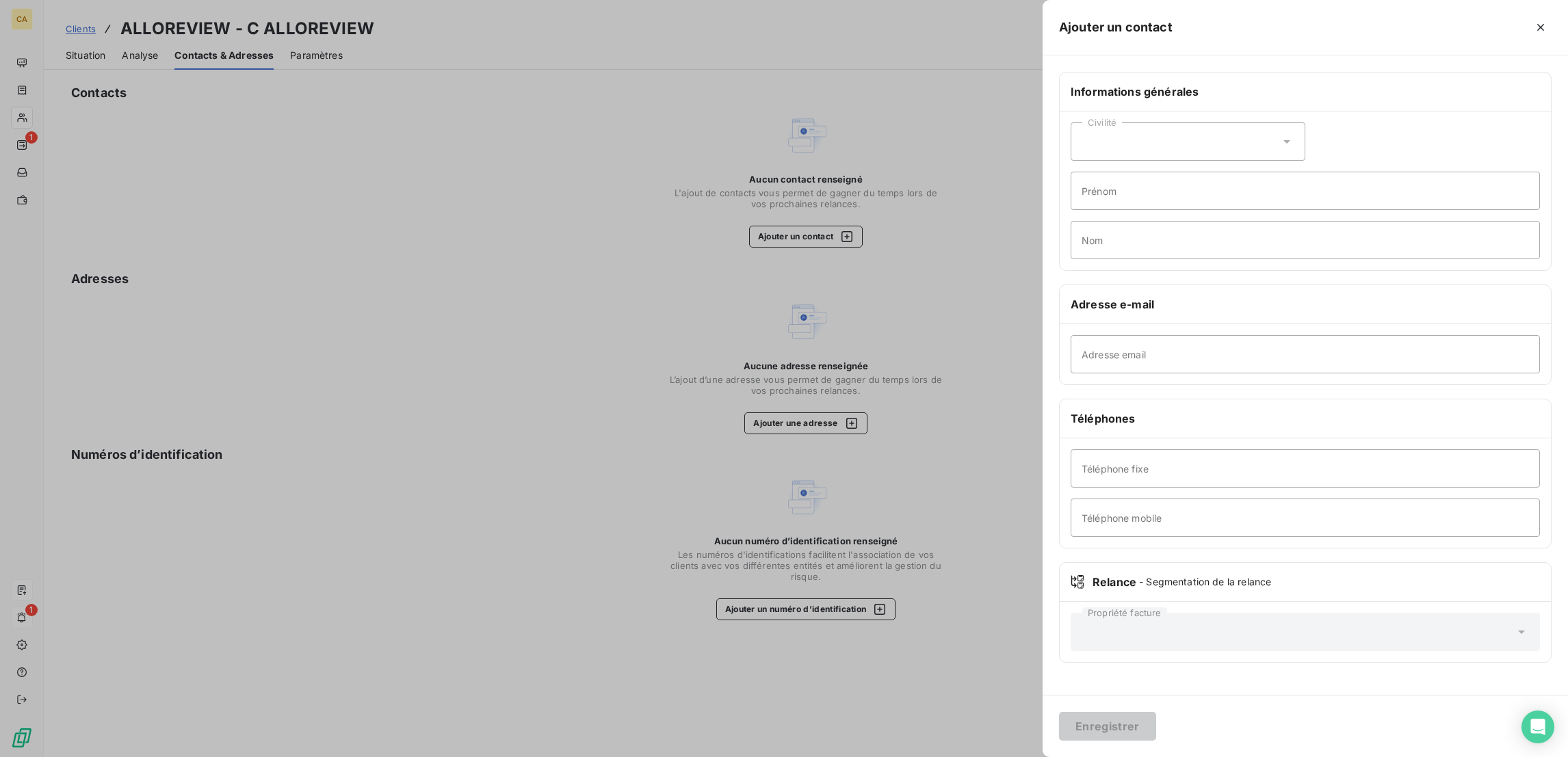
click at [1048, 390] on div at bounding box center [784, 378] width 1568 height 757
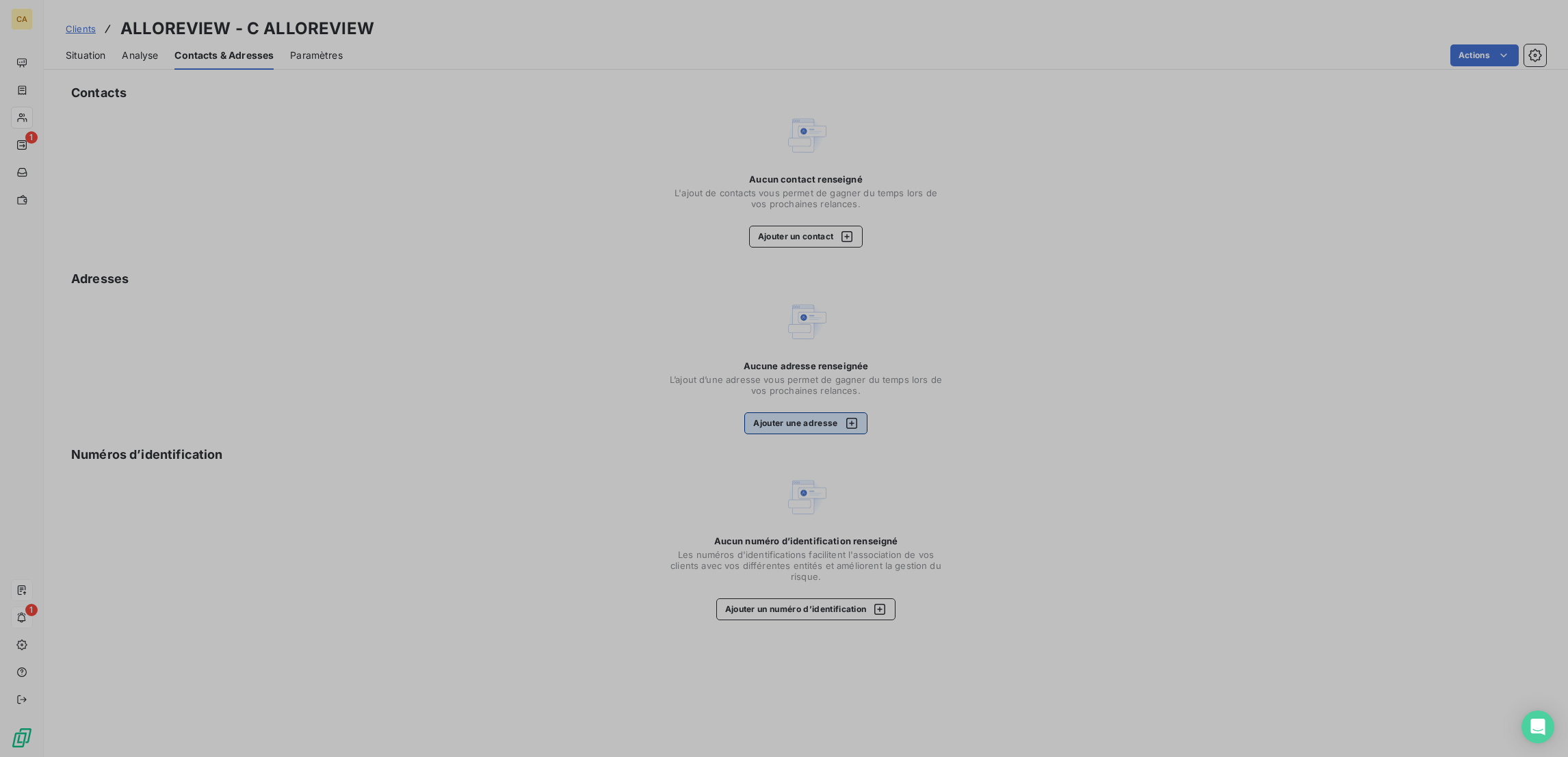
click at [828, 412] on button "Ajouter une adresse" at bounding box center [805, 423] width 123 height 22
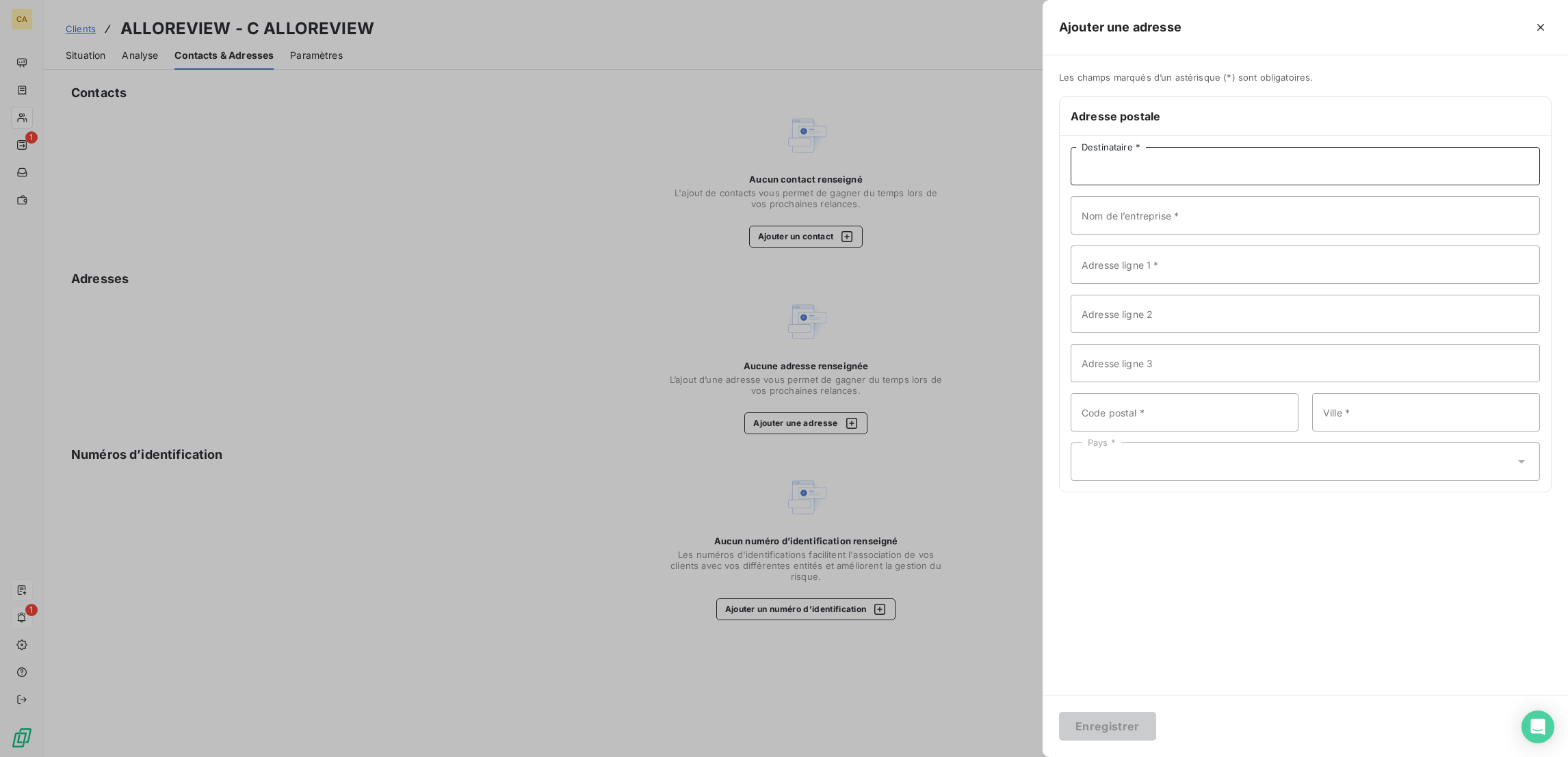
click at [1224, 147] on input "Destinataire *" at bounding box center [1305, 165] width 469 height 38
paste input "ALLOREVIEW"
type input "ALLOREVIEW"
paste input "ALLOREVIEW"
type input "ALLOREVIEW"
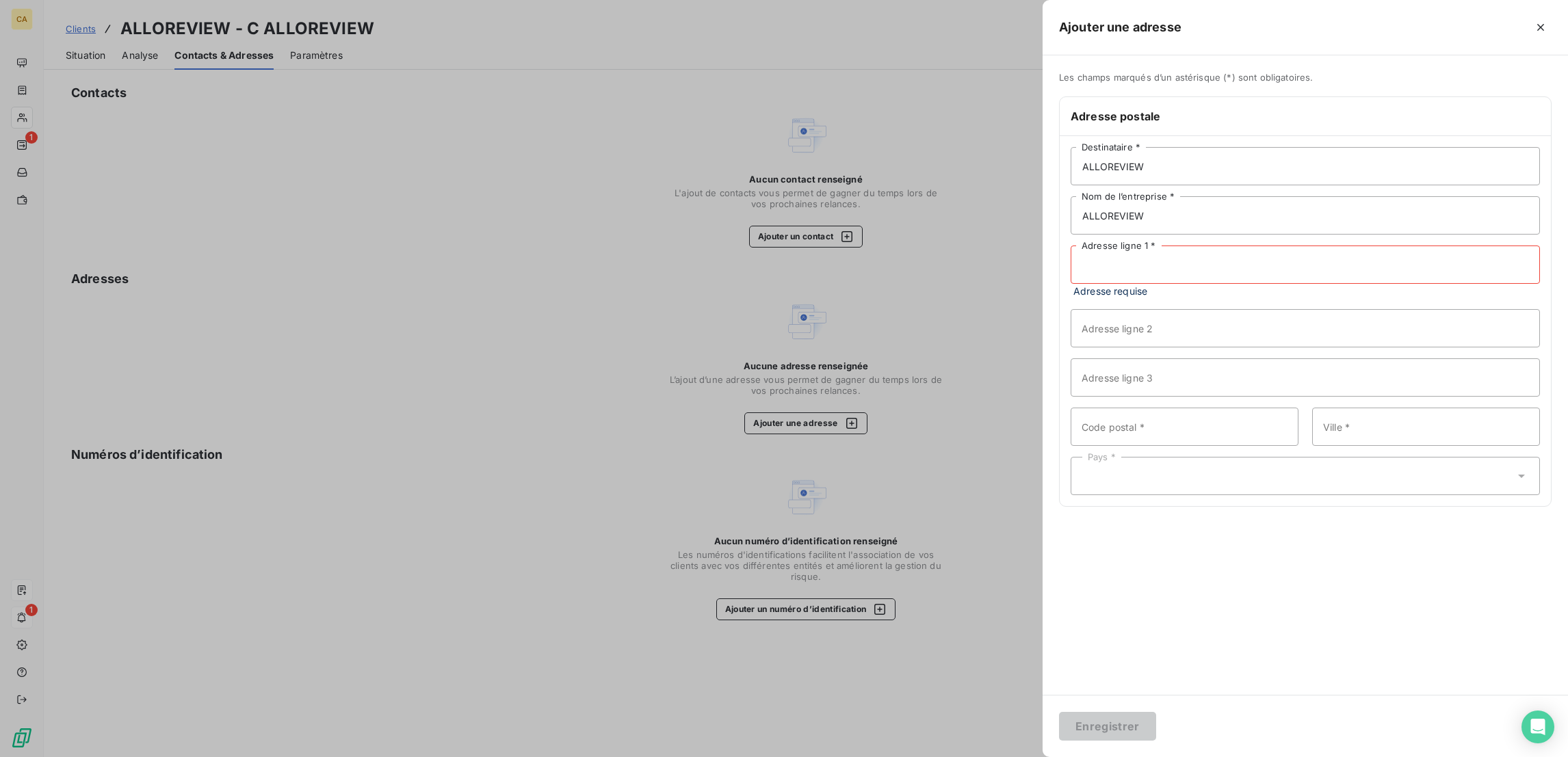
paste input "90 Rue Vergniaud"
type input "90 Rue Vergniaud"
type input "75013"
type input "PARIS"
click at [1284, 442] on div "Pays *" at bounding box center [1305, 461] width 469 height 38
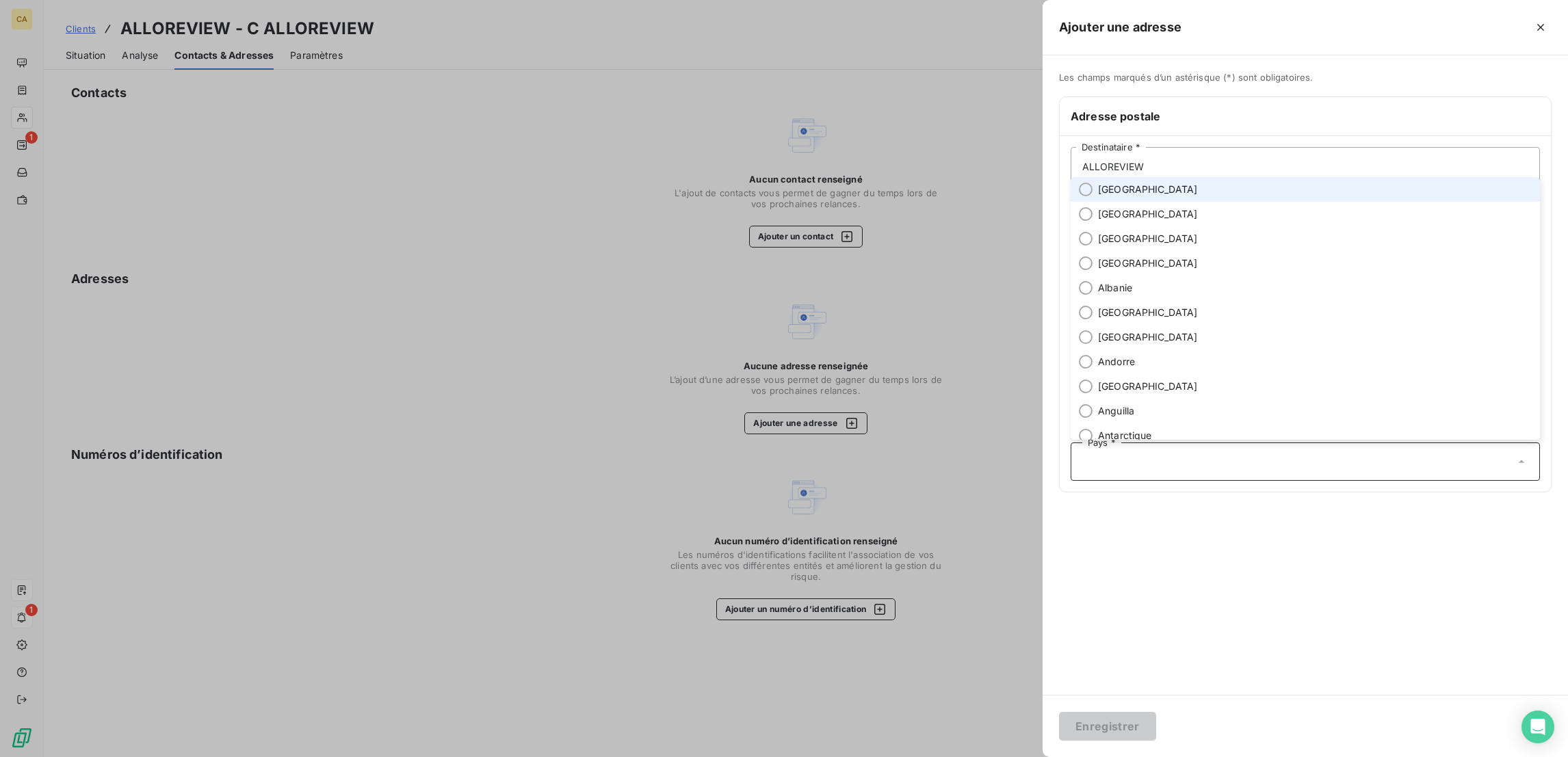
click at [1243, 200] on li "France" at bounding box center [1305, 189] width 469 height 25
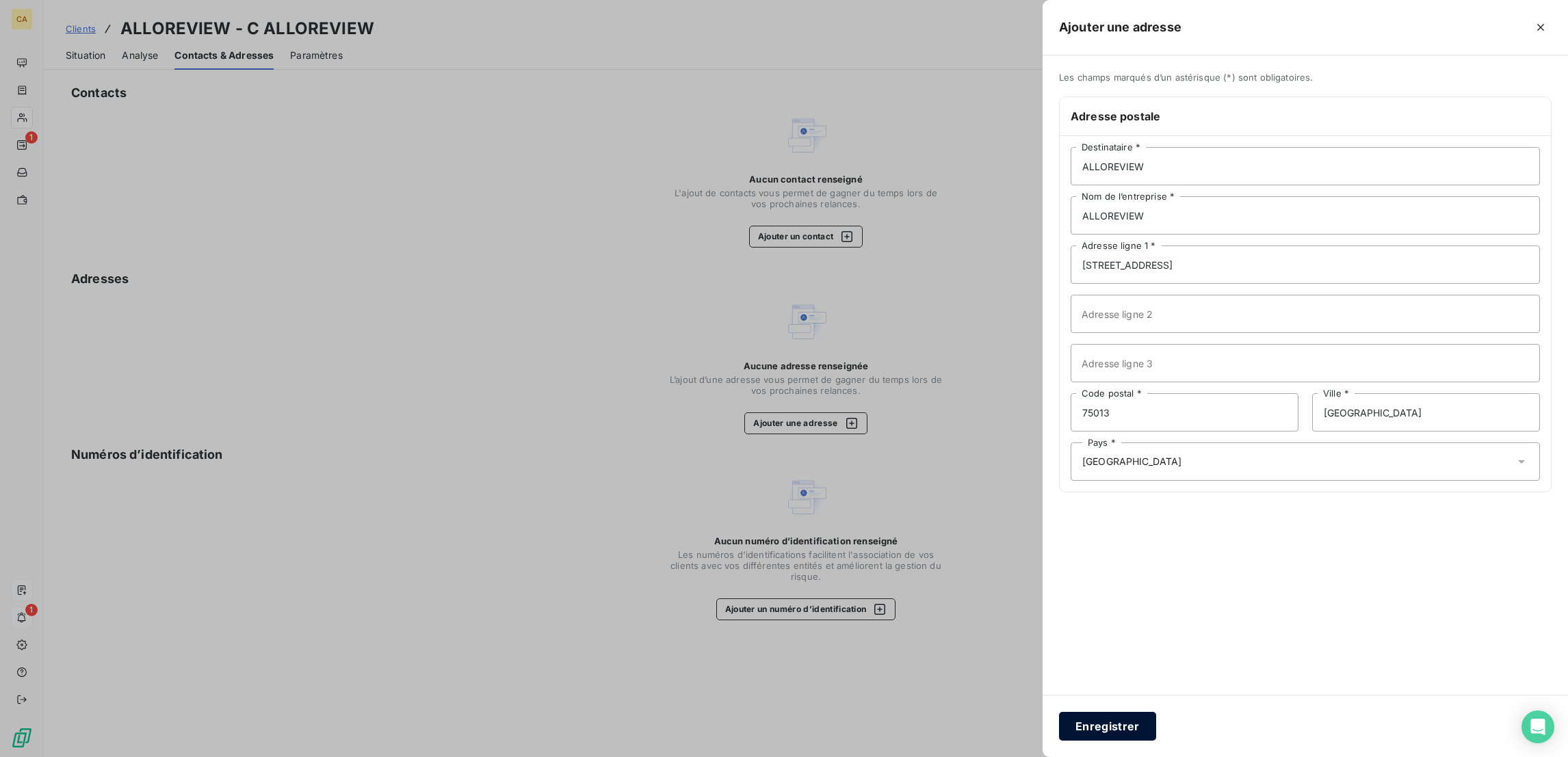
click at [1156, 716] on button "Enregistrer" at bounding box center [1107, 726] width 97 height 28
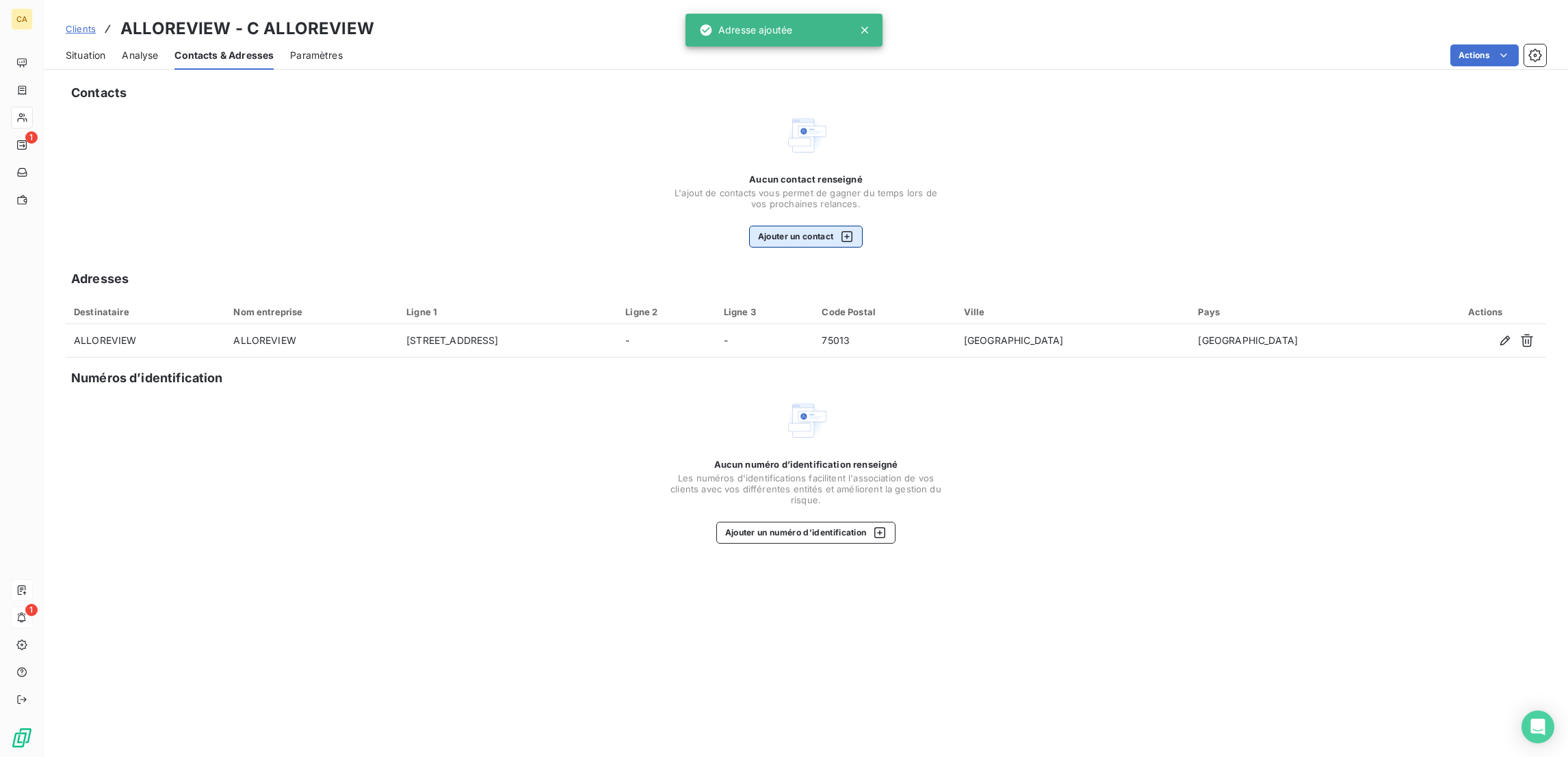
click at [803, 173] on div "Aucun contact renseigné L'ajout de contacts vous permet de gagner du temps lors…" at bounding box center [806, 210] width 274 height 74
click at [805, 226] on button "Ajouter un contact" at bounding box center [806, 236] width 115 height 22
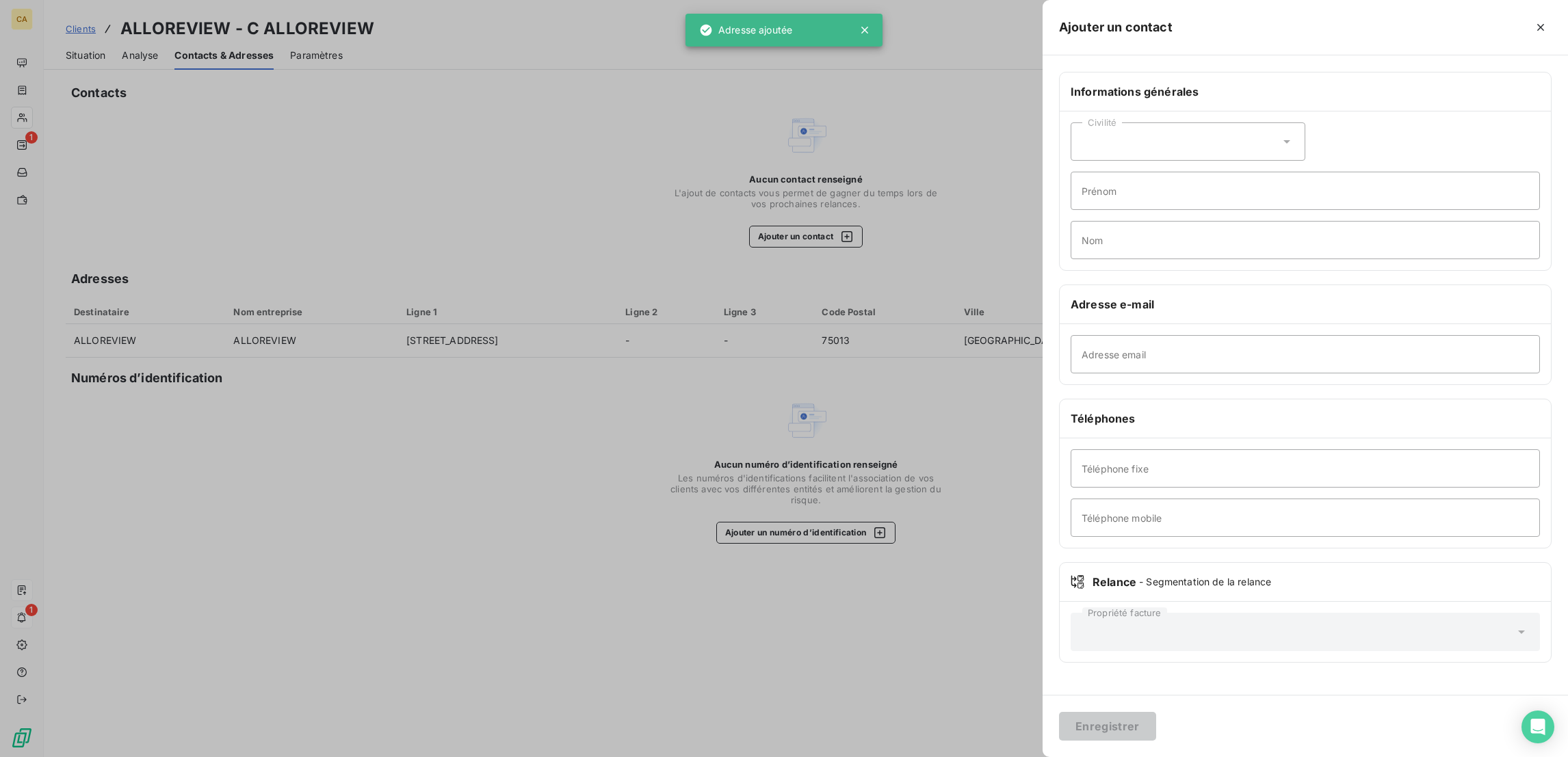
click at [1305, 131] on div "Civilité" at bounding box center [1188, 141] width 235 height 38
click at [1275, 188] on li "Monsieur" at bounding box center [1188, 201] width 235 height 25
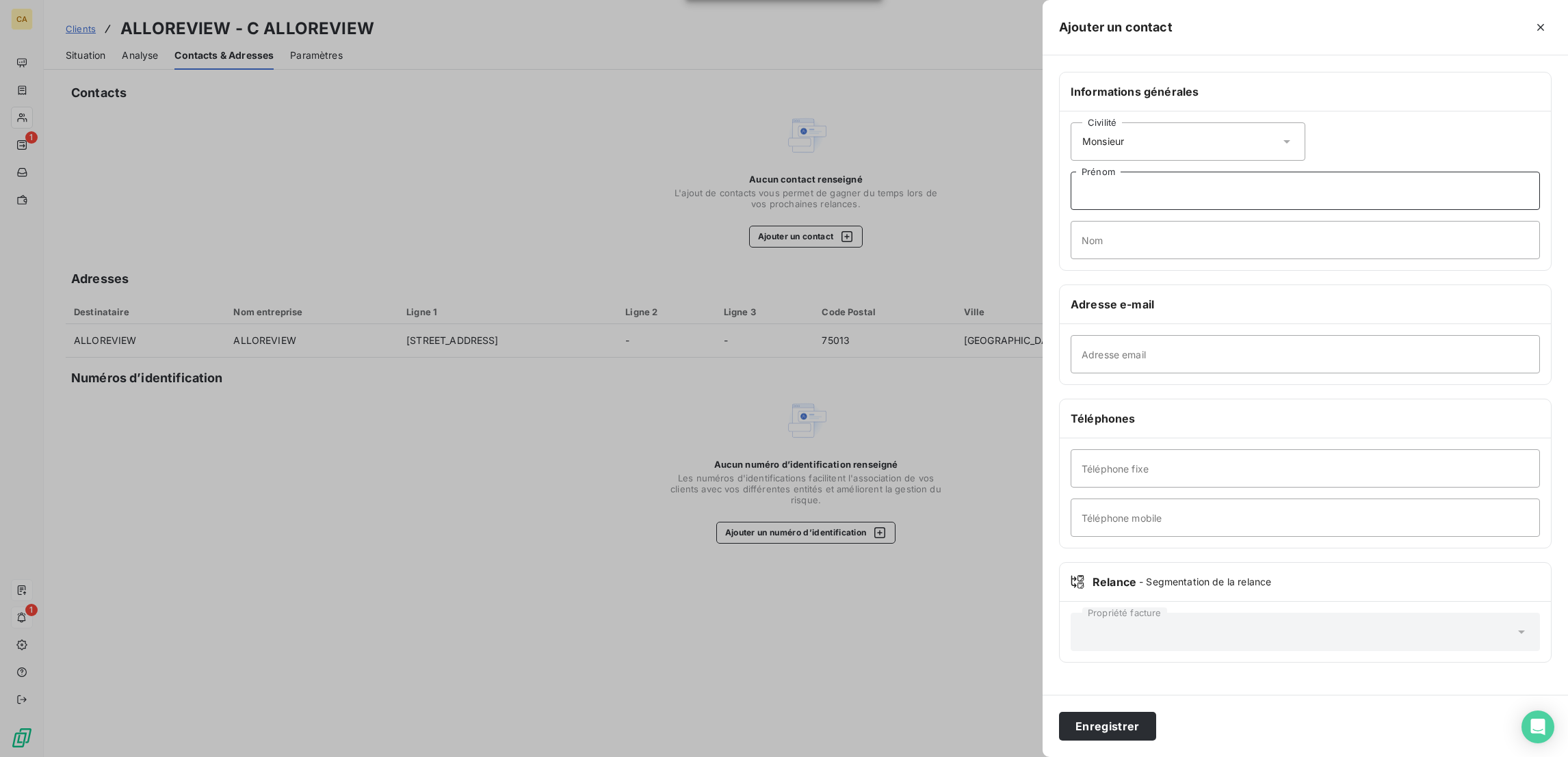
click at [1270, 171] on input "Prénom" at bounding box center [1305, 190] width 469 height 38
type input "ZYED"
paste input "zied@allobrain.com"
type input "zied@allobrain.com"
click at [1236, 221] on input "Nom" at bounding box center [1305, 240] width 469 height 38
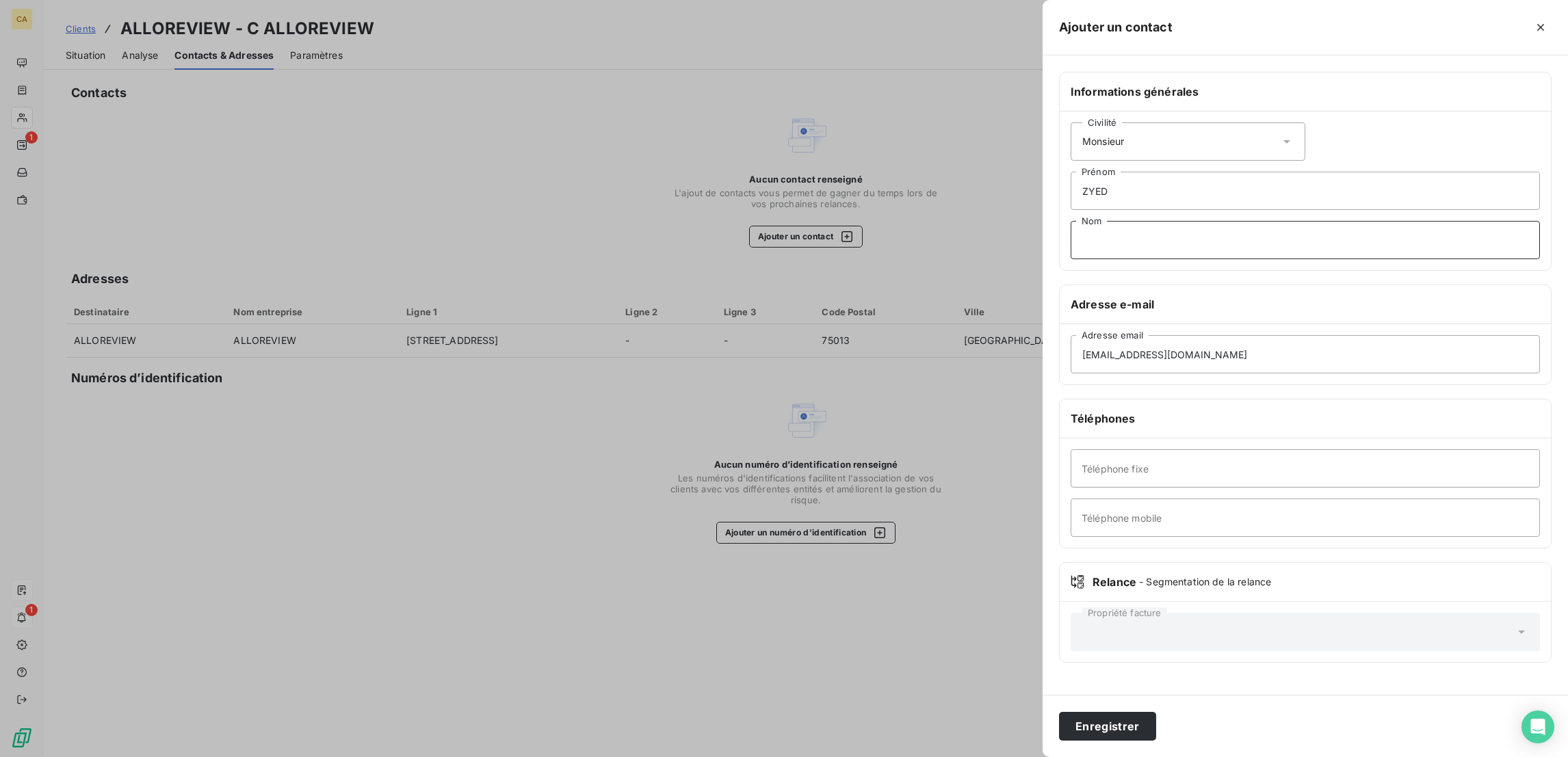
paste input "HAJ-YAHIA"
type input "HAJ-YAHIA"
click at [1272, 498] on input "Téléphone mobile" at bounding box center [1305, 517] width 469 height 38
paste input "612520329"
type input "06 12 52 03 29"
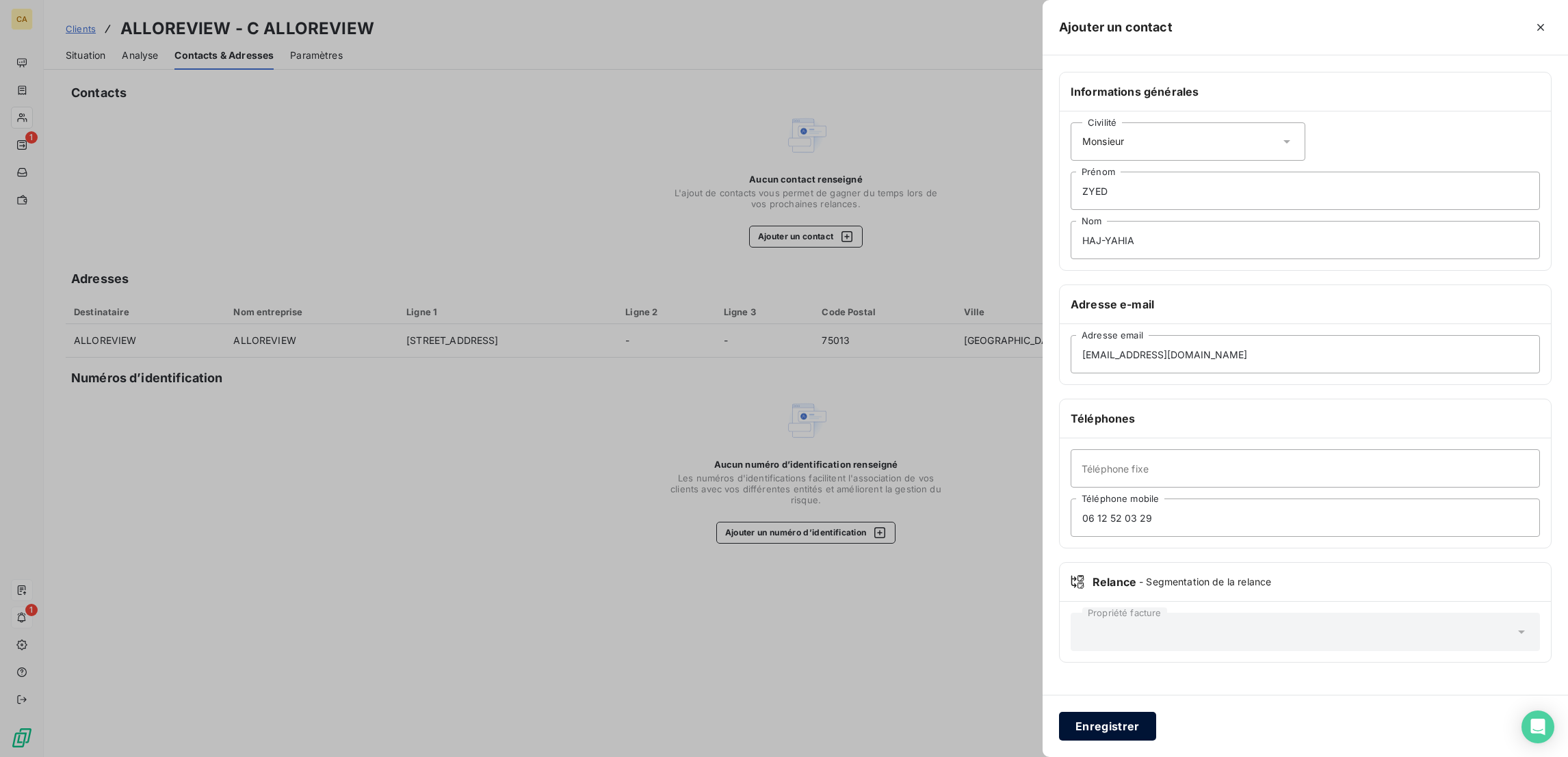
click at [1156, 722] on button "Enregistrer" at bounding box center [1107, 726] width 97 height 28
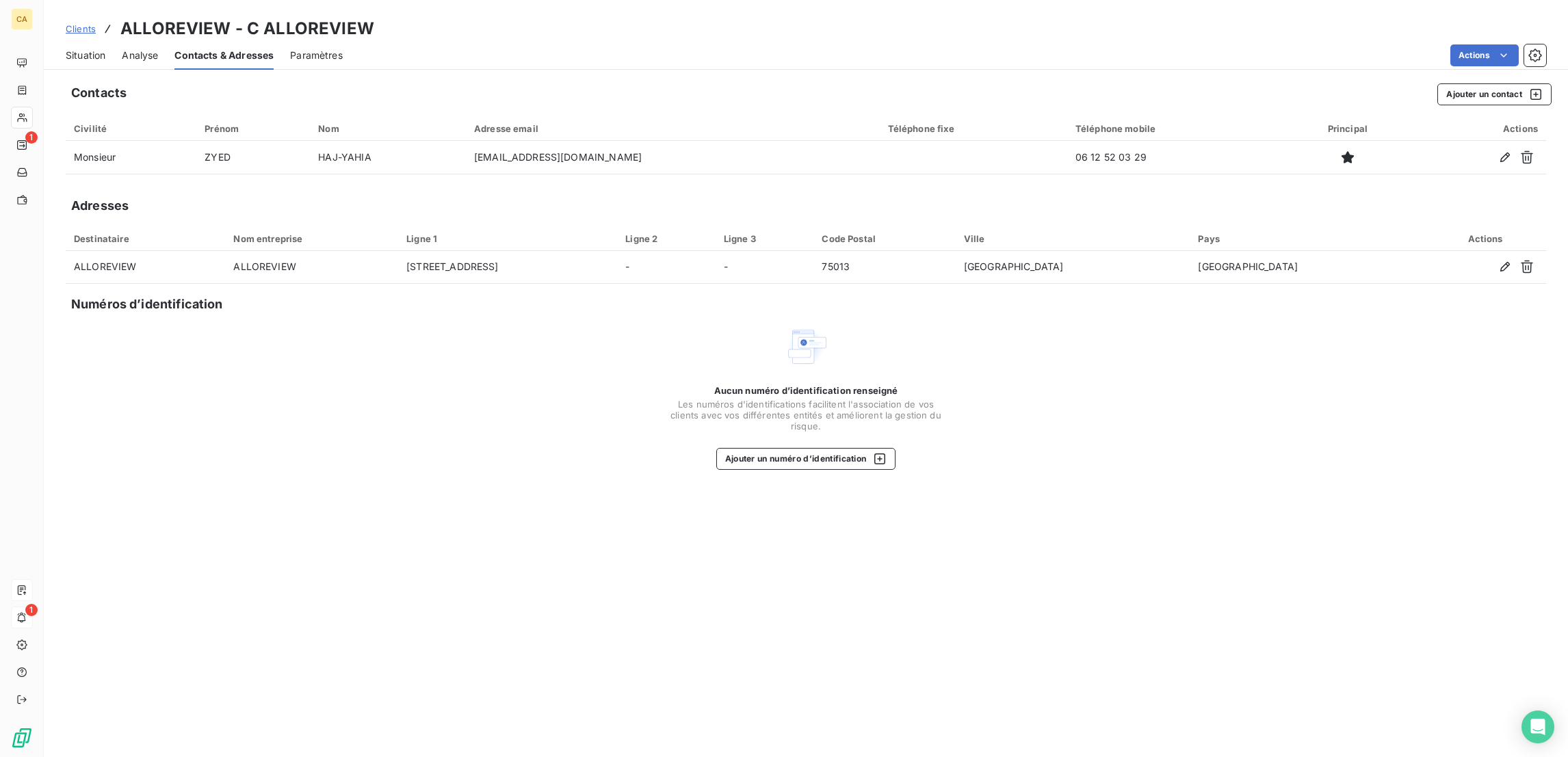
click at [67, 49] on span "Situation" at bounding box center [85, 55] width 40 height 13
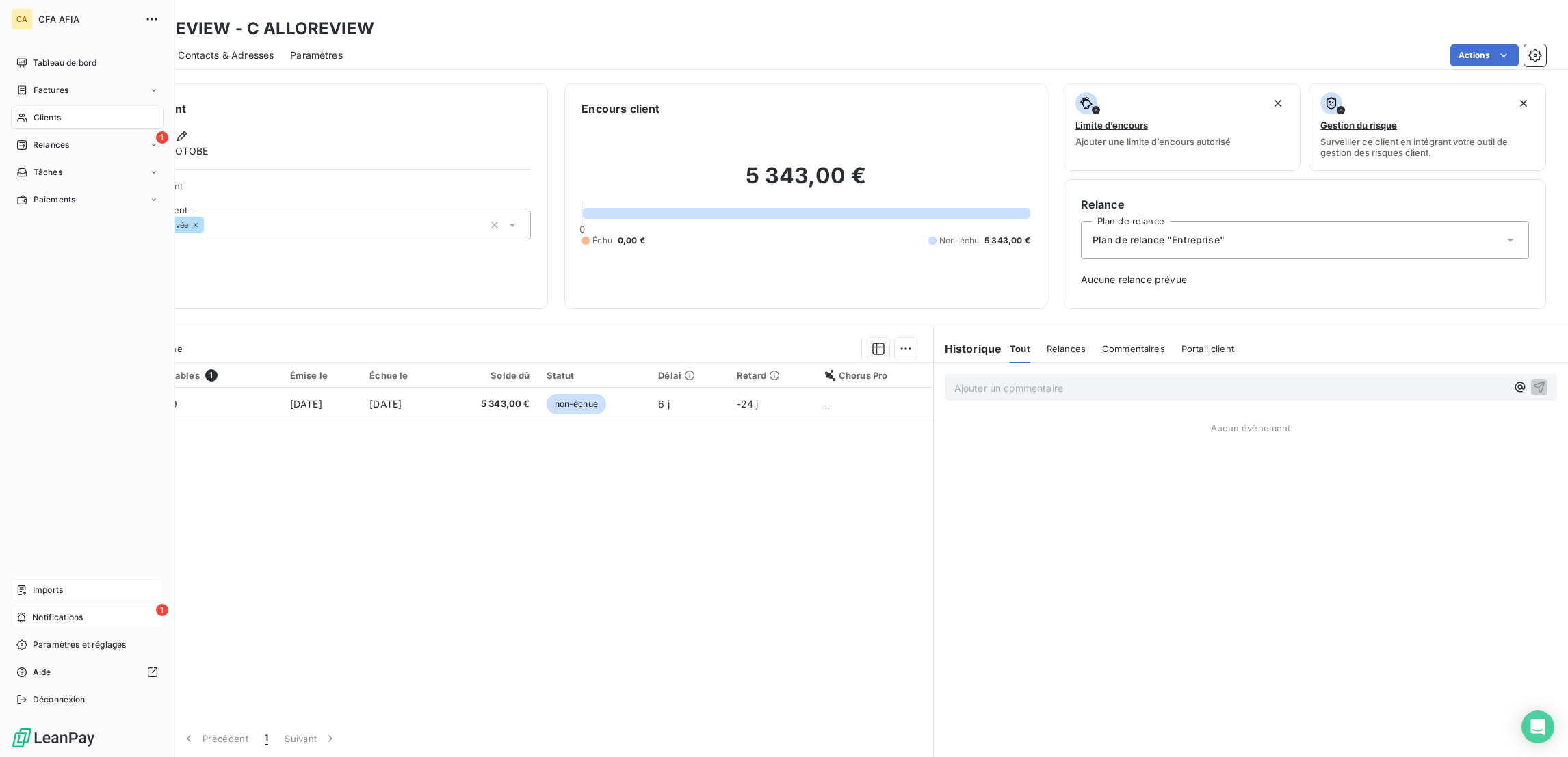
click at [20, 107] on div "Clients" at bounding box center [87, 117] width 153 height 22
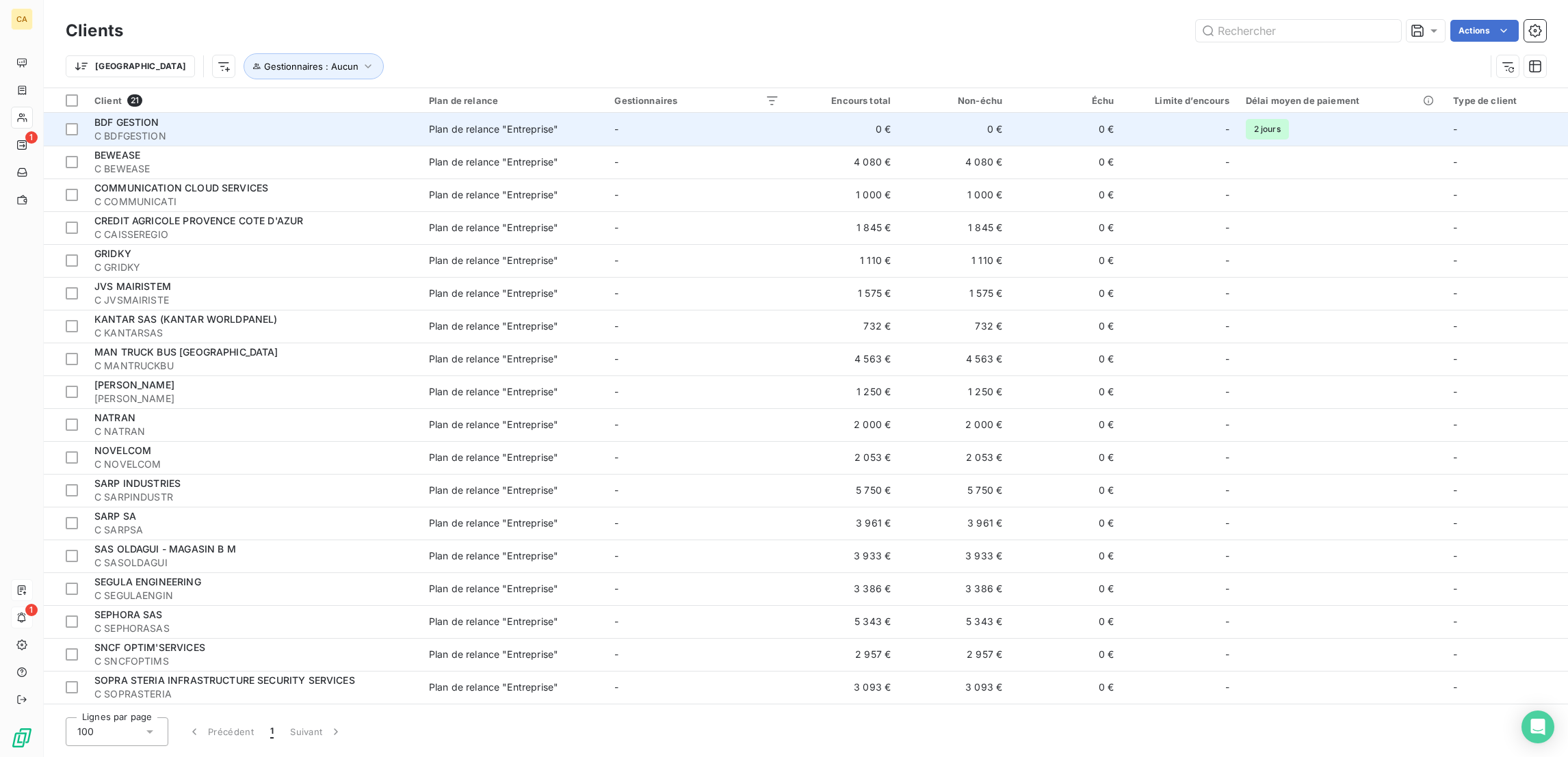
click at [195, 129] on span "C BDFGESTION" at bounding box center [253, 135] width 318 height 13
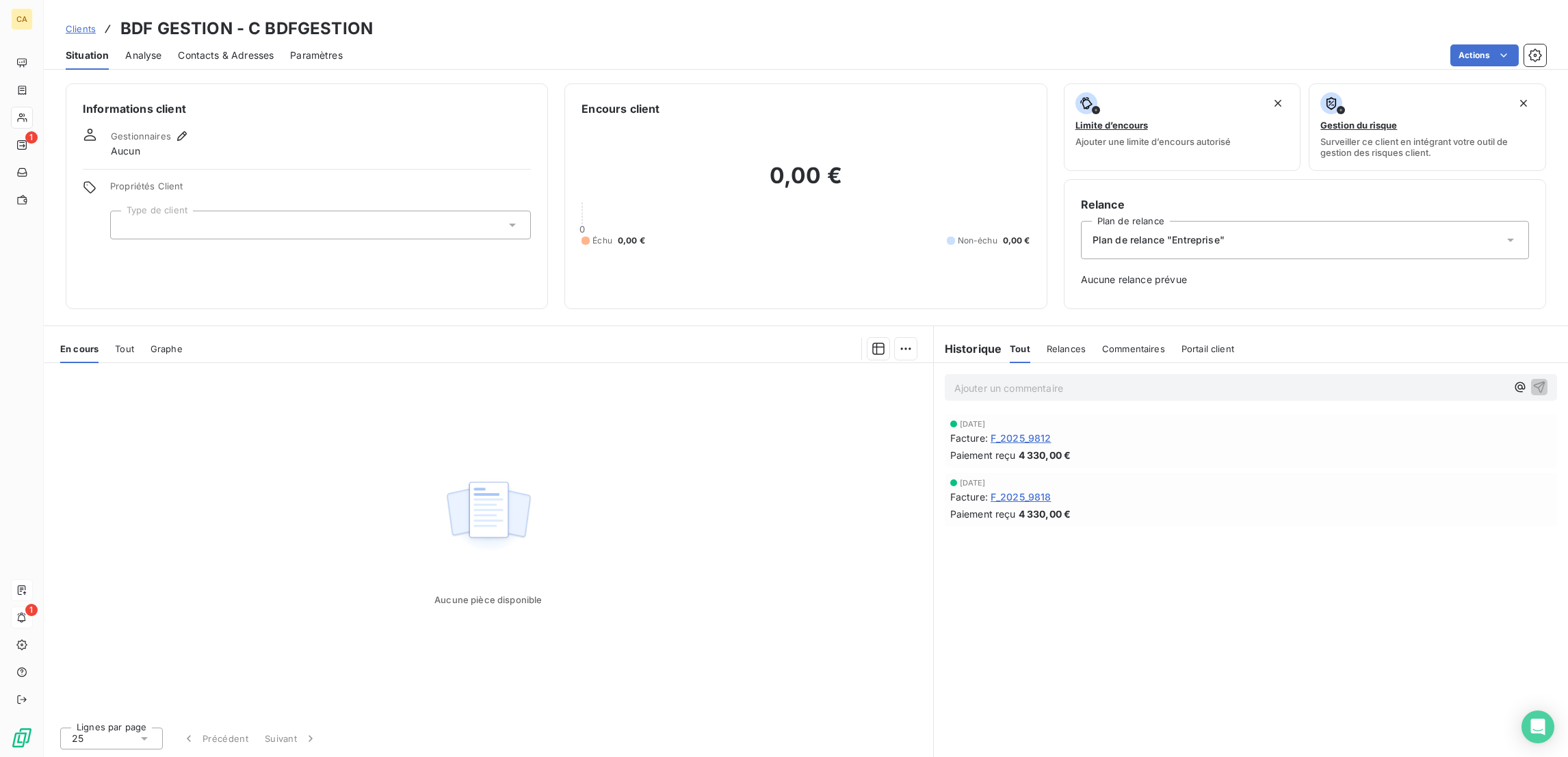
click at [230, 211] on div at bounding box center [320, 225] width 420 height 28
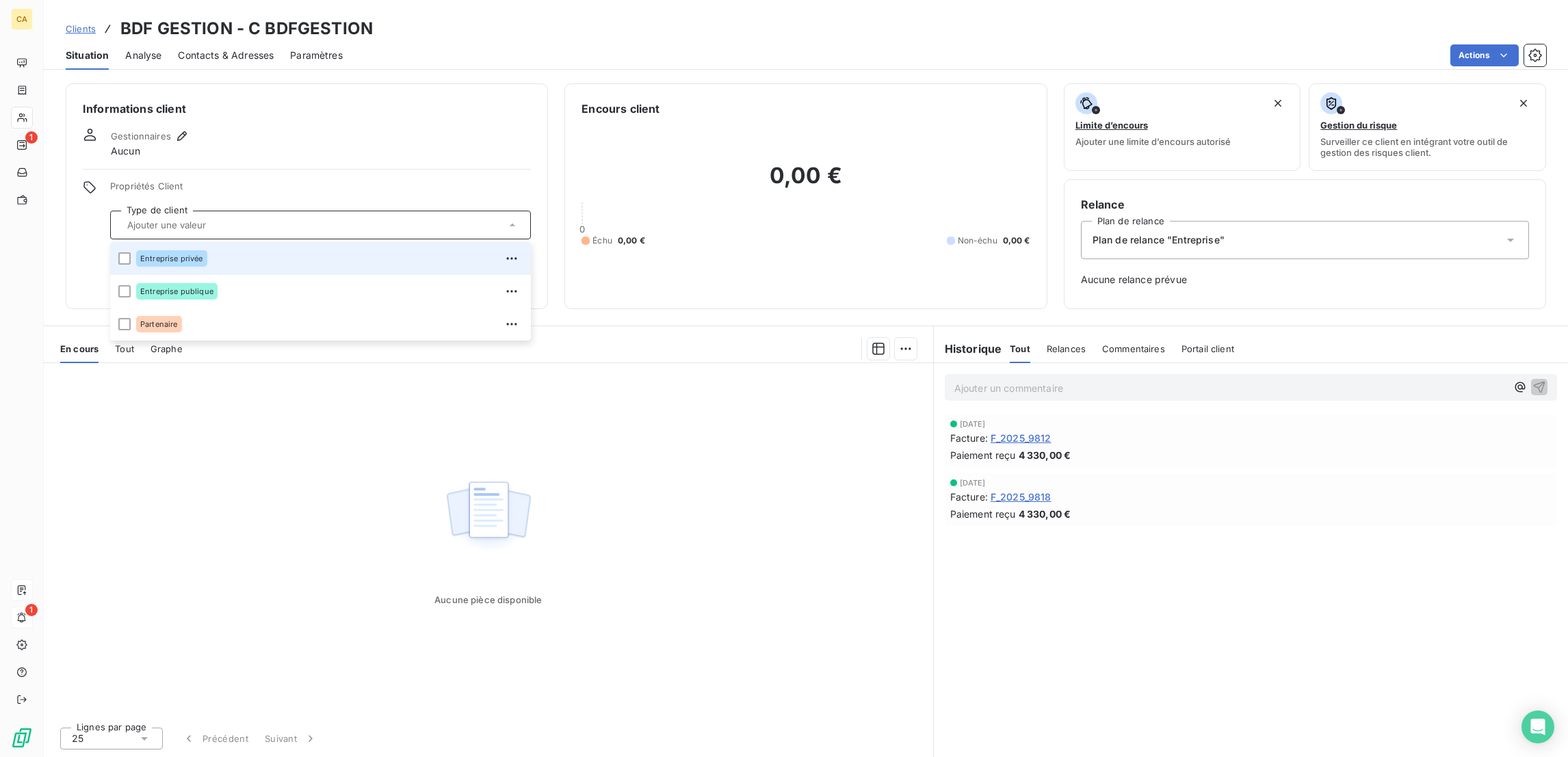
click at [141, 254] on span "Entreprise privée" at bounding box center [172, 258] width 63 height 8
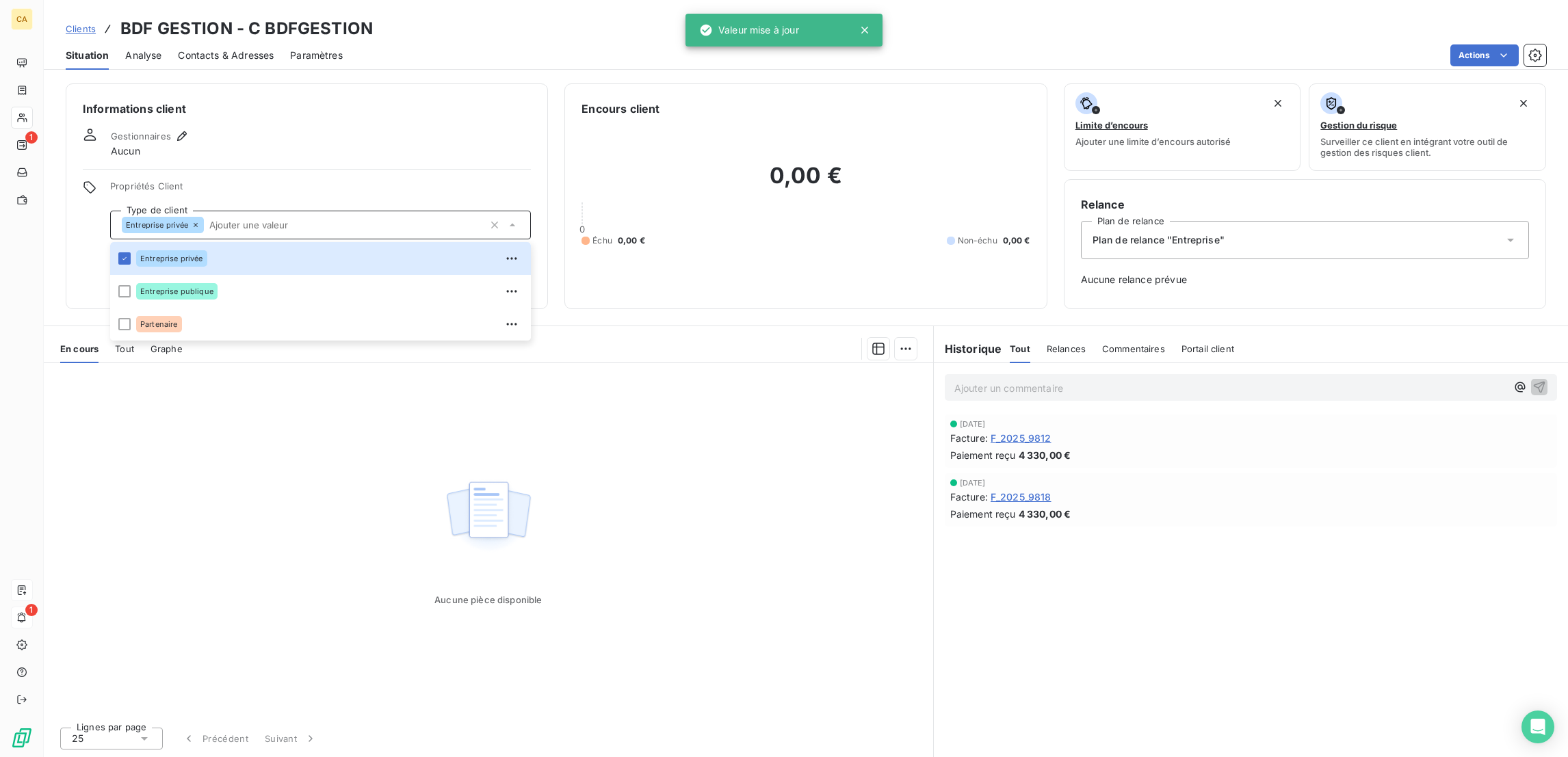
click at [164, 128] on div "Gestionnaires Aucun" at bounding box center [307, 143] width 448 height 30
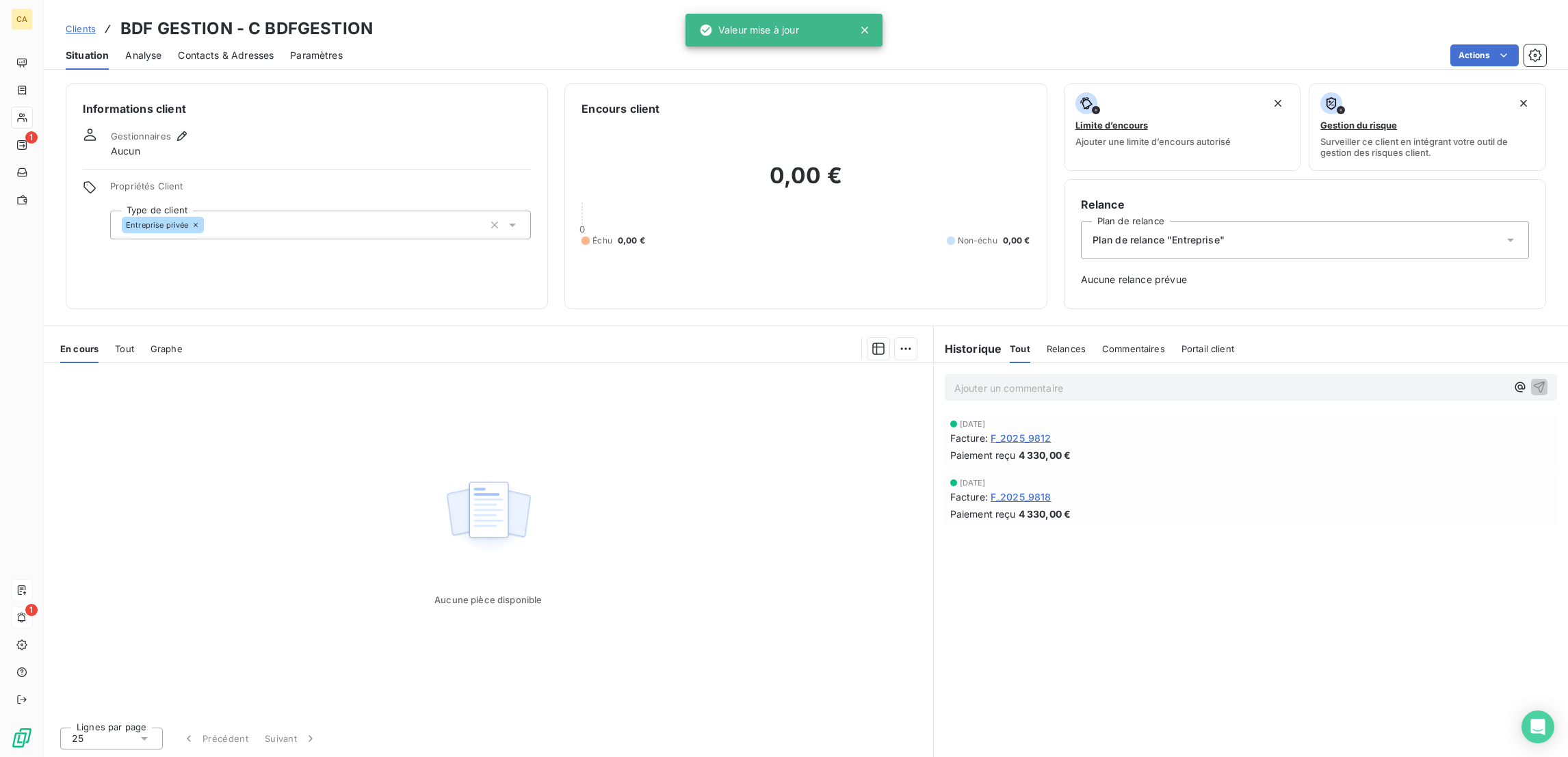
click at [168, 128] on div "Gestionnaires Aucun" at bounding box center [307, 143] width 448 height 30
click at [167, 128] on div "Gestionnaires Aucun" at bounding box center [307, 143] width 448 height 30
click at [175, 129] on icon "button" at bounding box center [181, 135] width 13 height 13
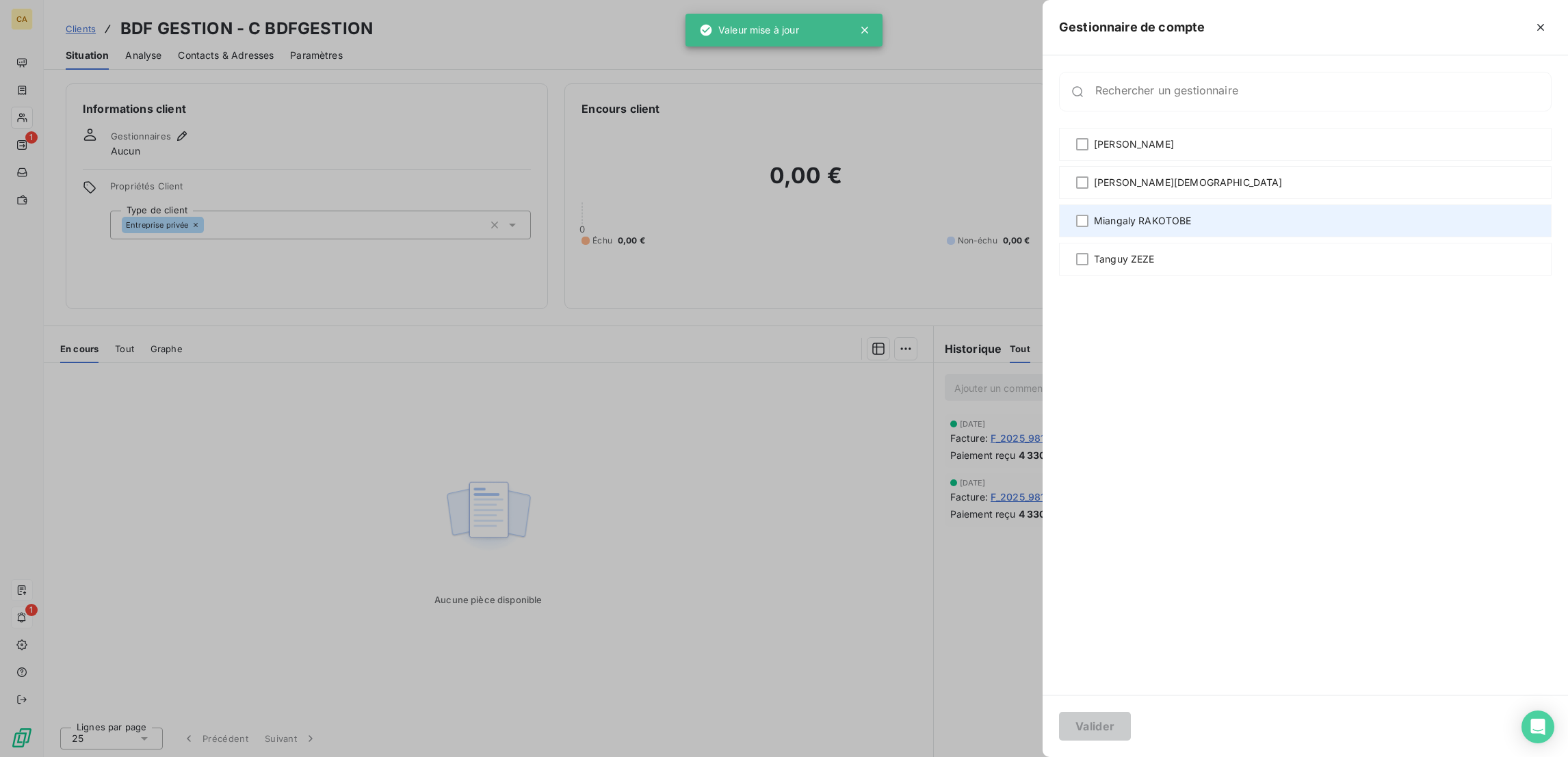
click at [1254, 204] on div "Miangaly RAKOTOBE" at bounding box center [1305, 220] width 492 height 33
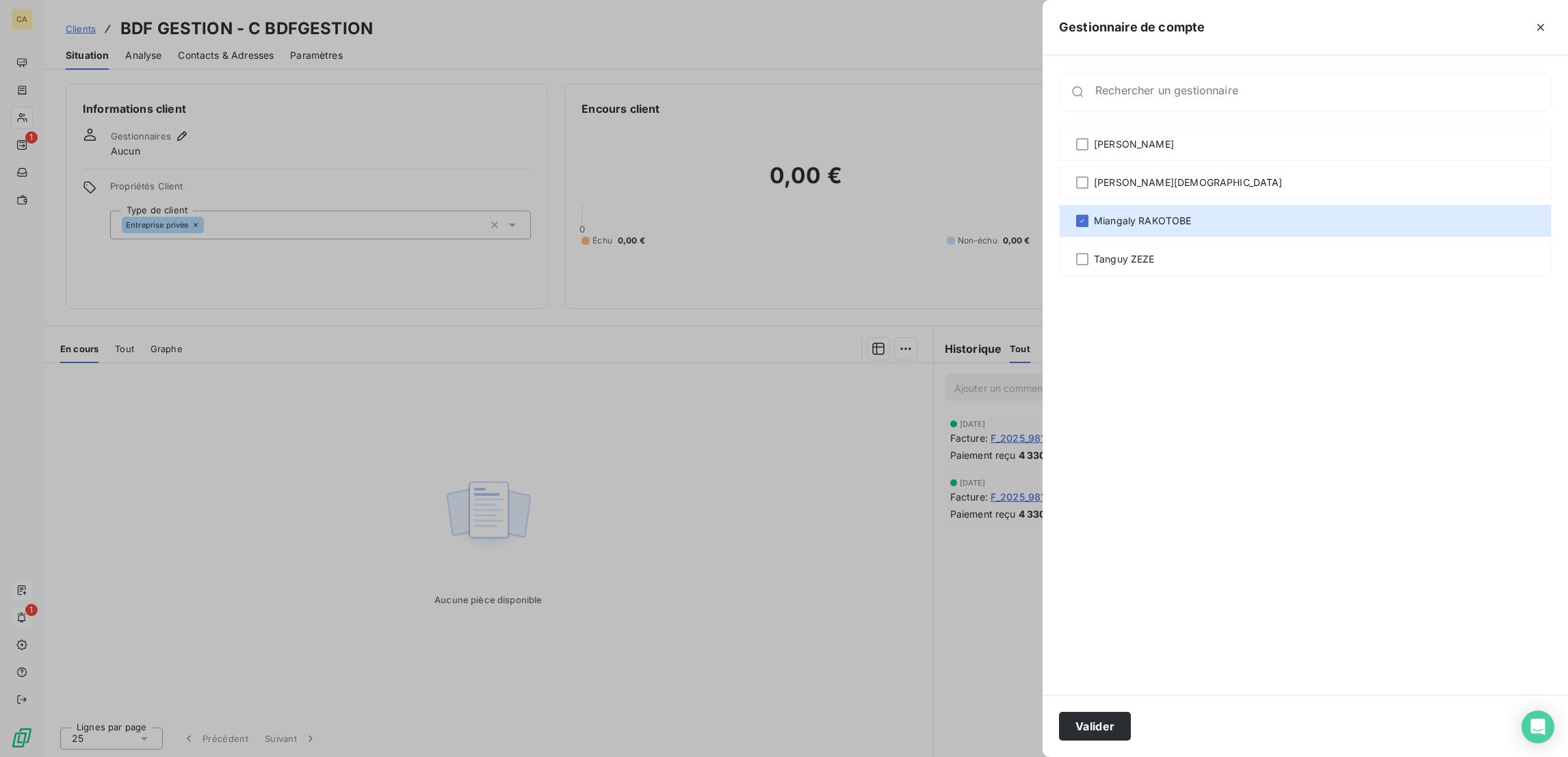
click at [1239, 711] on div "Valider" at bounding box center [1305, 726] width 525 height 62
click at [1209, 710] on div "Valider" at bounding box center [1305, 726] width 525 height 62
click at [1131, 720] on button "Valider" at bounding box center [1094, 726] width 72 height 28
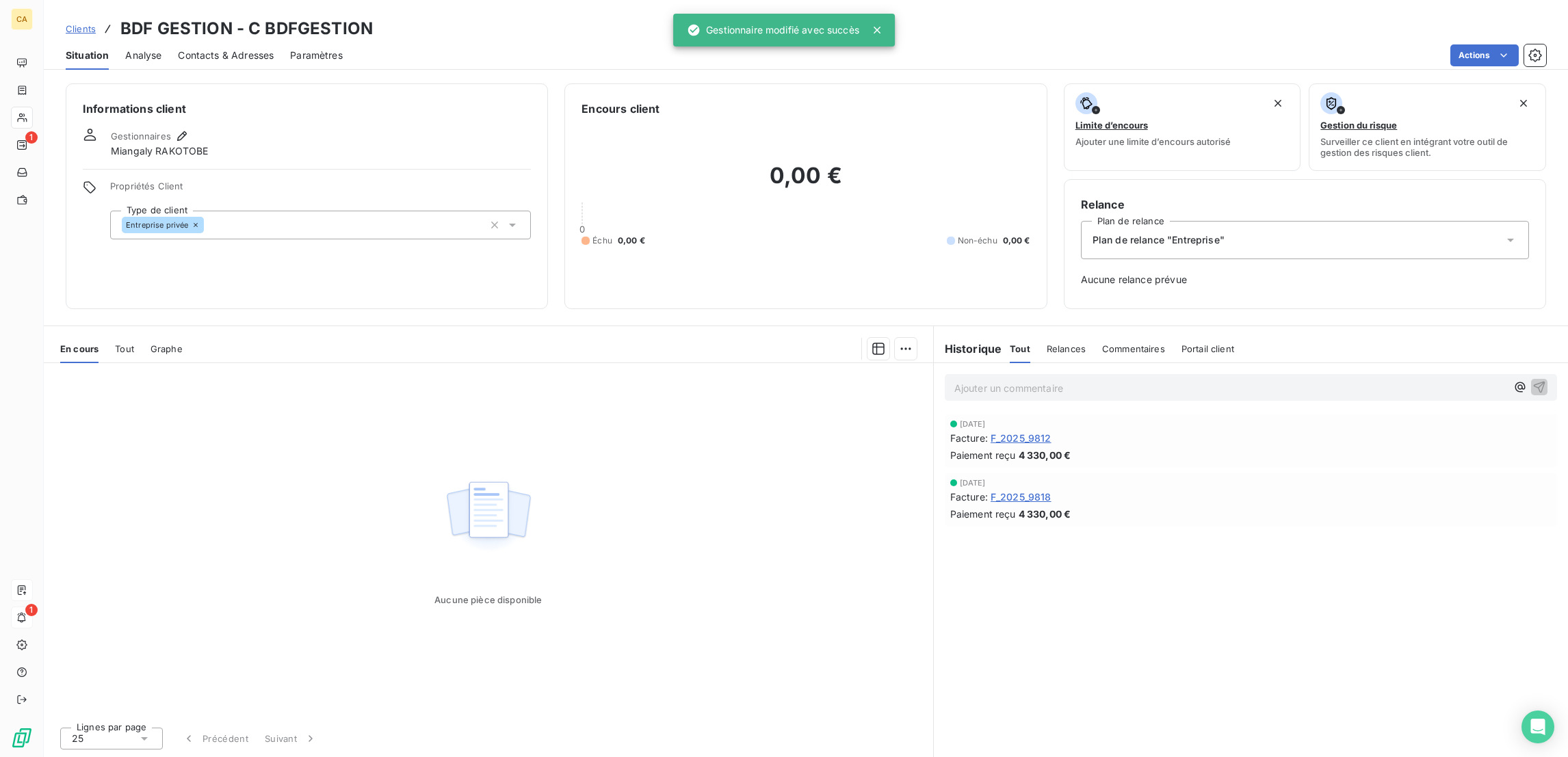
click at [235, 50] on div "Contacts & Adresses" at bounding box center [226, 55] width 96 height 28
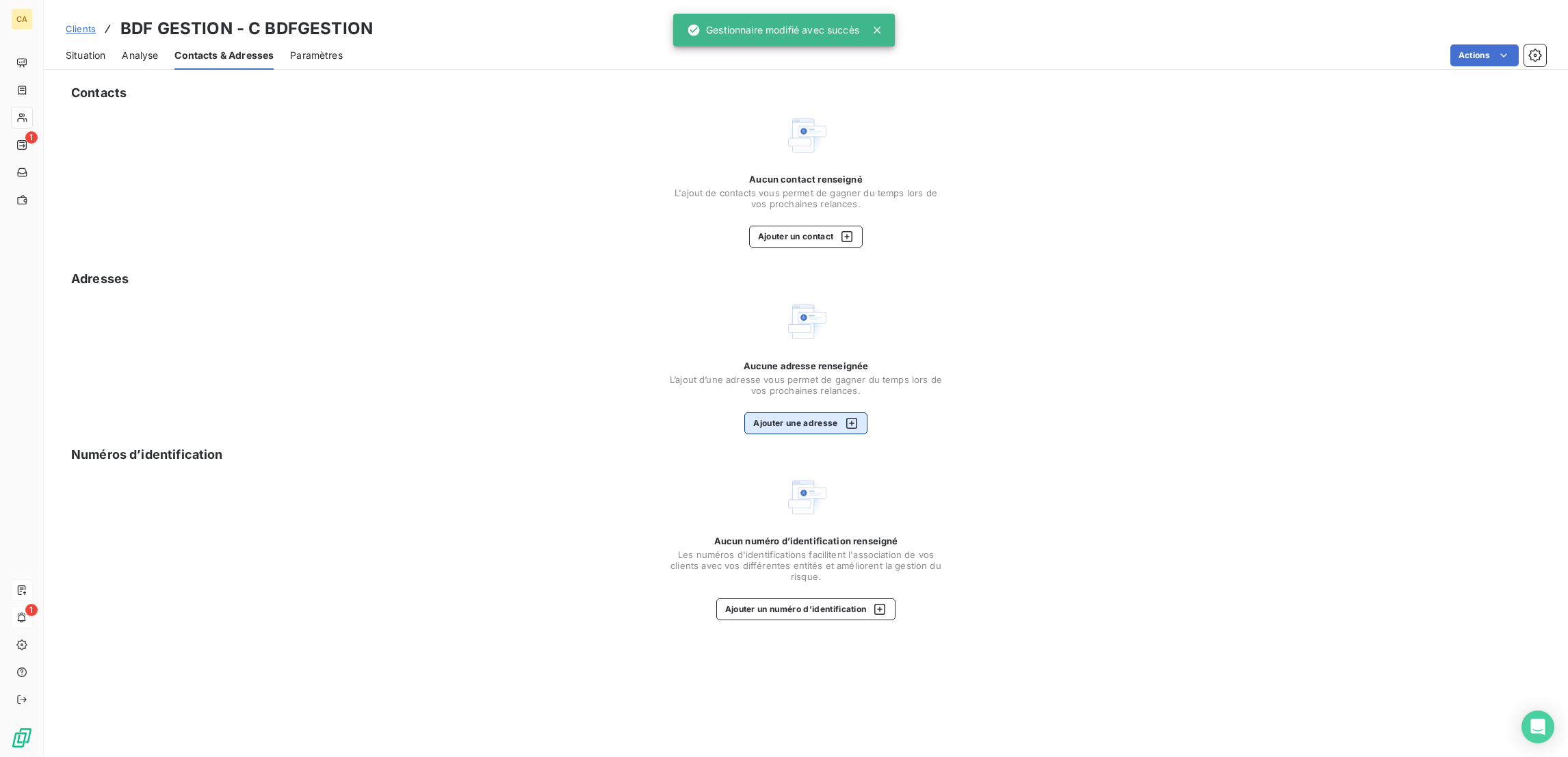
click at [814, 412] on button "Ajouter une adresse" at bounding box center [805, 423] width 123 height 22
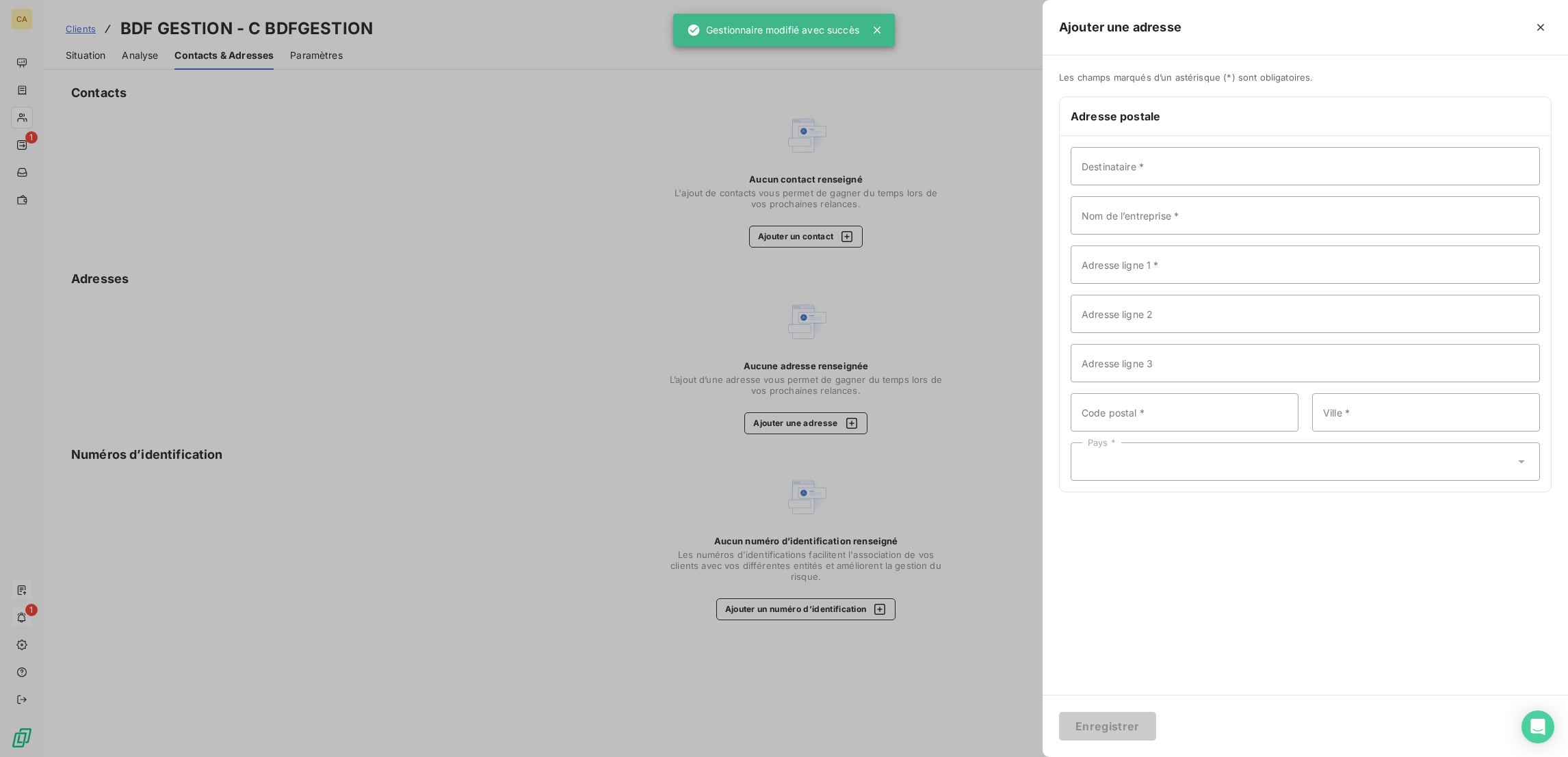
click at [1360, 136] on div "Destinataire * Nom de l’entreprise * Adresse ligne 1 * Adresse ligne 2 Adresse …" at bounding box center [1305, 314] width 492 height 355
click at [1355, 147] on input "Destinataire *" at bounding box center [1305, 165] width 469 height 38
paste input "BDF GESTION"
type input "BDF GESTION"
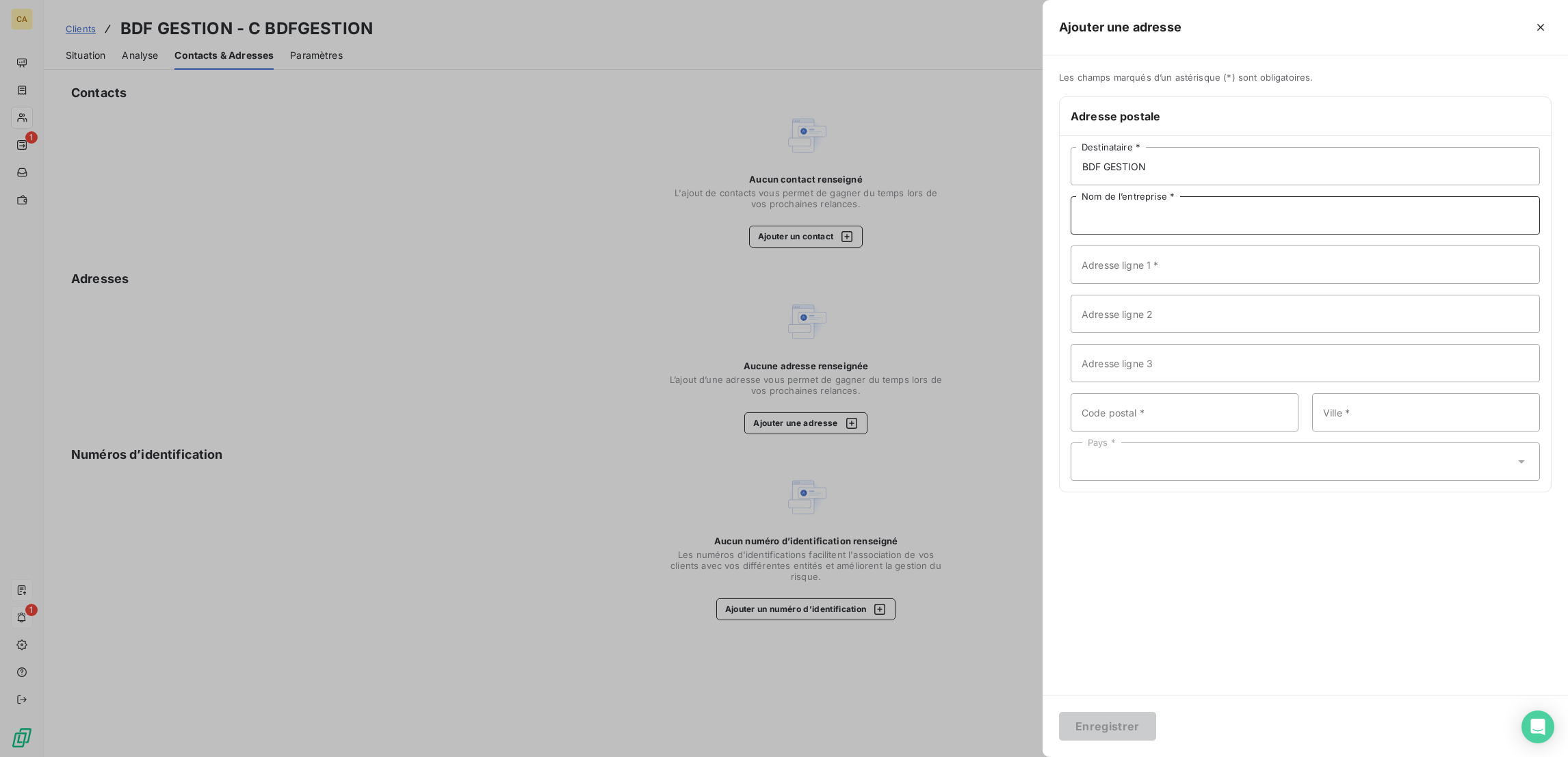
paste input "BDF GESTION"
type input "BDF GESTION"
click at [1419, 245] on input "Adresse ligne 1 *" at bounding box center [1305, 264] width 469 height 38
click at [1448, 245] on input "Adresse ligne 1 *" at bounding box center [1305, 264] width 469 height 38
paste input "1 Rue de la Vrillière"
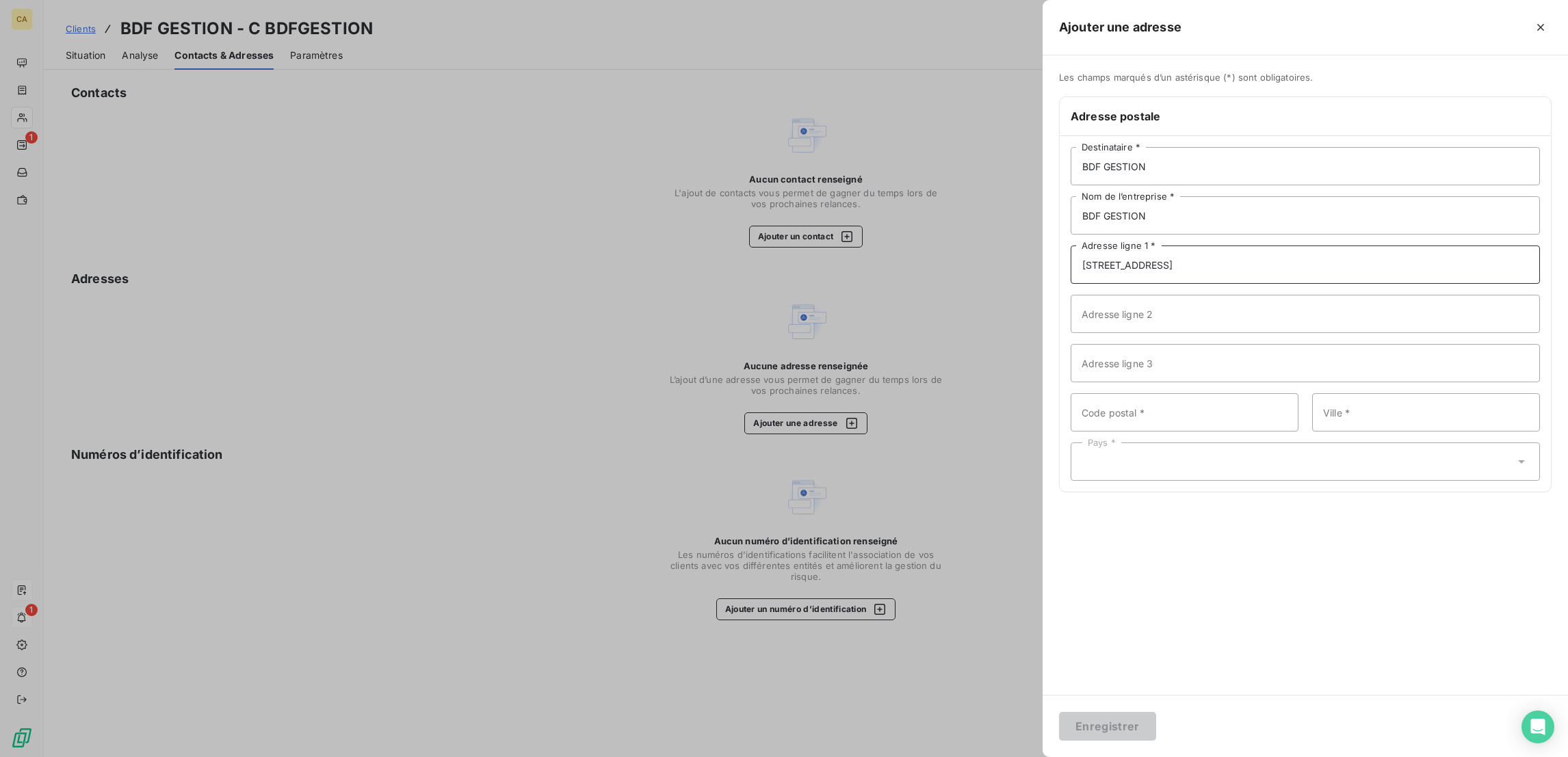
type input "1 Rue de la Vrillière"
type input "75001"
type input "PARIS"
click at [1254, 442] on div "Pays *" at bounding box center [1305, 461] width 469 height 38
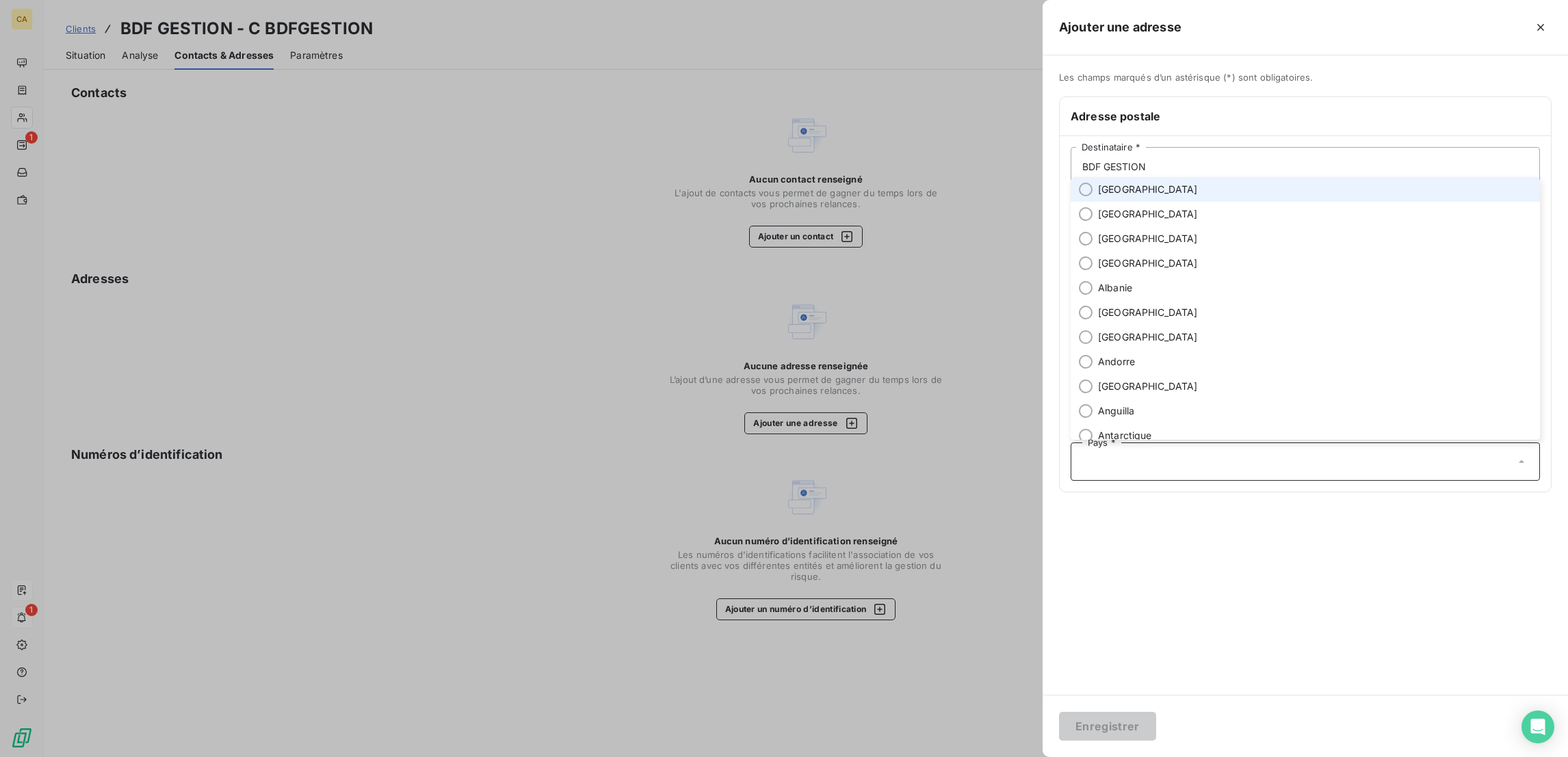
click at [1258, 198] on li "France" at bounding box center [1305, 189] width 469 height 25
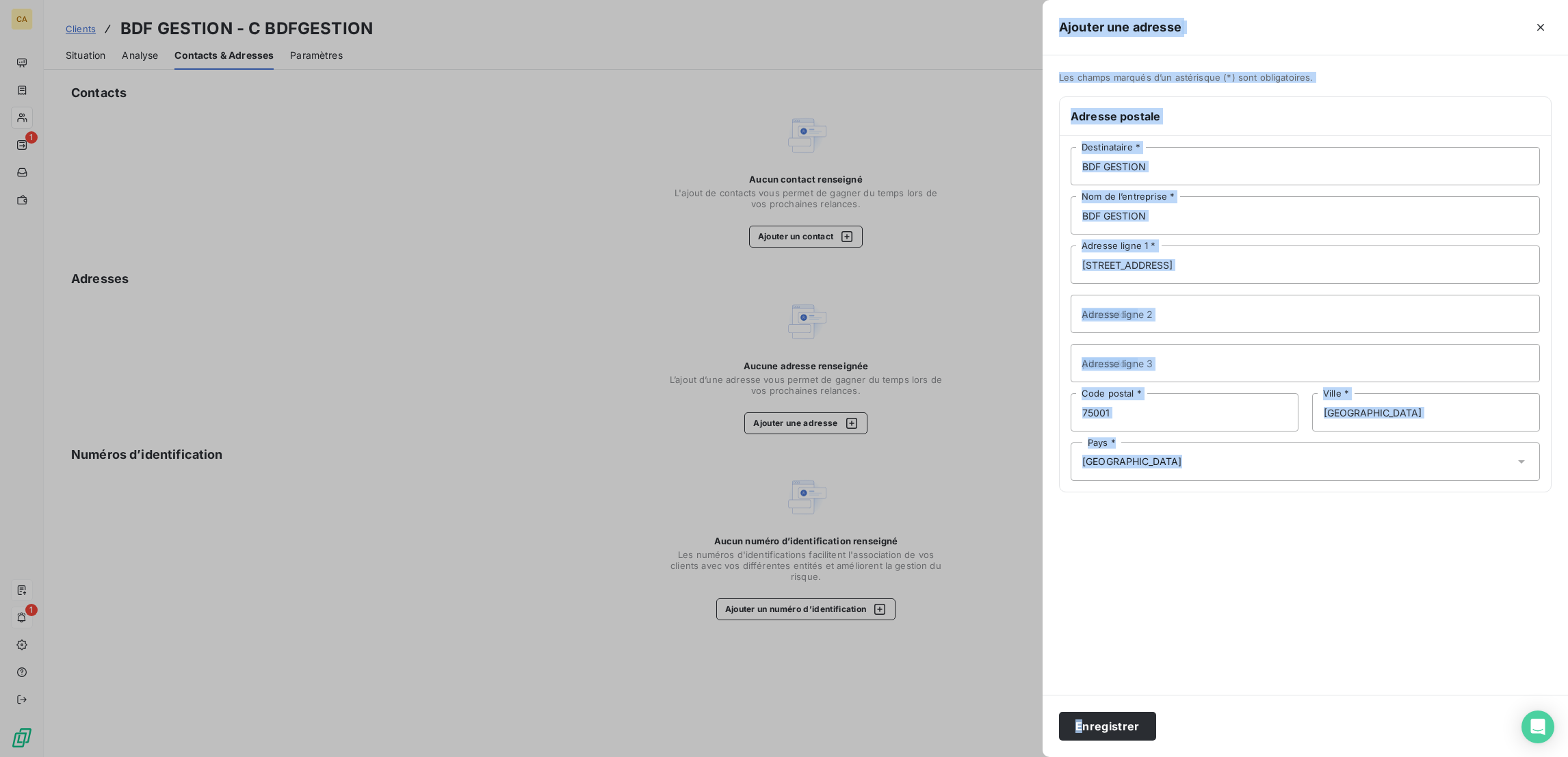
drag, startPoint x: 1216, startPoint y: 755, endPoint x: 1220, endPoint y: 710, distance: 45.2
click at [1217, 718] on div "Enregistrer" at bounding box center [1305, 726] width 525 height 62
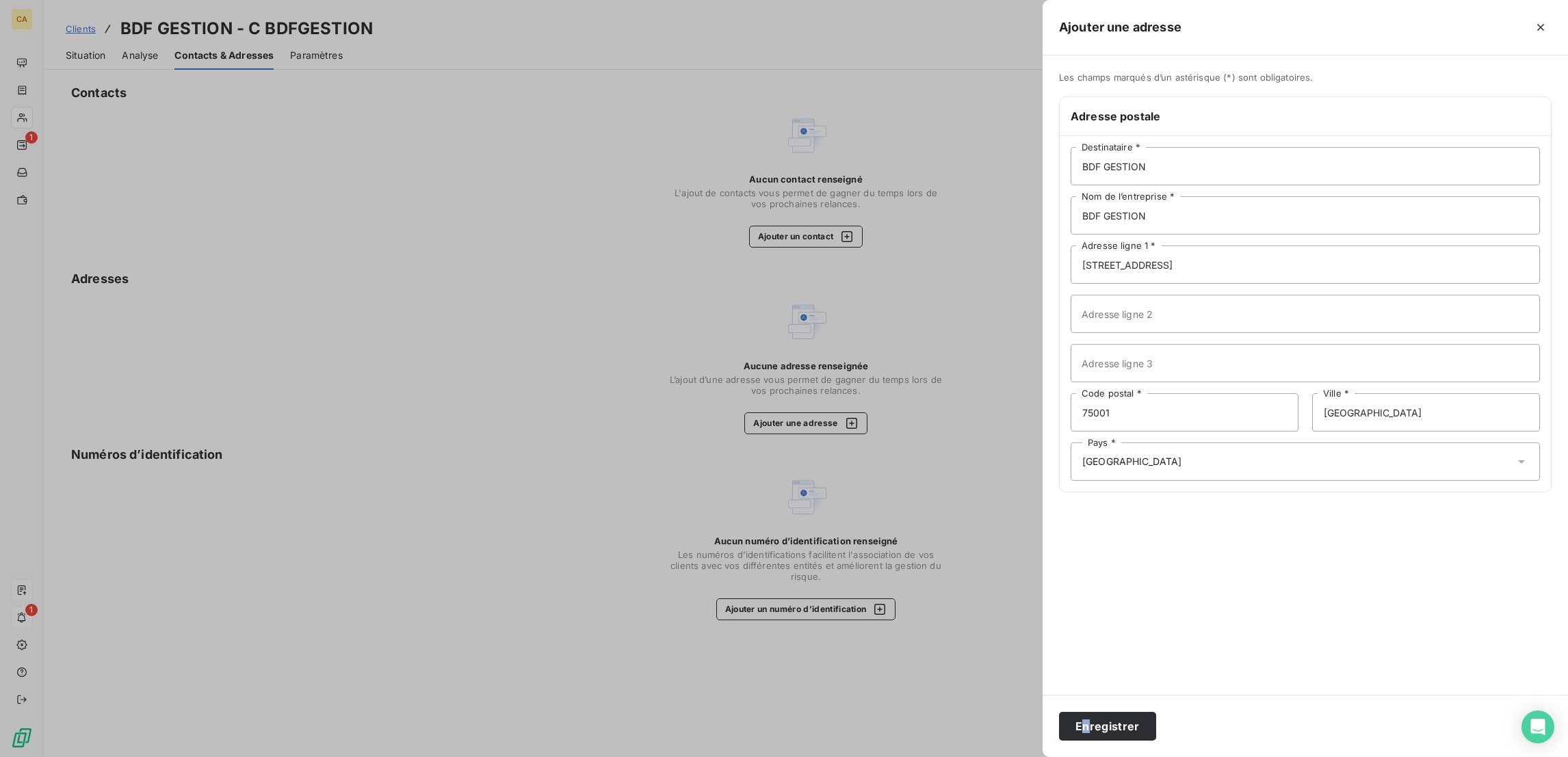
click at [1220, 710] on div "Enregistrer" at bounding box center [1305, 726] width 525 height 62
click at [1156, 727] on button "Enregistrer" at bounding box center [1107, 726] width 97 height 28
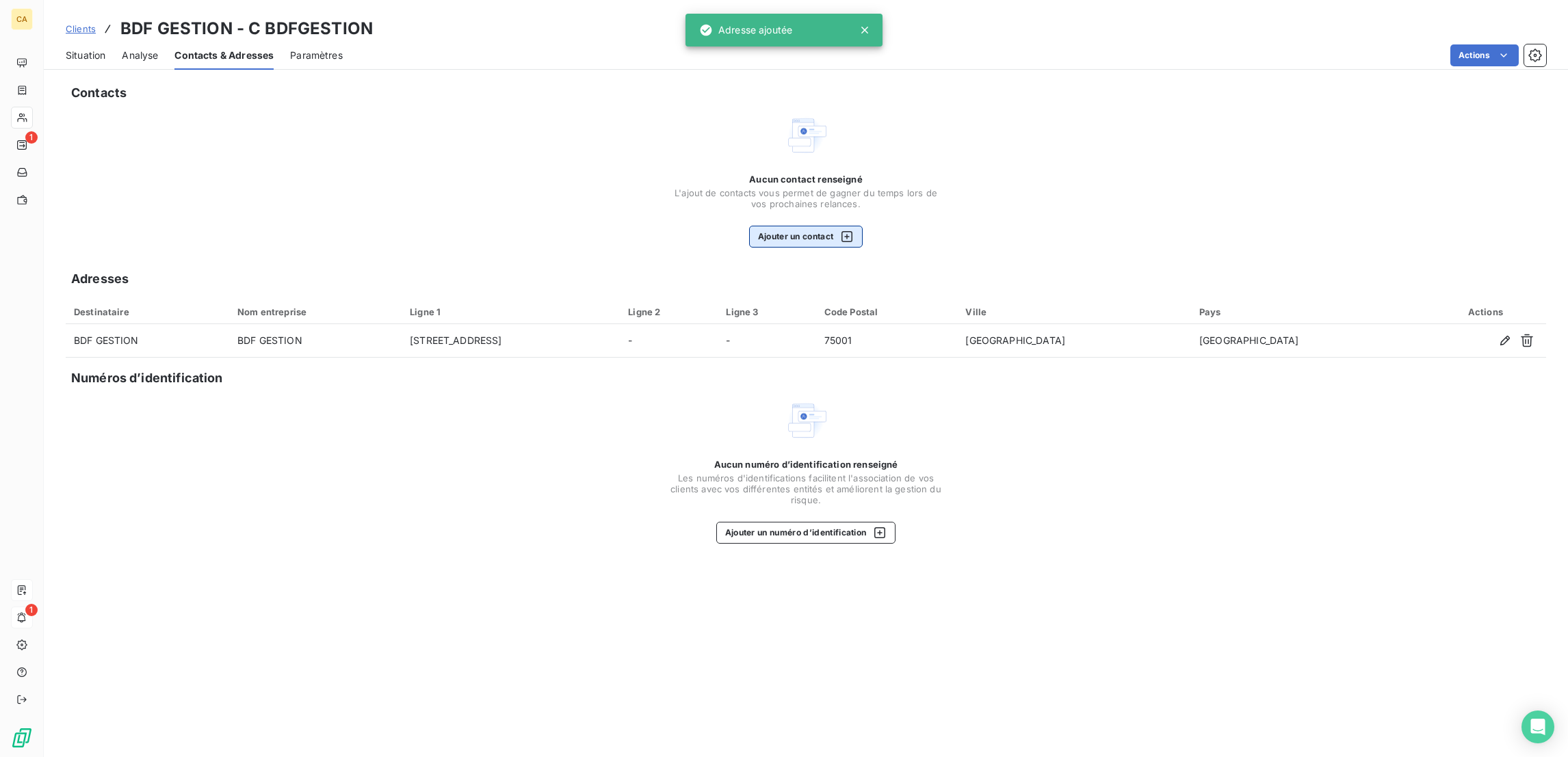
click at [810, 226] on button "Ajouter un contact" at bounding box center [806, 236] width 115 height 22
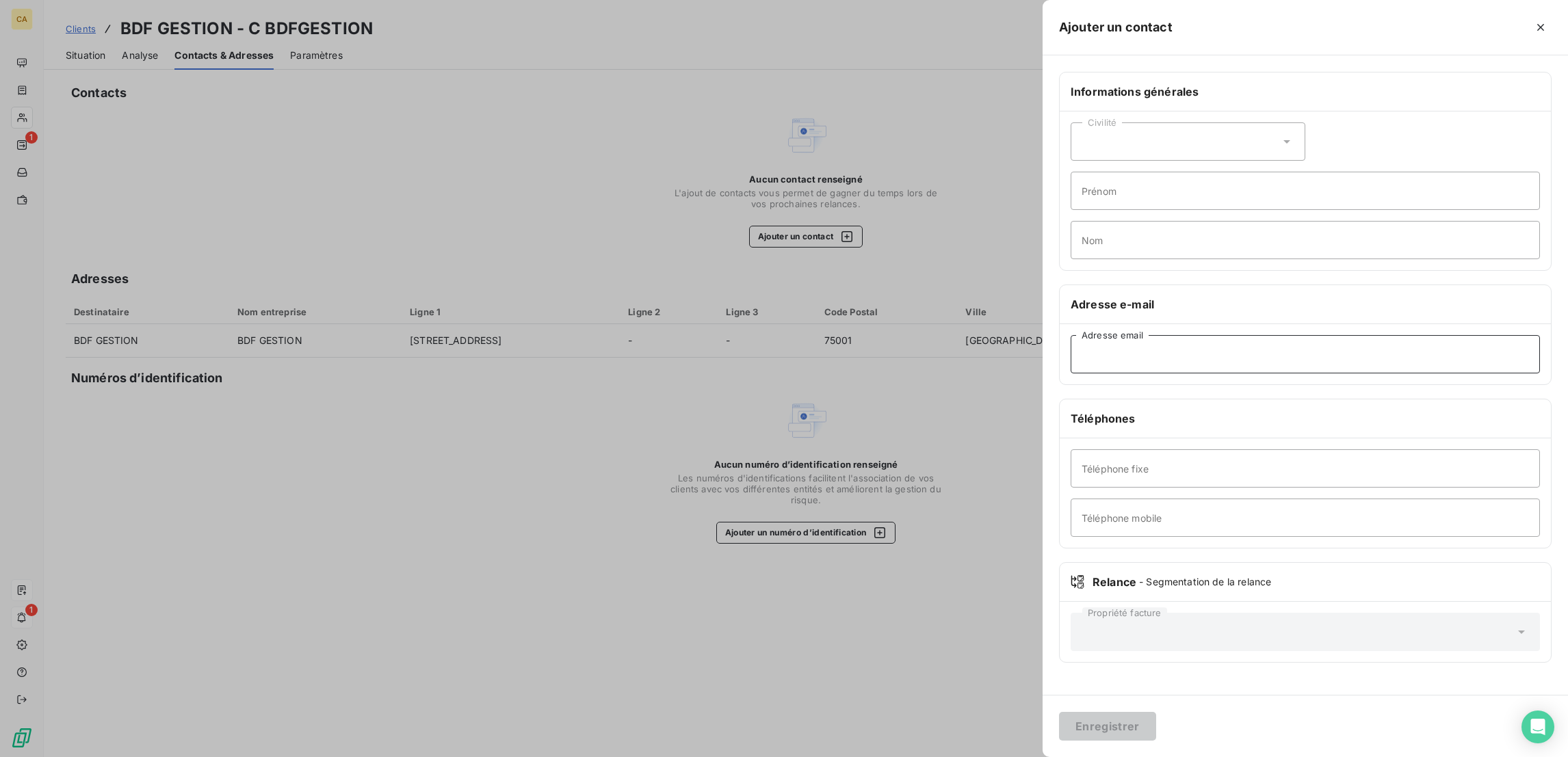
click at [1318, 335] on input "Adresse email" at bounding box center [1305, 354] width 469 height 38
paste input "sec@bdf-gestion.com"
type input "sec@bdf-gestion.com"
drag, startPoint x: 1315, startPoint y: 110, endPoint x: 1304, endPoint y: 120, distance: 14.9
click at [1305, 123] on div "Civilité" at bounding box center [1188, 141] width 235 height 38
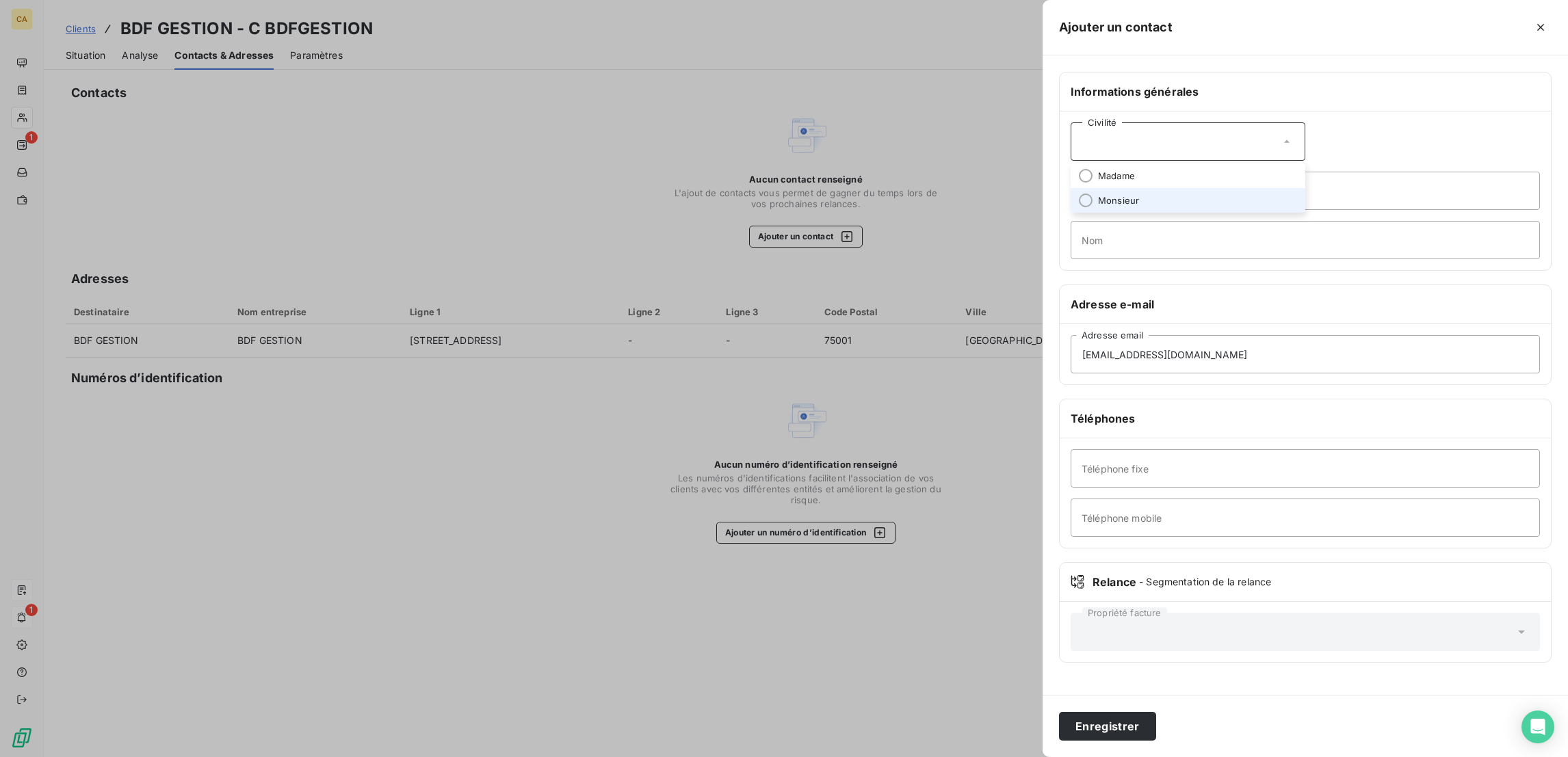
click at [1257, 188] on li "Monsieur" at bounding box center [1188, 201] width 235 height 25
click at [1257, 171] on input "Prénom" at bounding box center [1305, 190] width 469 height 38
type input "CHRISTIAN"
paste input "KNAPIK"
type input "KNAPIK"
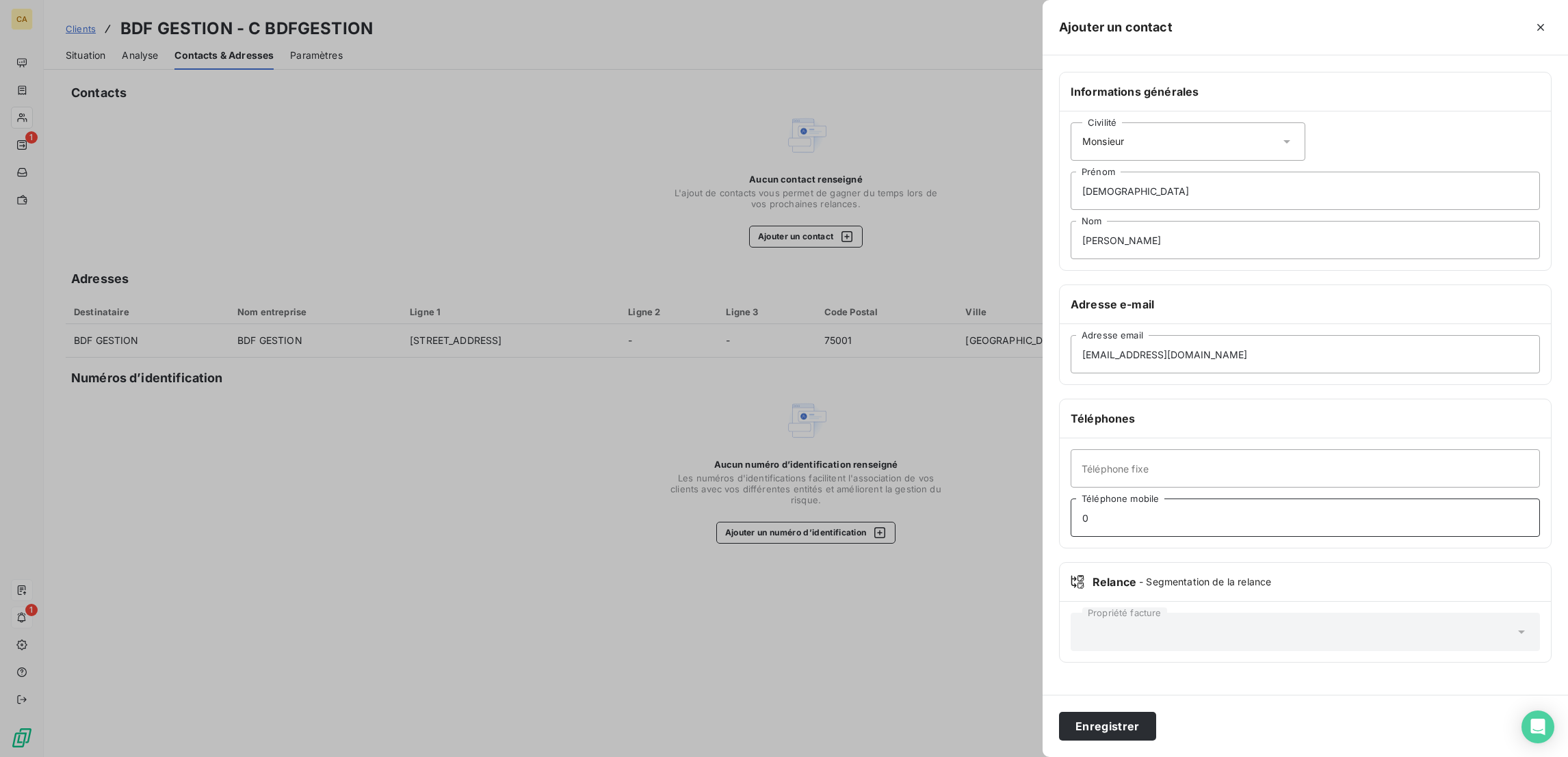
paste input "777316229"
type input "07 77 31 62 29"
click at [1059, 712] on button "Enregistrer" at bounding box center [1107, 726] width 97 height 28
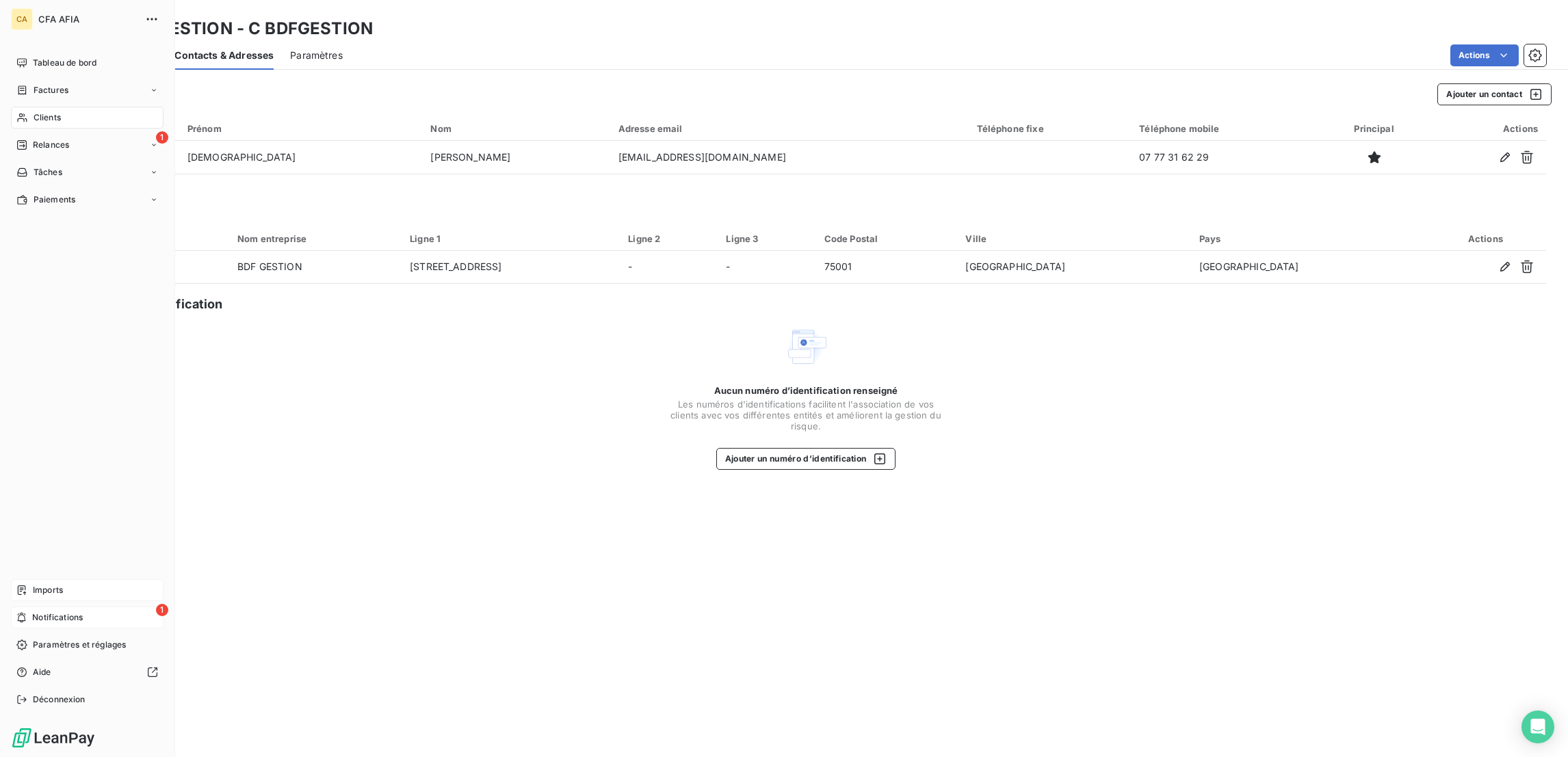
click at [34, 111] on span "Clients" at bounding box center [47, 117] width 28 height 12
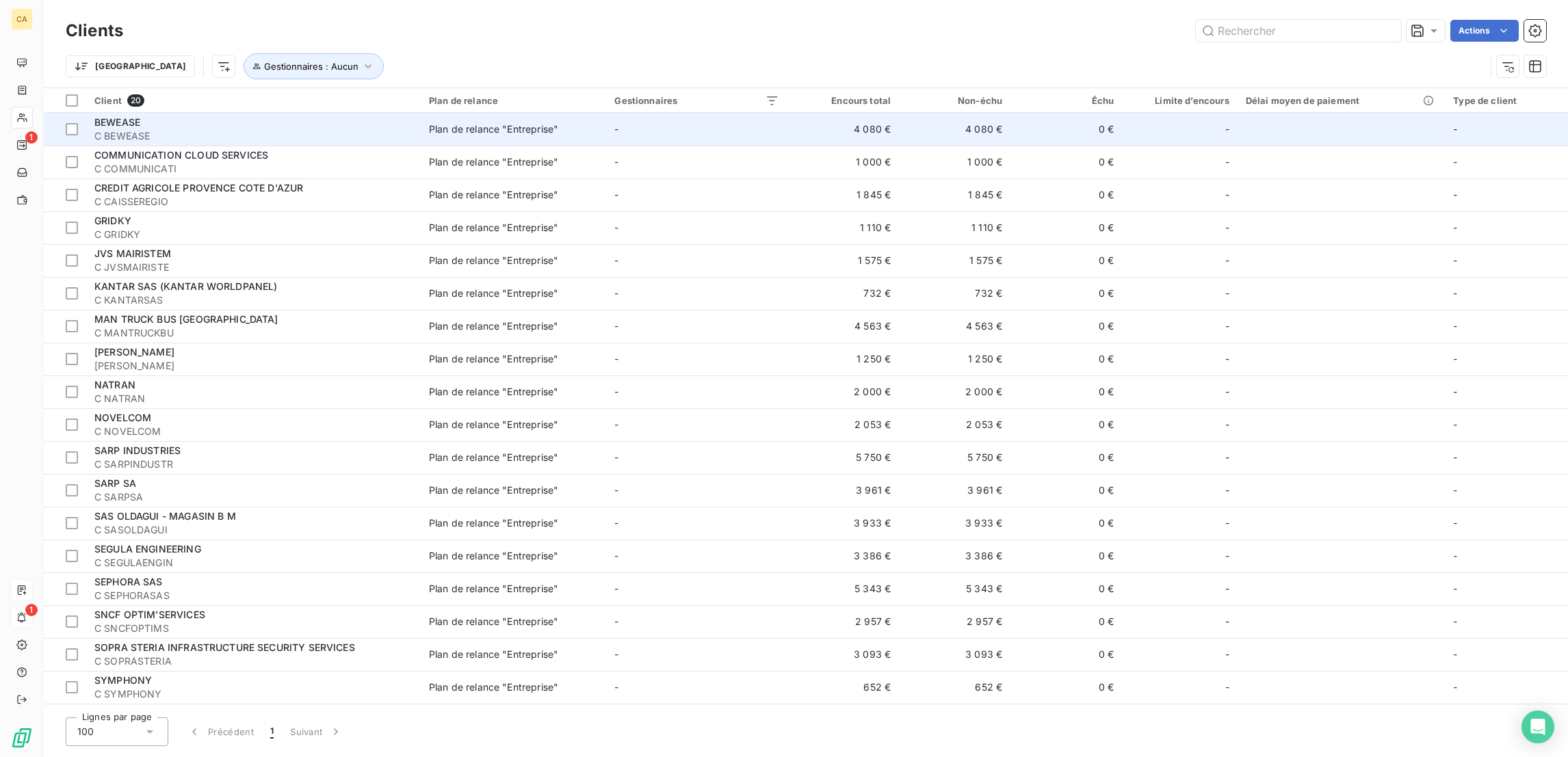
click at [178, 129] on span "C BEWEASE" at bounding box center [253, 135] width 318 height 13
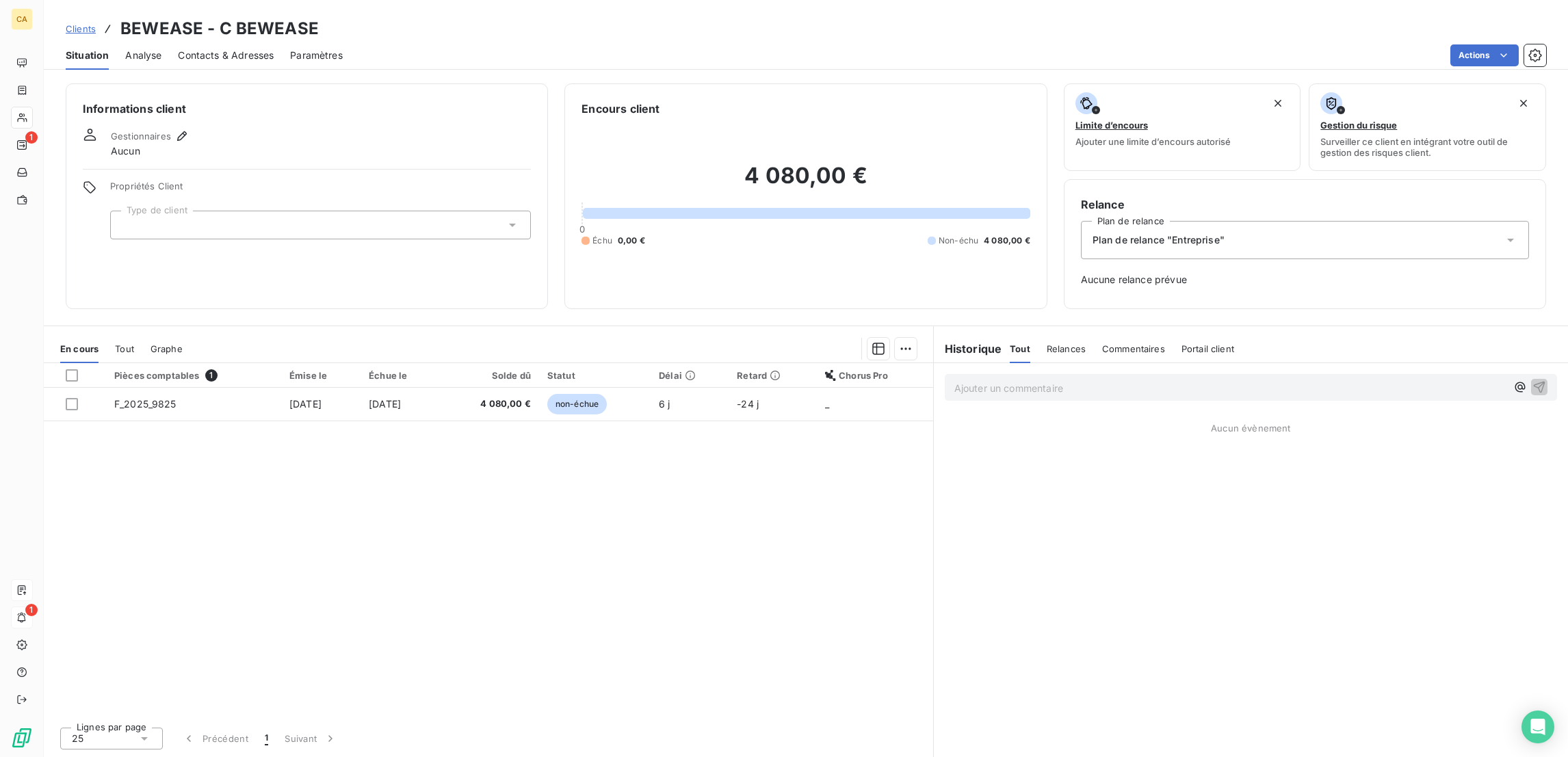
click at [229, 211] on div at bounding box center [320, 225] width 420 height 28
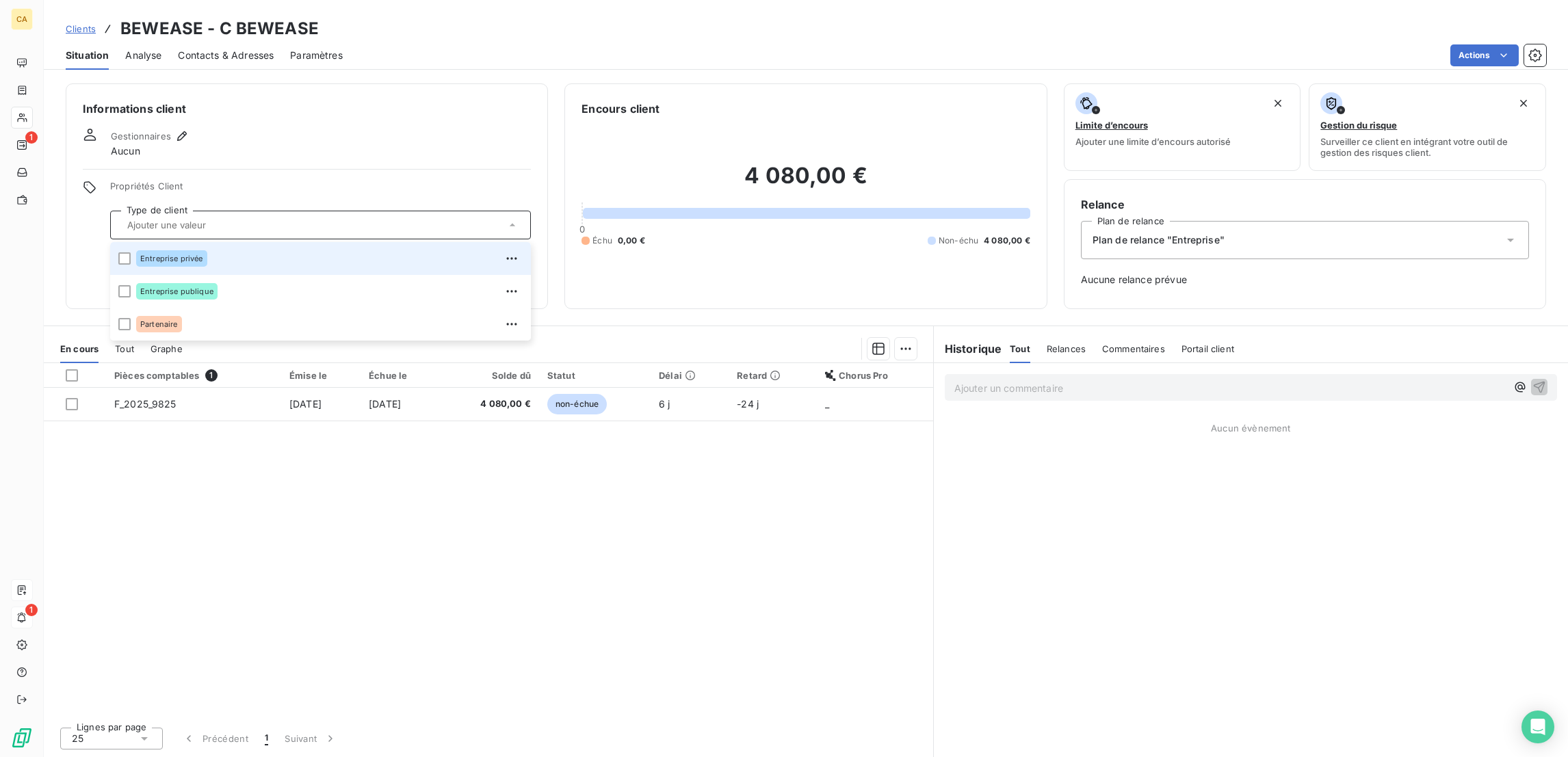
click at [244, 248] on div "Entreprise privée" at bounding box center [329, 259] width 387 height 22
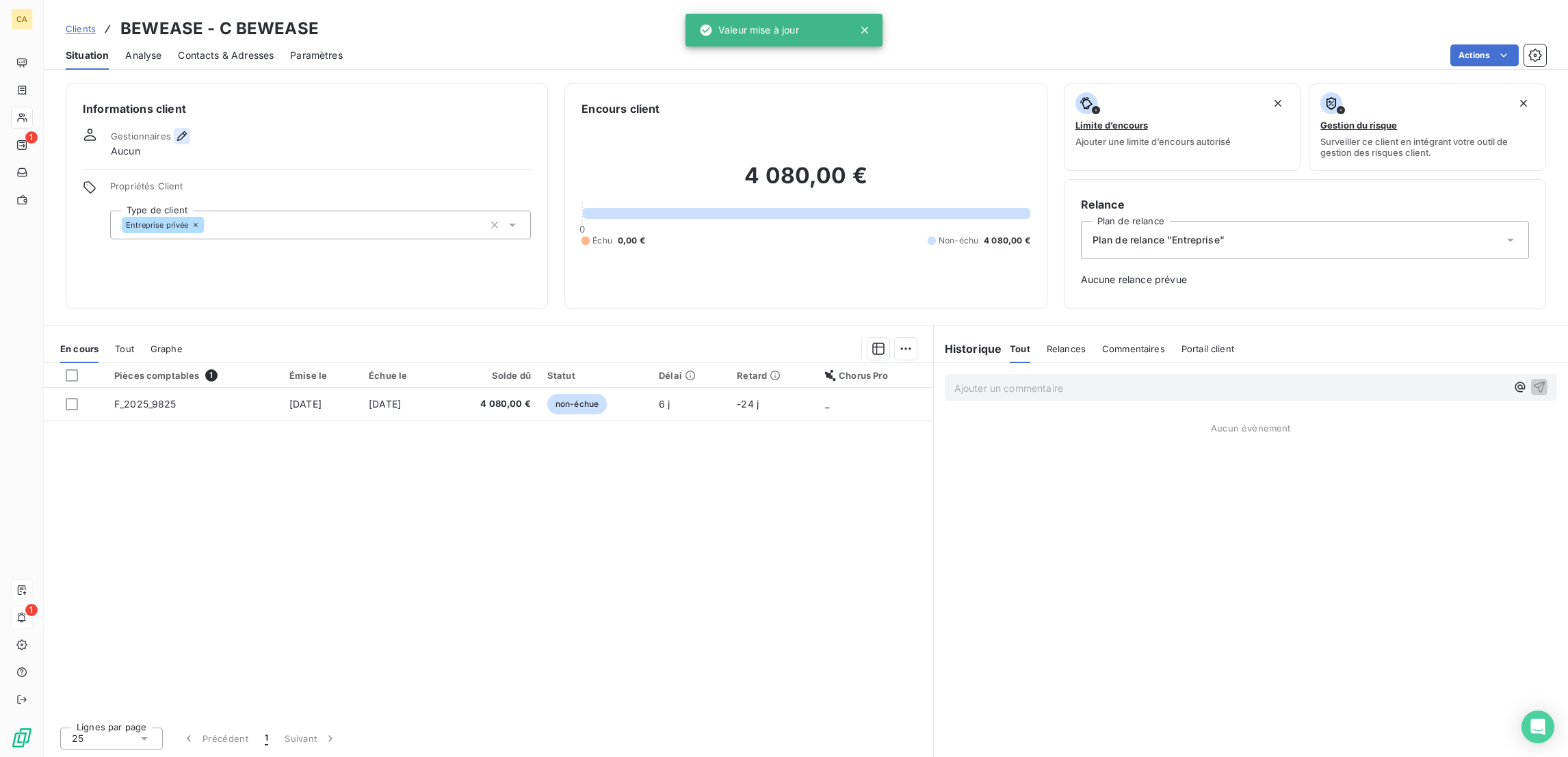
click at [175, 129] on icon "button" at bounding box center [181, 135] width 13 height 13
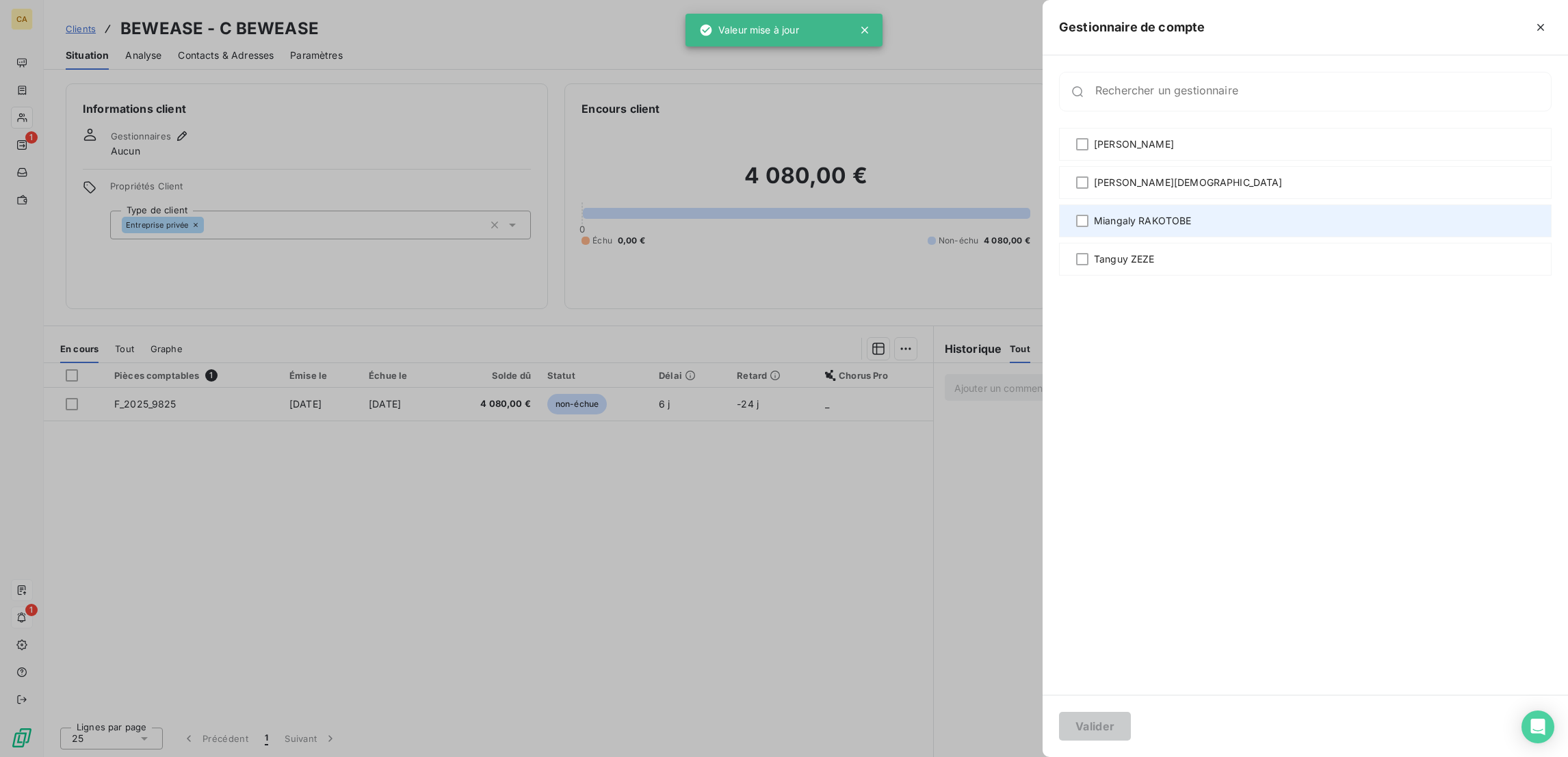
click at [1192, 214] on span "Miangaly RAKOTOBE" at bounding box center [1142, 220] width 98 height 13
click at [1131, 725] on button "Valider" at bounding box center [1094, 726] width 72 height 28
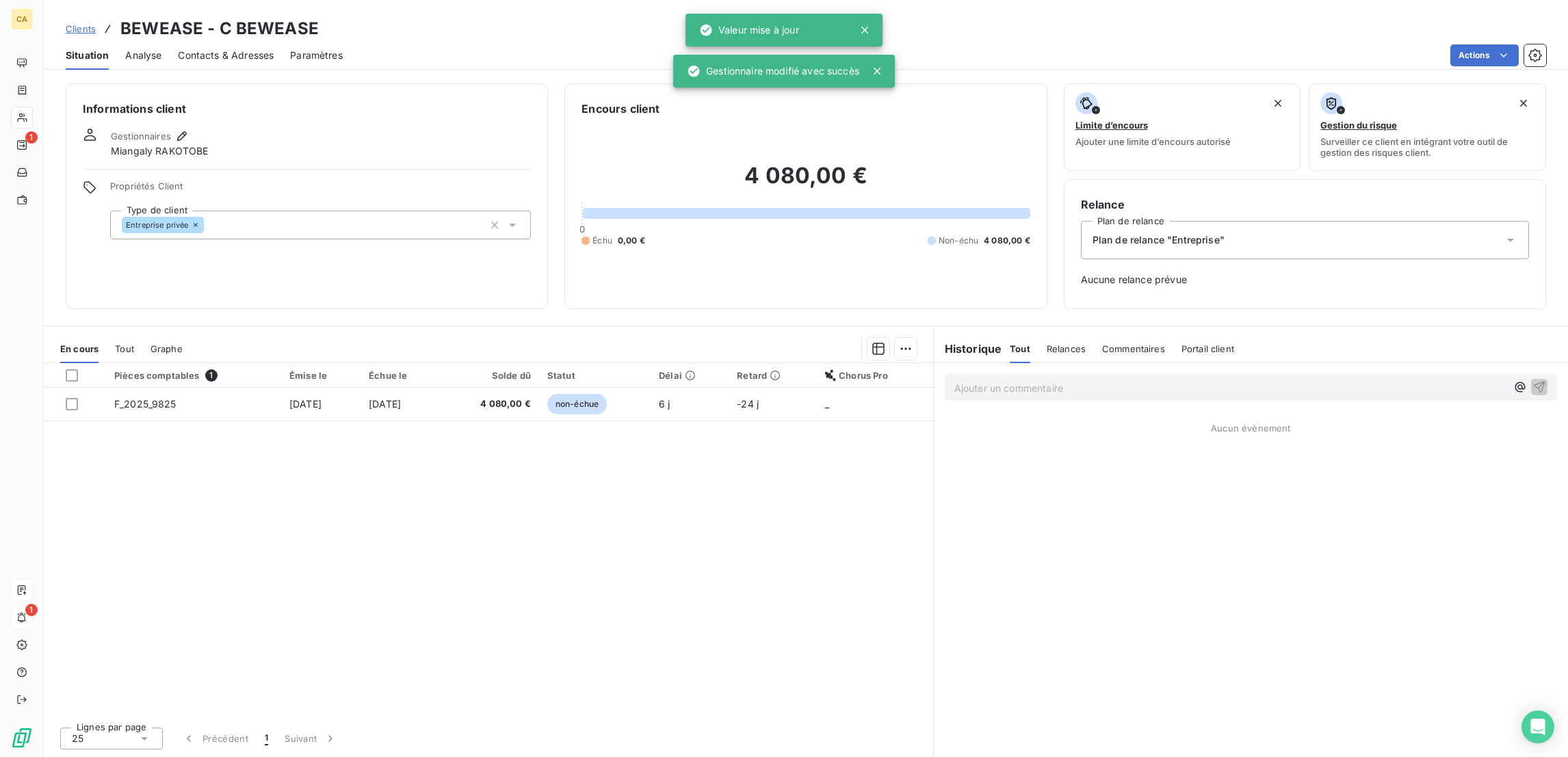
click at [204, 49] on span "Contacts & Adresses" at bounding box center [226, 55] width 96 height 13
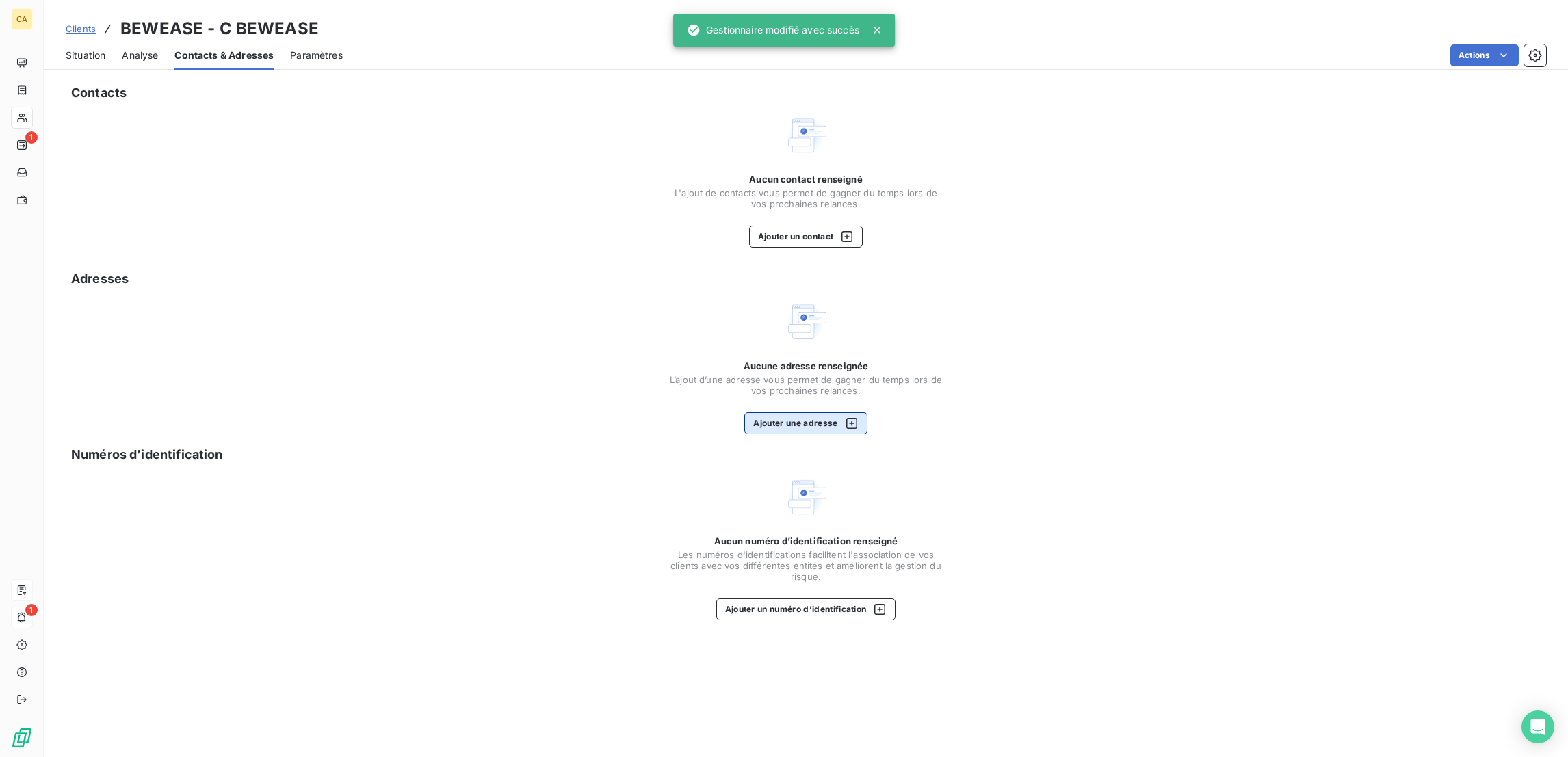
click at [756, 412] on button "Ajouter une adresse" at bounding box center [805, 423] width 123 height 22
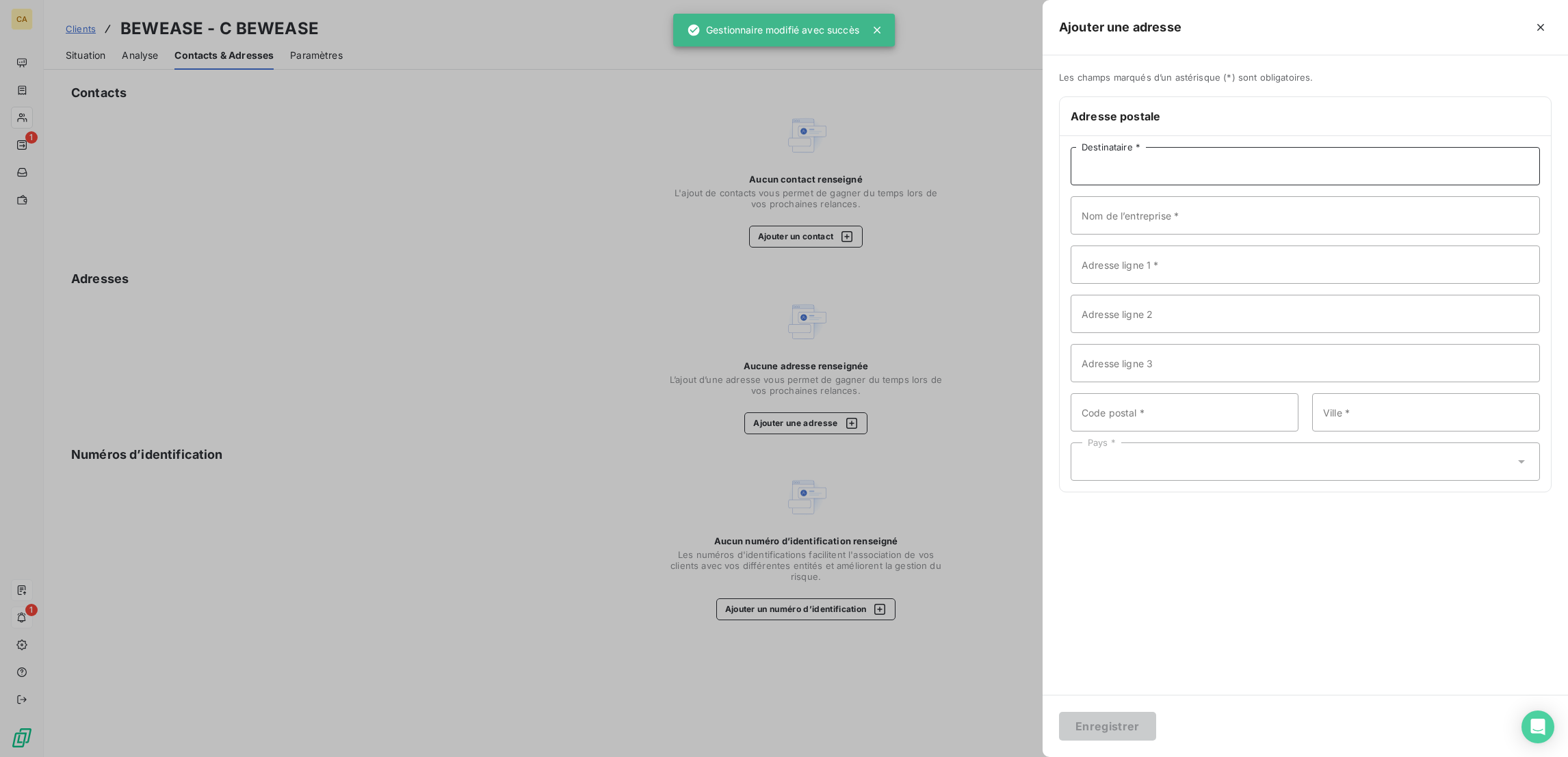
click at [1326, 147] on input "Destinataire *" at bounding box center [1305, 165] width 469 height 38
paste input "BEWEASE"
type input "BEWEASE"
paste input "BEWEASE"
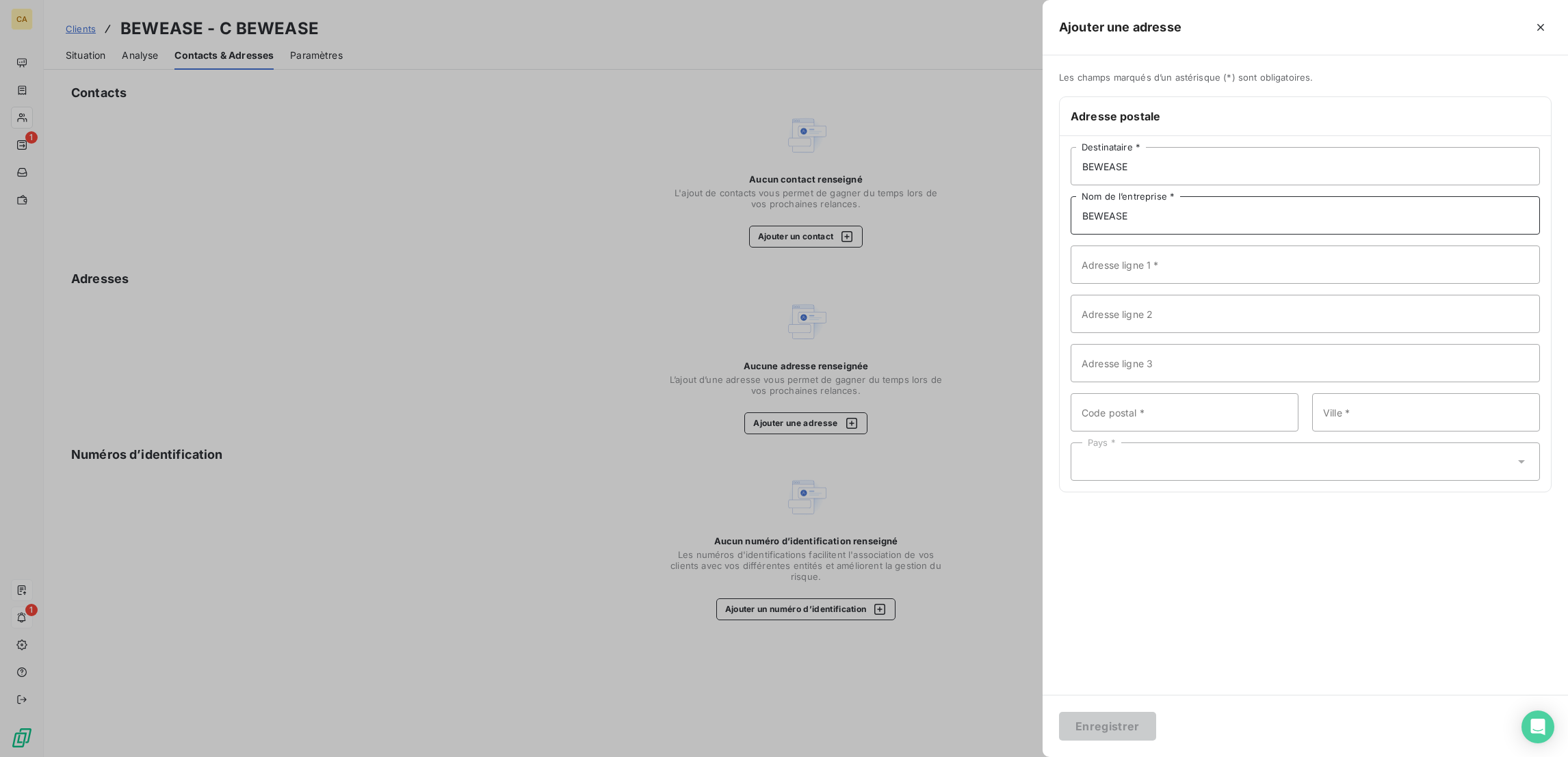
type input "BEWEASE"
paste input "30 Av. de Canteranne"
type input "30 Av. de Canteranne"
type input "33600"
type input "PESSAC"
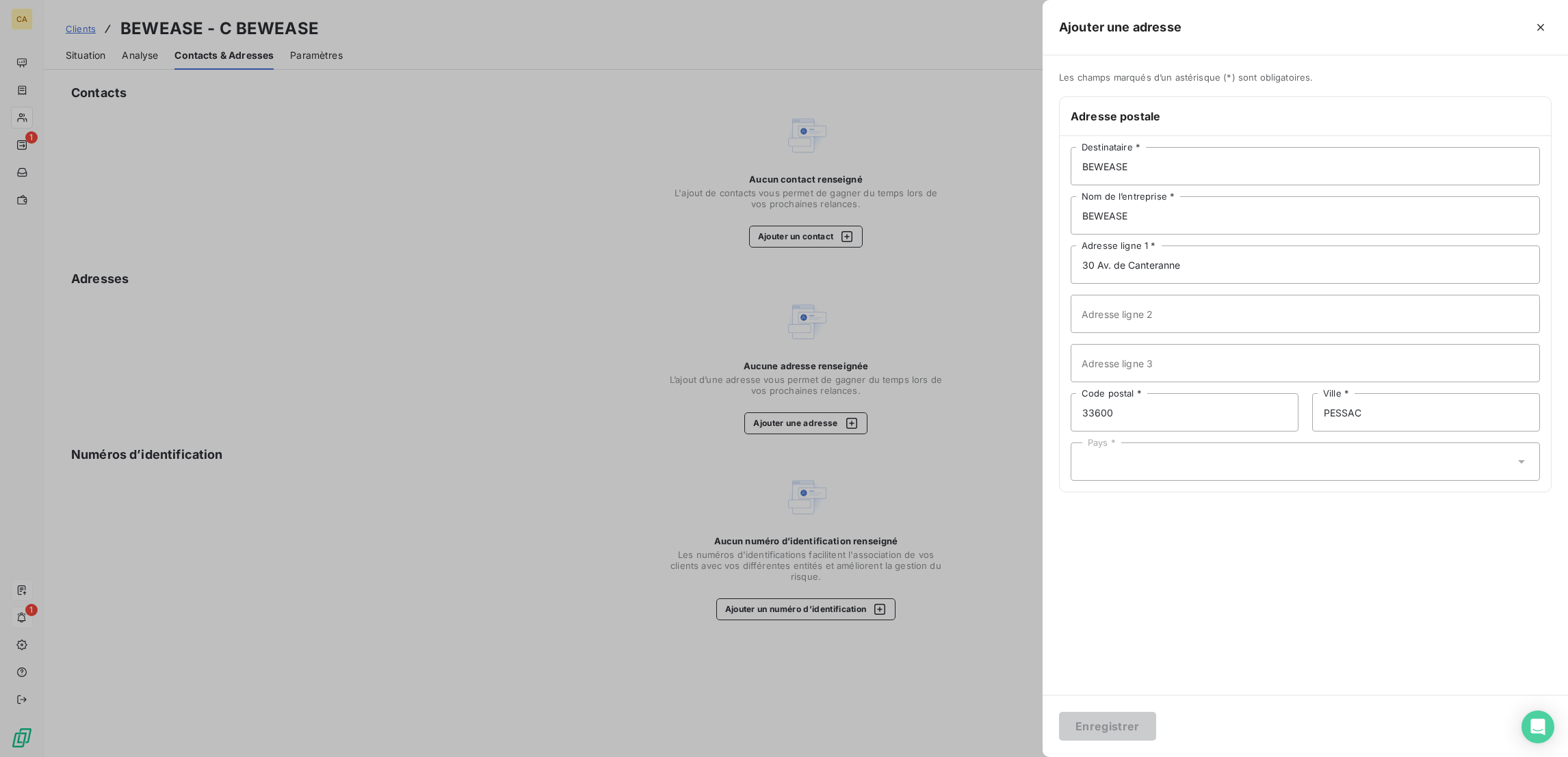
click at [1229, 434] on div "BEWEASE Destinataire * BEWEASE Nom de l’entreprise * 30 Av. de Canteranne Adres…" at bounding box center [1305, 314] width 492 height 355
click at [1238, 393] on input "33600" at bounding box center [1184, 411] width 228 height 38
click at [1246, 442] on div "Pays *" at bounding box center [1305, 461] width 469 height 38
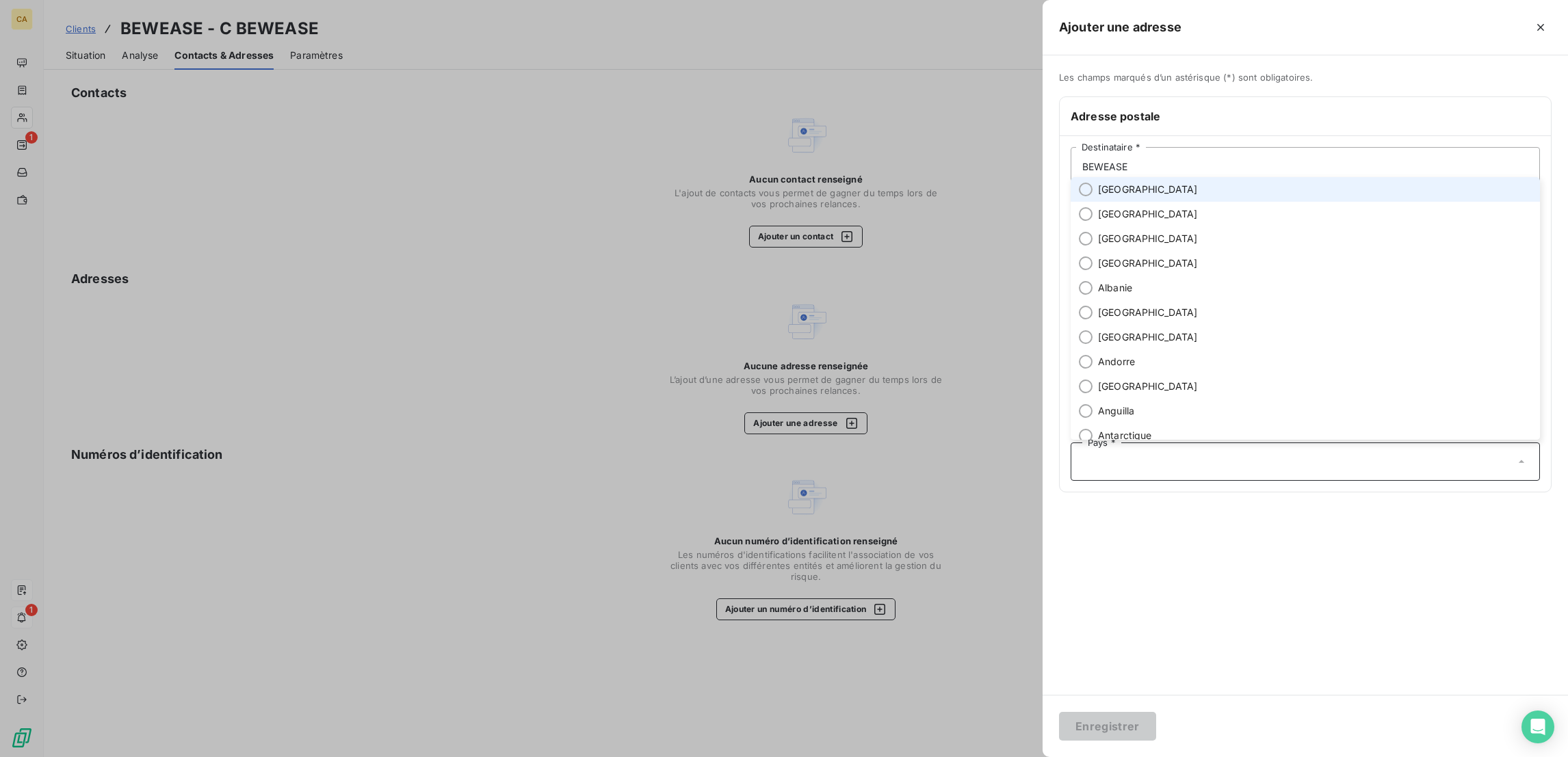
click at [1197, 196] on span "France" at bounding box center [1148, 188] width 100 height 13
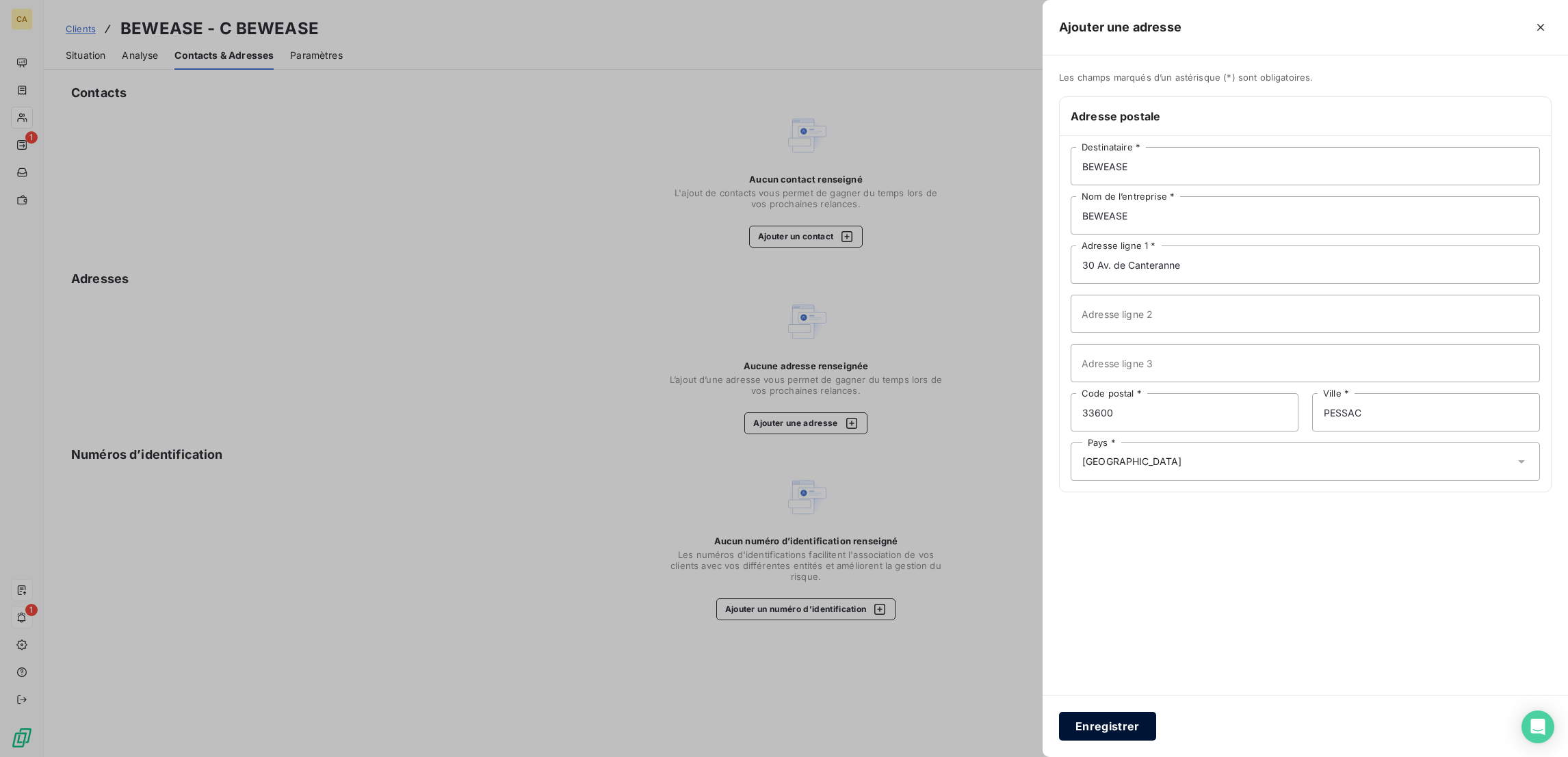
click at [1156, 718] on button "Enregistrer" at bounding box center [1107, 726] width 97 height 28
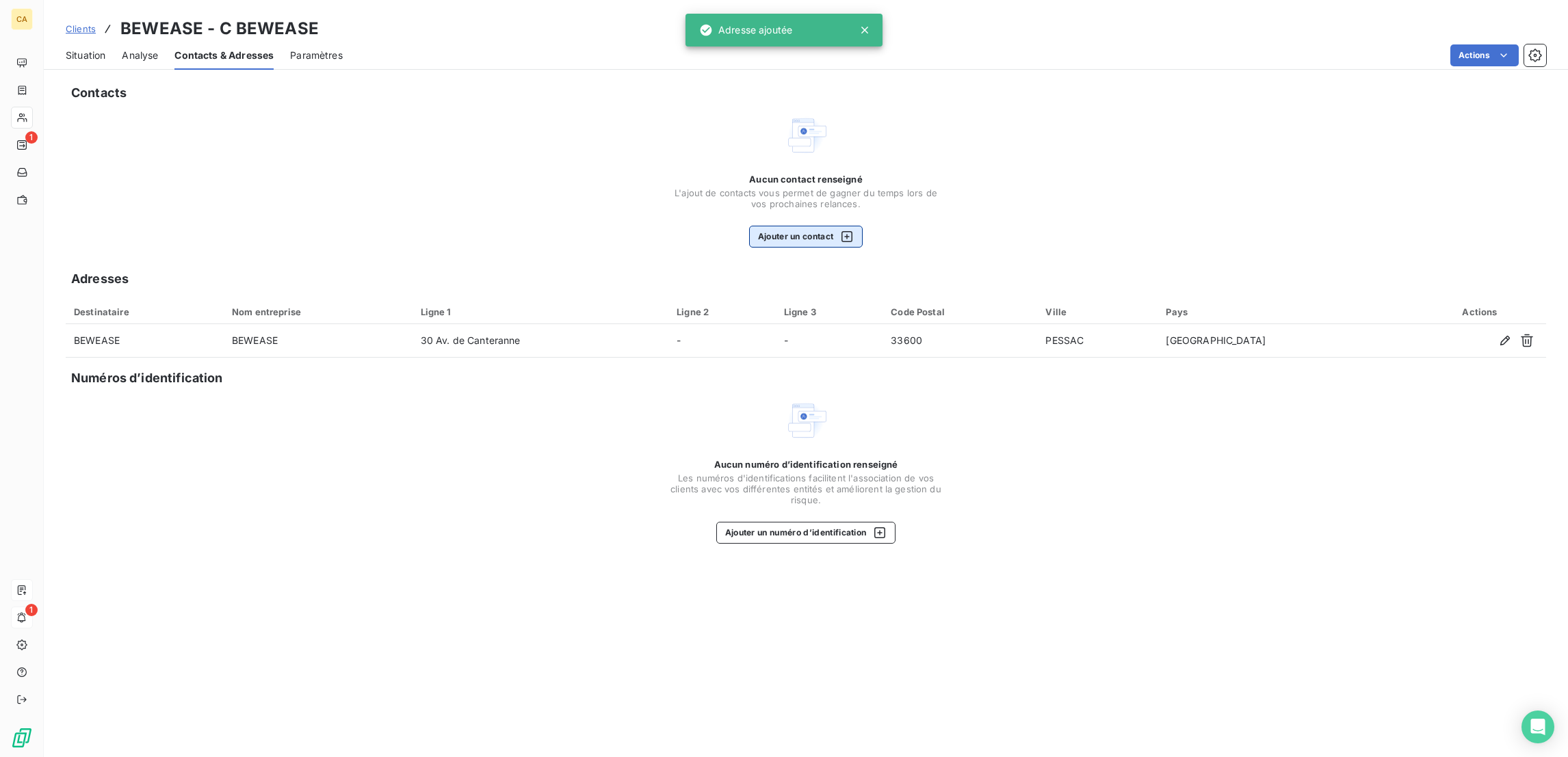
click at [788, 226] on button "Ajouter un contact" at bounding box center [806, 236] width 115 height 22
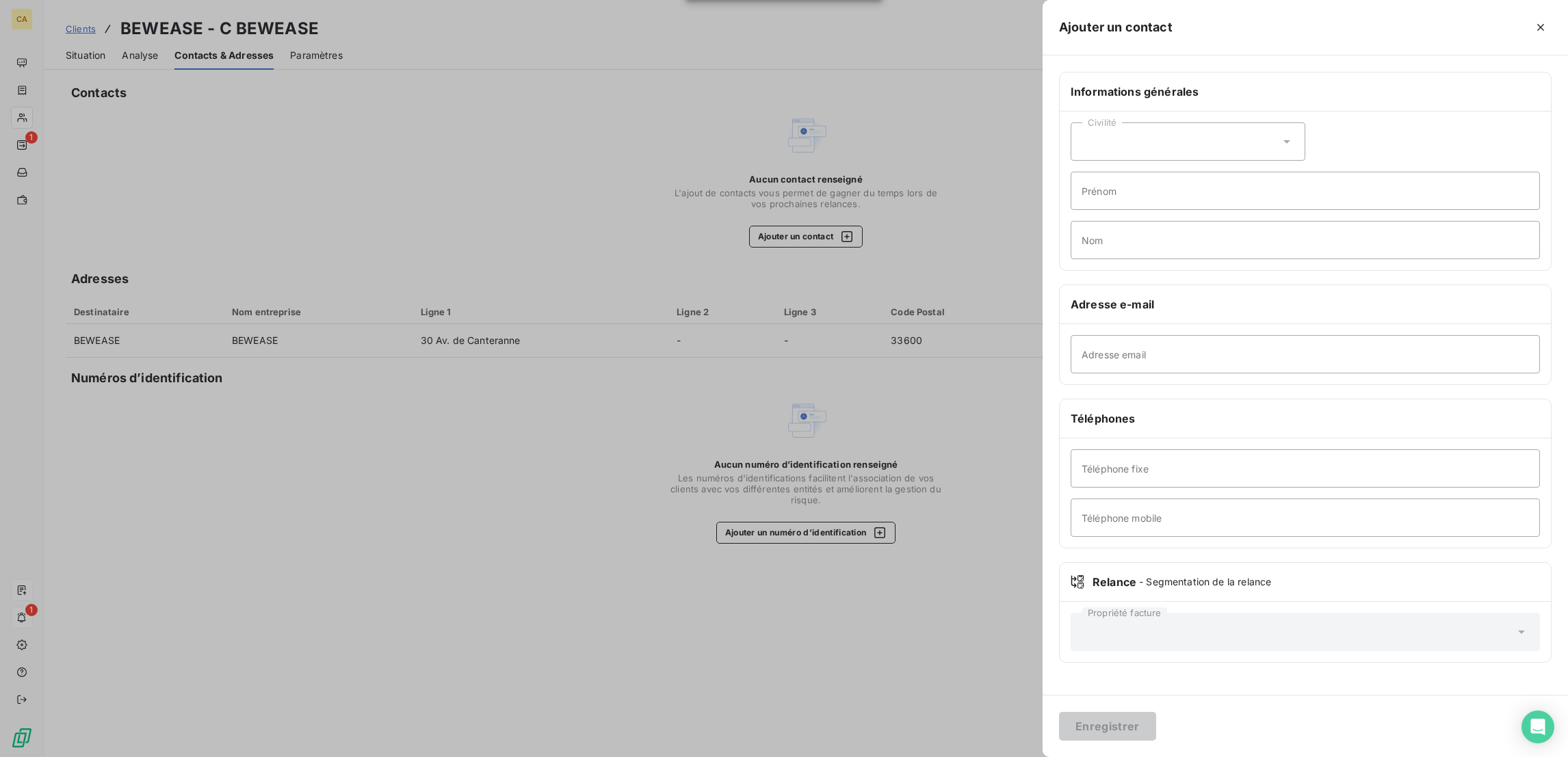
click at [1316, 324] on div "Adresse email" at bounding box center [1305, 355] width 492 height 60
click at [1296, 222] on input "Nom" at bounding box center [1305, 240] width 469 height 38
click at [1284, 171] on input "Prénom" at bounding box center [1305, 190] width 469 height 38
type input "COMPTA"
click at [1352, 339] on div "Informations générales Civilité COMPTA Prénom Nom Adresse e-mail Adresse email …" at bounding box center [1305, 375] width 525 height 607
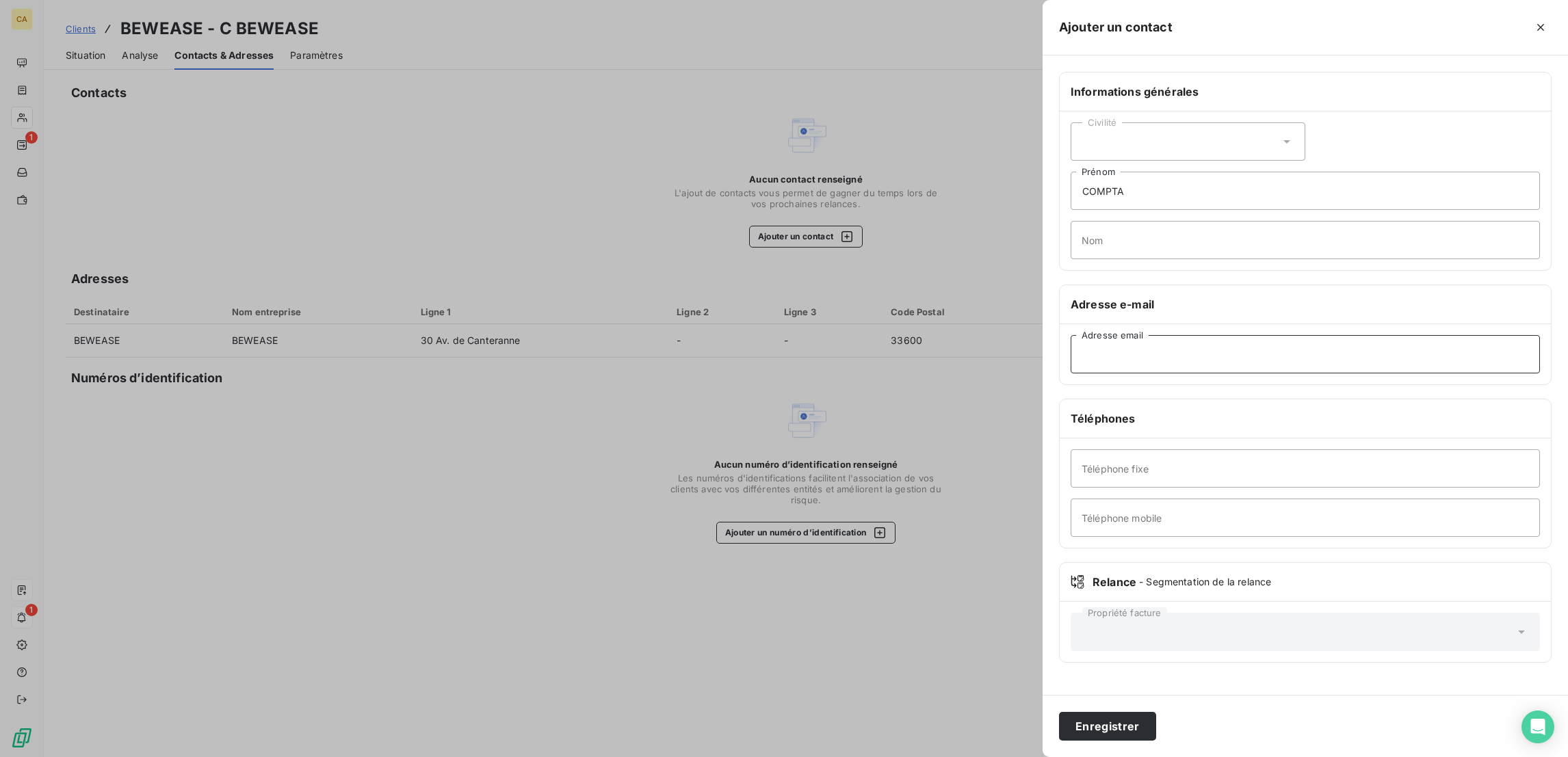
click at [1355, 335] on input "Adresse email" at bounding box center [1305, 354] width 469 height 38
paste input "compta@bewease.fr"
type input "compta@bewease.fr"
click at [1247, 702] on div "Enregistrer" at bounding box center [1305, 726] width 525 height 62
click at [1156, 722] on button "Enregistrer" at bounding box center [1107, 726] width 97 height 28
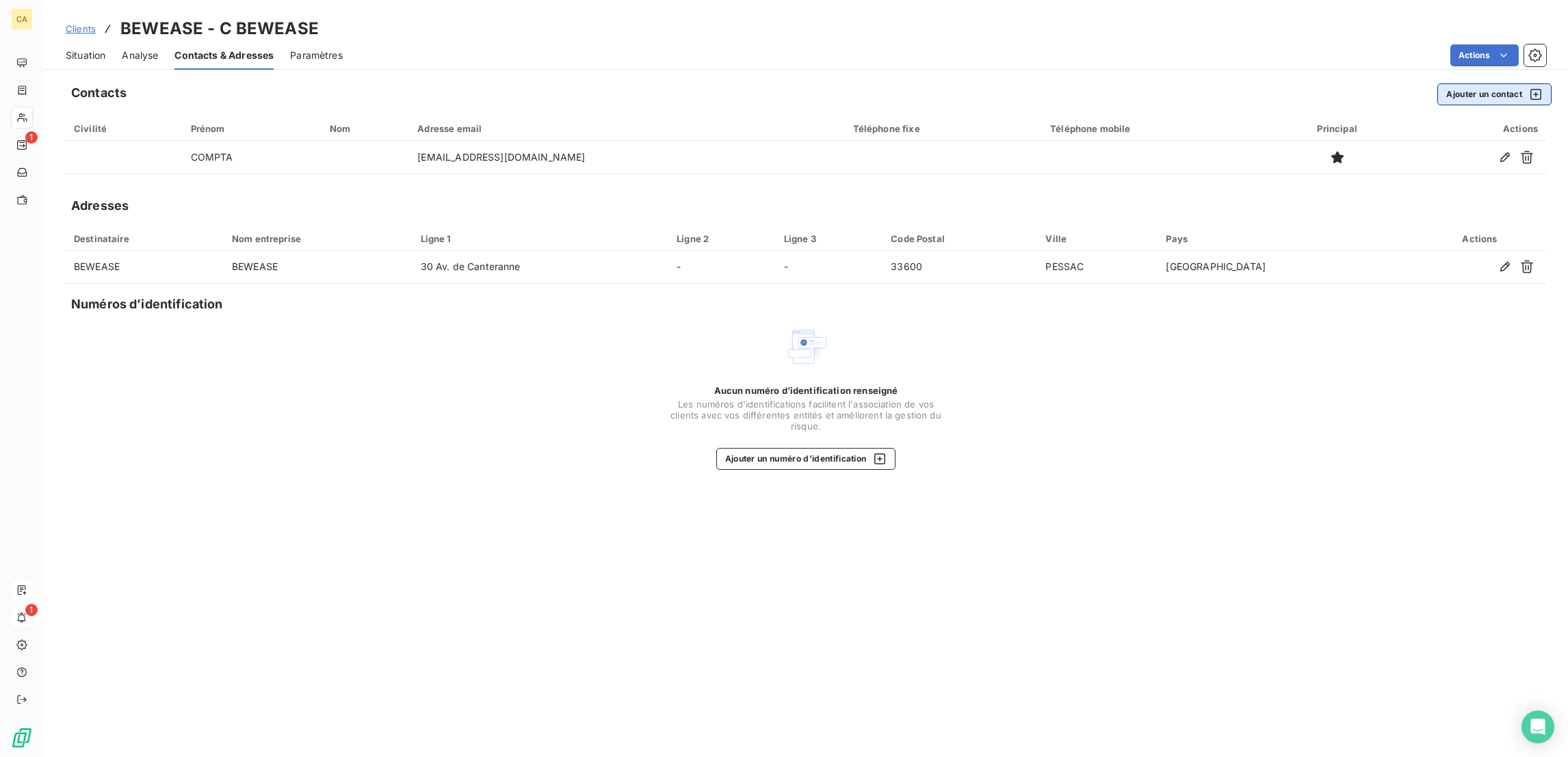
click at [1500, 84] on button "Ajouter un contact" at bounding box center [1494, 94] width 115 height 22
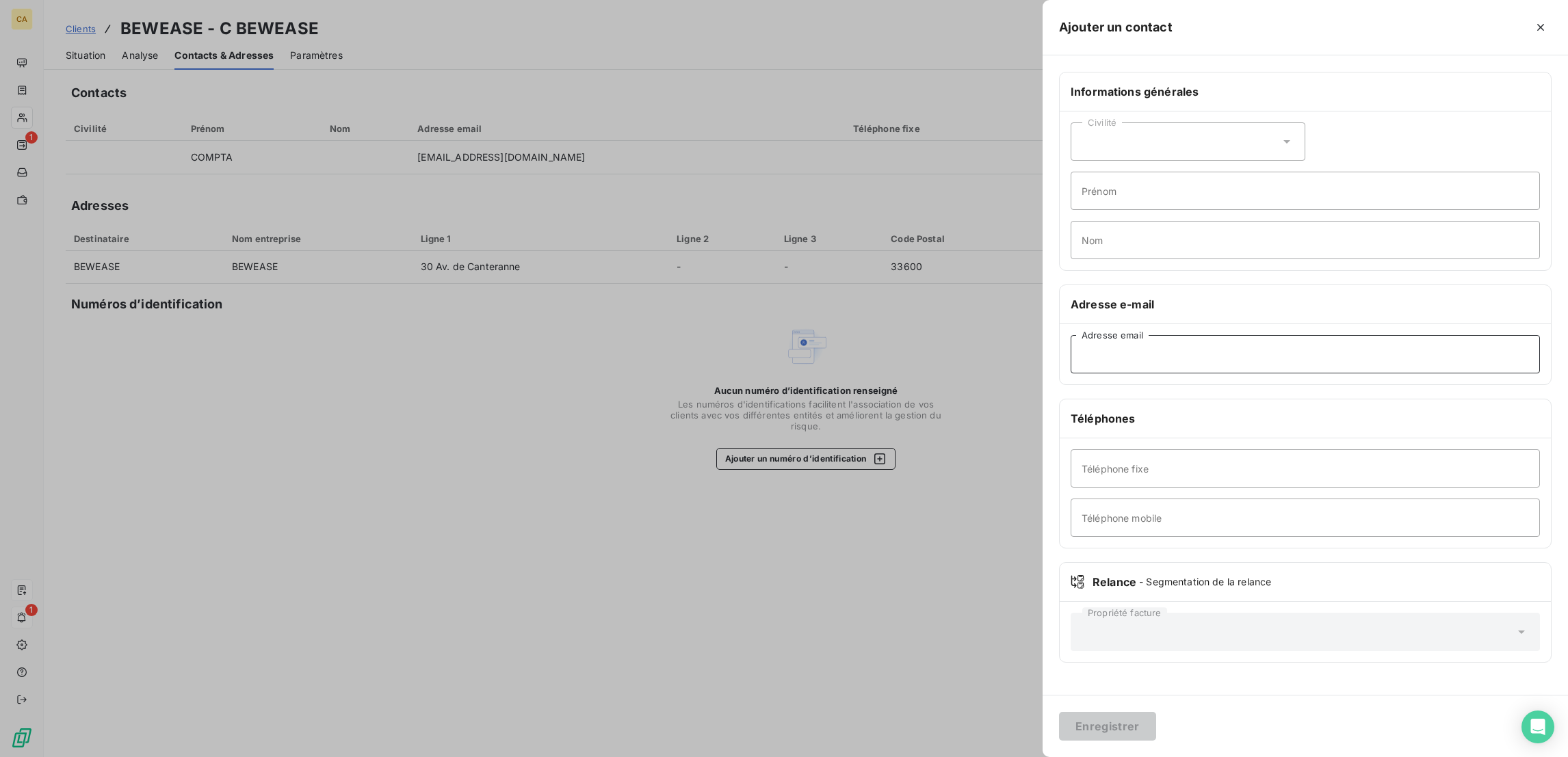
click at [1251, 335] on input "Adresse email" at bounding box center [1305, 354] width 469 height 38
paste input "maxence.harlaut@bewease.fr"
type input "maxence.harlaut@bewease.fr"
click at [1251, 135] on div "Civilité" at bounding box center [1188, 141] width 235 height 38
click at [1249, 188] on li "Monsieur" at bounding box center [1188, 201] width 235 height 25
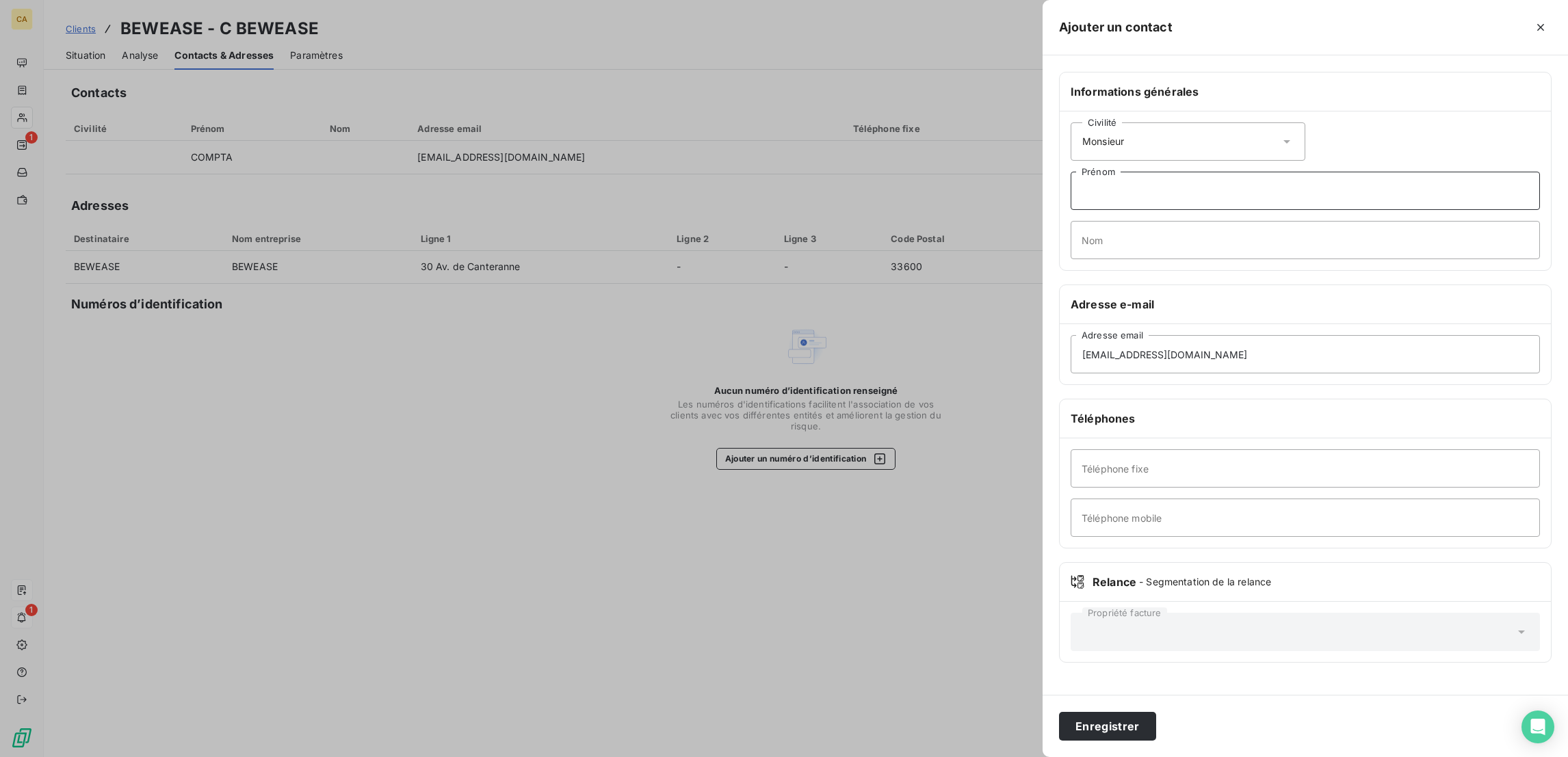
click at [1243, 171] on input "Prénom" at bounding box center [1305, 190] width 469 height 38
type input "MAXENCE"
type input "HARLAUT"
click at [1059, 712] on button "Enregistrer" at bounding box center [1107, 726] width 97 height 28
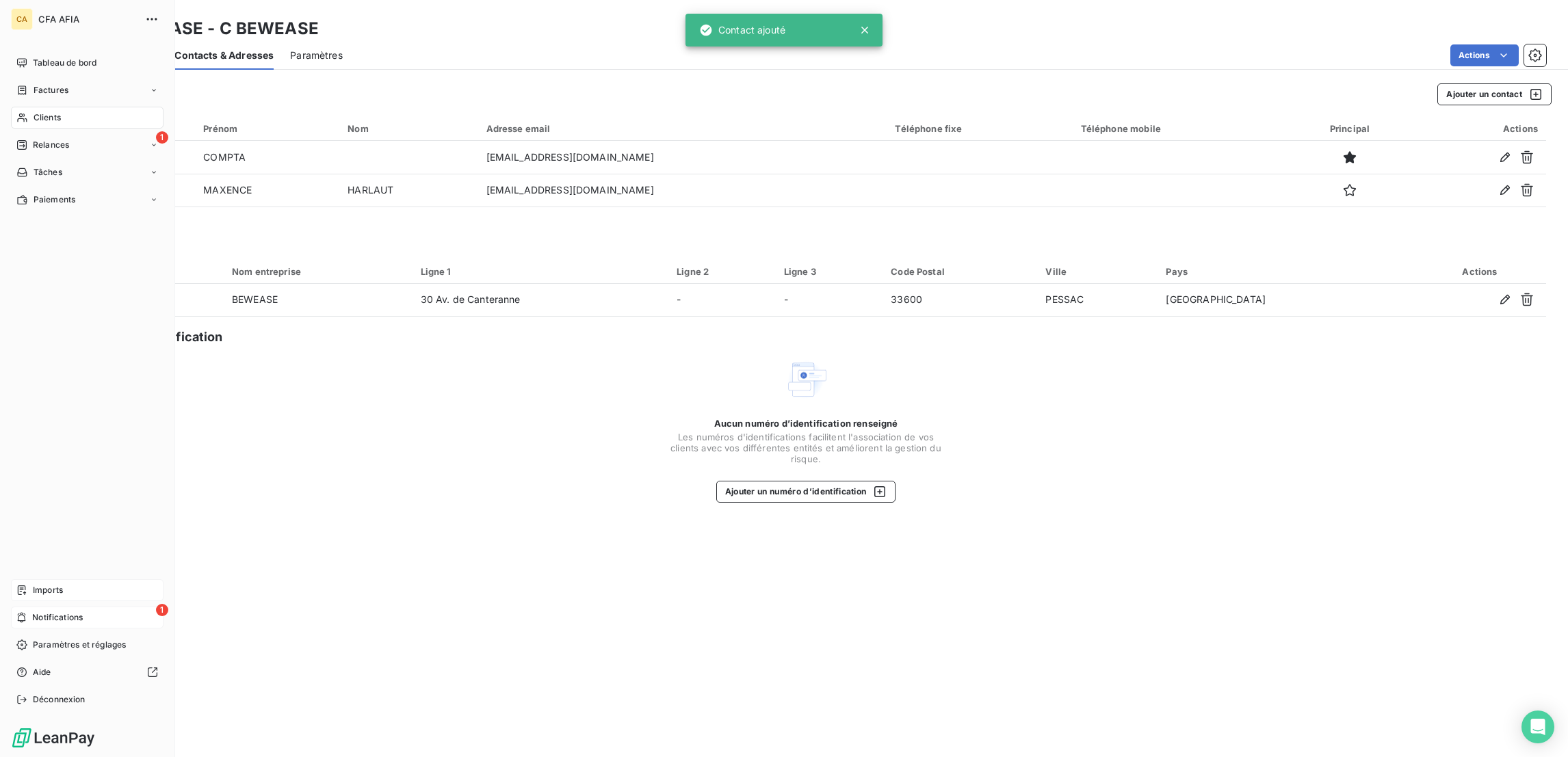
click at [55, 107] on div "Clients" at bounding box center [87, 117] width 153 height 22
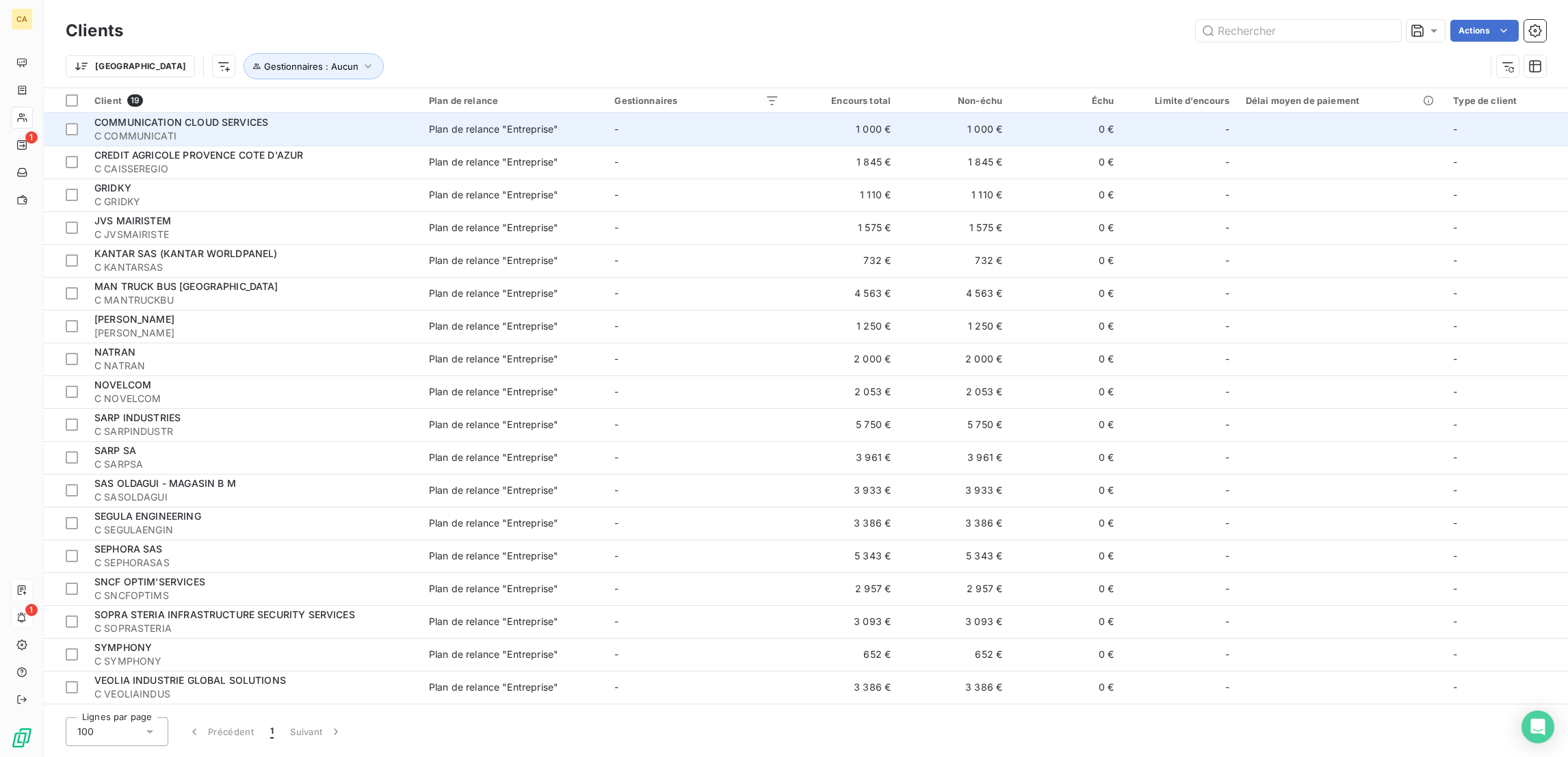
click at [200, 129] on span "C COMMUNICATI" at bounding box center [253, 135] width 318 height 13
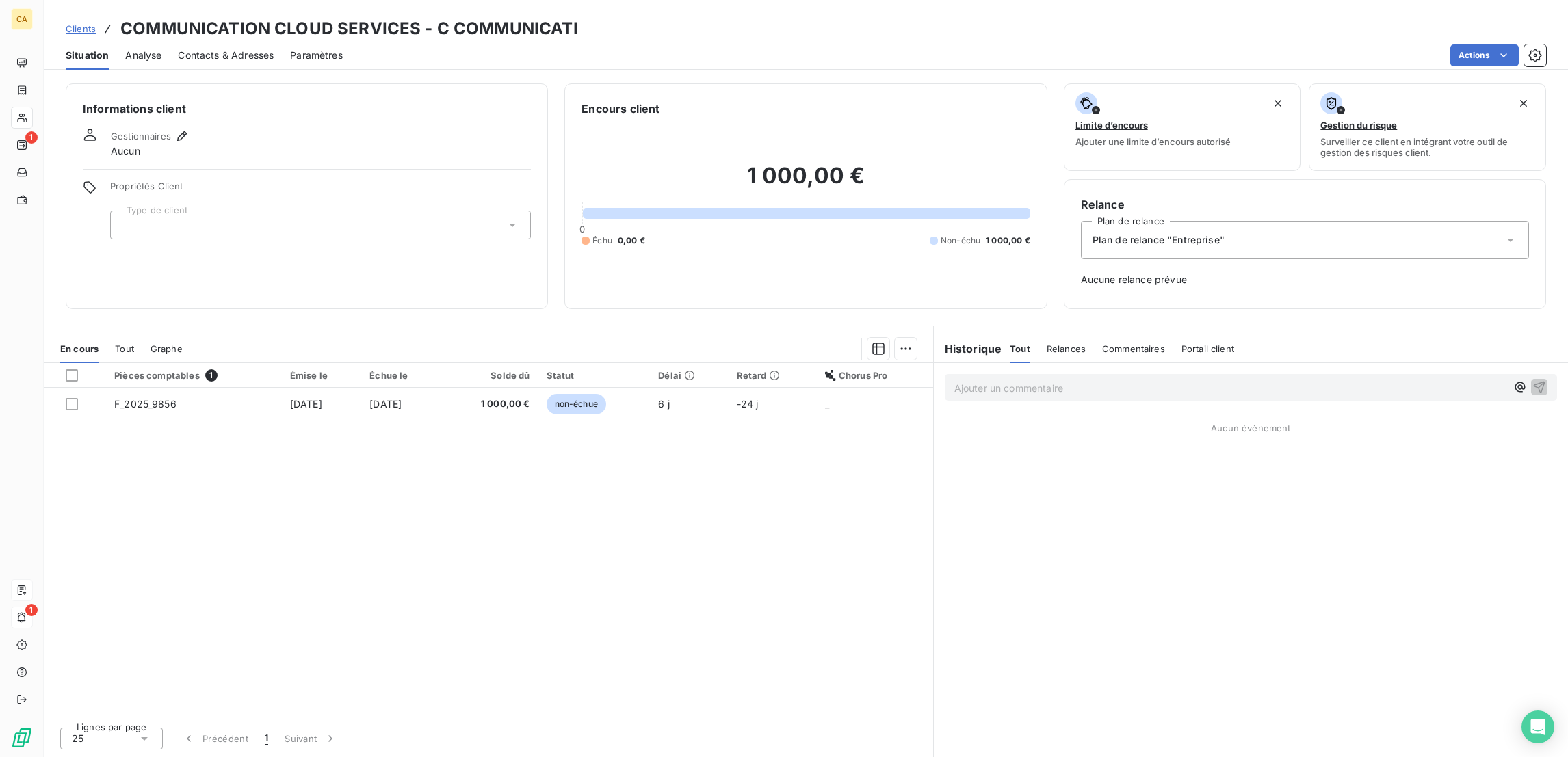
click at [325, 211] on div at bounding box center [320, 225] width 420 height 28
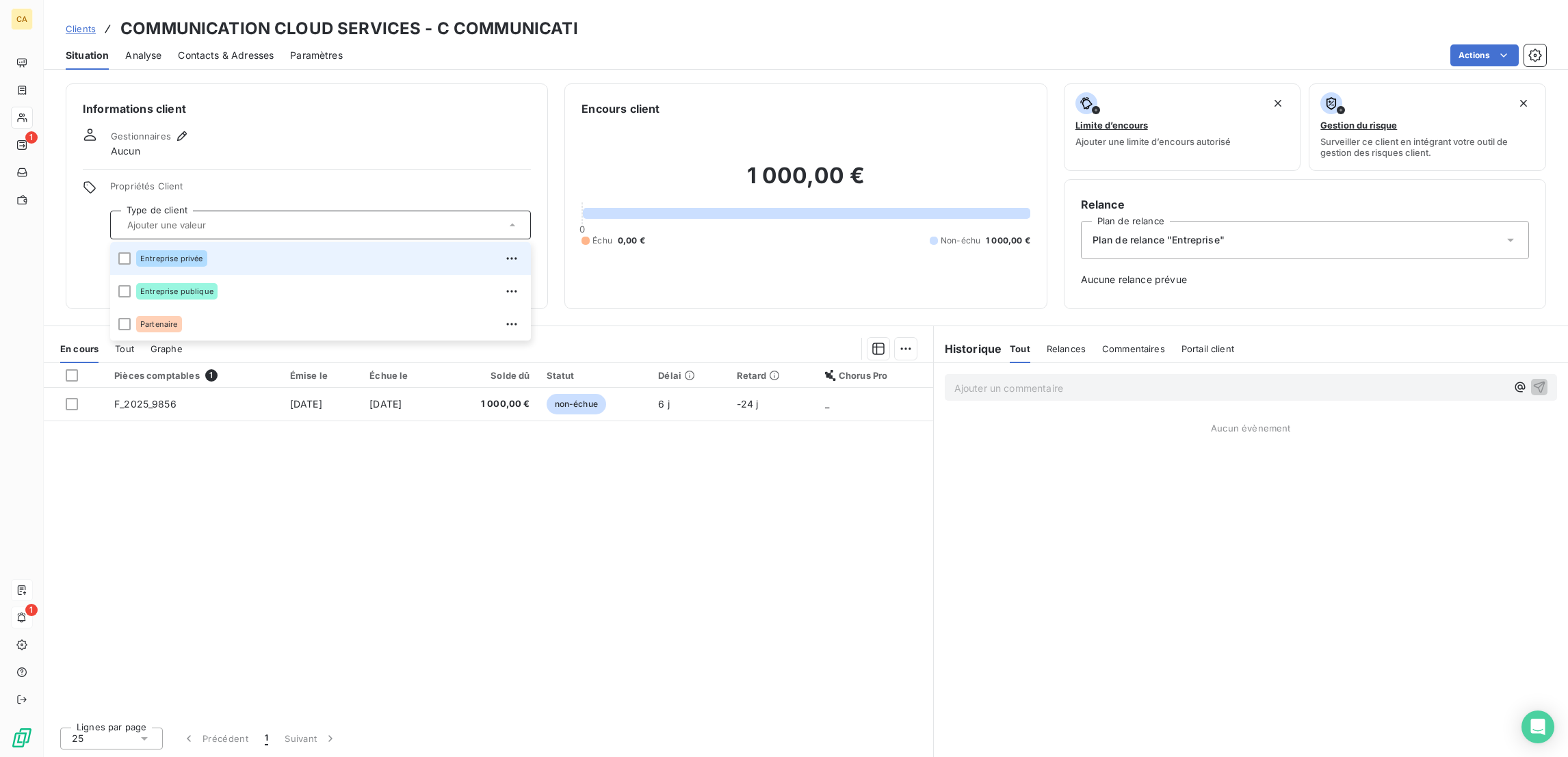
click at [228, 248] on div "Entreprise privée" at bounding box center [329, 259] width 387 height 22
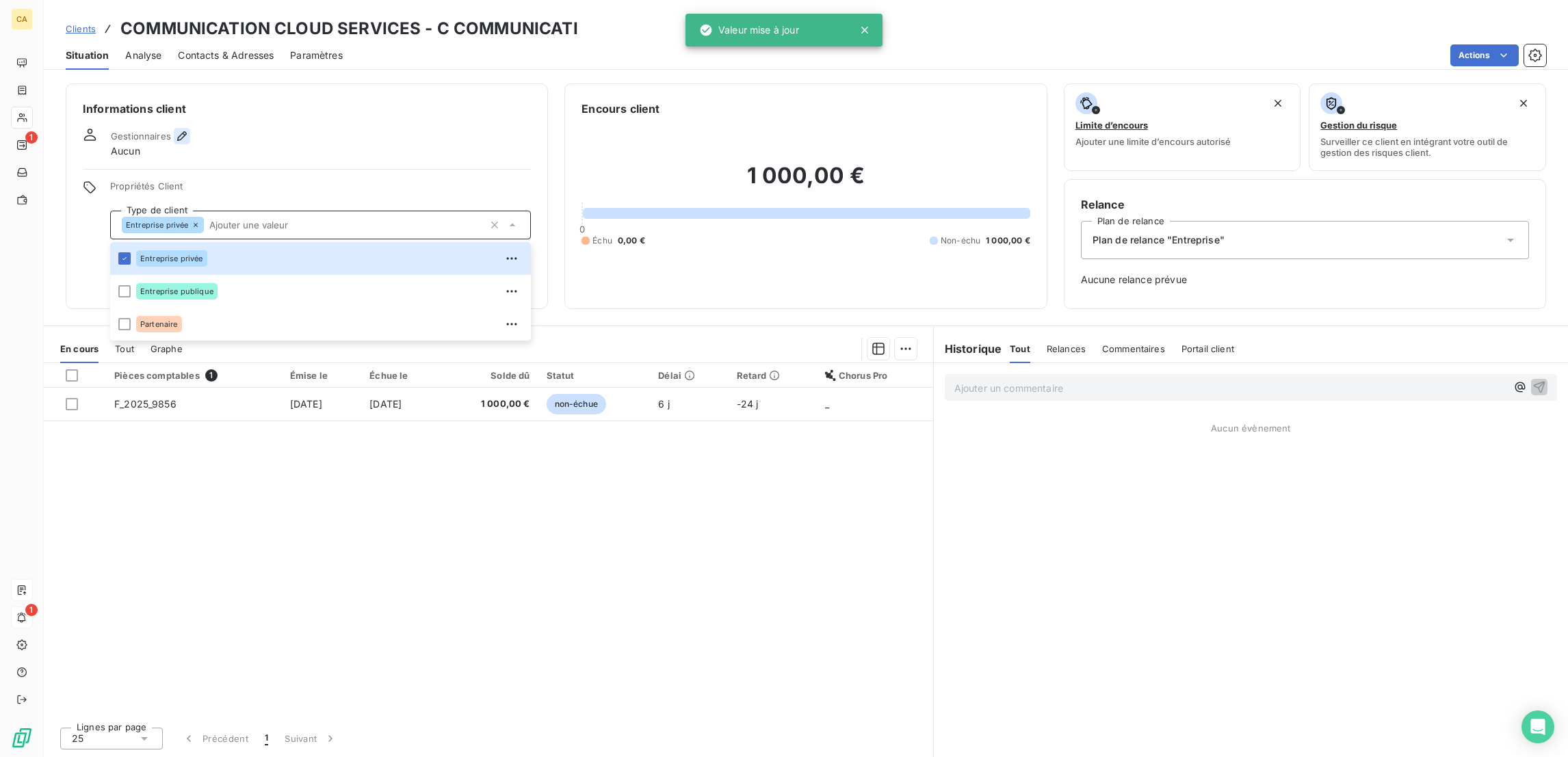
click at [175, 129] on icon "button" at bounding box center [181, 135] width 13 height 13
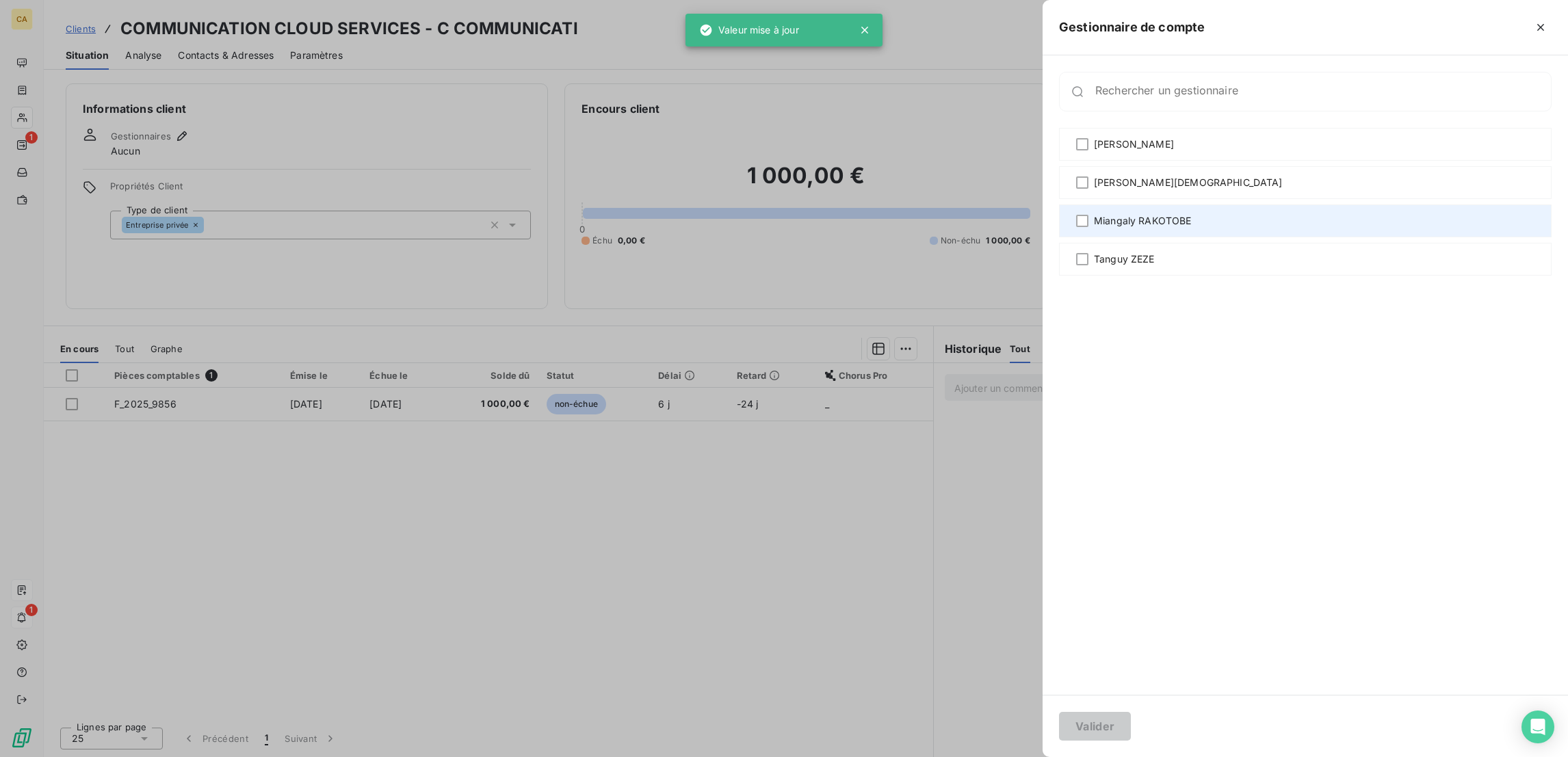
click at [1192, 214] on span "Miangaly RAKOTOBE" at bounding box center [1142, 220] width 98 height 13
click at [1131, 713] on button "Valider" at bounding box center [1094, 726] width 72 height 28
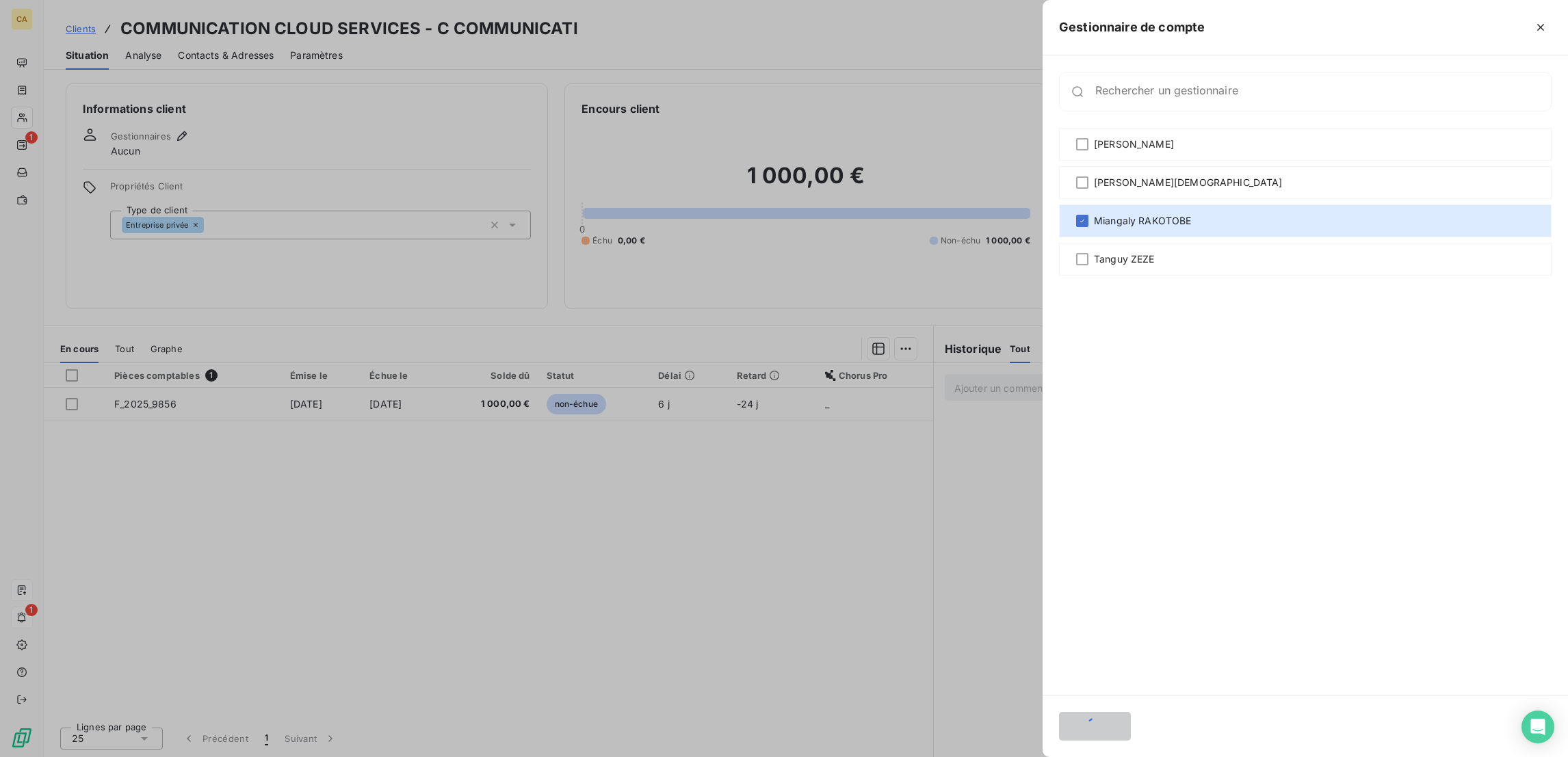
click at [233, 40] on div at bounding box center [784, 378] width 1568 height 757
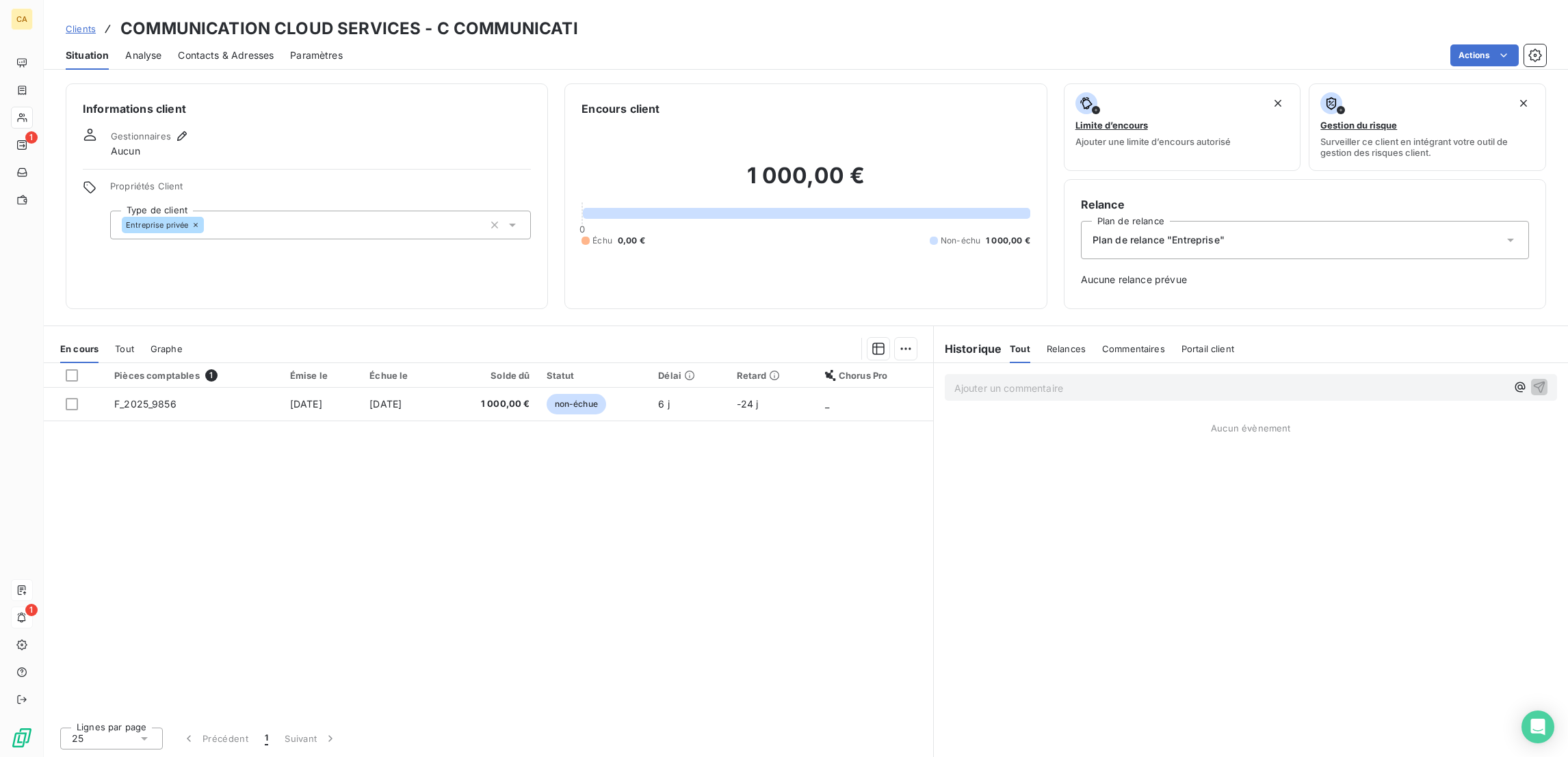
click at [233, 49] on span "Contacts & Adresses" at bounding box center [226, 55] width 96 height 13
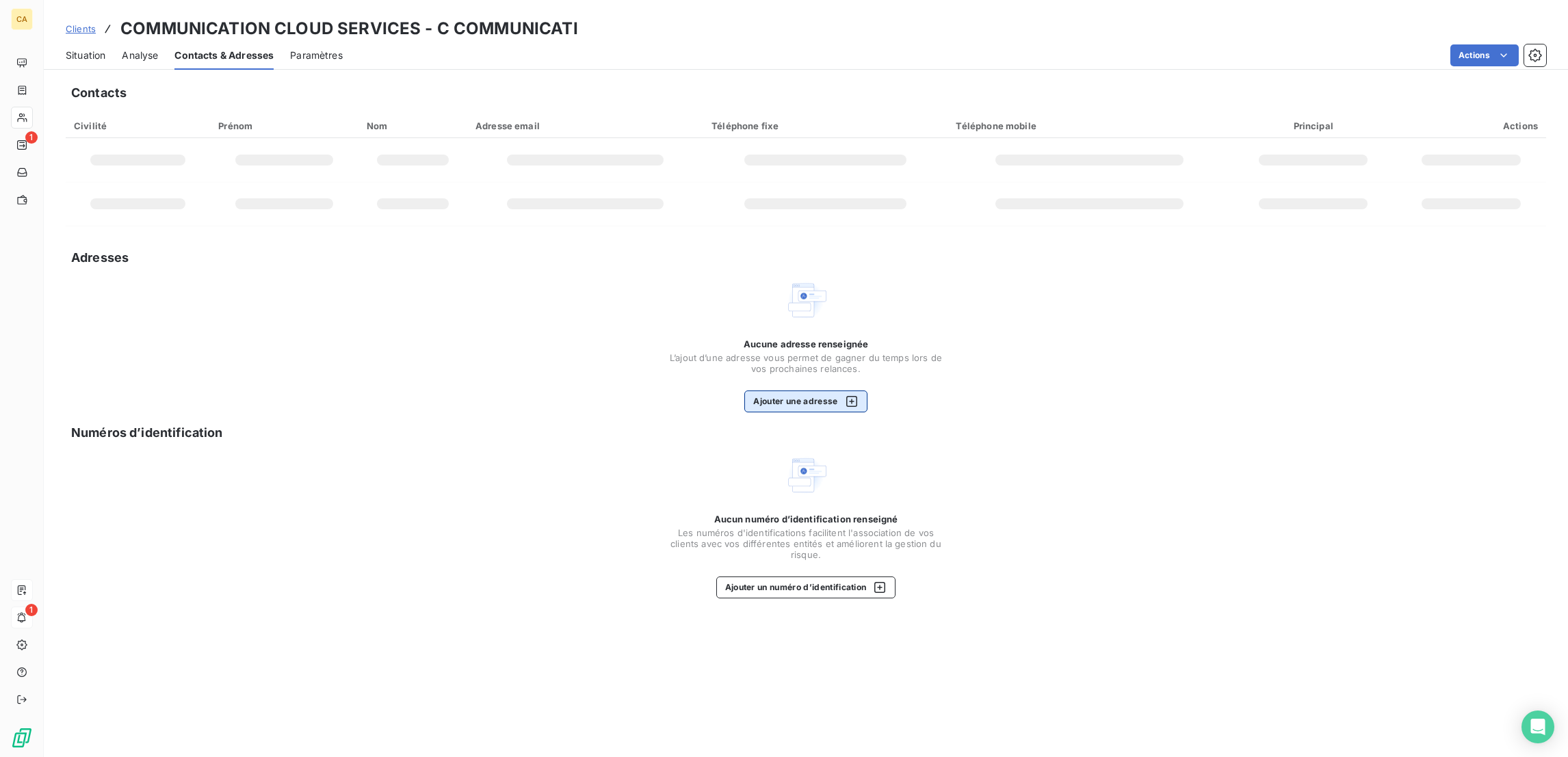
click at [795, 390] on button "Ajouter une adresse" at bounding box center [805, 401] width 123 height 22
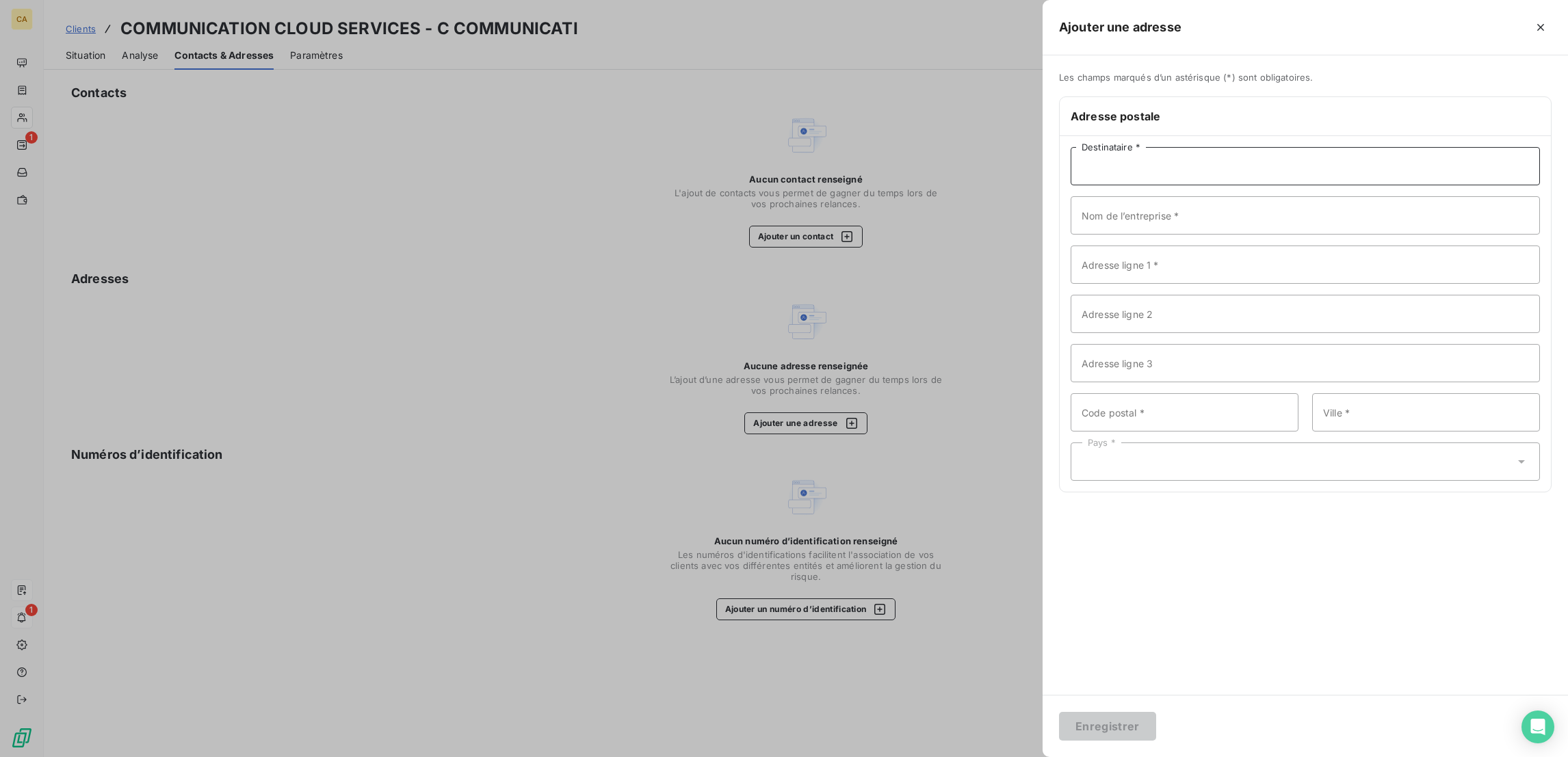
click at [1320, 147] on input "Destinataire *" at bounding box center [1305, 165] width 469 height 38
paste input "COMMUNICATION & CLOUD SERVICES"
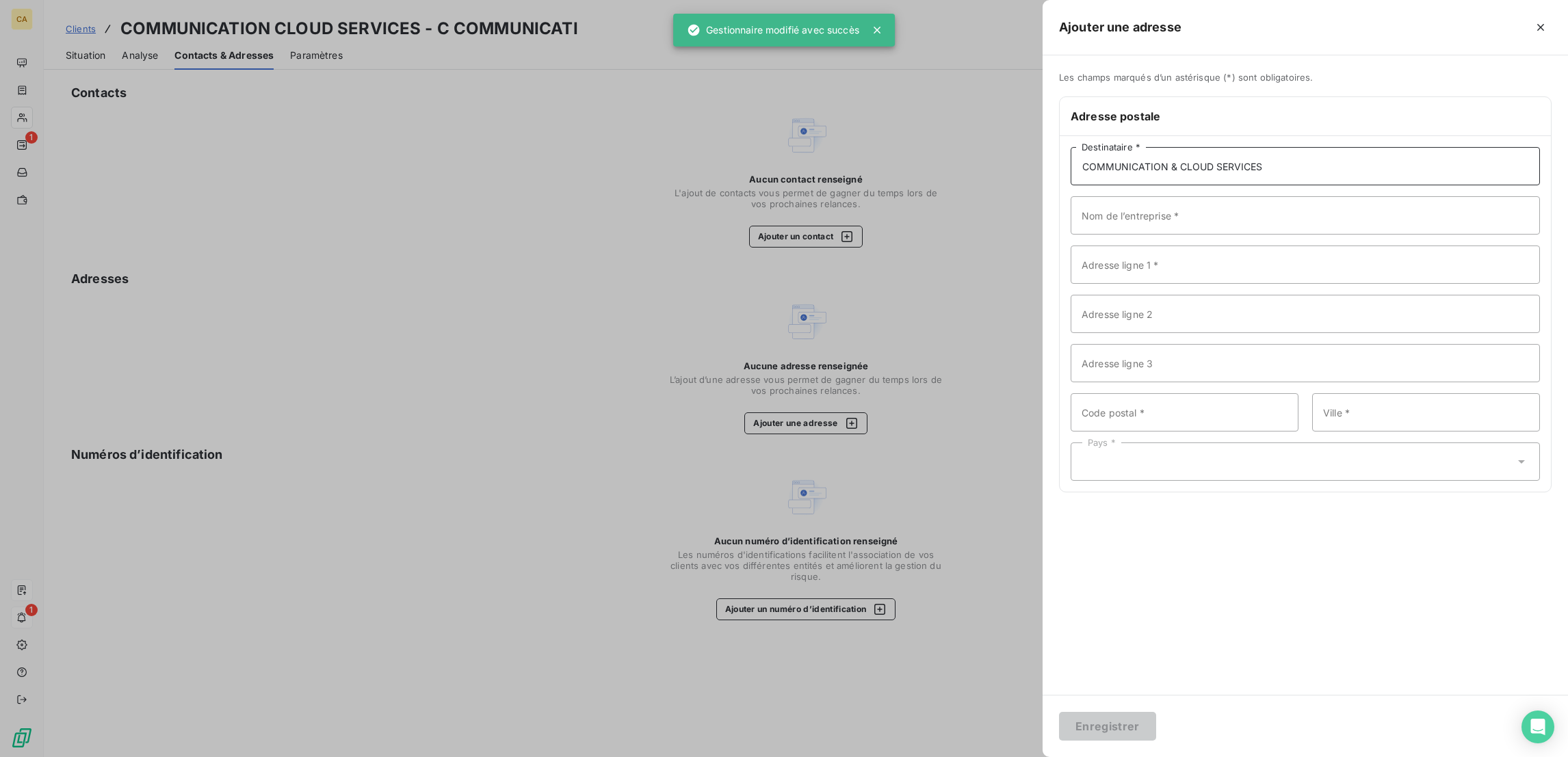
type input "COMMUNICATION & CLOUD SERVICES"
paste input "COMMUNICATION & CLOUD SERVICES"
type input "COMMUNICATION & CLOUD SERVICES"
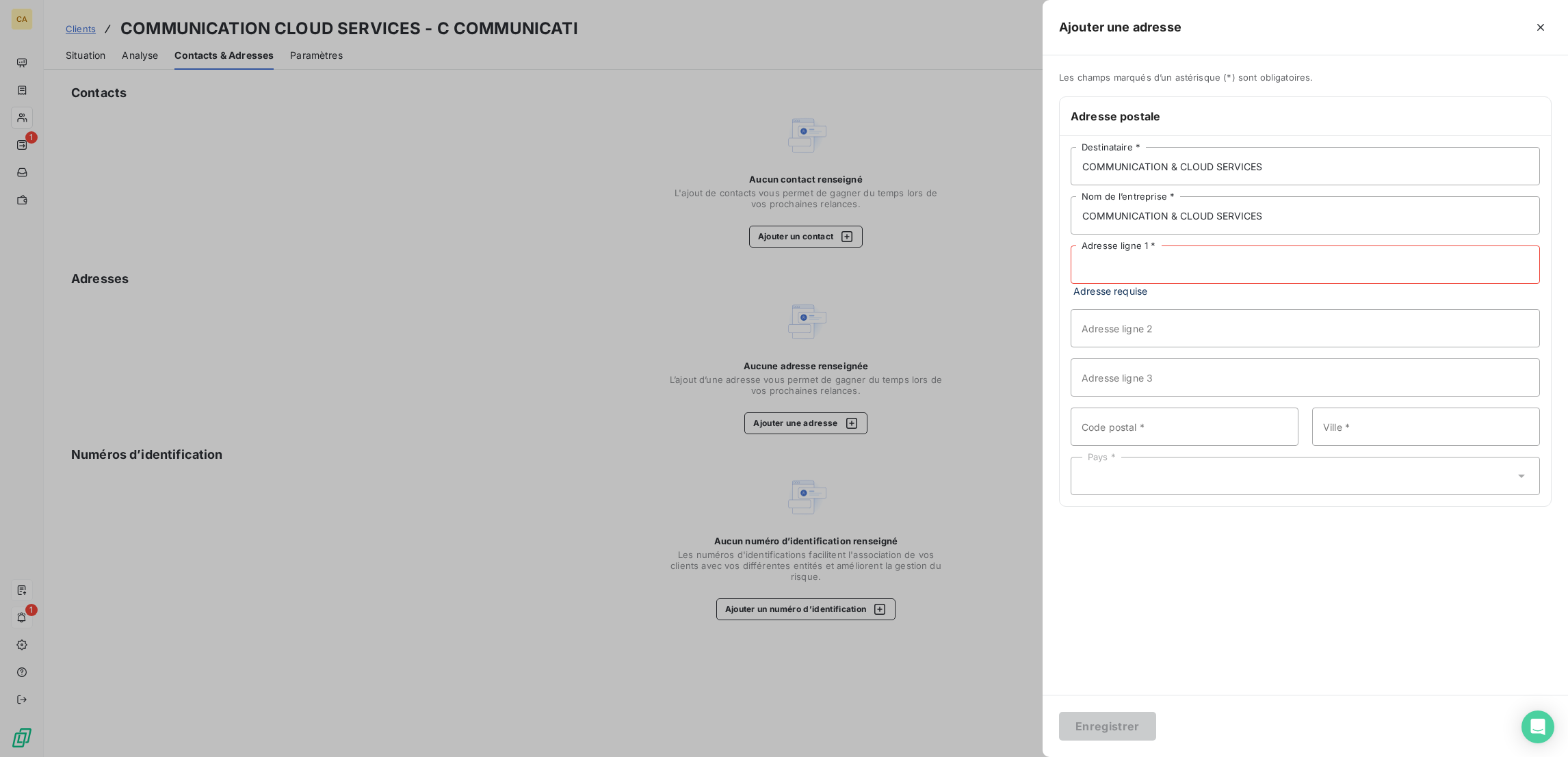
paste input "1926 Bd de la Défense"
type input "1926 Bd de la Défense"
type input "92000"
type input "NANTERRE"
click at [1444, 442] on div "Pays *" at bounding box center [1305, 461] width 469 height 38
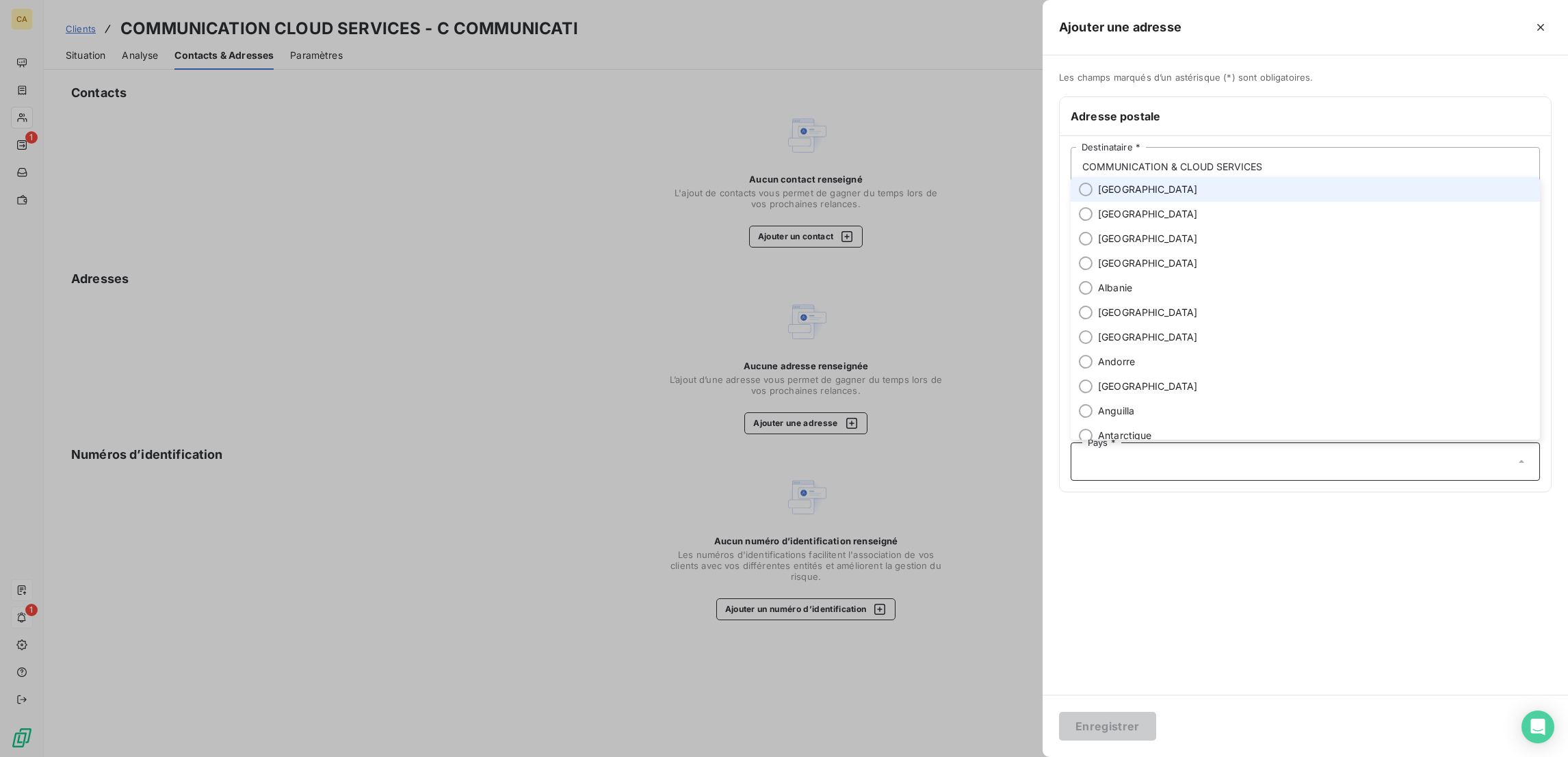
click at [1291, 202] on li "France" at bounding box center [1305, 189] width 469 height 25
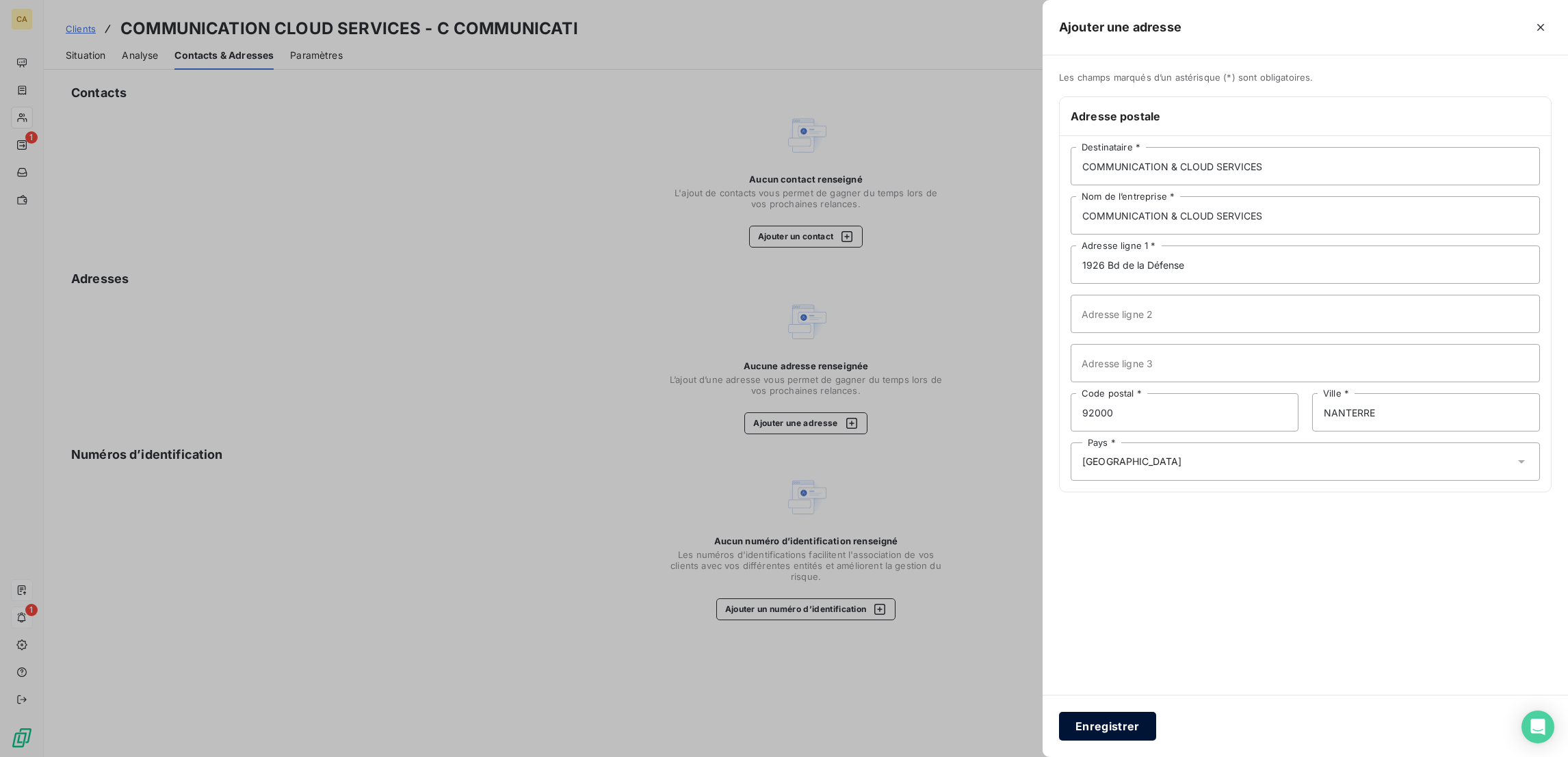
click at [1156, 717] on button "Enregistrer" at bounding box center [1107, 726] width 97 height 28
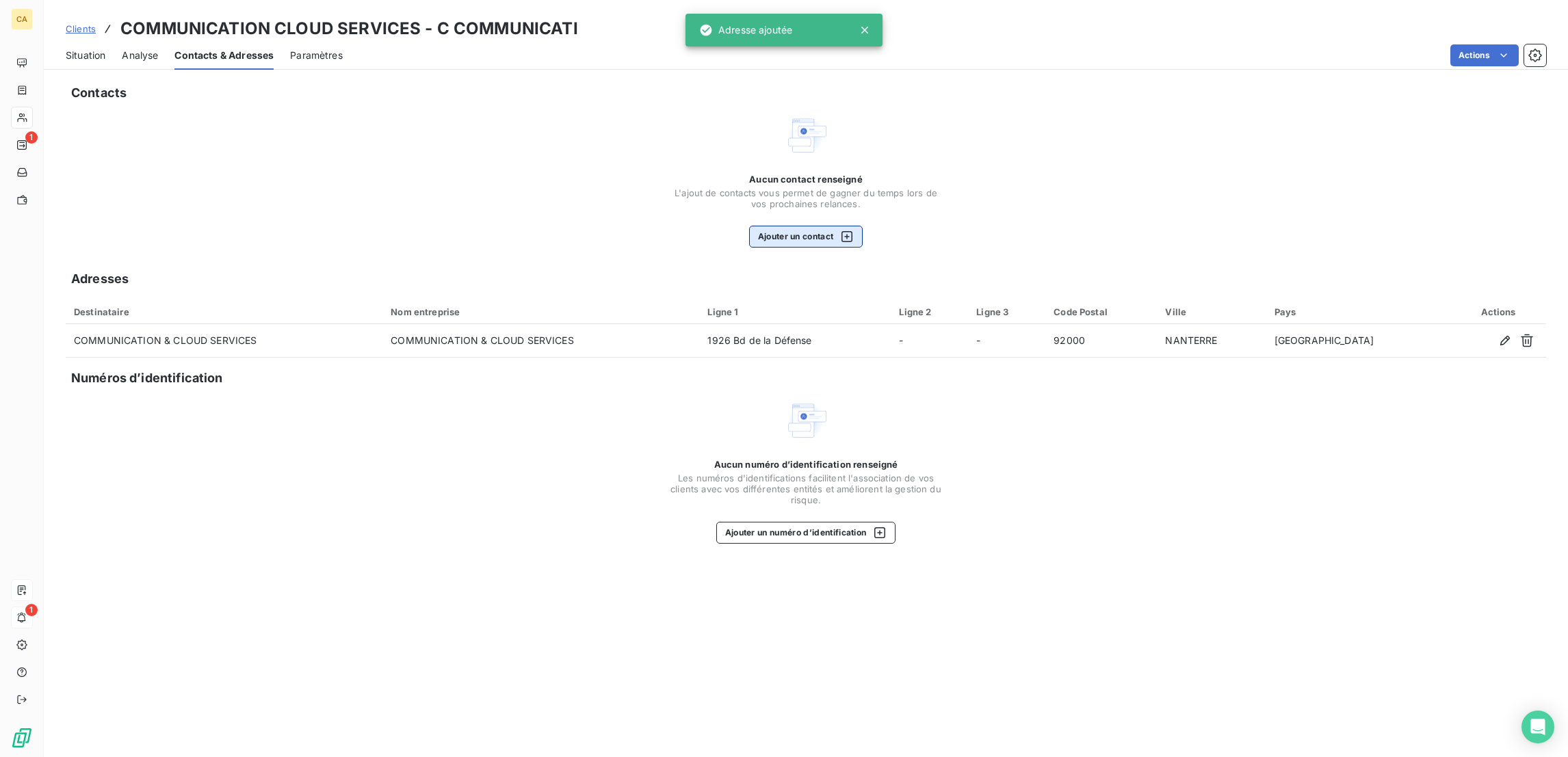
click at [814, 226] on button "Ajouter un contact" at bounding box center [806, 236] width 115 height 22
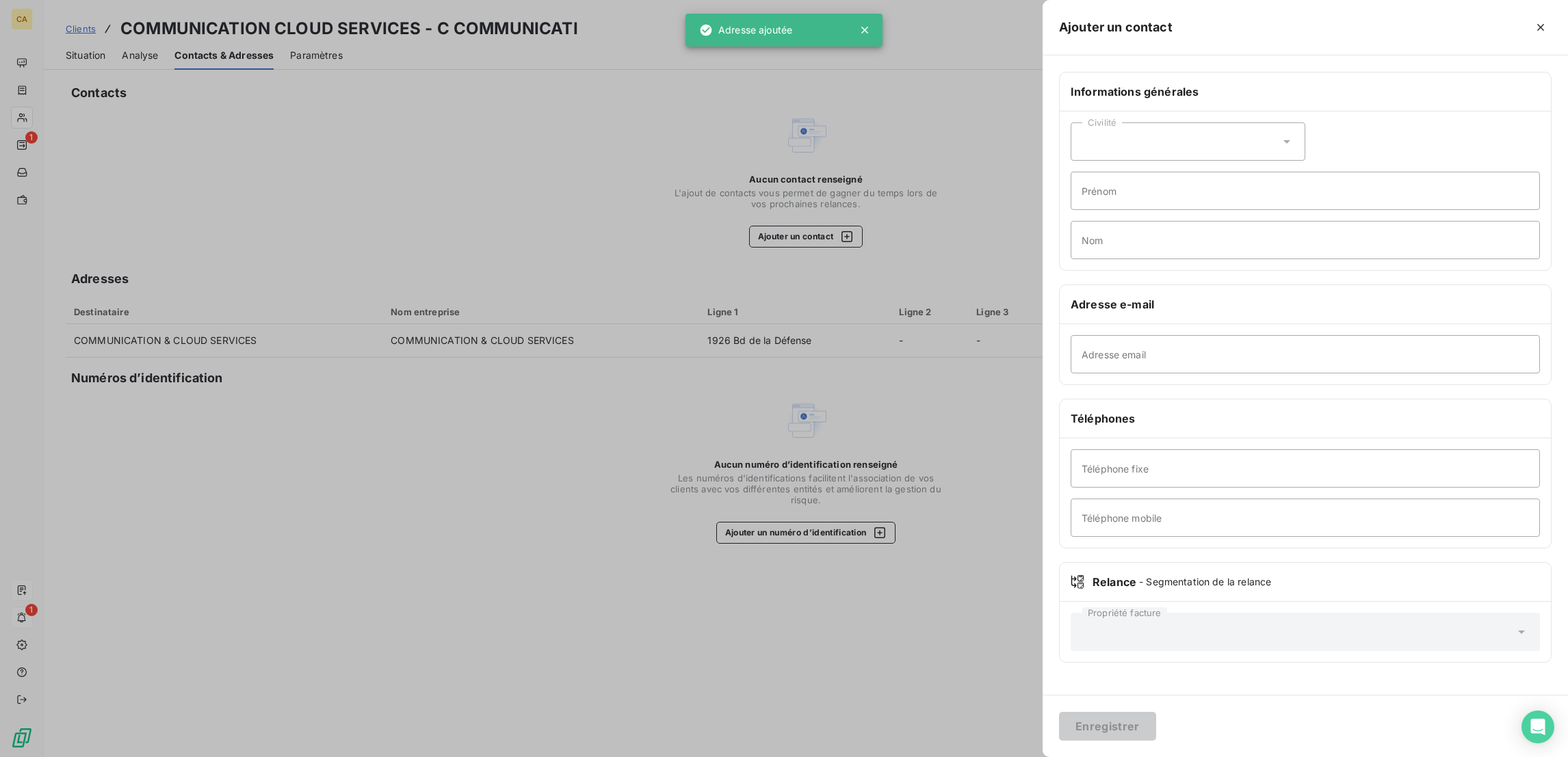
click at [1243, 123] on div "Civilité" at bounding box center [1188, 141] width 235 height 38
click at [1135, 170] on span "Madame" at bounding box center [1116, 176] width 37 height 13
click at [1233, 171] on input "Prénom" at bounding box center [1305, 190] width 469 height 38
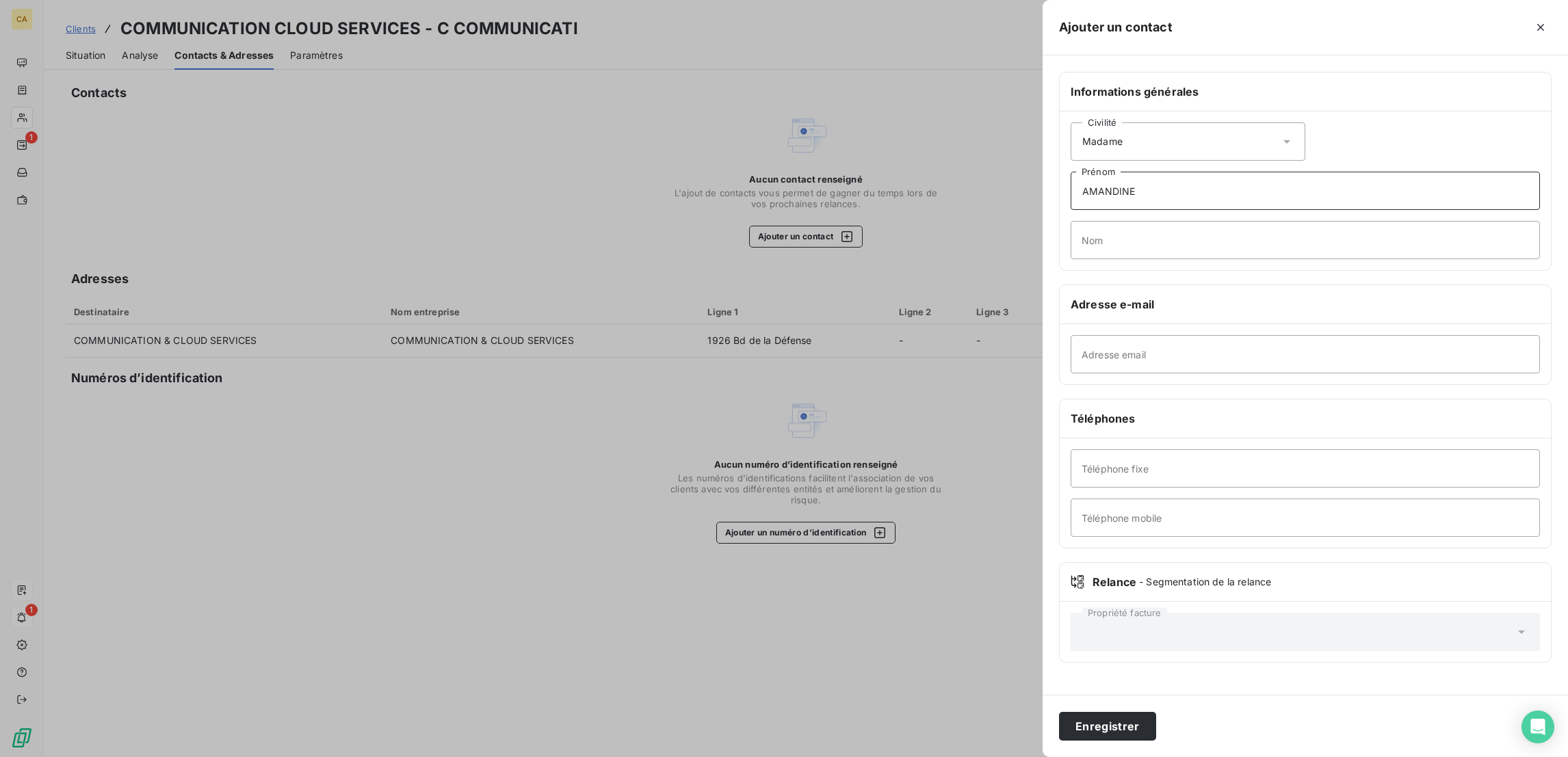
type input "AMANDINE"
type input "V"
type input "BOUEE"
paste input "amandine.bouet@axians.com"
type input "amandine.bouet@axians.com"
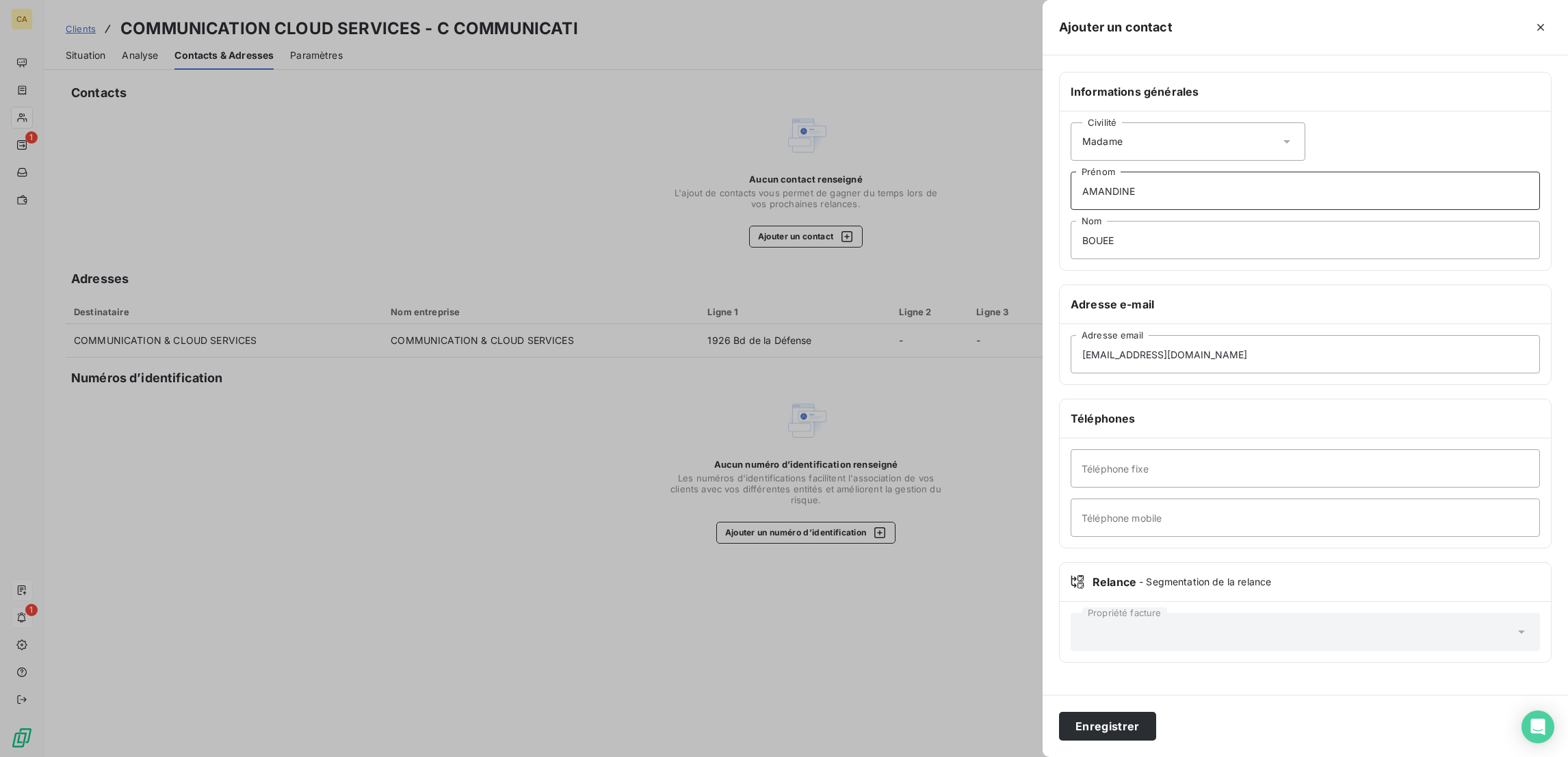
click at [1299, 171] on input "AMANDINE" at bounding box center [1305, 190] width 469 height 38
click at [1284, 221] on input "BOUEE" at bounding box center [1305, 240] width 469 height 38
type input "BOUET"
click at [1156, 712] on button "Enregistrer" at bounding box center [1107, 726] width 97 height 28
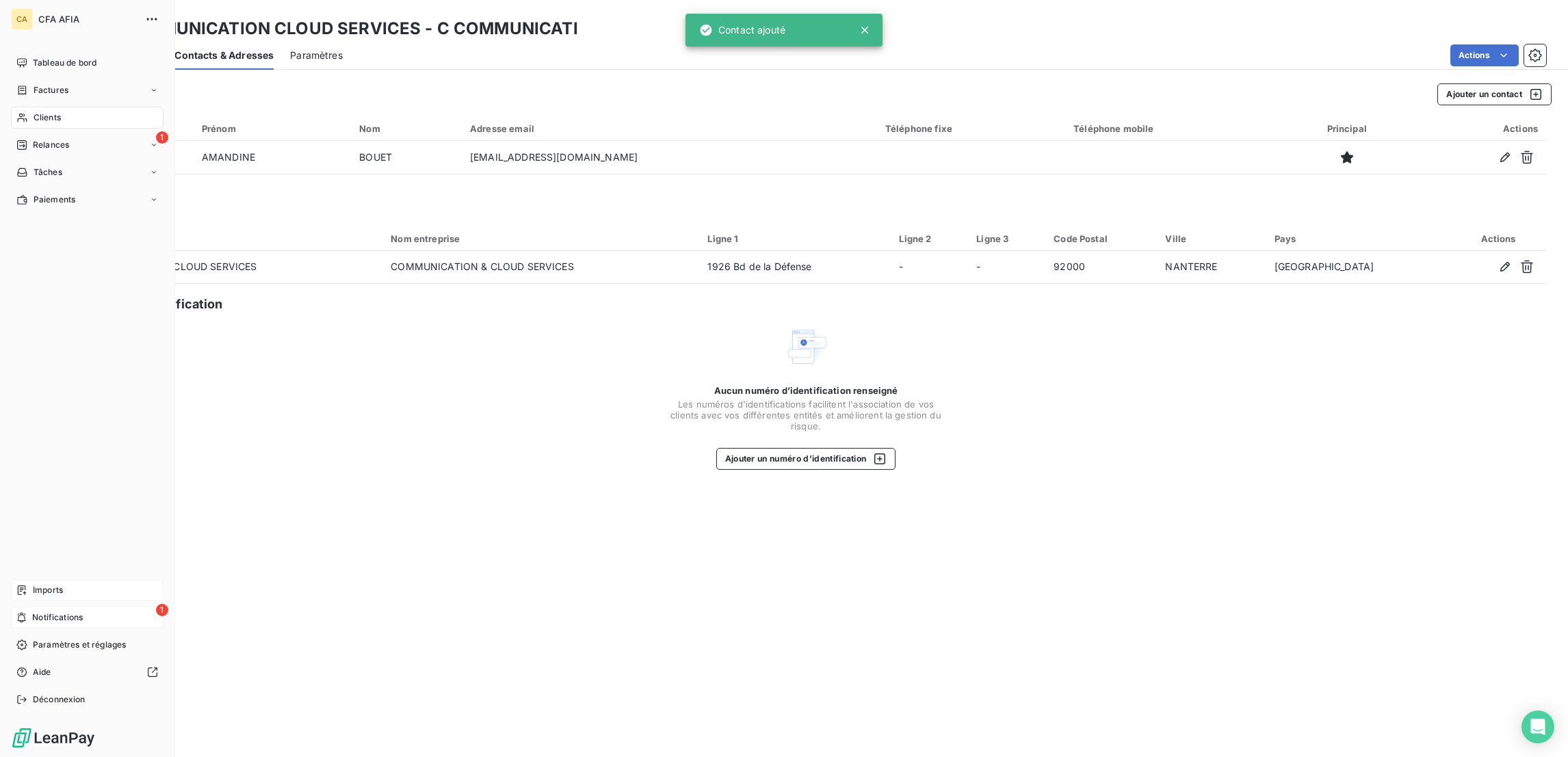
click at [35, 84] on nav "Tableau de bord Factures Clients 1 Relances Tâches Paiements" at bounding box center [87, 131] width 153 height 159
click at [39, 111] on span "Clients" at bounding box center [47, 117] width 28 height 12
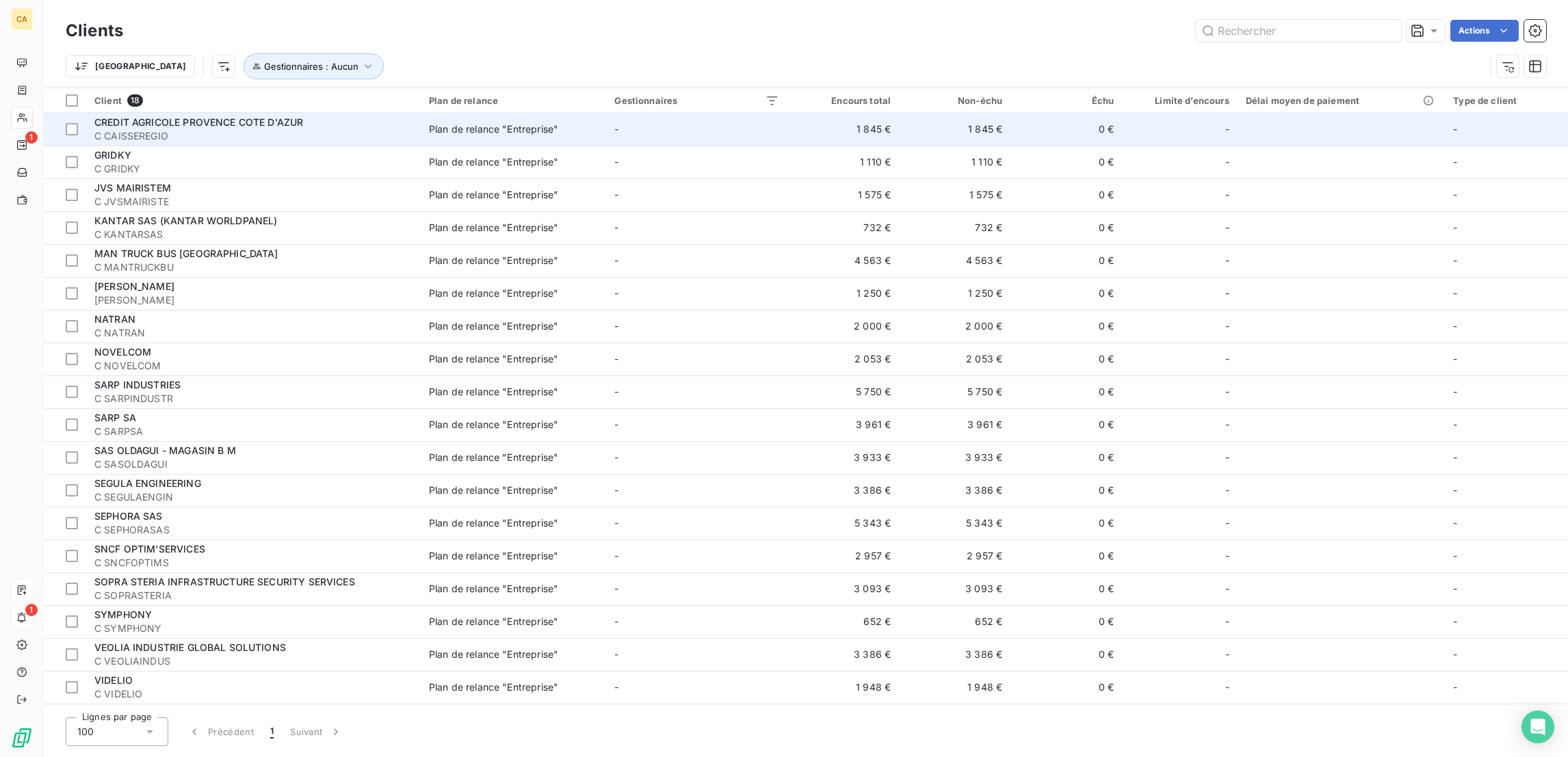
click at [204, 116] on span "CREDIT AGRICOLE PROVENCE COTE D'AZUR" at bounding box center [198, 122] width 209 height 12
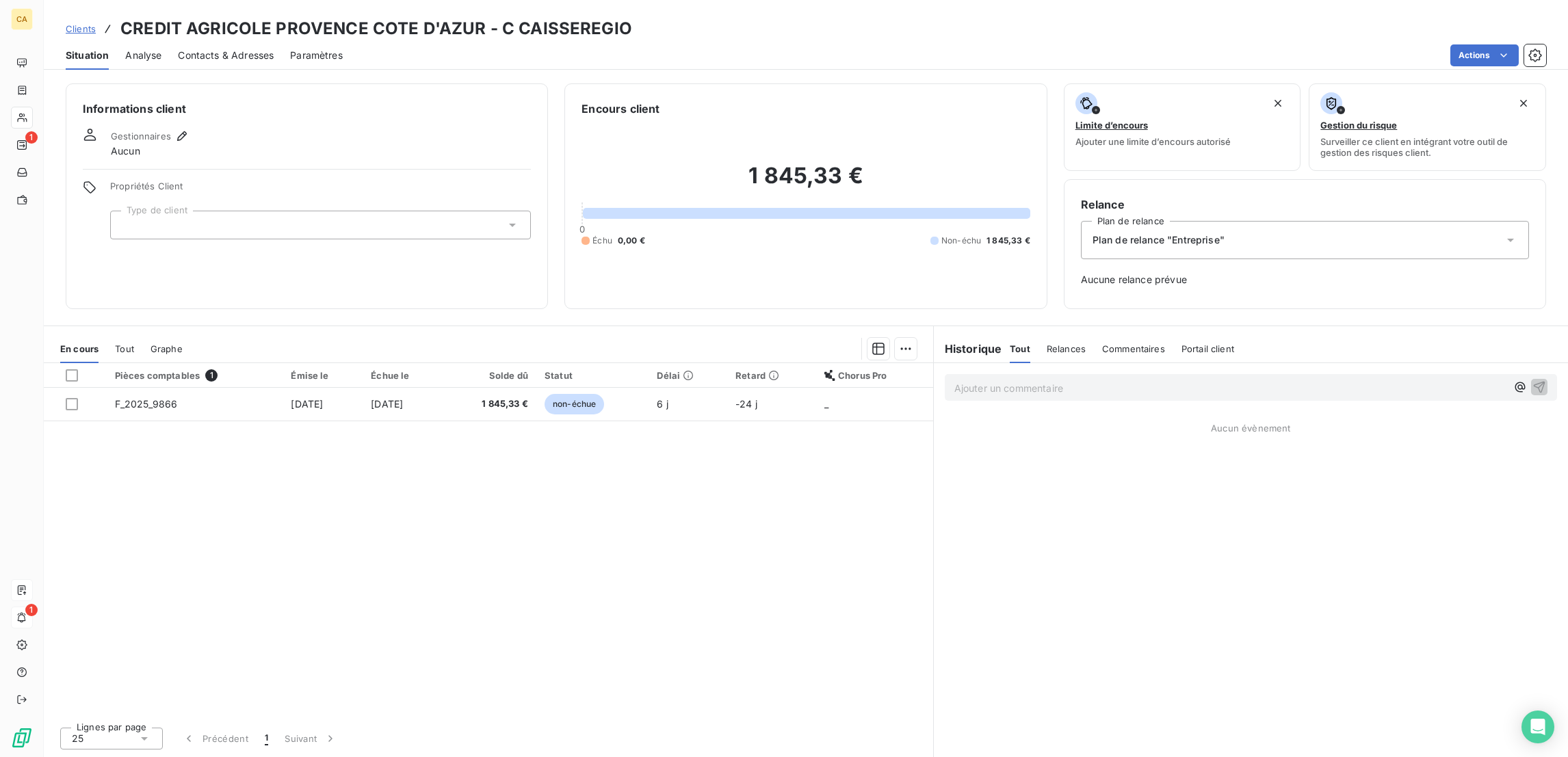
click at [141, 211] on div at bounding box center [320, 225] width 420 height 28
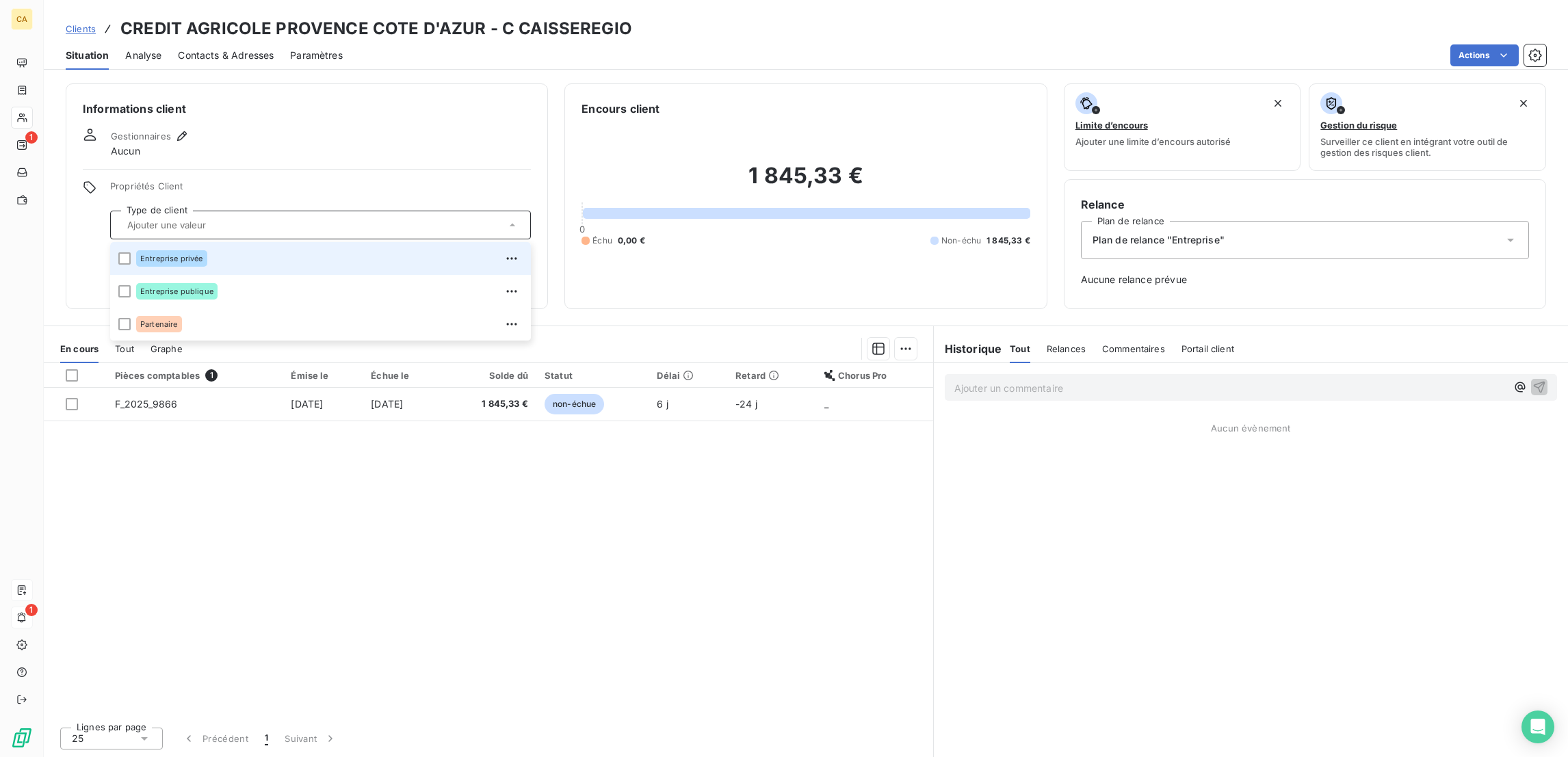
click at [154, 254] on span "Entreprise privée" at bounding box center [172, 258] width 63 height 8
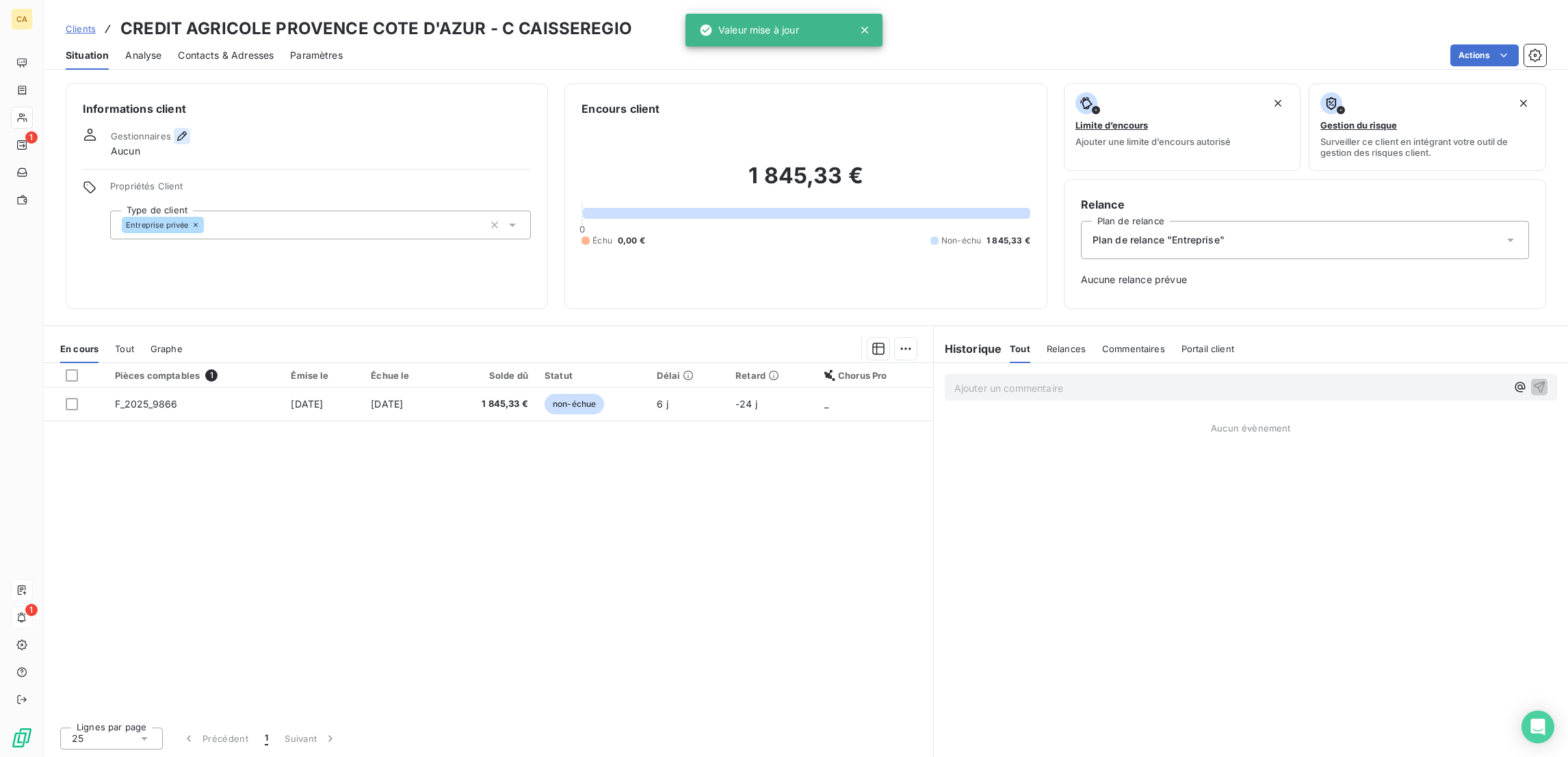
click at [175, 129] on icon "button" at bounding box center [181, 135] width 13 height 13
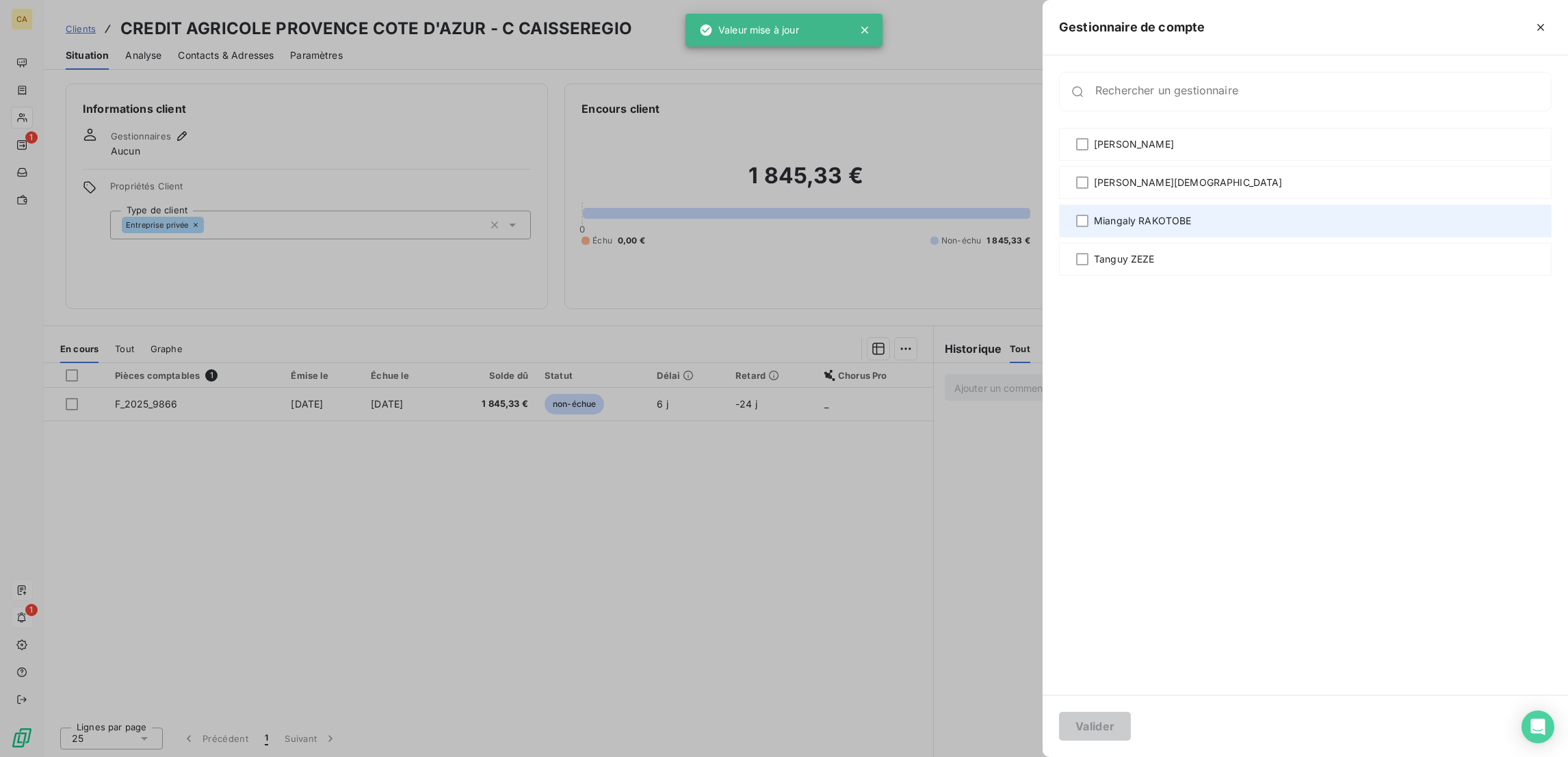
click at [1326, 204] on div "Miangaly RAKOTOBE" at bounding box center [1305, 220] width 492 height 33
click at [1131, 721] on button "Valider" at bounding box center [1094, 726] width 72 height 28
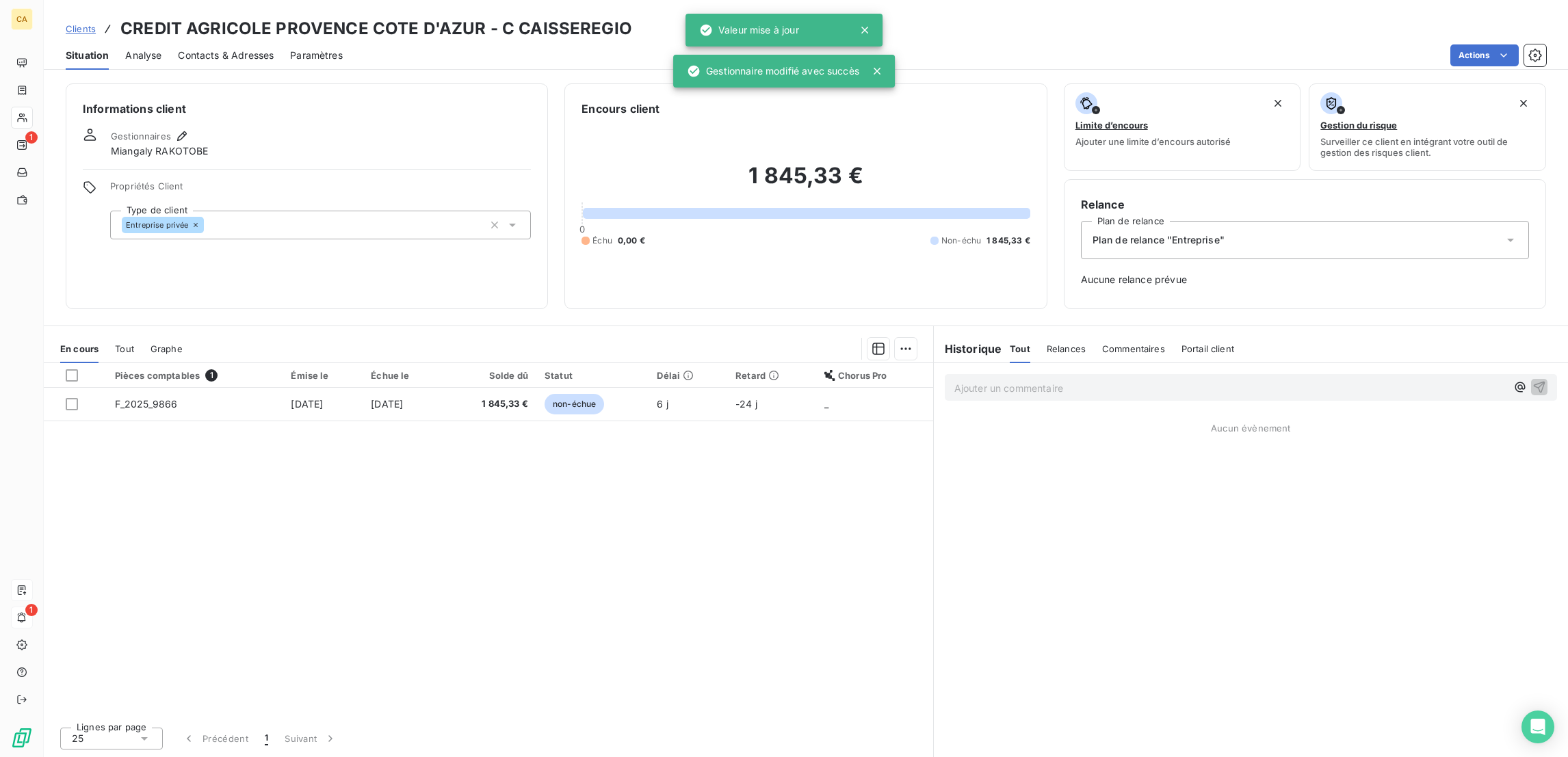
click at [216, 49] on span "Contacts & Adresses" at bounding box center [226, 55] width 96 height 13
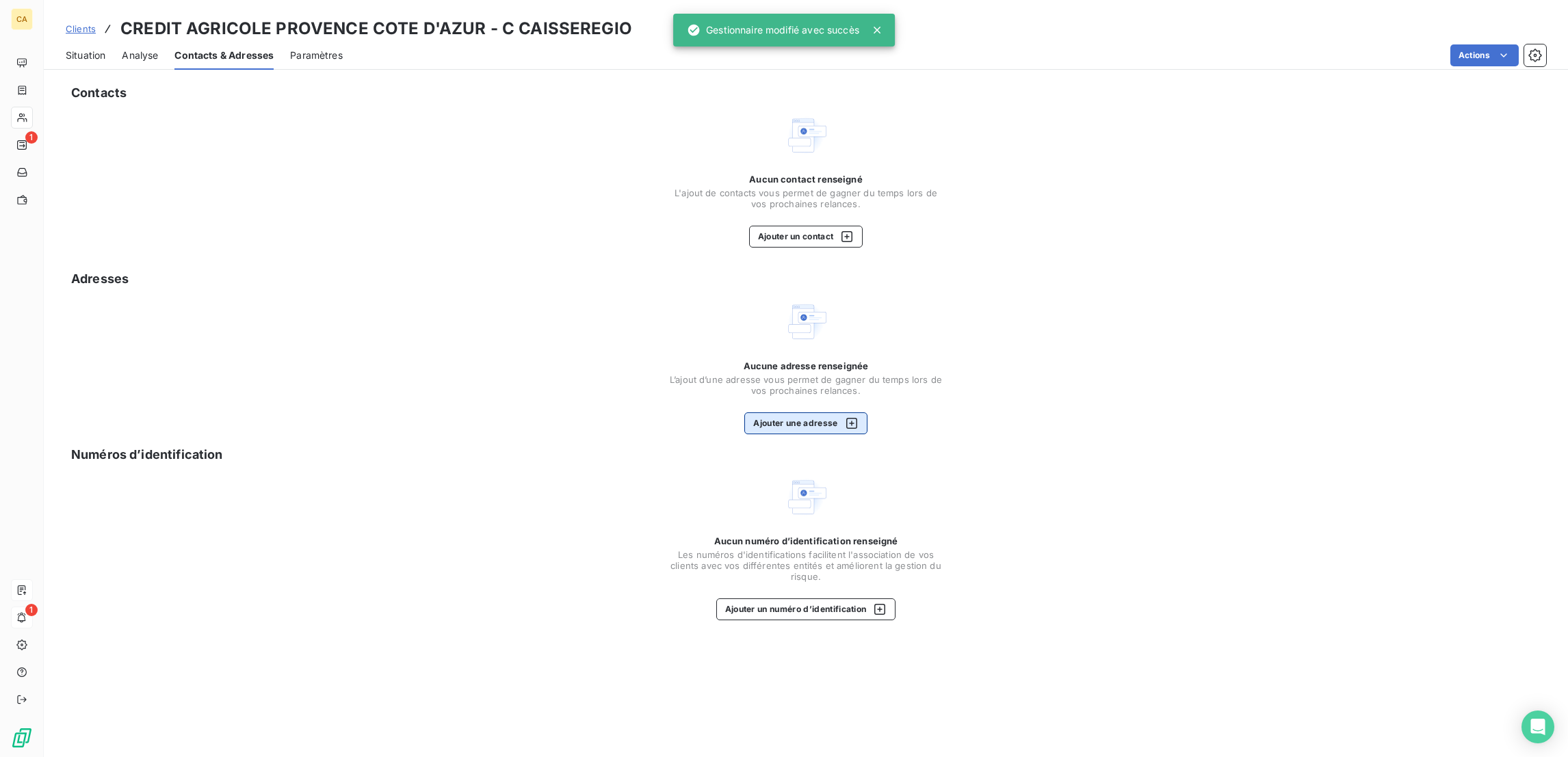
click at [815, 412] on button "Ajouter une adresse" at bounding box center [805, 423] width 123 height 22
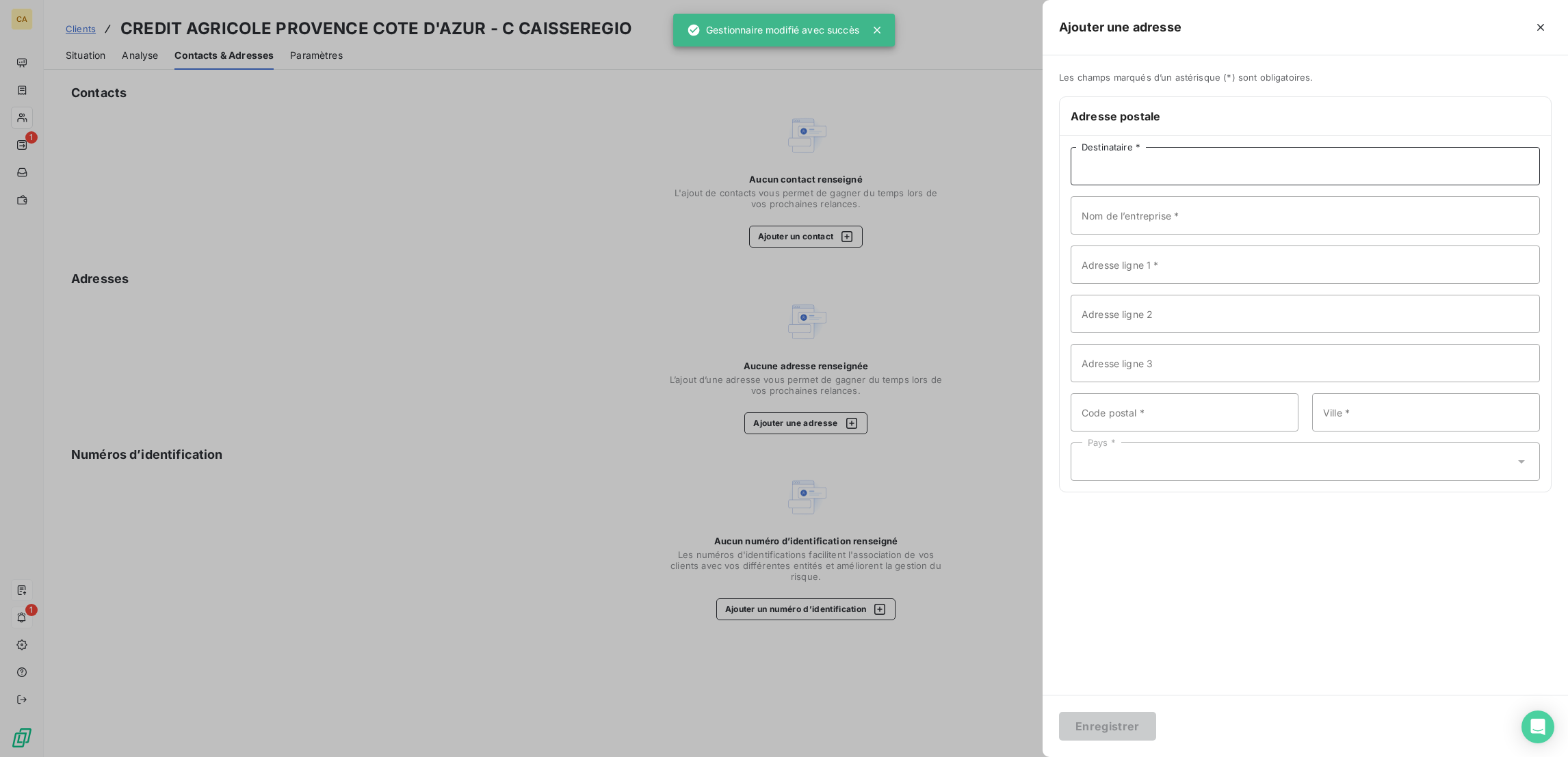
click at [1245, 147] on input "Destinataire *" at bounding box center [1305, 165] width 469 height 38
paste input "AISSE REGIONALE DE CREDIT AGRICOLE MUTUEL PROVENCE COTE D'AZUR"
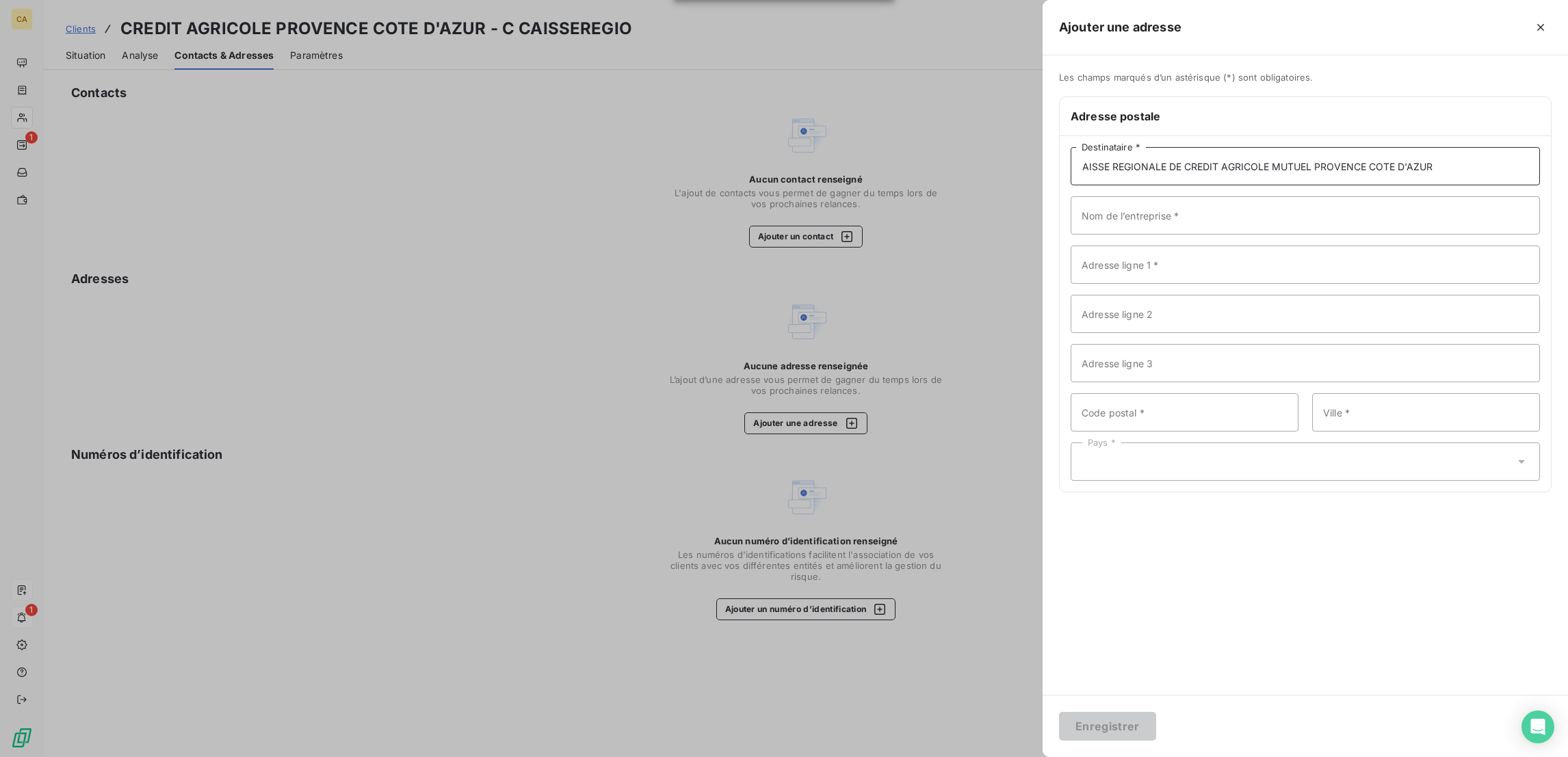
scroll to position [0, 17]
click at [1224, 216] on div "AISSE REGIONALE DE CREDIT AGRICOLE MUTUEL PROVENCE COTE D'AZUR Destinataire * N…" at bounding box center [1305, 314] width 492 height 355
click at [1246, 207] on input "Nom de l’entreprise *" at bounding box center [1305, 226] width 469 height 38
drag, startPoint x: 1280, startPoint y: 142, endPoint x: 1120, endPoint y: 142, distance: 160.0
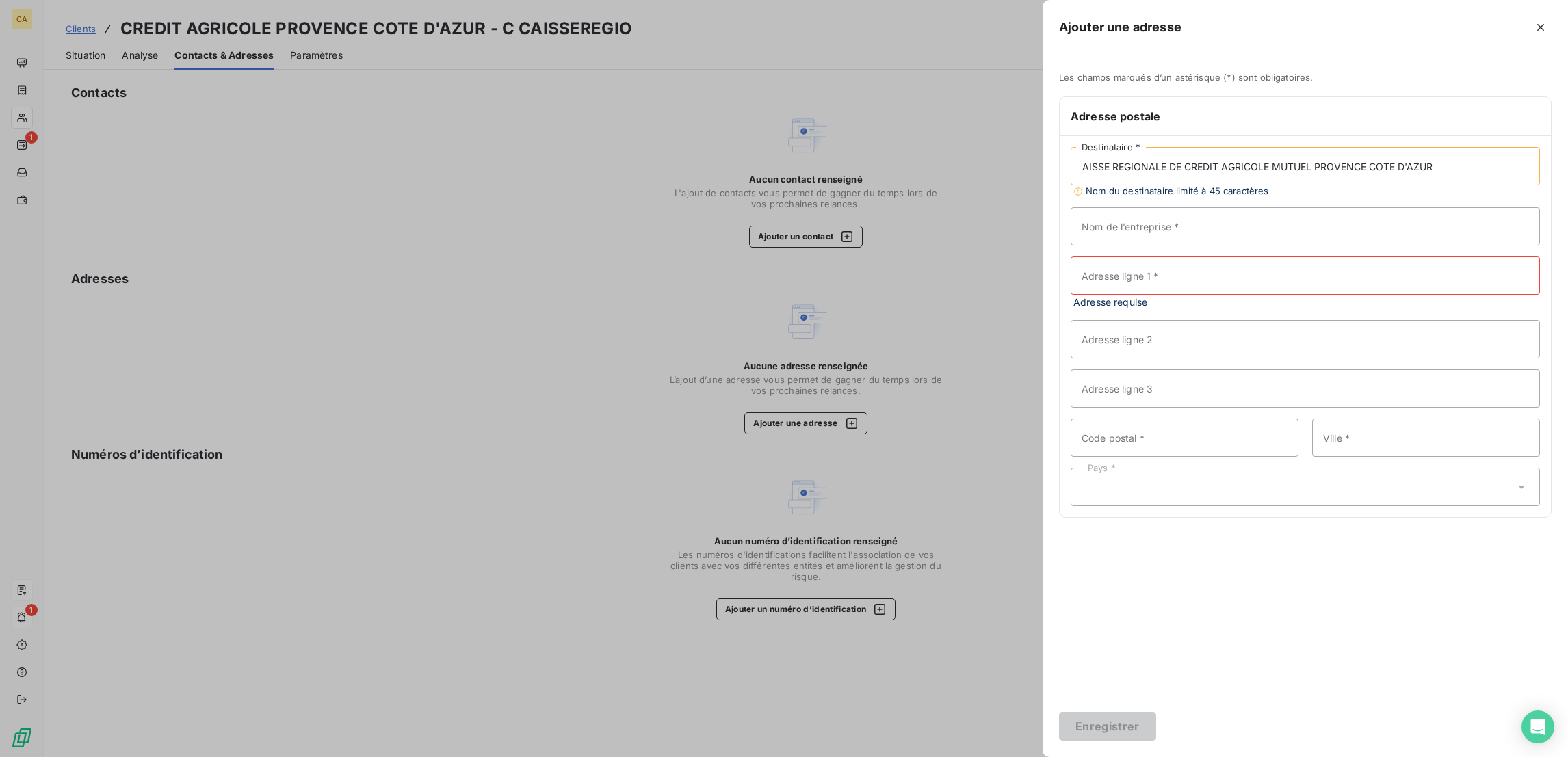
click at [1120, 756] on div "Ajouter une adresse Les champs marqués d’un astérisque (*) sont obligatoires. A…" at bounding box center [784, 757] width 1568 height 0
click at [1283, 147] on input "AISSE REGIONALE DE CREDIT AGRICOLE MUTUEL PROVENCE COTE D'AZUR" at bounding box center [1305, 165] width 469 height 38
drag, startPoint x: 1432, startPoint y: 135, endPoint x: 1566, endPoint y: 139, distance: 134.1
click at [1566, 139] on div "Les champs marqués d’un astérisque (*) sont obligatoires. Adresse postale AISSE…" at bounding box center [1305, 303] width 525 height 462
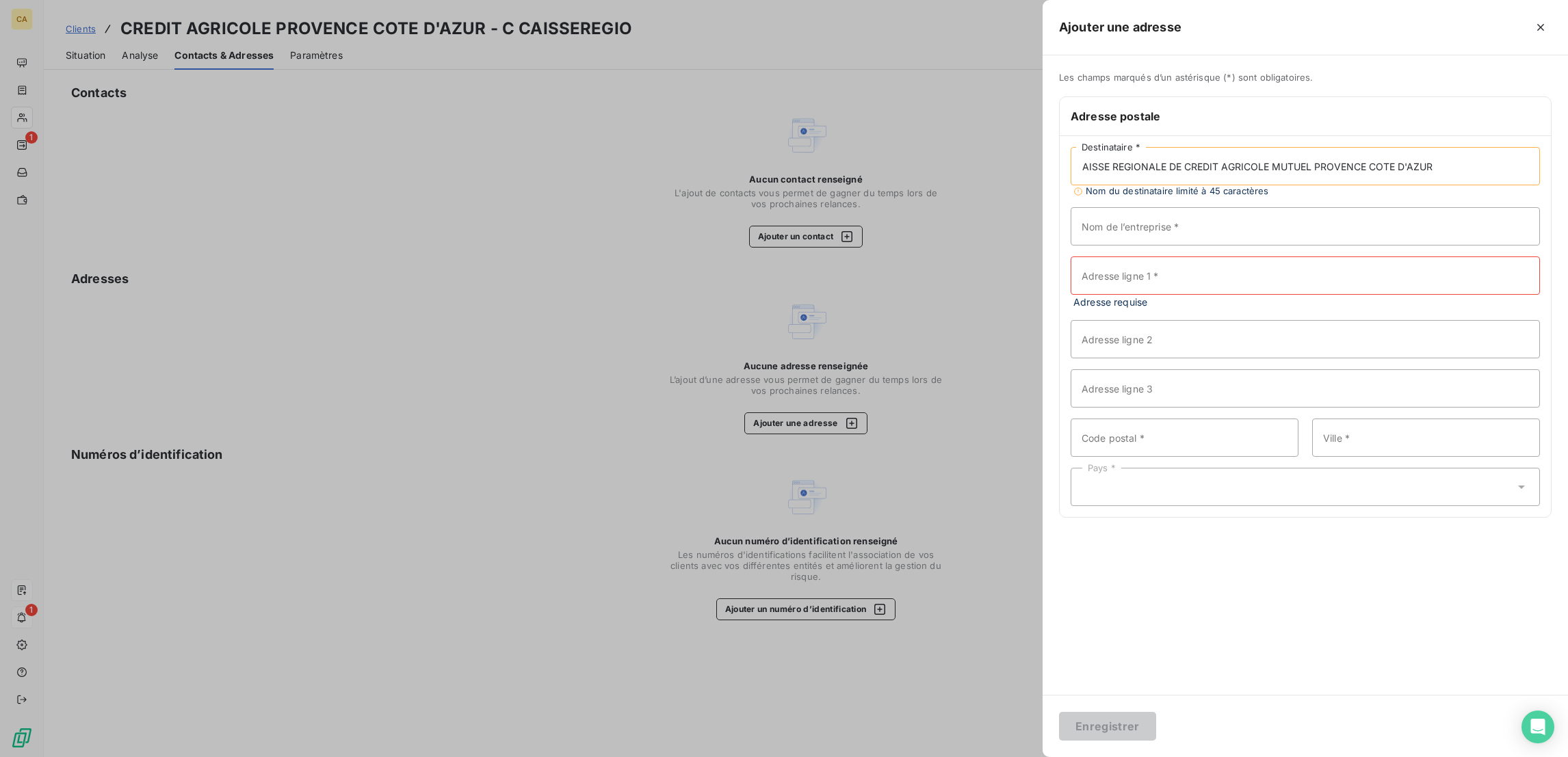
click at [1470, 147] on input "AISSE REGIONALE DE CREDIT AGRICOLE MUTUEL PROVENCE COTE D'AZUR" at bounding box center [1305, 165] width 469 height 38
drag, startPoint x: 1541, startPoint y: 134, endPoint x: 1438, endPoint y: 147, distance: 103.8
click at [1438, 147] on input "AISSE REGIONALE DE CREDIT AGRICOLE MUTUEL PROVENCE COTE D'AZUR" at bounding box center [1305, 165] width 469 height 38
click at [1426, 207] on input "Nom de l’entreprise *" at bounding box center [1305, 226] width 469 height 38
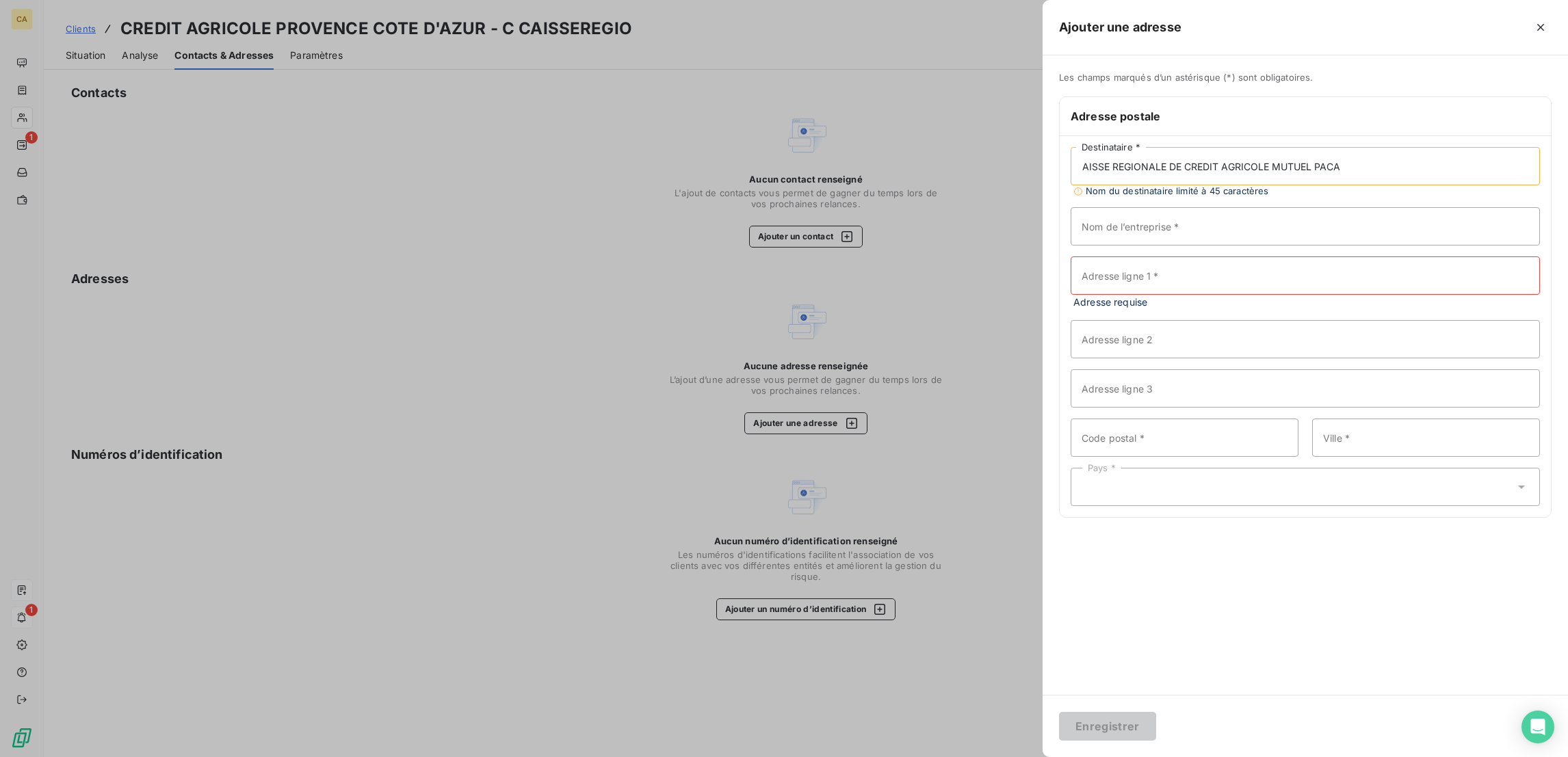
drag, startPoint x: 1225, startPoint y: 137, endPoint x: 1260, endPoint y: 136, distance: 35.0
click at [1164, 756] on div "Ajouter une adresse Les champs marqués d’un astérisque (*) sont obligatoires. A…" at bounding box center [784, 757] width 1568 height 0
click at [1260, 147] on input "AISSE REGIONALE DE CREDIT AGRICOLE MUTUEL PACA" at bounding box center [1305, 165] width 469 height 38
click at [1199, 147] on input "AISSE REGIONALE DE CREDIT AGRICOLE MUTUEL PACA" at bounding box center [1305, 165] width 469 height 38
click at [1298, 147] on input "CAISSE REGIONALE DE CREDIT AGRICOLE MUTUEL PACA" at bounding box center [1305, 165] width 469 height 38
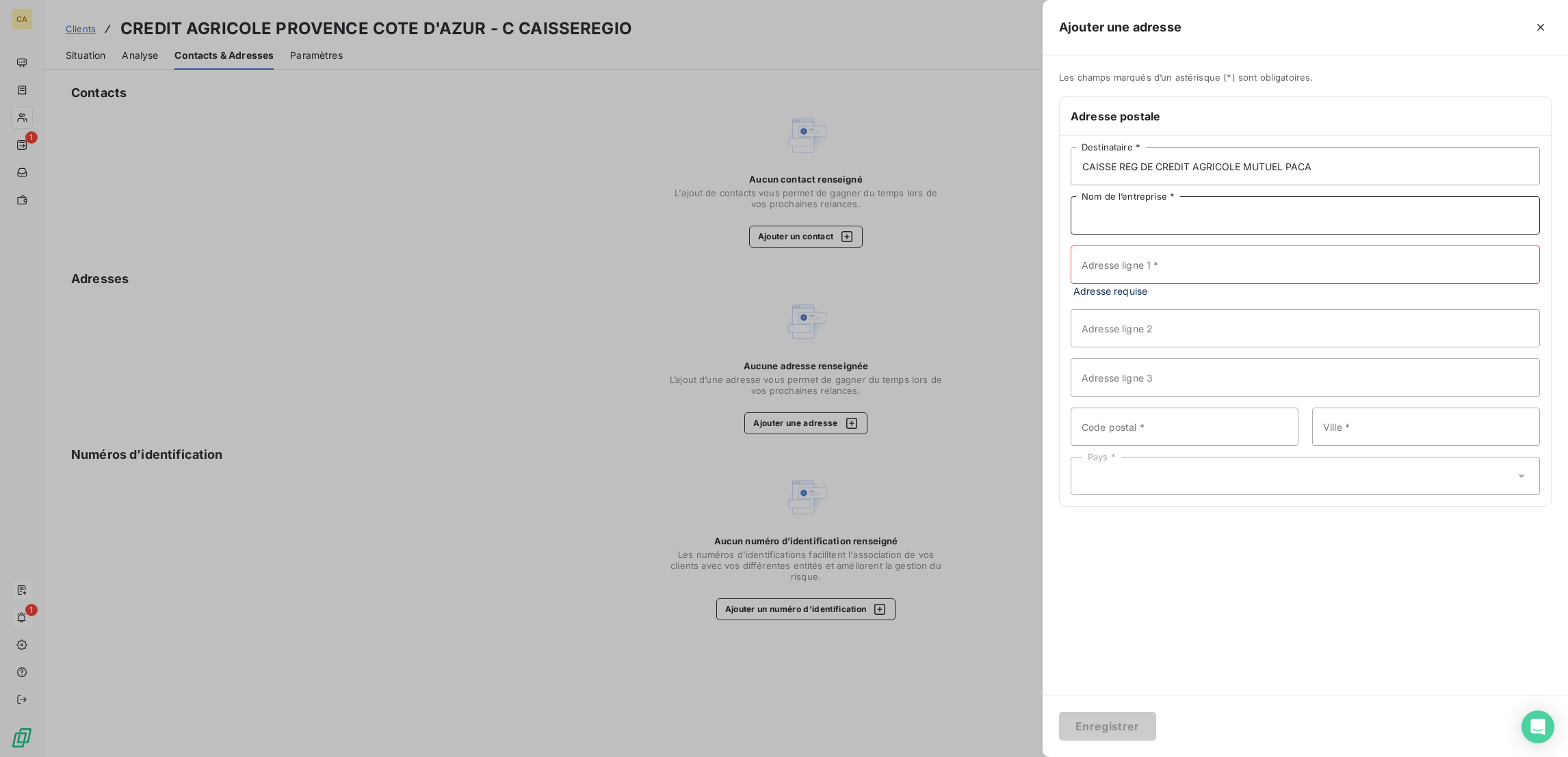
drag, startPoint x: 1281, startPoint y: 173, endPoint x: 1073, endPoint y: 163, distance: 208.2
click at [1281, 196] on input "Nom de l’entreprise *" at bounding box center [1305, 215] width 469 height 38
drag, startPoint x: 1441, startPoint y: 152, endPoint x: 1174, endPoint y: 150, distance: 267.0
click at [1174, 150] on div "Les champs marqués d’un astérisque (*) sont obligatoires. Adresse postale CAISS…" at bounding box center [1305, 298] width 525 height 451
paste input "REDIT AGRICOLE PROVENCE COTE D'AZUR"
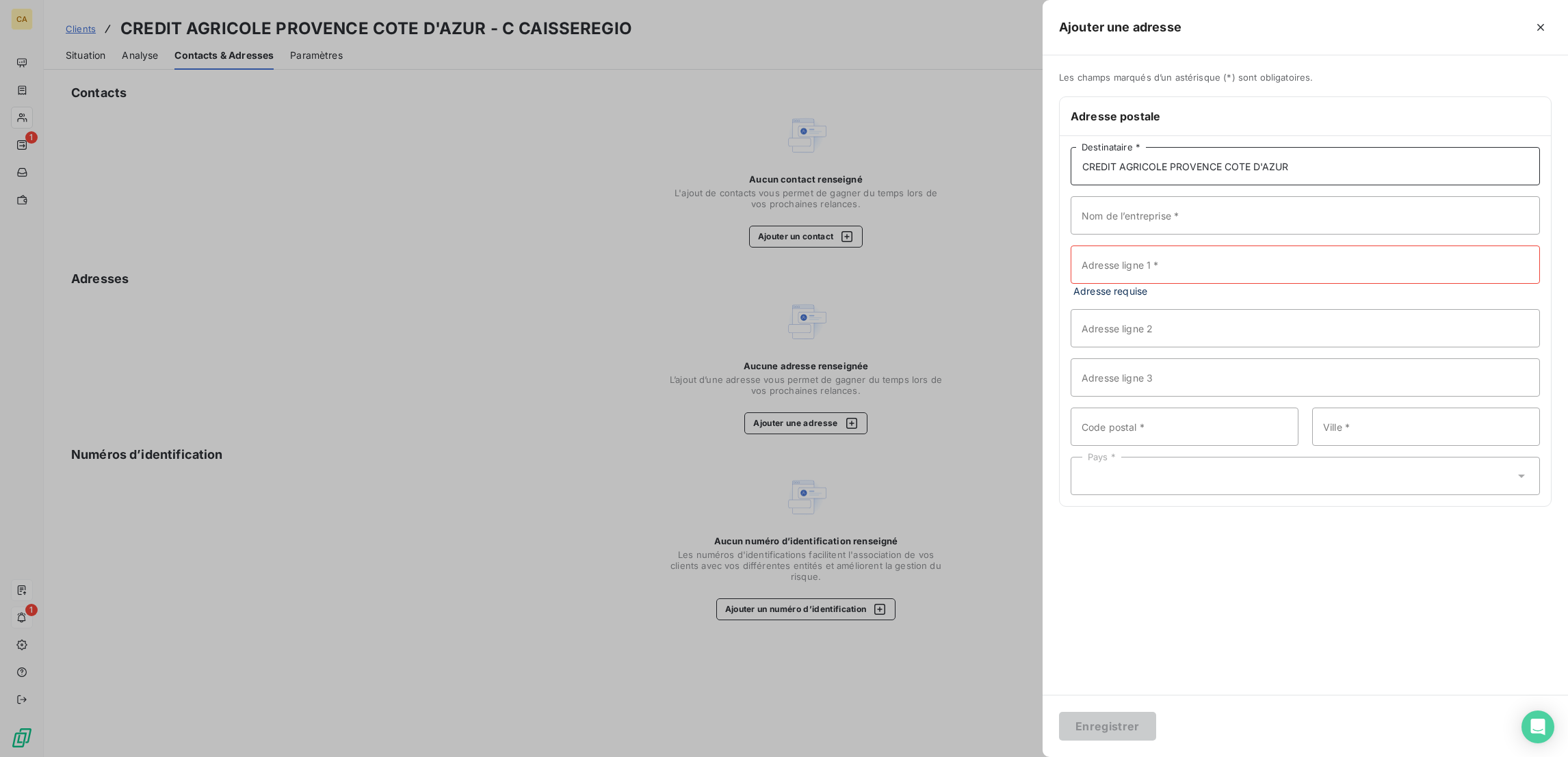
type input "CREDIT AGRICOLE PROVENCE COTE D'AZUR"
click at [1279, 196] on input "Nom de l’entreprise *" at bounding box center [1305, 215] width 469 height 38
paste input "CREDIT AGRICOLE PROVENCE COTE D'AZUR"
type input "CREDIT AGRICOLE PROVENCE COTE D'AZUR"
click at [1277, 245] on input "Adresse ligne 1 *" at bounding box center [1305, 264] width 469 height 38
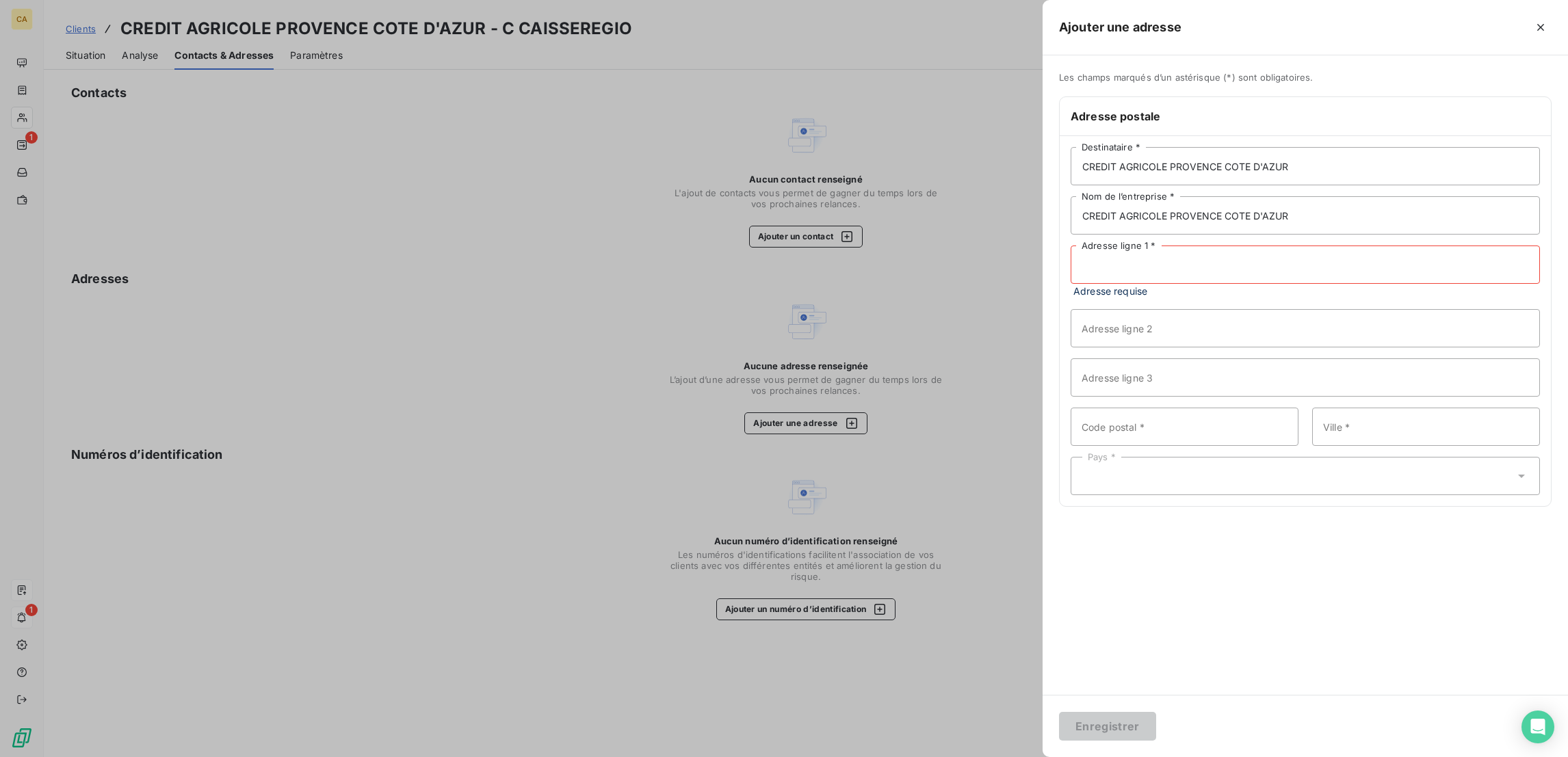
paste input "111 Av. Emile Dechame"
type input "111 Av. Emile Dechame"
click at [1230, 393] on input "Code postal *" at bounding box center [1184, 411] width 228 height 38
type input "06700"
paste input "Saint-Laurent-du-Var"
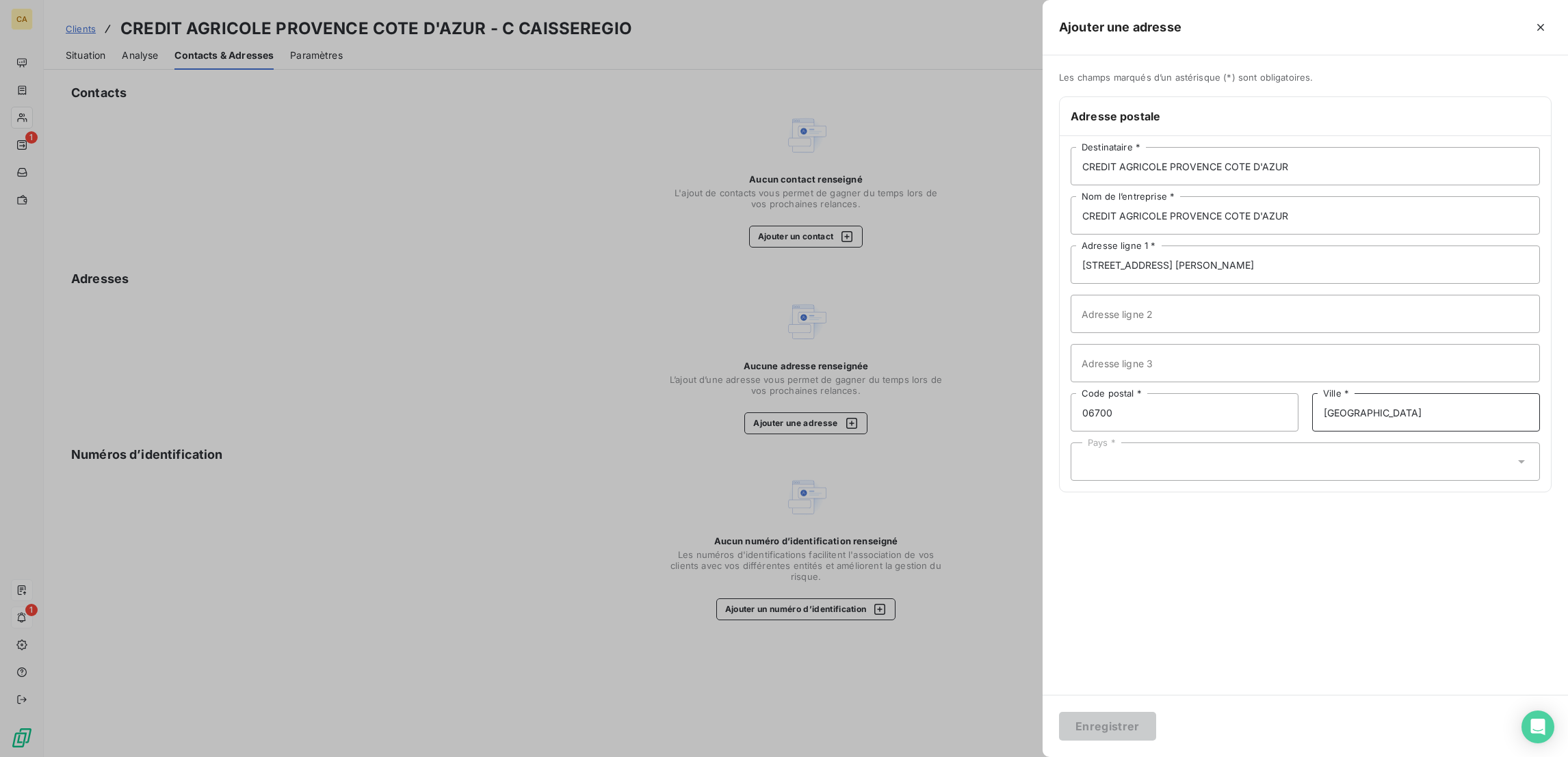
type input "Saint-Laurent-du-Var"
click at [1316, 442] on div "Pays *" at bounding box center [1305, 461] width 469 height 38
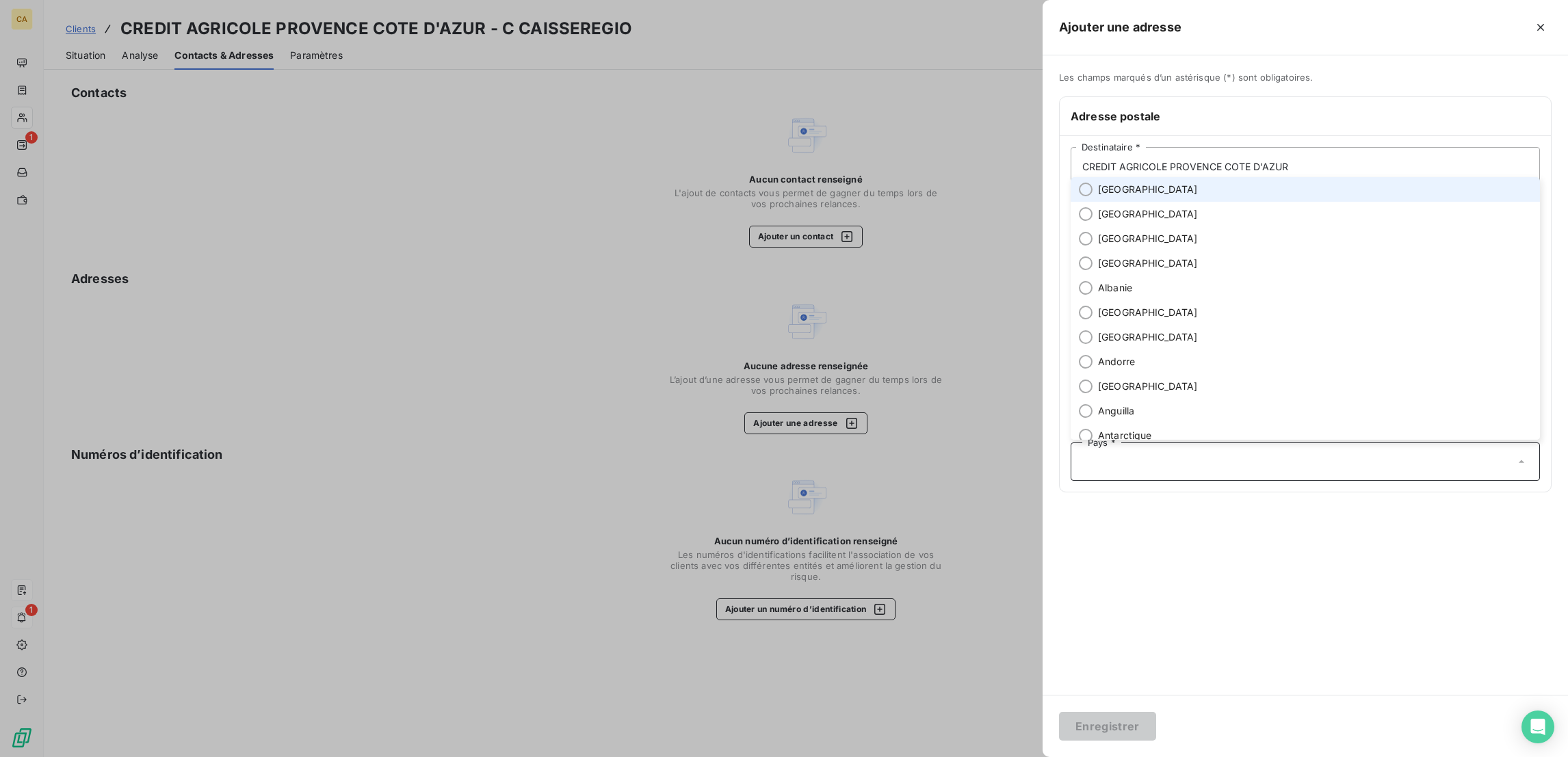
click at [1274, 202] on li "France" at bounding box center [1305, 189] width 469 height 25
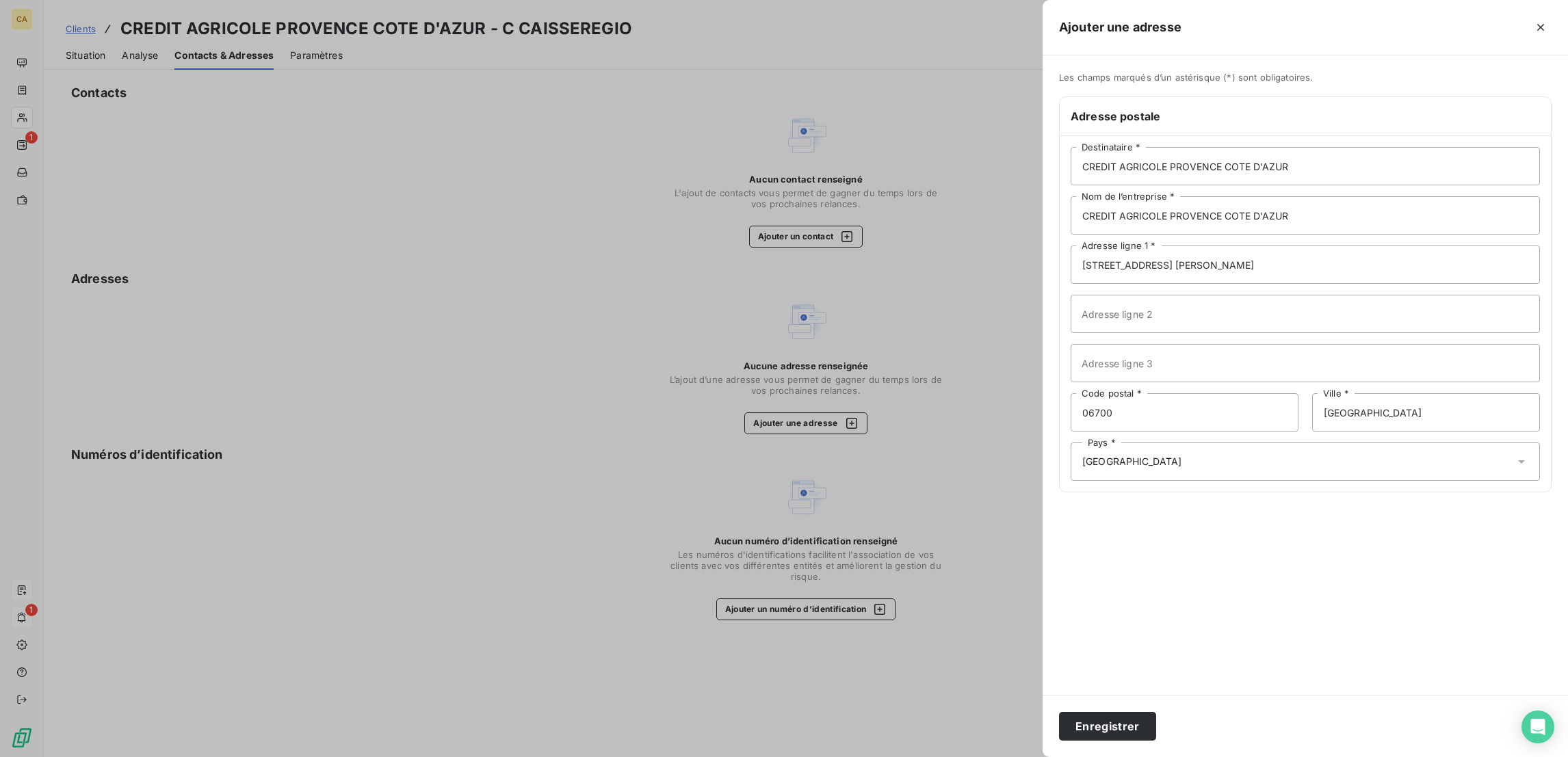
click at [1252, 710] on div "Enregistrer" at bounding box center [1305, 726] width 525 height 62
click at [1156, 717] on button "Enregistrer" at bounding box center [1107, 726] width 97 height 28
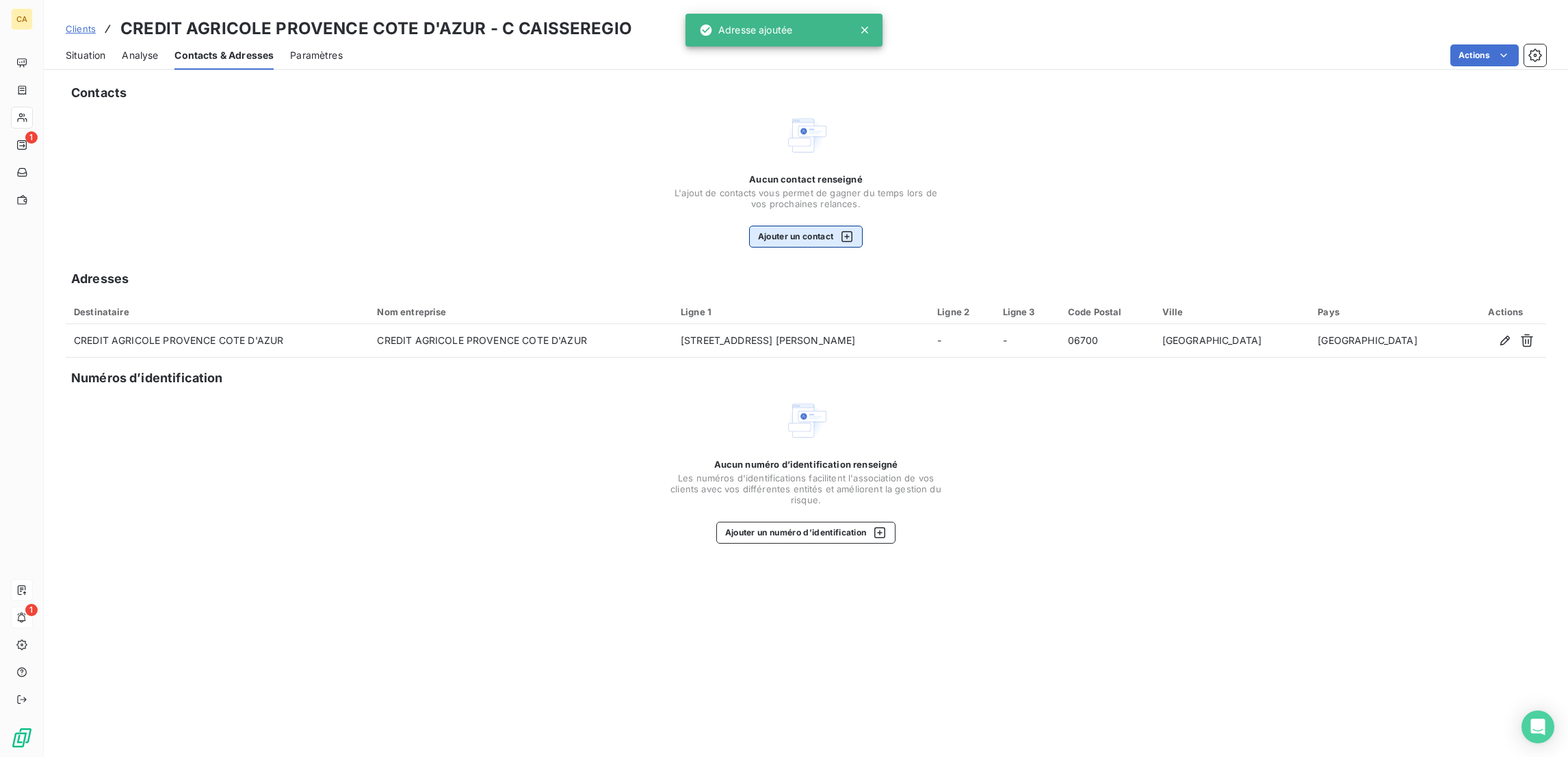
click at [835, 226] on button "Ajouter un contact" at bounding box center [806, 236] width 115 height 22
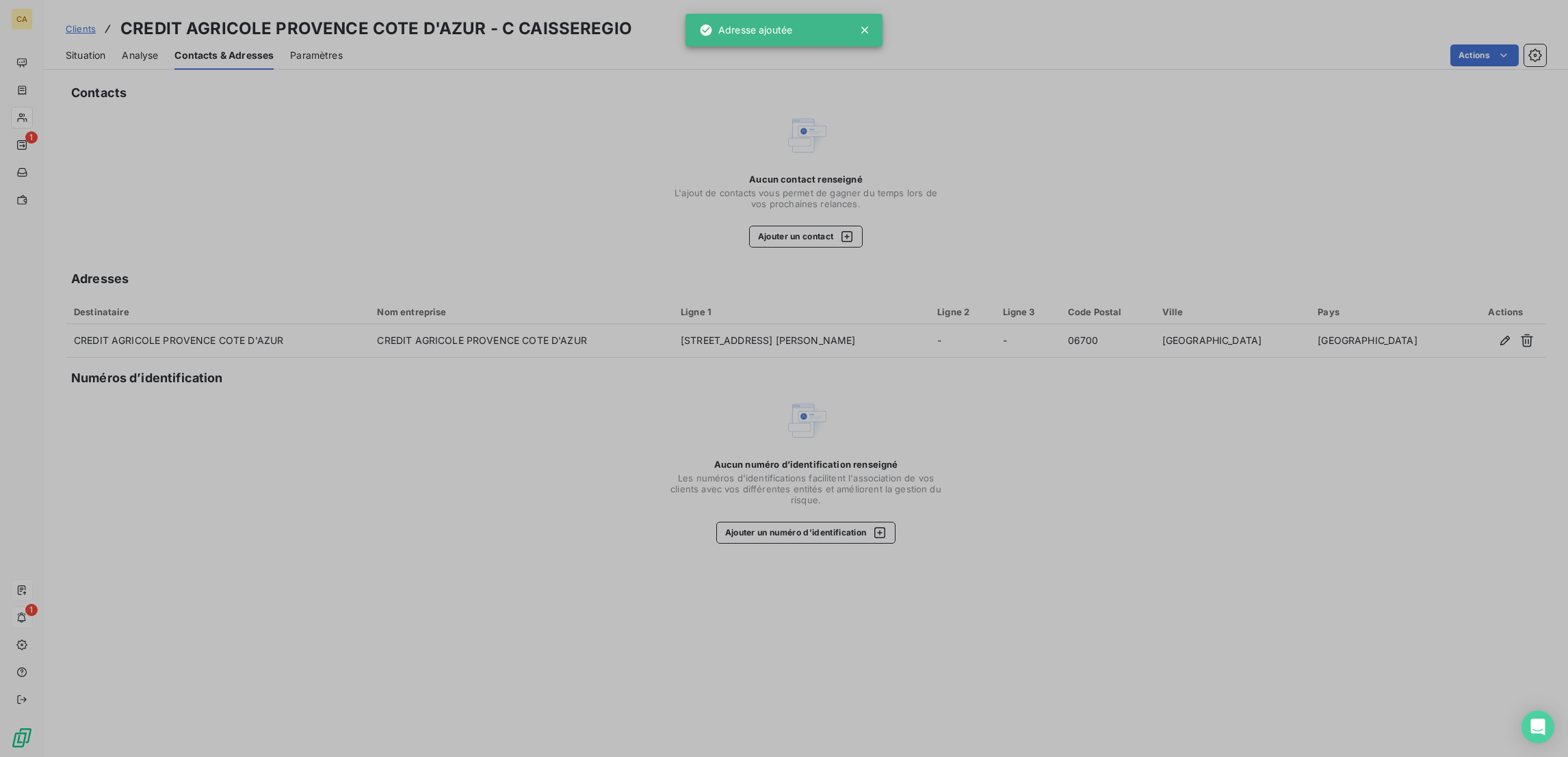
click at [801, 182] on div at bounding box center [784, 378] width 1568 height 757
click at [773, 173] on div "Aucun contact renseigné L'ajout de contacts vous permet de gagner du temps lors…" at bounding box center [806, 210] width 274 height 74
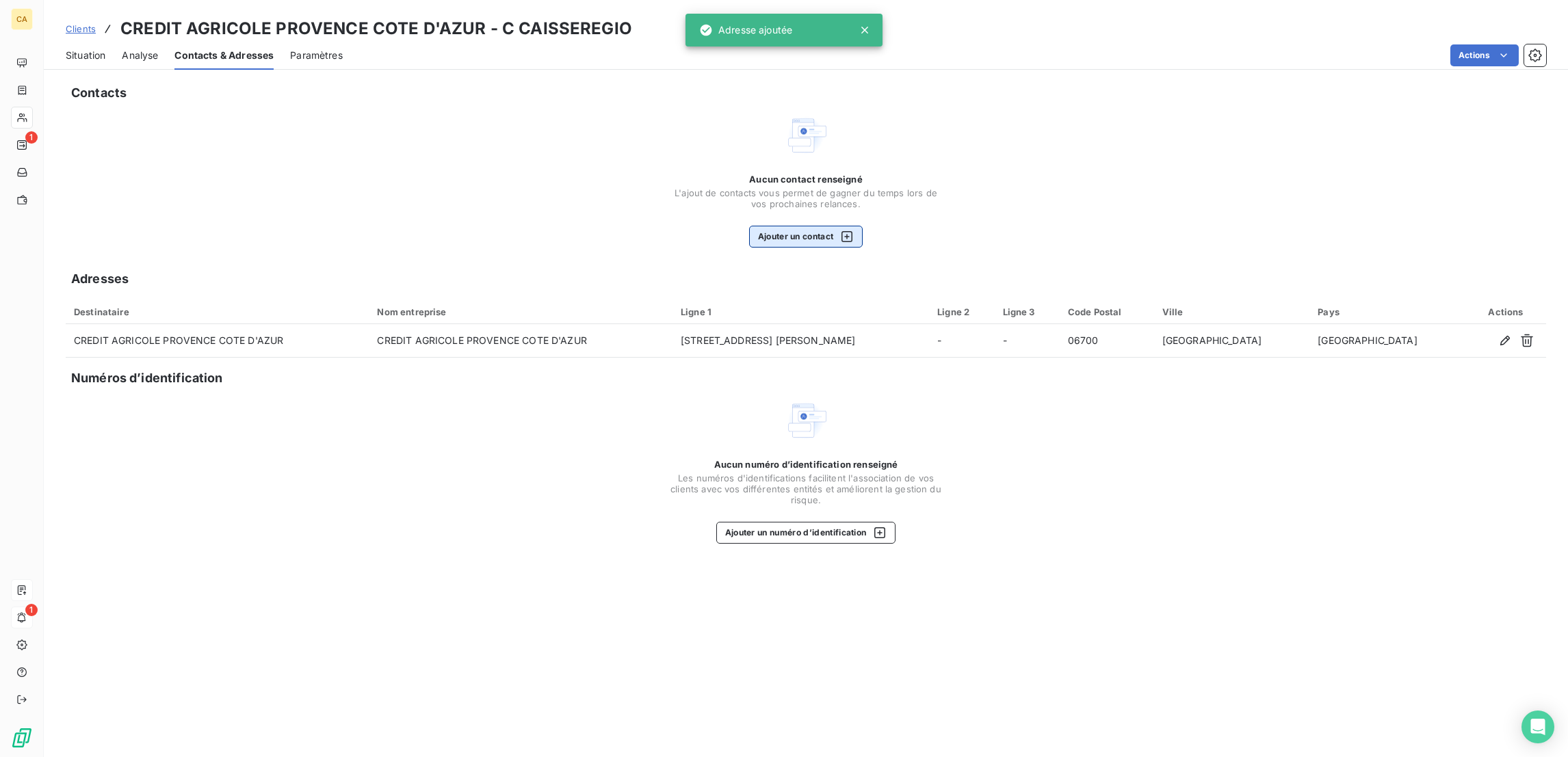
click at [771, 226] on button "Ajouter un contact" at bounding box center [806, 236] width 115 height 22
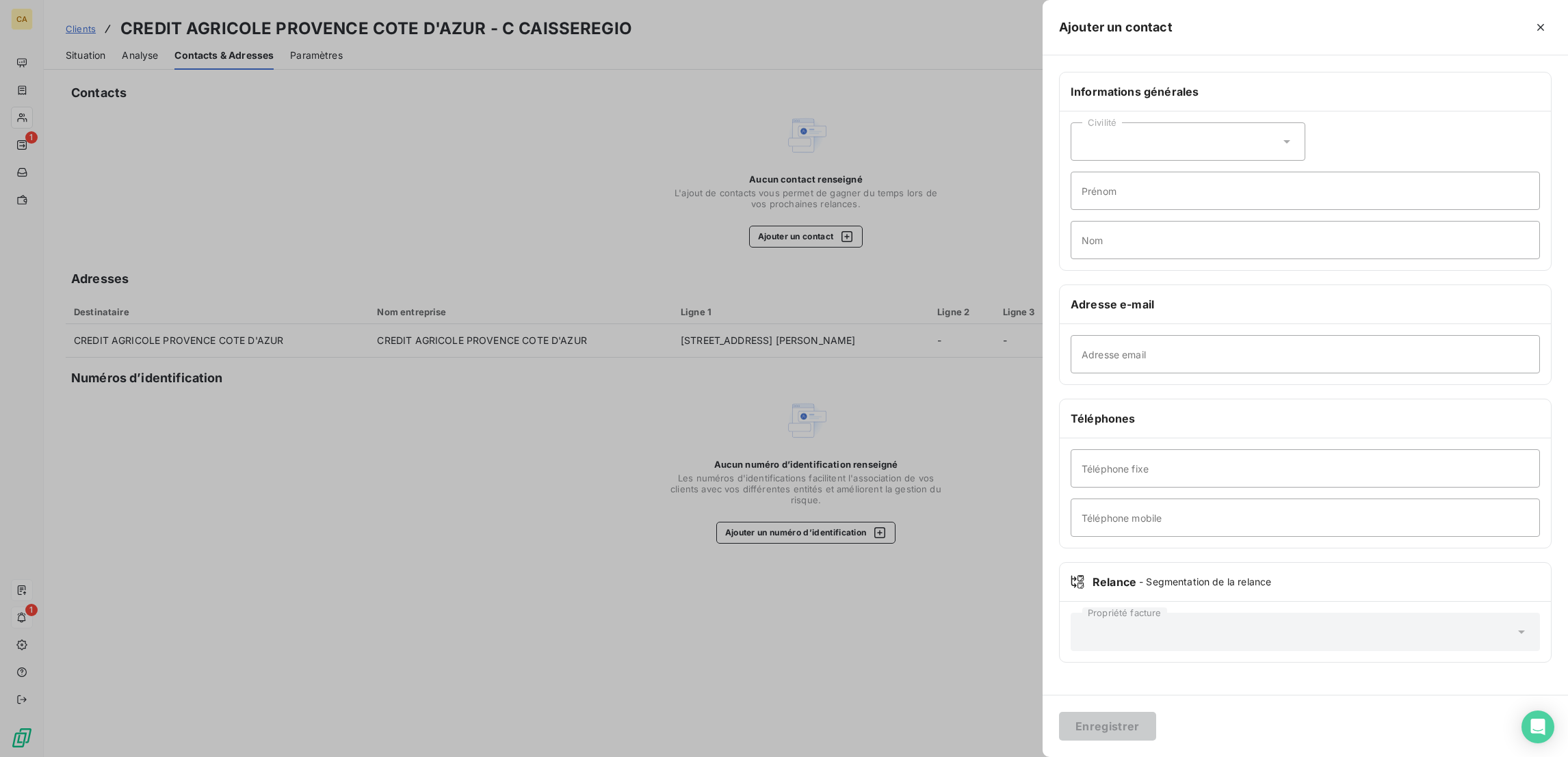
click at [1242, 328] on div "Adresse email" at bounding box center [1305, 355] width 492 height 60
click at [1248, 335] on input "Adresse email" at bounding box center [1305, 354] width 469 height 38
paste input "roberta.forgione@ca-pca.fr"
type input "roberta.forgione@ca-pca.fr"
click at [1278, 124] on div "Civilité" at bounding box center [1188, 141] width 235 height 38
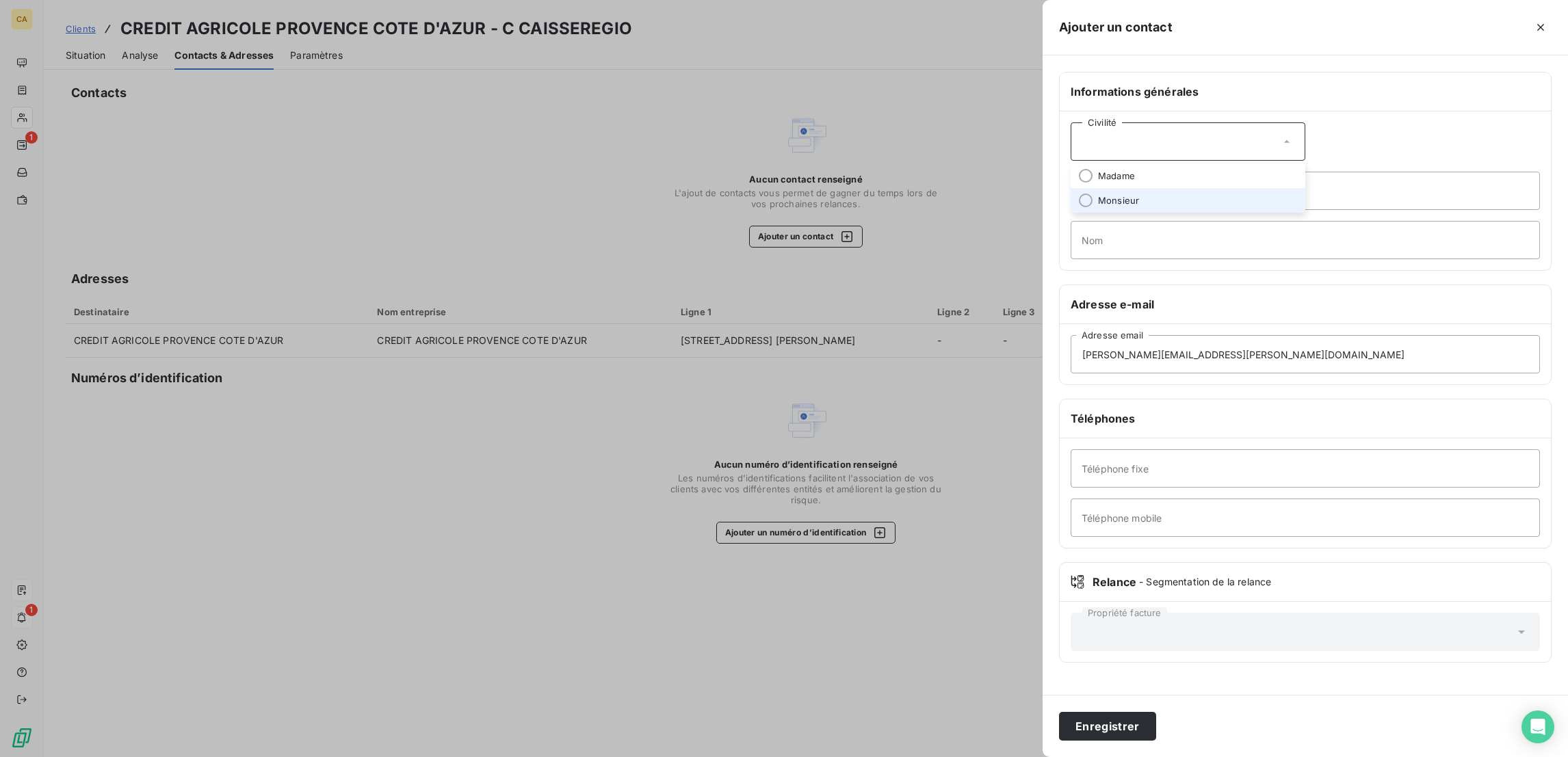
click at [1262, 188] on li "Monsieur" at bounding box center [1188, 201] width 235 height 25
click at [1268, 123] on div "Civilité Monsieur" at bounding box center [1188, 141] width 235 height 38
click at [1267, 163] on li "Madame" at bounding box center [1188, 176] width 235 height 25
click at [1267, 171] on input "Prénom" at bounding box center [1305, 190] width 469 height 38
type input "ROBERTA"
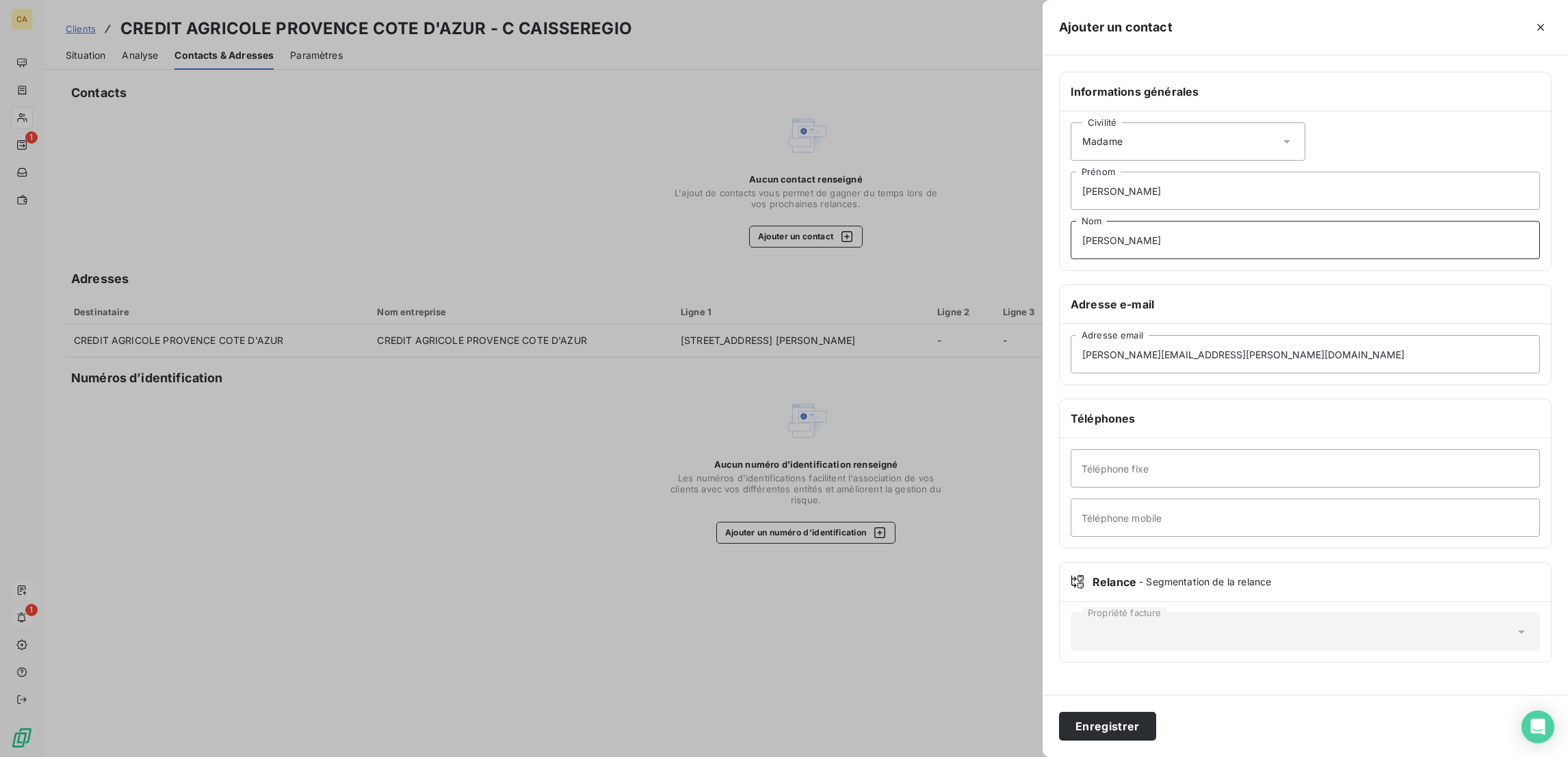
type input "FORGIONE"
click at [1296, 450] on input "Téléphone fixe" at bounding box center [1305, 468] width 469 height 38
paste input "494844675"
click at [1202, 450] on input "494844675" at bounding box center [1305, 468] width 469 height 38
type input "04 94 84 46 75"
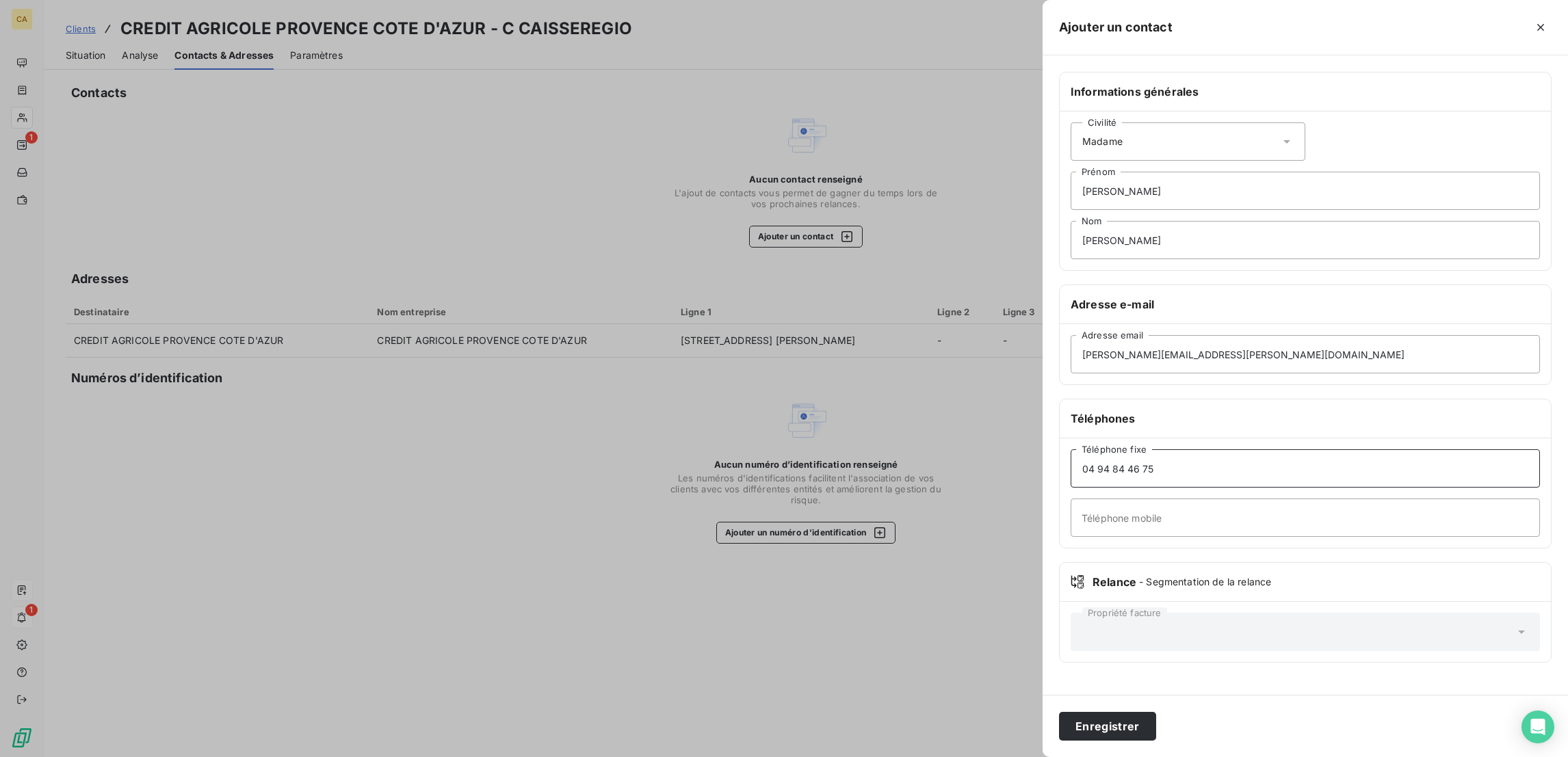
click at [1059, 712] on button "Enregistrer" at bounding box center [1107, 726] width 97 height 28
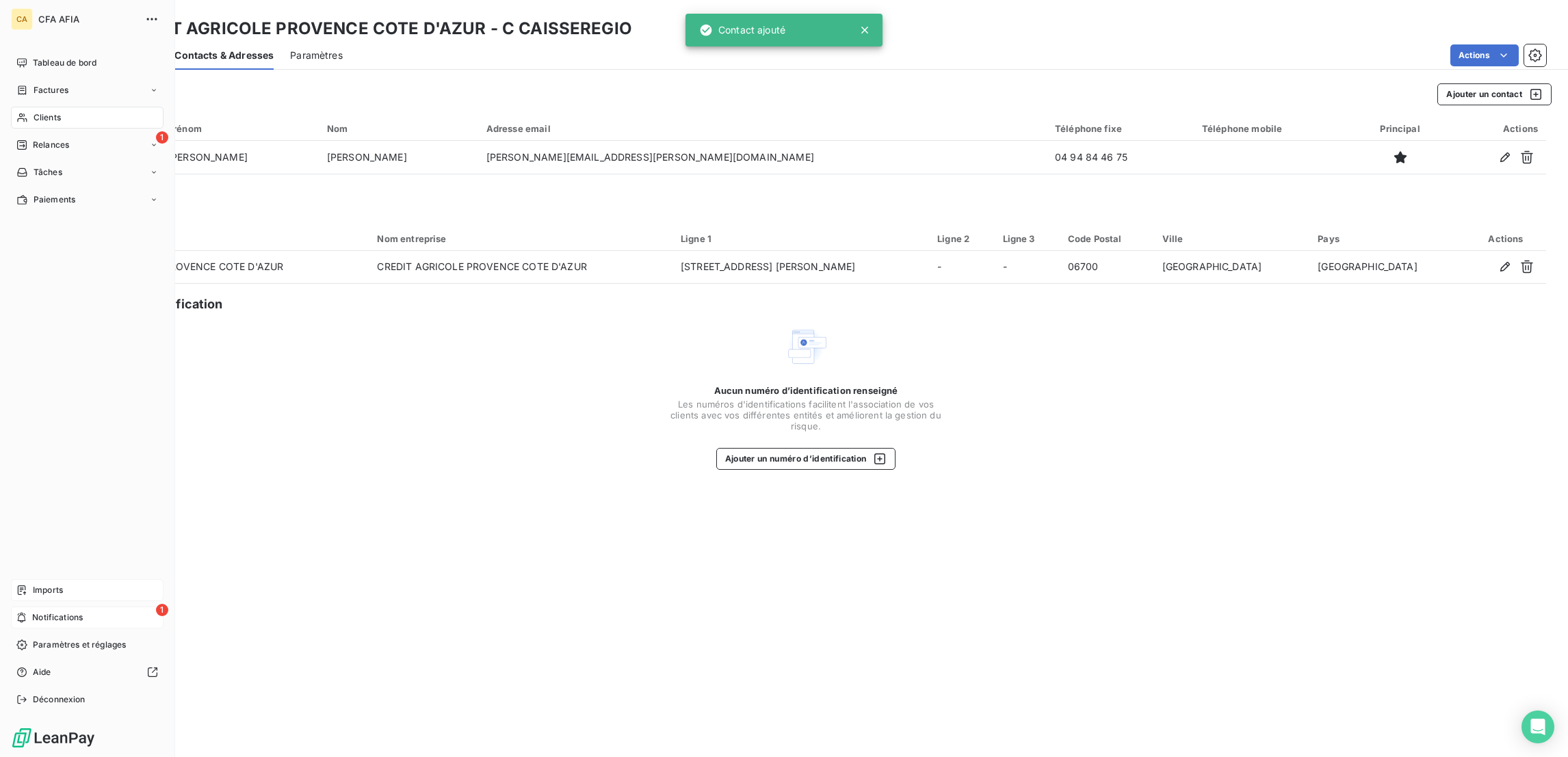
click at [34, 111] on span "Clients" at bounding box center [47, 117] width 28 height 12
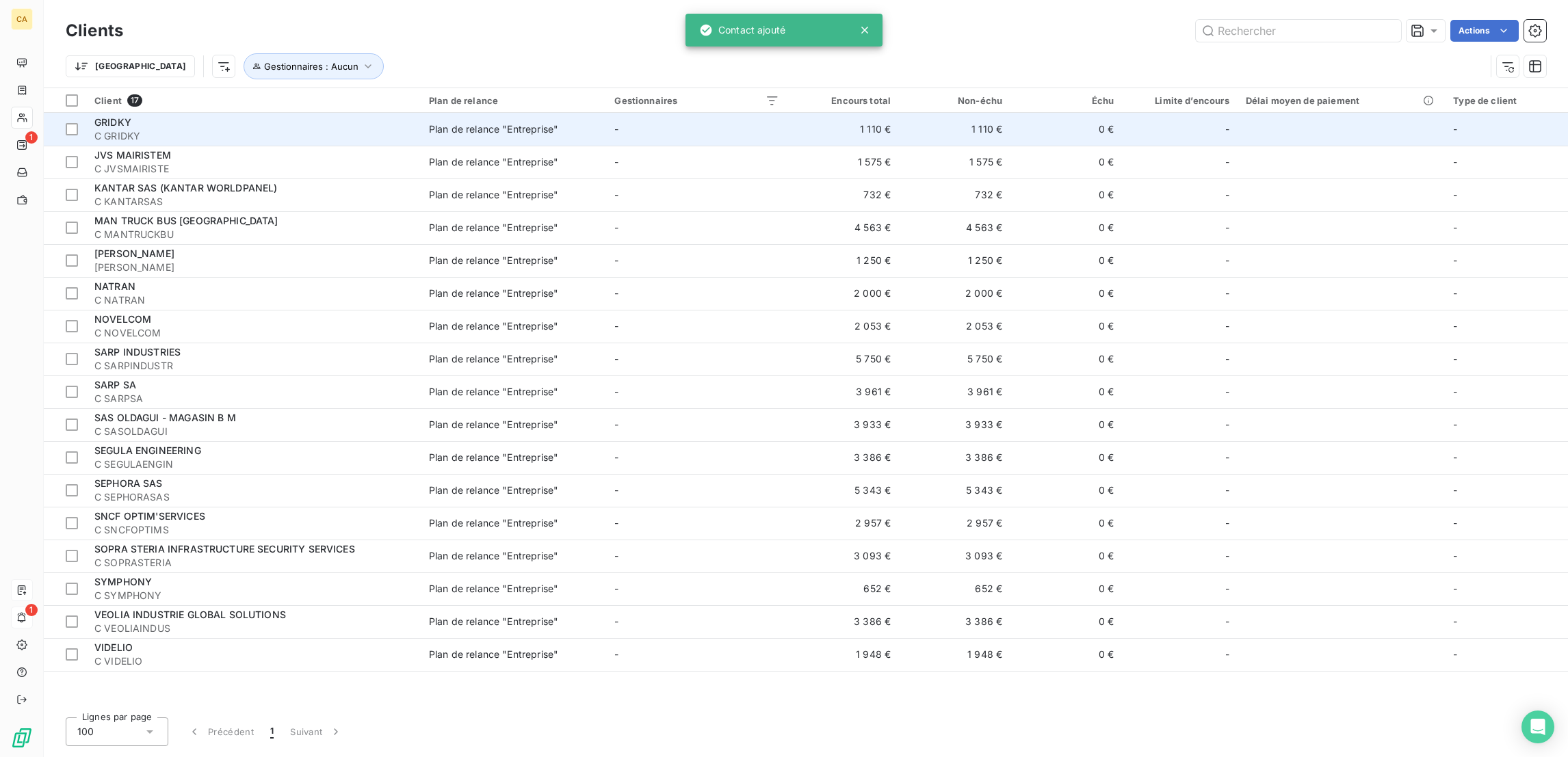
click at [163, 129] on span "C GRIDKY" at bounding box center [253, 135] width 318 height 13
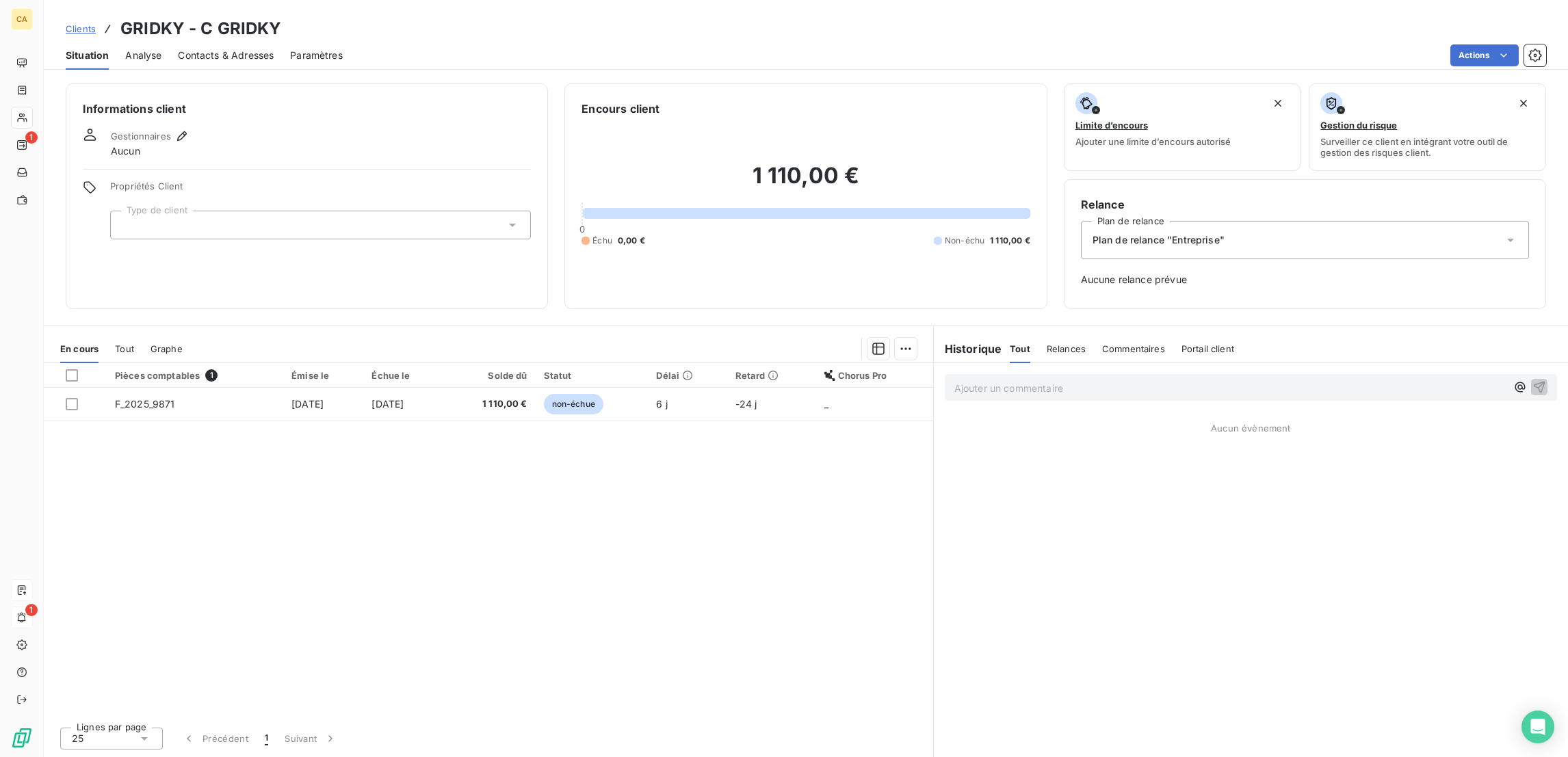
click at [158, 211] on div at bounding box center [320, 225] width 420 height 28
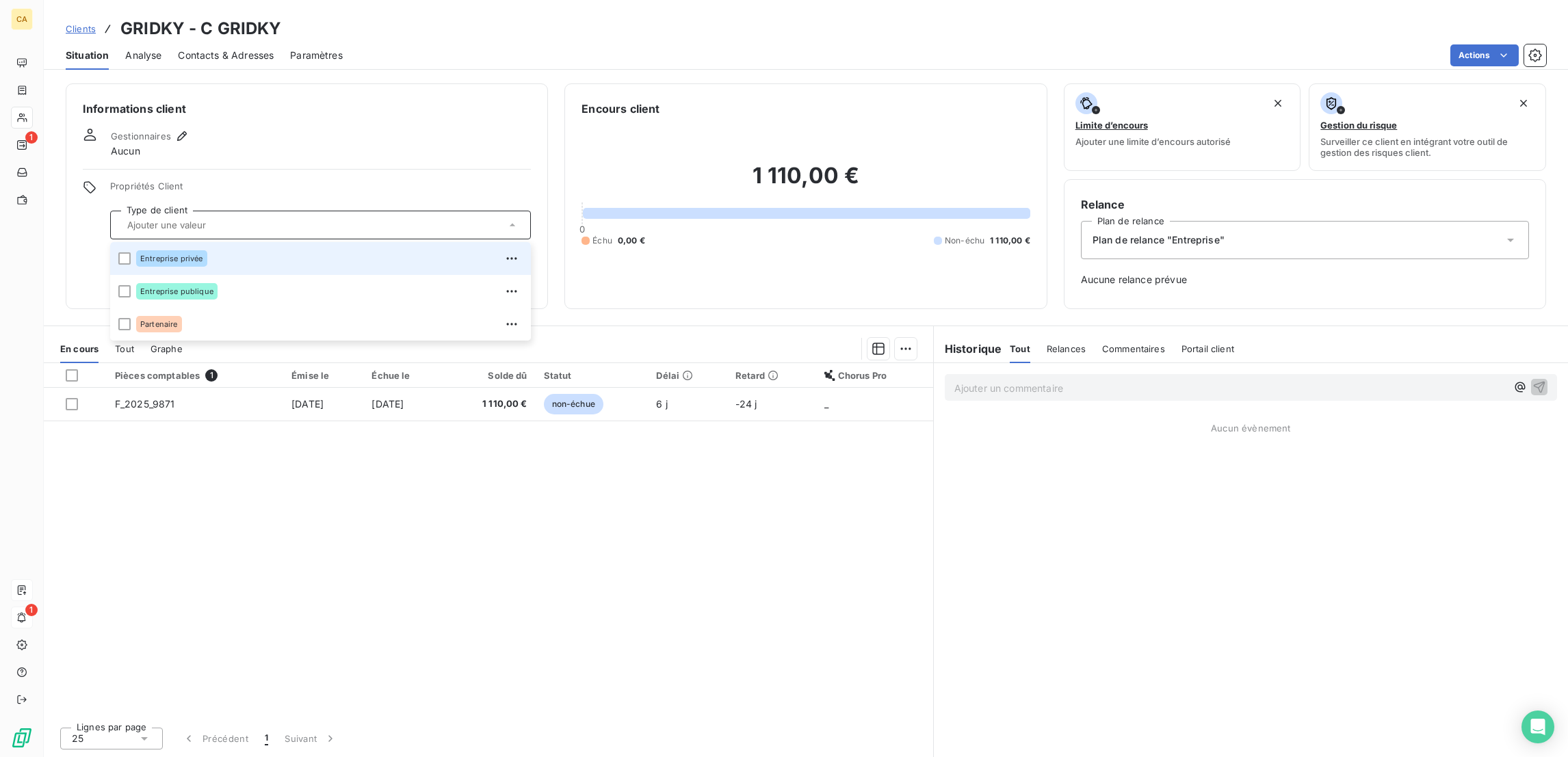
click at [147, 248] on div "Entreprise privée" at bounding box center [329, 259] width 387 height 22
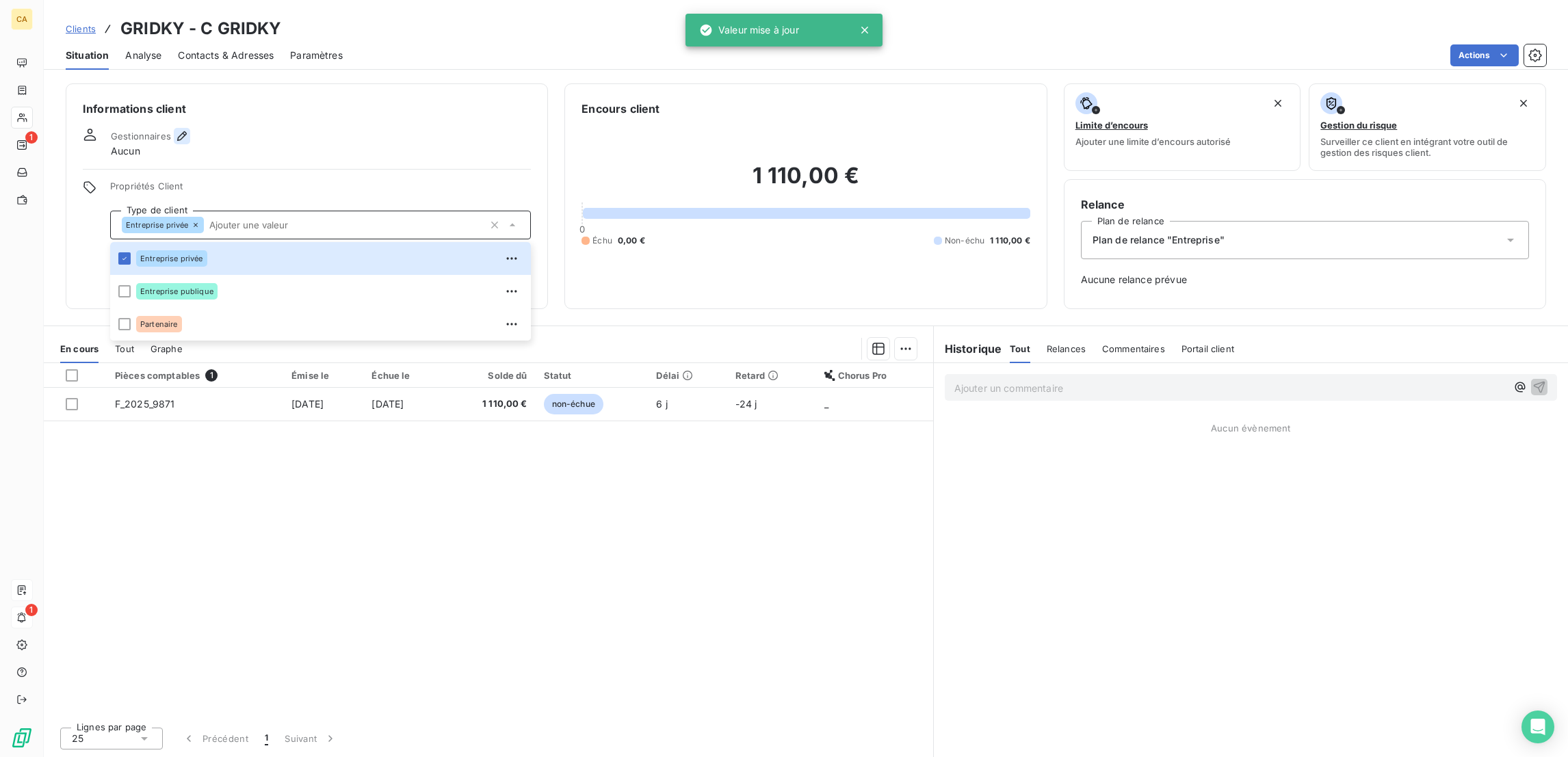
click at [175, 129] on icon "button" at bounding box center [181, 135] width 13 height 13
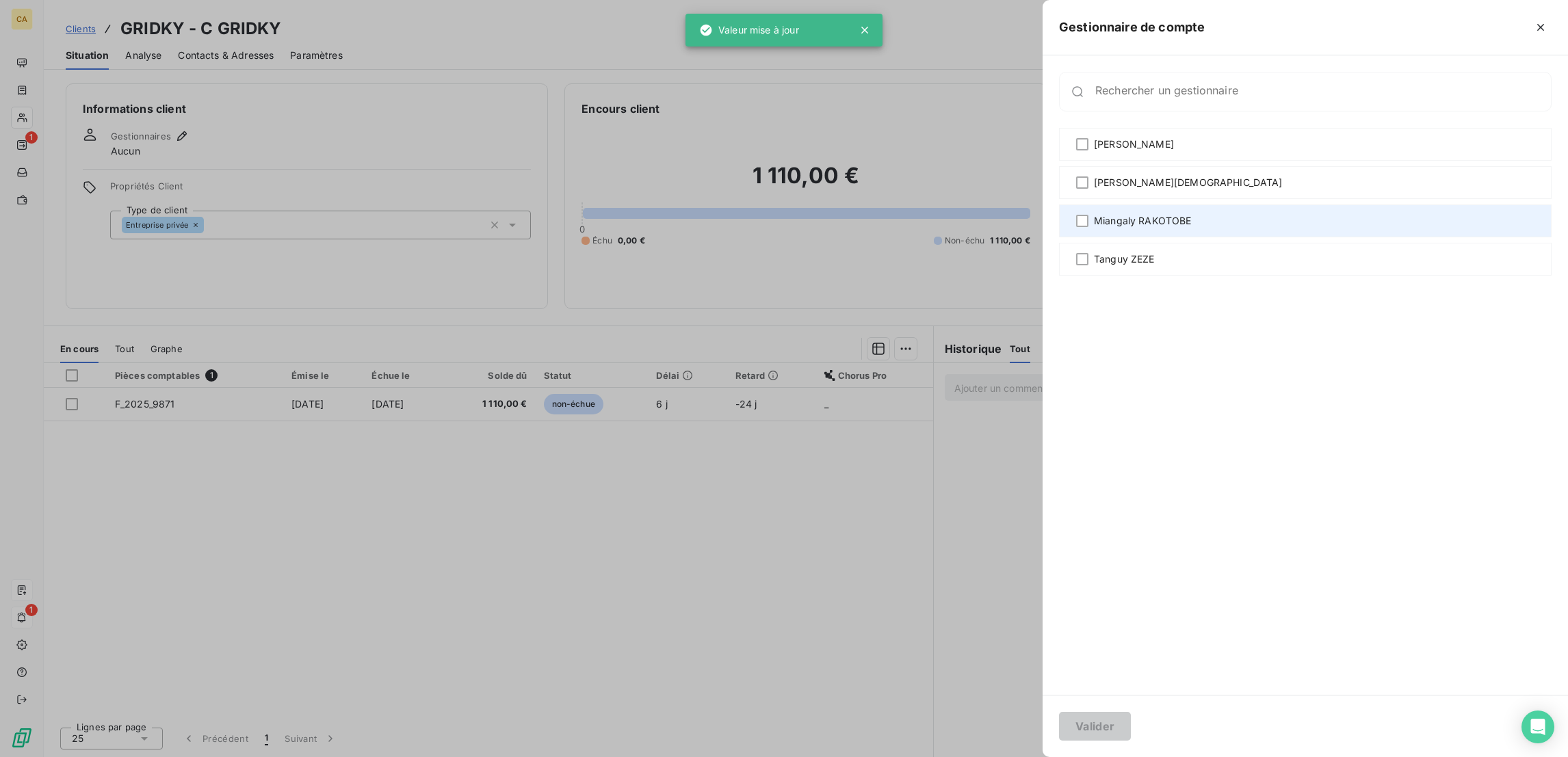
click at [1257, 204] on div "Miangaly RAKOTOBE" at bounding box center [1305, 220] width 492 height 33
click at [1169, 726] on div at bounding box center [784, 378] width 1568 height 757
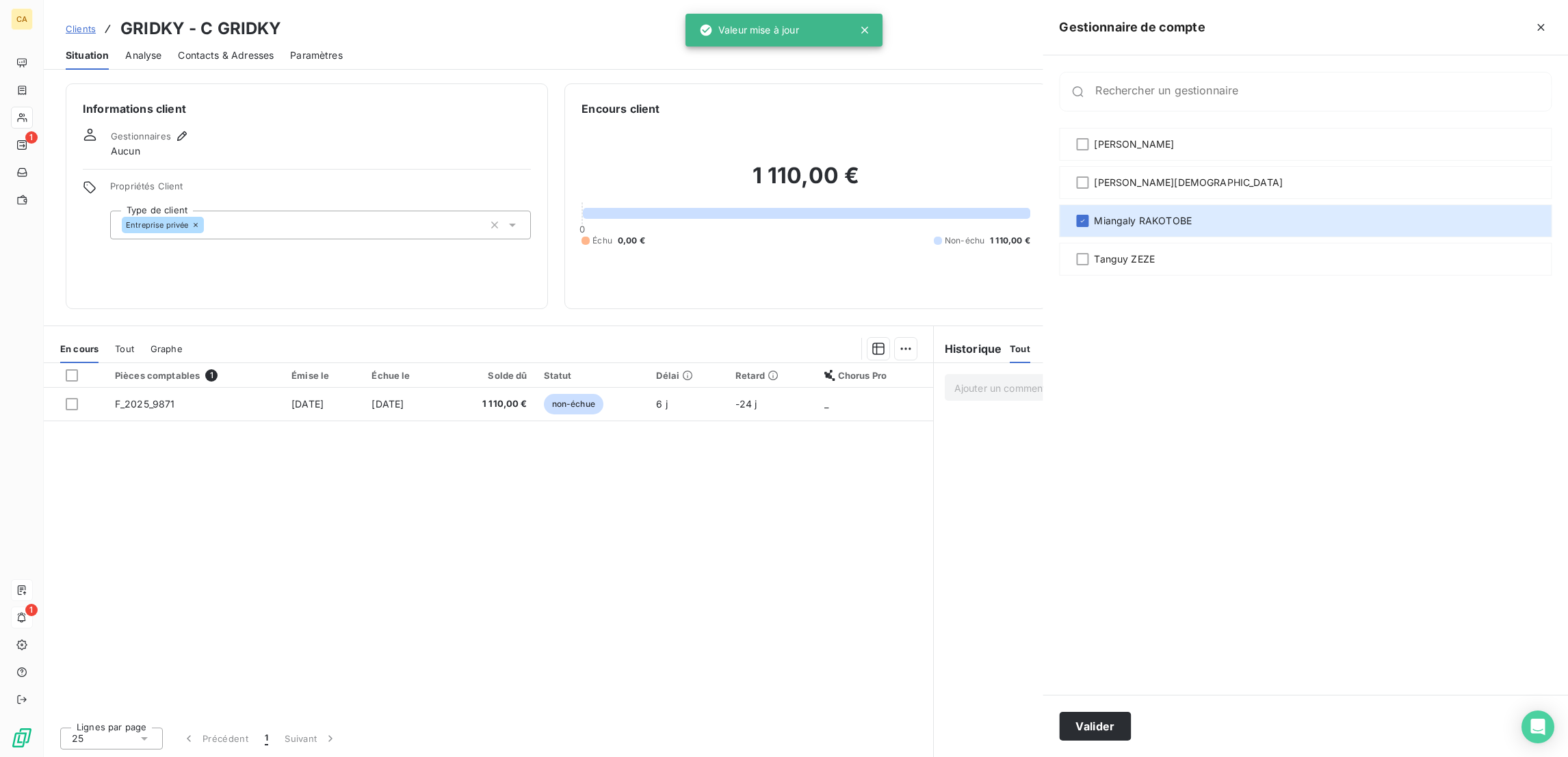
click at [1239, 709] on div at bounding box center [784, 378] width 1568 height 757
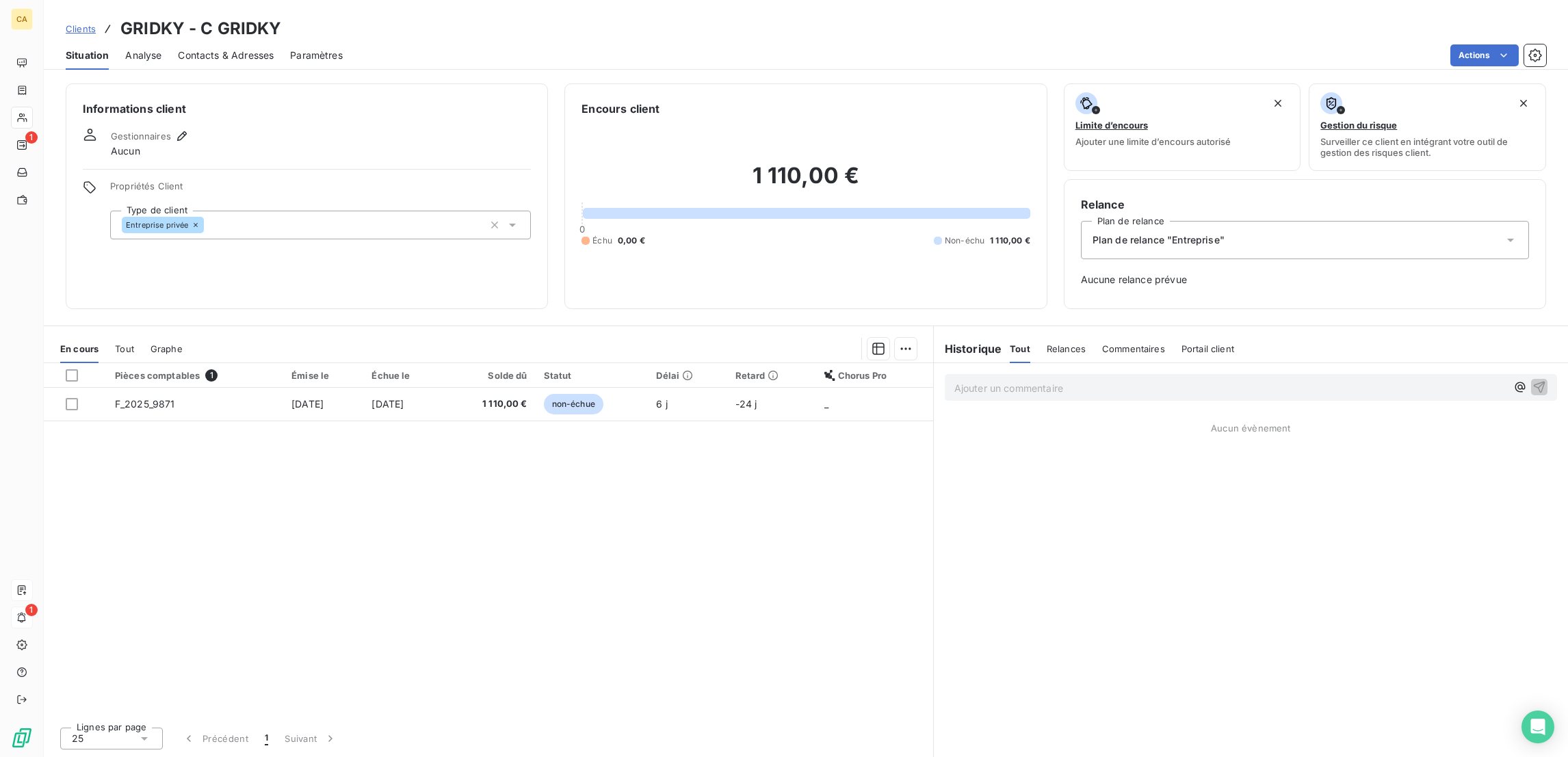
click at [172, 128] on div "Gestionnaires Aucun" at bounding box center [307, 143] width 448 height 30
click at [175, 129] on icon "button" at bounding box center [181, 135] width 13 height 13
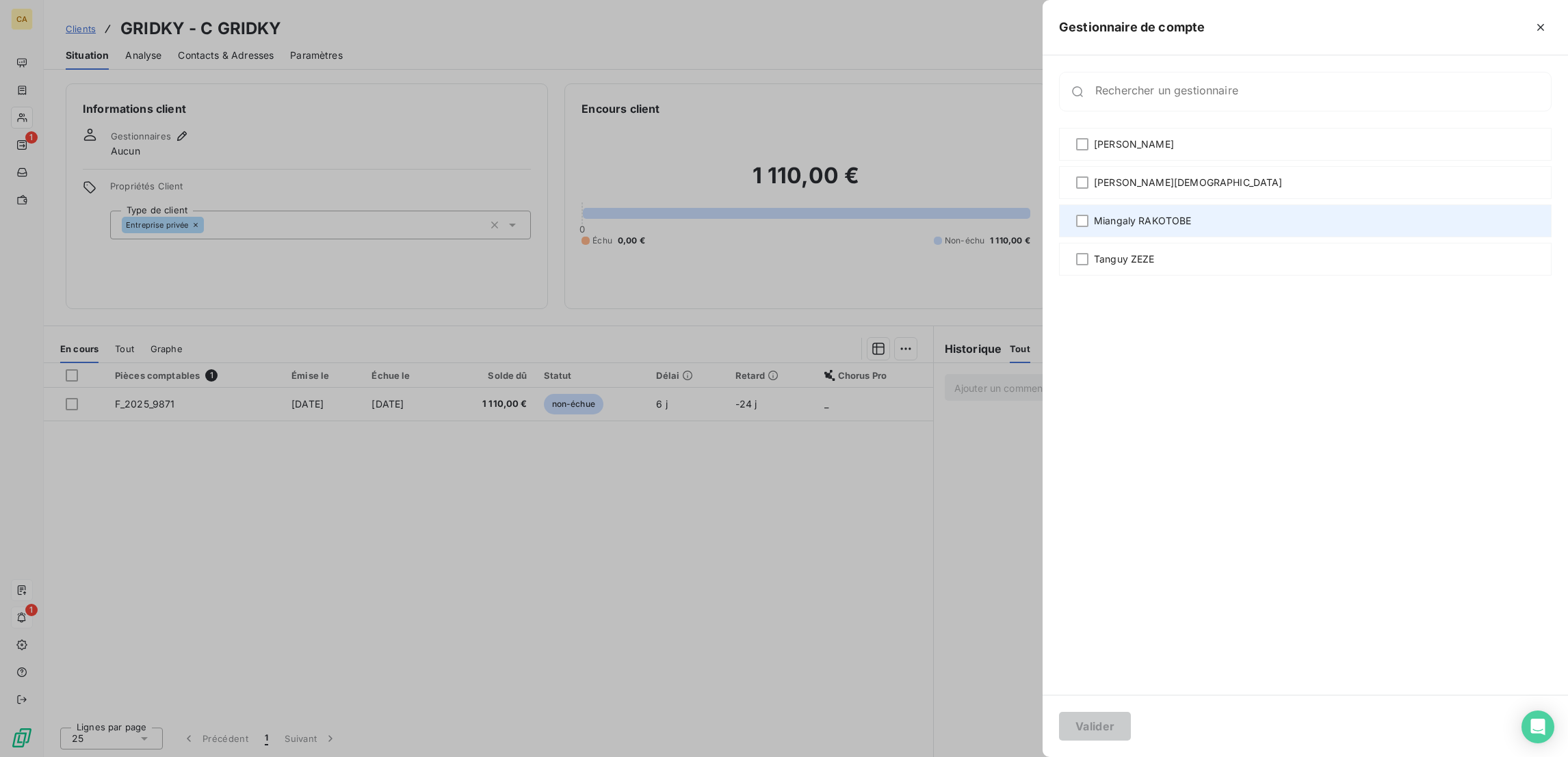
click at [1313, 204] on div "Miangaly RAKOTOBE" at bounding box center [1305, 220] width 492 height 33
click at [1131, 715] on button "Valider" at bounding box center [1094, 726] width 72 height 28
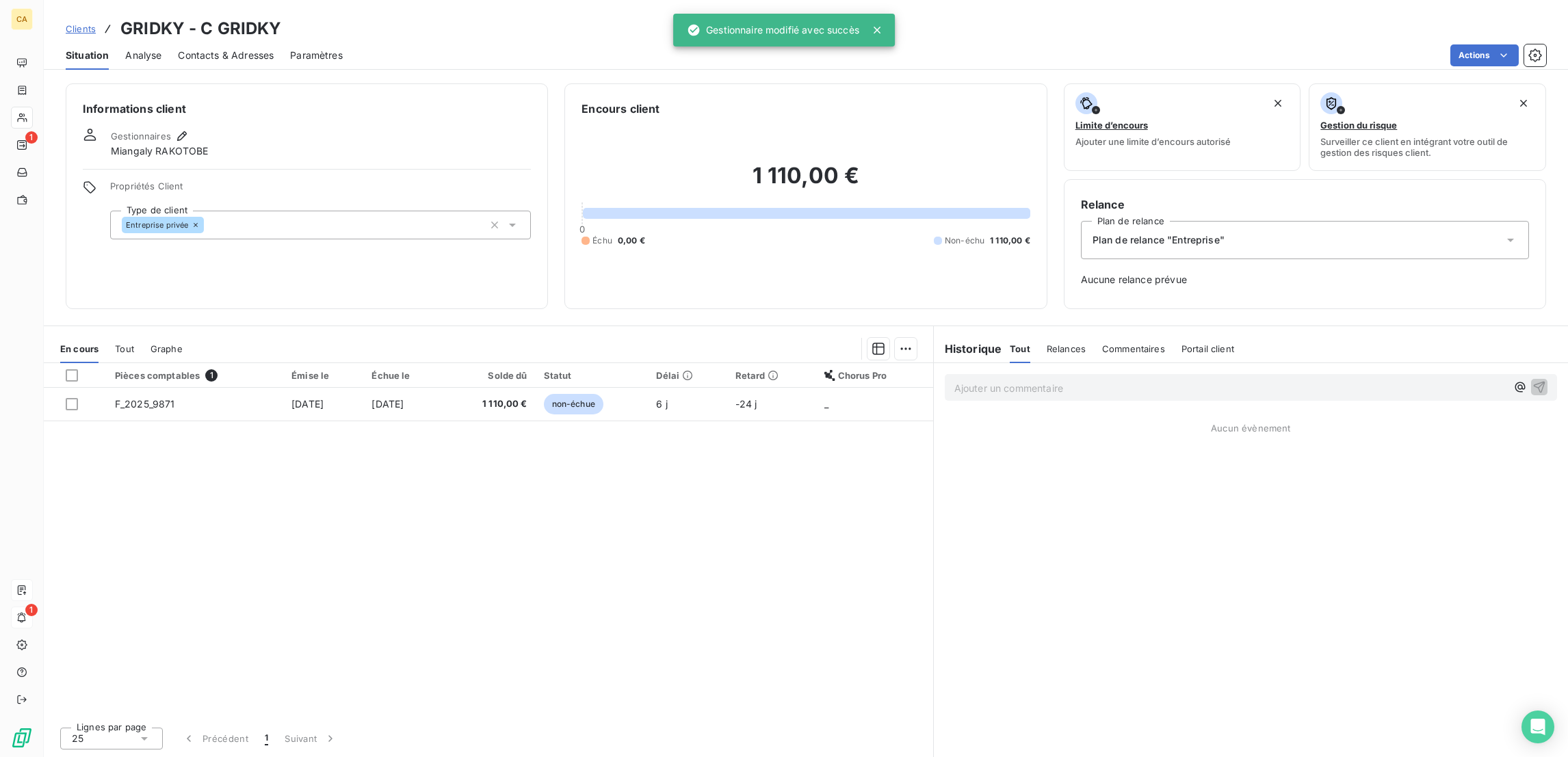
click at [224, 49] on span "Contacts & Adresses" at bounding box center [226, 55] width 96 height 13
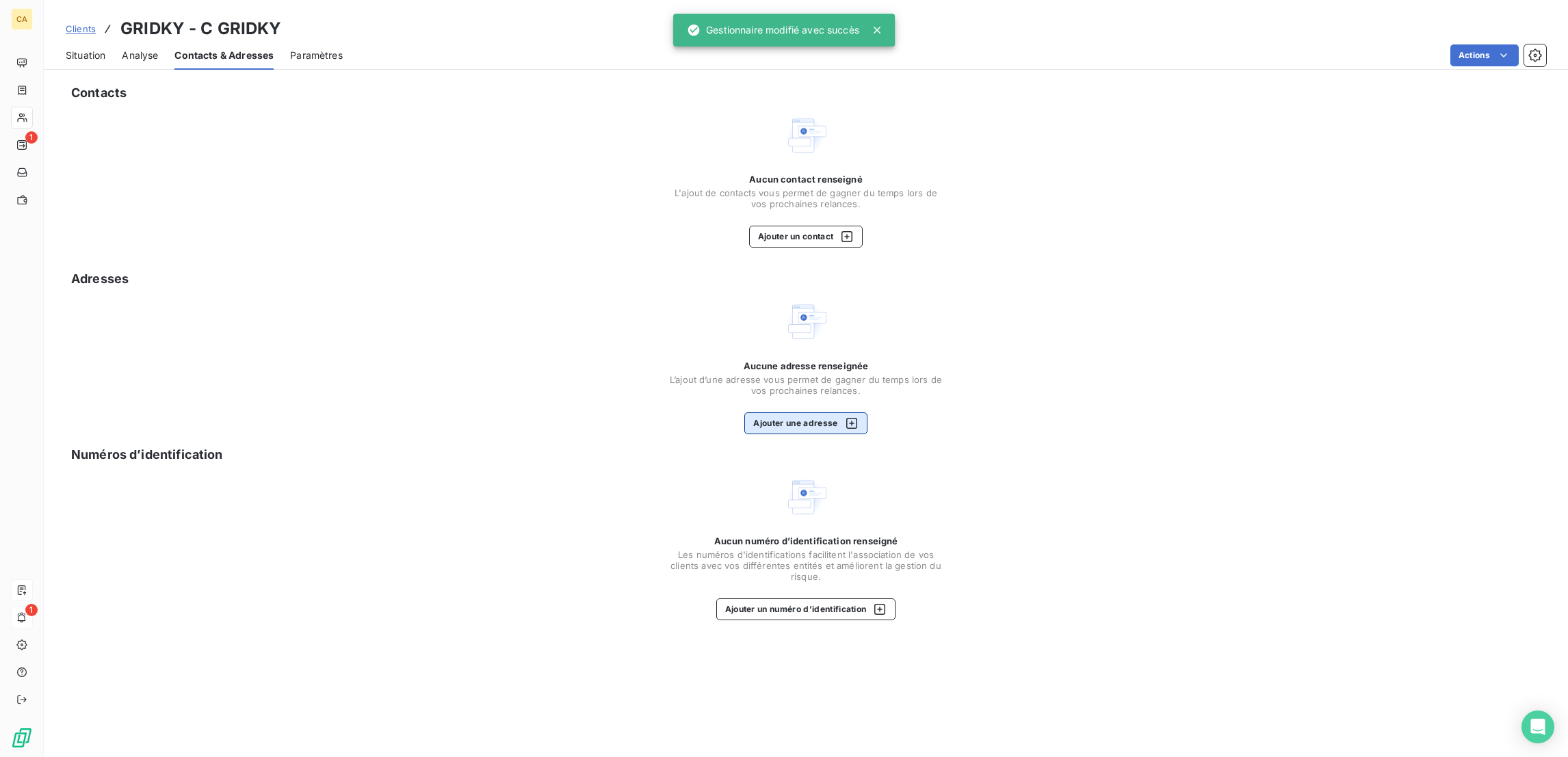
click at [810, 412] on button "Ajouter une adresse" at bounding box center [805, 423] width 123 height 22
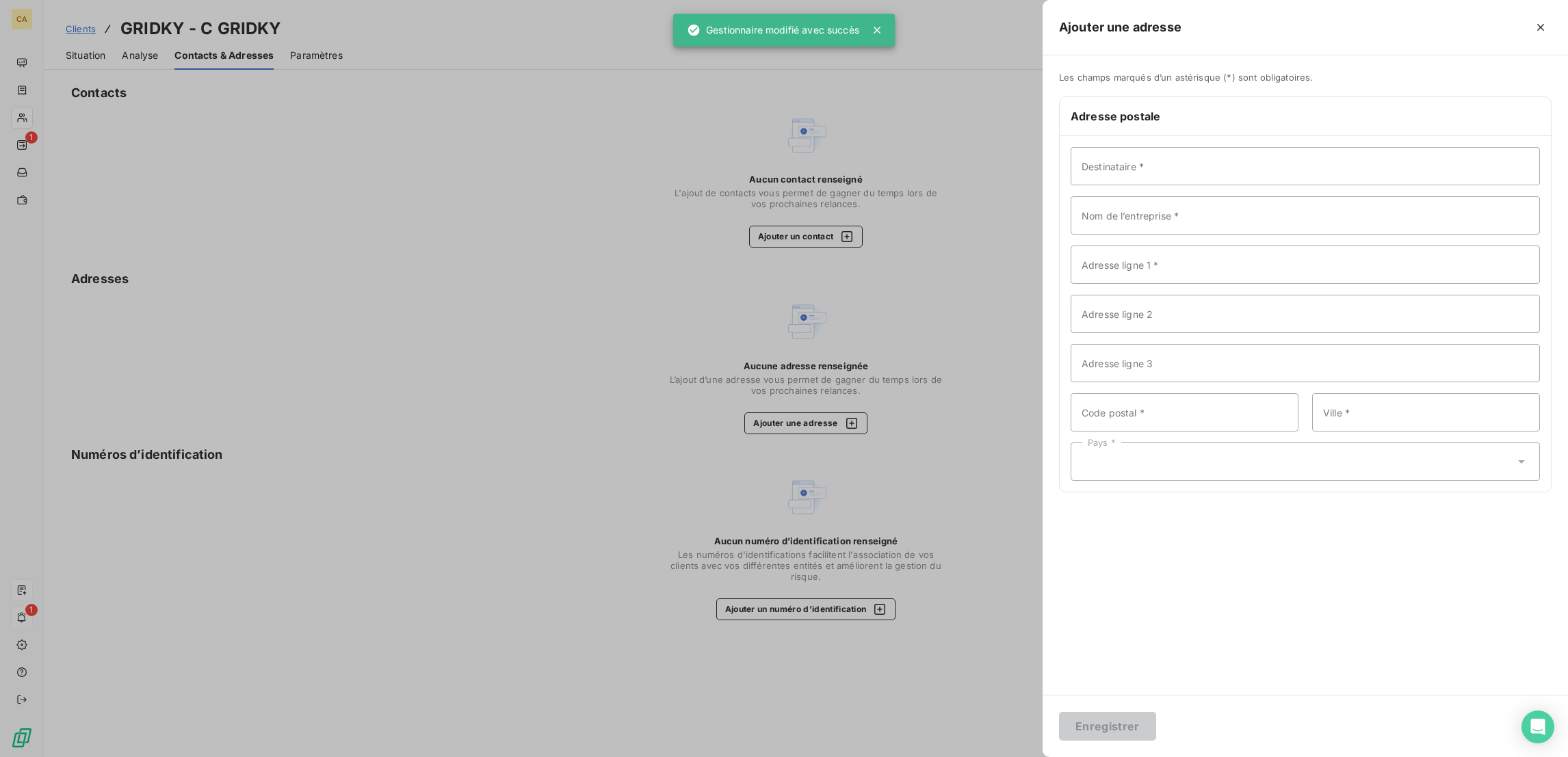
click at [1320, 136] on div "Destinataire * Nom de l’entreprise * Adresse ligne 1 * Adresse ligne 2 Adresse …" at bounding box center [1305, 314] width 492 height 355
click at [1284, 147] on input "Destinataire *" at bounding box center [1305, 165] width 469 height 38
paste input "GRIDKY"
type input "GRIDKY"
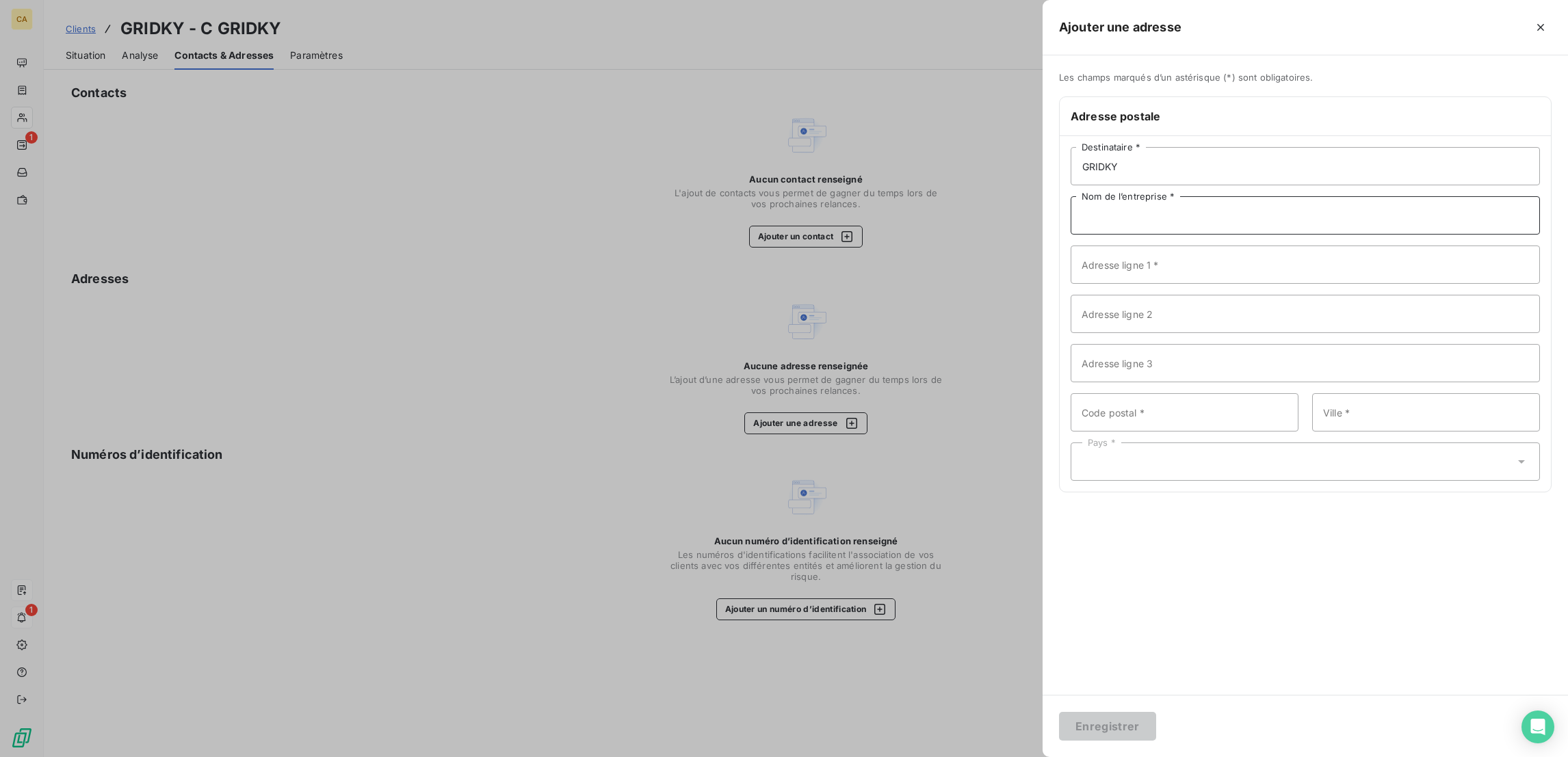
paste input "GRIDKY"
type input "GRIDKY"
paste input "14 rue de la Ferme"
type input "14 rue de la Ferme"
drag, startPoint x: 1250, startPoint y: 361, endPoint x: 1304, endPoint y: 361, distance: 54.0
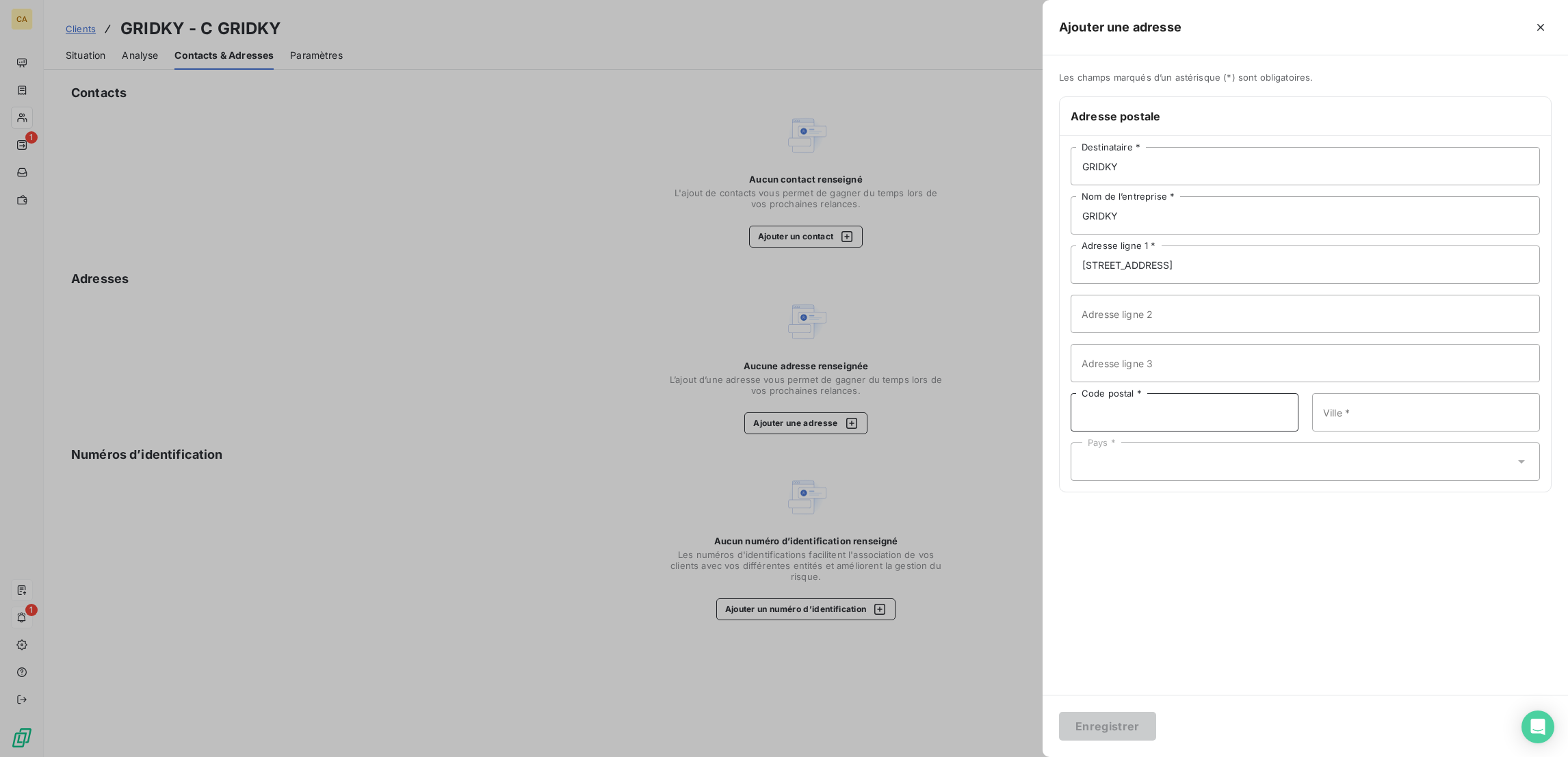
click at [1250, 393] on input "Code postal *" at bounding box center [1184, 411] width 228 height 38
type input "92100"
paste input "Boulogne-Billancourt"
type input "Boulogne-Billancourt"
click at [1196, 442] on div "Pays *" at bounding box center [1305, 461] width 469 height 38
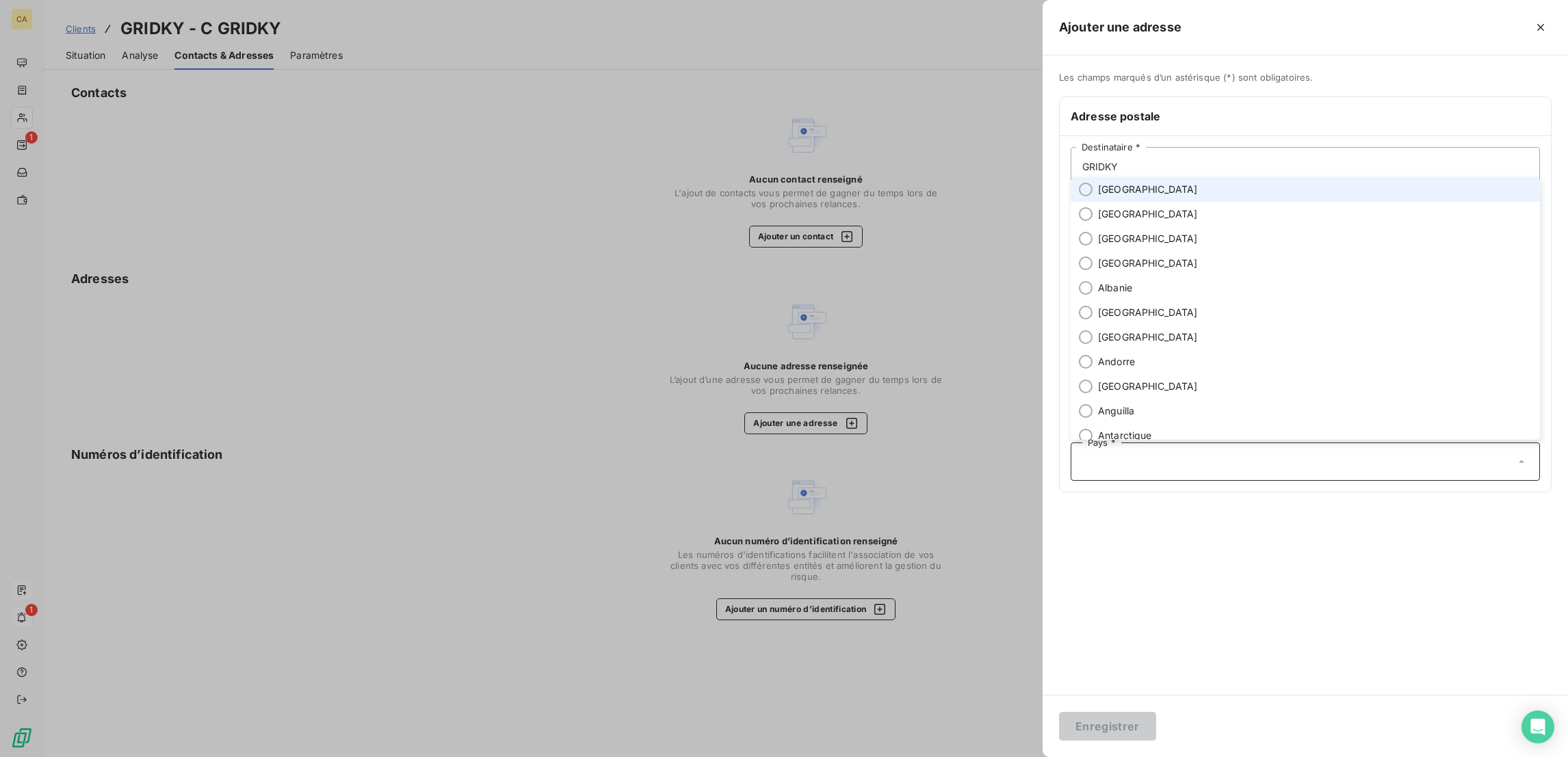
click at [1220, 456] on input "text" at bounding box center [1298, 462] width 432 height 12
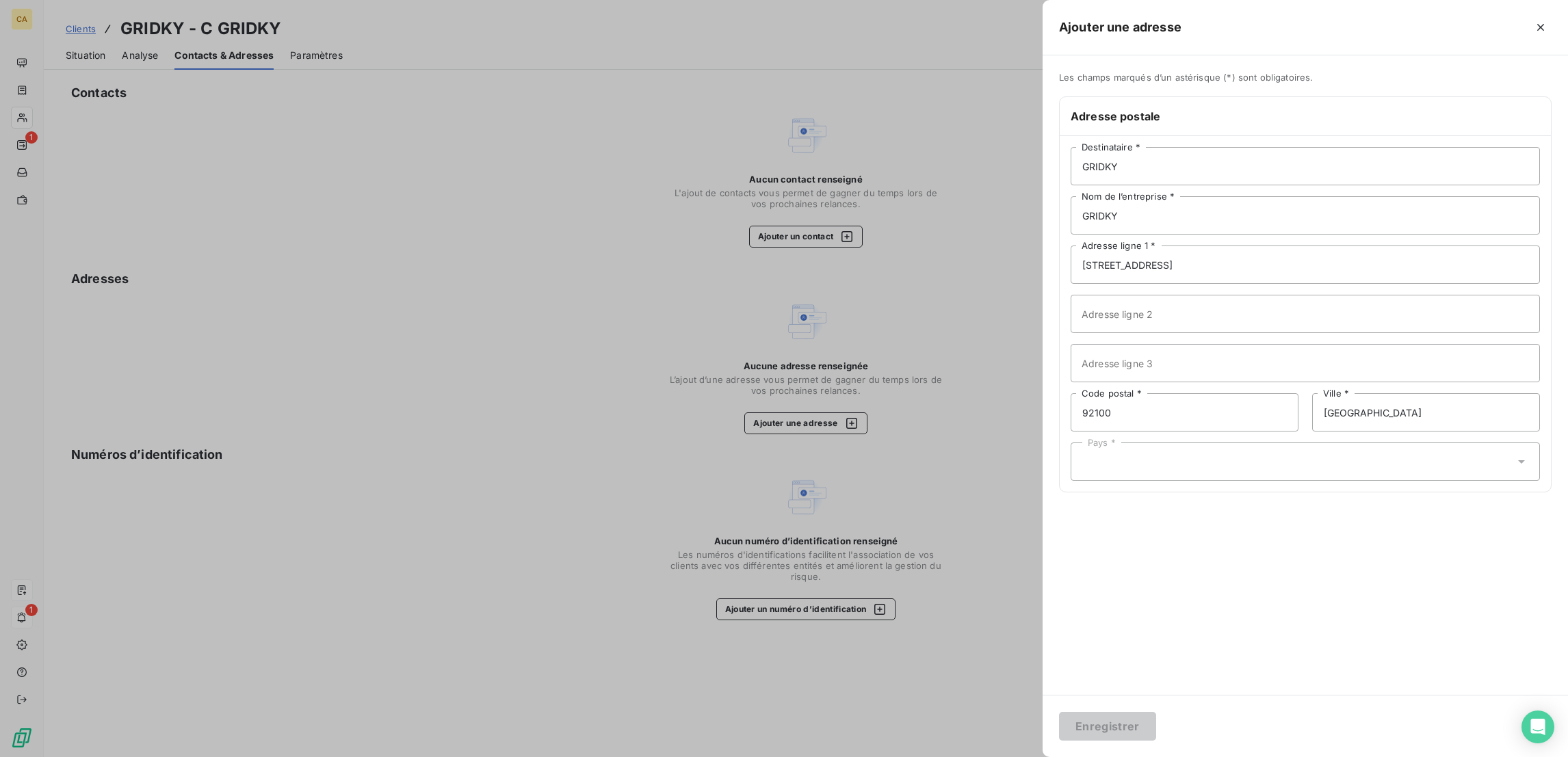
click at [1226, 442] on div "Pays *" at bounding box center [1305, 461] width 469 height 38
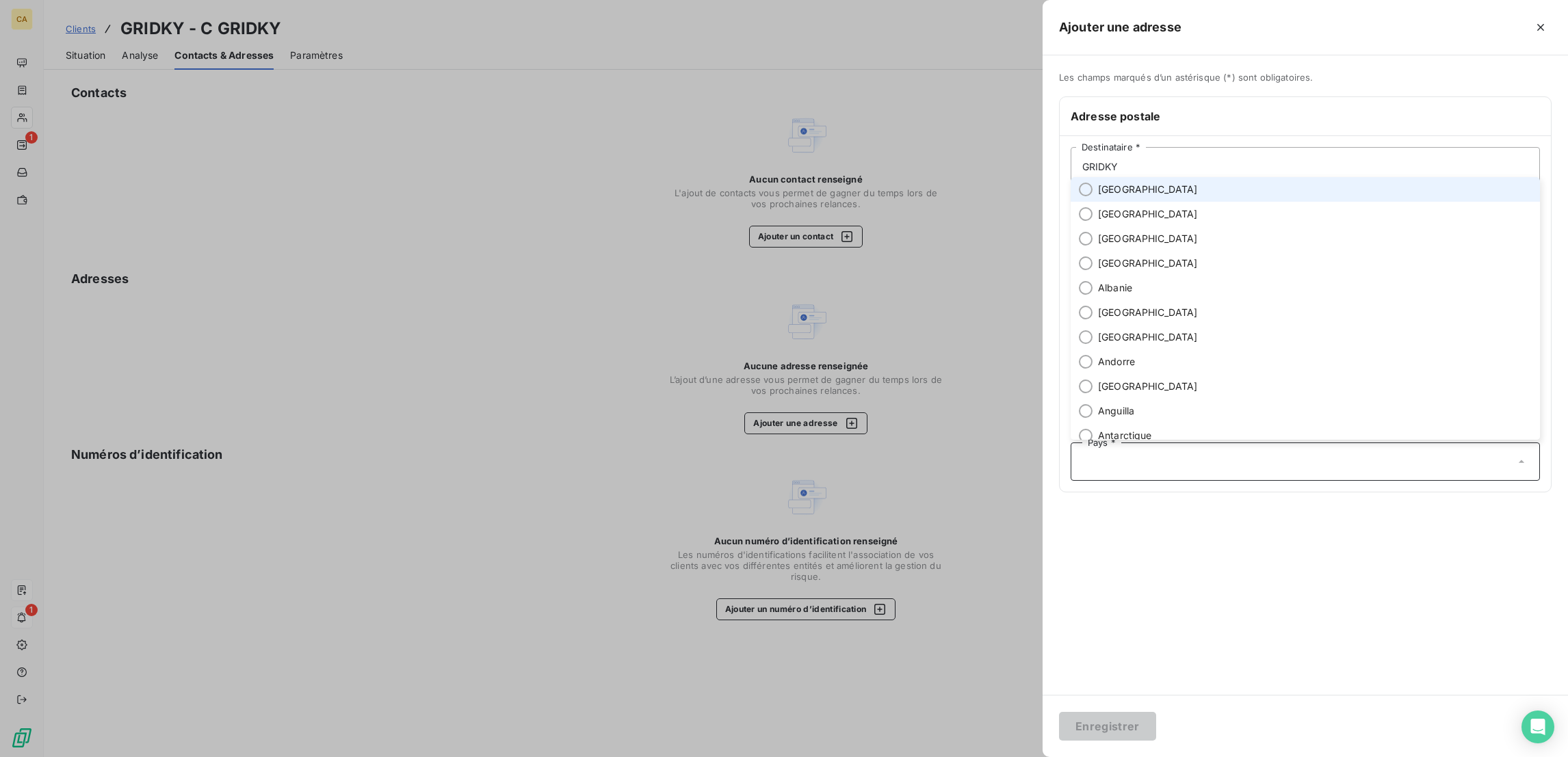
click at [1258, 202] on li "France" at bounding box center [1305, 189] width 469 height 25
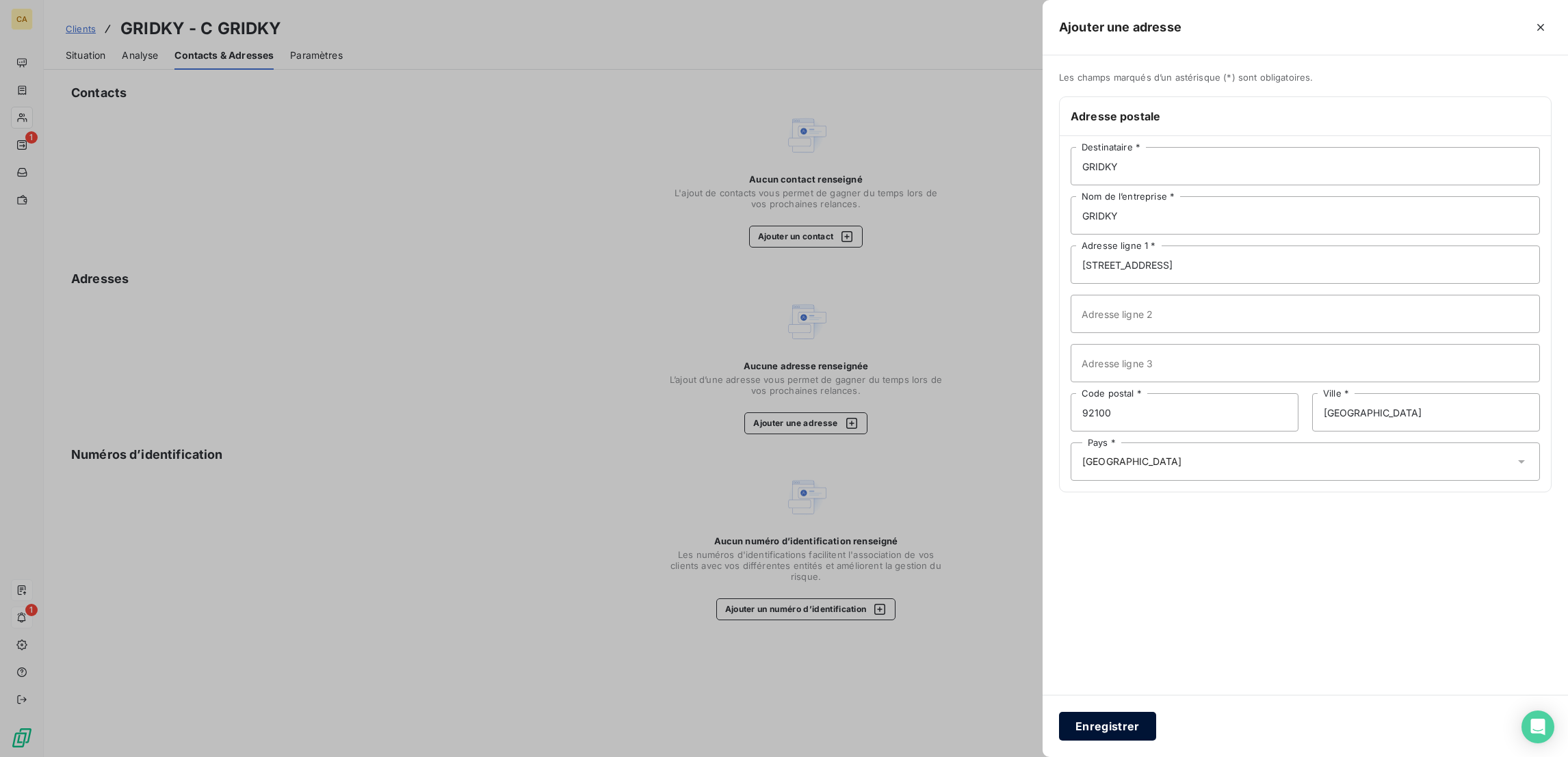
click at [1156, 728] on button "Enregistrer" at bounding box center [1107, 726] width 97 height 28
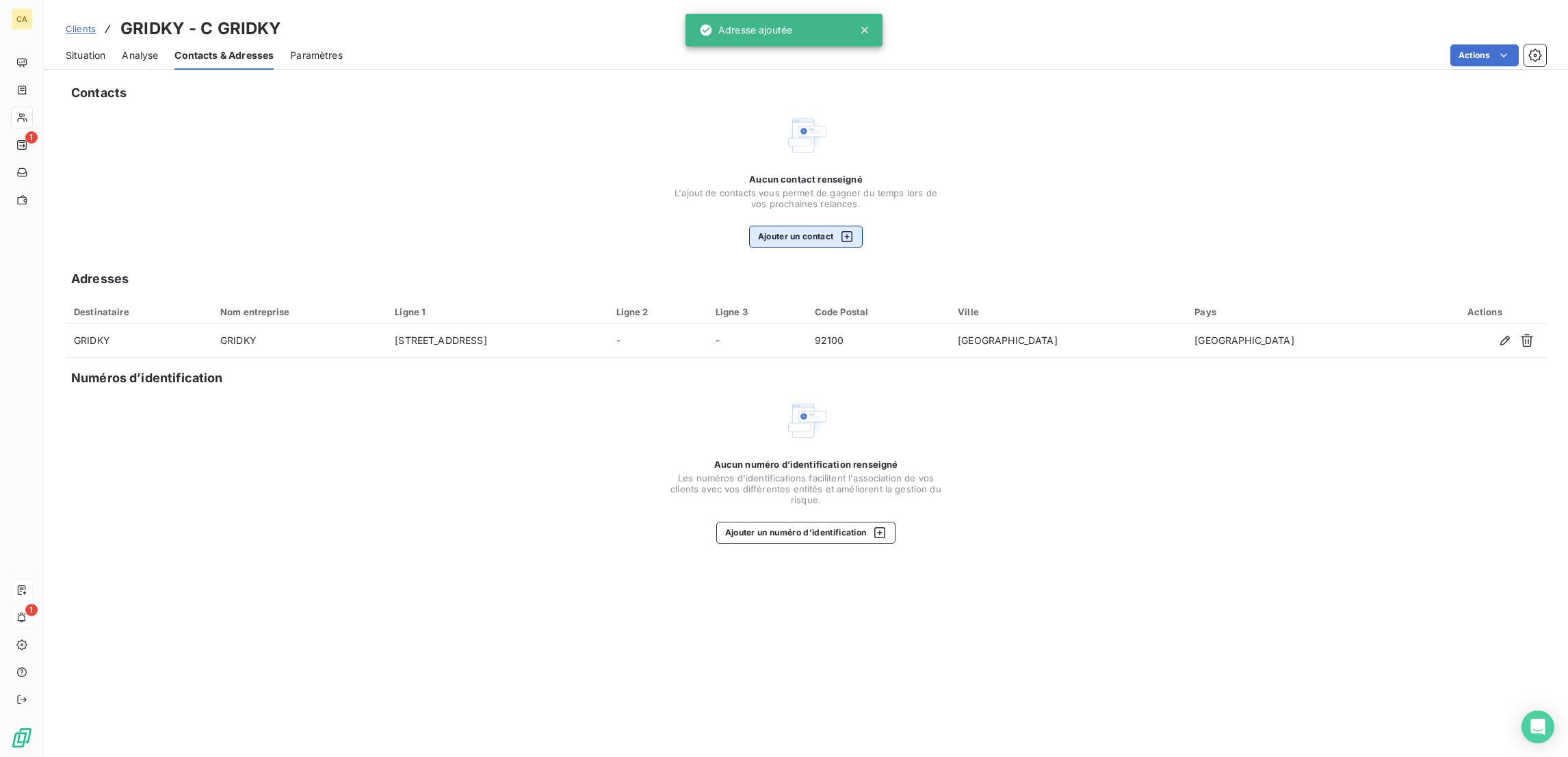
click at [796, 226] on button "Ajouter un contact" at bounding box center [806, 236] width 115 height 22
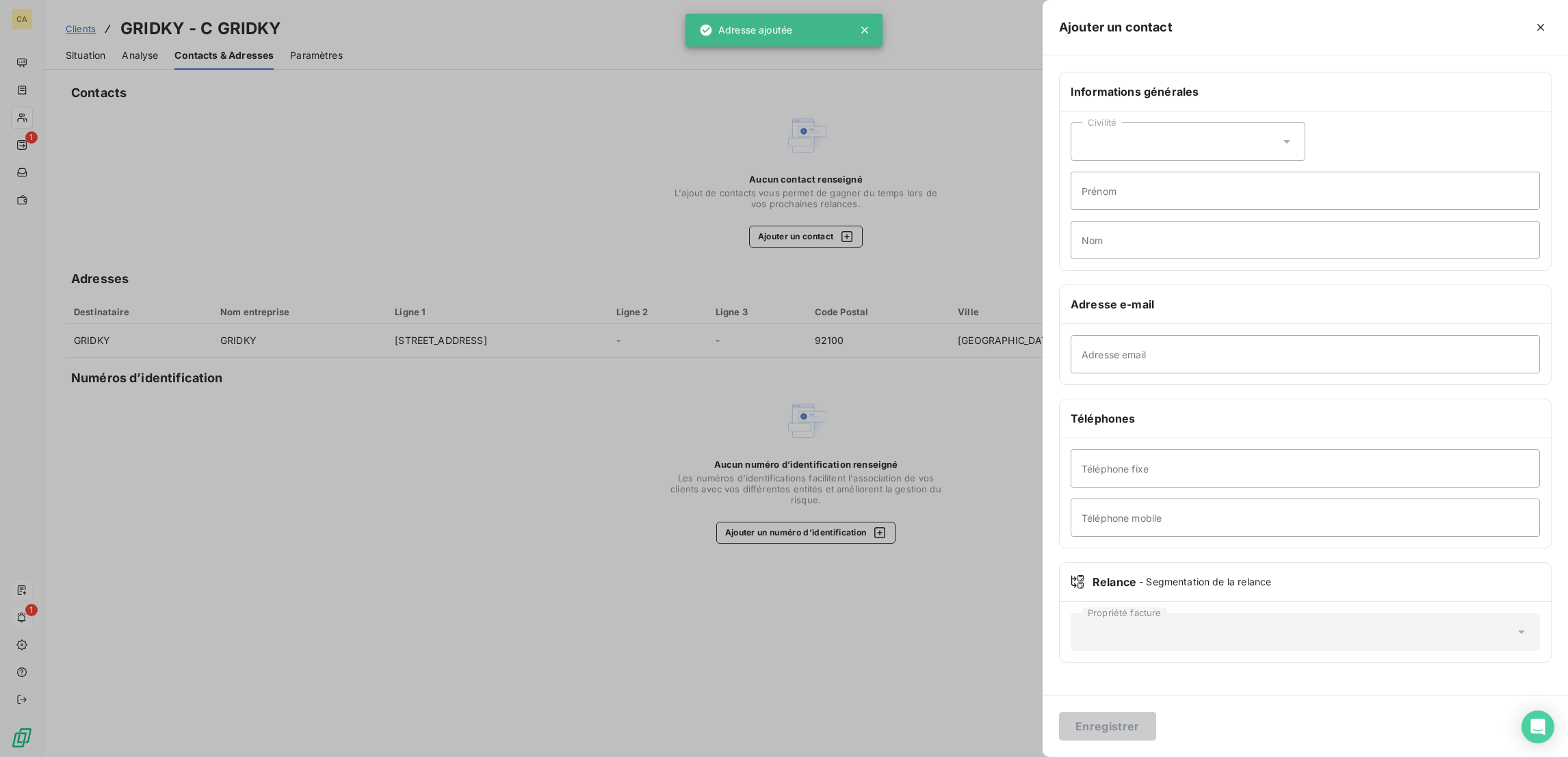
click at [1213, 131] on div "Civilité" at bounding box center [1188, 141] width 235 height 38
click at [1139, 195] on span "Monsieur" at bounding box center [1118, 201] width 41 height 13
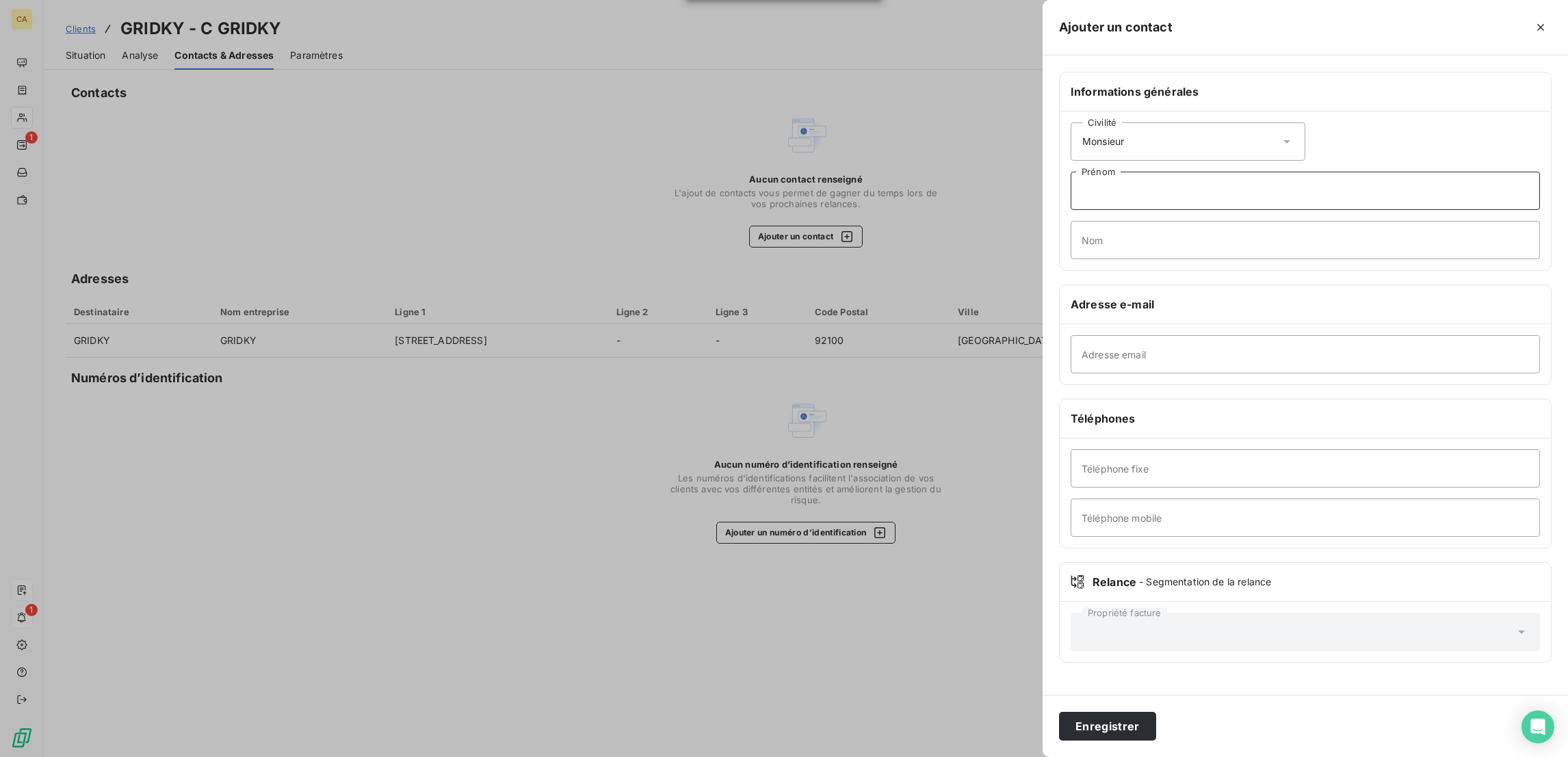
click at [1225, 171] on input "Prénom" at bounding box center [1305, 190] width 469 height 38
type input "MATHIEU"
click at [1260, 335] on input "Adresse email" at bounding box center [1305, 354] width 469 height 38
paste input "mathieu.morio@gridky.com"
type input "mathieu.morio@gridky.com"
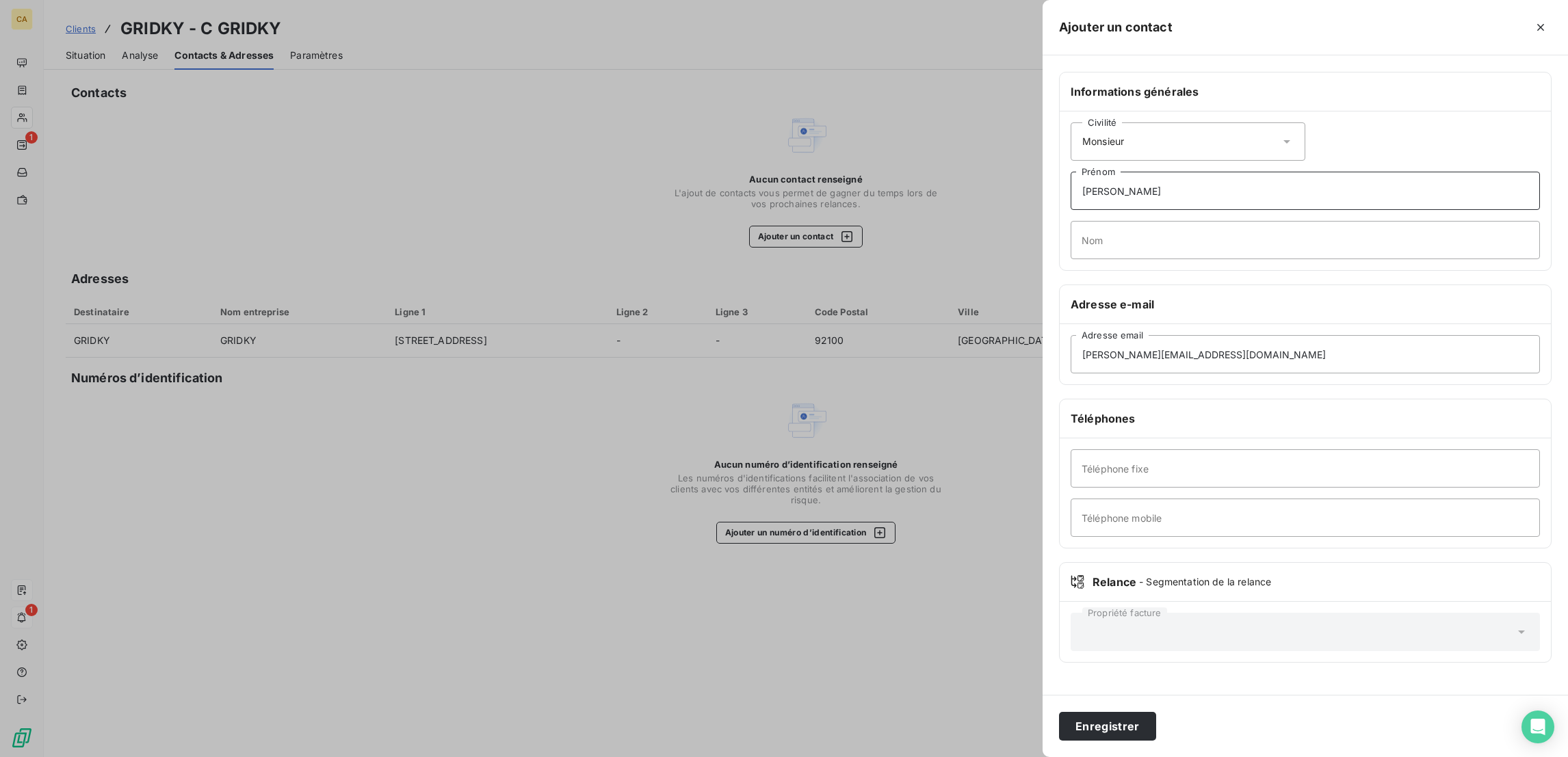
drag, startPoint x: 1233, startPoint y: 160, endPoint x: 1243, endPoint y: 188, distance: 29.7
click at [1236, 171] on input "MATHIEU" at bounding box center [1305, 190] width 469 height 38
click at [1243, 221] on input "Nom" at bounding box center [1305, 240] width 469 height 38
type input "MORIO"
paste input "671178042"
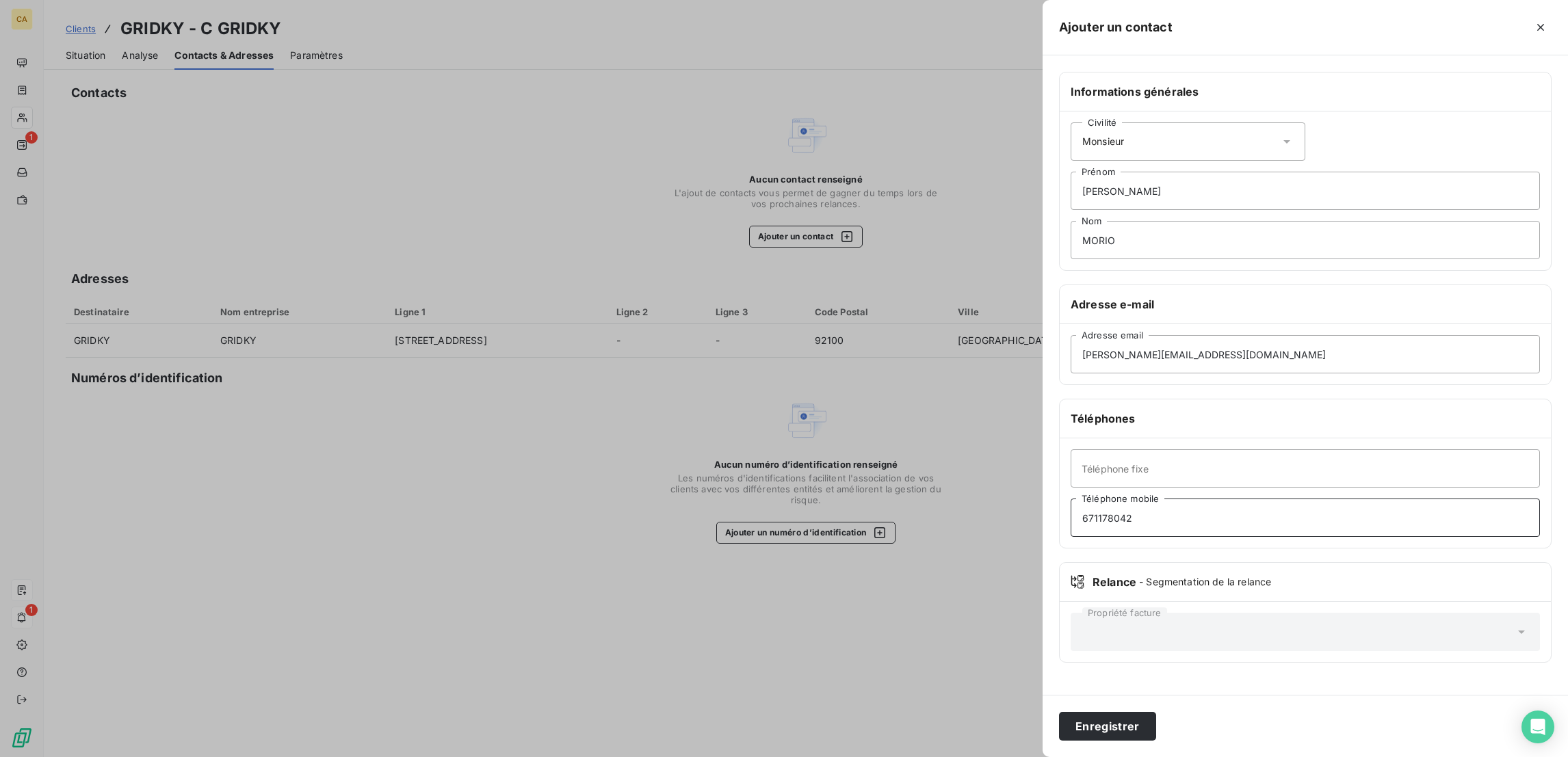
click at [1201, 498] on input "671178042" at bounding box center [1305, 517] width 469 height 38
type input "06 71 17 80 42"
click at [1156, 720] on button "Enregistrer" at bounding box center [1107, 726] width 97 height 28
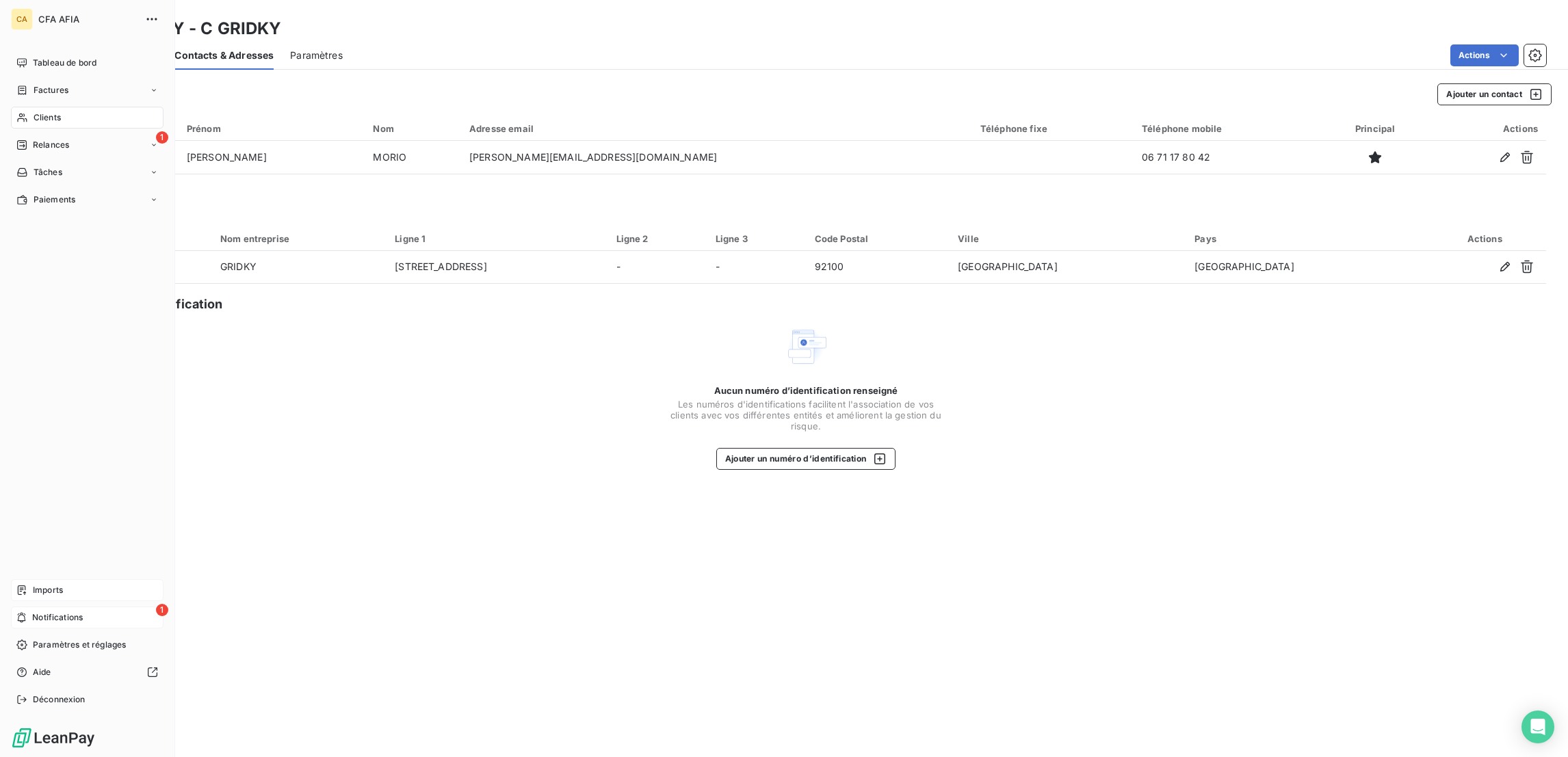
click at [34, 111] on span "Clients" at bounding box center [47, 117] width 28 height 12
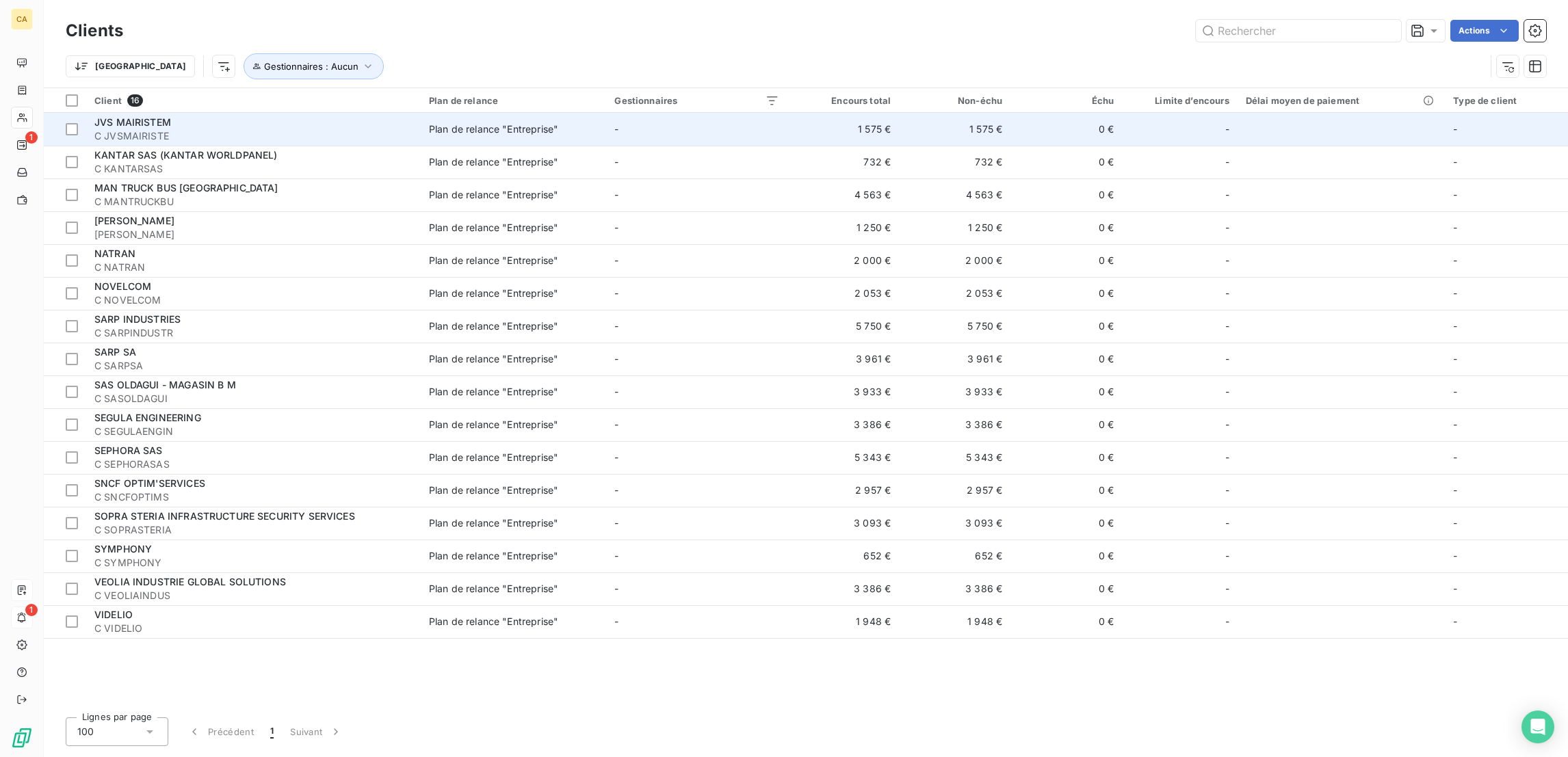
click at [179, 116] on div "JVS MAIRISTEM" at bounding box center [253, 122] width 318 height 13
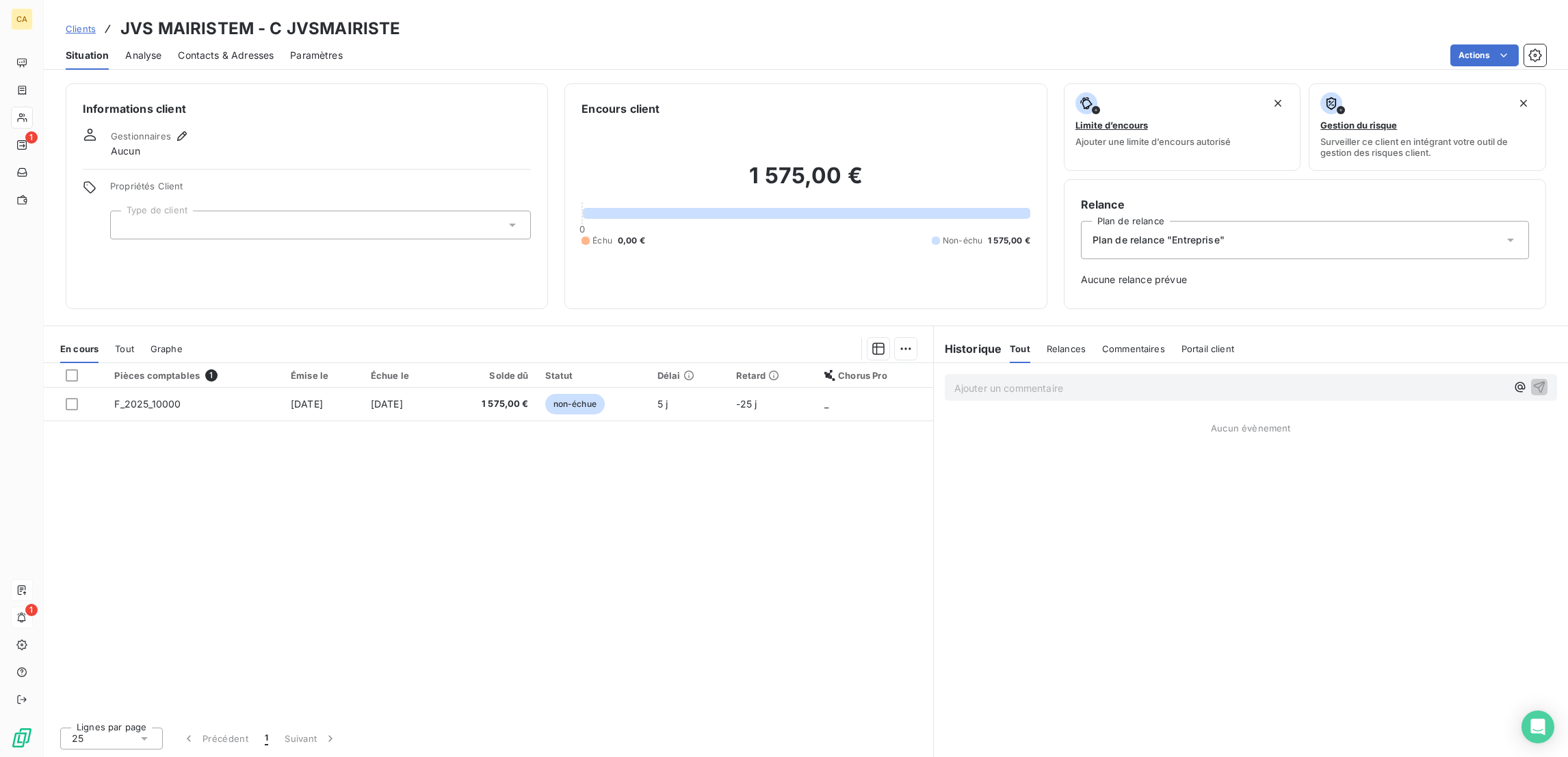
click at [310, 211] on div at bounding box center [320, 225] width 420 height 28
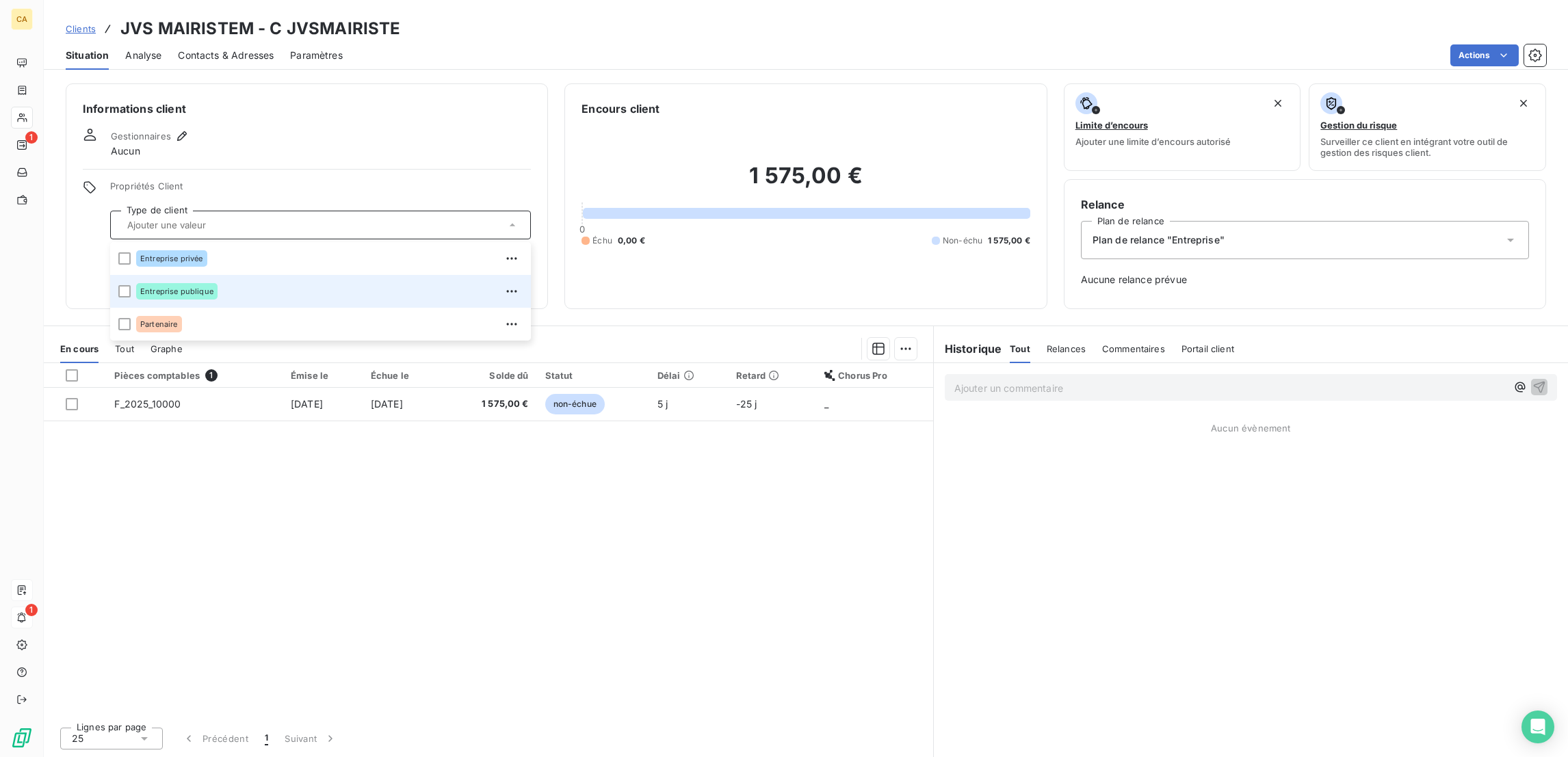
click at [150, 275] on li "Entreprise publique" at bounding box center [320, 291] width 420 height 33
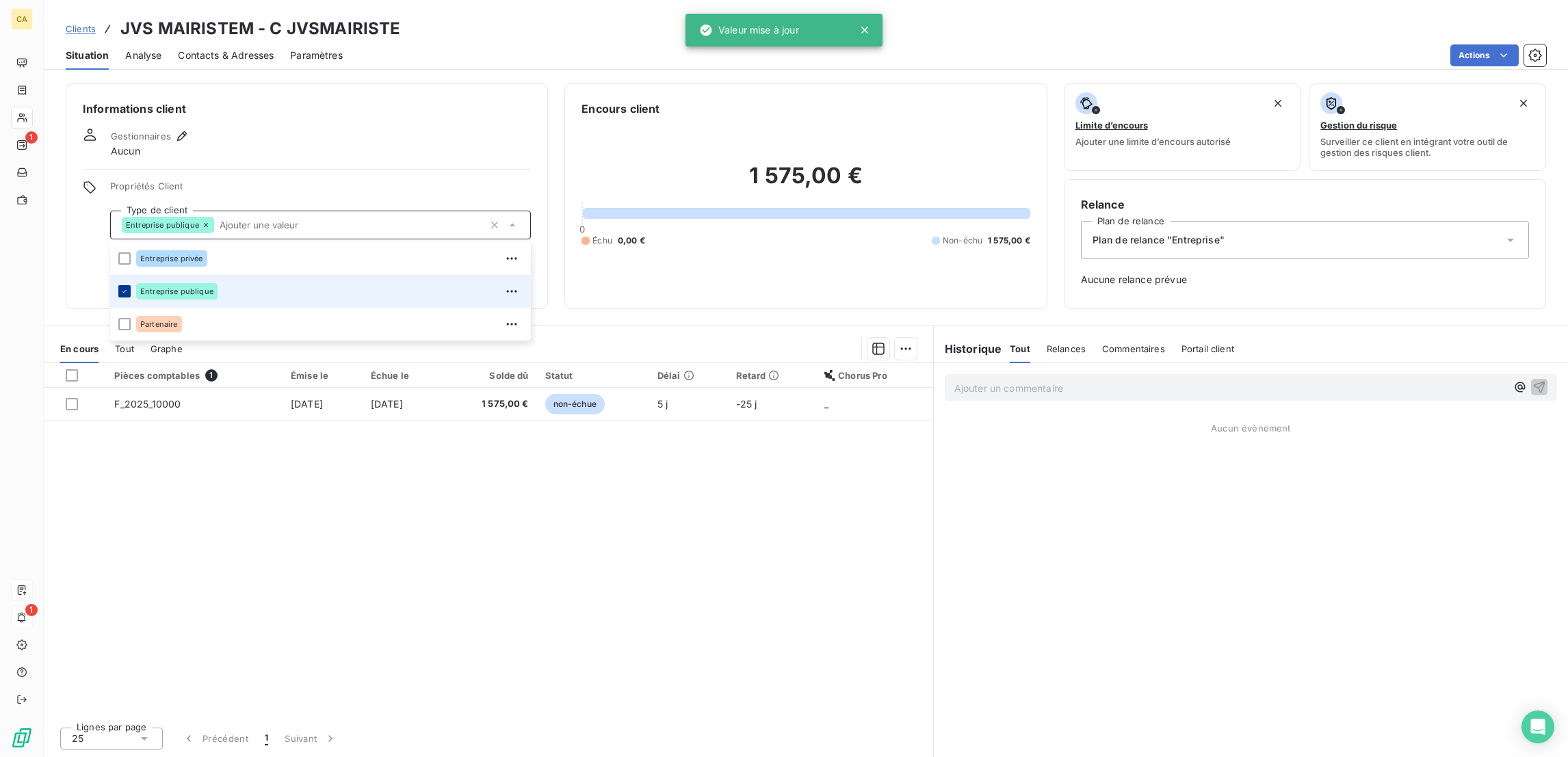
click at [120, 287] on icon at bounding box center [124, 291] width 8 height 8
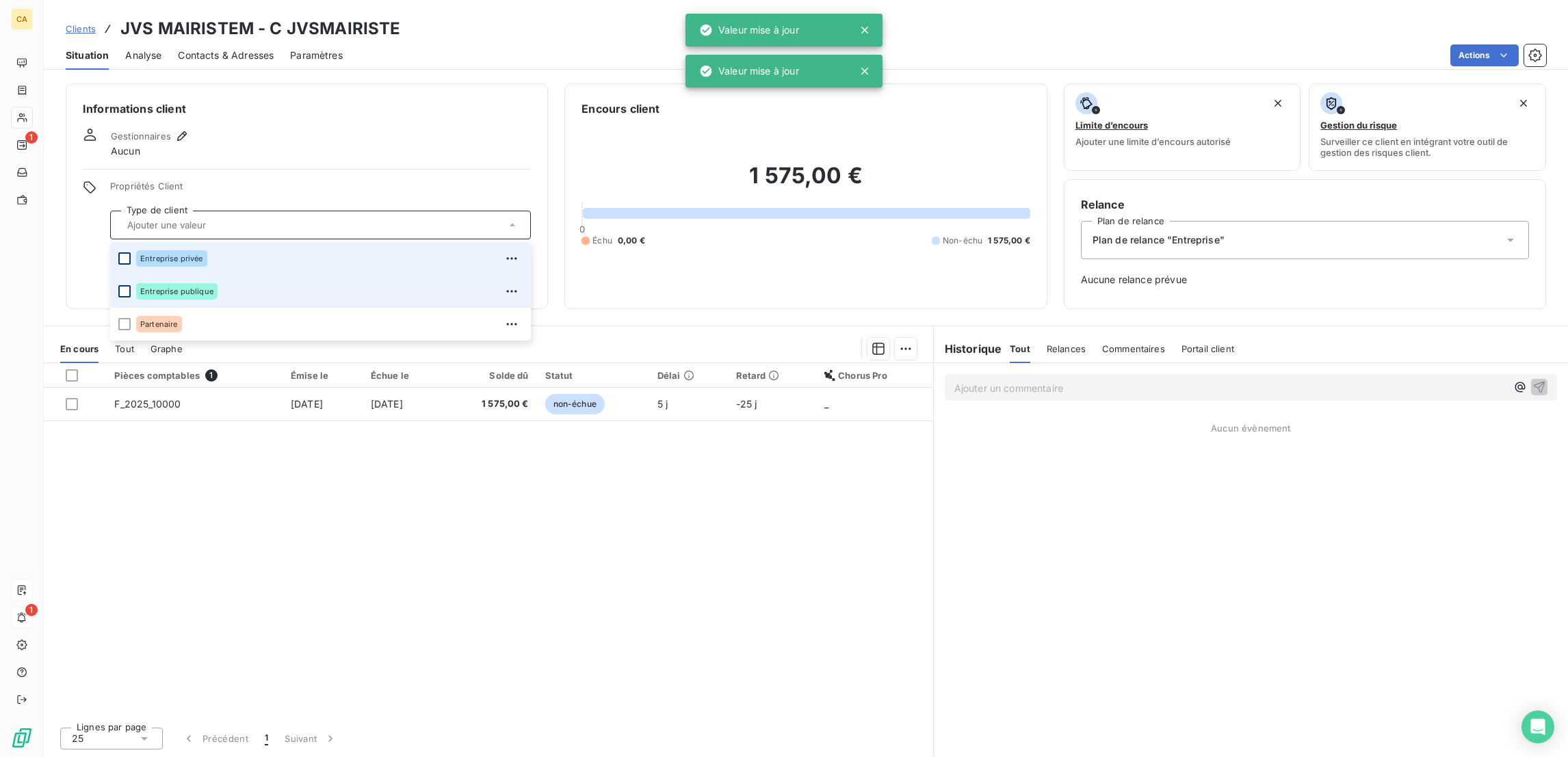
click at [118, 252] on div at bounding box center [124, 259] width 12 height 12
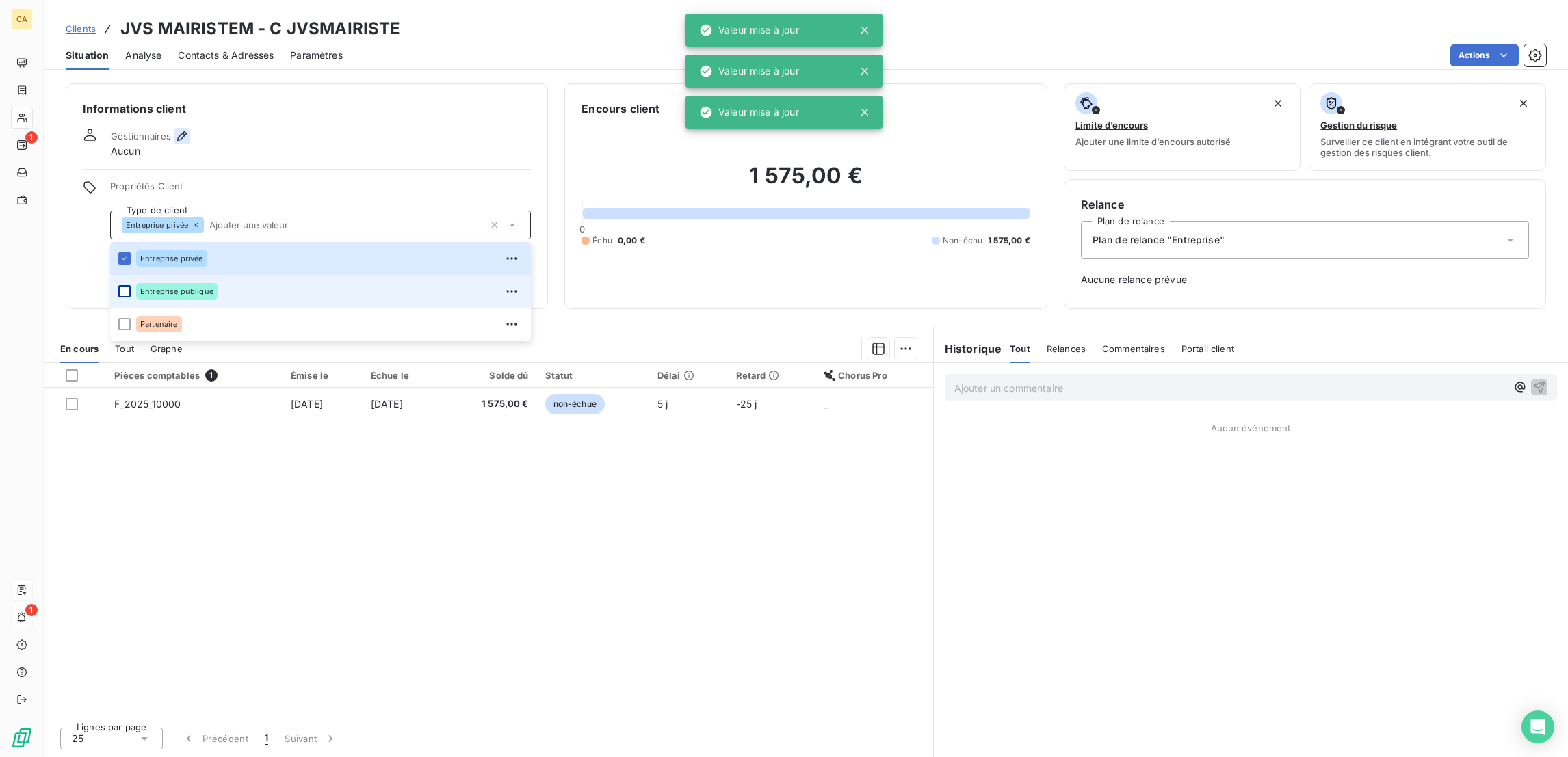
click at [175, 129] on icon "button" at bounding box center [181, 135] width 13 height 13
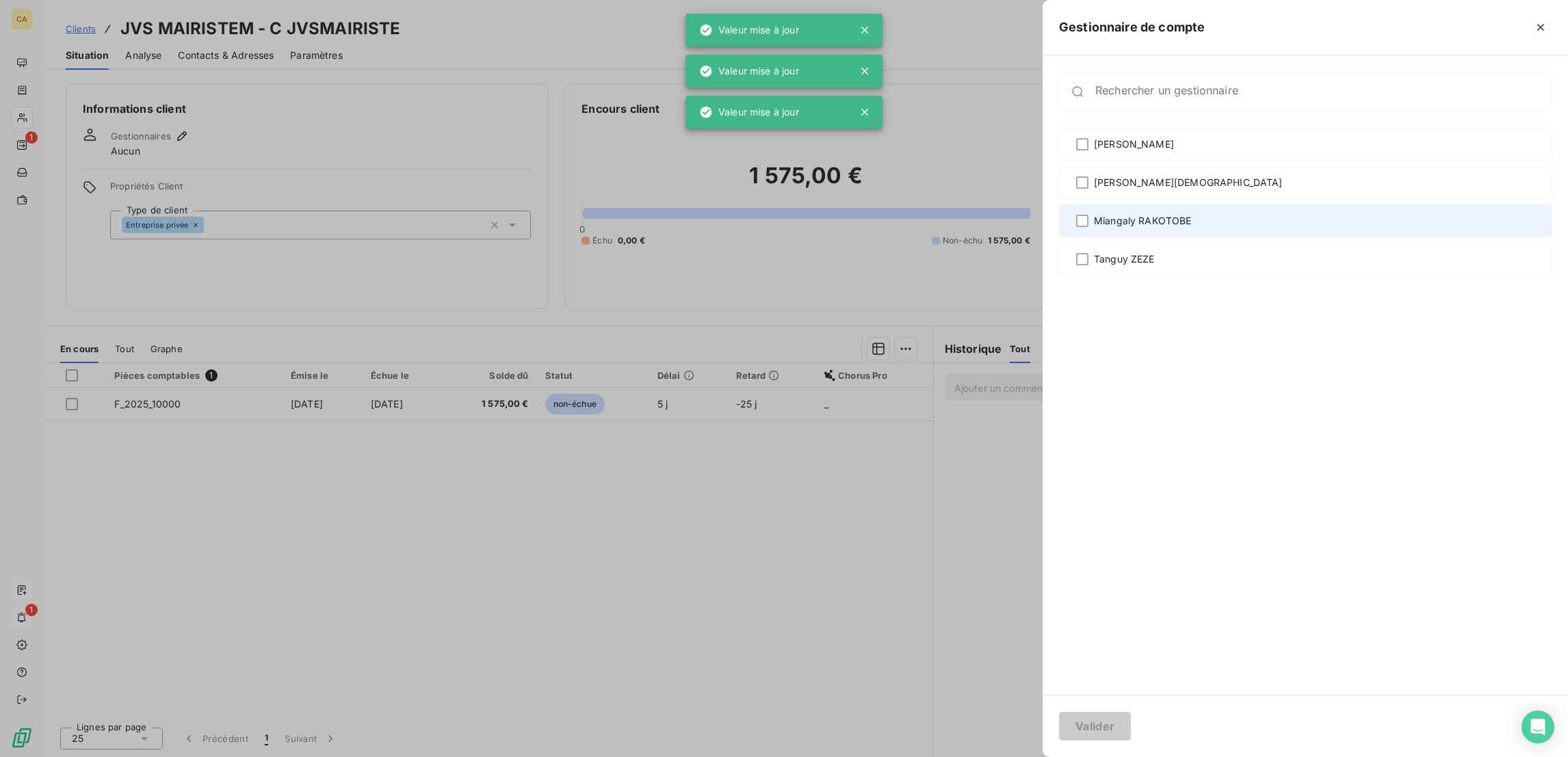
click at [1205, 204] on div "Miangaly RAKOTOBE" at bounding box center [1305, 220] width 492 height 33
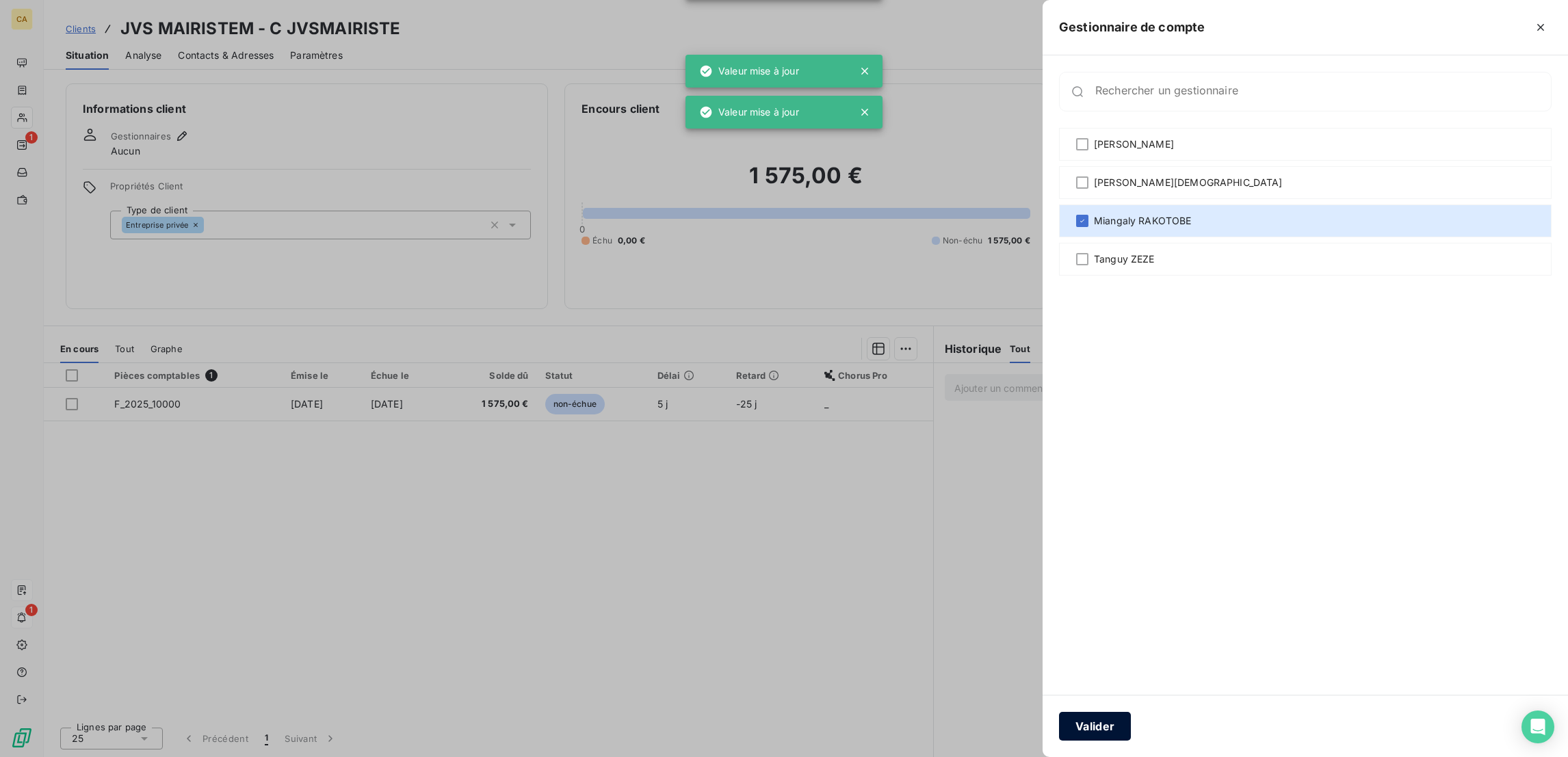
click at [1131, 737] on button "Valider" at bounding box center [1094, 726] width 72 height 28
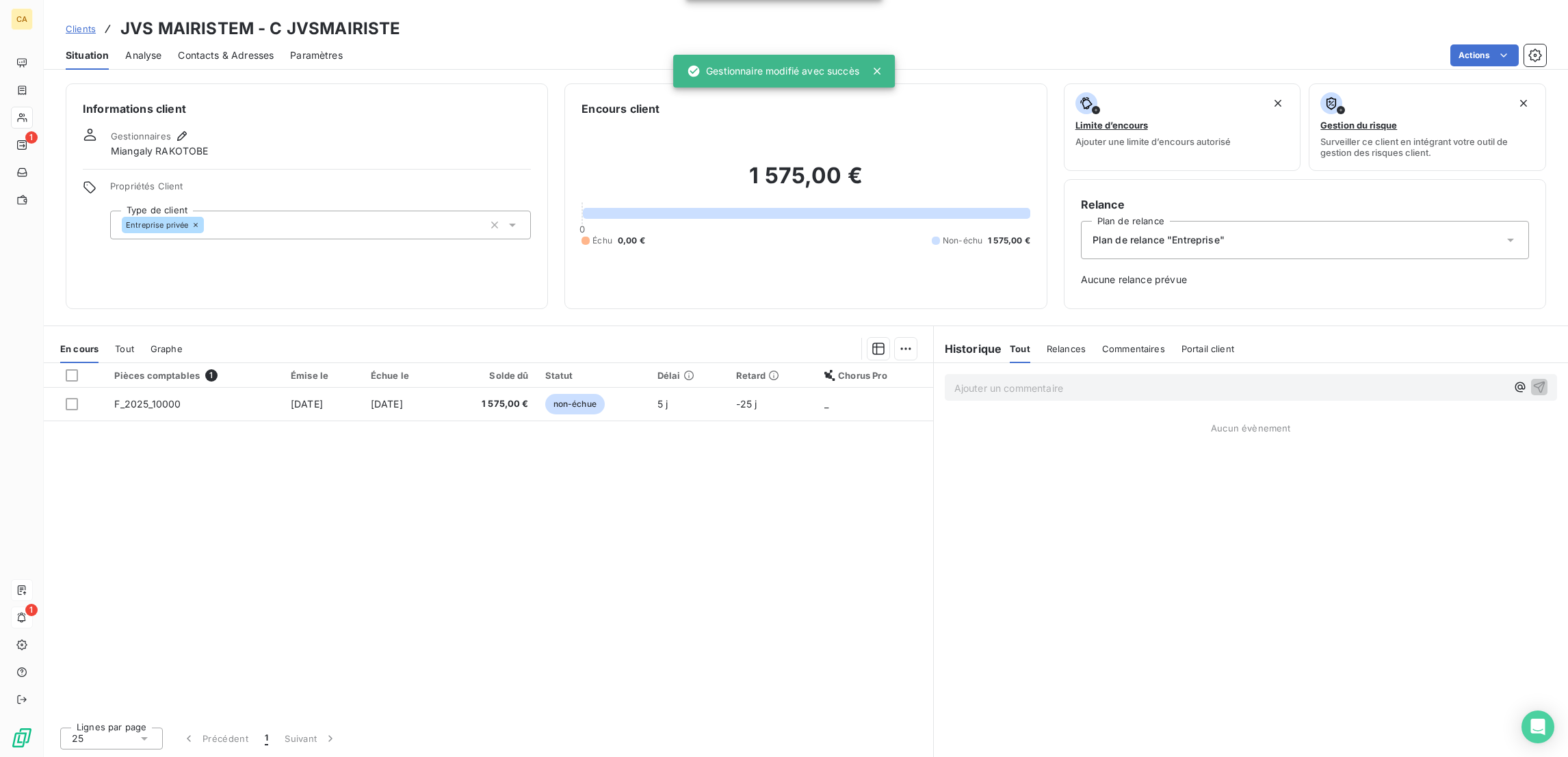
click at [231, 49] on span "Contacts & Adresses" at bounding box center [226, 55] width 96 height 13
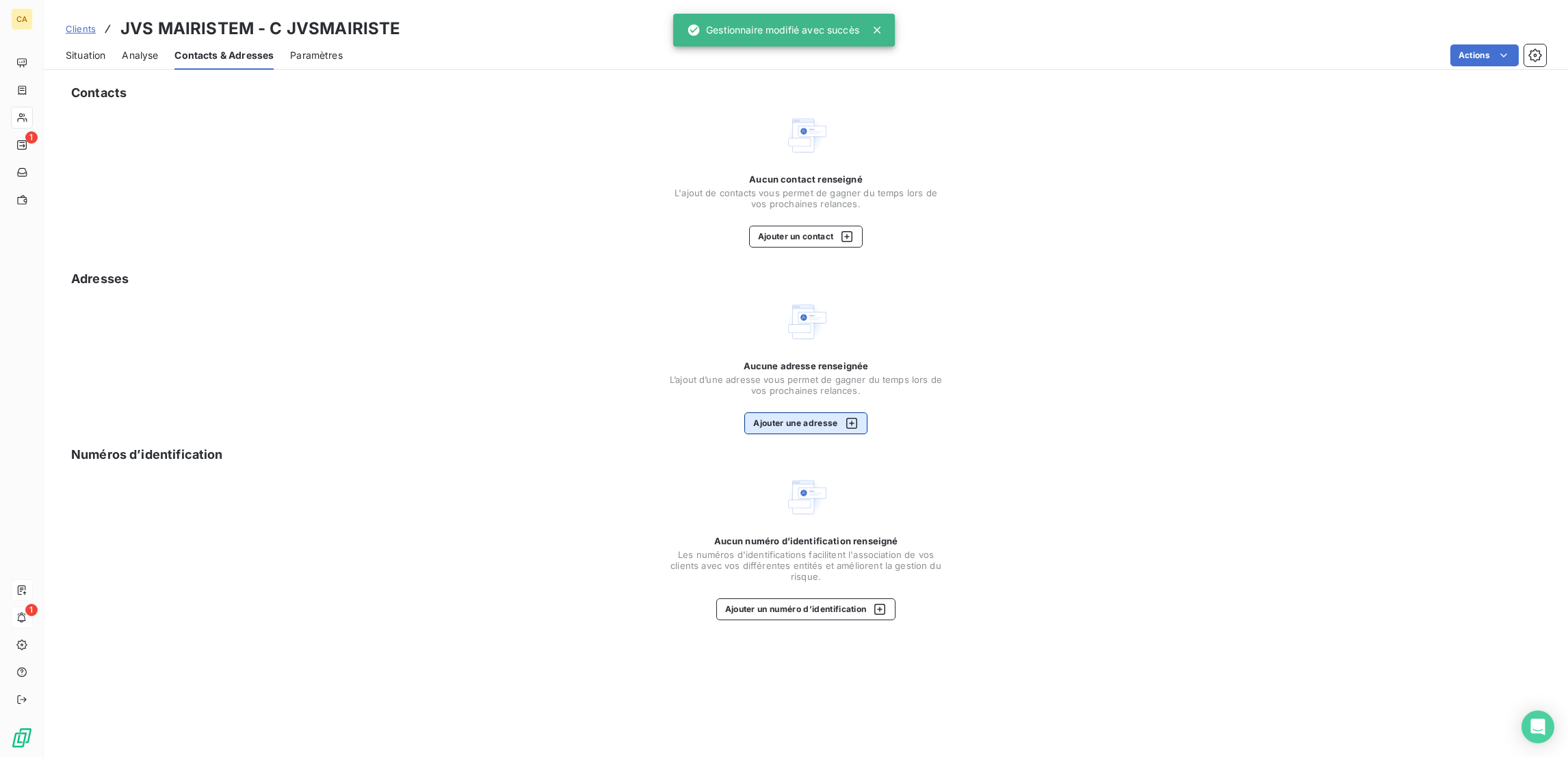
click at [788, 412] on button "Ajouter une adresse" at bounding box center [805, 423] width 123 height 22
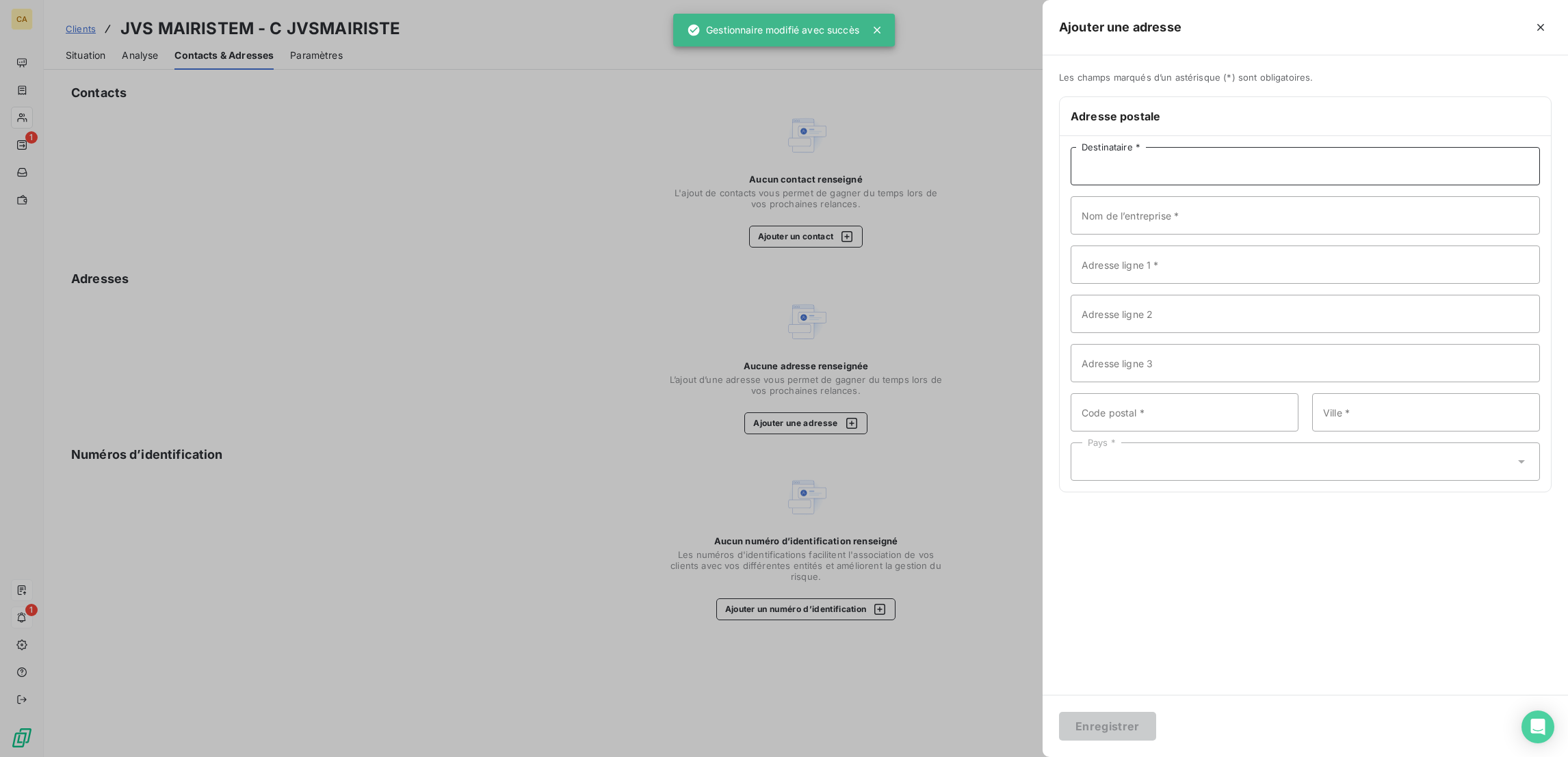
click at [1405, 147] on input "Destinataire *" at bounding box center [1305, 165] width 469 height 38
paste input "JVS MAIRISTEM"
type input "JVS MAIRISTEM"
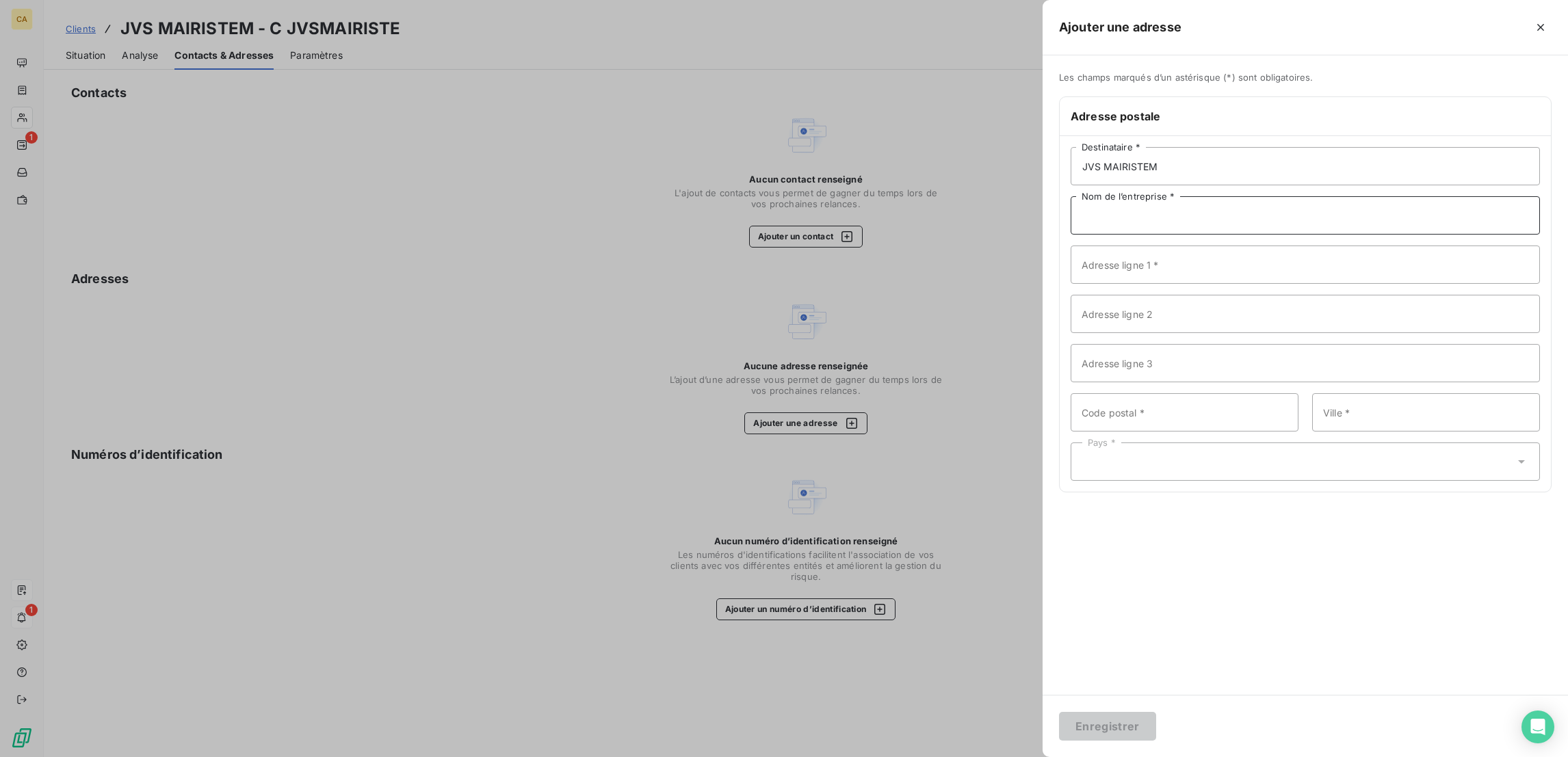
paste input "JVS MAIRISTEM"
type input "JVS MAIRISTEM"
drag, startPoint x: 140, startPoint y: 37, endPoint x: 67, endPoint y: 58, distance: 76.0
click at [131, 44] on div at bounding box center [784, 378] width 1568 height 757
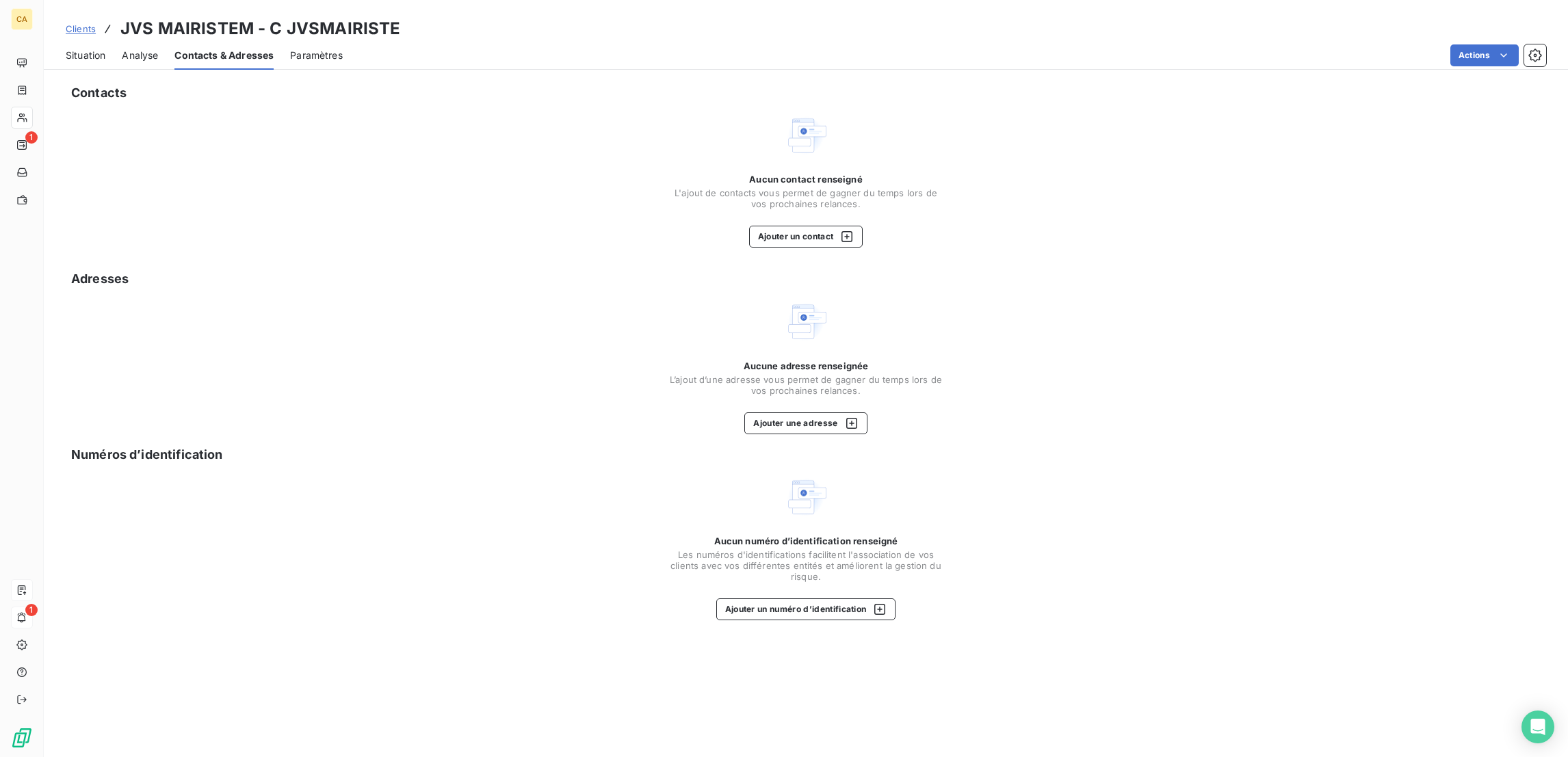
click at [66, 49] on span "Situation" at bounding box center [85, 55] width 40 height 13
click at [78, 49] on span "Situation" at bounding box center [85, 55] width 40 height 13
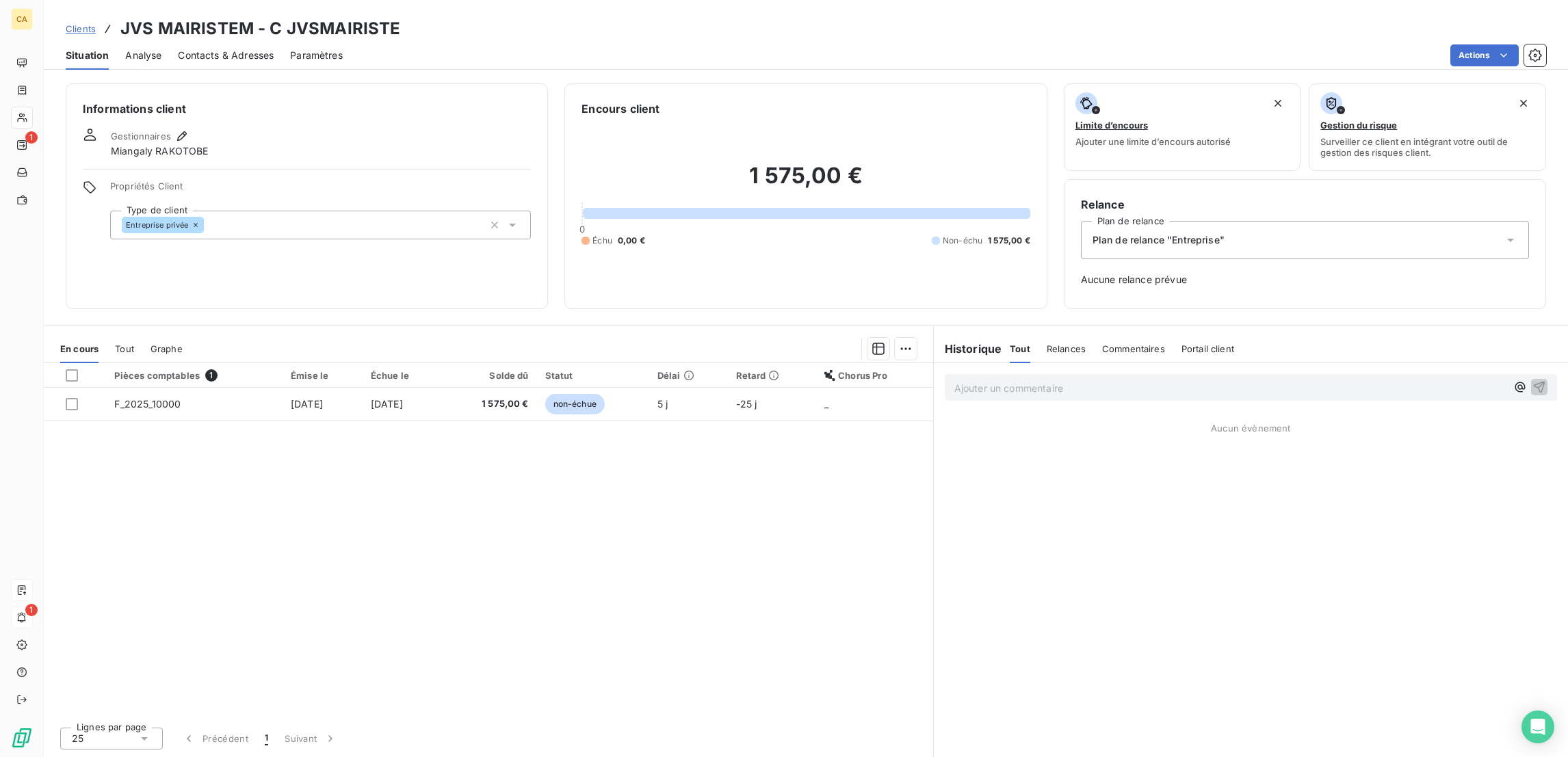
click at [207, 49] on span "Contacts & Adresses" at bounding box center [226, 55] width 96 height 13
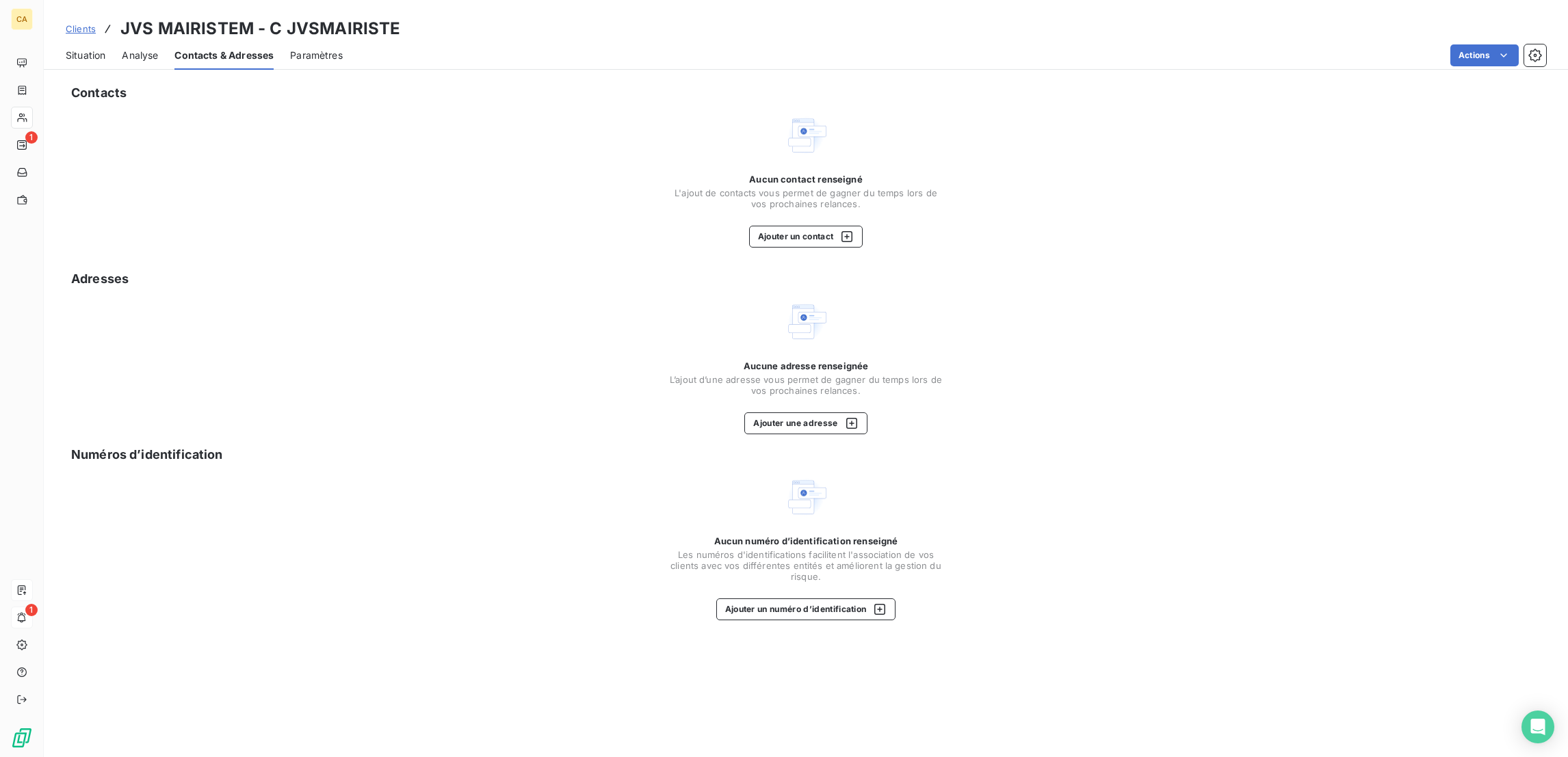
click at [819, 346] on div "Contacts Aucun contact renseigné L'ajout de contacts vous permet de gagner du t…" at bounding box center [805, 416] width 1524 height 681
click at [832, 412] on button "Ajouter une adresse" at bounding box center [805, 423] width 123 height 22
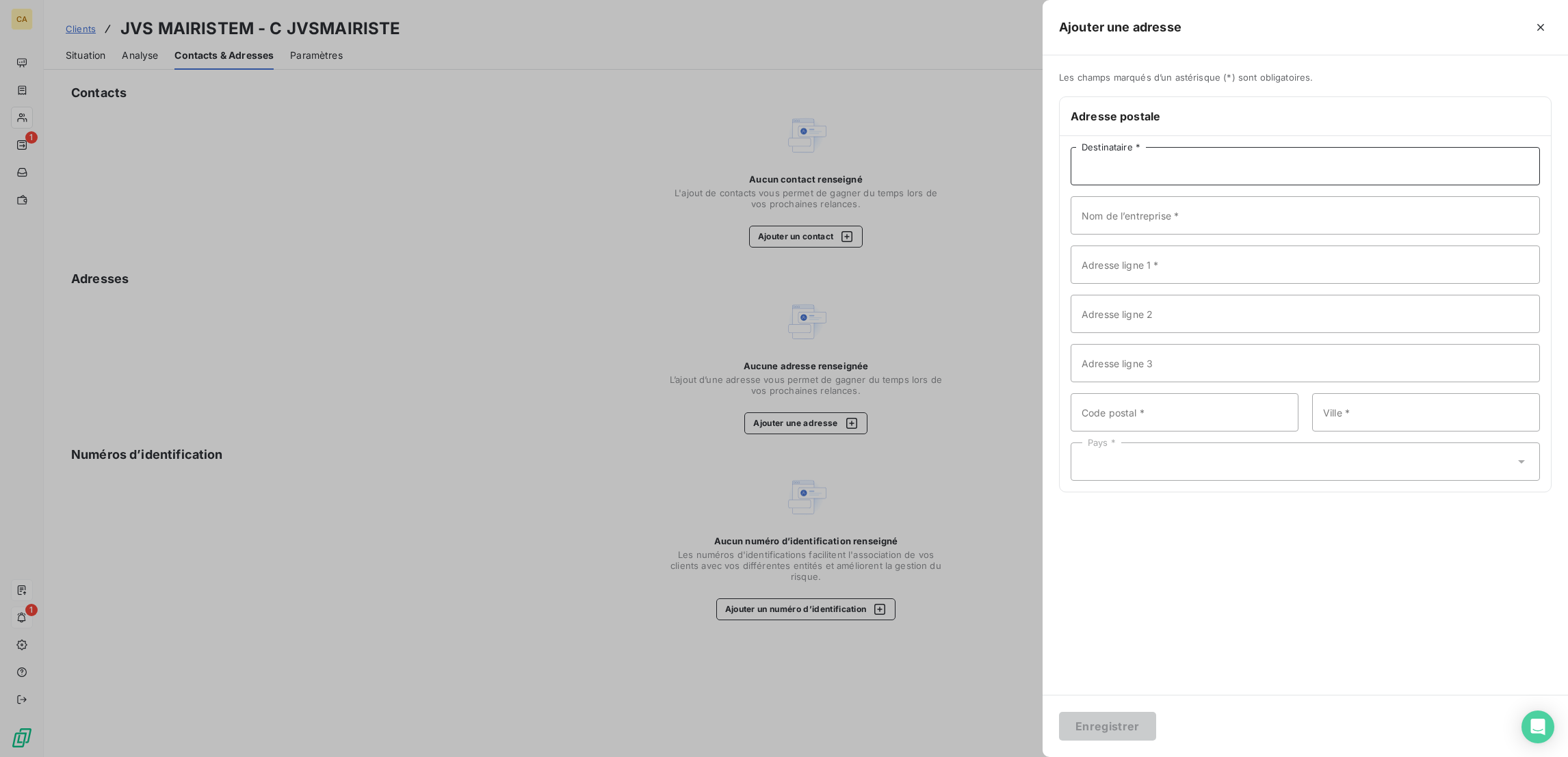
click at [1242, 147] on input "Destinataire *" at bounding box center [1305, 165] width 469 height 38
paste input "JVS MAIRISTEM"
type input "JVS MAIRISTEM"
paste input "JVS MAIRISTEM"
type input "JVS MAIRISTEM"
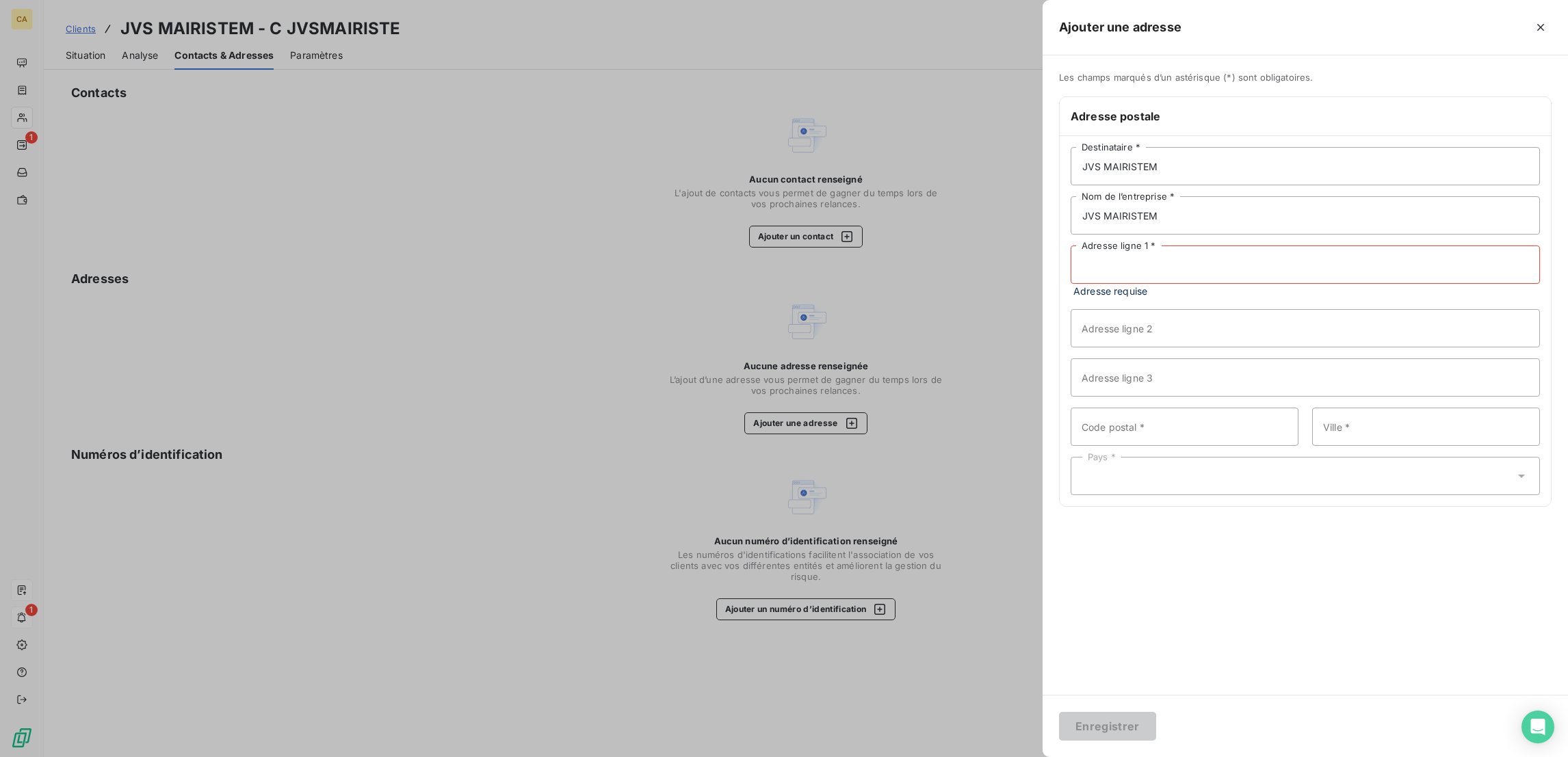
paste input "7 RUE RAYMOND ARON"
type input "7 RUE RAYMOND ARON"
type input "51520"
paste input "SAINT-MARTIN-SUR-LE-PRE"
type input "SAINT-MARTIN-SUR-LE-PRE"
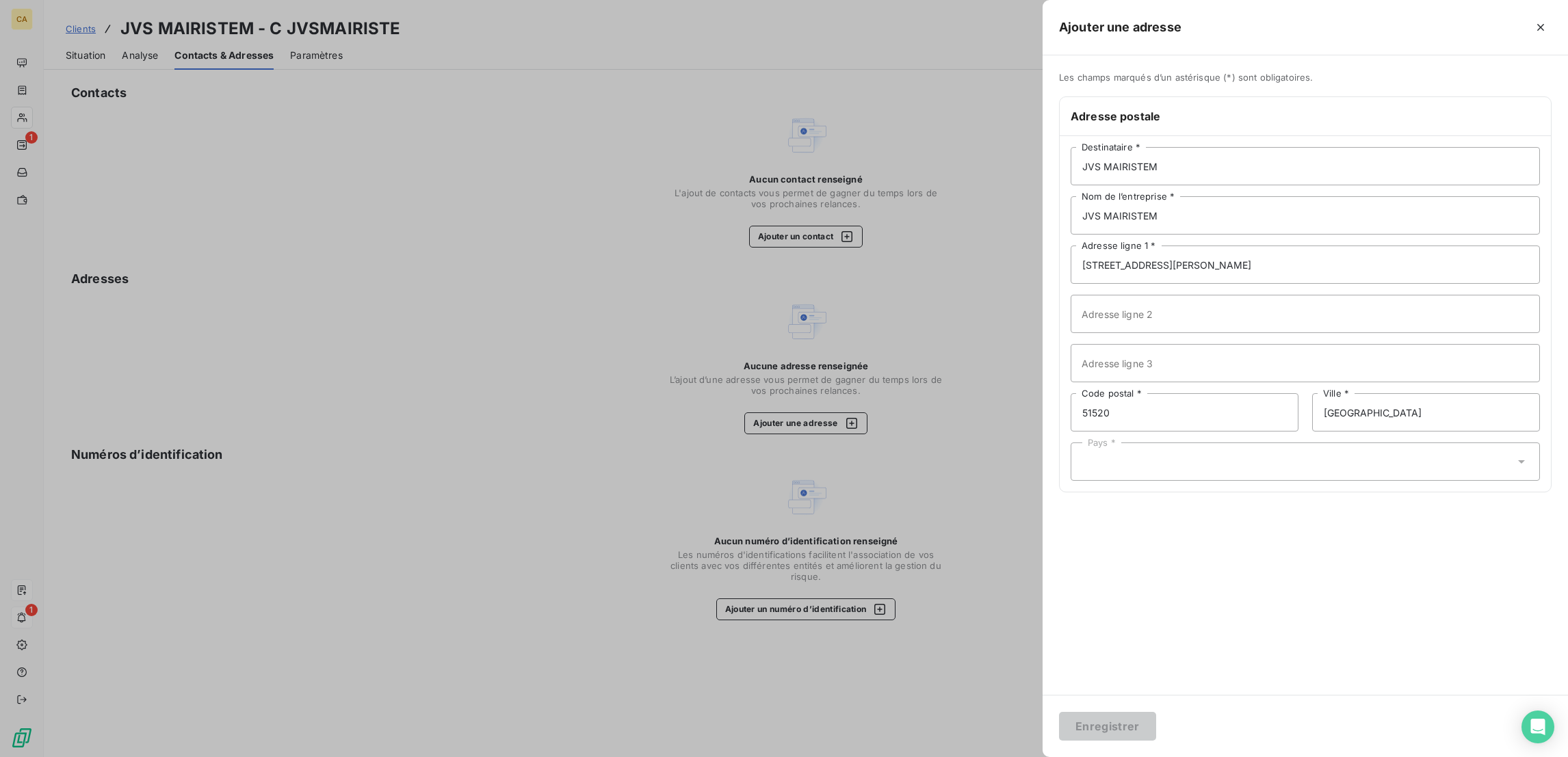
click at [1280, 442] on div "JVS MAIRISTEM Destinataire * JVS MAIRISTEM Nom de l’entreprise * 7 RUE RAYMOND …" at bounding box center [1305, 314] width 492 height 355
click at [1295, 442] on div "Pays *" at bounding box center [1305, 461] width 469 height 38
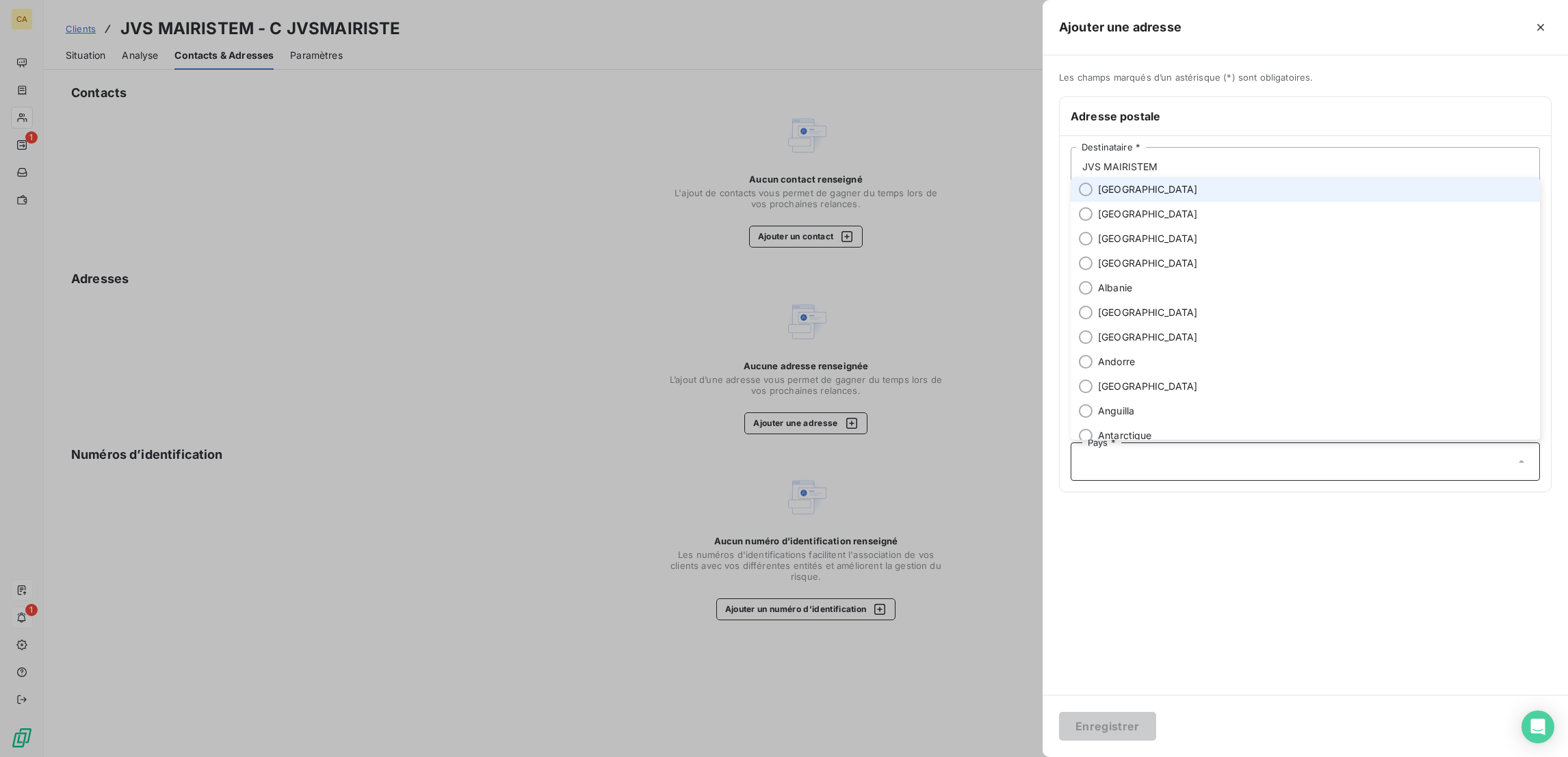
click at [1251, 202] on li "France" at bounding box center [1305, 189] width 469 height 25
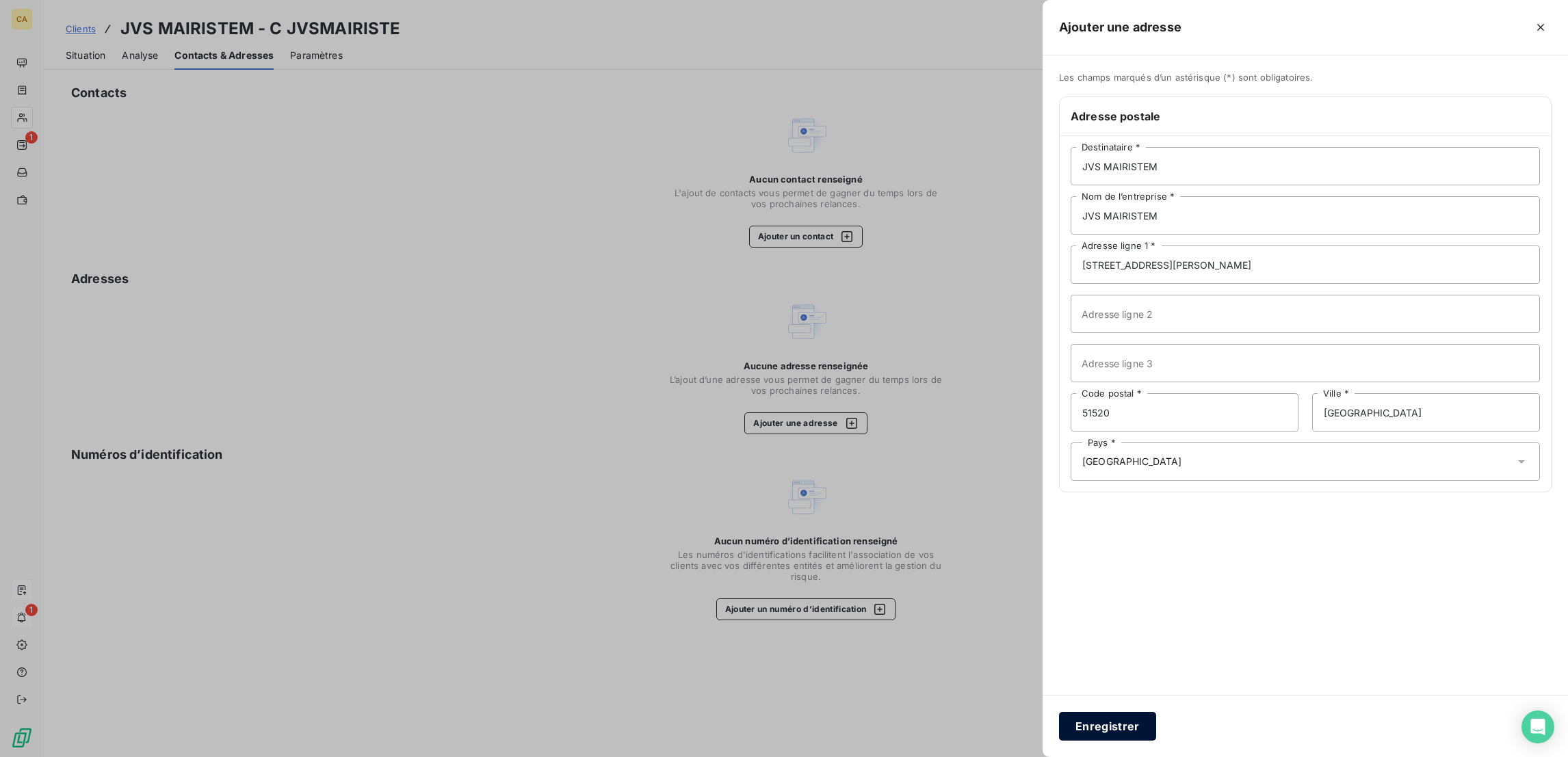
click at [1156, 716] on button "Enregistrer" at bounding box center [1107, 726] width 97 height 28
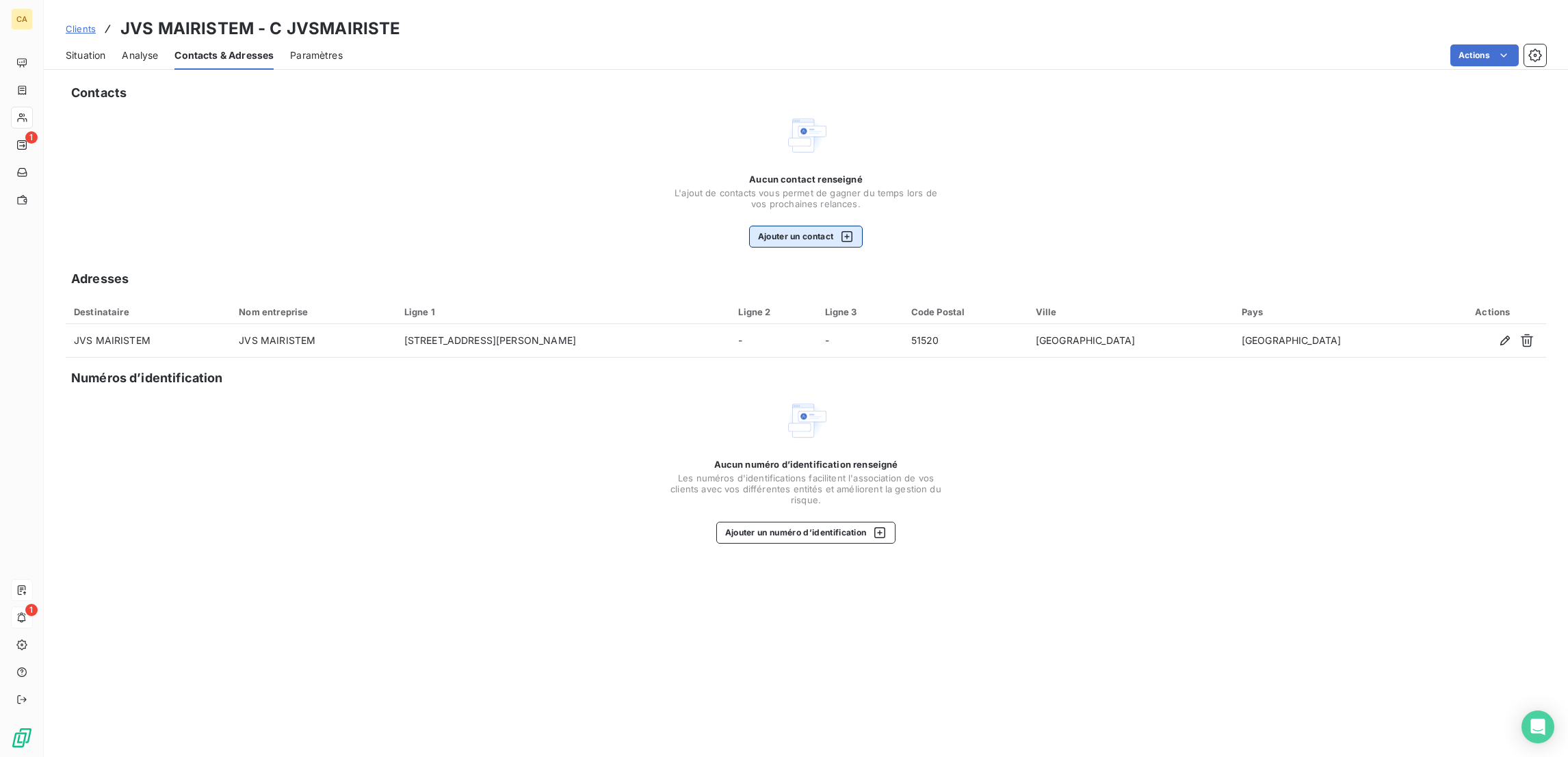
click at [749, 226] on button "Ajouter un contact" at bounding box center [806, 236] width 115 height 22
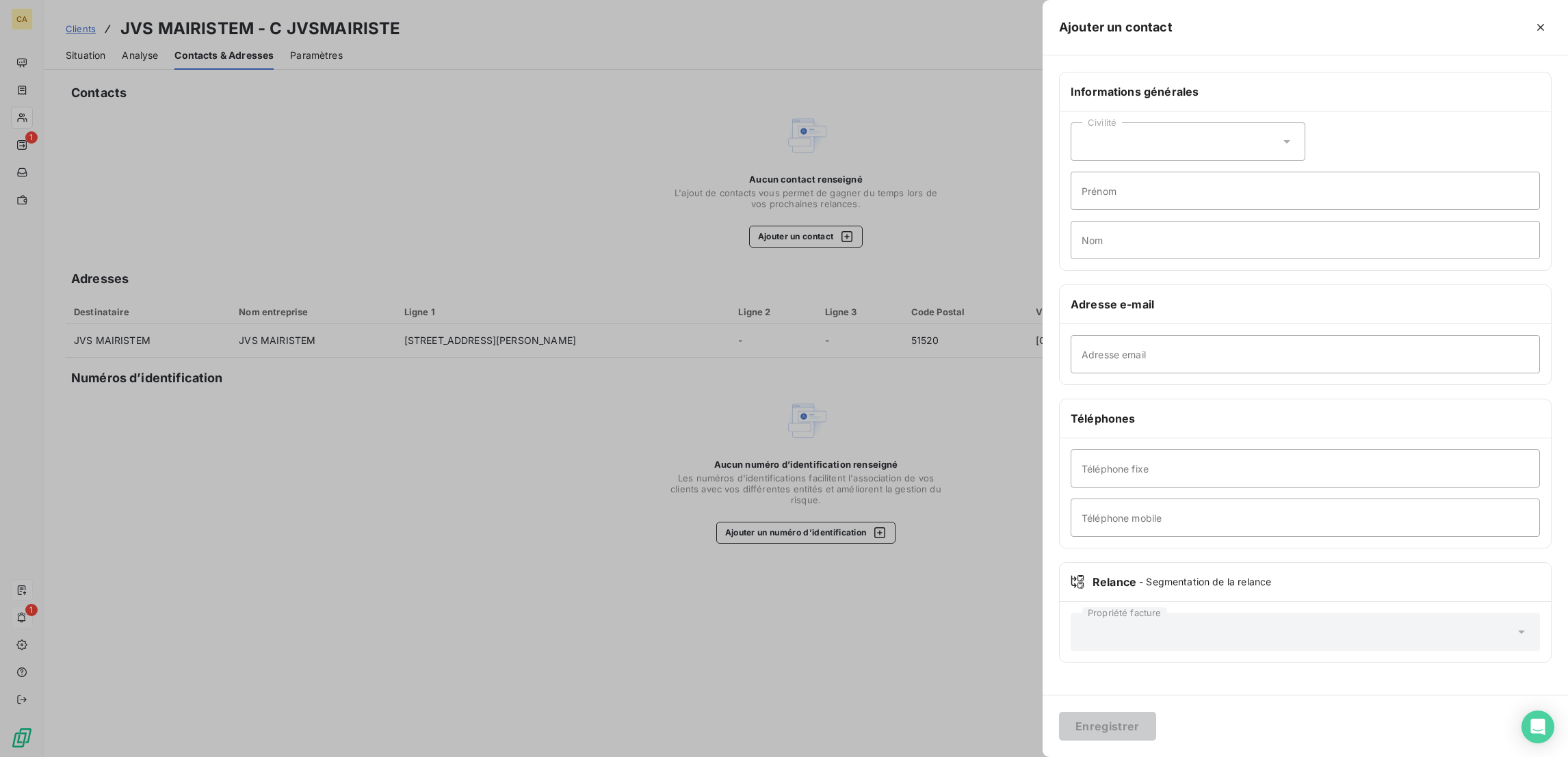
click at [1271, 123] on div "Civilité" at bounding box center [1188, 141] width 235 height 38
click at [1135, 170] on span "Madame" at bounding box center [1116, 176] width 37 height 13
click at [1251, 171] on input "Prénom" at bounding box center [1305, 190] width 469 height 38
type input "VIRGINIE"
type input "FONTES"
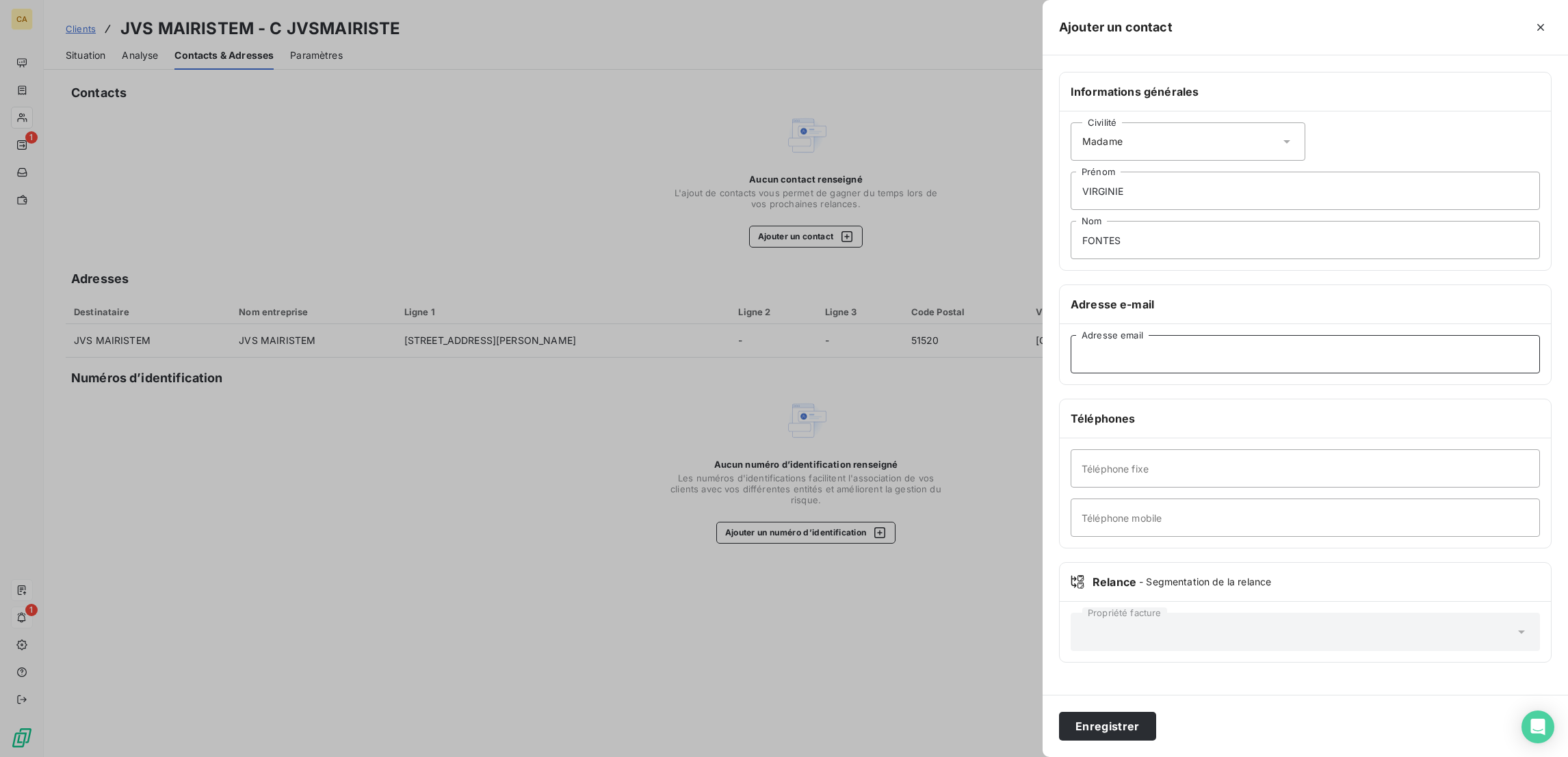
paste input "virginie.fonte@jvs.fr"
type input "virginie.fonte@jvs.fr"
click at [1059, 712] on button "Enregistrer" at bounding box center [1107, 726] width 97 height 28
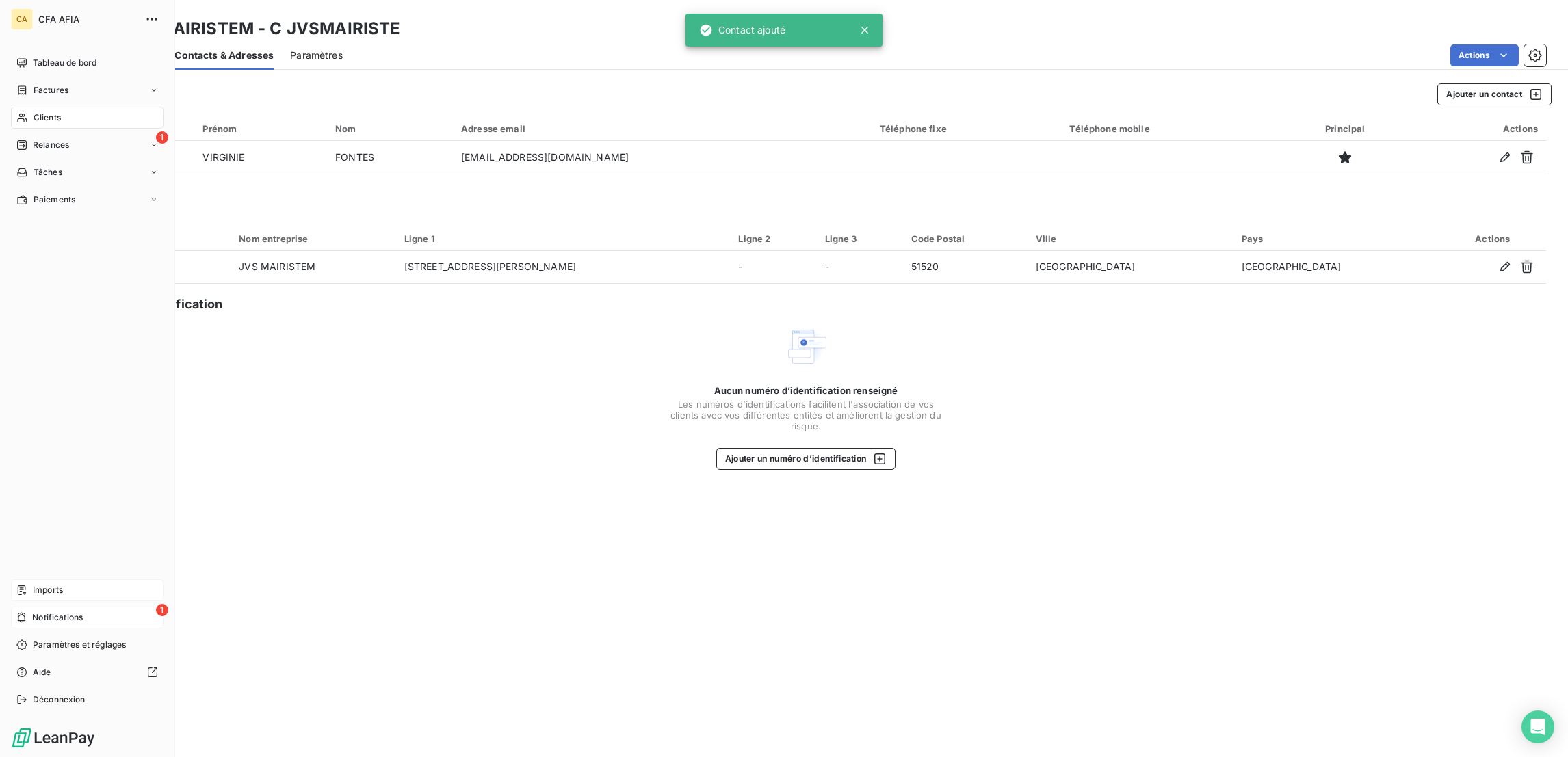
click at [76, 107] on div "Clients" at bounding box center [87, 117] width 153 height 22
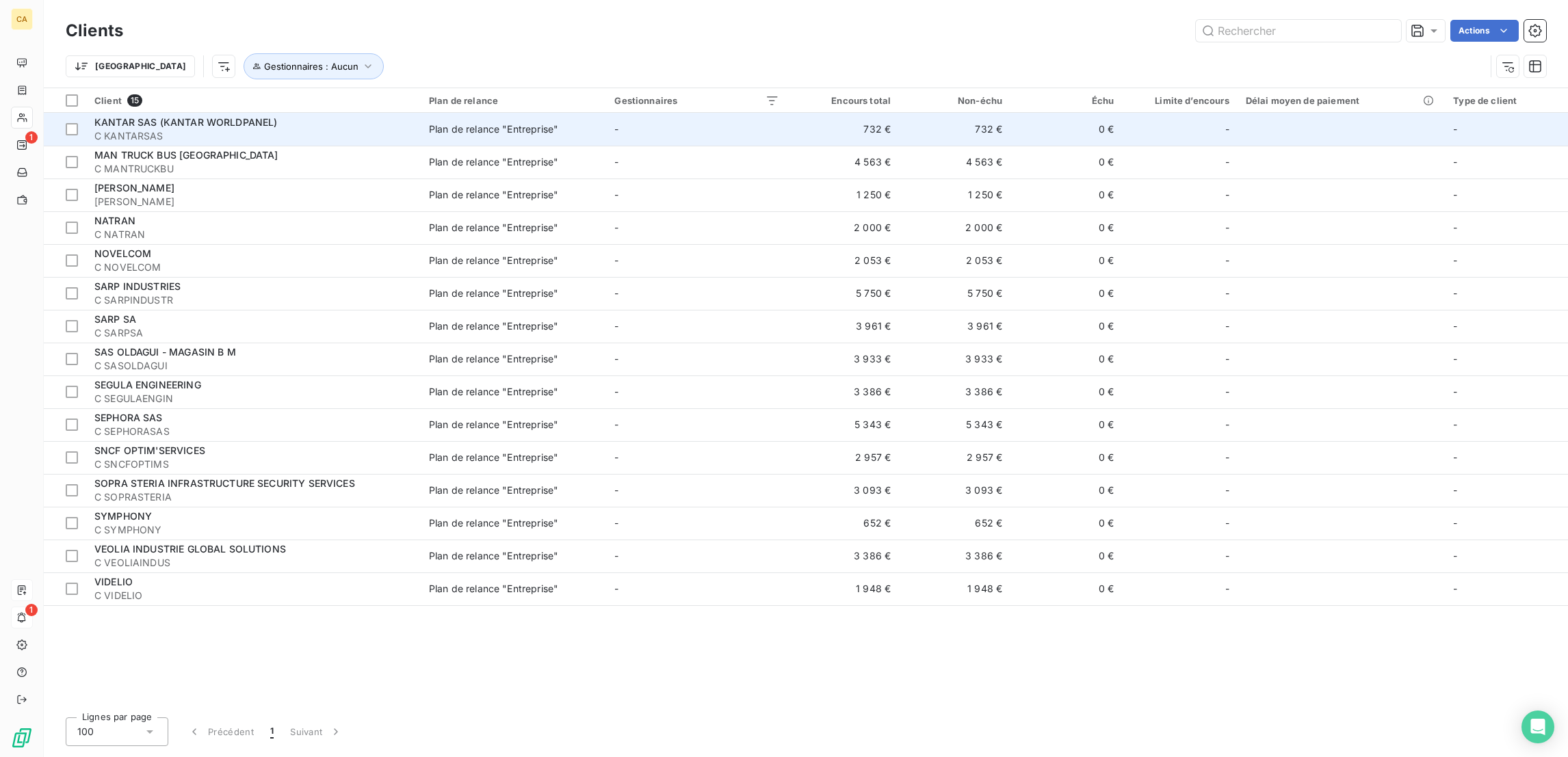
click at [182, 116] on span "KANTAR SAS (KANTAR WORLDPANEL)" at bounding box center [186, 122] width 183 height 12
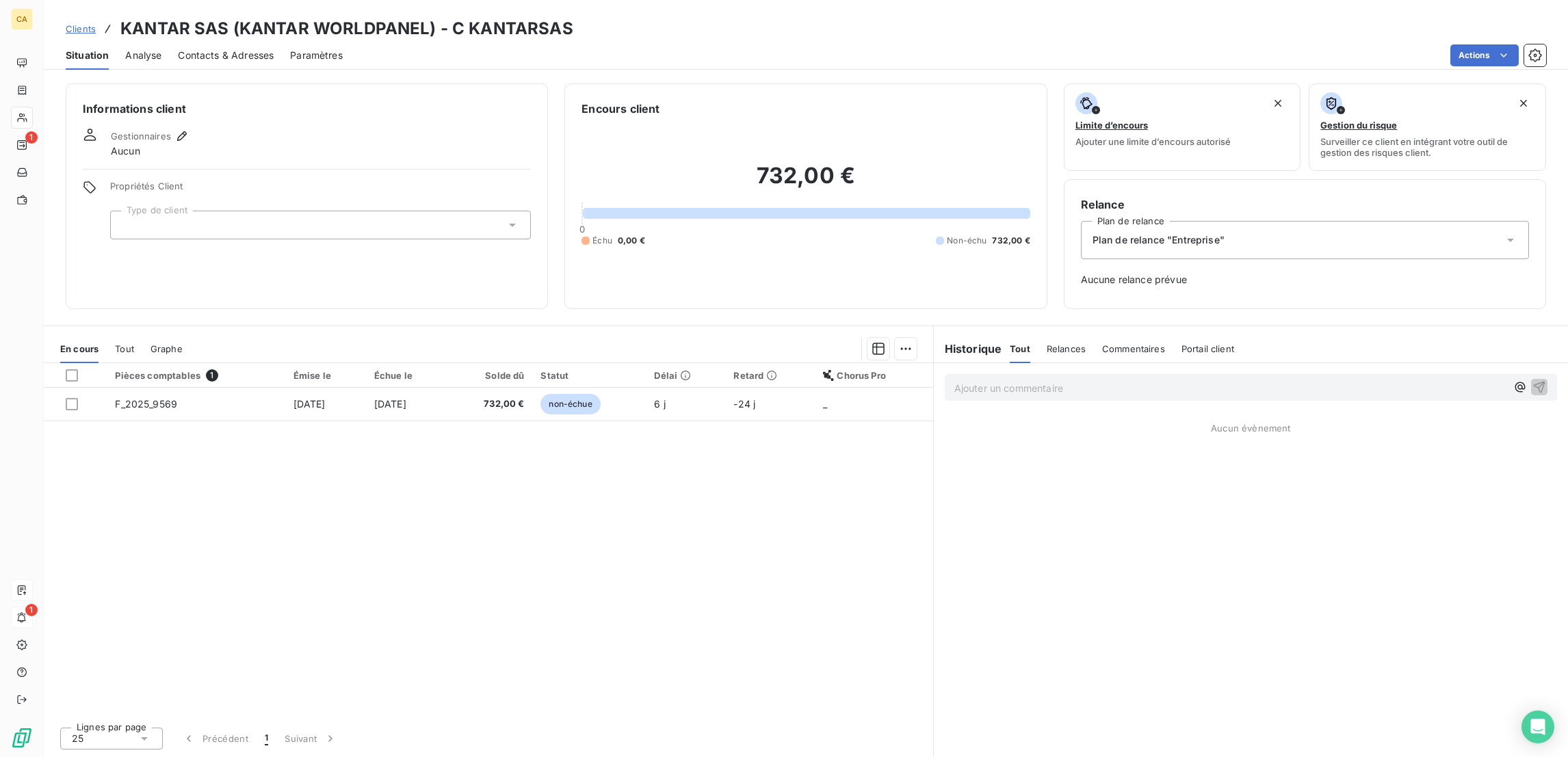
click at [257, 211] on div at bounding box center [320, 225] width 420 height 28
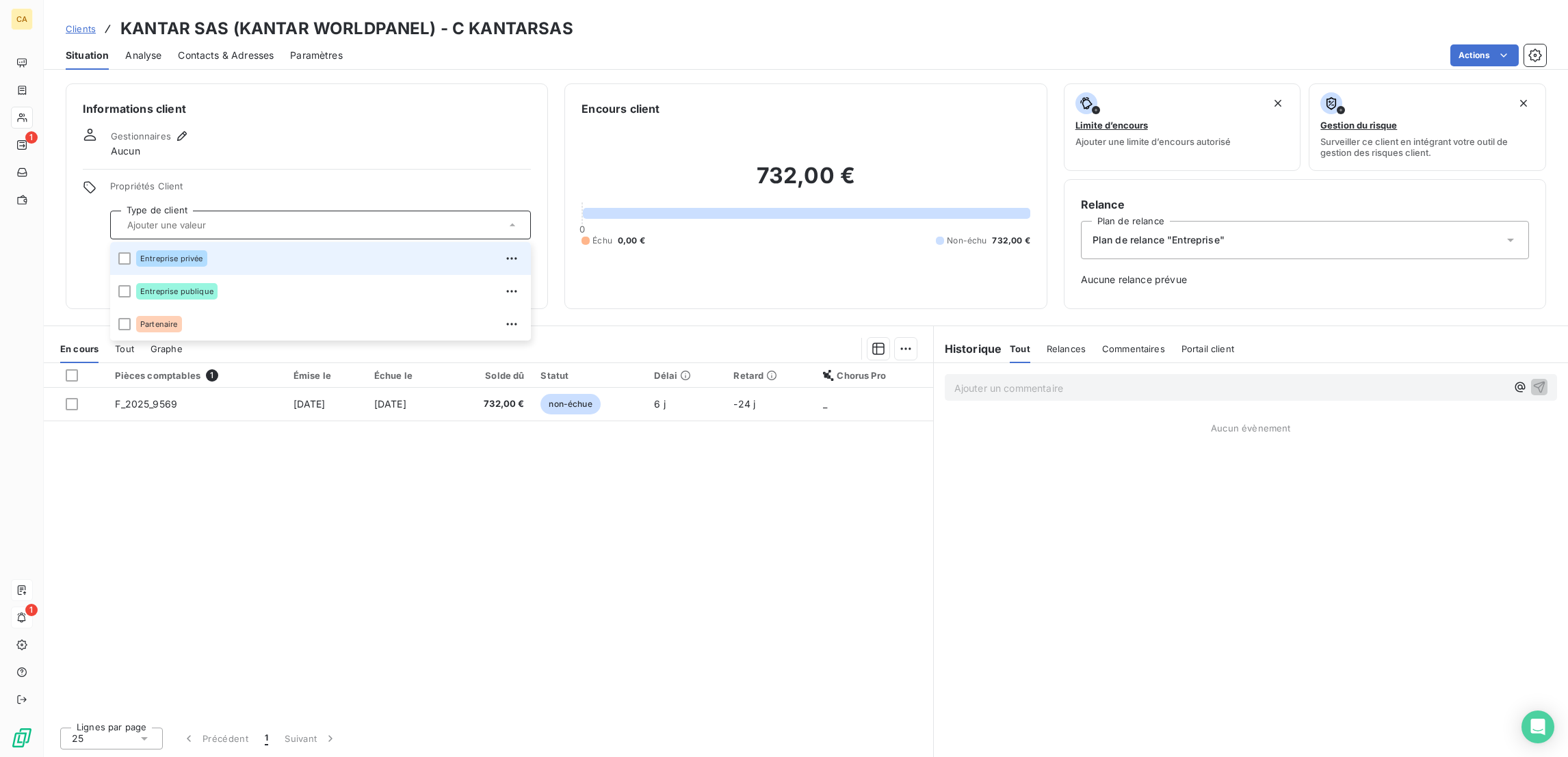
click at [146, 254] on span "Entreprise privée" at bounding box center [172, 258] width 63 height 8
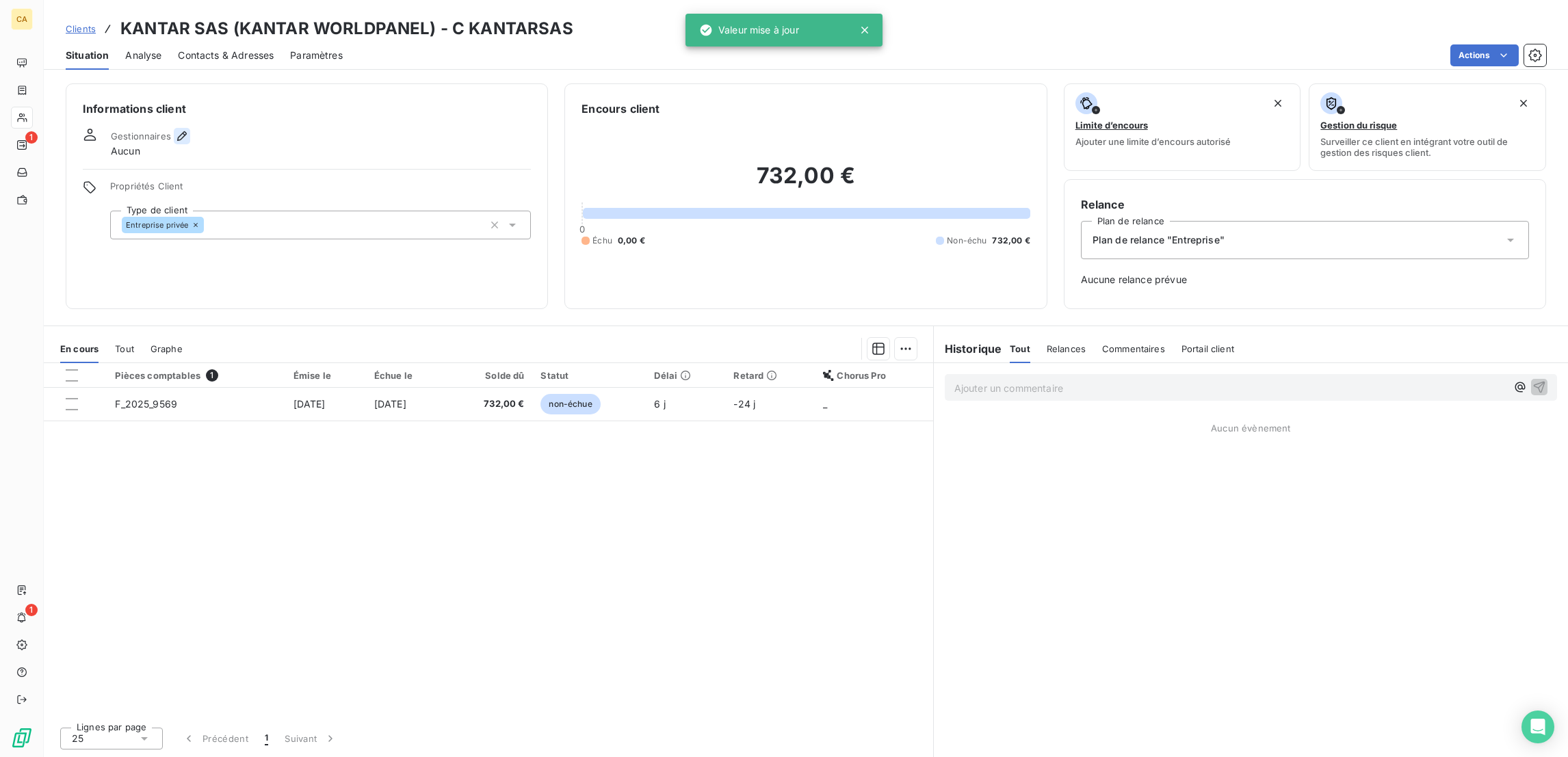
click at [175, 129] on icon "button" at bounding box center [181, 135] width 13 height 13
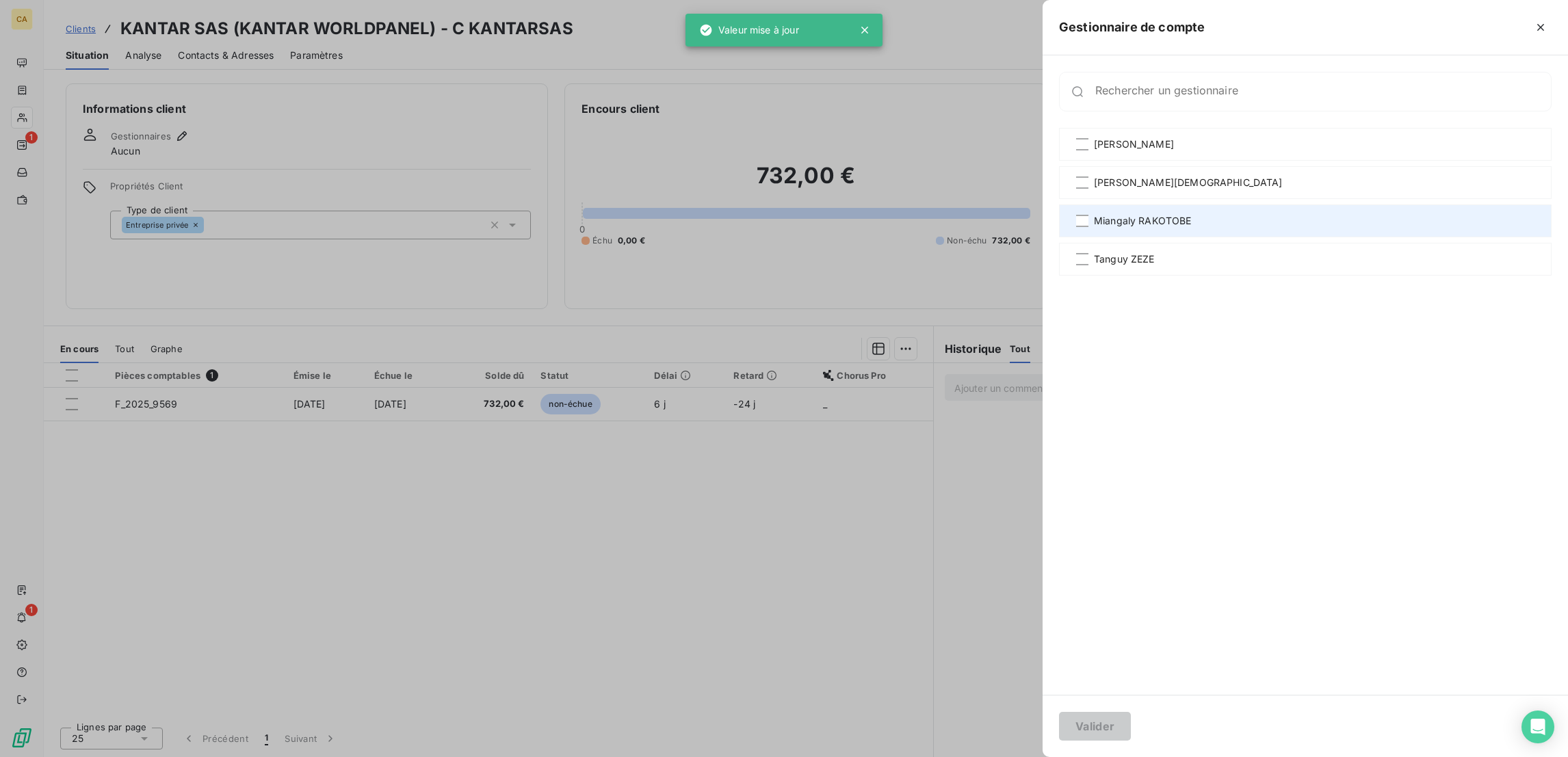
click at [1335, 204] on div "Miangaly RAKOTOBE" at bounding box center [1305, 220] width 492 height 33
click at [1131, 721] on button "Valider" at bounding box center [1094, 726] width 72 height 28
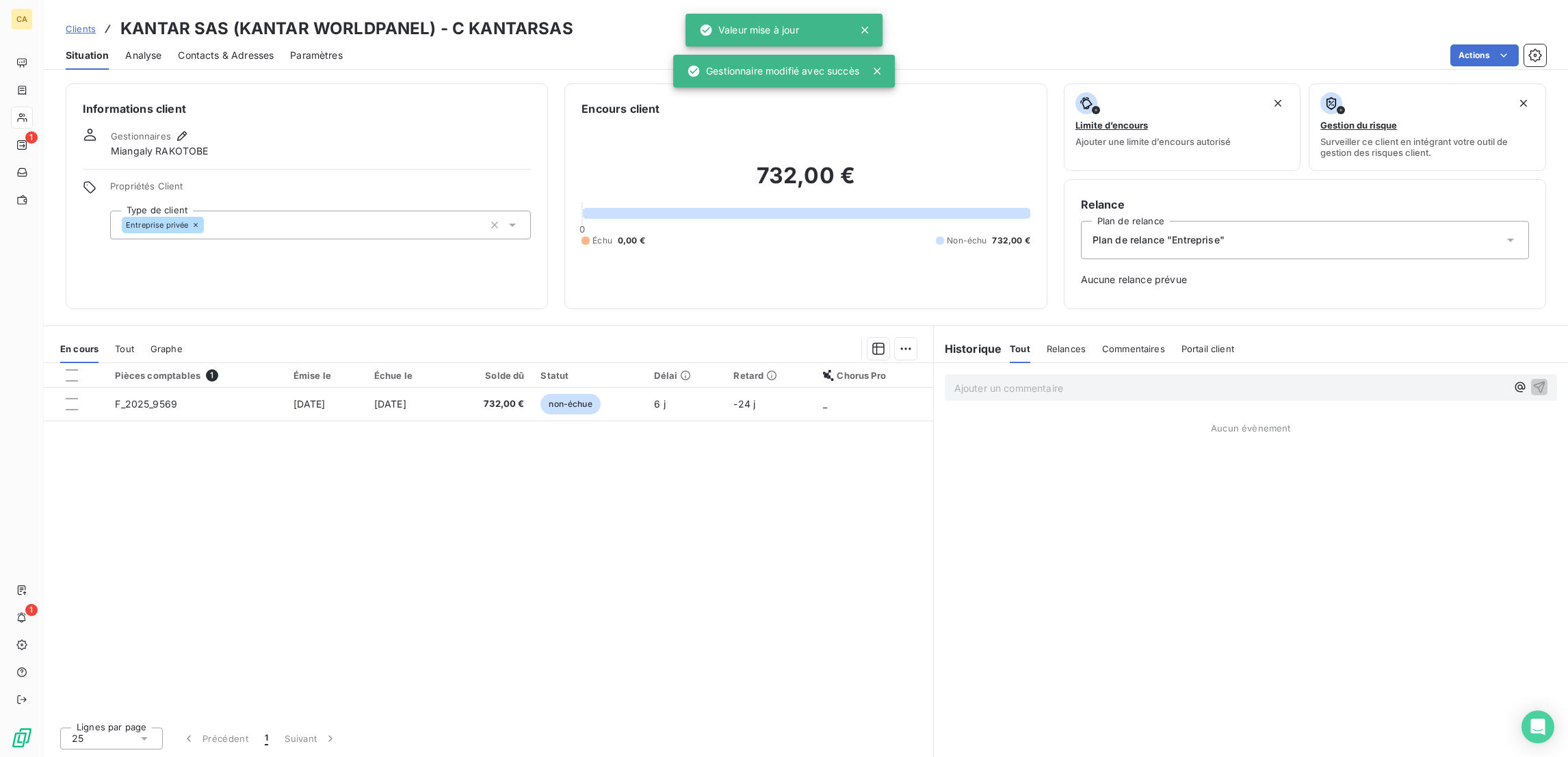
click at [244, 49] on span "Contacts & Adresses" at bounding box center [226, 55] width 96 height 13
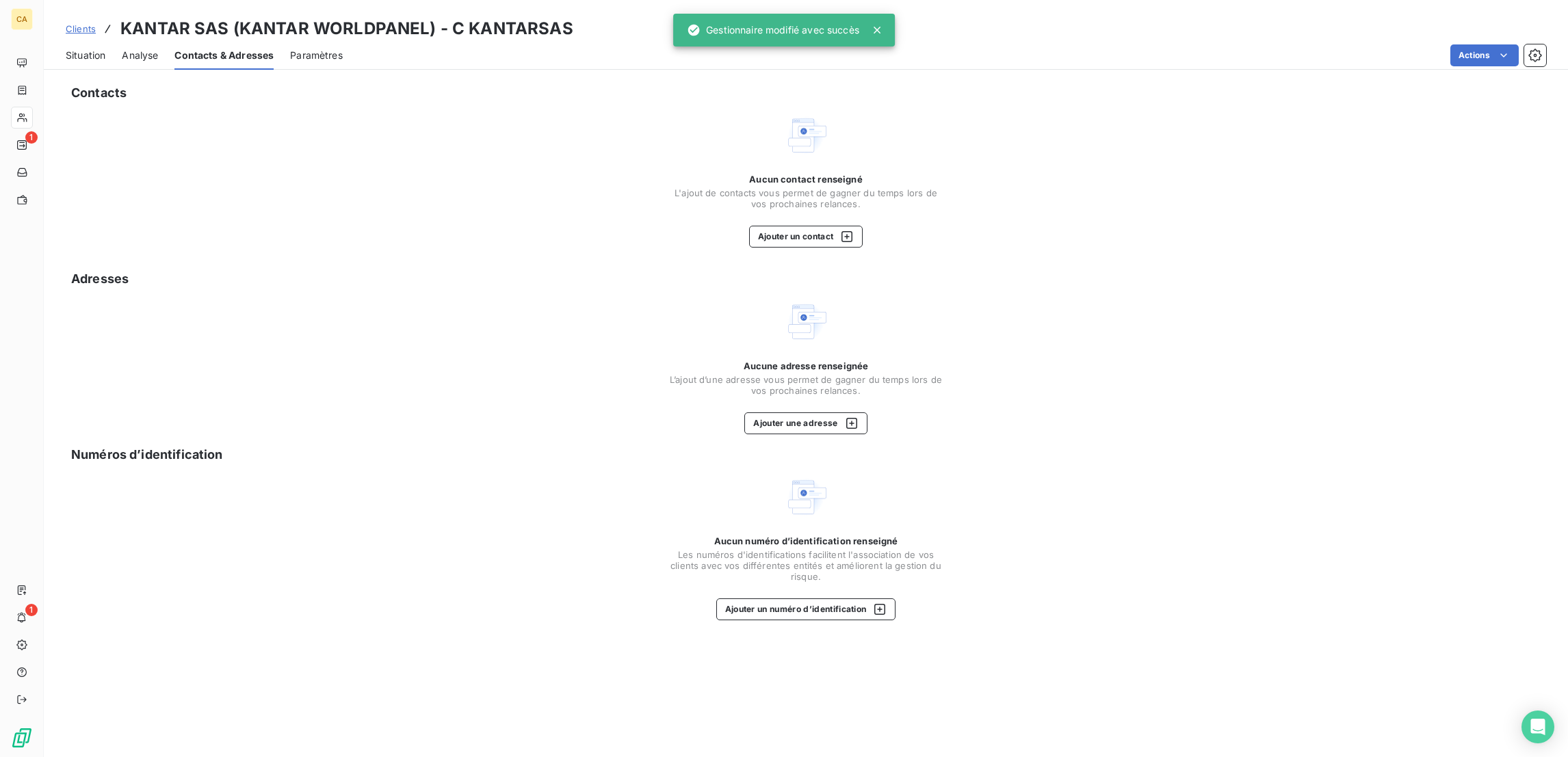
drag, startPoint x: 76, startPoint y: 44, endPoint x: 130, endPoint y: 44, distance: 54.0
click at [76, 49] on span "Situation" at bounding box center [85, 55] width 40 height 13
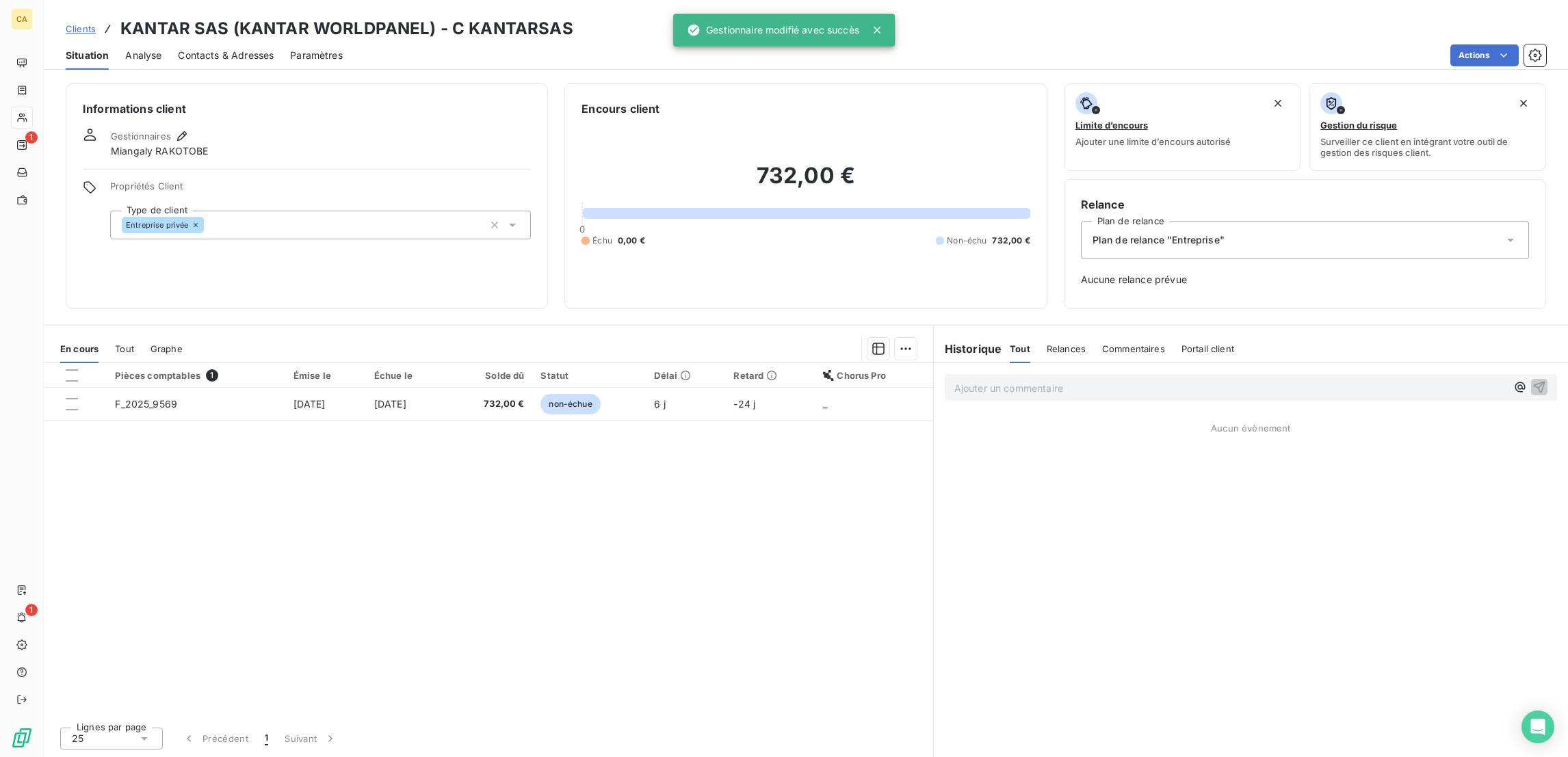
click at [200, 49] on span "Contacts & Adresses" at bounding box center [226, 55] width 96 height 13
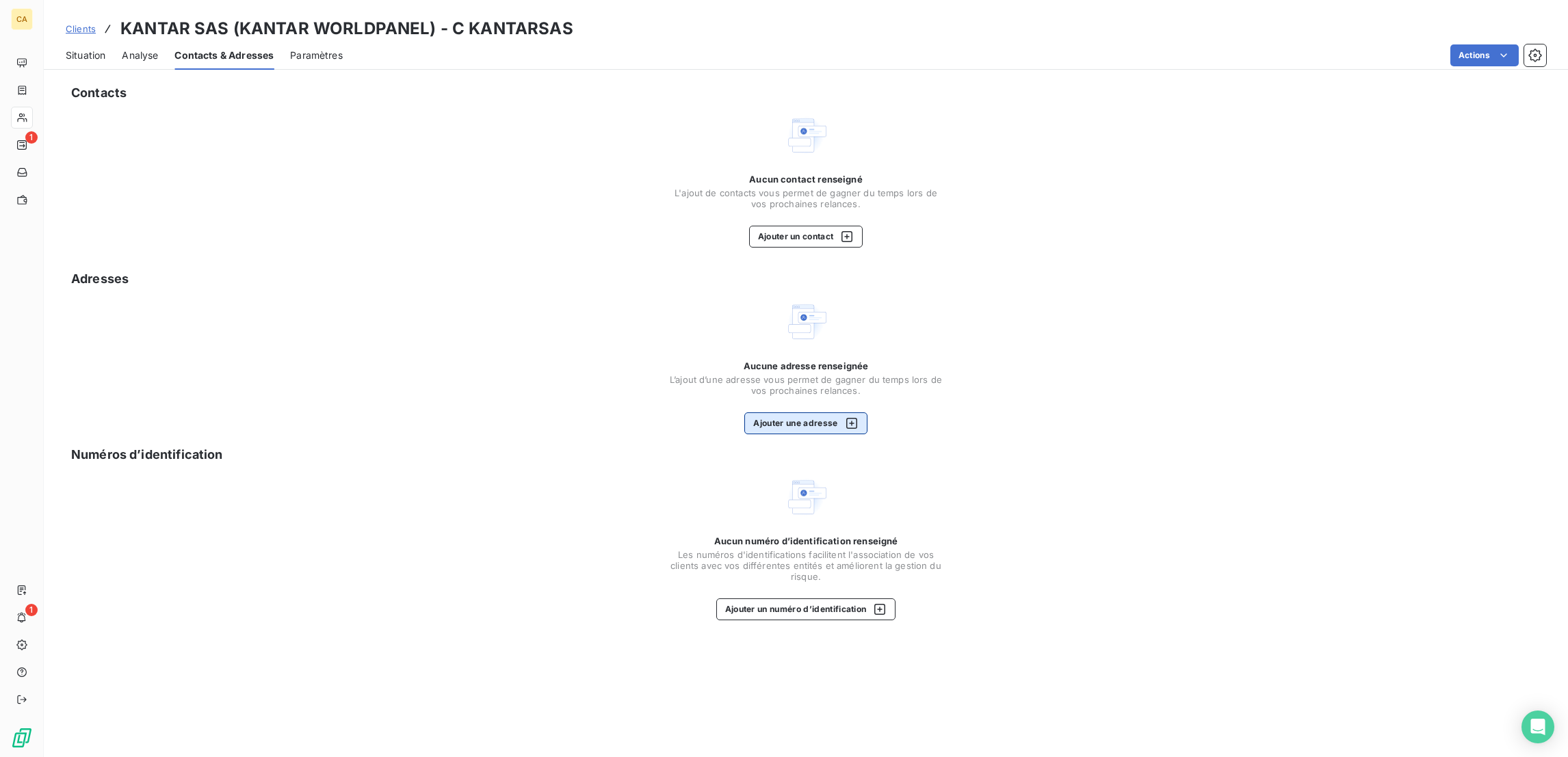
click at [761, 412] on button "Ajouter une adresse" at bounding box center [805, 423] width 123 height 22
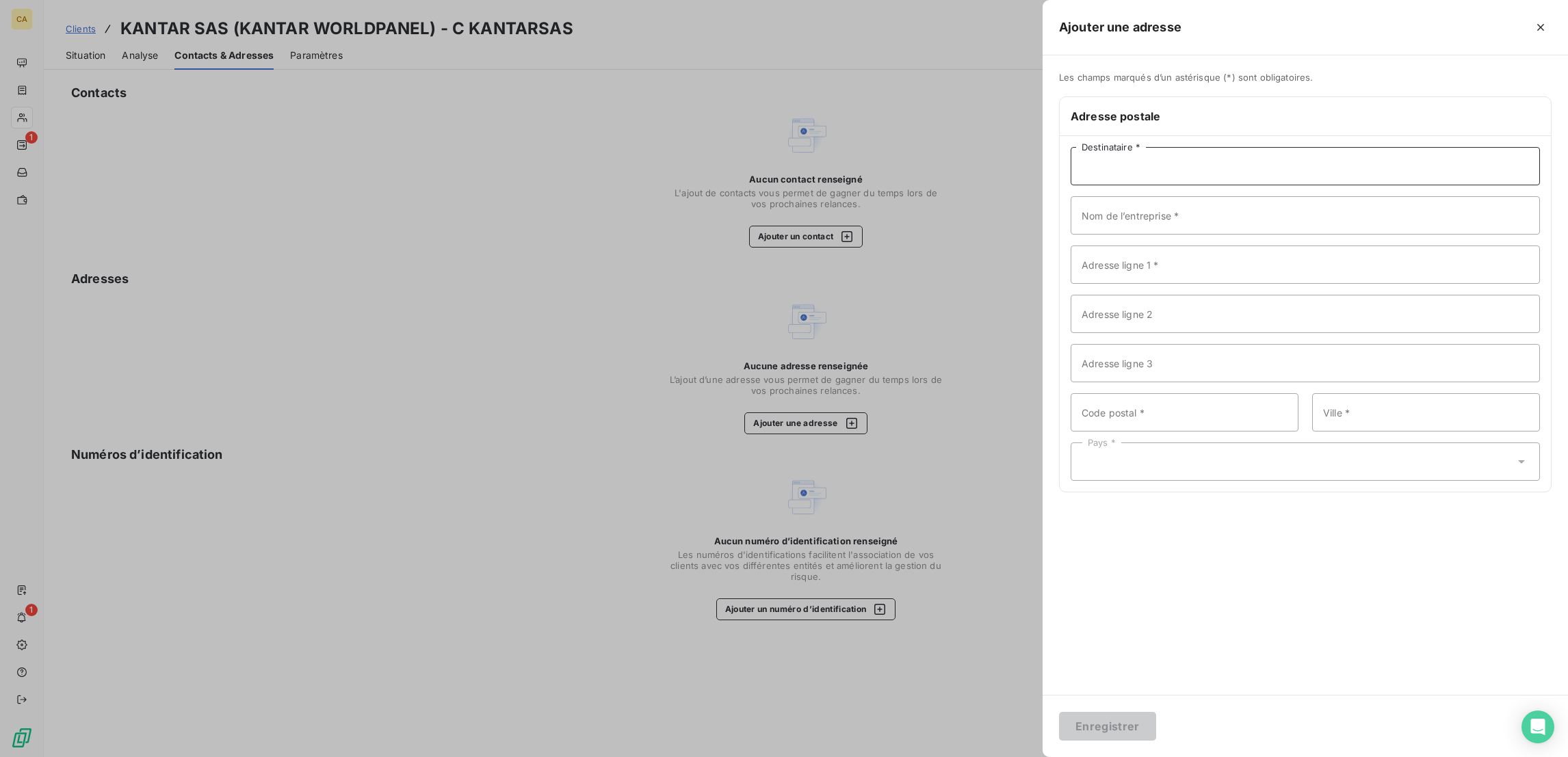
click at [1348, 152] on input "Destinataire *" at bounding box center [1305, 165] width 469 height 38
paste input "KANTAR SAS"
type input "KANTAR SAS"
click at [1348, 196] on input "Nom de l’entreprise *" at bounding box center [1305, 215] width 469 height 38
paste input "KANTAR WORLDPANEL"
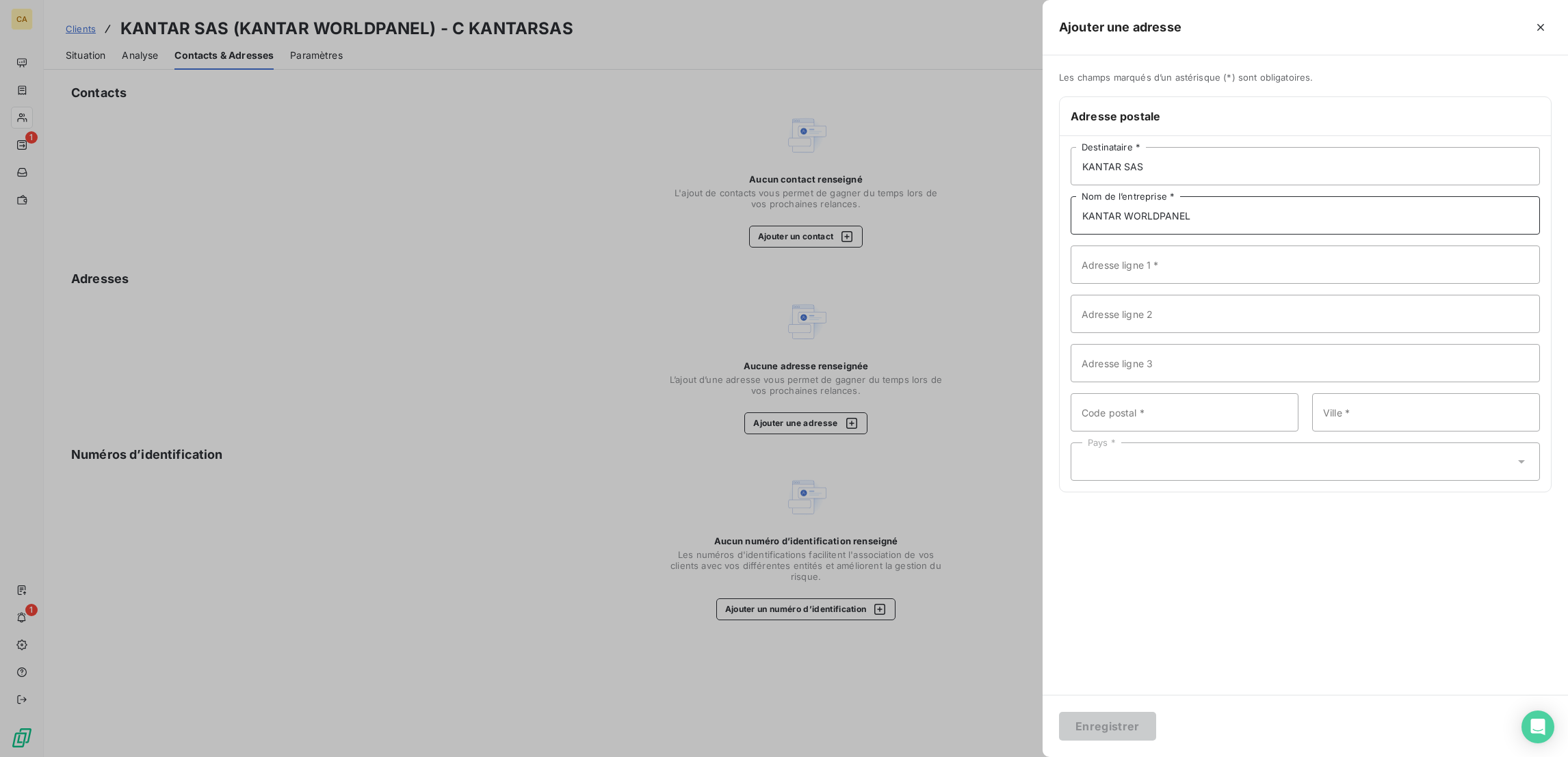
type input "KANTAR WORLDPANEL"
paste input "2 Rue Francis Pedron"
type input "2 Rue Francis Pedron"
type input "78240"
paste input "Chambourcy"
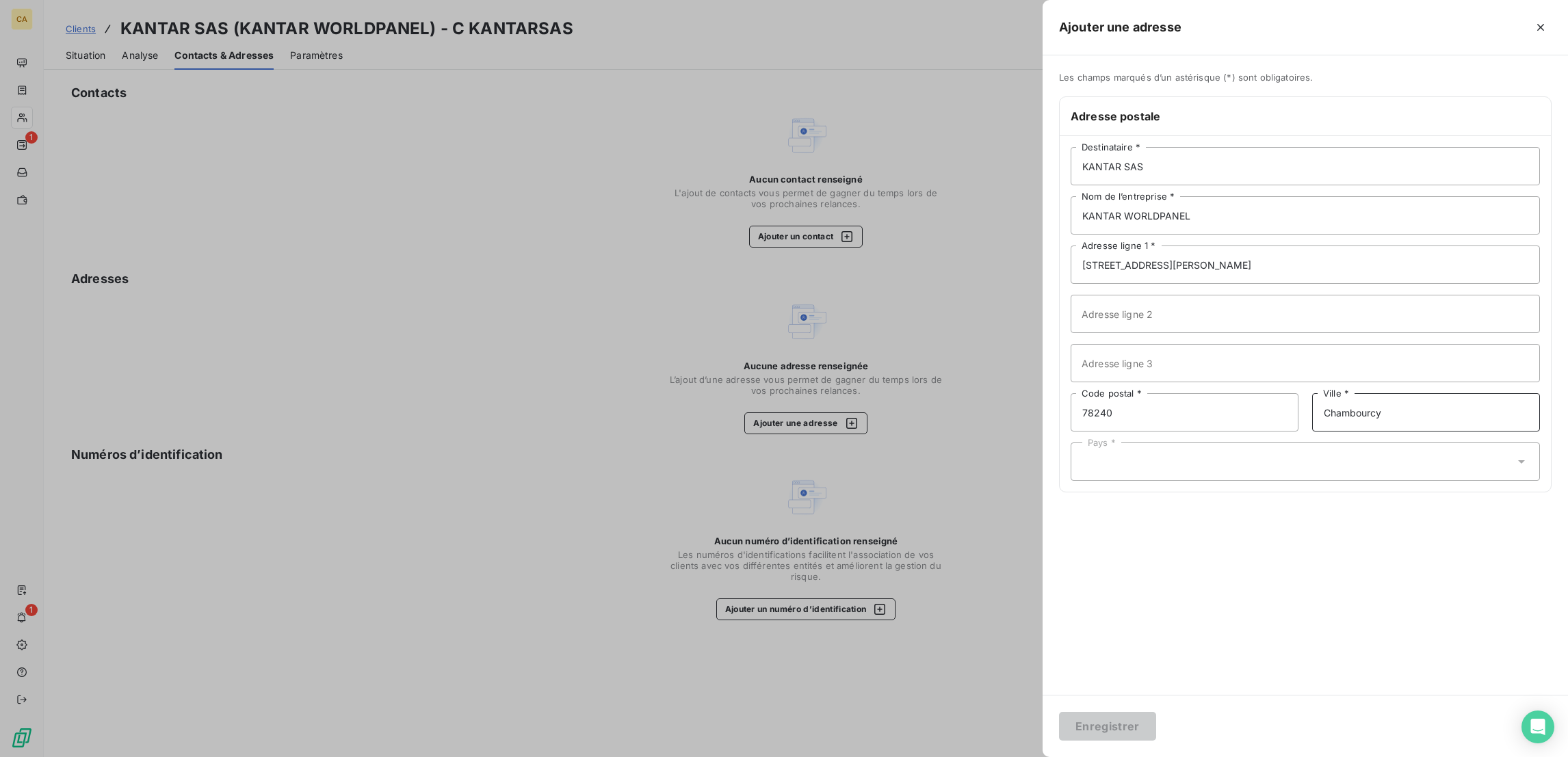
type input "Chambourcy"
click at [1324, 442] on div "Pays *" at bounding box center [1305, 461] width 469 height 38
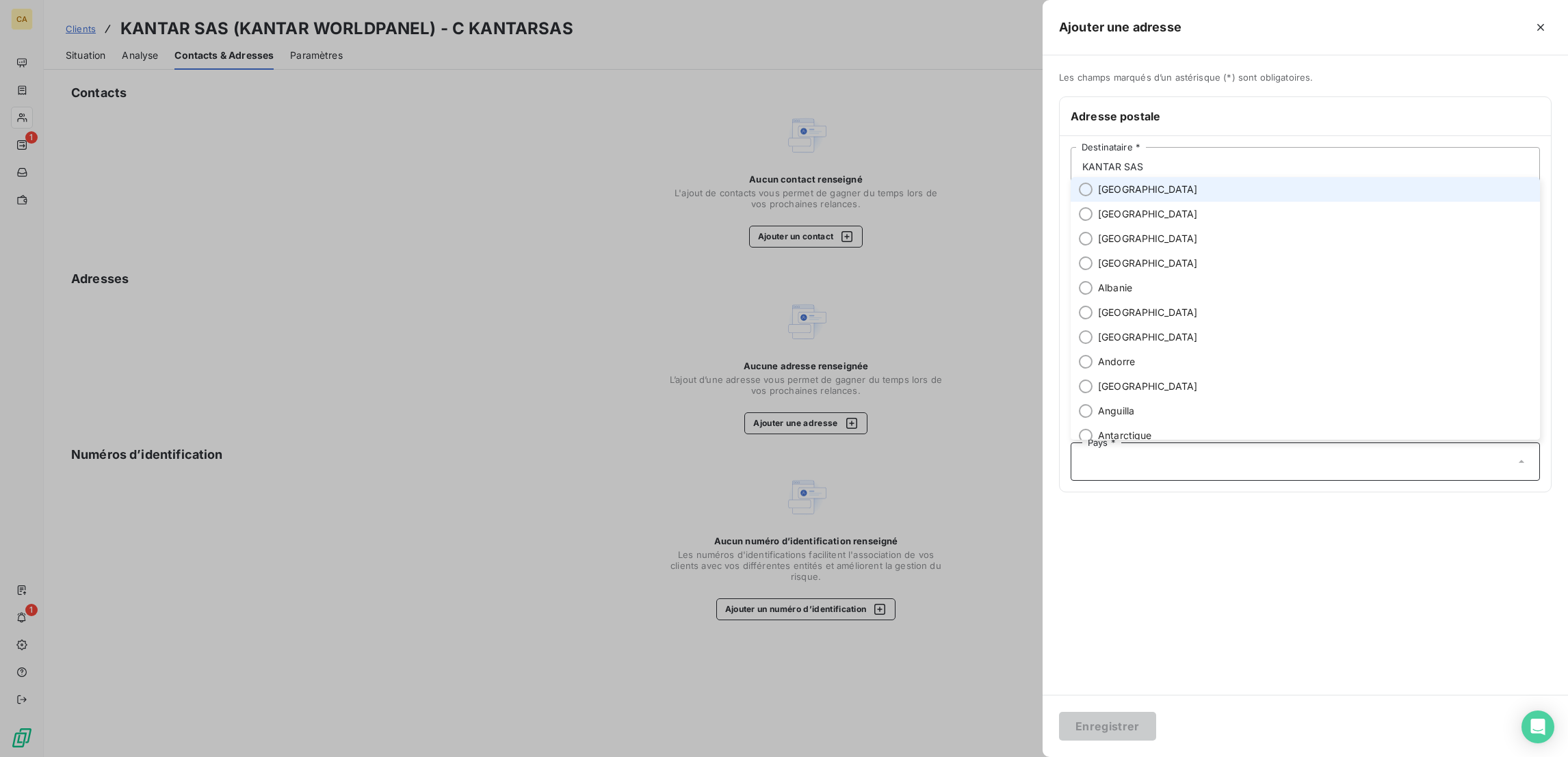
click at [1252, 202] on li "[GEOGRAPHIC_DATA]" at bounding box center [1305, 189] width 469 height 25
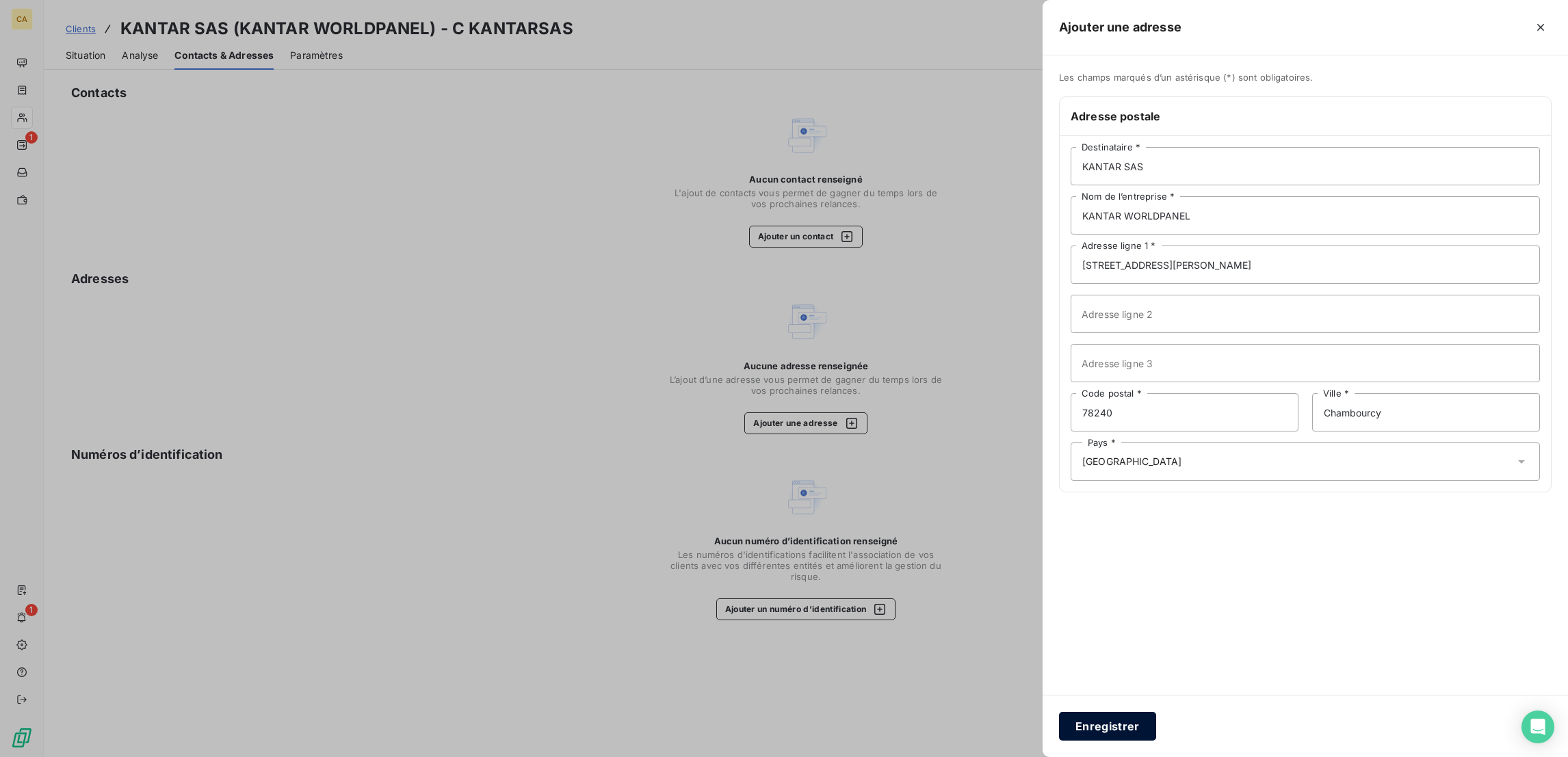
click at [1156, 725] on button "Enregistrer" at bounding box center [1107, 726] width 97 height 28
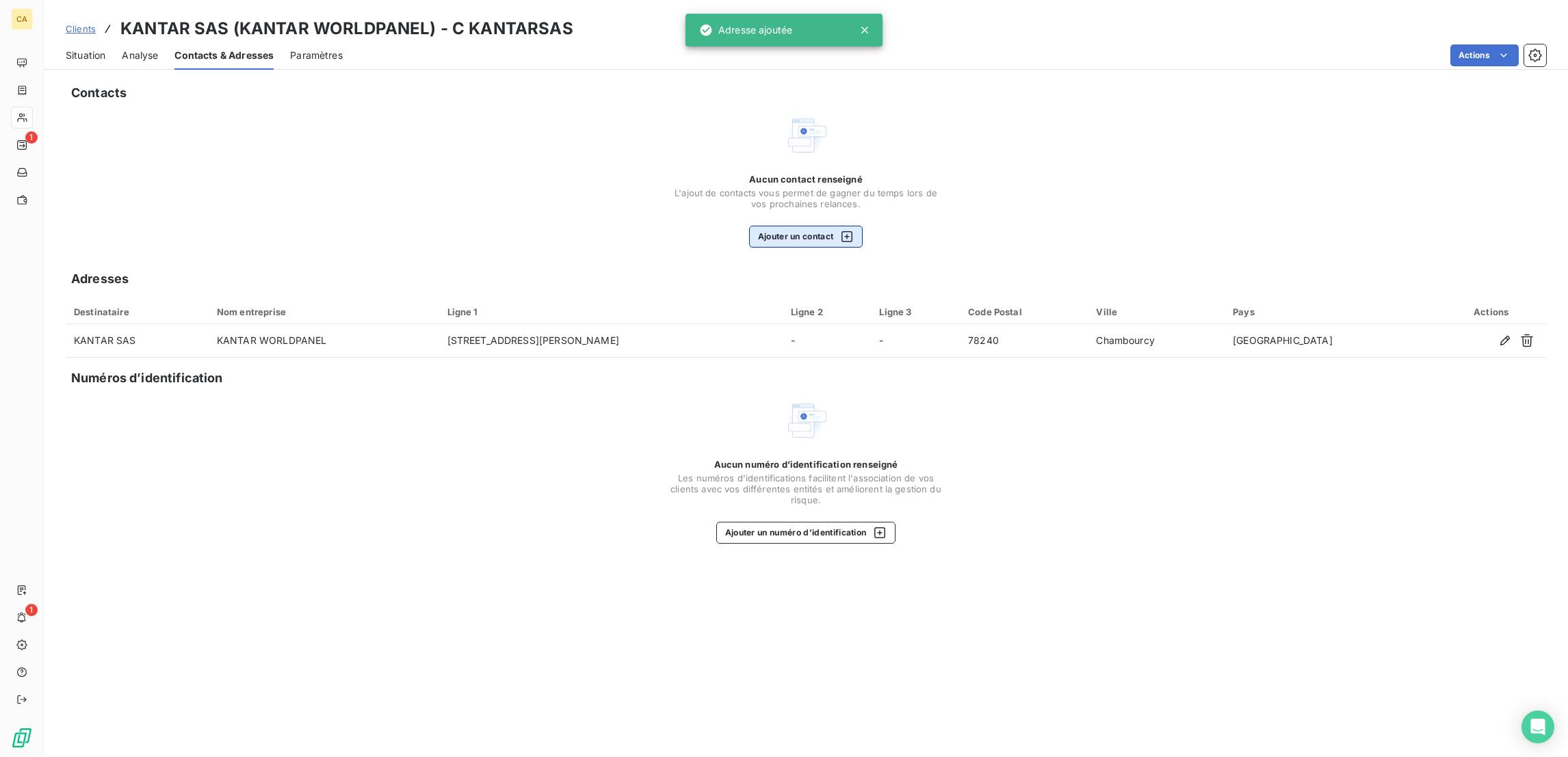
click at [805, 226] on button "Ajouter un contact" at bounding box center [806, 236] width 115 height 22
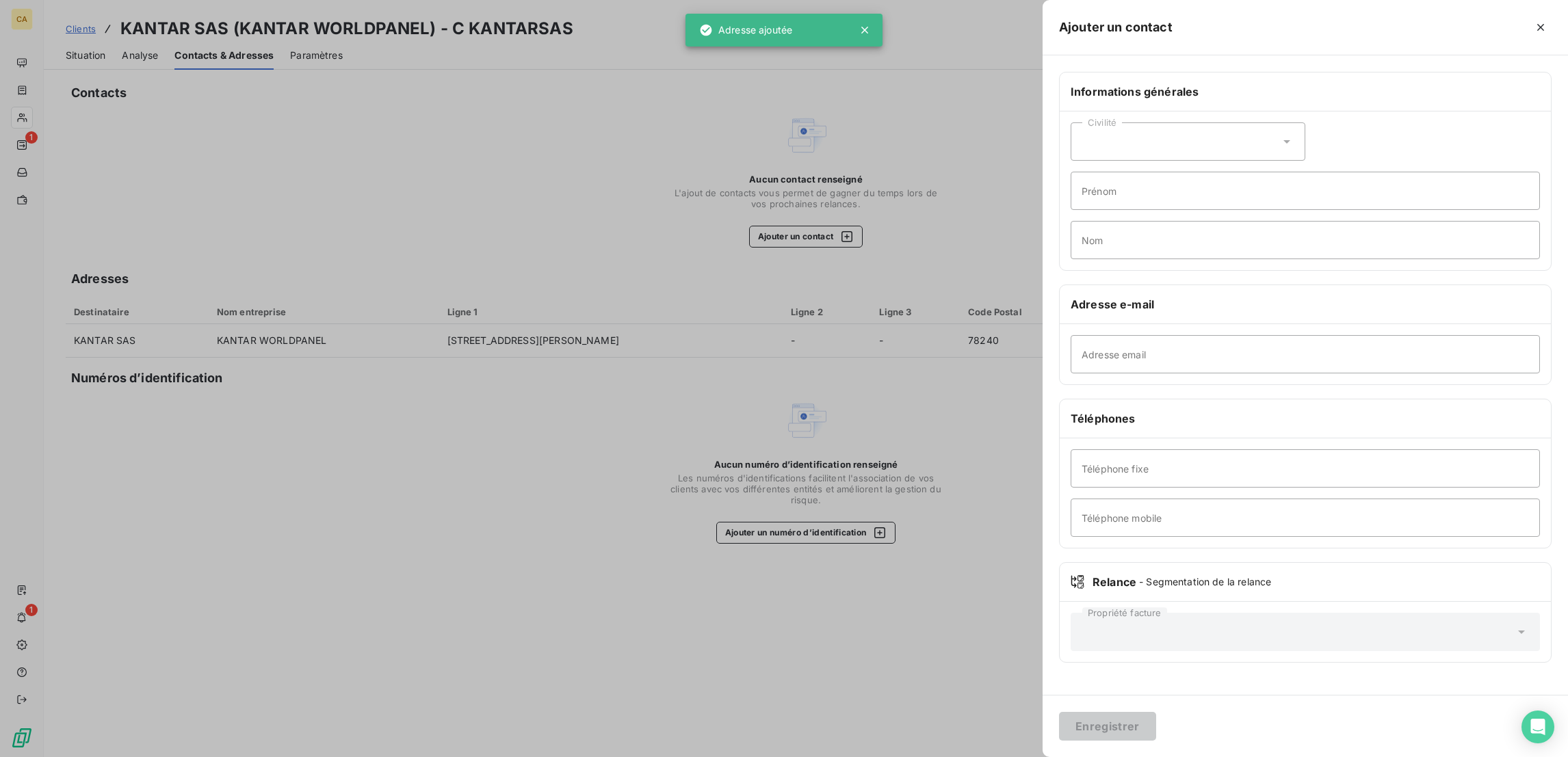
drag, startPoint x: 1261, startPoint y: 275, endPoint x: 1258, endPoint y: 294, distance: 19.2
click at [1261, 285] on div "Adresse e-mail" at bounding box center [1305, 305] width 492 height 39
click at [1257, 335] on input "Adresse email" at bounding box center [1305, 354] width 469 height 38
paste input "hrsdfrance@kantar.com"
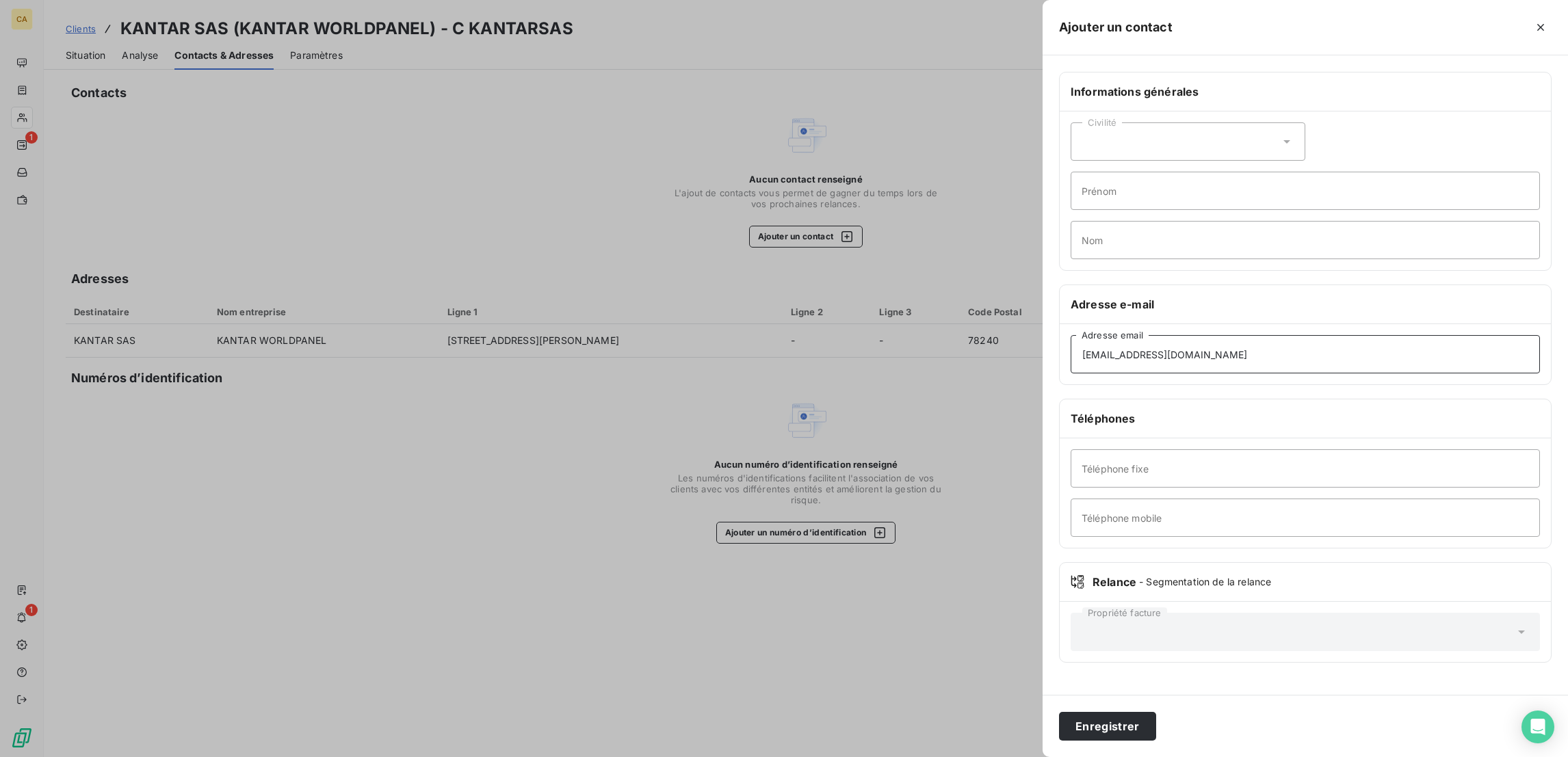
type input "hrsdfrance@kantar.com"
click at [1281, 175] on input "Prénom" at bounding box center [1305, 190] width 469 height 38
type input "RH"
click at [1233, 755] on div "Enregistrer" at bounding box center [1305, 726] width 525 height 62
click at [1156, 725] on button "Enregistrer" at bounding box center [1107, 726] width 97 height 28
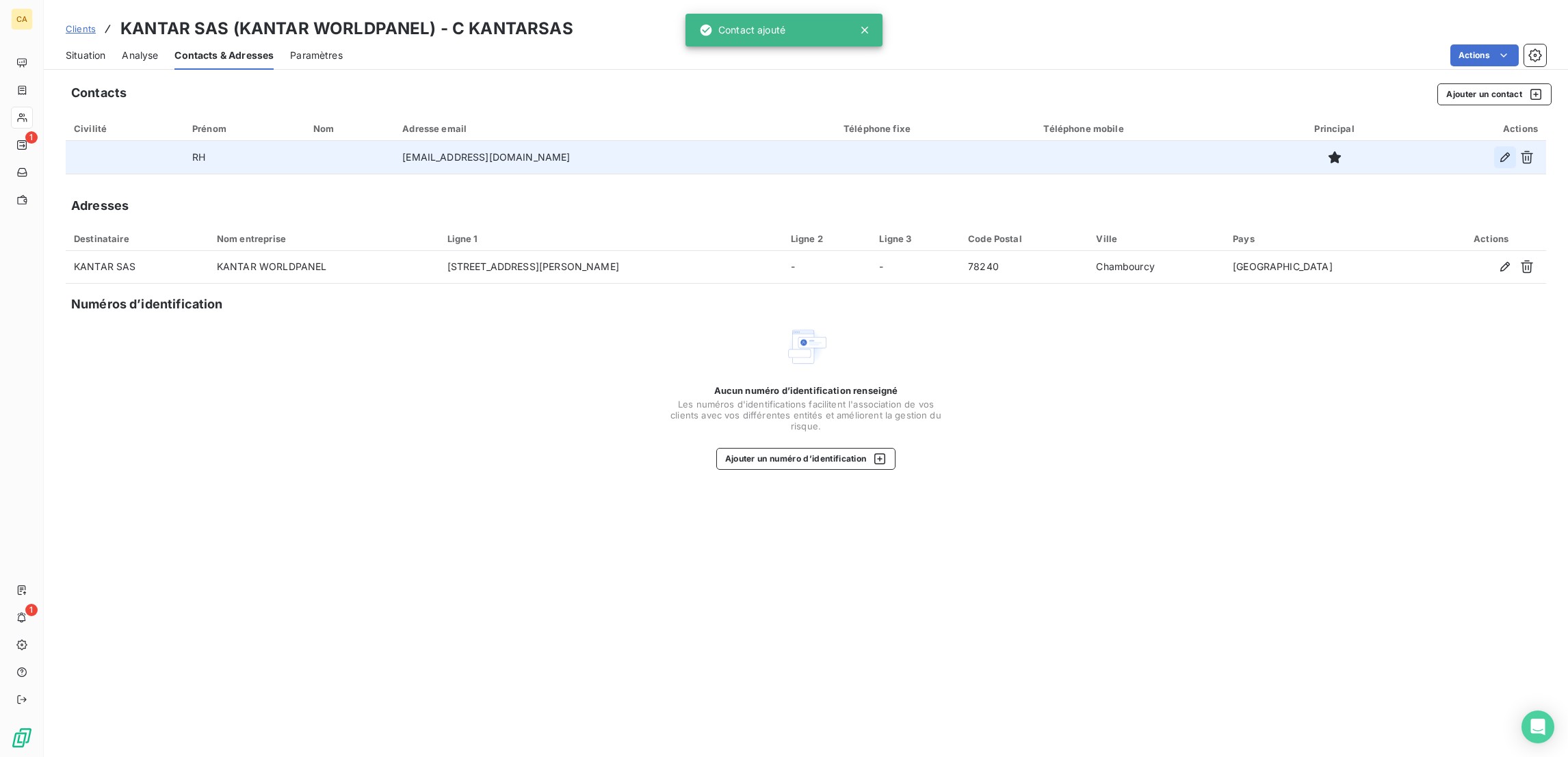
click at [1503, 147] on button "button" at bounding box center [1505, 157] width 22 height 22
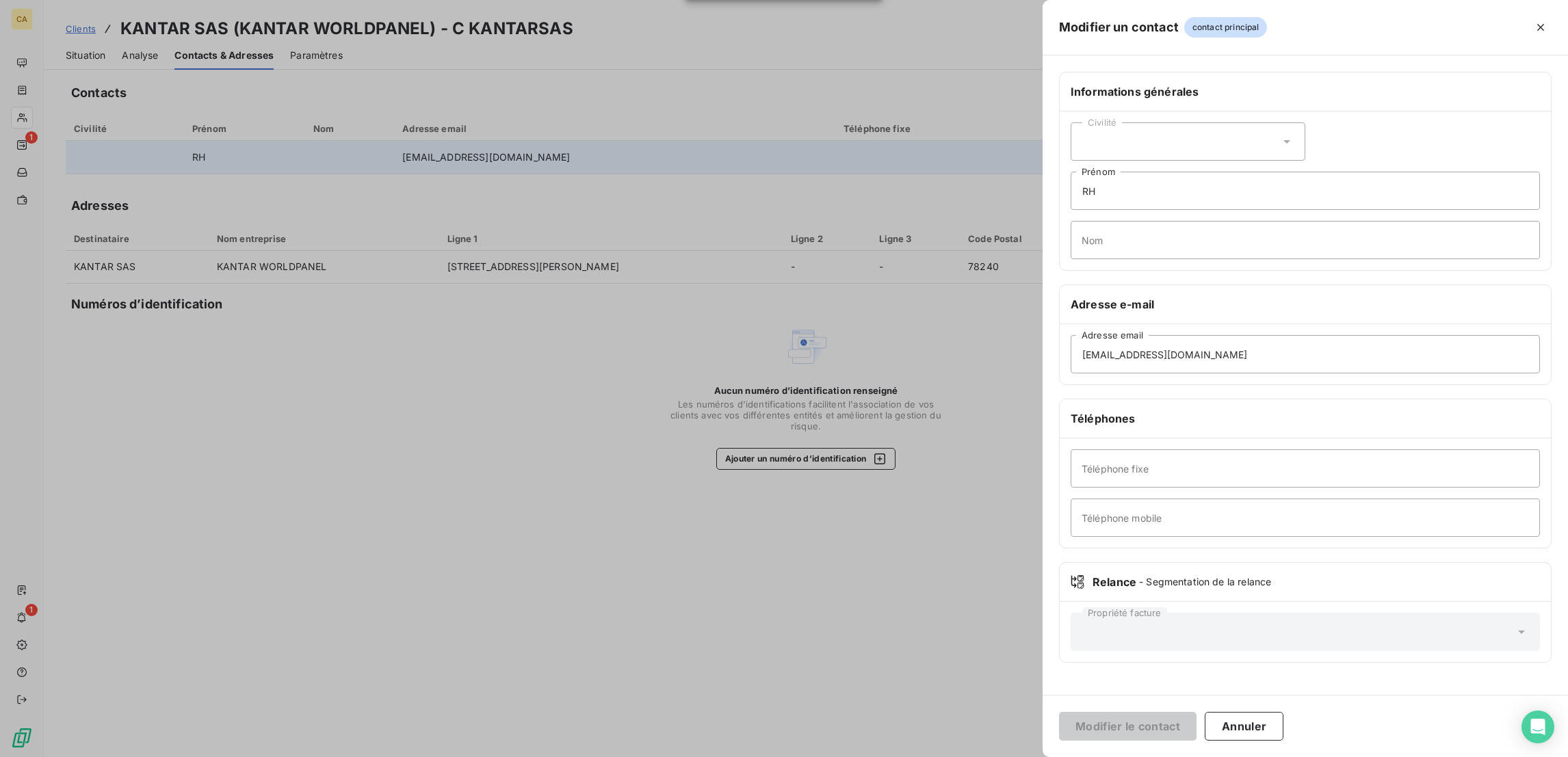
click at [1265, 137] on div "Civilité RH Prénom Nom" at bounding box center [1305, 190] width 492 height 159
click at [1265, 123] on div "Civilité" at bounding box center [1188, 141] width 235 height 38
click at [1135, 170] on span "Madame" at bounding box center [1116, 176] width 37 height 13
click at [1253, 171] on input "RH" at bounding box center [1305, 190] width 469 height 38
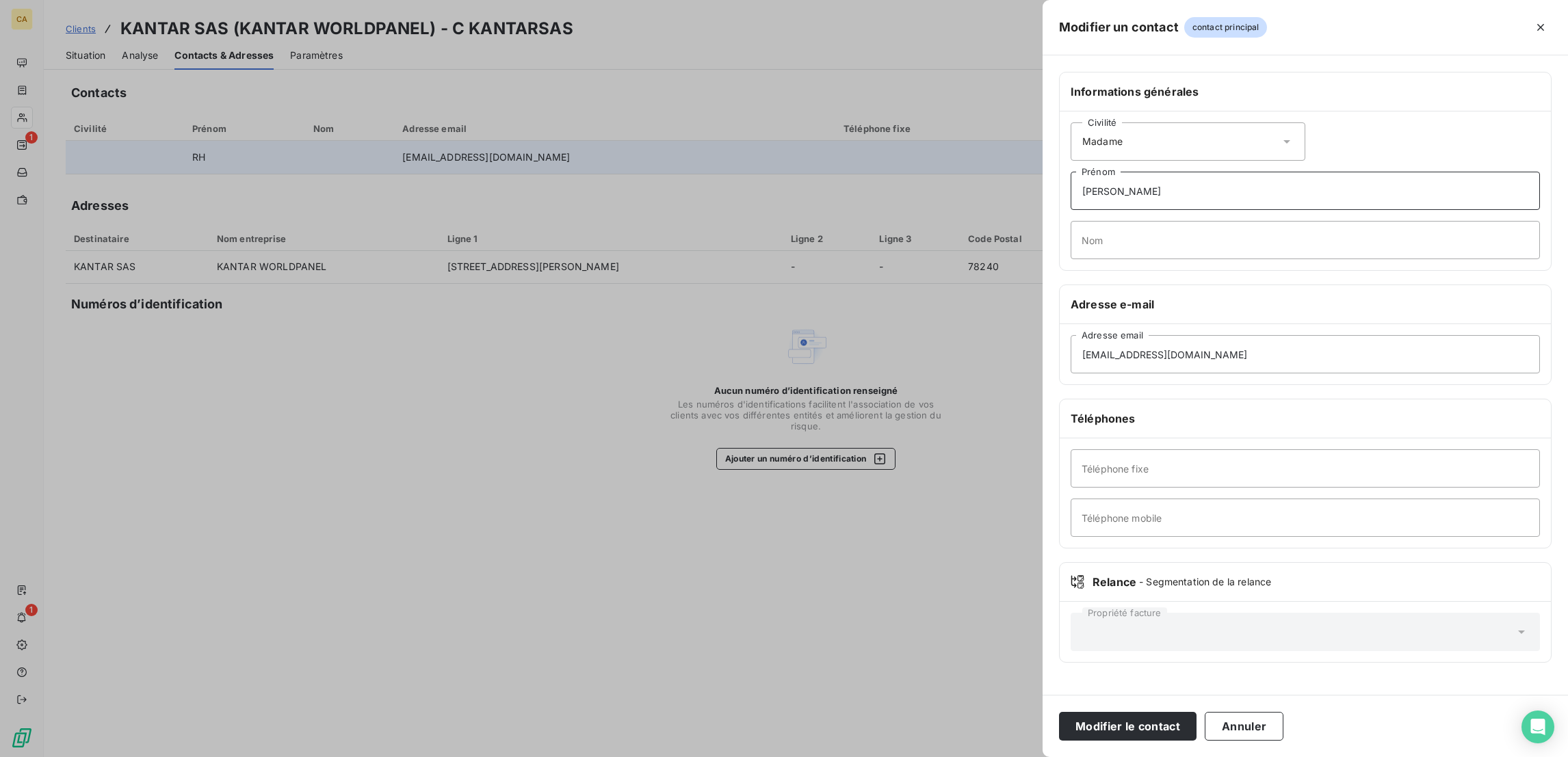
type input "LAURENCE"
type input "LAYET"
paste input "185250619"
click at [1205, 498] on input "185250619" at bounding box center [1305, 517] width 469 height 38
type input "01 85 25 06 19"
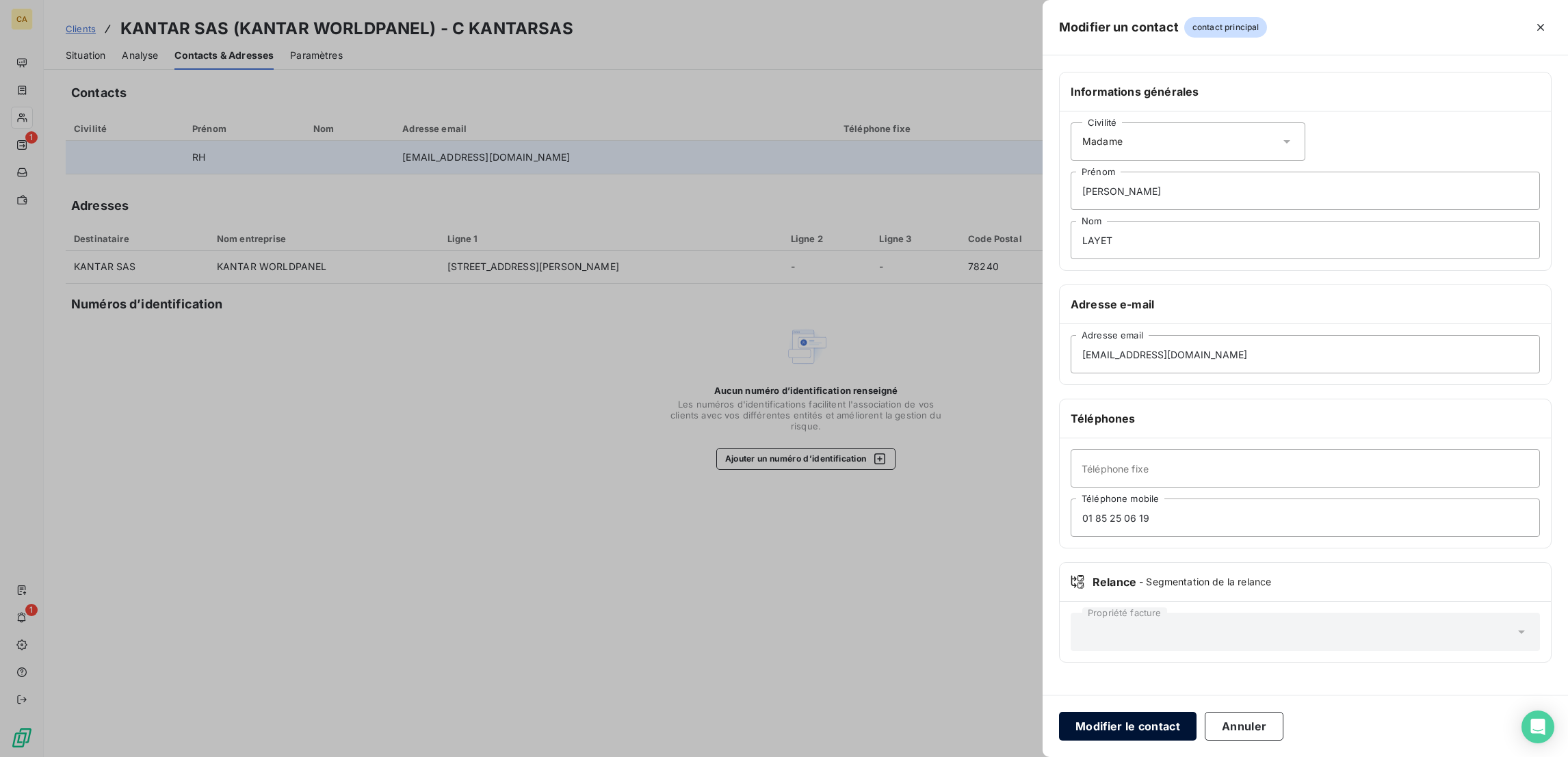
click at [1196, 729] on button "Modifier le contact" at bounding box center [1127, 726] width 138 height 28
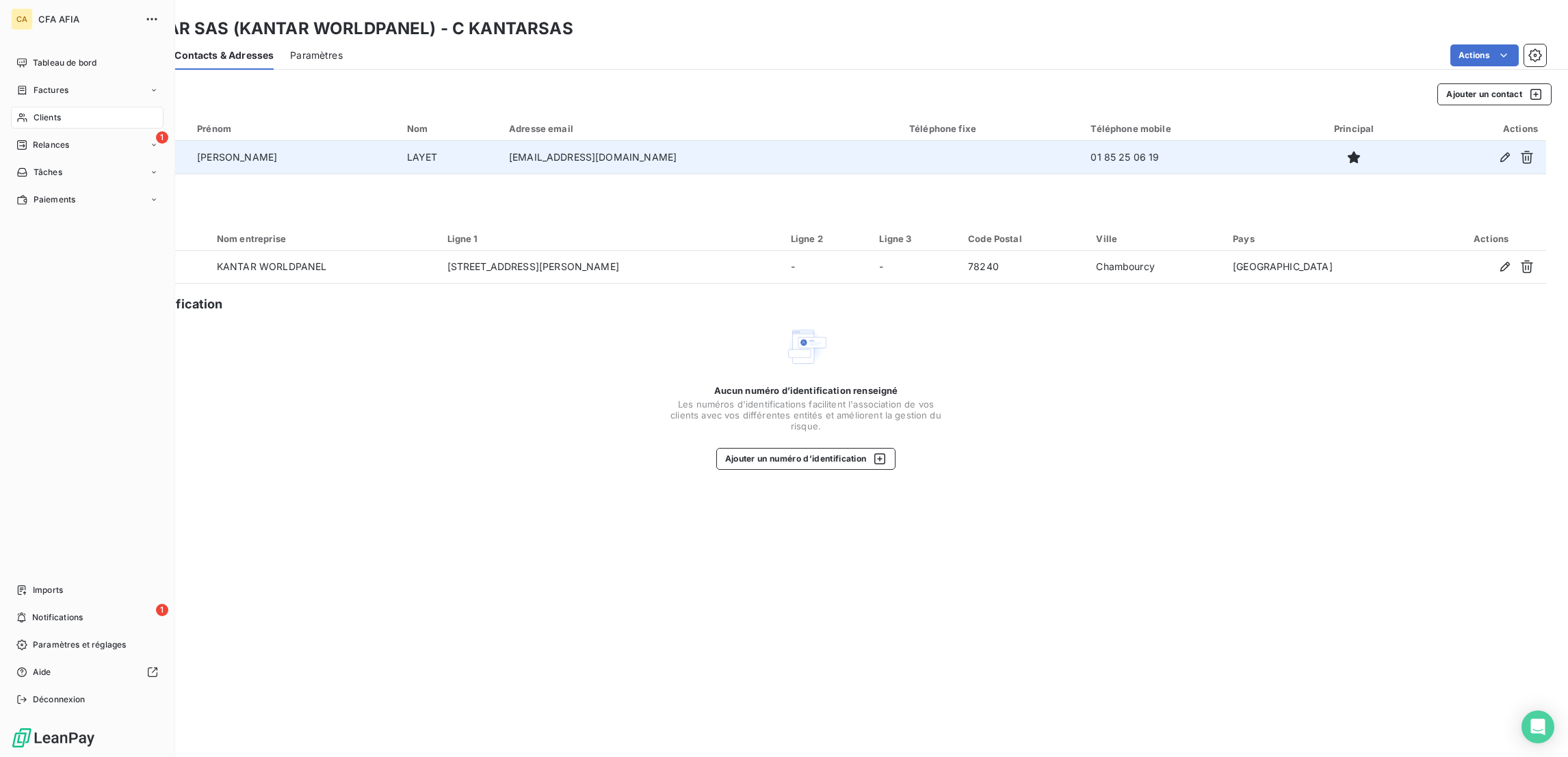
click at [22, 112] on icon at bounding box center [21, 117] width 12 height 11
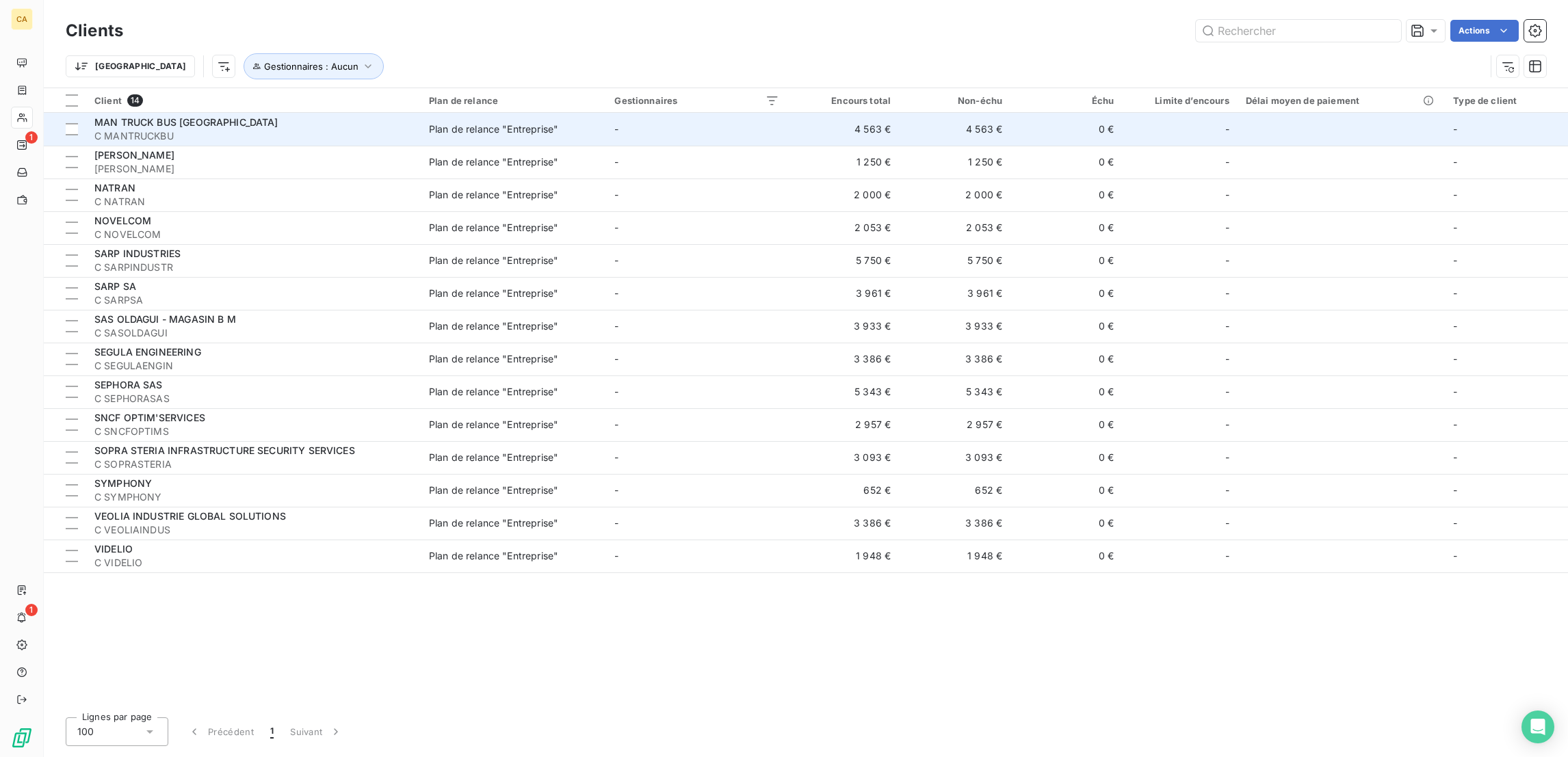
click at [210, 129] on span "C MANTRUCKBU" at bounding box center [253, 135] width 318 height 13
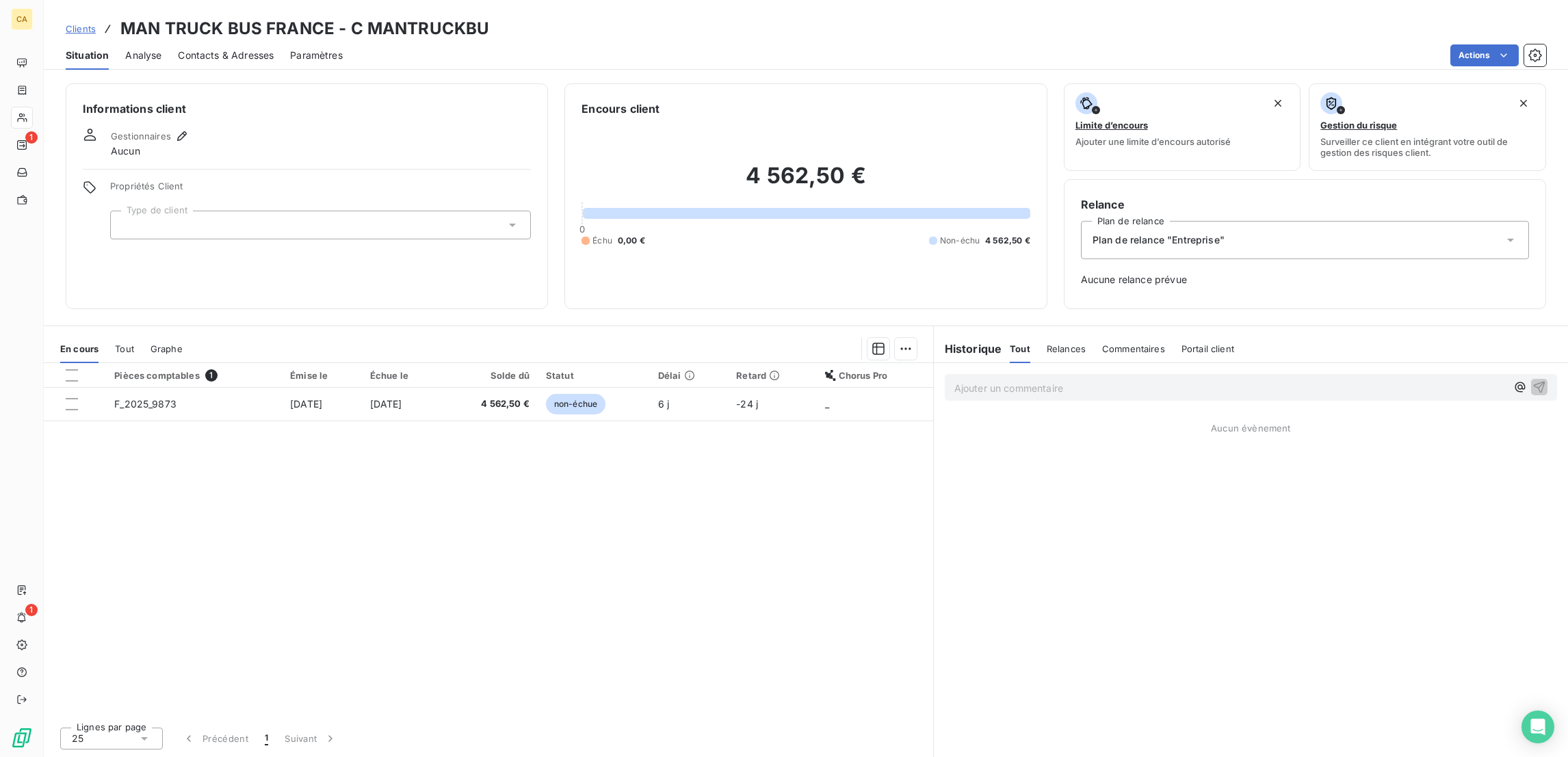
click at [204, 211] on div at bounding box center [320, 225] width 420 height 28
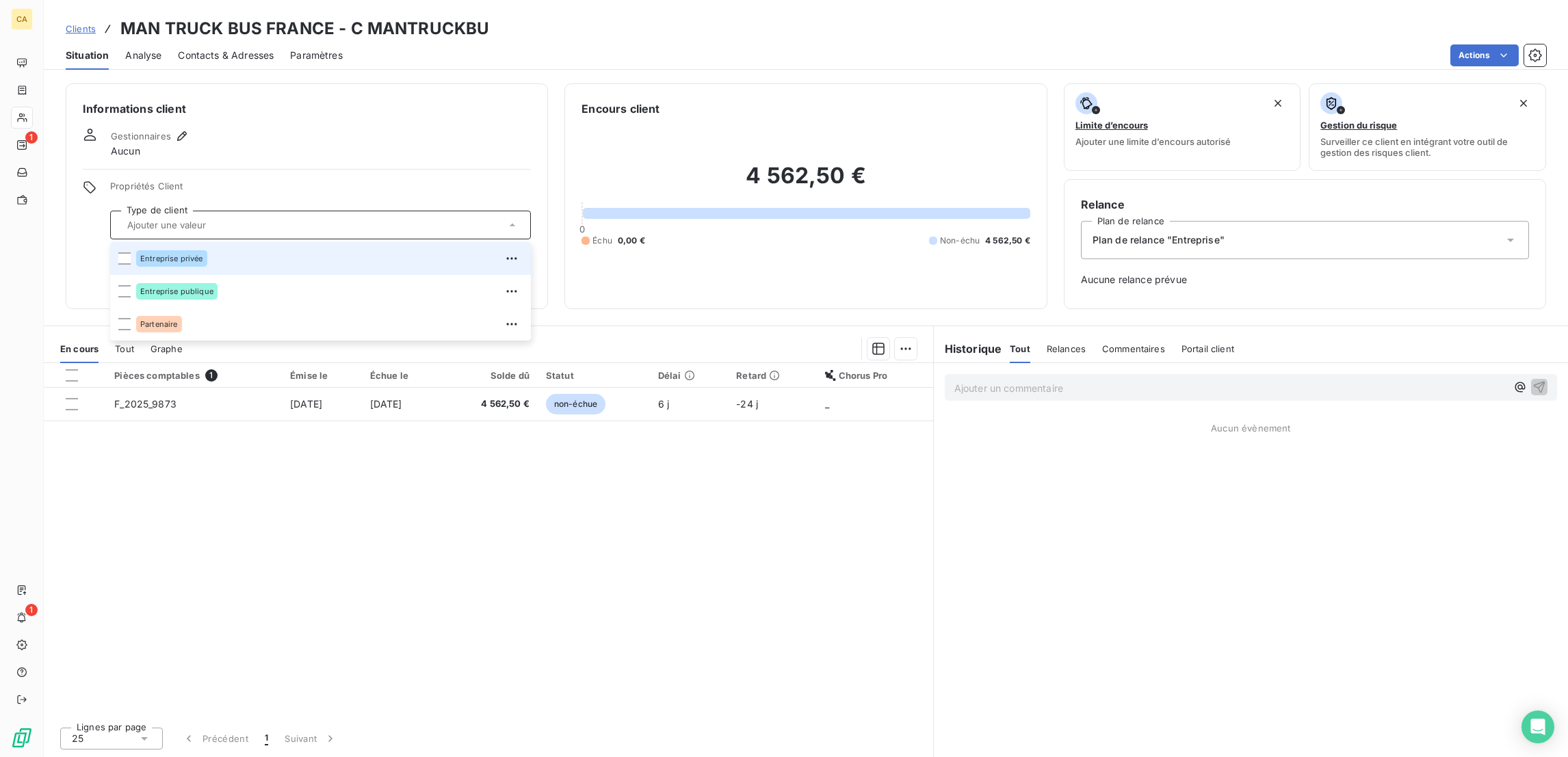
click at [210, 248] on div "Entreprise privée" at bounding box center [329, 259] width 387 height 22
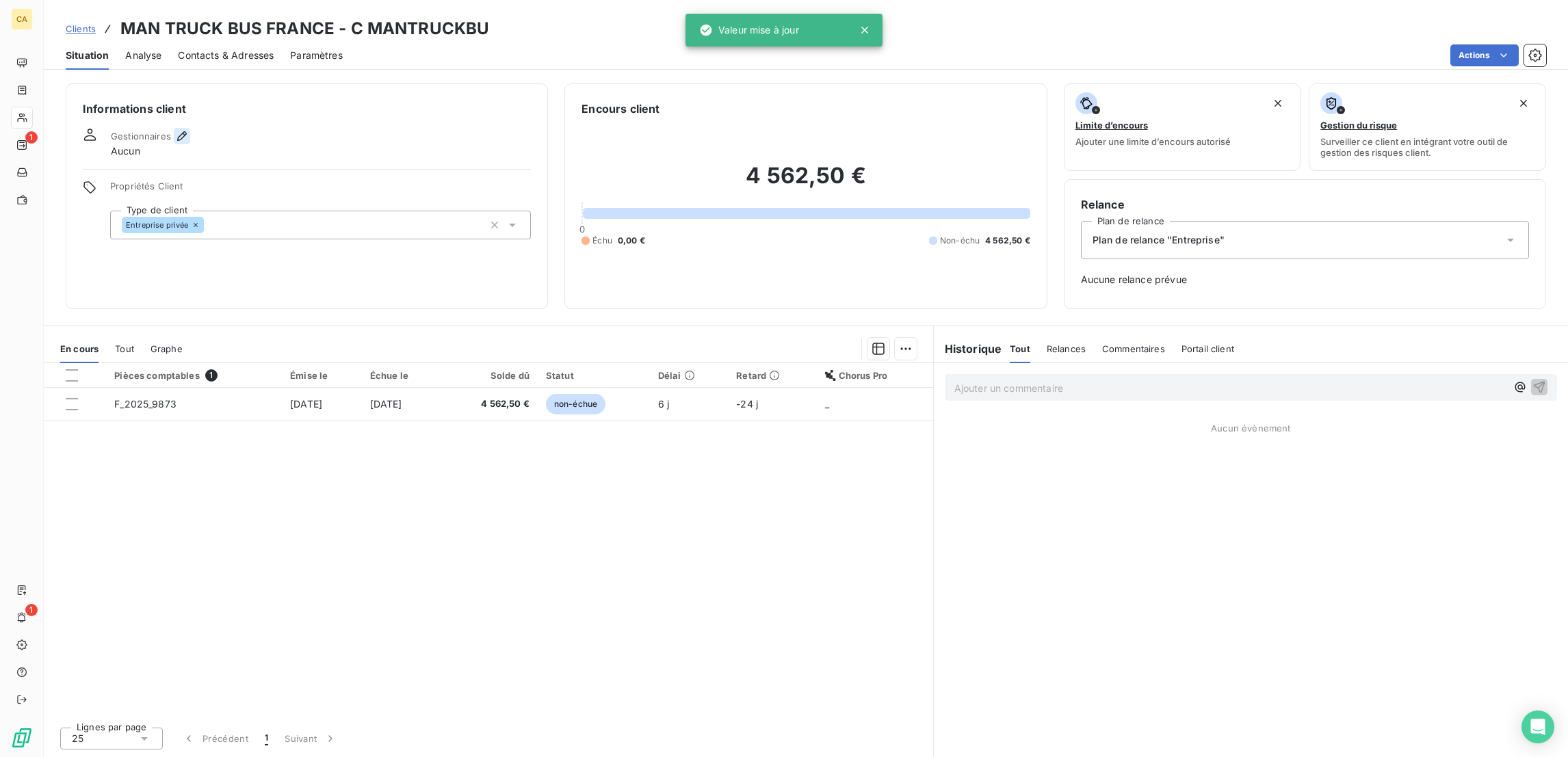
click at [173, 128] on button "button" at bounding box center [181, 136] width 16 height 16
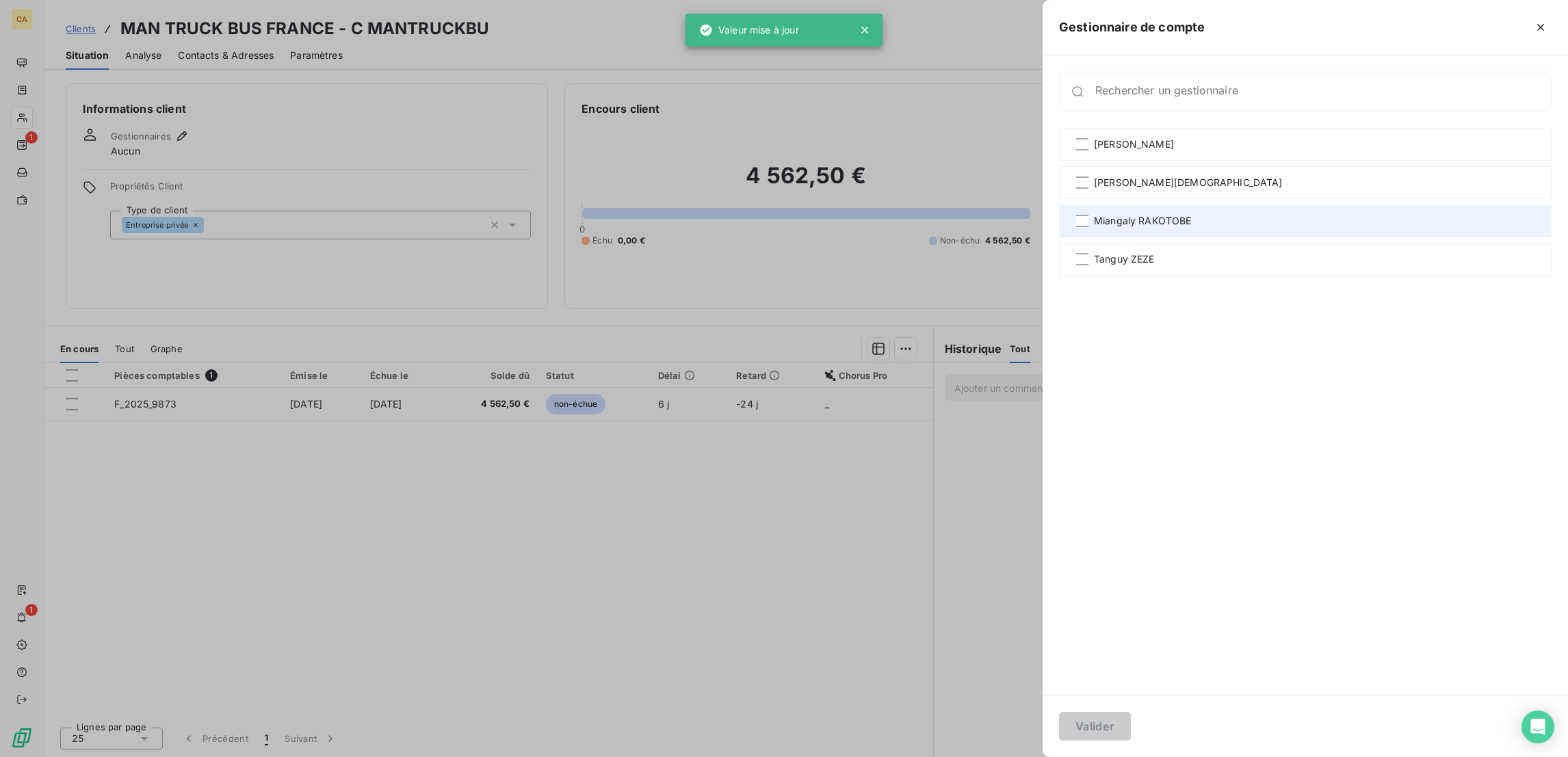
click at [1192, 214] on span "Miangaly RAKOTOBE" at bounding box center [1142, 220] width 98 height 13
click at [1224, 709] on div "Valider" at bounding box center [1305, 726] width 525 height 62
click at [1131, 729] on button "Valider" at bounding box center [1094, 726] width 72 height 28
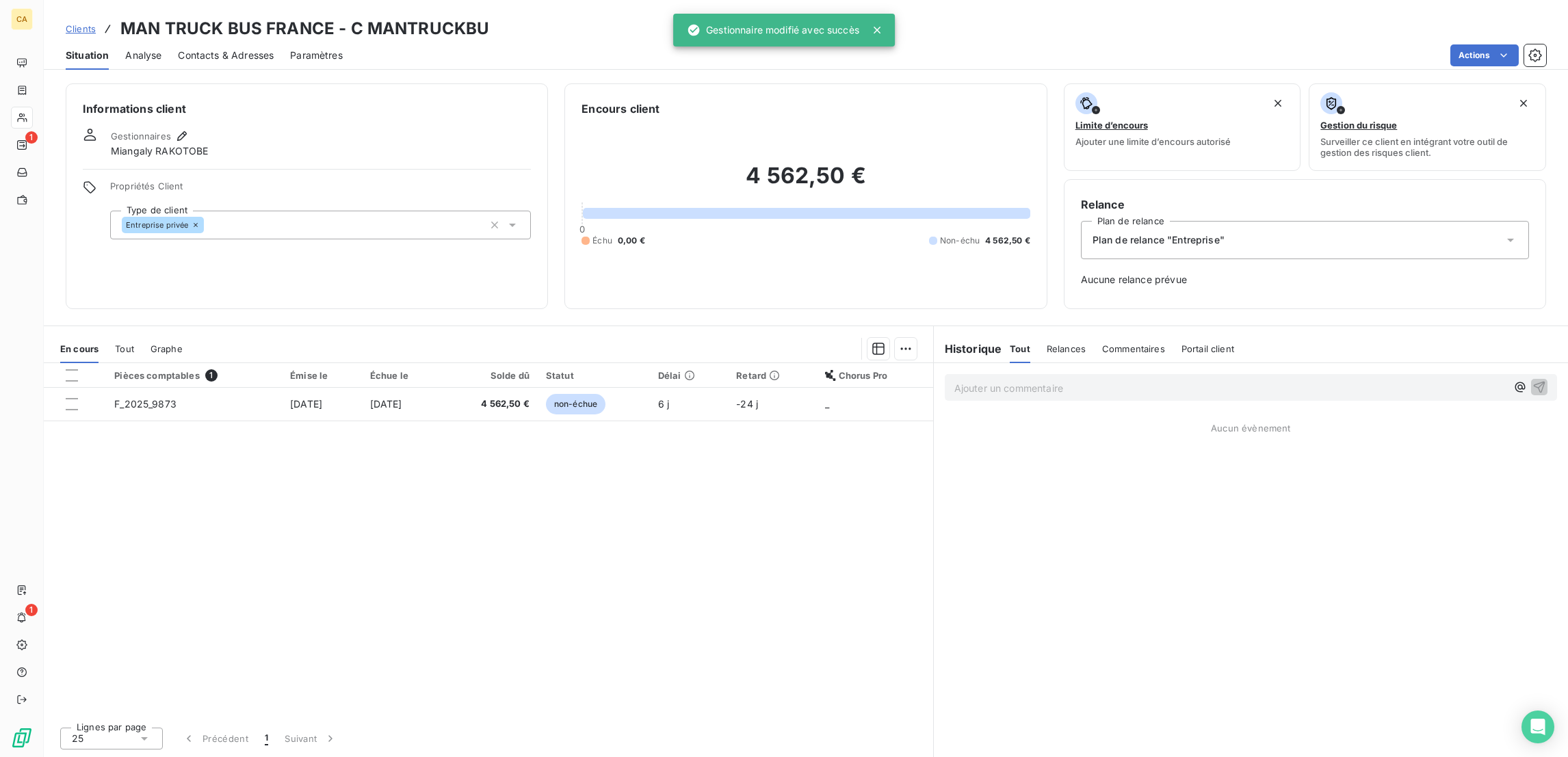
click at [225, 49] on span "Contacts & Adresses" at bounding box center [226, 55] width 96 height 13
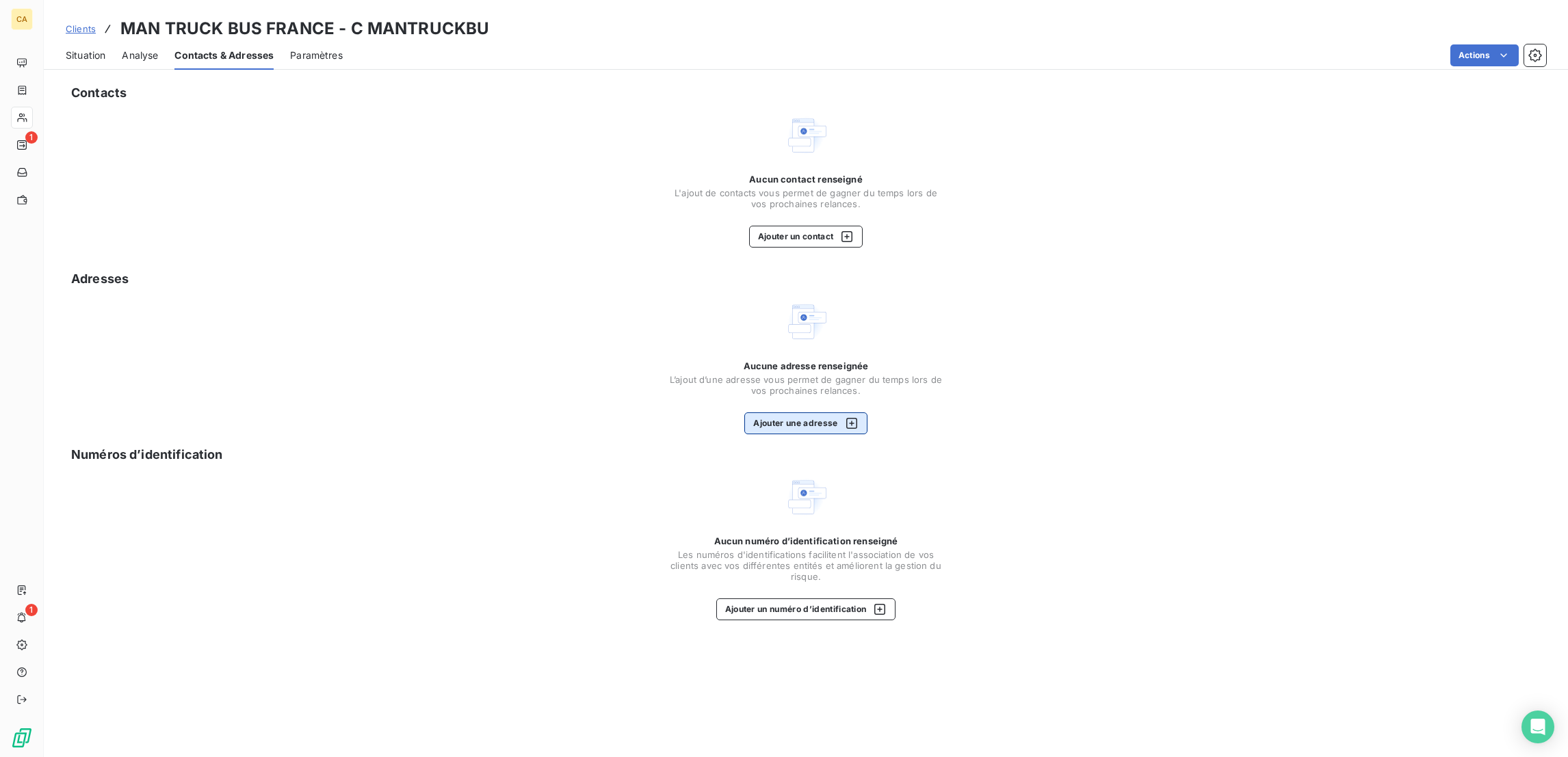
click at [820, 412] on button "Ajouter une adresse" at bounding box center [805, 423] width 123 height 22
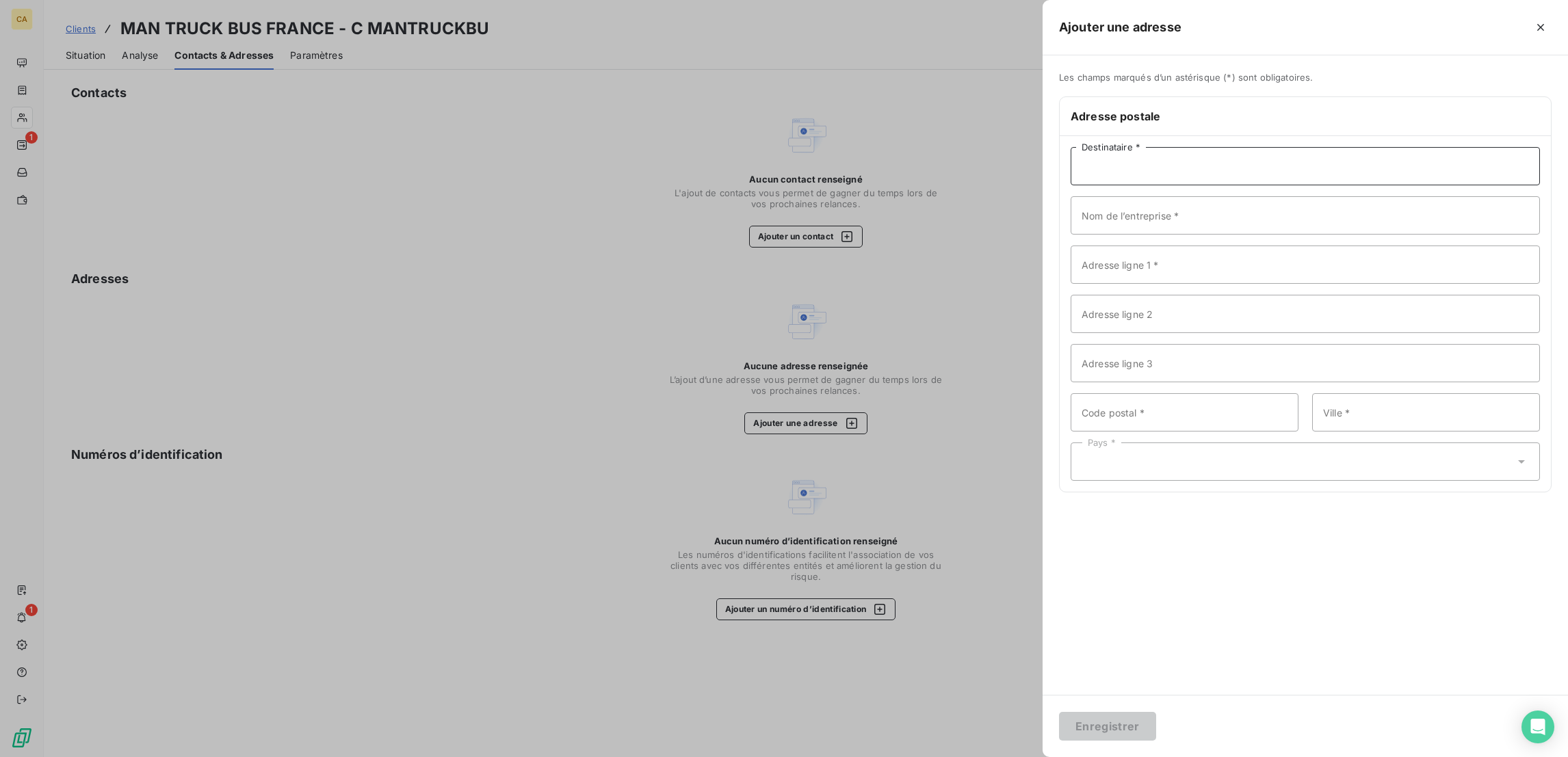
click at [1268, 147] on input "Destinataire *" at bounding box center [1305, 165] width 469 height 38
paste input "MAN TRUCK & BUS FRANCE"
type input "MAN TRUCK & BUS FRANCE"
paste input "MAN TRUCK & BUS FRANCE"
type input "MAN TRUCK & BUS FRANCE"
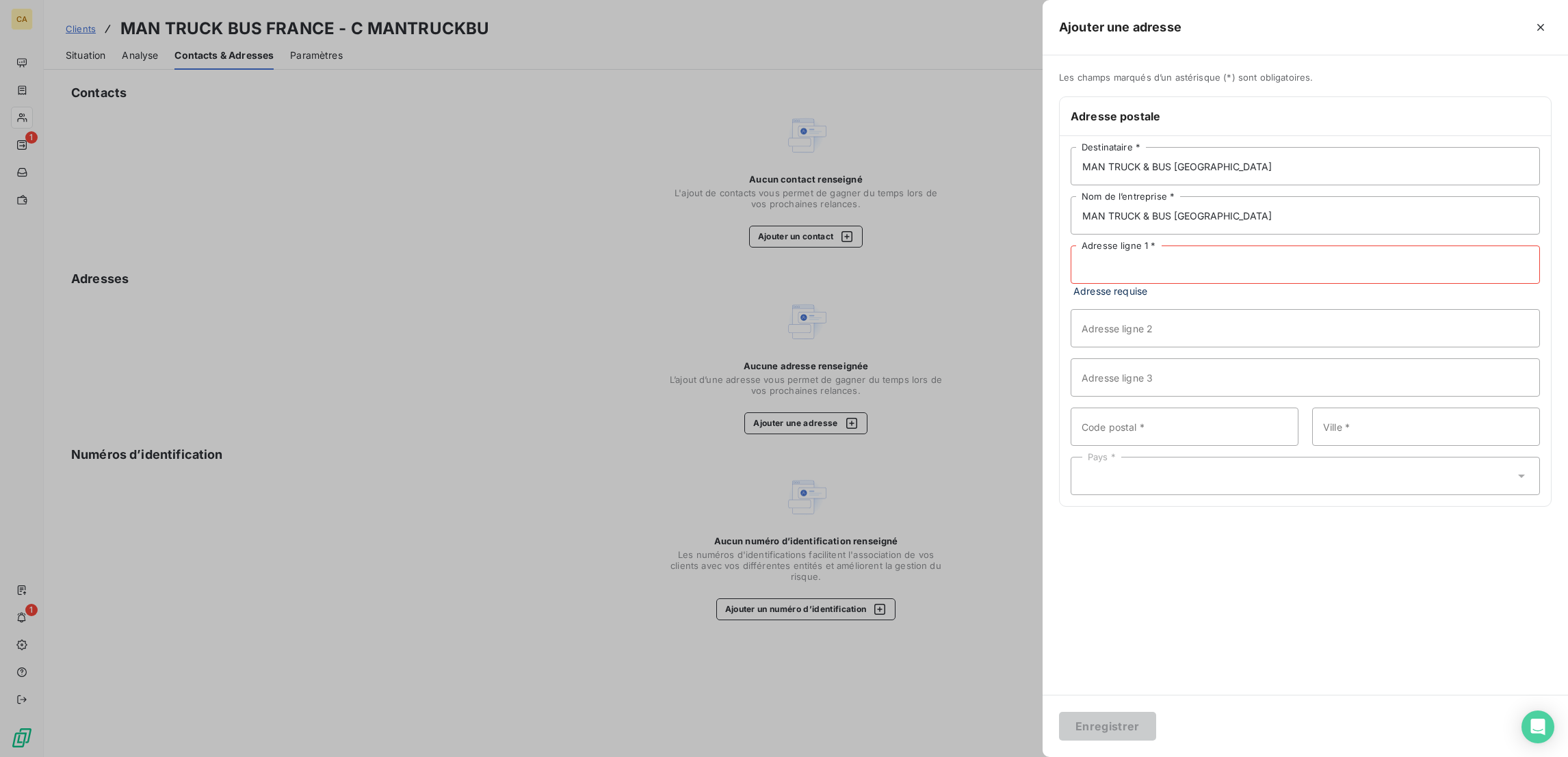
paste input "12 Av. du Bois de l'Épine"
type input "12 Av. du Bois de l'Épine"
type input "91080"
type input "EVRY COURCOURONNES"
click at [1263, 442] on div "Pays *" at bounding box center [1305, 461] width 469 height 38
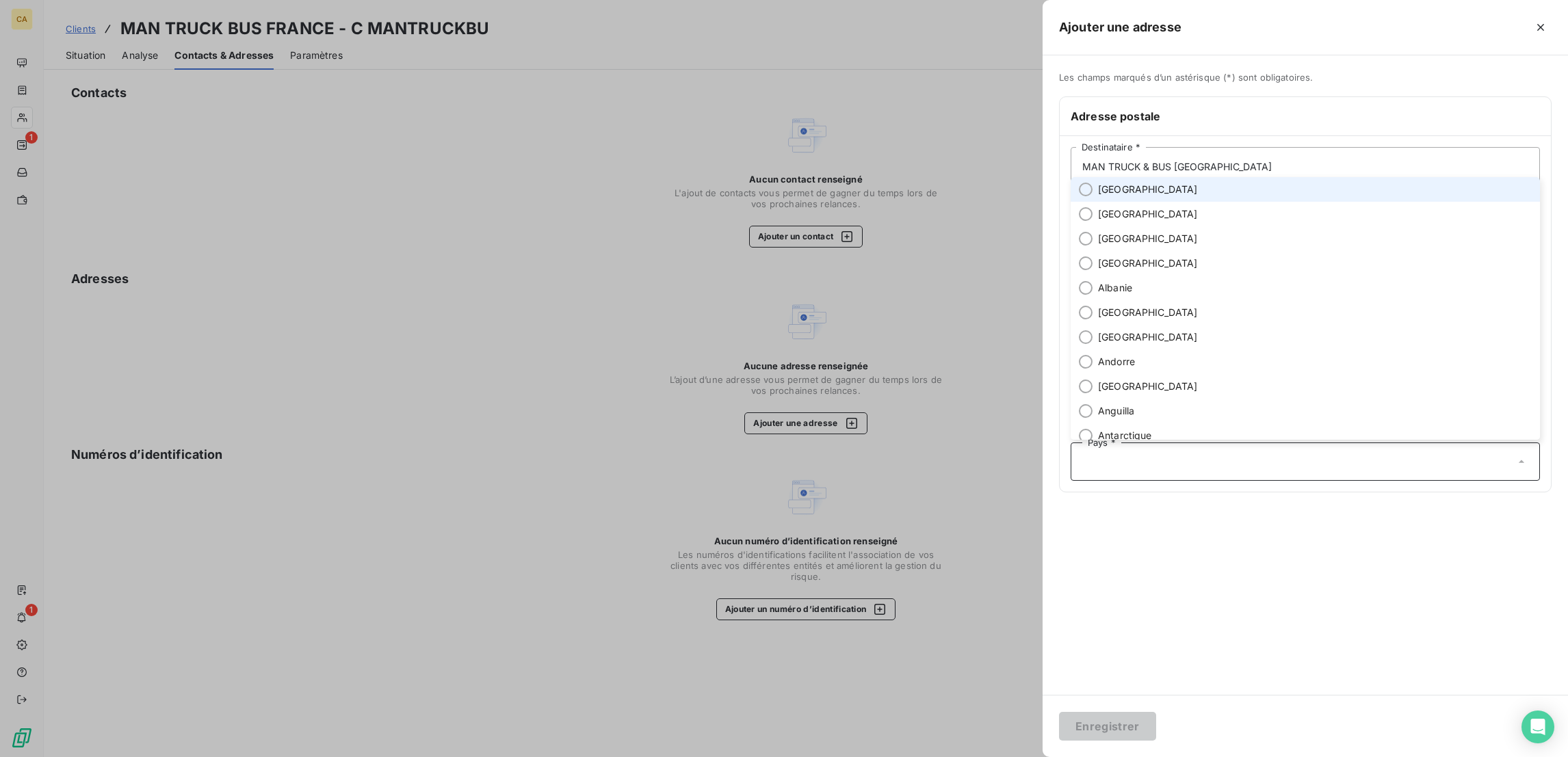
click at [1246, 202] on li "[GEOGRAPHIC_DATA]" at bounding box center [1305, 189] width 469 height 25
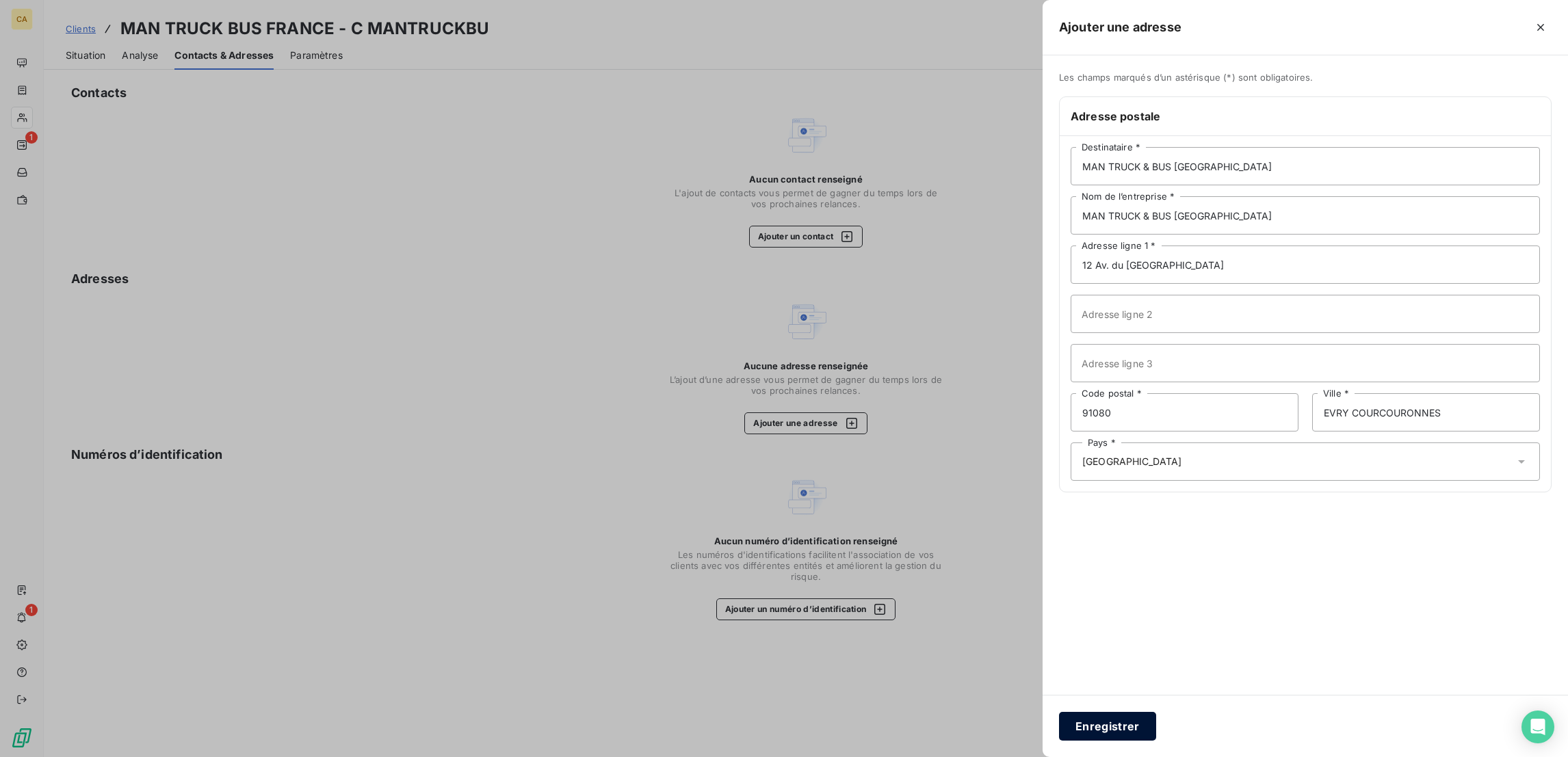
click at [1156, 718] on button "Enregistrer" at bounding box center [1107, 726] width 97 height 28
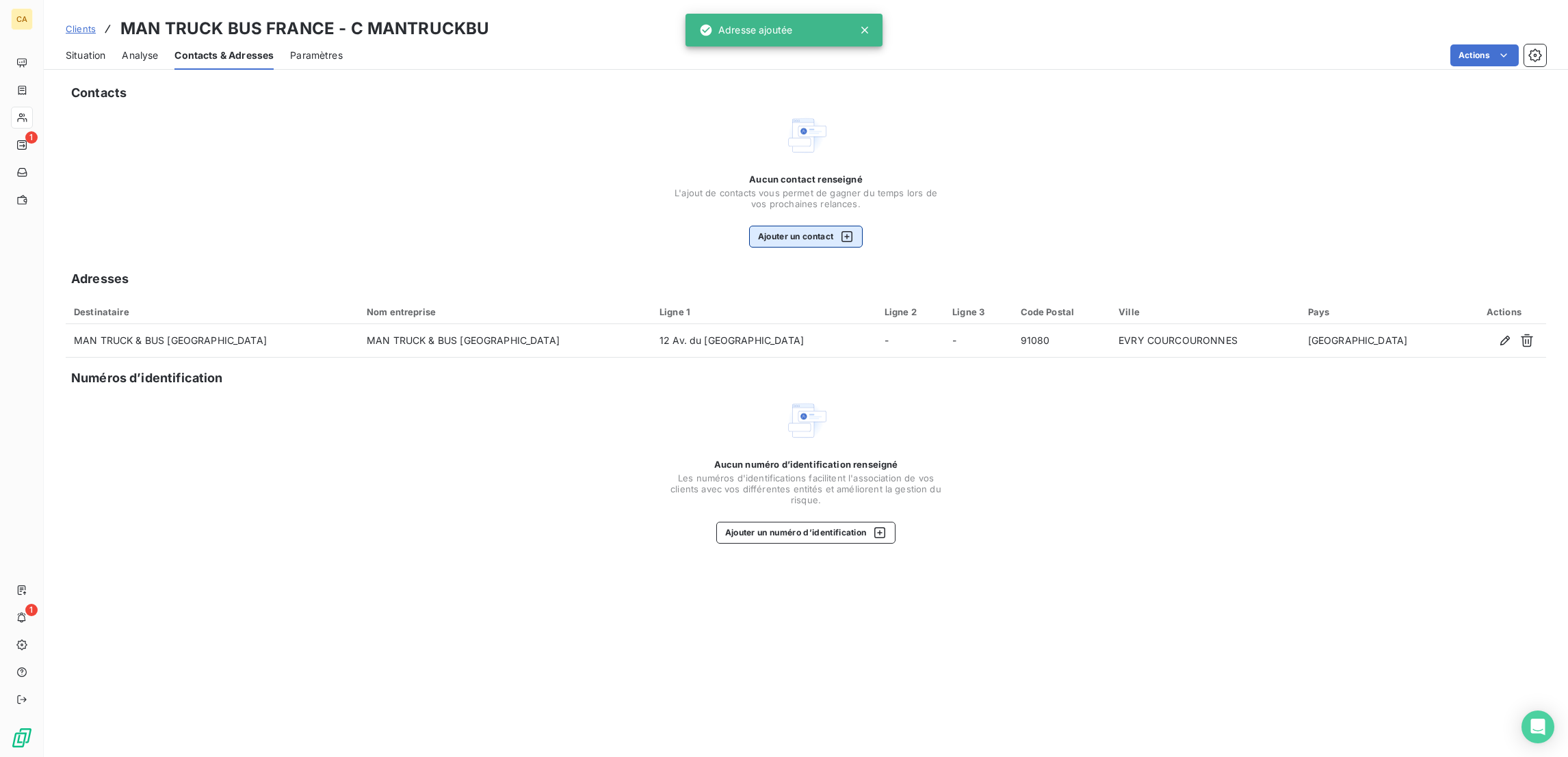
click at [788, 226] on button "Ajouter un contact" at bounding box center [806, 236] width 115 height 22
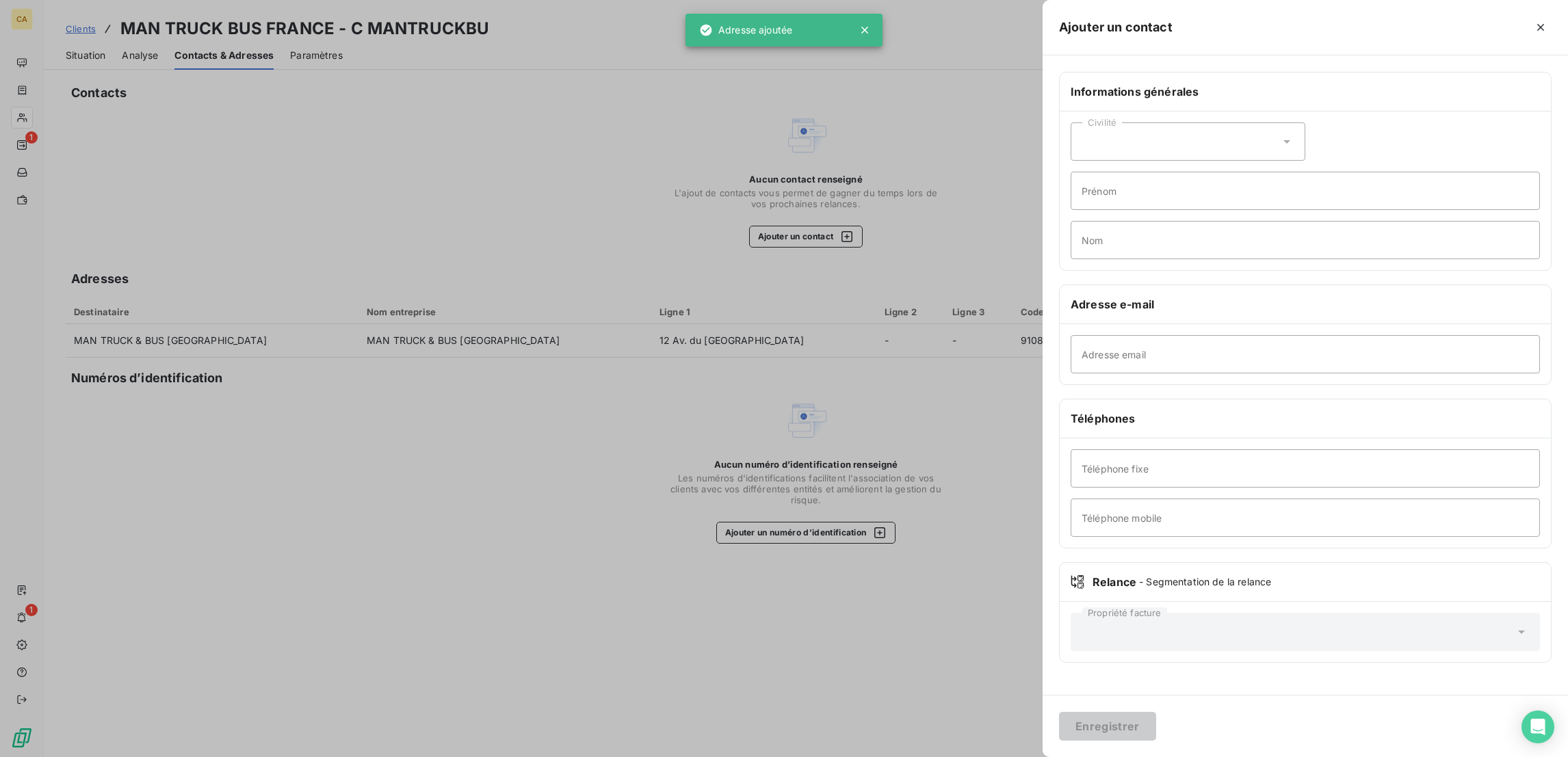
click at [1295, 135] on div "Civilité" at bounding box center [1188, 141] width 235 height 38
click at [1271, 163] on li "Madame" at bounding box center [1188, 176] width 235 height 25
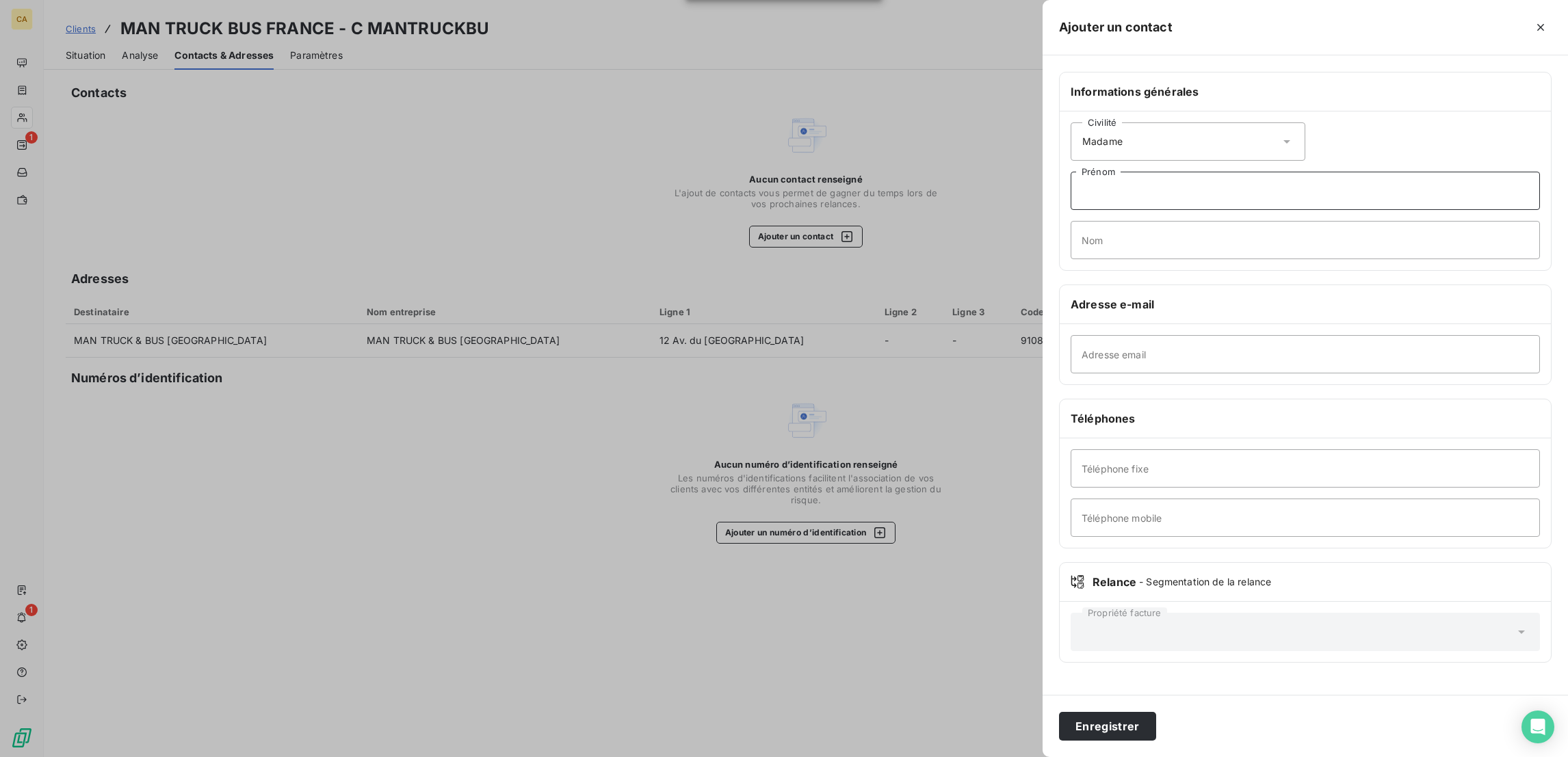
click at [1266, 171] on input "Prénom" at bounding box center [1305, 190] width 469 height 38
type input "MAEVA"
type input "SAME"
paste input "maeva.same@man.eu"
type input "maeva.same@man.eu"
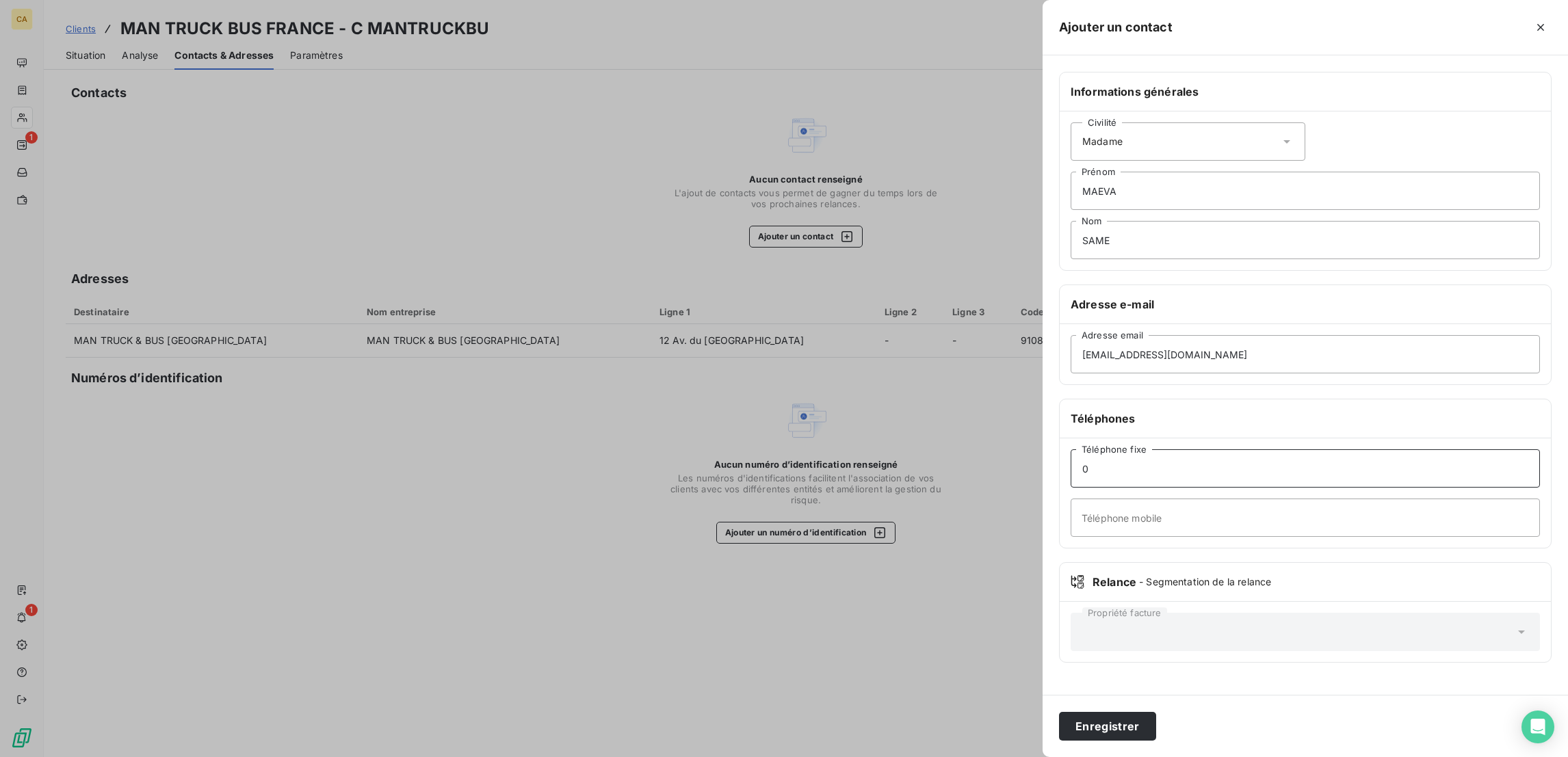
paste input "169471671"
type input "01 69 47 16 71"
click at [1059, 712] on button "Enregistrer" at bounding box center [1107, 726] width 97 height 28
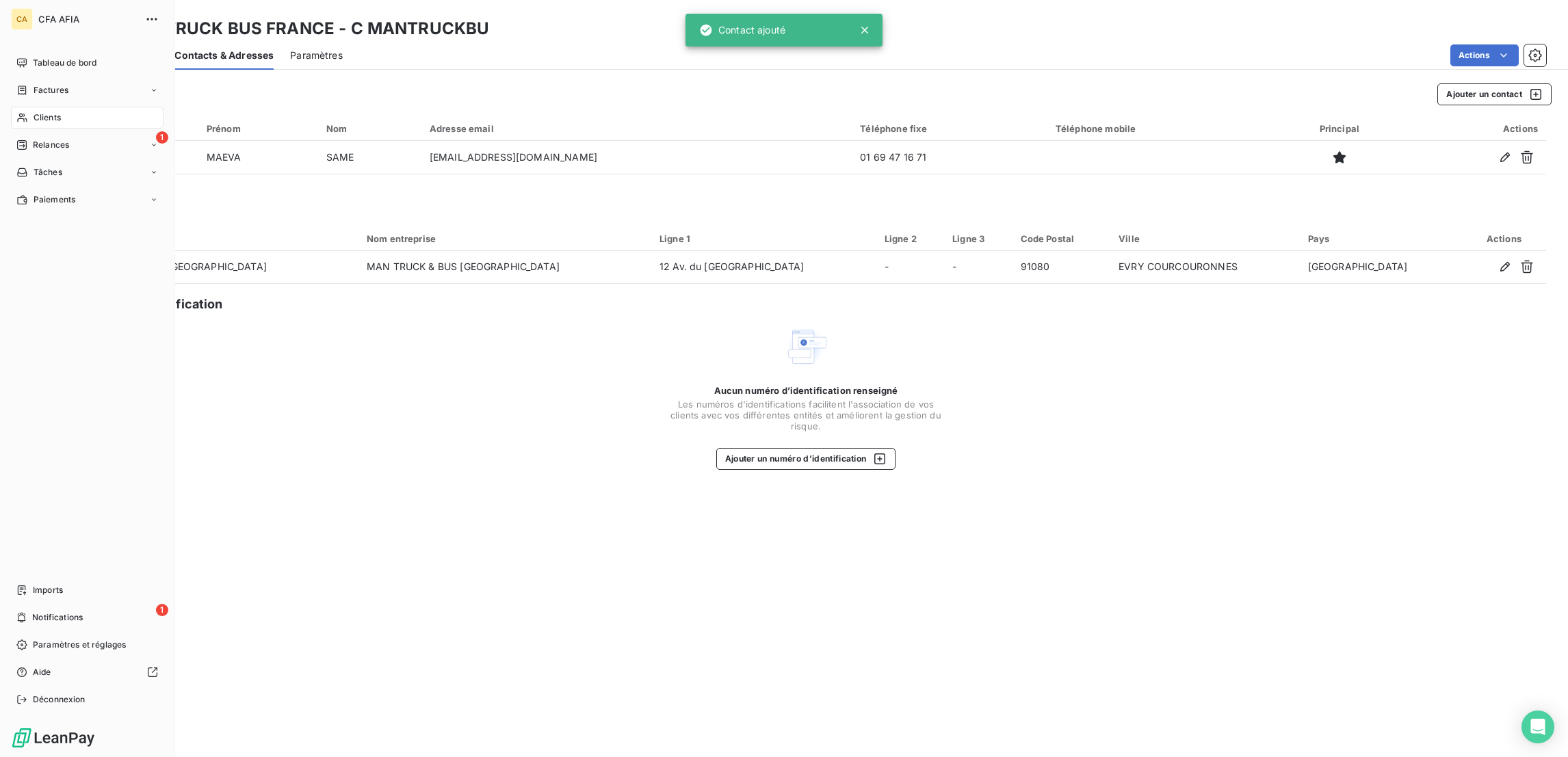
click at [23, 107] on div "Clients" at bounding box center [87, 117] width 153 height 22
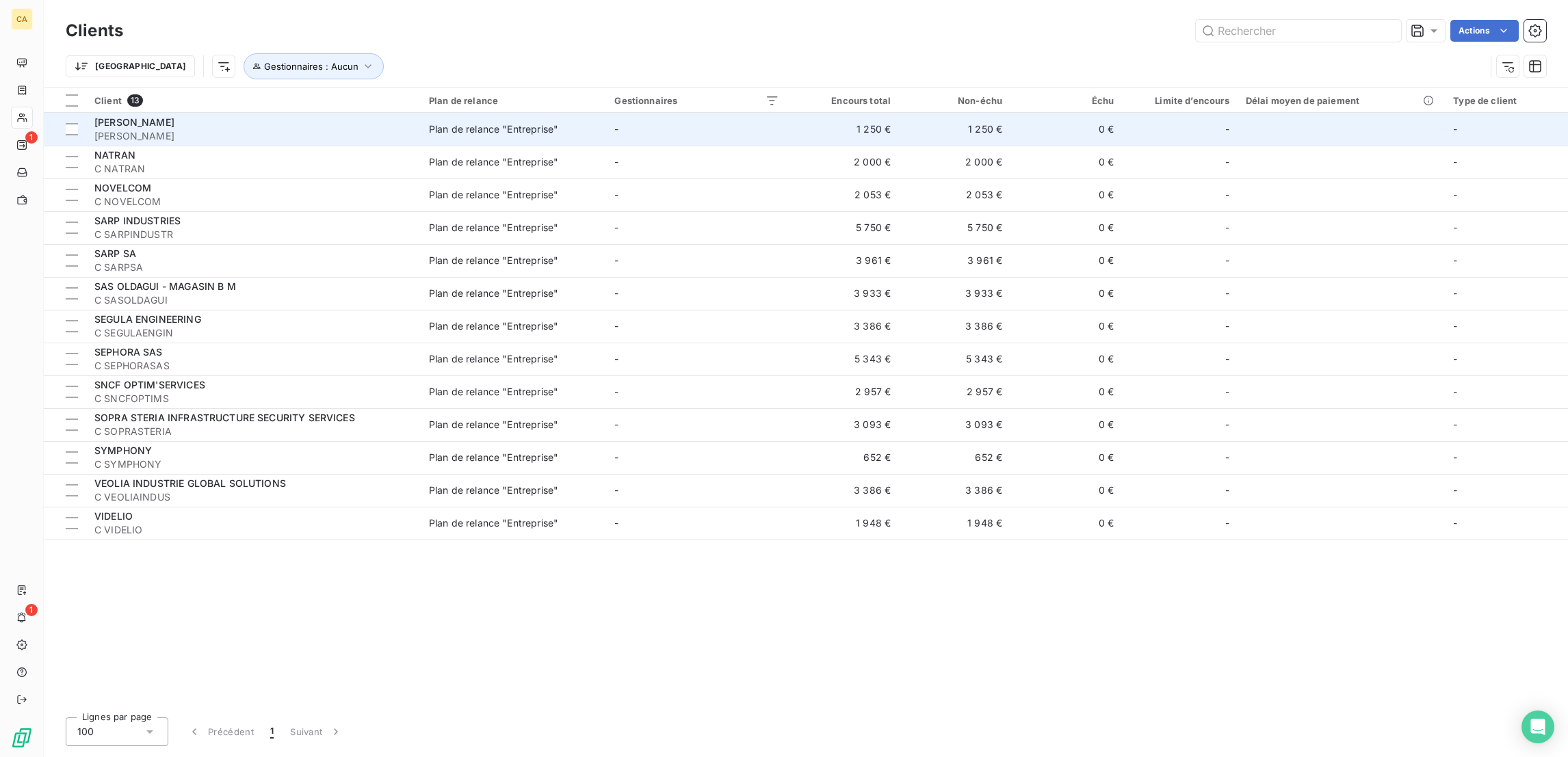
click at [188, 129] on span "C MONTEIRO" at bounding box center [253, 135] width 318 height 13
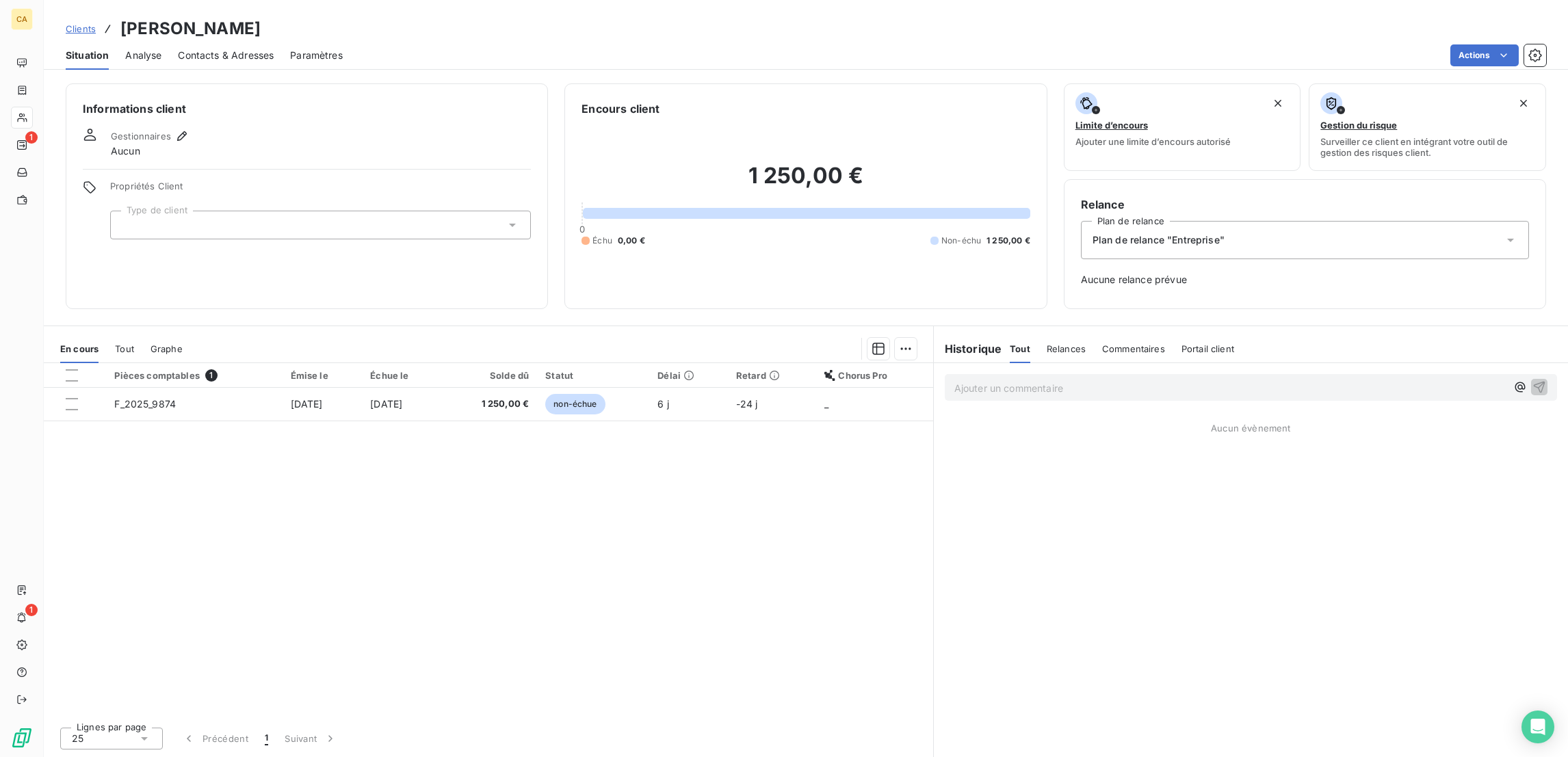
click at [222, 180] on div "Propriétés Client Type de client" at bounding box center [320, 210] width 420 height 59
click at [221, 211] on div at bounding box center [320, 225] width 420 height 28
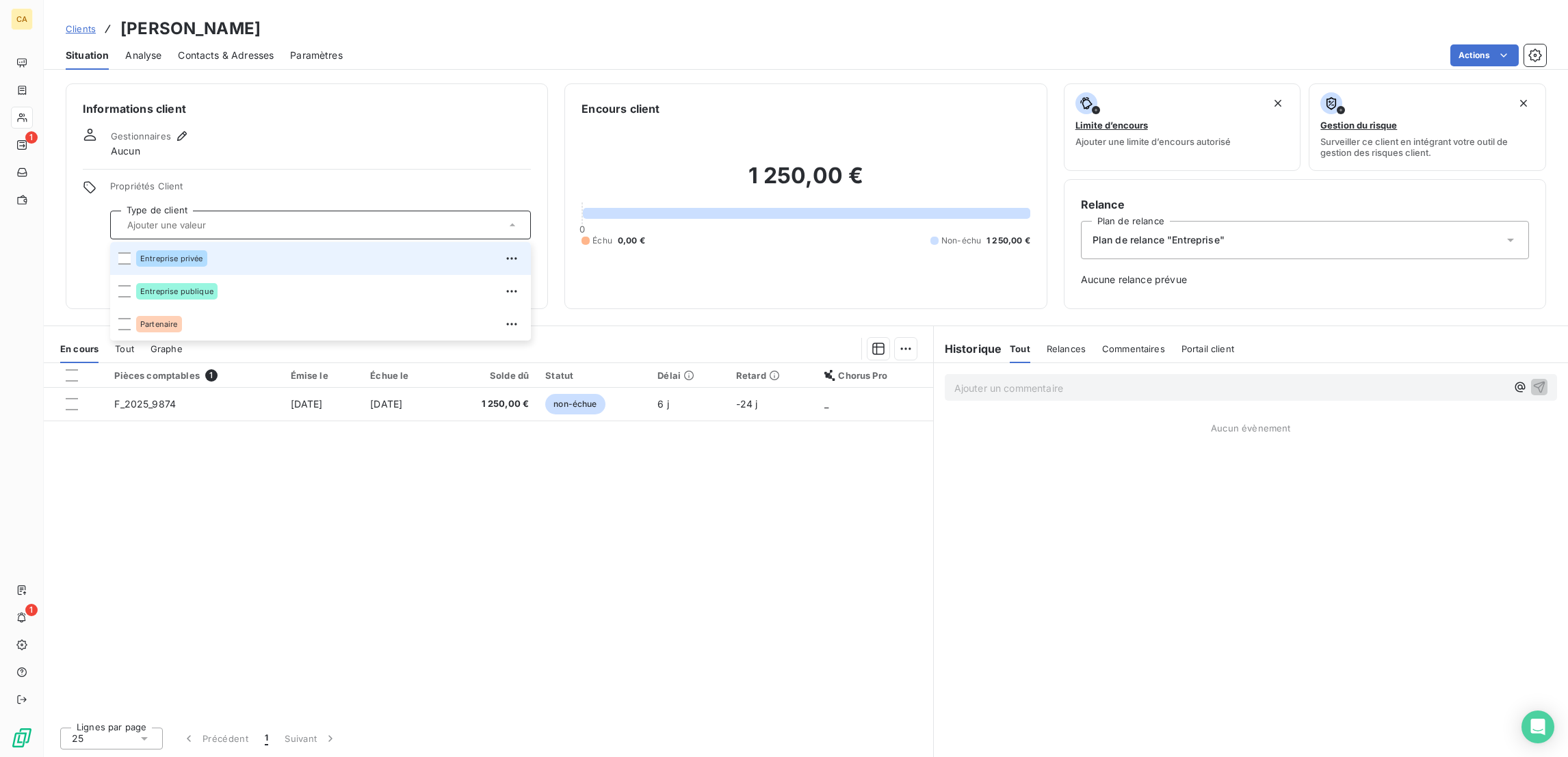
click at [191, 248] on div "Entreprise privée" at bounding box center [329, 259] width 387 height 22
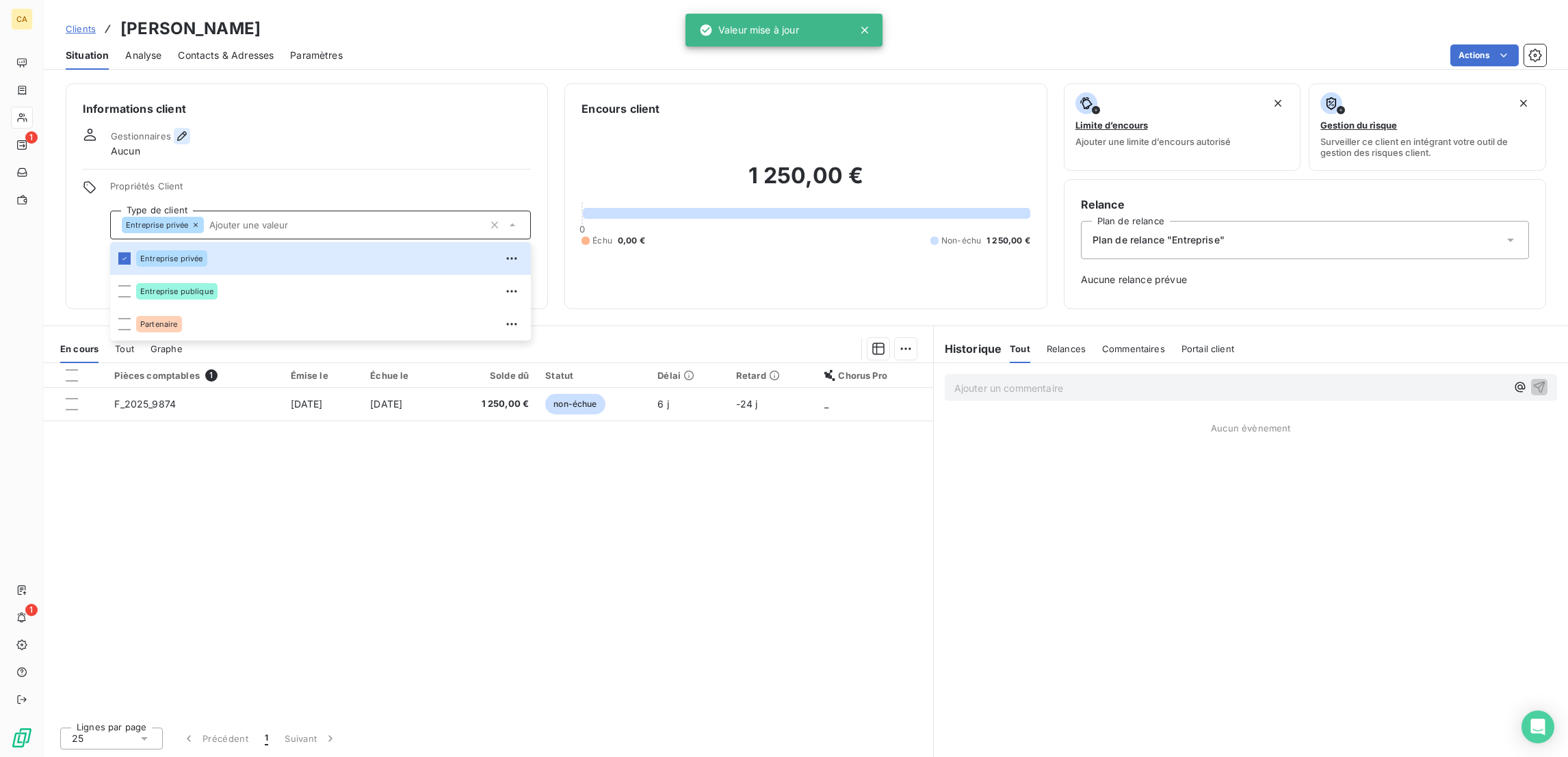
click at [177, 131] on icon "button" at bounding box center [181, 136] width 10 height 10
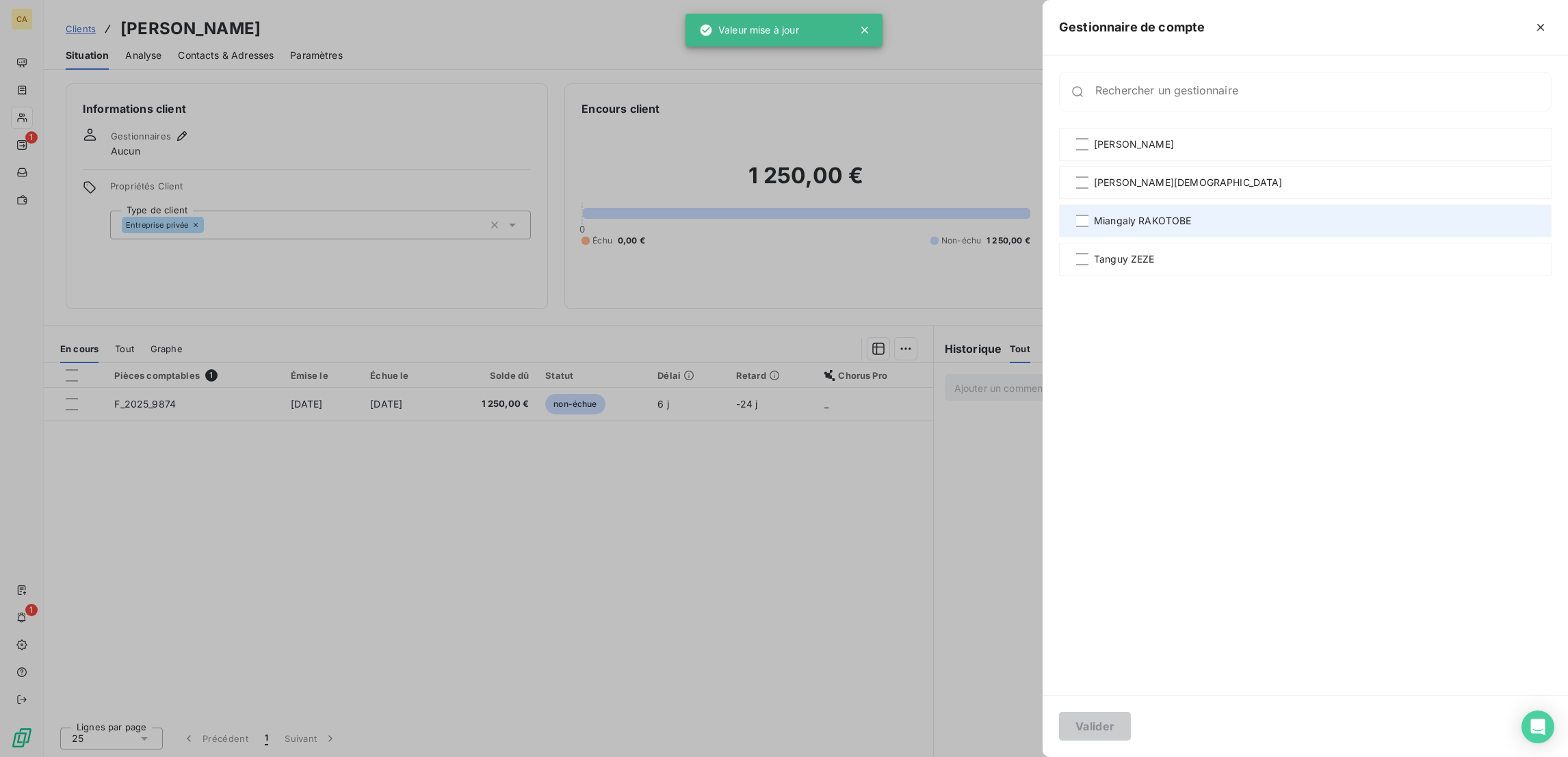
click at [1294, 204] on div "Miangaly RAKOTOBE" at bounding box center [1305, 220] width 492 height 33
click at [1131, 725] on button "Valider" at bounding box center [1094, 726] width 72 height 28
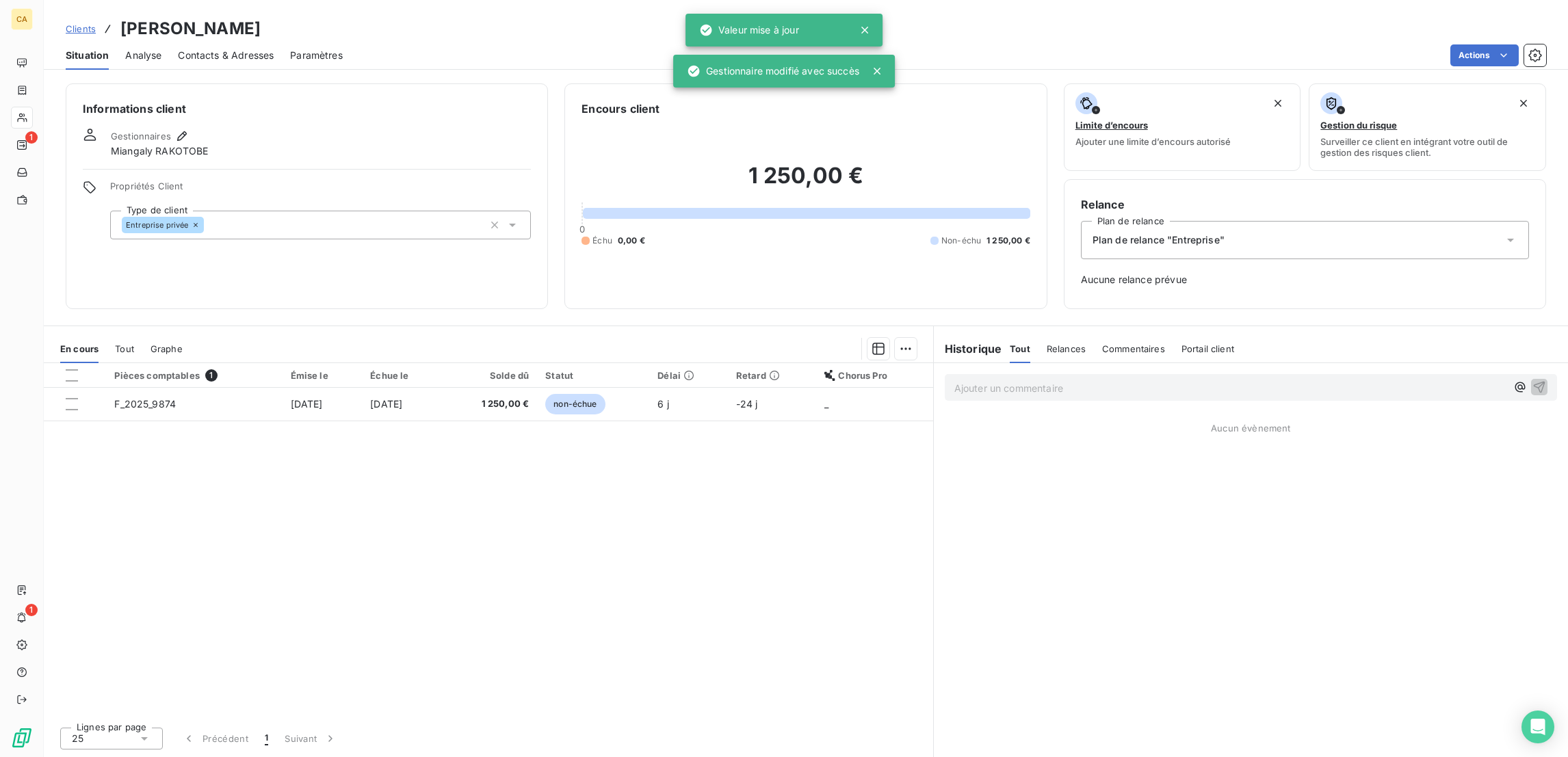
click at [214, 51] on div "Contacts & Adresses" at bounding box center [226, 55] width 96 height 28
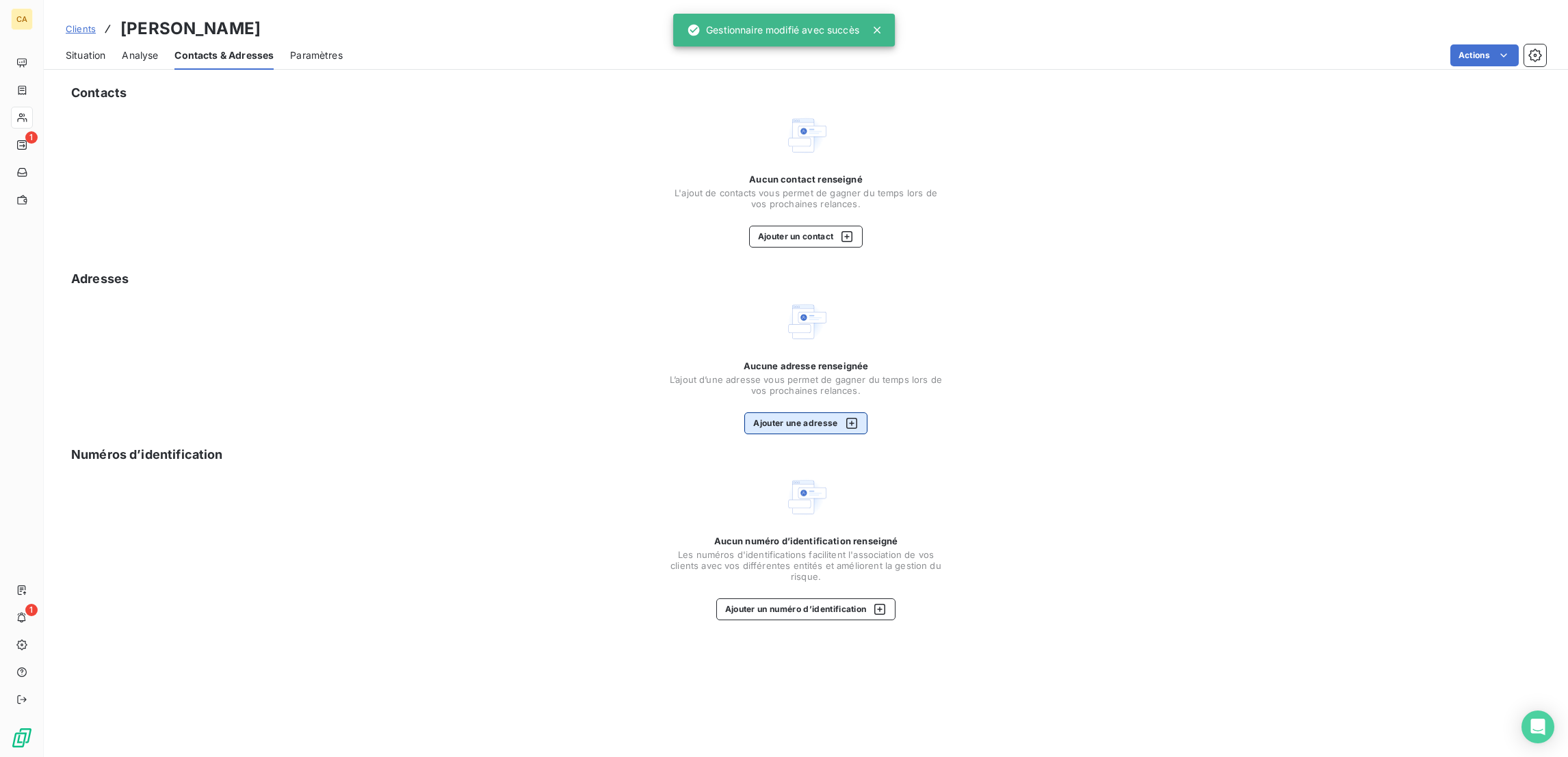
click at [781, 412] on button "Ajouter une adresse" at bounding box center [805, 423] width 123 height 22
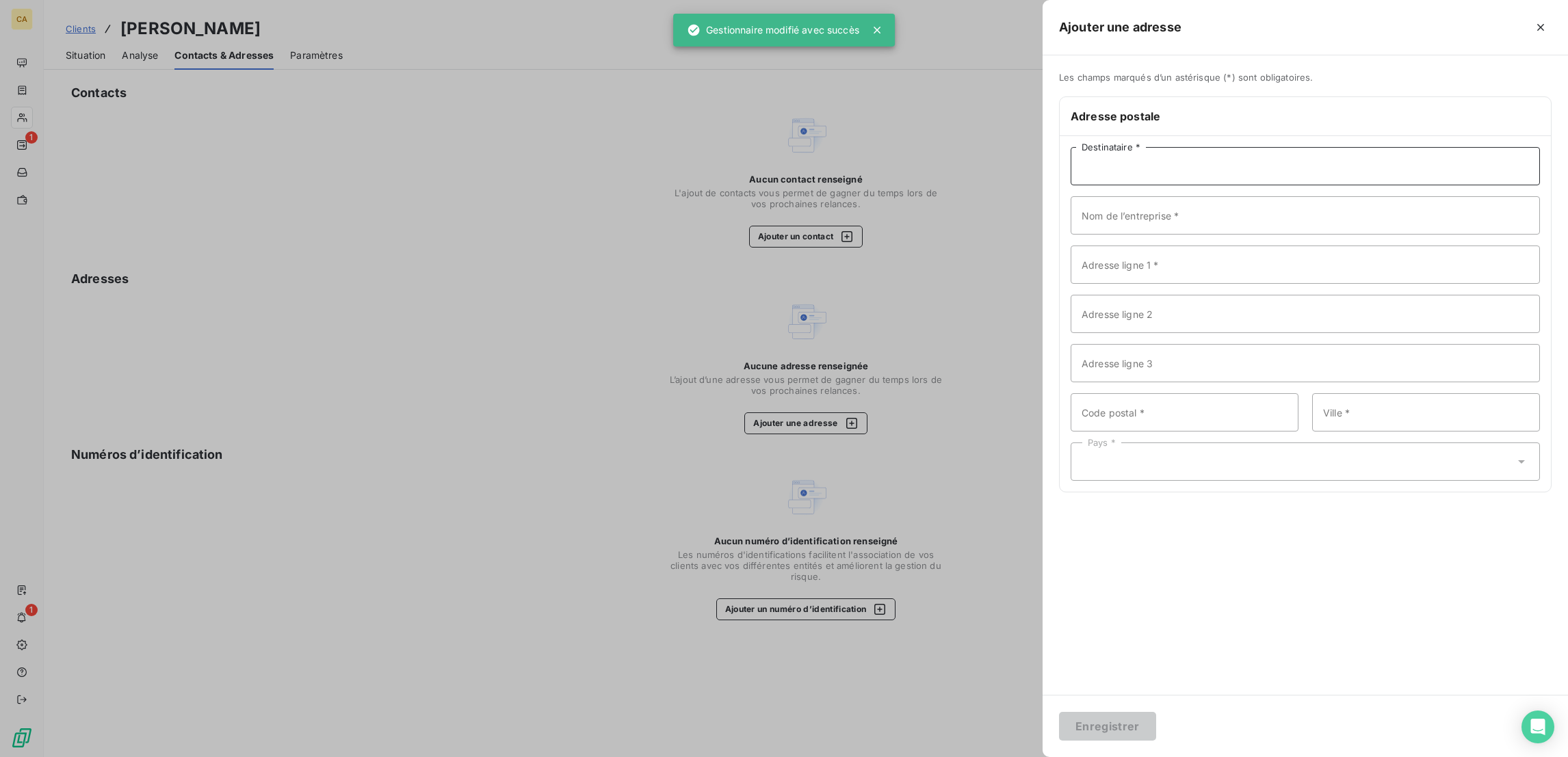
click at [1313, 147] on input "Destinataire *" at bounding box center [1305, 165] width 469 height 38
paste input "MONTEIRO"
type input "MONTEIRO"
paste input "MONTEIRO"
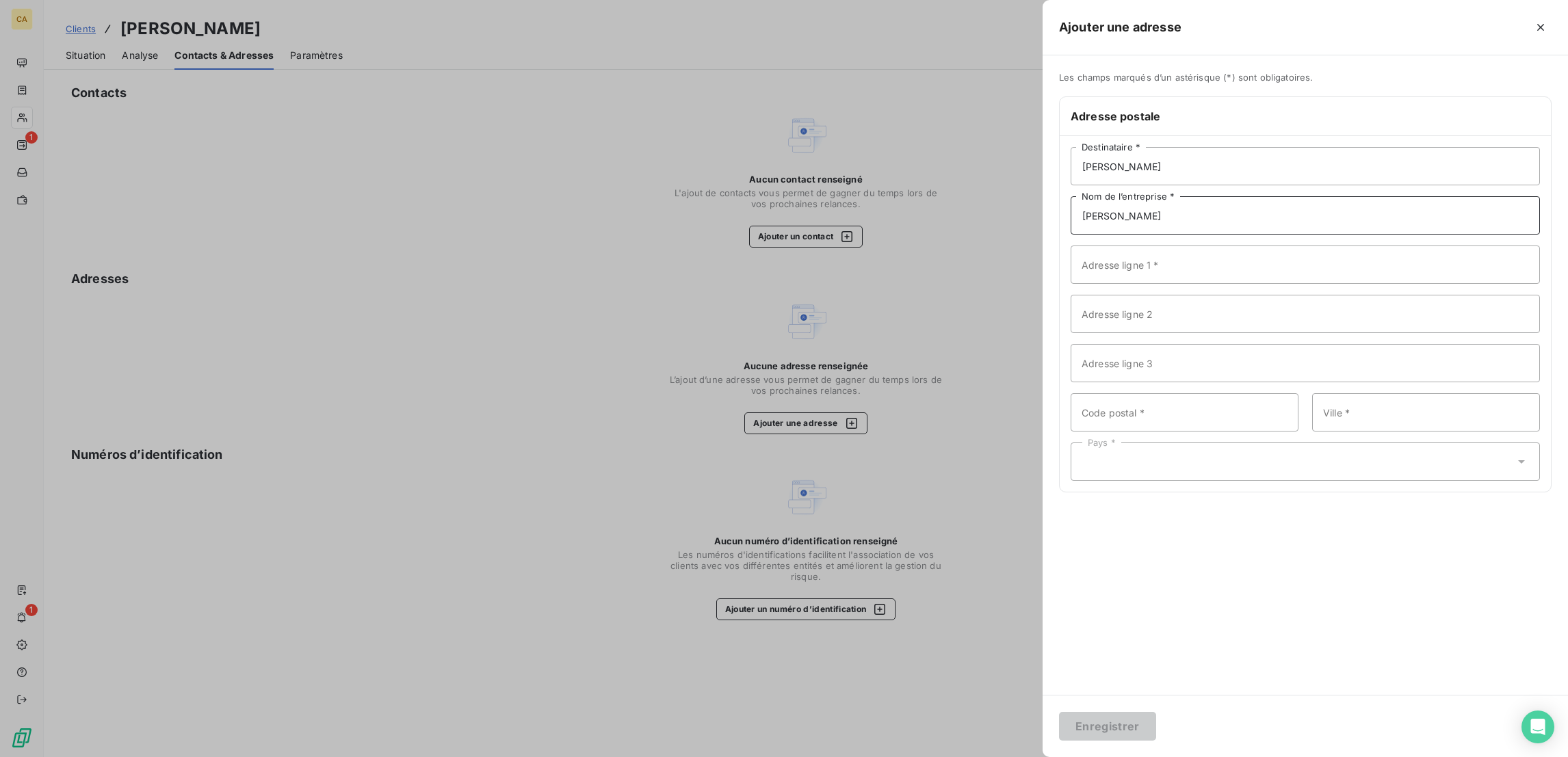
type input "MONTEIRO"
paste input "45 Impasse des senteurs"
type input "45 Impasse des senteurs"
type input "26130"
paste input "Saint Paul Trois châteaux"
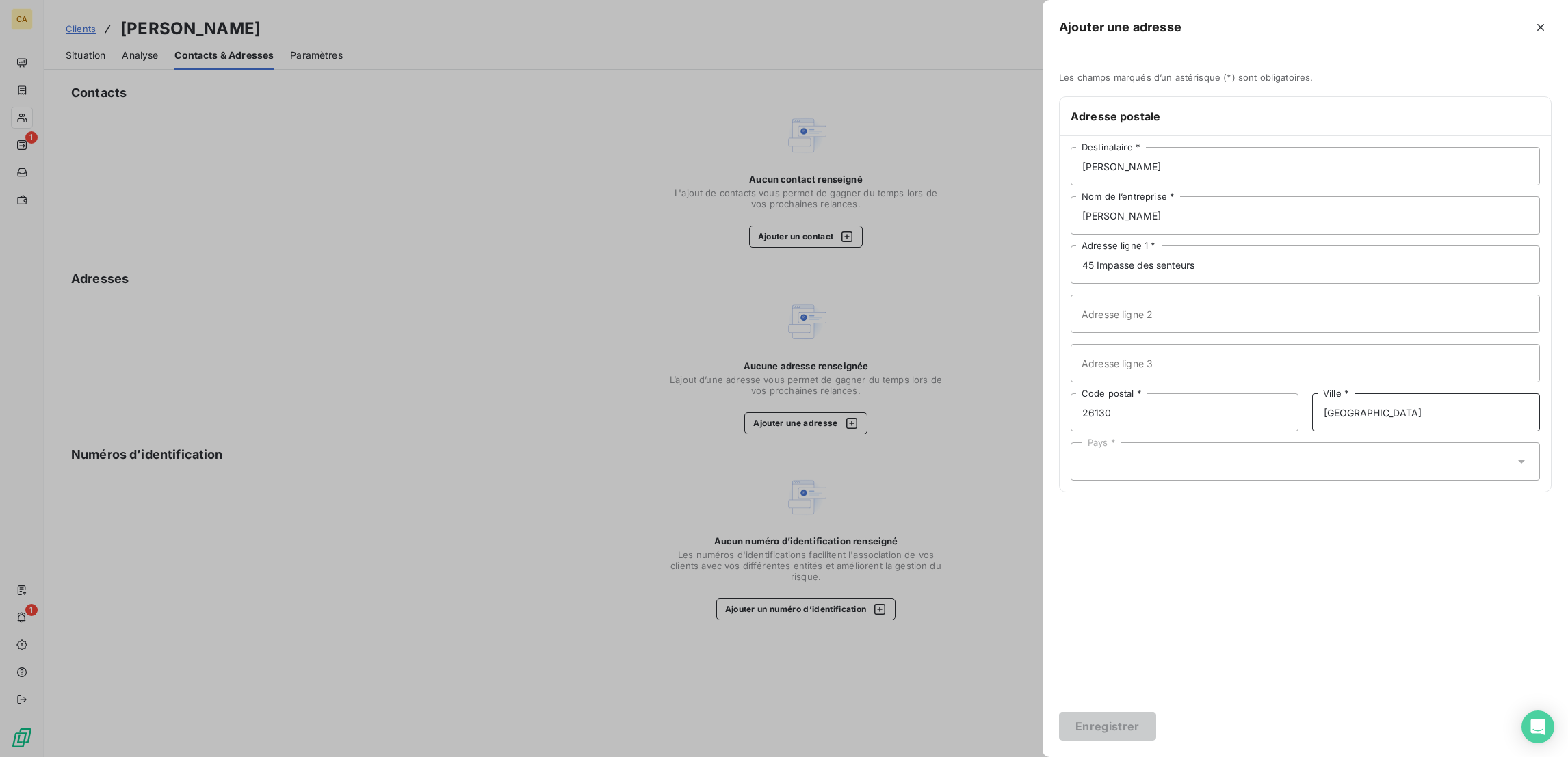
type input "Saint Paul Trois châteaux"
click at [1405, 442] on div "Pays *" at bounding box center [1305, 461] width 469 height 38
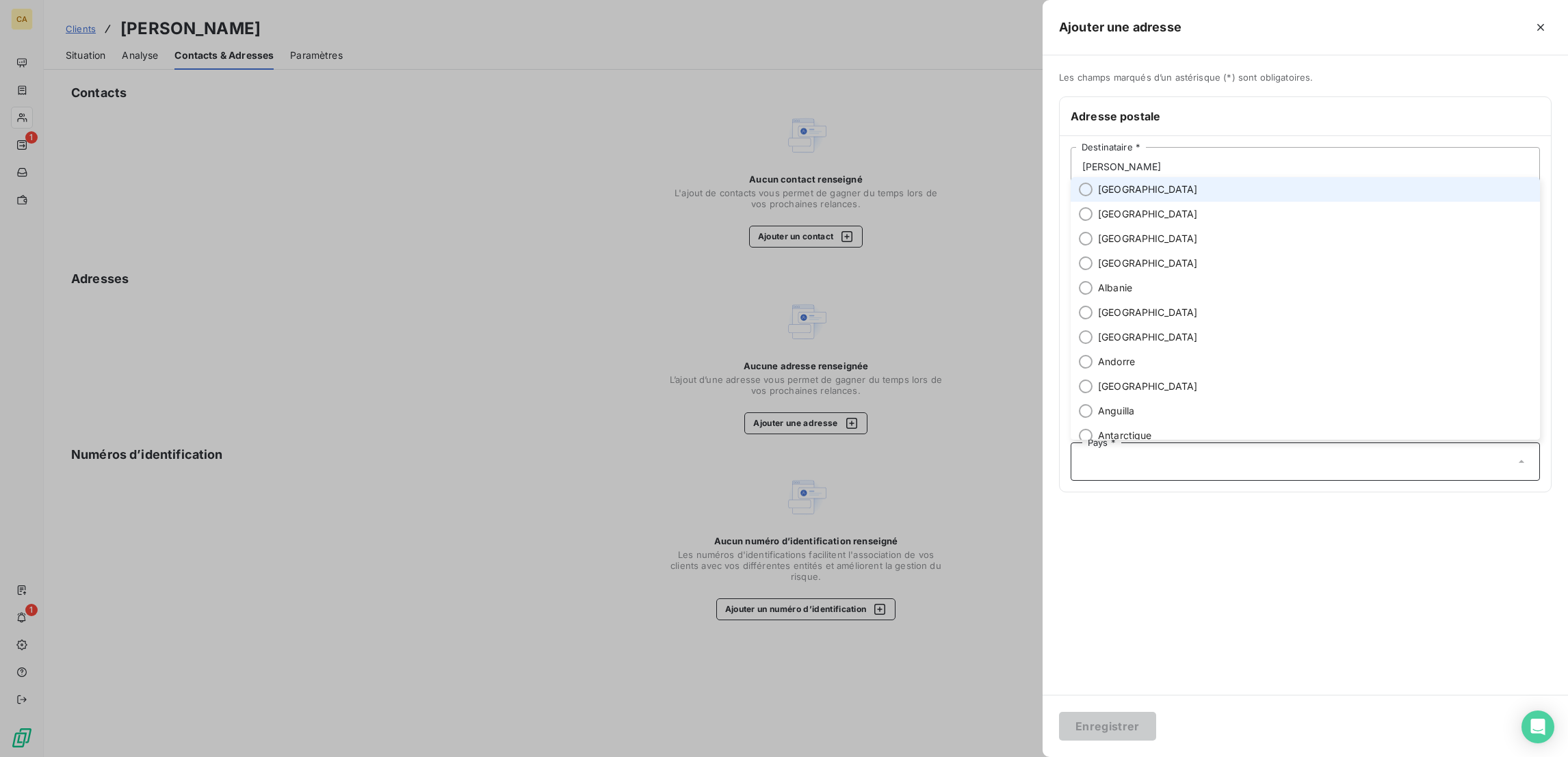
click at [1276, 202] on li "France" at bounding box center [1305, 189] width 469 height 25
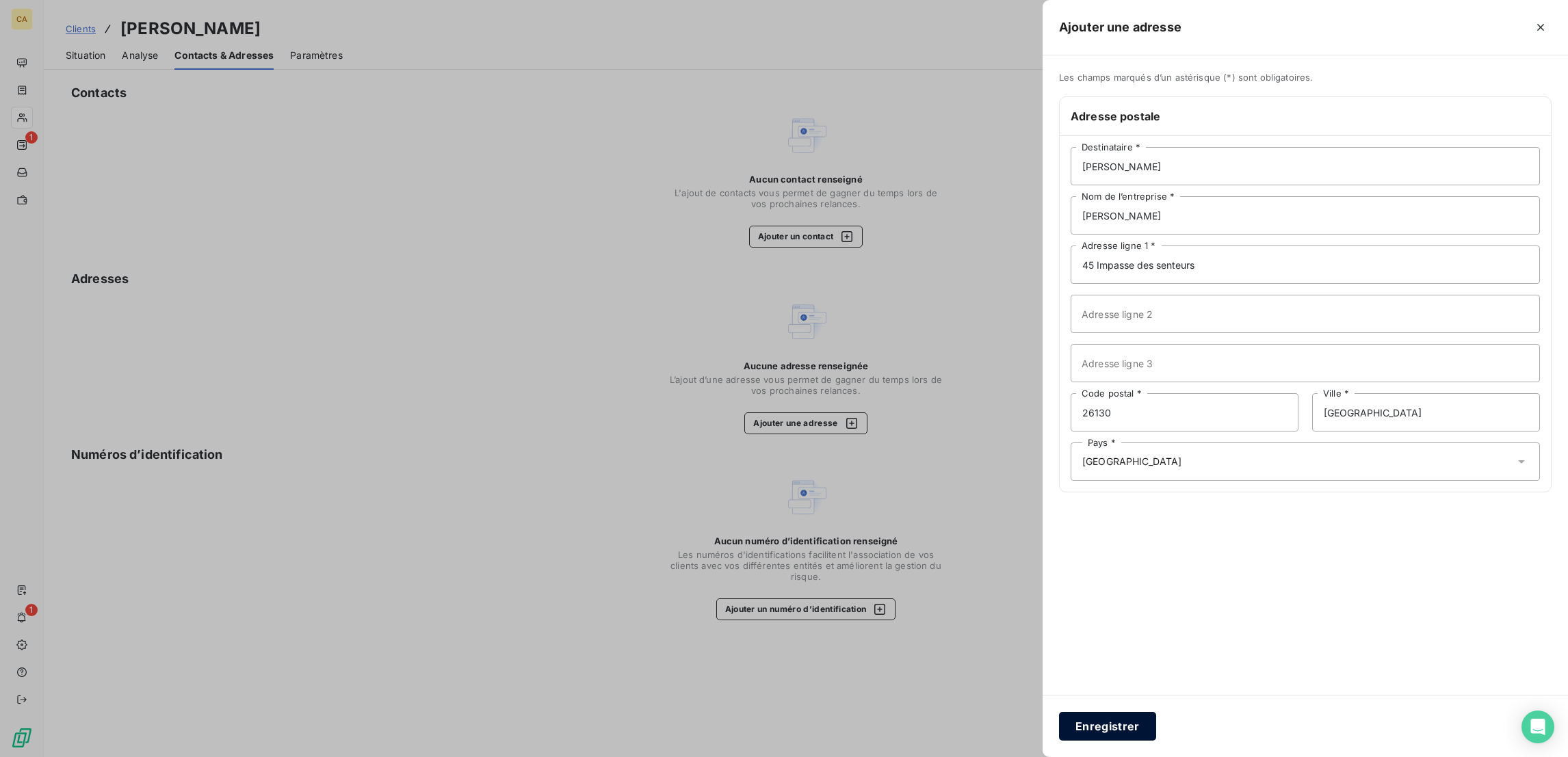
click at [1156, 720] on button "Enregistrer" at bounding box center [1107, 726] width 97 height 28
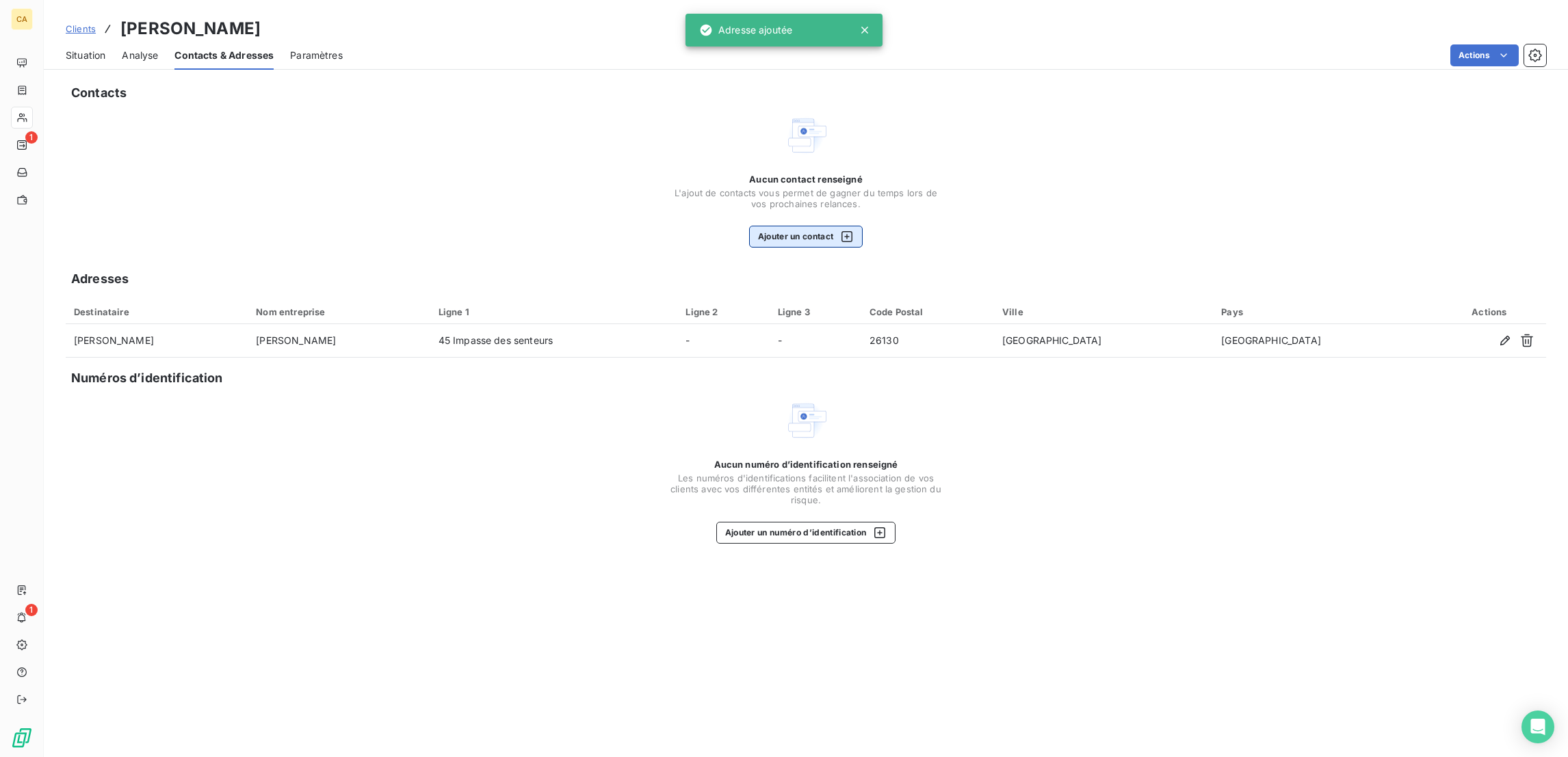
click at [847, 226] on button "Ajouter un contact" at bounding box center [806, 236] width 115 height 22
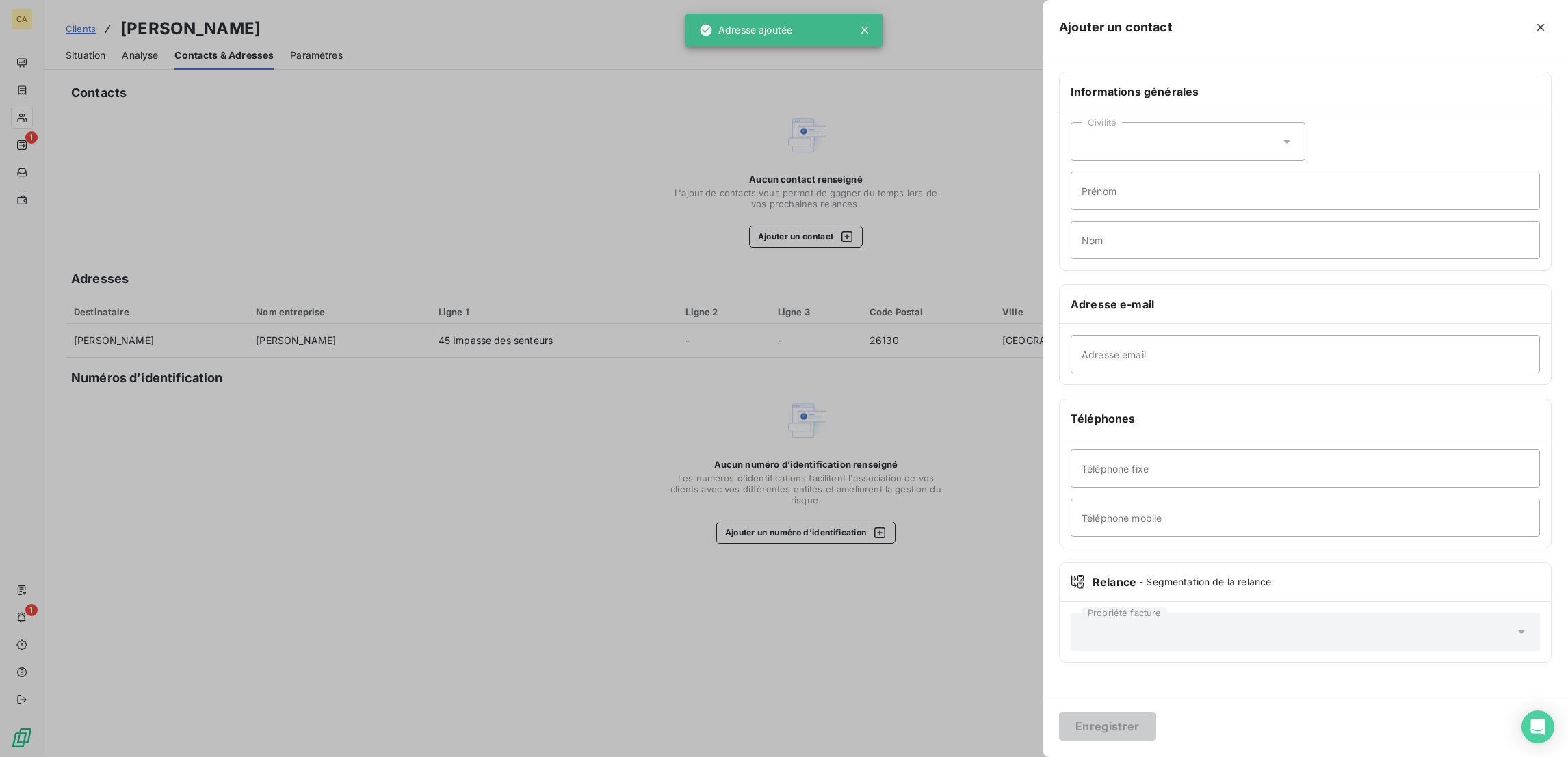
click at [1284, 123] on div "Civilité" at bounding box center [1188, 141] width 235 height 38
click at [1261, 163] on li "Madame" at bounding box center [1188, 176] width 235 height 25
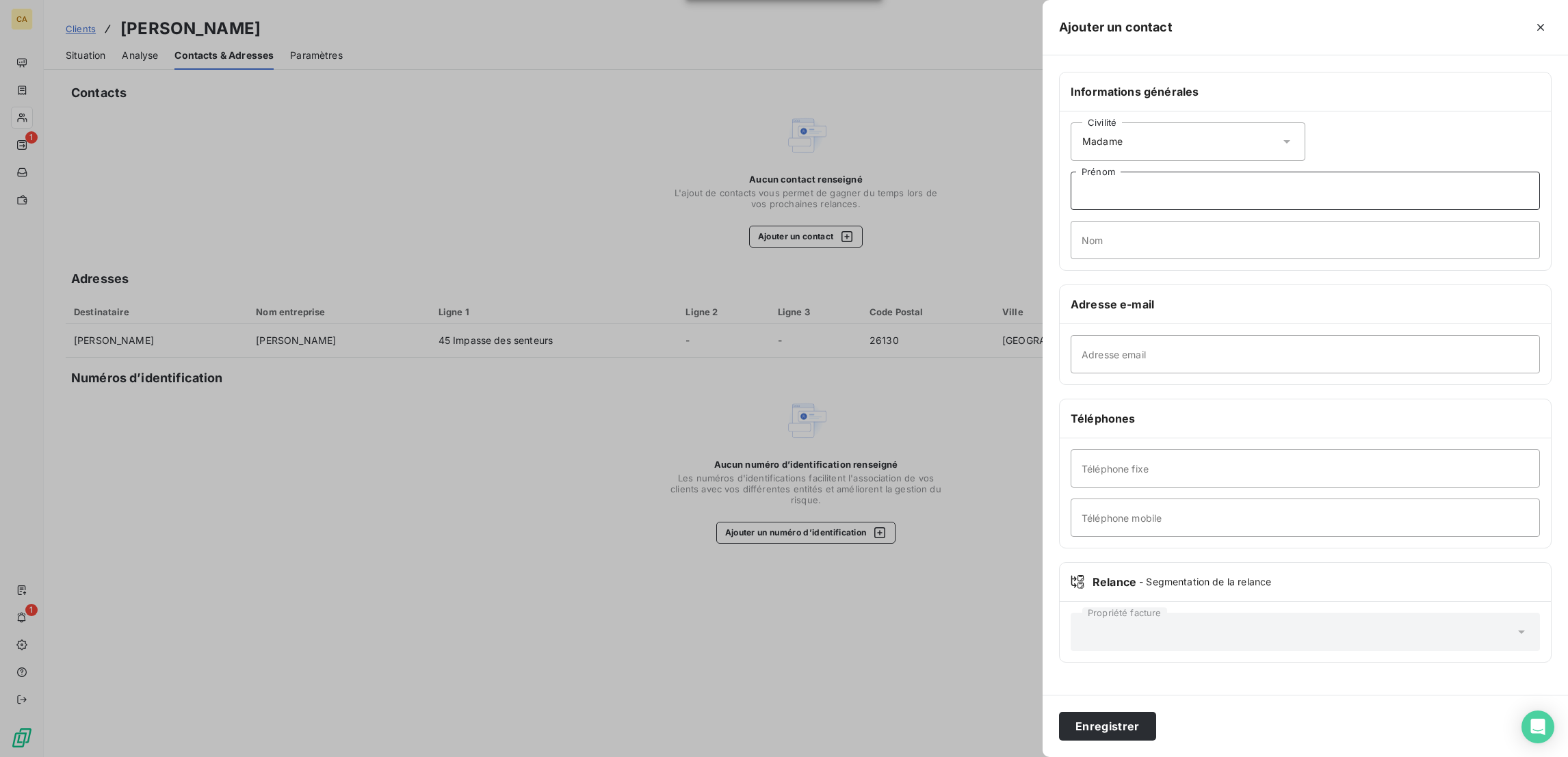
click at [1254, 171] on input "Prénom" at bounding box center [1305, 190] width 469 height 38
type input "CELIA"
type input "DALZON"
paste input "celia.dalzon@monteiro-fr.com"
type input "celia.dalzon@monteiro-fr.com"
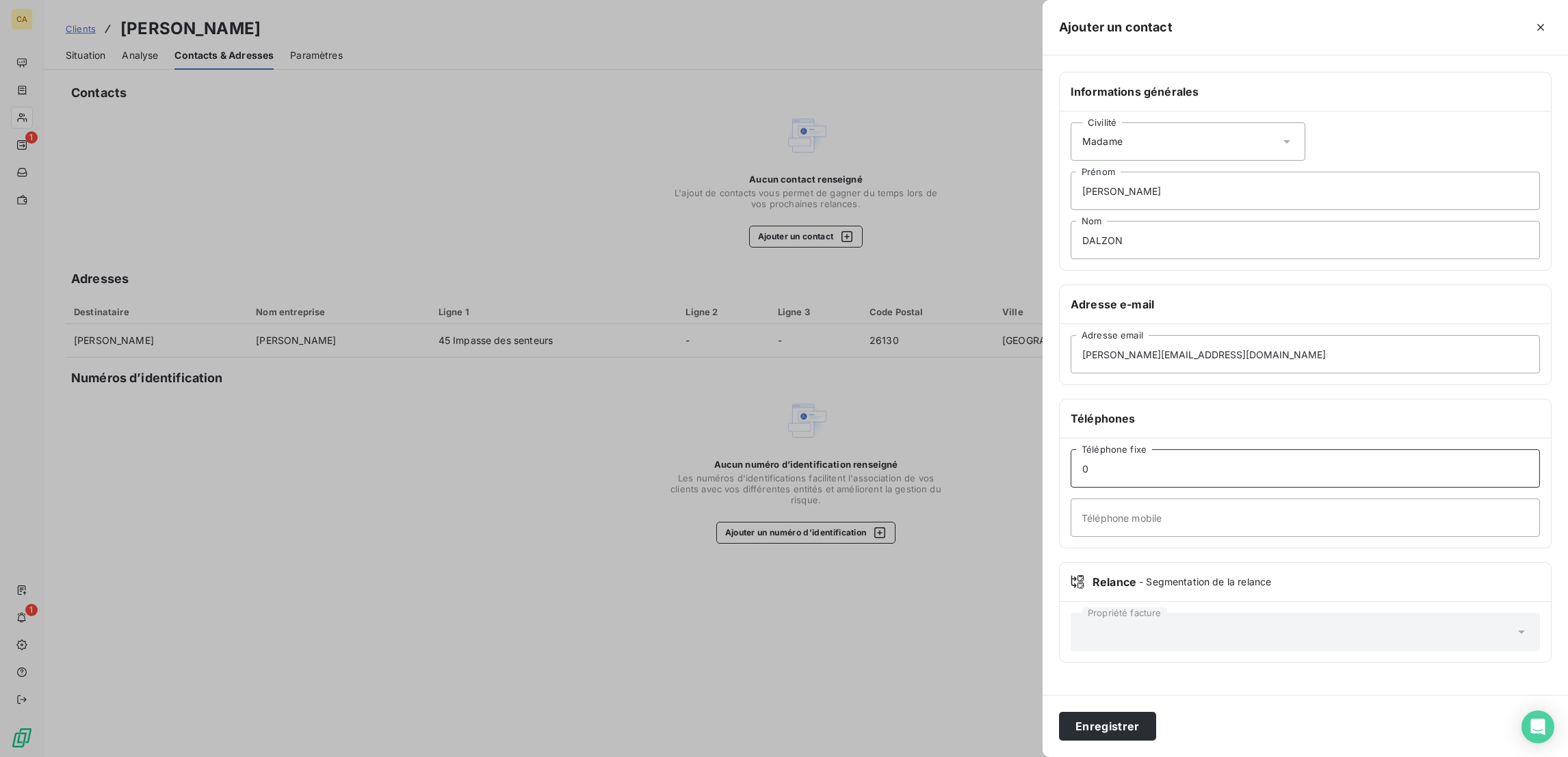
paste input "458176713"
type input "04 58 17 67 13"
click at [1156, 720] on button "Enregistrer" at bounding box center [1107, 726] width 97 height 28
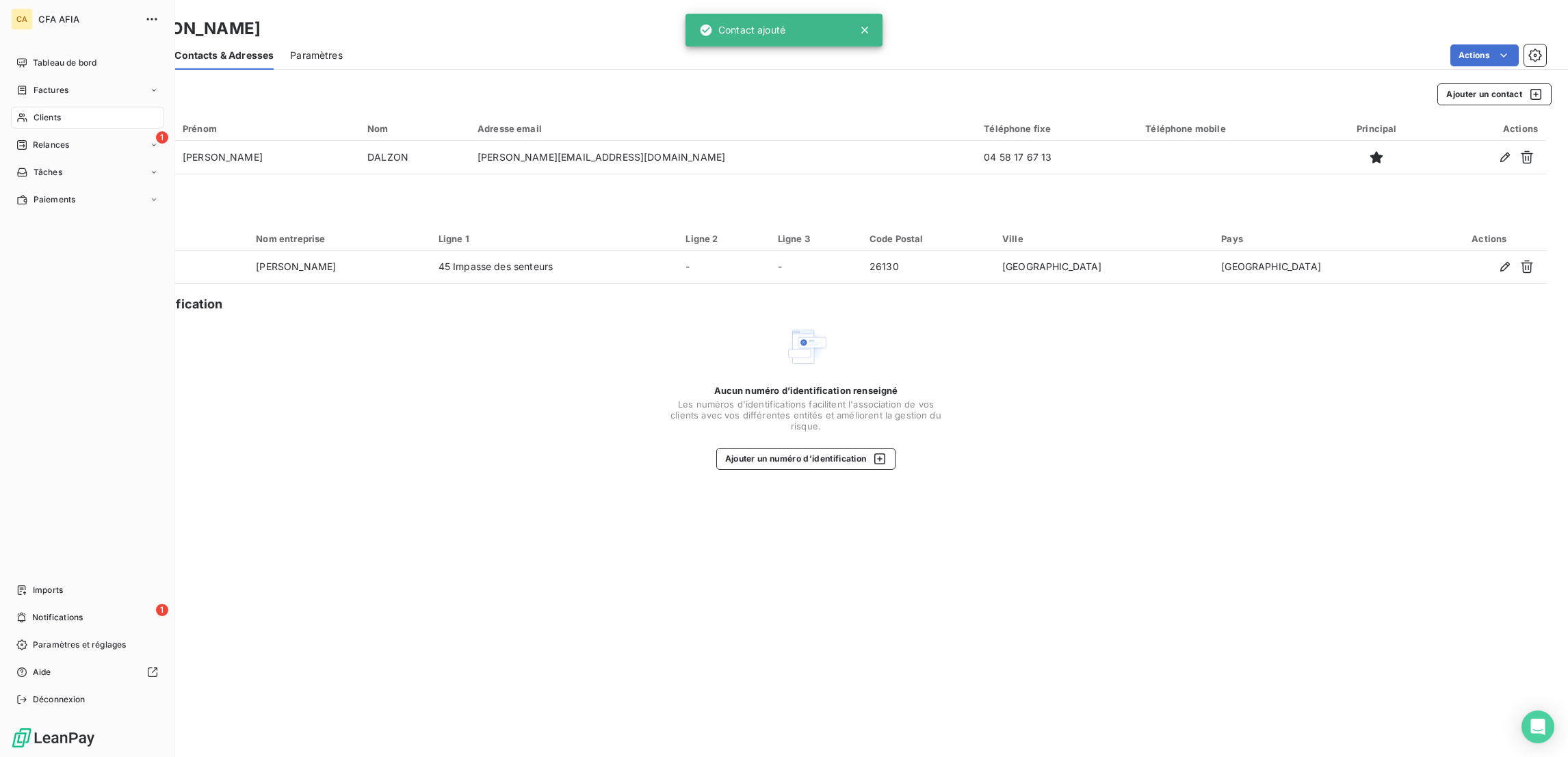
click at [23, 107] on div "Clients" at bounding box center [87, 117] width 153 height 22
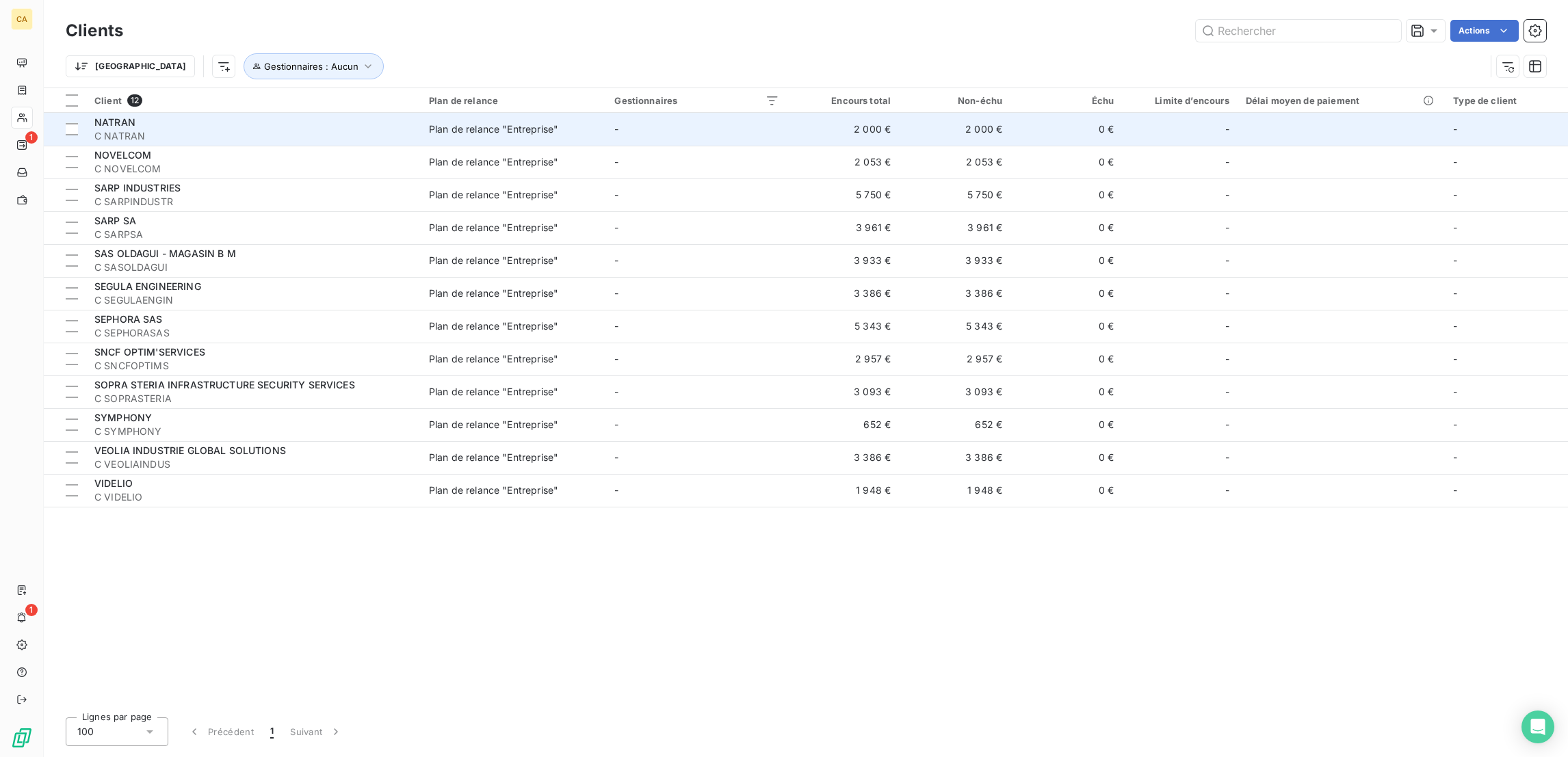
click at [211, 129] on span "C NATRAN" at bounding box center [253, 135] width 318 height 13
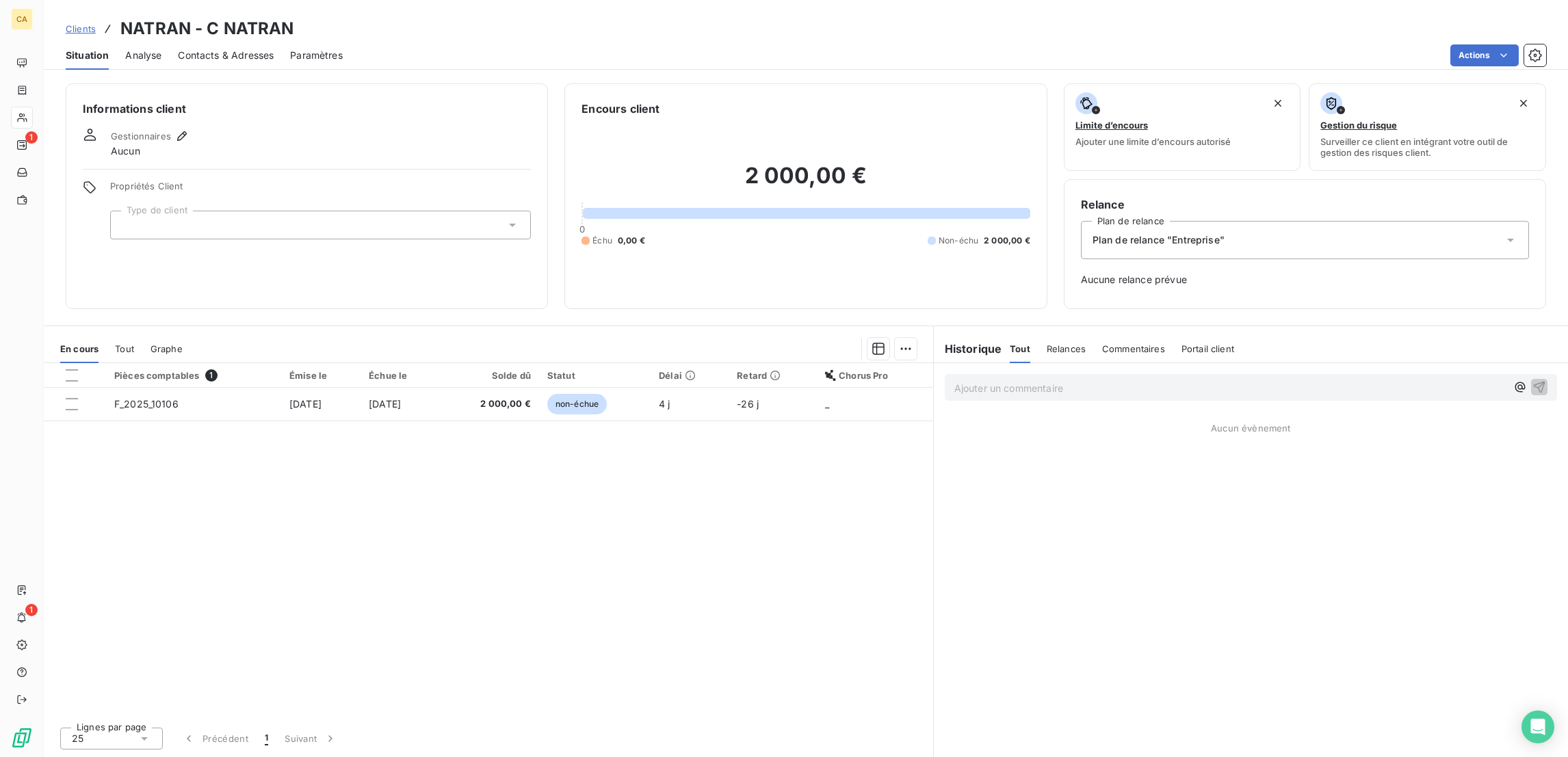
click at [212, 211] on div at bounding box center [320, 225] width 420 height 28
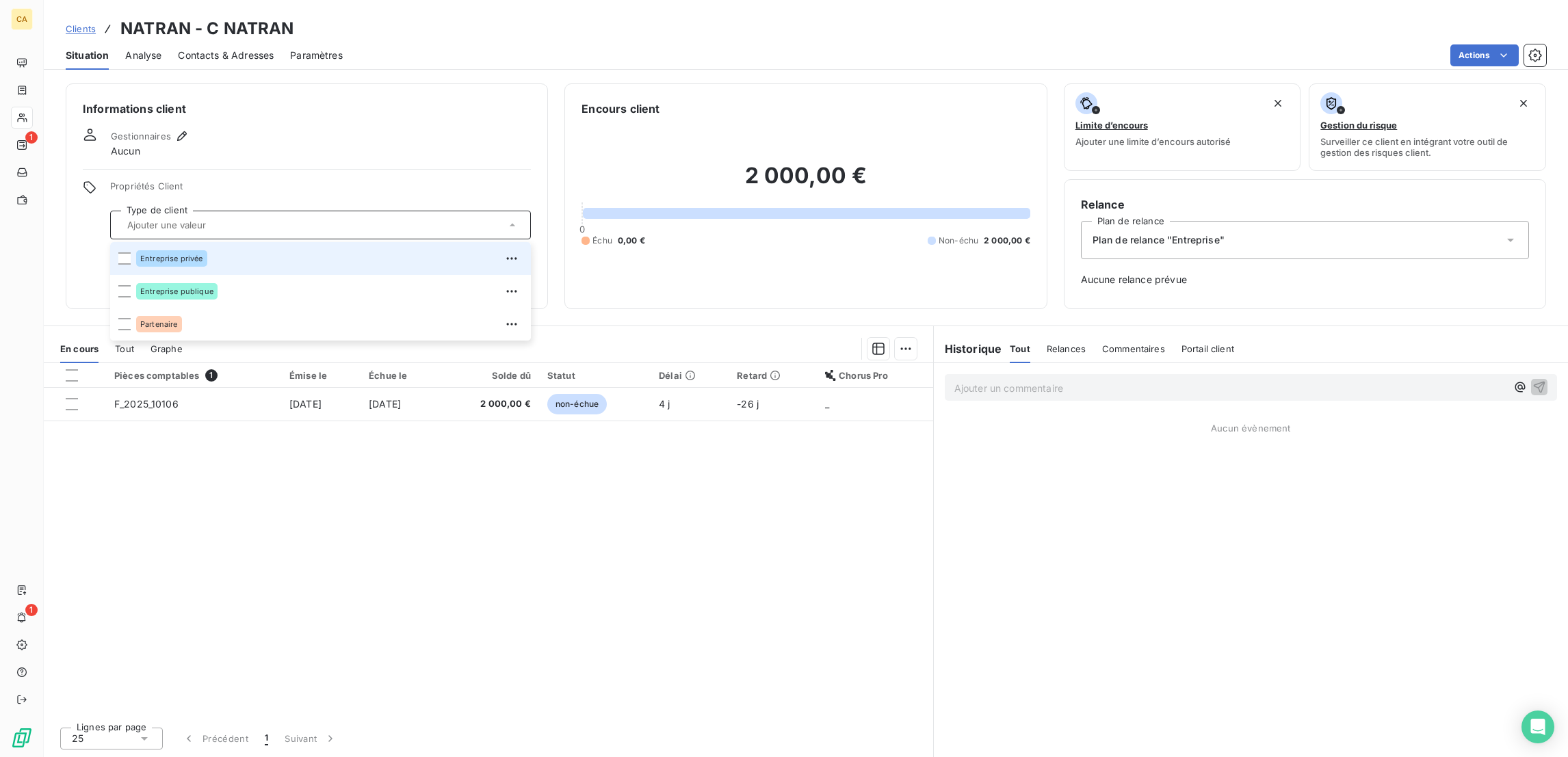
click at [186, 248] on div "Entreprise privée" at bounding box center [329, 259] width 387 height 22
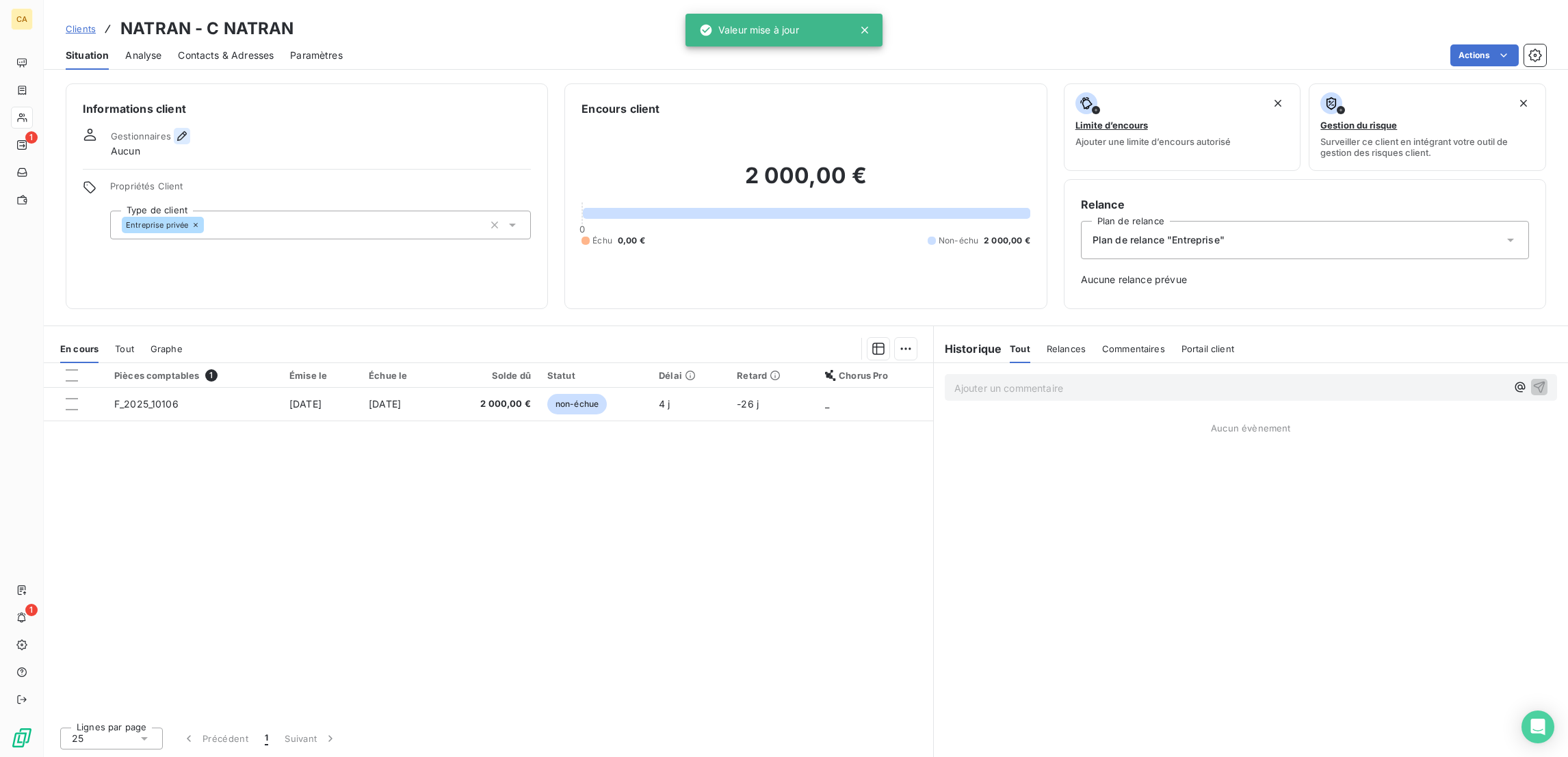
click at [175, 129] on icon "button" at bounding box center [181, 135] width 13 height 13
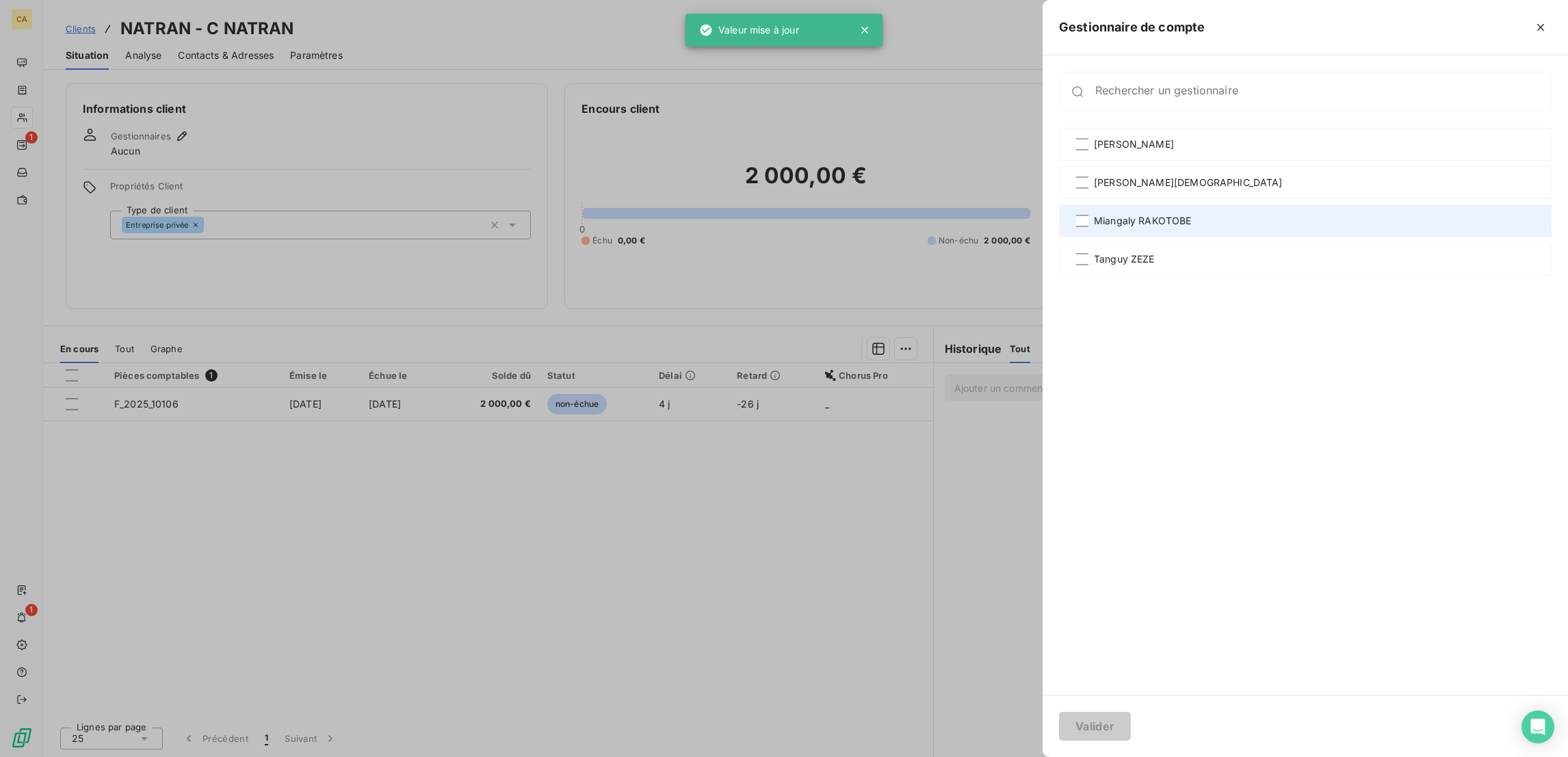
click at [1221, 204] on div "Miangaly RAKOTOBE" at bounding box center [1305, 220] width 492 height 33
click at [1131, 714] on button "Valider" at bounding box center [1094, 726] width 72 height 28
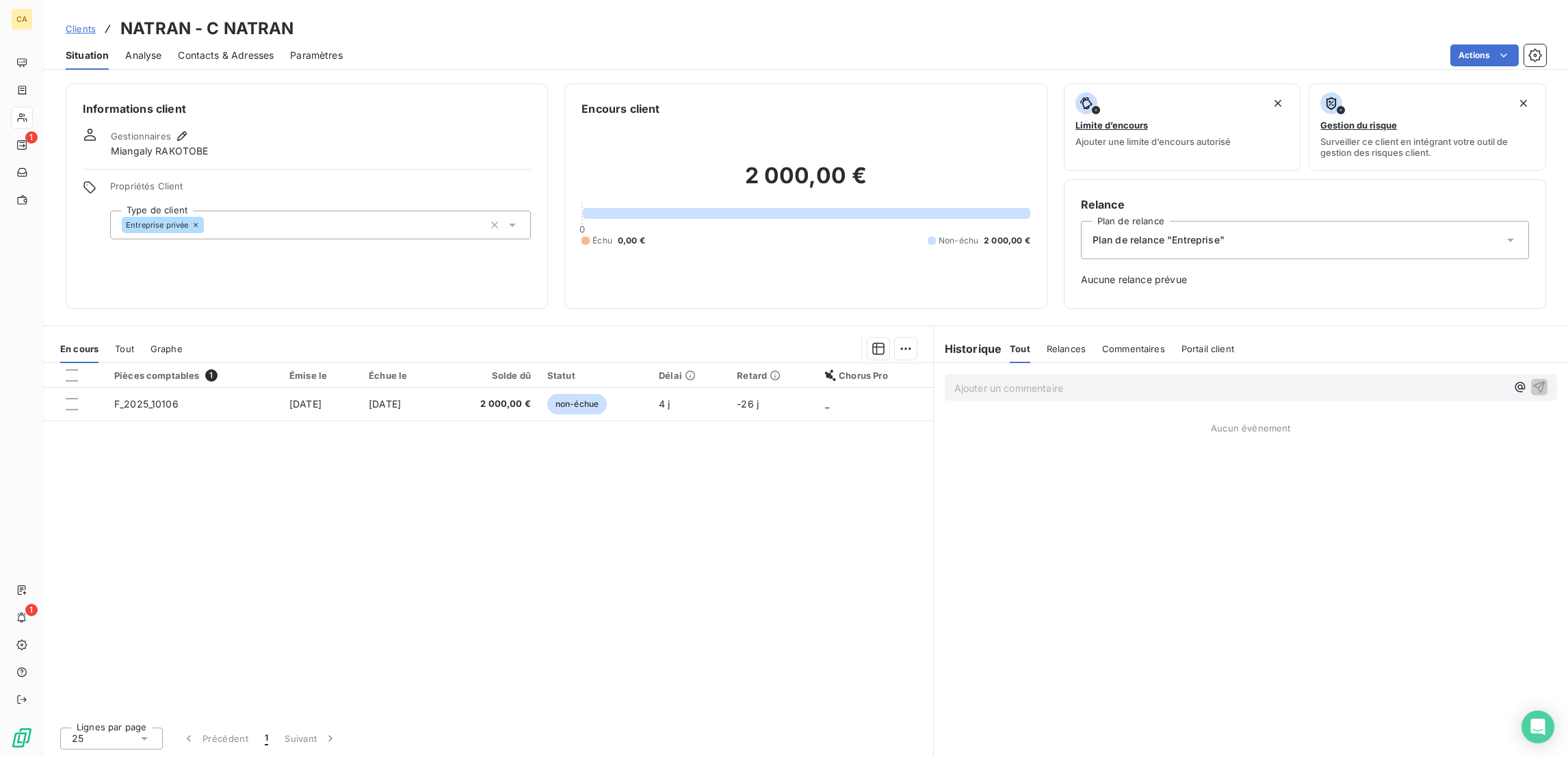
click at [191, 49] on span "Contacts & Adresses" at bounding box center [226, 55] width 96 height 13
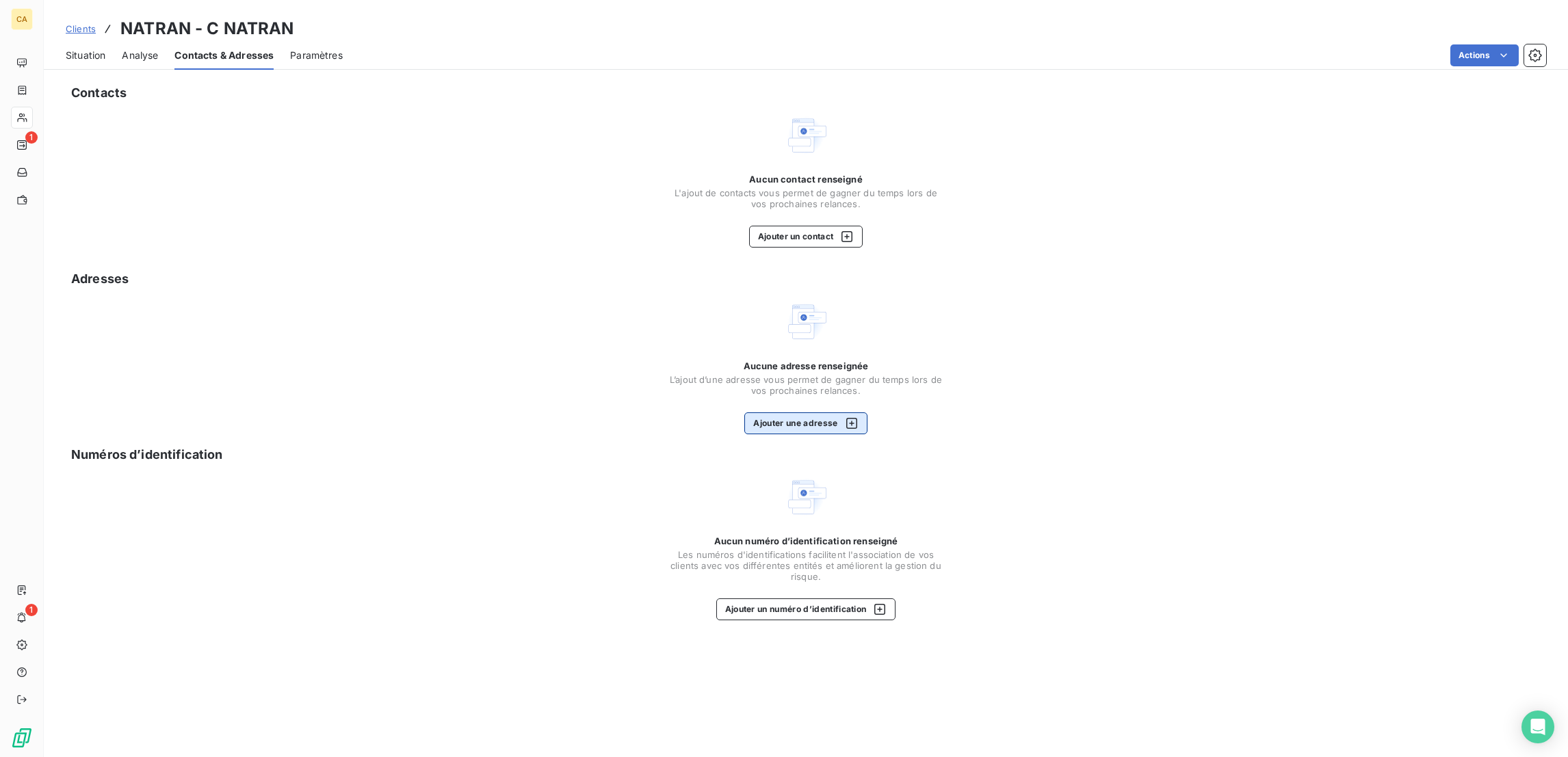
click at [762, 412] on button "Ajouter une adresse" at bounding box center [805, 423] width 123 height 22
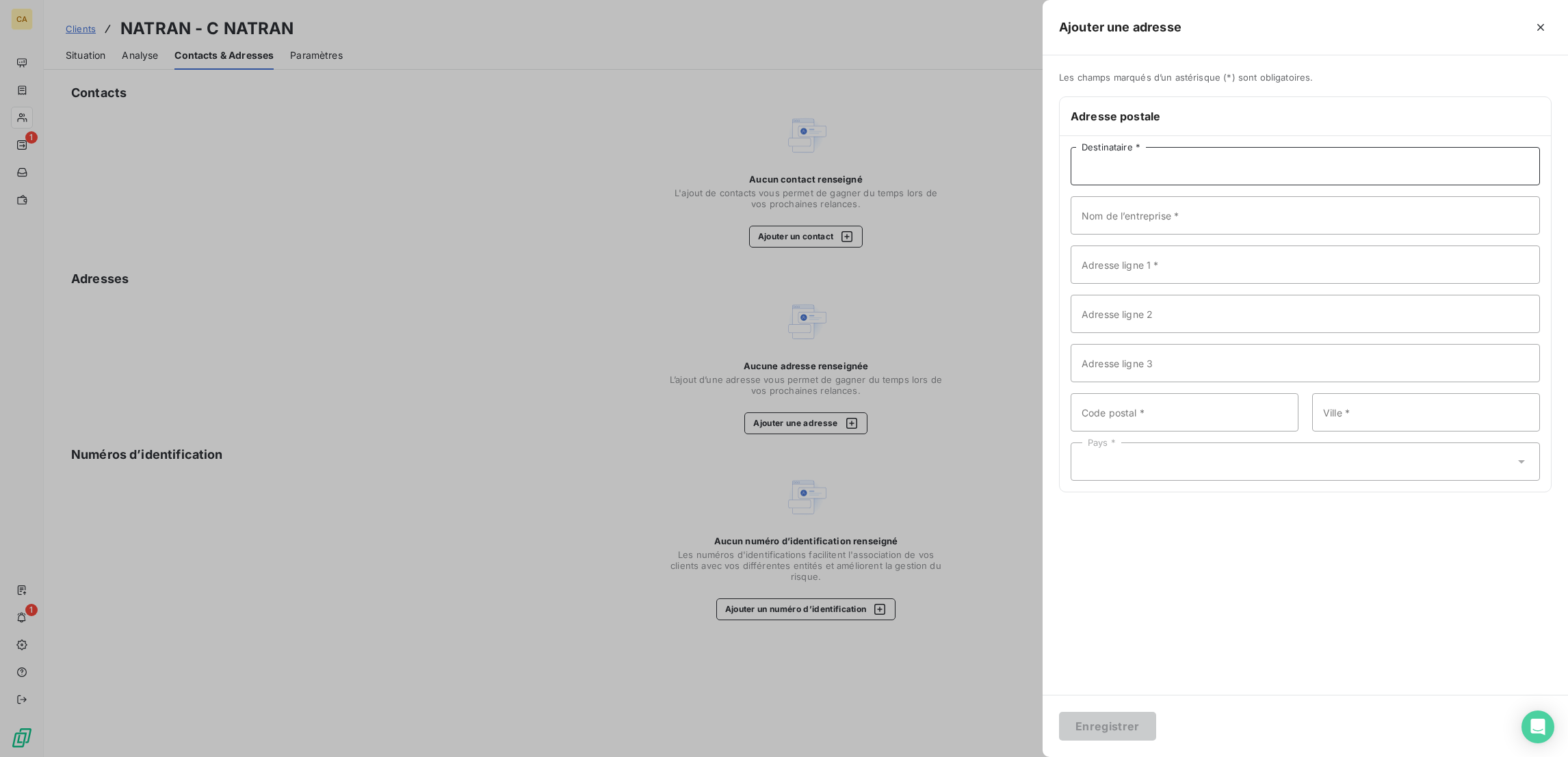
click at [1370, 147] on input "Destinataire *" at bounding box center [1305, 165] width 469 height 38
paste input "458176713"
type input "458176713"
click at [1267, 147] on input "458176713" at bounding box center [1305, 165] width 469 height 38
drag, startPoint x: 1265, startPoint y: 137, endPoint x: 1148, endPoint y: 130, distance: 117.2
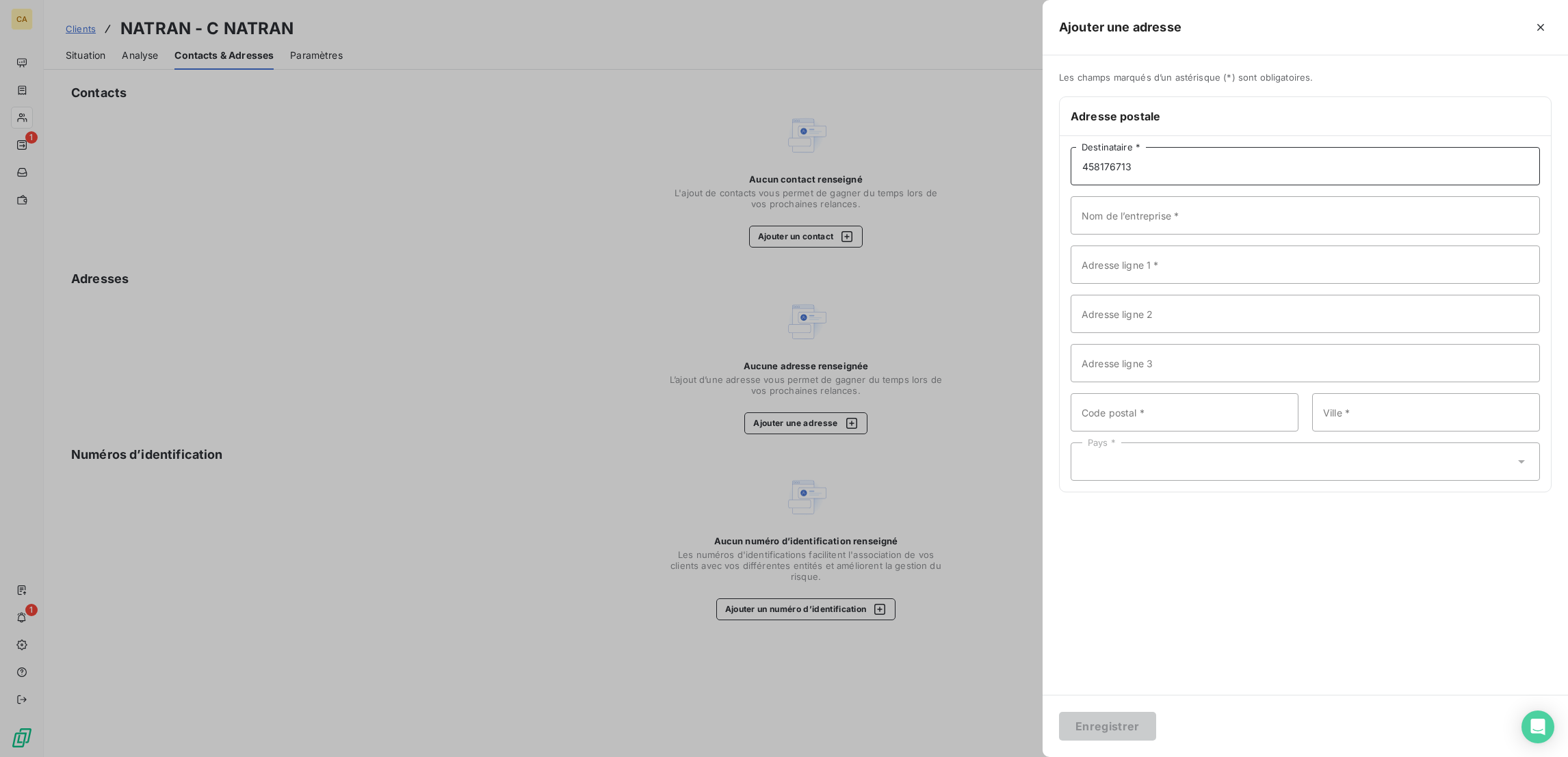
click at [1148, 756] on div "Ajouter une adresse Les champs marqués d’un astérisque (*) sont obligatoires. A…" at bounding box center [784, 757] width 1568 height 0
click at [1248, 147] on input "Destinataire *" at bounding box center [1305, 165] width 469 height 38
type input "NATRAN"
click at [1303, 245] on input "Adresse ligne 1 *" at bounding box center [1305, 264] width 469 height 38
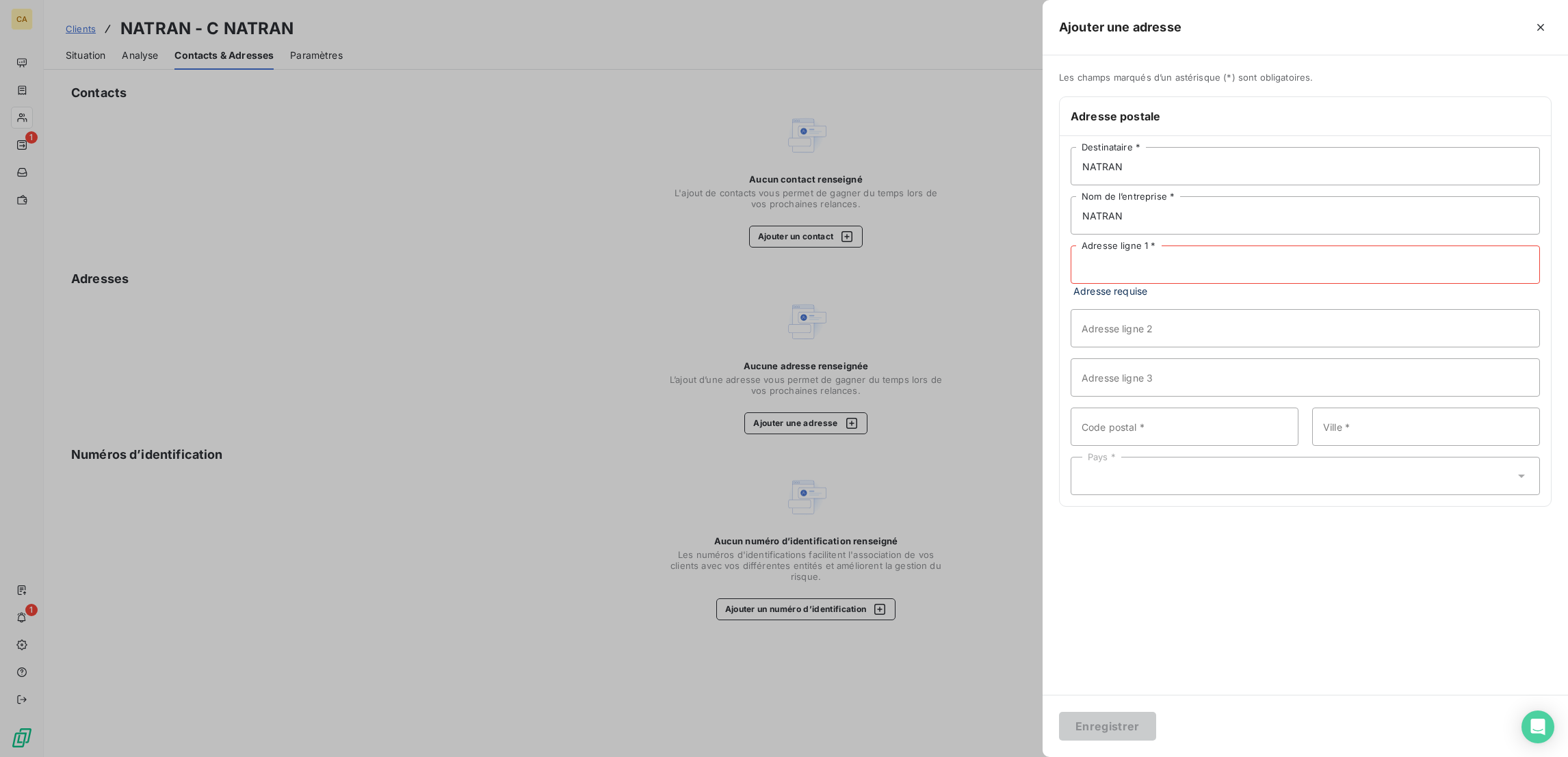
paste input "Centre réception factures fournisseurs"
type input "Centre réception factures fournisseurs"
drag, startPoint x: 1204, startPoint y: 270, endPoint x: 1136, endPoint y: 250, distance: 70.9
click at [1204, 295] on input "Adresse ligne 2" at bounding box center [1305, 314] width 469 height 38
paste input "TSA 93113"
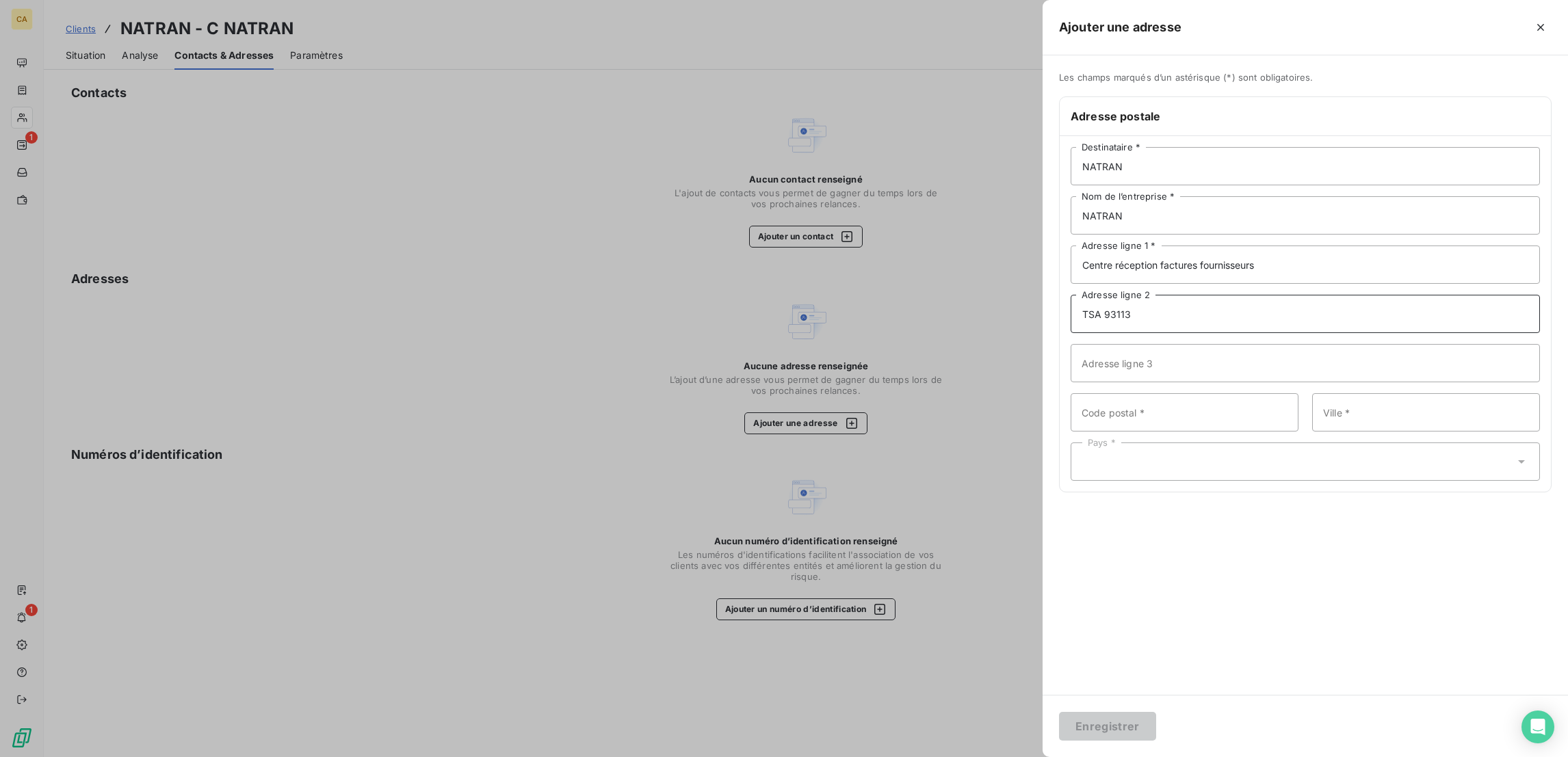
type input "TSA 93113"
drag, startPoint x: 1286, startPoint y: 371, endPoint x: 1183, endPoint y: 321, distance: 114.5
click at [1286, 393] on input "Code postal *" at bounding box center [1184, 411] width 228 height 38
type input "27091"
paste input "EVREUX CEDEX 9"
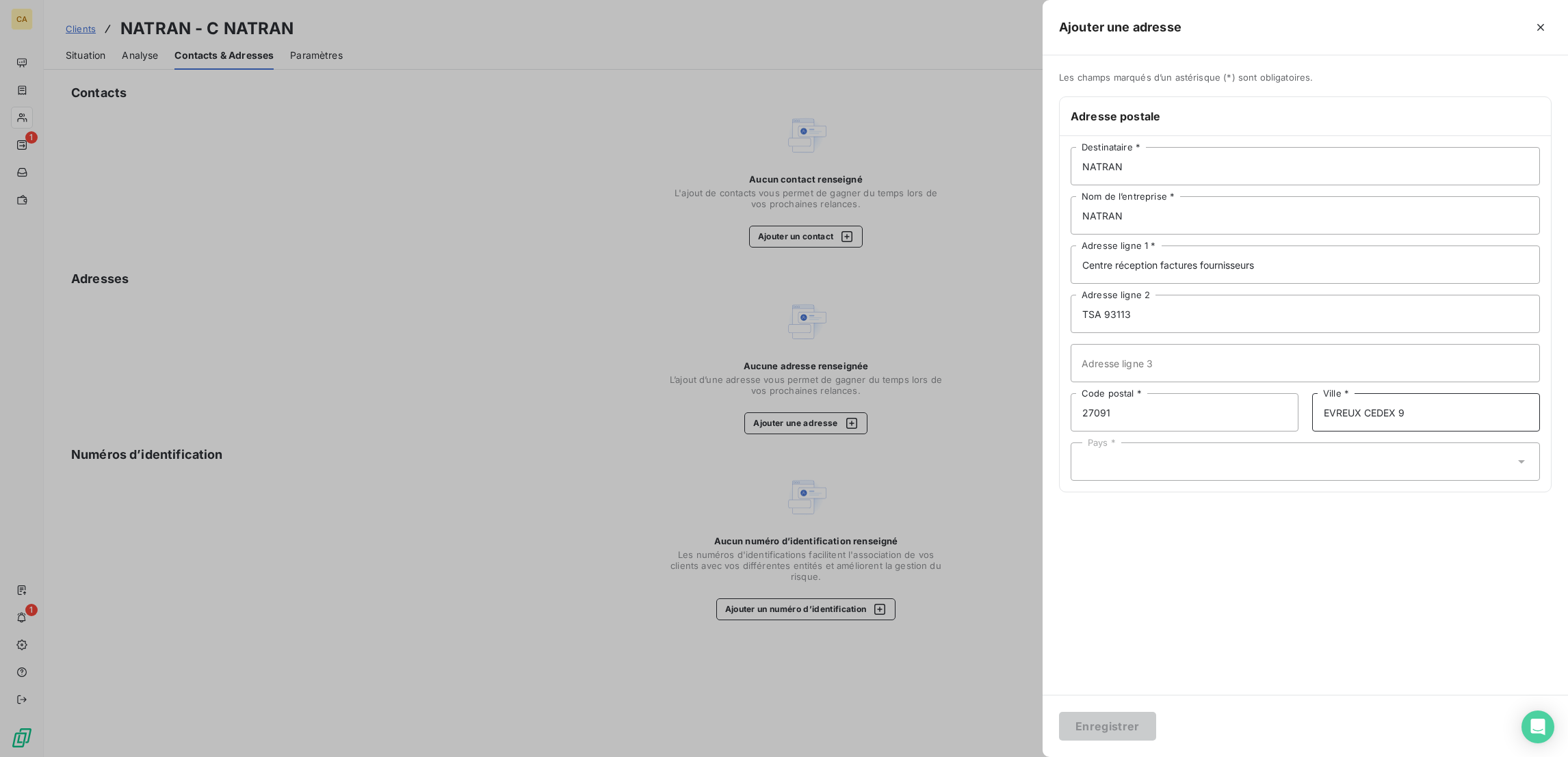
type input "EVREUX CEDEX 9"
click at [1268, 442] on div "Pays *" at bounding box center [1305, 461] width 469 height 38
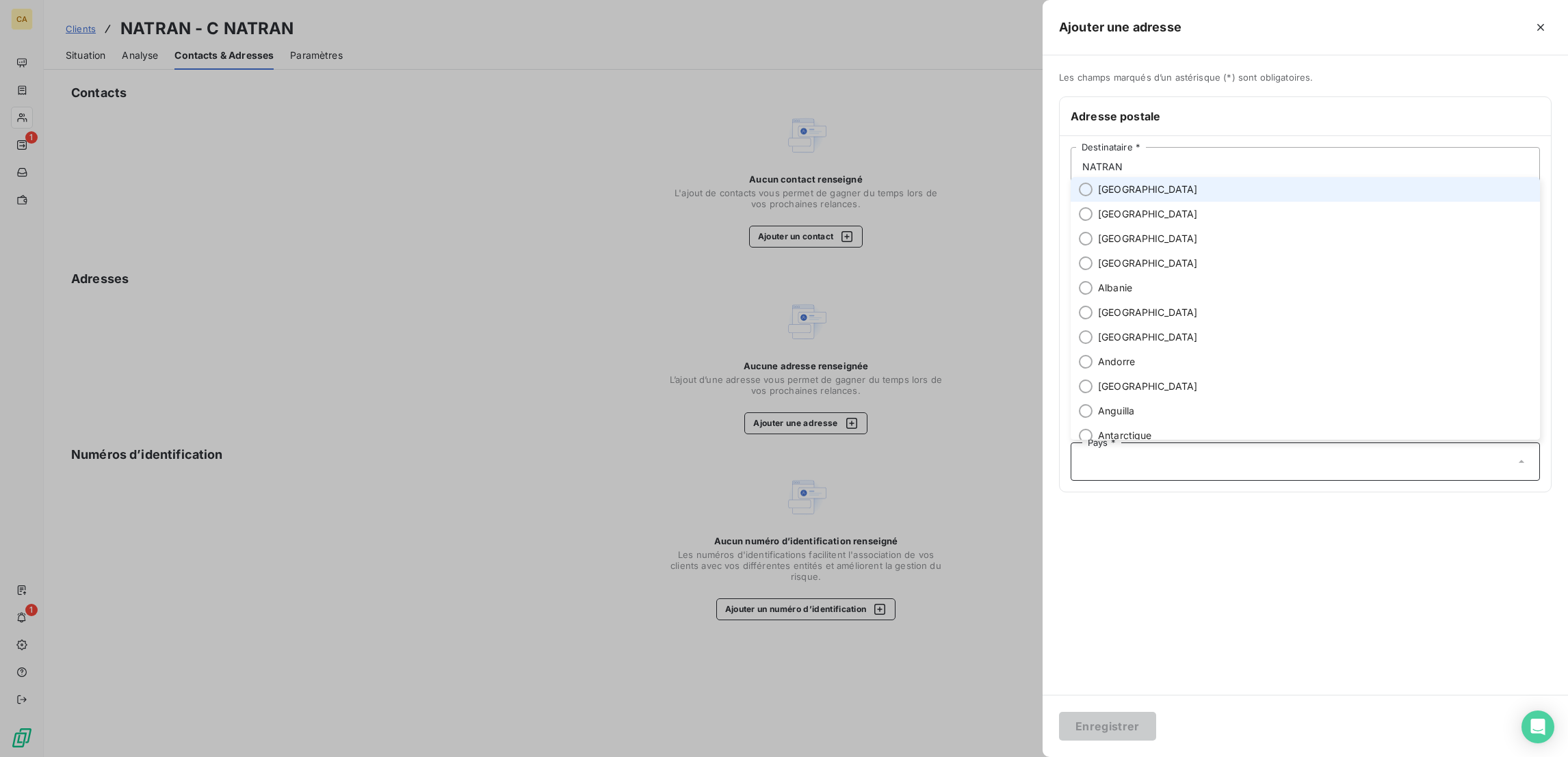
click at [1245, 200] on li "France" at bounding box center [1305, 189] width 469 height 25
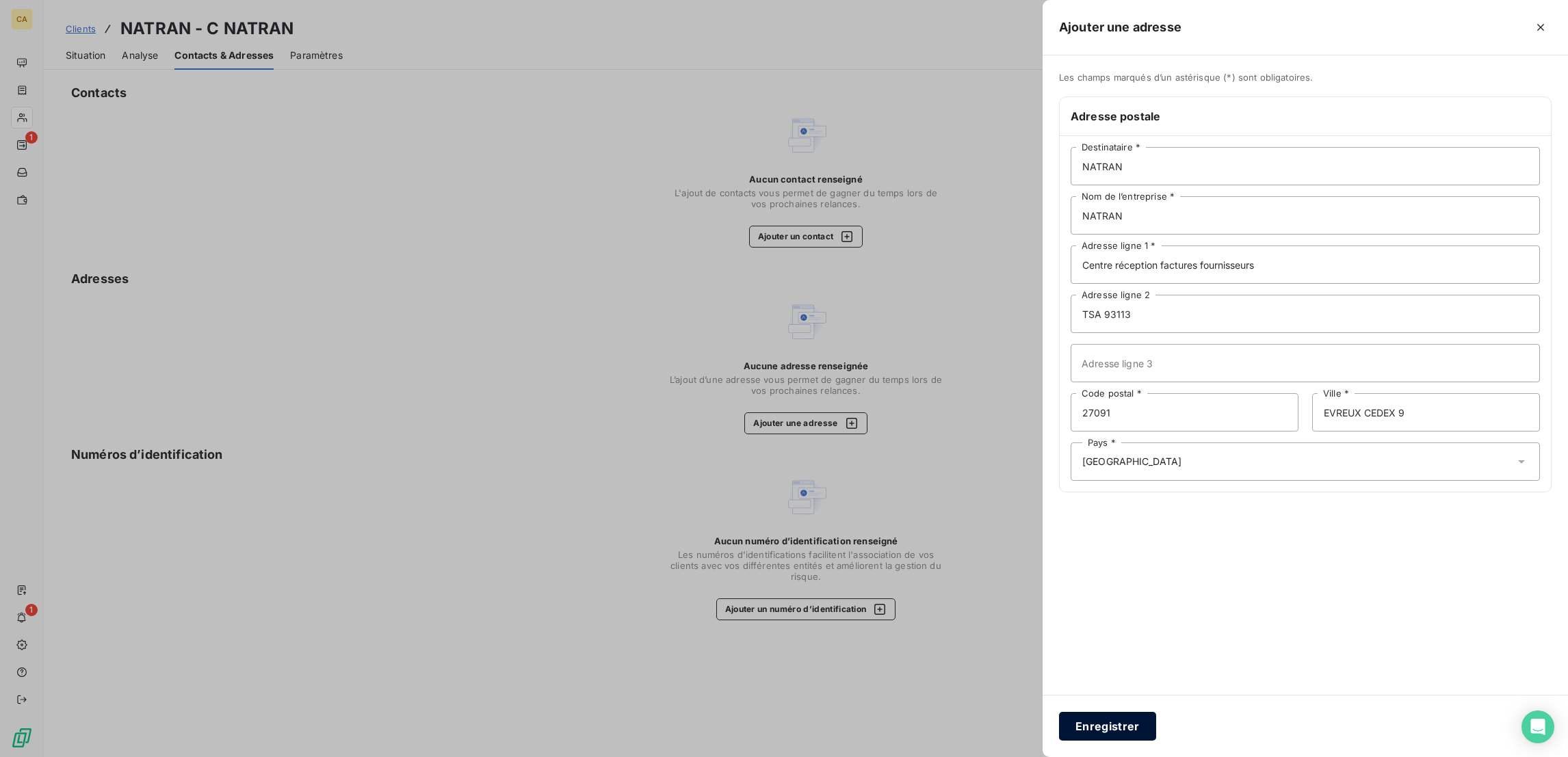
click at [1156, 719] on button "Enregistrer" at bounding box center [1107, 726] width 97 height 28
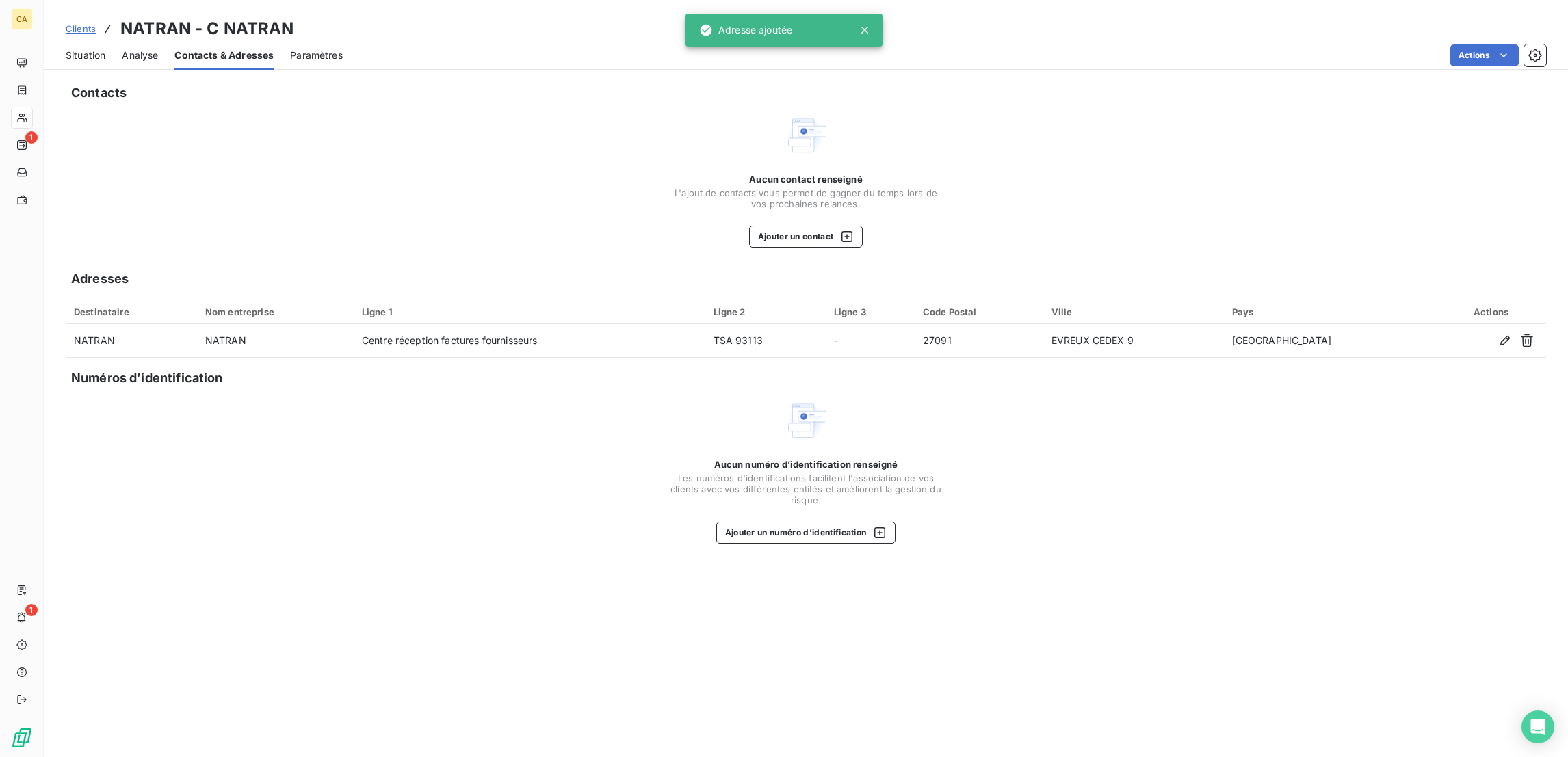
click at [782, 200] on div "Contacts Aucun contact renseigné L'ajout de contacts vous permet de gagner du t…" at bounding box center [805, 416] width 1524 height 681
click at [781, 226] on button "Ajouter un contact" at bounding box center [806, 236] width 115 height 22
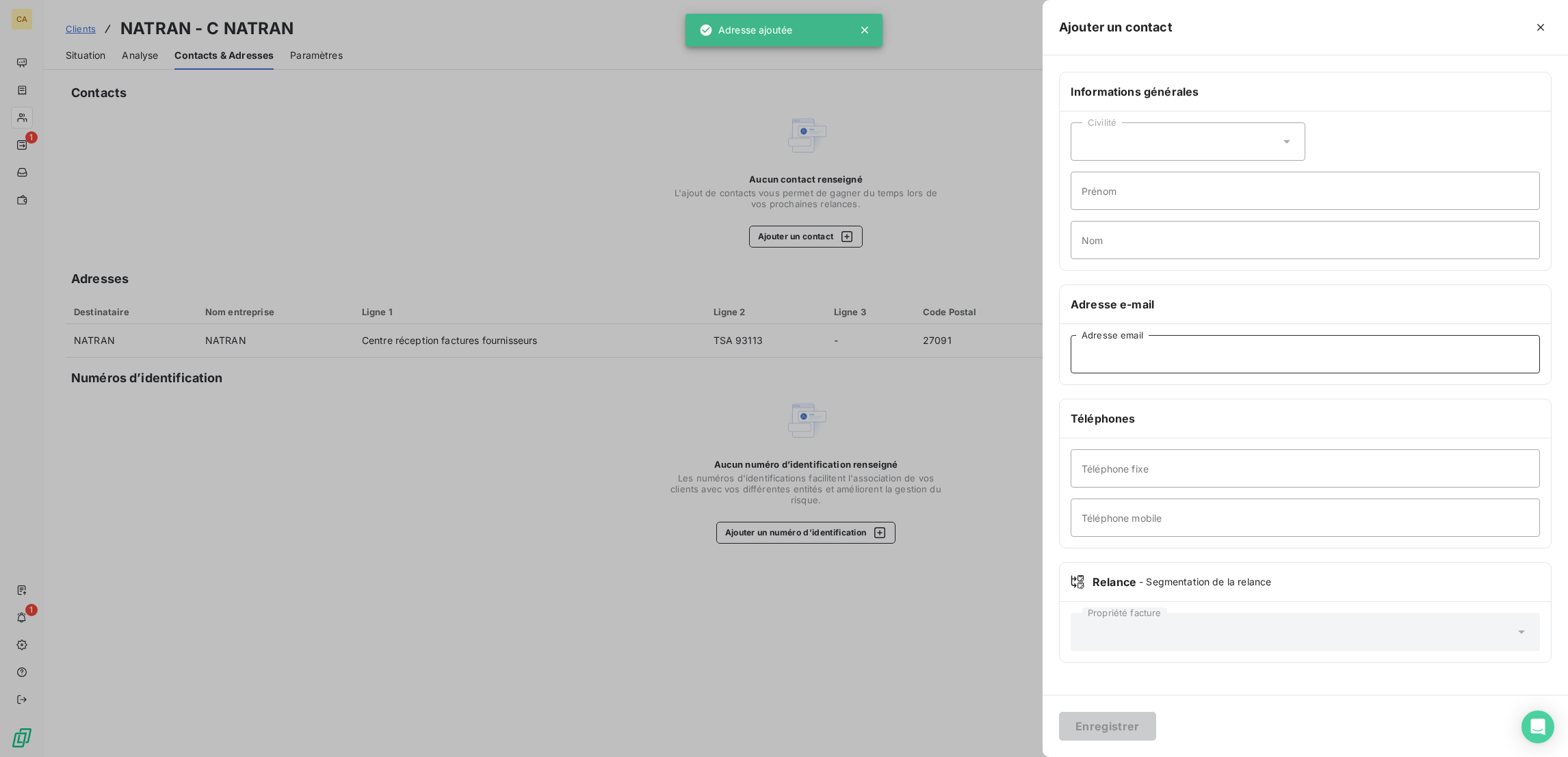
click at [1245, 335] on input "Adresse email" at bounding box center [1305, 354] width 469 height 38
paste input "BLG-GRT-RH-Alternance-SiegeSocial-DPI@grtgaz.com"
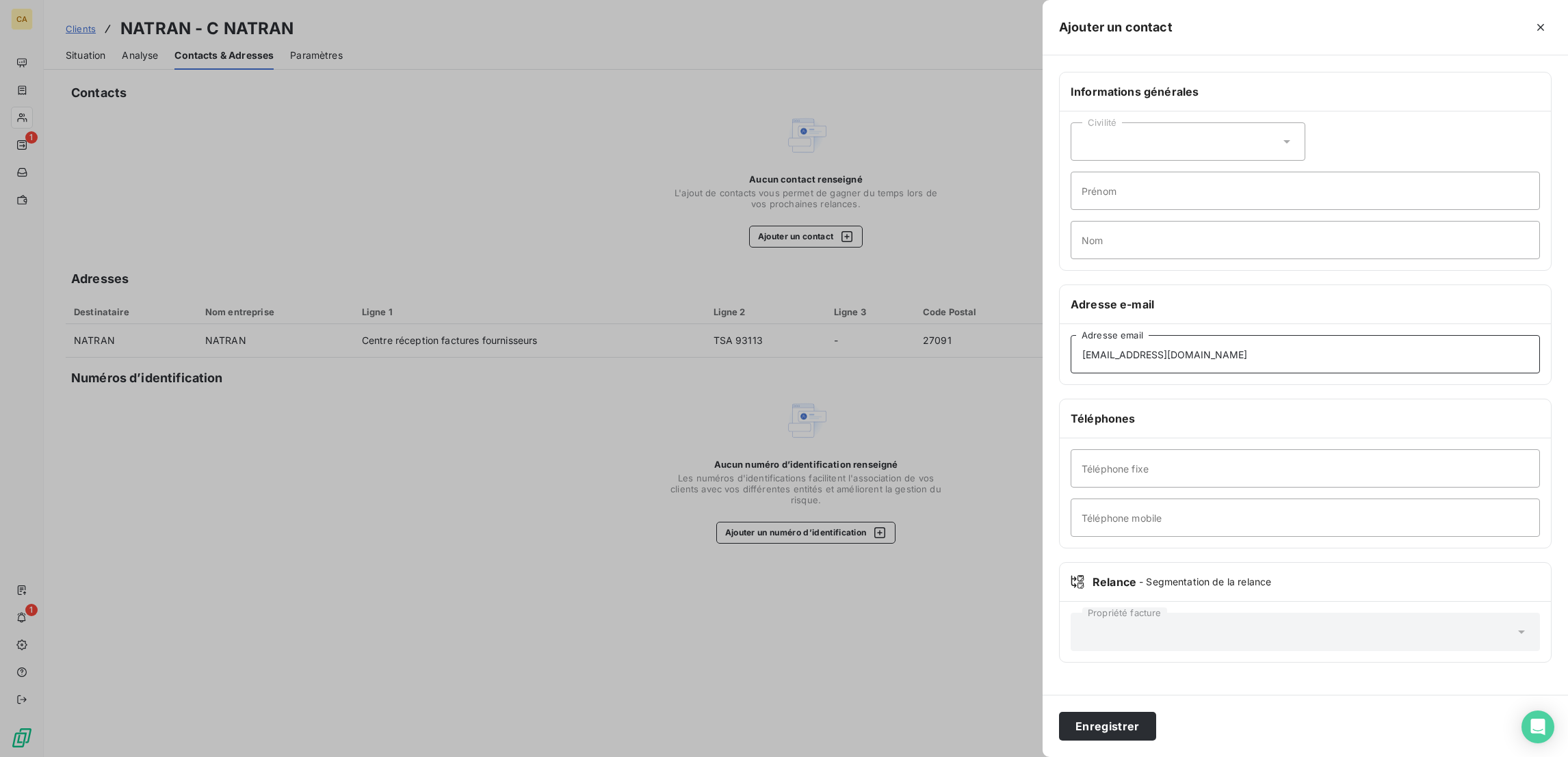
type input "BLG-GRT-RH-Alternance-SiegeSocial-DPI@grtgaz.com"
click at [1255, 176] on input "Prénom" at bounding box center [1305, 190] width 469 height 38
type input "RH"
click at [1156, 731] on button "Enregistrer" at bounding box center [1107, 726] width 97 height 28
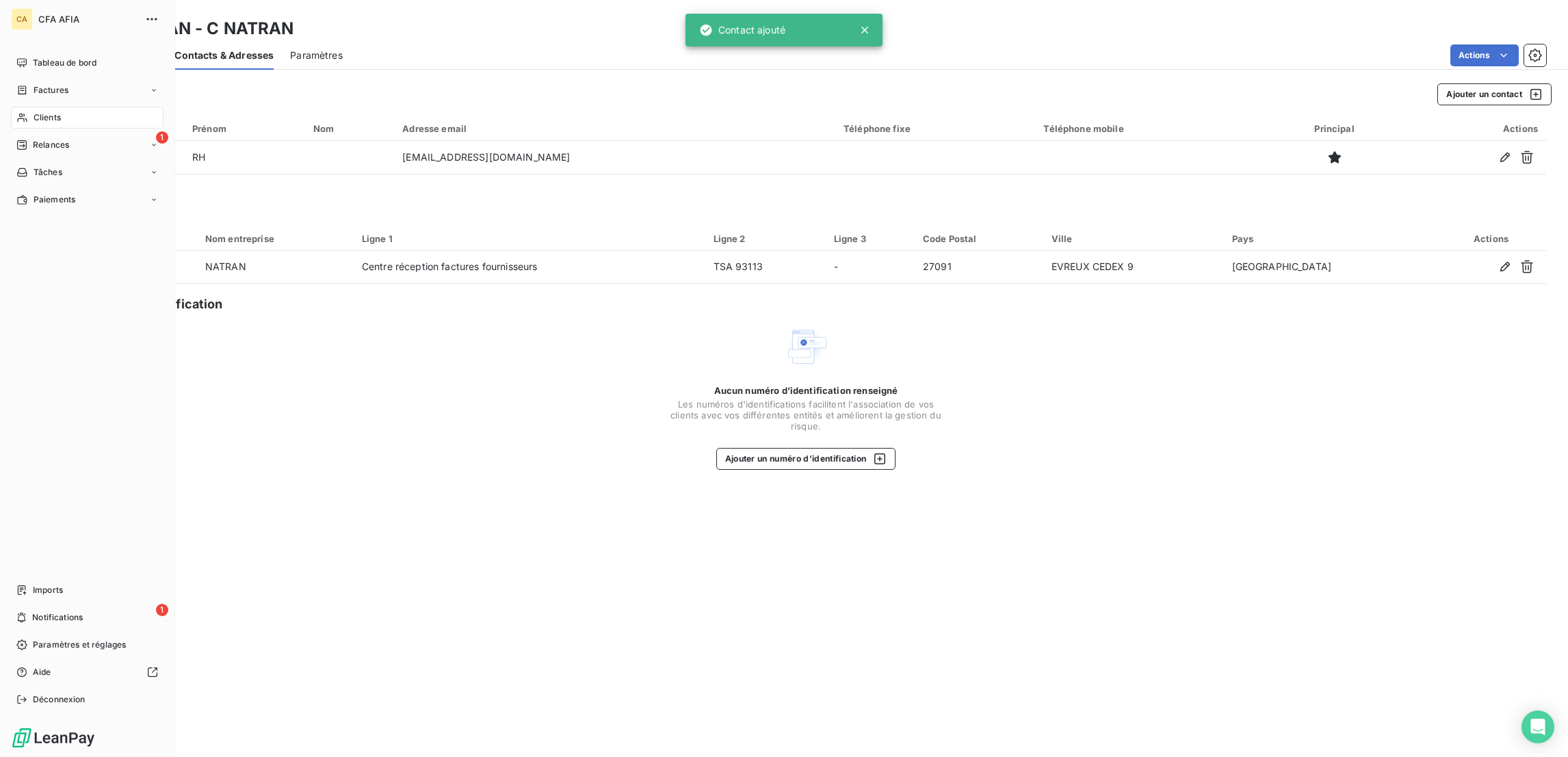
click at [14, 107] on div "Clients" at bounding box center [87, 117] width 153 height 22
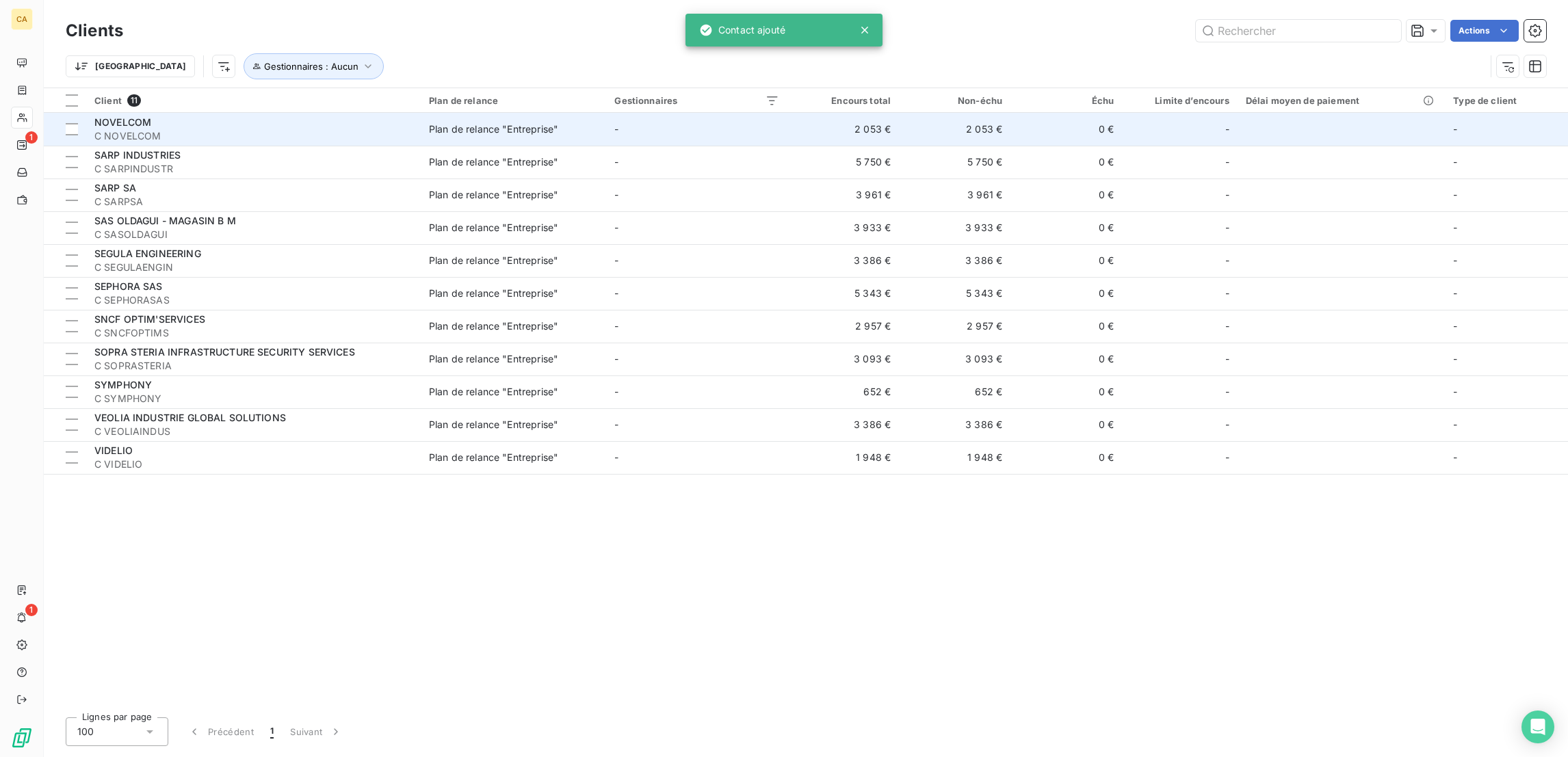
click at [190, 116] on div "NOVELCOM" at bounding box center [253, 122] width 318 height 13
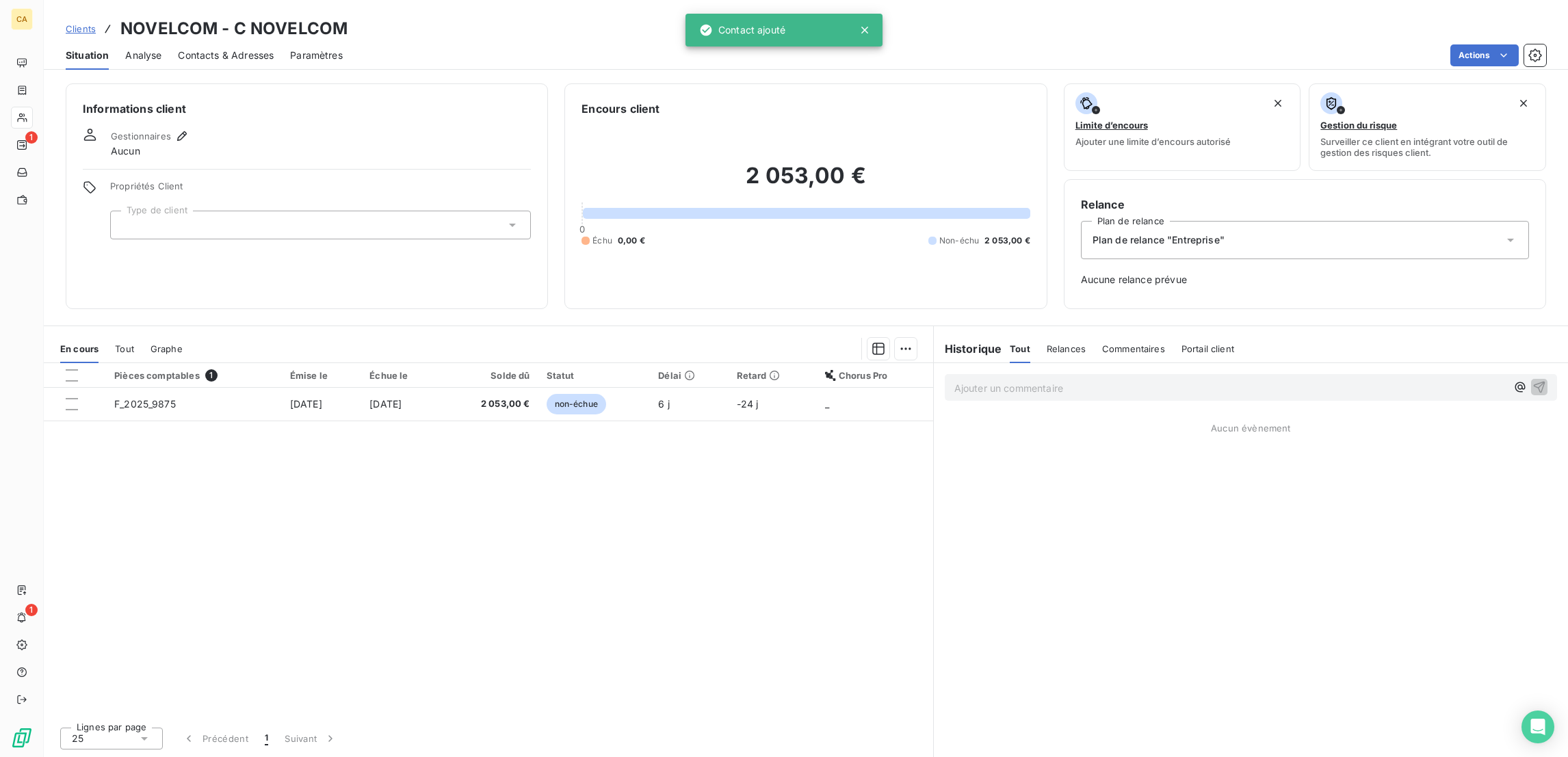
click at [364, 211] on div at bounding box center [320, 225] width 420 height 28
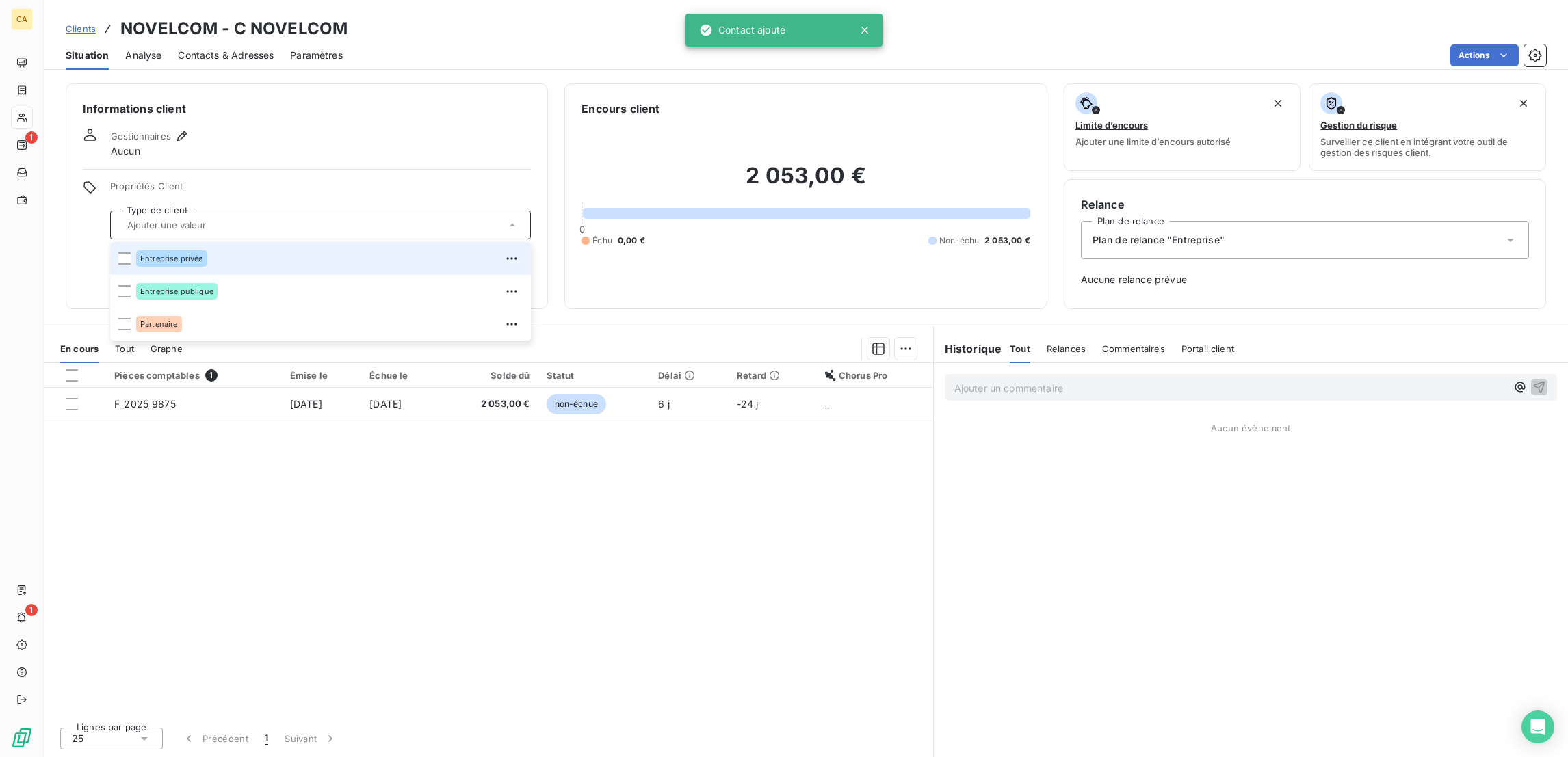
drag, startPoint x: 223, startPoint y: 215, endPoint x: 181, endPoint y: 120, distance: 103.9
click at [222, 248] on div "Entreprise privée" at bounding box center [329, 259] width 387 height 22
click at [175, 129] on icon "button" at bounding box center [181, 135] width 13 height 13
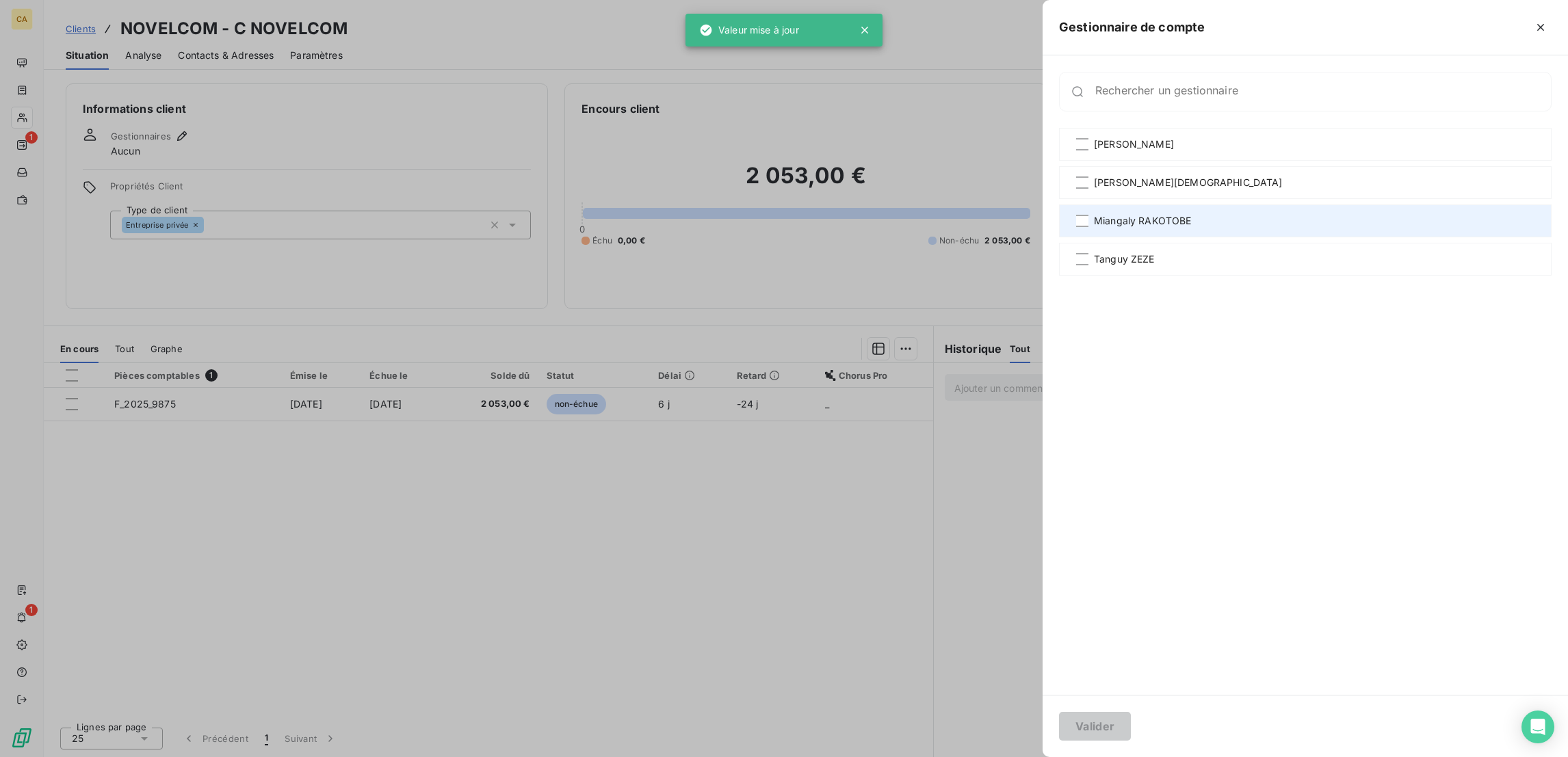
click at [1240, 204] on div "Miangaly RAKOTOBE" at bounding box center [1305, 220] width 492 height 33
click at [1131, 730] on button "Valider" at bounding box center [1094, 726] width 72 height 28
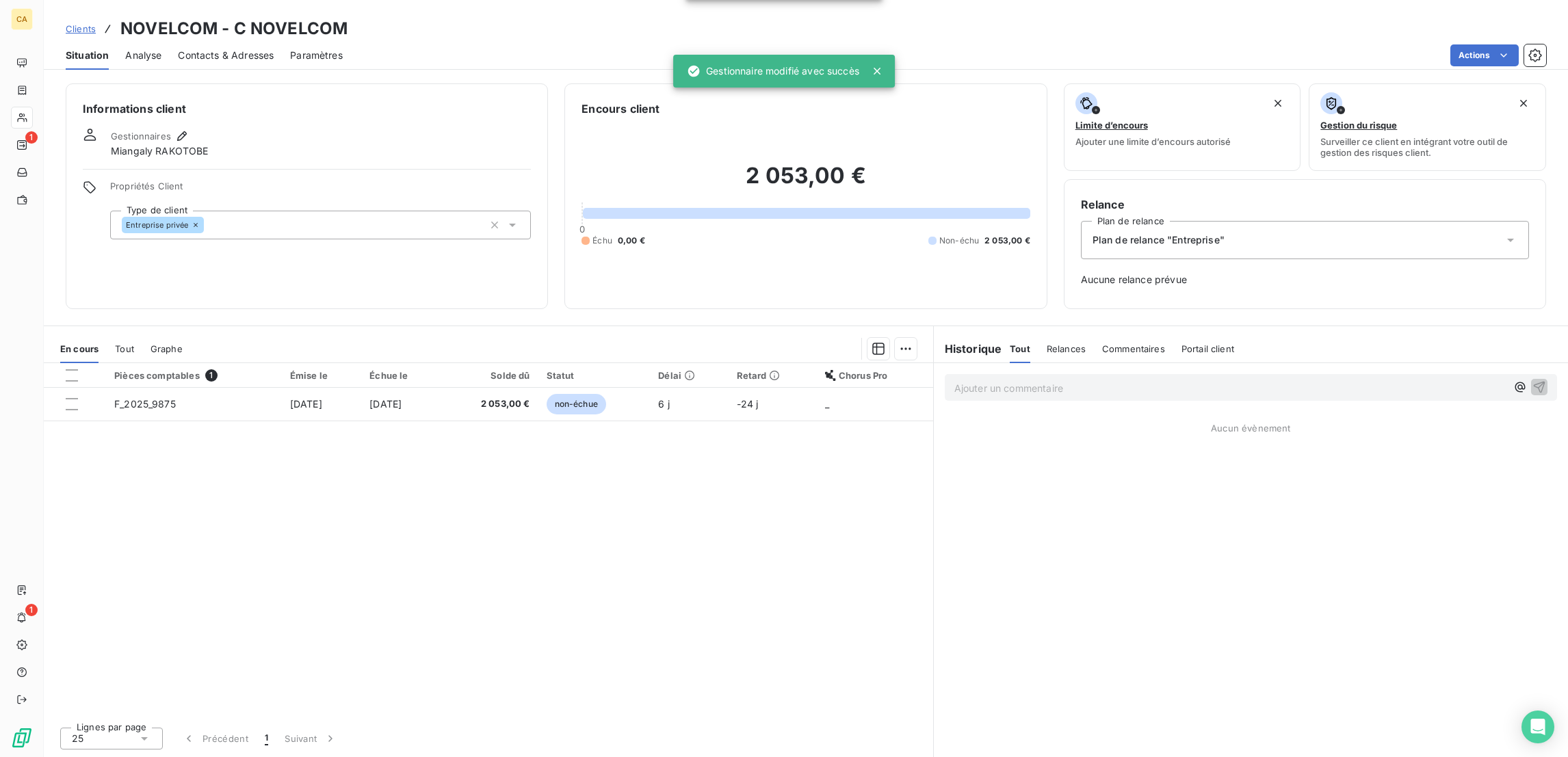
click at [218, 50] on div "Contacts & Adresses" at bounding box center [226, 55] width 96 height 28
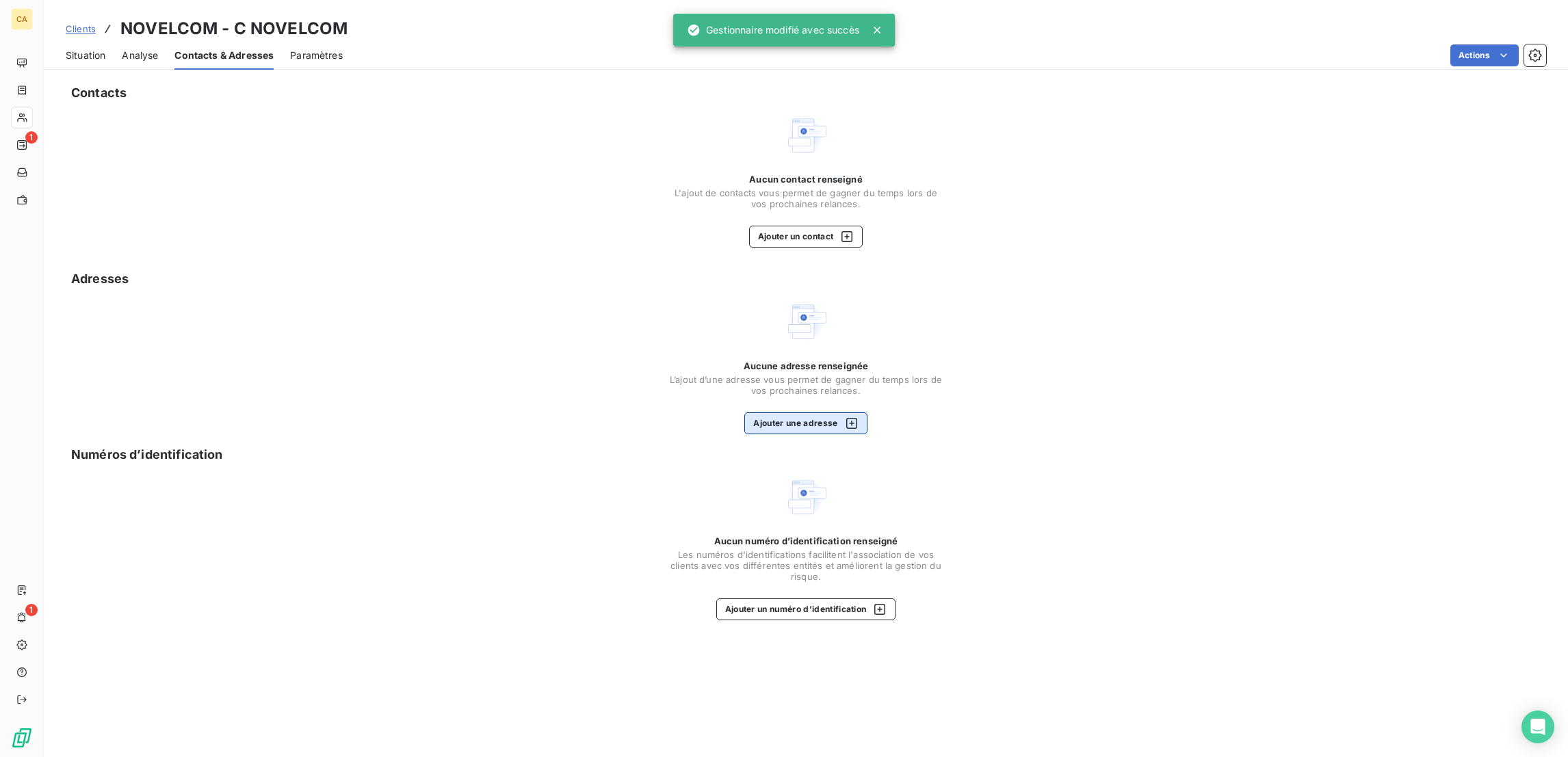
click at [812, 412] on button "Ajouter une adresse" at bounding box center [805, 423] width 123 height 22
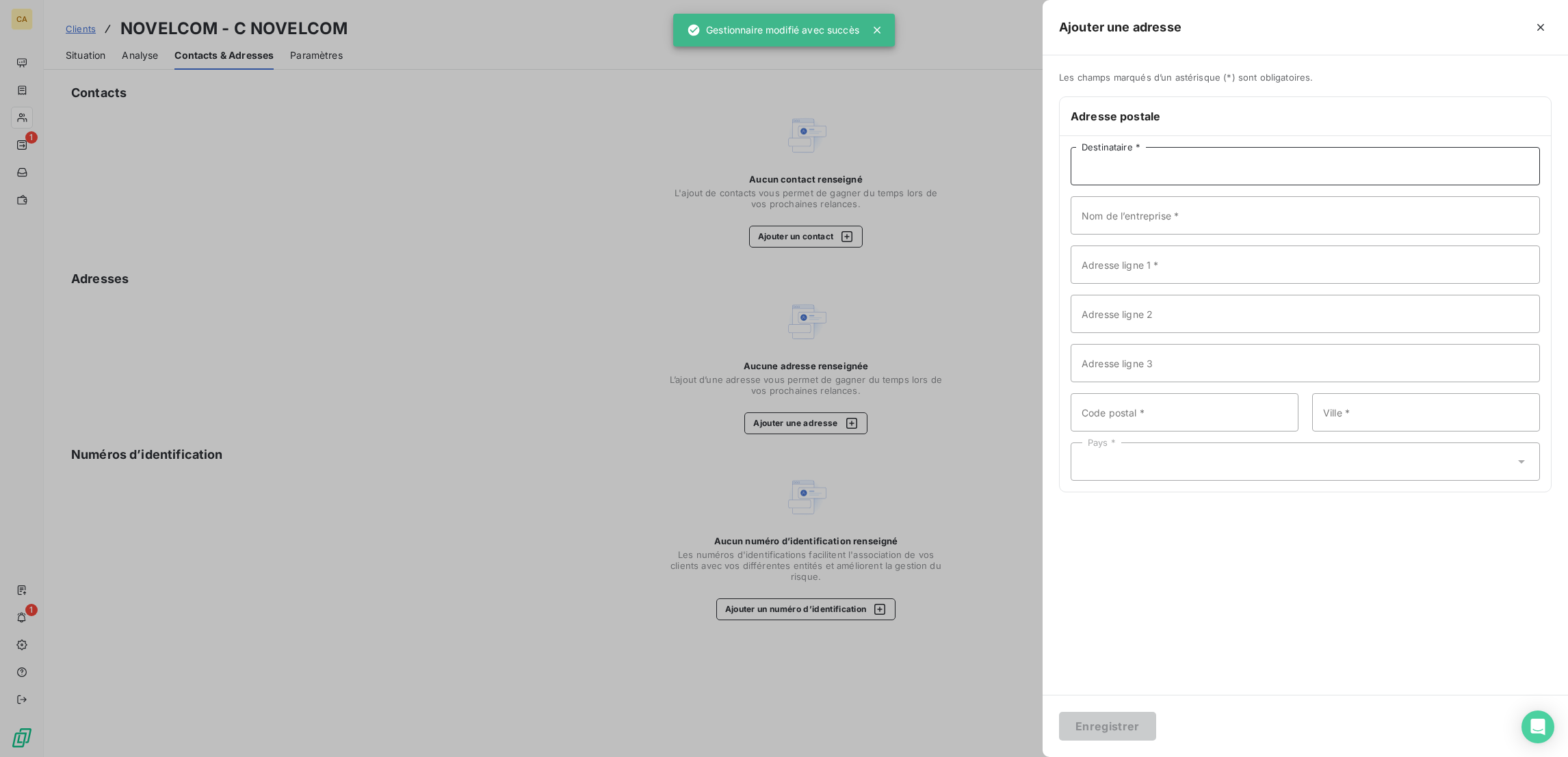
click at [1286, 147] on input "Destinataire *" at bounding box center [1305, 165] width 469 height 38
paste input "NOVELCOM"
type input "NOVELCOM"
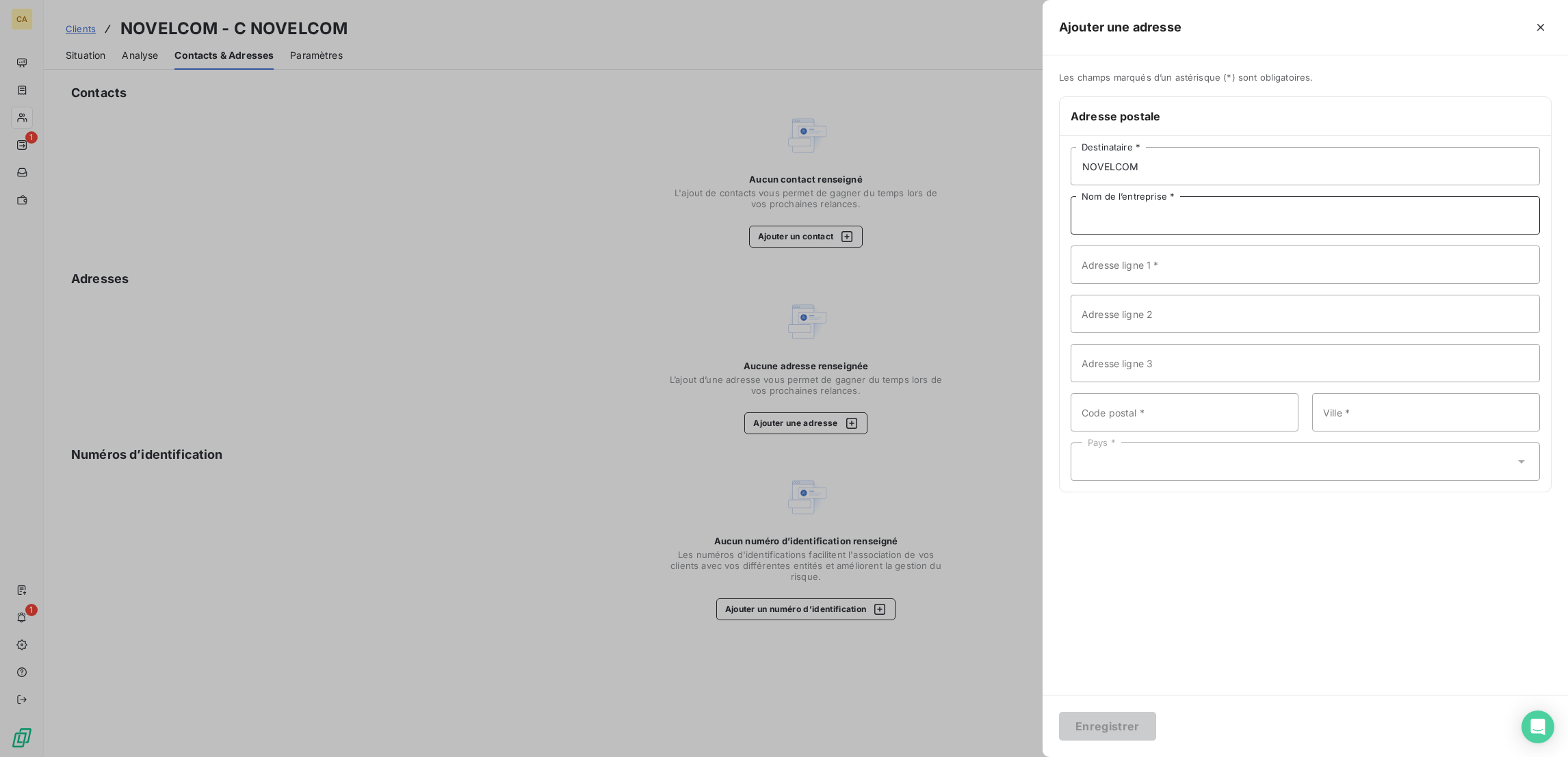
paste input "NOVELCOM"
type input "NOVELCOM"
paste input "138 Rue d'Aboukir"
type input "138 Rue d'Aboukir"
type input "75002"
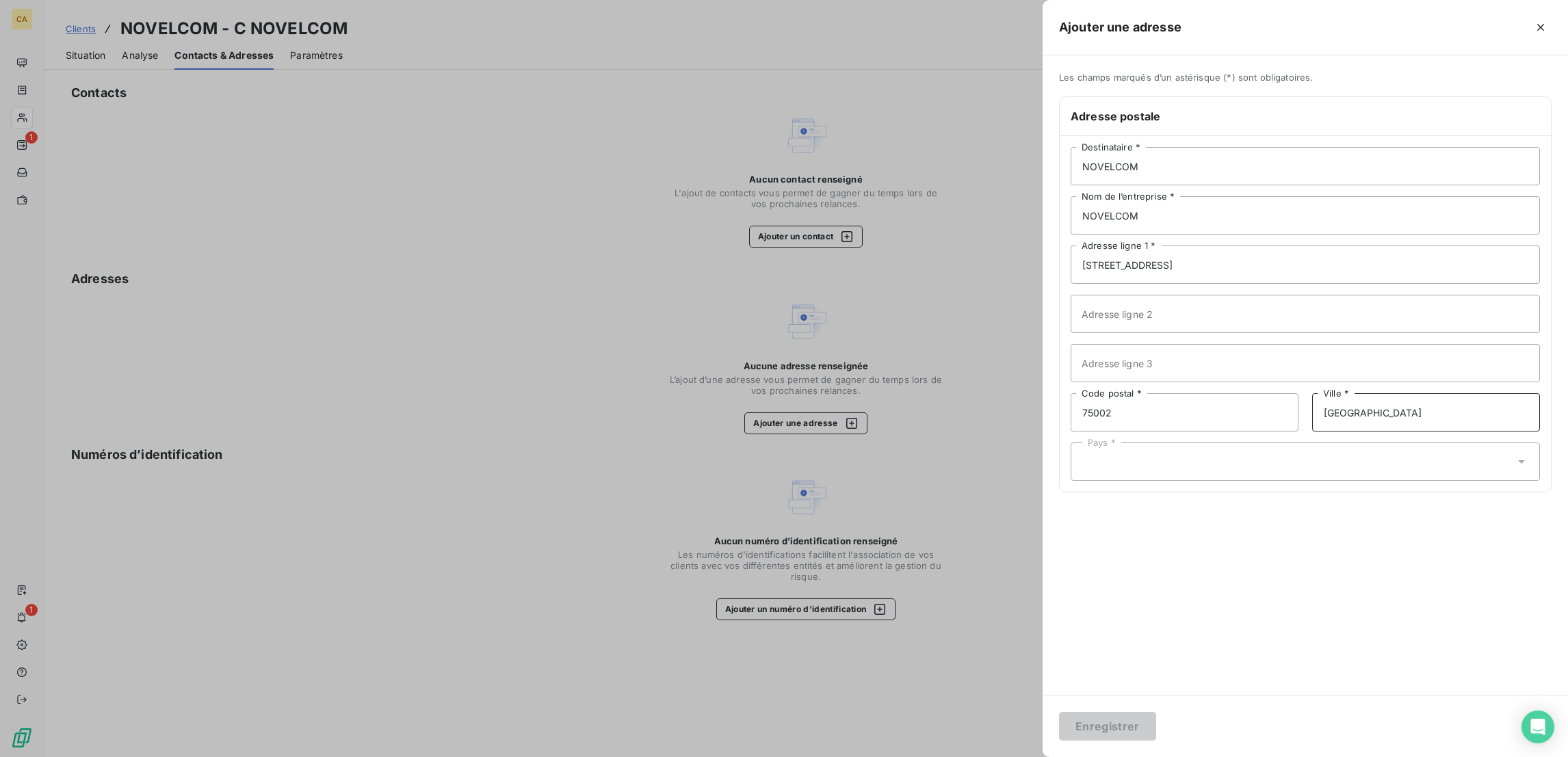
type input "PARIS"
click at [1374, 442] on div "Pays *" at bounding box center [1305, 461] width 469 height 38
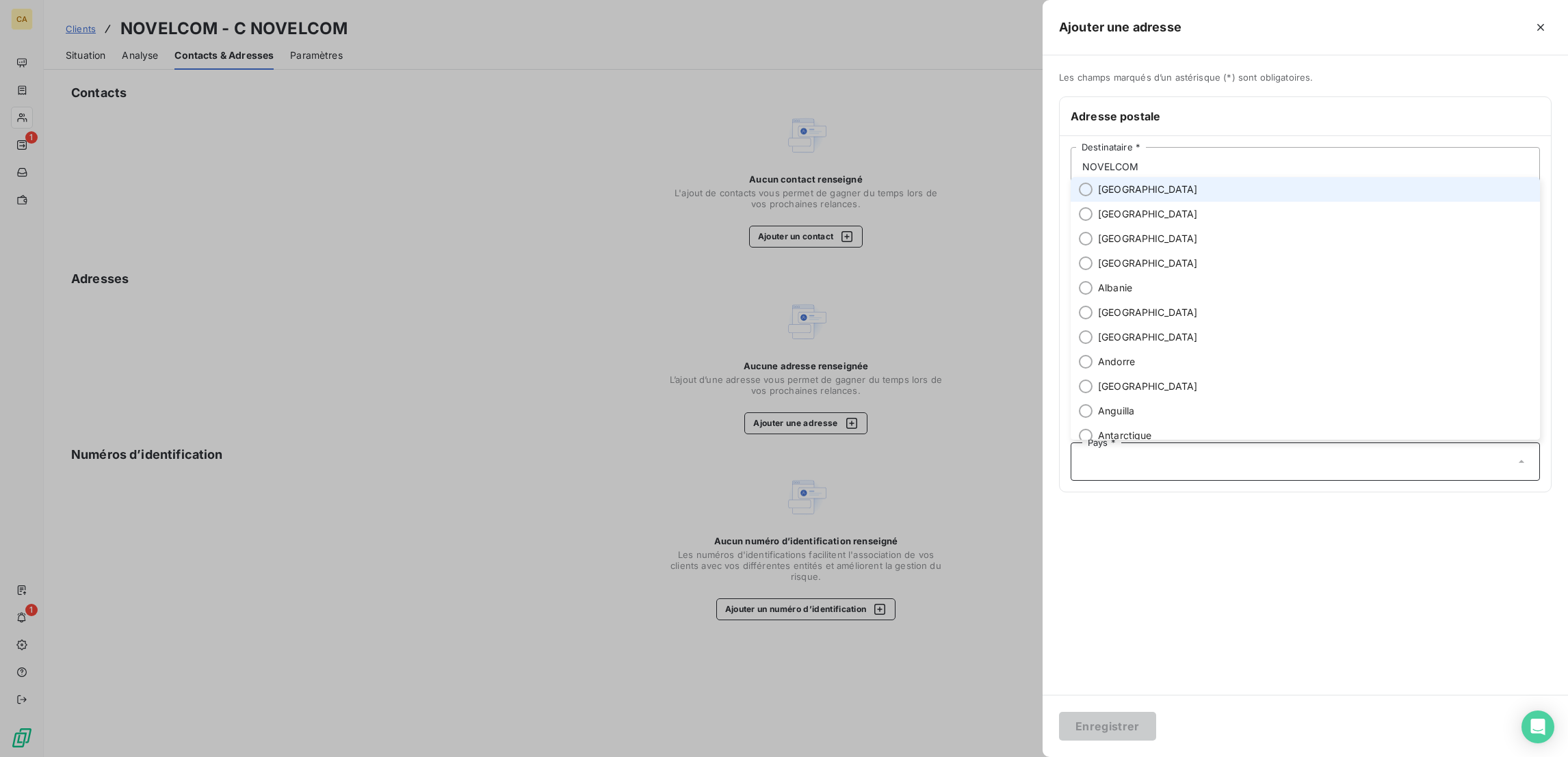
click at [1251, 202] on li "France" at bounding box center [1305, 189] width 469 height 25
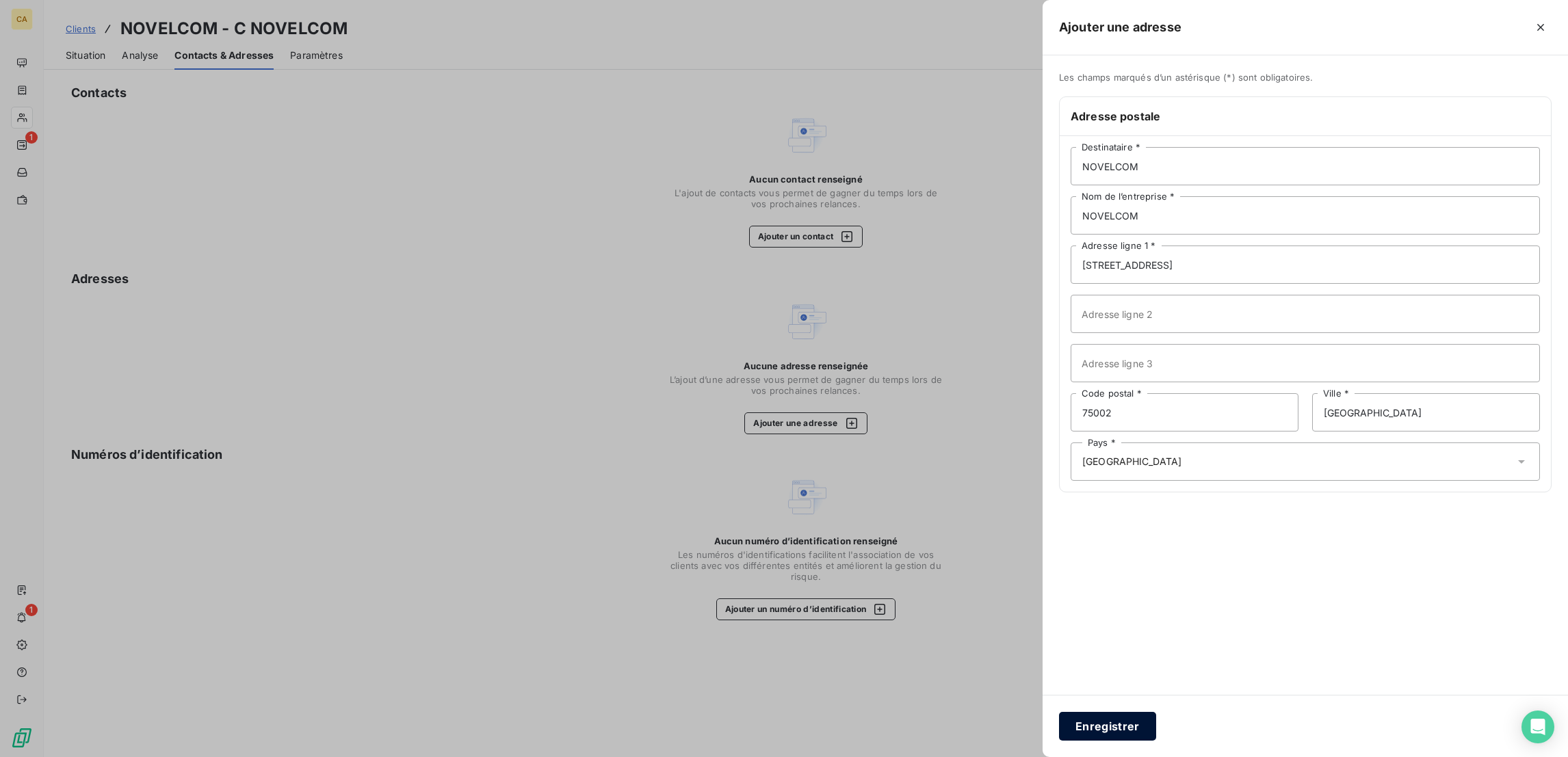
click at [1156, 731] on button "Enregistrer" at bounding box center [1107, 726] width 97 height 28
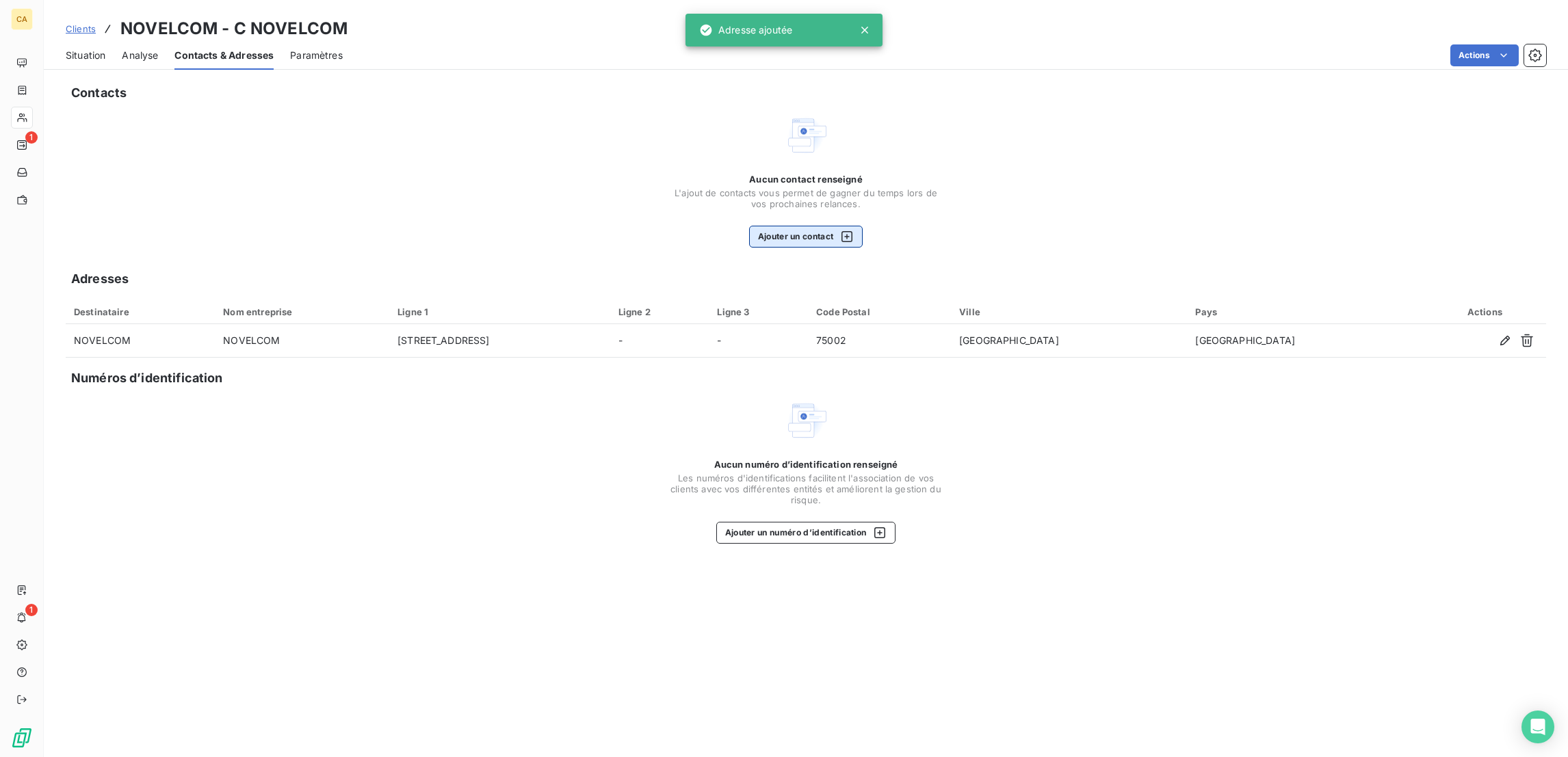
click at [836, 230] on div "button" at bounding box center [843, 236] width 20 height 13
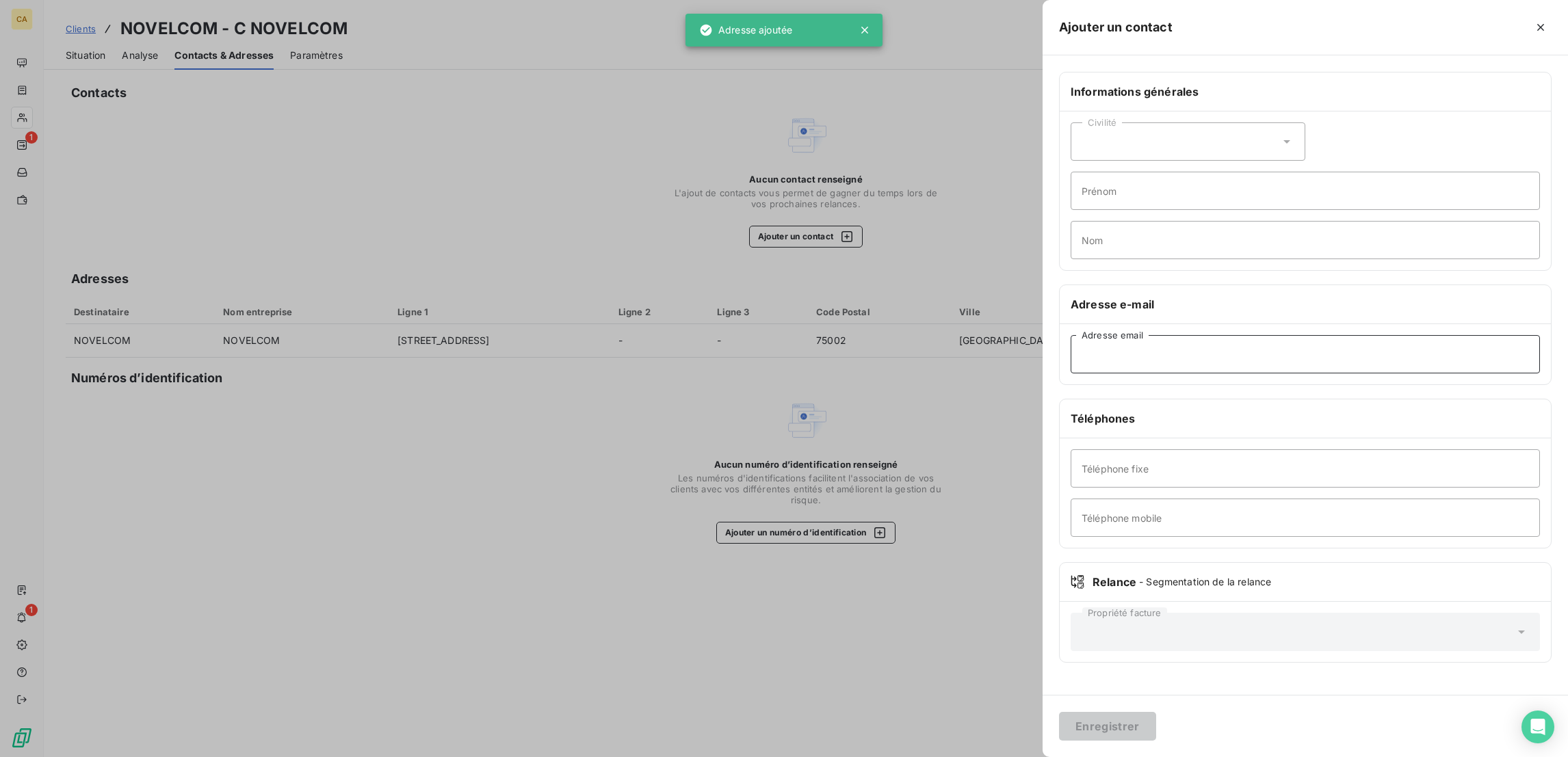
click at [1240, 335] on input "Adresse email" at bounding box center [1305, 354] width 469 height 38
paste input "comptabilite@novelcom.fr"
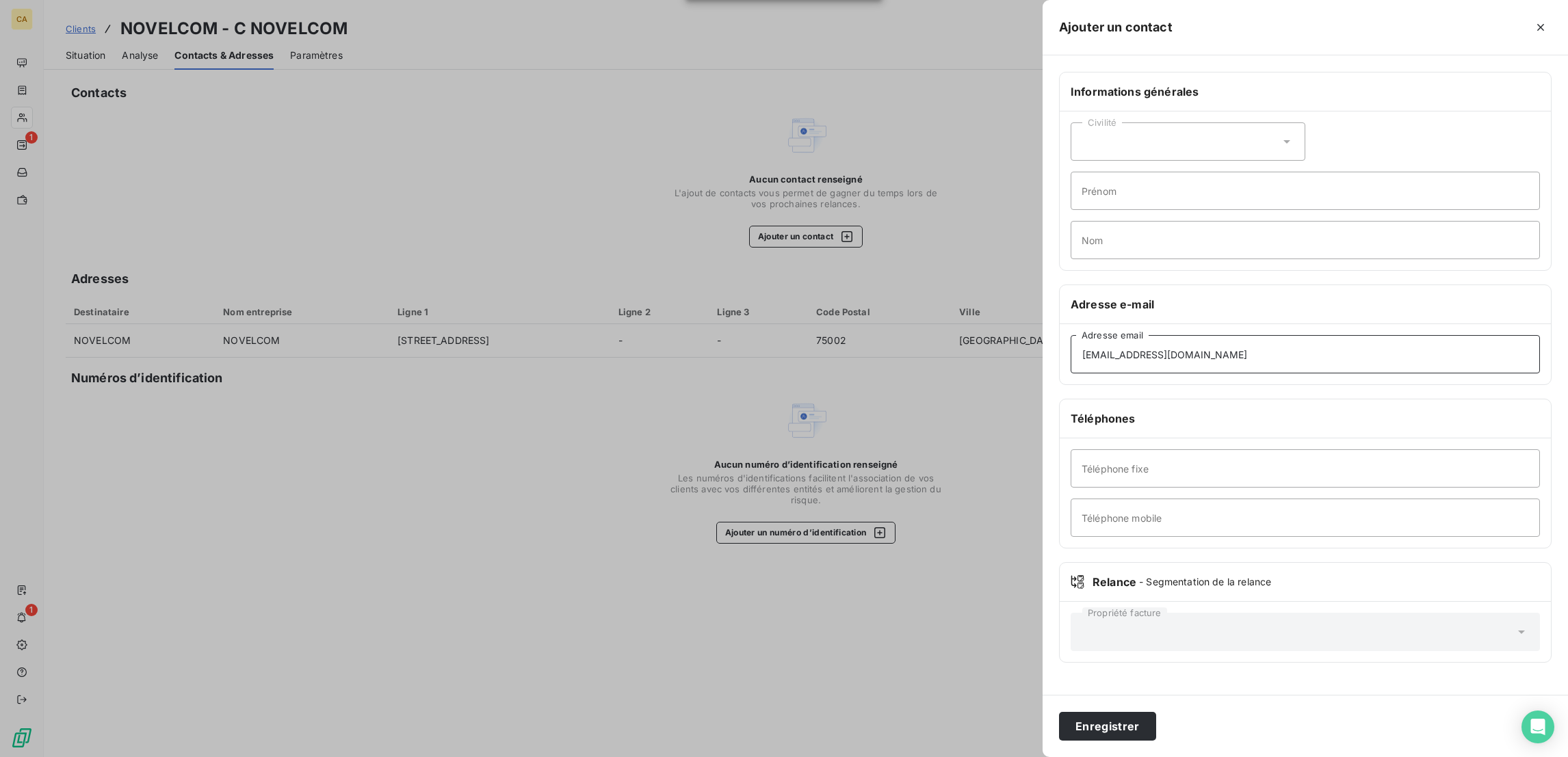
type input "comptabilite@novelcom.fr"
drag, startPoint x: 1265, startPoint y: 183, endPoint x: 1266, endPoint y: 161, distance: 22.0
click at [1266, 180] on div "Civilité Prénom Nom" at bounding box center [1305, 190] width 492 height 159
click at [1266, 171] on input "Prénom" at bounding box center [1305, 190] width 469 height 38
click at [1562, 195] on div "Informations générales Civilité Prénom Nom Adresse e-mail comptabilite@novelcom…" at bounding box center [1305, 375] width 525 height 607
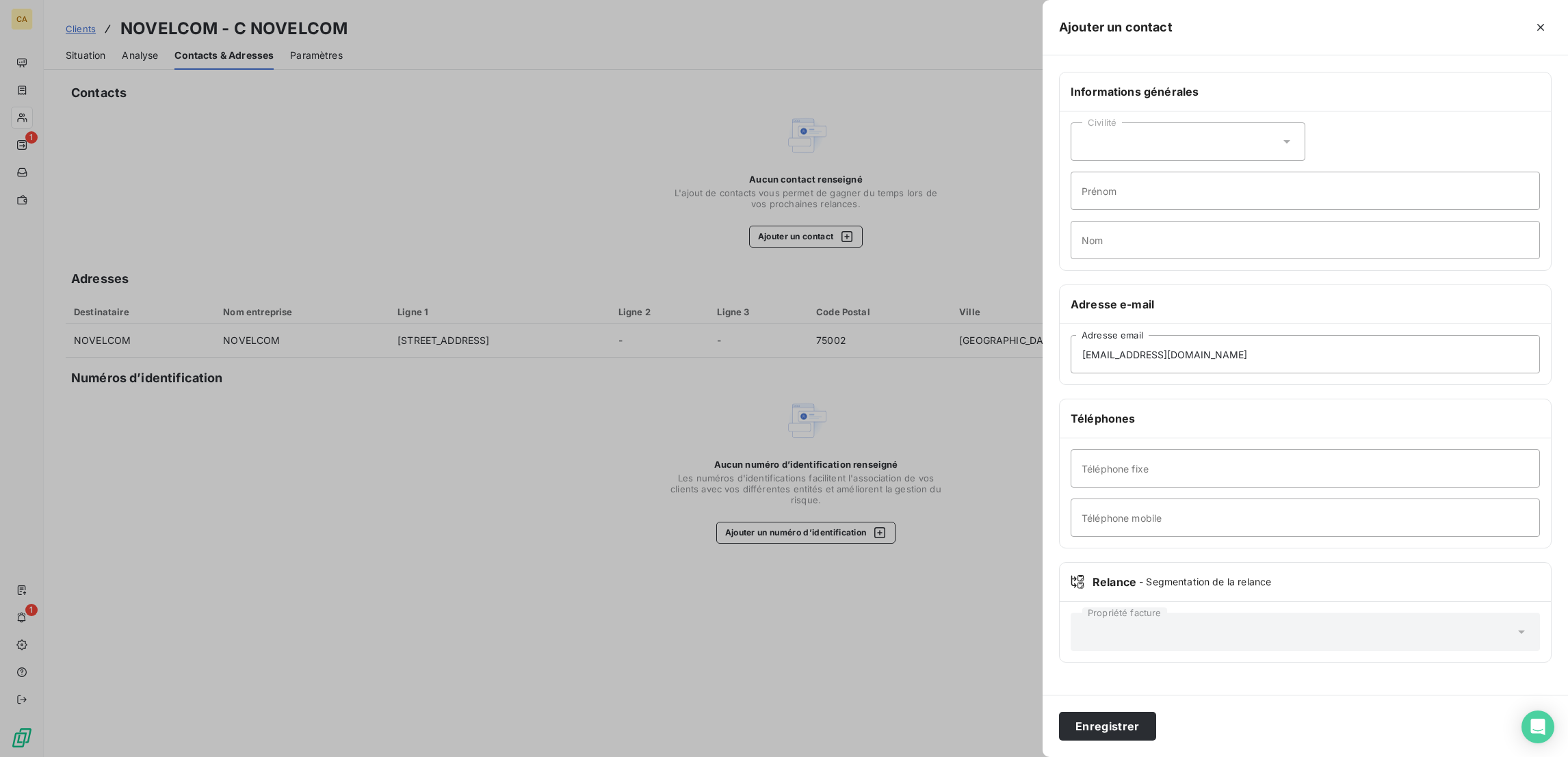
drag, startPoint x: 1151, startPoint y: 162, endPoint x: 1217, endPoint y: 162, distance: 66.0
click at [1154, 162] on div at bounding box center [784, 378] width 1568 height 757
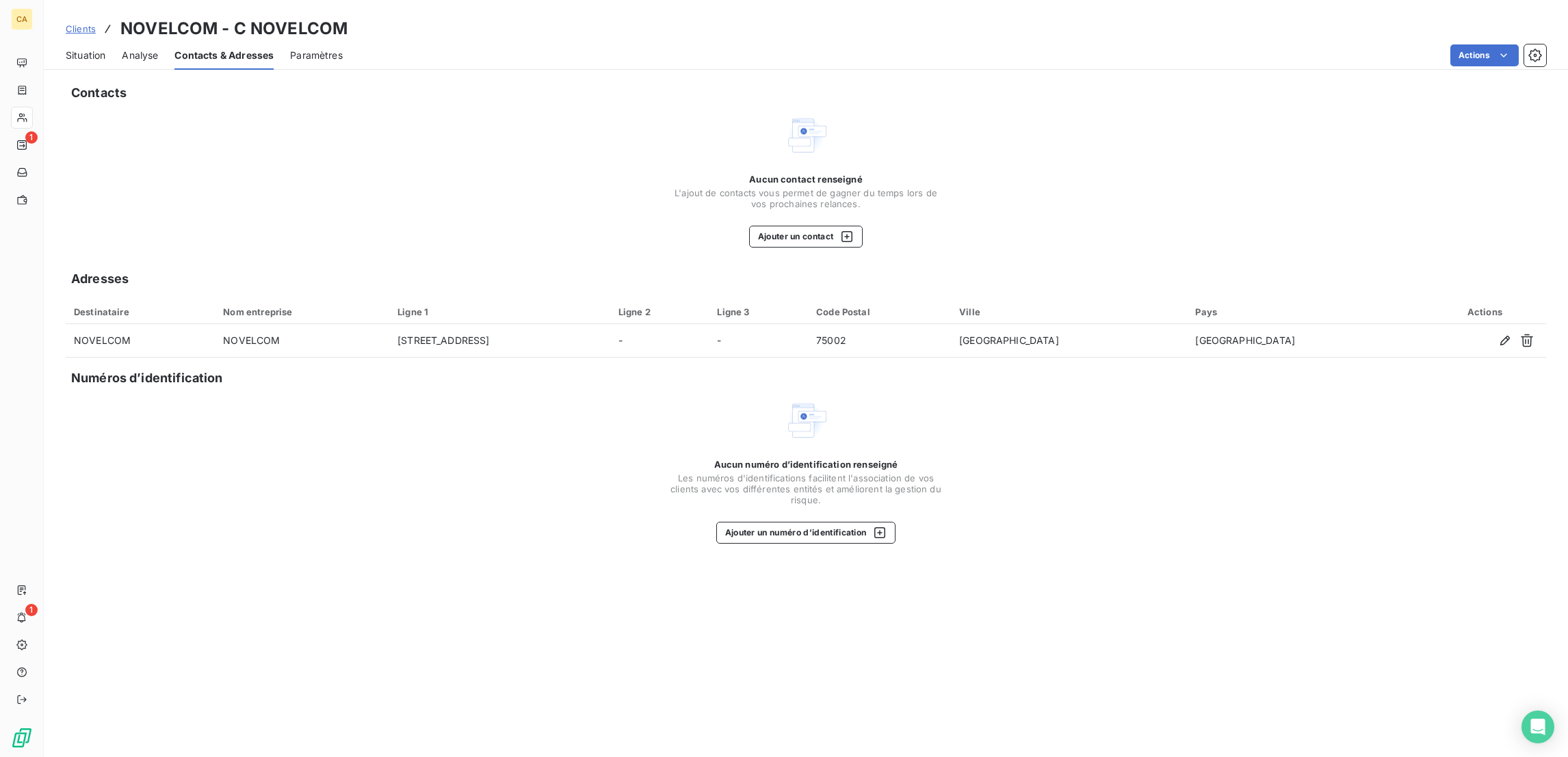
click at [1217, 162] on div at bounding box center [784, 378] width 1568 height 757
click at [854, 173] on div "Aucun contact renseigné L'ajout de contacts vous permet de gagner du temps lors…" at bounding box center [806, 210] width 274 height 74
click at [841, 226] on button "Ajouter un contact" at bounding box center [806, 236] width 115 height 22
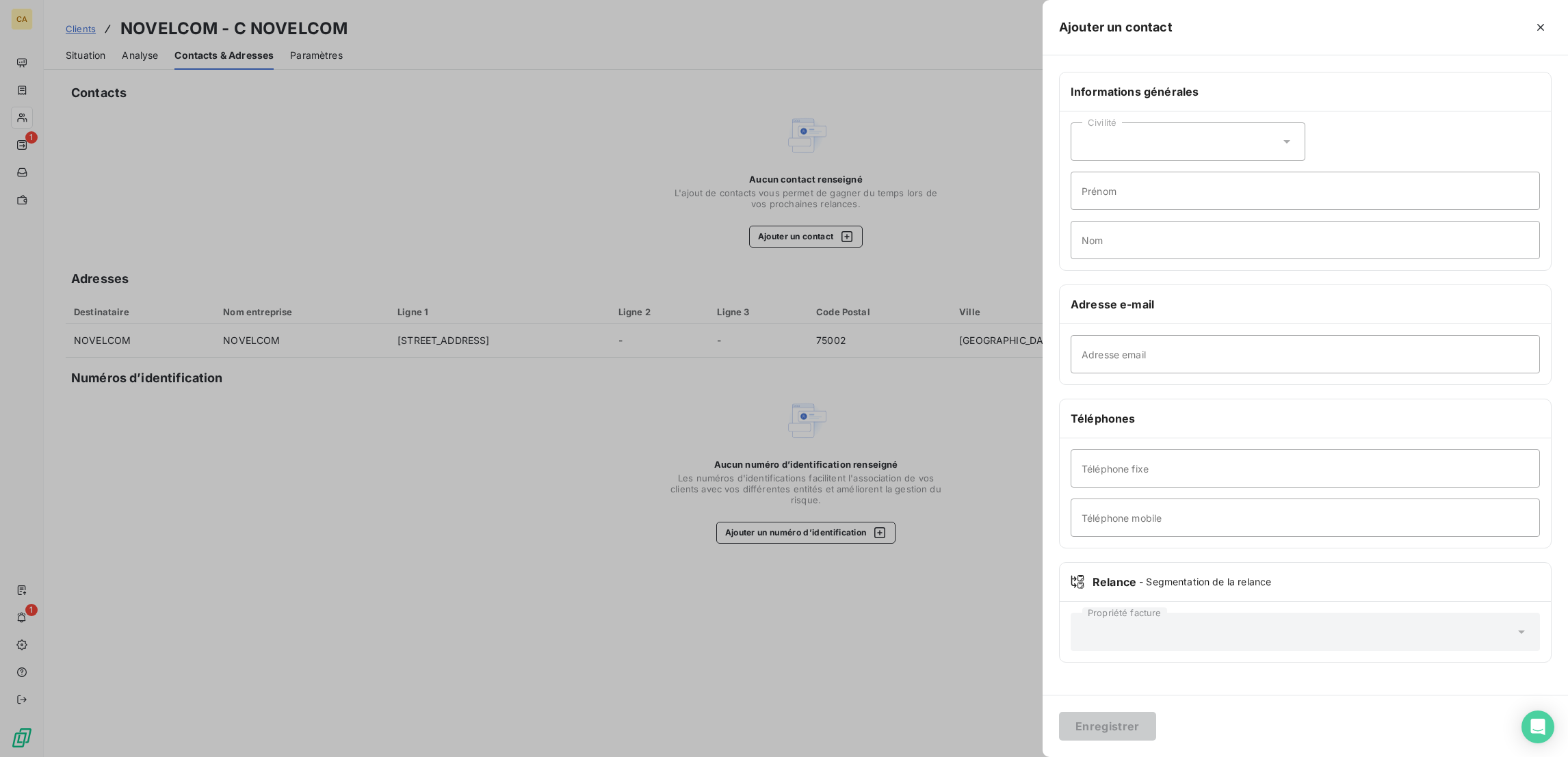
click at [1396, 185] on div "Civilité Prénom Nom" at bounding box center [1305, 190] width 492 height 159
click at [1385, 175] on input "Prénom" at bounding box center [1305, 190] width 469 height 38
type input "COMPTA"
paste input "comptabilite@novelcom.fr"
type input "comptabilite@novelcom.fr"
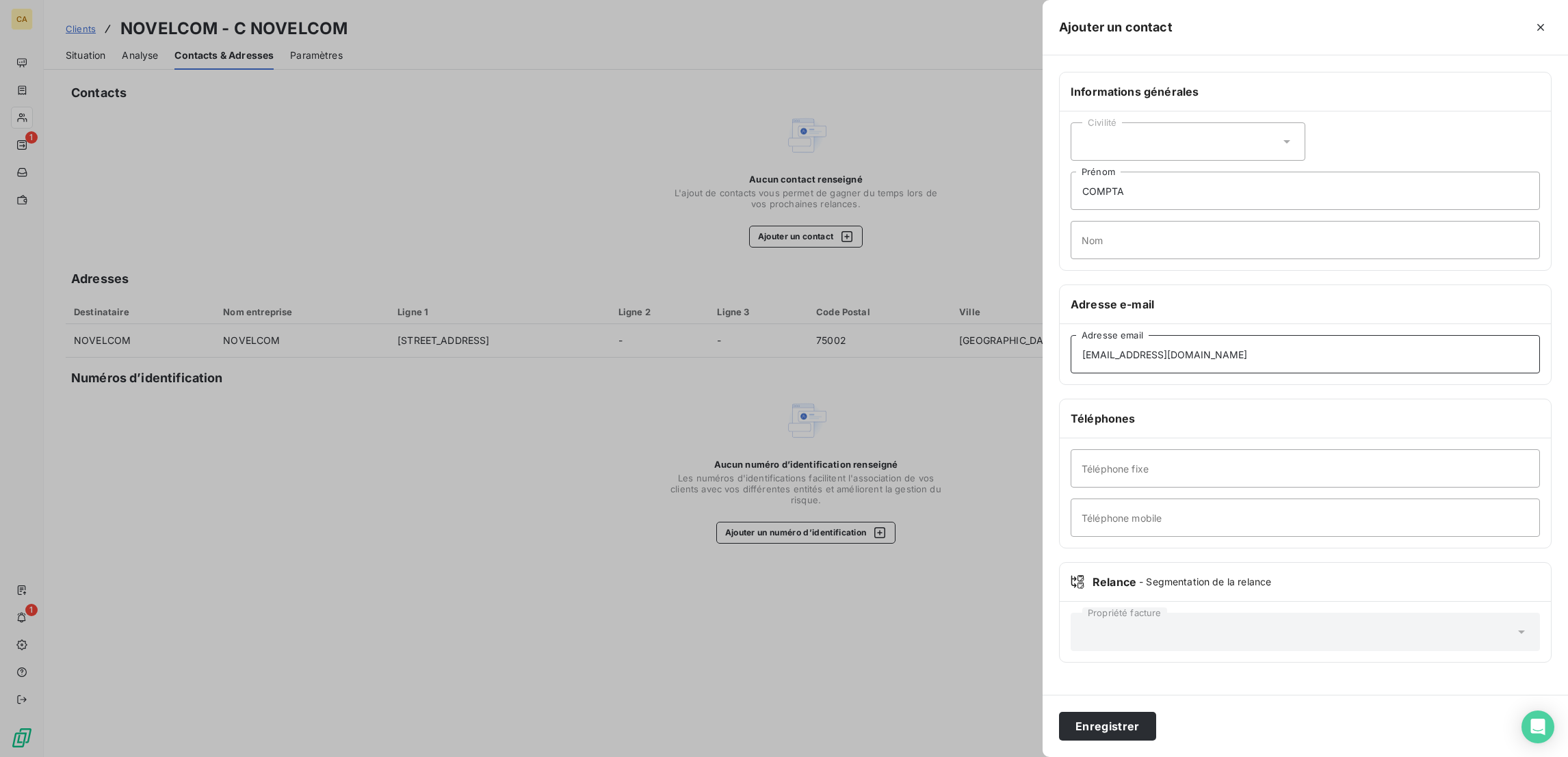
click at [1059, 712] on button "Enregistrer" at bounding box center [1107, 726] width 97 height 28
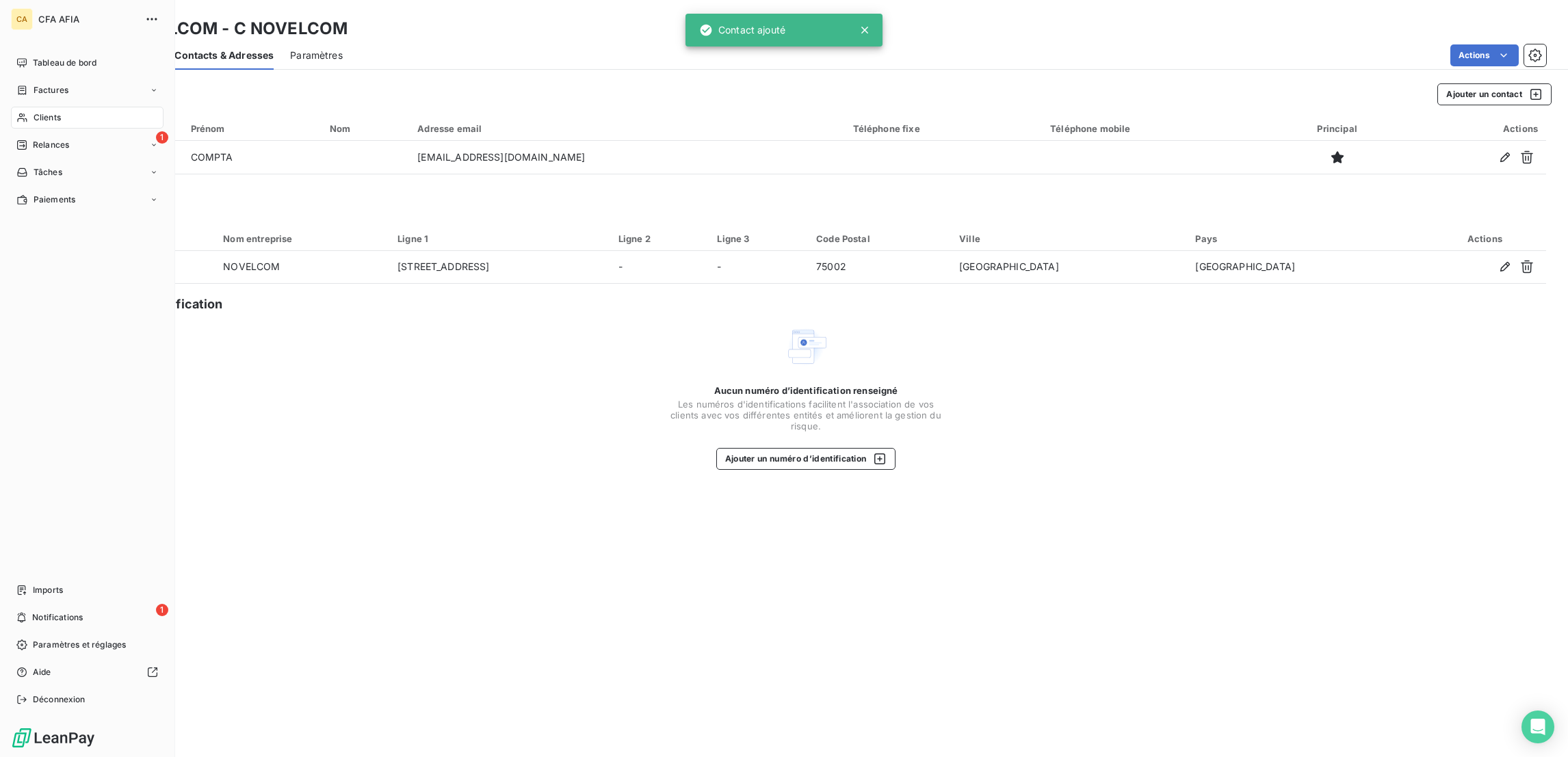
click at [34, 111] on span "Clients" at bounding box center [47, 117] width 28 height 12
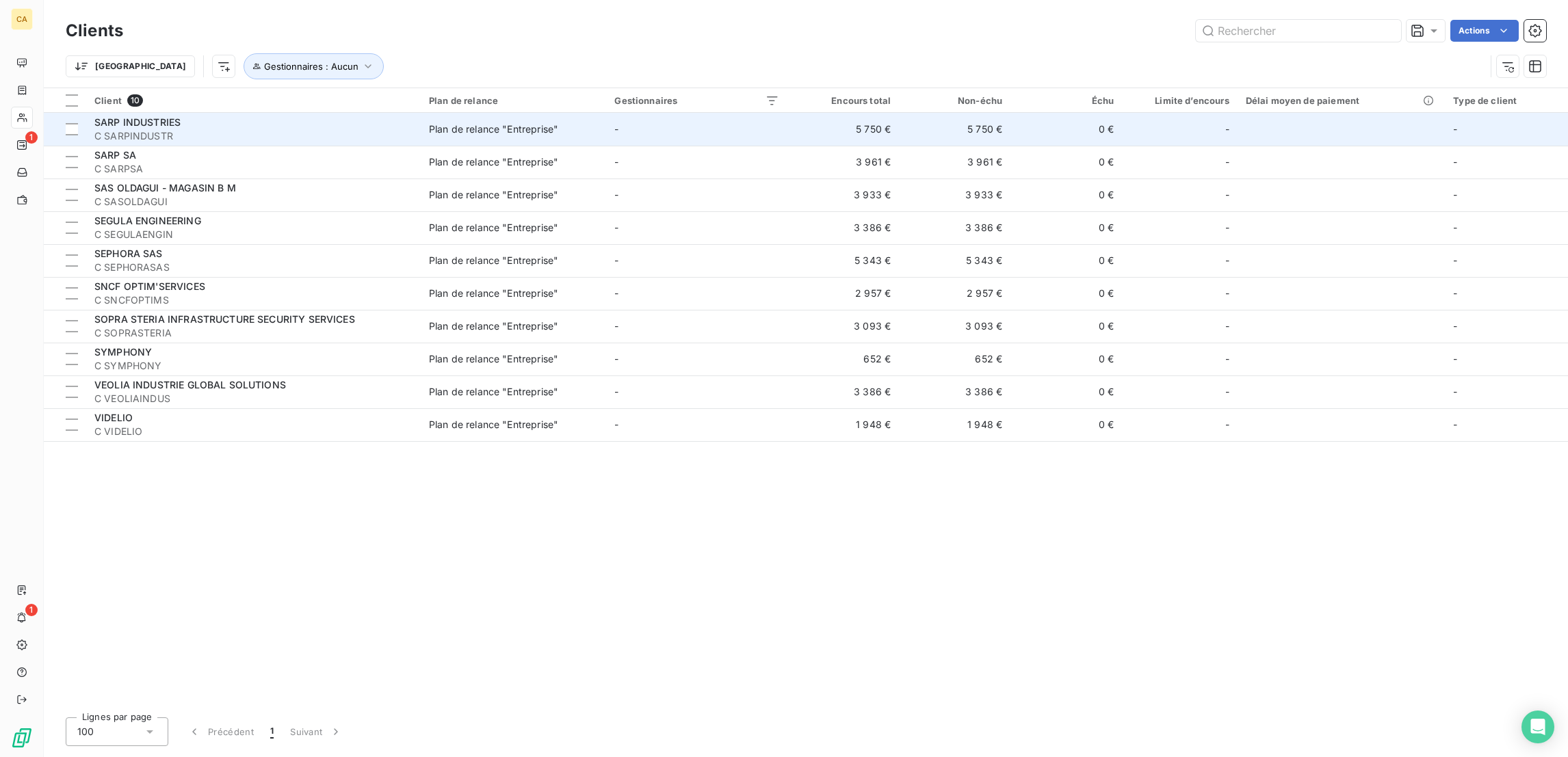
click at [194, 116] on div "SARP INDUSTRIES" at bounding box center [253, 122] width 318 height 13
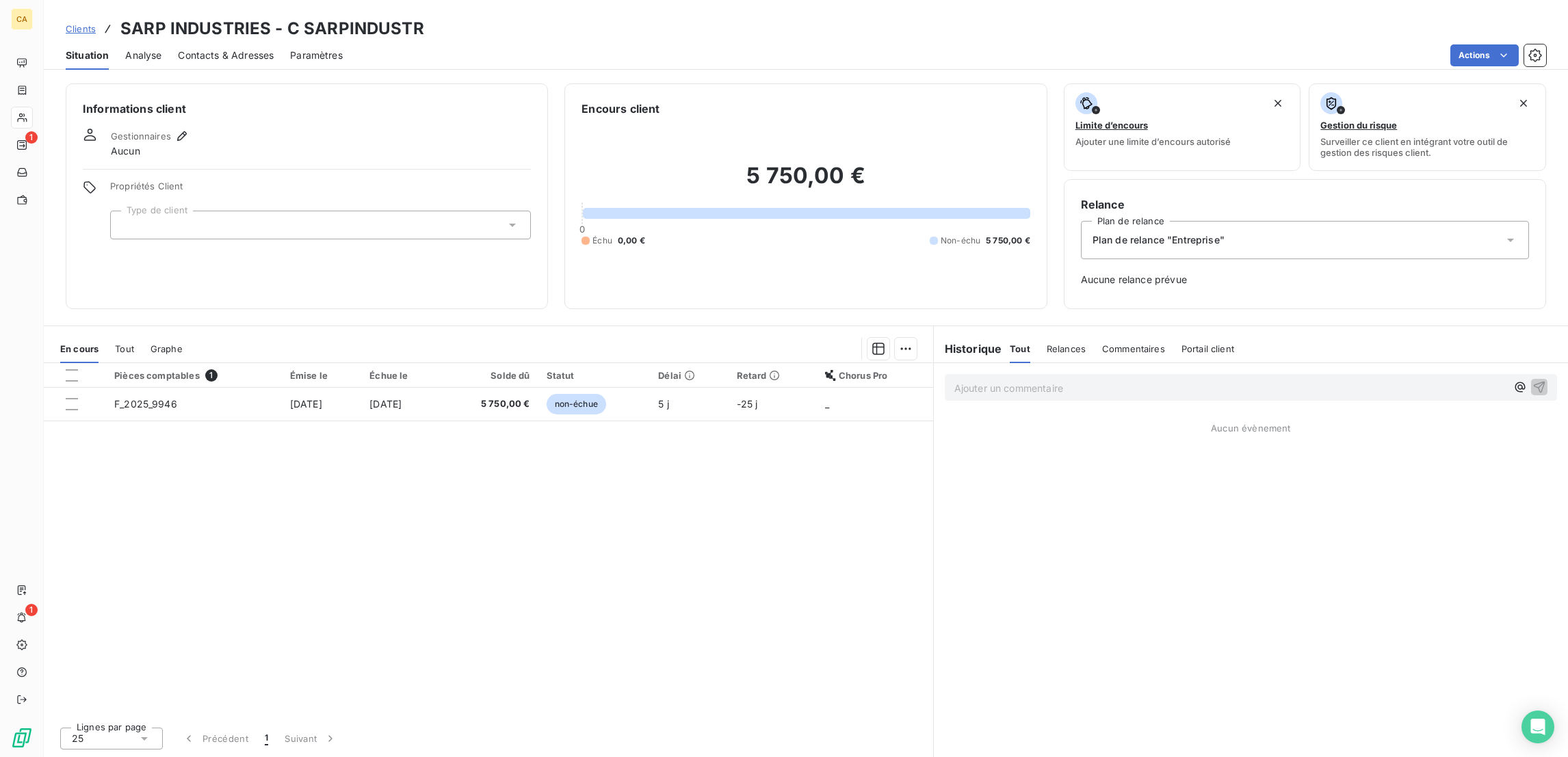
click at [364, 211] on div at bounding box center [320, 225] width 420 height 28
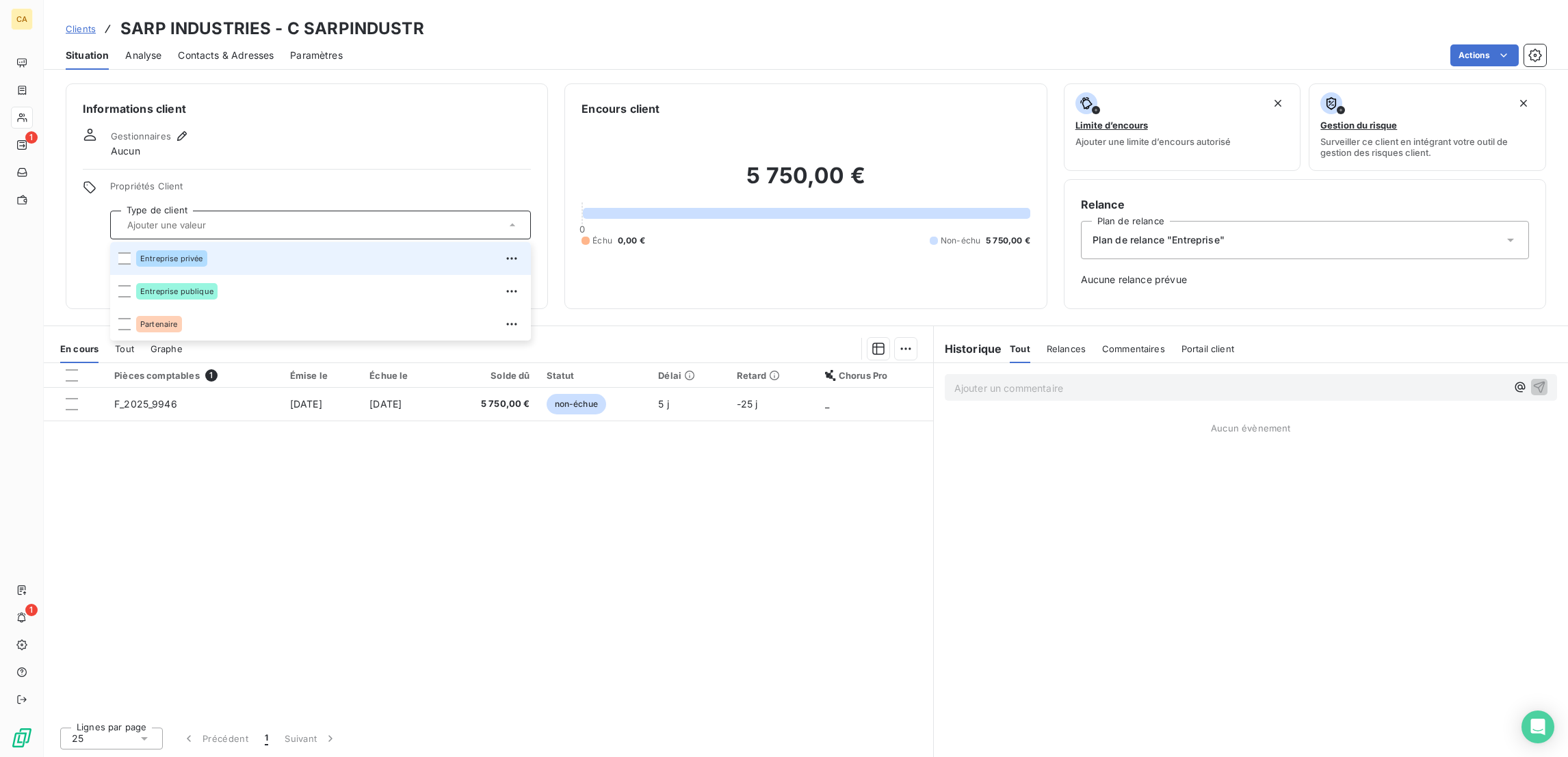
click at [144, 254] on span "Entreprise privée" at bounding box center [172, 258] width 63 height 8
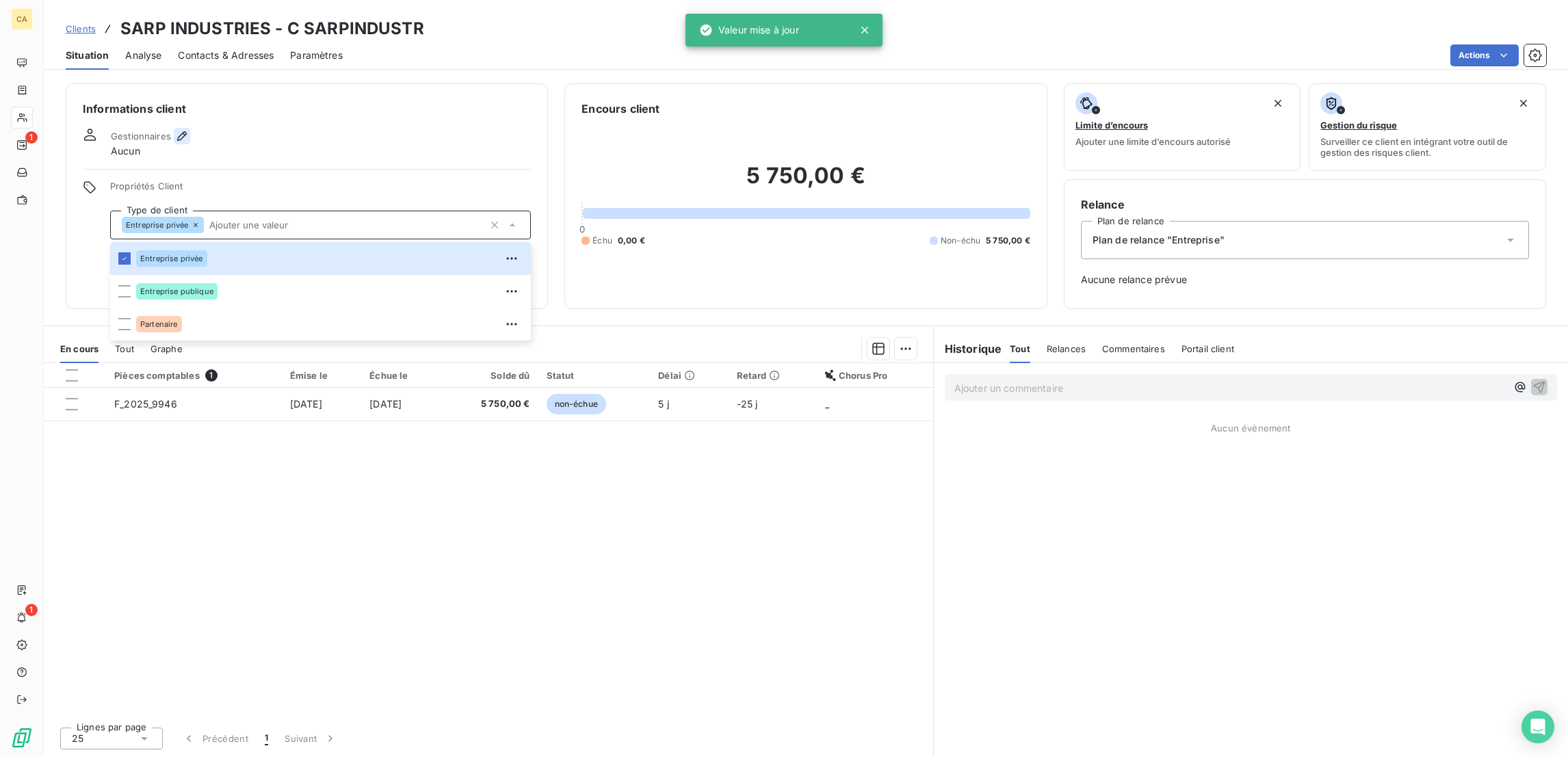
click at [177, 131] on icon "button" at bounding box center [181, 136] width 10 height 10
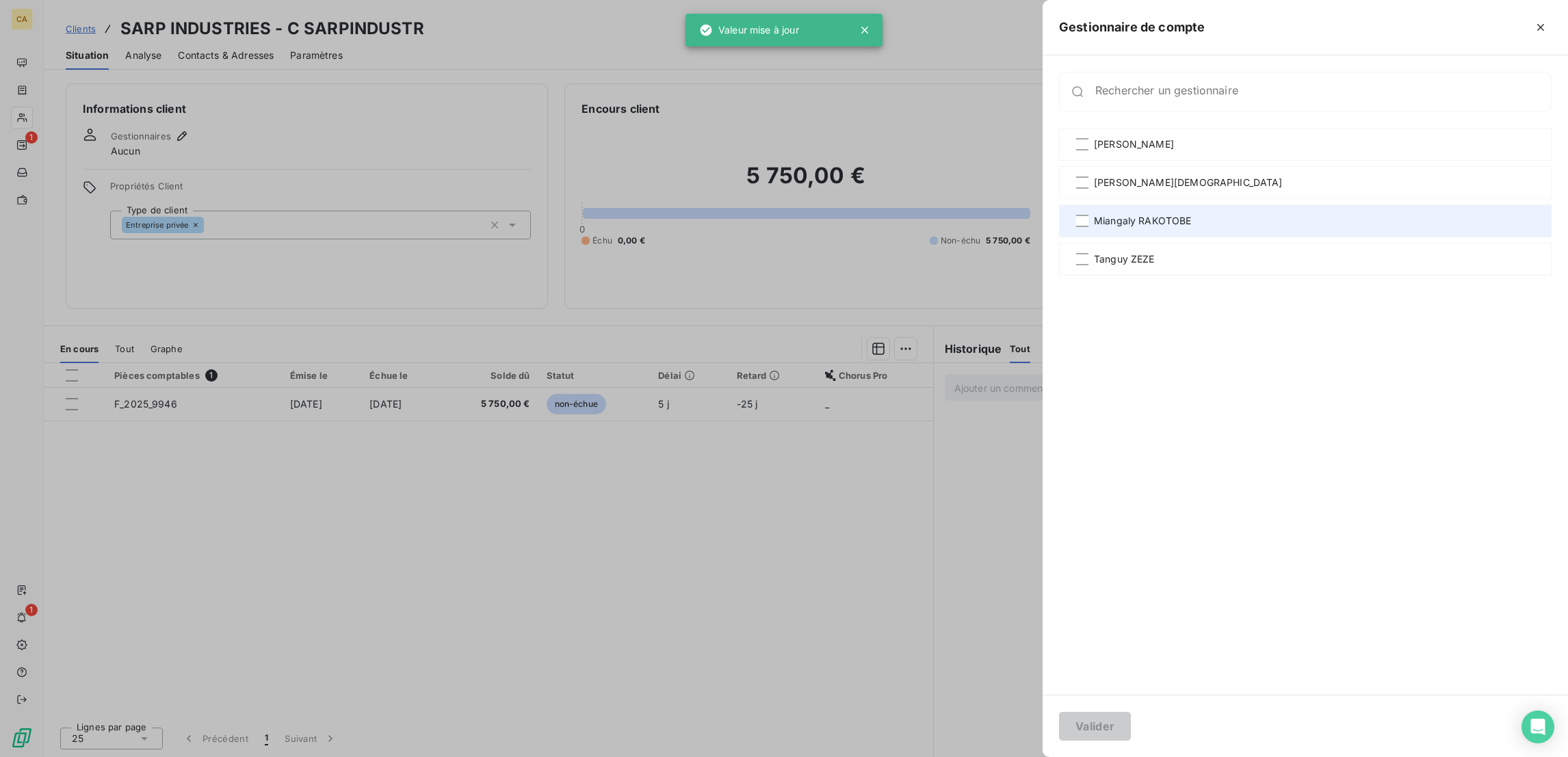
click at [1192, 214] on span "Miangaly RAKOTOBE" at bounding box center [1142, 220] width 98 height 13
click at [1131, 727] on button "Valider" at bounding box center [1094, 726] width 72 height 28
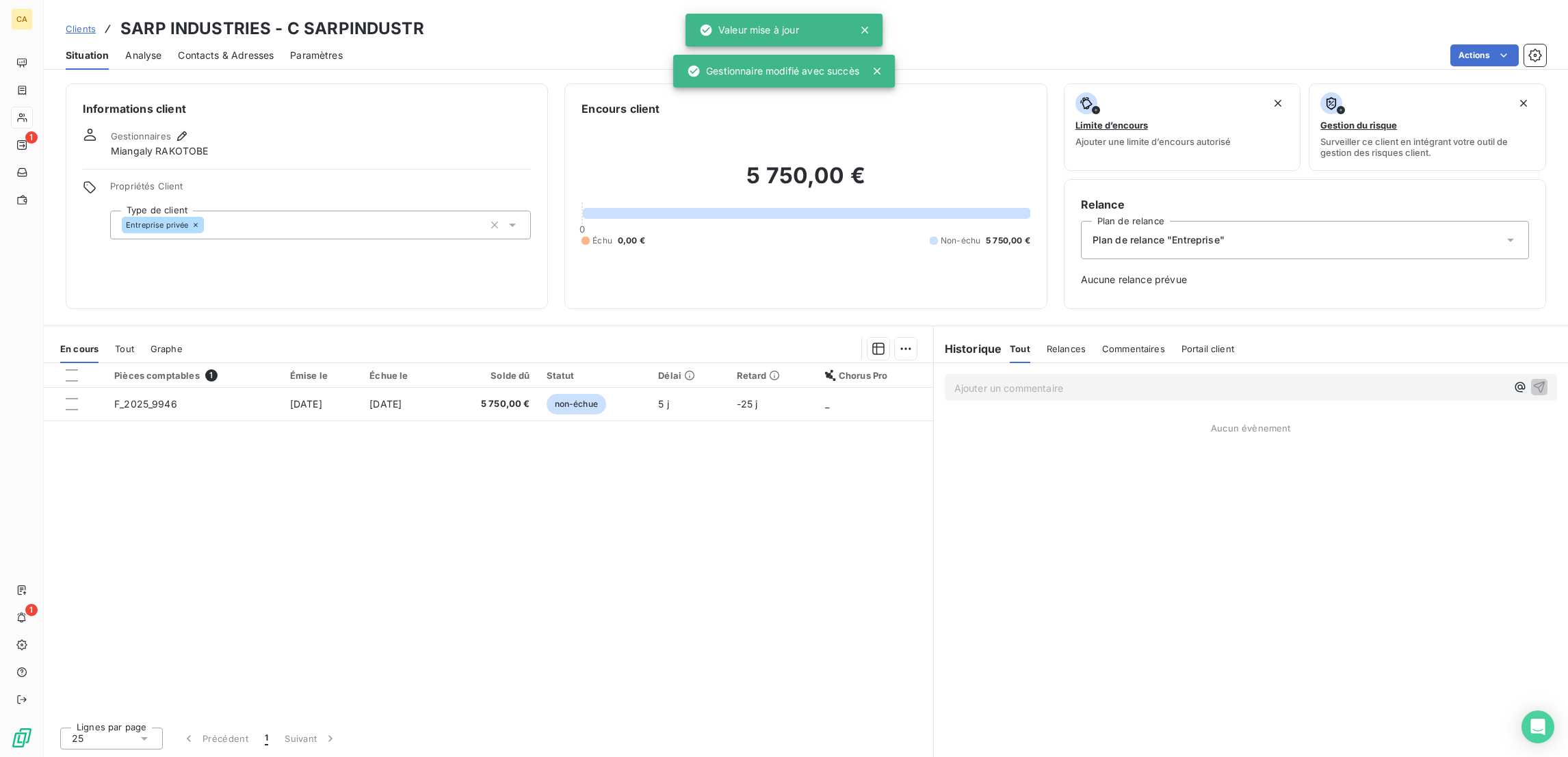
click at [216, 41] on div "Contacts & Adresses" at bounding box center [226, 55] width 96 height 28
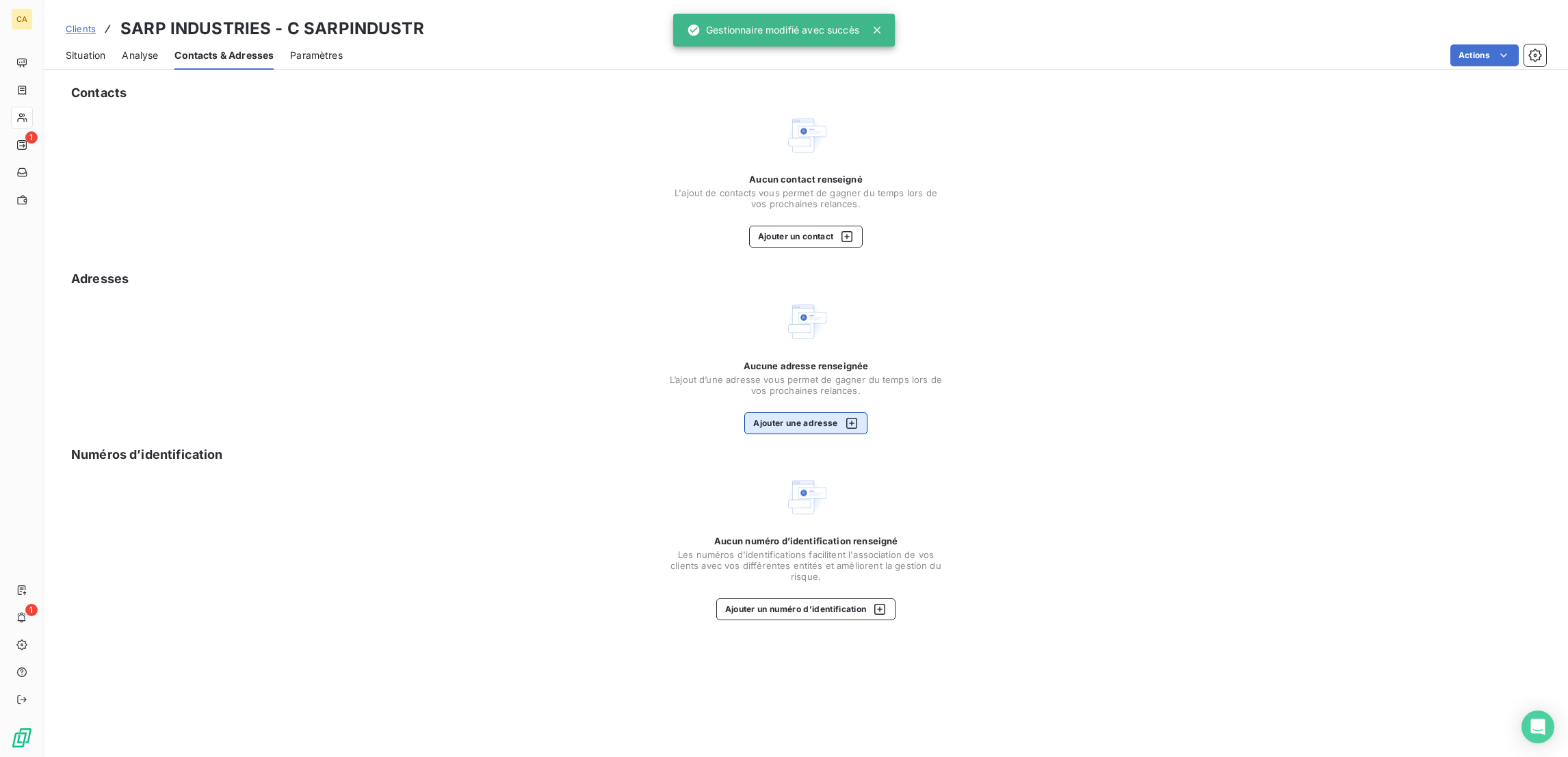
click at [854, 412] on button "Ajouter une adresse" at bounding box center [805, 423] width 123 height 22
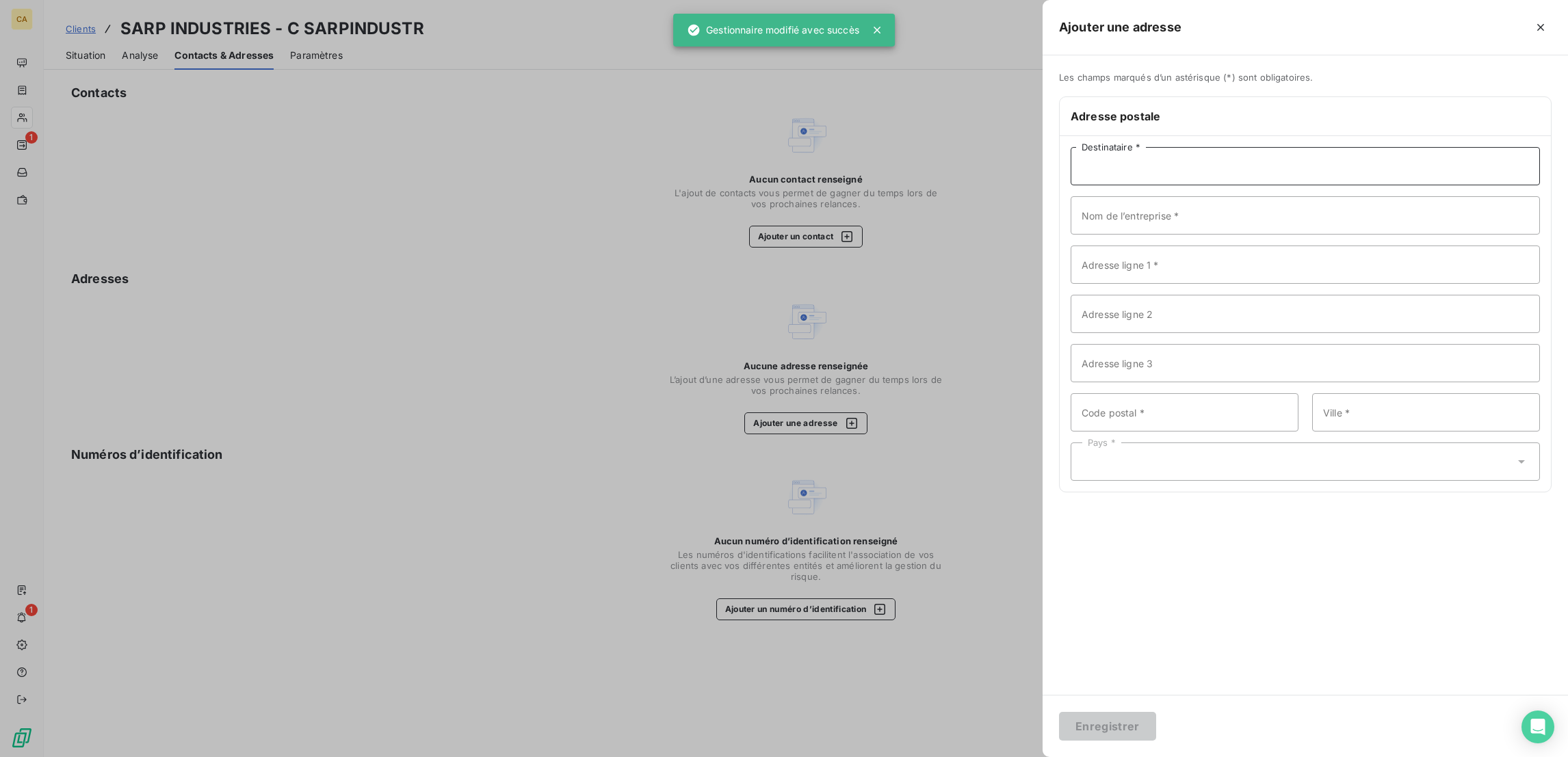
click at [1280, 147] on input "Destinataire *" at bounding box center [1305, 165] width 469 height 38
paste input "SARP INDUSTRIES"
type input "SARP INDUSTRIES"
paste input "SARP INDUSTRIES"
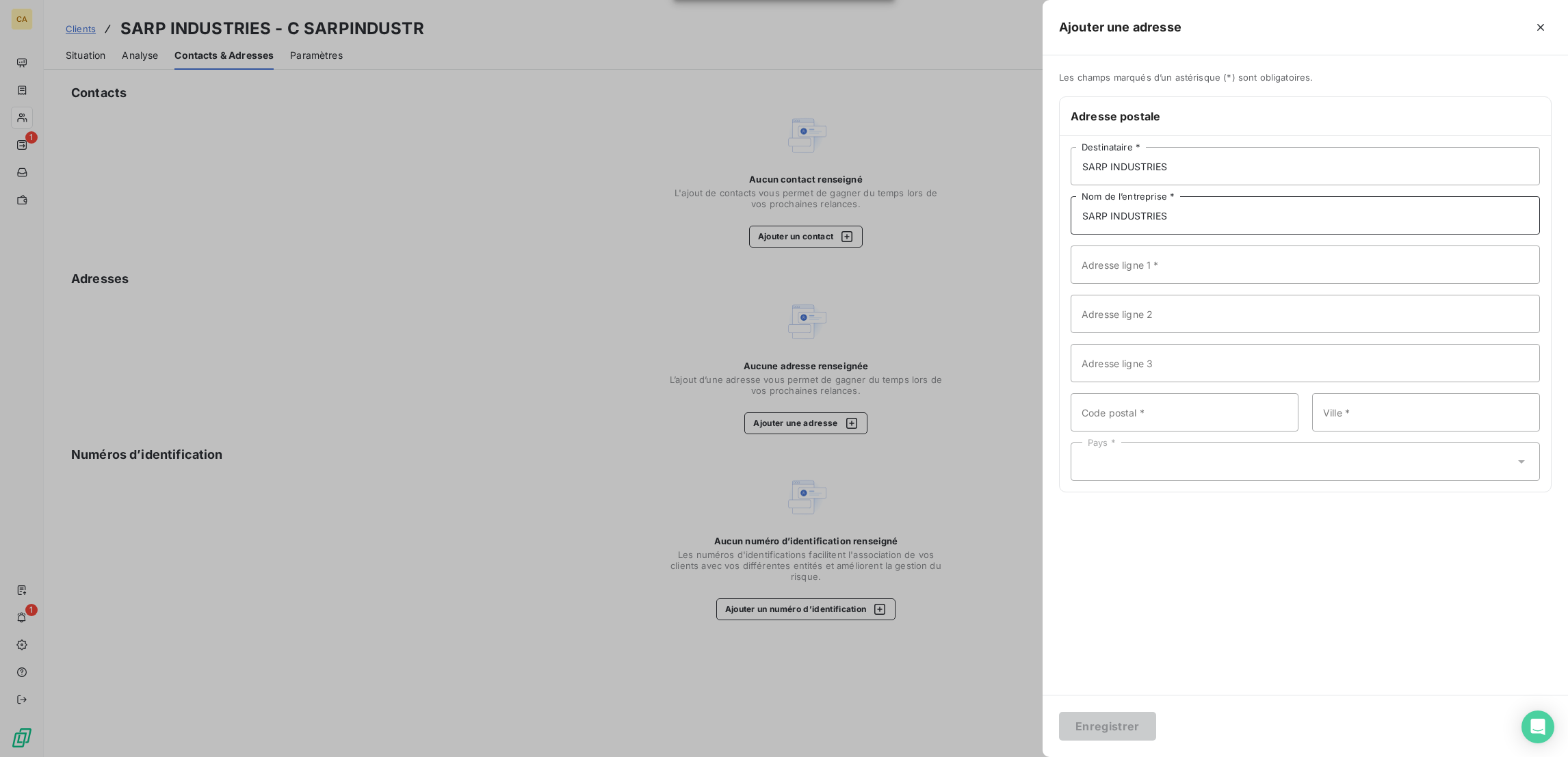
type input "SARP INDUSTRIES"
paste input "427 Route du Hazay"
type input "427 Route du Hazay"
type input "78520"
type input "LIMAY"
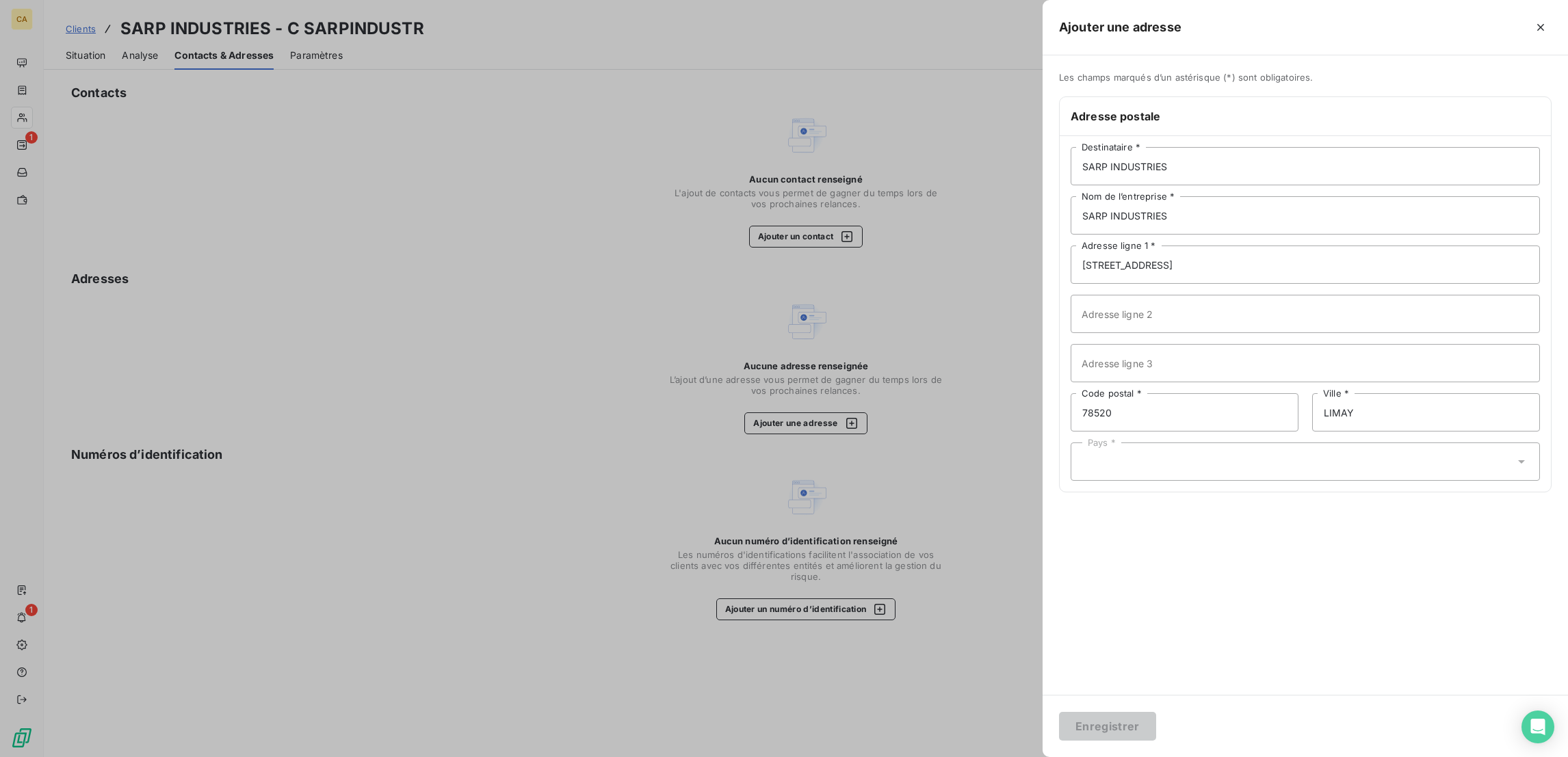
click at [1361, 442] on div "Pays *" at bounding box center [1305, 461] width 469 height 38
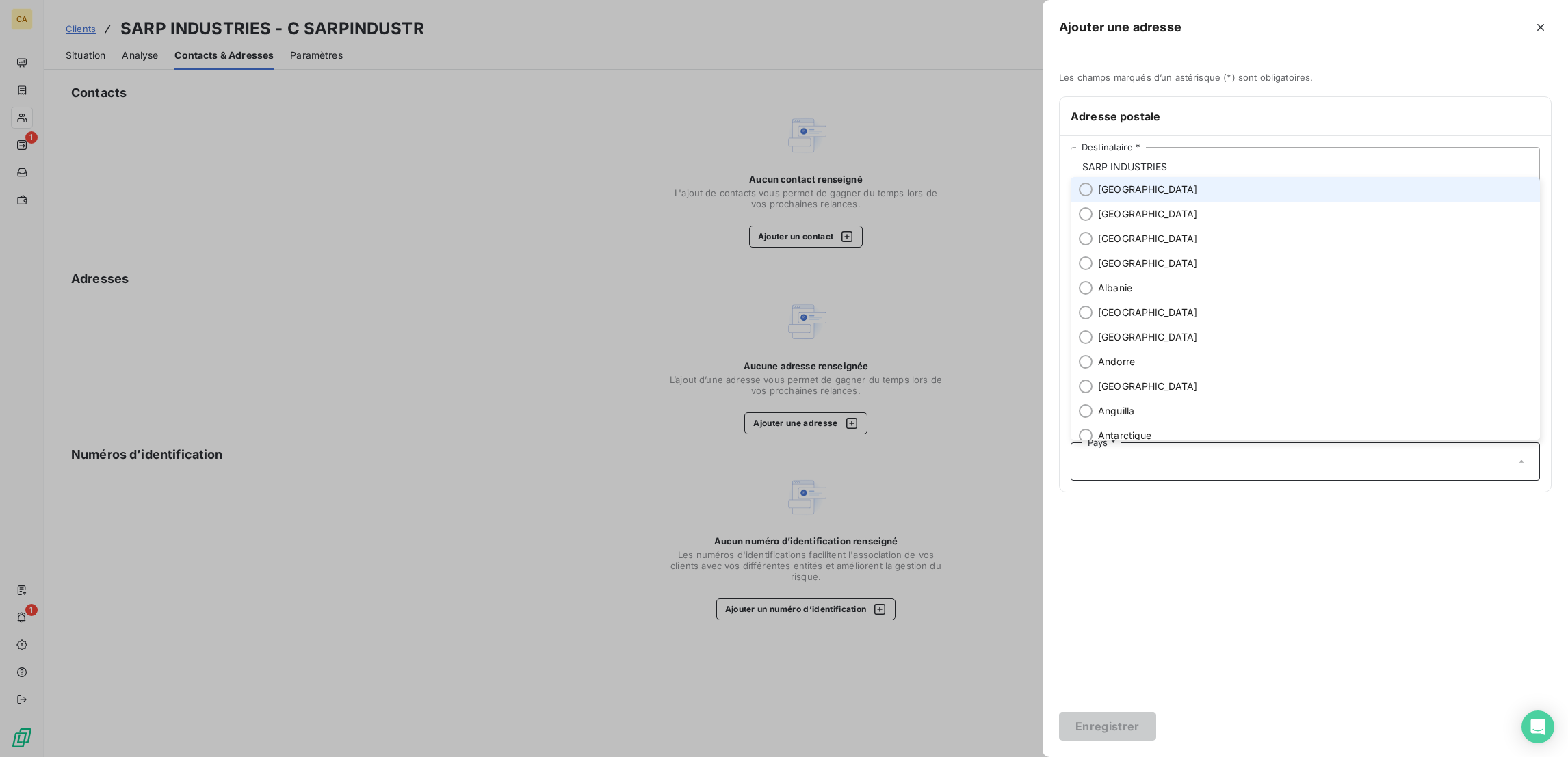
click at [1307, 197] on li "France" at bounding box center [1305, 189] width 469 height 25
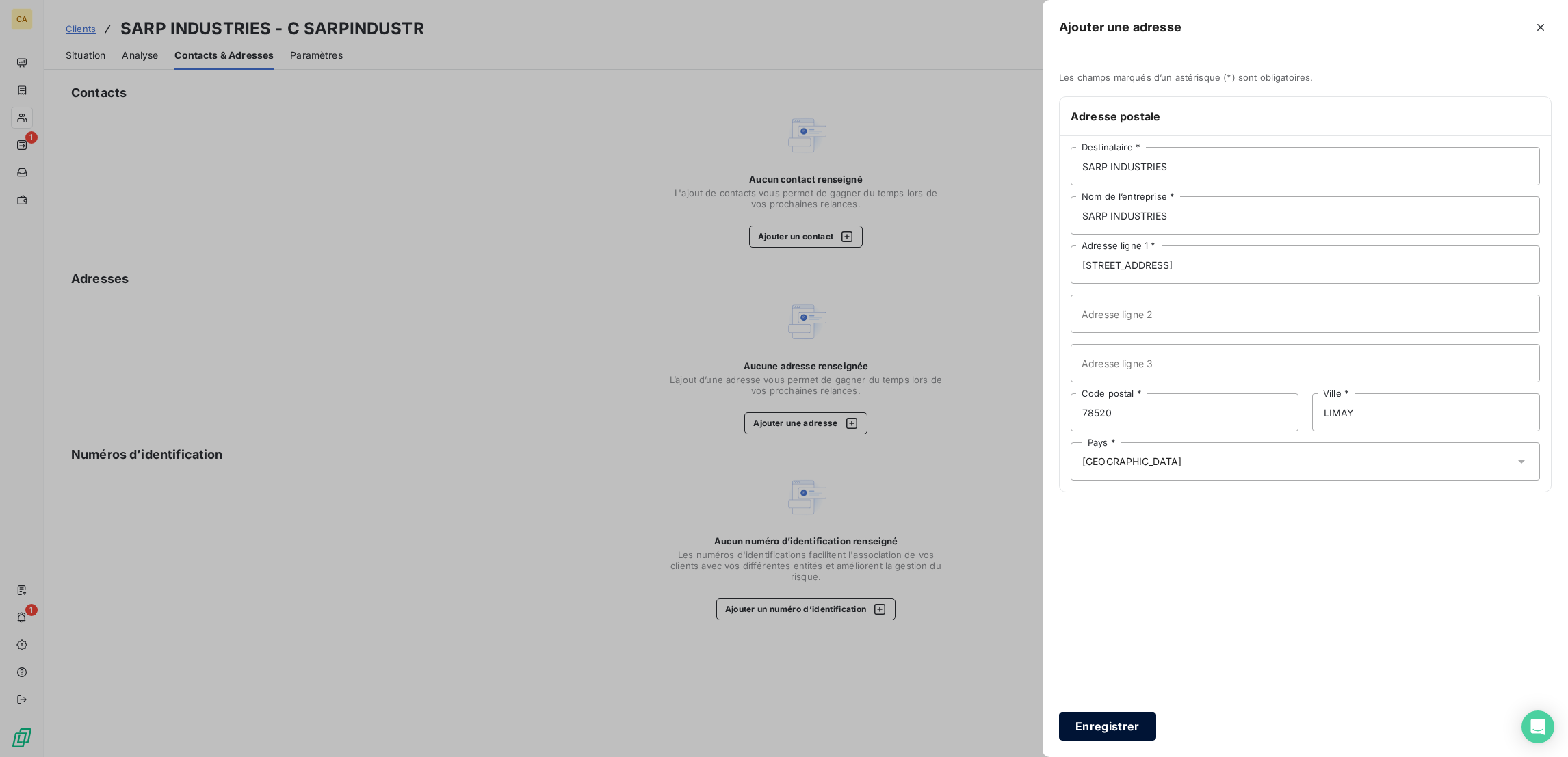
click at [1156, 730] on button "Enregistrer" at bounding box center [1107, 726] width 97 height 28
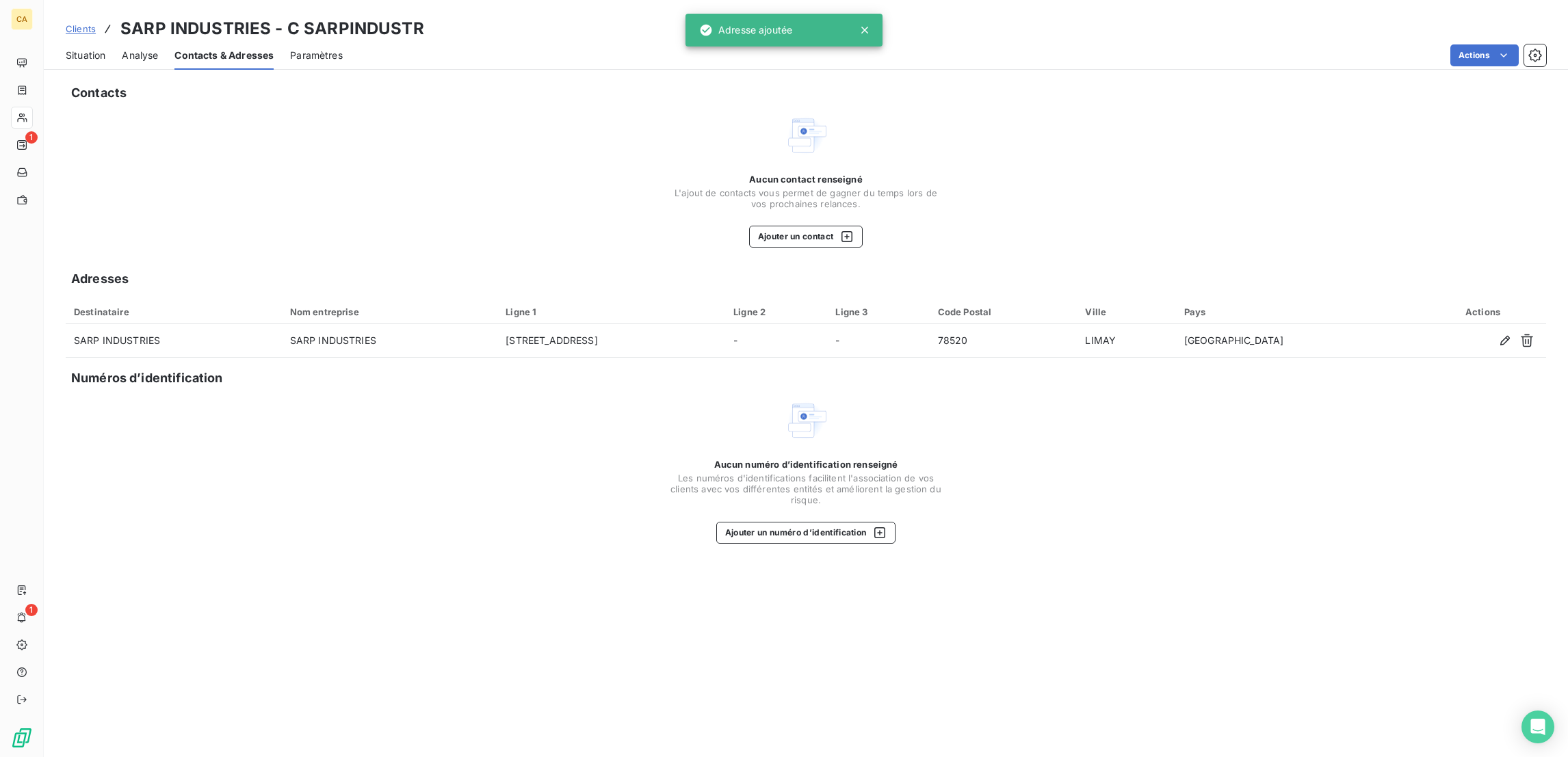
click at [847, 173] on div "Aucun contact renseigné L'ajout de contacts vous permet de gagner du temps lors…" at bounding box center [806, 210] width 274 height 74
click at [839, 226] on button "Ajouter un contact" at bounding box center [806, 236] width 115 height 22
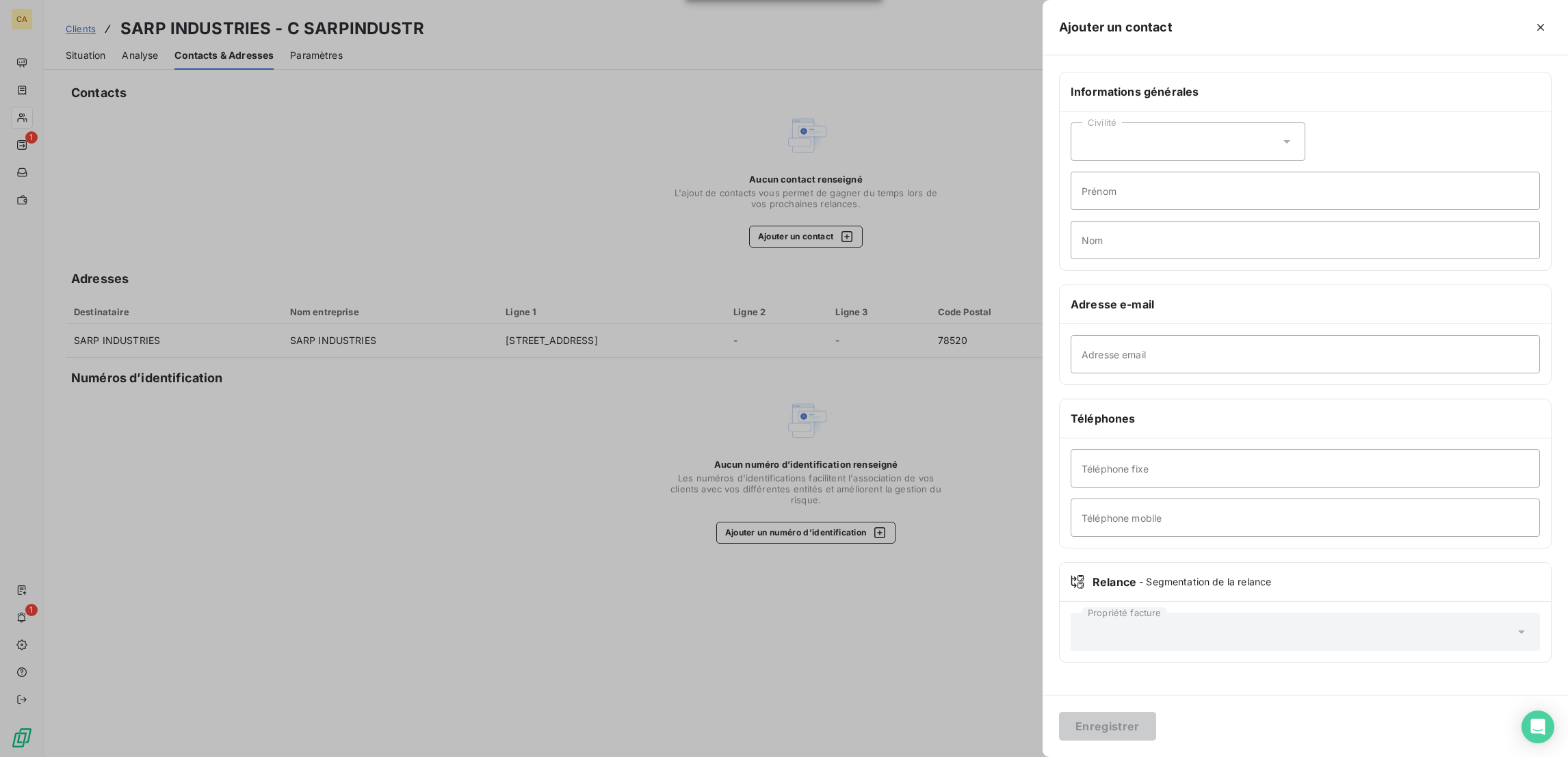
click at [1273, 123] on div "Civilité" at bounding box center [1188, 141] width 235 height 38
click at [1267, 163] on li "Madame" at bounding box center [1188, 176] width 235 height 25
click at [1251, 171] on input "Prénom" at bounding box center [1305, 190] width 469 height 38
click at [1252, 335] on input "Adresse email" at bounding box center [1305, 354] width 469 height 38
paste input "clourenco@sarpindustries.fr"
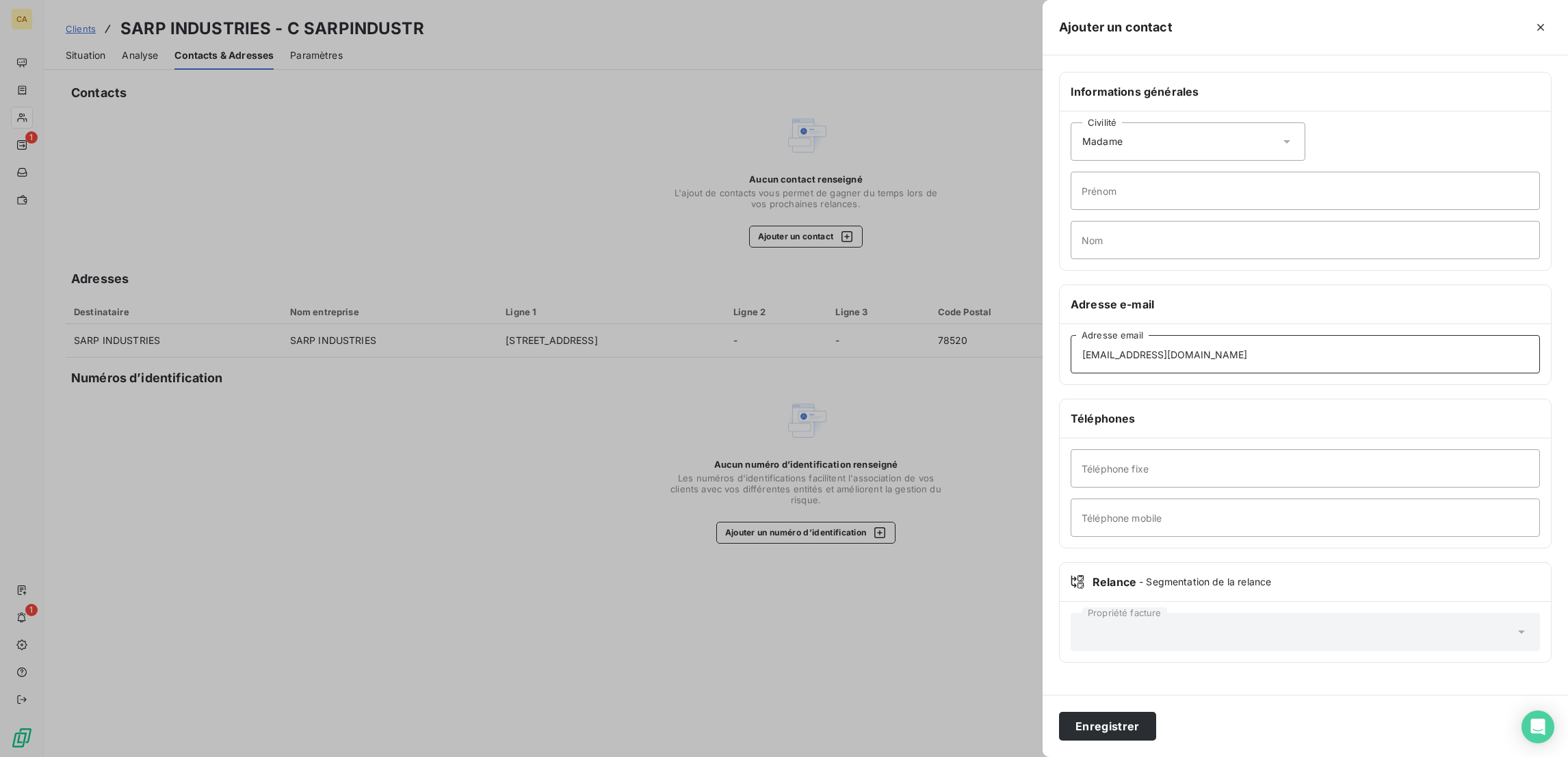
type input "clourenco@sarpindustries.fr"
click at [1230, 135] on div "Civilité Madame" at bounding box center [1188, 141] width 235 height 38
click at [1410, 111] on div "Civilité Madame Madame Monsieur Prénom Nom" at bounding box center [1305, 190] width 492 height 159
click at [1316, 171] on input "Prénom" at bounding box center [1305, 190] width 469 height 38
click at [1351, 171] on input "CINIE" at bounding box center [1305, 190] width 469 height 38
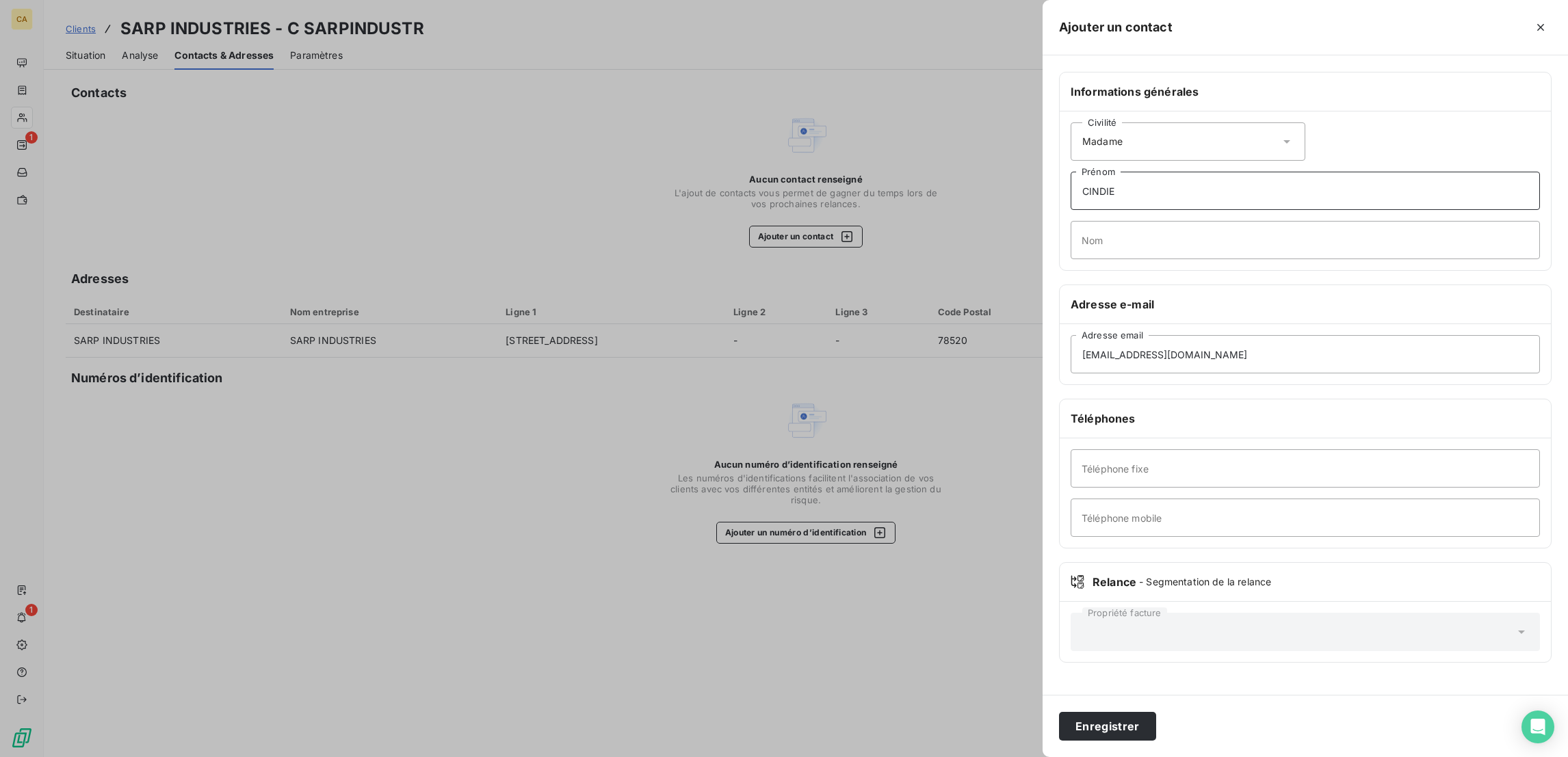
click at [1215, 171] on input "CINDIE" at bounding box center [1305, 190] width 469 height 38
type input "CYNDIE"
type input "LOURENCO"
click at [1156, 734] on button "Enregistrer" at bounding box center [1107, 726] width 97 height 28
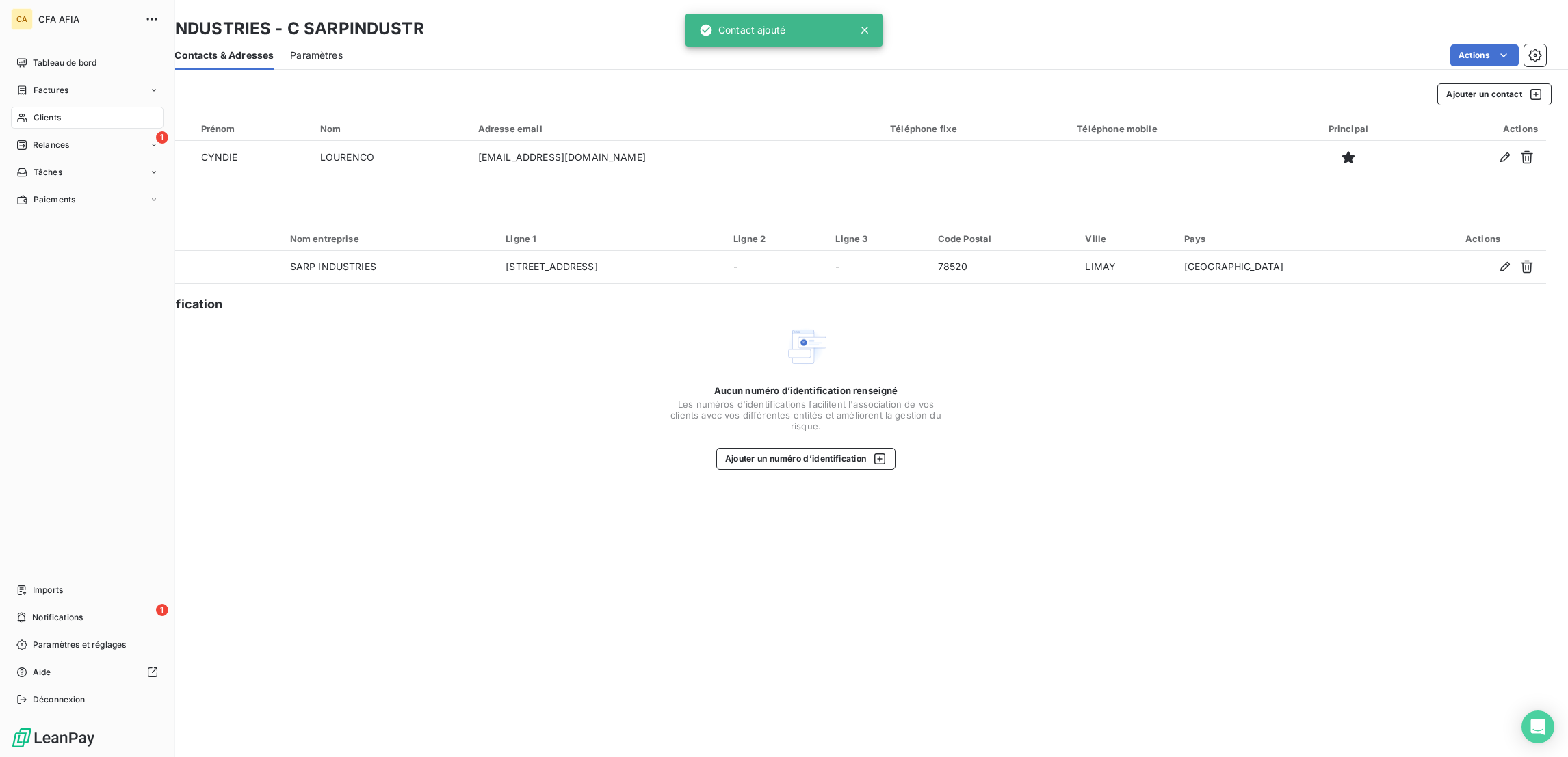
click at [21, 112] on icon at bounding box center [21, 117] width 12 height 11
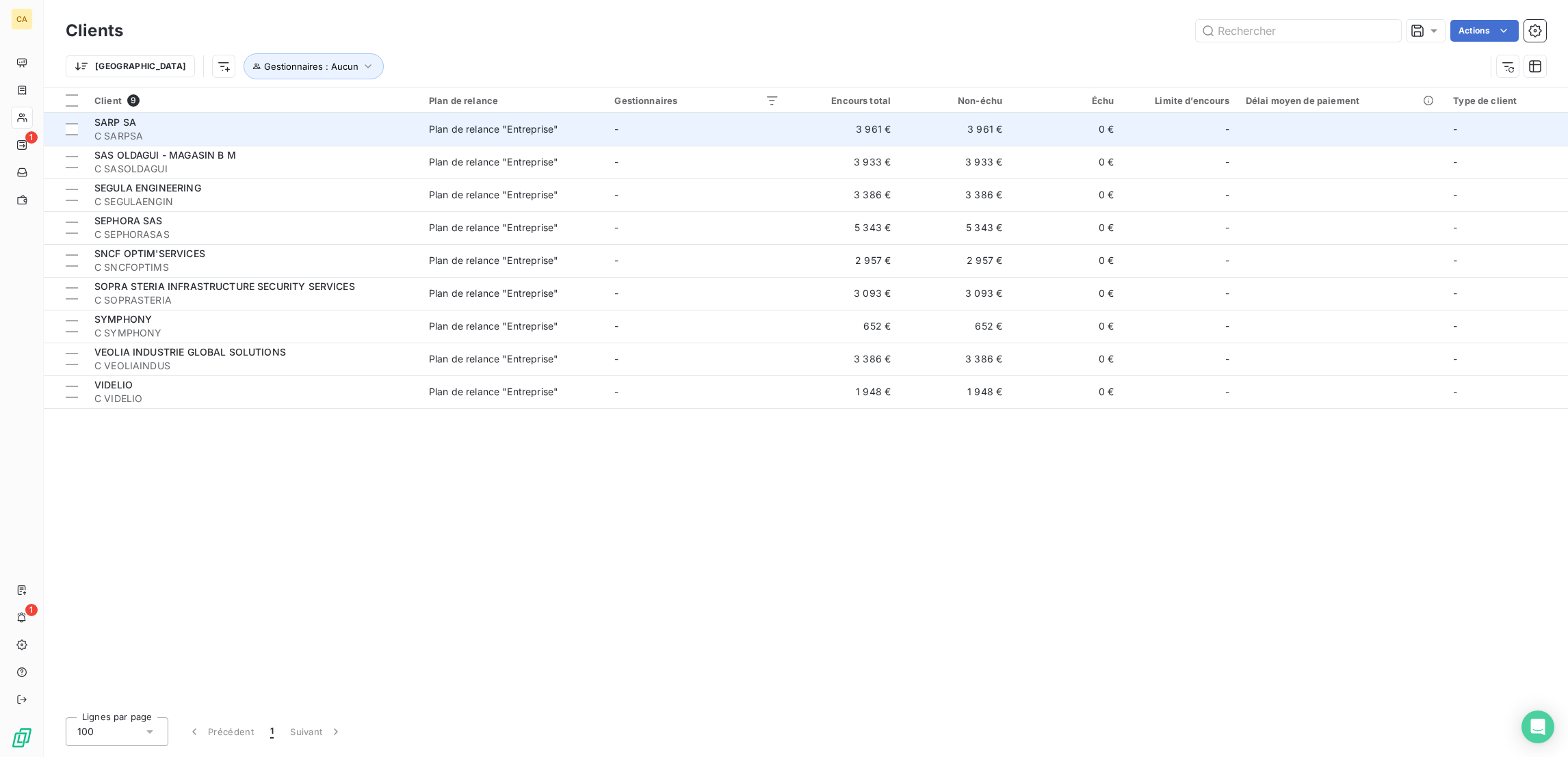
click at [219, 113] on td "SARP SA C SARPSA" at bounding box center [253, 129] width 334 height 33
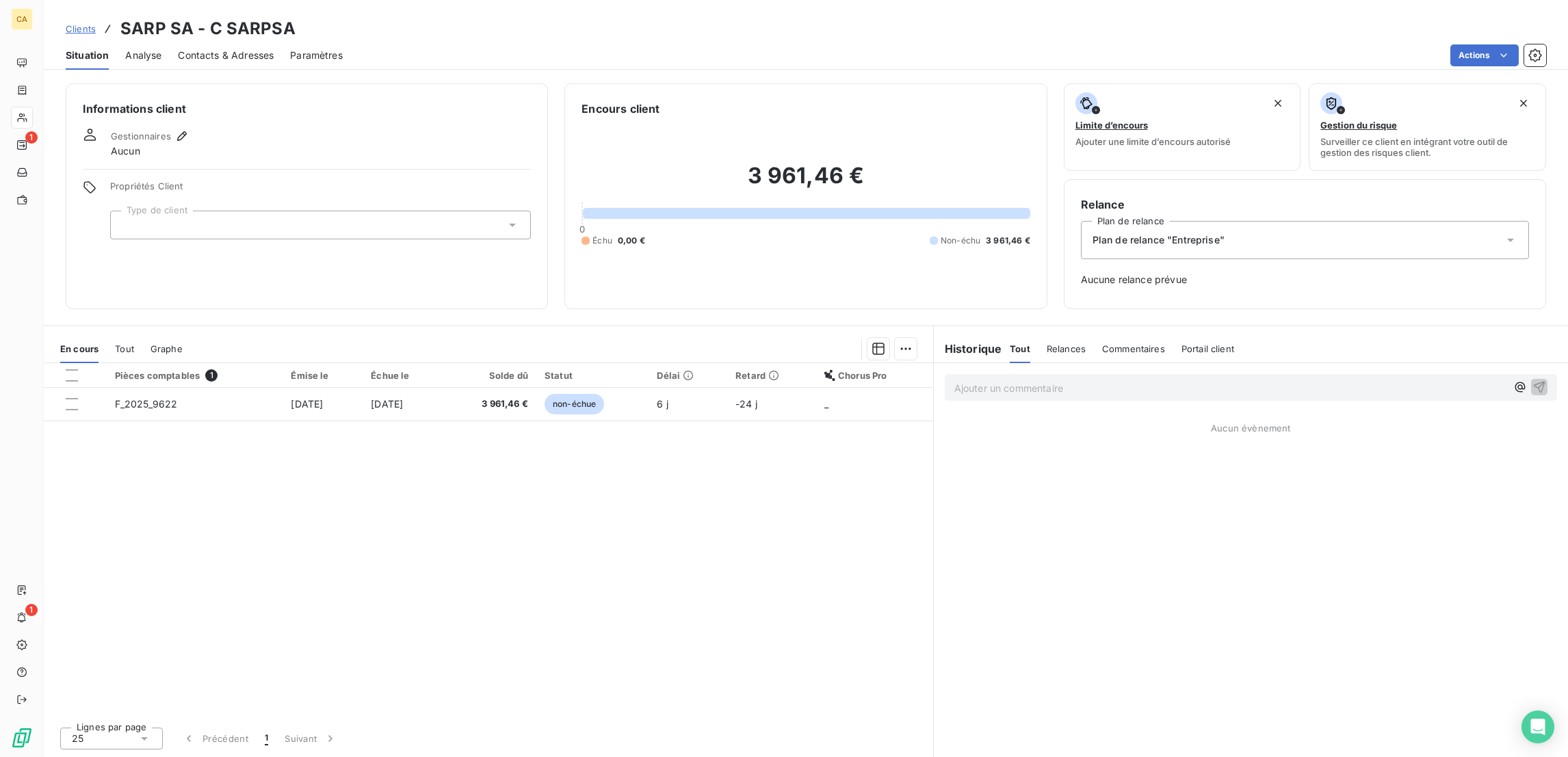
click at [135, 211] on div at bounding box center [320, 225] width 420 height 28
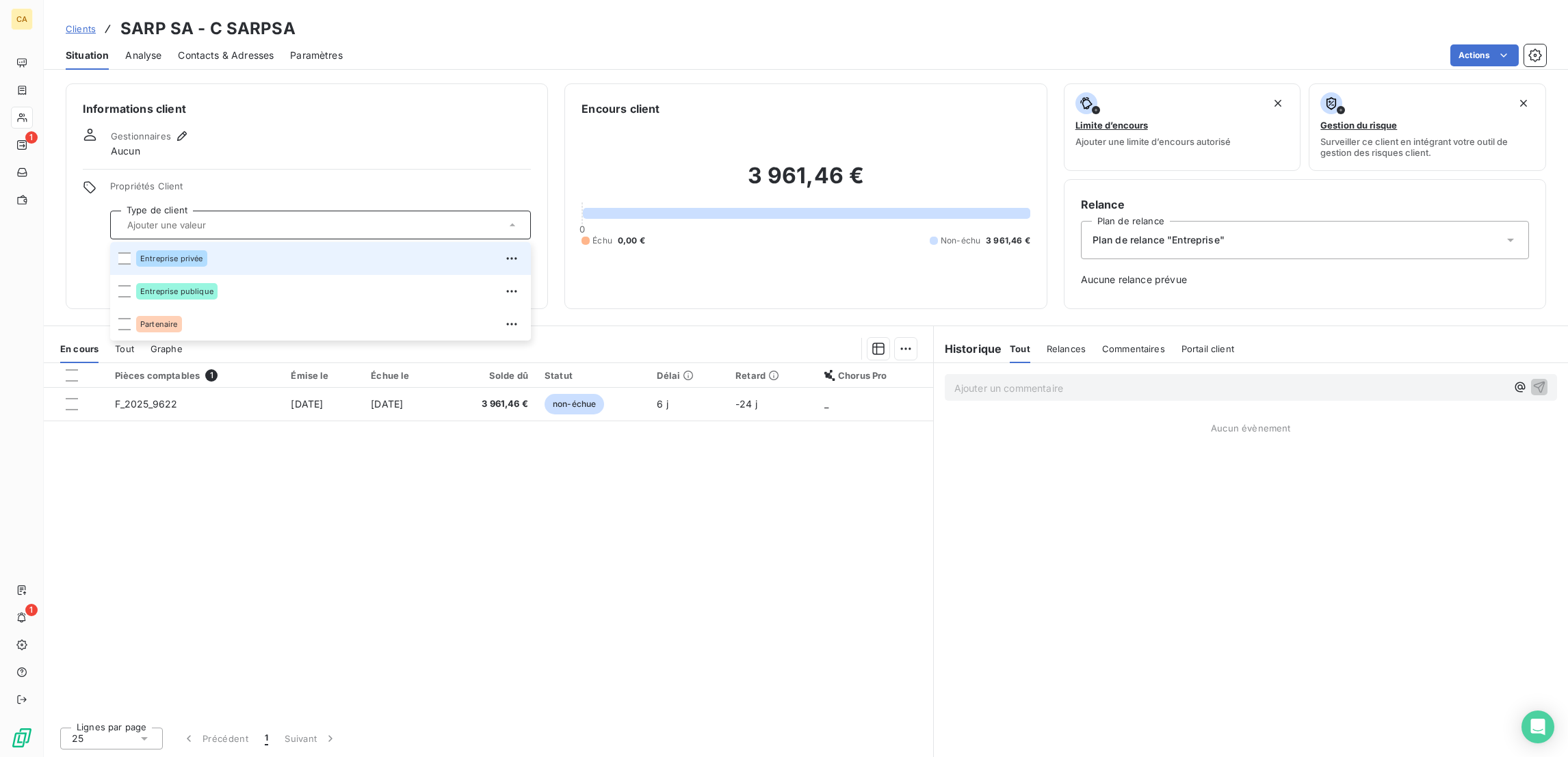
click at [138, 251] on div "Entreprise privée" at bounding box center [172, 259] width 71 height 16
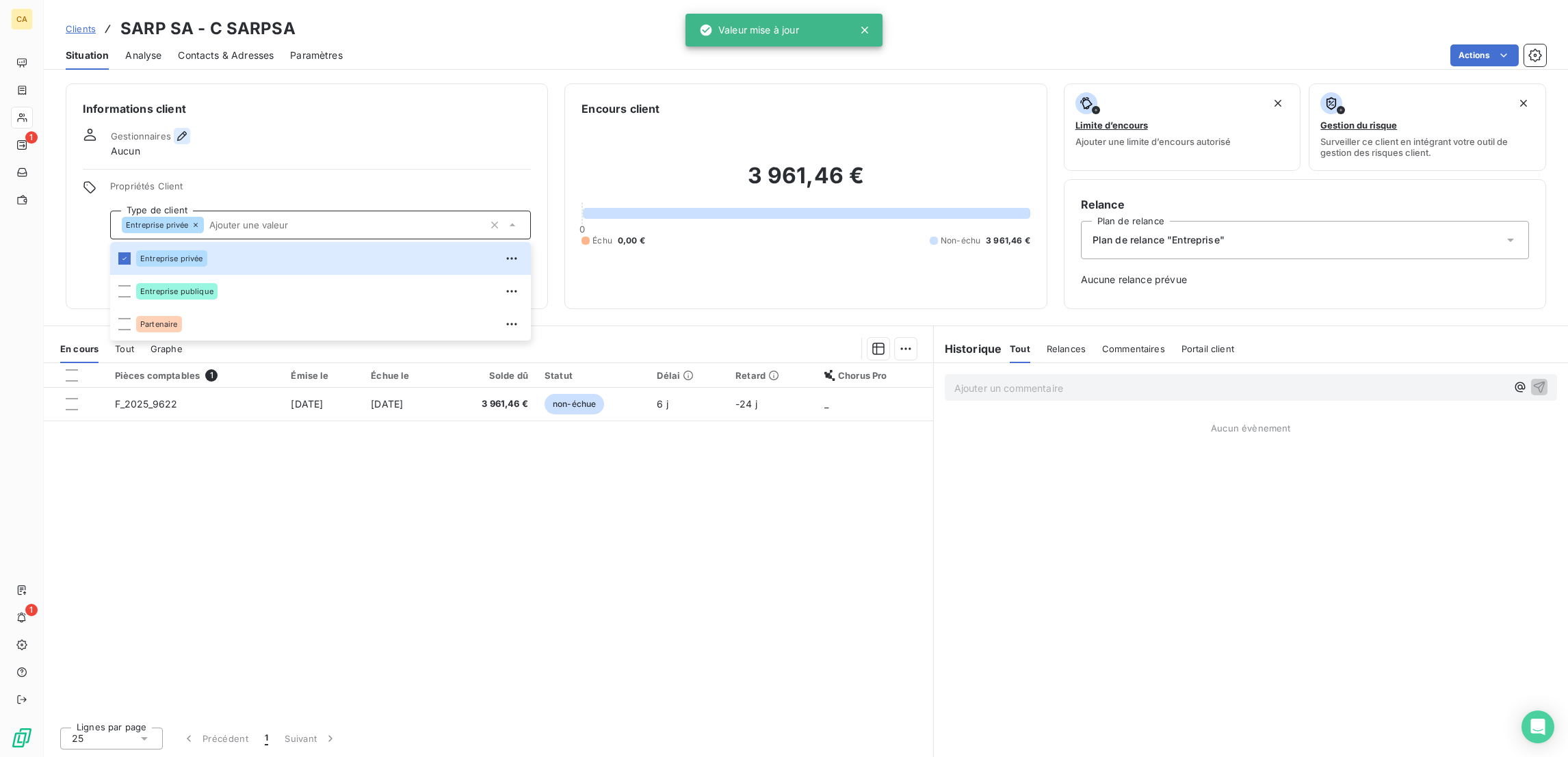
click at [175, 129] on icon "button" at bounding box center [181, 135] width 13 height 13
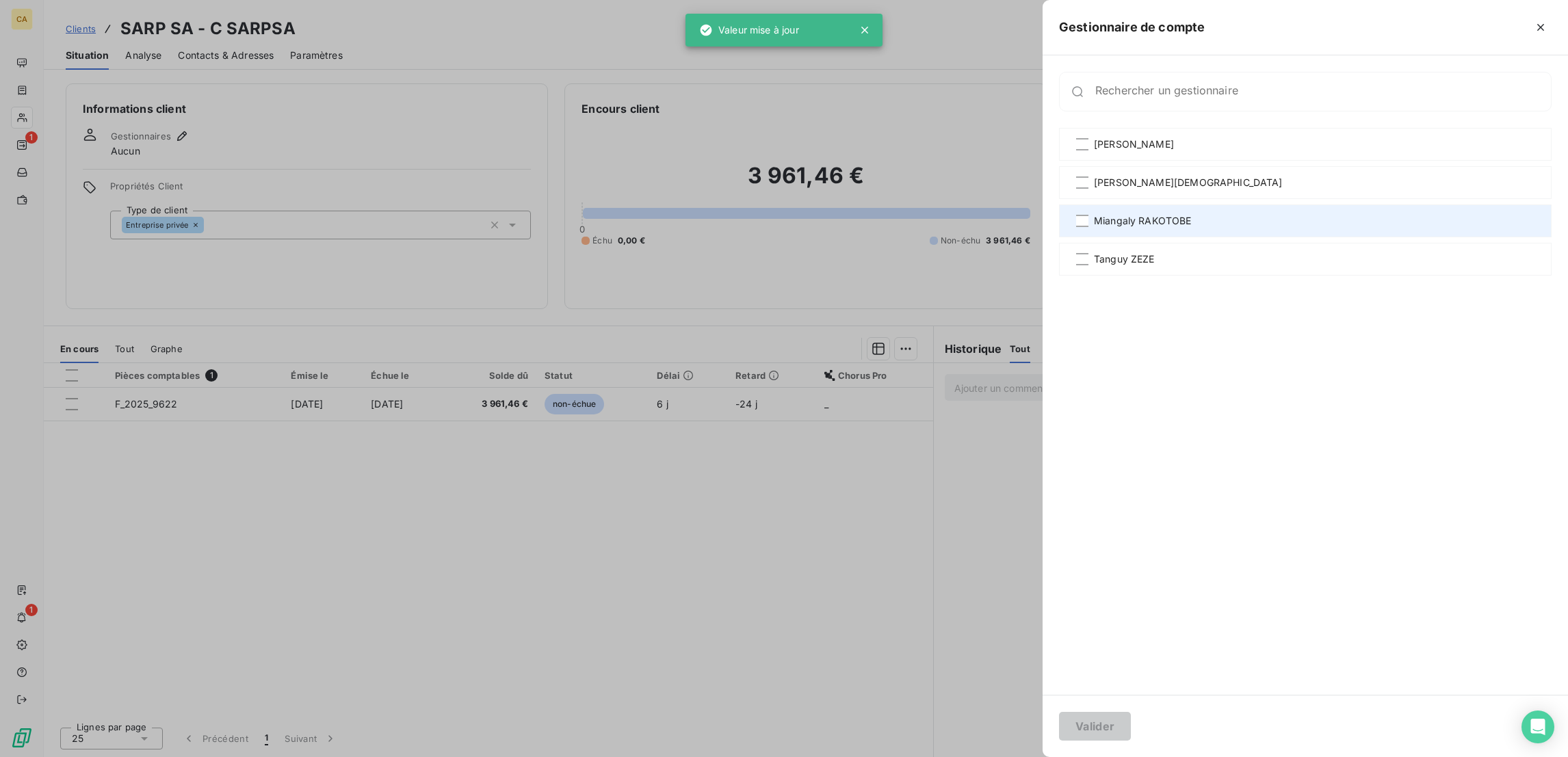
click at [1277, 204] on div "Miangaly RAKOTOBE" at bounding box center [1305, 220] width 492 height 33
click at [1131, 733] on button "Valider" at bounding box center [1094, 726] width 72 height 28
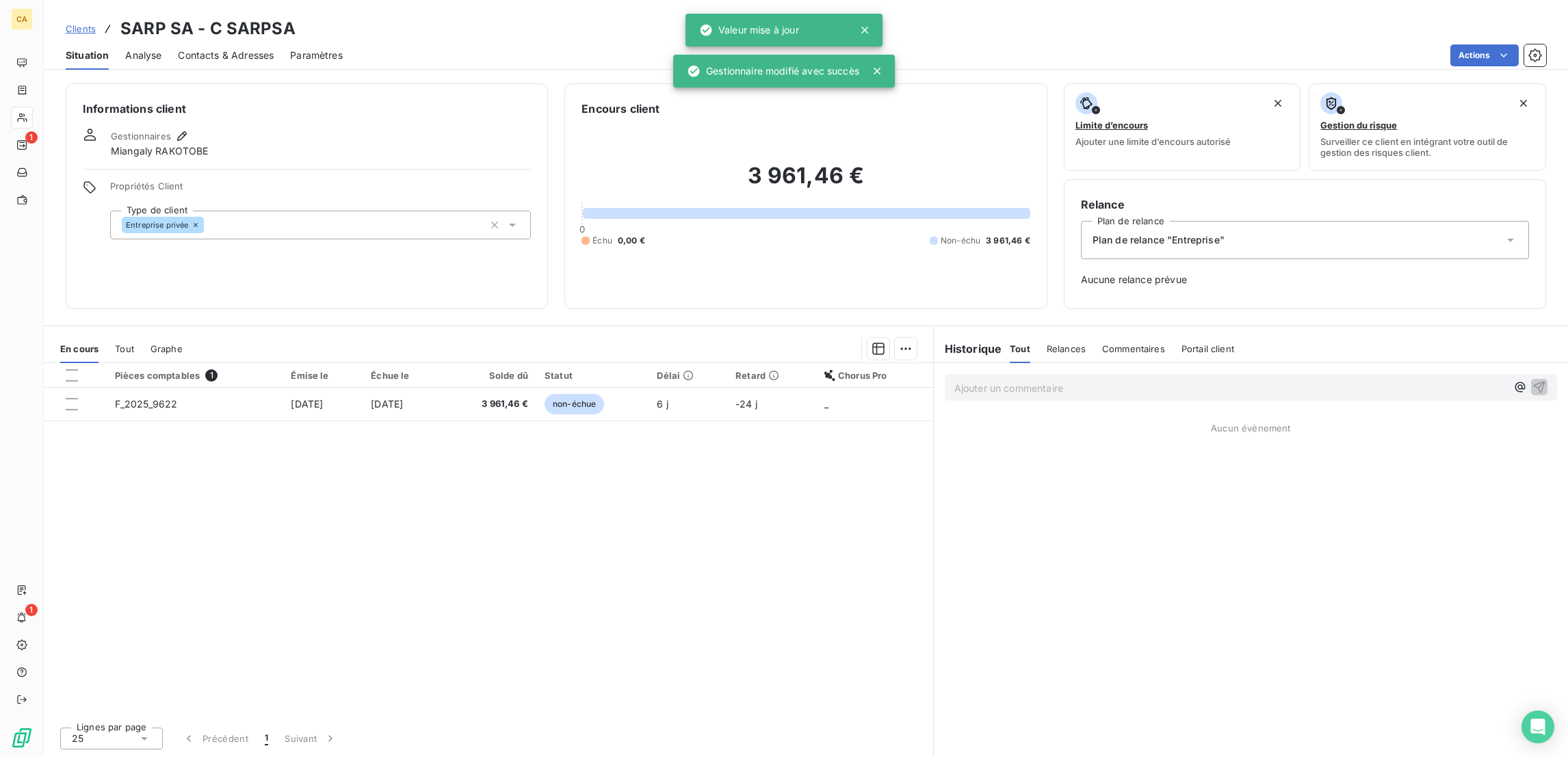
click at [192, 49] on span "Contacts & Adresses" at bounding box center [226, 55] width 96 height 13
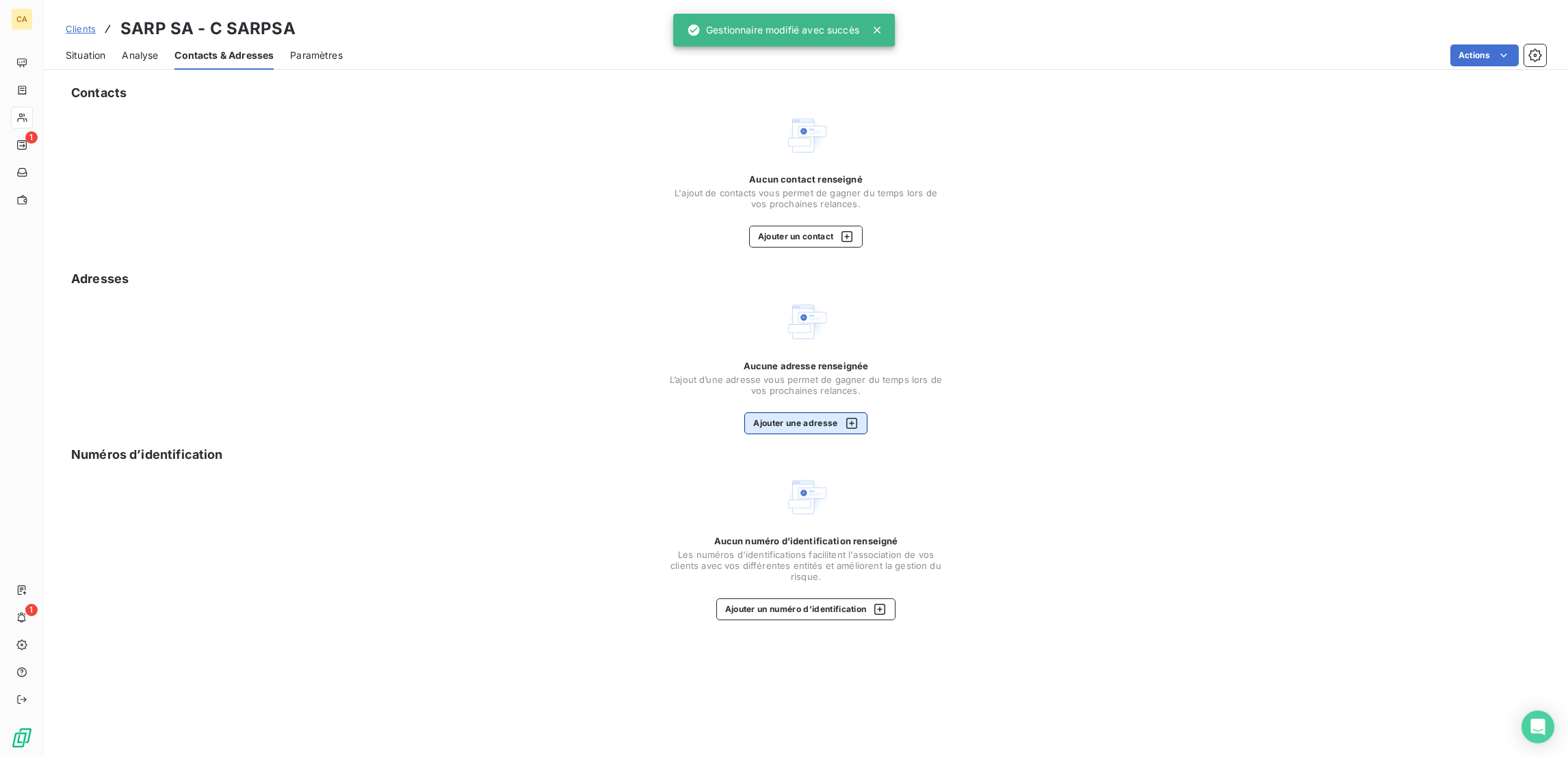
click at [778, 412] on button "Ajouter une adresse" at bounding box center [805, 423] width 123 height 22
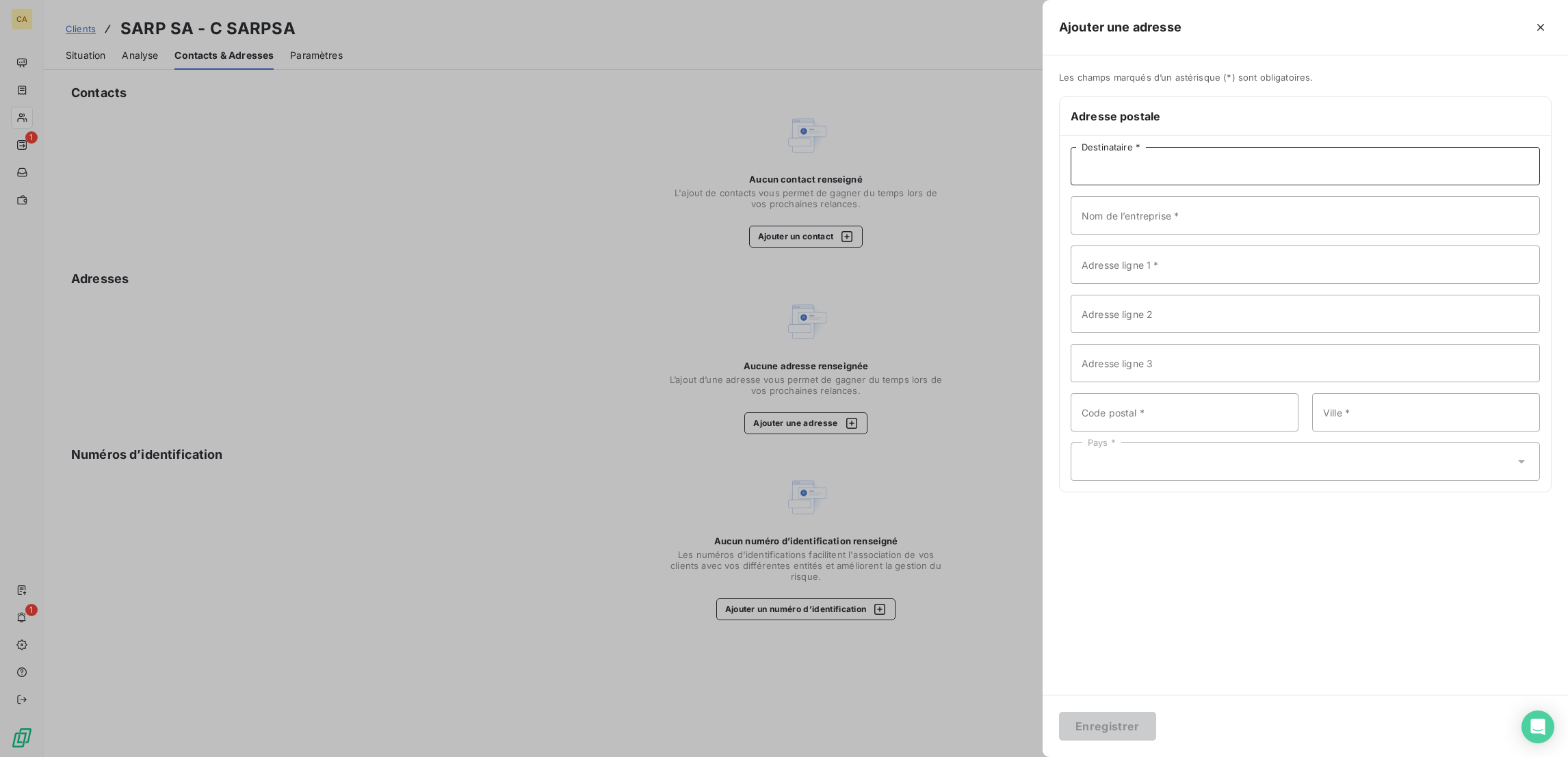
click at [1352, 147] on input "Destinataire *" at bounding box center [1305, 165] width 469 height 38
paste input "SARP SA"
type input "SARP SA"
paste input "SARP SA"
type input "SARP SA"
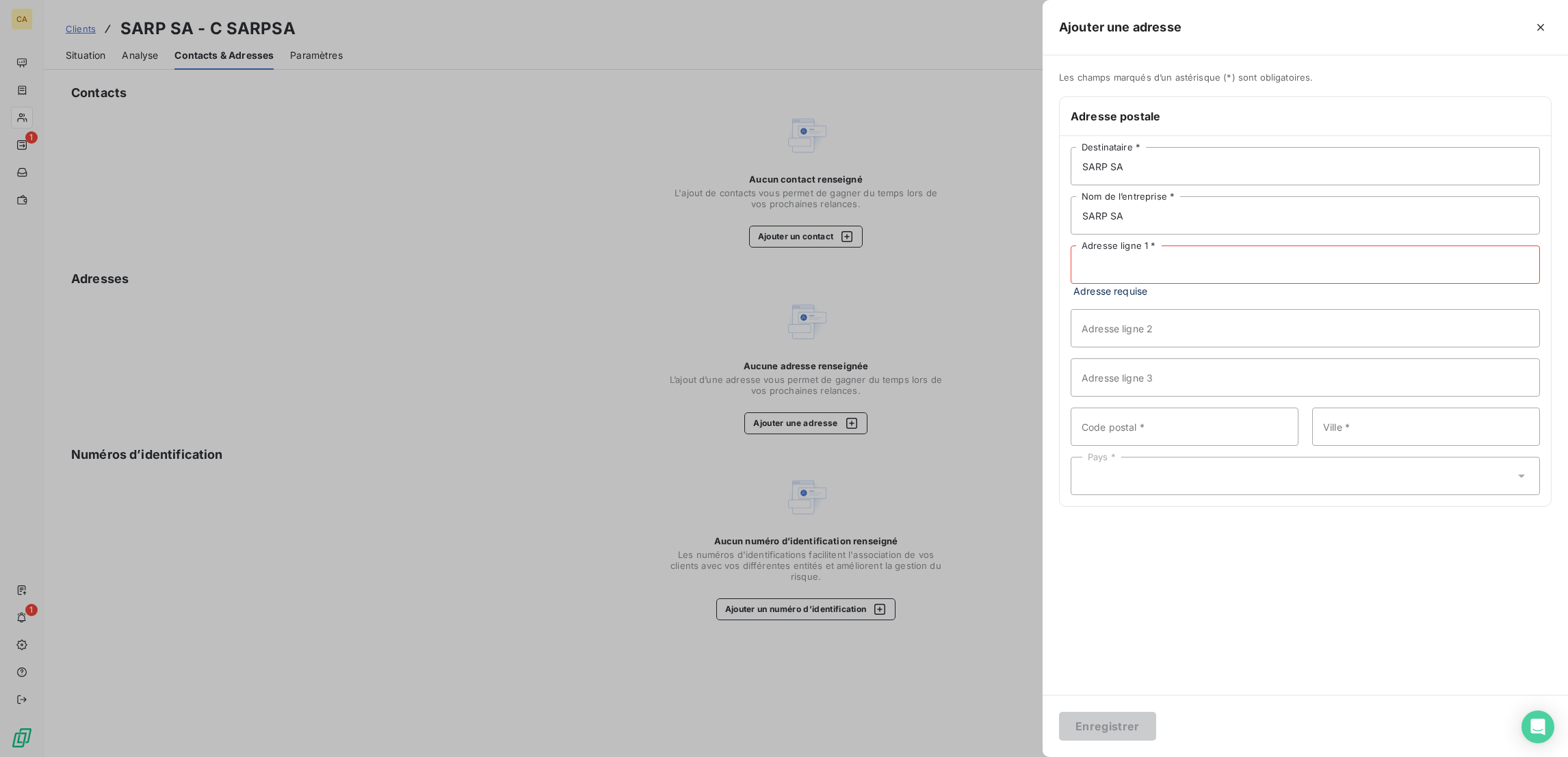
paste input "28 Bd de Pesaro"
type input "28 Bd de Pesaro"
click at [1272, 393] on input "Code postal *" at bounding box center [1184, 411] width 228 height 38
type input "92000"
paste input "Nanterre"
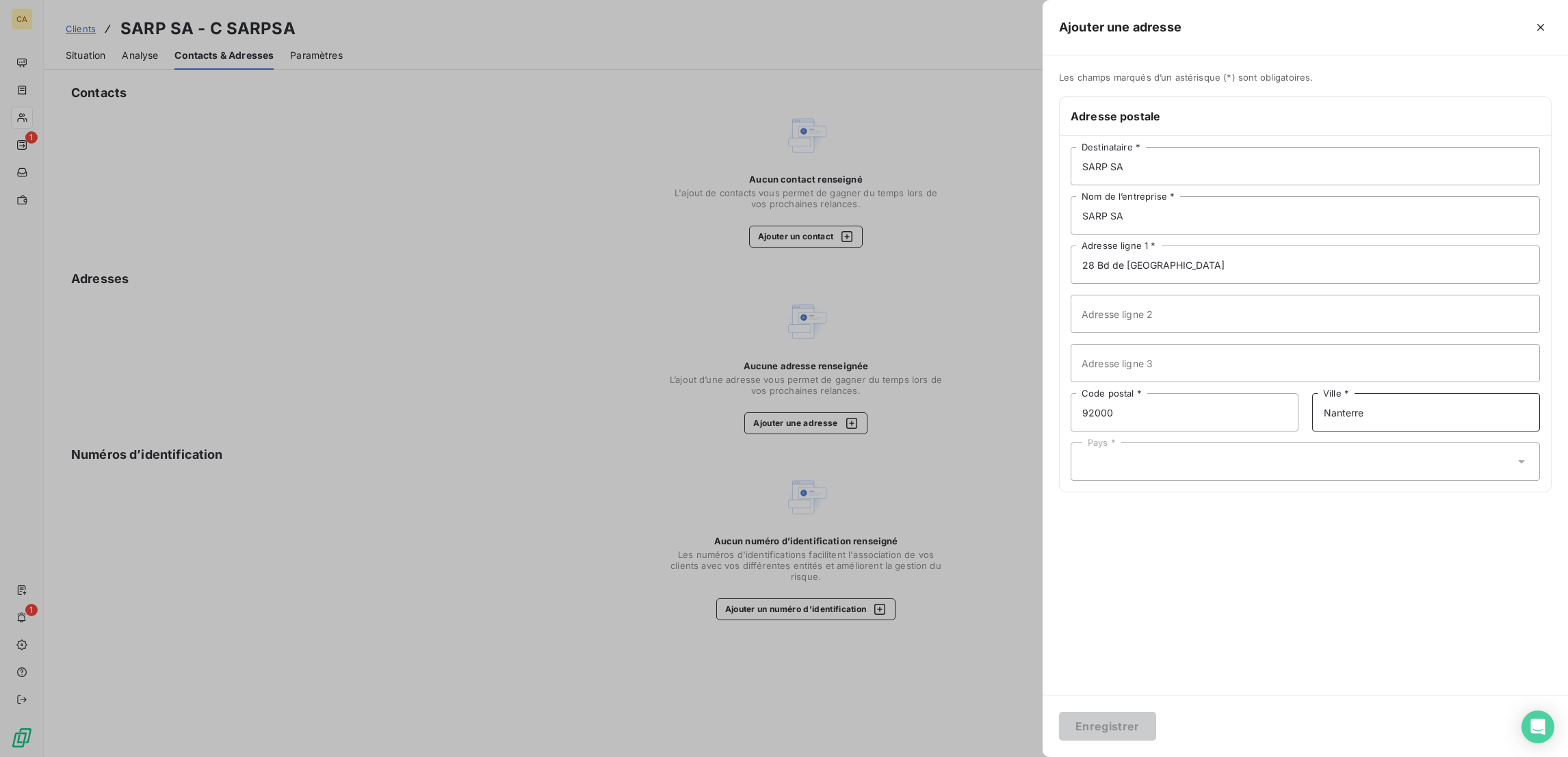
type input "Nanterre"
click at [1249, 442] on div "Pays *" at bounding box center [1305, 461] width 469 height 38
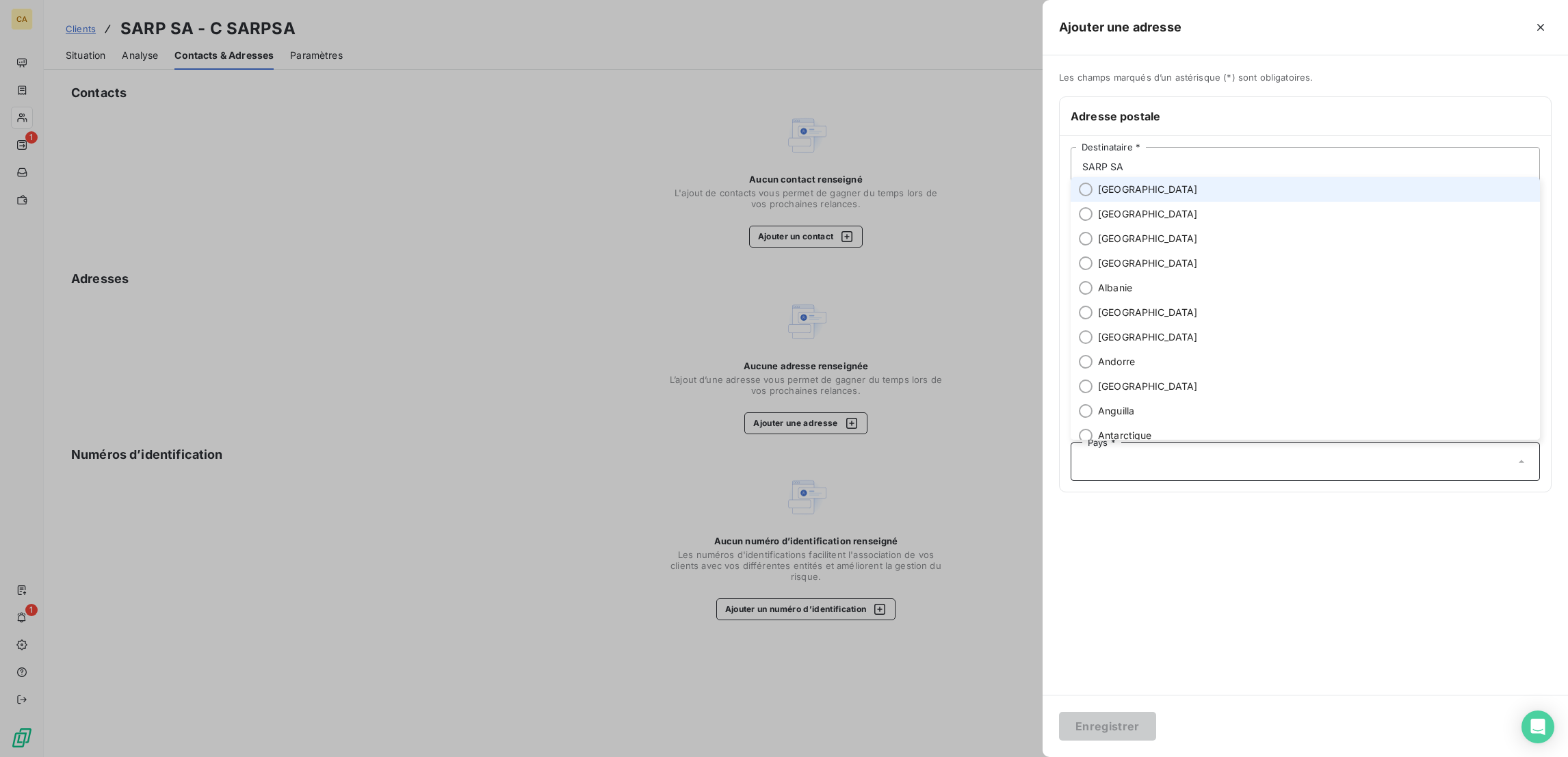
click at [1197, 196] on span "France" at bounding box center [1148, 188] width 100 height 13
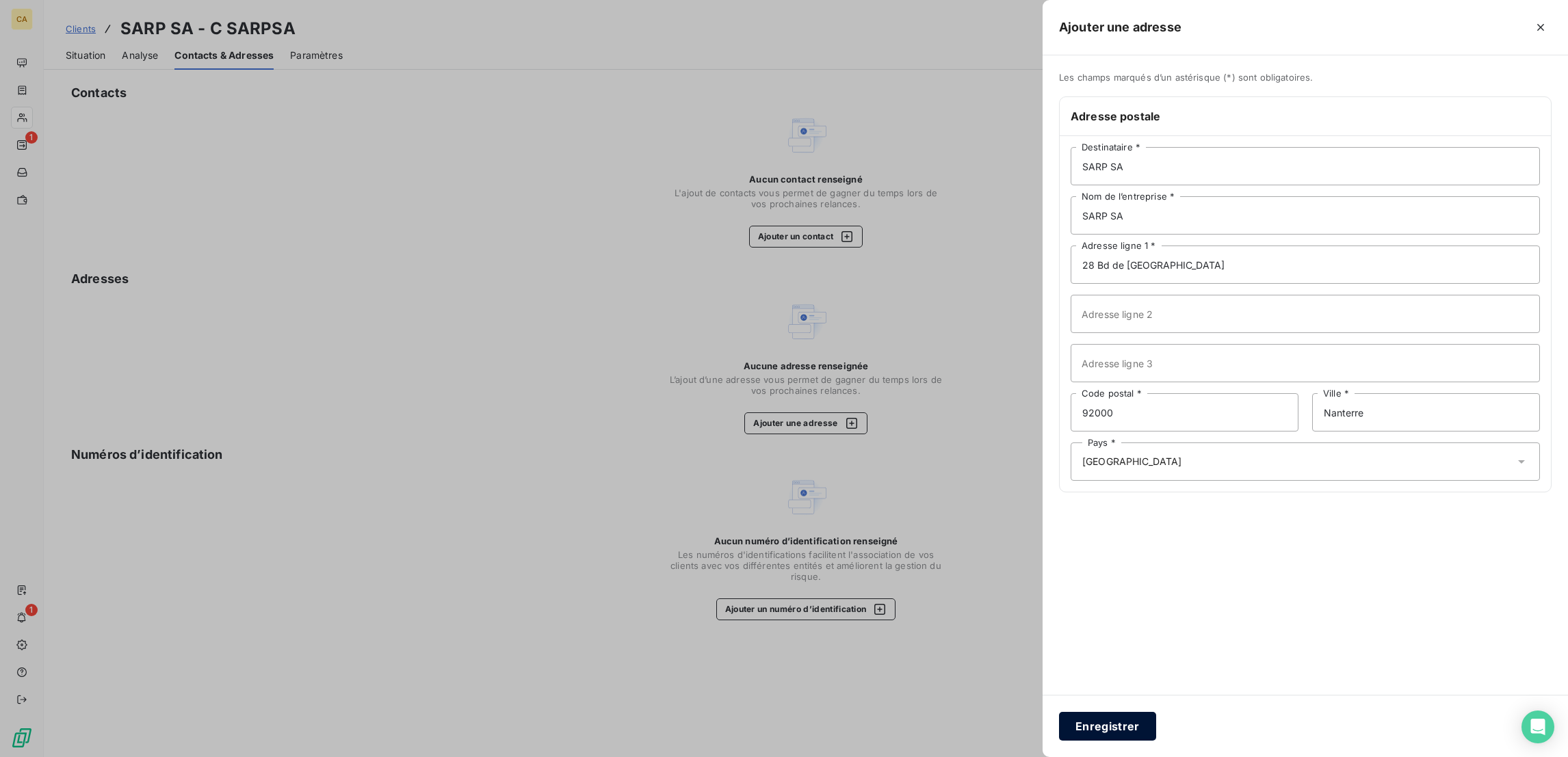
click at [1156, 721] on button "Enregistrer" at bounding box center [1107, 726] width 97 height 28
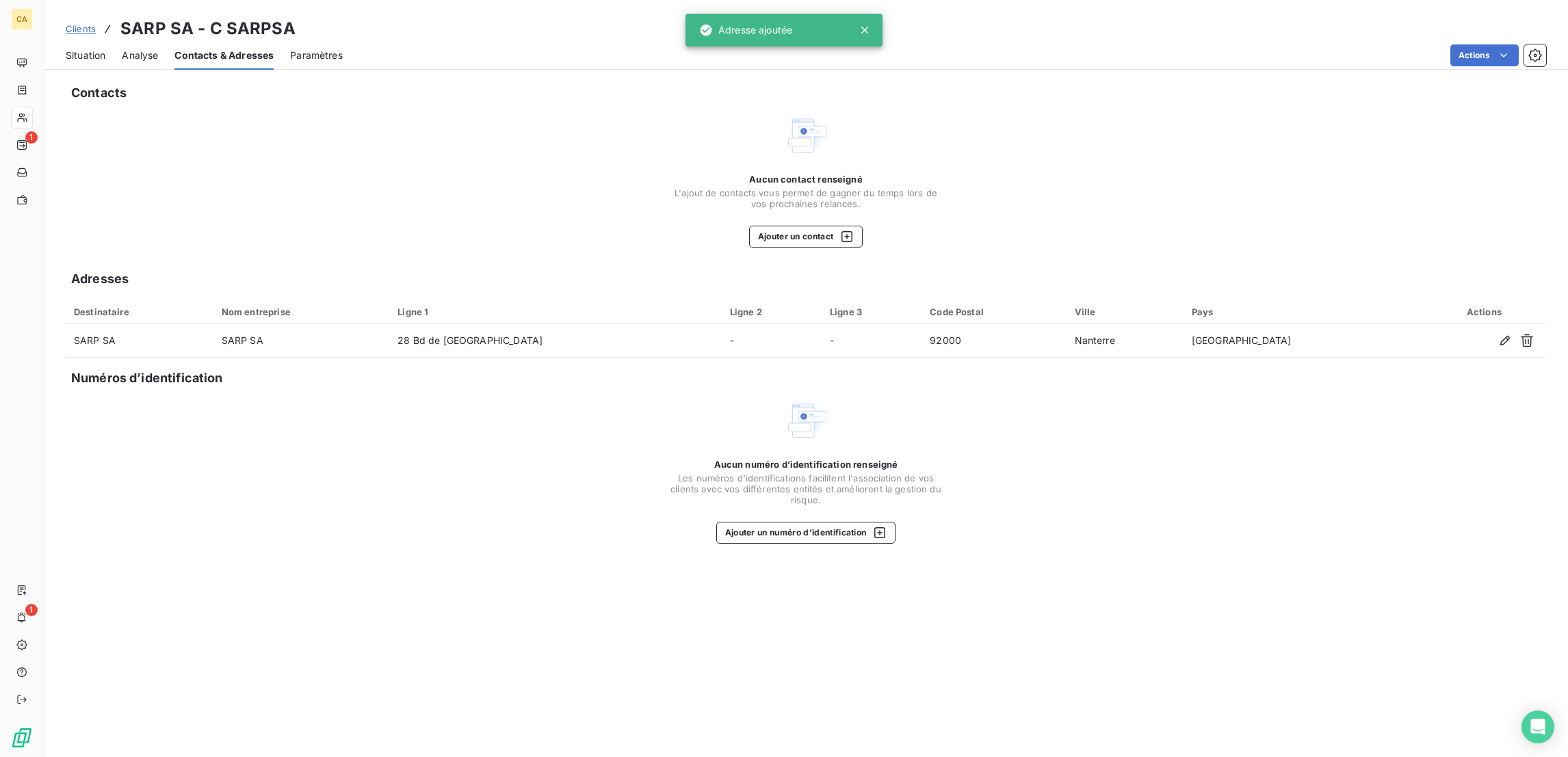
click at [843, 200] on div "Contacts Aucun contact renseigné L'ajout de contacts vous permet de gagner du t…" at bounding box center [805, 416] width 1524 height 681
drag, startPoint x: 828, startPoint y: 173, endPoint x: 833, endPoint y: 182, distance: 10.3
click at [828, 175] on div "Aucun contact renseigné L'ajout de contacts vous permet de gagner du temps lors…" at bounding box center [806, 210] width 274 height 74
click at [833, 230] on div "button" at bounding box center [843, 236] width 20 height 13
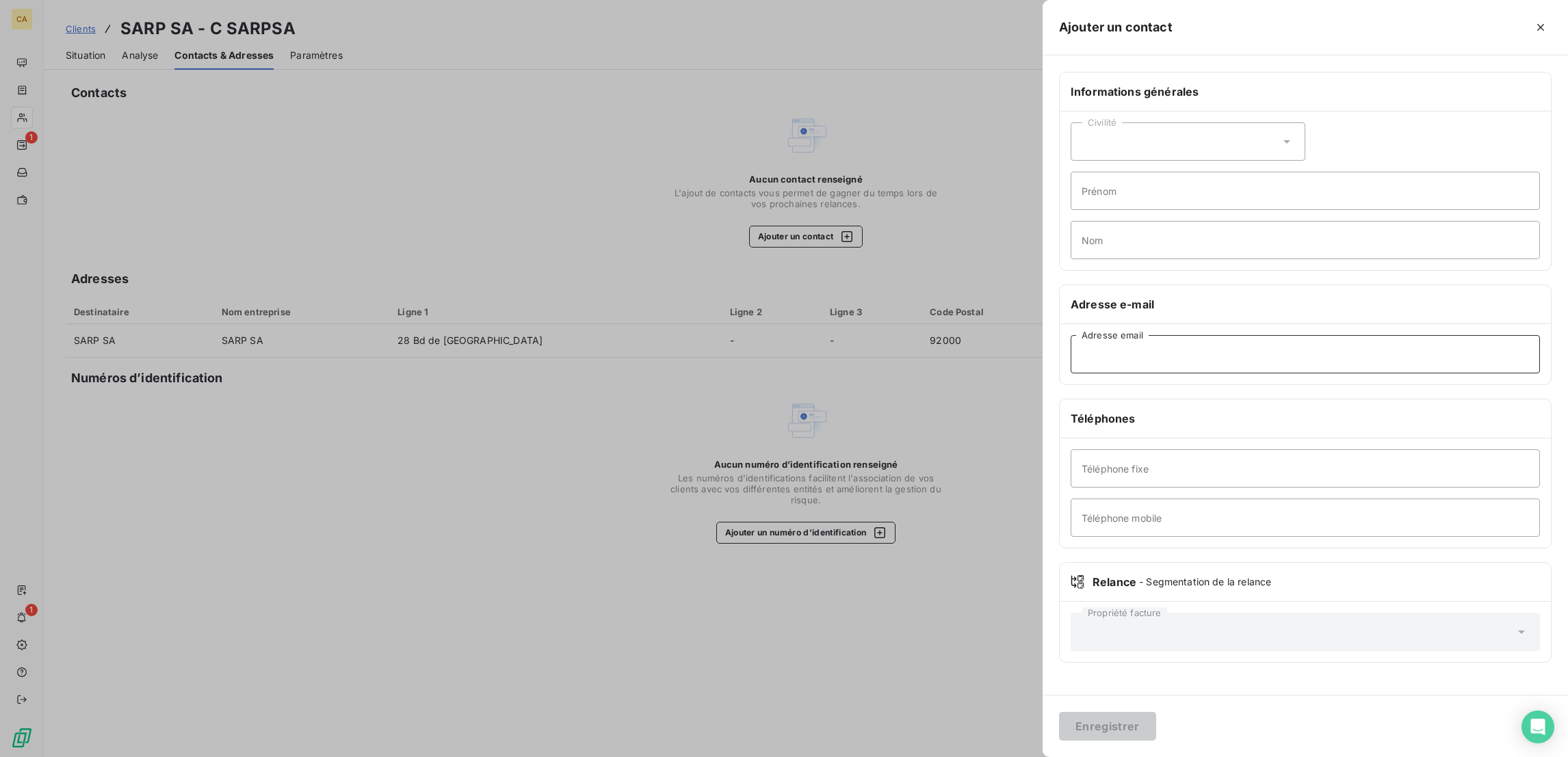
click at [1343, 335] on input "Adresse email" at bounding box center [1305, 354] width 469 height 38
paste input "joelle.midohoungbe@veolia.com"
type input "joelle.midohoungbe@veolia.com"
click at [1253, 123] on div "Civilité" at bounding box center [1188, 141] width 235 height 38
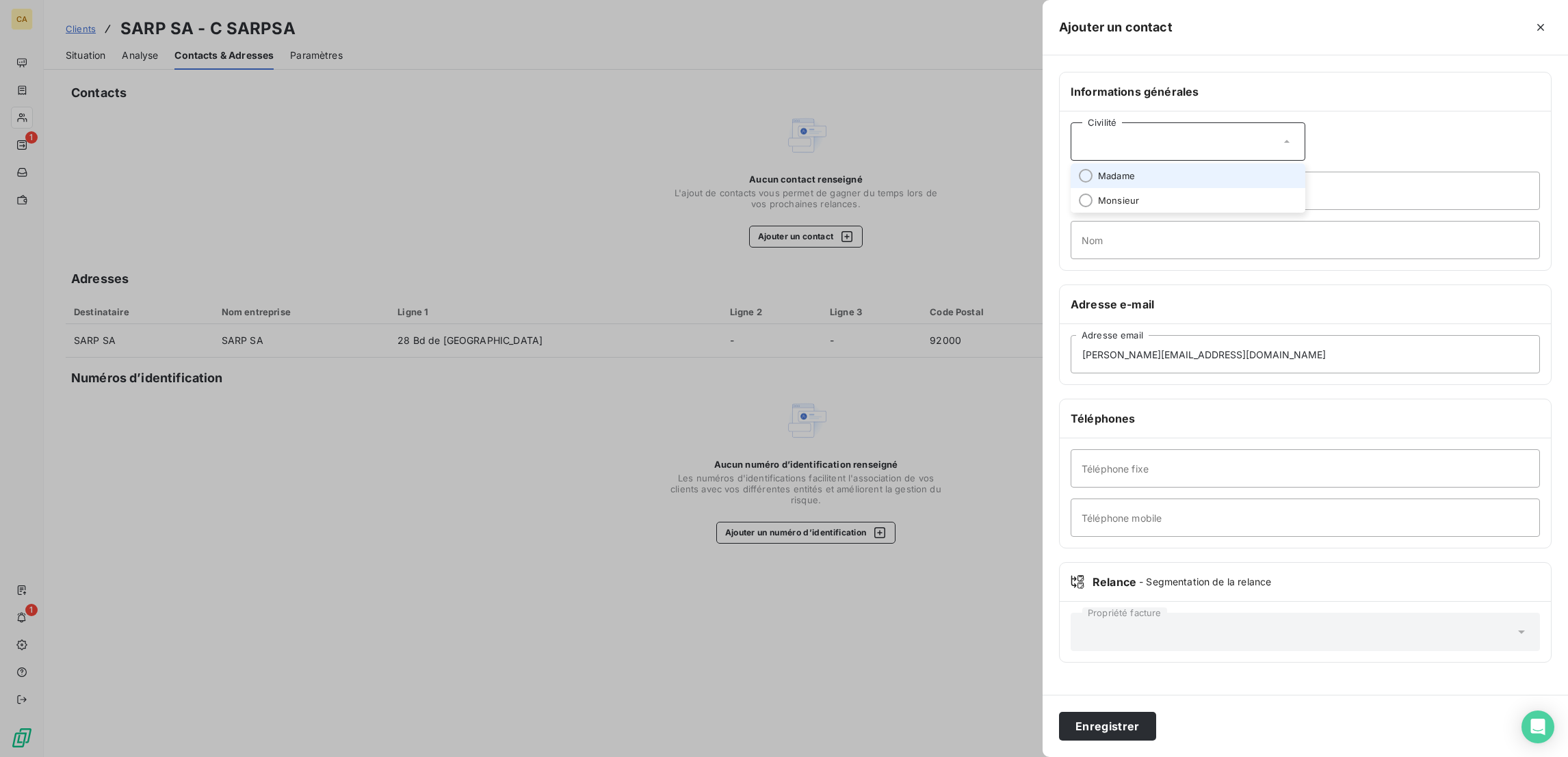
click at [1135, 170] on span "Madame" at bounding box center [1116, 176] width 37 height 13
click at [1245, 173] on input "Prénom" at bounding box center [1305, 190] width 469 height 38
type input "JOELLE"
paste input "Midohoungbe"
type input "Midohoungbe"
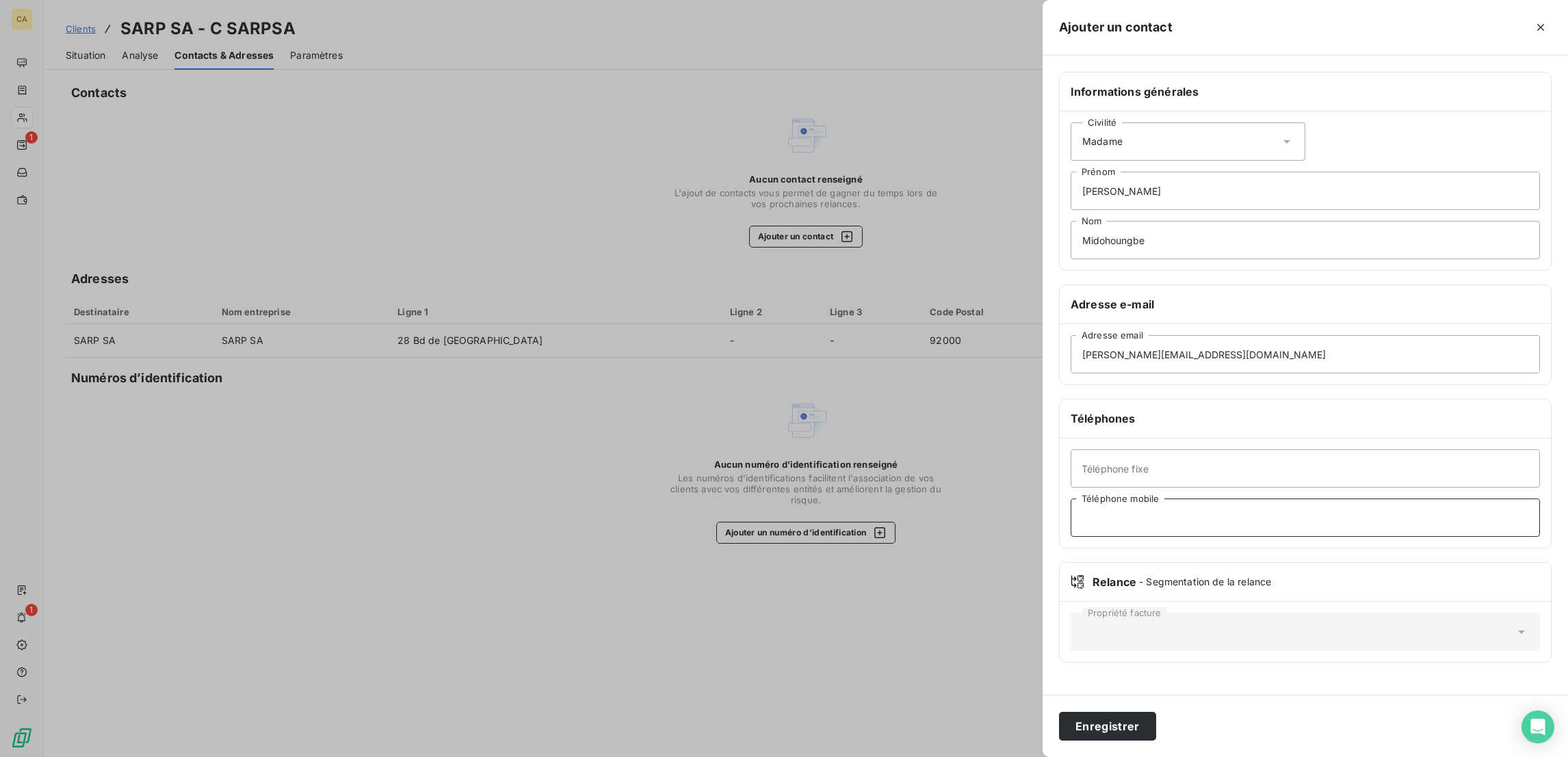
click at [1268, 498] on input "Téléphone mobile" at bounding box center [1305, 517] width 469 height 38
paste input "628808561"
type input "06 28 80 85 61"
click at [1156, 716] on button "Enregistrer" at bounding box center [1107, 726] width 97 height 28
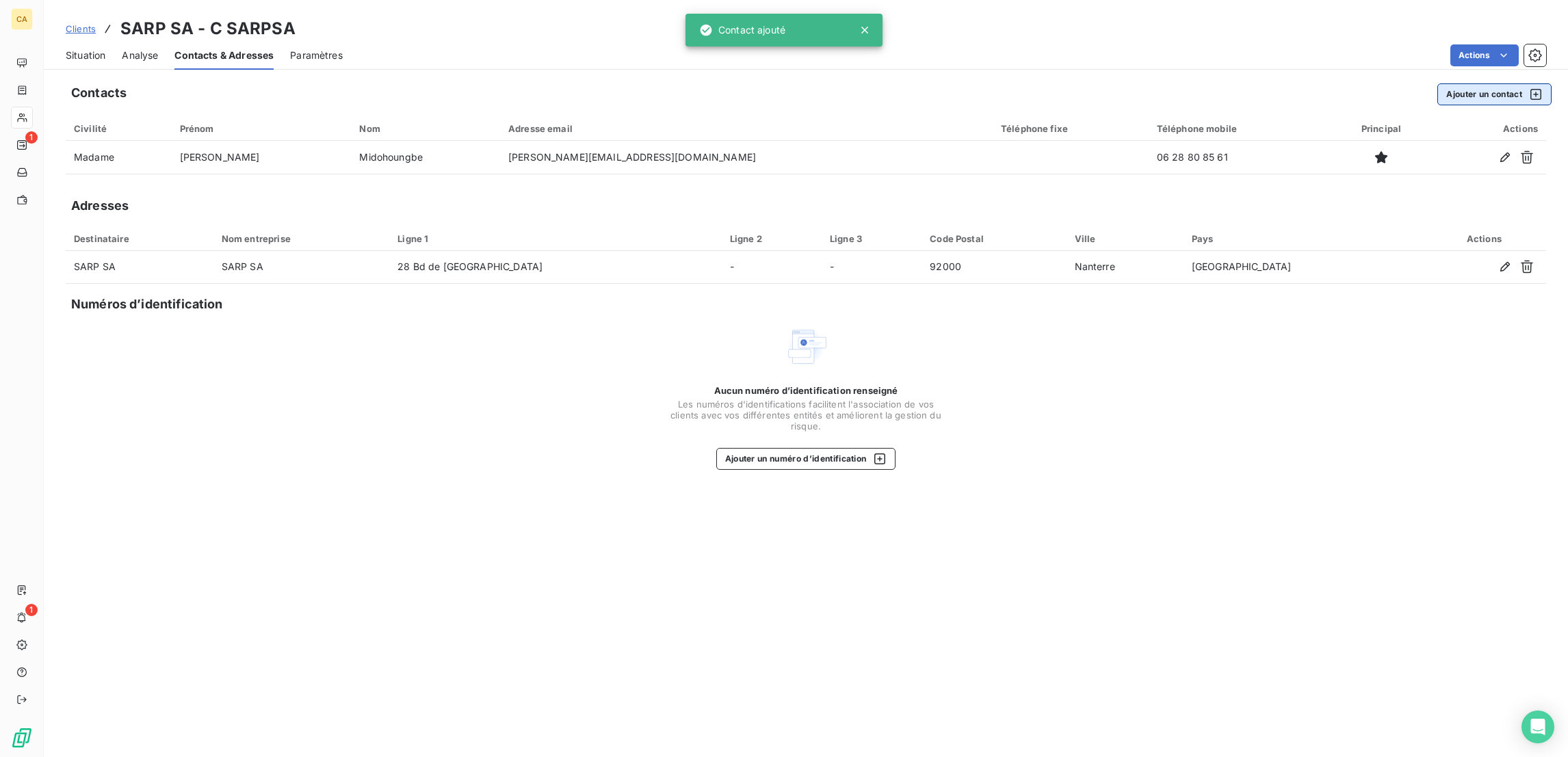
click at [1468, 95] on div "Contacts Ajouter un contact Civilité Prénom Nom Adresse email Téléphone fixe Té…" at bounding box center [805, 416] width 1524 height 681
click at [1481, 87] on button "Ajouter un contact" at bounding box center [1494, 94] width 115 height 22
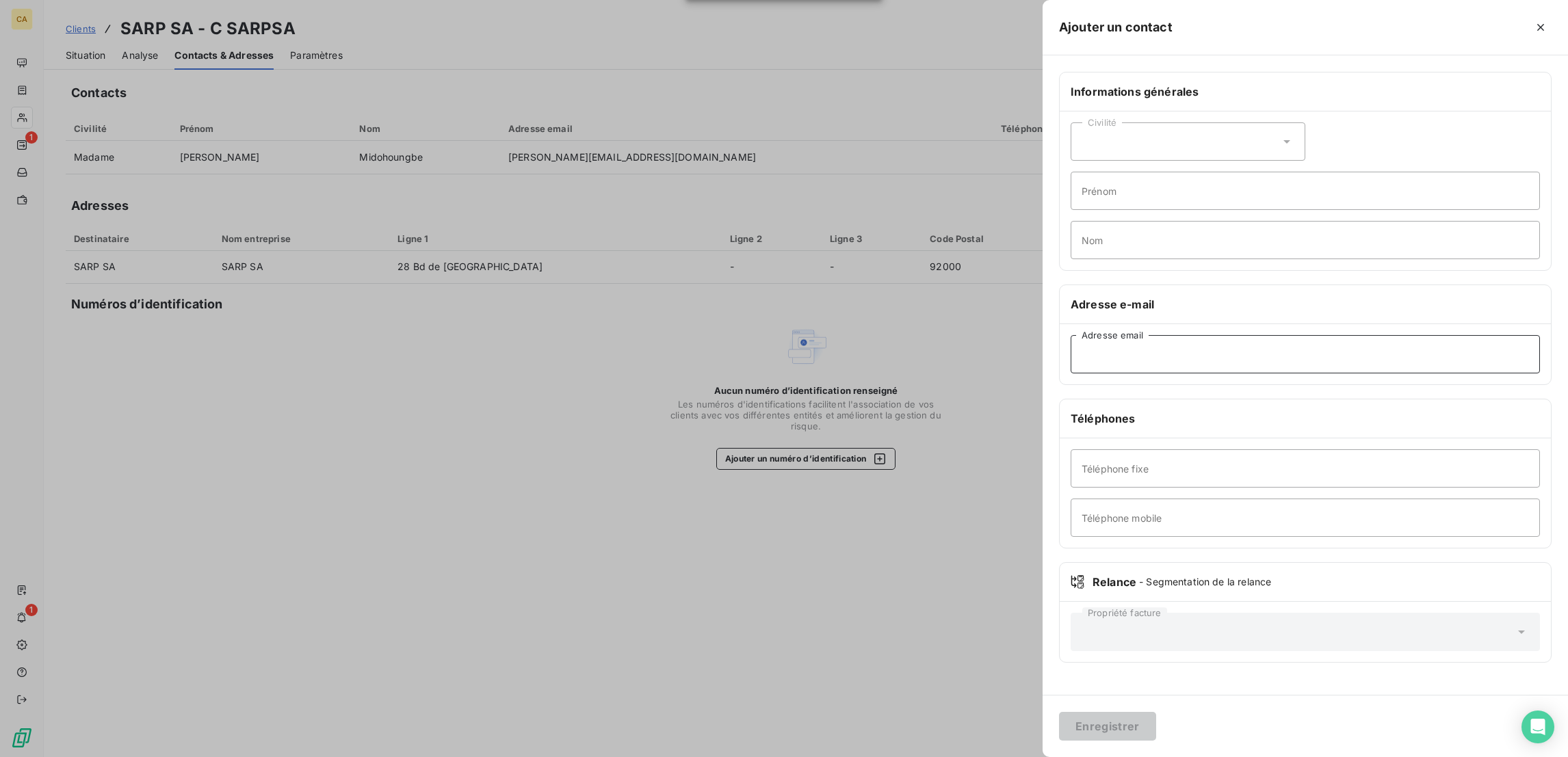
click at [1303, 335] on input "Adresse email" at bounding box center [1305, 354] width 469 height 38
paste input "sylvain.fatinadan@veolia.com"
type input "sylvain.fatinadan@veolia.com"
click at [1254, 87] on div "Informations générales" at bounding box center [1305, 92] width 492 height 39
click at [1249, 123] on div "Civilité" at bounding box center [1188, 141] width 235 height 38
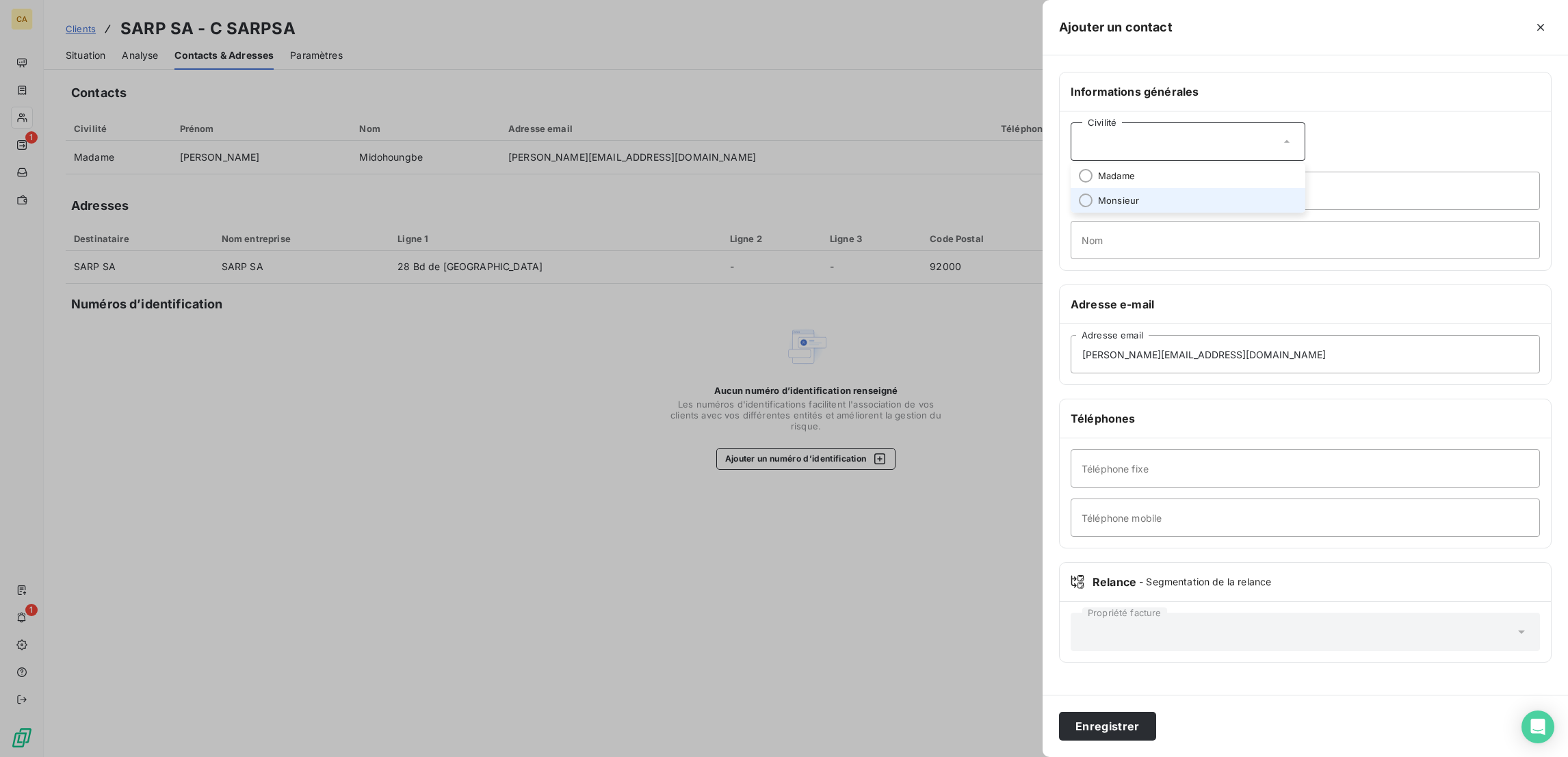
click at [1139, 195] on span "Monsieur" at bounding box center [1118, 201] width 41 height 13
click at [1225, 171] on input "Prénom" at bounding box center [1305, 190] width 469 height 38
type input "SYLVAIN"
paste input "FATINADAN"
type input "FATINADAN"
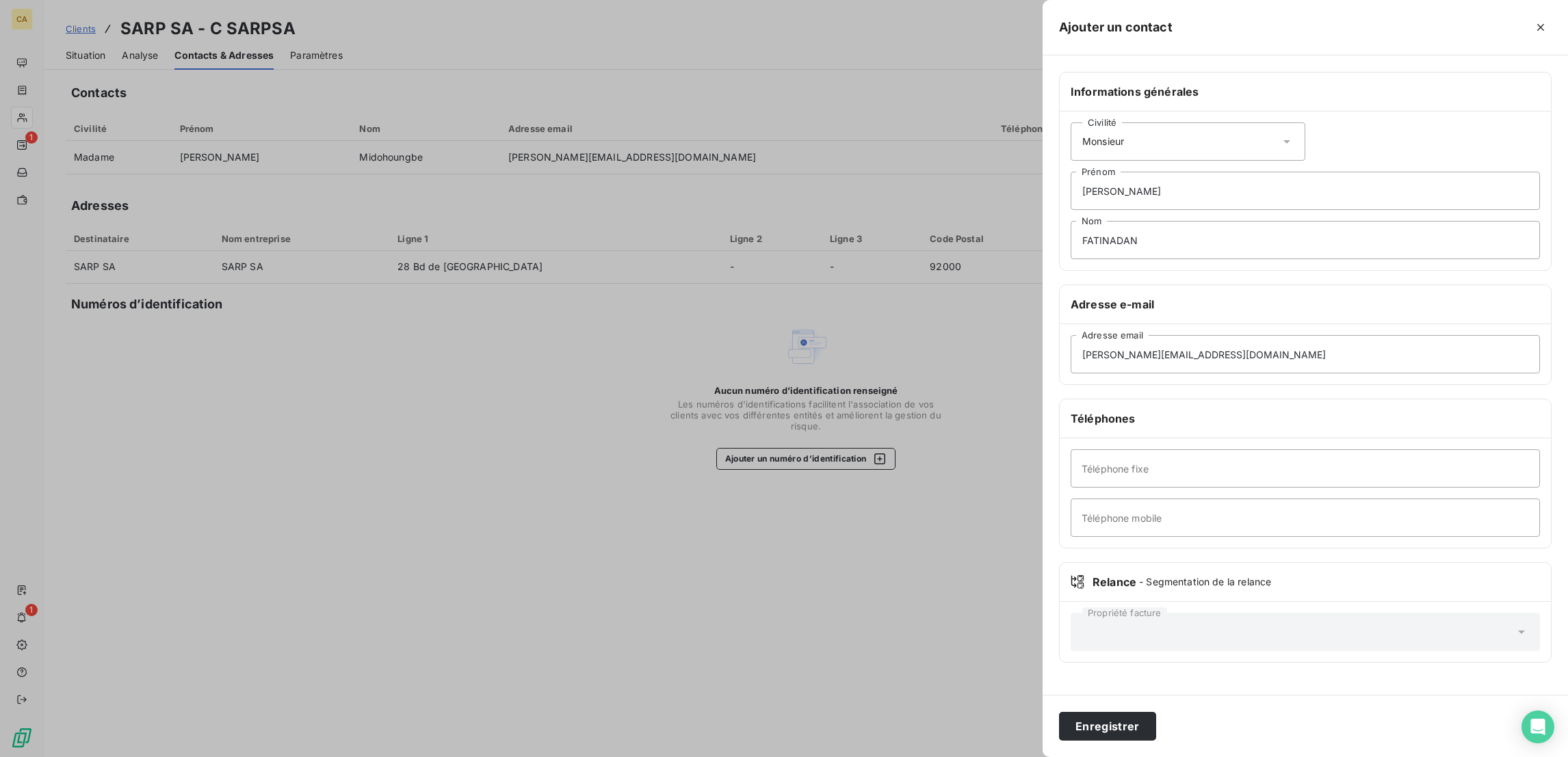
click at [1238, 743] on div "Enregistrer" at bounding box center [1305, 726] width 525 height 62
click at [1156, 730] on button "Enregistrer" at bounding box center [1107, 726] width 97 height 28
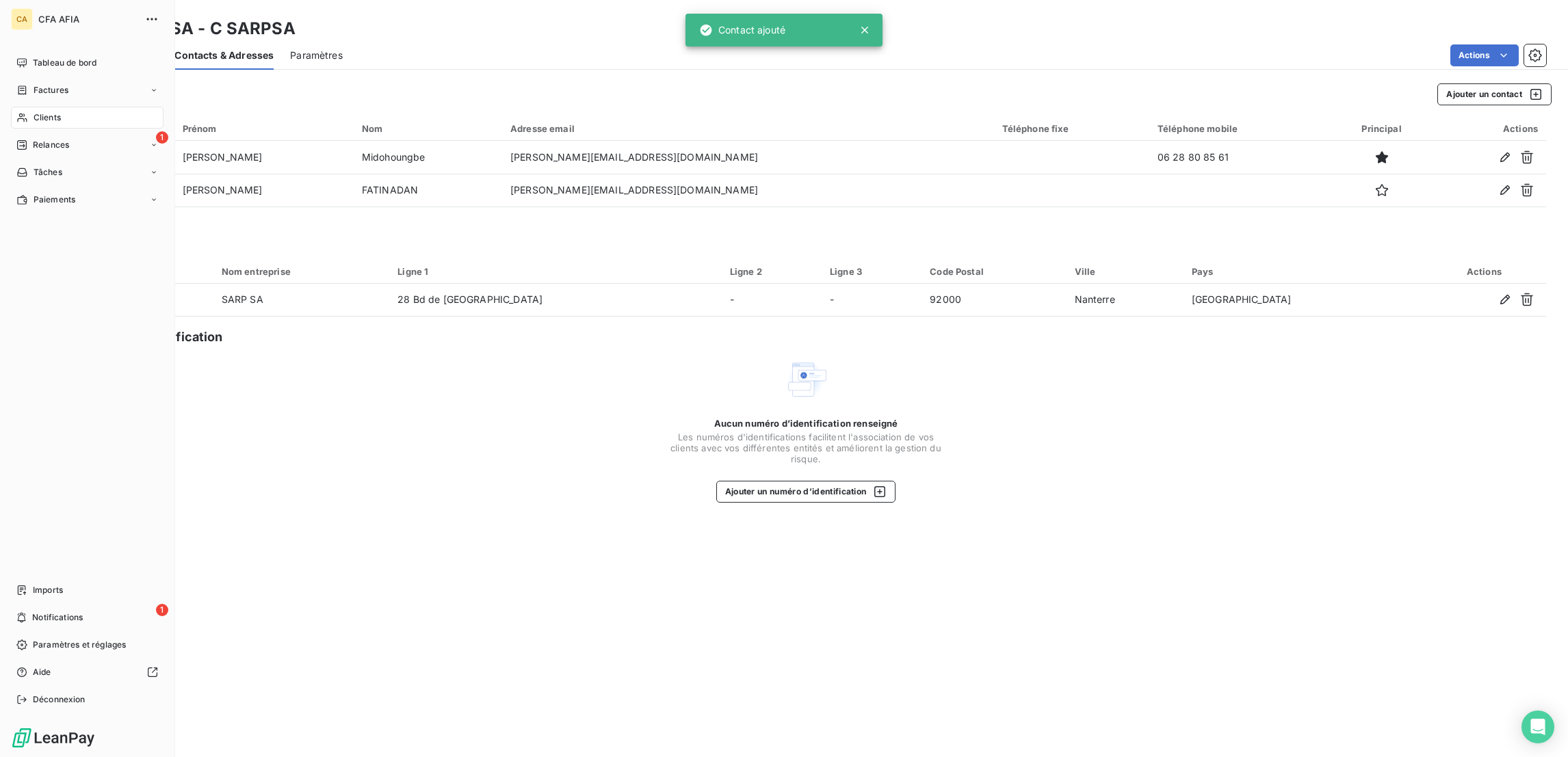
click at [12, 107] on div "Clients" at bounding box center [87, 117] width 153 height 22
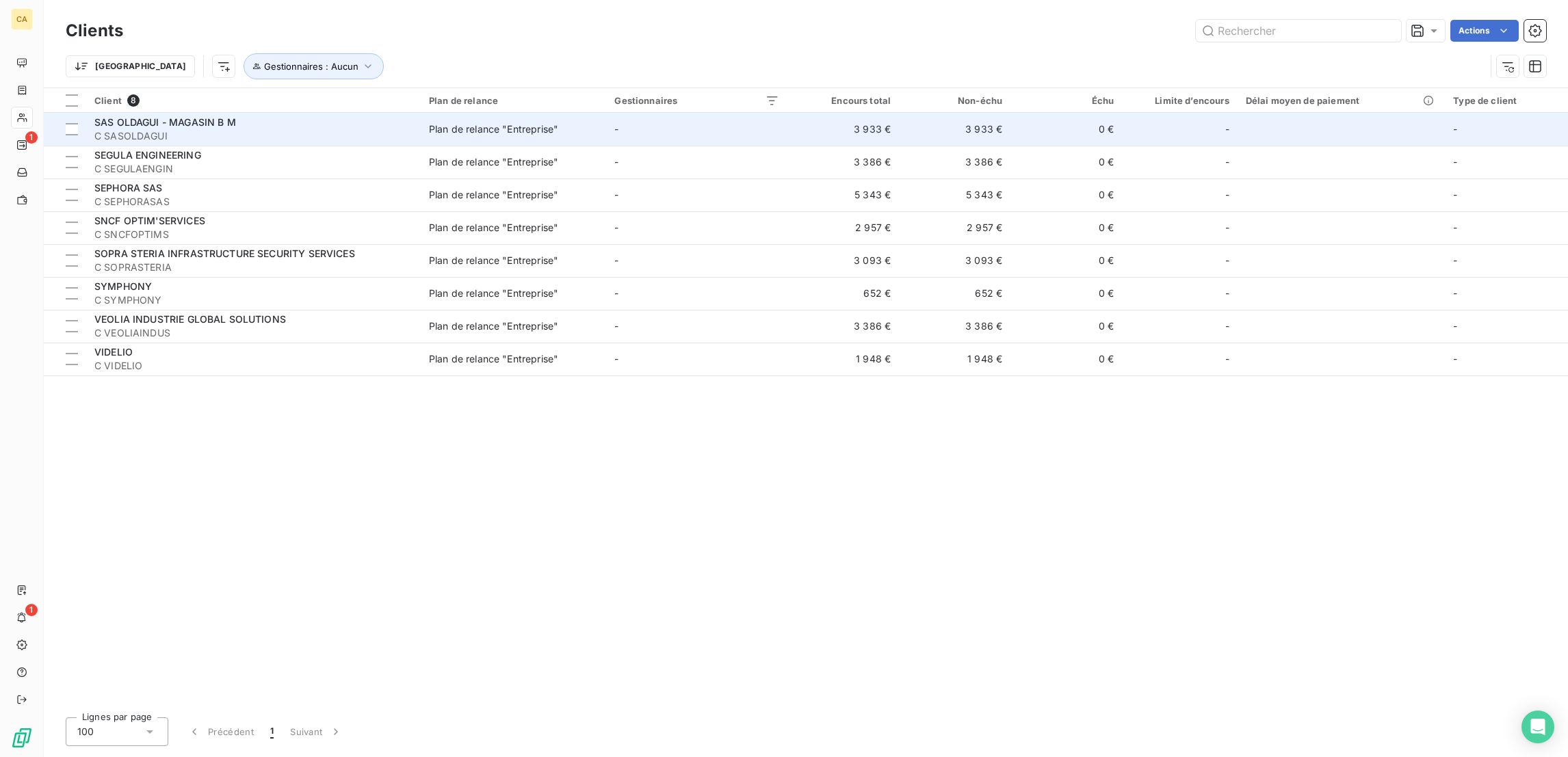
click at [192, 129] on span "C SASOLDAGUI" at bounding box center [253, 135] width 318 height 13
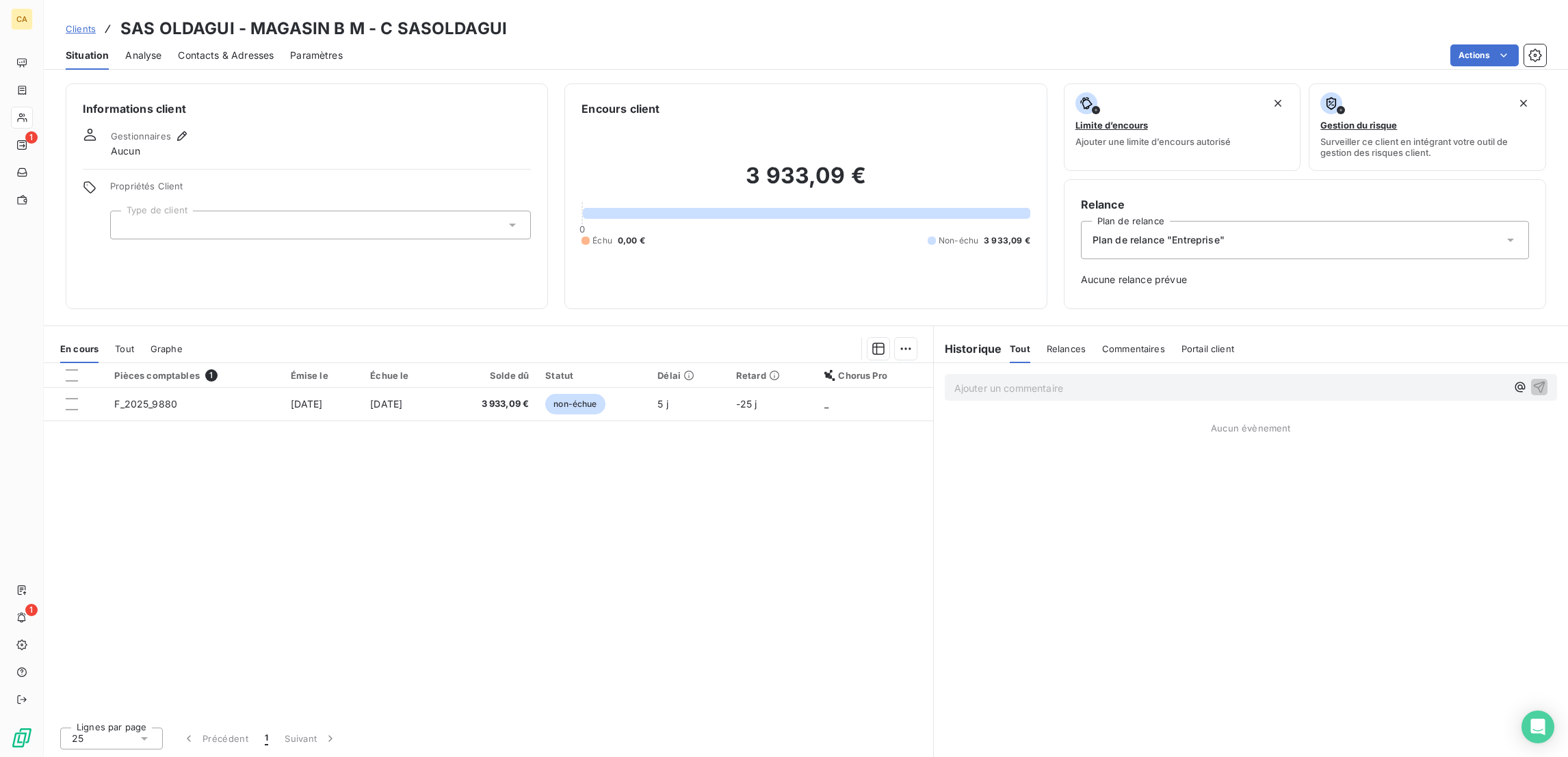
click at [309, 211] on div at bounding box center [320, 225] width 420 height 28
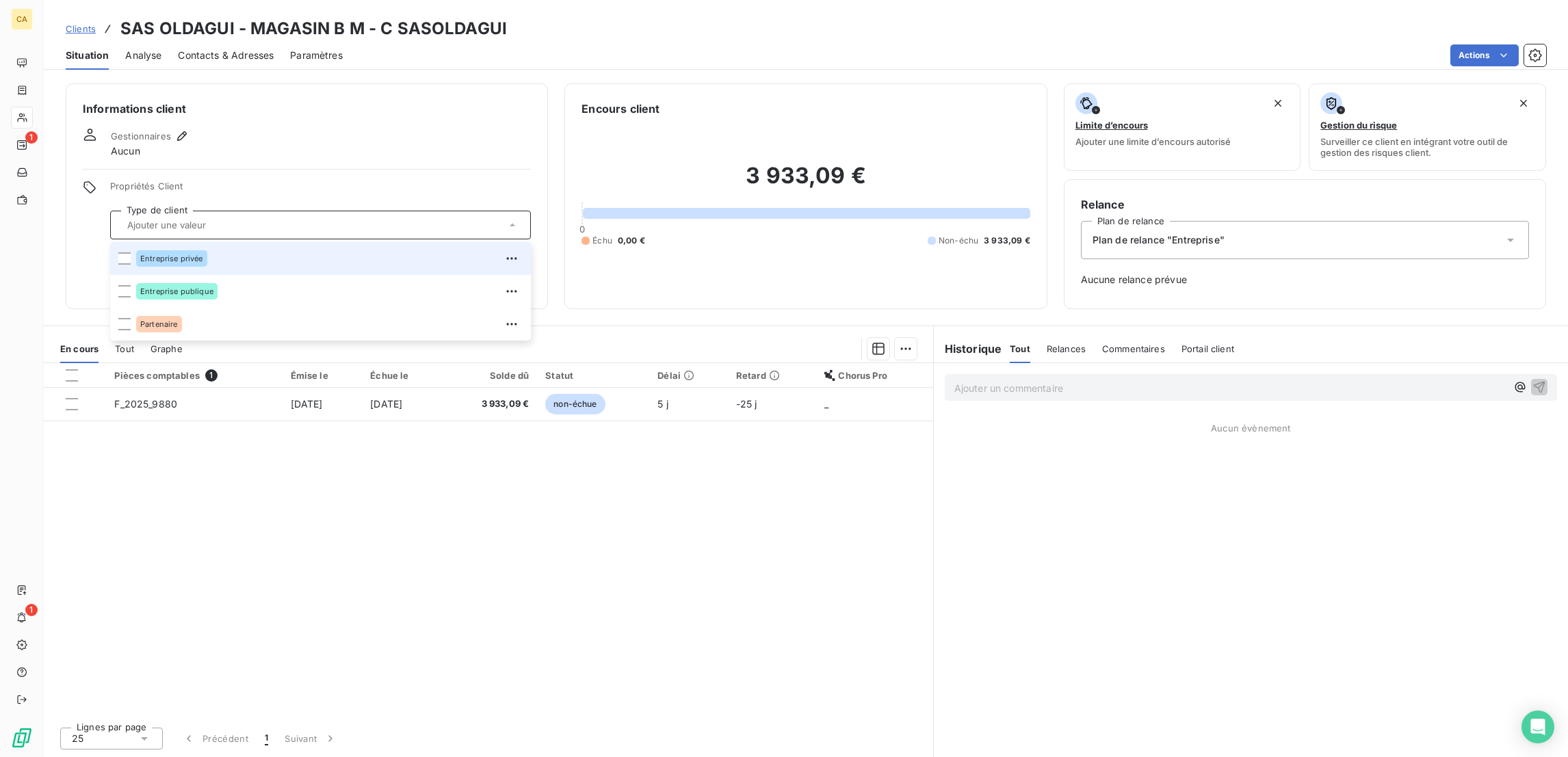
click at [230, 248] on div "Entreprise privée" at bounding box center [329, 259] width 387 height 22
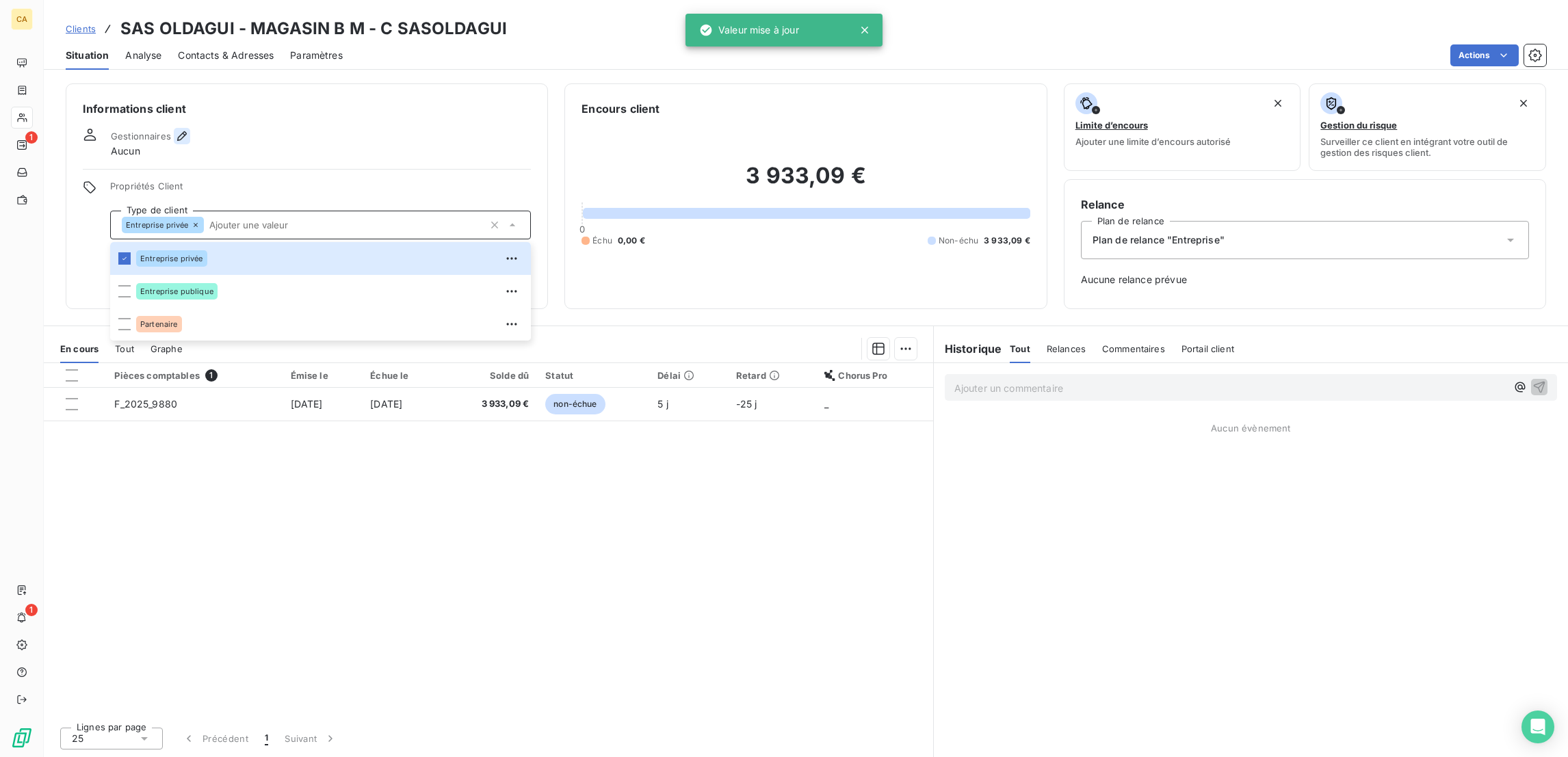
click at [173, 128] on button "button" at bounding box center [181, 136] width 16 height 16
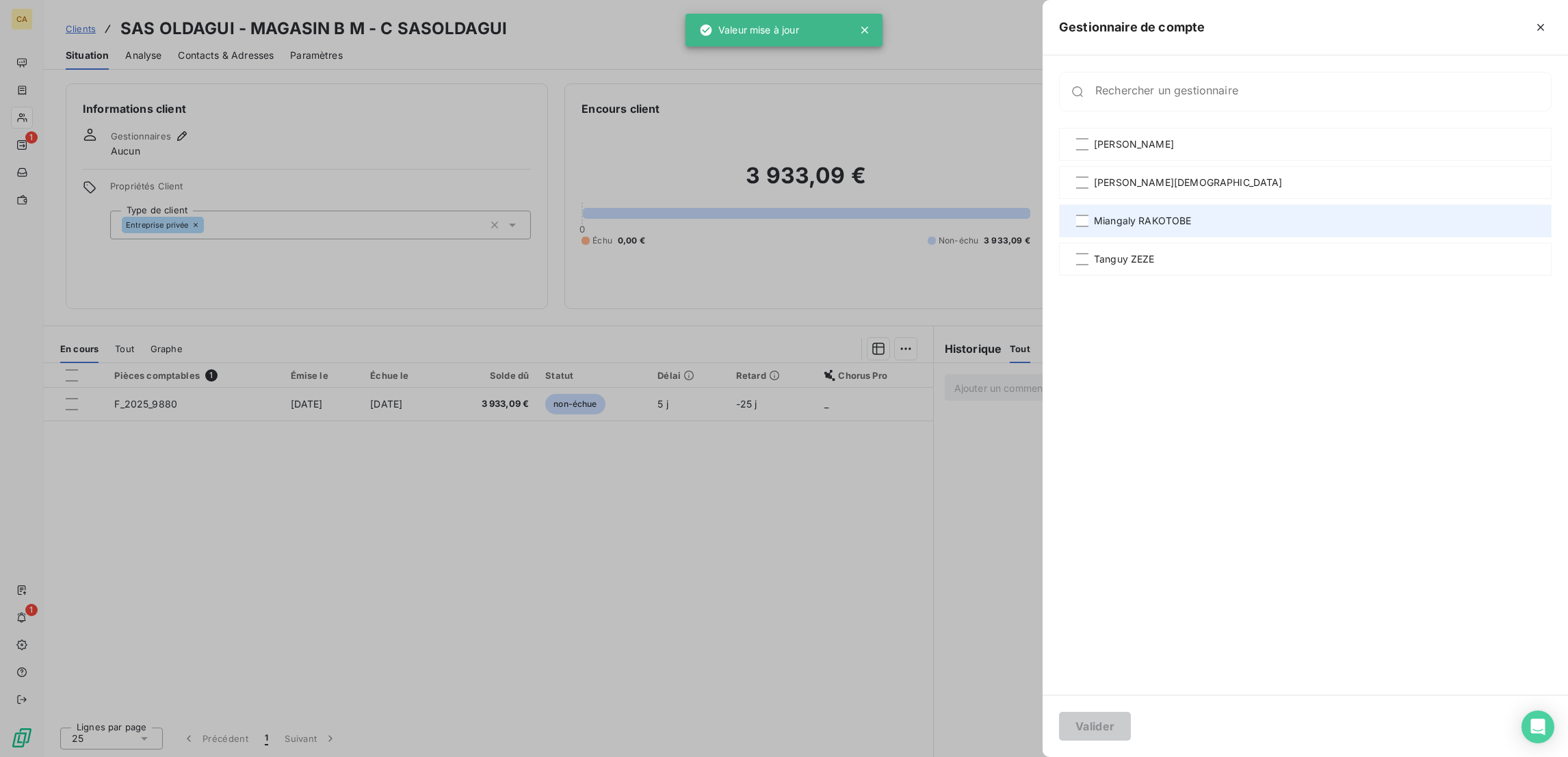
click at [1192, 214] on span "Miangaly RAKOTOBE" at bounding box center [1142, 220] width 98 height 13
drag, startPoint x: 1244, startPoint y: 729, endPoint x: 1233, endPoint y: 707, distance: 24.6
click at [1131, 729] on button "Valider" at bounding box center [1094, 726] width 72 height 28
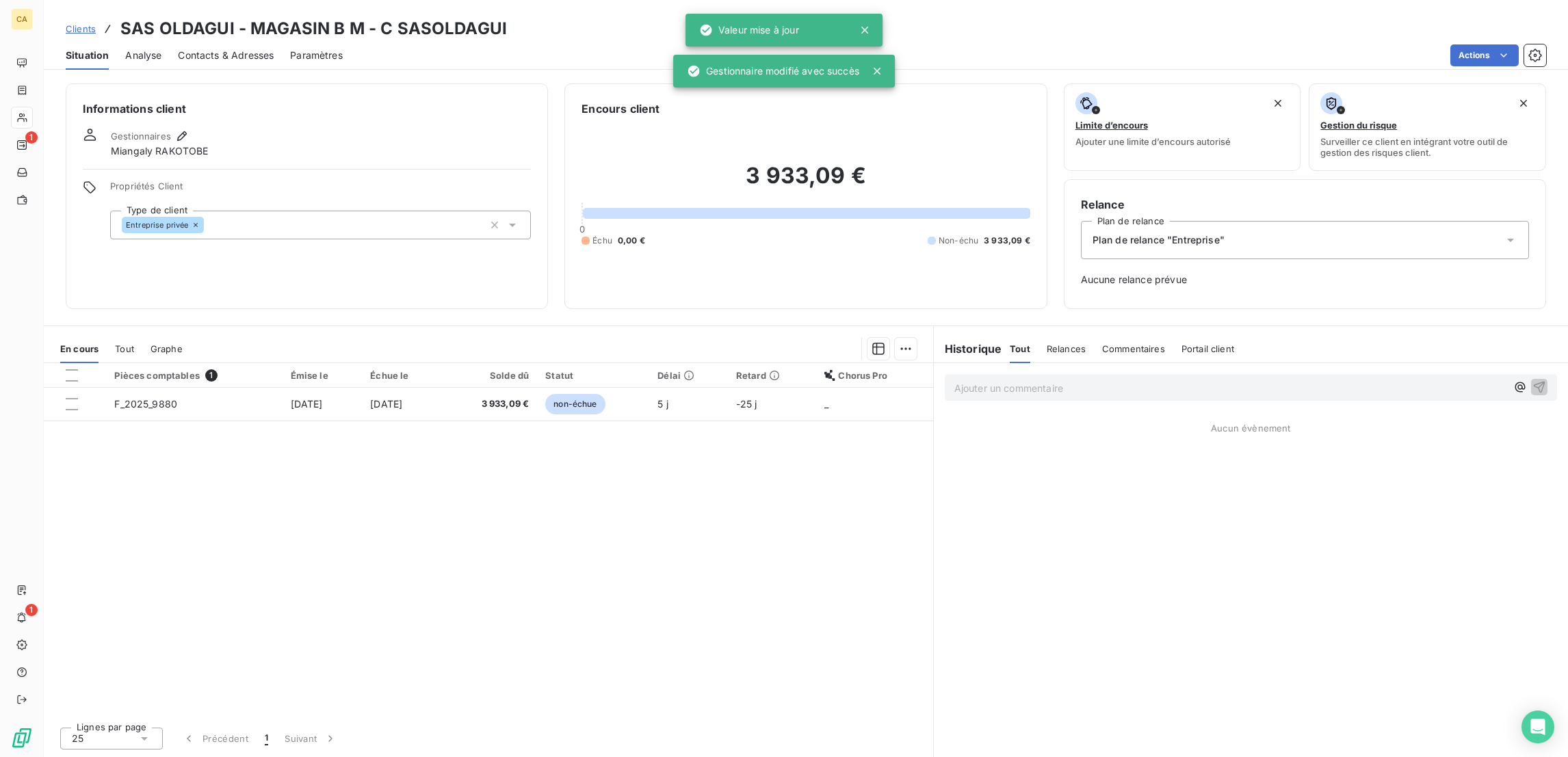
click at [188, 49] on span "Contacts & Adresses" at bounding box center [226, 55] width 96 height 13
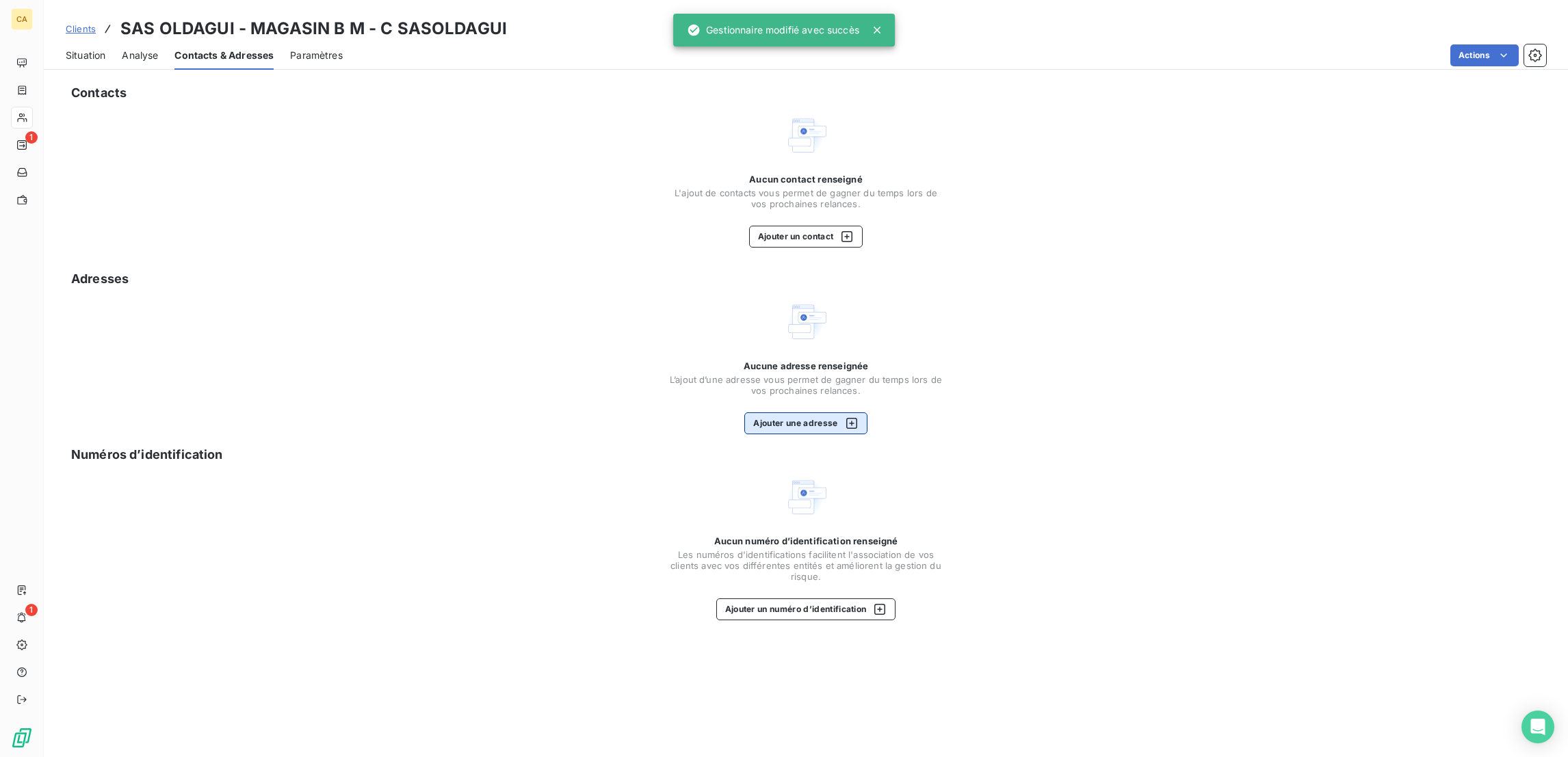
click at [801, 412] on button "Ajouter une adresse" at bounding box center [805, 423] width 123 height 22
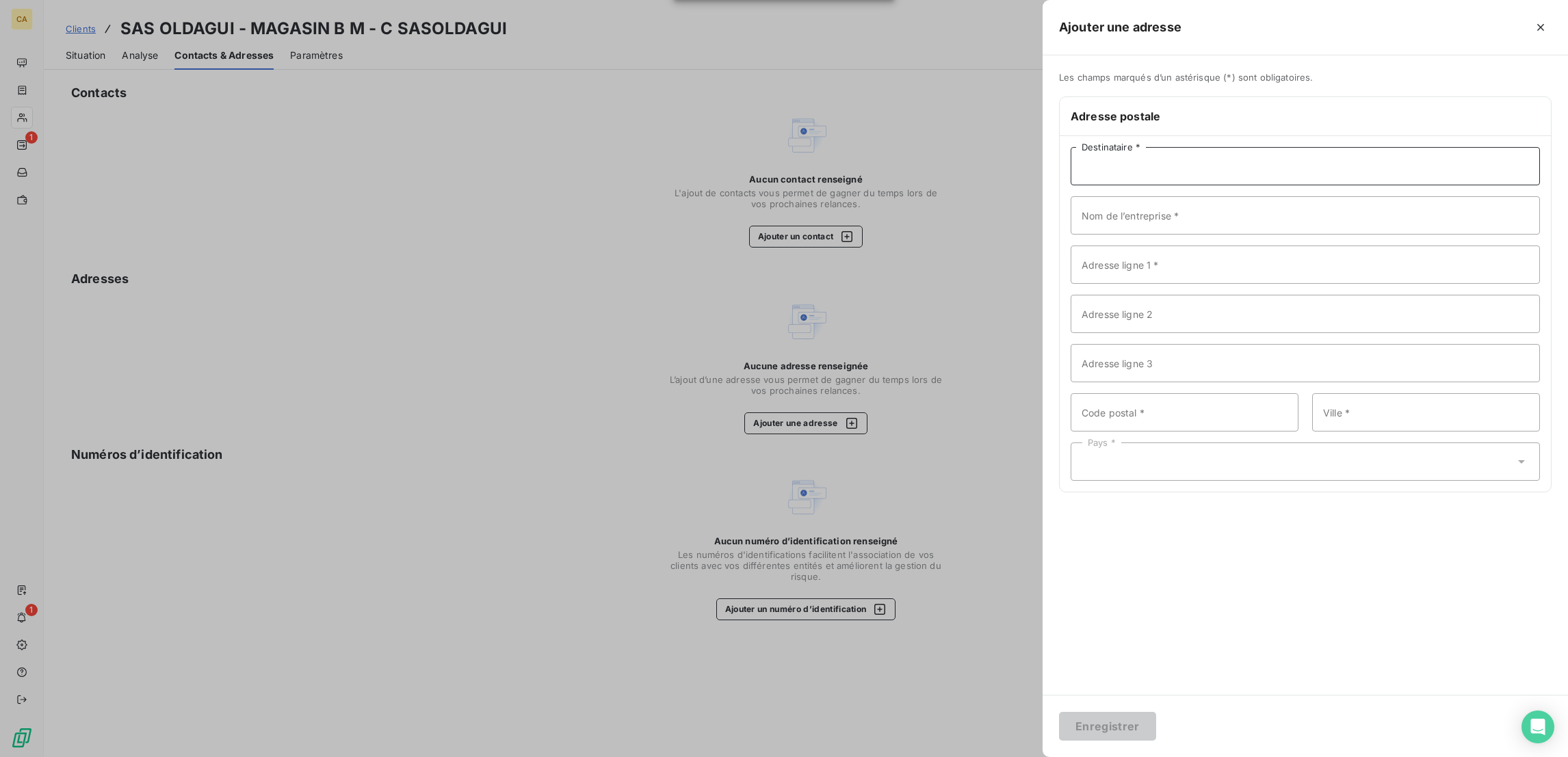
click at [1308, 147] on input "Destinataire *" at bounding box center [1305, 165] width 469 height 38
paste input "SAS OLDAGUI - MAGASIN B&M"
type input "SAS OLDAGUI - MAGASIN B&M"
type input "B&M"
paste input "5 Sent. de la Chapelle Saint-Nicolas"
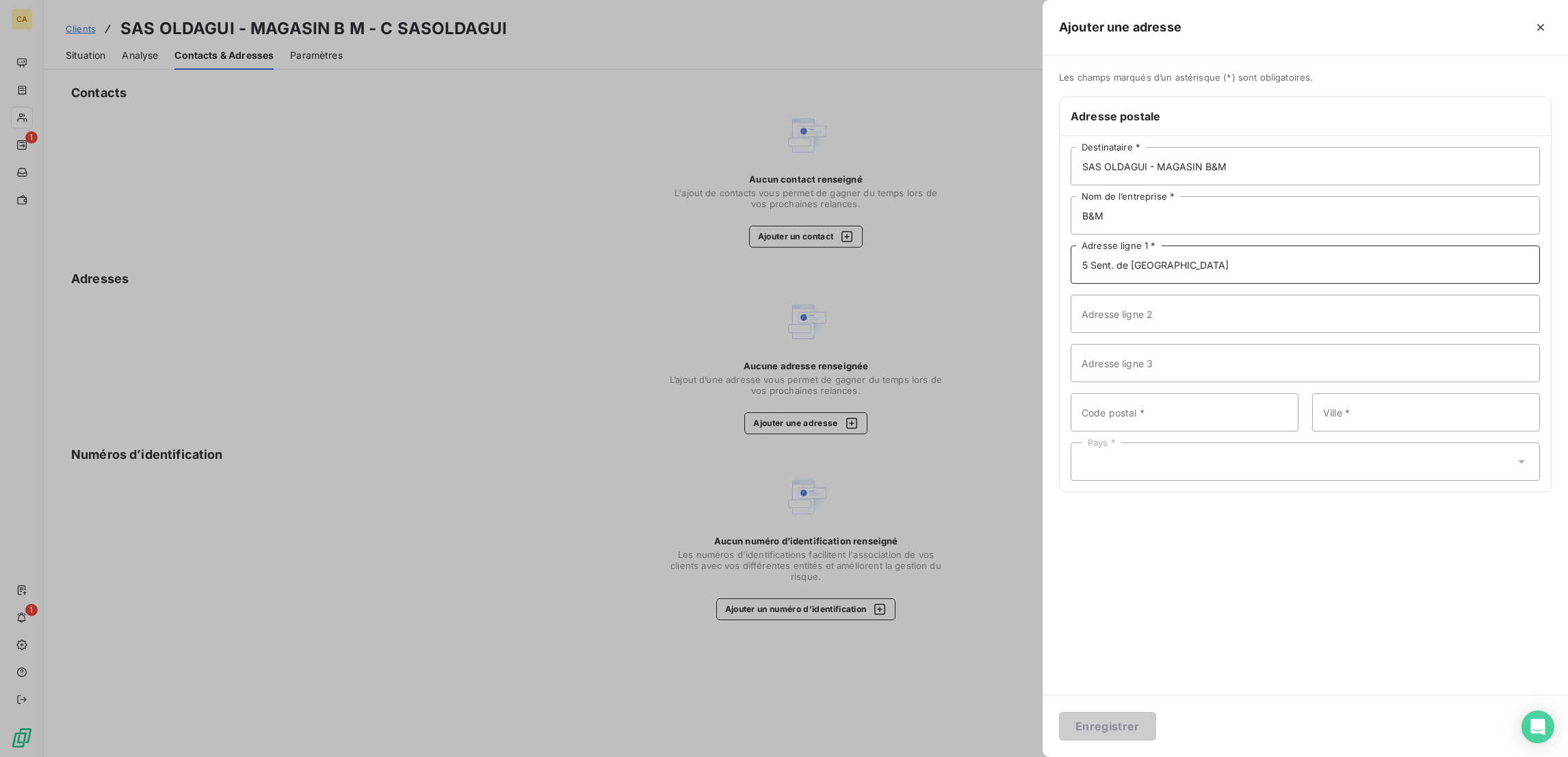
type input "5 Sent. de la Chapelle Saint-Nicolas"
type input "95350"
paste input "Saint-Brice-sous-Forêt"
type input "Saint-Brice-sous-Forêt"
click at [1295, 442] on div "Pays *" at bounding box center [1305, 461] width 469 height 38
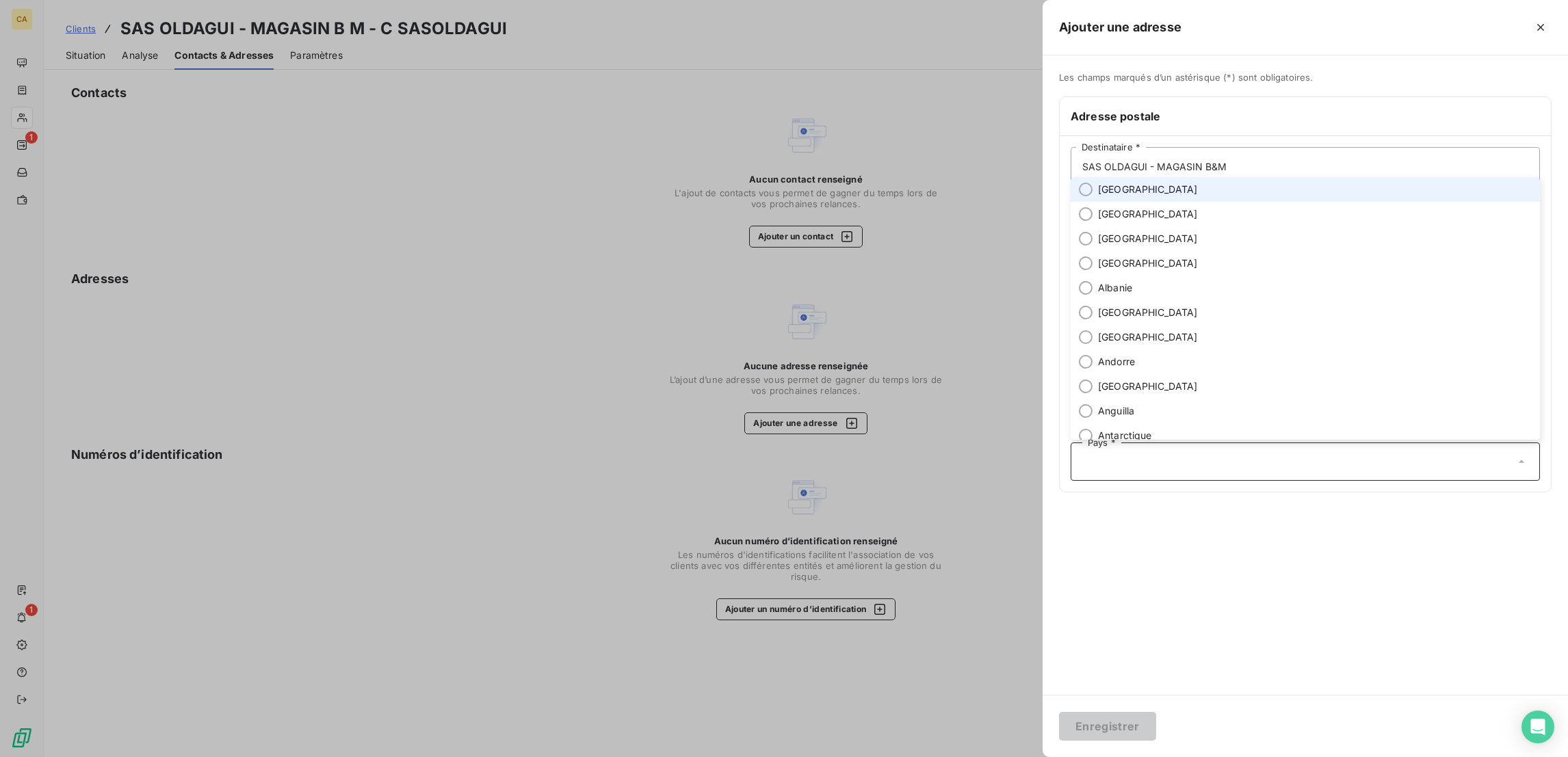
click at [1251, 202] on li "France" at bounding box center [1305, 189] width 469 height 25
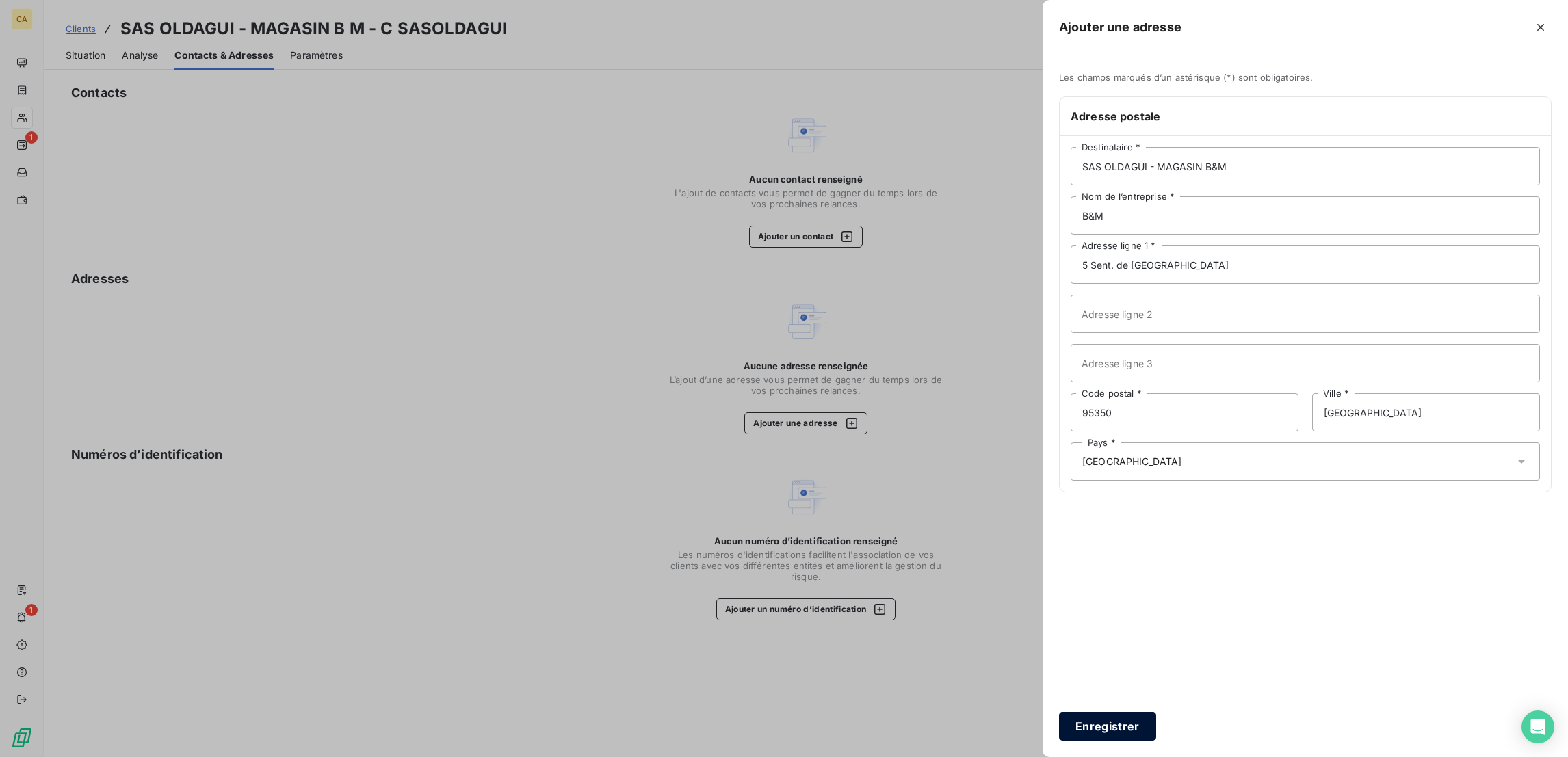
click at [1156, 726] on button "Enregistrer" at bounding box center [1107, 726] width 97 height 28
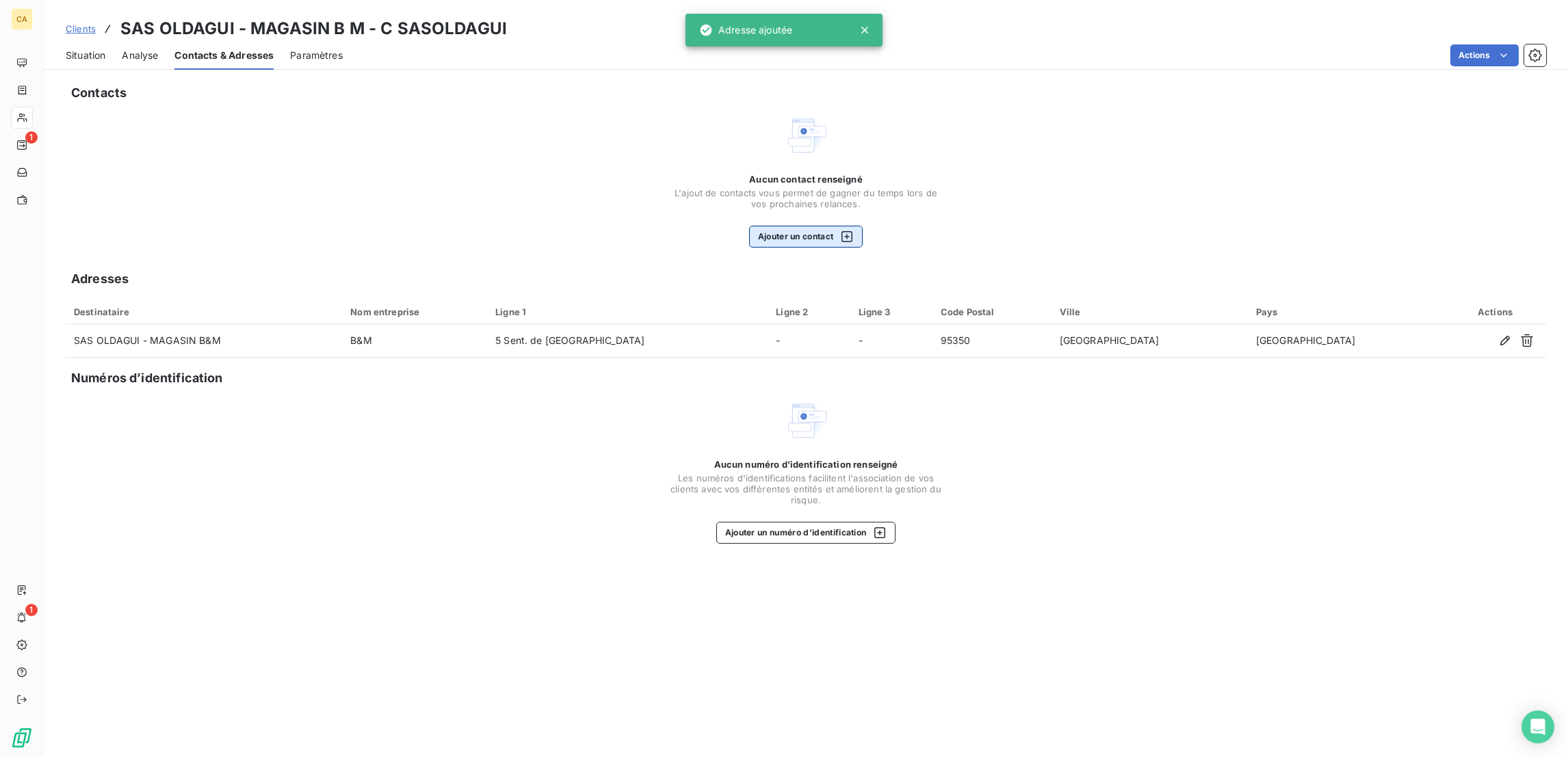
click at [808, 226] on button "Ajouter un contact" at bounding box center [806, 236] width 115 height 22
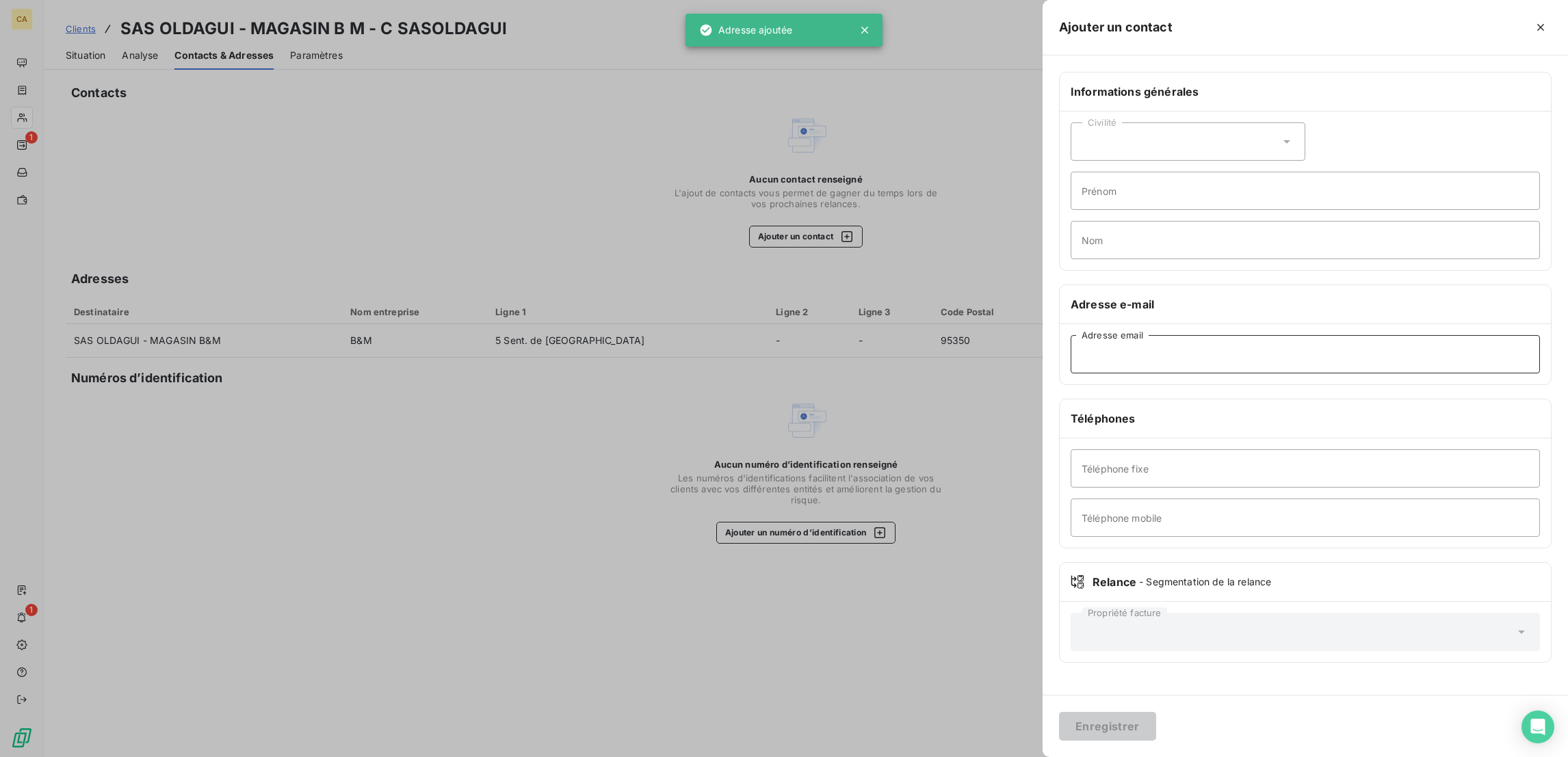
click at [1313, 335] on input "Adresse email" at bounding box center [1305, 354] width 469 height 38
paste input "BM.STBRICE@BMSTORES.FR"
type input "BM.STBRICE@BMSTORES.FR"
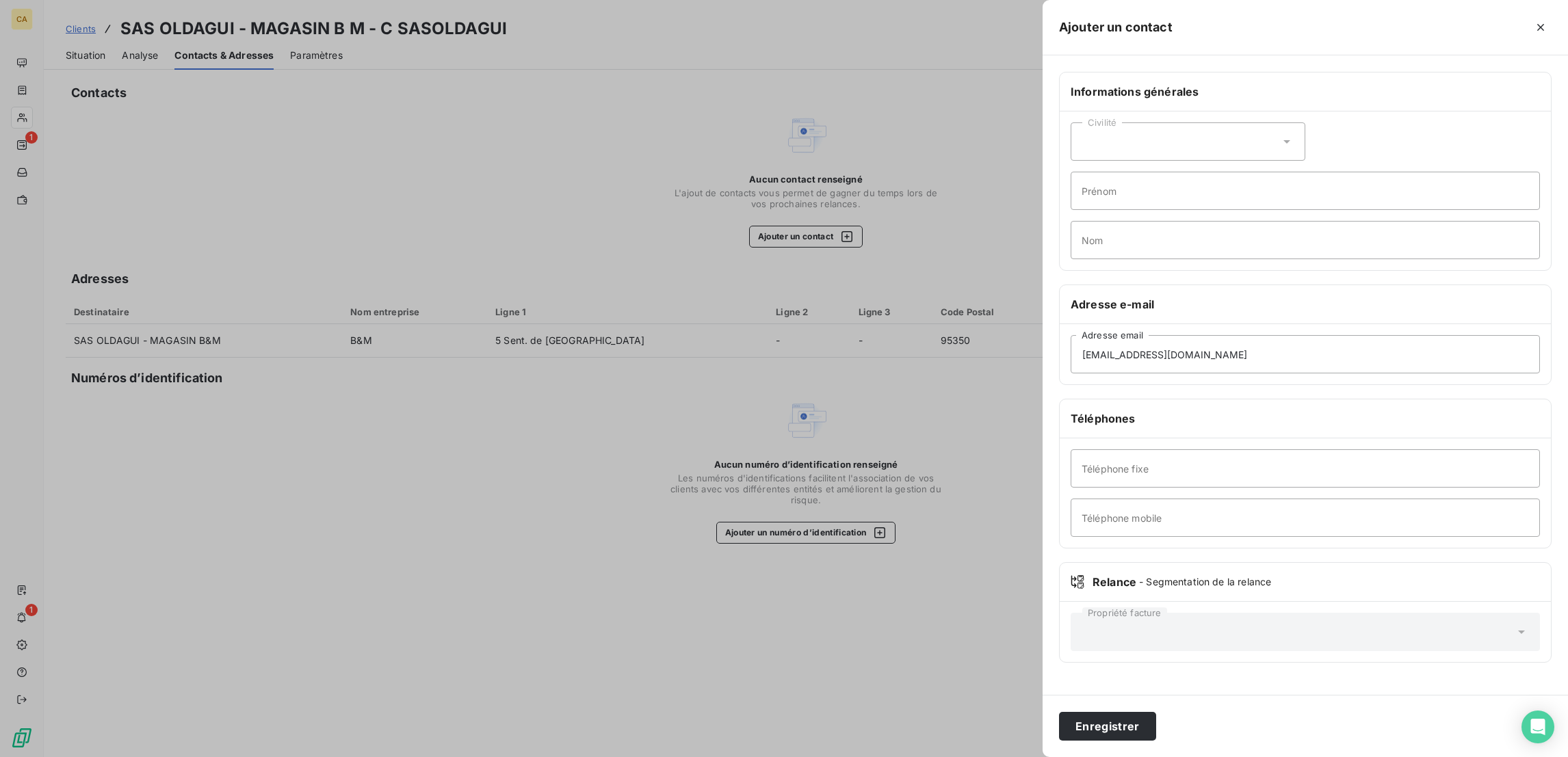
click at [1278, 123] on div "Civilité" at bounding box center [1188, 141] width 235 height 38
click at [1135, 170] on span "Madame" at bounding box center [1116, 176] width 37 height 13
click at [1250, 171] on input "Prénom" at bounding box center [1305, 190] width 469 height 38
paste input "HASNA"
type input "HASNA"
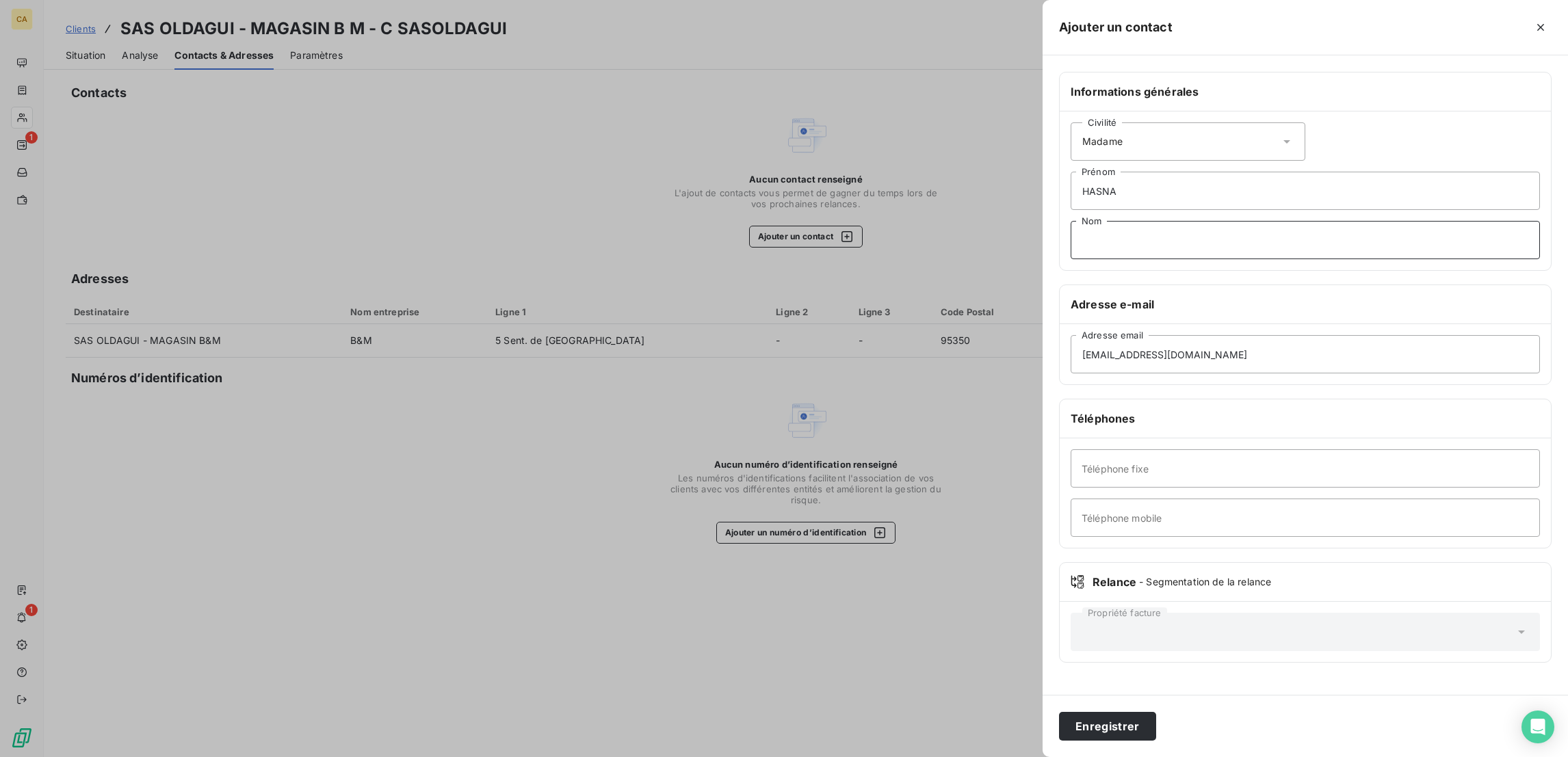
paste input "HASNA"
type input "H"
paste input "OLIVEIRA DA CONCEICAO"
type input "OLIVEIRA DA CONCEICAO"
click at [1156, 730] on button "Enregistrer" at bounding box center [1107, 726] width 97 height 28
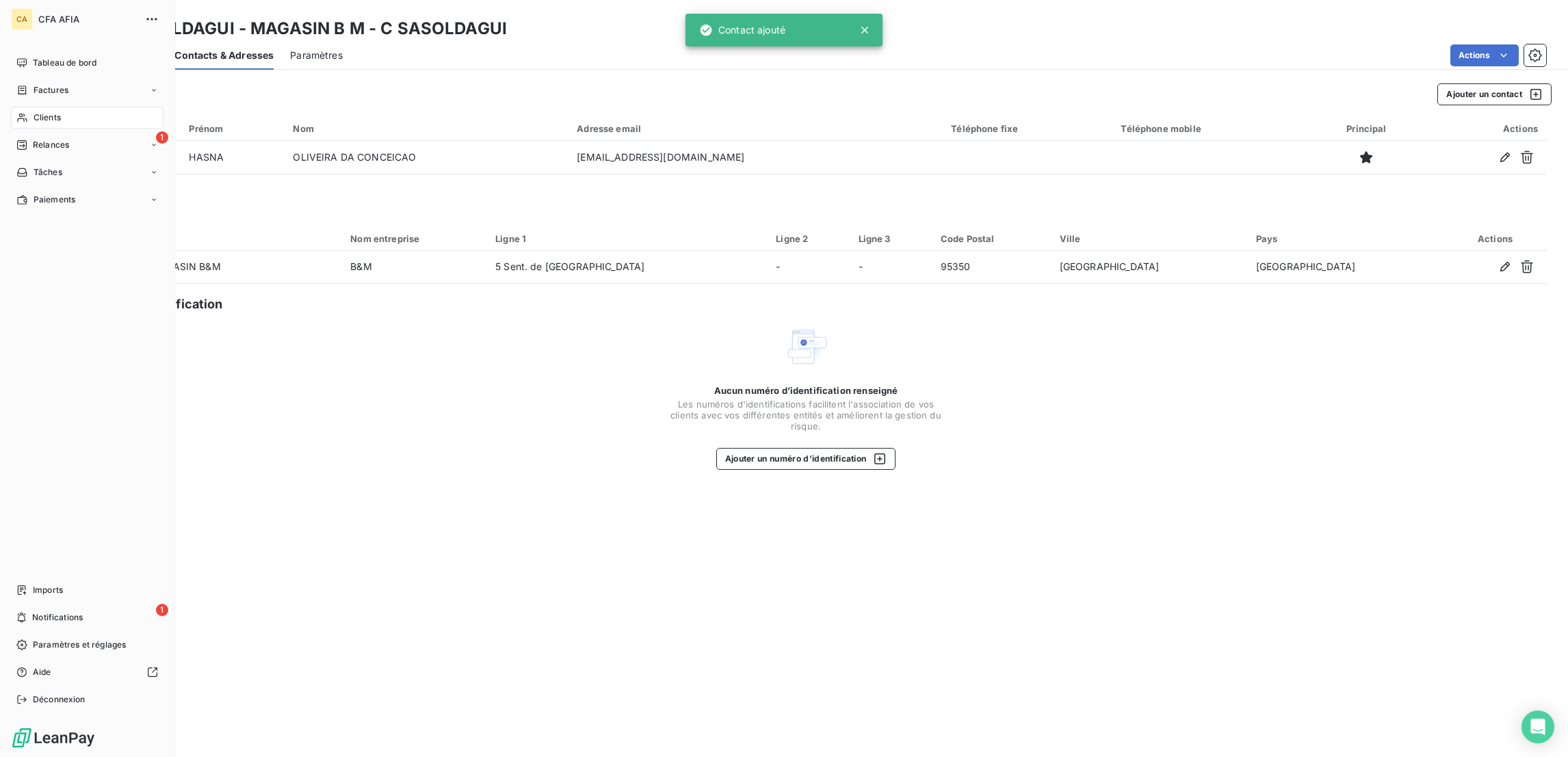
click at [17, 112] on icon at bounding box center [21, 117] width 12 height 11
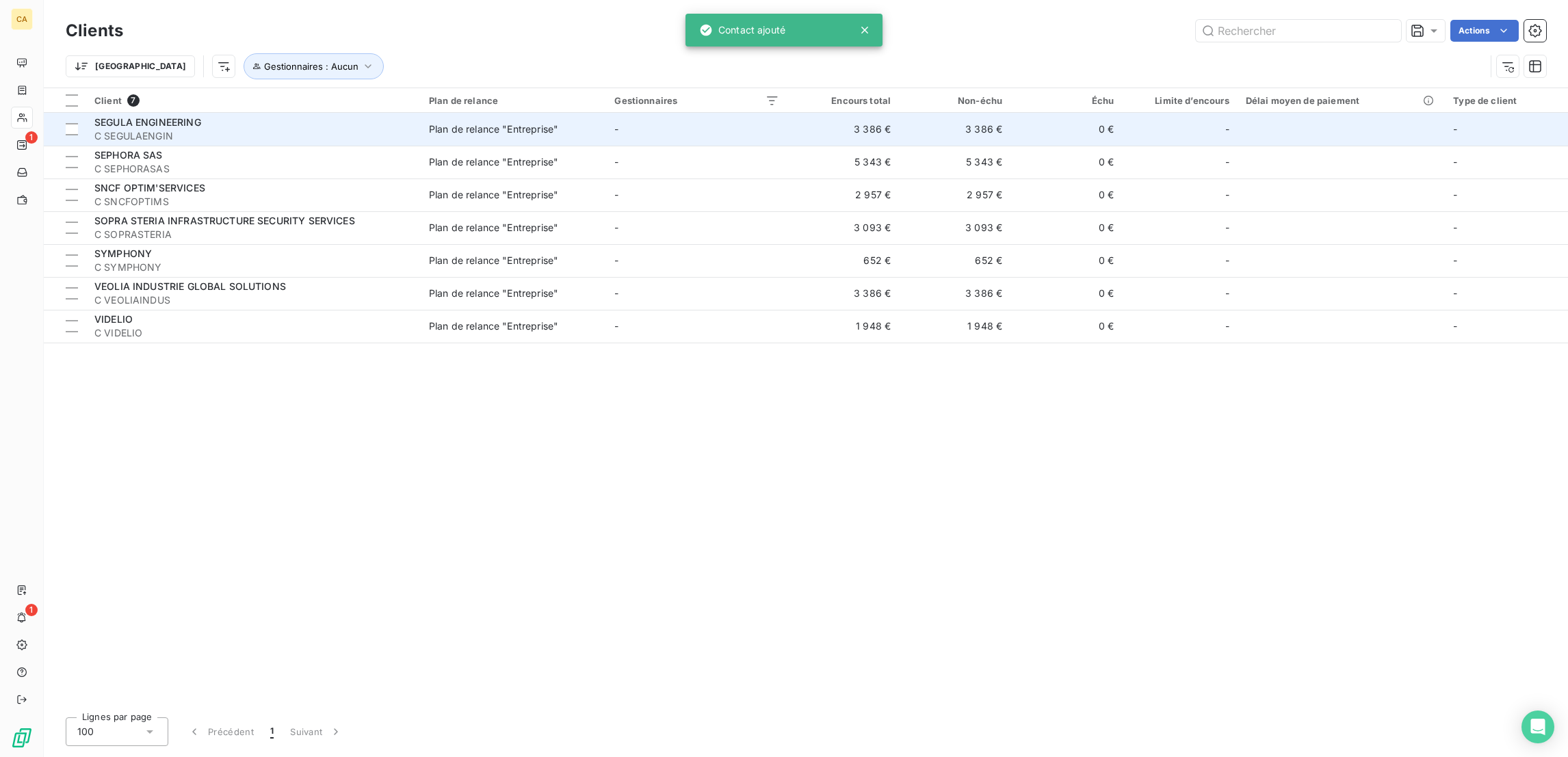
click at [134, 116] on span "SEGULA ENGINEERING" at bounding box center [148, 122] width 107 height 12
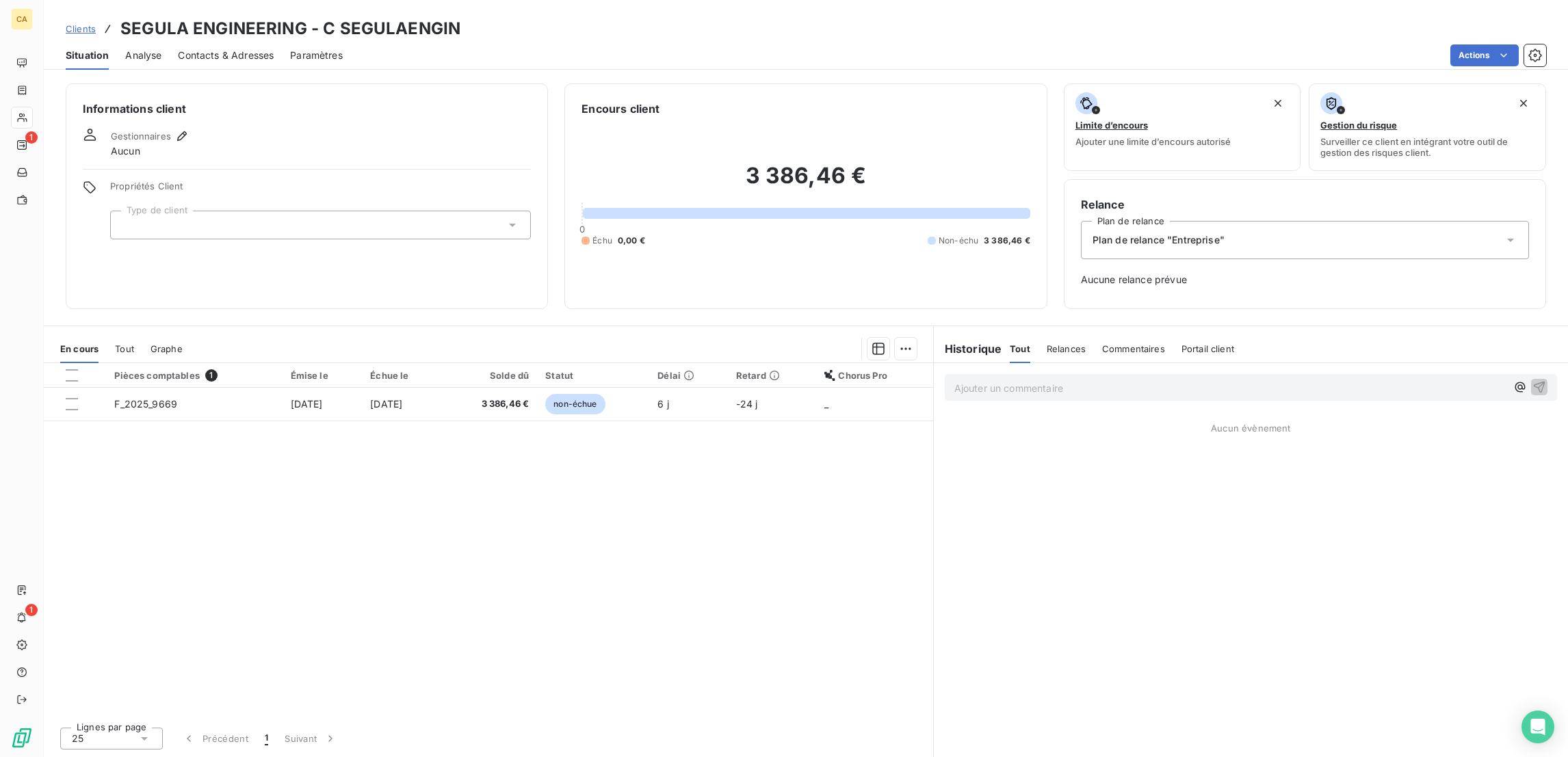
click at [156, 211] on div at bounding box center [320, 225] width 420 height 28
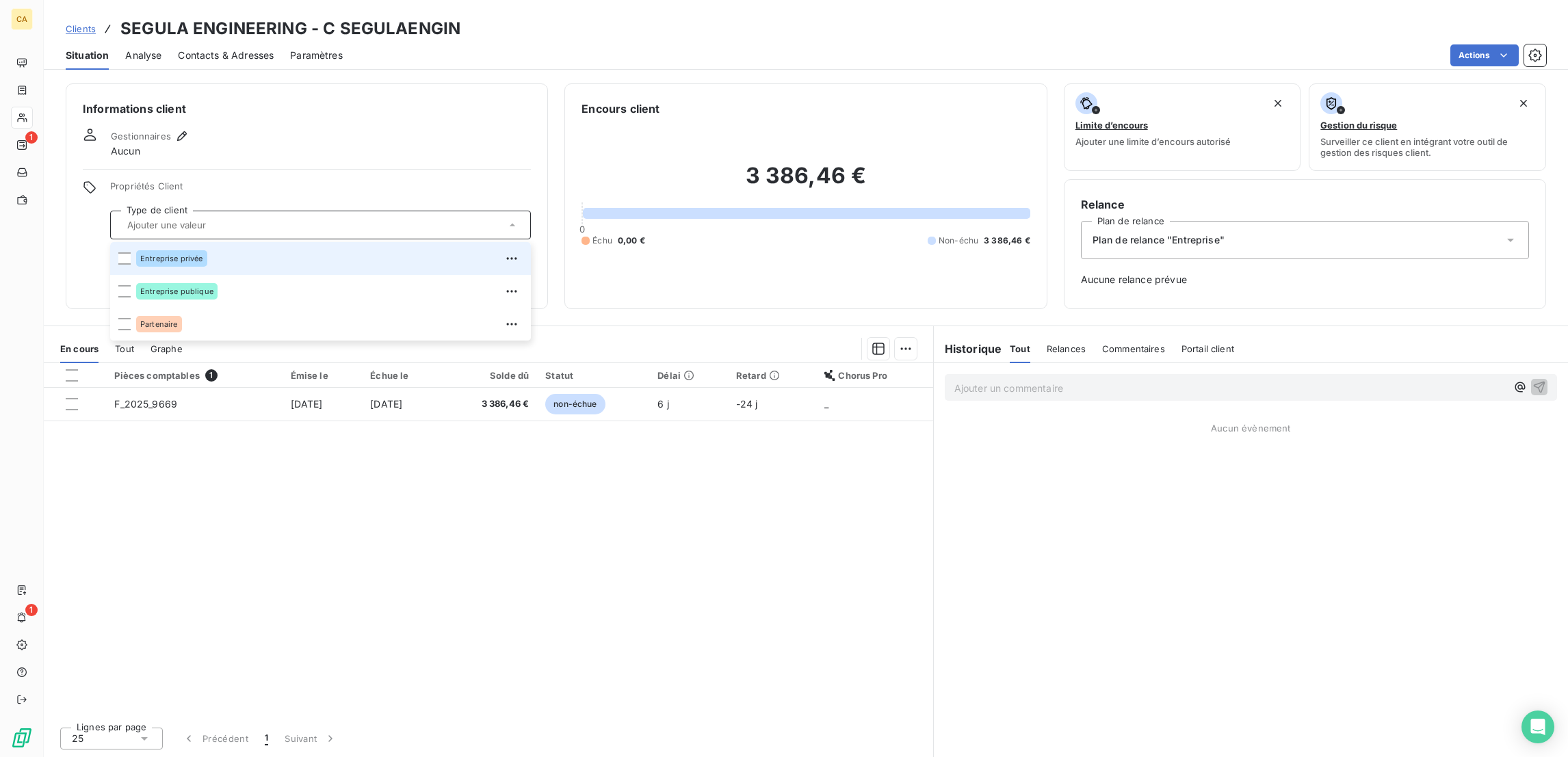
click at [140, 254] on span "Entreprise privée" at bounding box center [172, 258] width 63 height 8
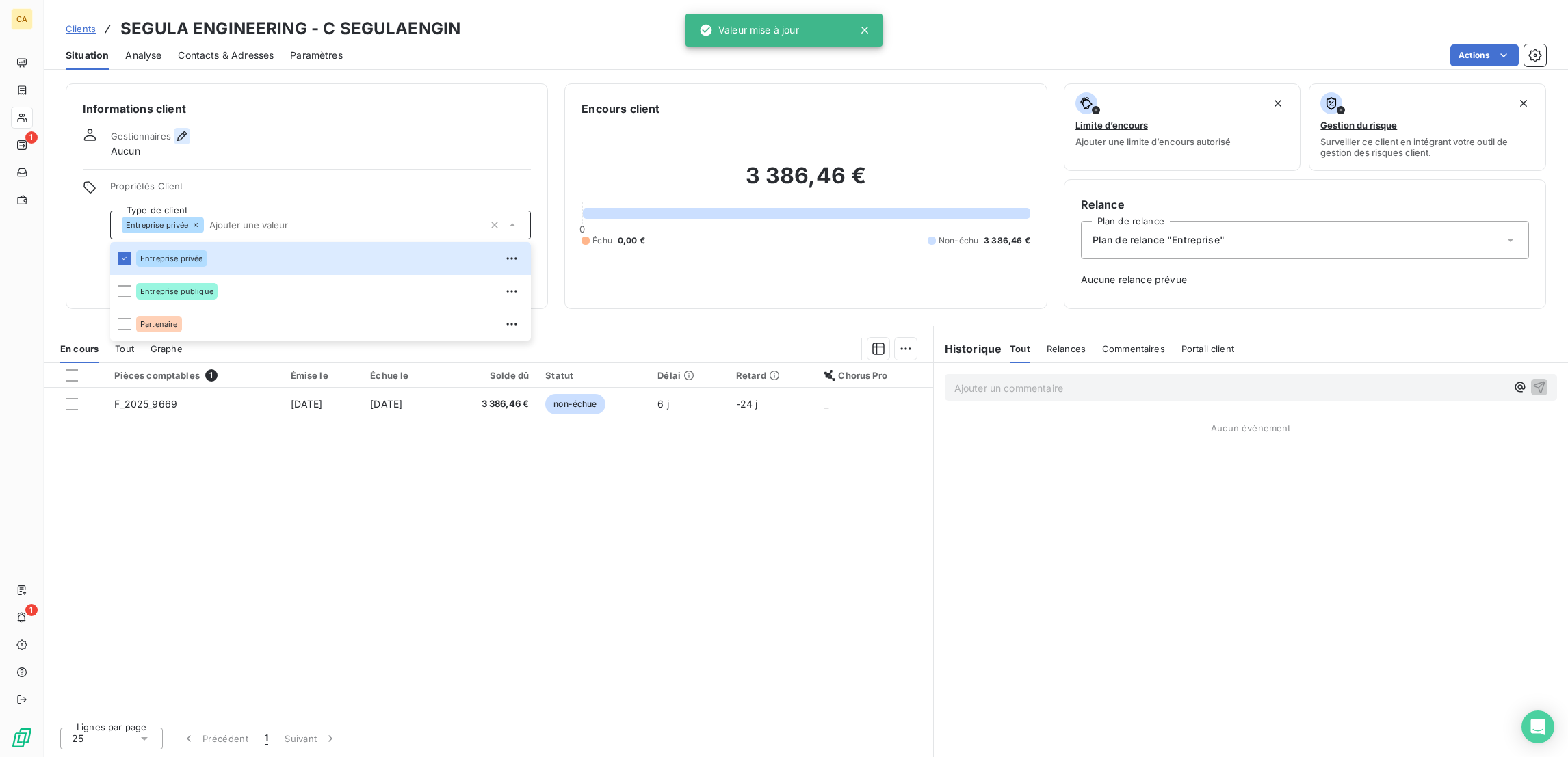
click at [175, 129] on icon "button" at bounding box center [181, 135] width 13 height 13
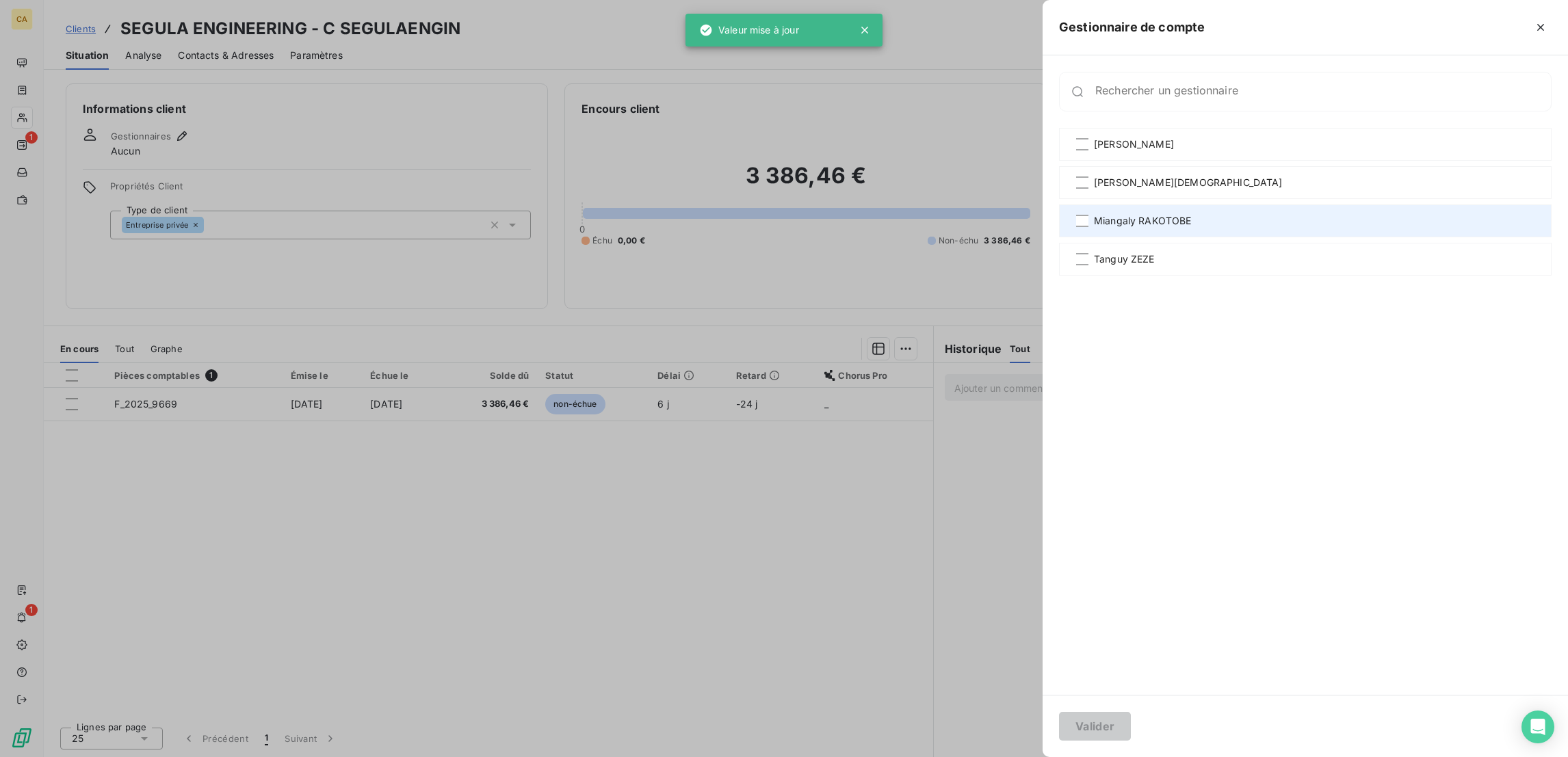
click at [1192, 214] on span "Miangaly RAKOTOBE" at bounding box center [1142, 220] width 98 height 13
drag, startPoint x: 1250, startPoint y: 735, endPoint x: 1219, endPoint y: 710, distance: 39.8
click at [1131, 735] on button "Valider" at bounding box center [1094, 726] width 72 height 28
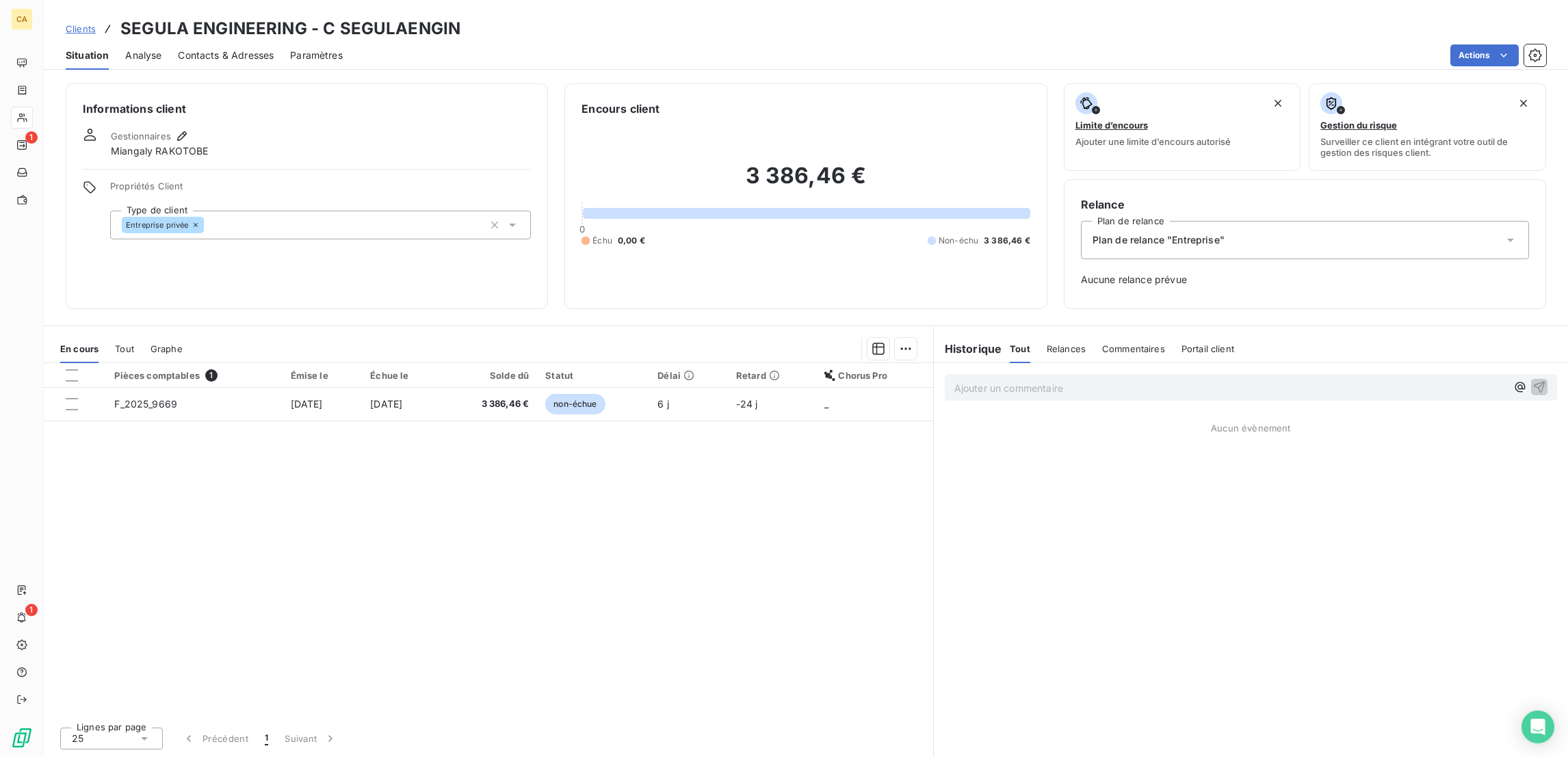
click at [212, 49] on span "Contacts & Adresses" at bounding box center [226, 55] width 96 height 13
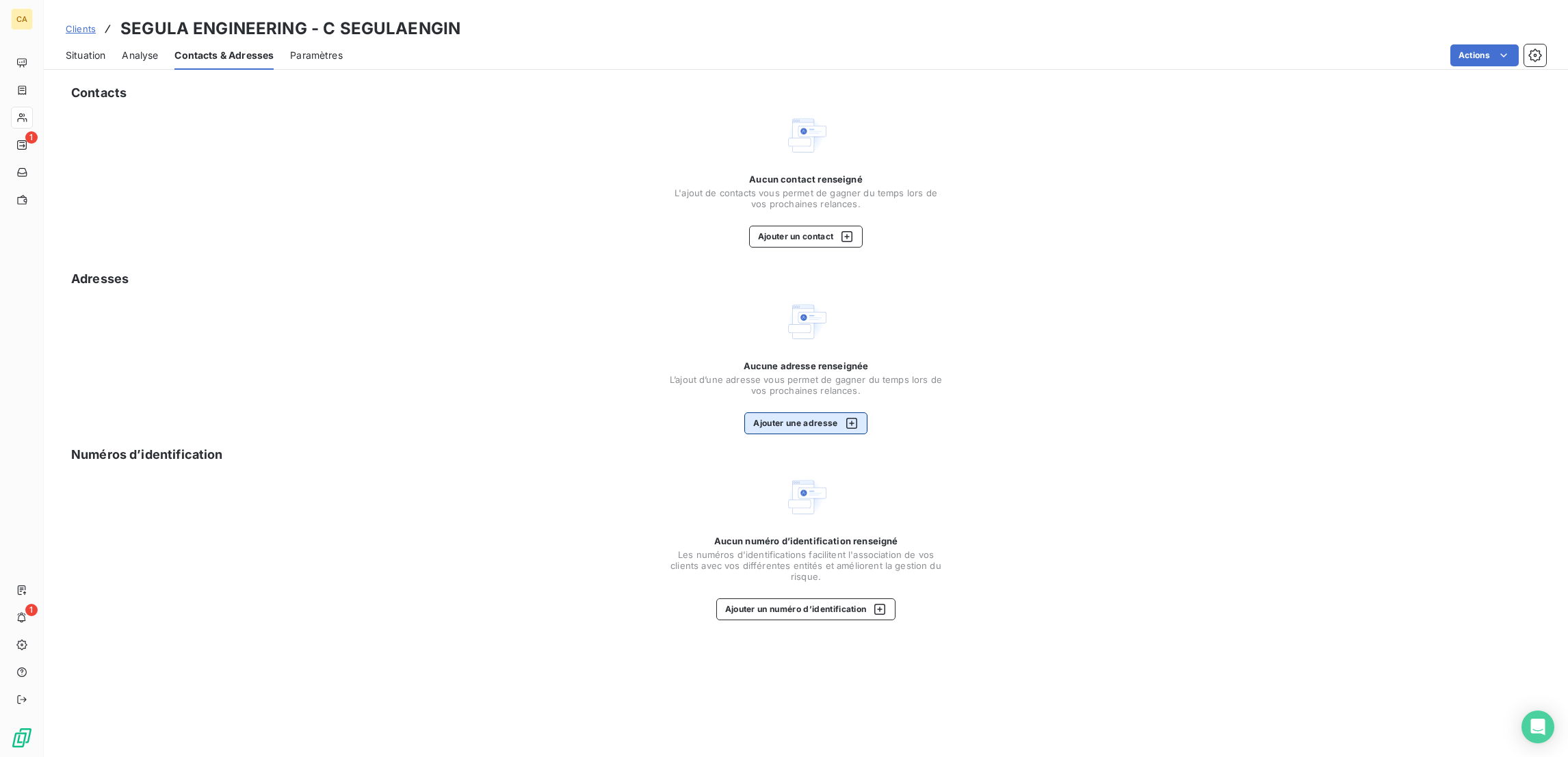
click at [828, 412] on button "Ajouter une adresse" at bounding box center [805, 423] width 123 height 22
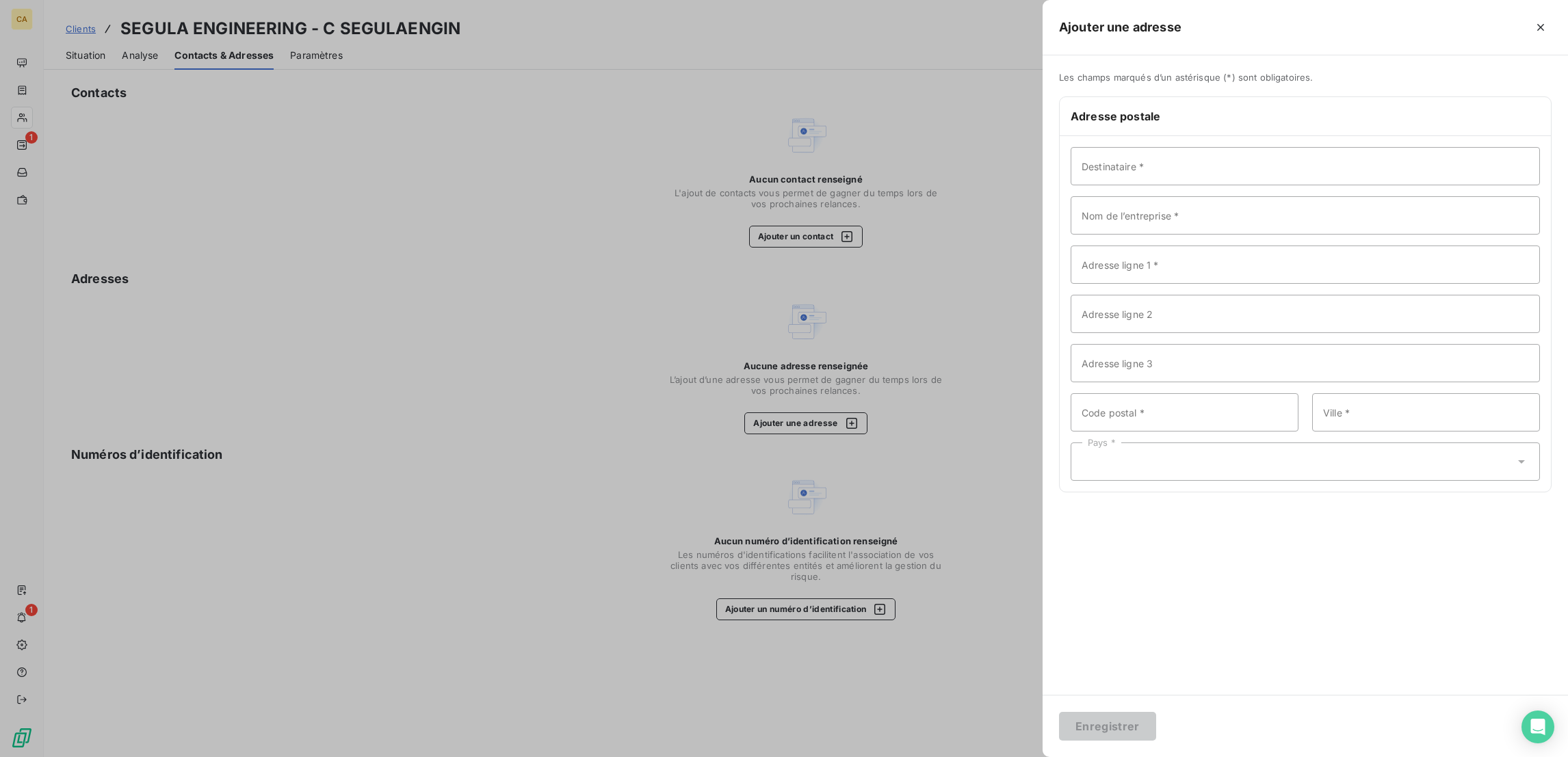
click at [1312, 102] on div "Adresse postale" at bounding box center [1305, 116] width 492 height 39
click at [1300, 147] on input "Destinataire *" at bounding box center [1305, 165] width 469 height 38
paste input "SEGULA ENGINEERING"
type input "SEGULA ENGINEERING"
paste input "SEGULA ENGINEERING"
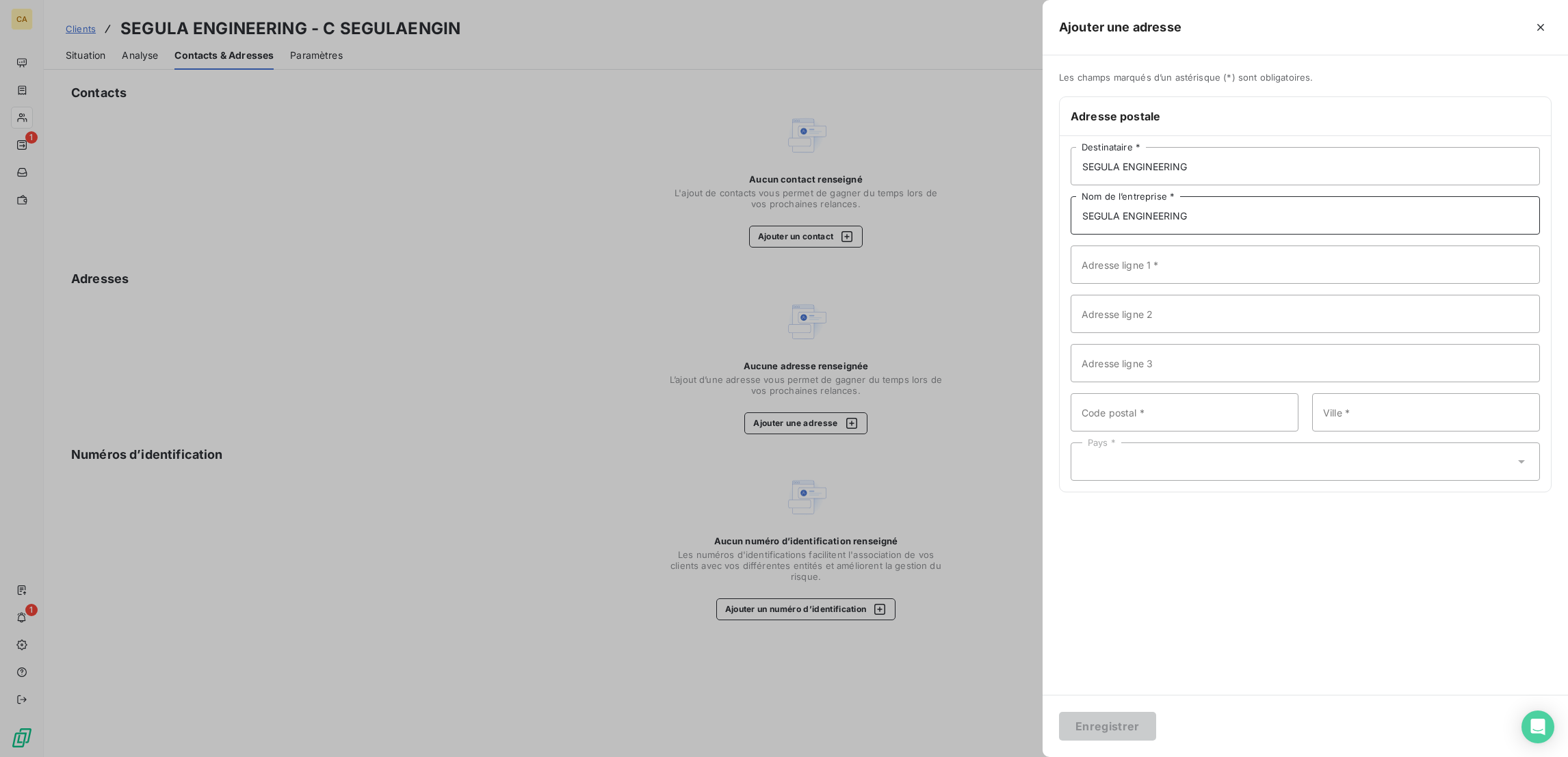
type input "SEGULA ENGINEERING"
paste input "19 Rue d'Arras"
type input "19 Rue d'Arras"
type input "92000"
type input "NANTERRE"
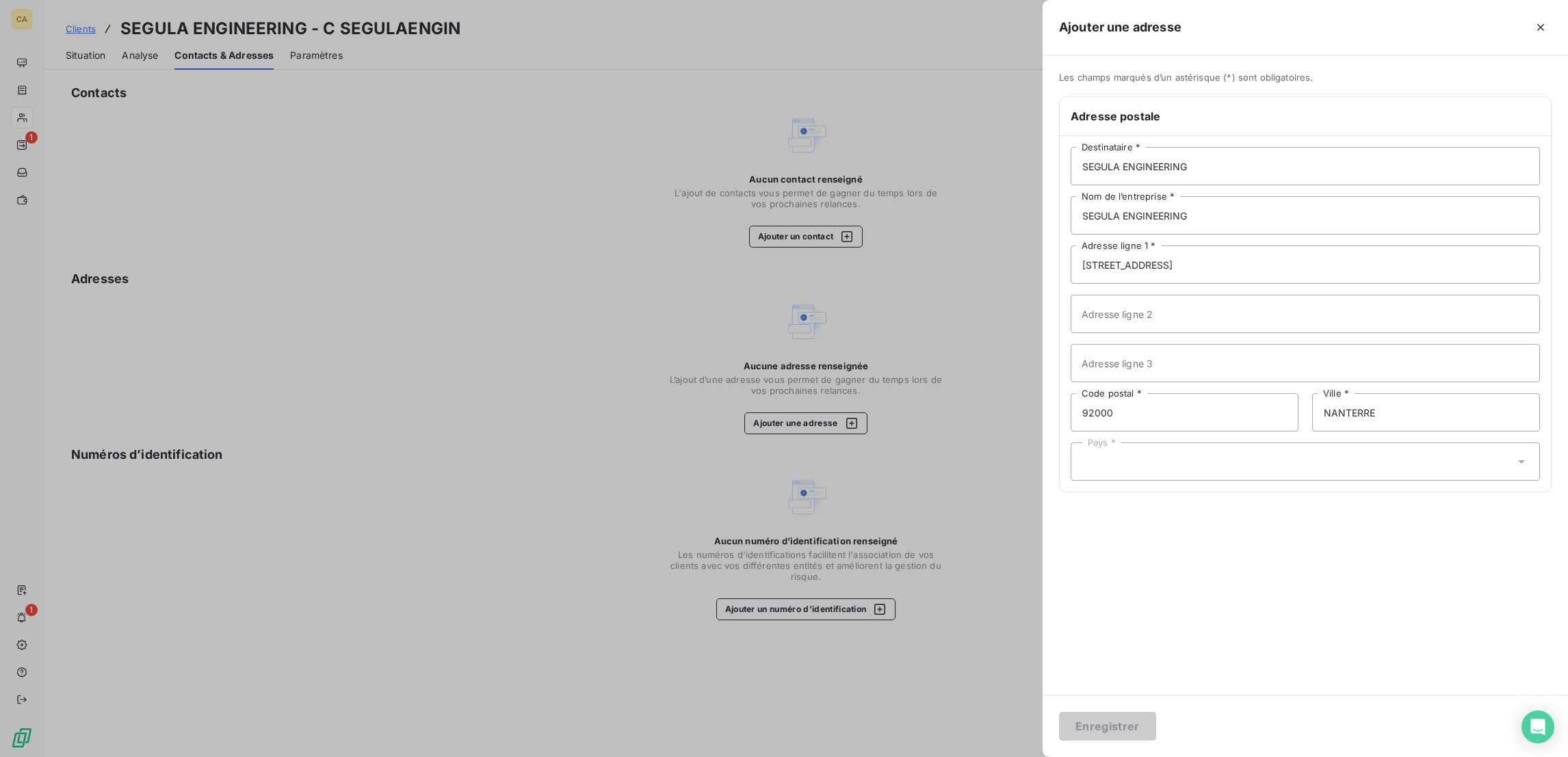
click at [1257, 442] on div "Pays *" at bounding box center [1305, 461] width 469 height 38
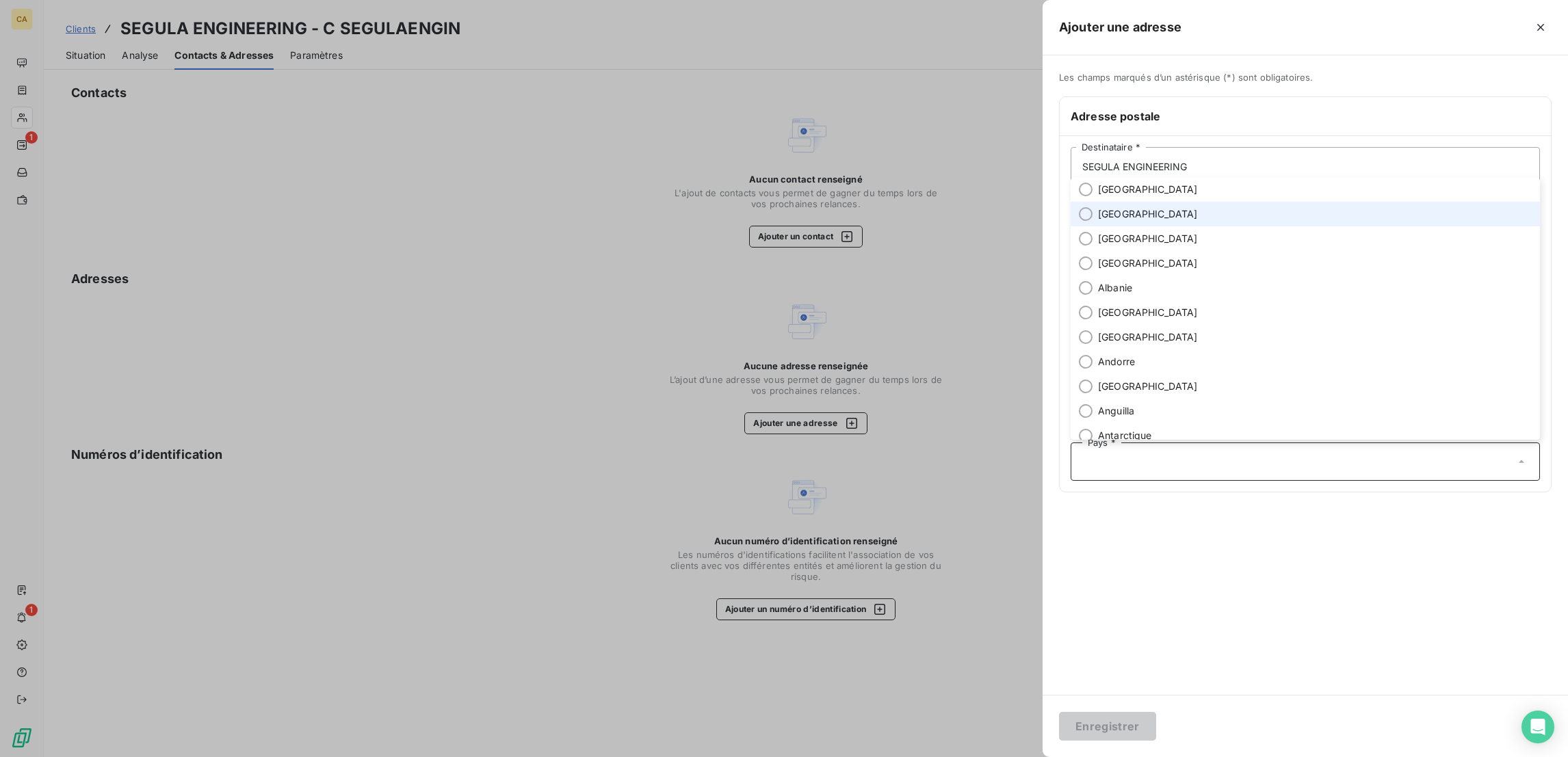
click at [1242, 221] on li "Afghanistan" at bounding box center [1305, 214] width 469 height 25
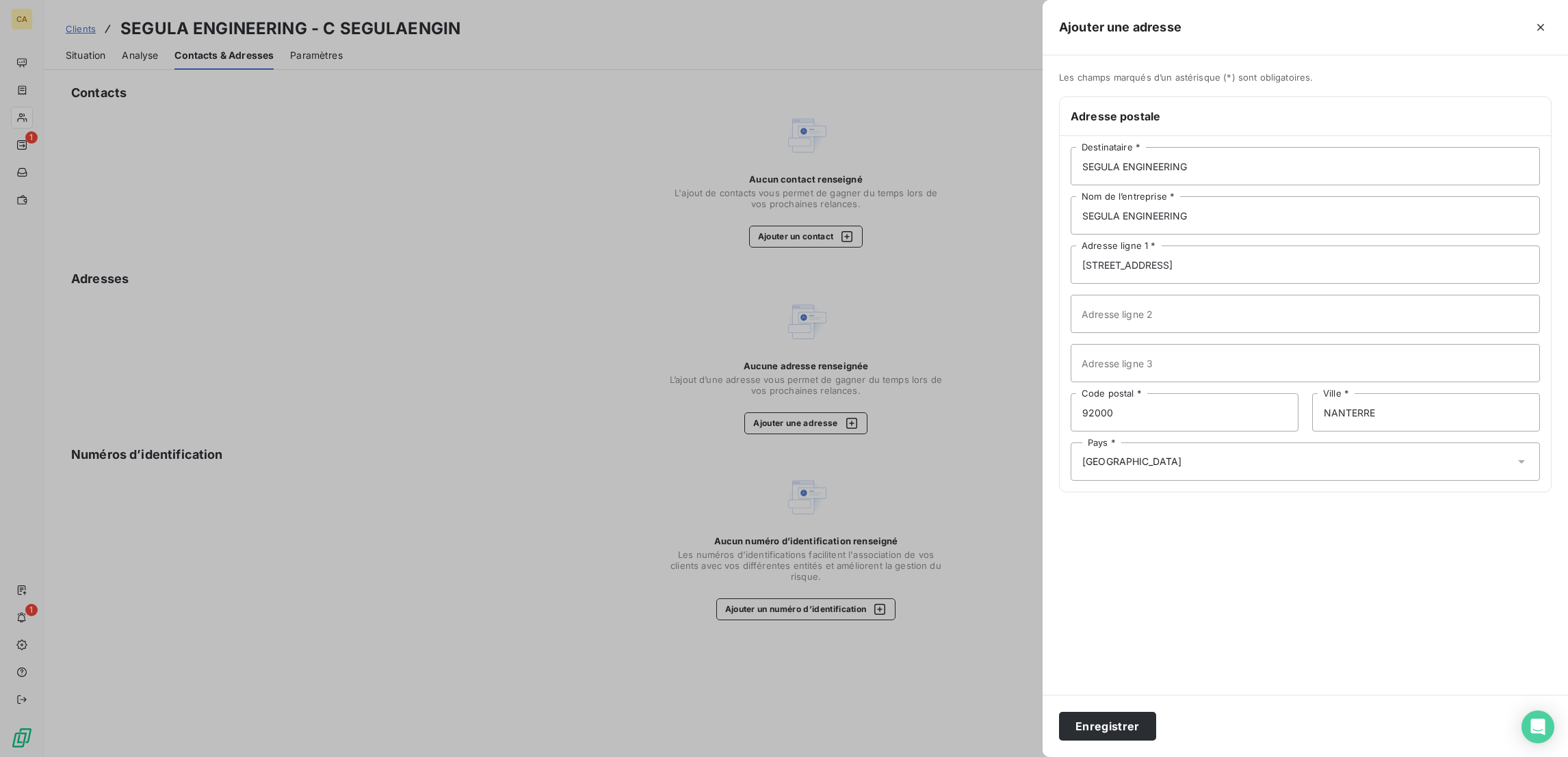
click at [1230, 442] on div "Pays * Afghanistan" at bounding box center [1305, 461] width 469 height 38
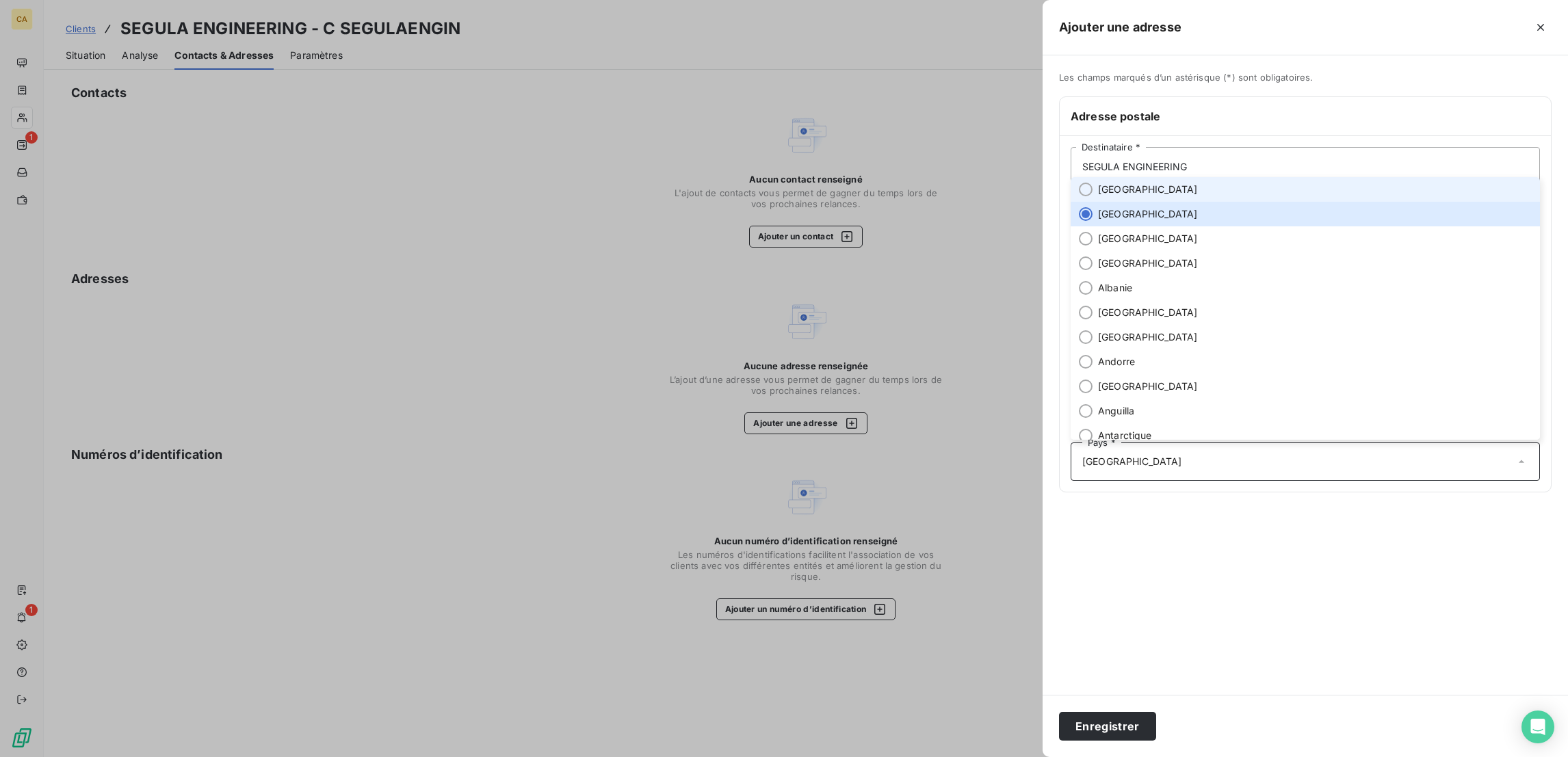
click at [1218, 202] on li "France" at bounding box center [1305, 189] width 469 height 25
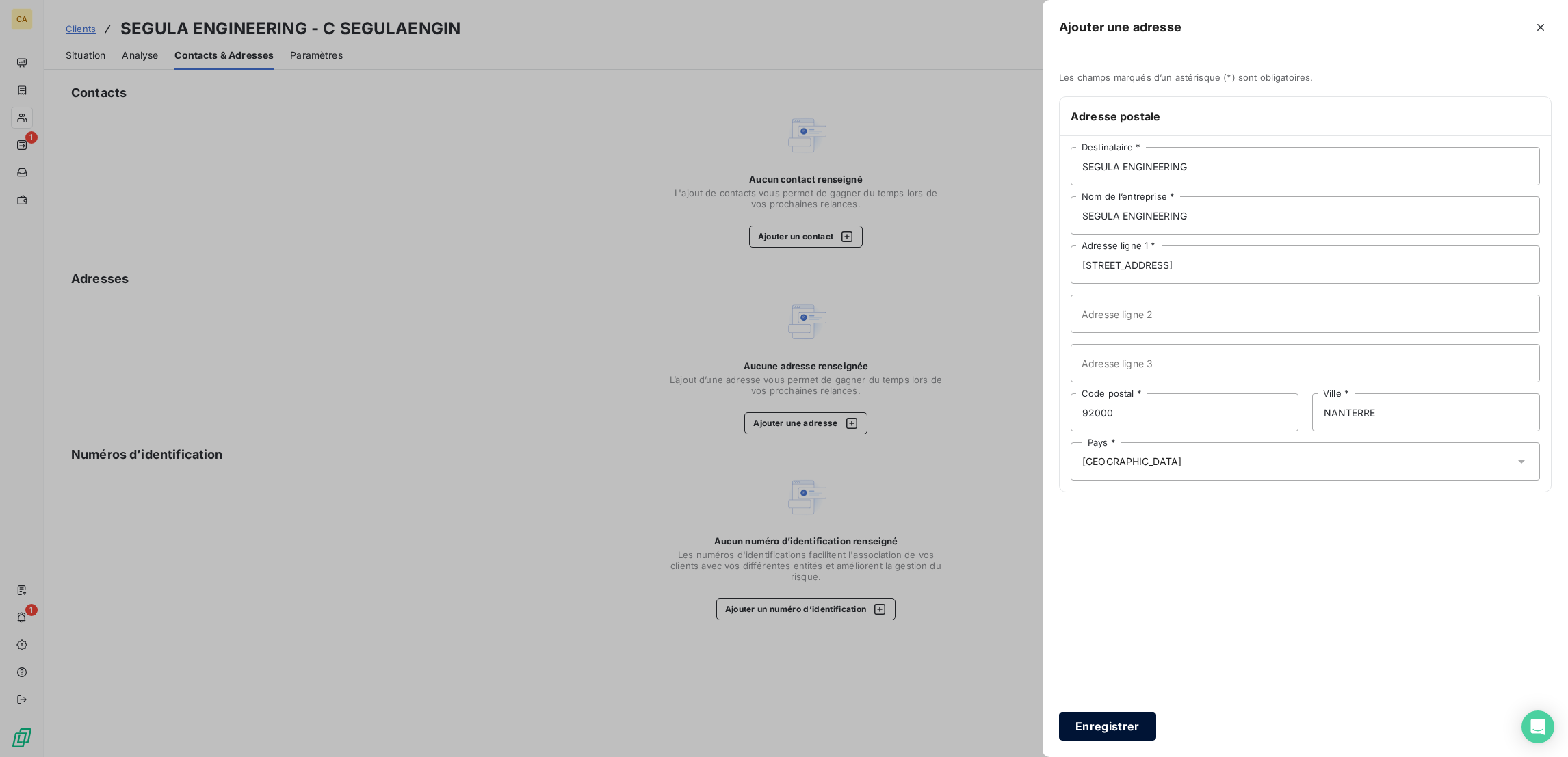
click at [1156, 718] on button "Enregistrer" at bounding box center [1107, 726] width 97 height 28
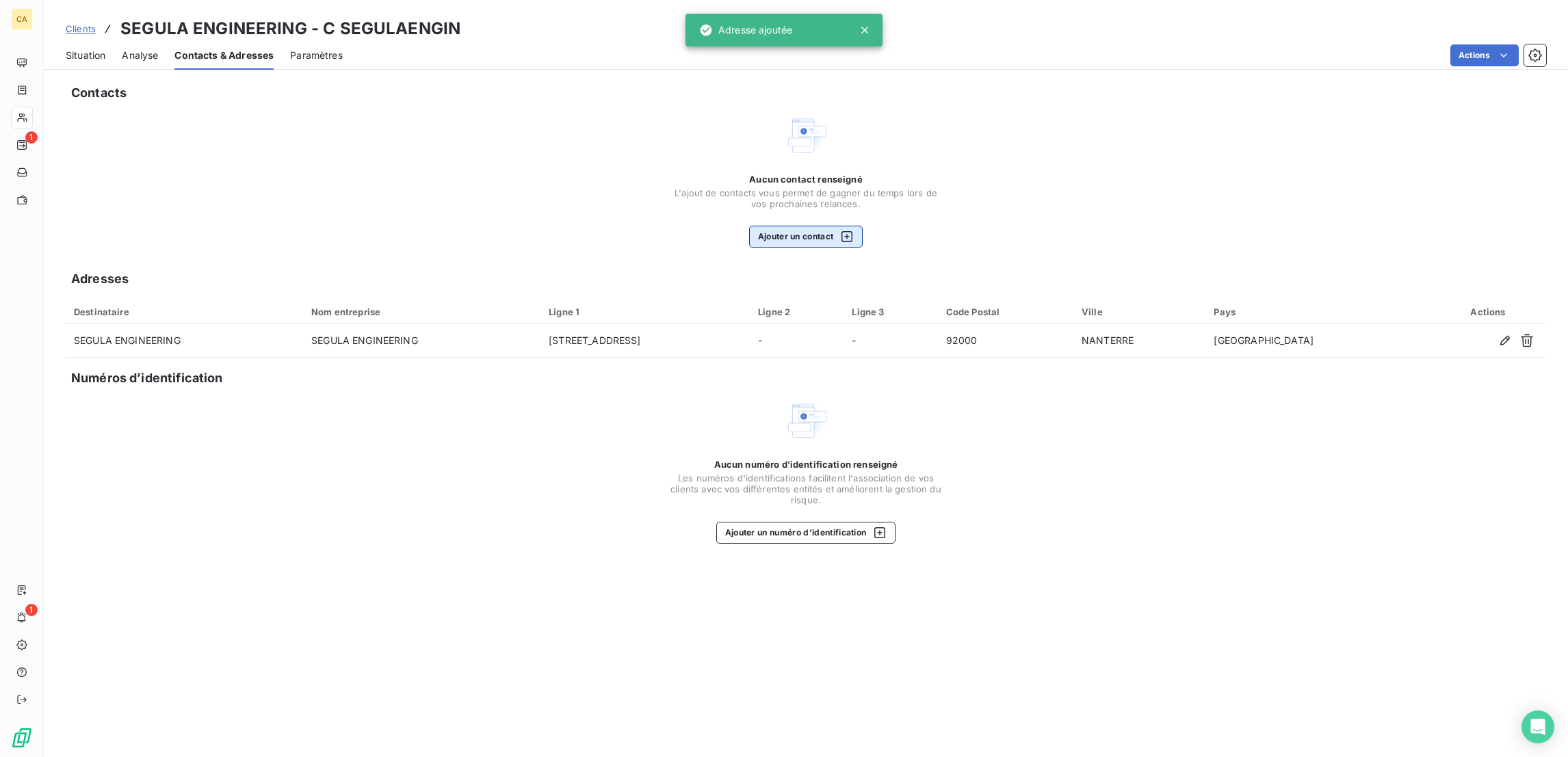
click at [824, 226] on button "Ajouter un contact" at bounding box center [806, 236] width 115 height 22
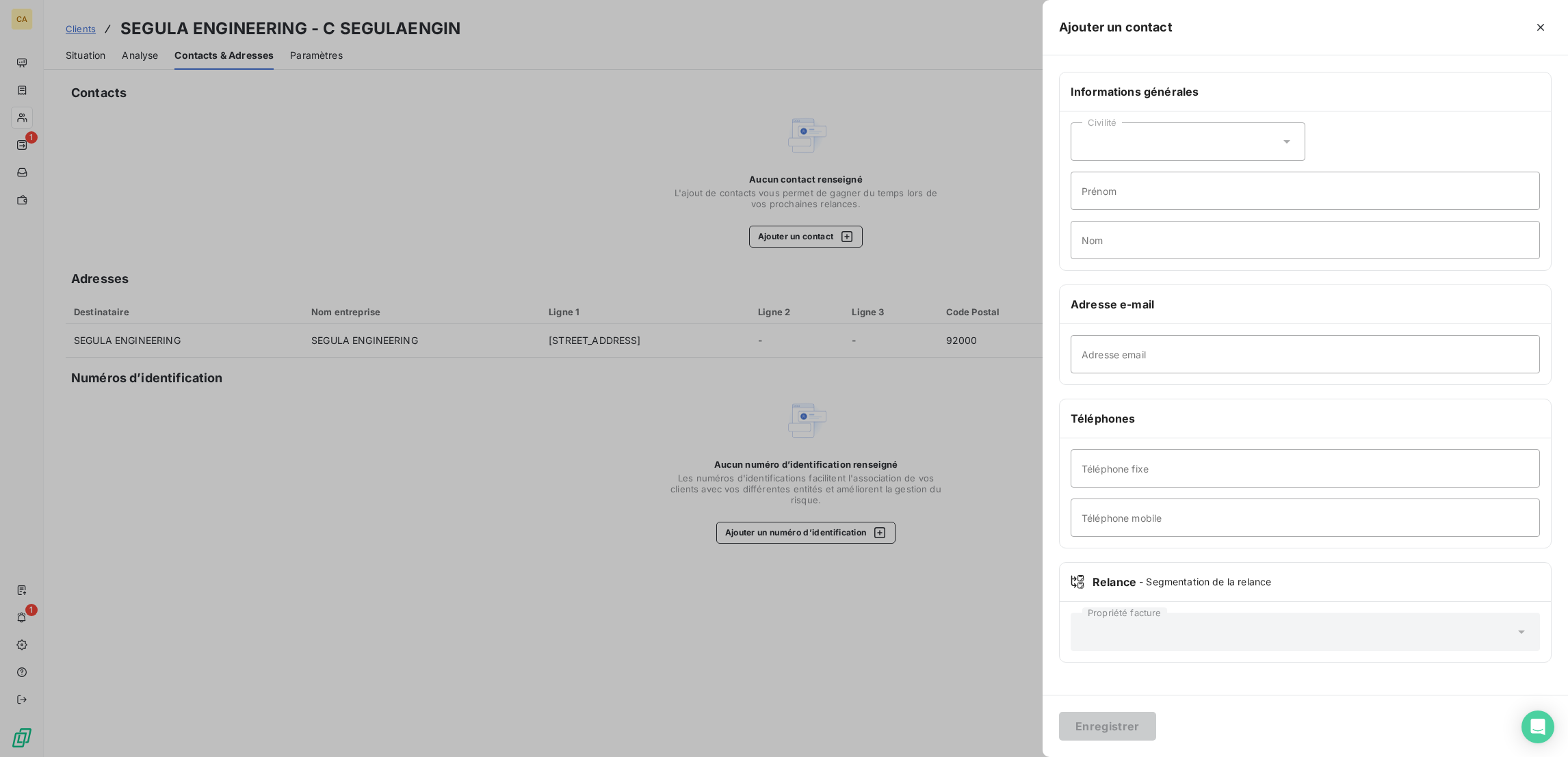
drag, startPoint x: 732, startPoint y: 336, endPoint x: 773, endPoint y: 346, distance: 42.2
click at [738, 337] on div at bounding box center [784, 378] width 1568 height 757
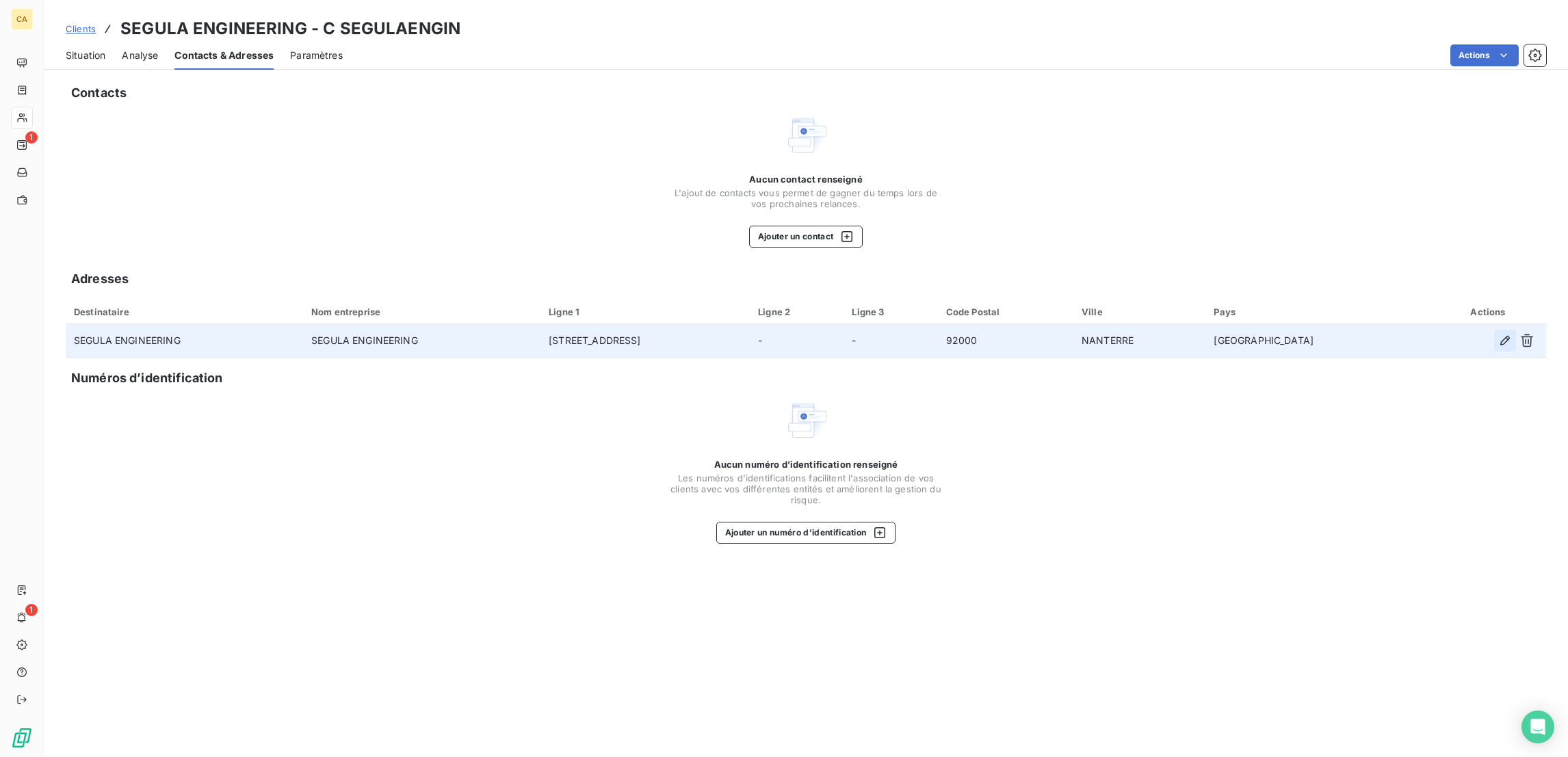
click at [1512, 334] on icon "button" at bounding box center [1504, 340] width 13 height 13
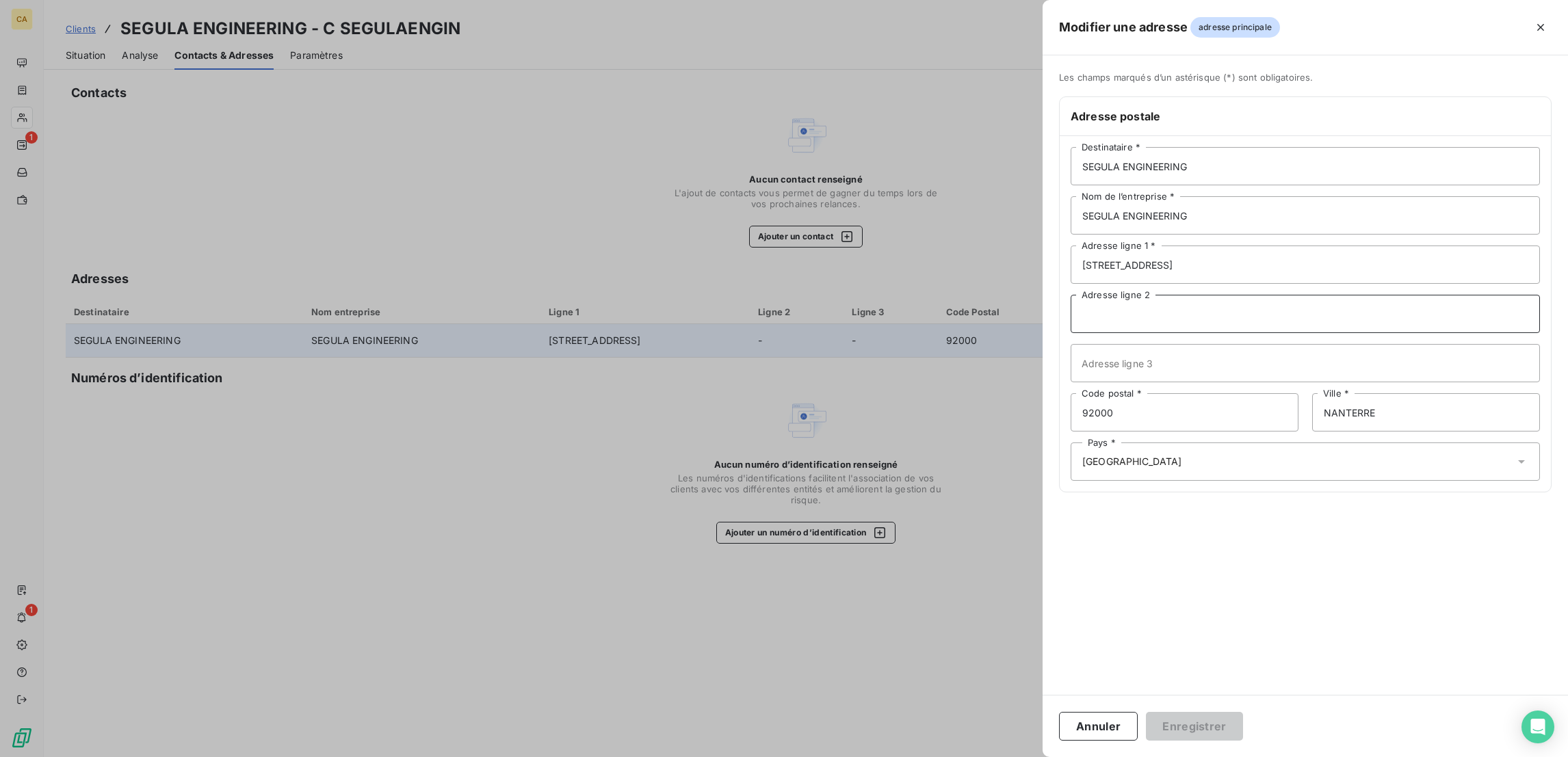
click at [1227, 295] on input "Adresse ligne 2" at bounding box center [1305, 314] width 469 height 38
paste input "CSP Fournisseurs"
type input "CSP Fournisseurs"
click at [1308, 711] on div "Annuler Enregistrer" at bounding box center [1305, 726] width 525 height 62
click at [1243, 721] on button "Enregistrer" at bounding box center [1194, 726] width 97 height 28
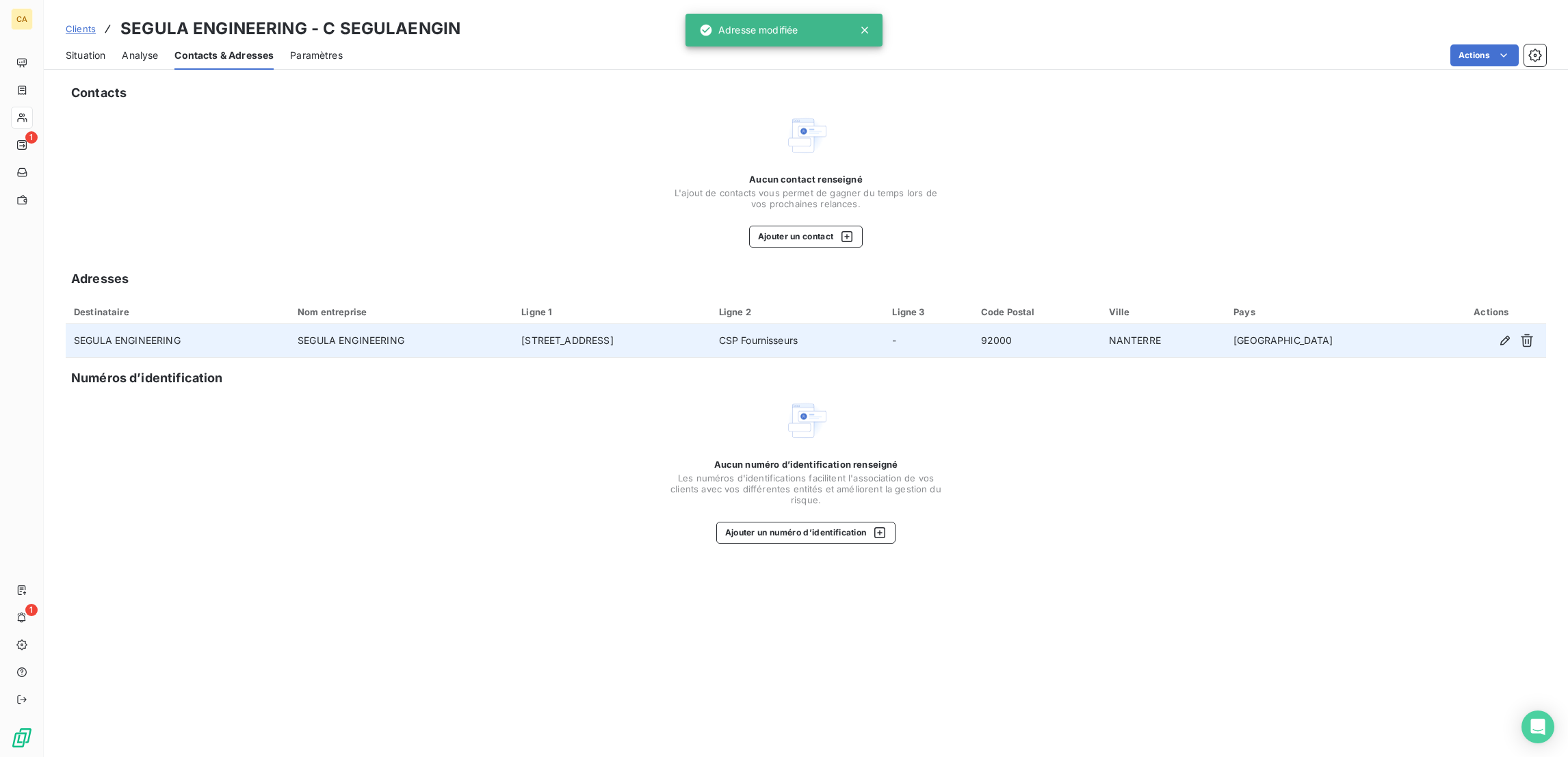
click at [789, 175] on div "Aucun contact renseigné L'ajout de contacts vous permet de gagner du temps lors…" at bounding box center [806, 210] width 274 height 74
click at [780, 226] on button "Ajouter un contact" at bounding box center [806, 236] width 115 height 22
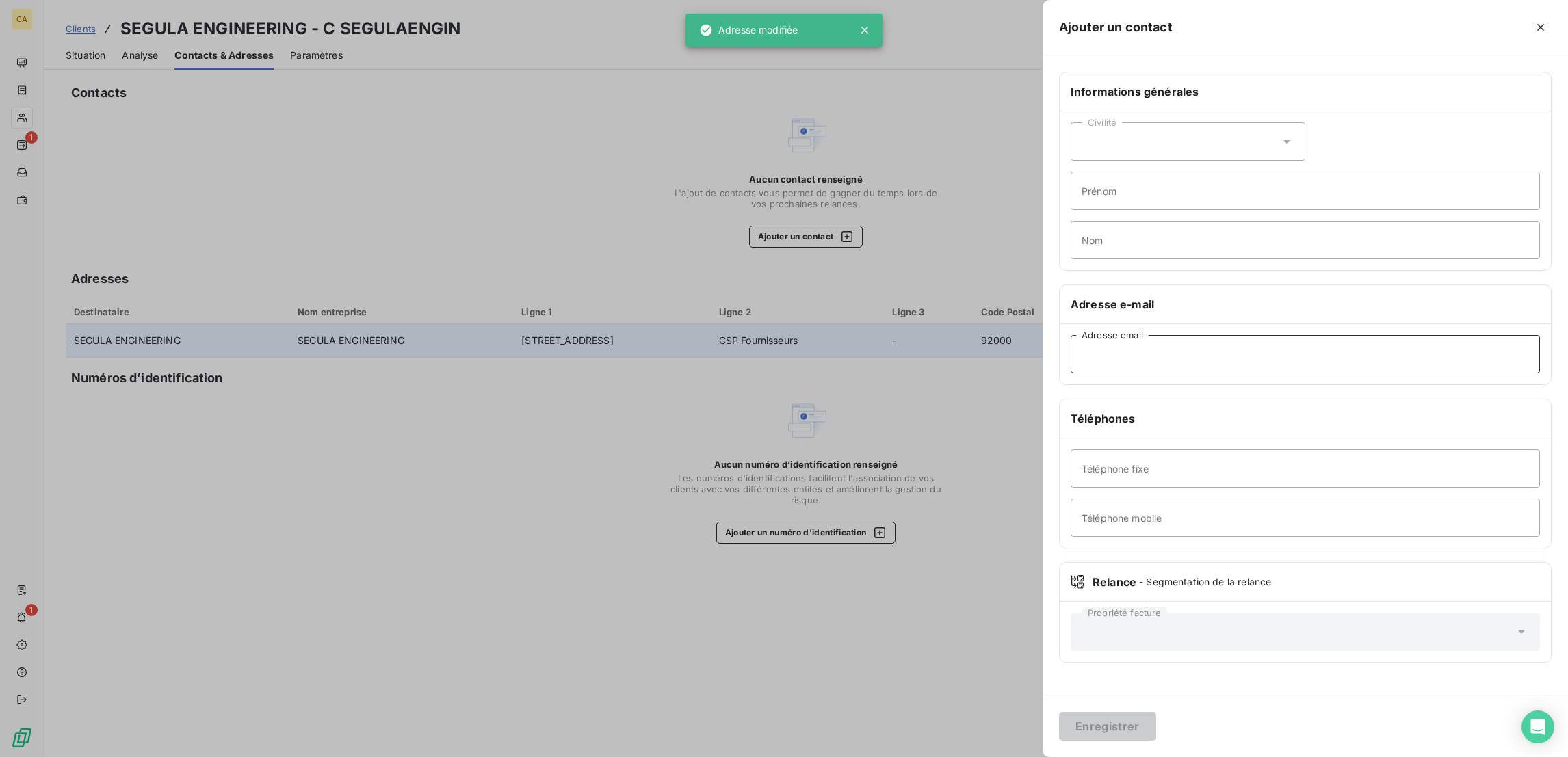
drag, startPoint x: 1261, startPoint y: 323, endPoint x: 1261, endPoint y: 249, distance: 74.0
click at [1263, 335] on input "Adresse email" at bounding box center [1305, 354] width 469 height 38
paste input "Compta.Fournisseurs@segula.fr"
type input "Compta.Fournisseurs@segula.fr"
click at [1262, 221] on input "Nom" at bounding box center [1305, 240] width 469 height 38
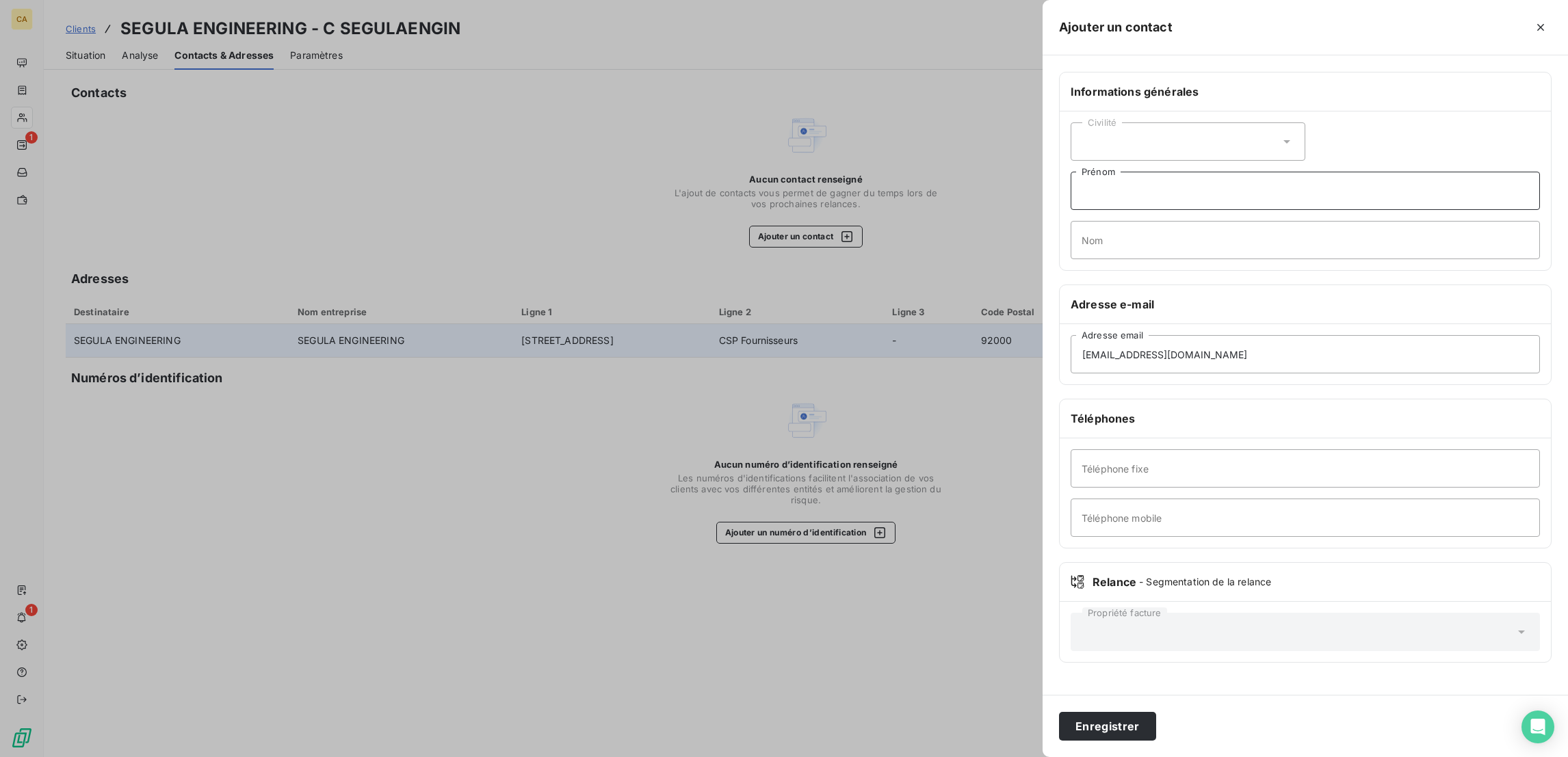
click at [1262, 172] on input "Prénom" at bounding box center [1305, 190] width 469 height 38
type input "COMPTA"
click at [1156, 730] on button "Enregistrer" at bounding box center [1107, 726] width 97 height 28
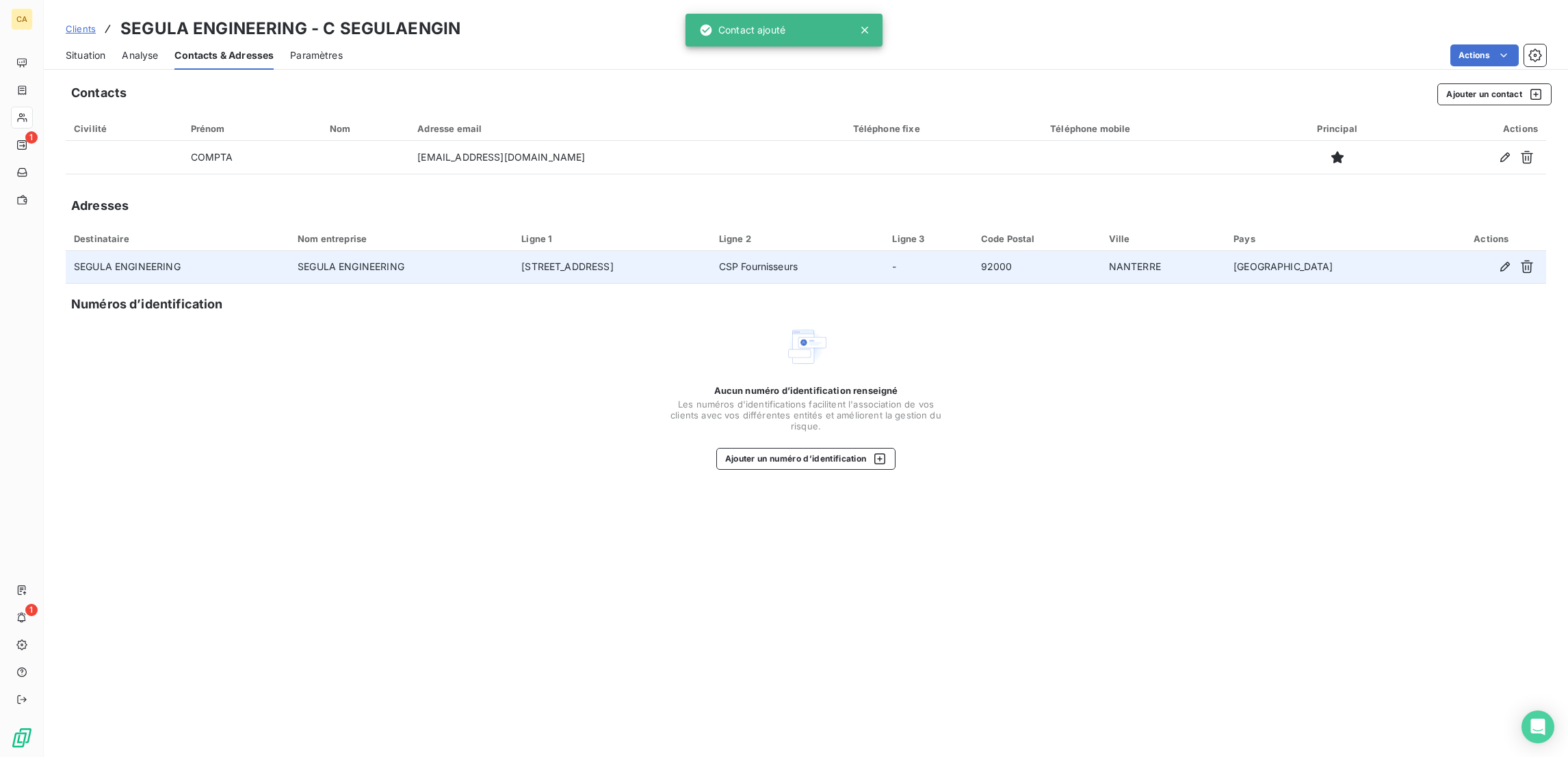
click at [1500, 60] on div "Clients SEGULA ENGINEERING - C SEGULAENGIN Situation Analyse Contacts & Adresse…" at bounding box center [805, 378] width 1524 height 757
click at [1492, 84] on button "Ajouter un contact" at bounding box center [1494, 94] width 115 height 22
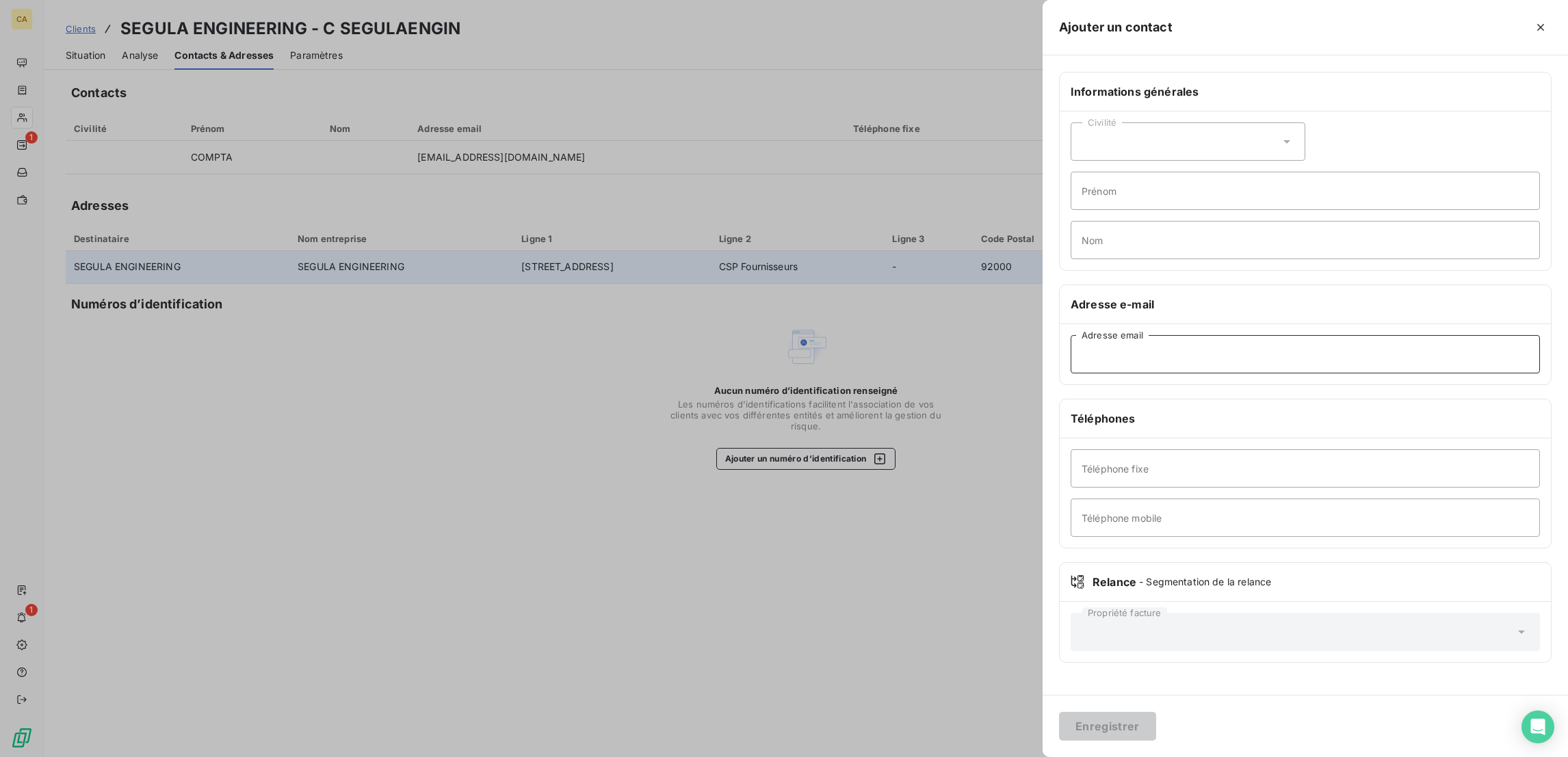
click at [1260, 335] on input "Adresse email" at bounding box center [1305, 354] width 469 height 38
paste input "justine.lucas@segula.fr"
type input "justine.lucas@segula.fr"
click at [1262, 123] on div "Civilité" at bounding box center [1188, 141] width 235 height 38
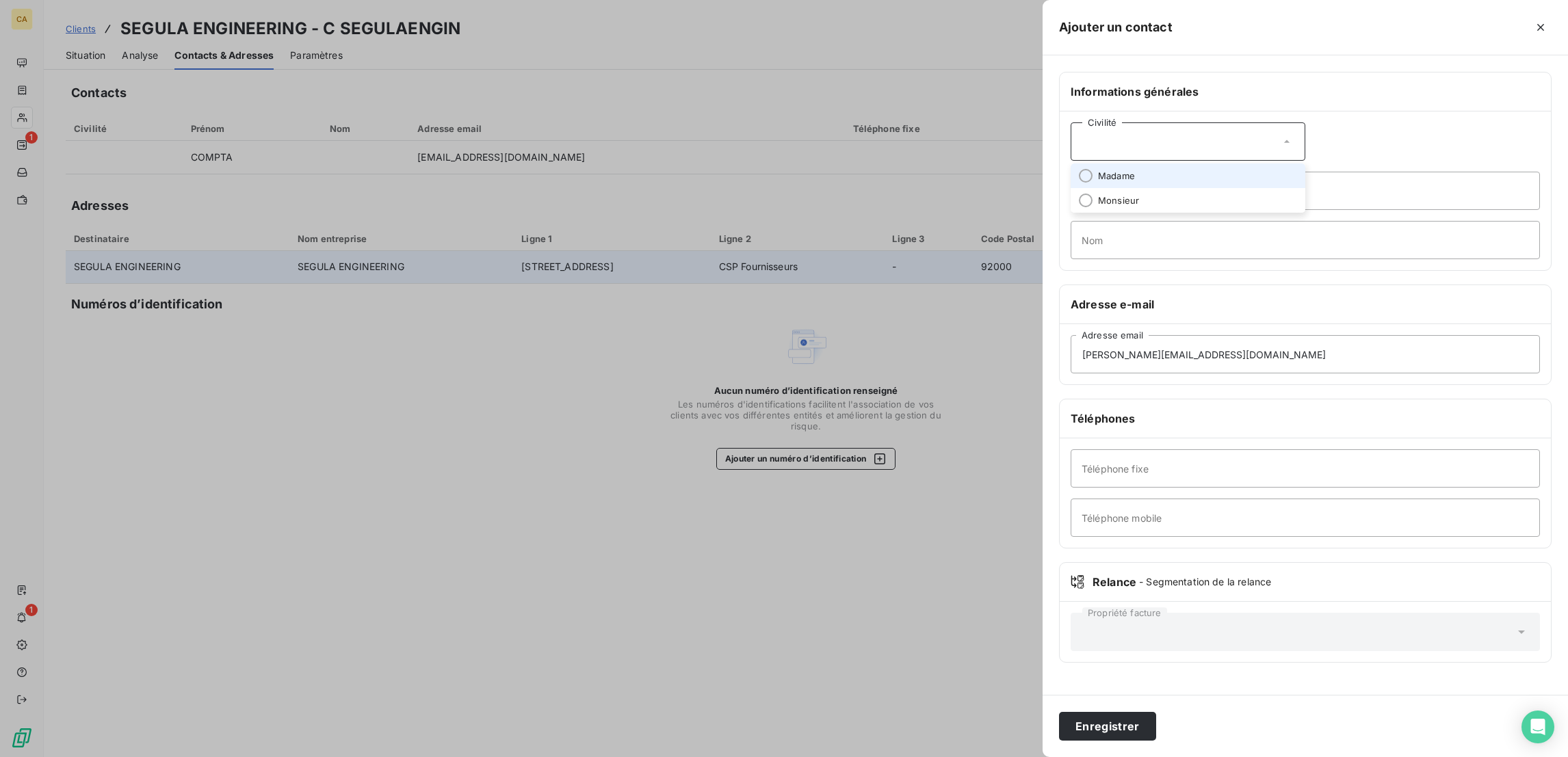
click at [1135, 170] on span "Madame" at bounding box center [1116, 176] width 37 height 13
click at [1237, 171] on input "Prénom" at bounding box center [1305, 190] width 469 height 38
type input "JUSTINE"
type input "LUCAS"
click at [1059, 712] on button "Enregistrer" at bounding box center [1107, 726] width 97 height 28
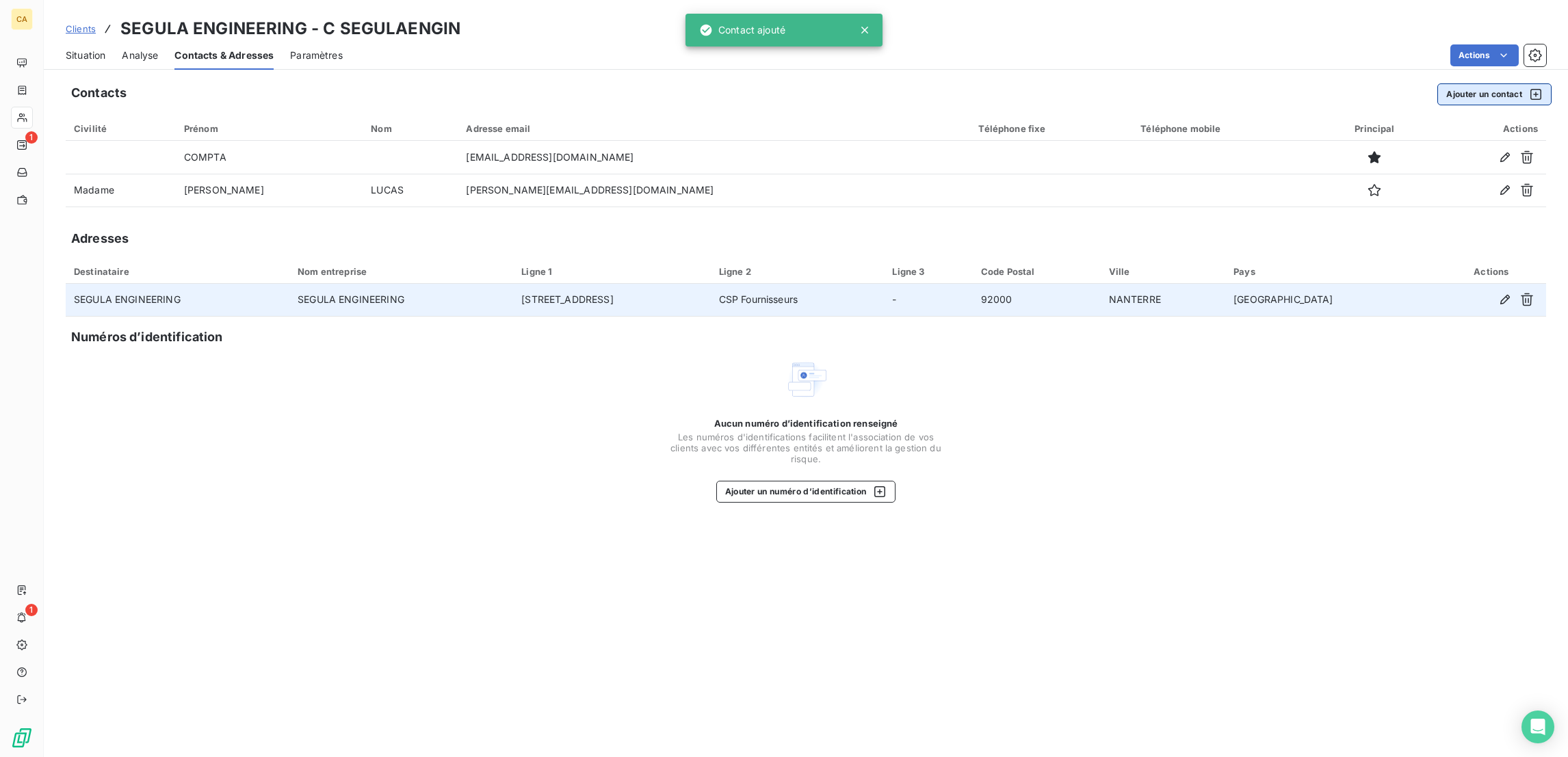
click at [1483, 84] on button "Ajouter un contact" at bounding box center [1494, 94] width 115 height 22
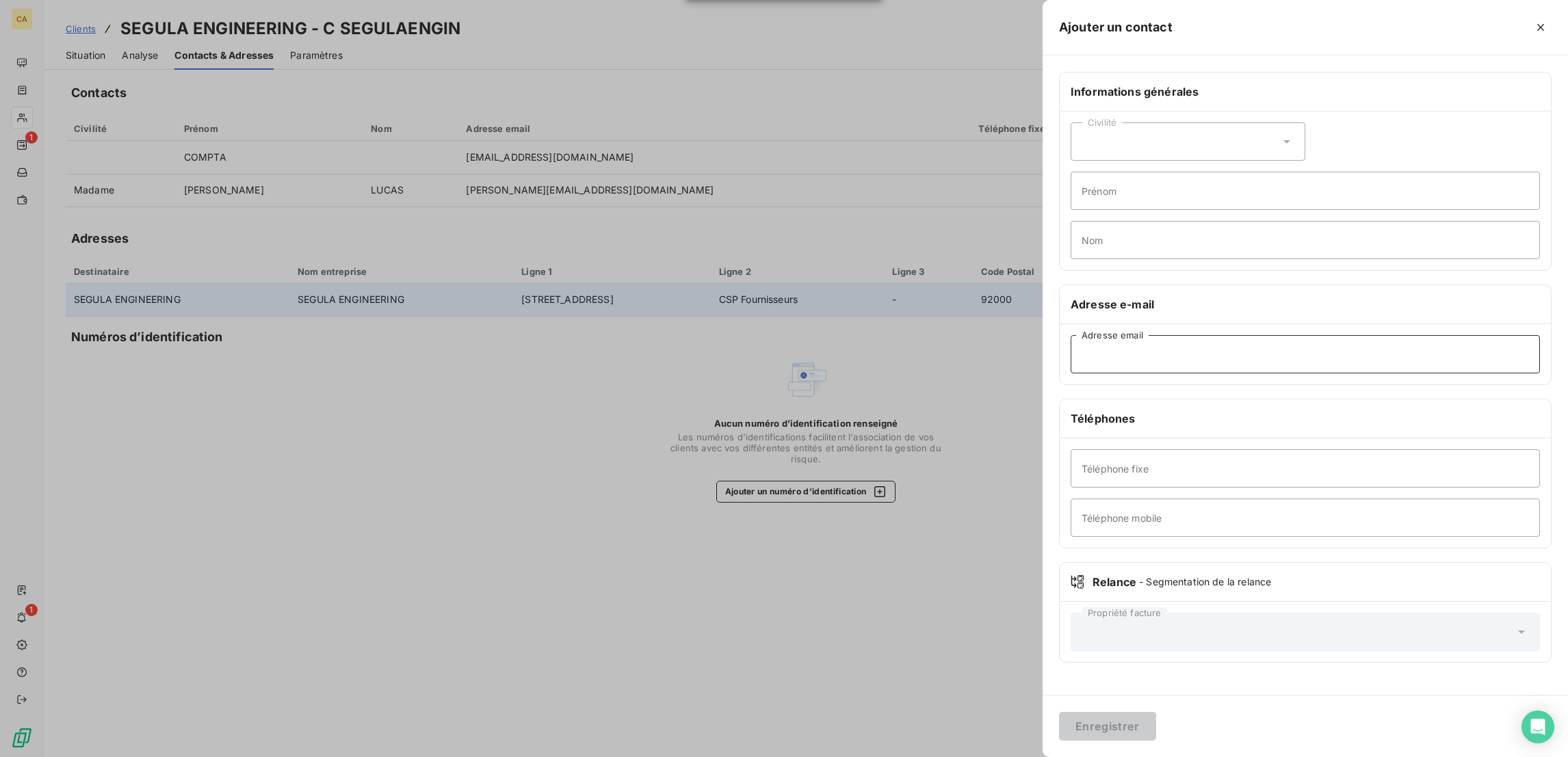
click at [1300, 335] on input "Adresse email" at bounding box center [1305, 354] width 469 height 38
paste input "corinne.leconte@segula.fr"
type input "corinne.leconte@segula.fr"
click at [1274, 123] on div "Civilité" at bounding box center [1188, 141] width 235 height 38
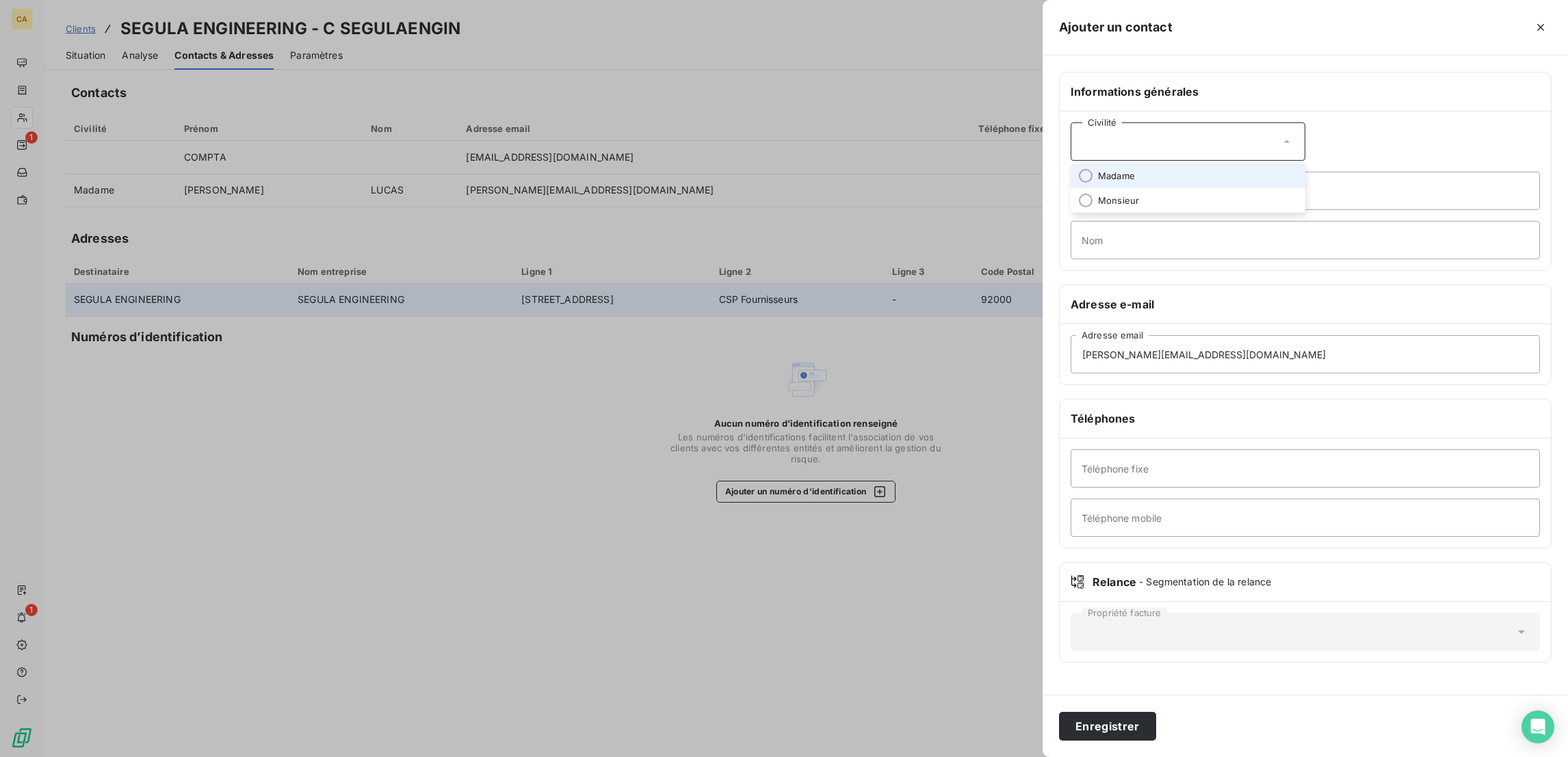
click at [1270, 163] on li "Madame" at bounding box center [1188, 176] width 235 height 25
click at [1270, 139] on div "Civilité Madame Prénom Nom" at bounding box center [1305, 190] width 492 height 159
click at [1258, 173] on input "Prénom" at bounding box center [1305, 190] width 469 height 38
type input "CORINNE"
type input "LECONTE"
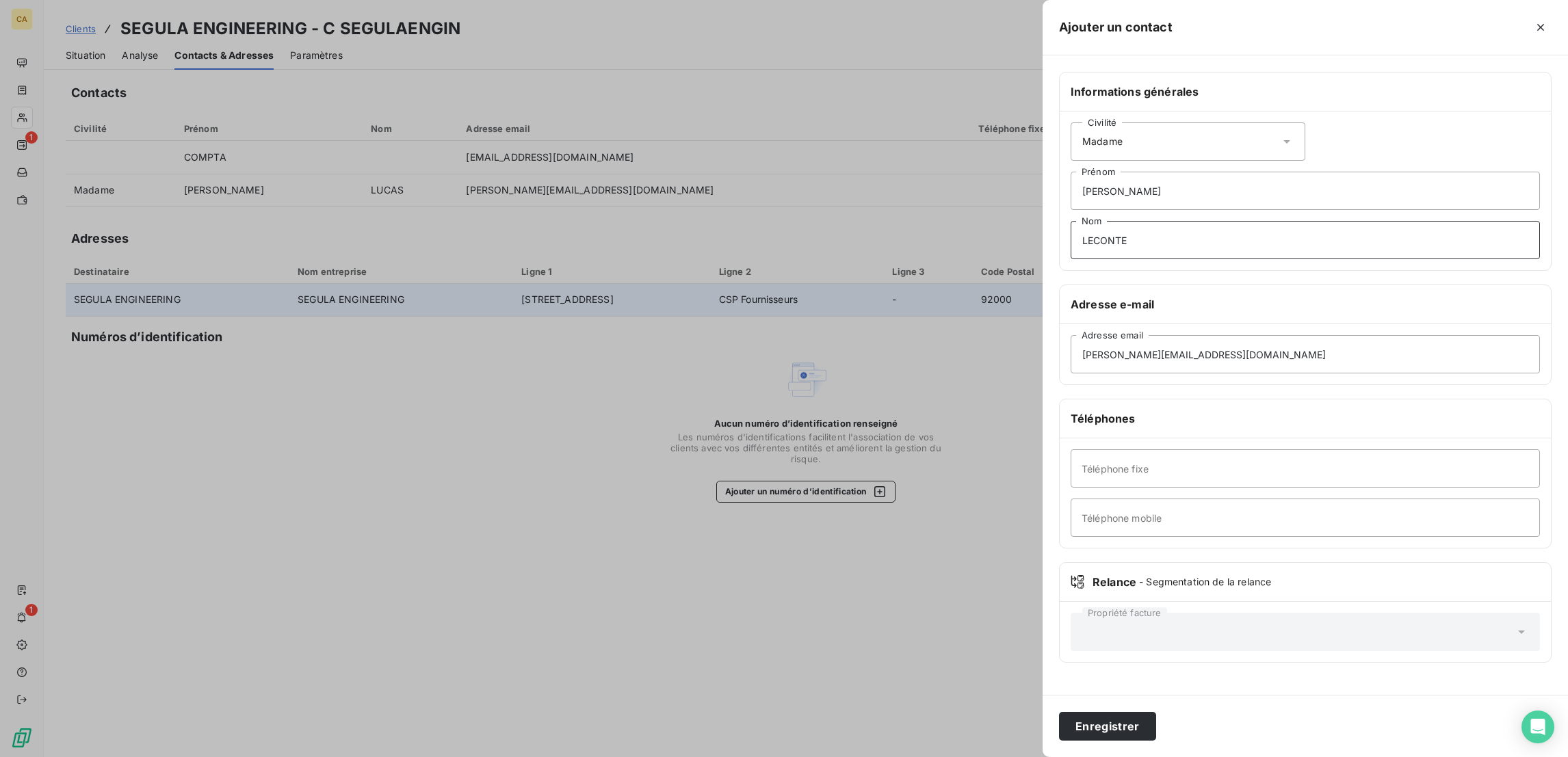
click at [1059, 712] on button "Enregistrer" at bounding box center [1107, 726] width 97 height 28
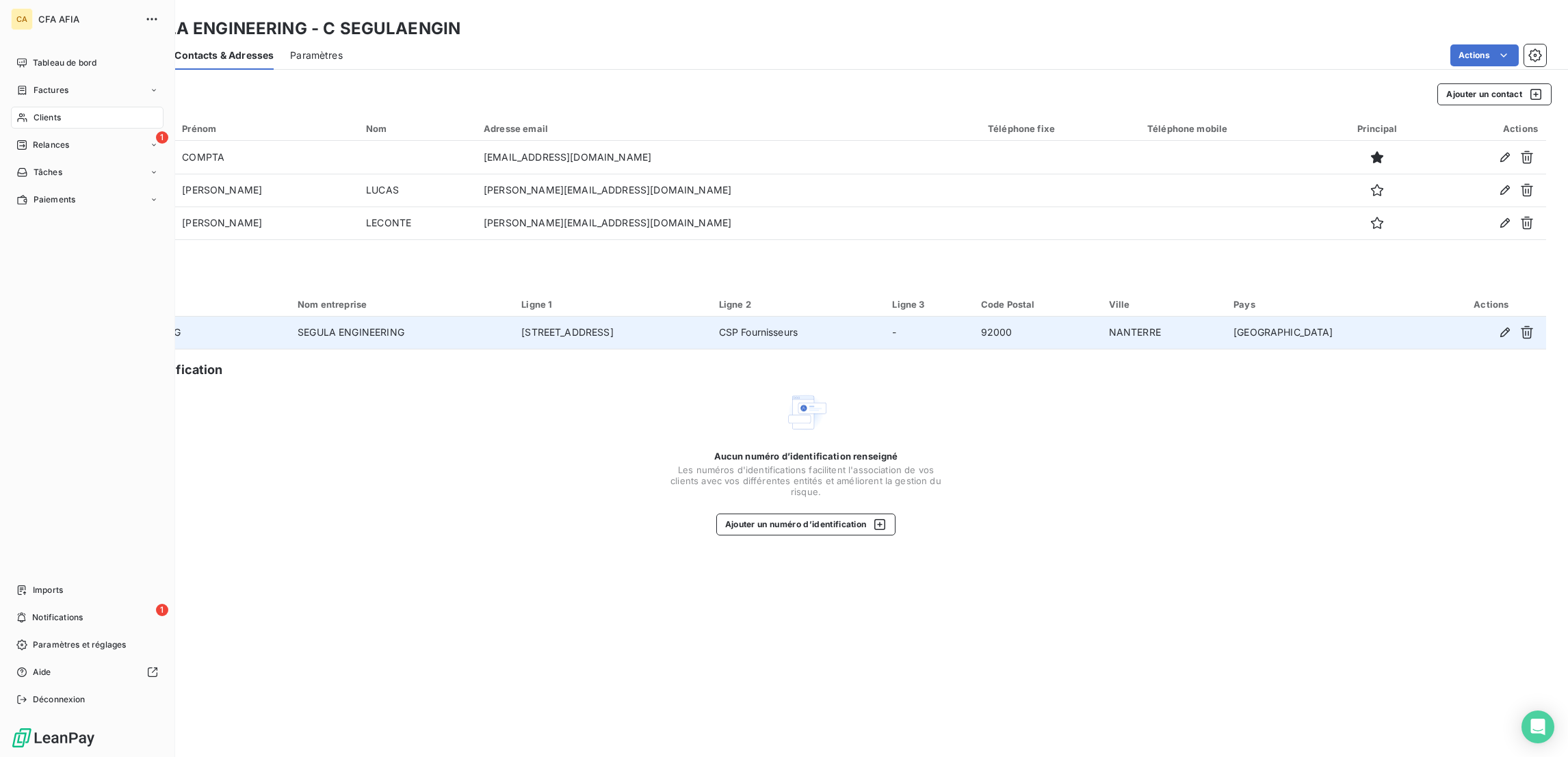
click at [16, 112] on icon at bounding box center [21, 117] width 12 height 11
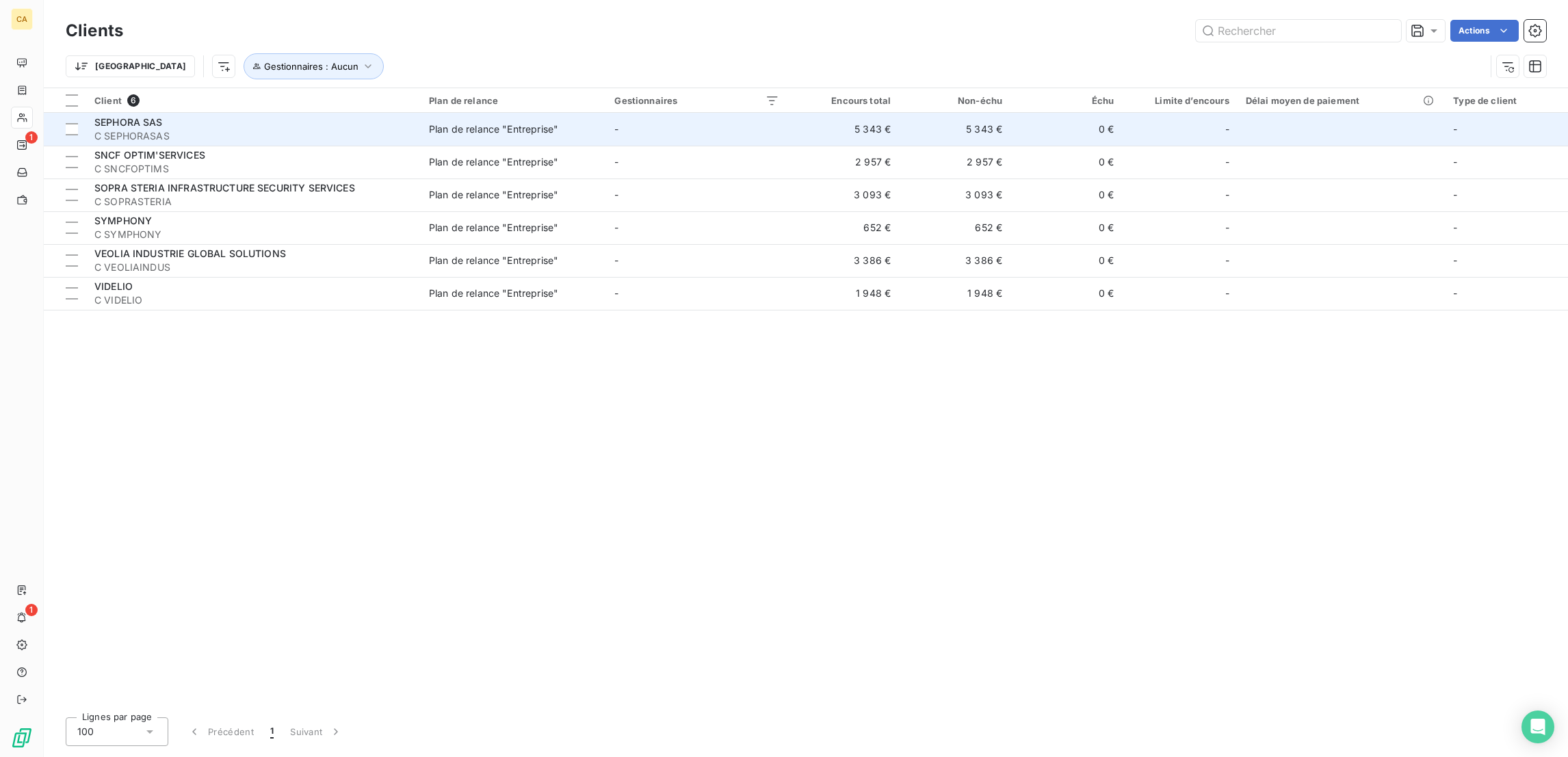
click at [161, 116] on div "SEPHORA SAS" at bounding box center [253, 122] width 318 height 13
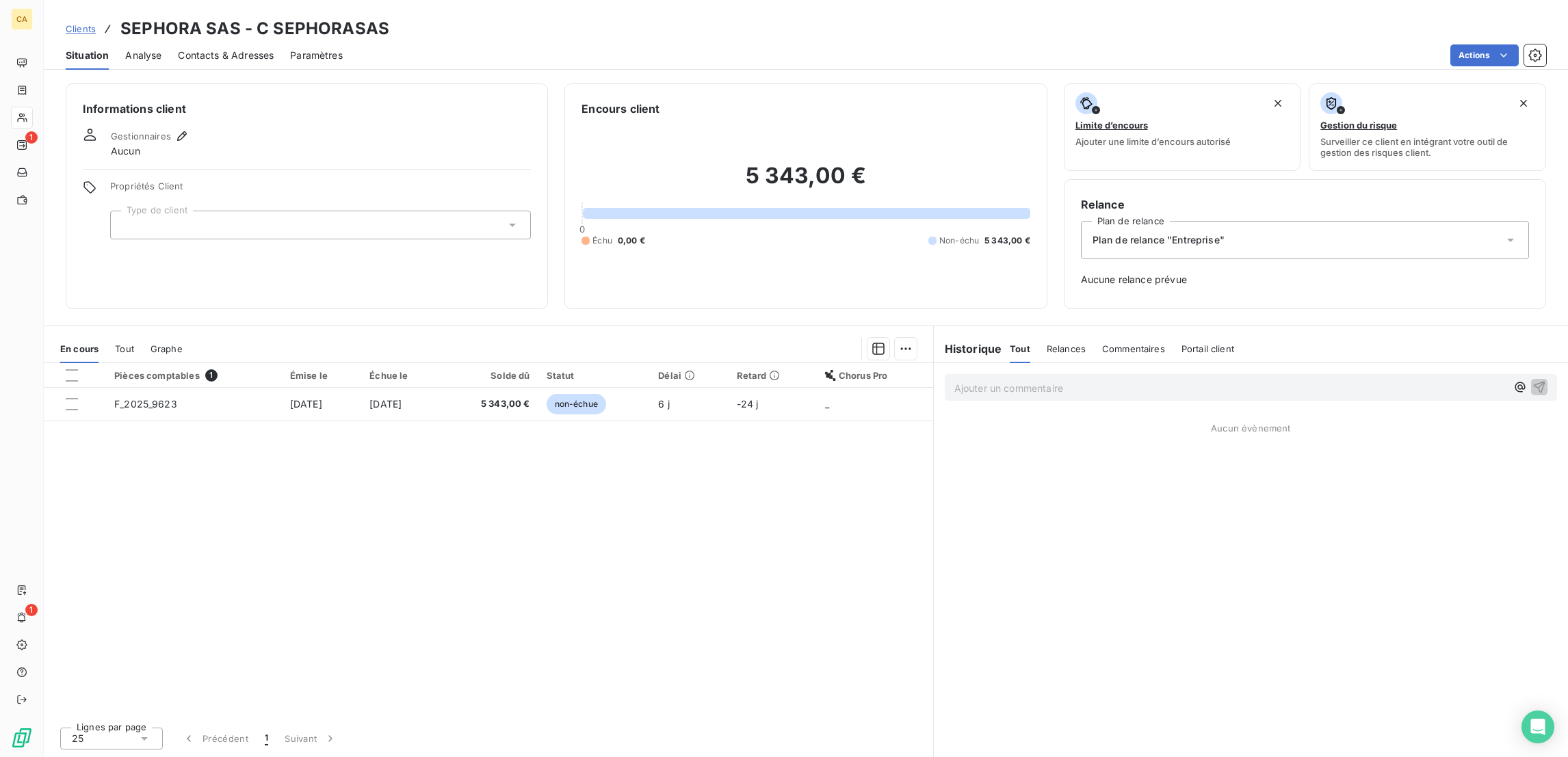
click at [224, 198] on div "Informations client Gestionnaires Aucun Propriétés Client Type de client" at bounding box center [307, 196] width 483 height 226
click at [227, 211] on div at bounding box center [320, 225] width 420 height 28
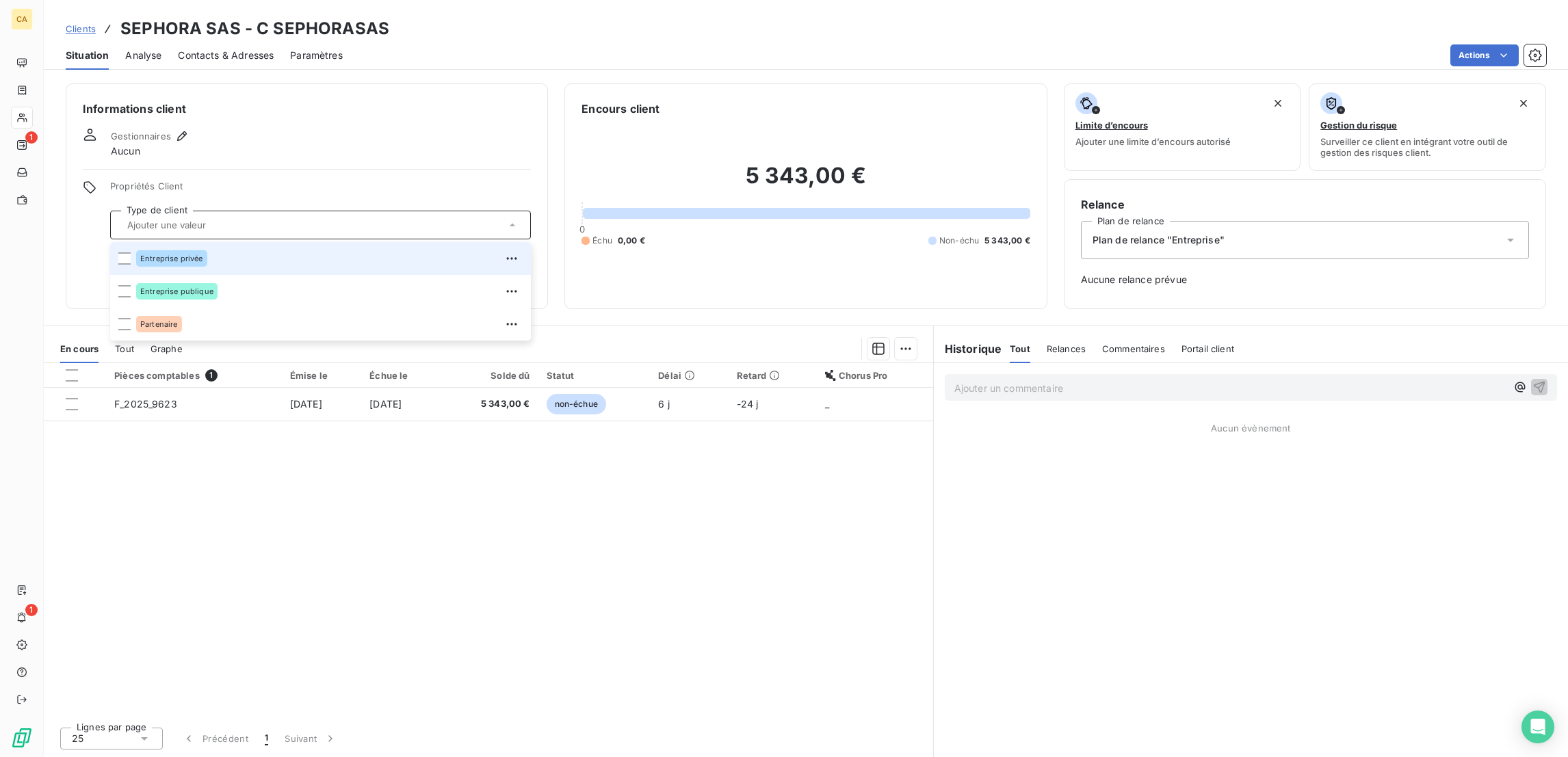
drag, startPoint x: 242, startPoint y: 188, endPoint x: 221, endPoint y: 200, distance: 24.2
click at [225, 198] on div "Informations client Gestionnaires Aucun Propriétés Client Type de client Entrep…" at bounding box center [307, 196] width 483 height 226
click at [180, 248] on div "Entreprise privée" at bounding box center [329, 259] width 387 height 22
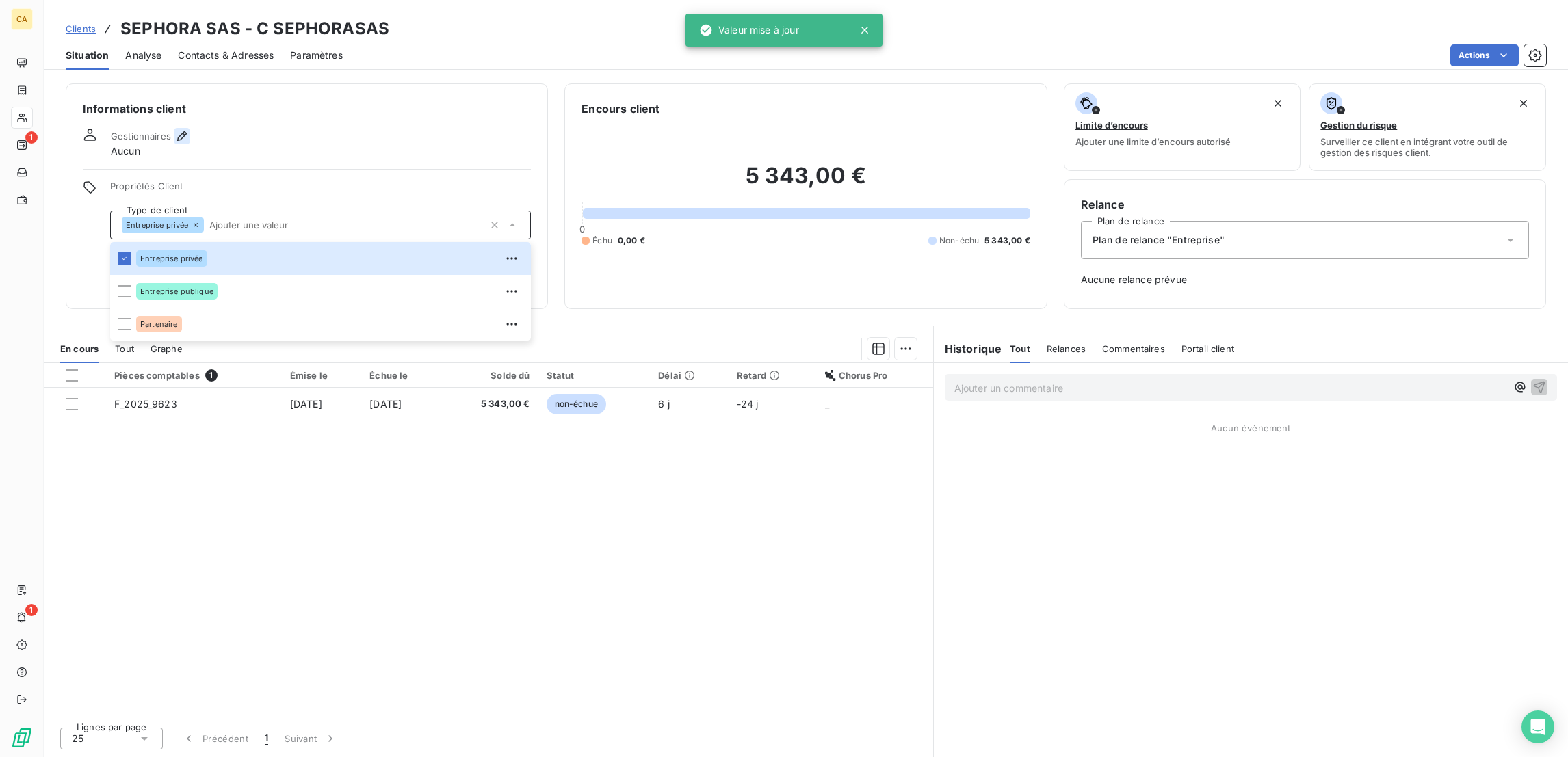
click at [175, 129] on icon "button" at bounding box center [181, 135] width 13 height 13
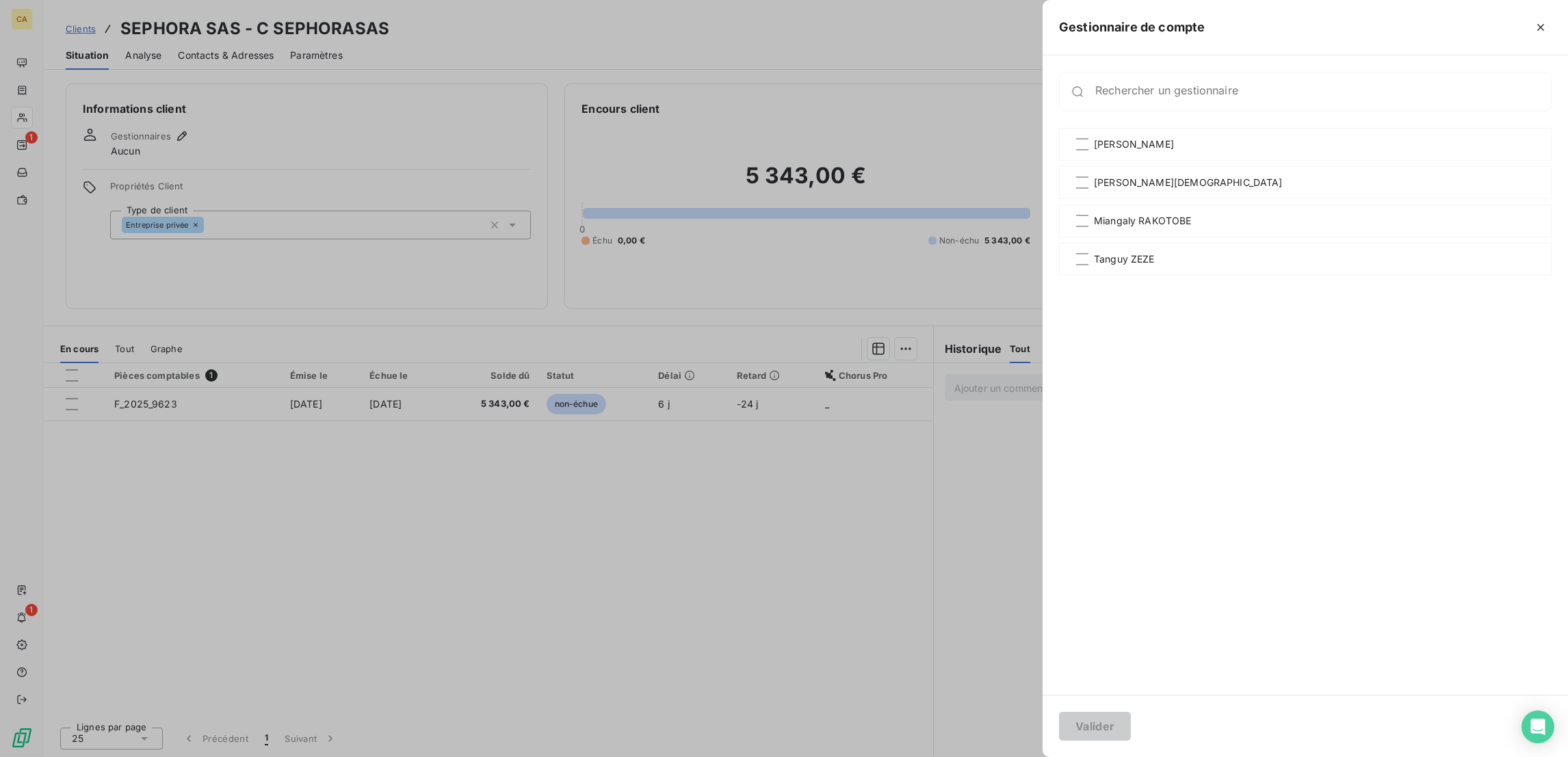
click at [1300, 203] on div "Glwadys DEDE SOMBO Marie BAPTISTIN-JEAN Miangaly RAKOTOBE Tanguy ZEZE" at bounding box center [1305, 402] width 492 height 550
click at [1192, 214] on span "Miangaly RAKOTOBE" at bounding box center [1142, 220] width 98 height 13
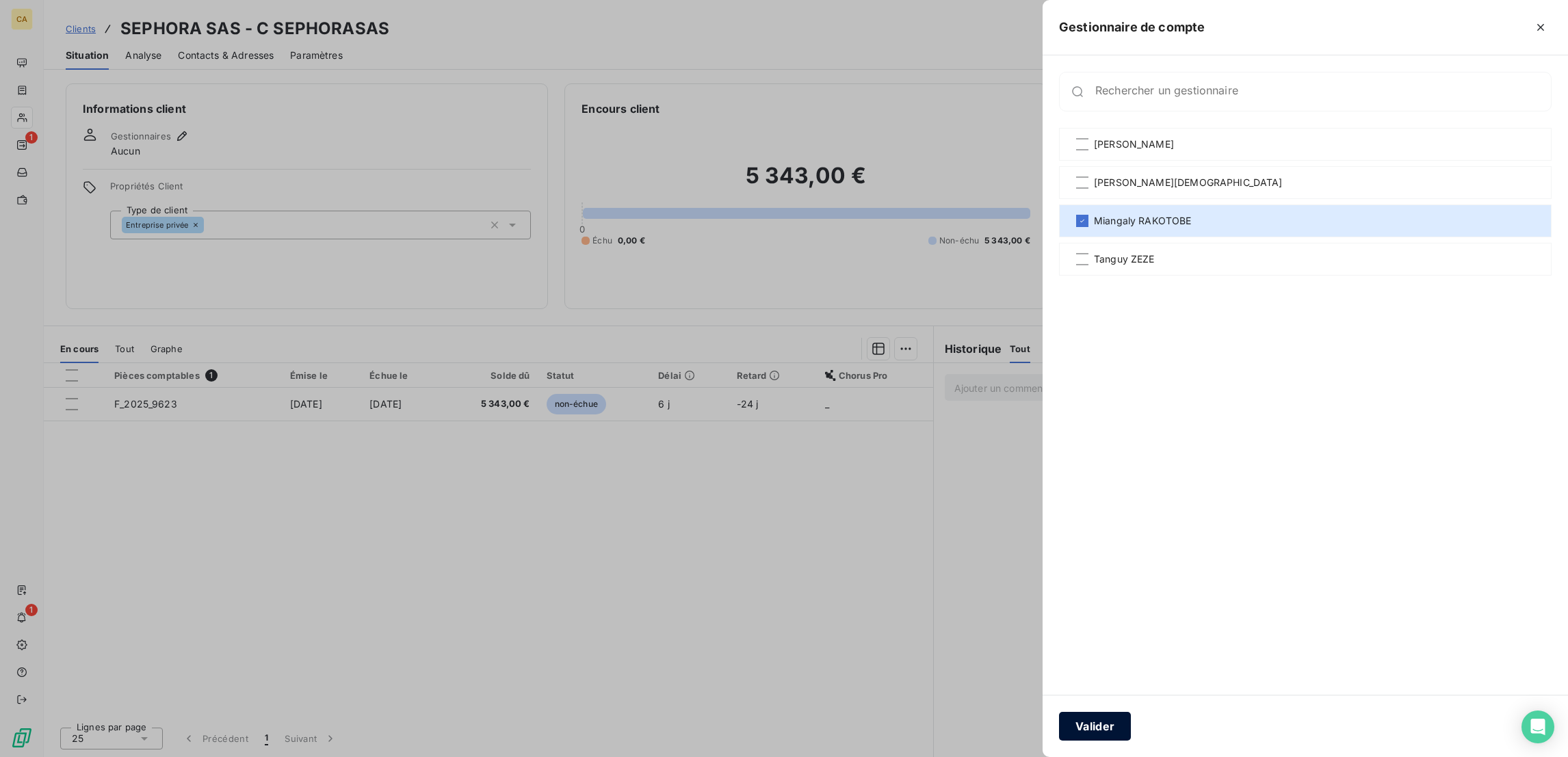
click at [1131, 731] on button "Valider" at bounding box center [1094, 726] width 72 height 28
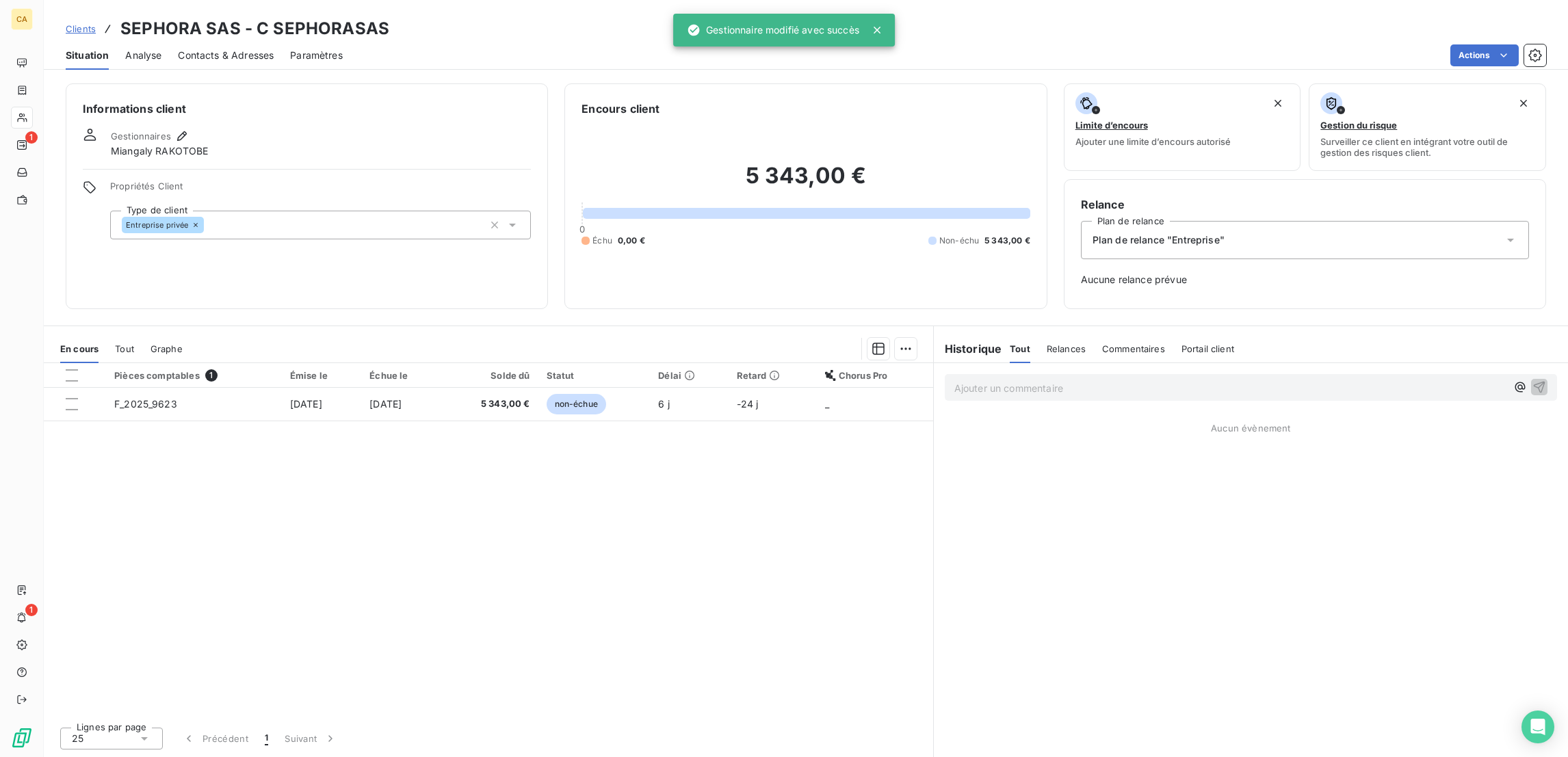
click at [178, 51] on div "Contacts & Adresses" at bounding box center [226, 55] width 96 height 28
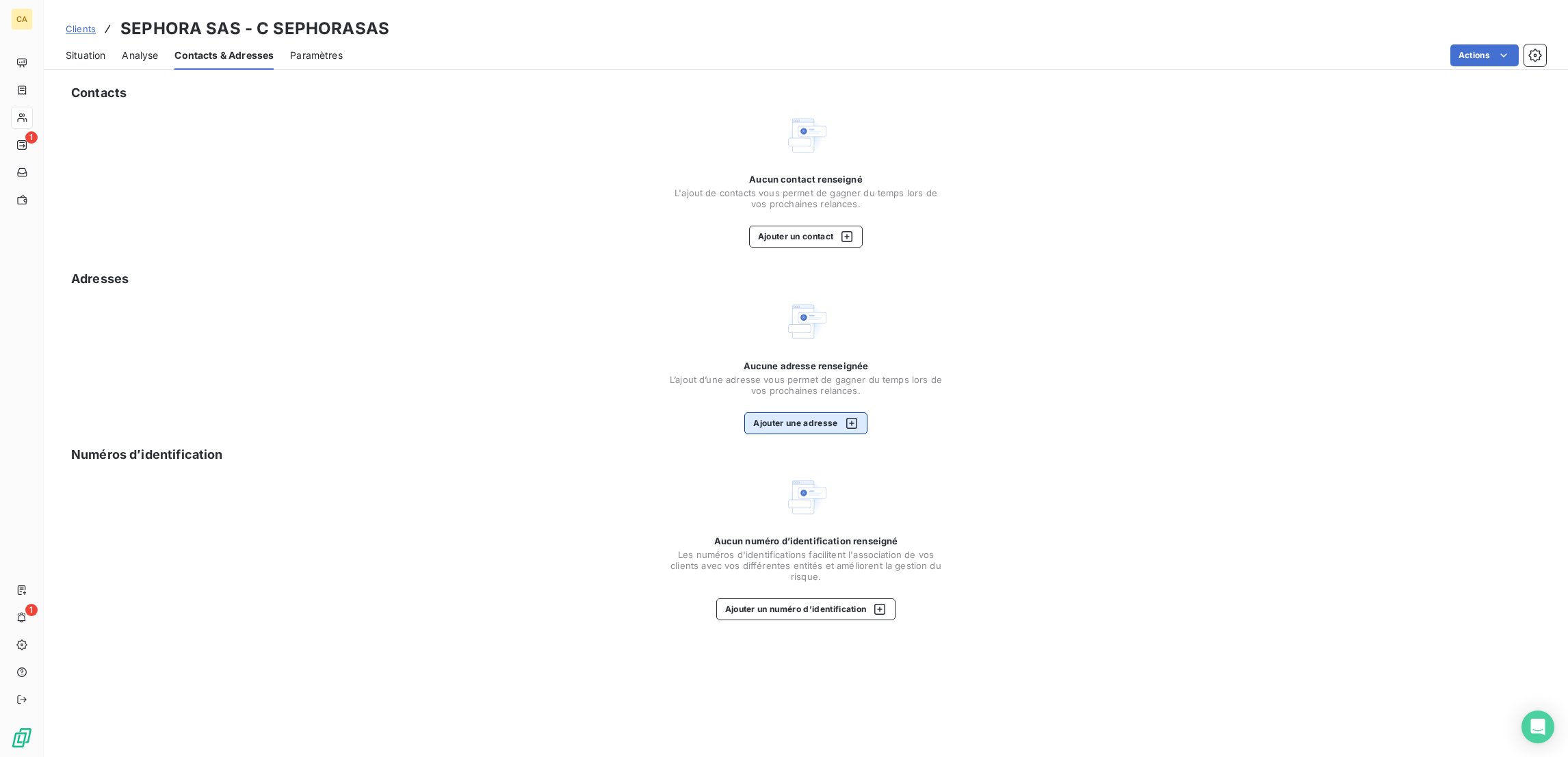
click at [820, 412] on button "Ajouter une adresse" at bounding box center [805, 423] width 123 height 22
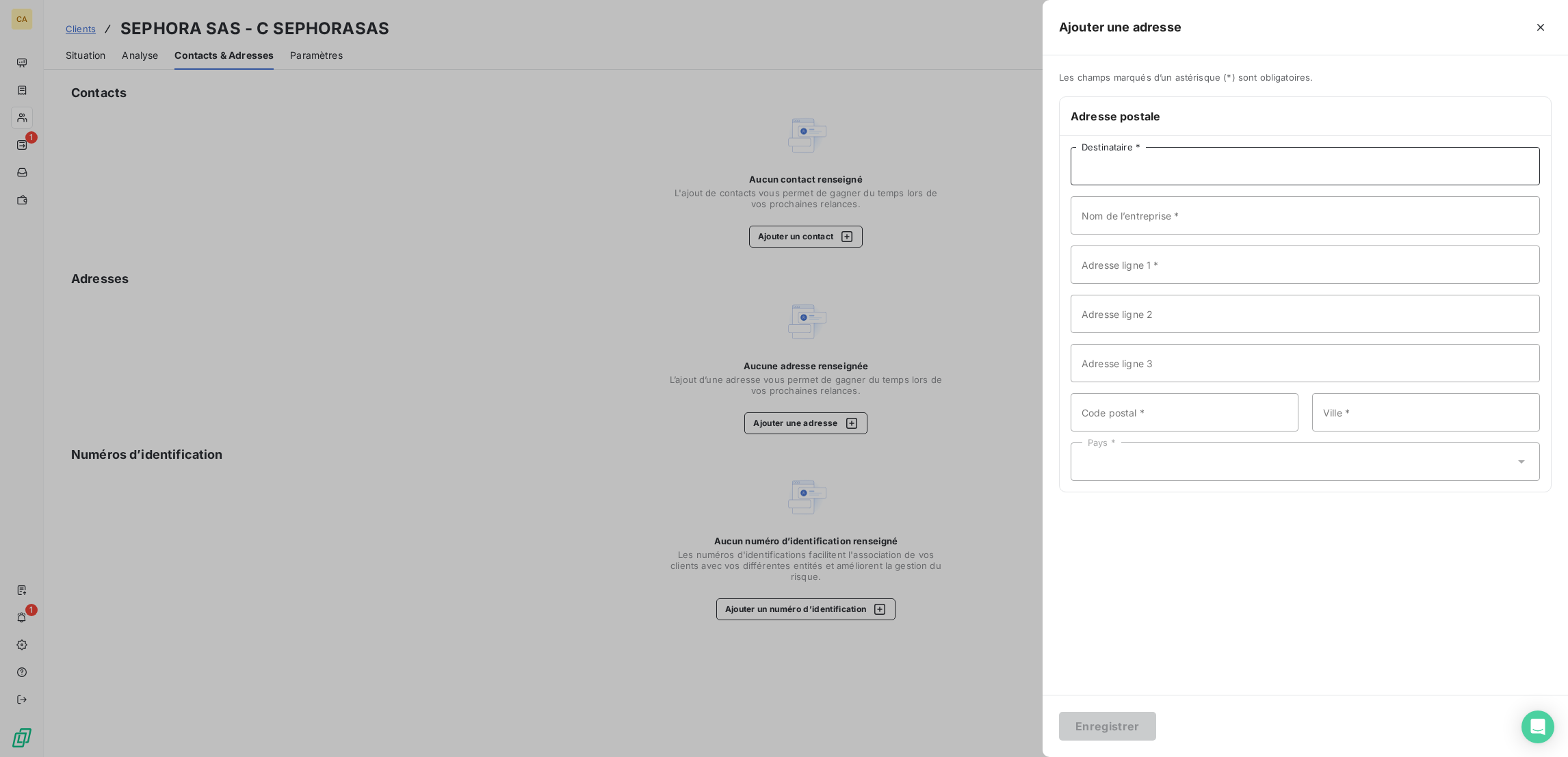
click at [1276, 147] on input "Destinataire *" at bounding box center [1305, 165] width 469 height 38
paste input "SEPHORA SAS"
type input "SEPHORA SAS"
paste input "SEPHORA SAS"
type input "SEPHORA SAS"
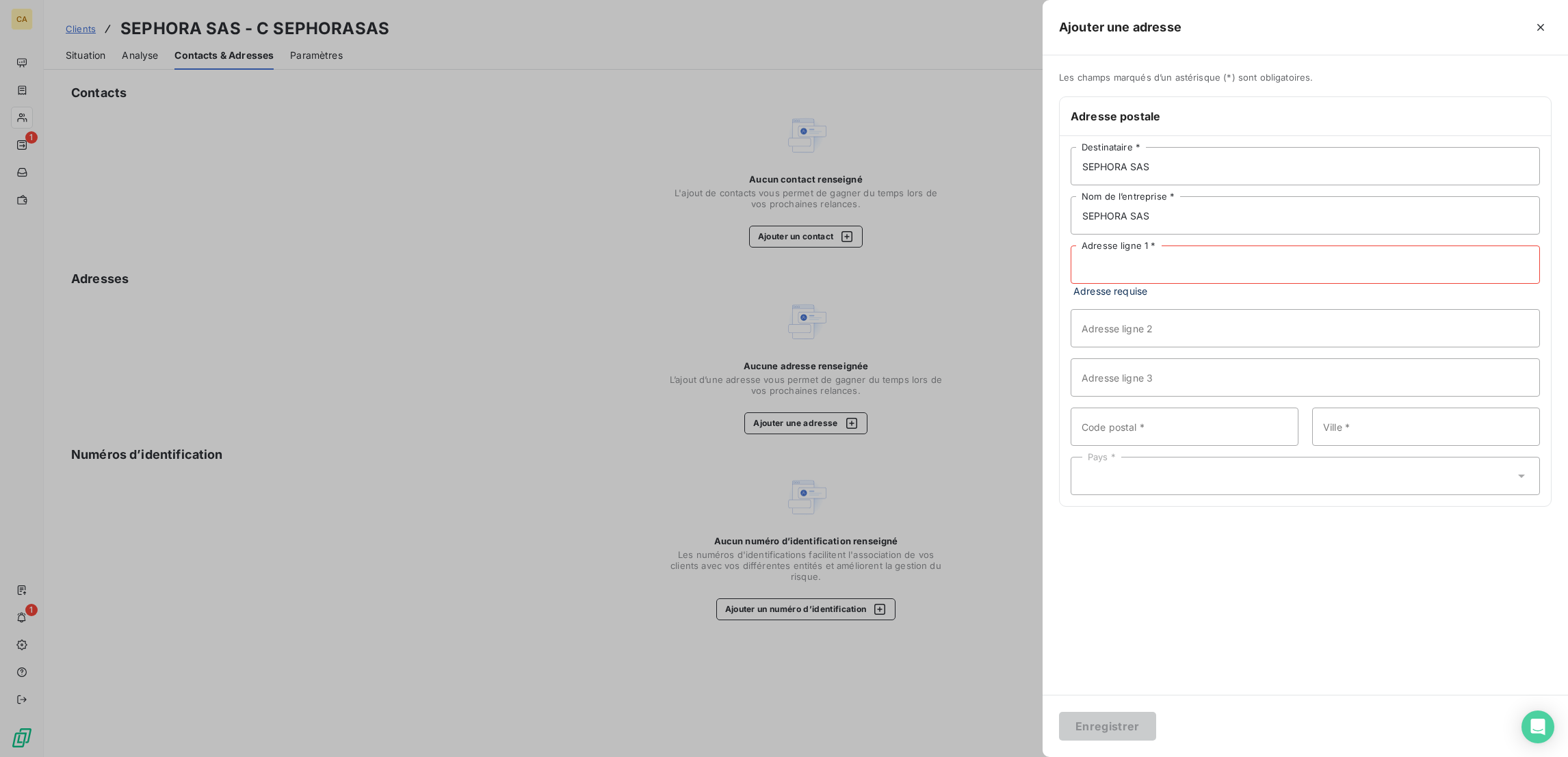
paste input "41 Rue Ybry"
type input "41 Rue Ybry"
type input "92200"
paste input "Neuilly-sur-Seine"
type input "Neuilly-sur-Seine"
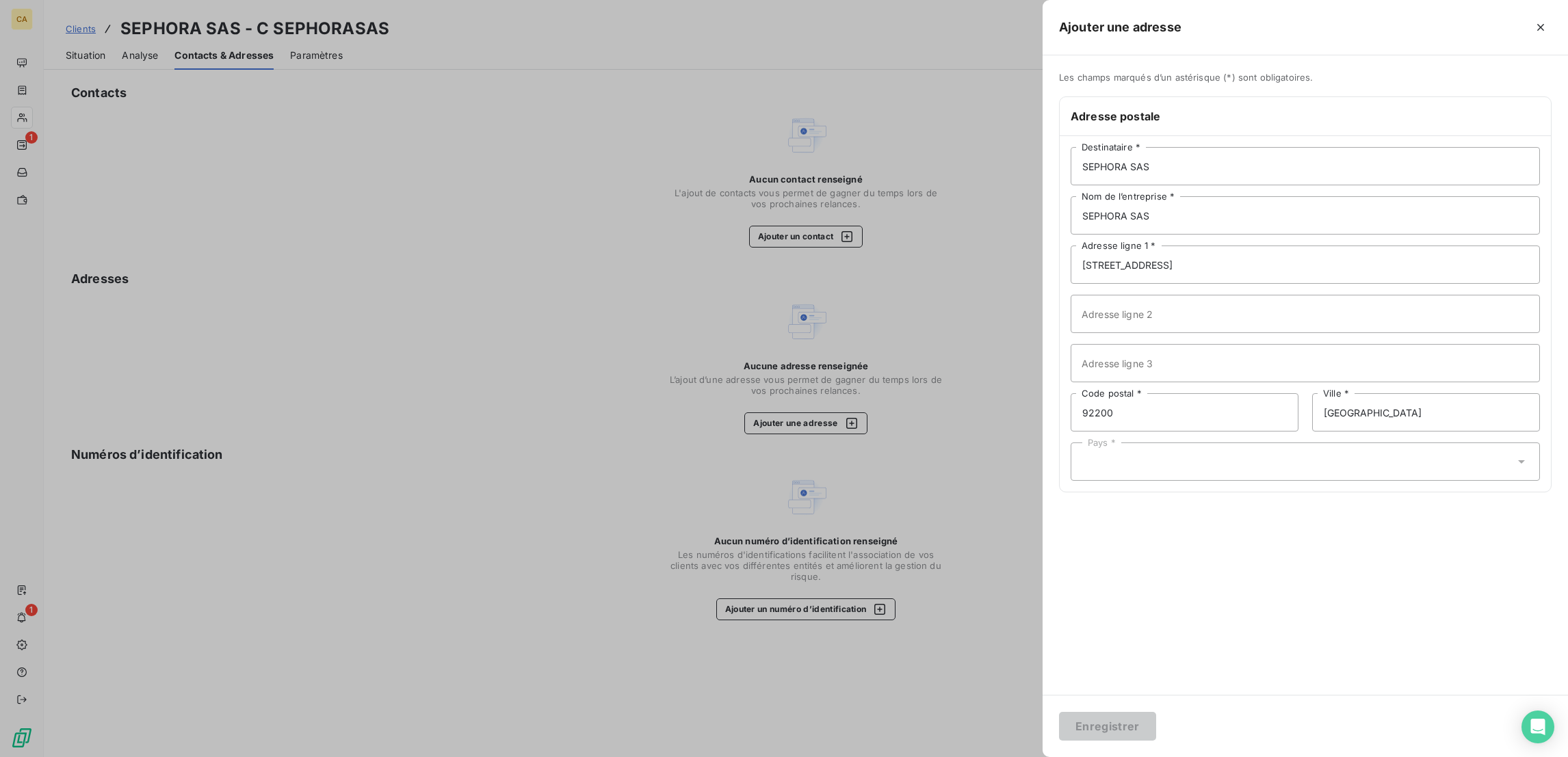
click at [1300, 442] on div "Pays *" at bounding box center [1305, 461] width 469 height 38
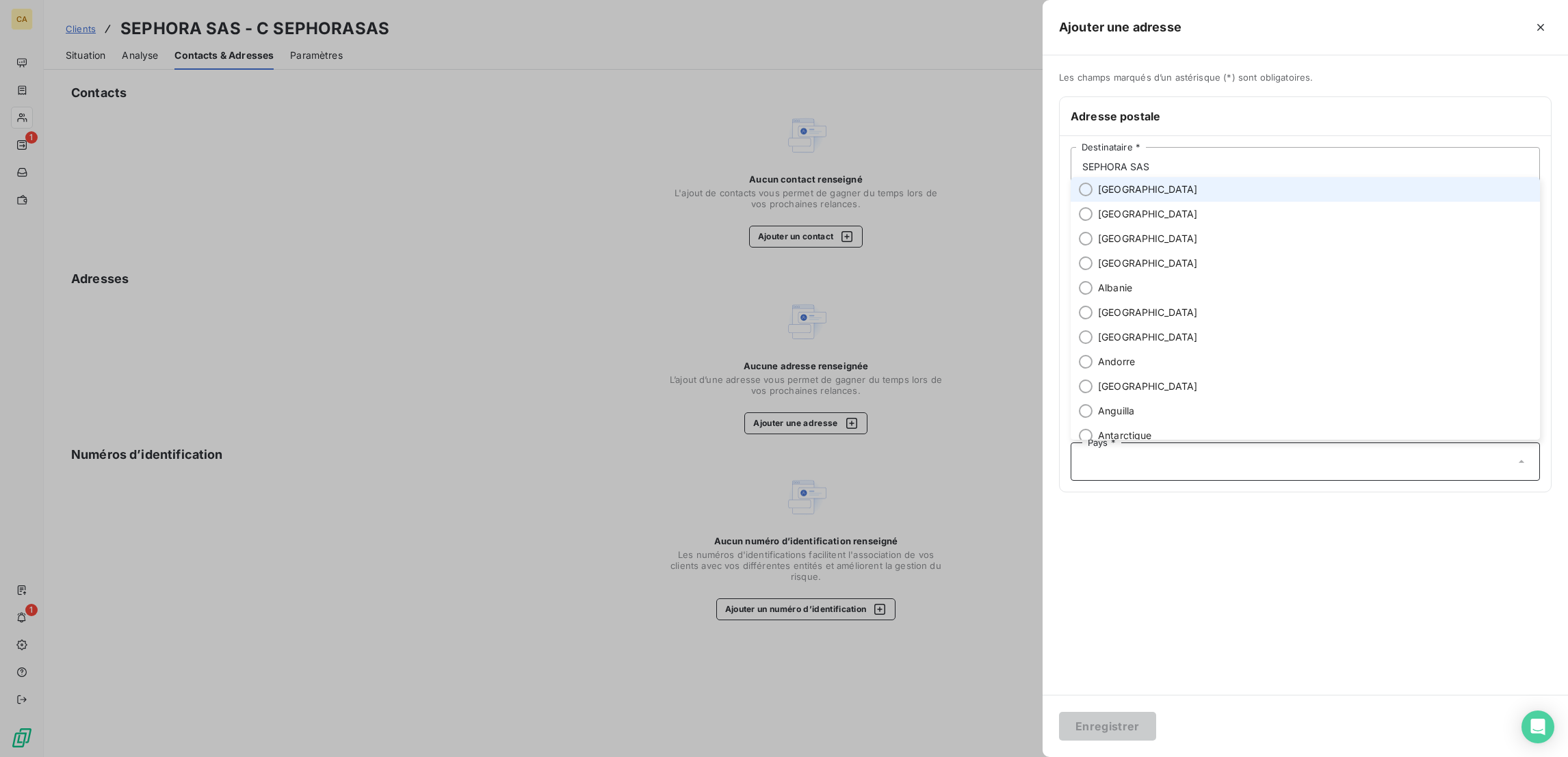
click at [1259, 202] on li "France" at bounding box center [1305, 189] width 469 height 25
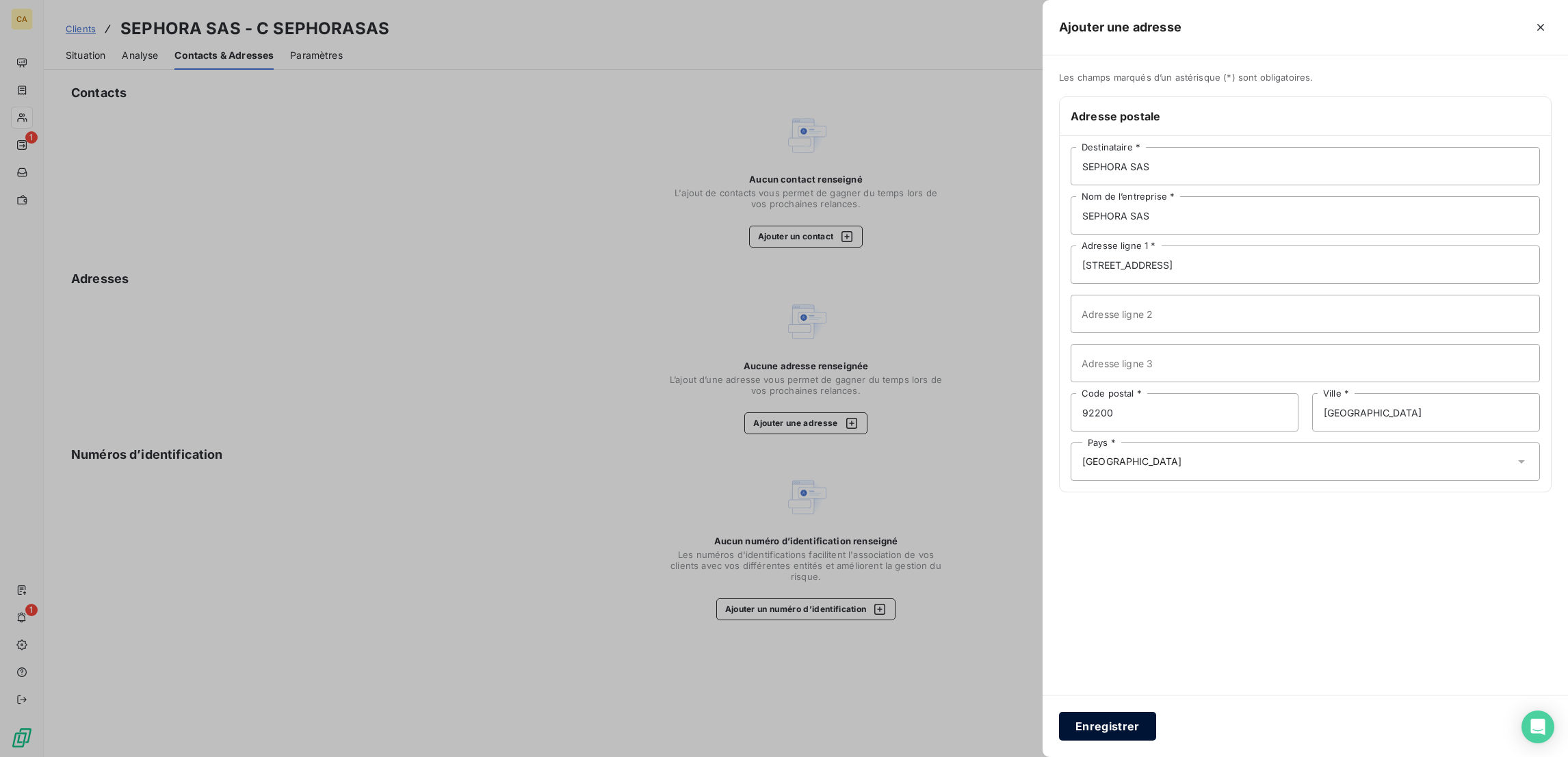
click at [1156, 720] on button "Enregistrer" at bounding box center [1107, 726] width 97 height 28
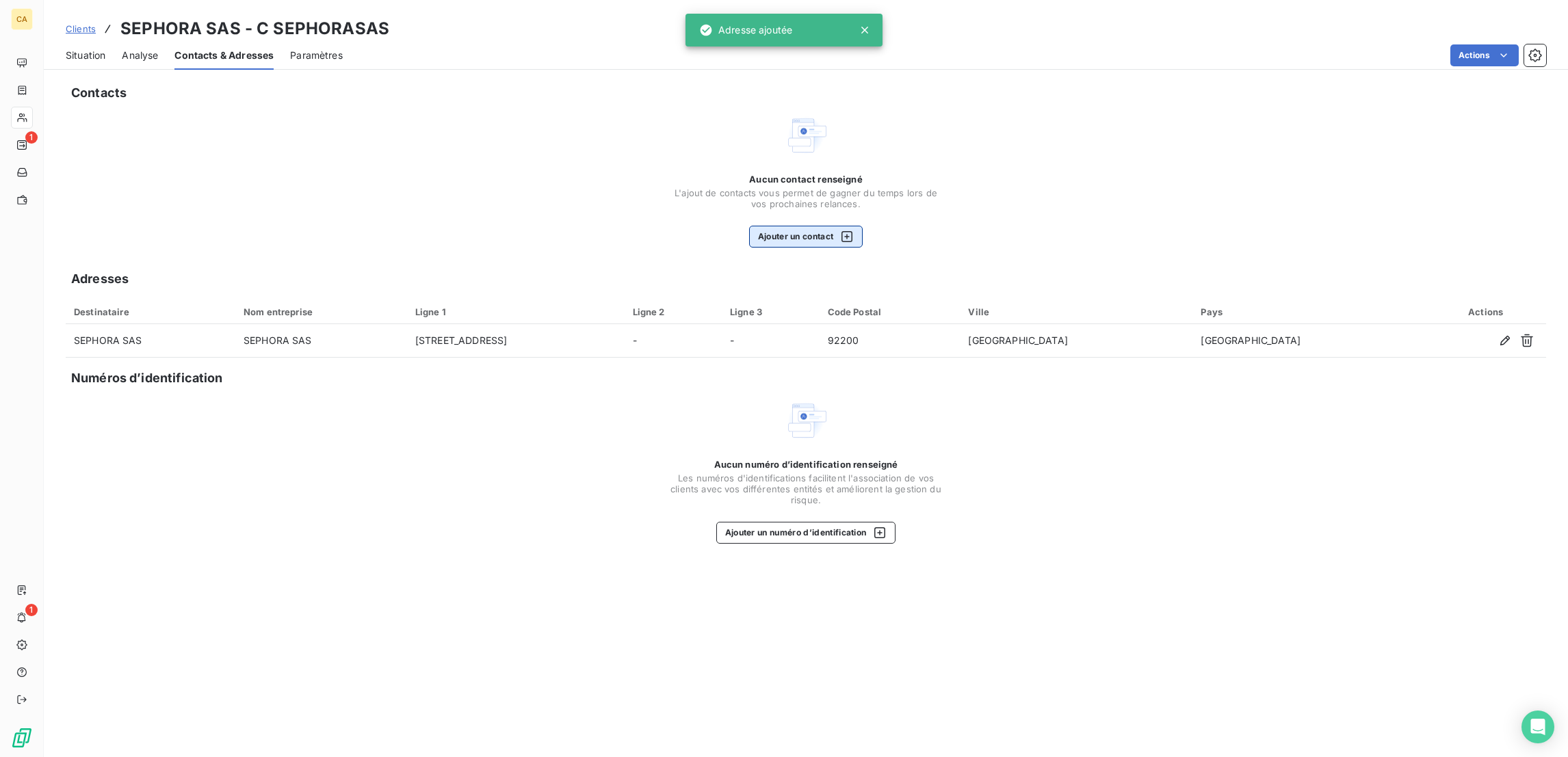
click at [802, 226] on button "Ajouter un contact" at bounding box center [806, 236] width 115 height 22
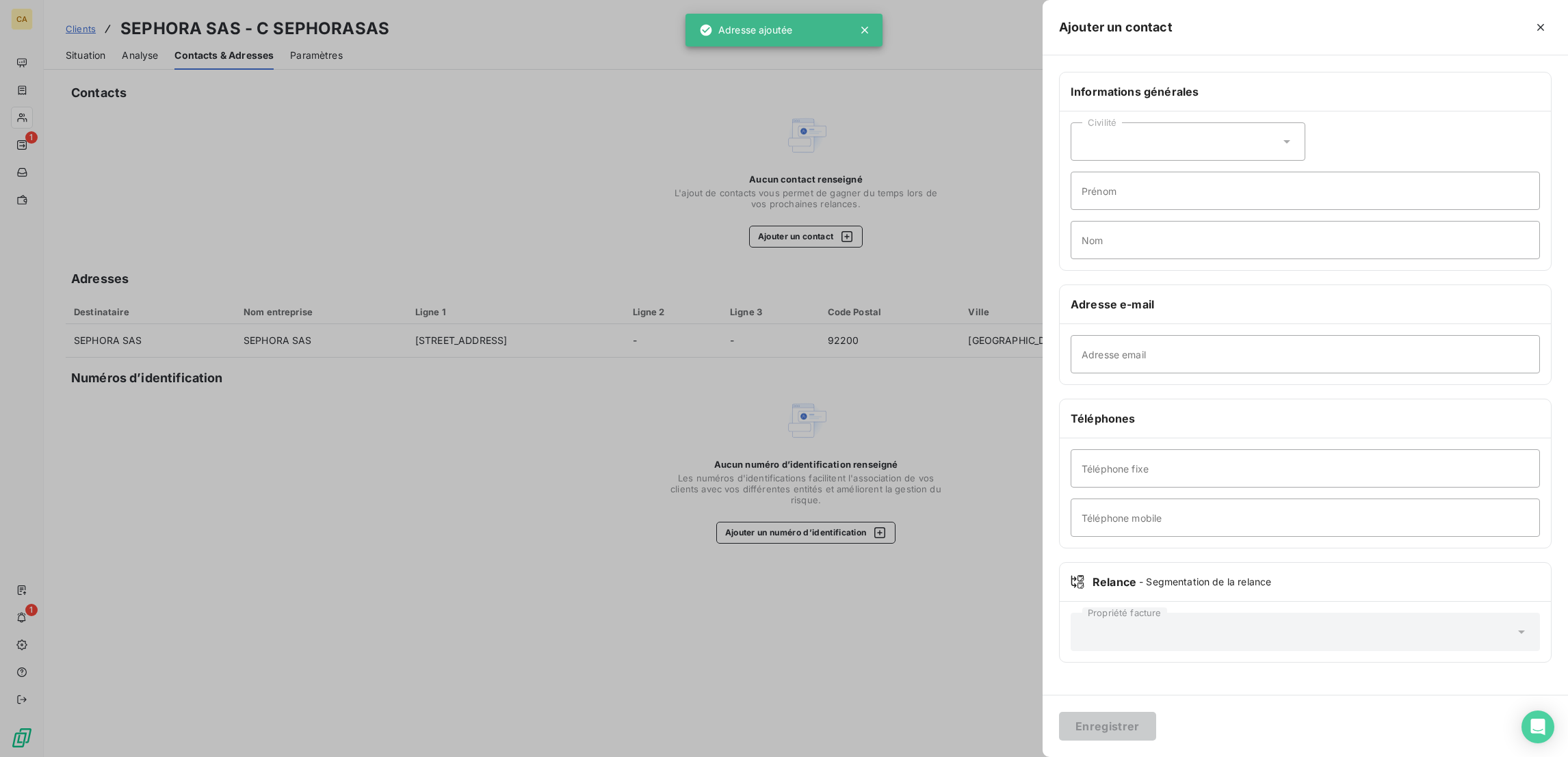
click at [1295, 132] on div "Civilité" at bounding box center [1188, 141] width 235 height 38
click at [1269, 163] on li "Madame" at bounding box center [1188, 176] width 235 height 25
click at [1266, 171] on input "Prénom" at bounding box center [1305, 190] width 469 height 38
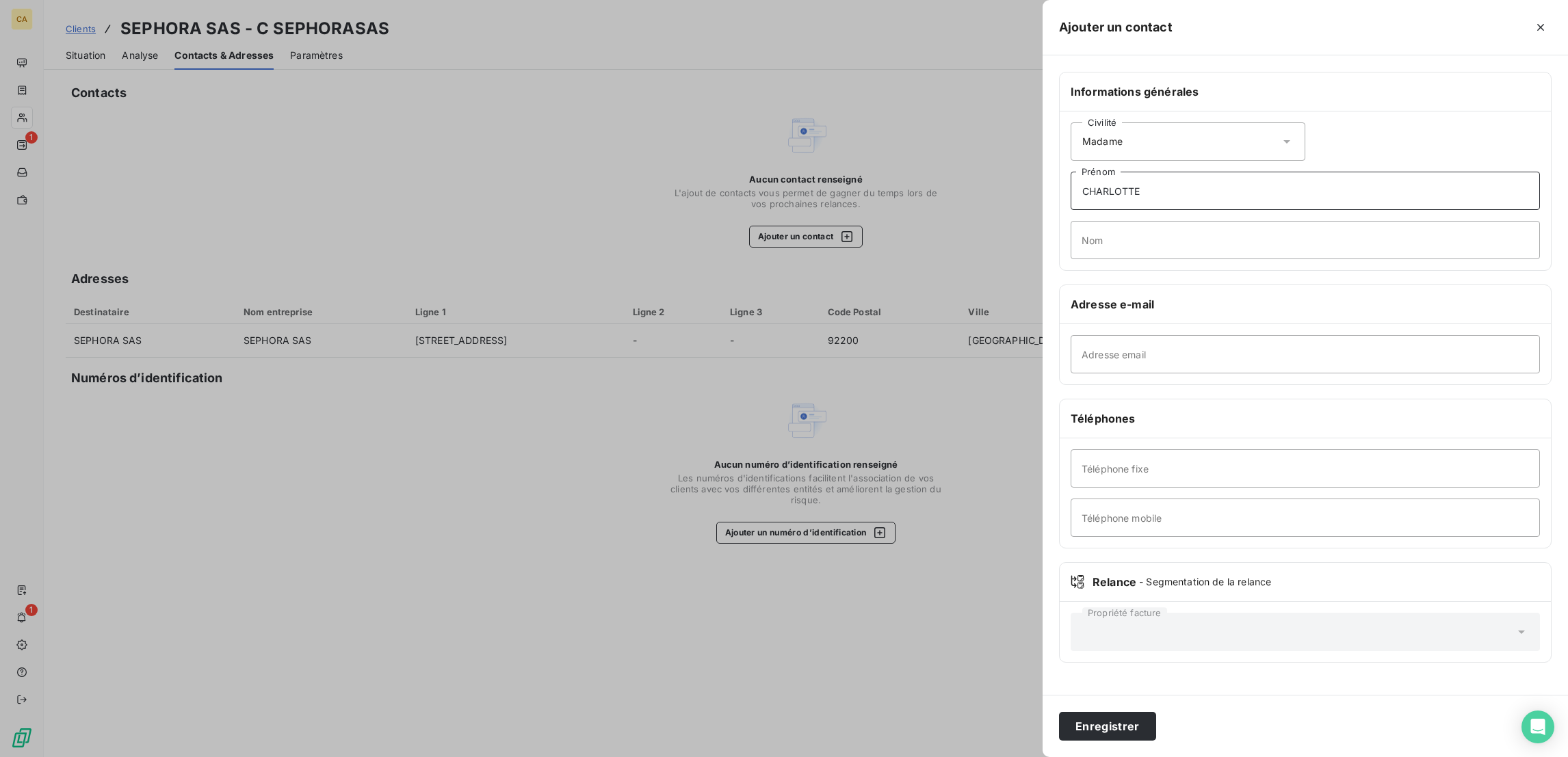
type input "CHARLOTTE"
click at [1299, 221] on input "Nom" at bounding box center [1305, 240] width 469 height 38
type input "ROSAK"
paste input "crosak@sephora.fr"
type input "crosak@sephora.fr"
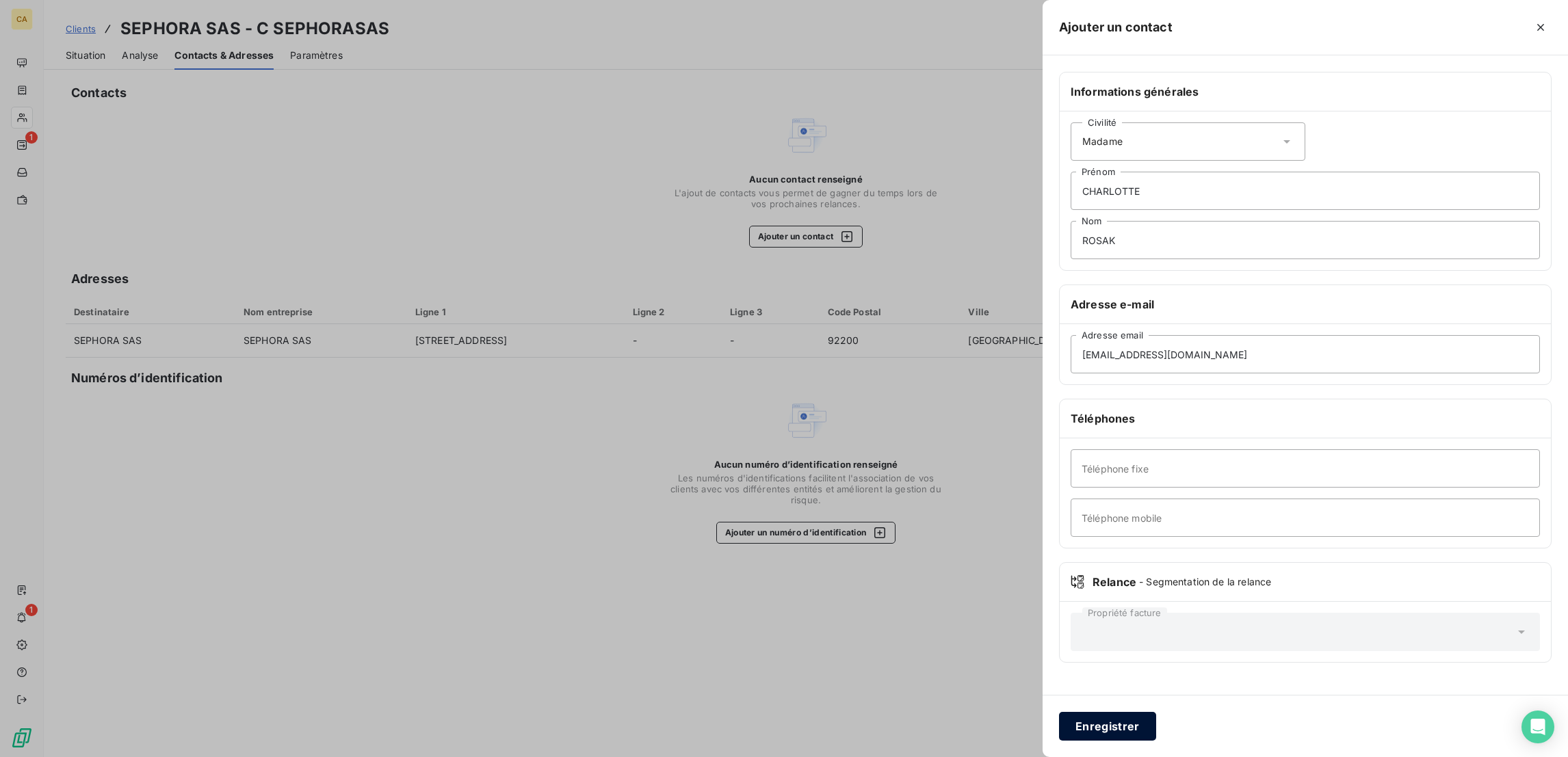
click at [1156, 720] on button "Enregistrer" at bounding box center [1107, 726] width 97 height 28
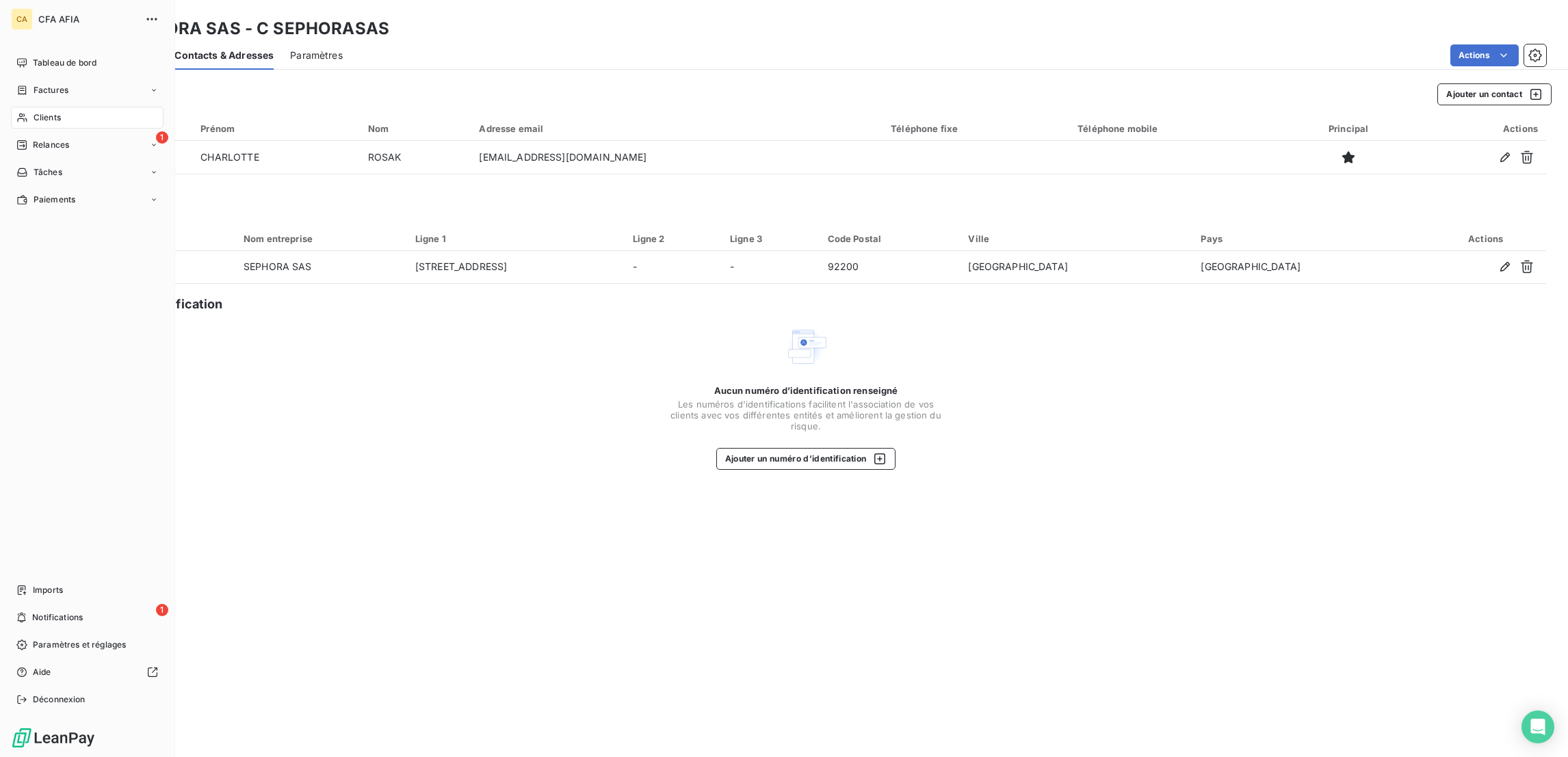
click at [11, 107] on div "Clients" at bounding box center [87, 117] width 153 height 22
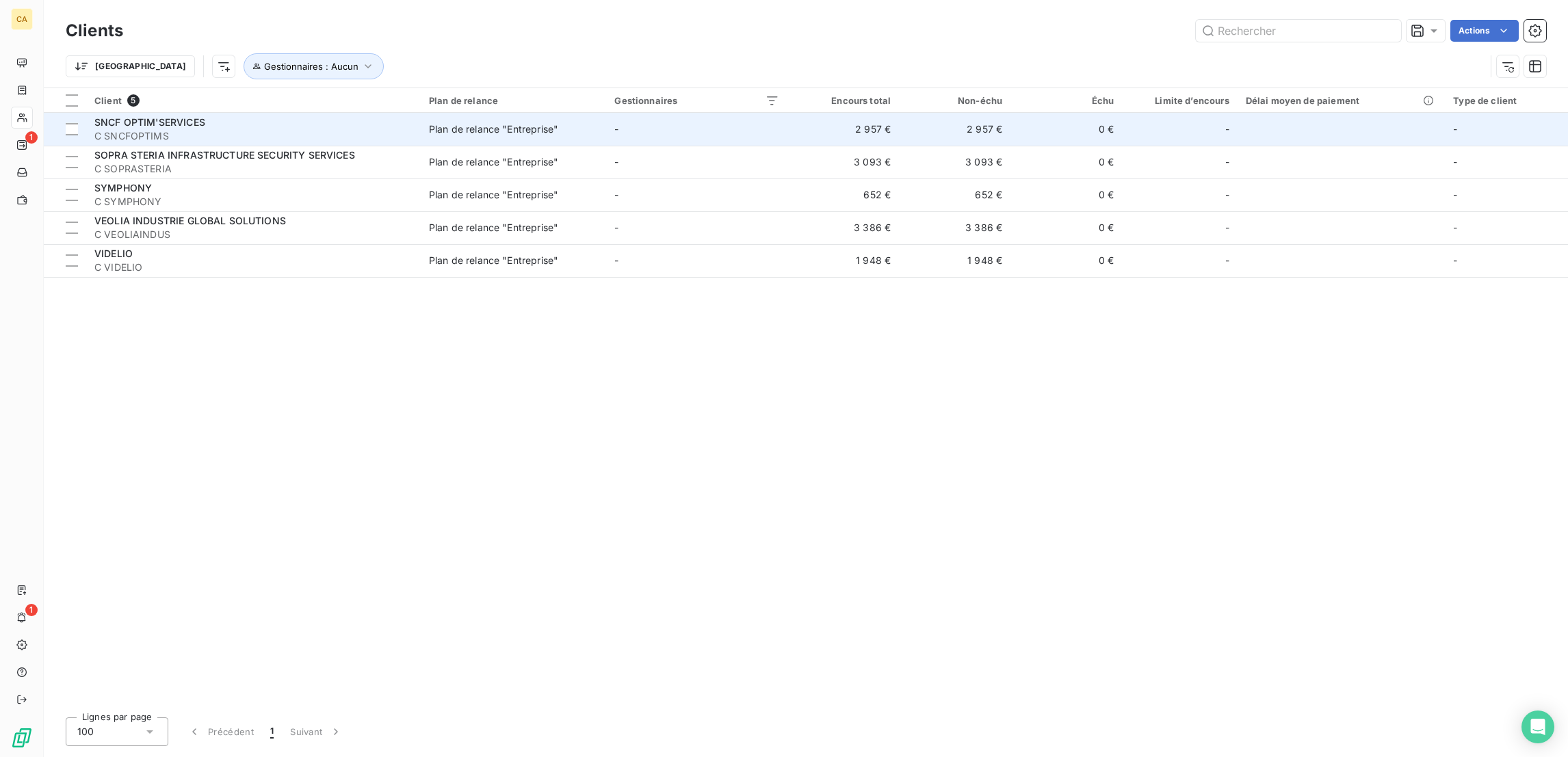
click at [177, 116] on span "SNCF OPTIM'SERVICES" at bounding box center [149, 122] width 111 height 12
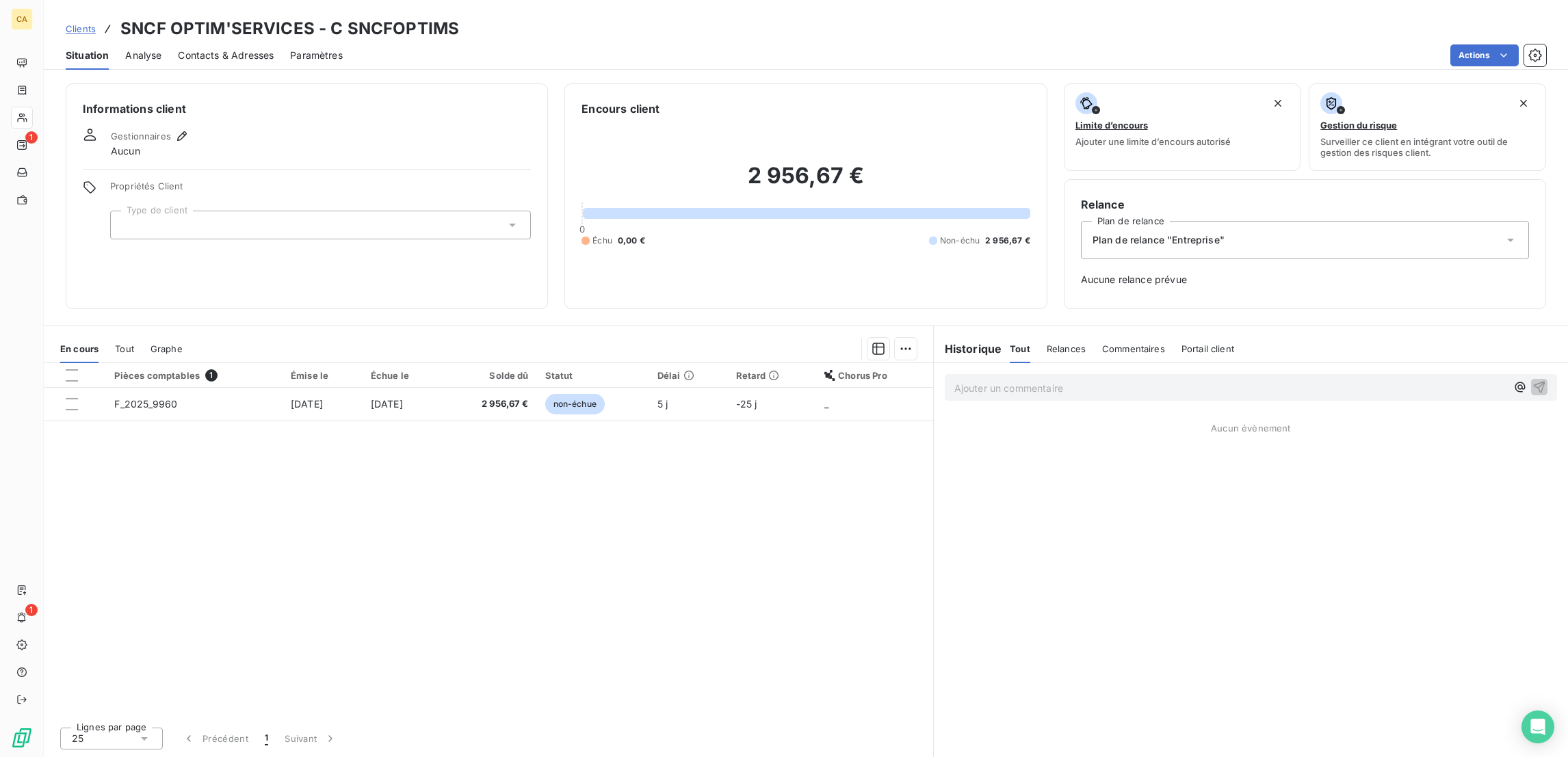
click at [169, 211] on div at bounding box center [320, 225] width 420 height 28
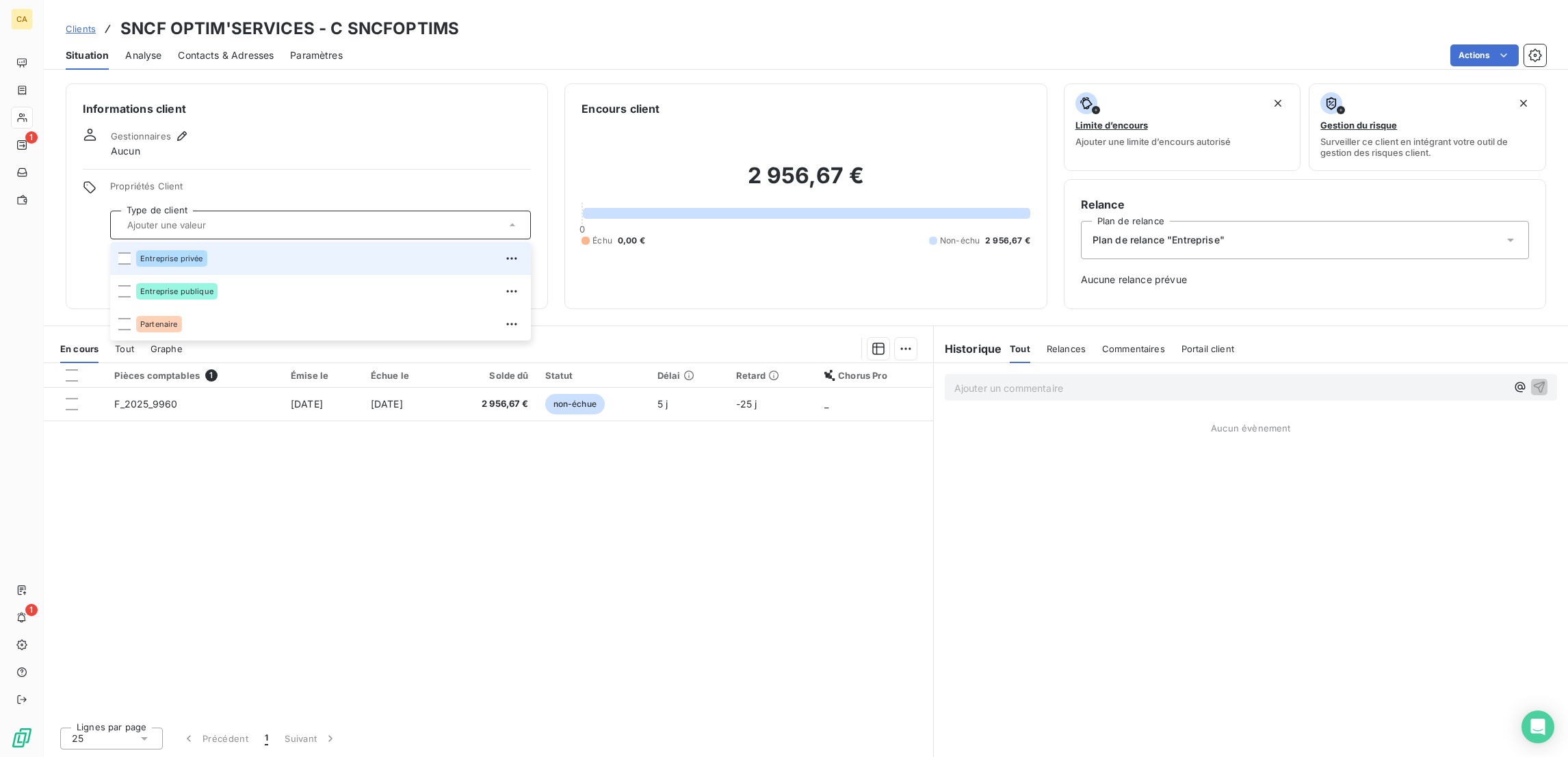
click at [189, 248] on div "Entreprise privée" at bounding box center [329, 259] width 387 height 22
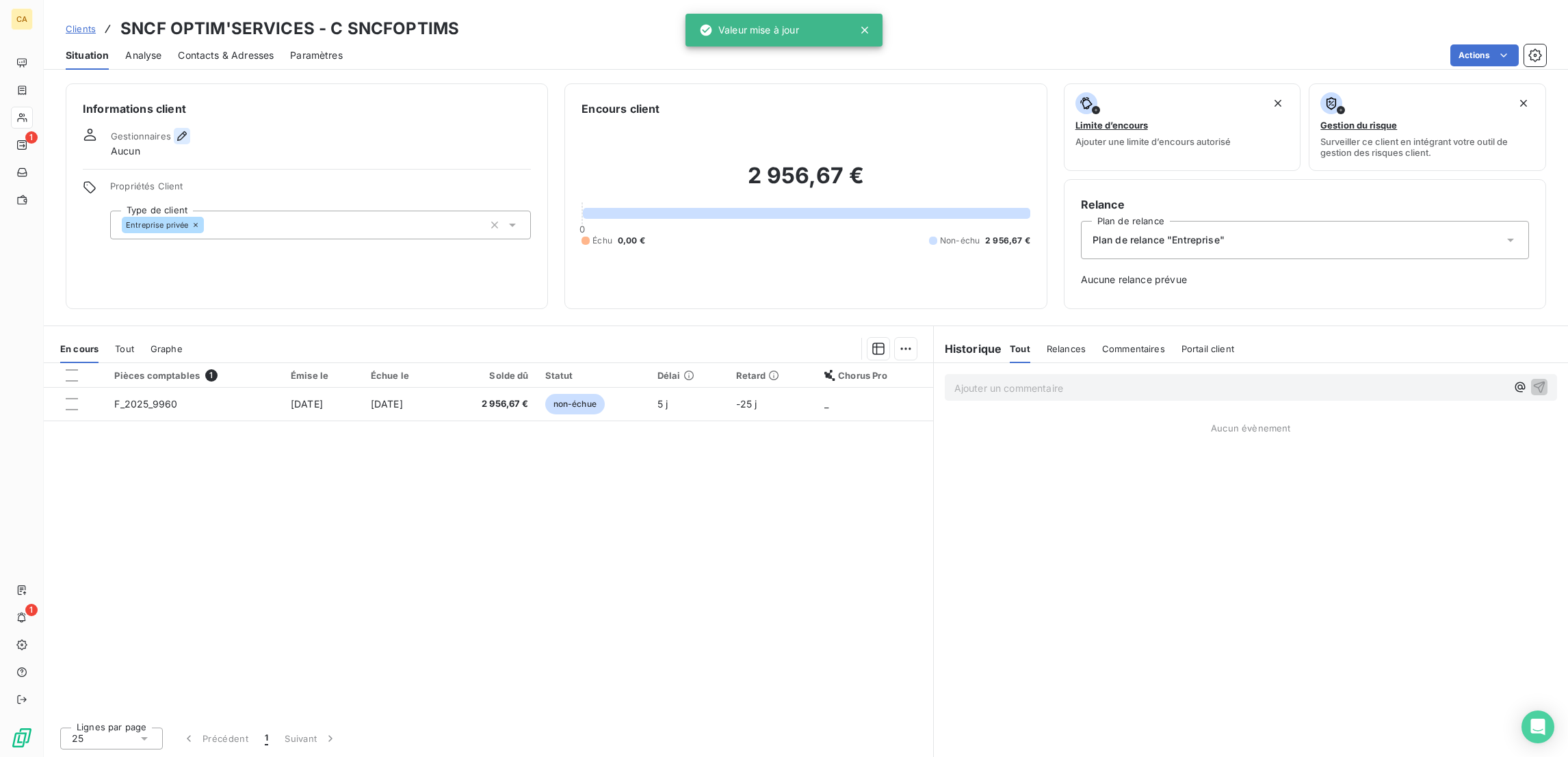
click at [173, 128] on button "button" at bounding box center [181, 136] width 16 height 16
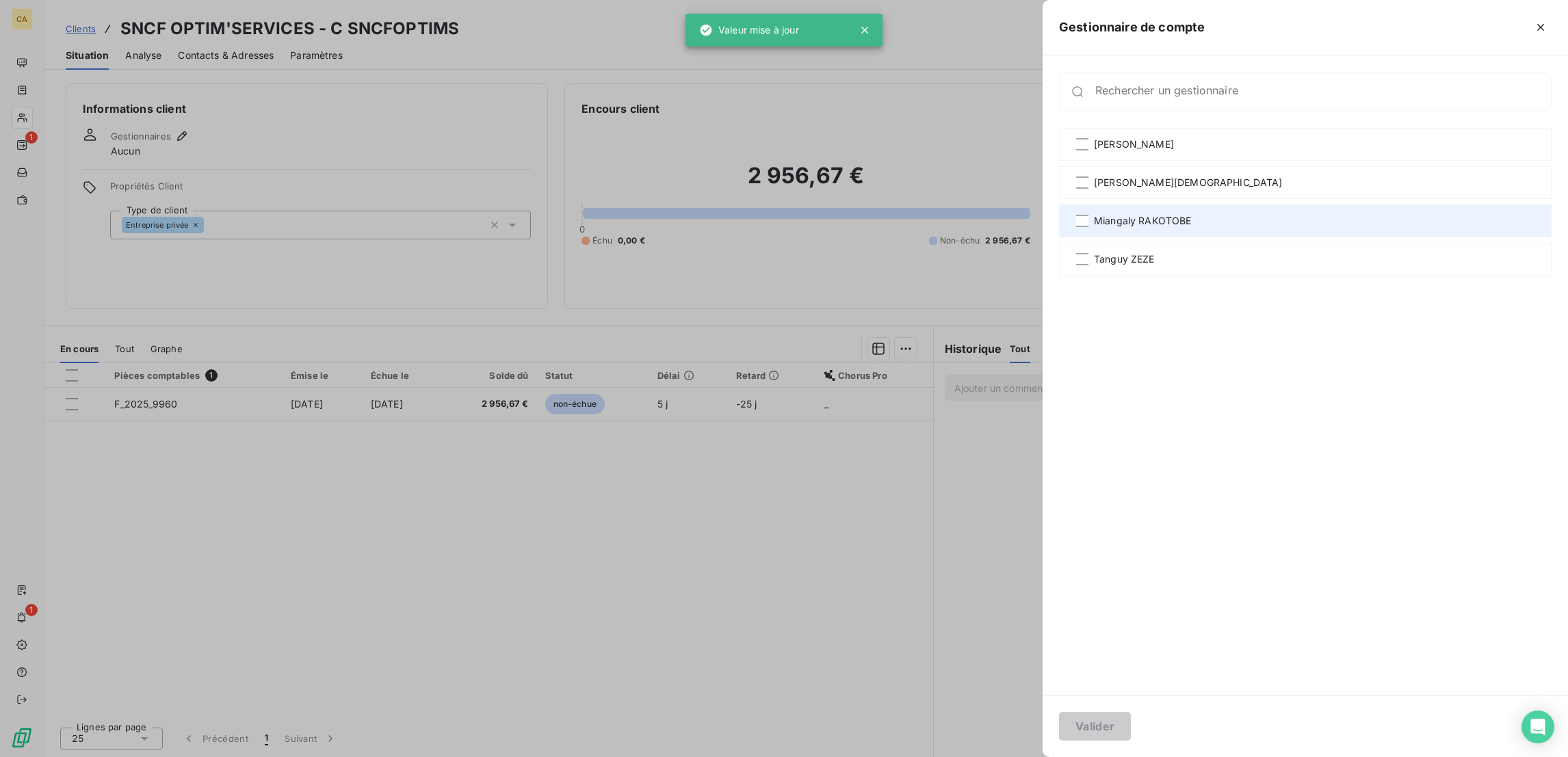
click at [1260, 204] on div "Miangaly RAKOTOBE" at bounding box center [1305, 220] width 492 height 33
click at [1131, 731] on button "Valider" at bounding box center [1094, 726] width 72 height 28
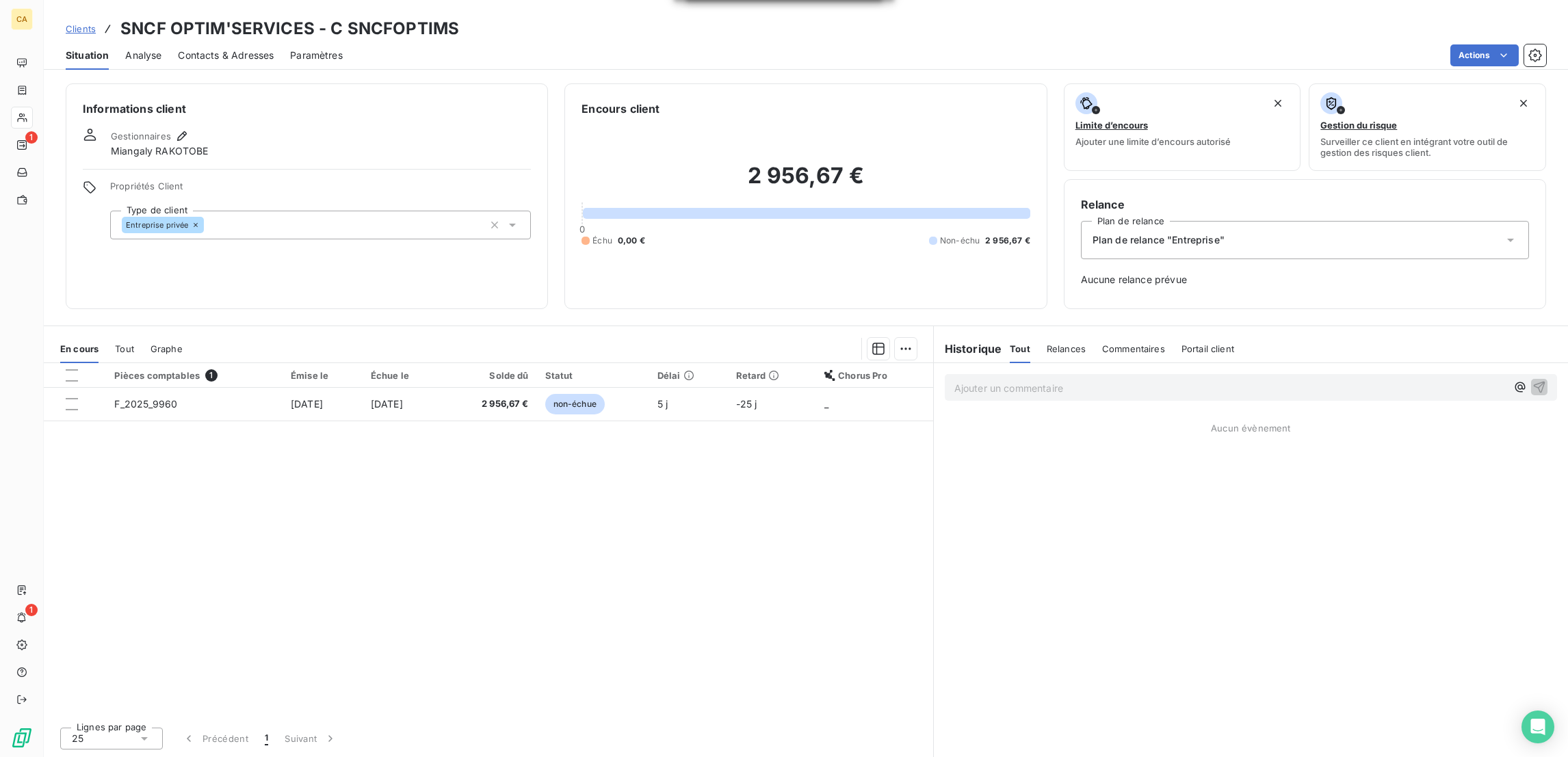
click at [230, 49] on span "Contacts & Adresses" at bounding box center [226, 55] width 96 height 13
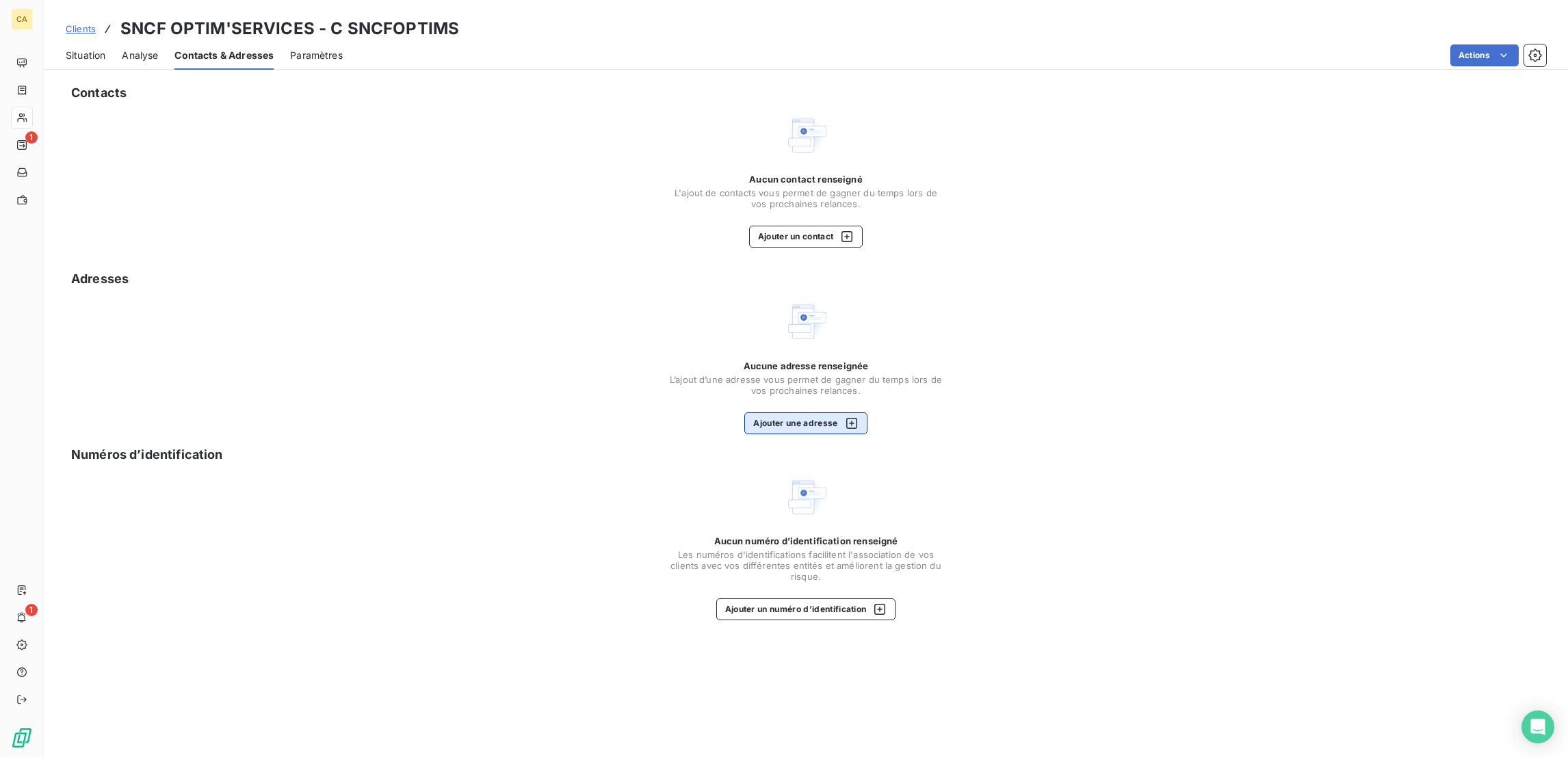
click at [838, 417] on div "button" at bounding box center [848, 423] width 20 height 13
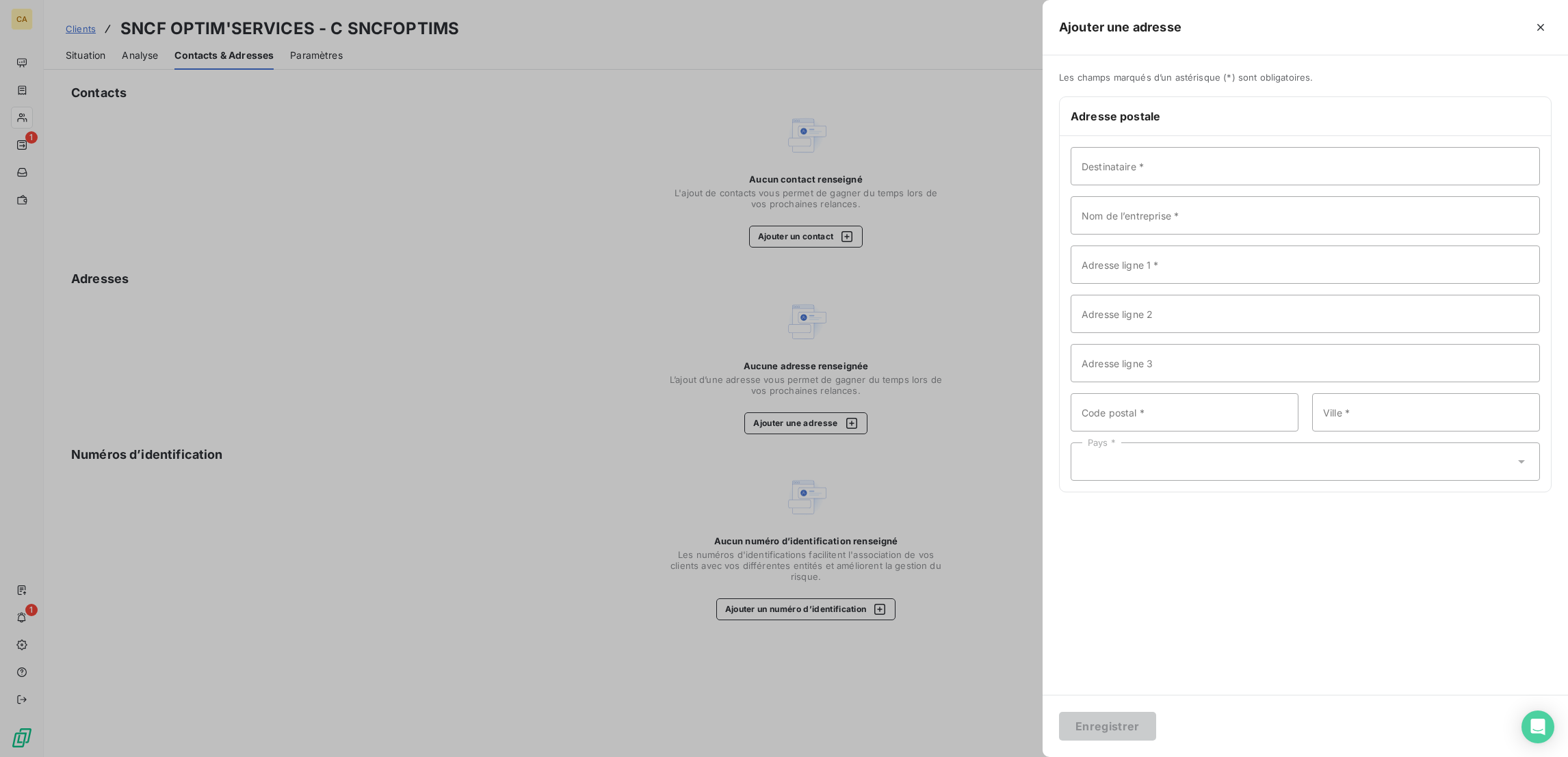
click at [1343, 107] on div "Adresse postale" at bounding box center [1305, 116] width 492 height 39
click at [1331, 147] on input "Destinataire *" at bounding box center [1305, 165] width 469 height 38
paste input "SNCF OPTIM'SERVICES"
type input "SNCF OPTIM'SERVICES"
paste input "SNCF OPTIM'SERVICES"
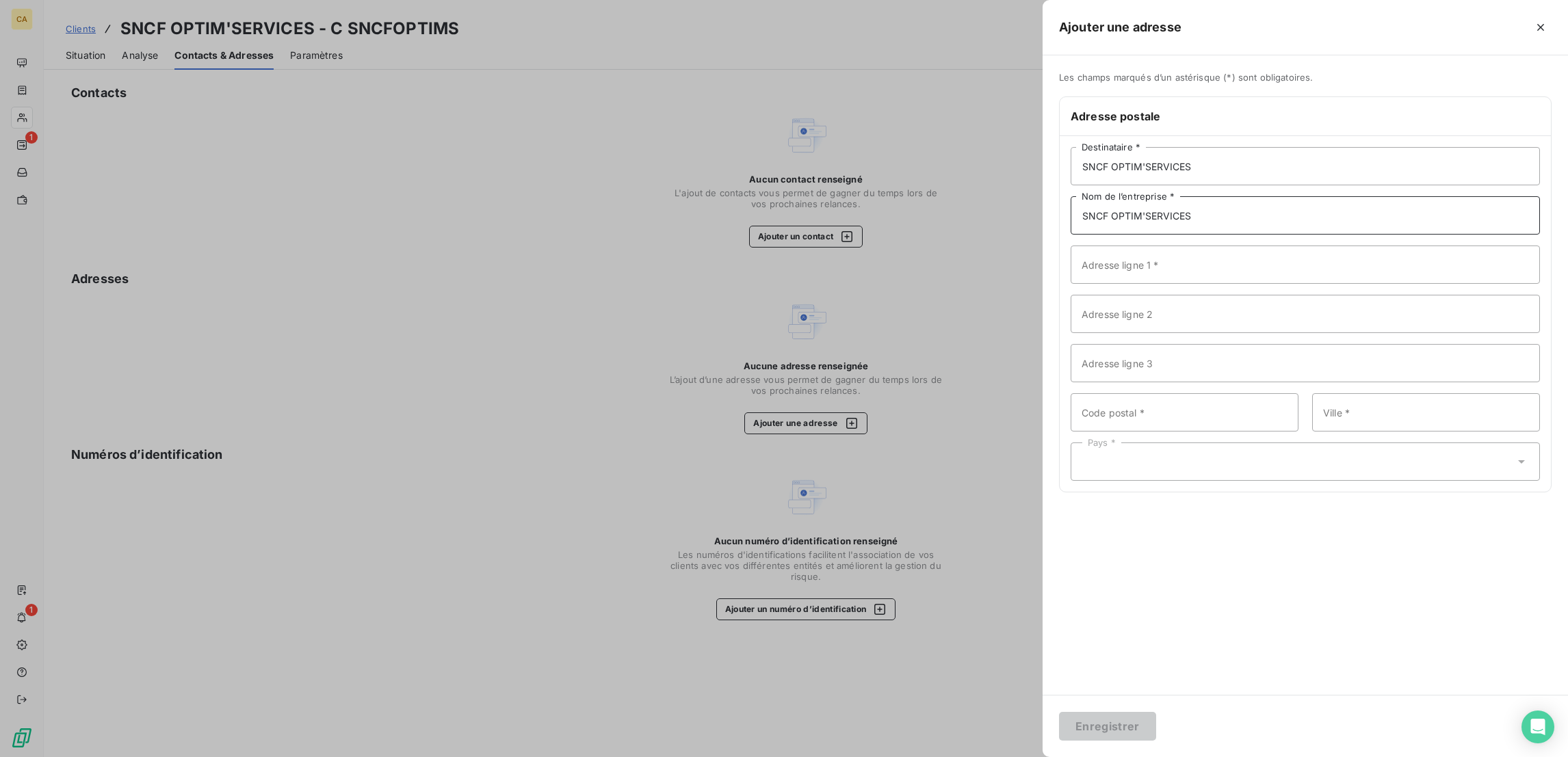
type input "SNCF OPTIM'SERVICES"
paste input "1 Pl. aux Etoiles"
type input "1 Pl. aux Etoiles"
drag, startPoint x: 1226, startPoint y: 364, endPoint x: 1216, endPoint y: 352, distance: 15.6
click at [1226, 393] on input "Code postal *" at bounding box center [1184, 411] width 228 height 38
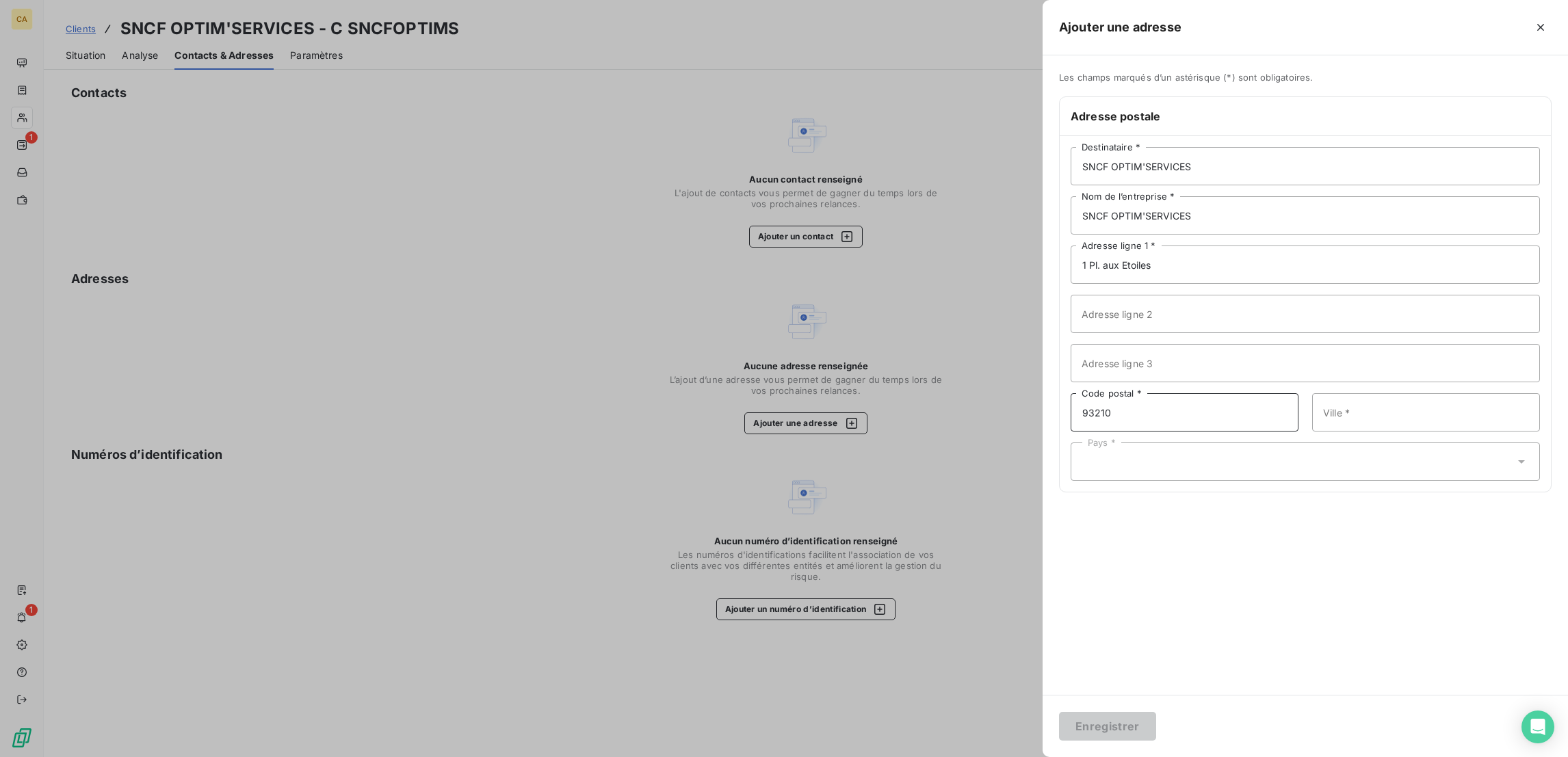
type input "93210"
paste input "Saint-Denis"
type input "Saint-Denis"
click at [1308, 442] on div "Pays *" at bounding box center [1305, 461] width 469 height 38
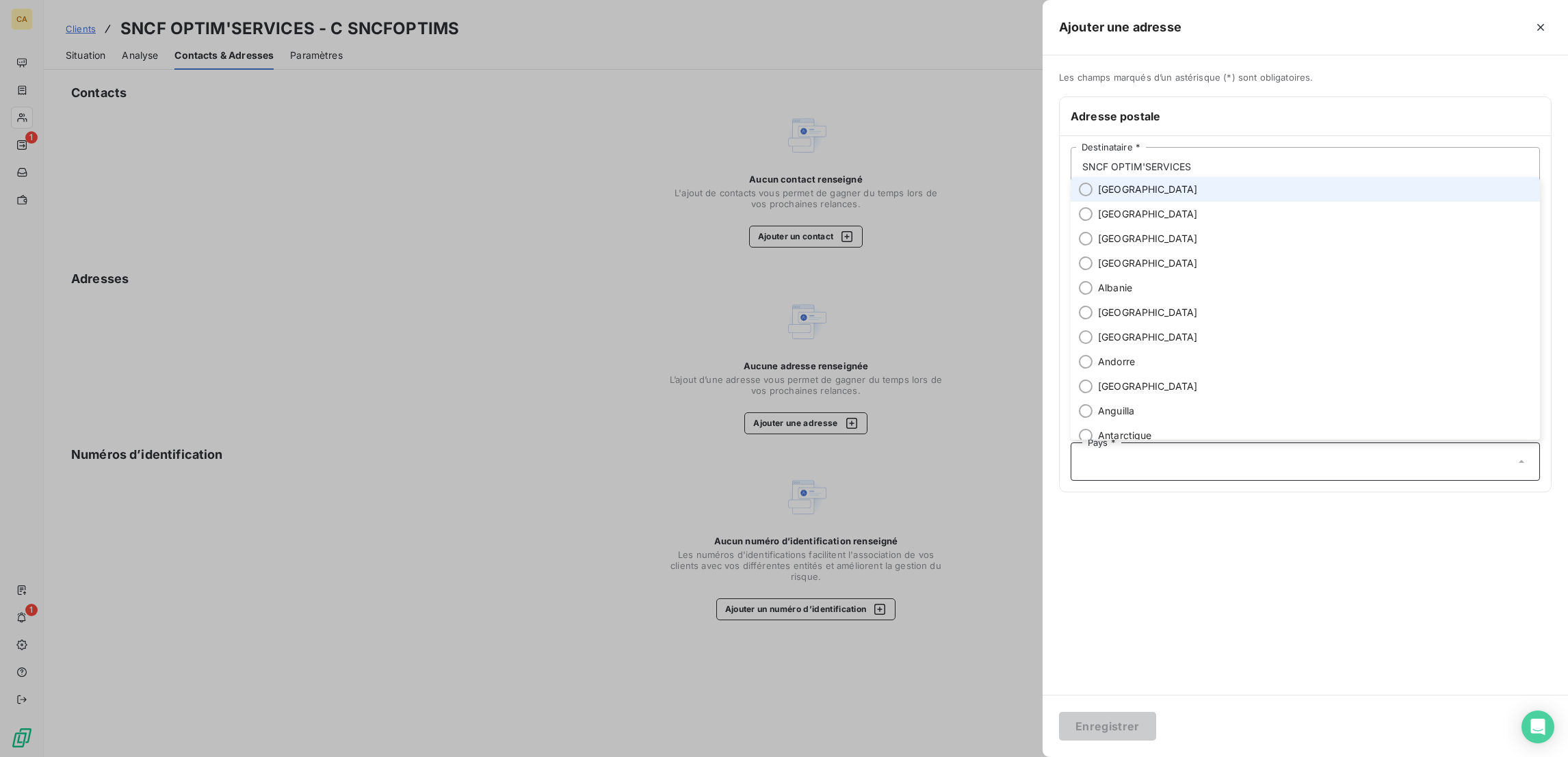
click at [1197, 196] on span "France" at bounding box center [1148, 188] width 100 height 13
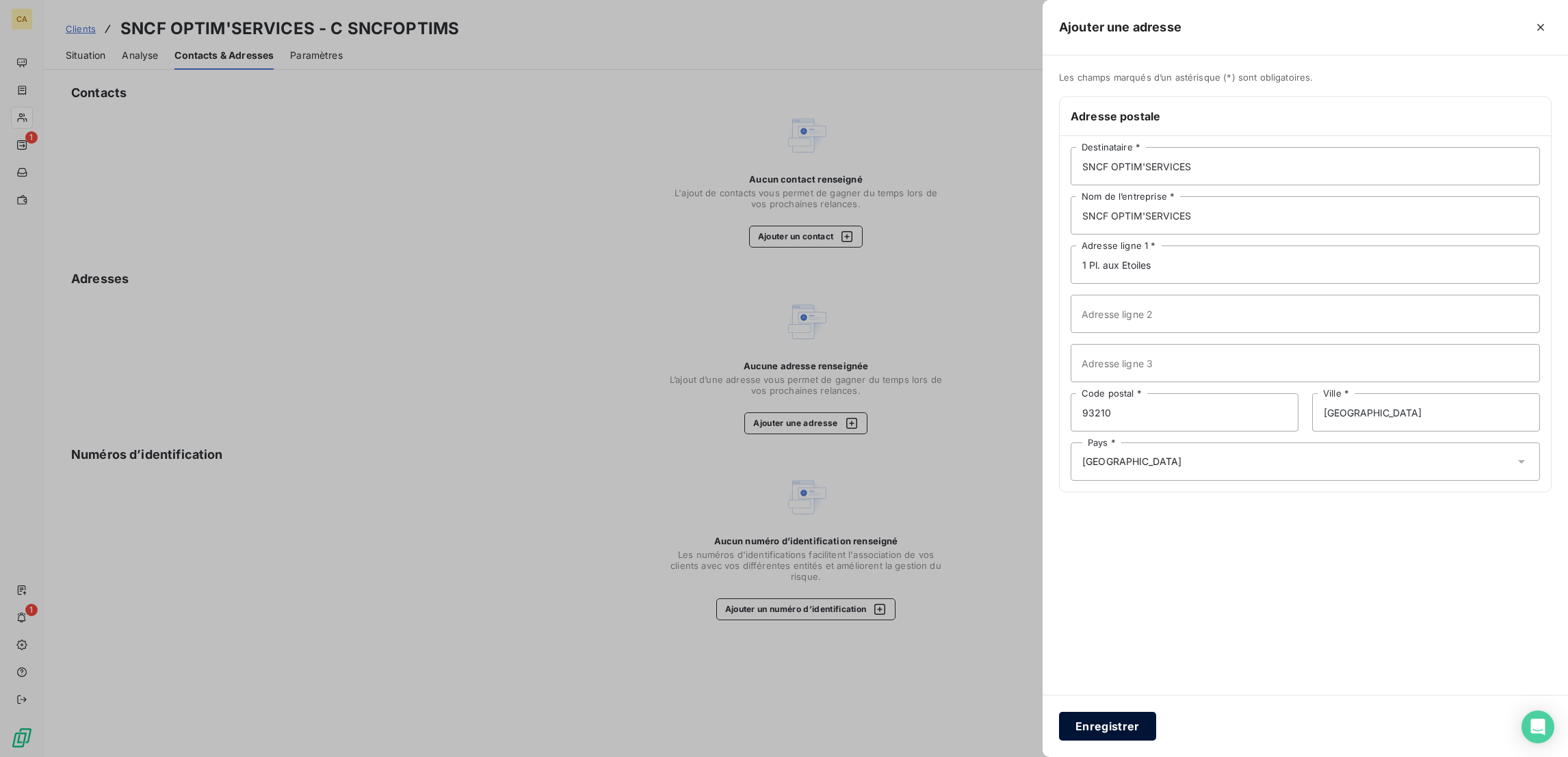
click at [1156, 716] on button "Enregistrer" at bounding box center [1107, 726] width 97 height 28
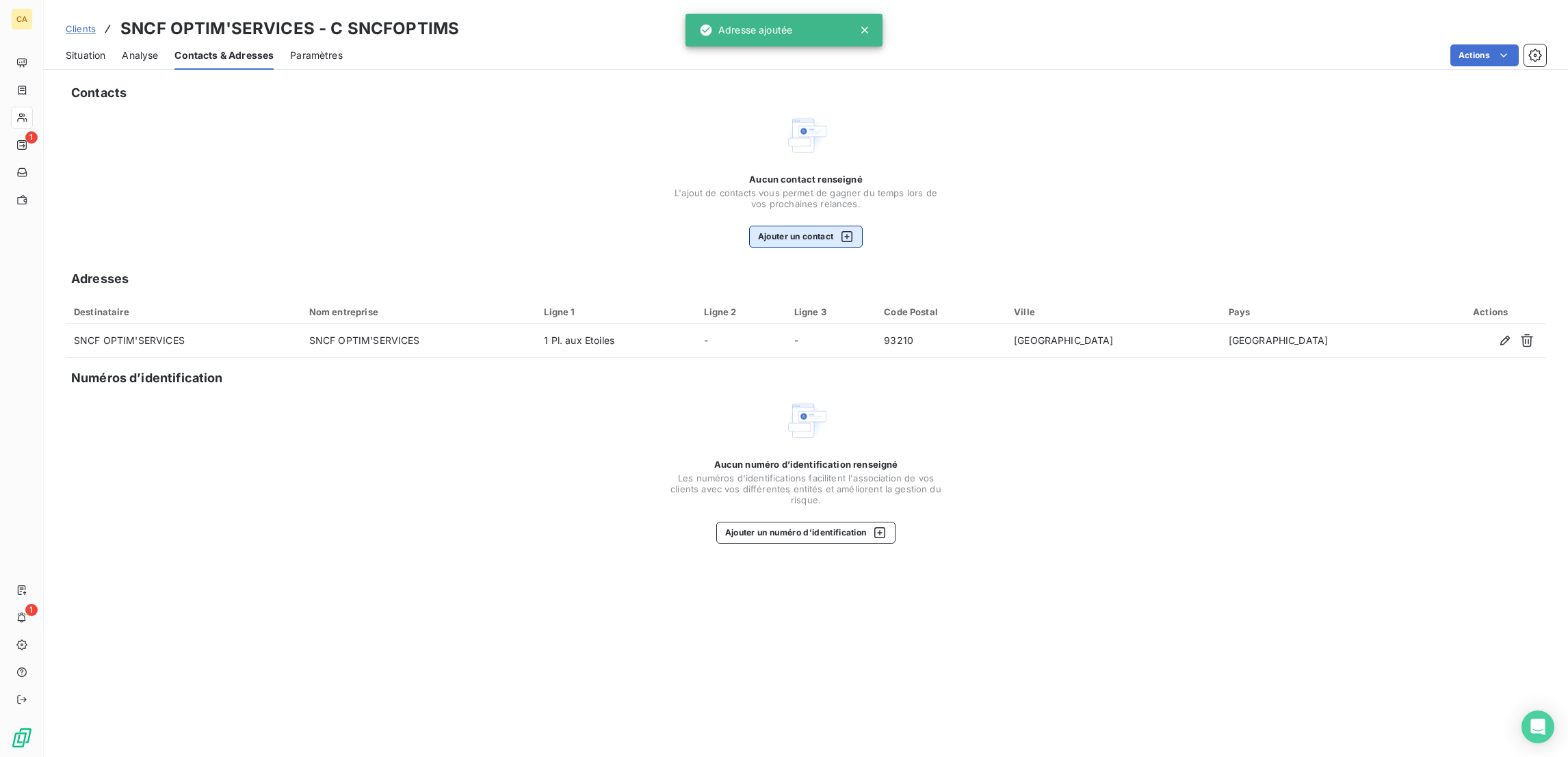
click at [803, 226] on button "Ajouter un contact" at bounding box center [806, 236] width 115 height 22
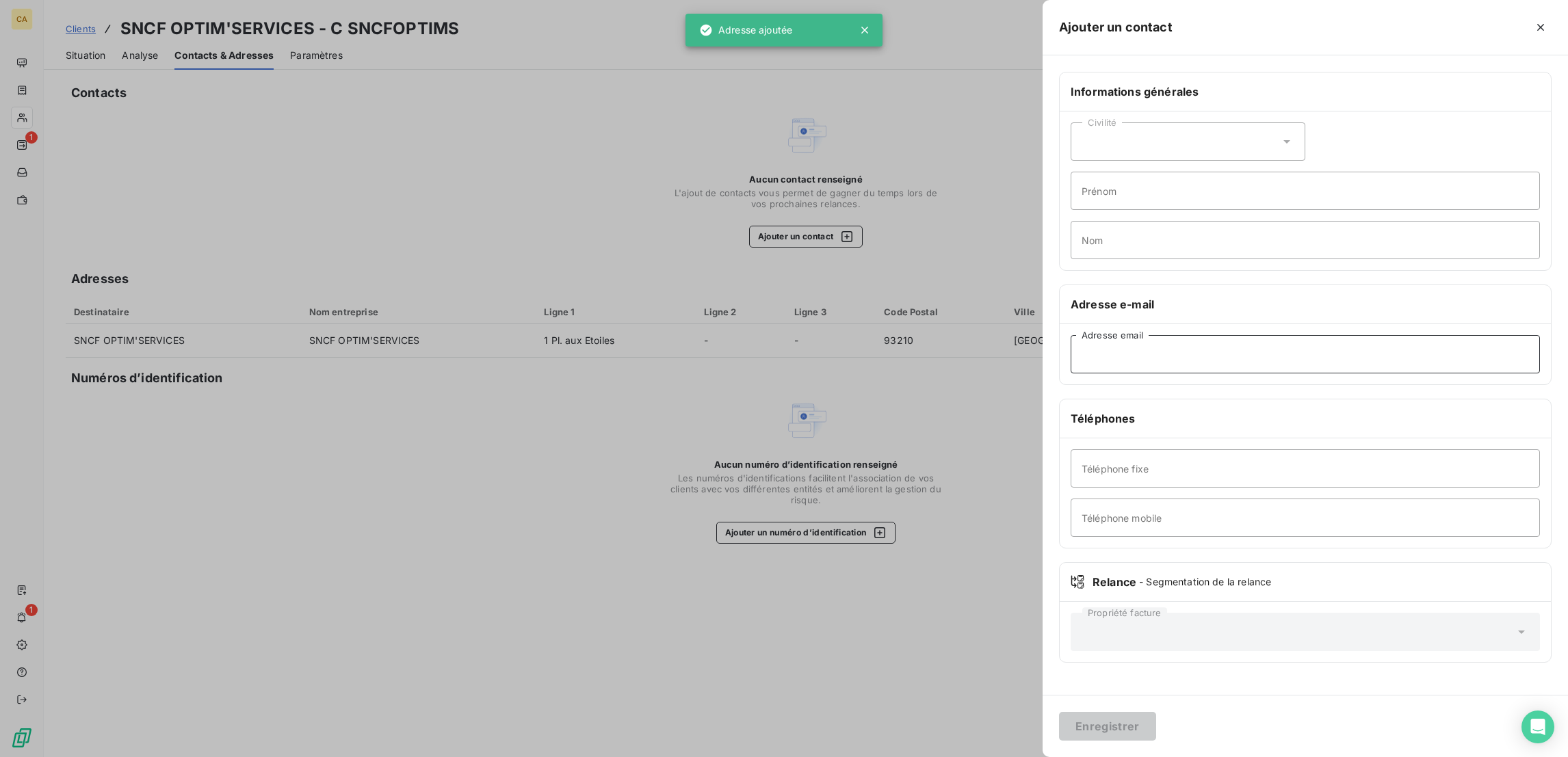
click at [1248, 335] on input "Adresse email" at bounding box center [1305, 354] width 469 height 38
paste input "hanane.hammoumi-bougtab@sncf.fr"
type input "hanane.hammoumi-bougtab@sncf.fr"
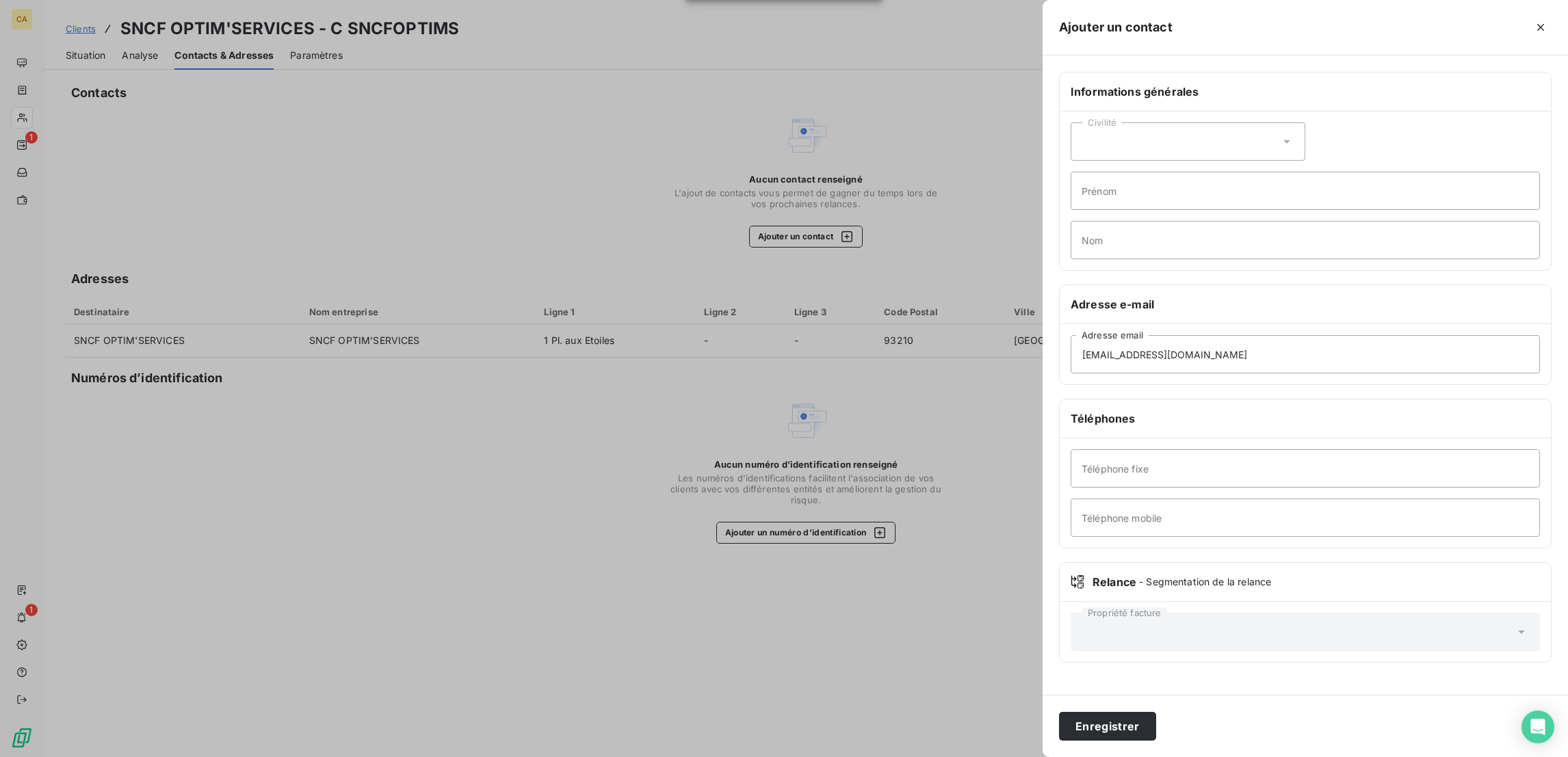
click at [1242, 124] on div "Civilité" at bounding box center [1188, 141] width 235 height 38
click at [1241, 163] on li "Madame" at bounding box center [1188, 176] width 235 height 25
click at [1241, 171] on input "Prénom" at bounding box center [1305, 190] width 469 height 38
type input "HANANE"
paste input "HAMMOUMI-BOUGTAB"
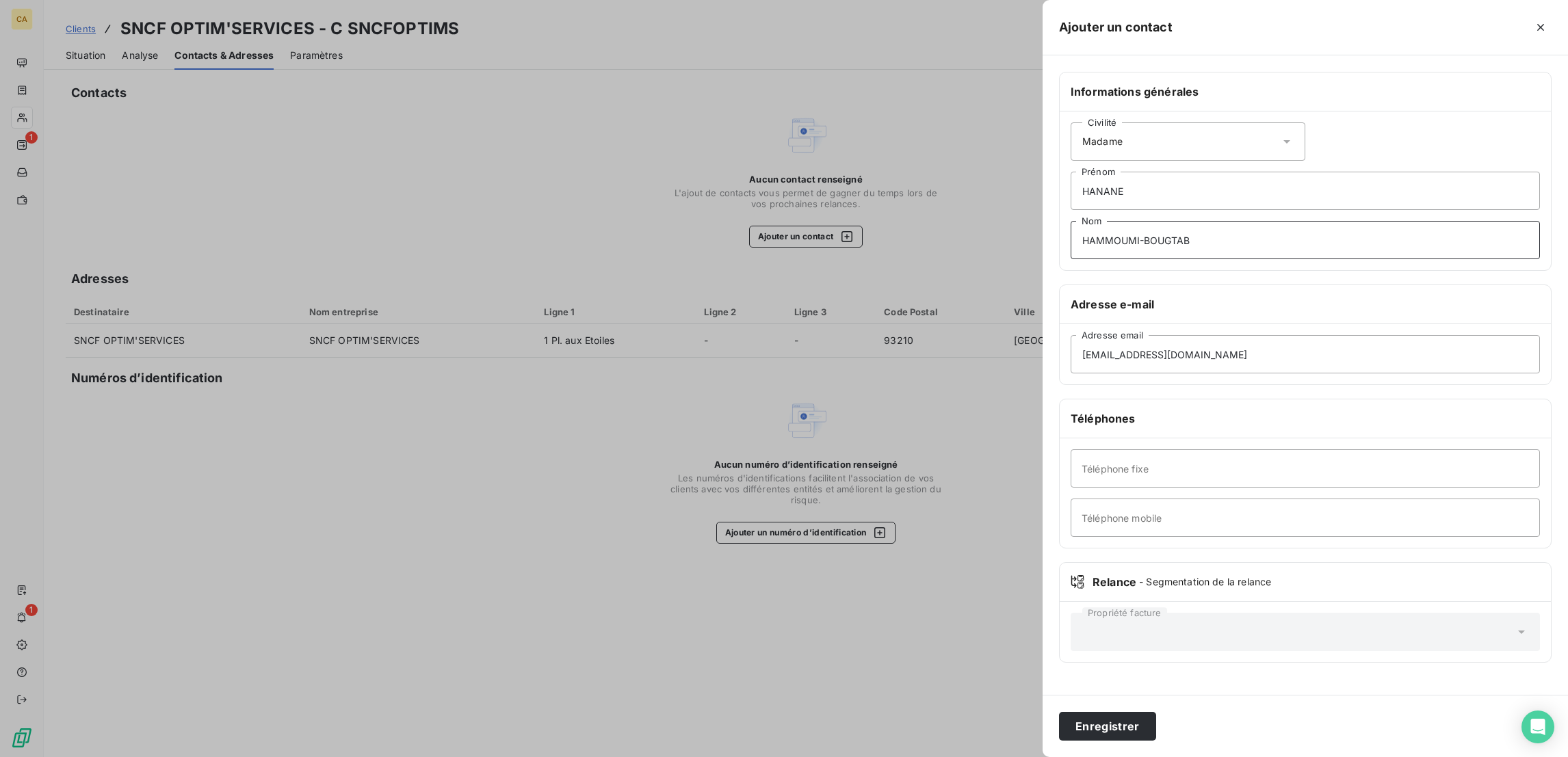
type input "HAMMOUMI-BOUGTAB"
click at [1257, 498] on input "Téléphone mobile" at bounding box center [1305, 517] width 469 height 38
paste input "620769259"
type input "06 20 76 92 59"
click at [1156, 715] on button "Enregistrer" at bounding box center [1107, 726] width 97 height 28
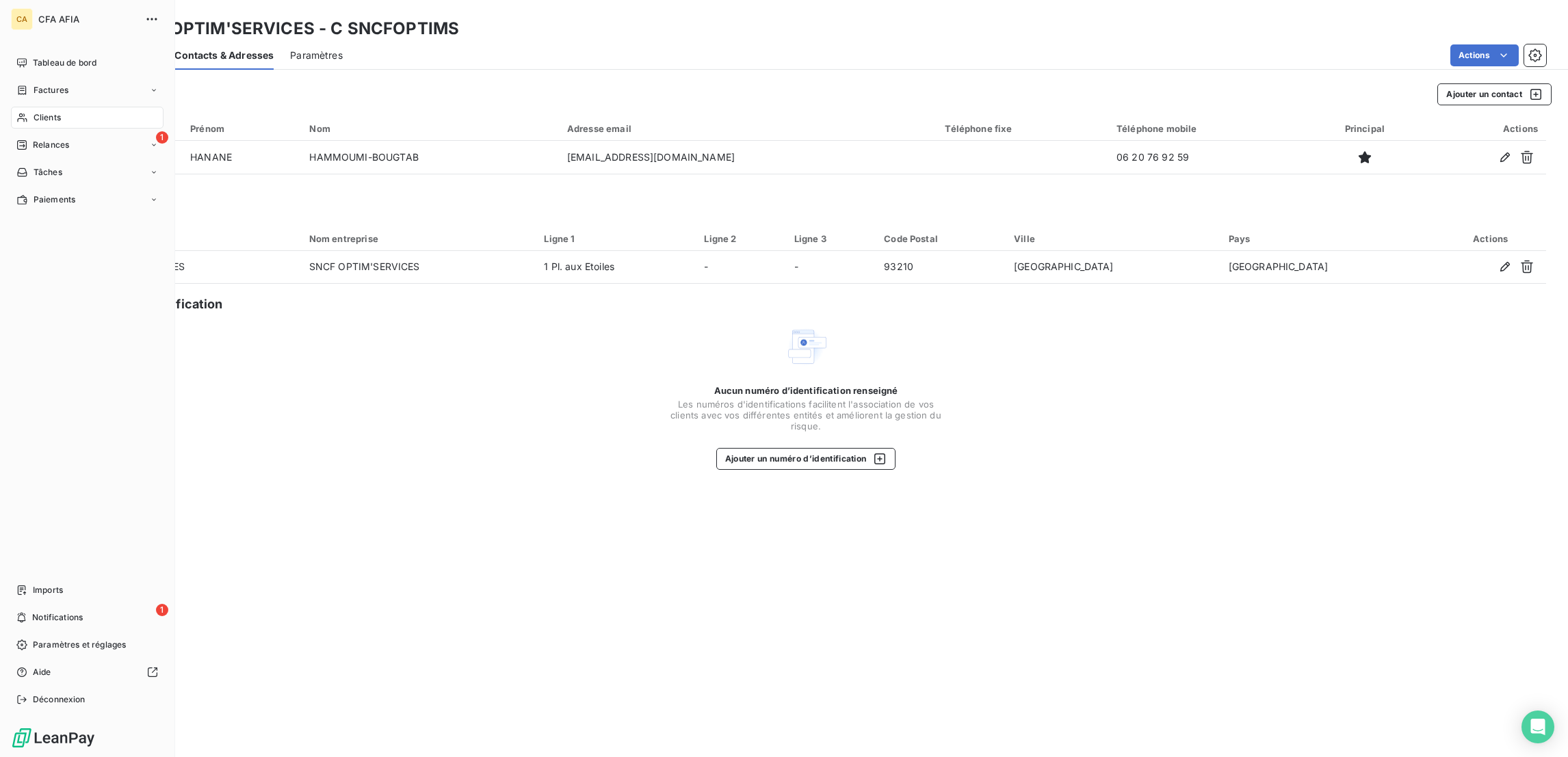
click at [34, 111] on span "Clients" at bounding box center [47, 117] width 28 height 12
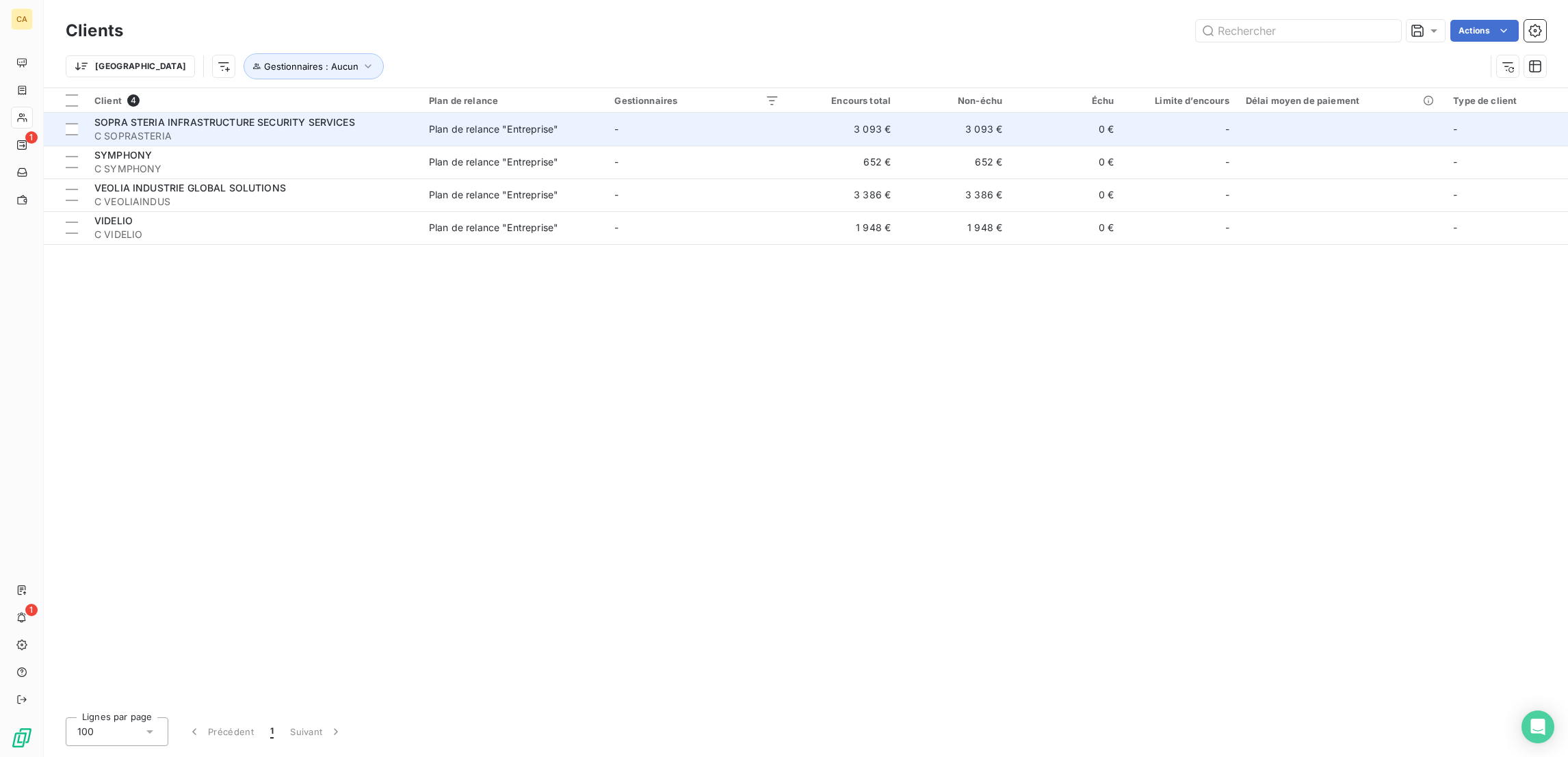
click at [204, 116] on span "SOPRA STERIA INFRASTRUCTURE SECURITY SERVICES" at bounding box center [224, 122] width 260 height 12
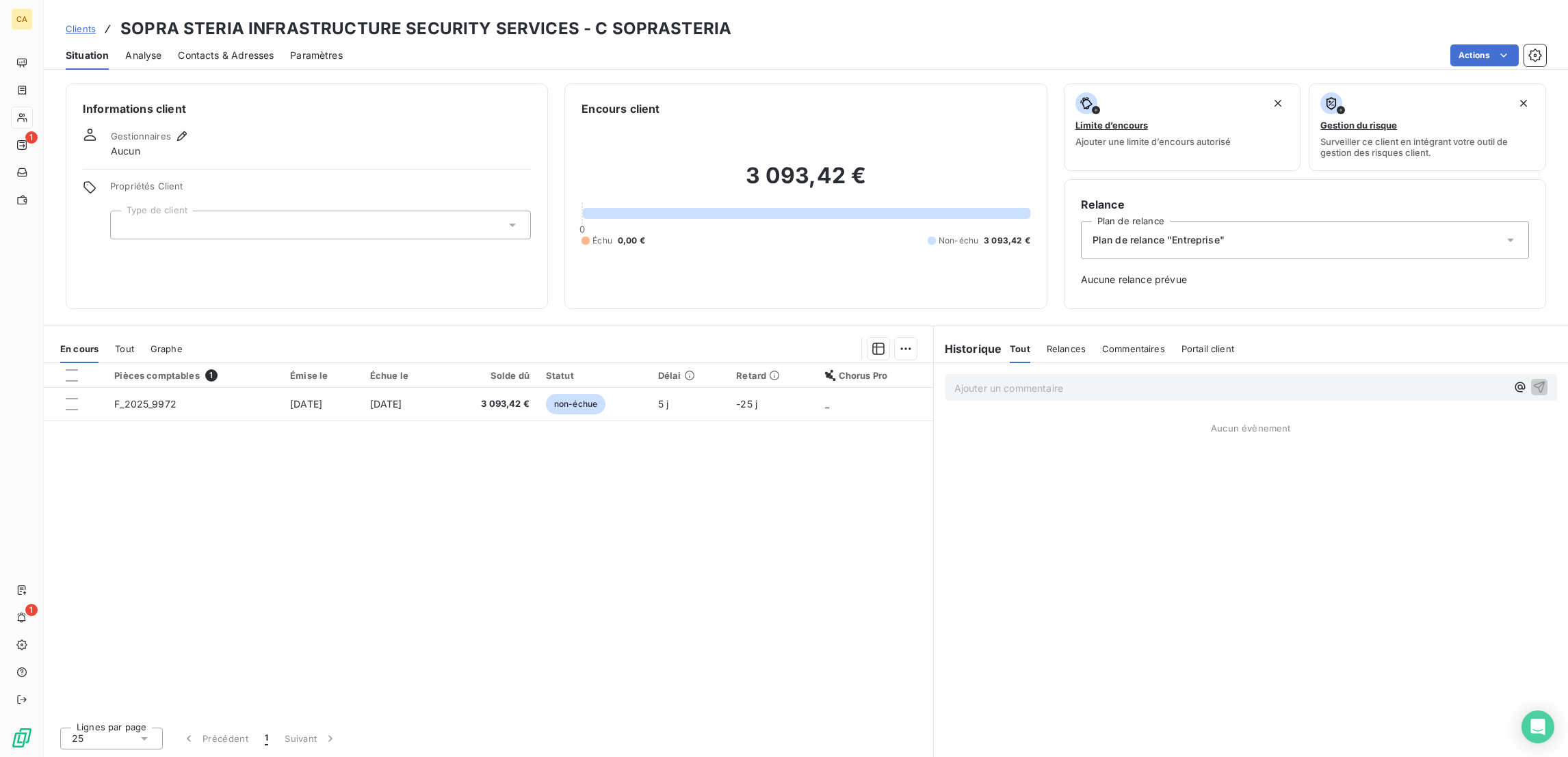
click at [220, 211] on div at bounding box center [320, 225] width 420 height 28
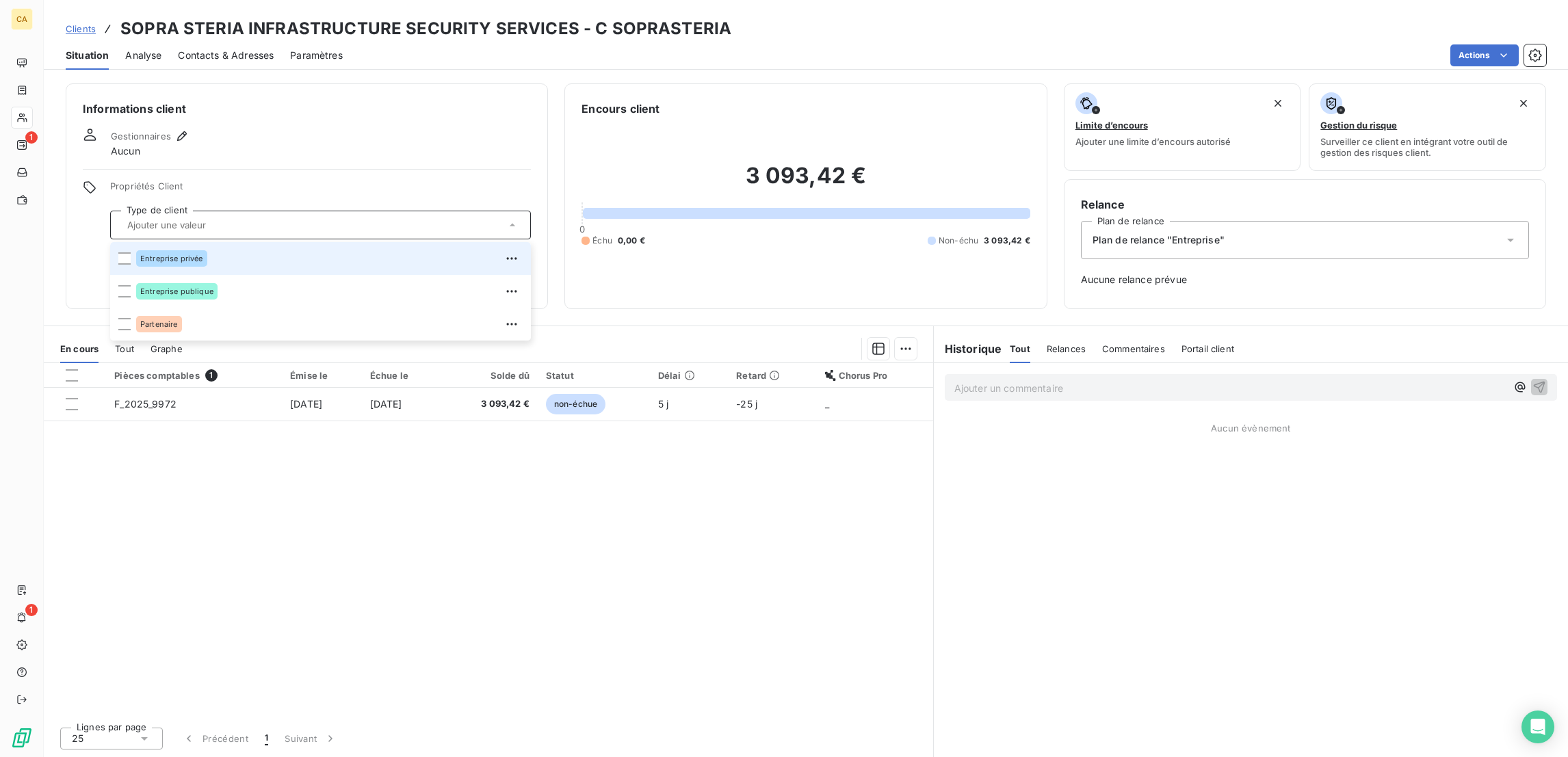
click at [142, 251] on div "Entreprise privée" at bounding box center [172, 259] width 71 height 16
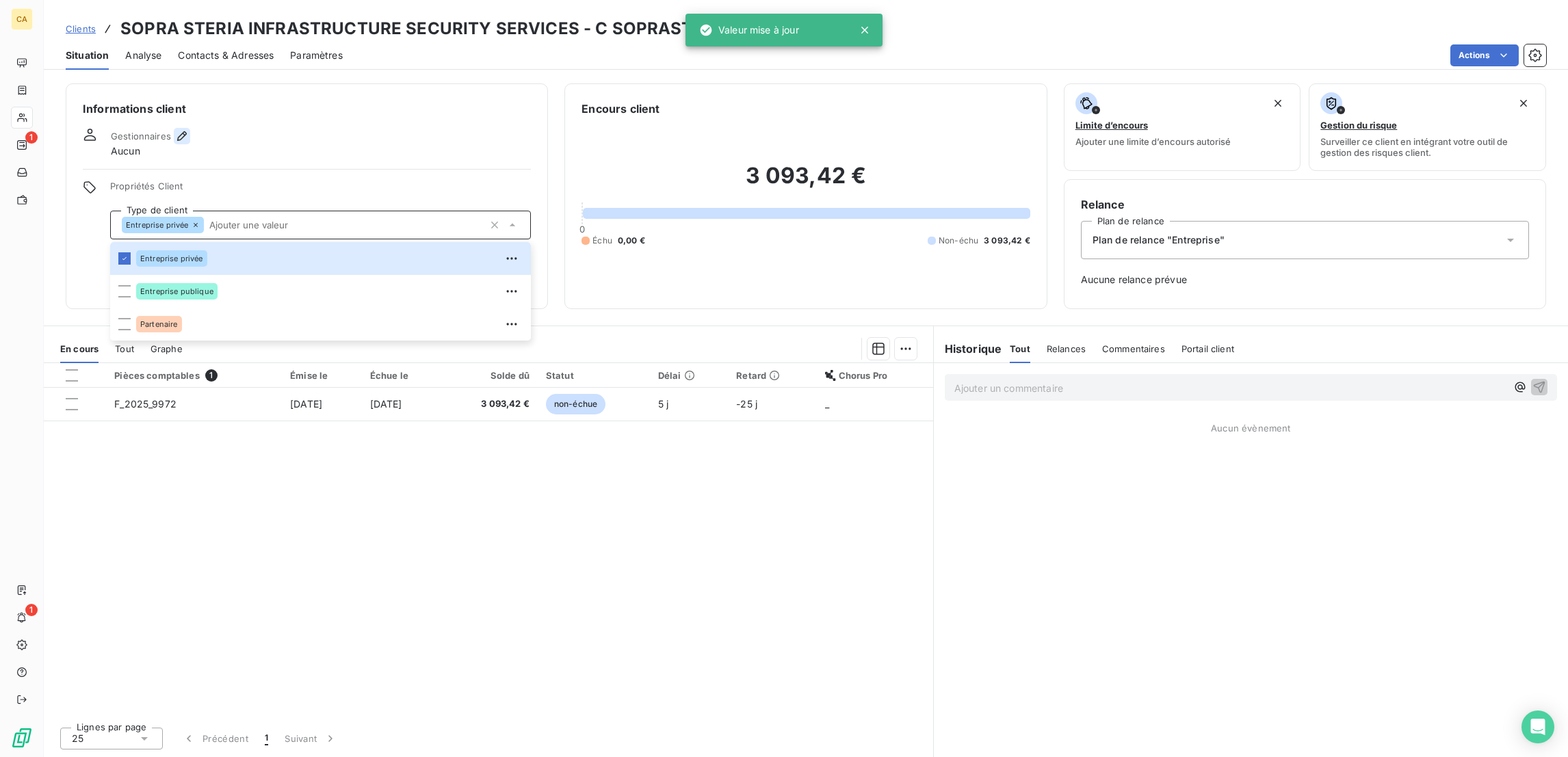
click at [175, 129] on icon "button" at bounding box center [181, 135] width 13 height 13
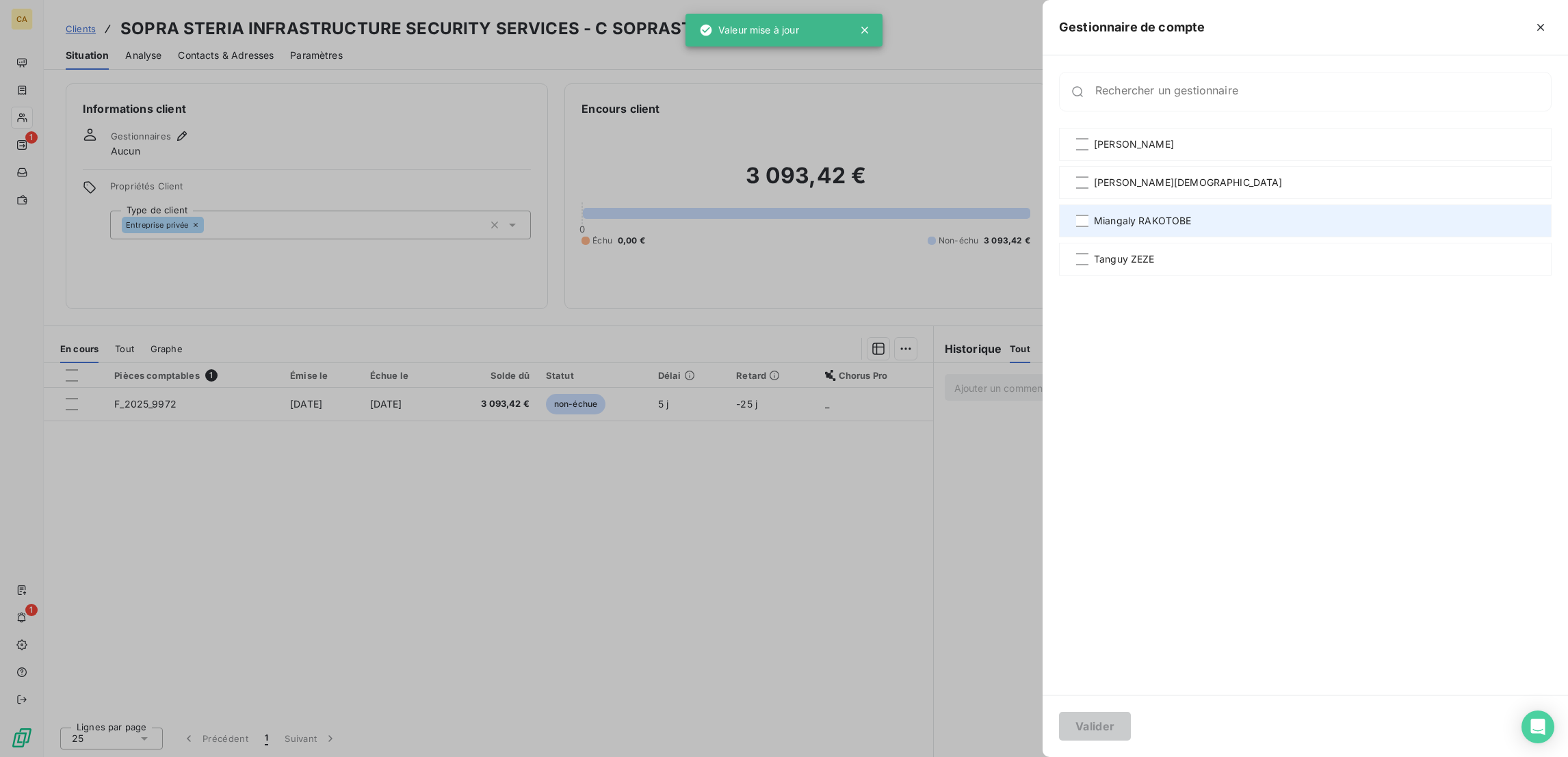
click at [1192, 214] on span "Miangaly RAKOTOBE" at bounding box center [1142, 220] width 98 height 13
click at [1131, 726] on button "Valider" at bounding box center [1094, 726] width 72 height 28
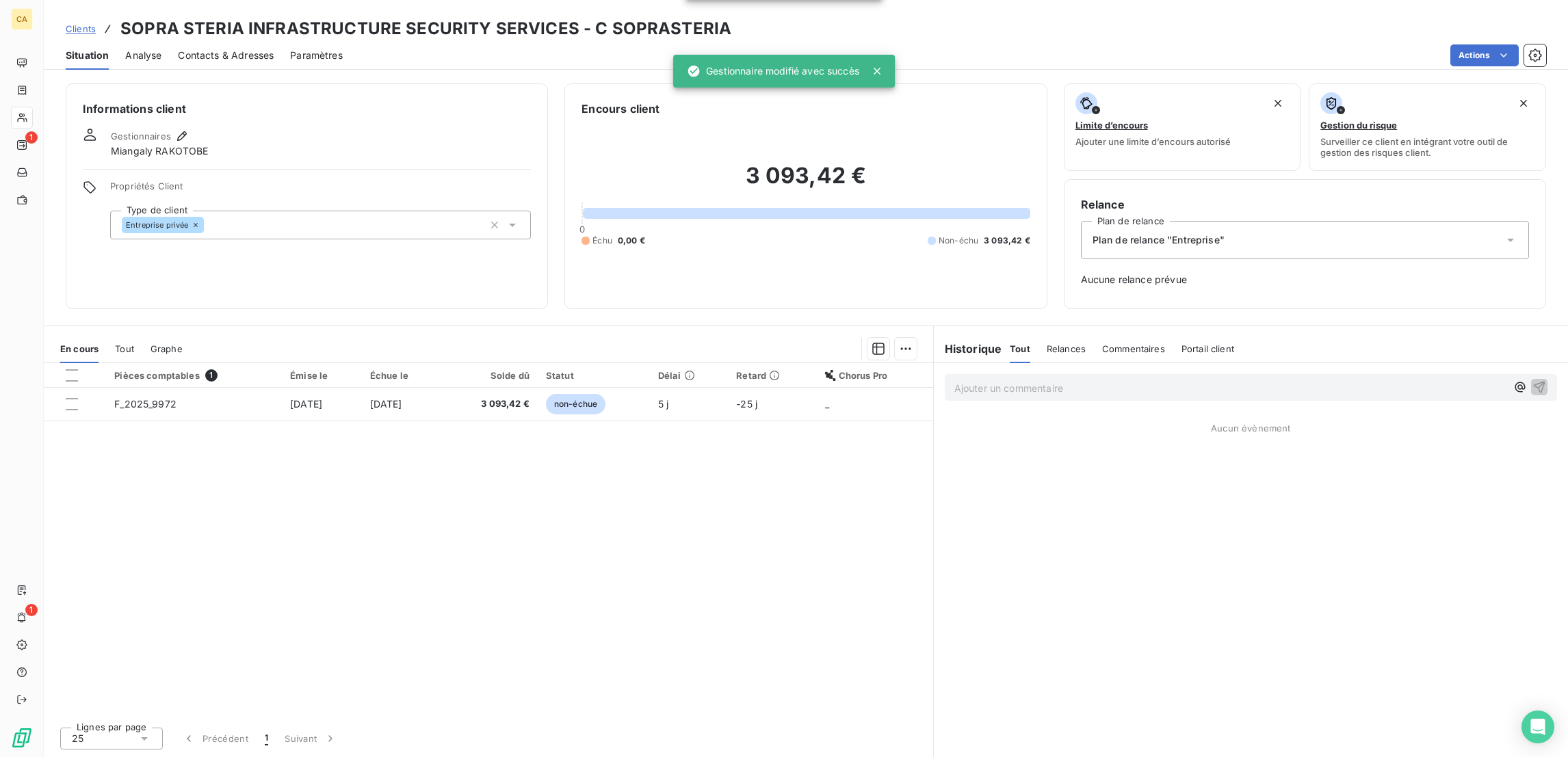
click at [215, 58] on div "Contacts & Adresses" at bounding box center [226, 55] width 96 height 28
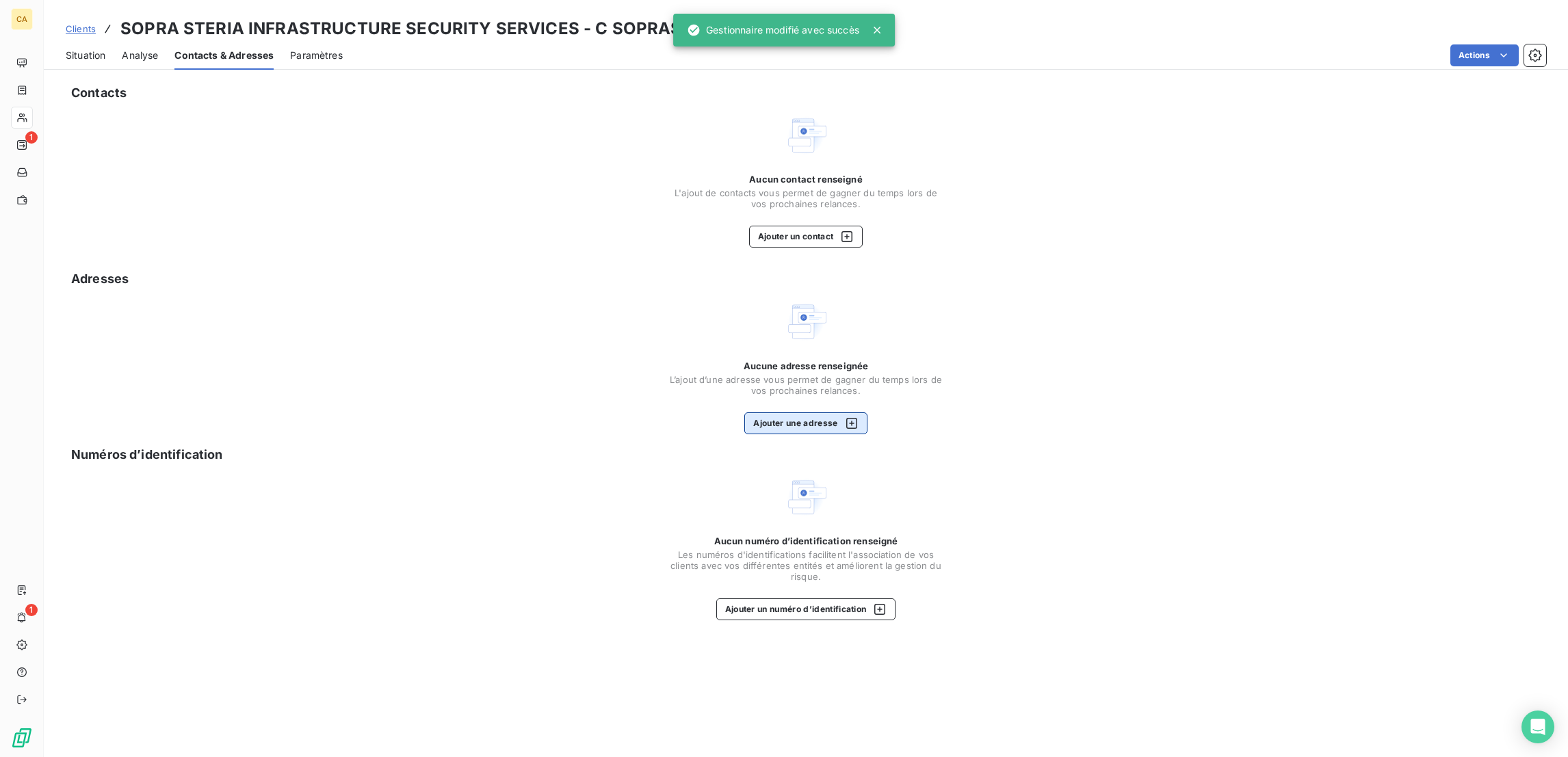
drag, startPoint x: 824, startPoint y: 304, endPoint x: 822, endPoint y: 332, distance: 28.1
click at [824, 374] on span "L’ajout d’une adresse vous permet de gagner du temps lors de vos prochaines rel…" at bounding box center [806, 385] width 274 height 22
click at [822, 412] on button "Ajouter une adresse" at bounding box center [805, 423] width 123 height 22
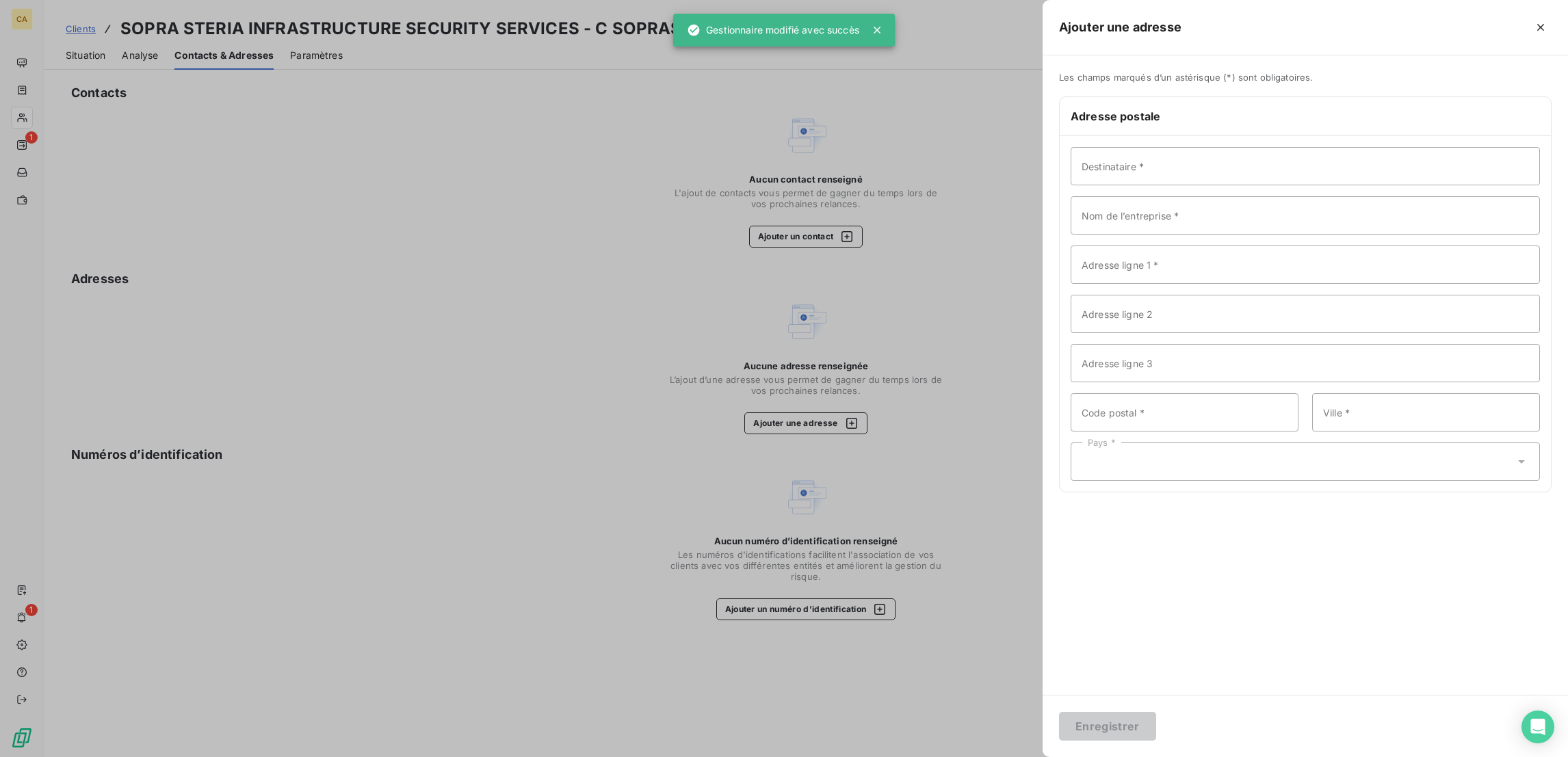
click at [1189, 136] on div "Destinataire * Nom de l’entreprise * Adresse ligne 1 * Adresse ligne 2 Adresse …" at bounding box center [1305, 314] width 492 height 355
click at [1220, 147] on input "Destinataire *" at bounding box center [1305, 165] width 469 height 38
paste input "SOPRA STERIA INFRASTRUCTURE & SECURITY SERVICES"
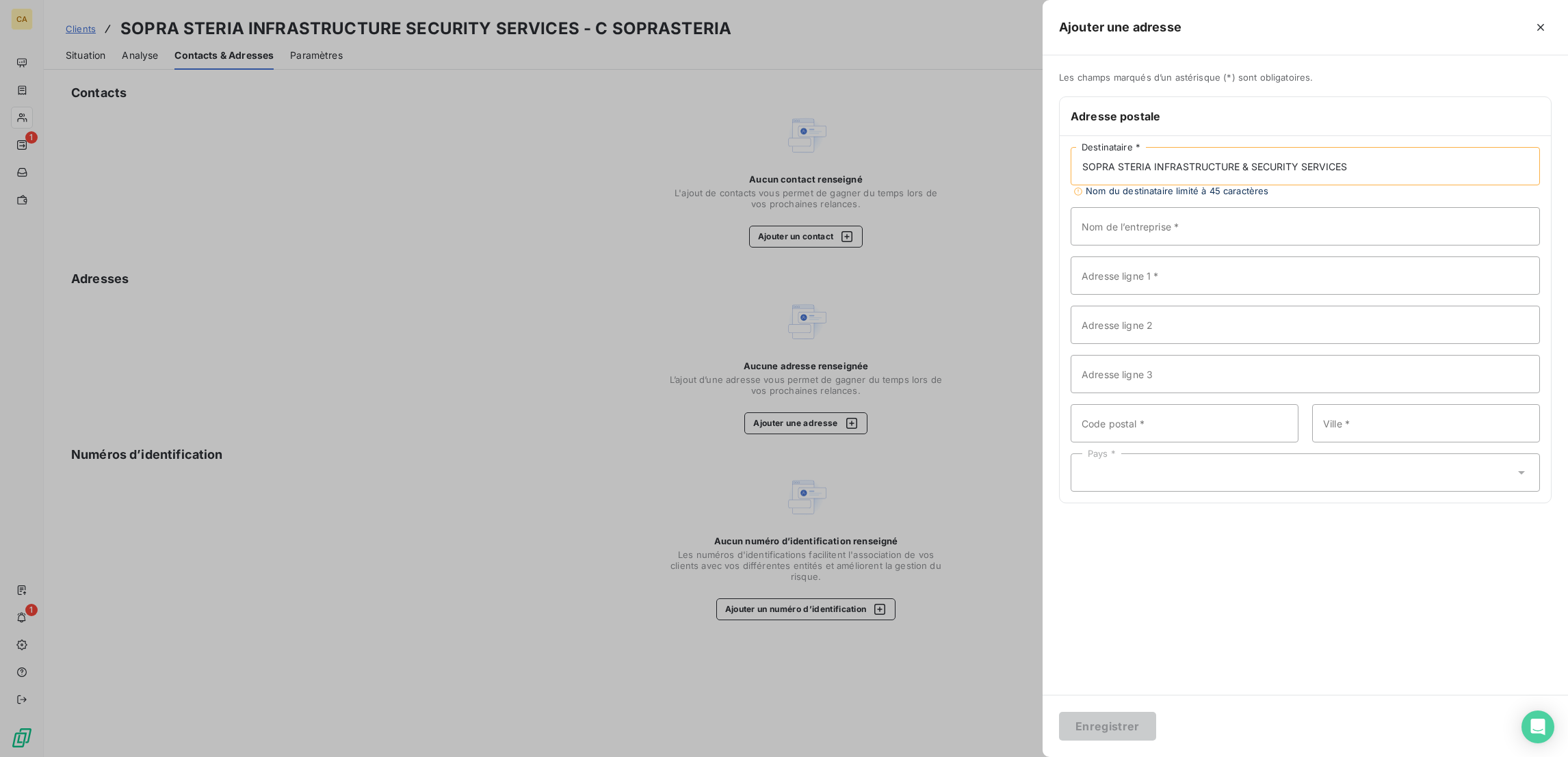
click at [1362, 147] on input "SOPRA STERIA INFRASTRUCTURE & SECURITY SERVICES" at bounding box center [1305, 165] width 469 height 38
drag, startPoint x: 1414, startPoint y: 141, endPoint x: 1184, endPoint y: 150, distance: 230.2
click at [1184, 150] on div "Les champs marqués d’un astérisque (*) sont obligatoires. Adresse postale SOPRA…" at bounding box center [1305, 291] width 525 height 437
type input "SOPRA STERIA INFRA & SECURITY SERVICES"
click at [1224, 196] on input "Nom de l’entreprise *" at bounding box center [1305, 215] width 469 height 38
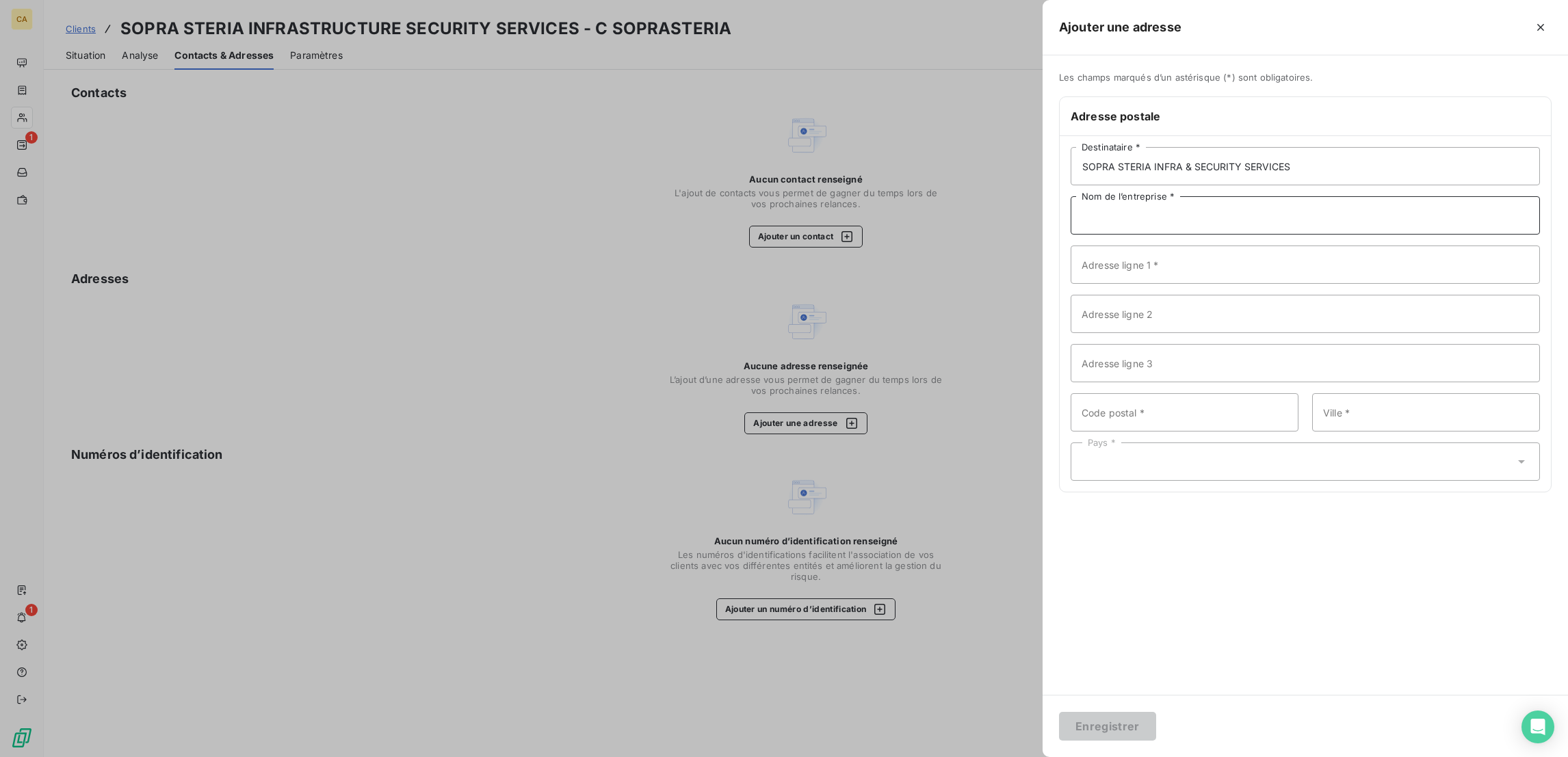
paste input "SOPRA STERIA INFRA & SECURITY SERVICES"
type input "SOPRA STERIA INFRA & SECURITY SERVICES"
click at [1212, 245] on input "Adresse ligne 1 *" at bounding box center [1305, 264] width 469 height 38
click at [158, 75] on div at bounding box center [784, 378] width 1568 height 757
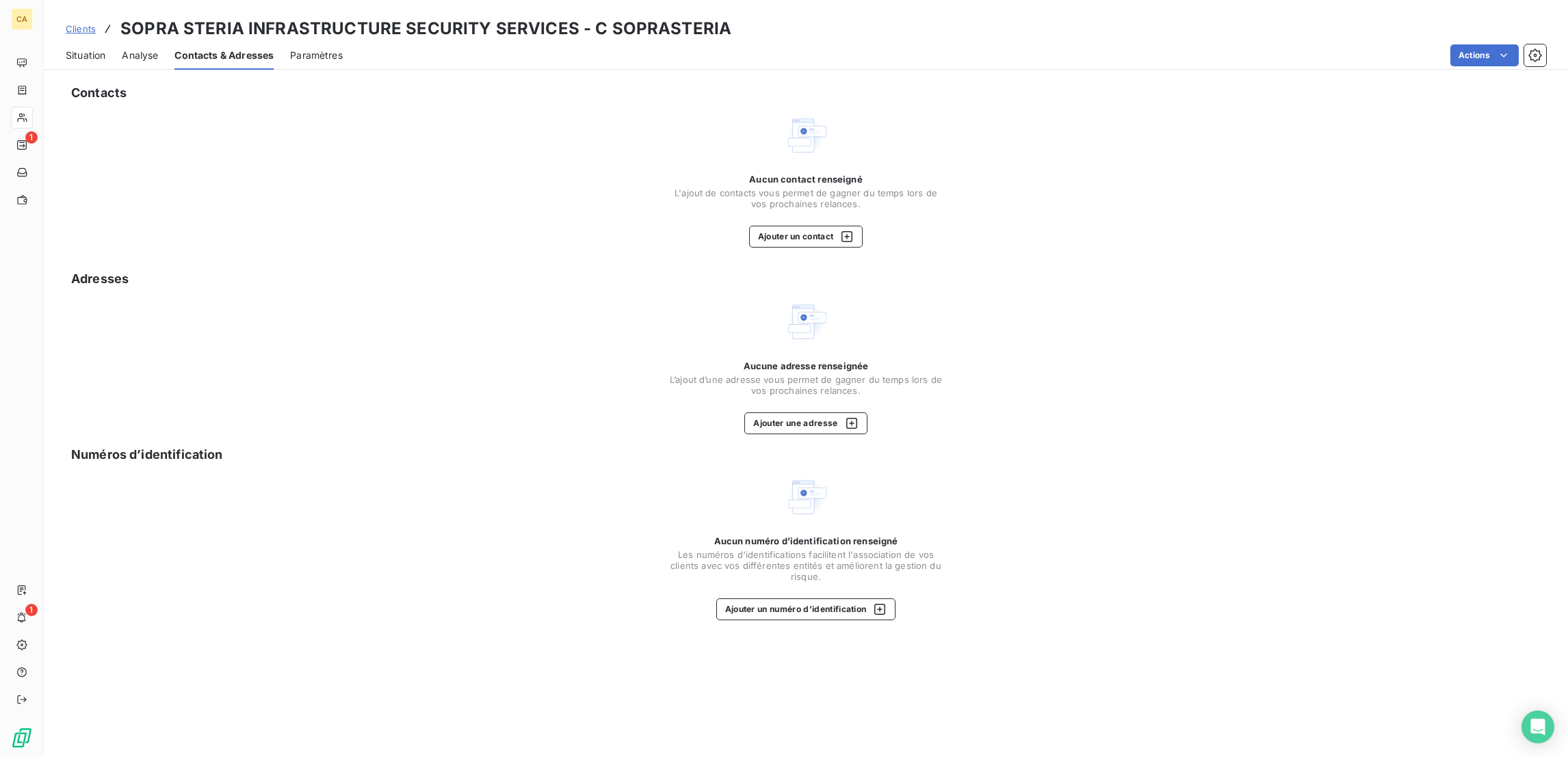
click at [79, 49] on span "Situation" at bounding box center [85, 55] width 40 height 13
click at [68, 49] on span "Situation" at bounding box center [85, 55] width 40 height 13
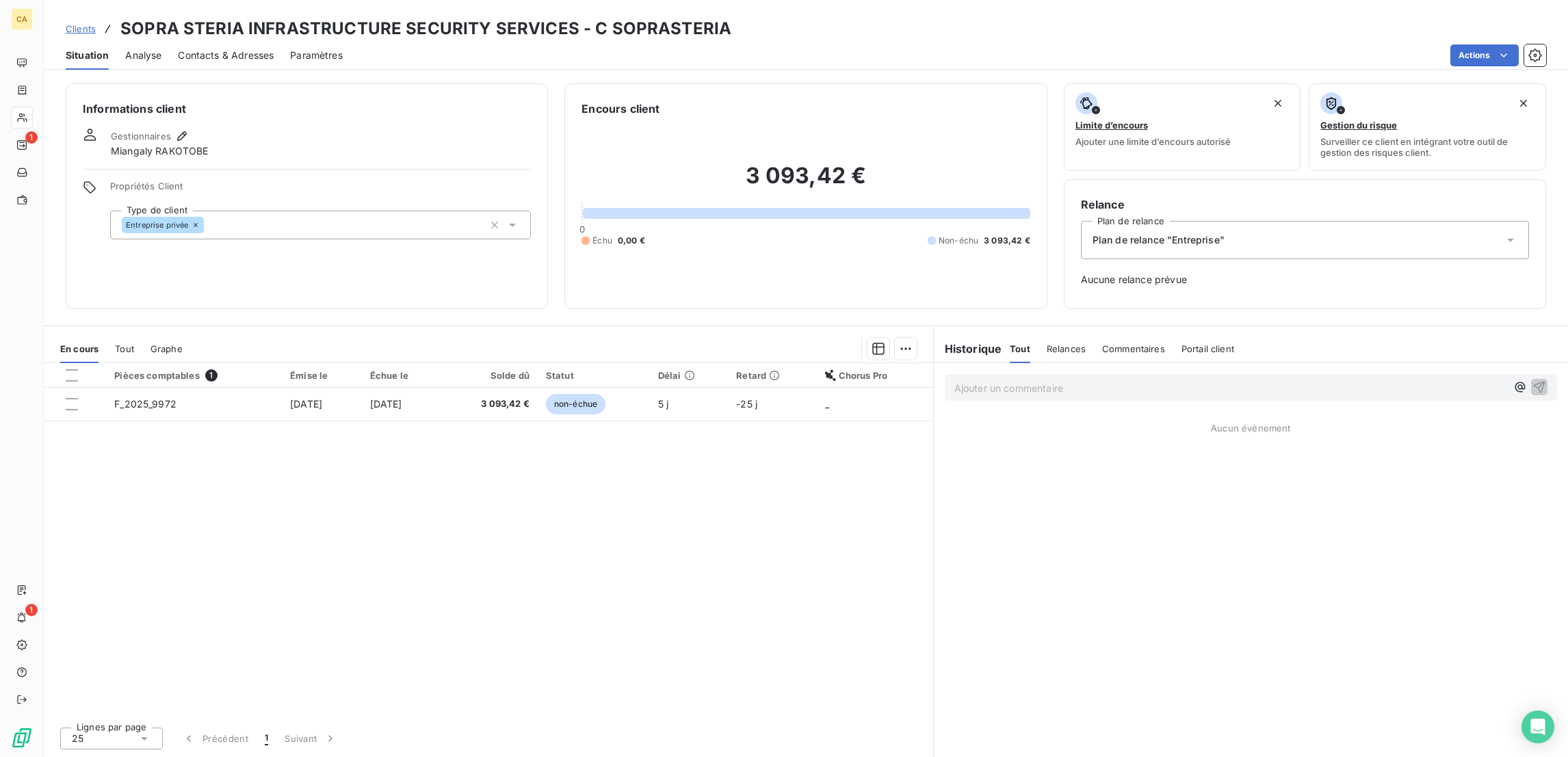
click at [186, 49] on span "Contacts & Adresses" at bounding box center [226, 55] width 96 height 13
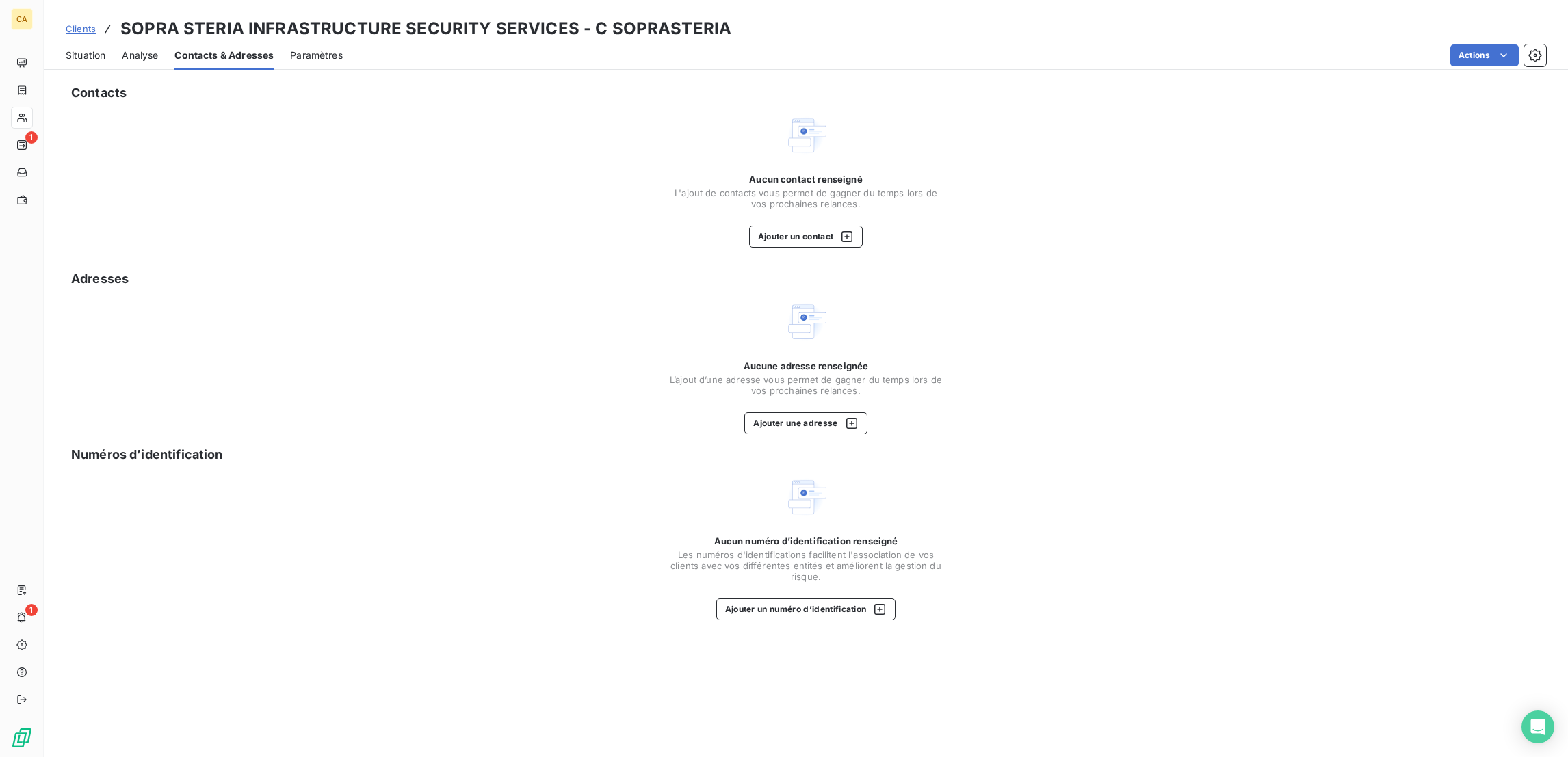
click at [812, 345] on div "Contacts Aucun contact renseigné L'ajout de contacts vous permet de gagner du t…" at bounding box center [805, 416] width 1524 height 681
click at [797, 412] on button "Ajouter une adresse" at bounding box center [805, 423] width 123 height 22
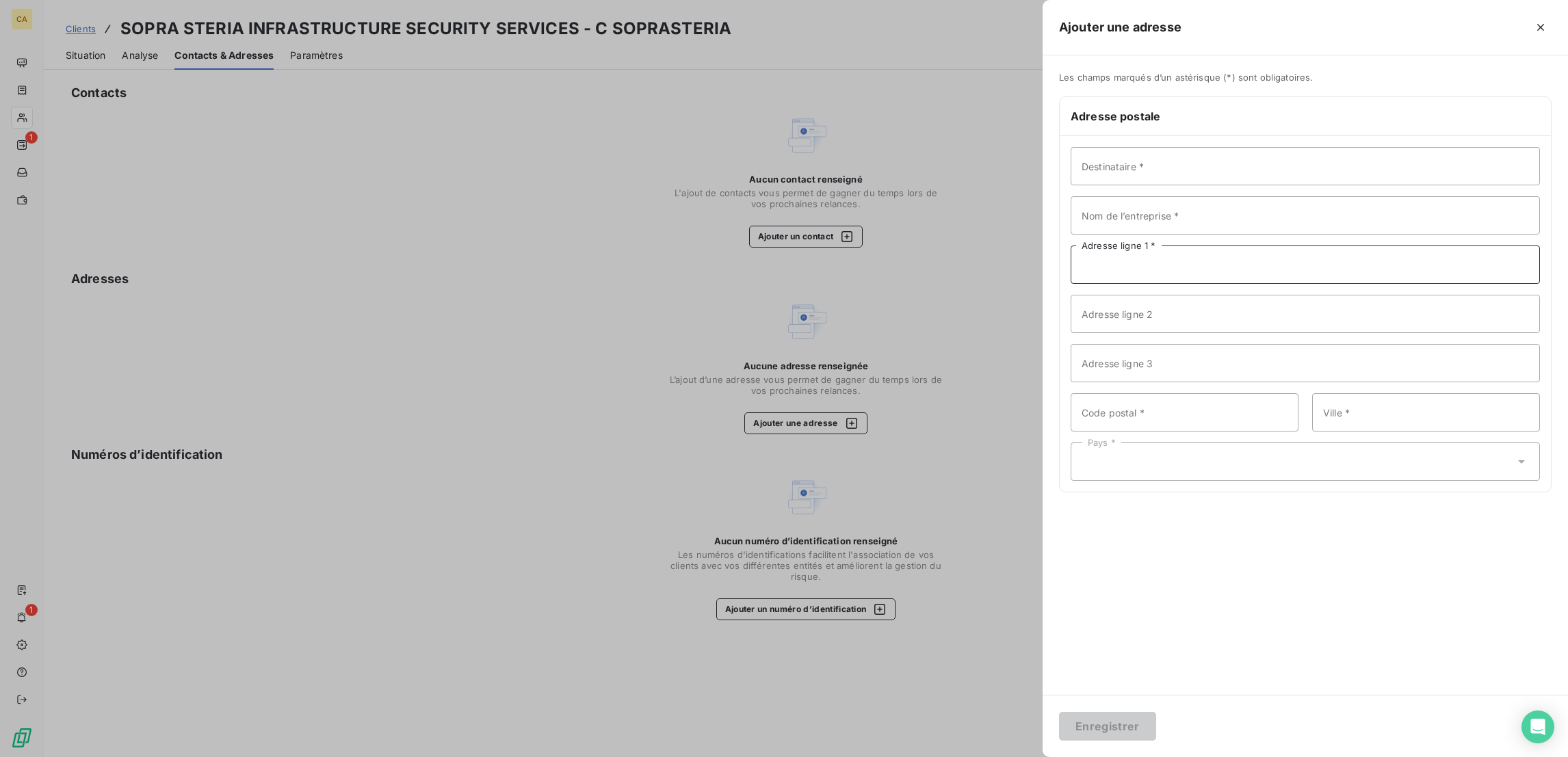
click at [1378, 245] on input "Adresse ligne 1 *" at bounding box center [1305, 264] width 469 height 38
paste input "1 Rue Serpentines"
type input "1 Rue Serpentines"
click at [1380, 147] on input "Destinataire *" at bounding box center [1305, 165] width 469 height 38
paste input "SOPRA STERIA INFRA & SECURITY"
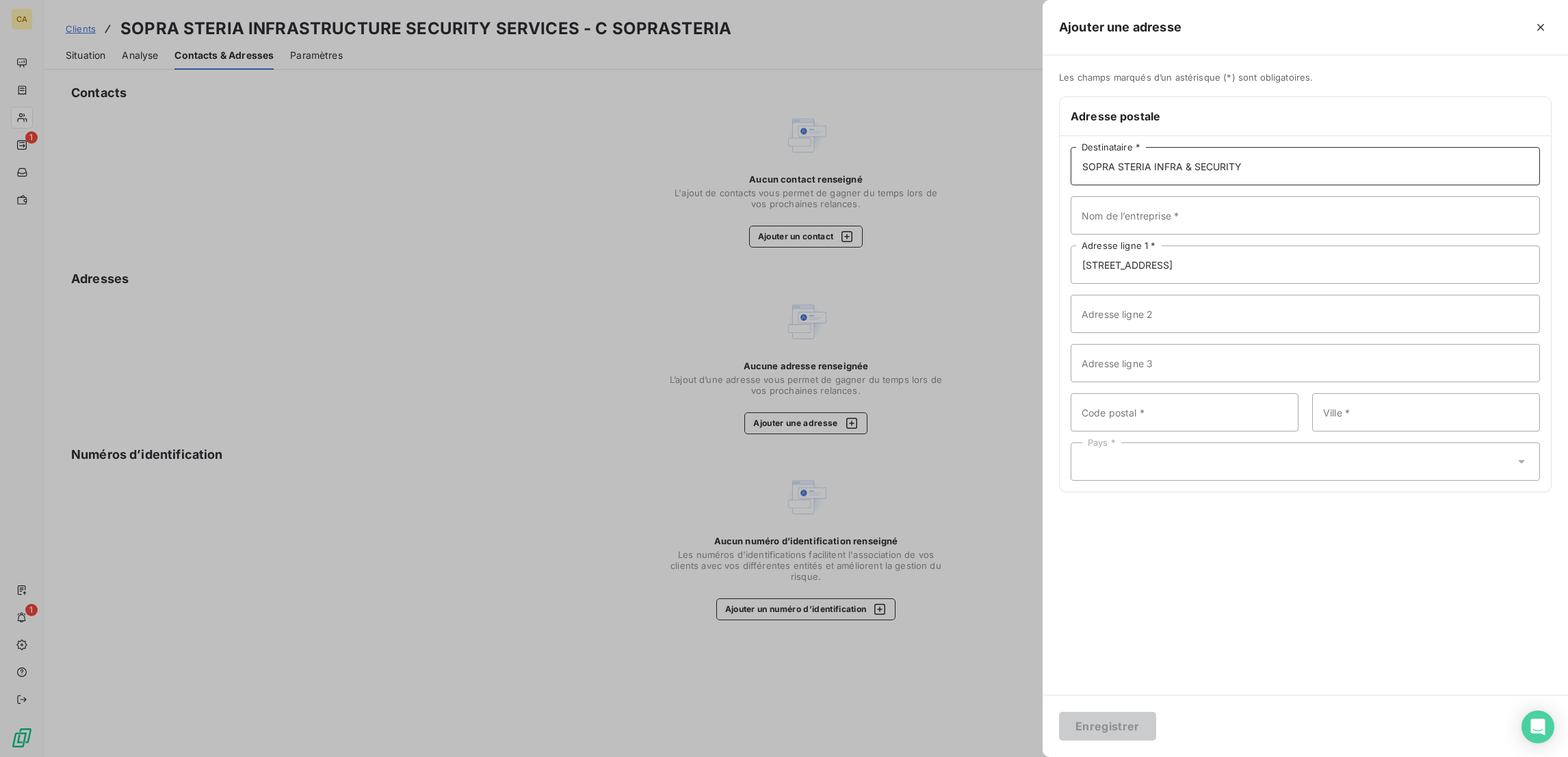
type input "SOPRA STERIA INFRA & SECURITY SERVICES"
paste input "SOPRA STERIA INFRA & SECURITY"
type input "SOPRA STERIA INFRA & SECURITY SERVICES"
type input "92400"
paste input "Courbevoie"
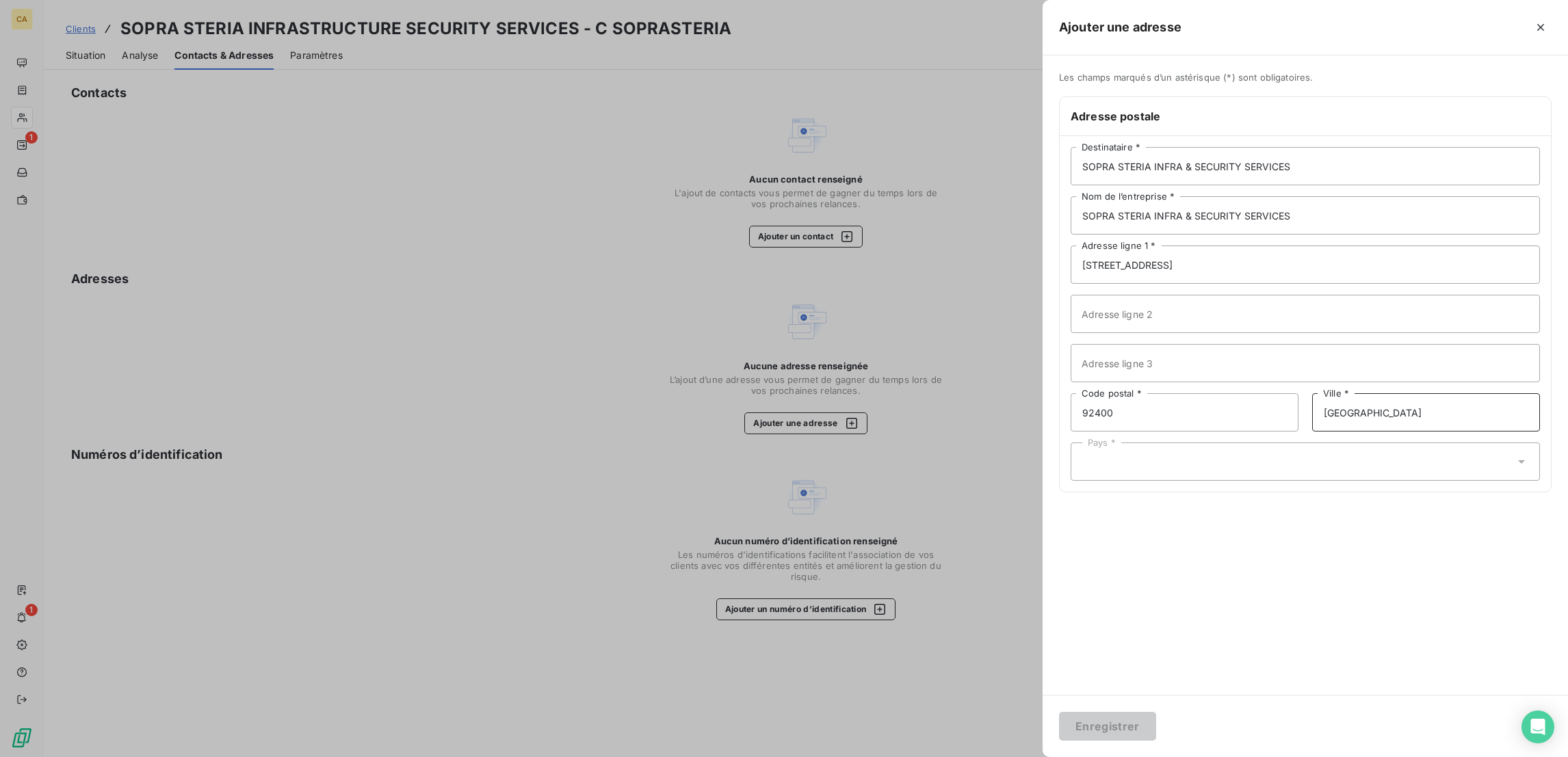
type input "Courbevoie"
click at [1233, 442] on div "Pays *" at bounding box center [1305, 461] width 469 height 38
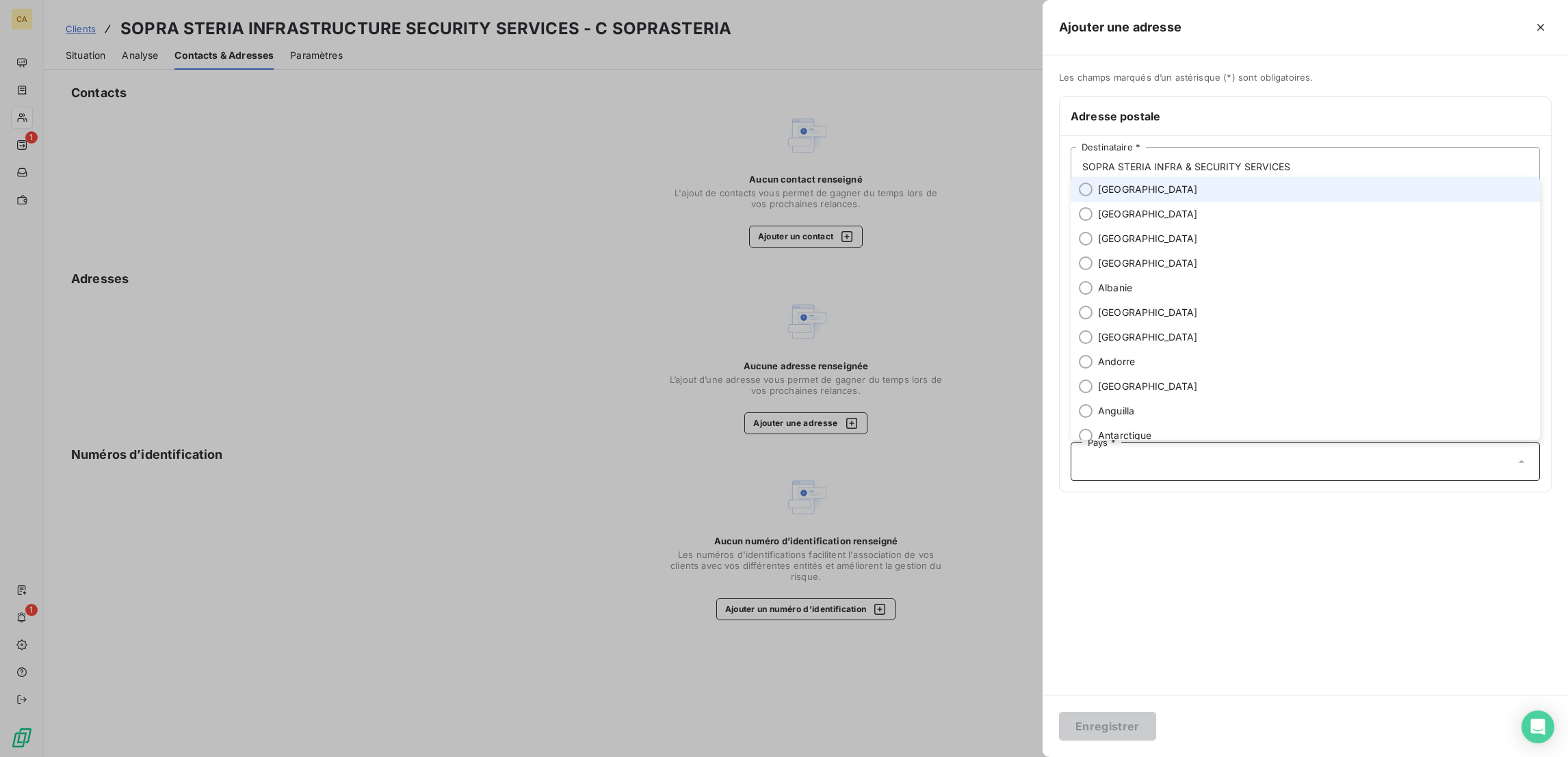
click at [1197, 196] on span "France" at bounding box center [1148, 188] width 100 height 13
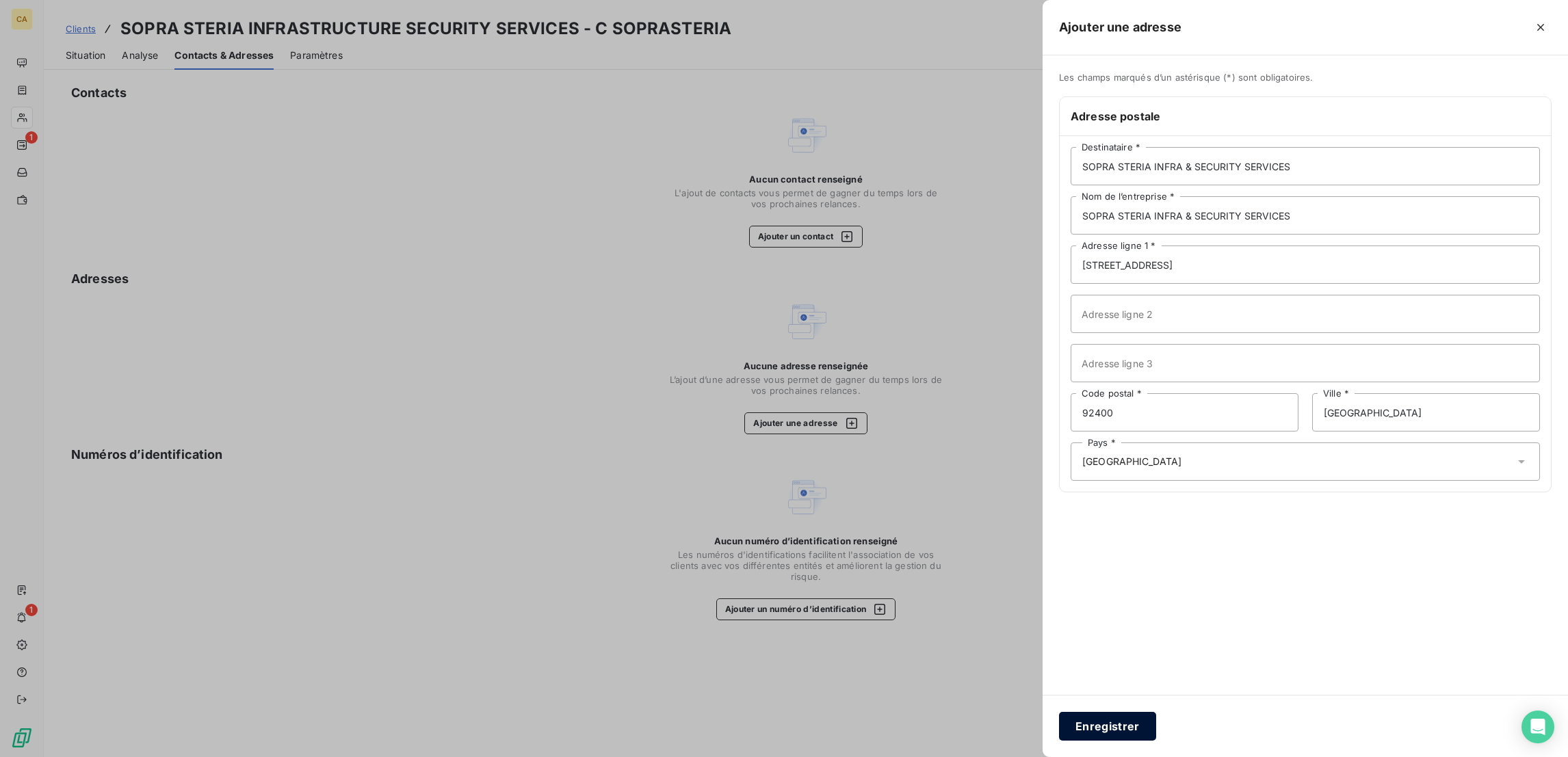
click at [1156, 725] on button "Enregistrer" at bounding box center [1107, 726] width 97 height 28
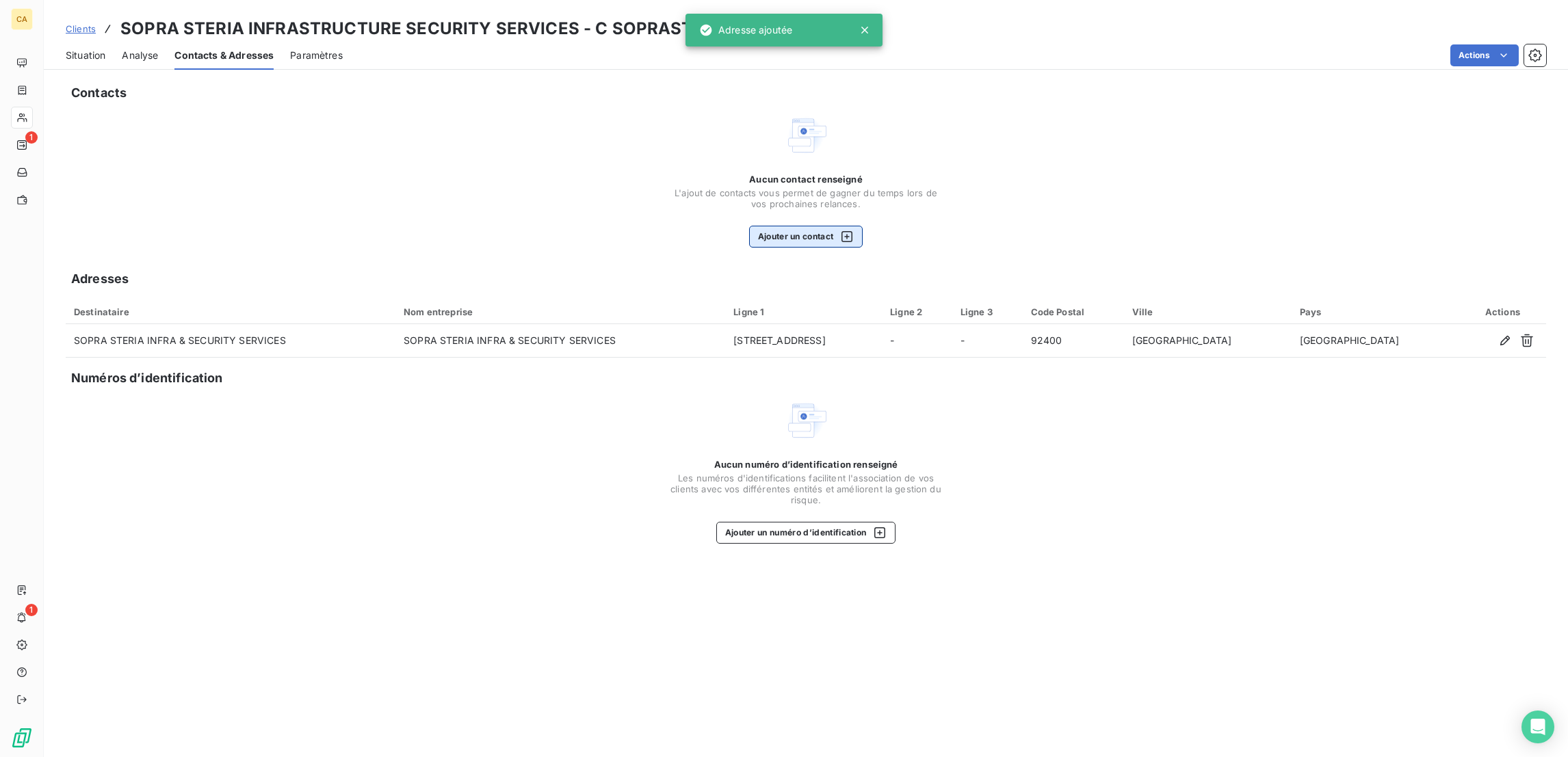
click at [838, 226] on button "Ajouter un contact" at bounding box center [806, 236] width 115 height 22
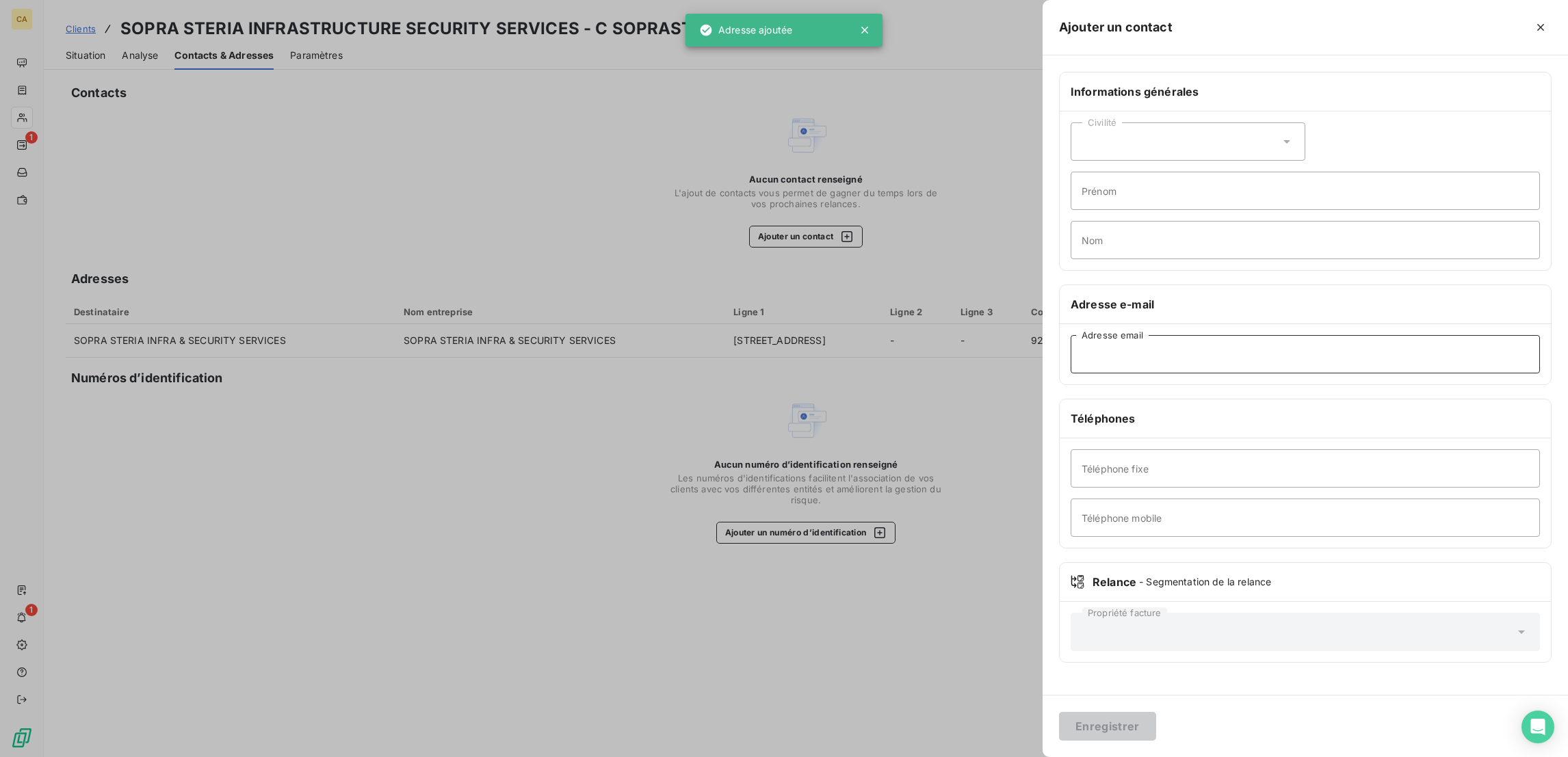
click at [1314, 335] on input "Adresse email" at bounding box center [1305, 354] width 469 height 38
paste input "justine.morisset@soprasteria.com"
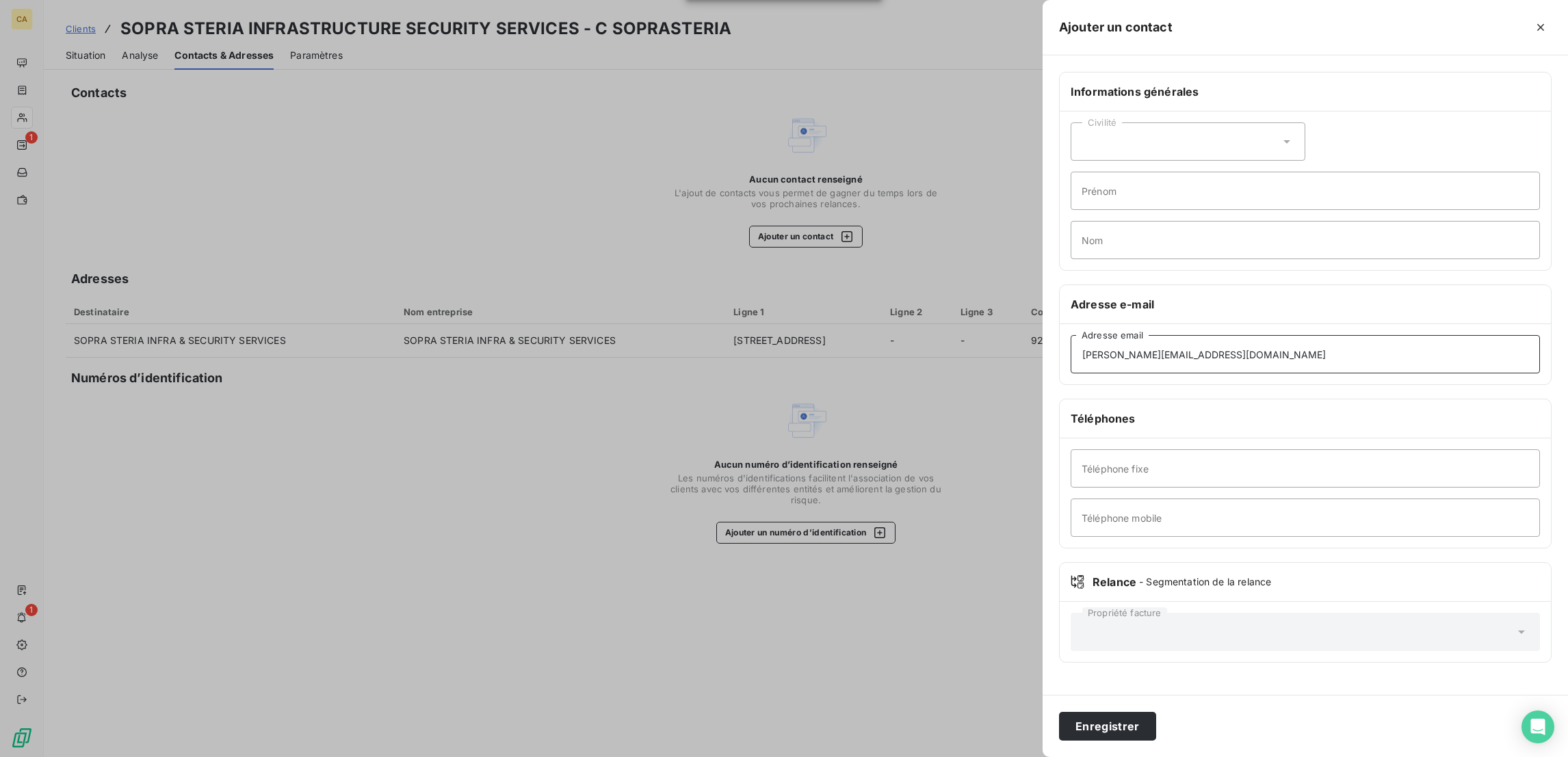
type input "justine.morisset@soprasteria.com"
click at [1227, 123] on div "Civilité" at bounding box center [1188, 141] width 235 height 38
click at [1227, 163] on li "Madame" at bounding box center [1188, 176] width 235 height 25
click at [1242, 171] on input "Prénom" at bounding box center [1305, 190] width 469 height 38
type input "JUSTINE"
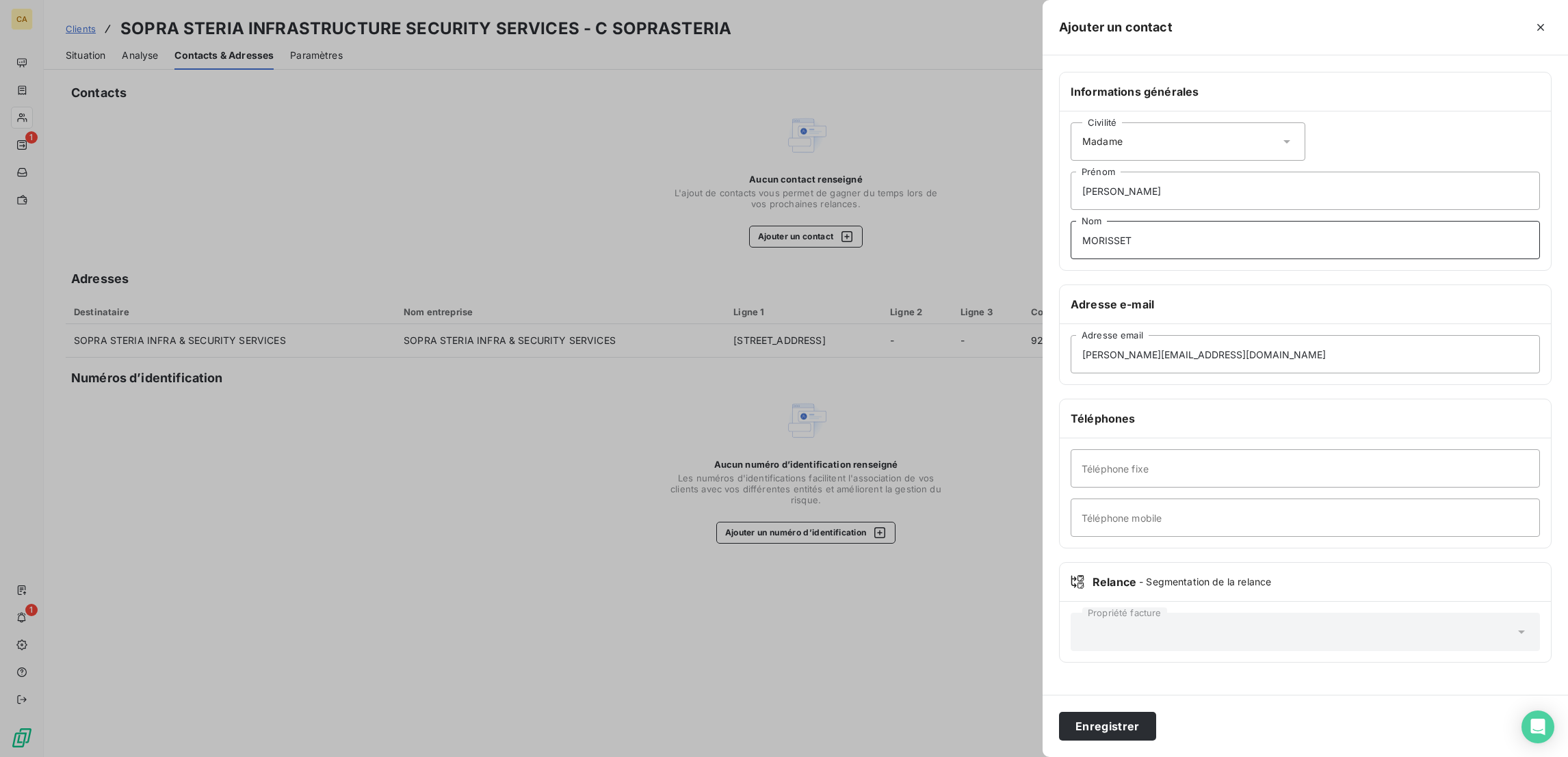
type input "MORISSET"
click at [1156, 721] on button "Enregistrer" at bounding box center [1107, 726] width 97 height 28
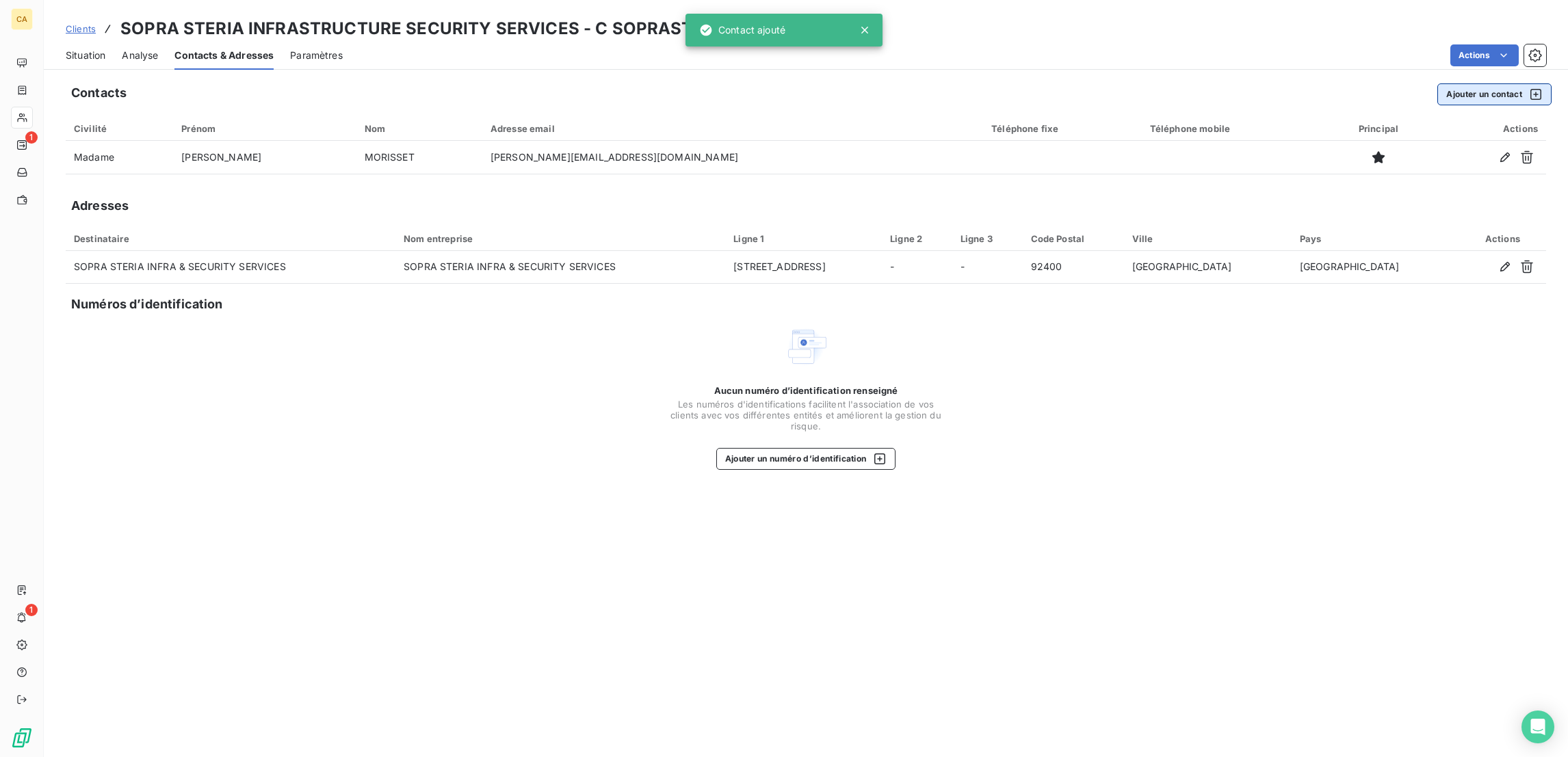
click at [1530, 87] on div "button" at bounding box center [1532, 93] width 20 height 13
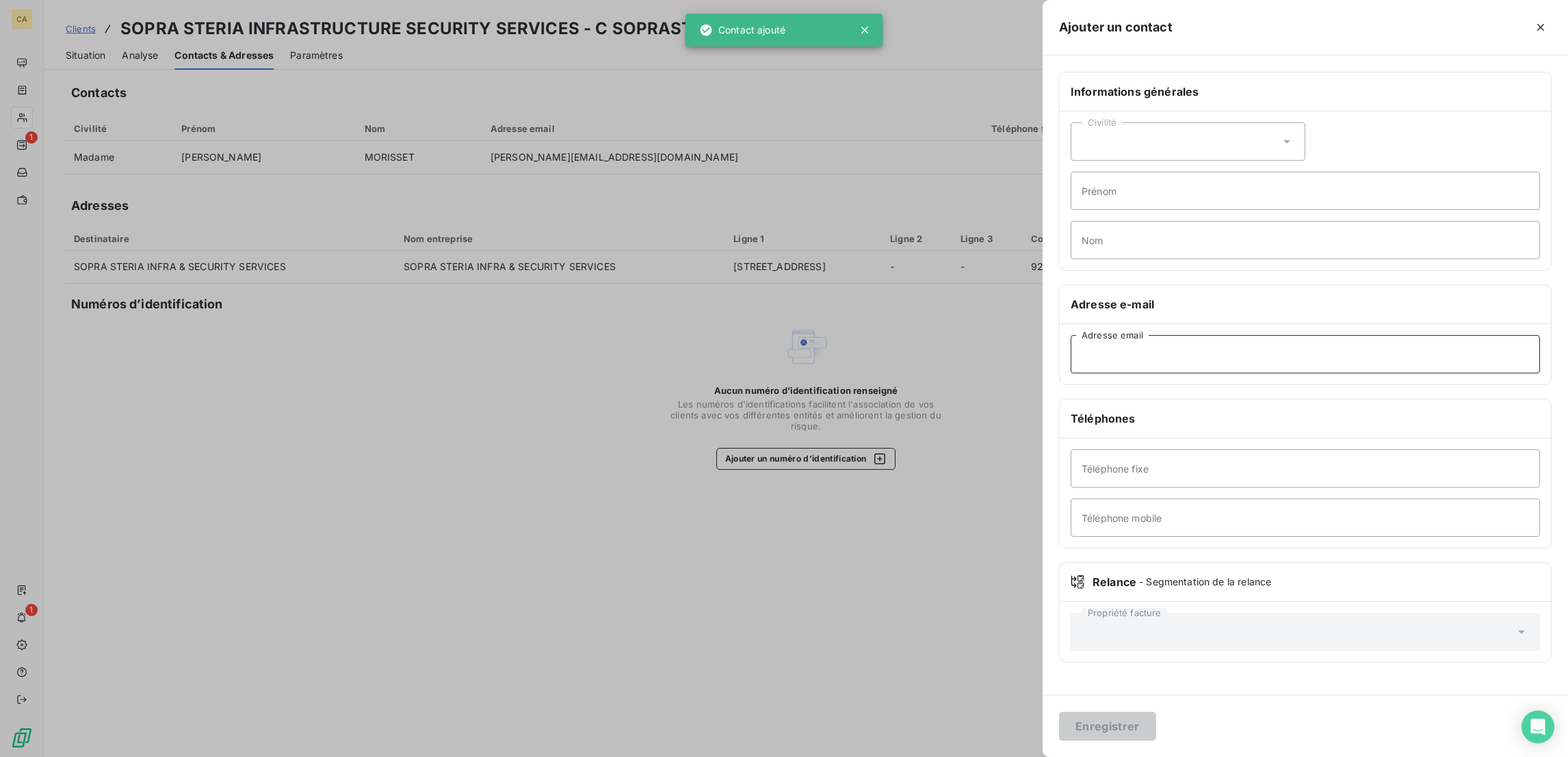
click at [1230, 335] on input "Adresse email" at bounding box center [1305, 354] width 469 height 38
paste input "alternance-soprasteria@noous.co"
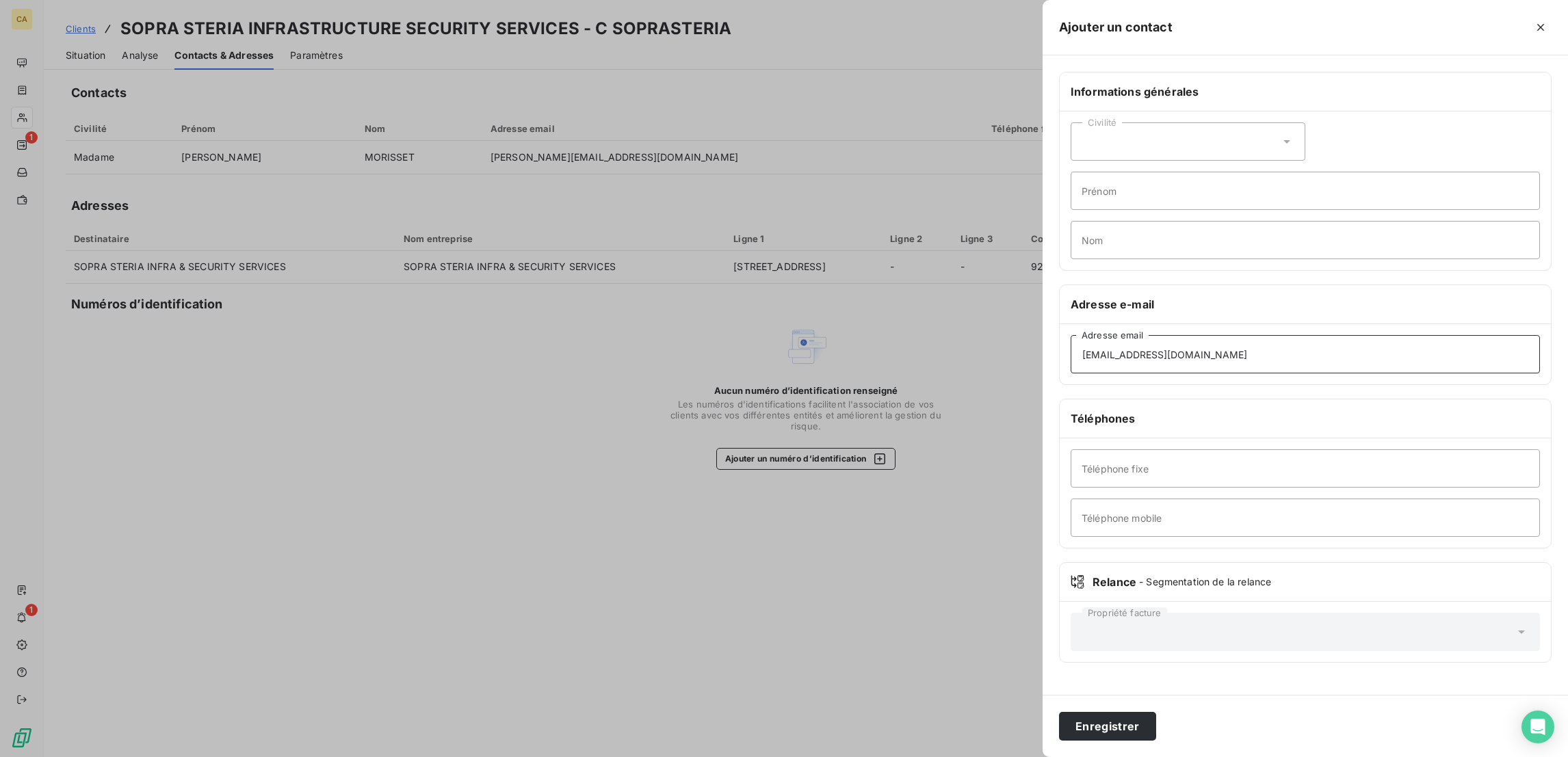
type input "alternance-soprasteria@noous.co"
drag, startPoint x: 1280, startPoint y: 397, endPoint x: 1017, endPoint y: 341, distance: 268.9
click at [1280, 450] on input "Téléphone fixe" at bounding box center [1305, 468] width 469 height 38
paste input "536090622"
type input "05 36 09 06 22"
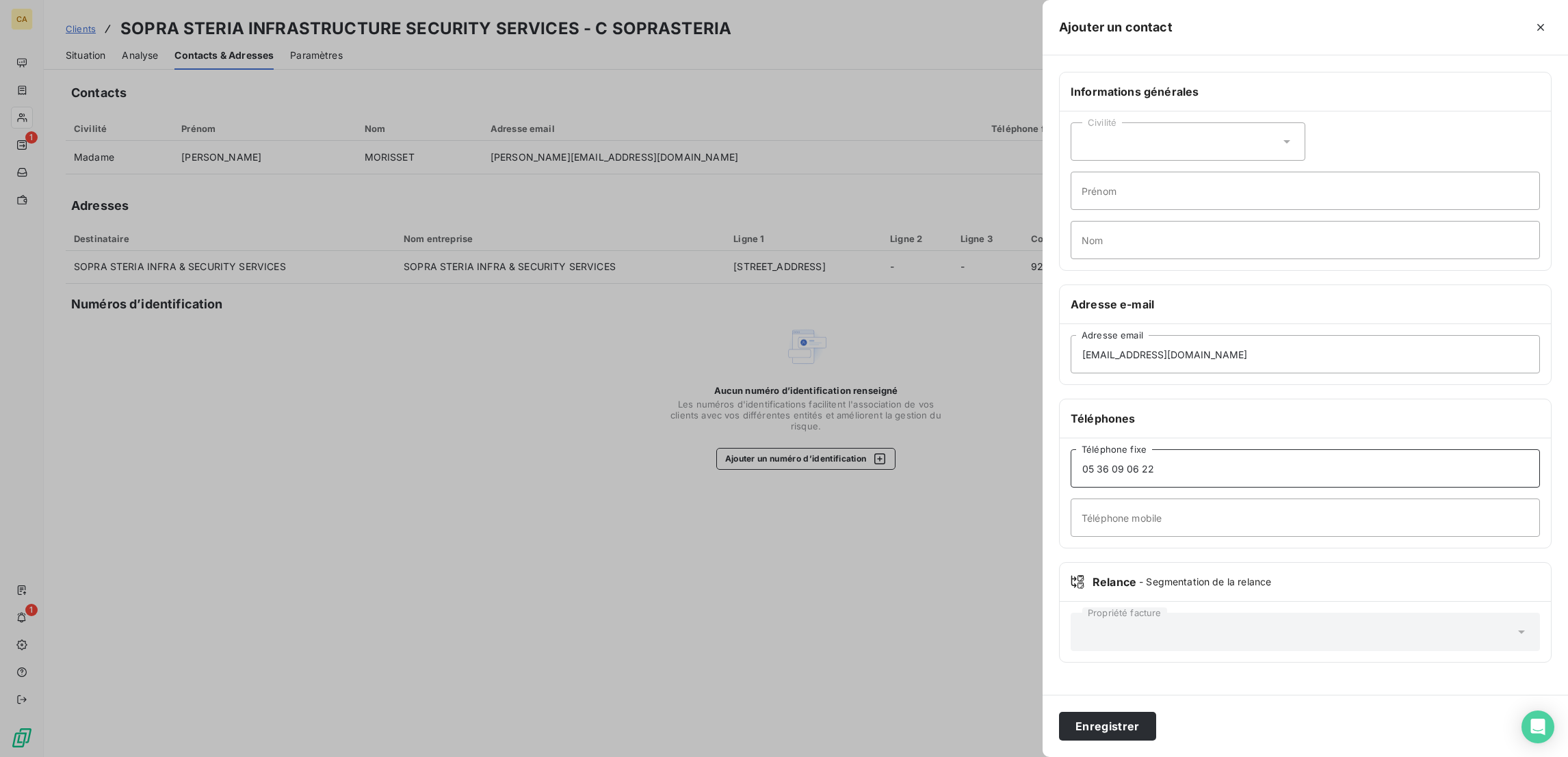
click at [1059, 712] on button "Enregistrer" at bounding box center [1107, 726] width 97 height 28
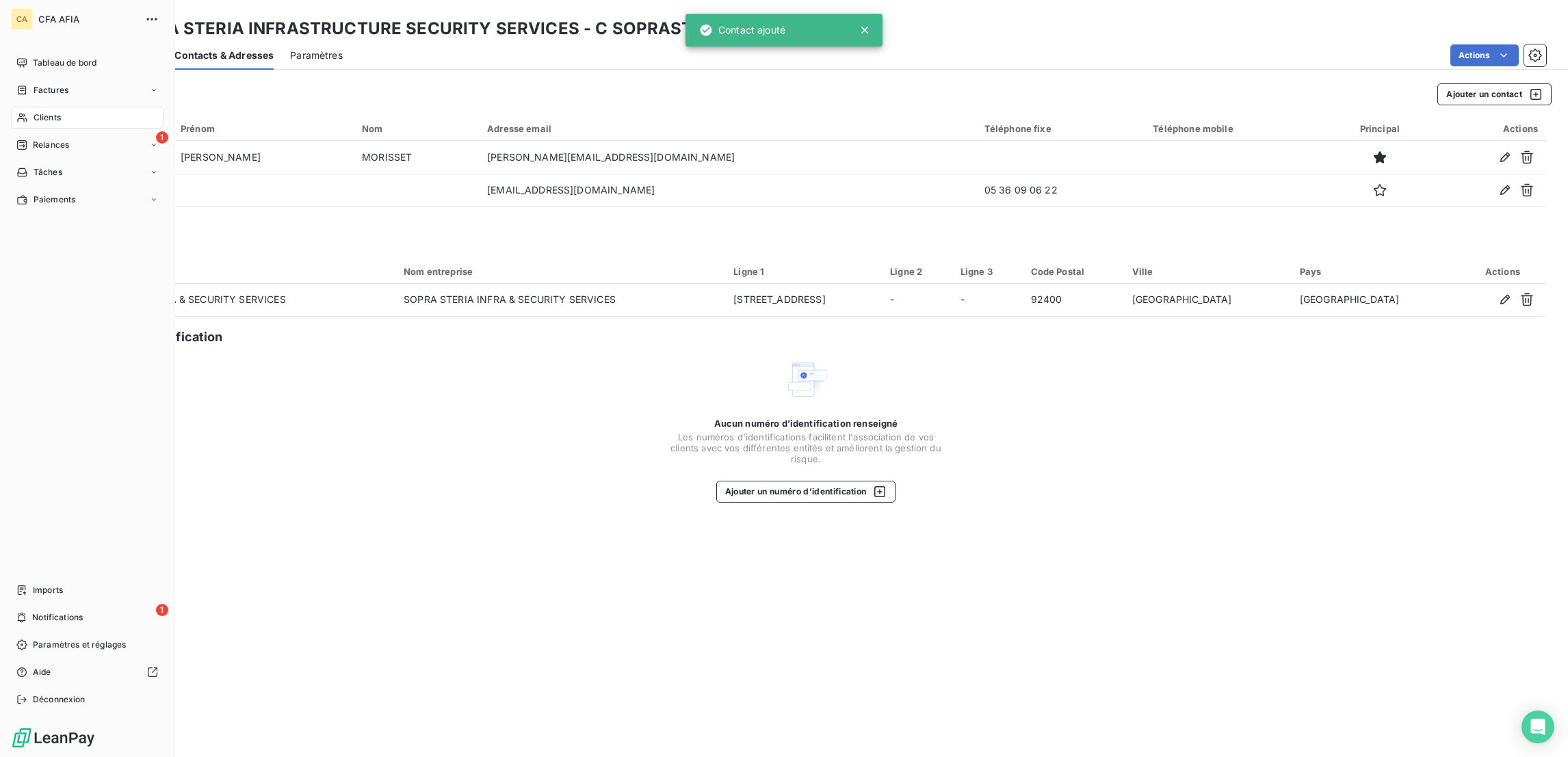
click at [4, 93] on div "CA CFA AFIA Tableau de bord Factures Clients 1 Relances Tâches Paiements Import…" at bounding box center [87, 378] width 175 height 757
click at [19, 112] on icon at bounding box center [21, 117] width 12 height 11
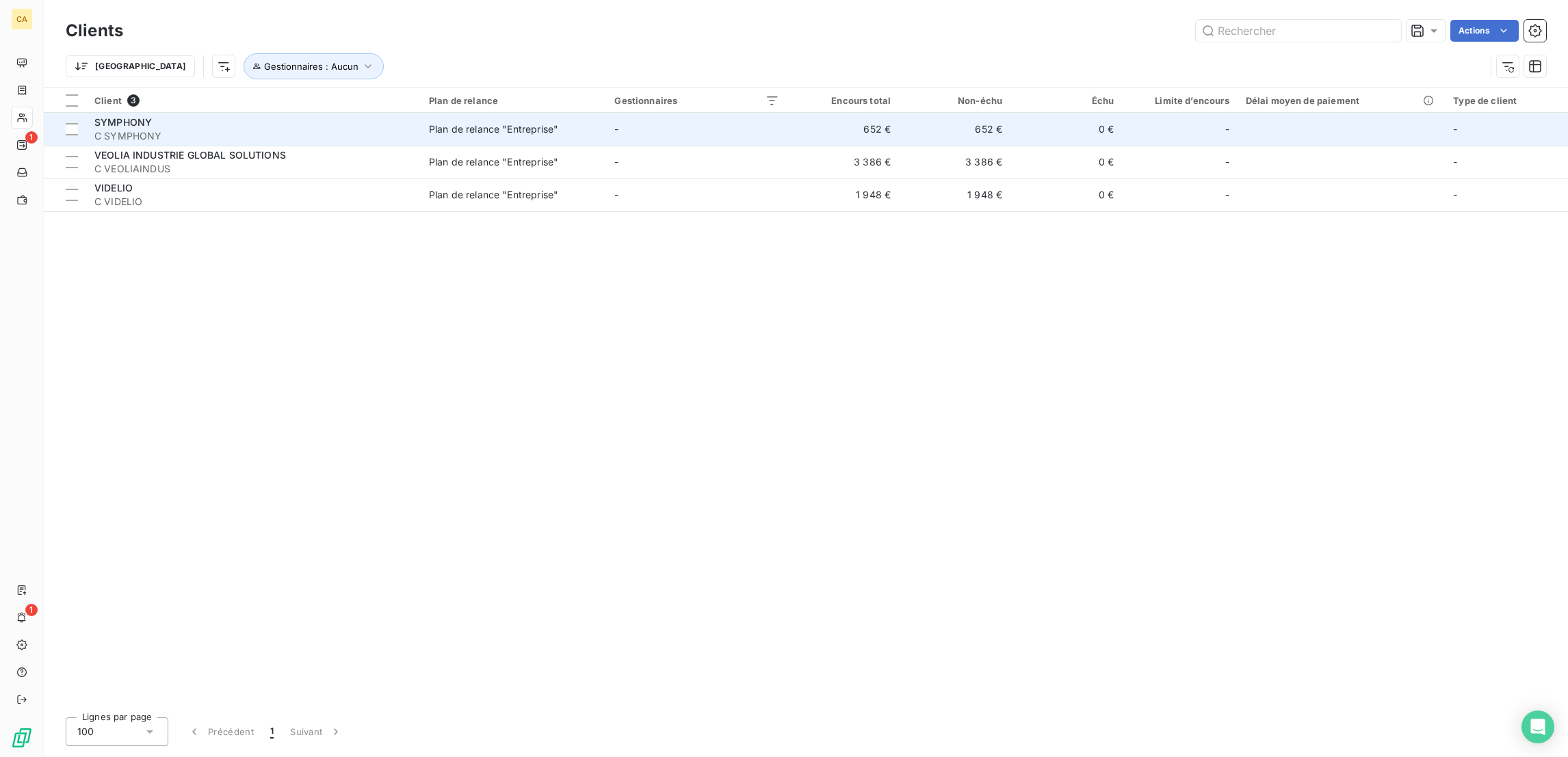
click at [179, 129] on span "C SYMPHONY" at bounding box center [253, 135] width 318 height 13
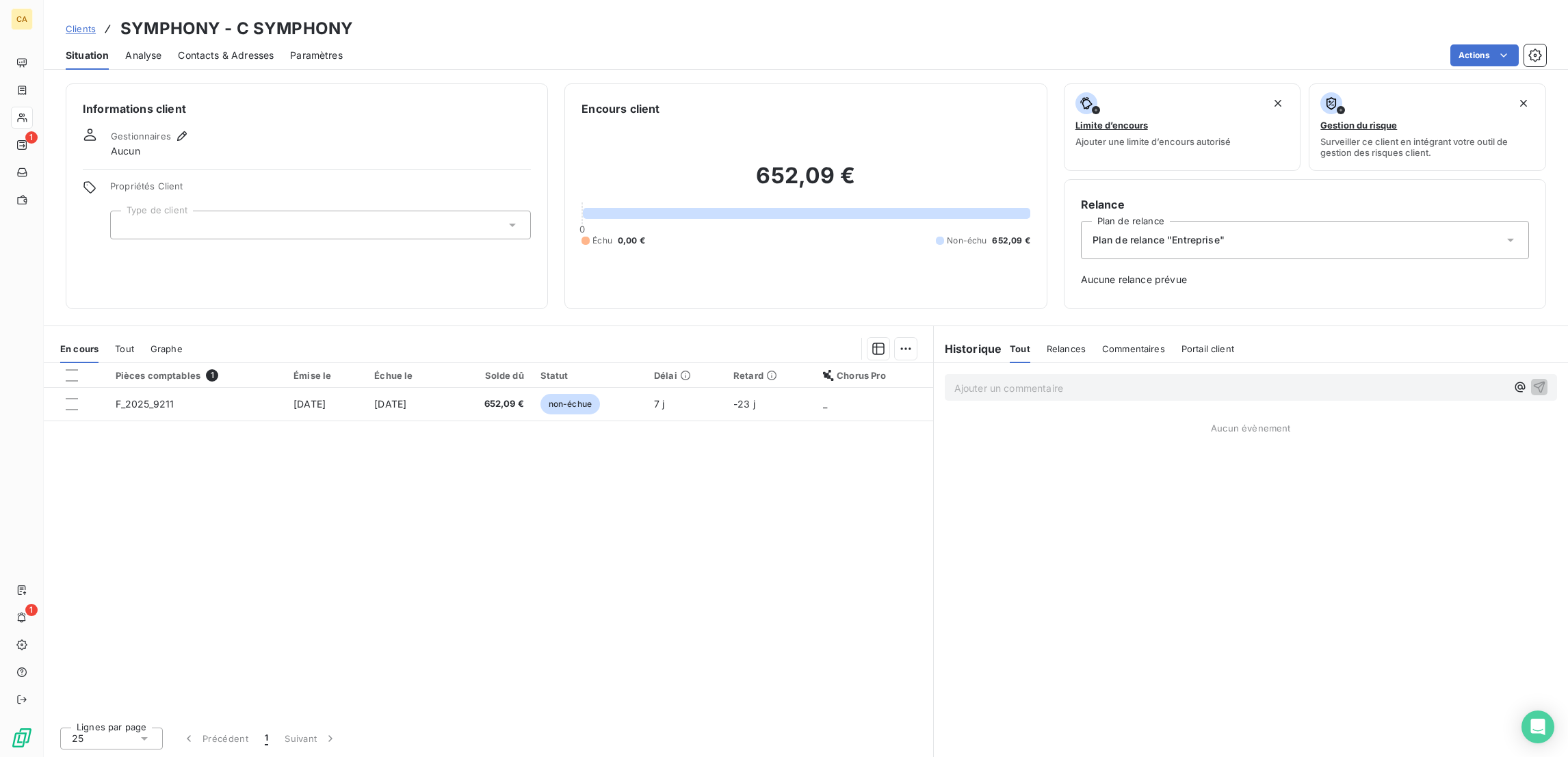
click at [139, 205] on div "Informations client Gestionnaires Aucun Propriétés Client Type de client" at bounding box center [307, 196] width 483 height 226
drag, startPoint x: 141, startPoint y: 171, endPoint x: 146, endPoint y: 190, distance: 19.6
click at [143, 211] on div at bounding box center [320, 225] width 420 height 28
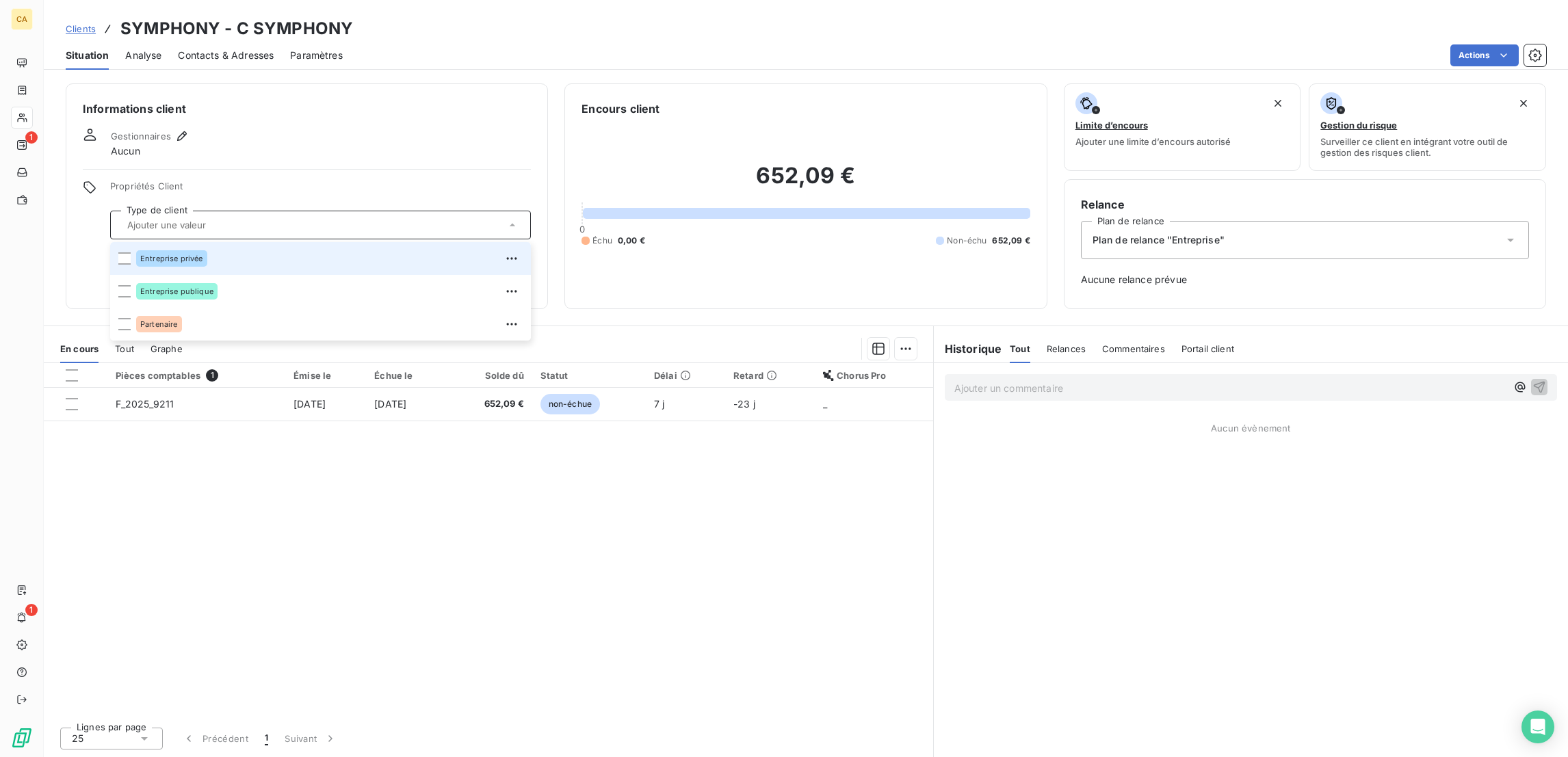
click at [156, 248] on div "Entreprise privée" at bounding box center [329, 259] width 387 height 22
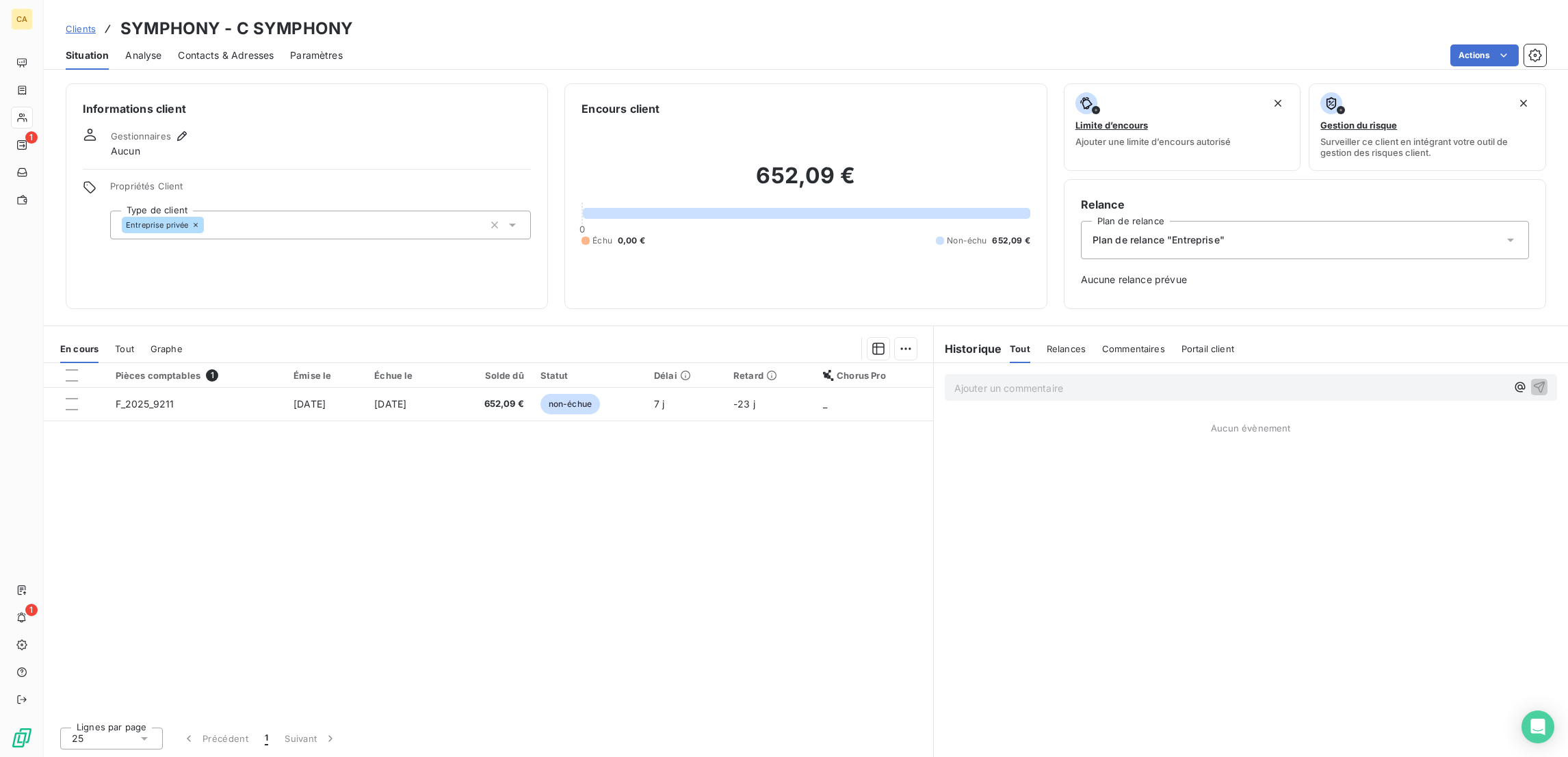
click at [156, 97] on div "Informations client Gestionnaires Aucun Propriétés Client Type de client Entrep…" at bounding box center [307, 196] width 483 height 226
click at [175, 129] on icon "button" at bounding box center [181, 135] width 13 height 13
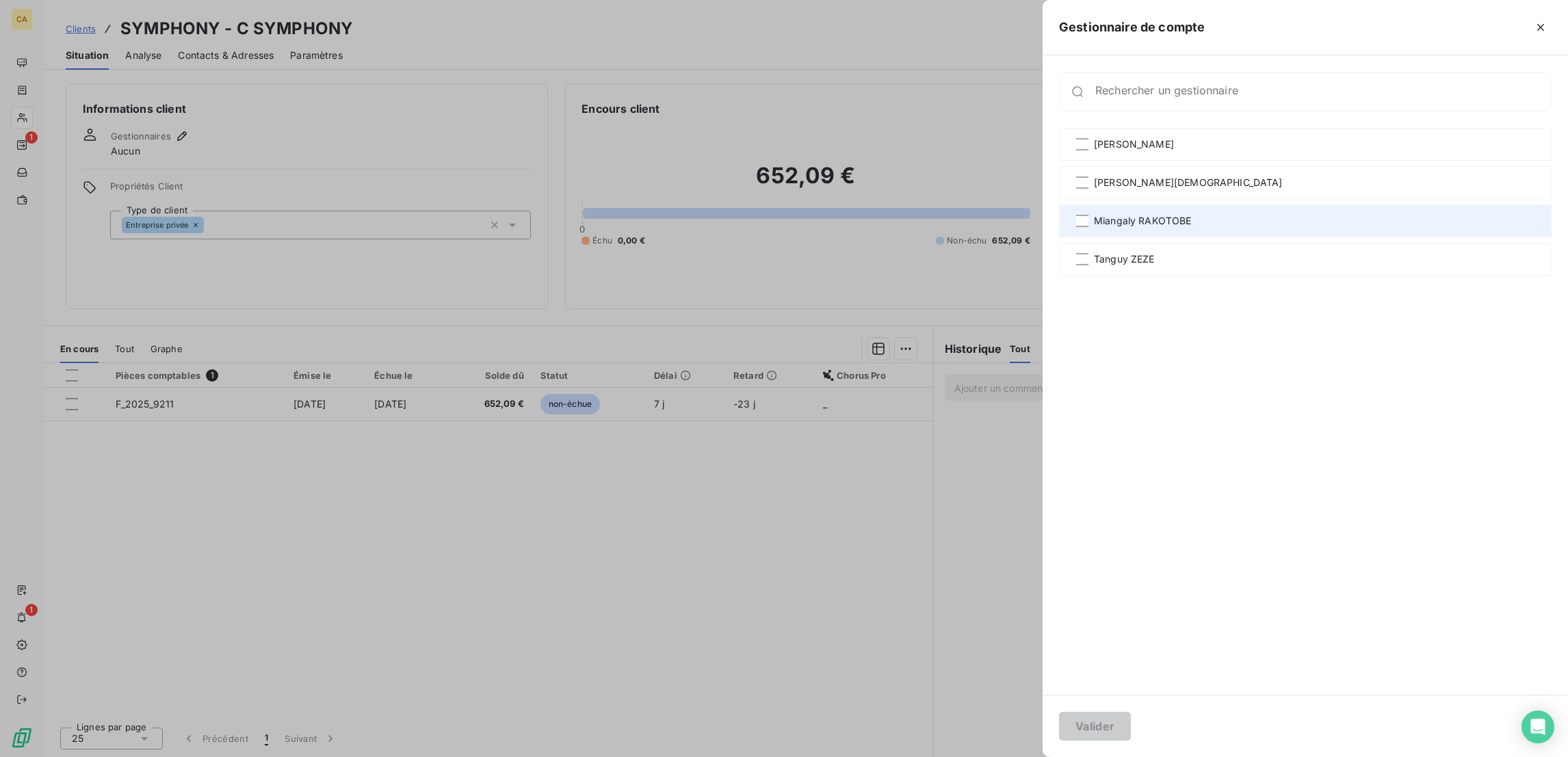
click at [1237, 204] on div "Miangaly RAKOTOBE" at bounding box center [1305, 220] width 492 height 33
click at [1131, 719] on button "Valider" at bounding box center [1094, 726] width 72 height 28
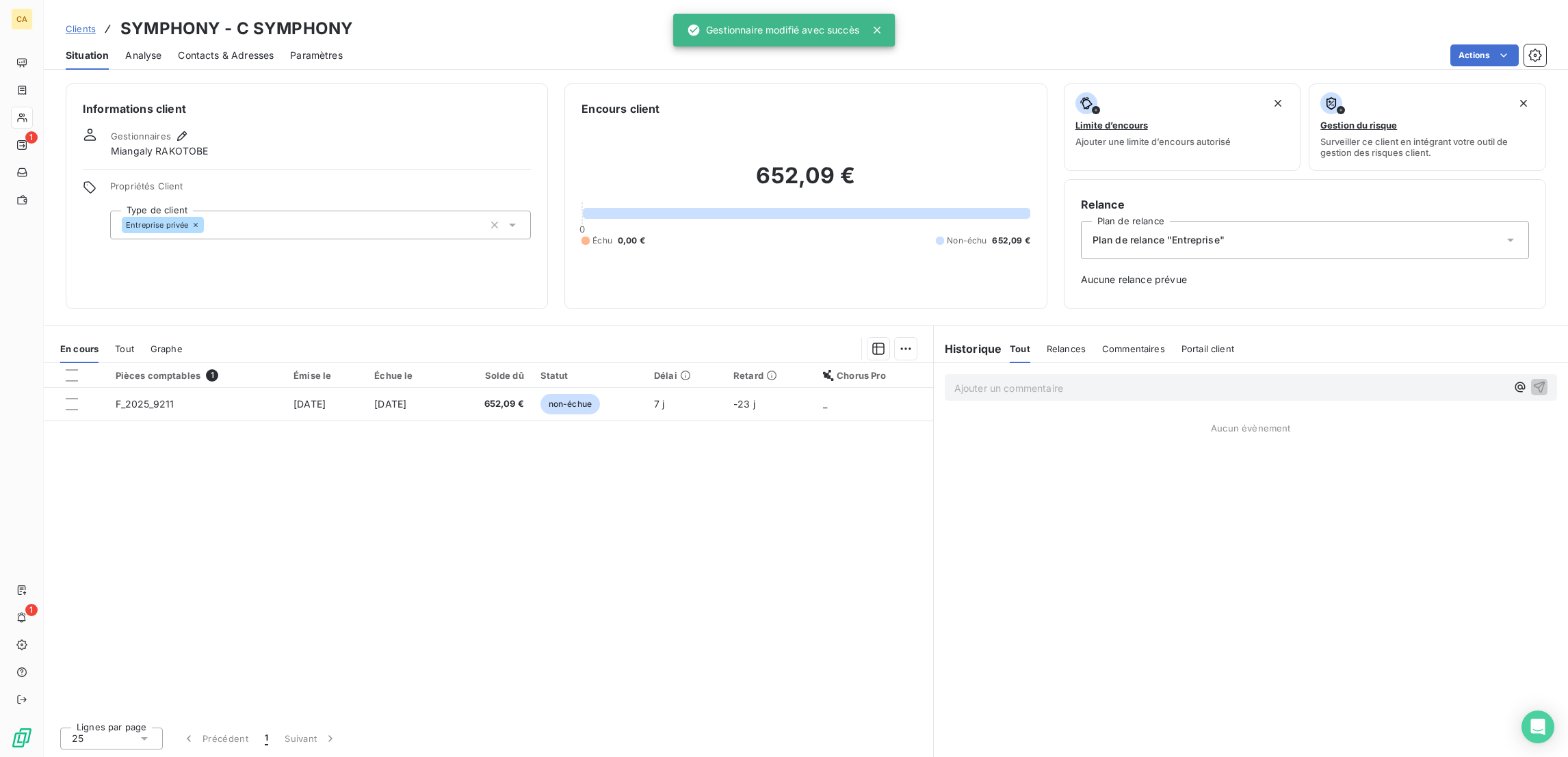
drag, startPoint x: 197, startPoint y: 45, endPoint x: 212, endPoint y: 44, distance: 15.0
click at [199, 49] on span "Contacts & Adresses" at bounding box center [226, 55] width 96 height 13
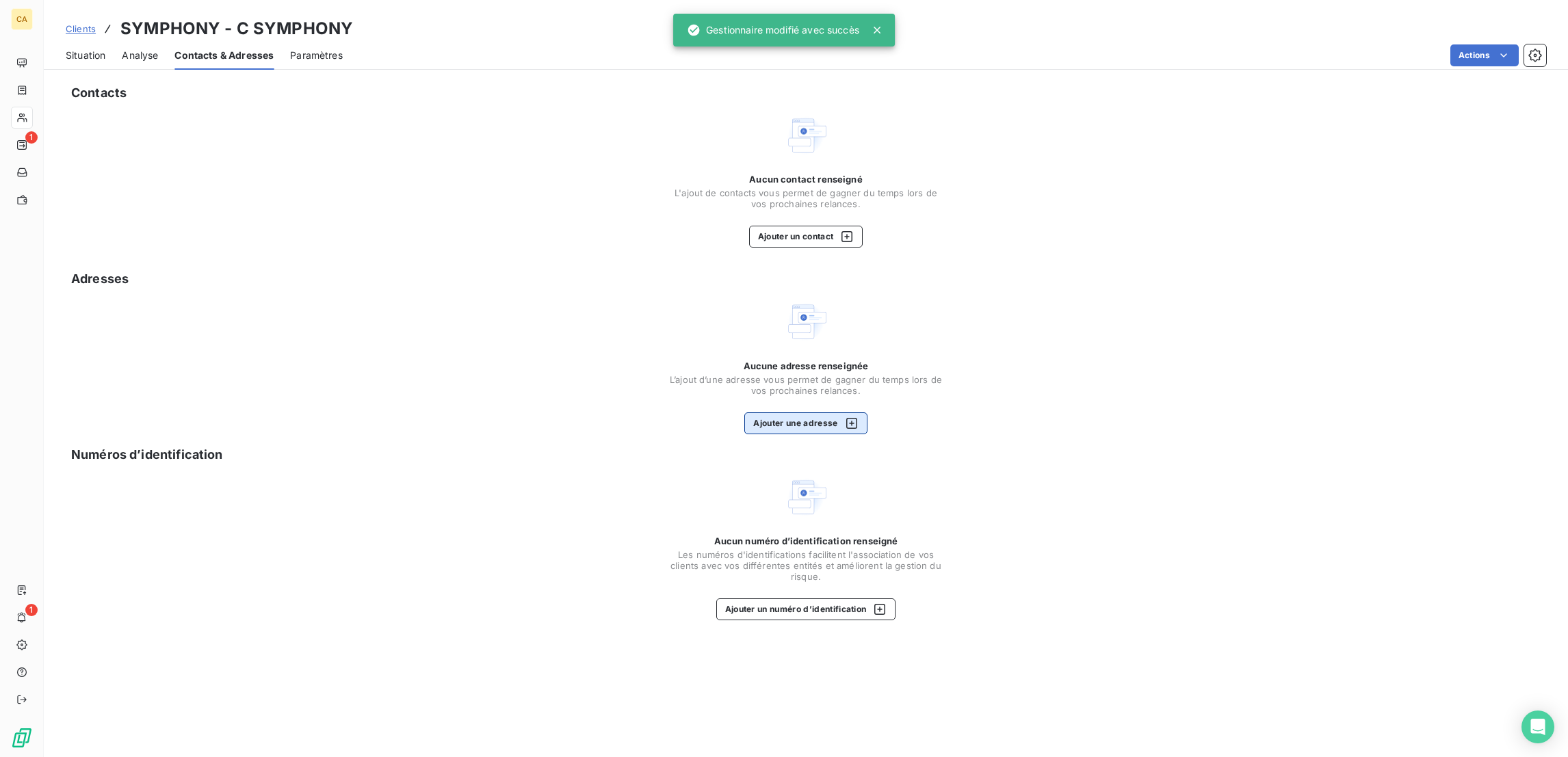
click at [812, 412] on button "Ajouter une adresse" at bounding box center [805, 423] width 123 height 22
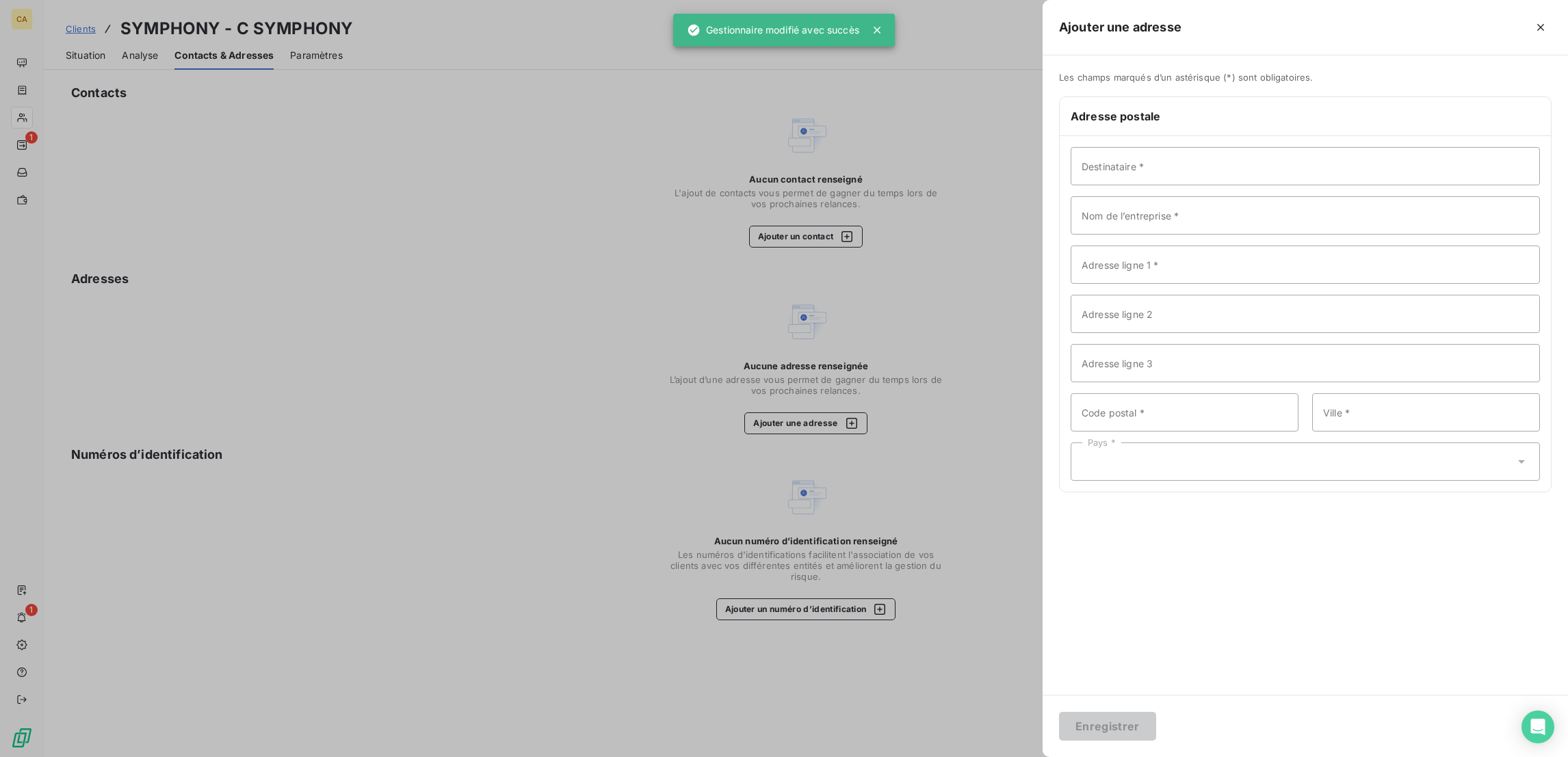
click at [1346, 106] on div "Adresse postale" at bounding box center [1305, 116] width 492 height 39
click at [1337, 147] on input "Destinataire *" at bounding box center [1305, 165] width 469 height 38
paste input "SYMPHONY"
type input "SYMPHONY"
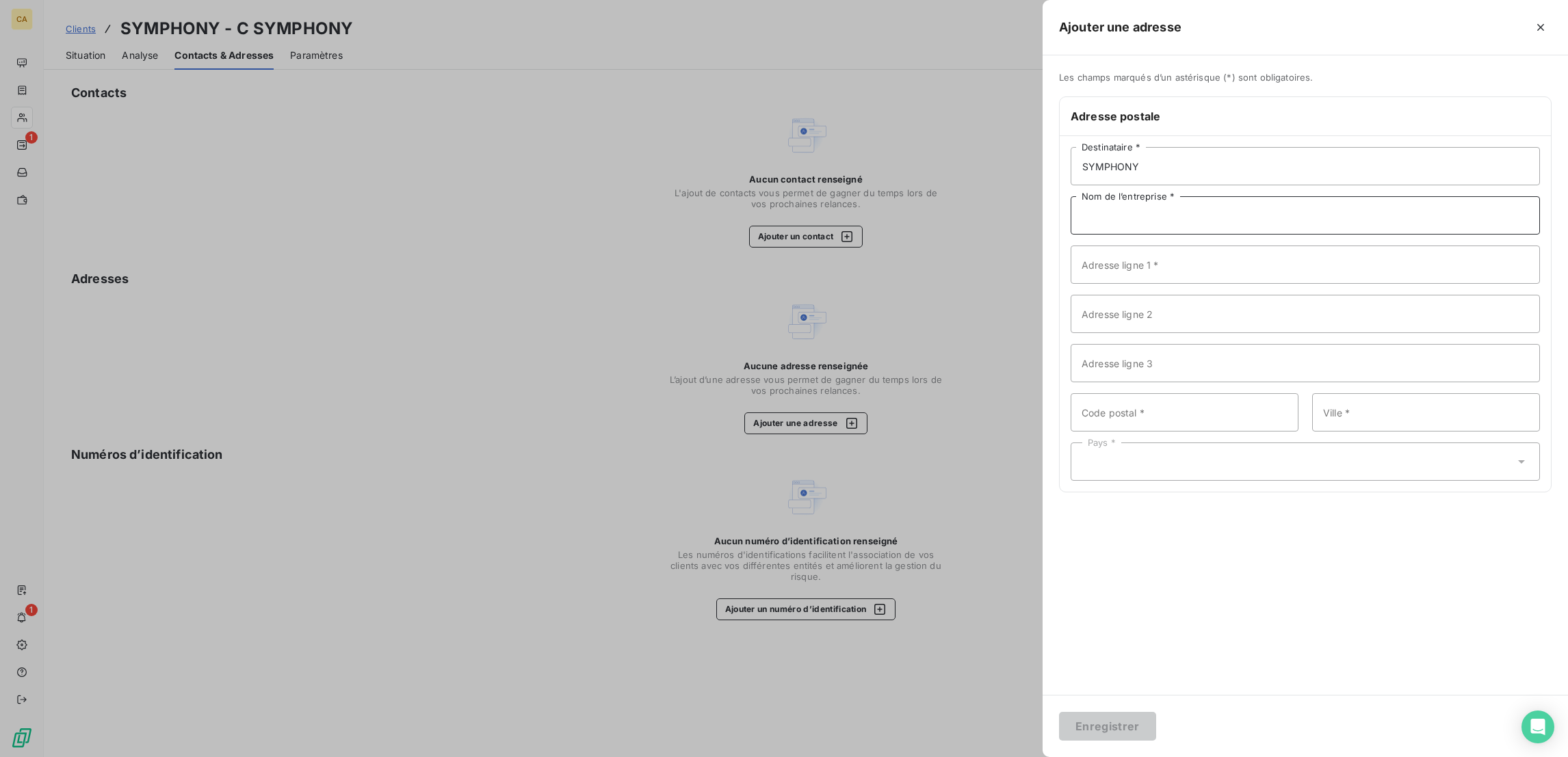
paste input "SYMPHONY"
type input "SYMPHONY"
paste input "980 Avenue Roumanille"
type input "980 Avenue Roumanille"
type input "06410"
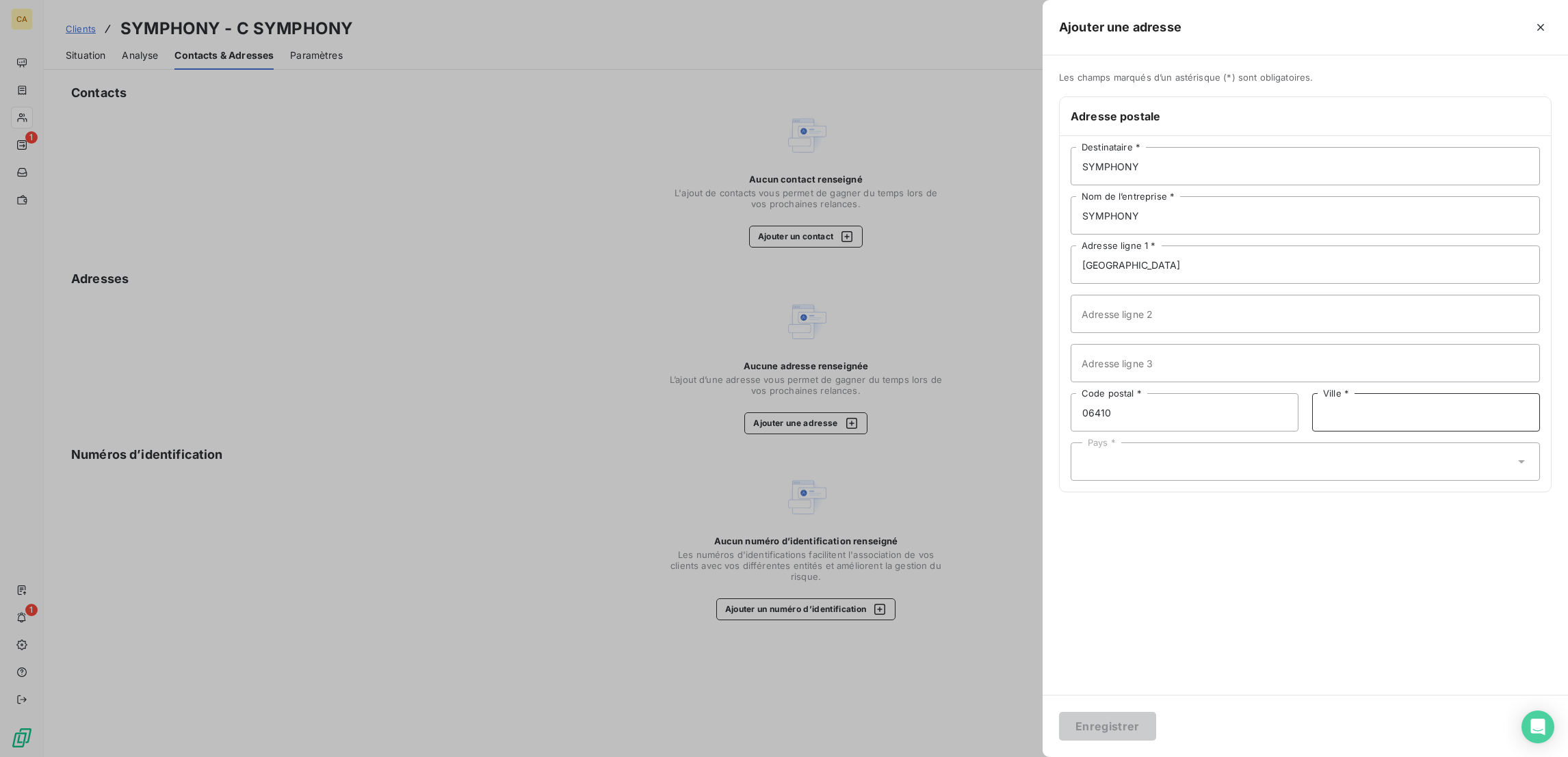
paste input "Biot"
type input "Biot"
click at [1210, 442] on div "Pays *" at bounding box center [1305, 461] width 469 height 38
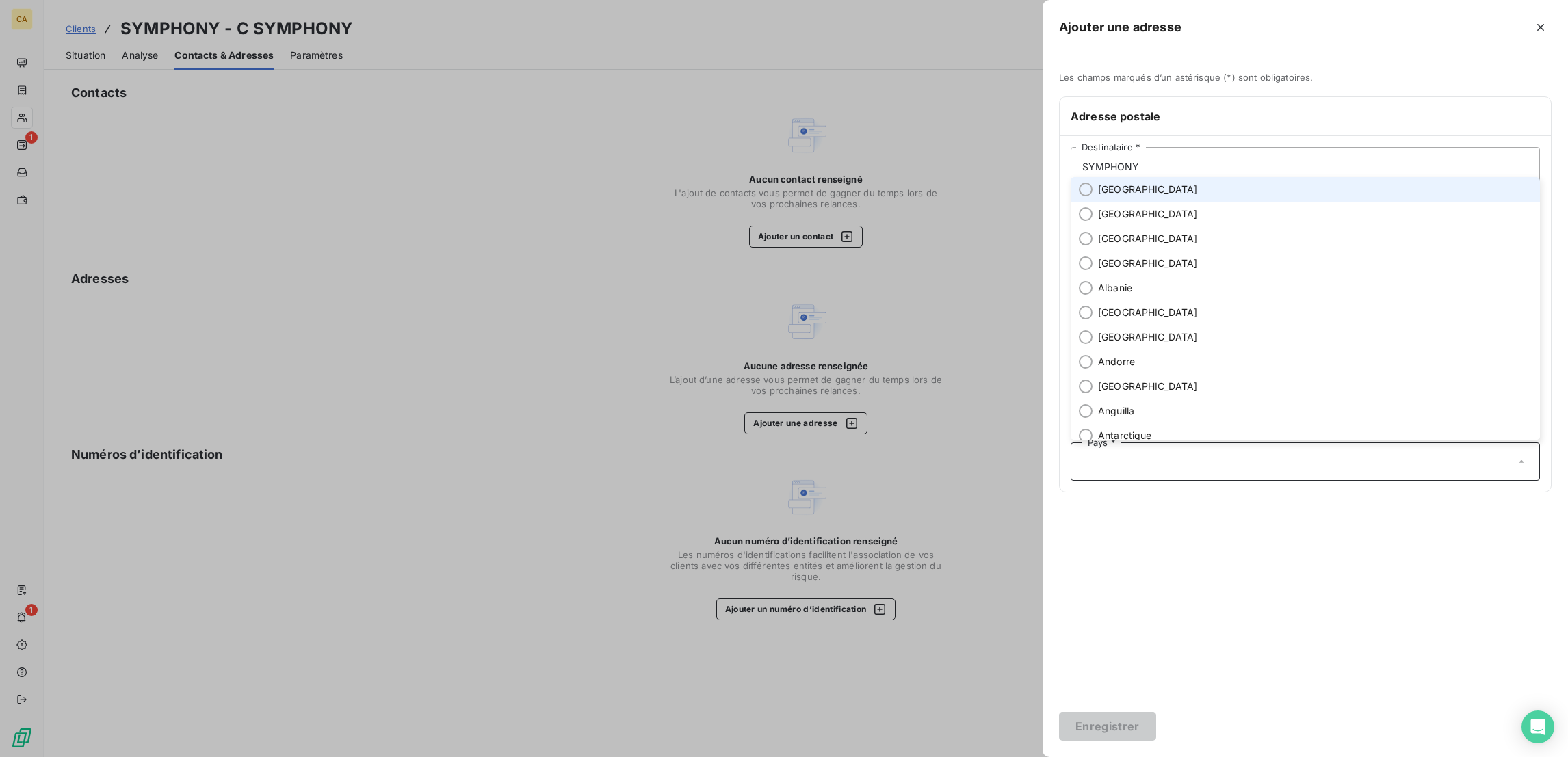
click at [1197, 196] on span "France" at bounding box center [1148, 188] width 100 height 13
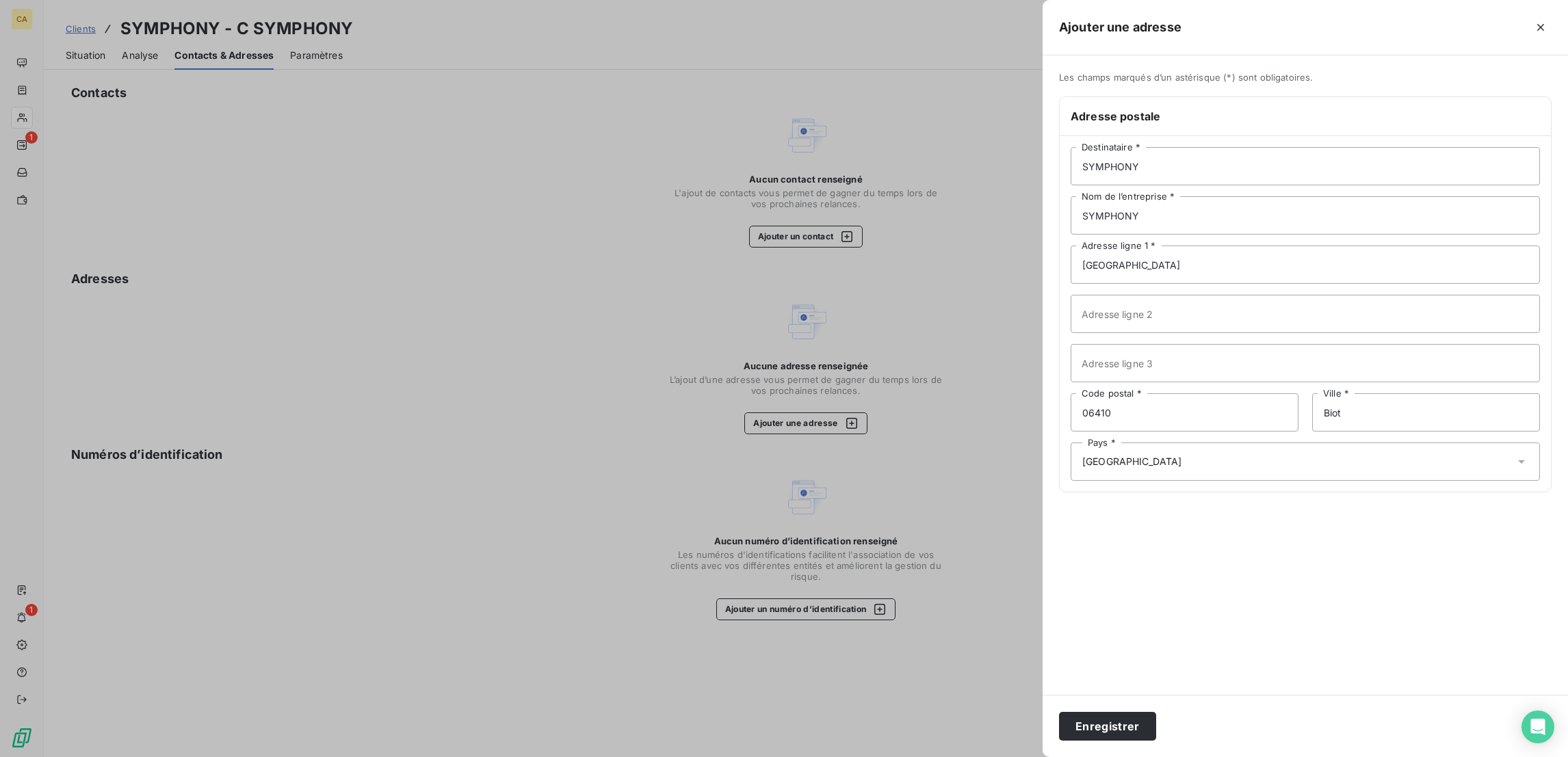
click at [1234, 754] on div "Enregistrer" at bounding box center [1305, 726] width 525 height 62
click at [1236, 710] on div "Enregistrer" at bounding box center [1305, 726] width 525 height 62
click at [1156, 723] on button "Enregistrer" at bounding box center [1107, 726] width 97 height 28
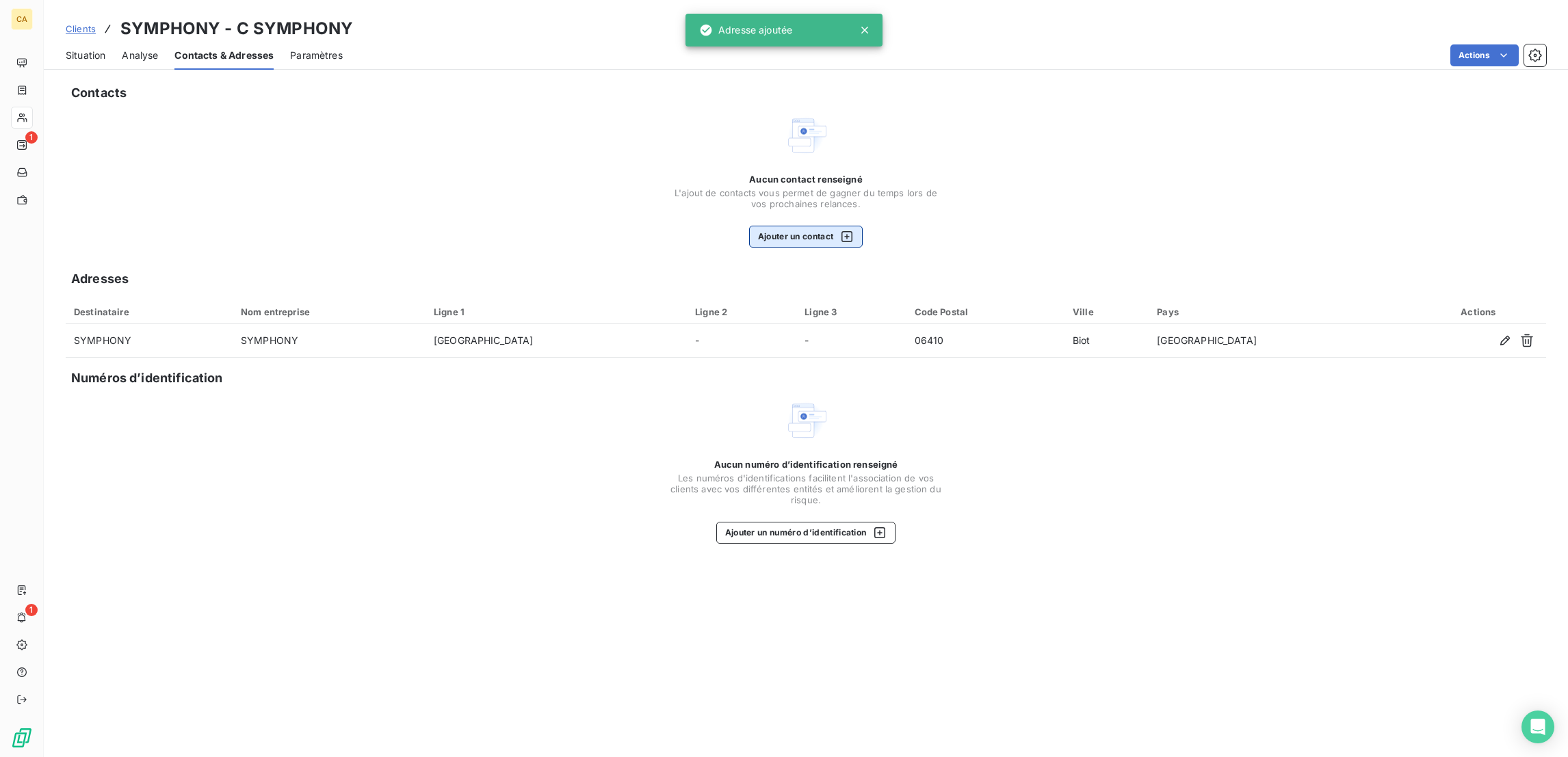
click at [808, 226] on button "Ajouter un contact" at bounding box center [806, 236] width 115 height 22
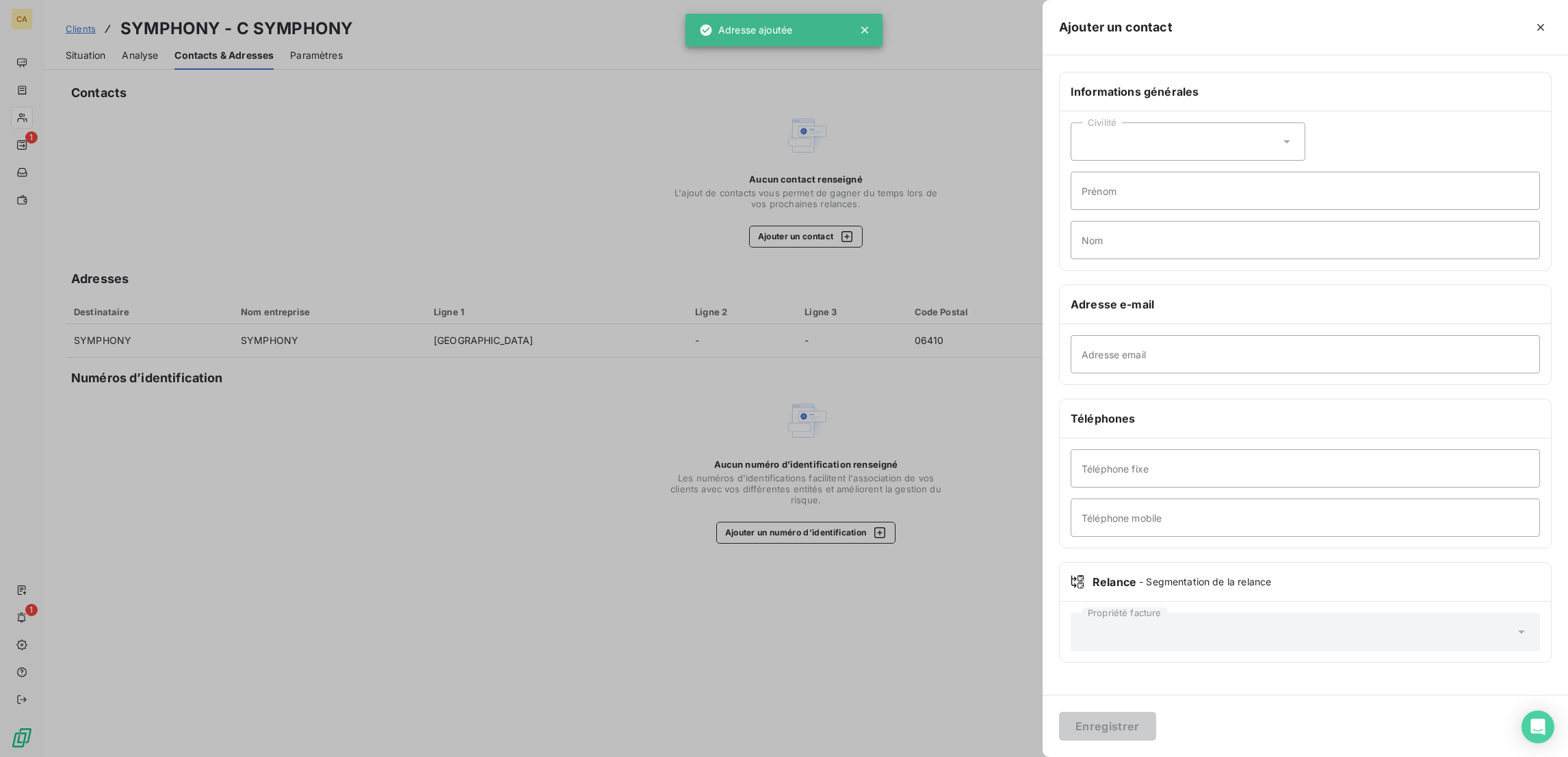
click at [1227, 285] on div "Adresse e-mail" at bounding box center [1305, 305] width 492 height 39
click at [1228, 335] on input "Adresse email" at bounding box center [1305, 354] width 469 height 38
paste input "ap@symphony.com"
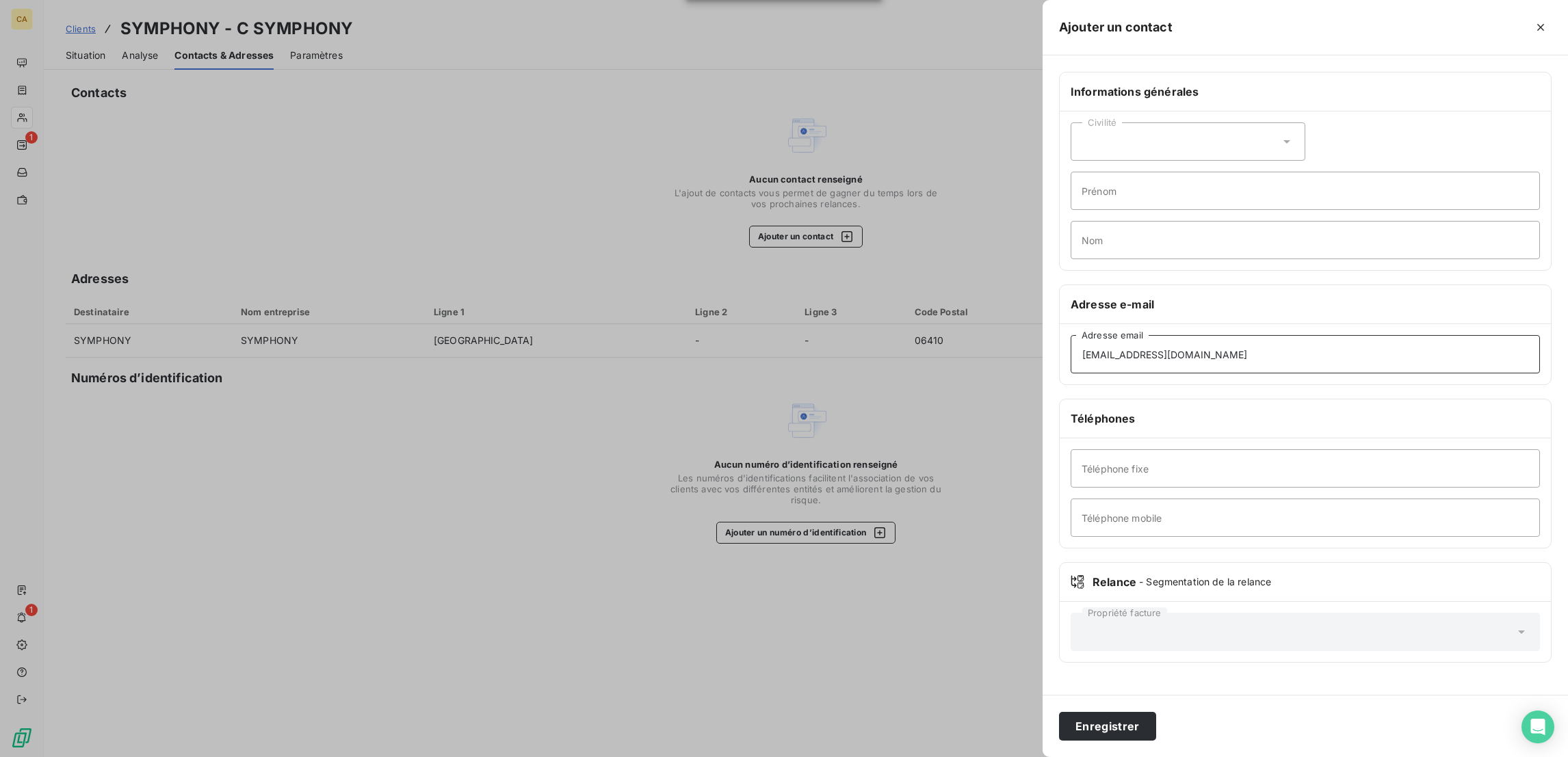
type input "ap@symphony.com"
click at [1237, 171] on input "Prénom" at bounding box center [1305, 190] width 469 height 38
type input "AP"
click at [1059, 712] on button "Enregistrer" at bounding box center [1107, 726] width 97 height 28
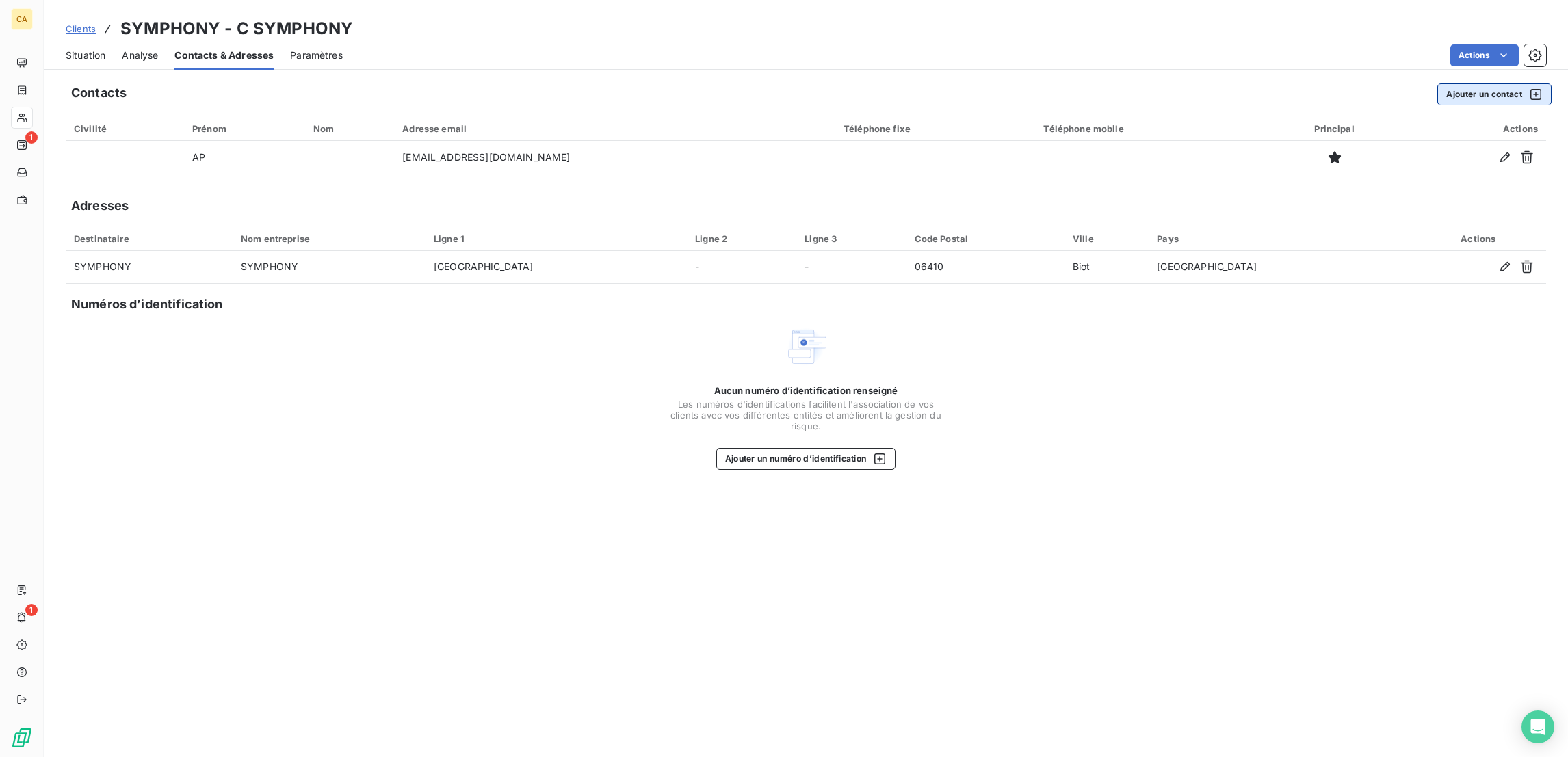
click at [1471, 87] on button "Ajouter un contact" at bounding box center [1494, 94] width 115 height 22
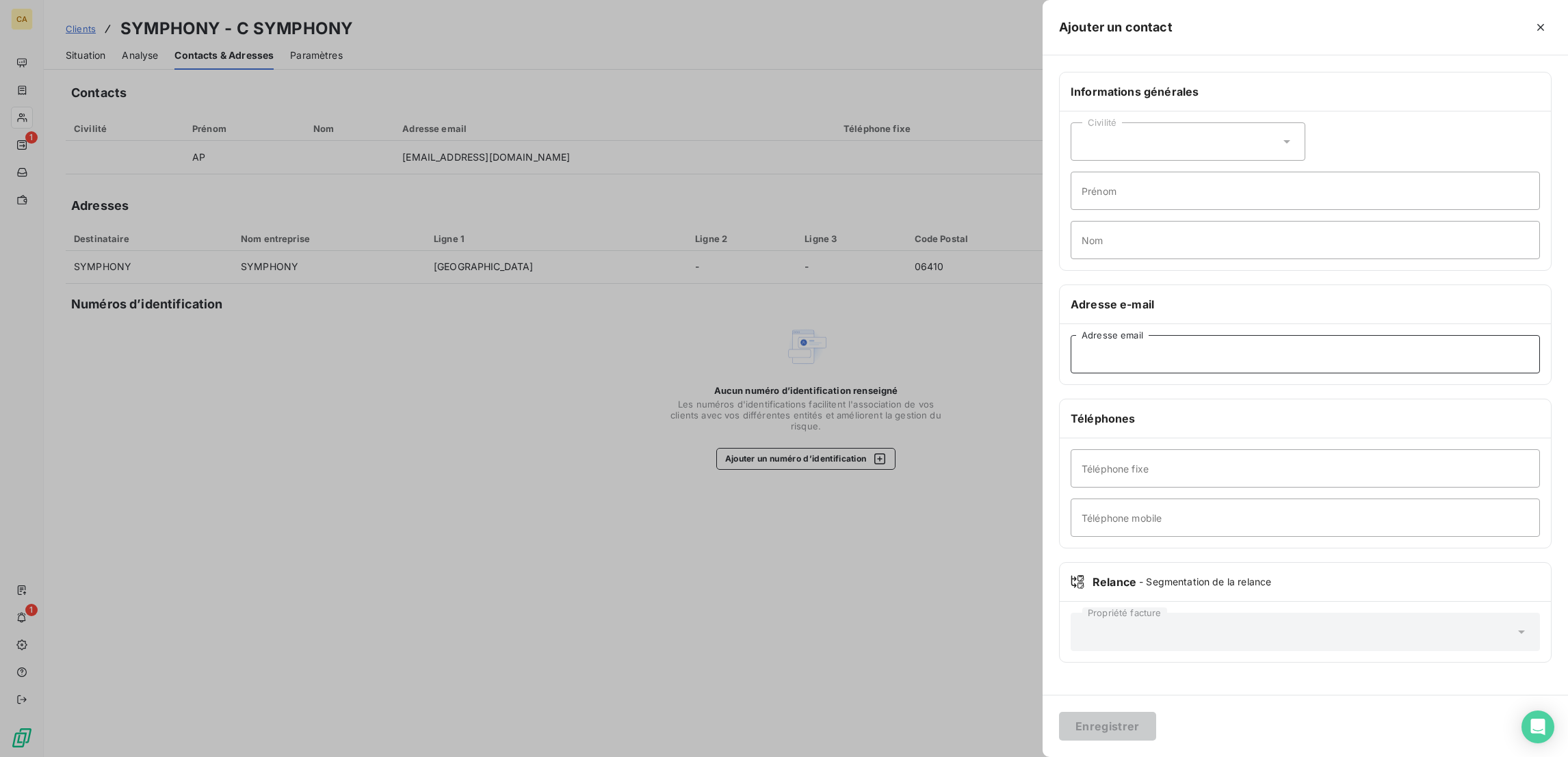
drag, startPoint x: 1353, startPoint y: 292, endPoint x: 1341, endPoint y: 297, distance: 13.0
click at [1352, 335] on input "Adresse email" at bounding box center [1305, 354] width 469 height 38
paste input "hr@symphony.com"
type input "hr@symphony.com"
click at [1254, 123] on div "Civilité" at bounding box center [1188, 141] width 235 height 38
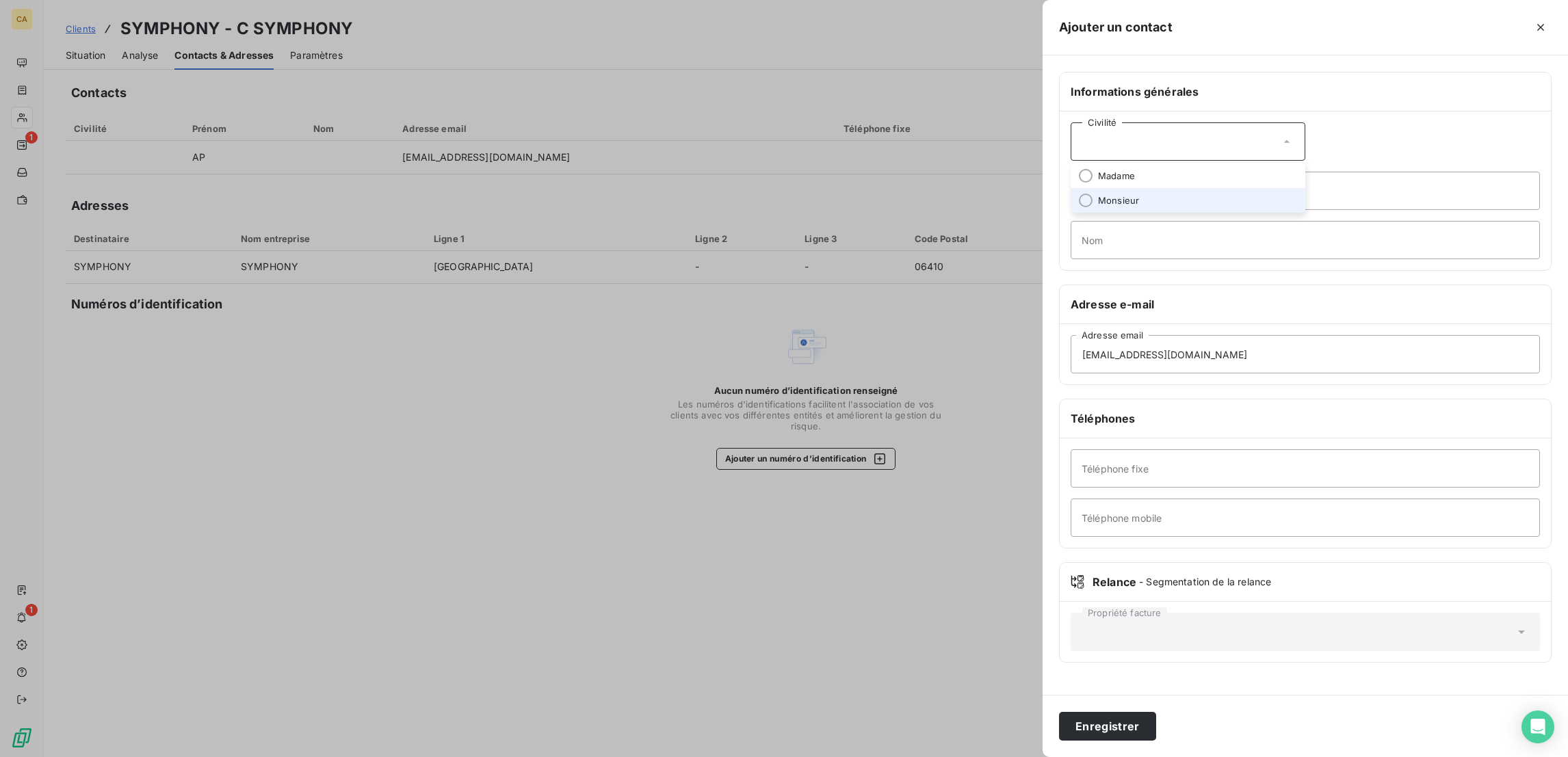
click at [1139, 195] on span "Monsieur" at bounding box center [1118, 201] width 41 height 13
drag, startPoint x: 1248, startPoint y: 120, endPoint x: 1248, endPoint y: 130, distance: 10.0
click at [1248, 126] on div "Civilité Monsieur" at bounding box center [1188, 141] width 235 height 38
click at [1135, 170] on span "Madame" at bounding box center [1116, 176] width 37 height 13
drag, startPoint x: 1222, startPoint y: 186, endPoint x: 1233, endPoint y: 164, distance: 24.6
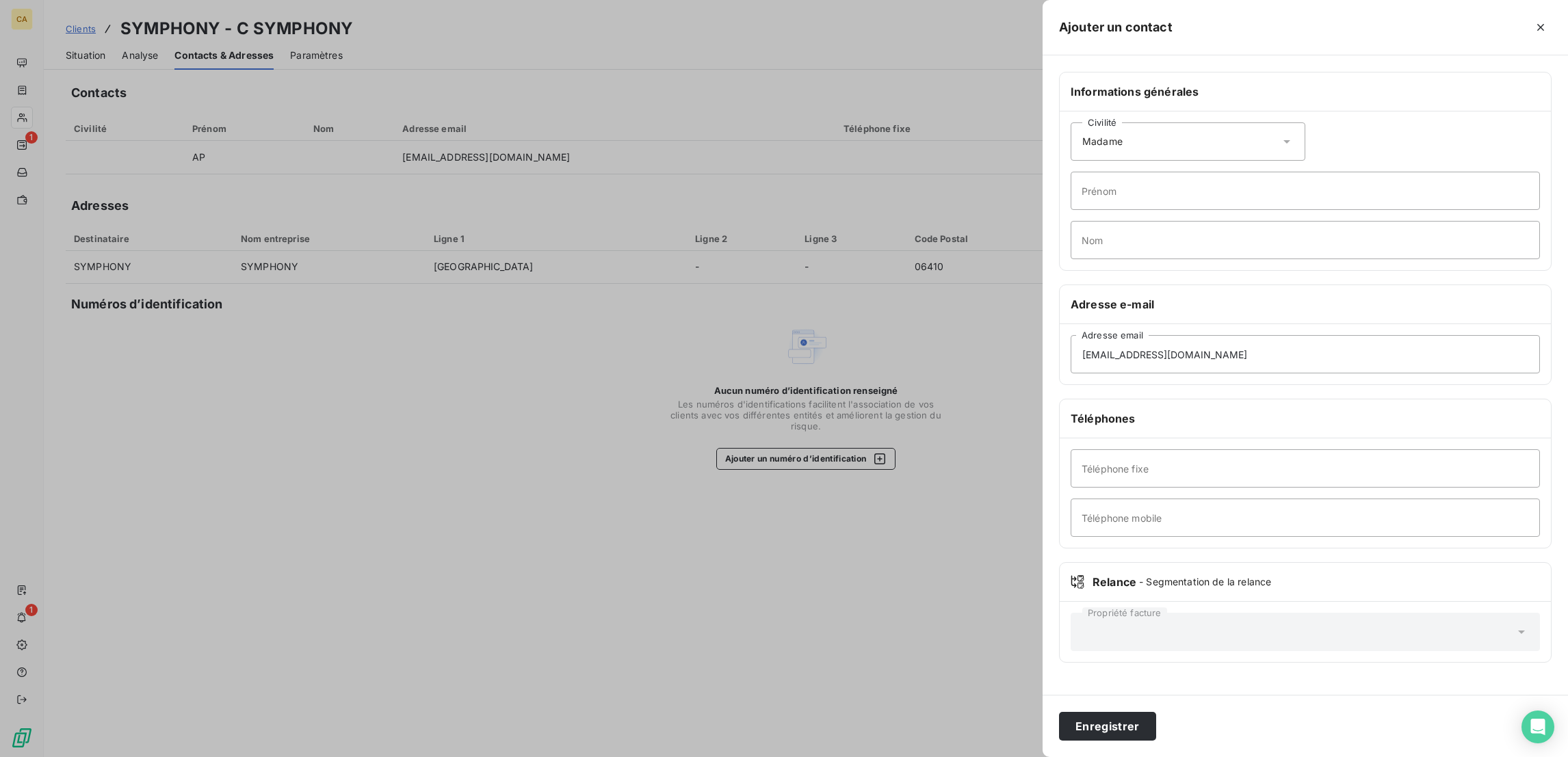
click at [1227, 183] on div "Civilité Madame Prénom Nom" at bounding box center [1305, 190] width 492 height 159
click at [1233, 171] on input "Prénom" at bounding box center [1305, 190] width 469 height 38
click at [1331, 176] on input "Prénom" at bounding box center [1305, 190] width 469 height 38
paste input "Courtney"
type input "Courtney"
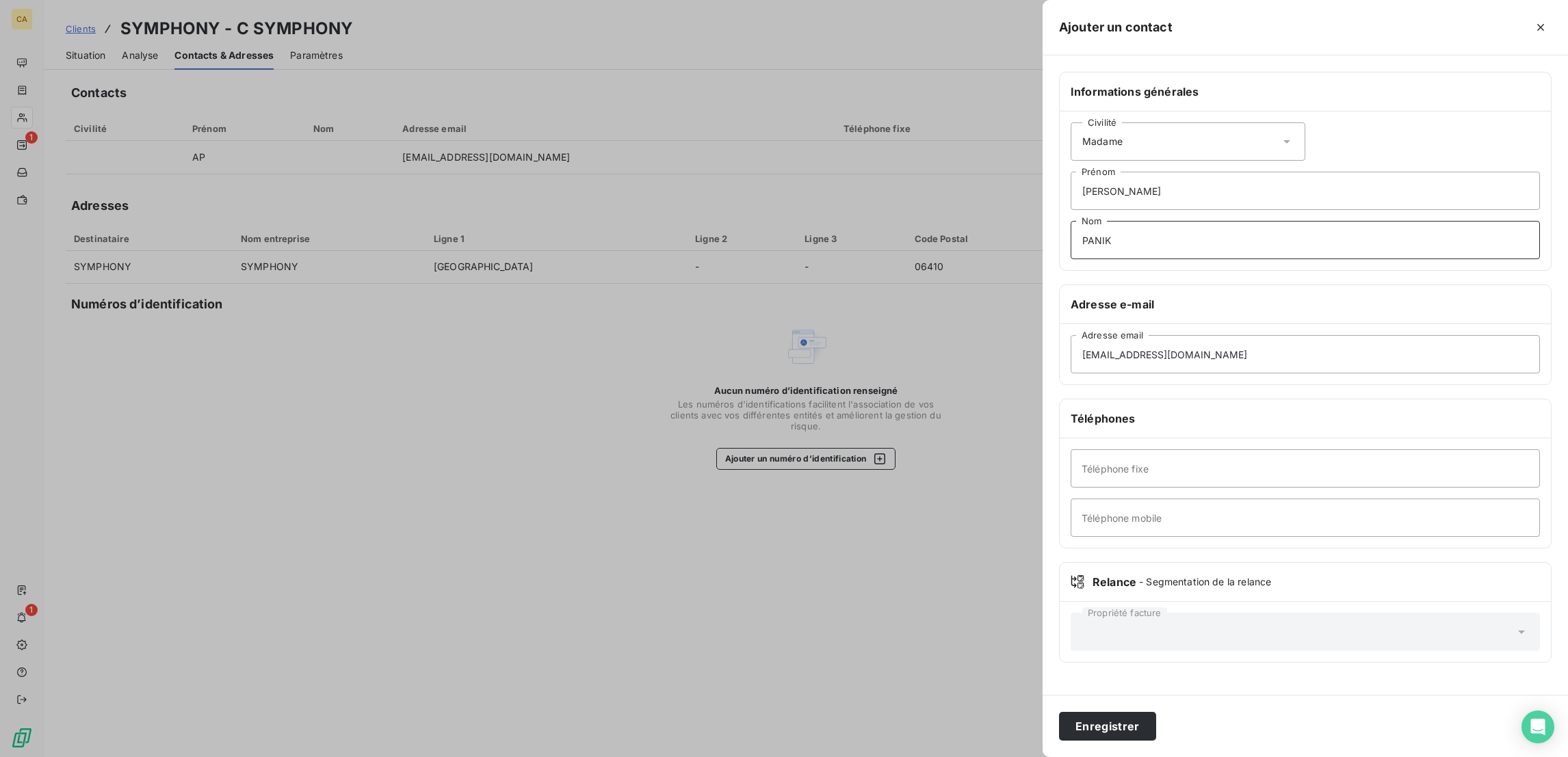
type input "PANIK"
click at [1156, 717] on button "Enregistrer" at bounding box center [1107, 726] width 97 height 28
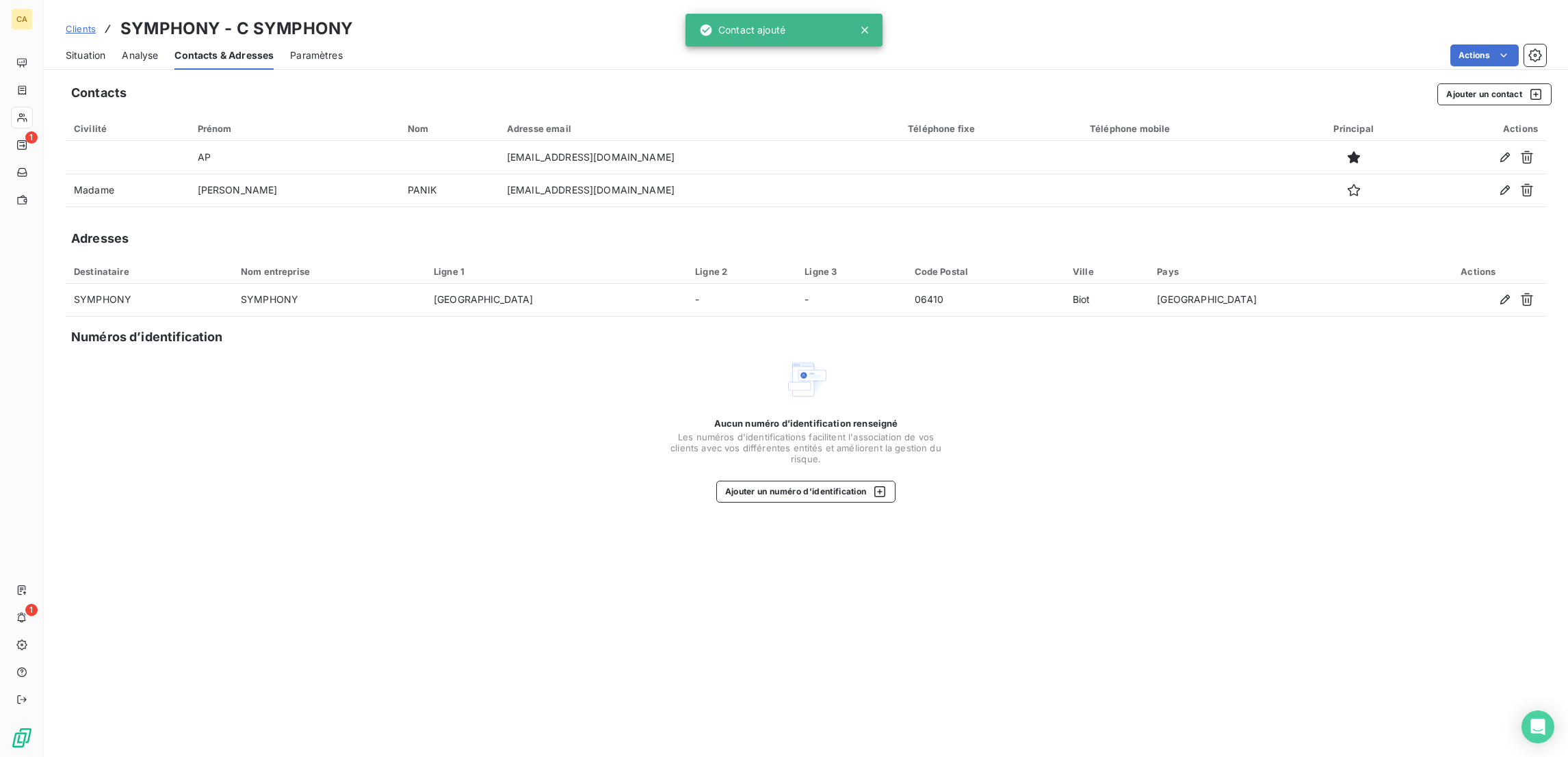
click at [66, 49] on span "Situation" at bounding box center [85, 55] width 40 height 13
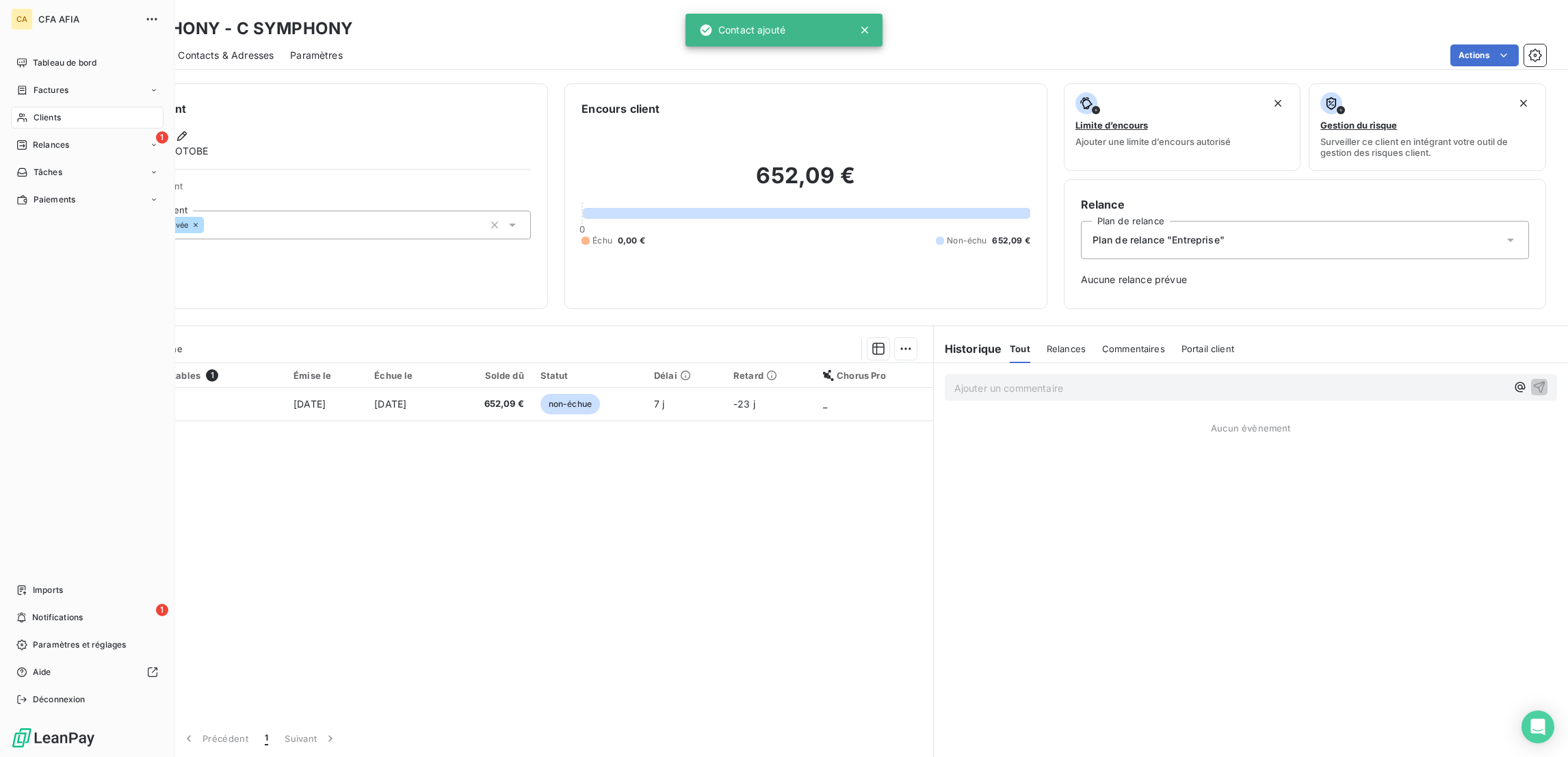
click at [22, 107] on div "Clients" at bounding box center [87, 117] width 153 height 22
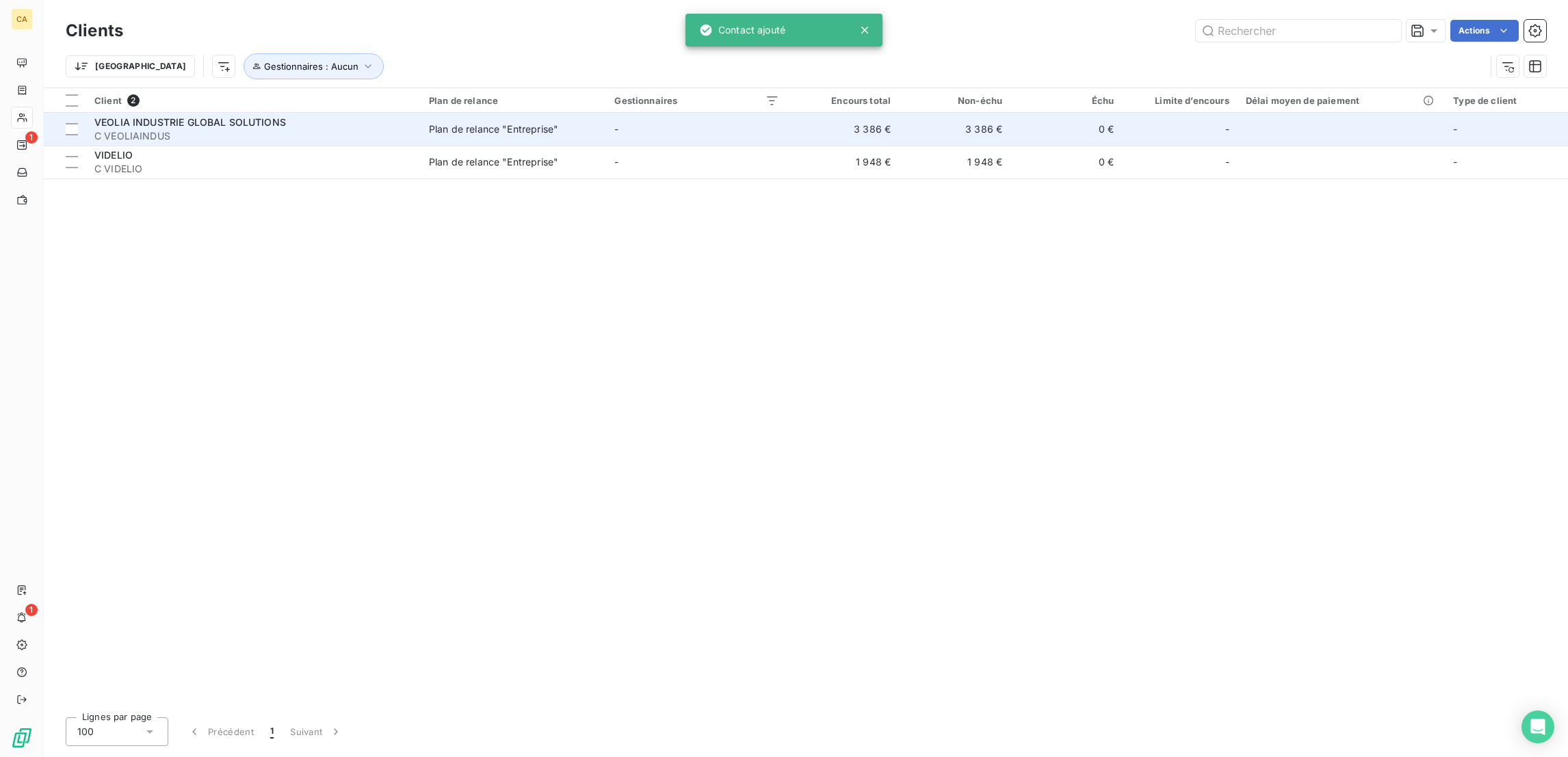
click at [233, 116] on span "VEOLIA INDUSTRIE GLOBAL SOLUTIONS" at bounding box center [189, 122] width 191 height 12
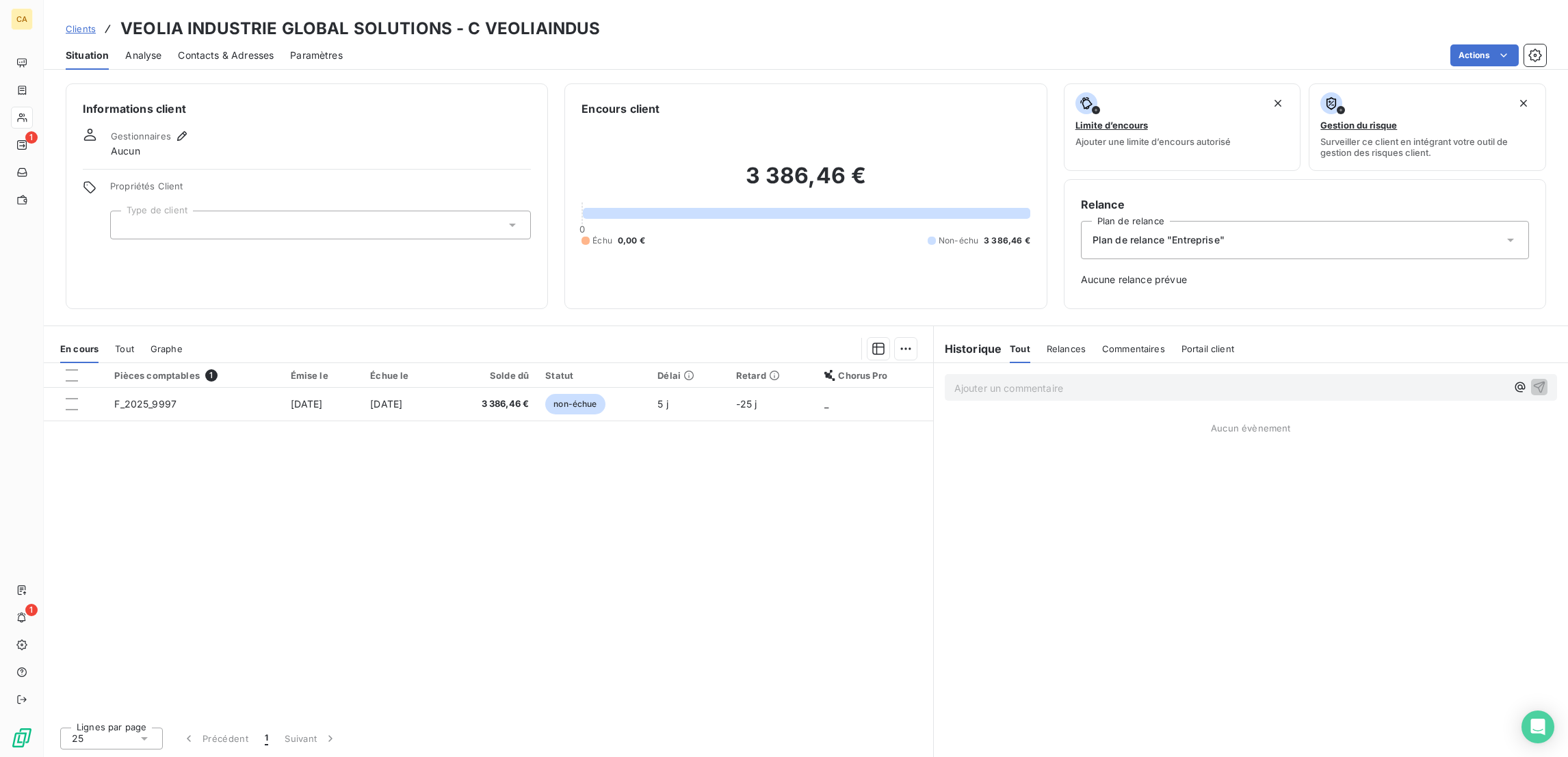
click at [244, 211] on div at bounding box center [320, 225] width 420 height 28
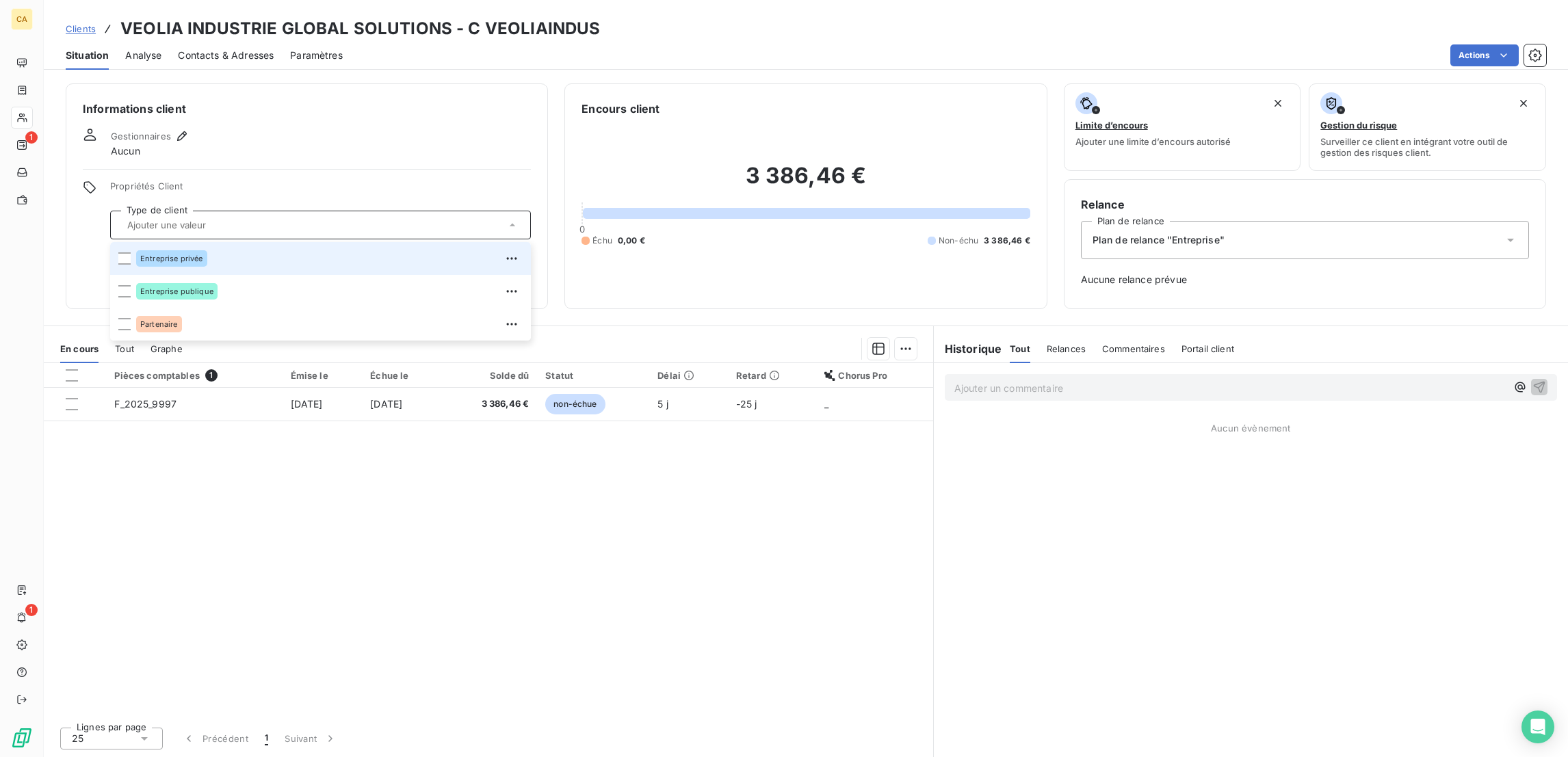
click at [211, 248] on div "Entreprise privée" at bounding box center [329, 259] width 387 height 22
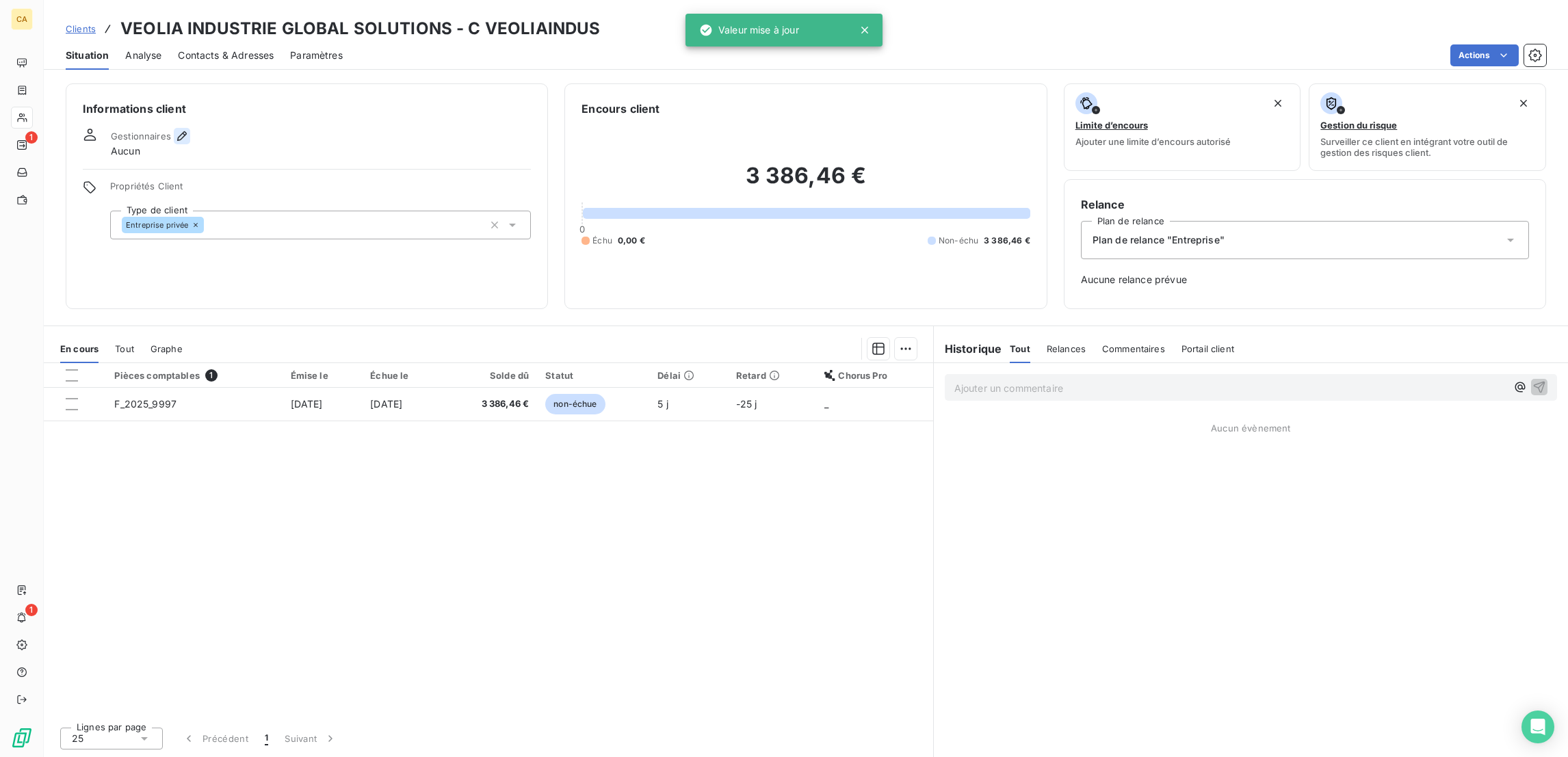
click at [173, 128] on button "button" at bounding box center [181, 136] width 16 height 16
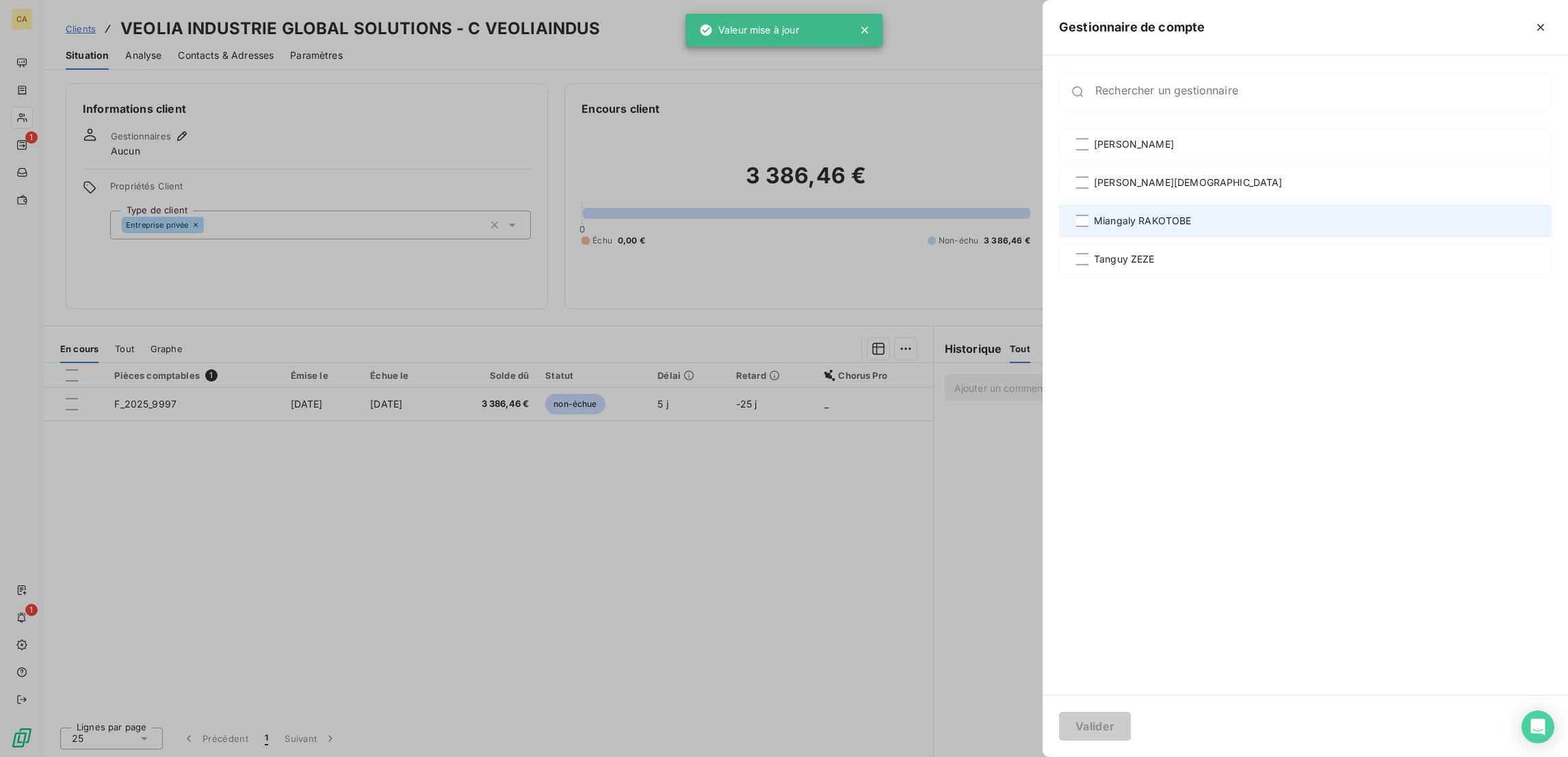
click at [1088, 215] on div at bounding box center [1082, 221] width 12 height 12
click at [1131, 722] on button "Valider" at bounding box center [1094, 726] width 72 height 28
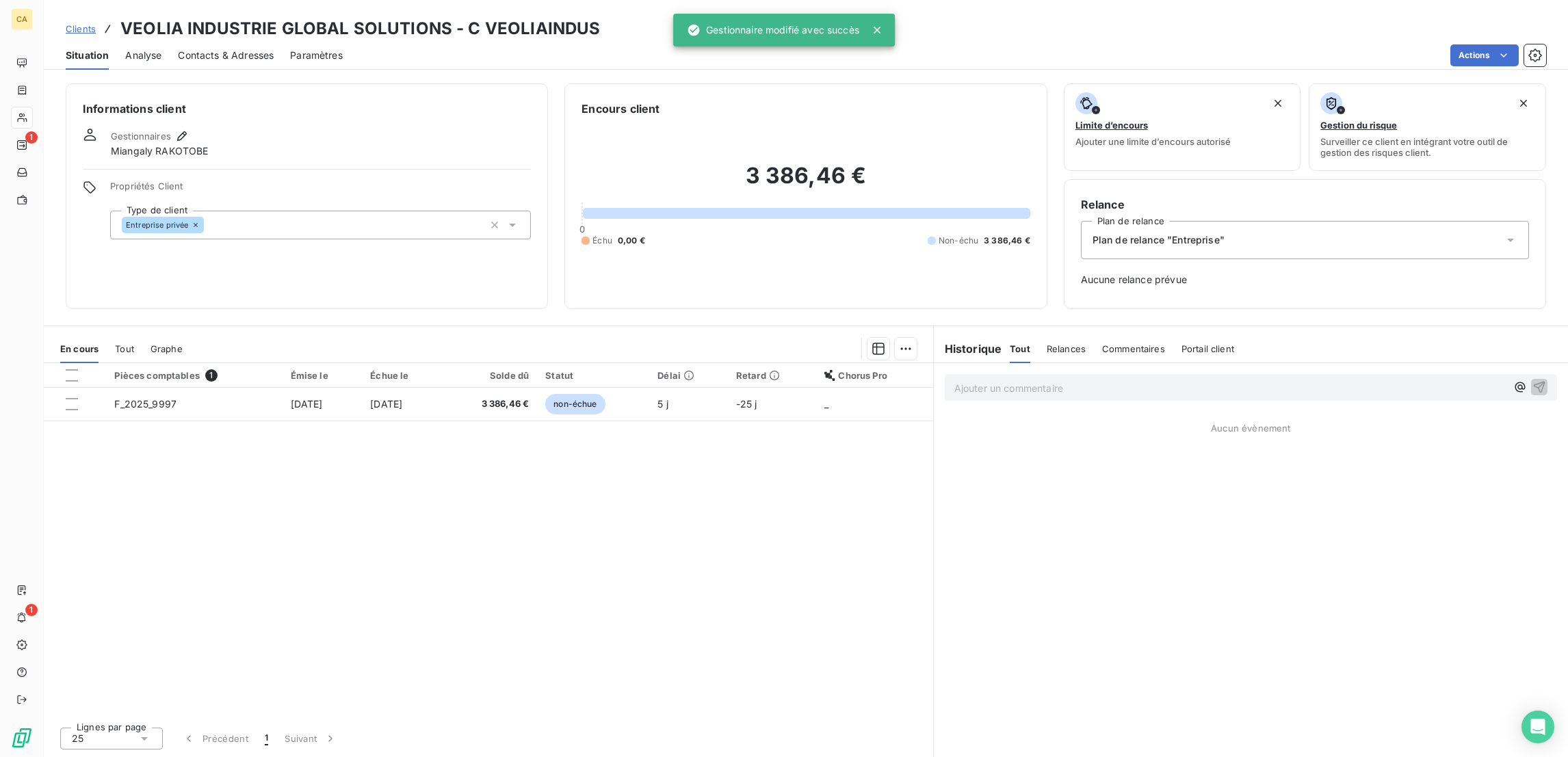
click at [223, 49] on span "Contacts & Adresses" at bounding box center [226, 55] width 96 height 13
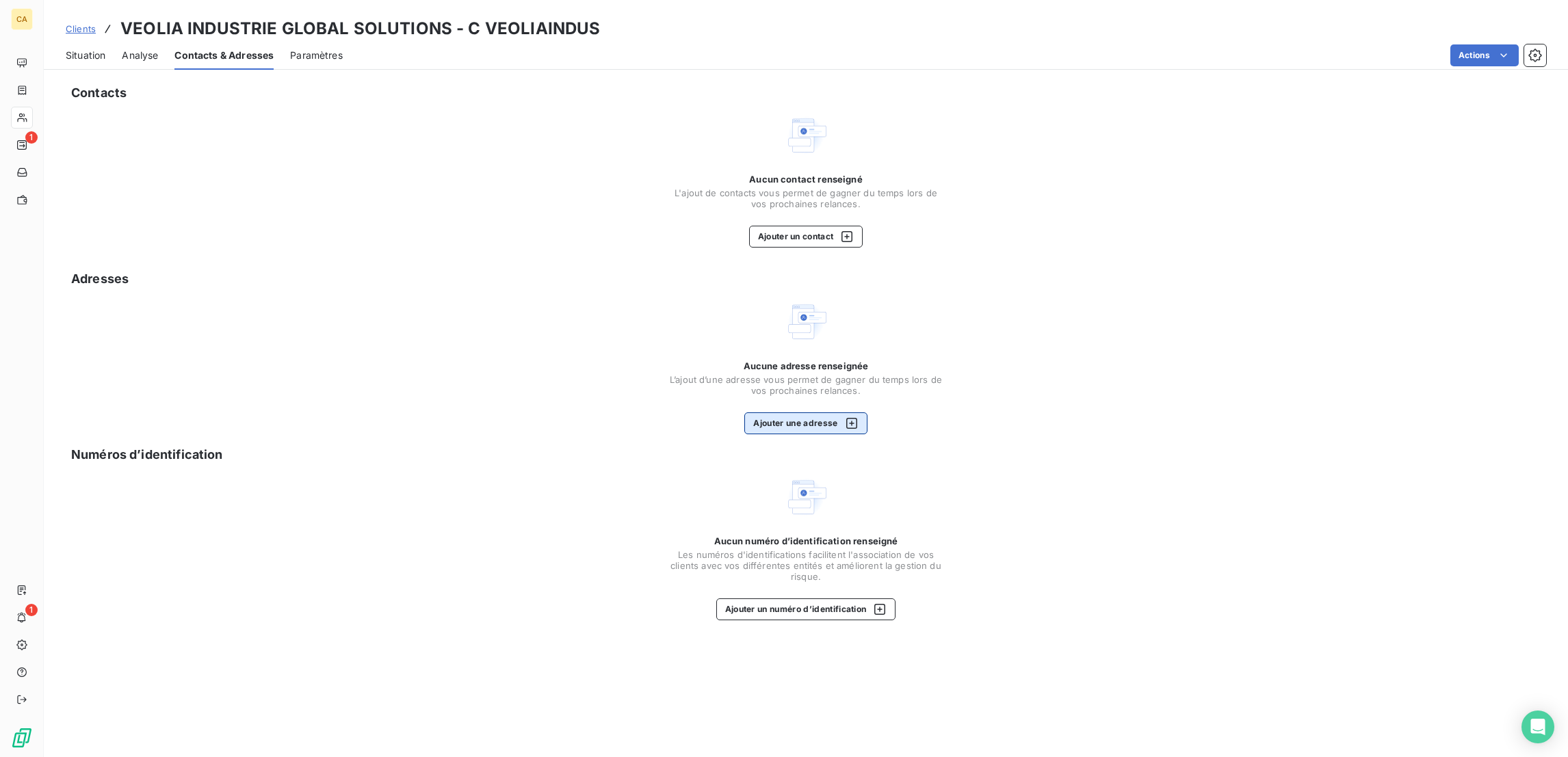
click at [785, 412] on button "Ajouter une adresse" at bounding box center [805, 423] width 123 height 22
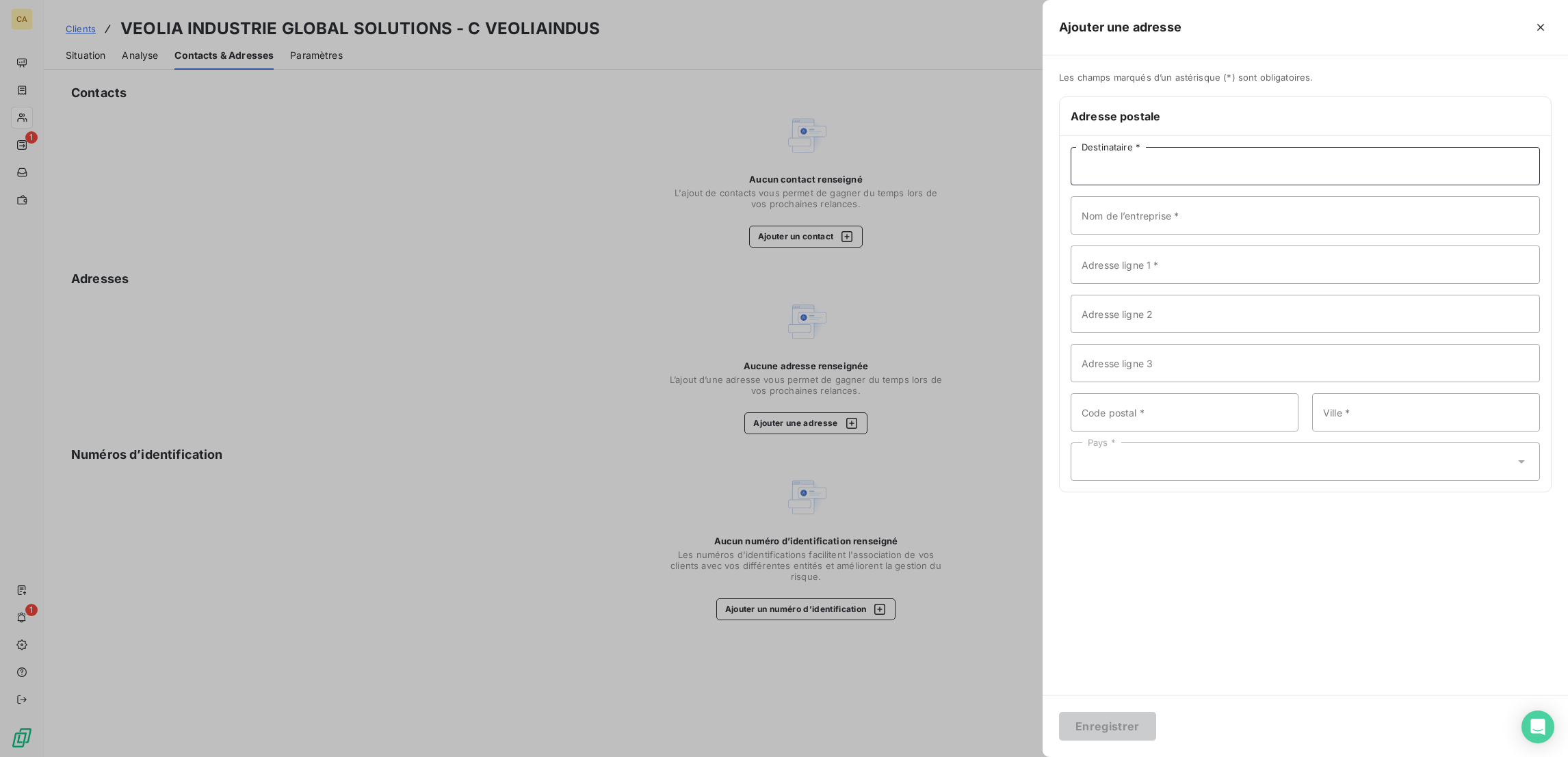
click at [1303, 147] on input "Destinataire *" at bounding box center [1305, 165] width 469 height 38
paste input "VEOLIA INDUSTRIE GLOBAL SOLUTIONS"
type input "VEOLIA INDUSTRIE GLOBAL SOLUTIONS"
paste input "VEOLIA INDUSTRIE GLOBAL SOLUTIONS"
type input "VEOLIA INDUSTRIE GLOBAL SOLUTIONS"
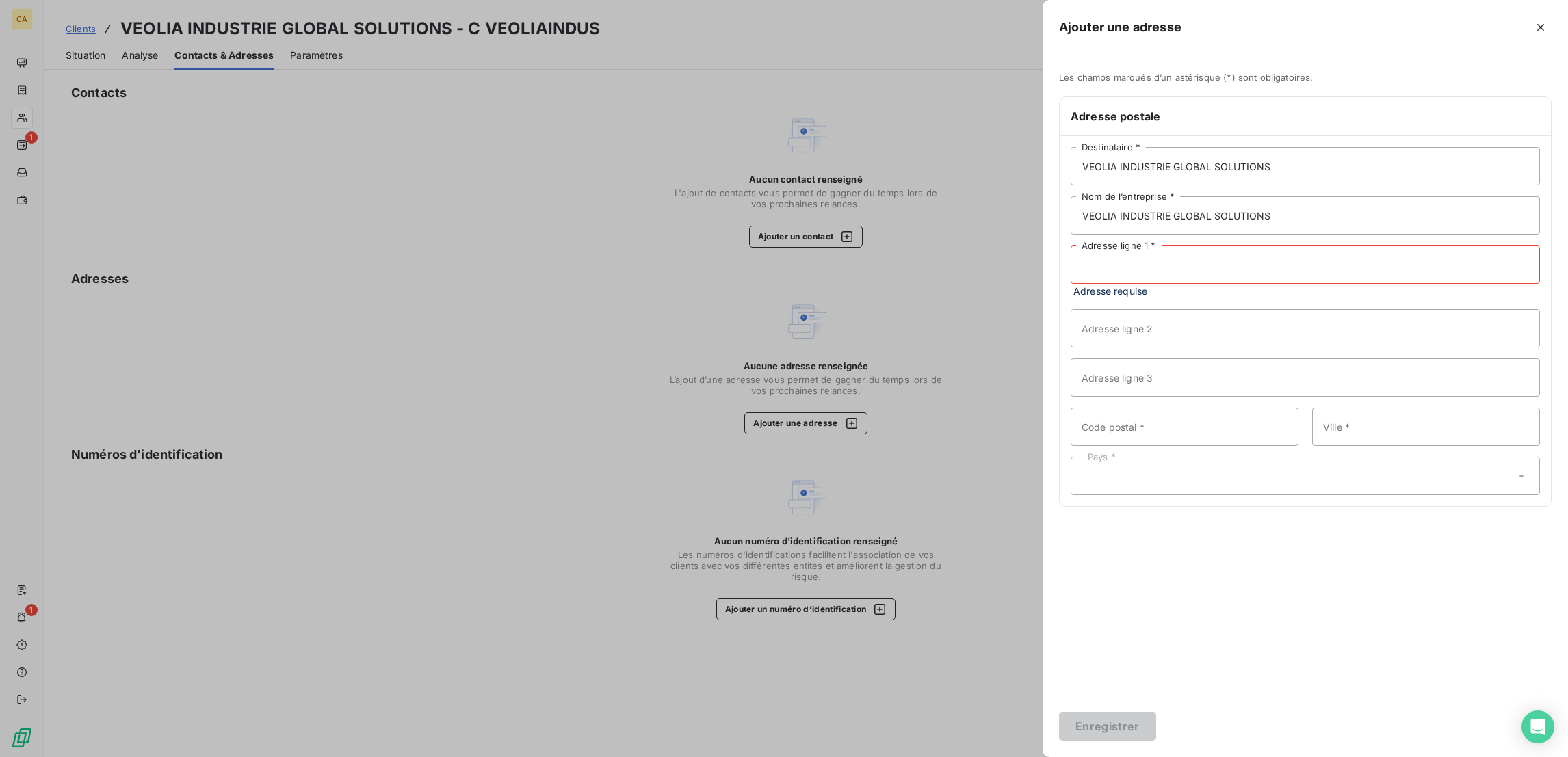
paste input "2 Allée de la Gare"
type input "2 Allée de la Gare"
drag, startPoint x: 1257, startPoint y: 291, endPoint x: 868, endPoint y: 128, distance: 421.8
click at [1257, 295] on input "Adresse ligne 2" at bounding box center [1305, 314] width 469 height 38
paste input "ZAC DE LA GARE TGV"
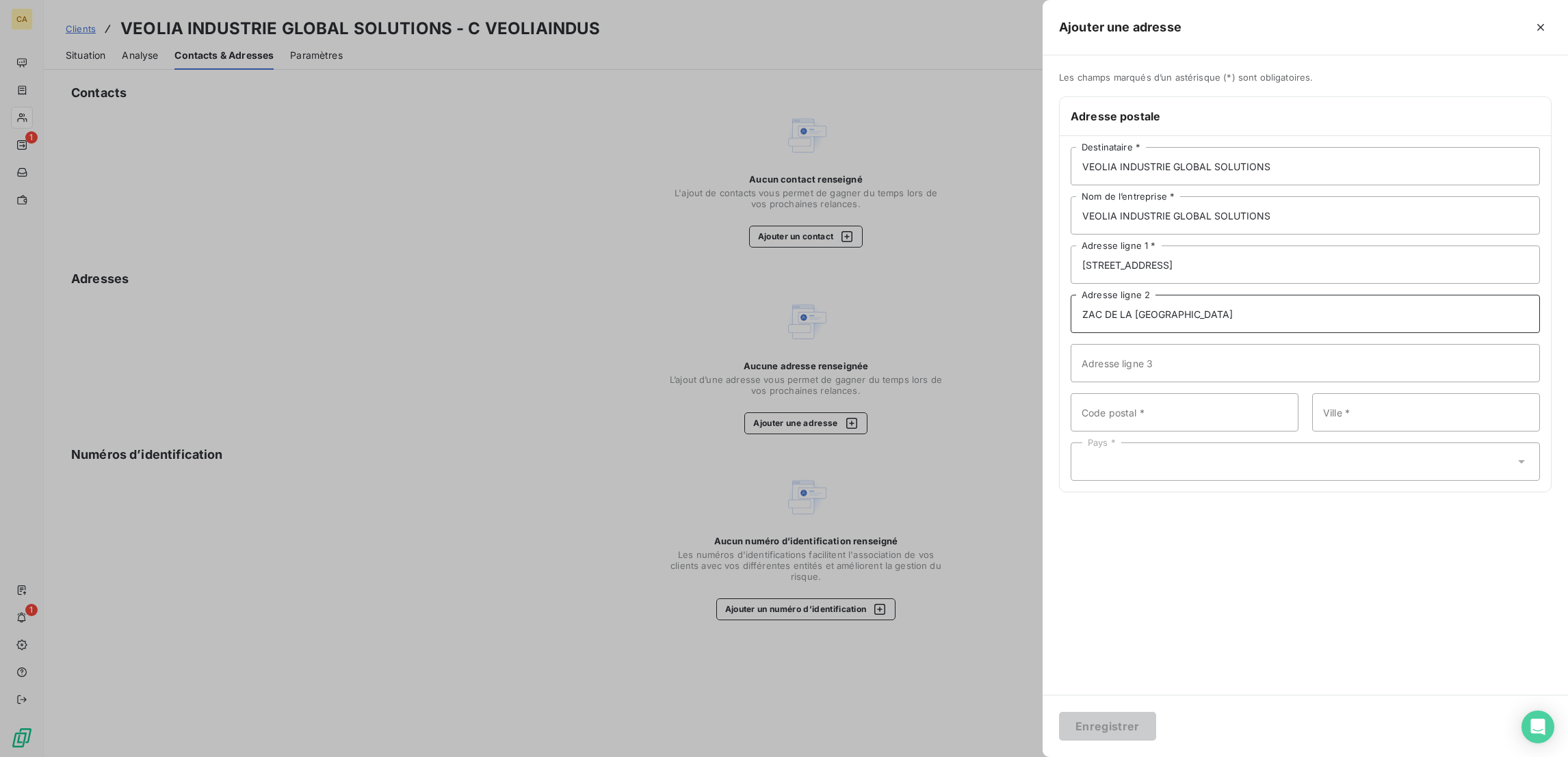
type input "ZAC DE LA GARE TGV"
drag, startPoint x: 1273, startPoint y: 381, endPoint x: 1219, endPoint y: 337, distance: 69.7
click at [1273, 393] on input "Code postal *" at bounding box center [1184, 411] width 228 height 38
type input "68949"
click at [1370, 393] on div "68949 Code postal * Ville *" at bounding box center [1305, 411] width 469 height 38
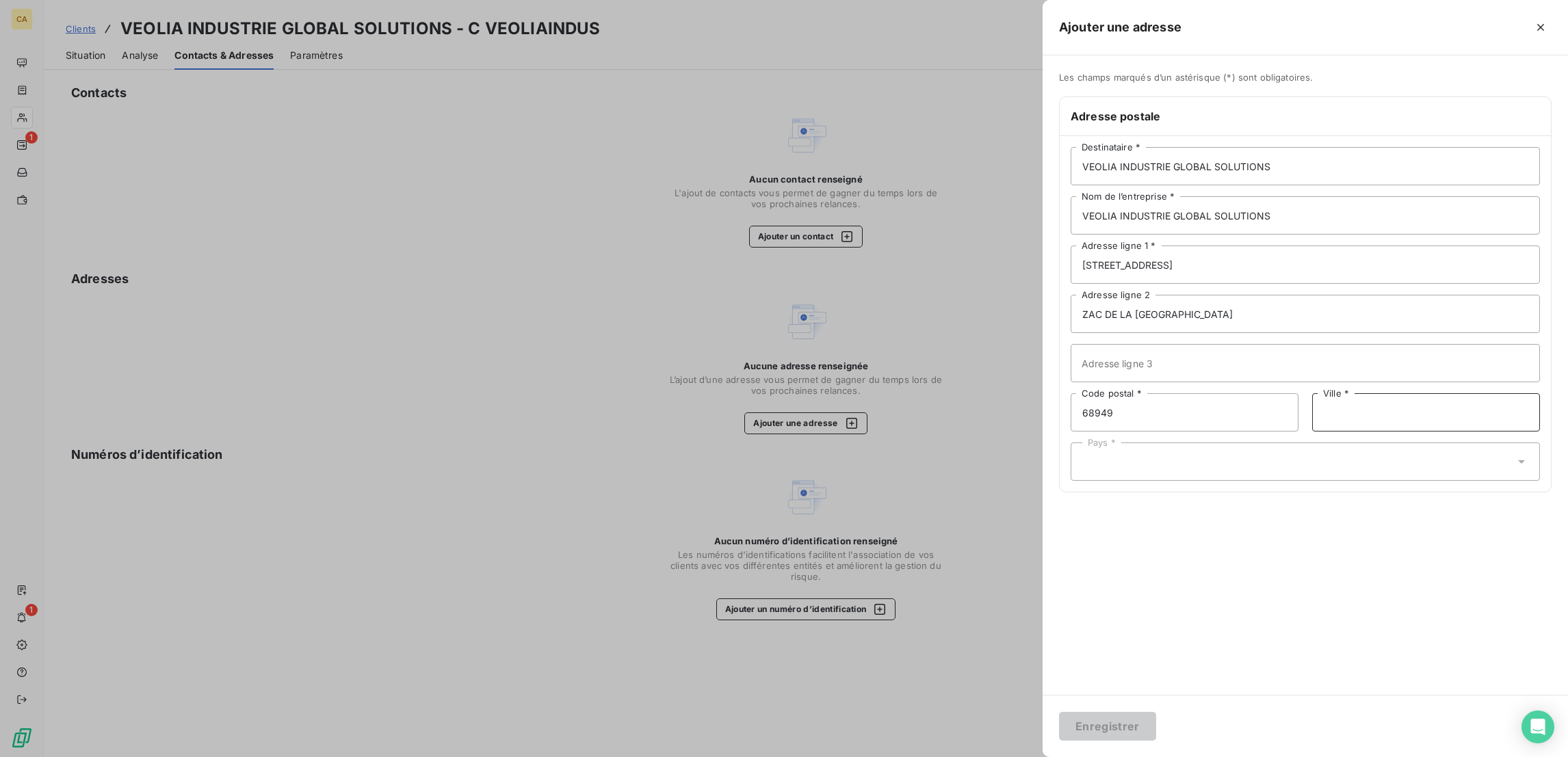
click at [1454, 393] on input "Ville *" at bounding box center [1426, 411] width 228 height 38
paste input "MULHOUSE CEDEX 9"
type input "MULHOUSE CEDEX 9"
click at [1396, 442] on div "Pays *" at bounding box center [1305, 461] width 469 height 38
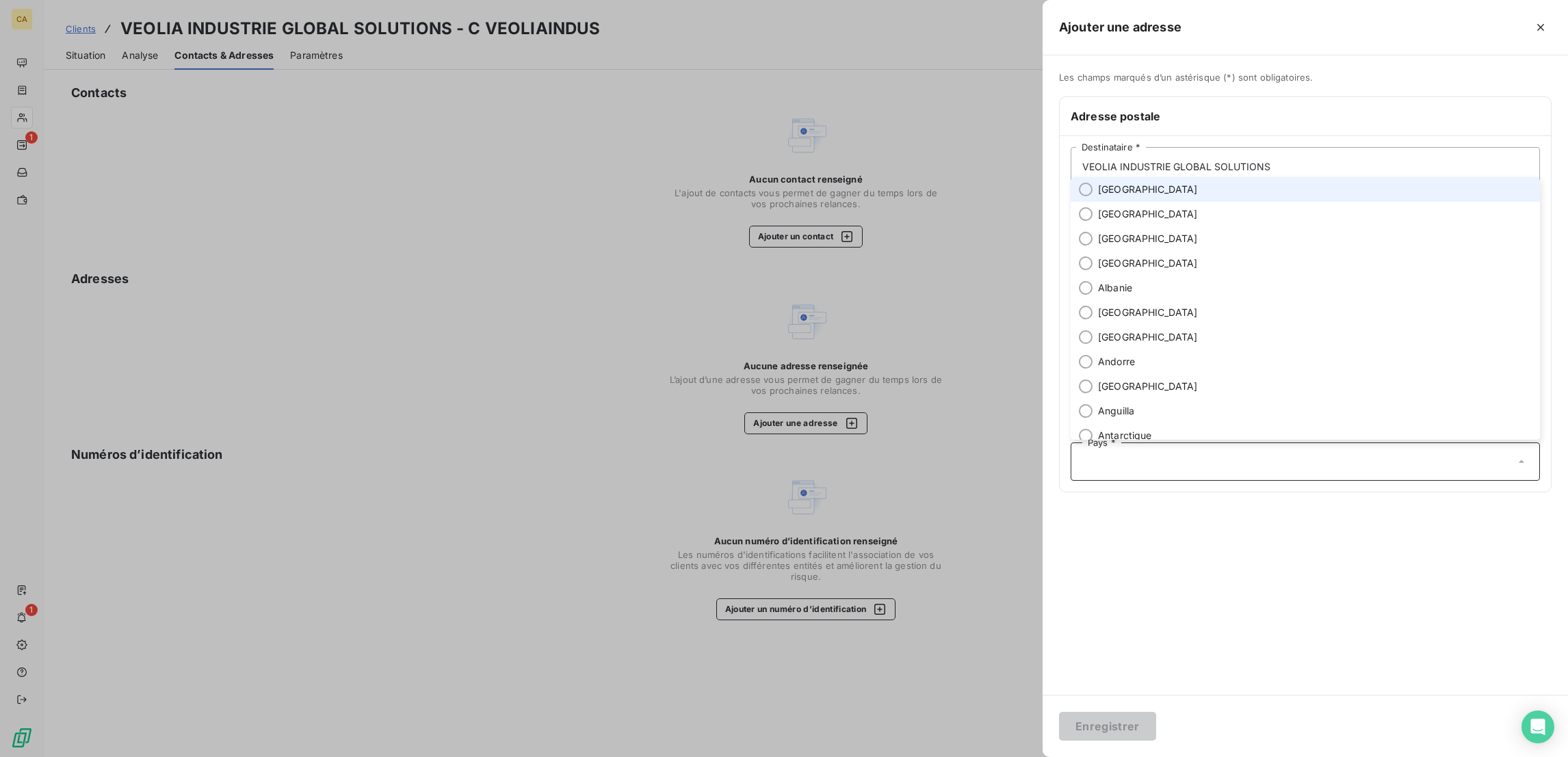
click at [1235, 202] on li "France" at bounding box center [1305, 189] width 469 height 25
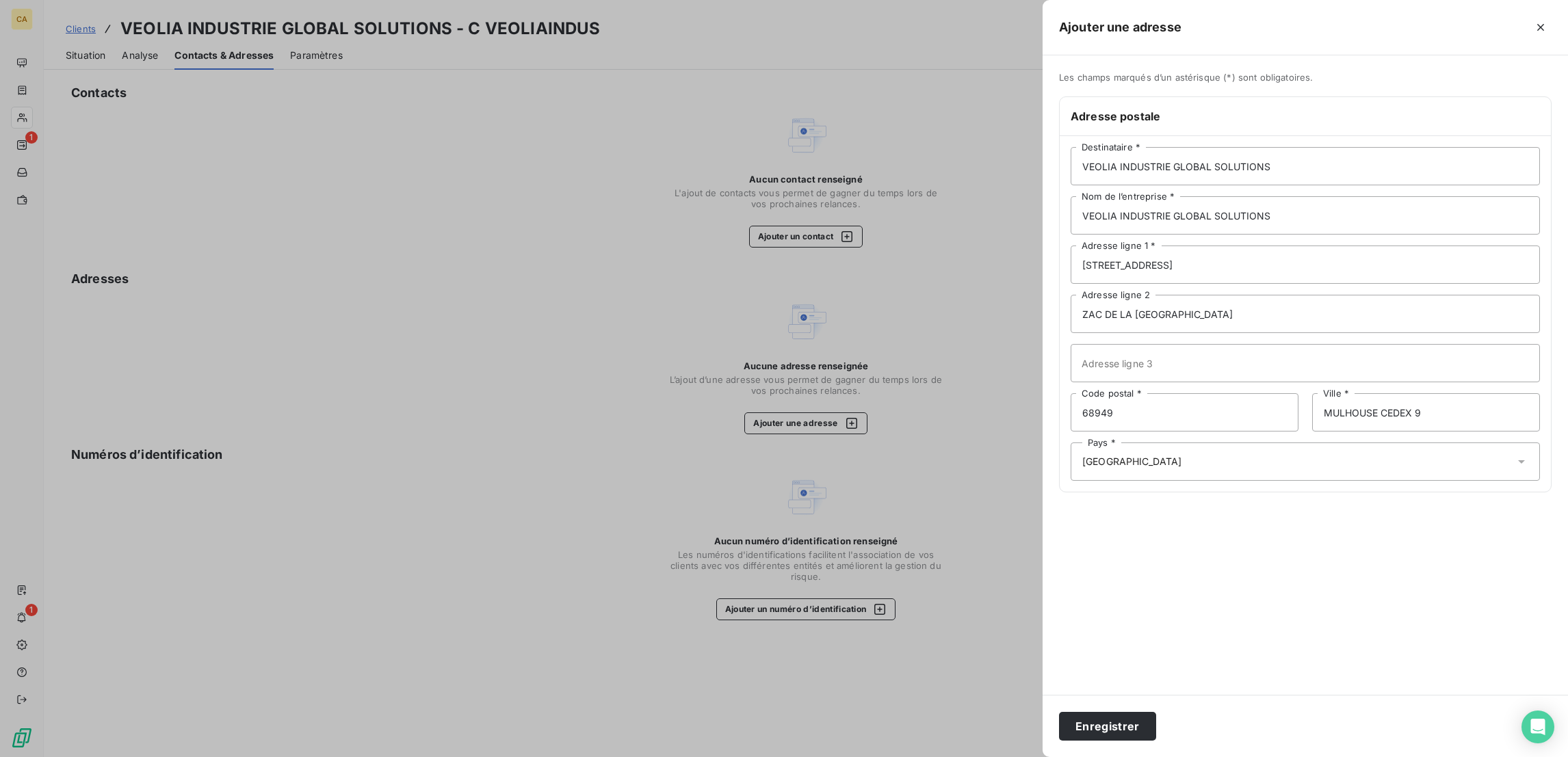
click at [1266, 705] on div "Enregistrer" at bounding box center [1305, 726] width 525 height 62
click at [1156, 727] on button "Enregistrer" at bounding box center [1107, 726] width 97 height 28
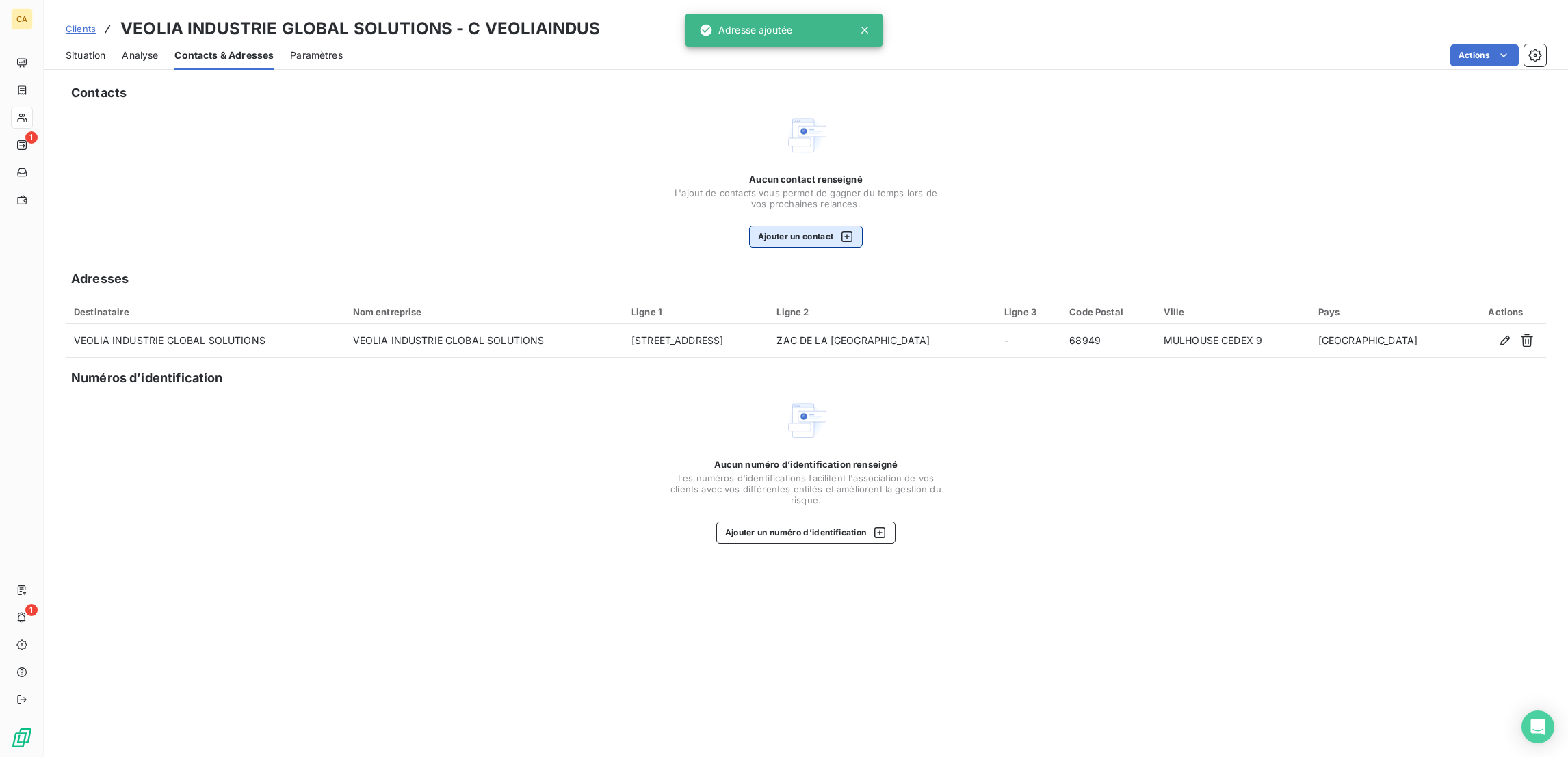
click at [785, 226] on button "Ajouter un contact" at bounding box center [806, 236] width 115 height 22
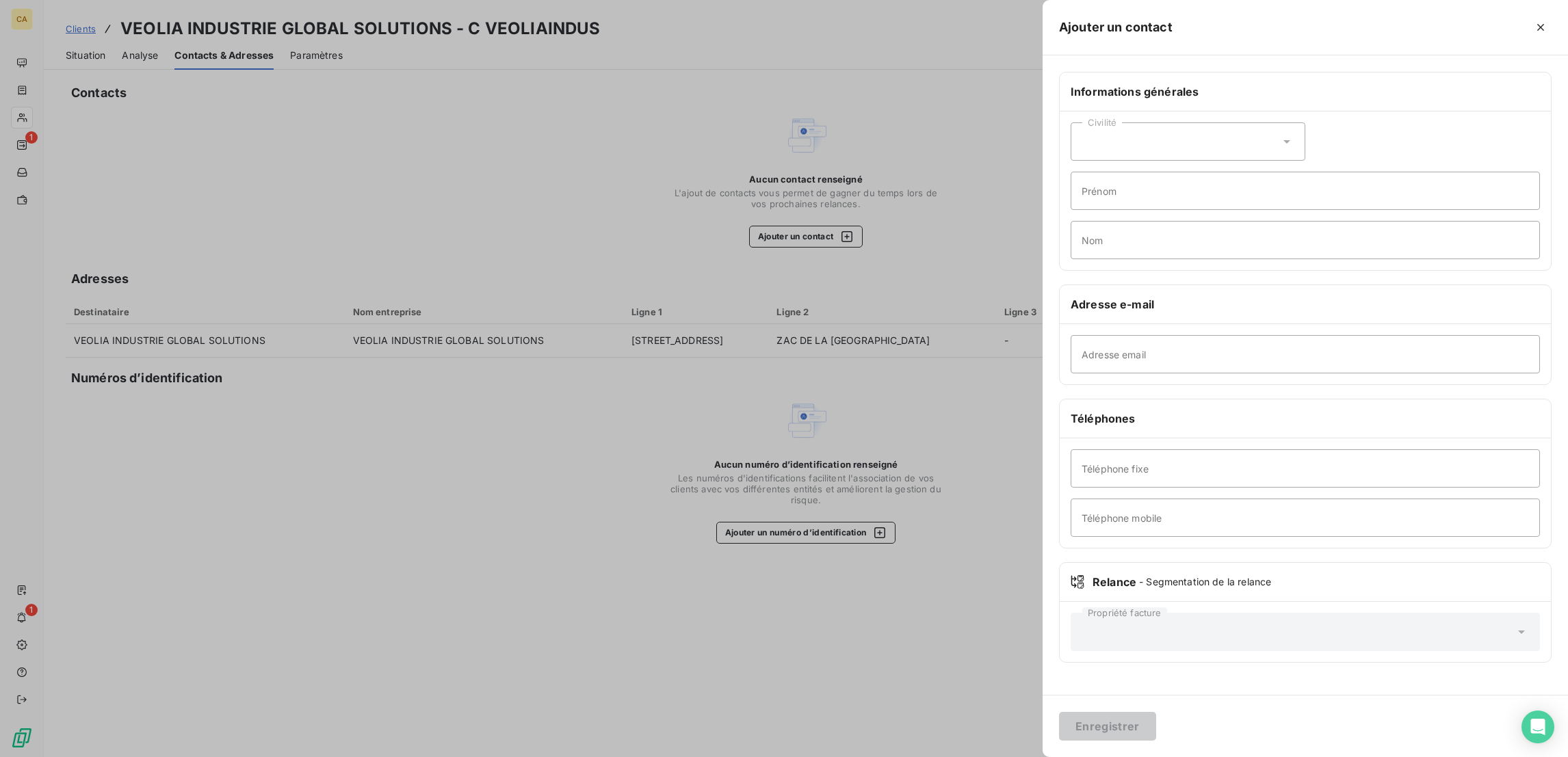
click at [1251, 123] on div "Civilité" at bounding box center [1188, 141] width 235 height 38
click at [1243, 188] on li "Monsieur" at bounding box center [1188, 201] width 235 height 25
click at [1243, 171] on input "Prénom" at bounding box center [1305, 190] width 469 height 38
type input "P"
type input "POTIER"
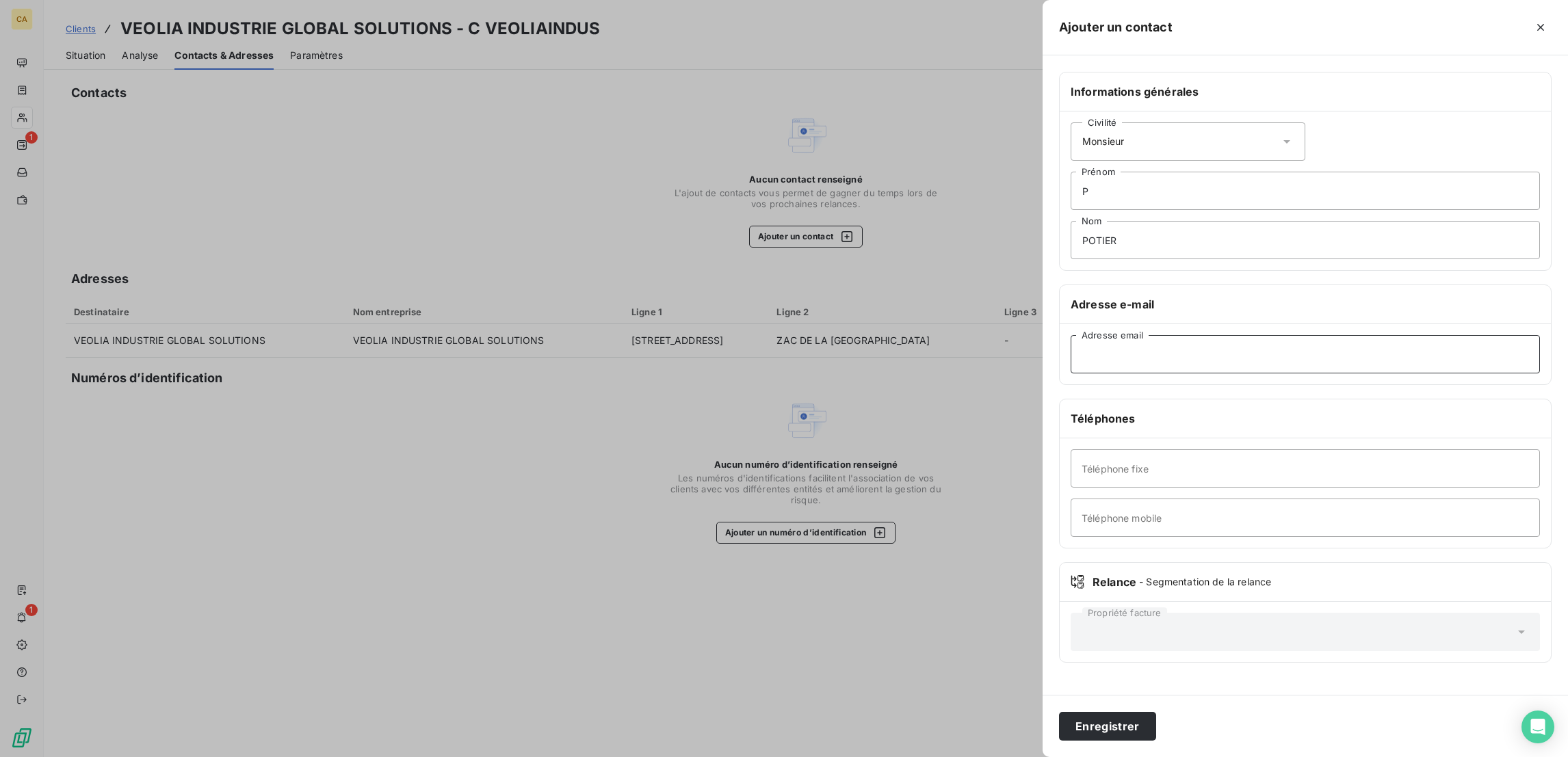
paste input "fabien.potier@veolia.com"
type input "fabien.potier@veolia.com"
drag, startPoint x: 1244, startPoint y: 162, endPoint x: 978, endPoint y: 175, distance: 266.3
click at [978, 756] on div "Ajouter un contact Informations générales Civilité Monsieur P Prénom POTIER Nom…" at bounding box center [784, 757] width 1568 height 0
type input "FABIEN"
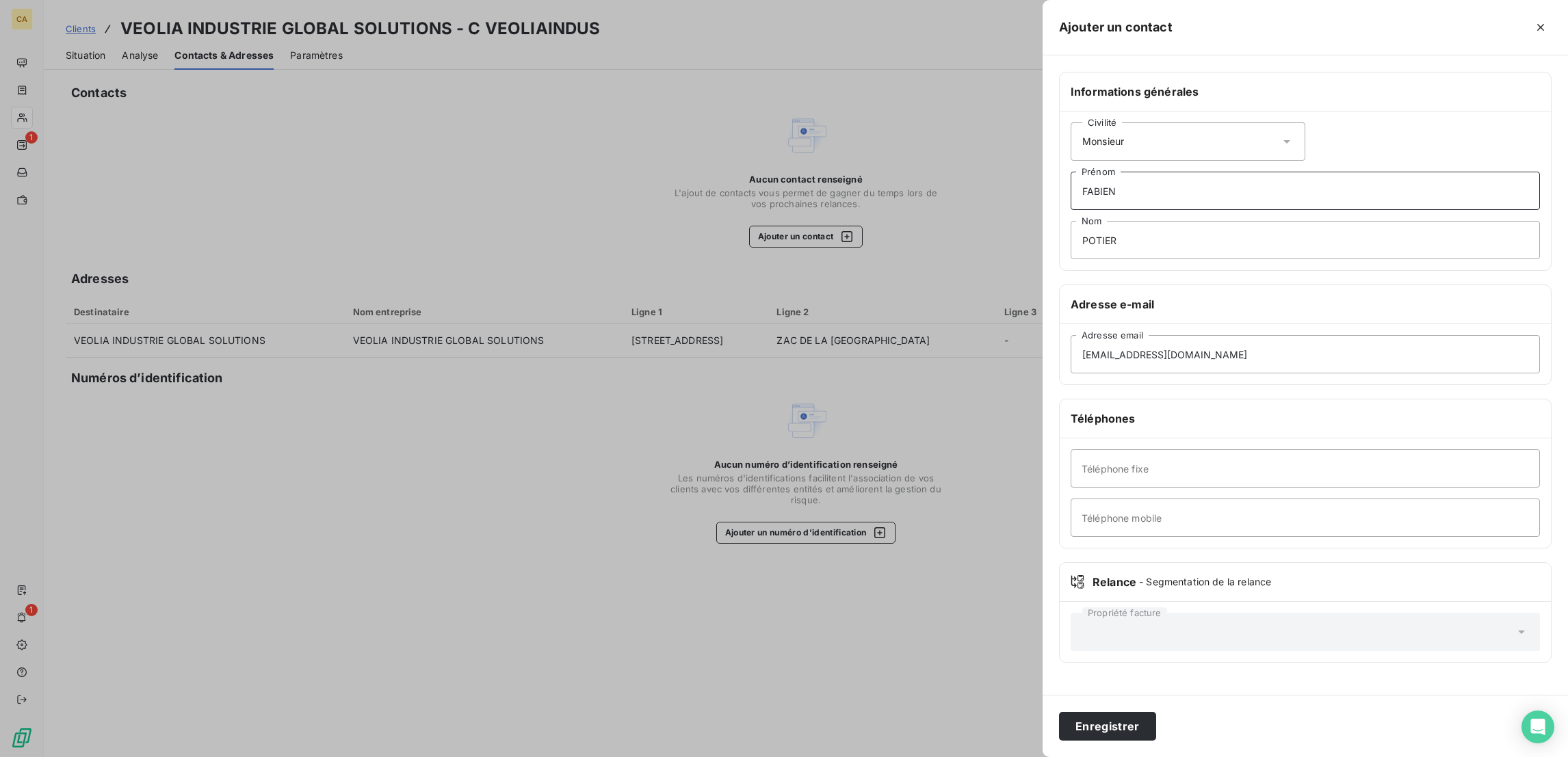
click at [1059, 712] on button "Enregistrer" at bounding box center [1107, 726] width 97 height 28
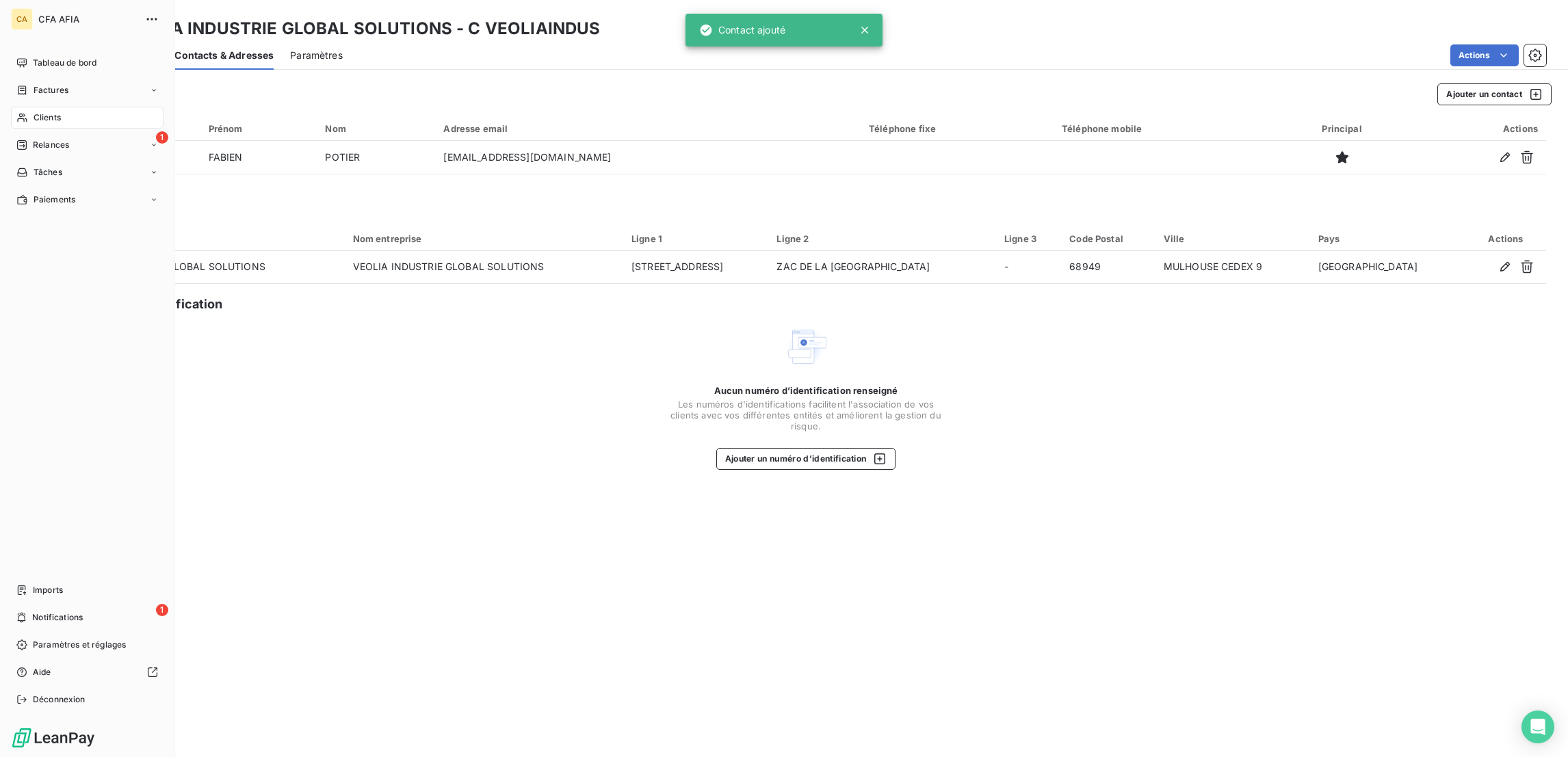
click at [22, 112] on icon at bounding box center [21, 117] width 12 height 11
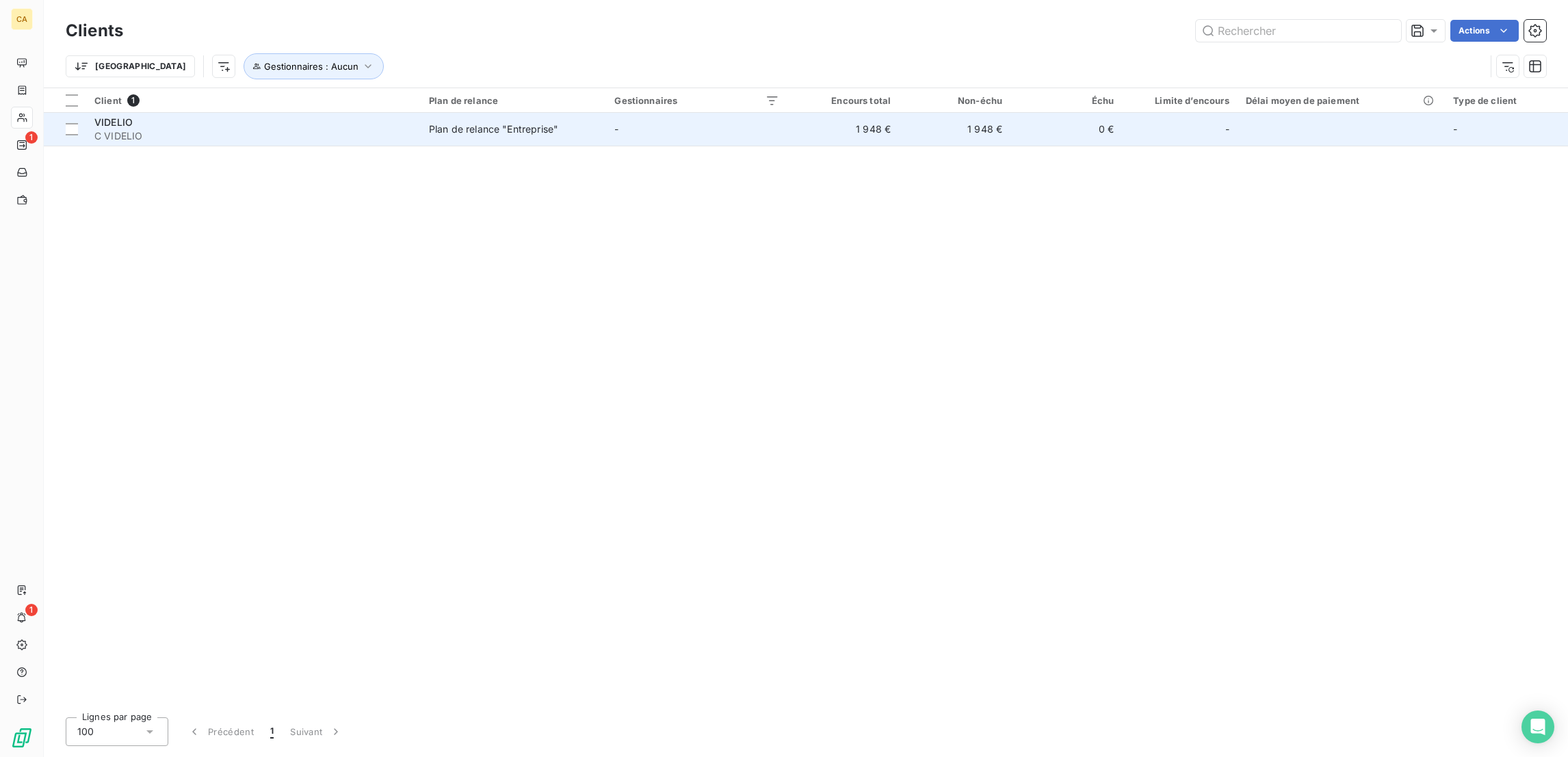
click at [173, 129] on span "C VIDELIO" at bounding box center [253, 135] width 318 height 13
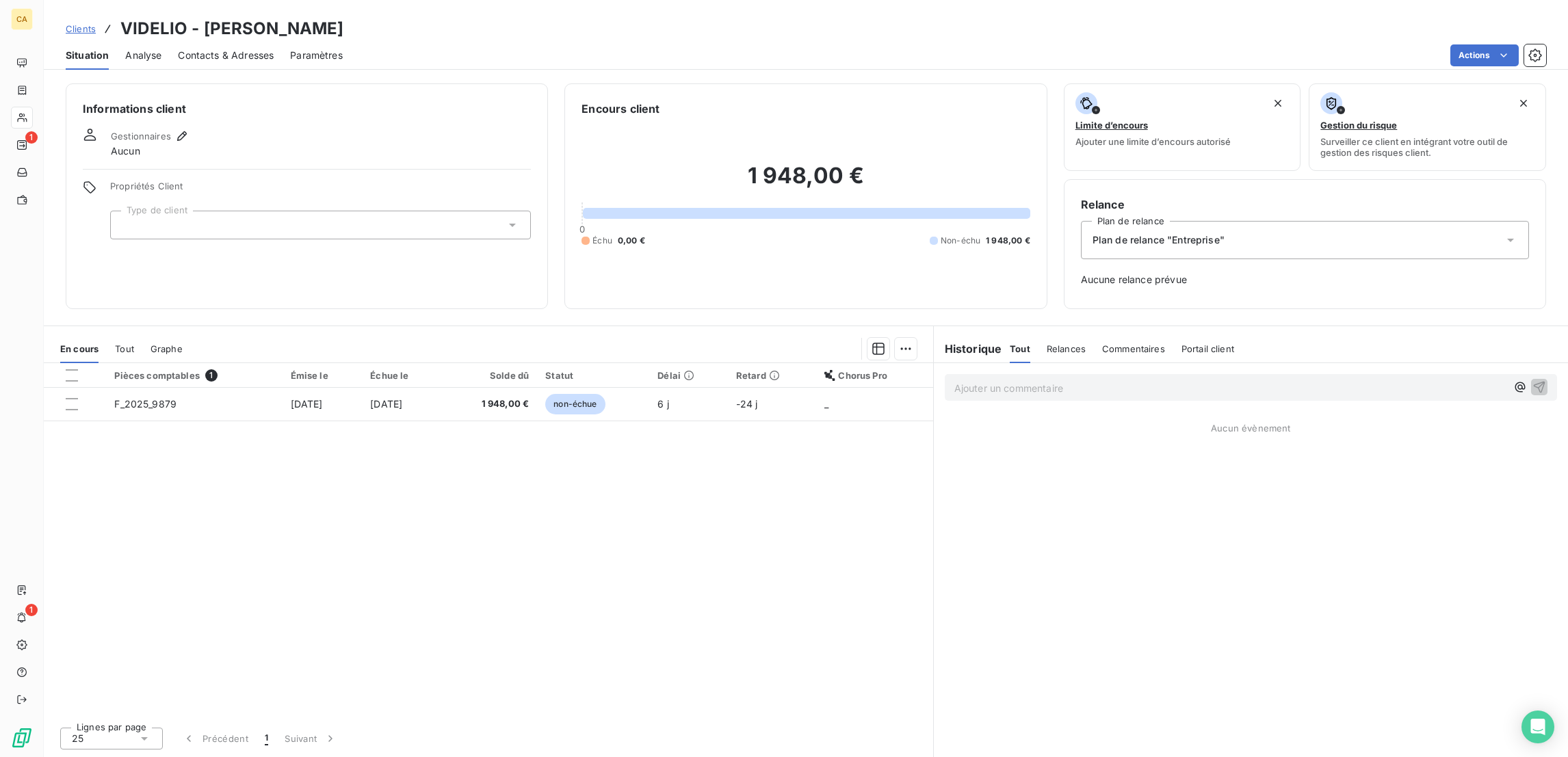
click at [188, 211] on div at bounding box center [320, 225] width 420 height 28
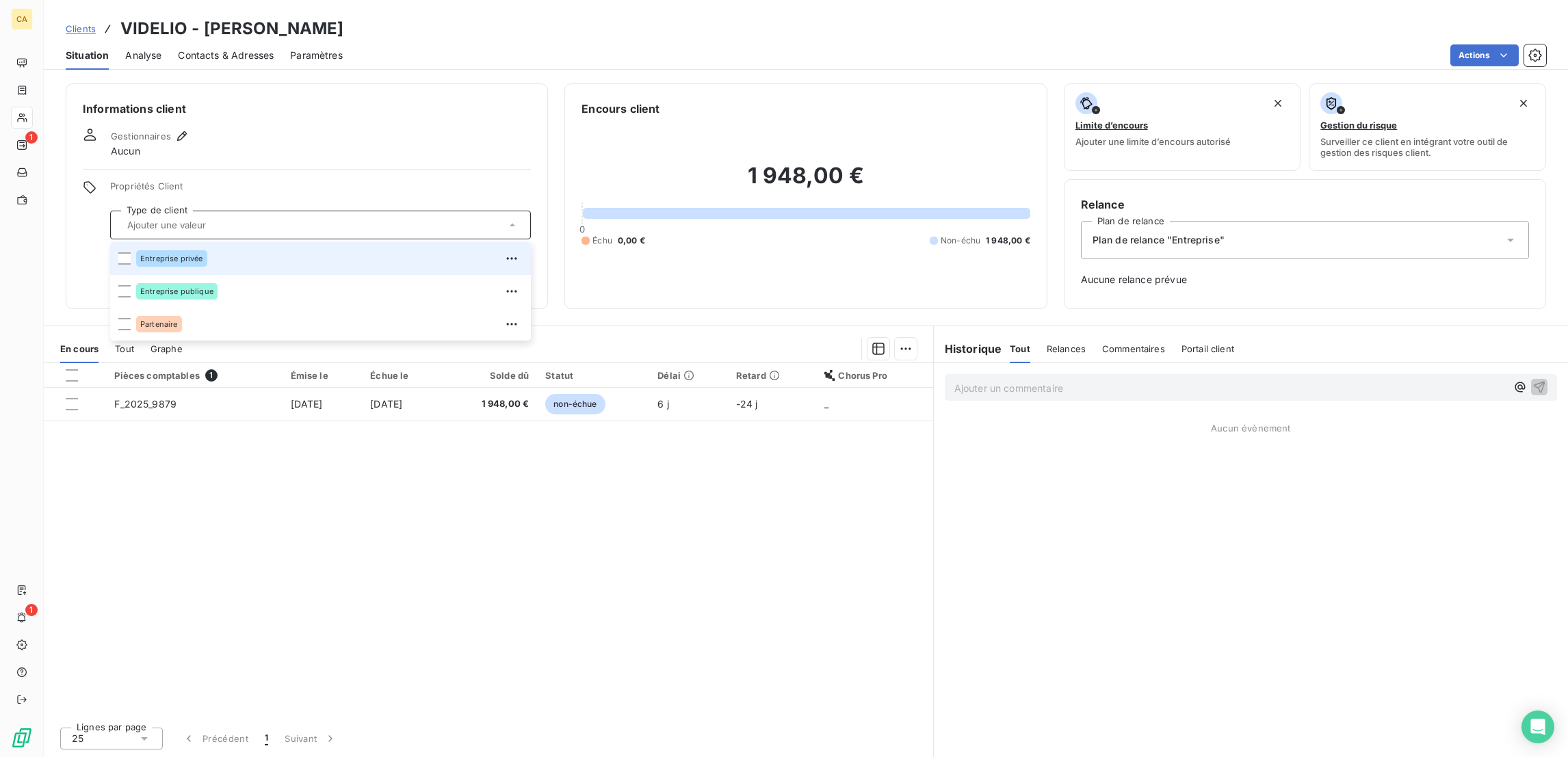
click at [168, 248] on div "Entreprise privée" at bounding box center [329, 259] width 387 height 22
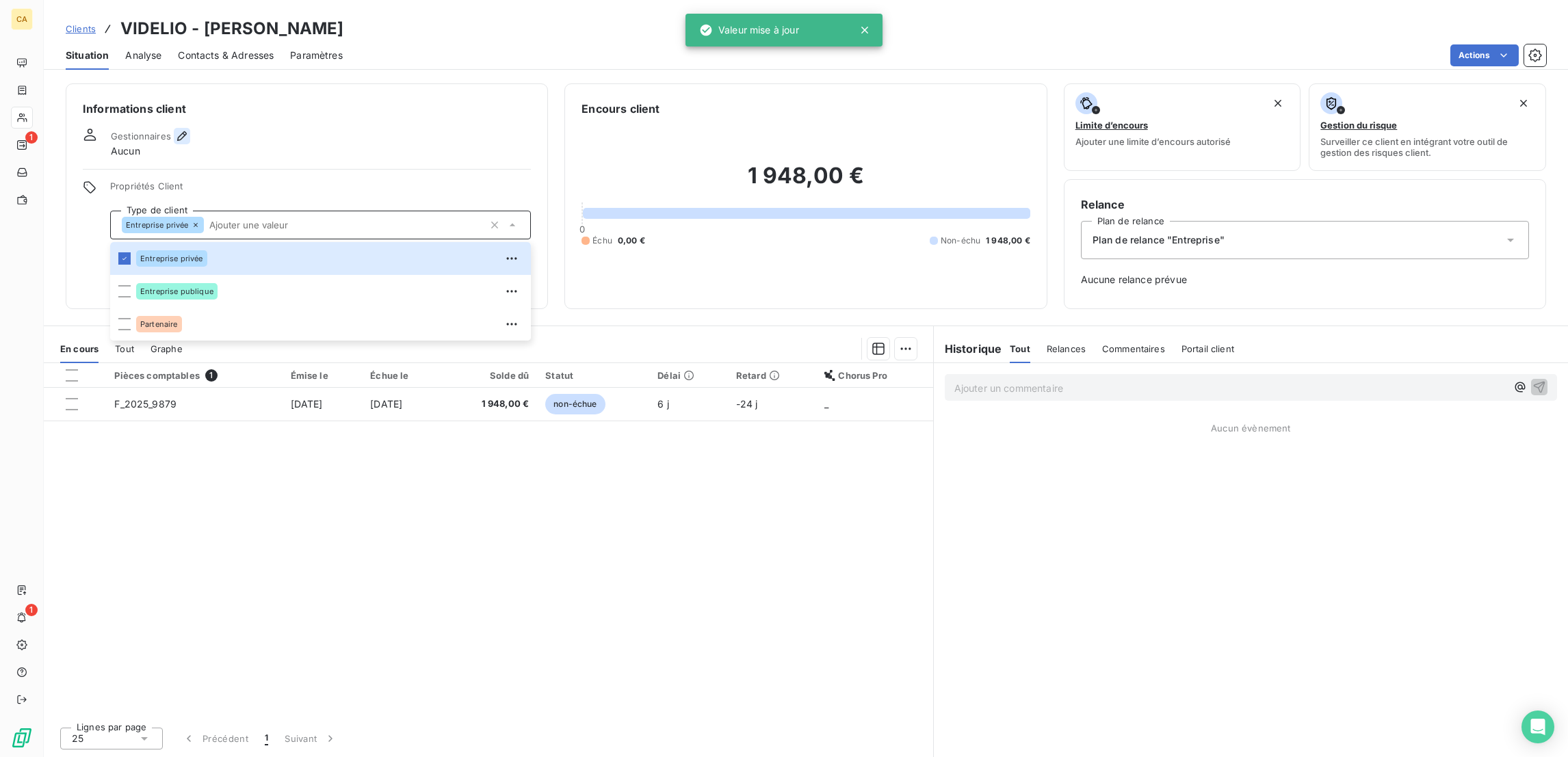
click at [173, 128] on button "button" at bounding box center [181, 136] width 16 height 16
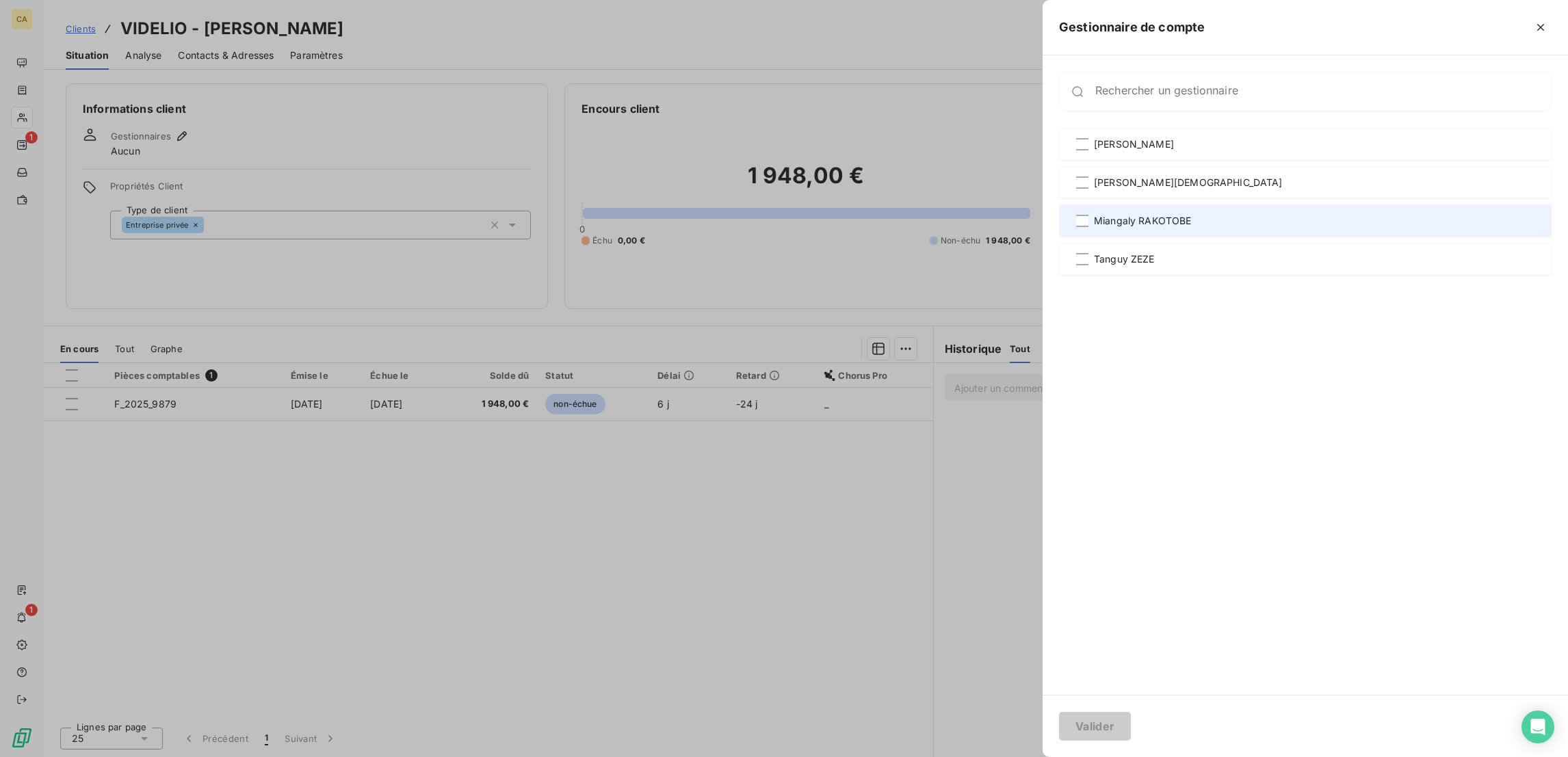
click at [1192, 214] on span "Miangaly RAKOTOBE" at bounding box center [1142, 220] width 98 height 13
click at [1131, 720] on button "Valider" at bounding box center [1094, 726] width 72 height 28
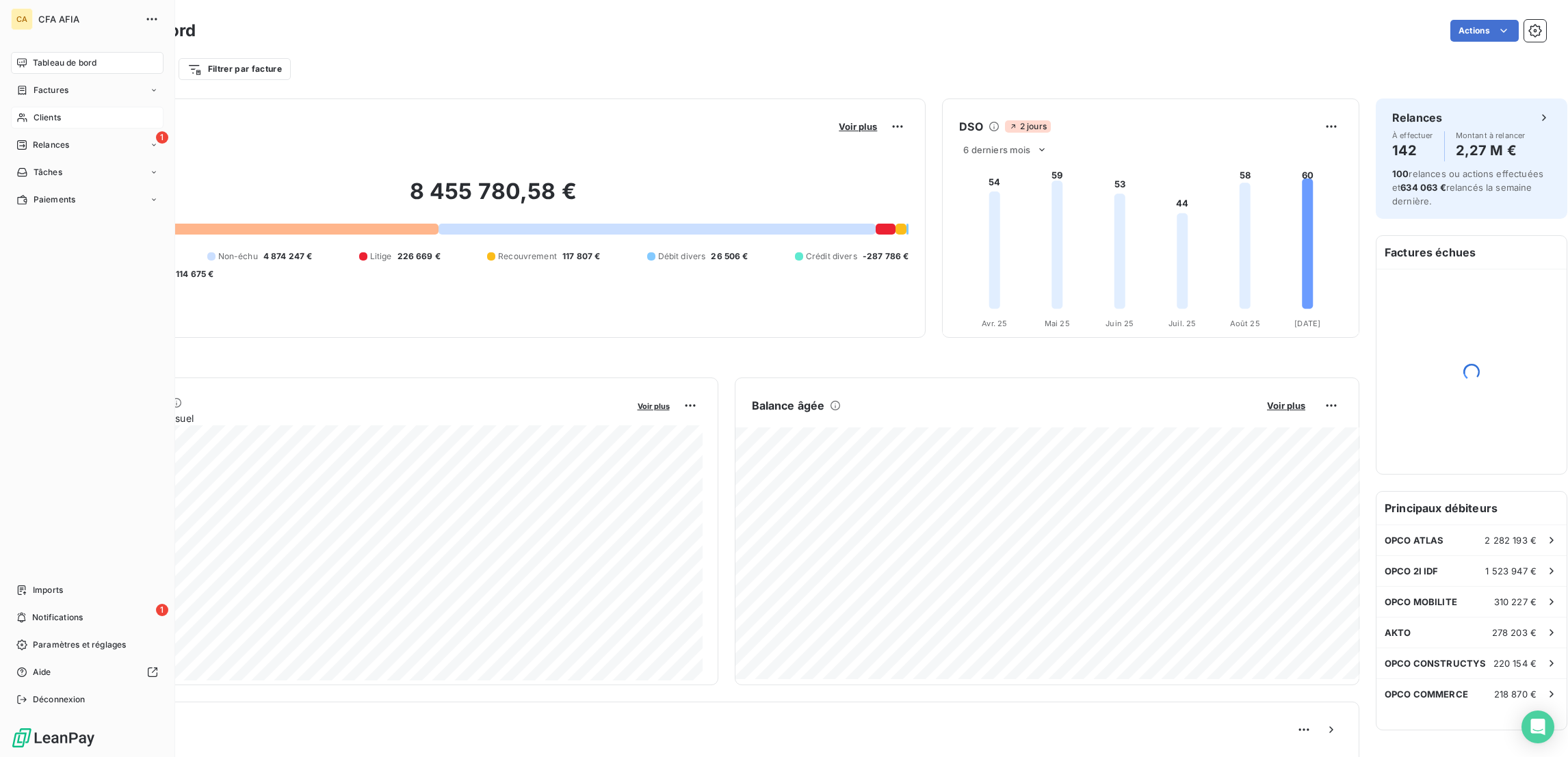
click at [34, 111] on span "Clients" at bounding box center [47, 117] width 28 height 12
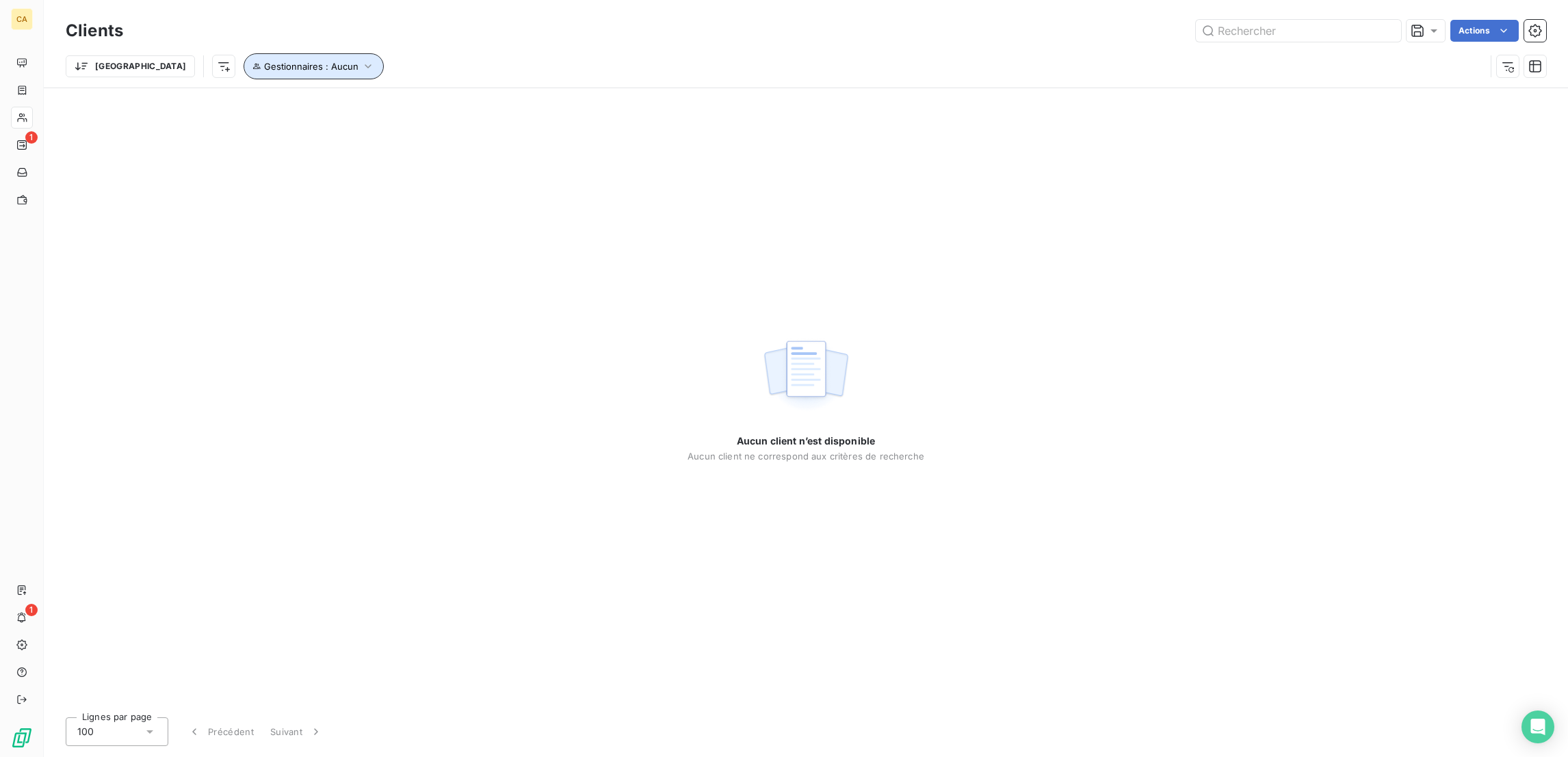
click at [264, 62] on span "Gestionnaires : Aucun" at bounding box center [311, 66] width 94 height 11
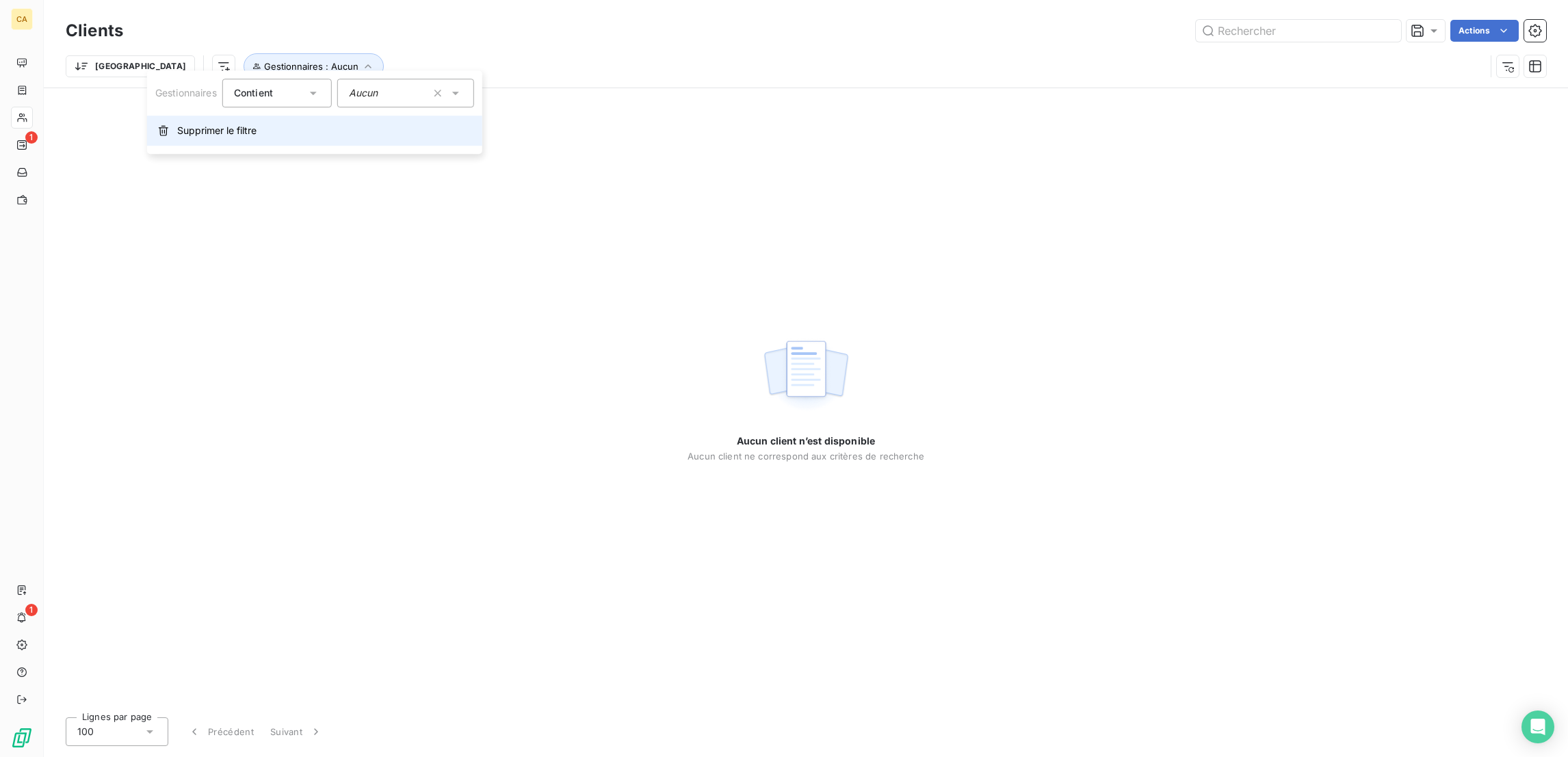
click at [192, 132] on button "Supprimer le filtre" at bounding box center [314, 131] width 335 height 30
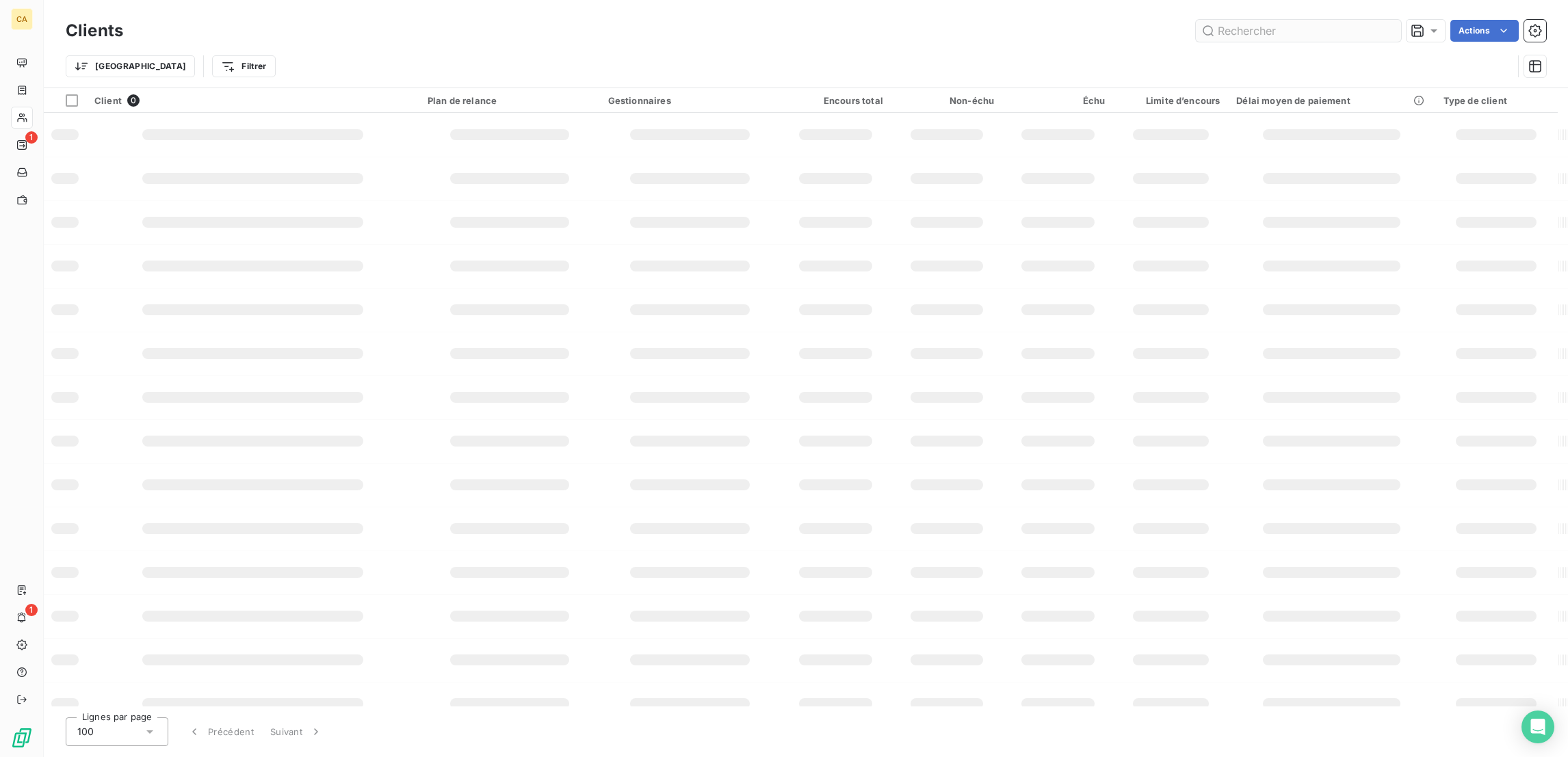
click at [1251, 36] on div at bounding box center [1298, 30] width 205 height 22
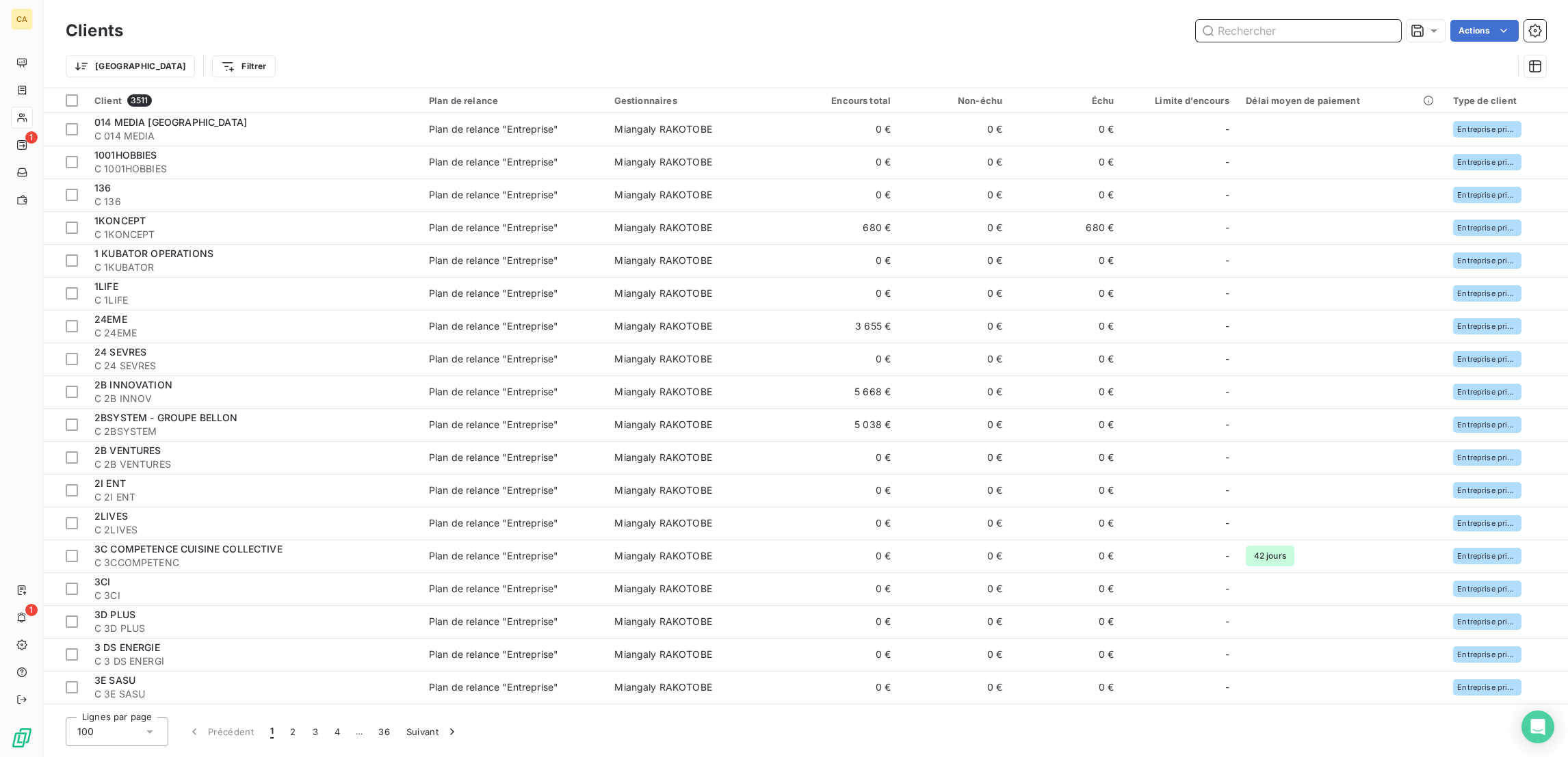
click at [1269, 20] on input "text" at bounding box center [1298, 30] width 205 height 22
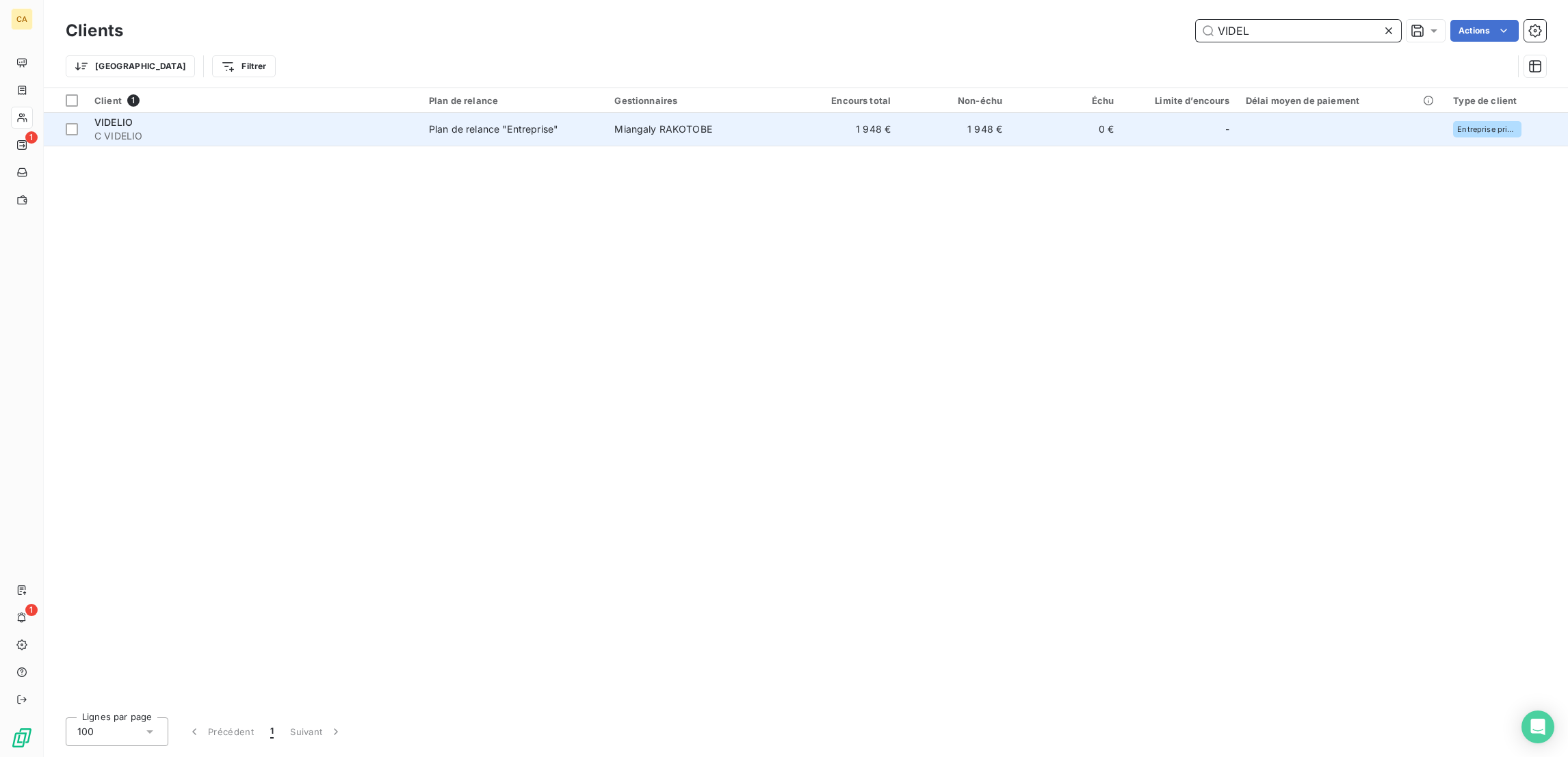
type input "VIDEL"
click at [738, 113] on td "Miangaly RAKOTOBE" at bounding box center [697, 129] width 181 height 33
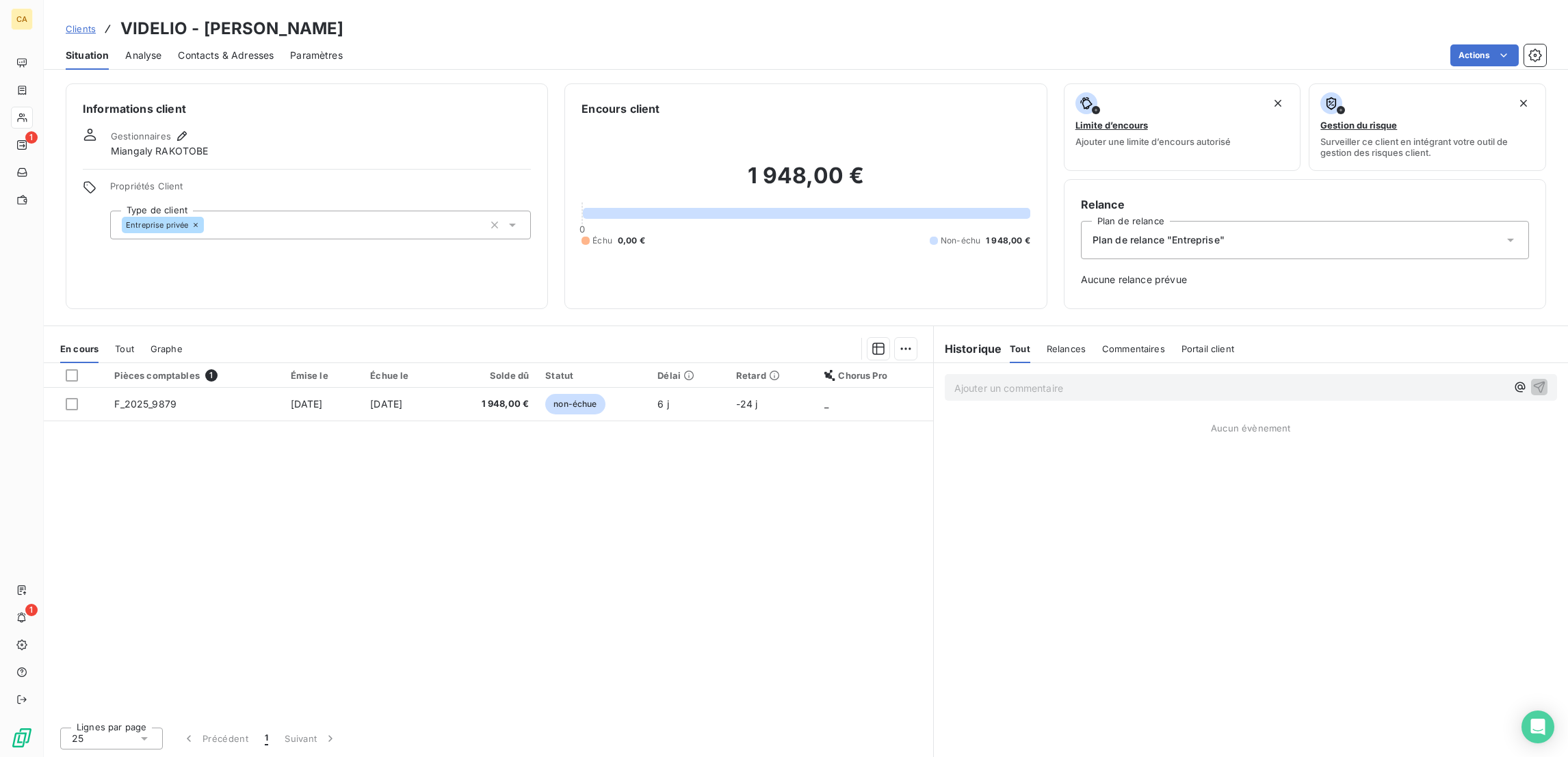
click at [217, 49] on span "Contacts & Adresses" at bounding box center [226, 55] width 96 height 13
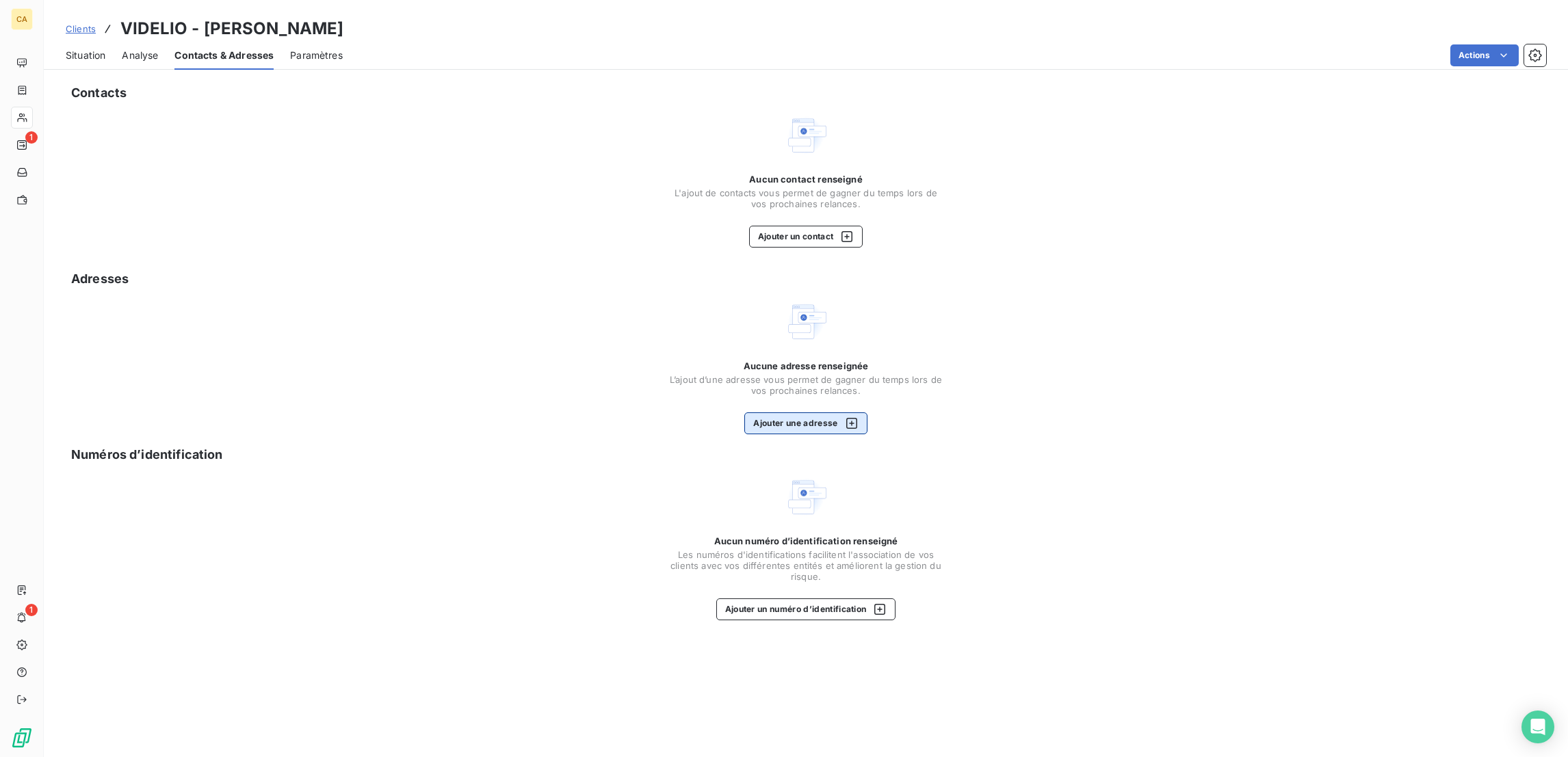
click at [814, 412] on button "Ajouter une adresse" at bounding box center [805, 423] width 123 height 22
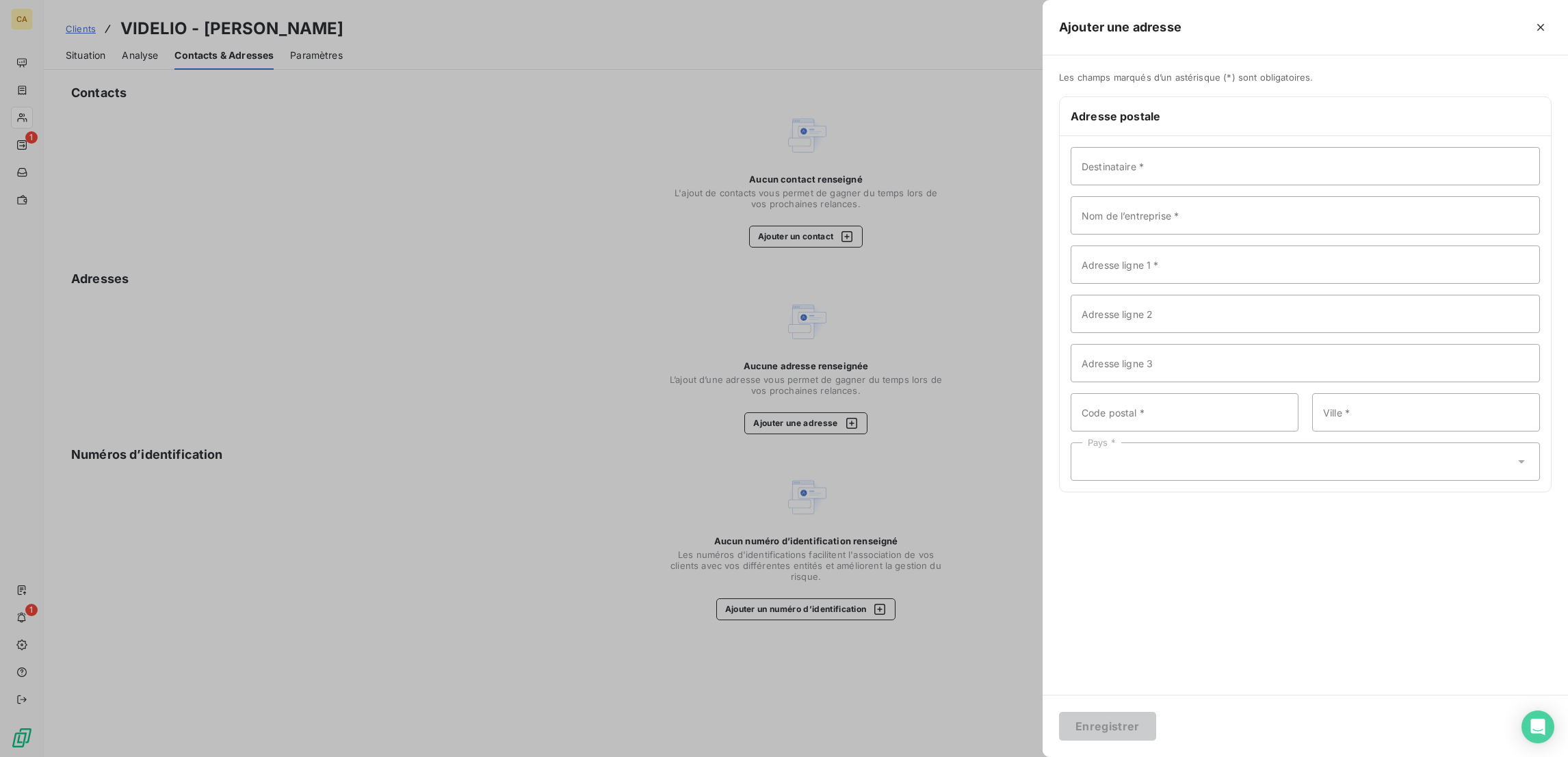
click at [1339, 136] on div "Destinataire * Nom de l’entreprise * Adresse ligne 1 * Adresse ligne 2 Adresse …" at bounding box center [1305, 314] width 492 height 355
click at [1326, 147] on input "Destinataire *" at bounding box center [1305, 165] width 469 height 38
paste input "VIDELIO"
type input "VIDELIO"
paste input "VIDELIO"
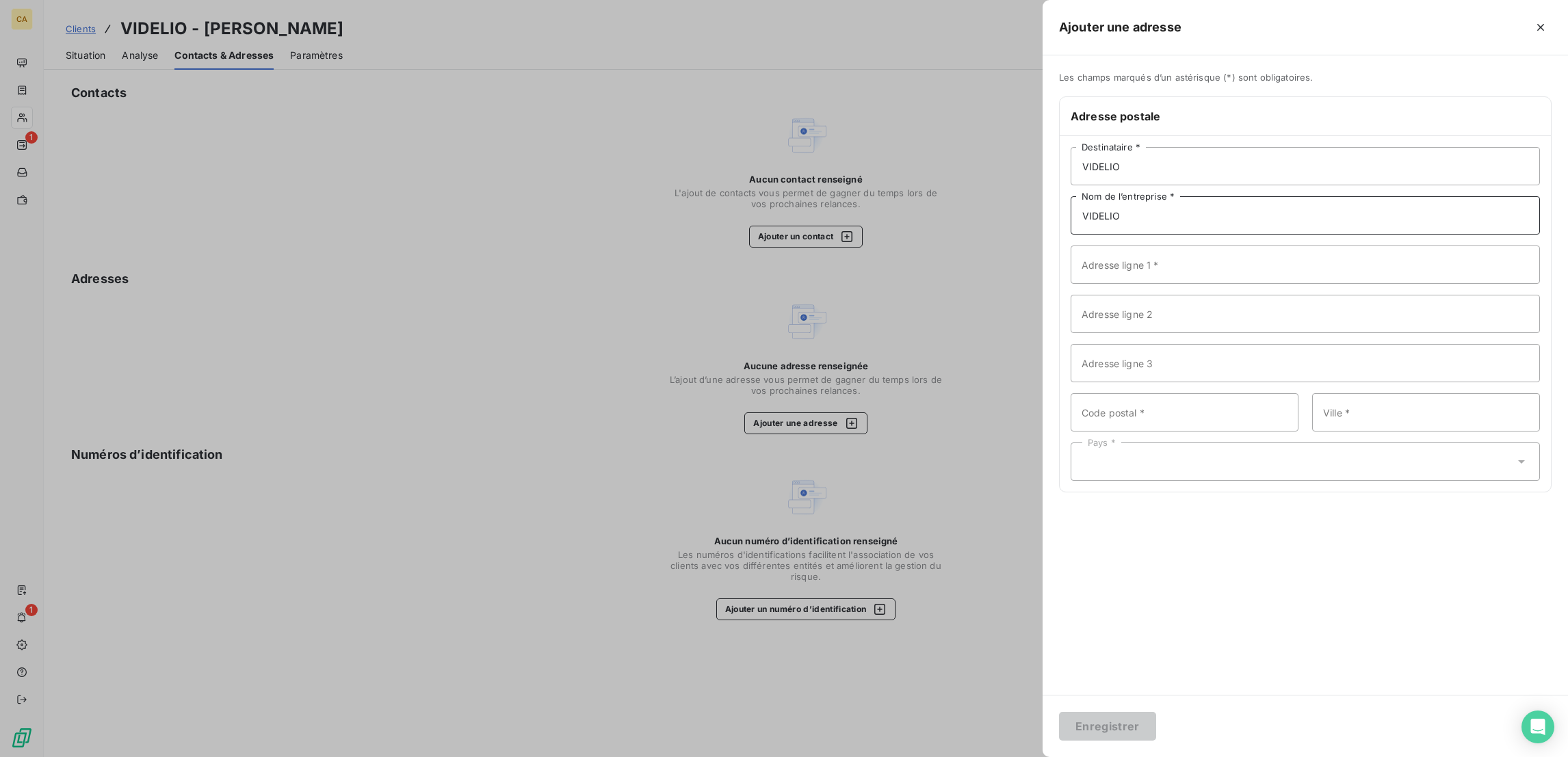
type input "VIDELIO"
paste input "141 Av. des Grésillons"
type input "141 Av. des Grésillons"
type input "92230"
paste input "Gennevilliers"
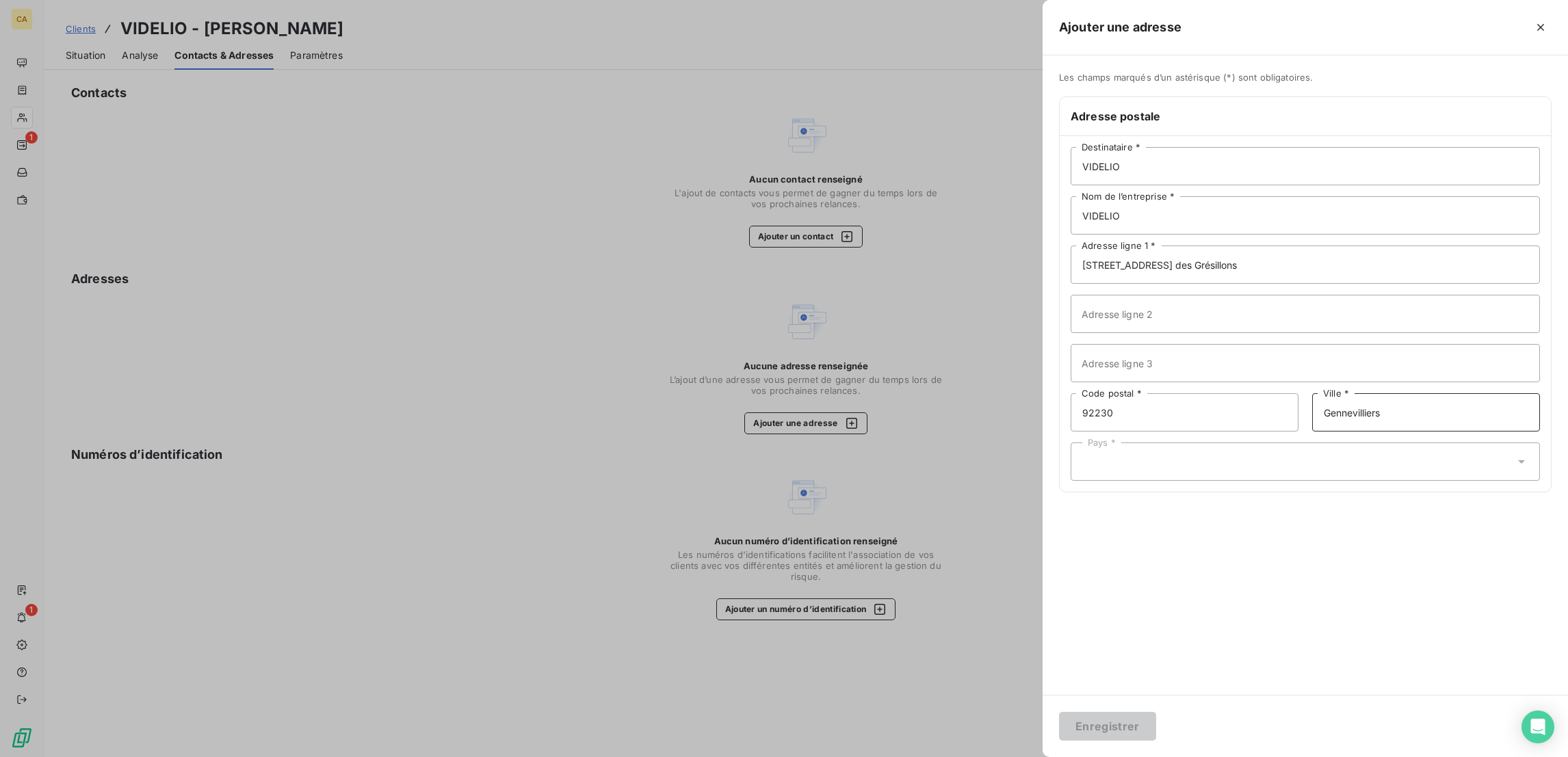
type input "Gennevilliers"
drag, startPoint x: 1210, startPoint y: 418, endPoint x: 1206, endPoint y: 395, distance: 23.3
click at [1093, 456] on input "text" at bounding box center [1087, 462] width 11 height 12
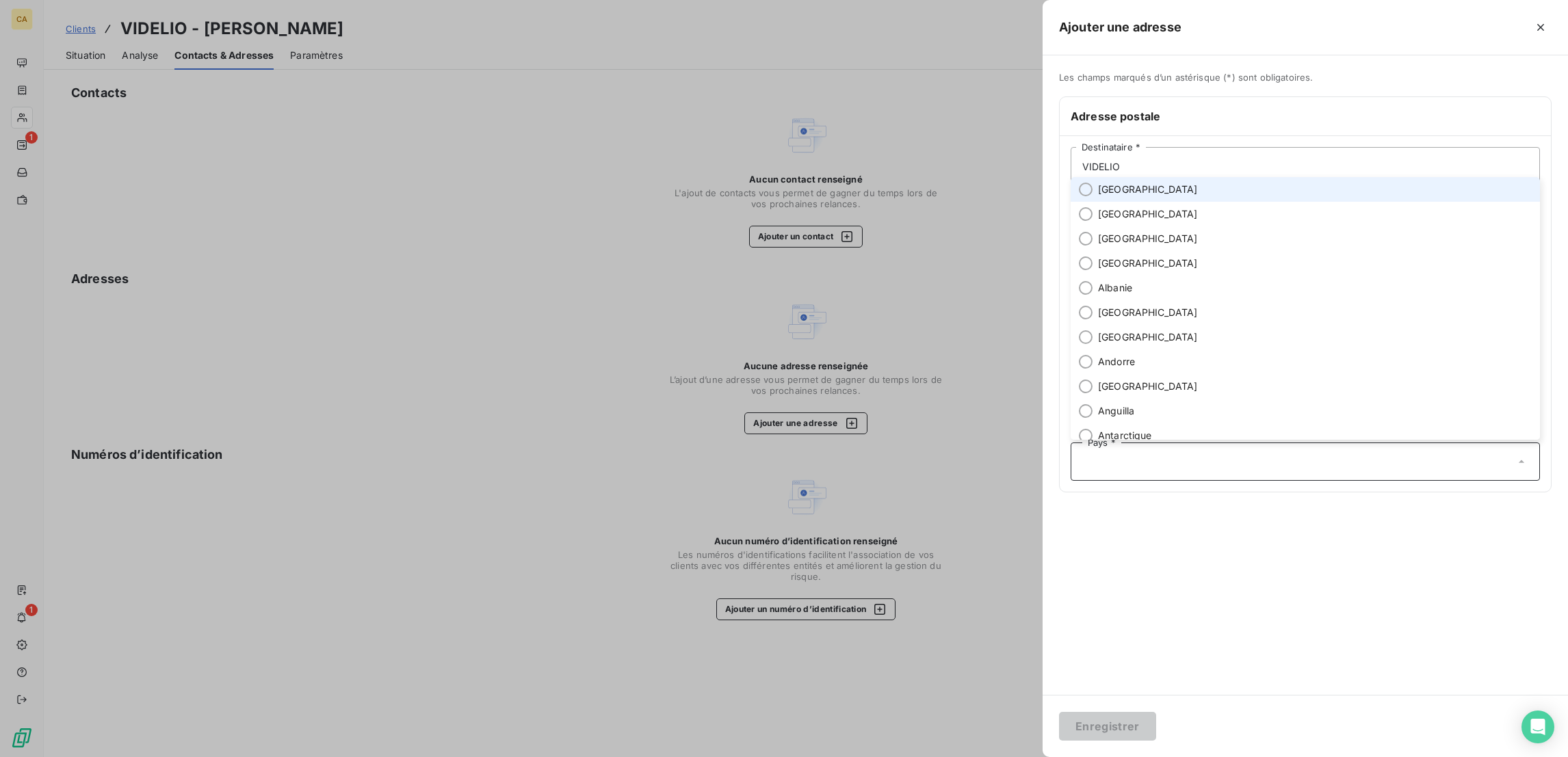
click at [1215, 202] on li "[GEOGRAPHIC_DATA]" at bounding box center [1305, 189] width 469 height 25
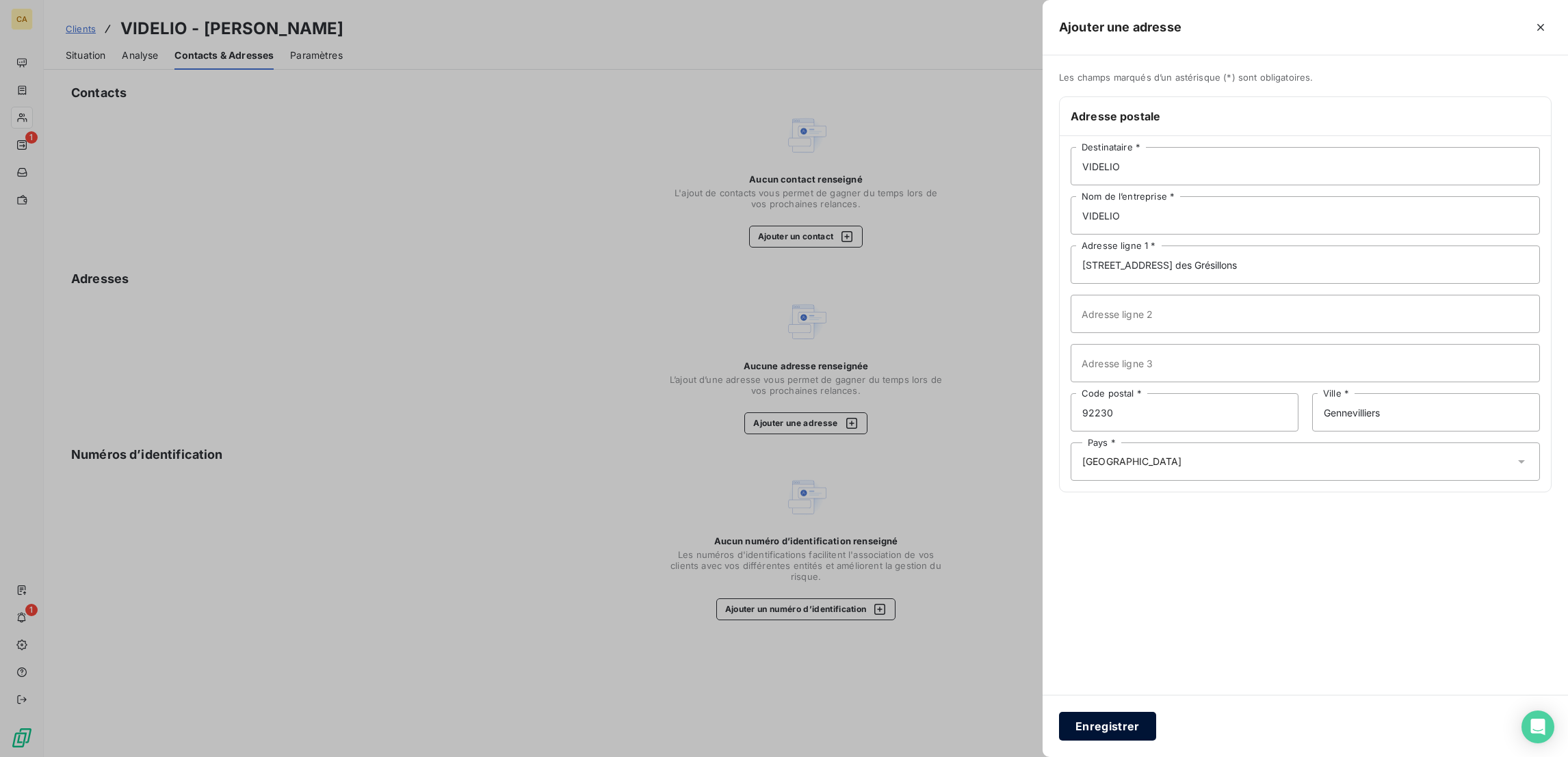
click at [1156, 713] on button "Enregistrer" at bounding box center [1107, 726] width 97 height 28
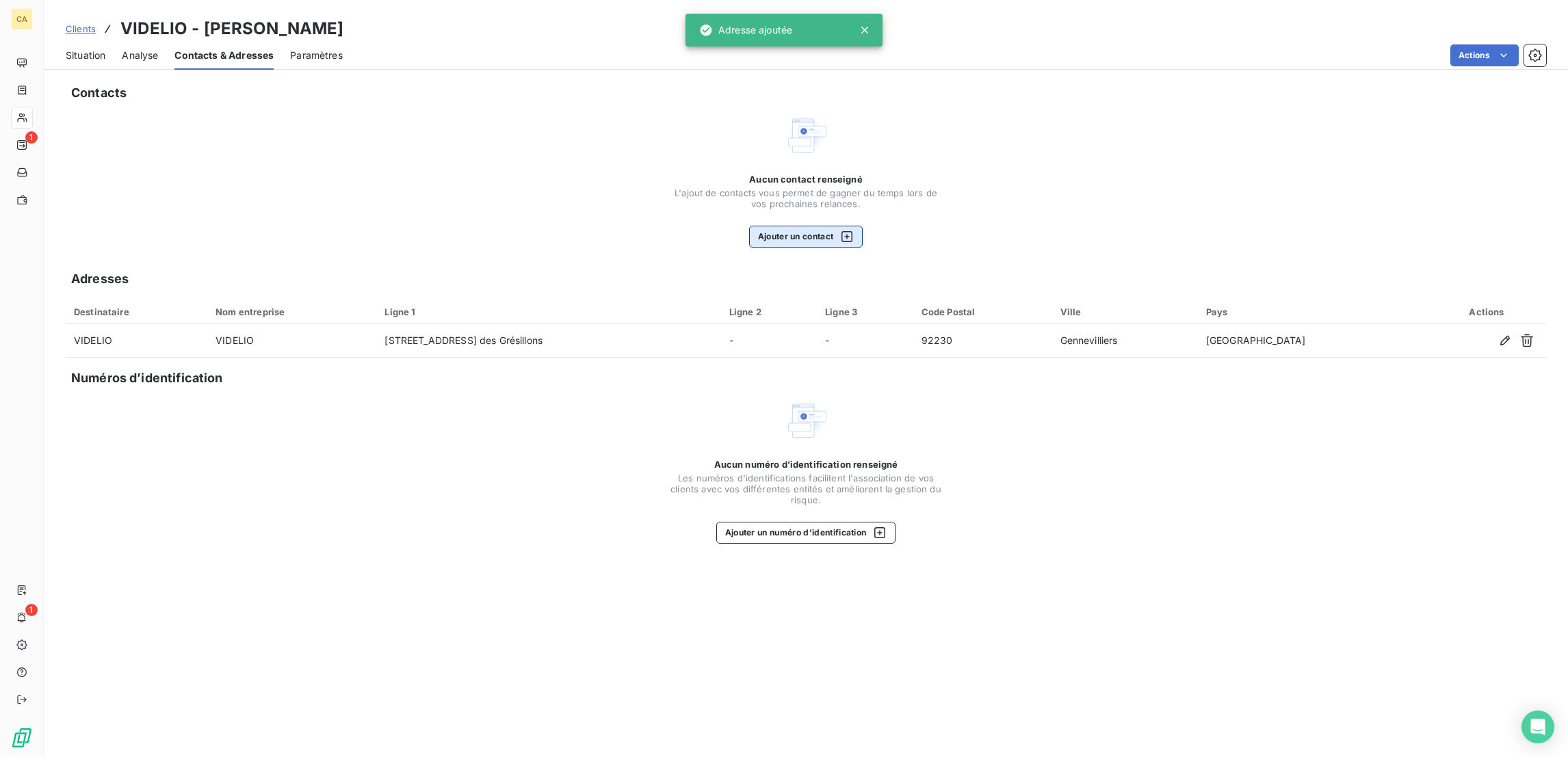
click at [803, 226] on button "Ajouter un contact" at bounding box center [806, 236] width 115 height 22
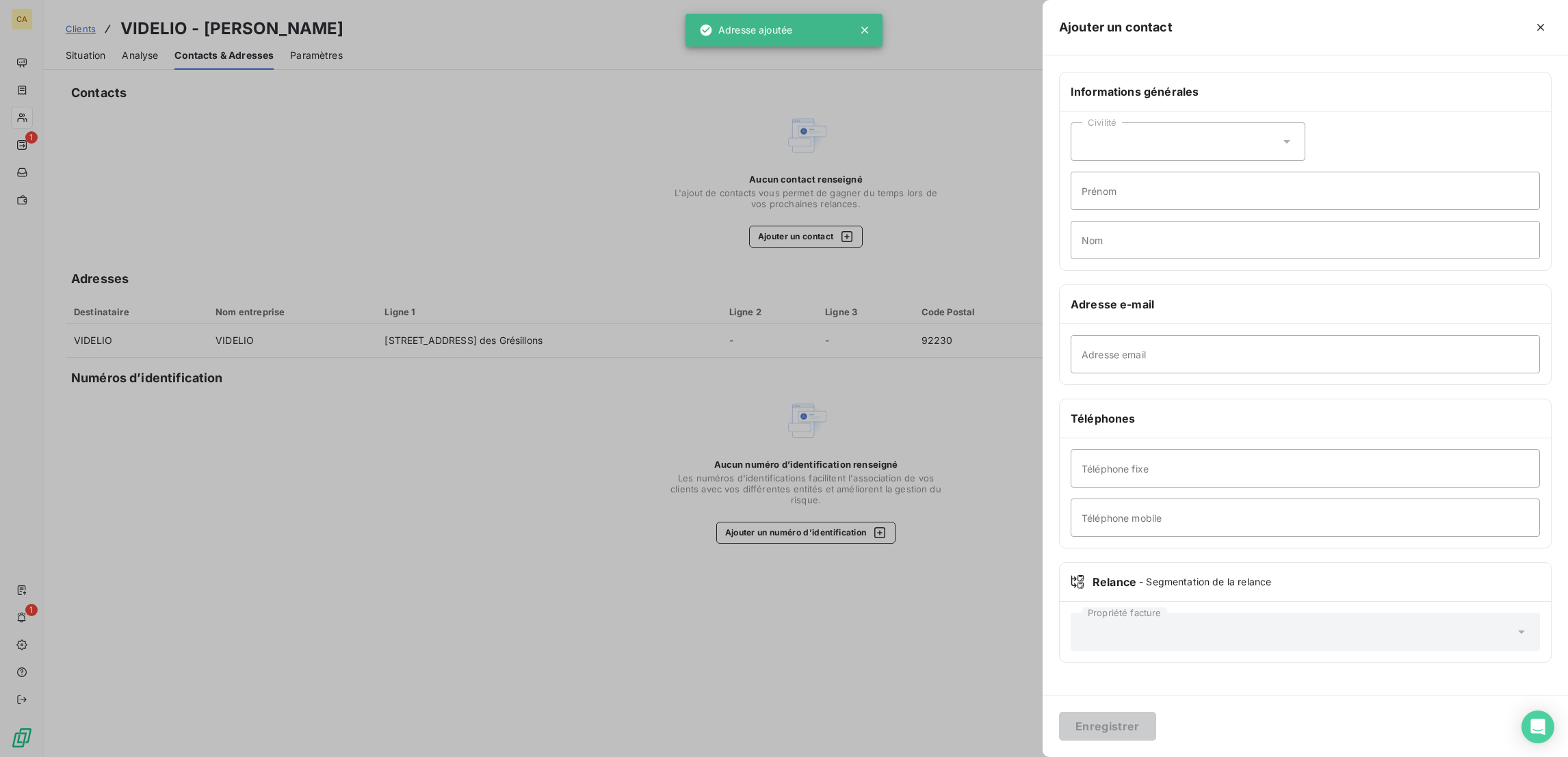
click at [1291, 123] on div "Civilité" at bounding box center [1188, 141] width 235 height 38
click at [1139, 195] on span "Monsieur" at bounding box center [1118, 201] width 41 height 13
click at [1258, 171] on input "Prénom" at bounding box center [1305, 190] width 469 height 38
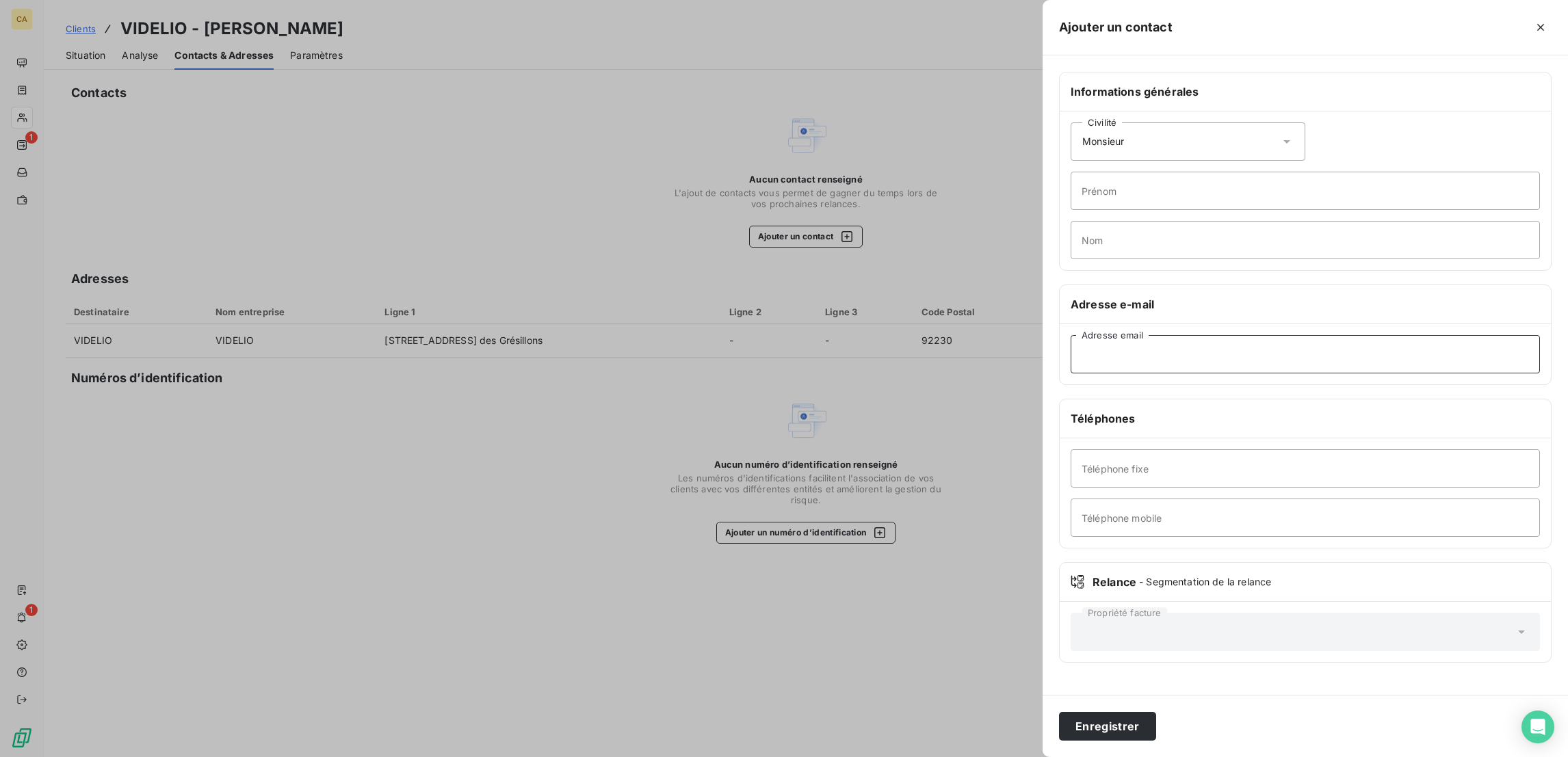
paste input "ynkpi@videlio.com"
type input "ynkpi@videlio.com"
click at [1258, 171] on input "Prénom" at bounding box center [1305, 190] width 469 height 38
type input "YOMIN"
type input "NKPI"
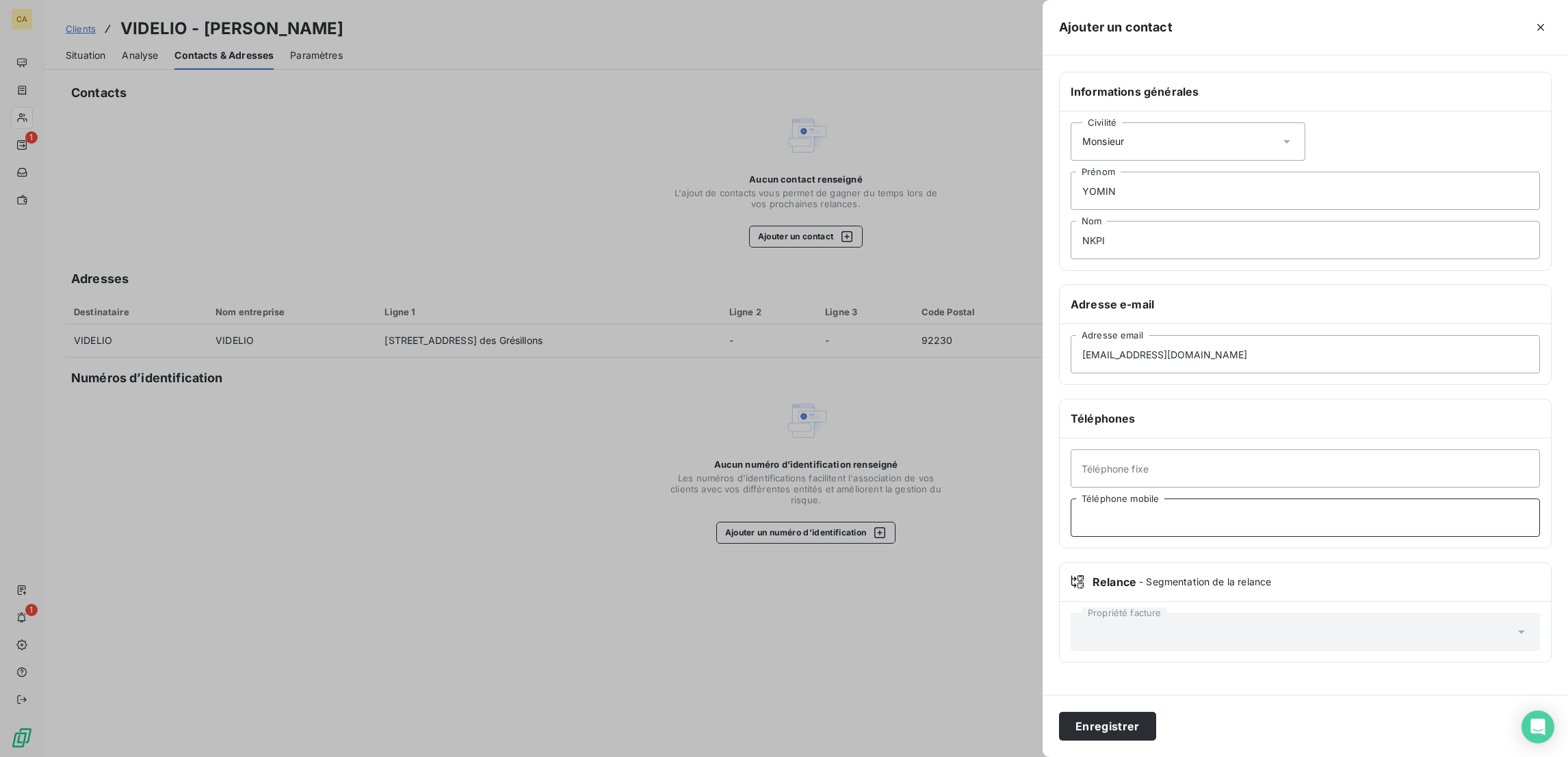
click at [1237, 498] on input "Téléphone mobile" at bounding box center [1305, 517] width 469 height 38
paste input "624973392"
type input "06 24 97 33 92"
click at [1059, 712] on button "Enregistrer" at bounding box center [1107, 726] width 97 height 28
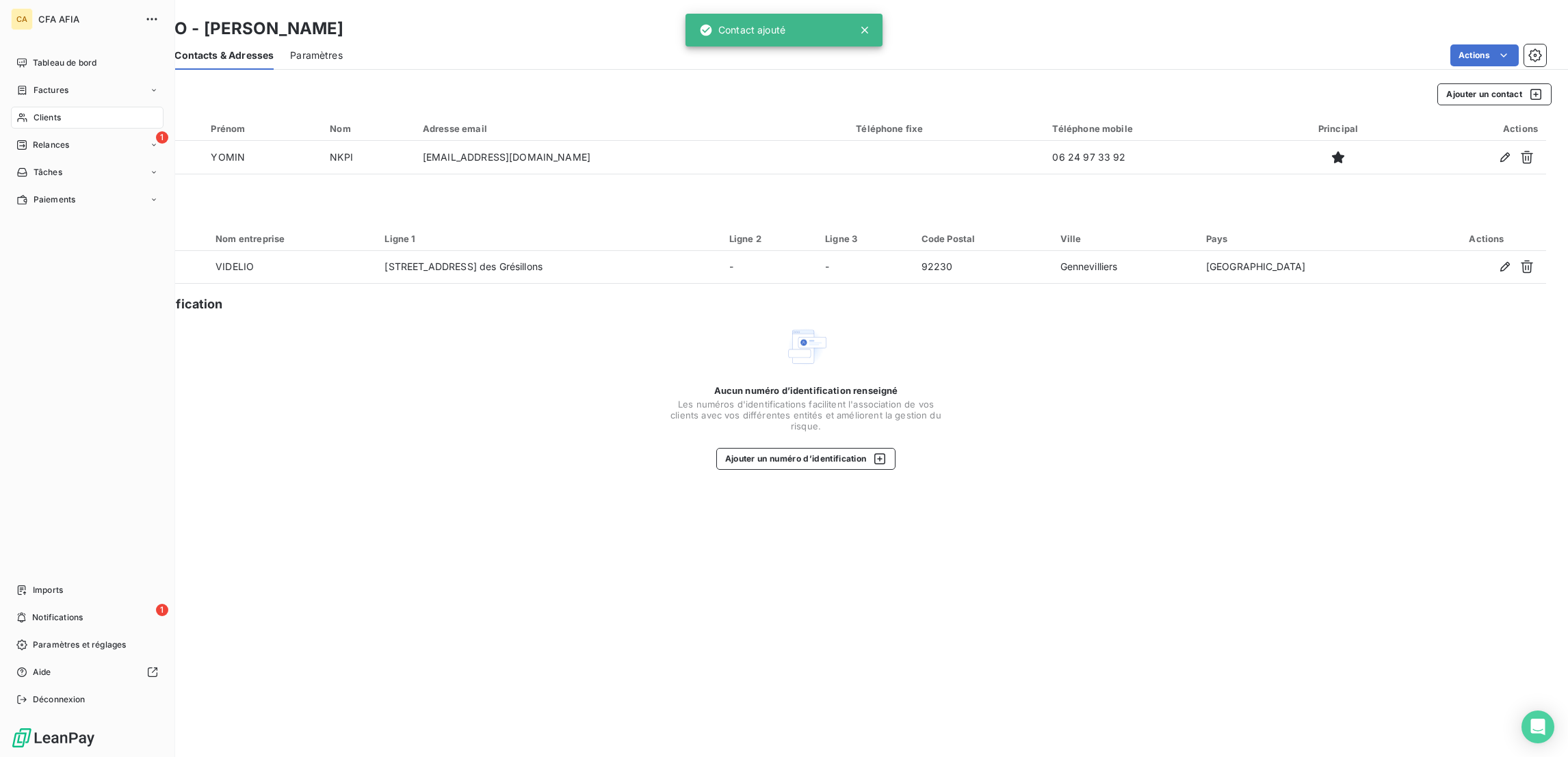
click at [34, 111] on span "Clients" at bounding box center [47, 117] width 28 height 12
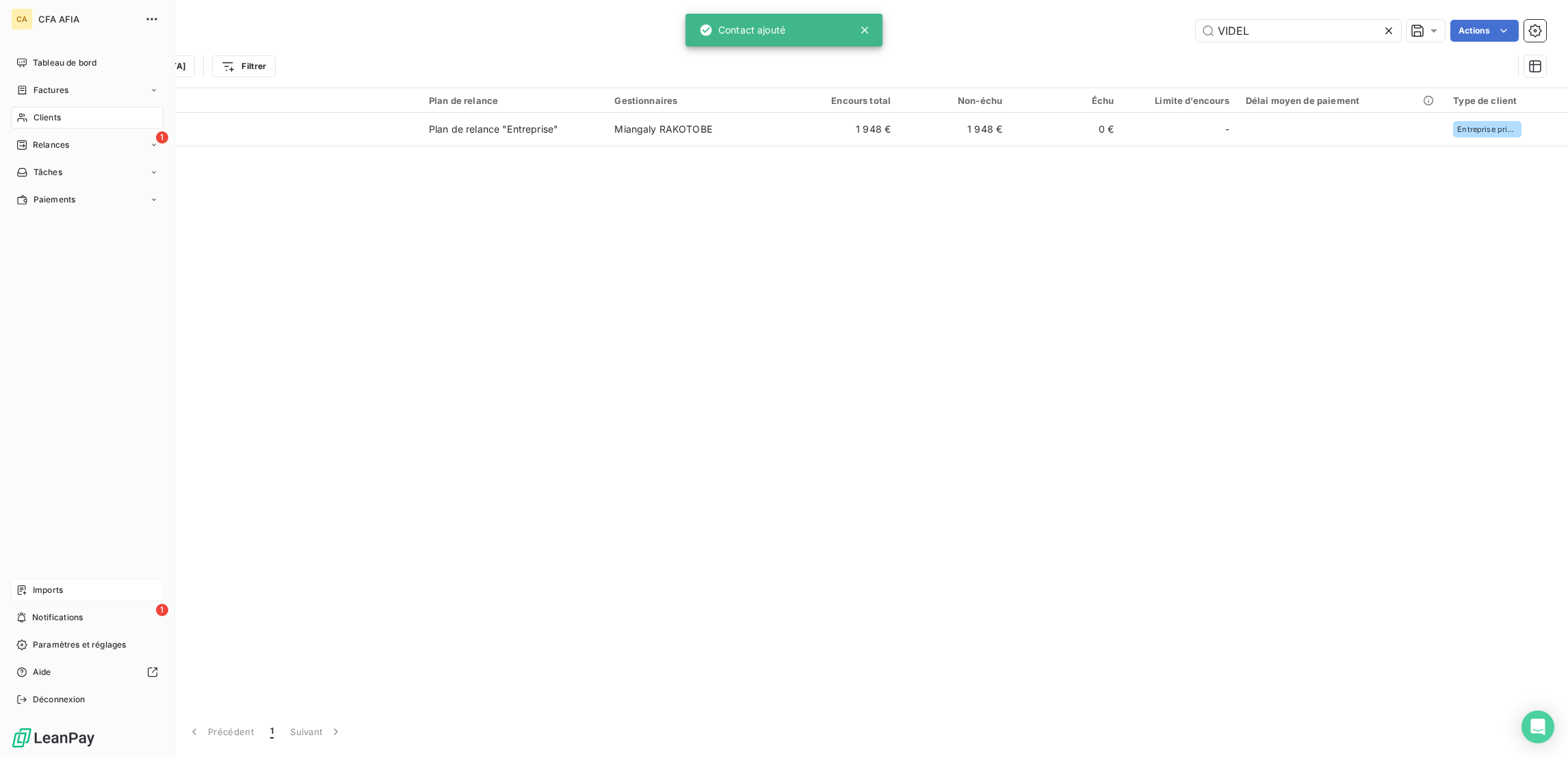
click at [39, 596] on span "Imports" at bounding box center [48, 590] width 30 height 12
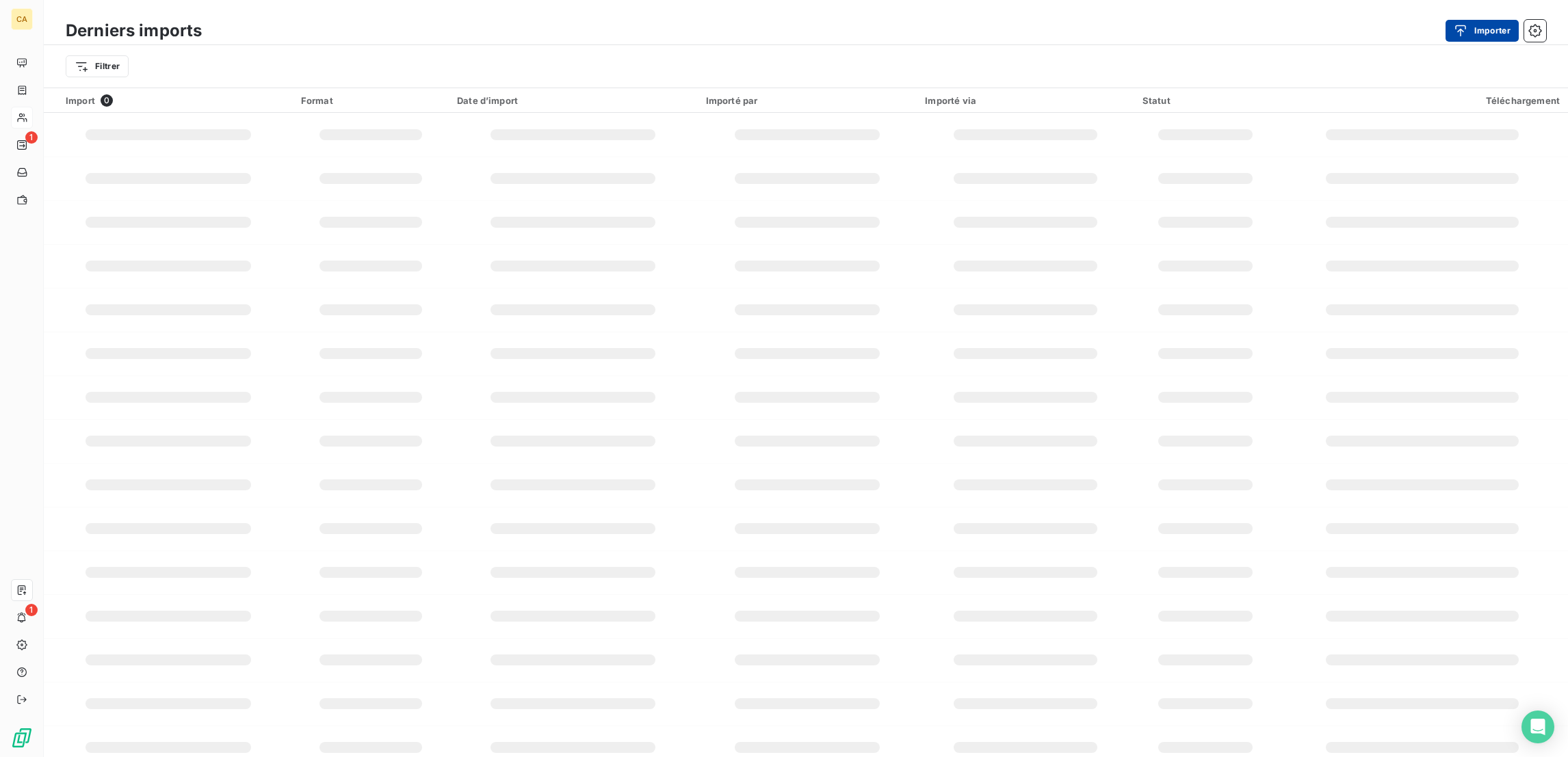
click at [1474, 24] on div "button" at bounding box center [1463, 30] width 20 height 13
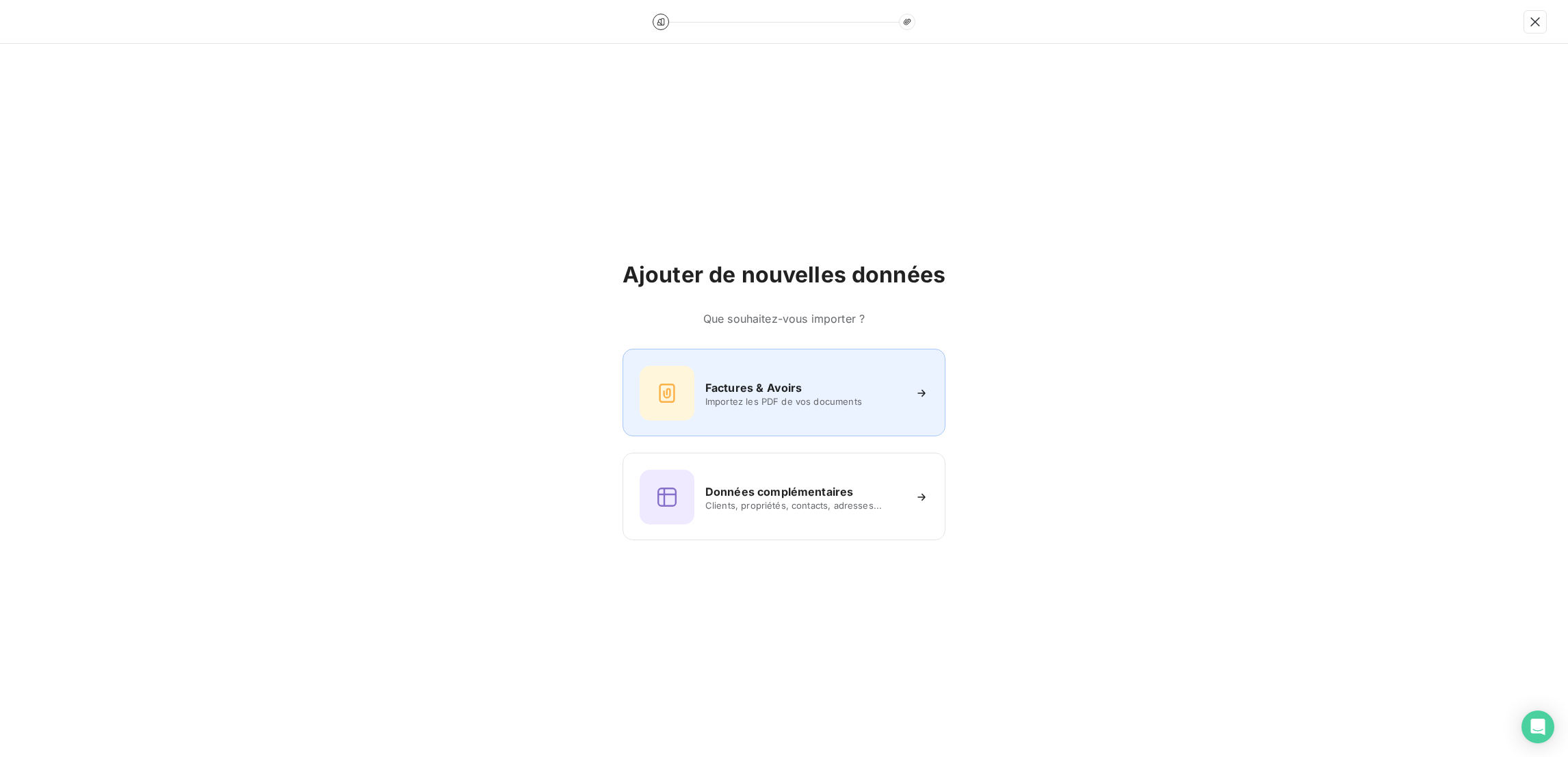
click at [780, 402] on div "Factures & Avoirs Importez les PDF de vos documents" at bounding box center [784, 394] width 289 height 55
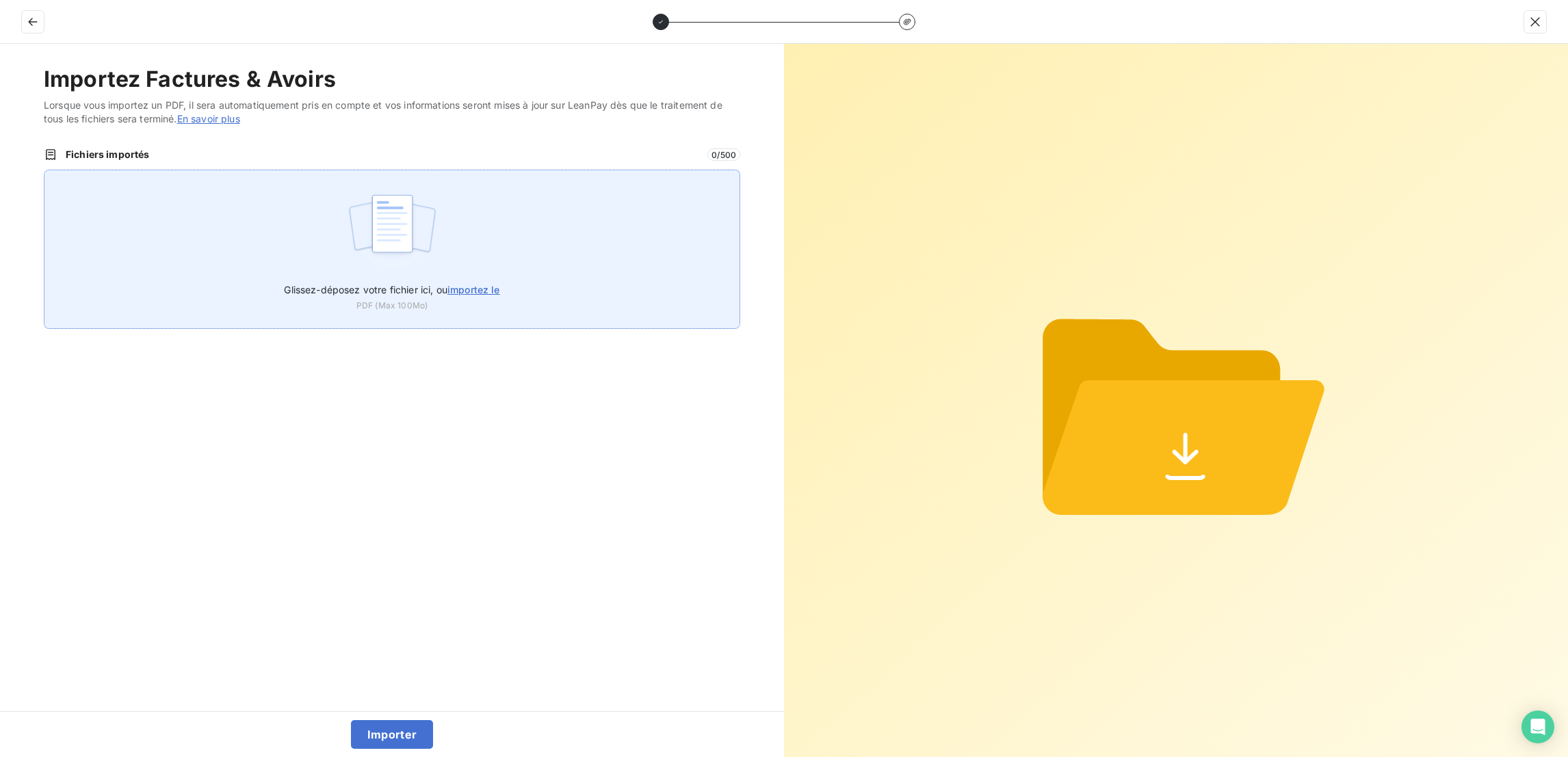
click at [340, 170] on div "Glissez-déposez votre fichier ici, ou importez le PDF (Max 100Mo)" at bounding box center [391, 249] width 696 height 159
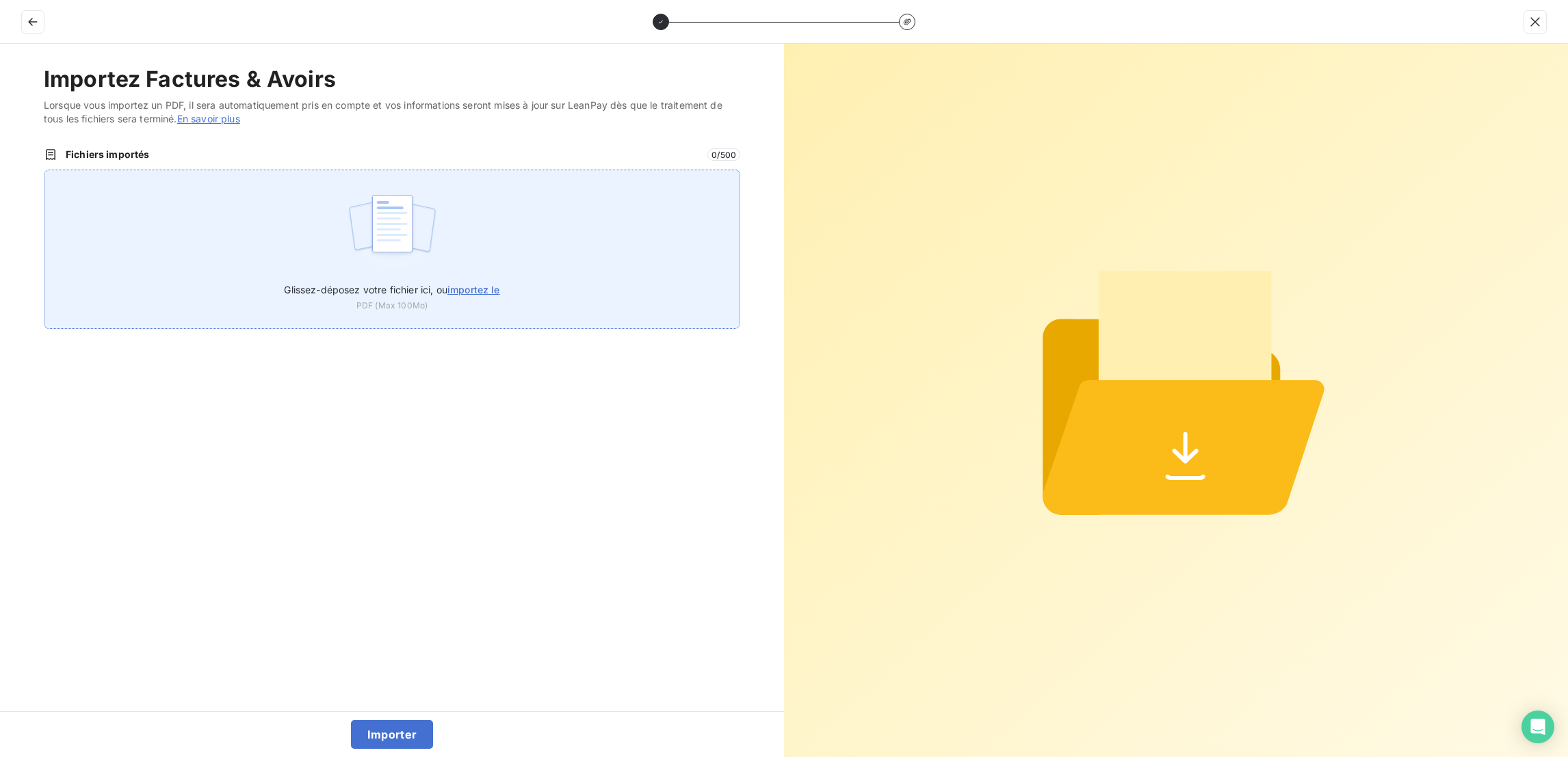
type input "C:\fakepath\F_2025_9879.pdf"
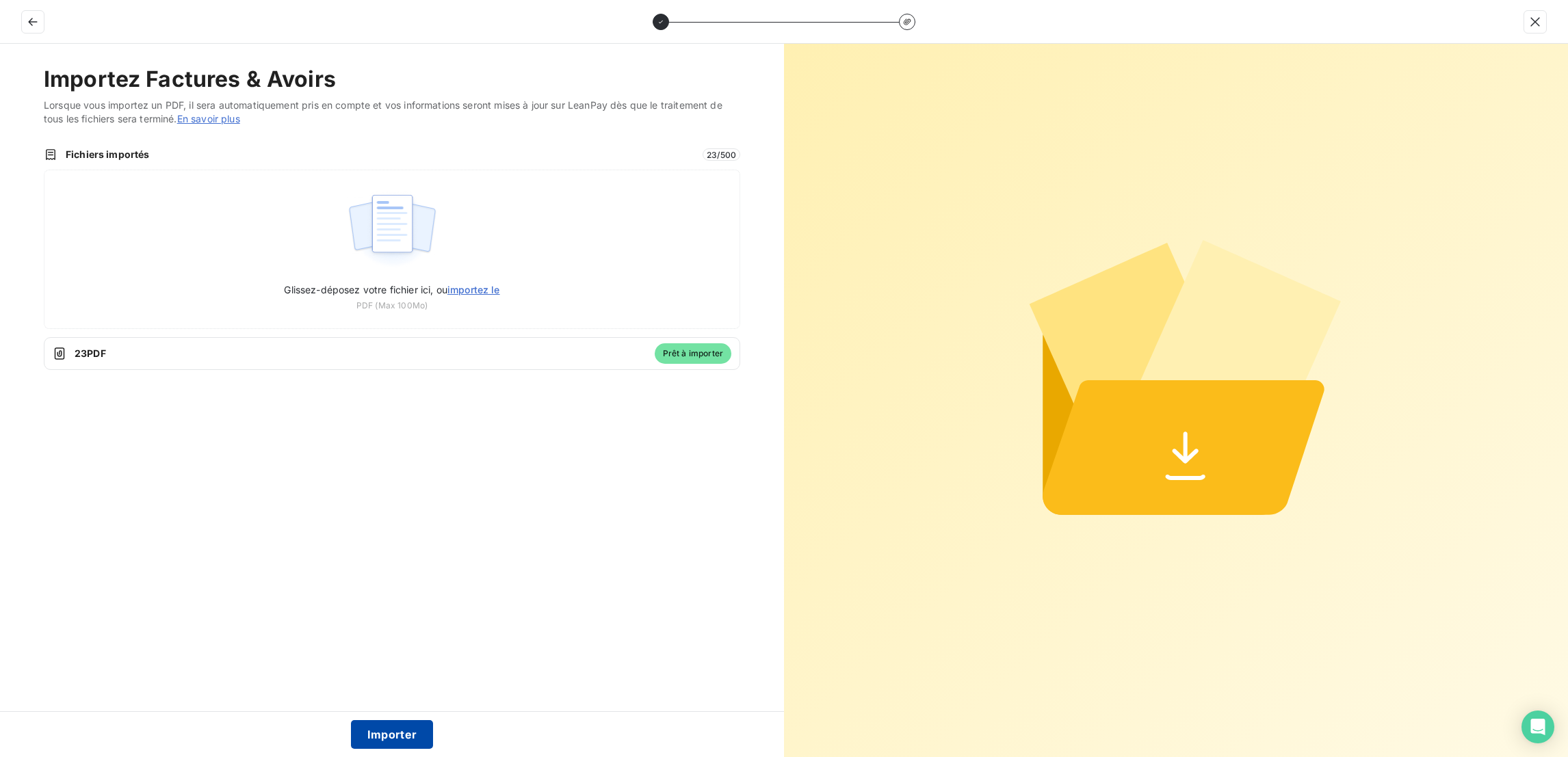
click at [388, 725] on button "Importer" at bounding box center [392, 734] width 83 height 28
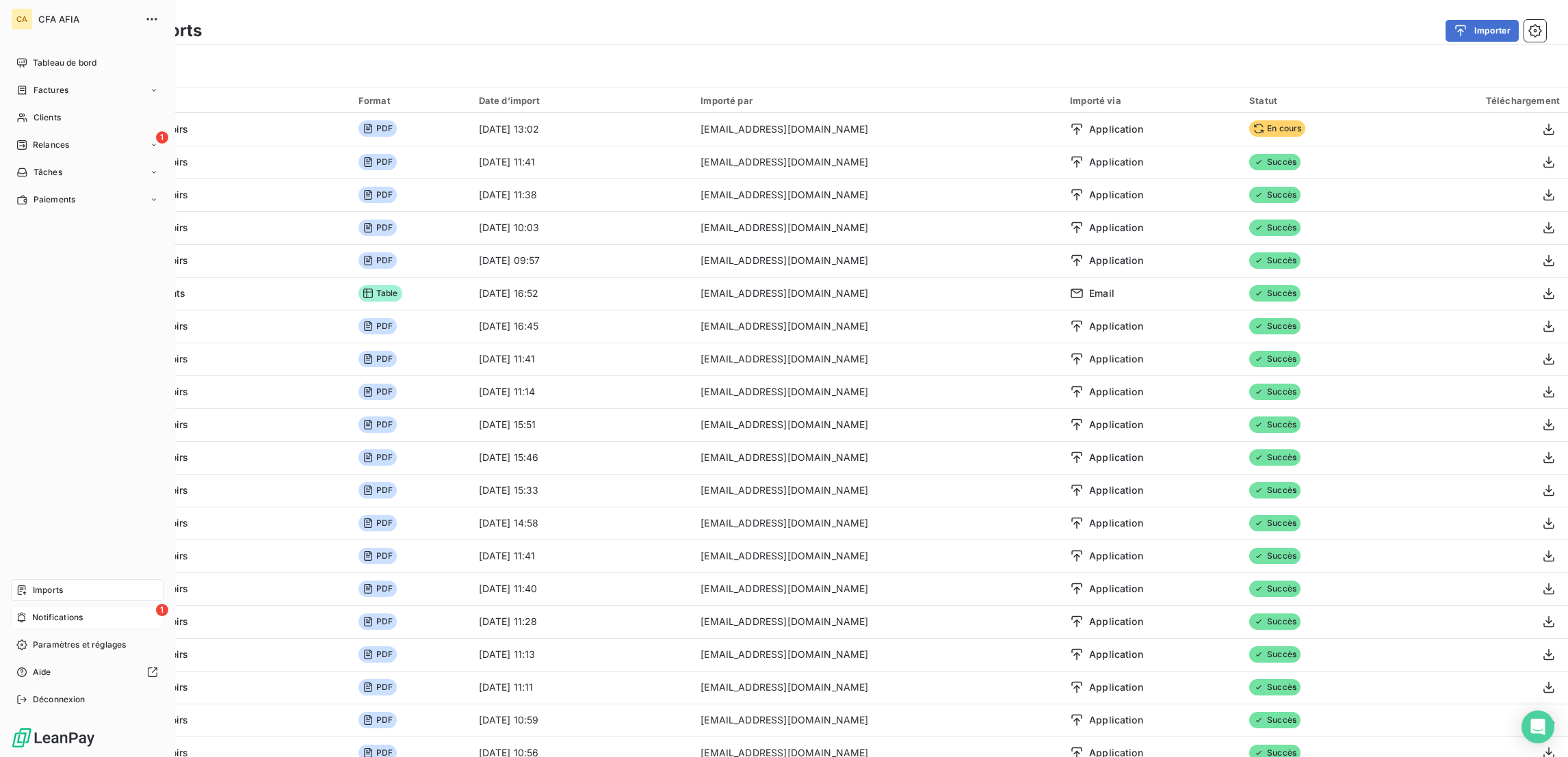
click at [18, 623] on icon at bounding box center [21, 618] width 8 height 11
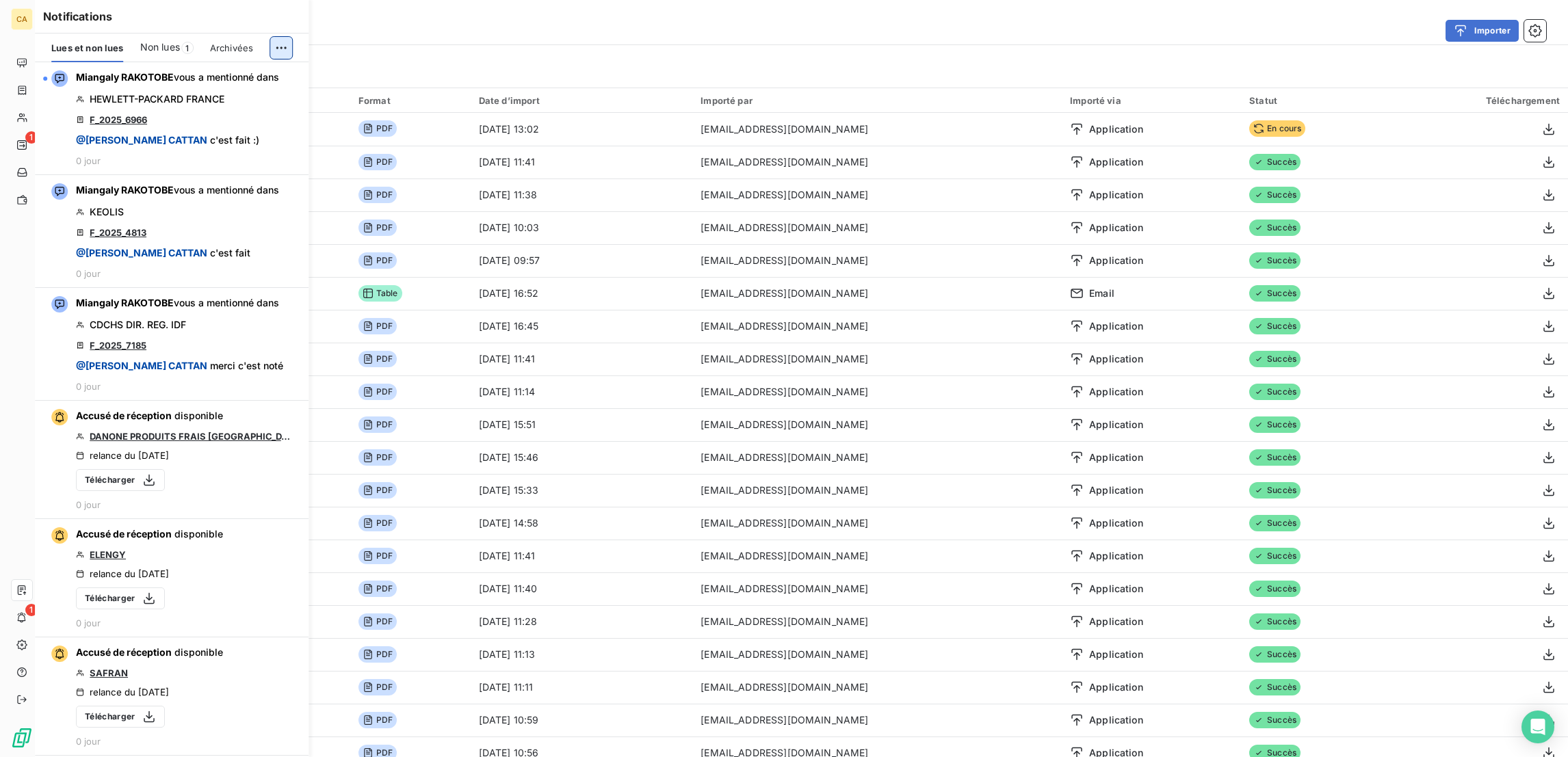
click at [284, 34] on html "CA 1 1 Derniers imports Importer Filtrer Import 1058 Format Date d’import Impor…" at bounding box center [784, 378] width 1568 height 757
click at [221, 64] on div "Tout marquer comme lu" at bounding box center [201, 69] width 191 height 22
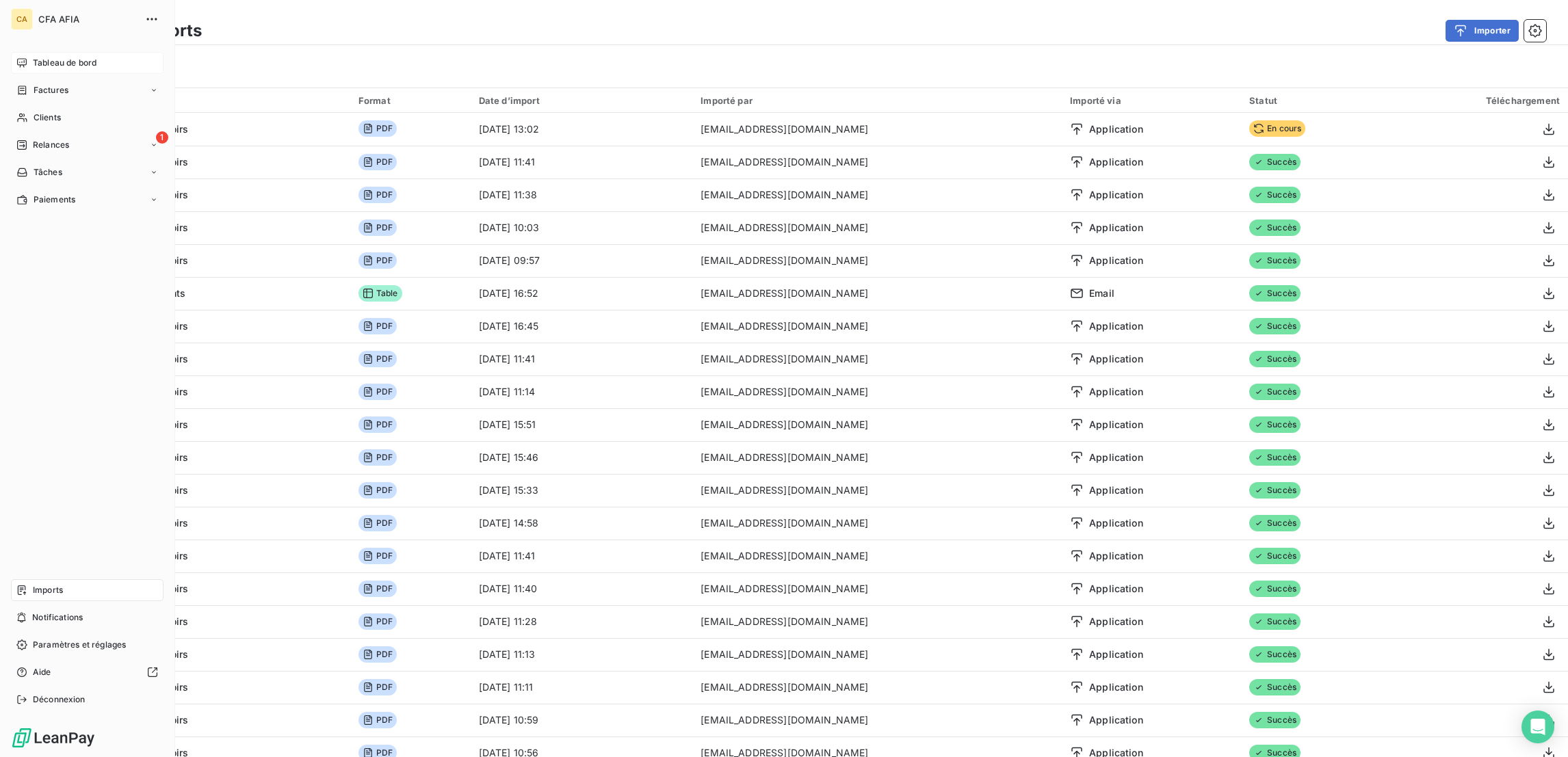
click at [12, 52] on div "Tableau de bord" at bounding box center [87, 62] width 153 height 22
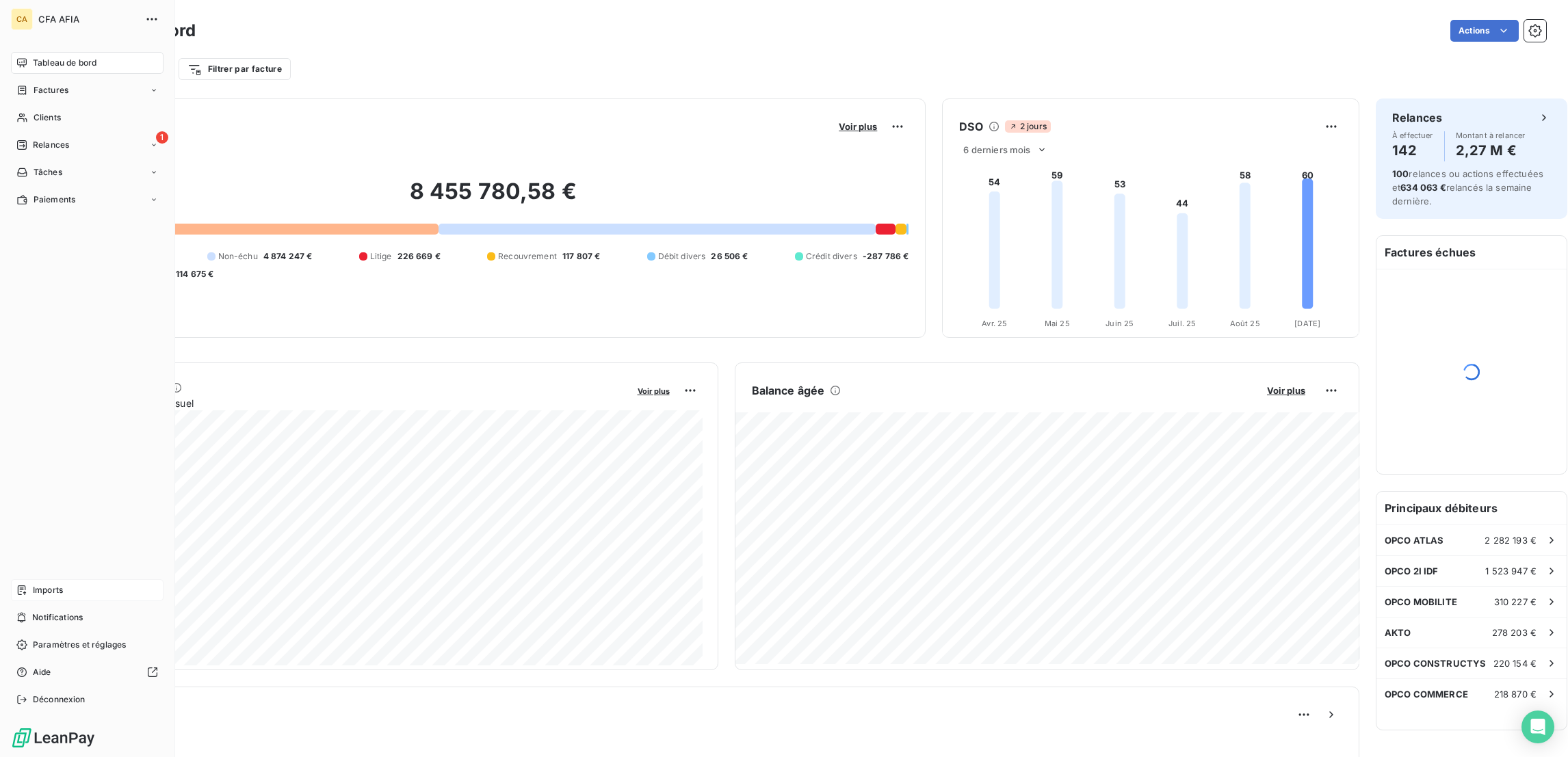
click at [43, 596] on span "Imports" at bounding box center [48, 590] width 30 height 12
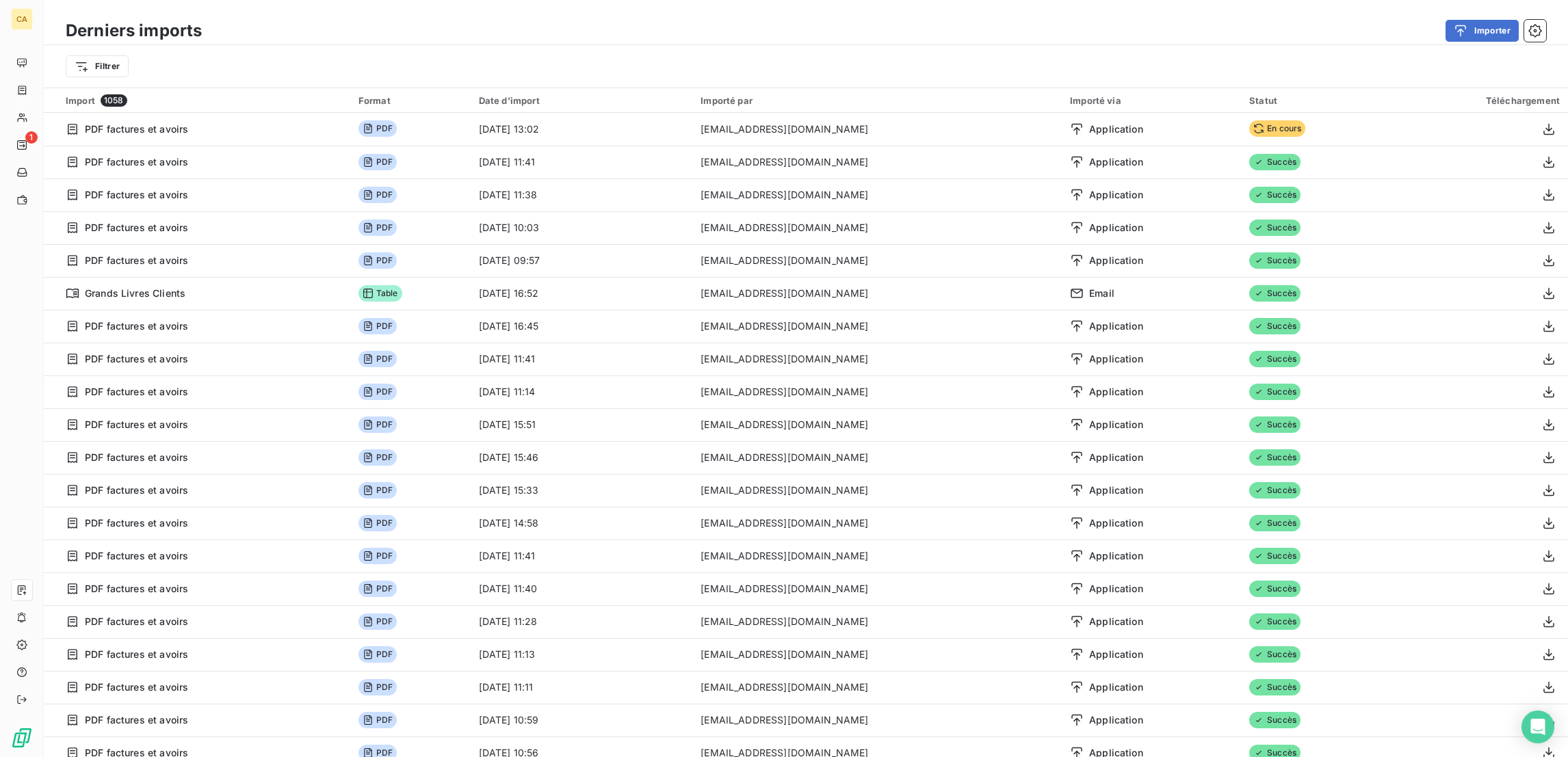
click at [492, 40] on div "Derniers imports Importer" at bounding box center [805, 30] width 1524 height 28
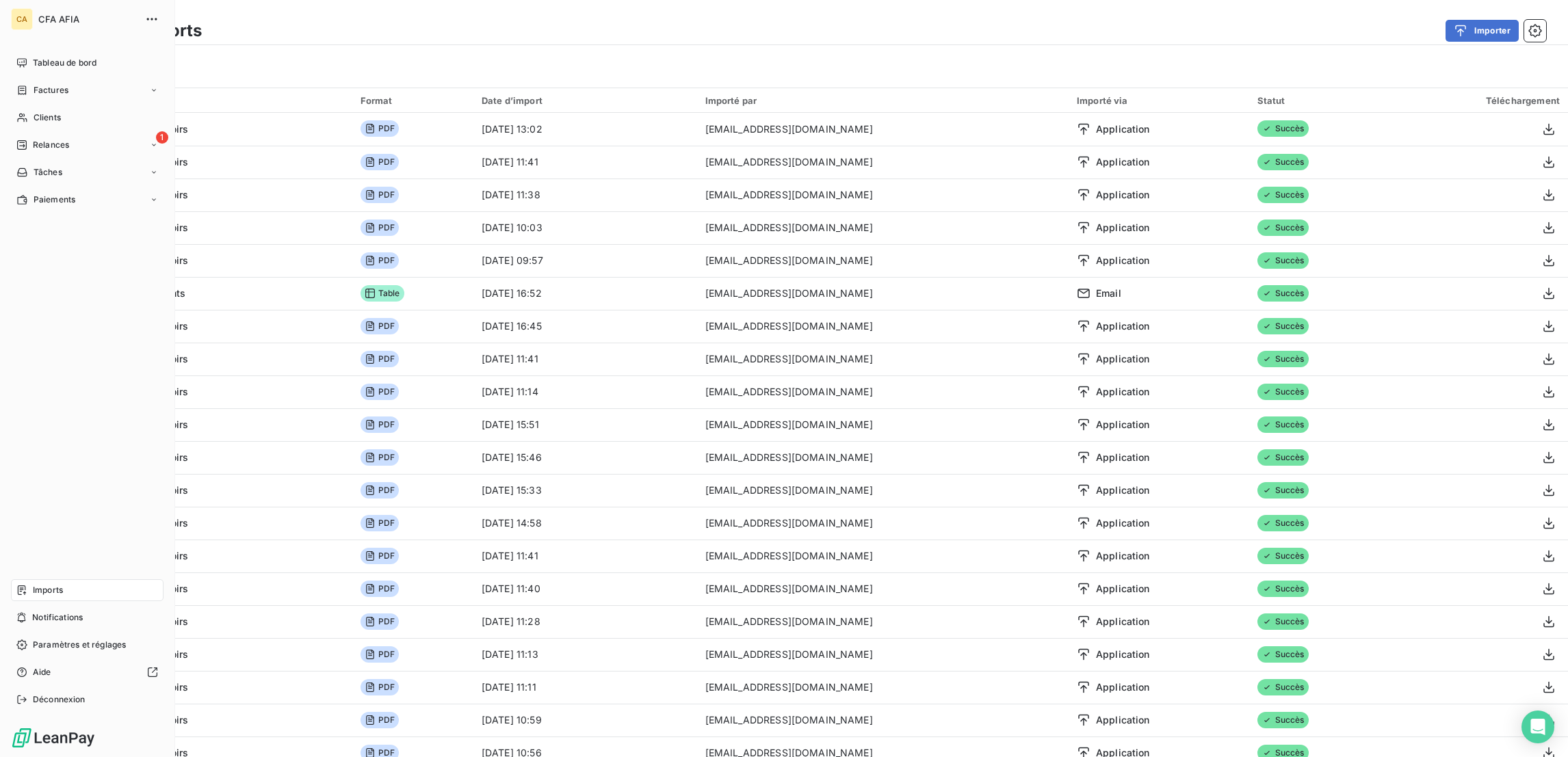
click at [0, 50] on html "CA CFA AFIA Tableau de bord Factures Clients 1 Relances Tâches Paiements Import…" at bounding box center [784, 378] width 1568 height 757
click at [17, 58] on icon at bounding box center [21, 63] width 11 height 11
